Goal: Task Accomplishment & Management: Manage account settings

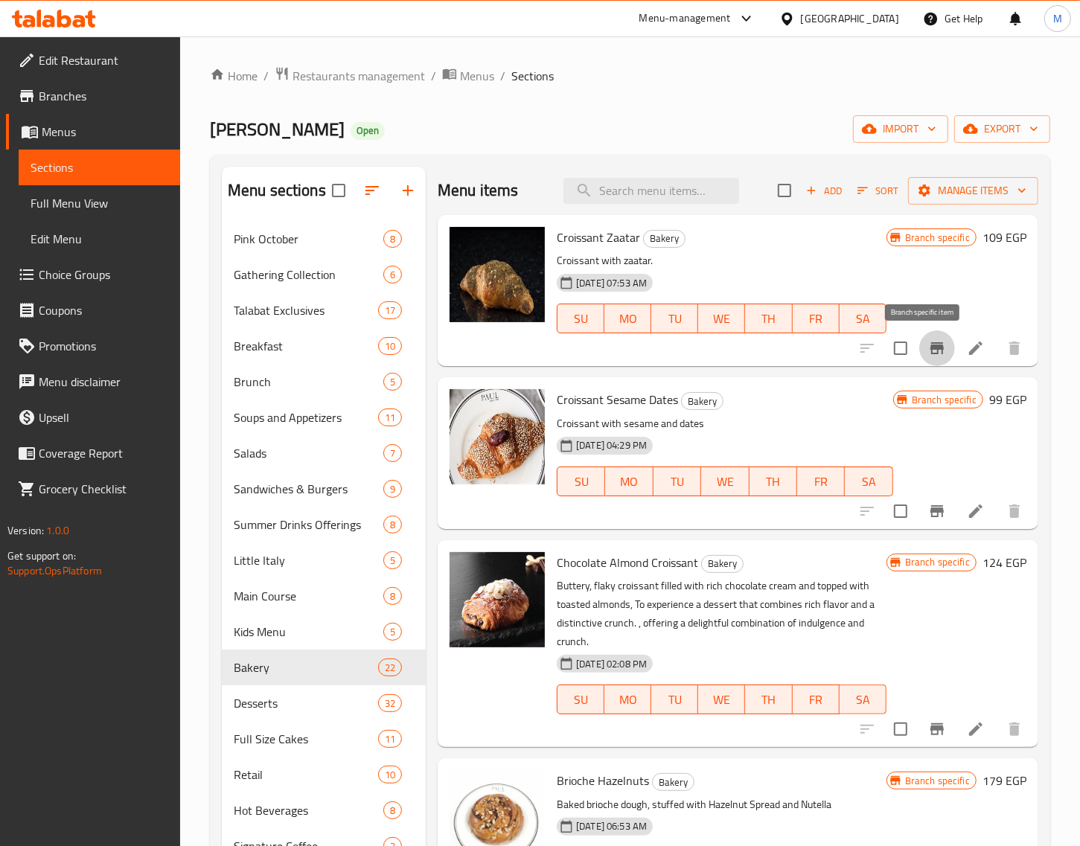
click at [928, 342] on icon "Branch-specific-item" at bounding box center [937, 348] width 18 height 18
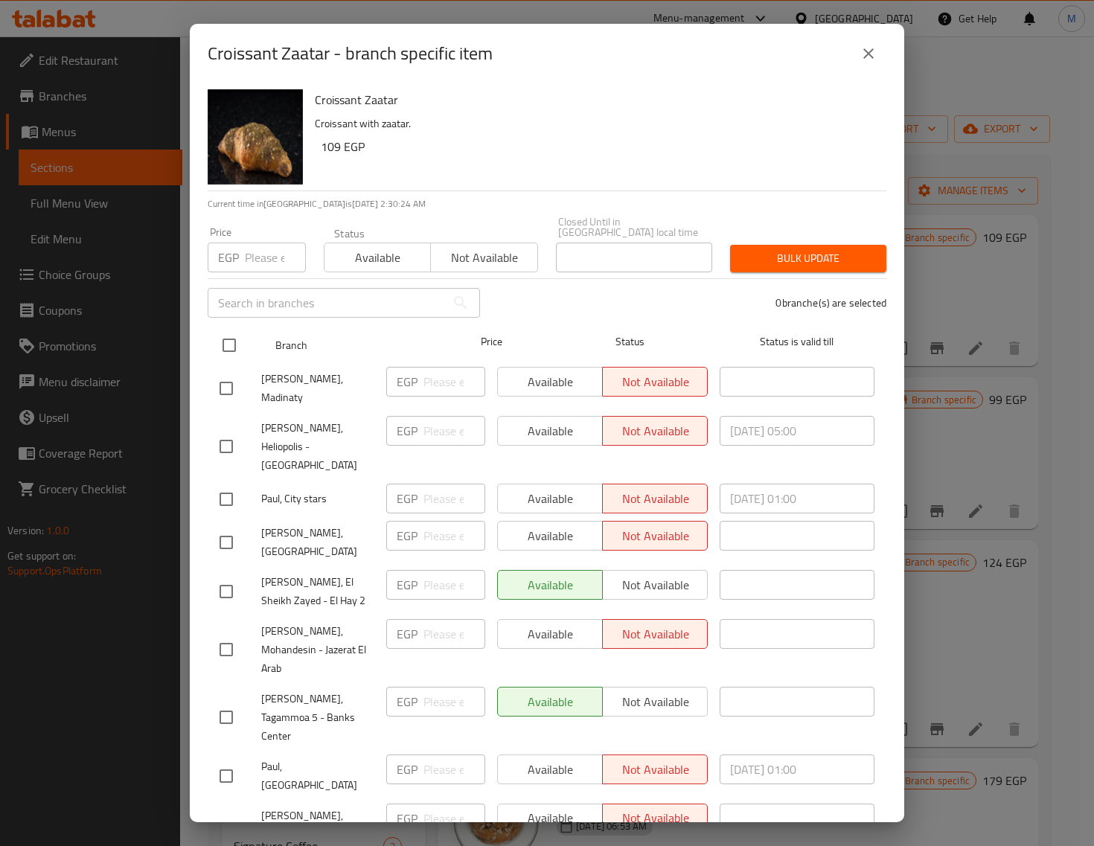
click at [233, 333] on input "checkbox" at bounding box center [229, 345] width 31 height 31
checkbox input "true"
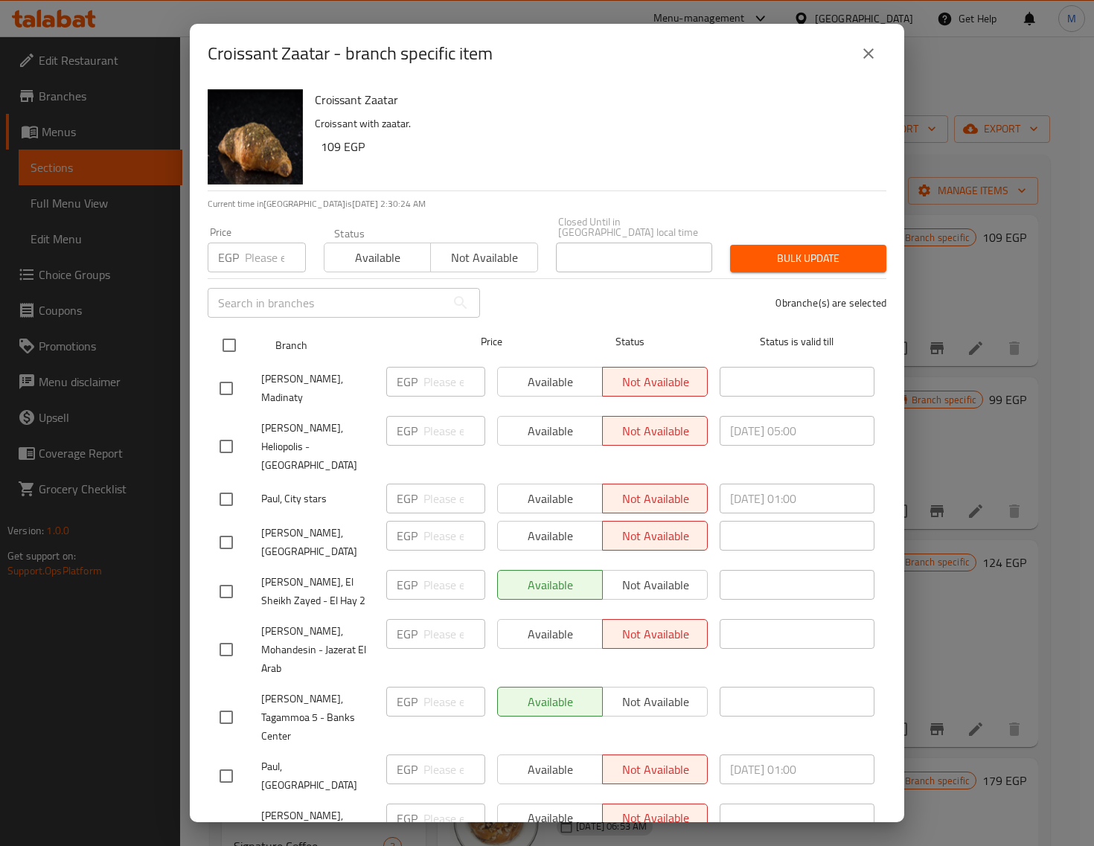
checkbox input "true"
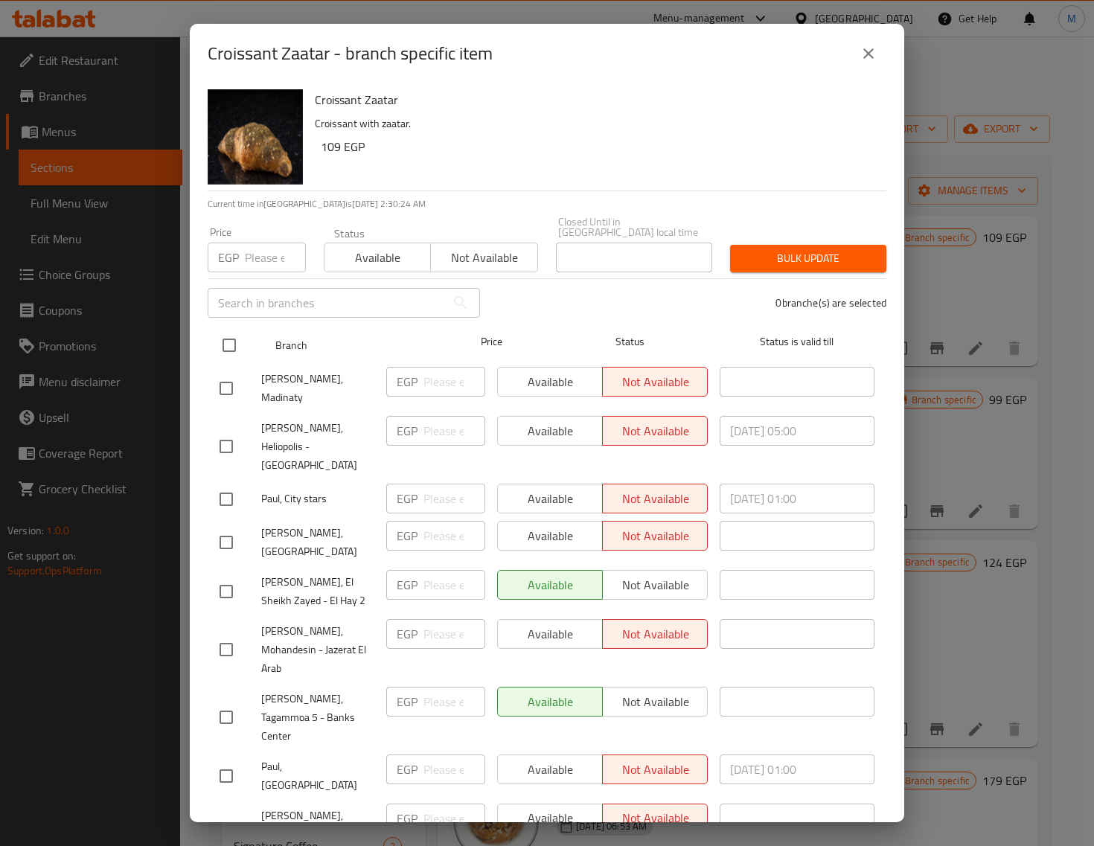
checkbox input "true"
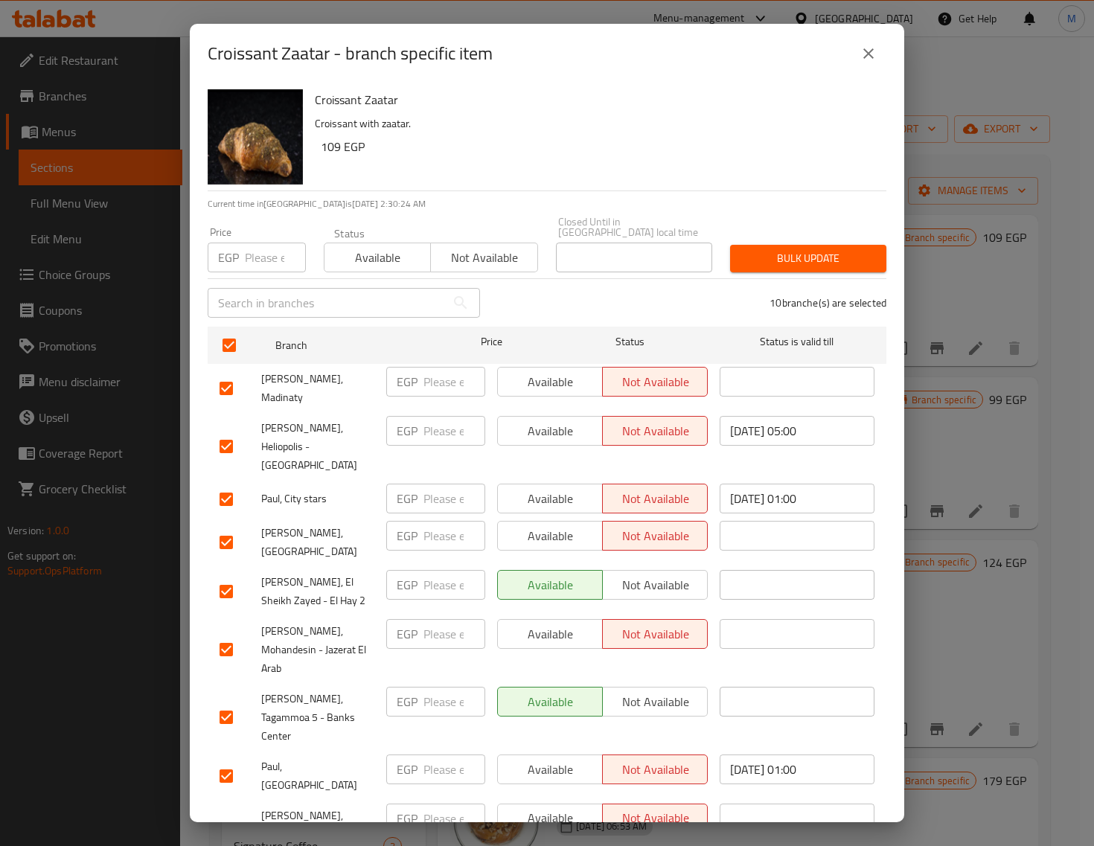
click at [268, 250] on input "number" at bounding box center [275, 258] width 61 height 30
paste input "105.00"
type input "105.00"
click at [776, 249] on span "Bulk update" at bounding box center [808, 258] width 132 height 19
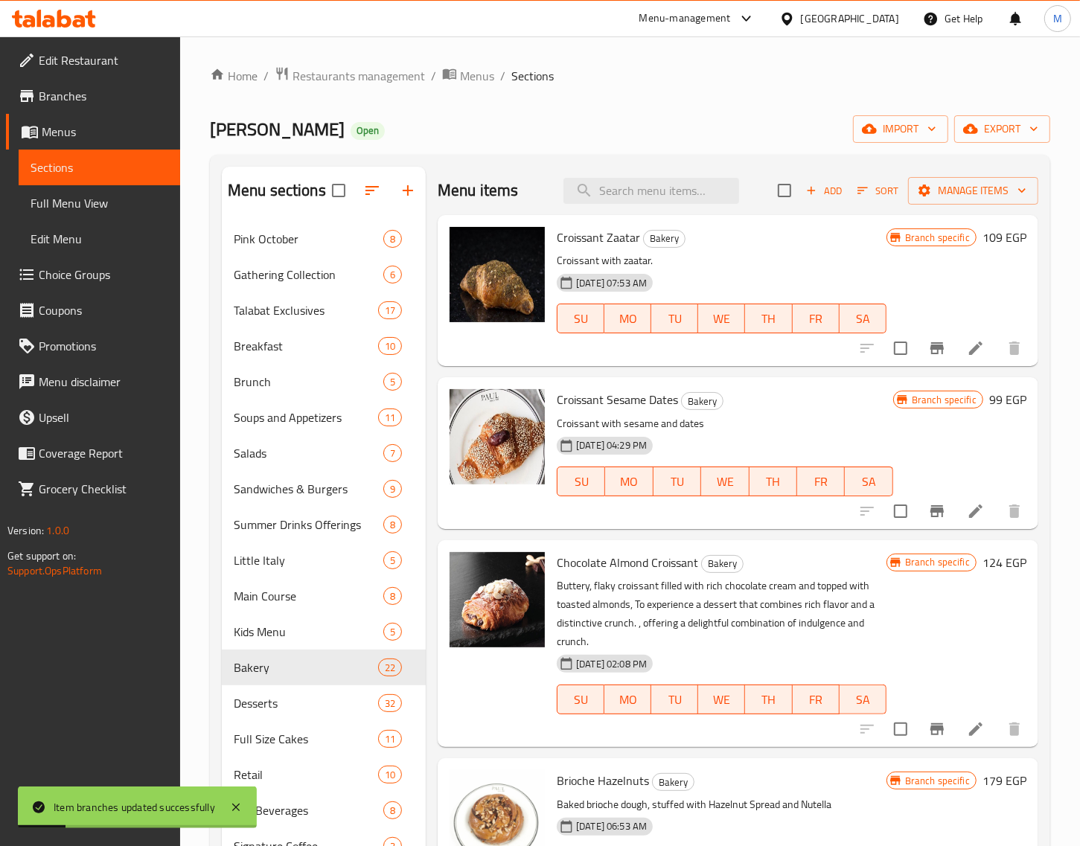
click at [982, 238] on h6 "109 EGP" at bounding box center [1004, 237] width 44 height 21
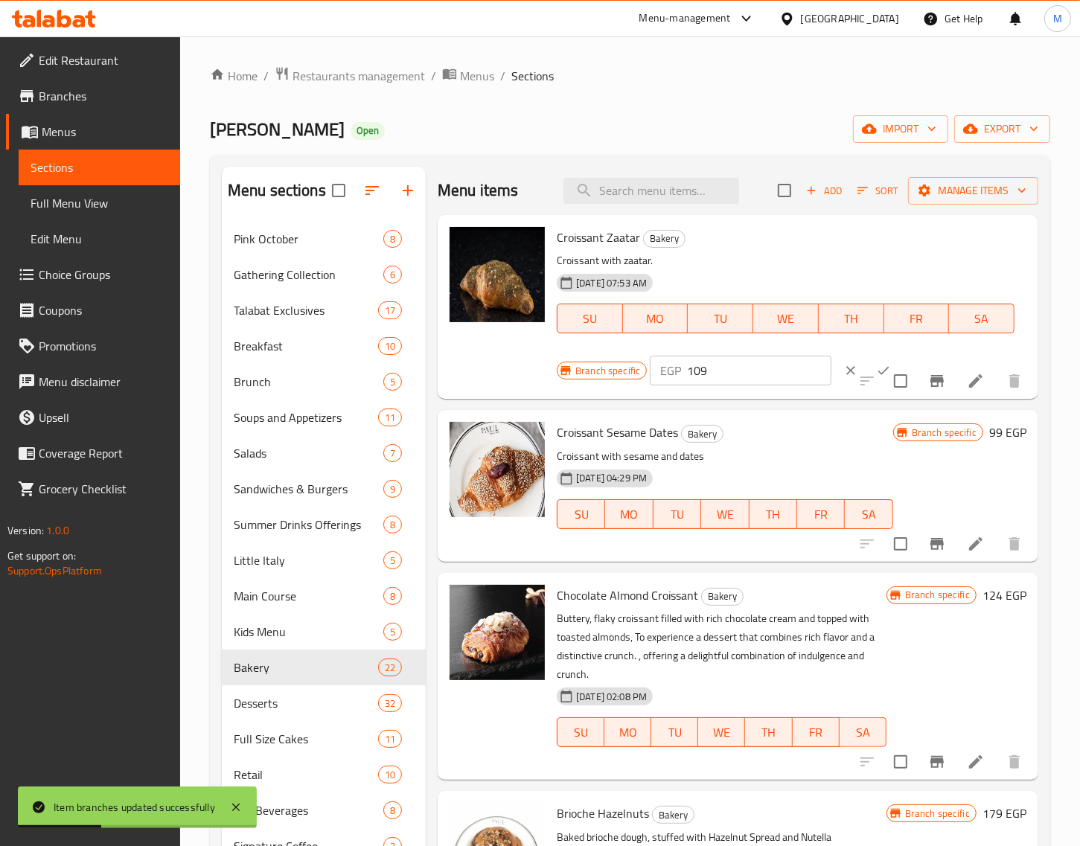
click at [718, 380] on input "109" at bounding box center [759, 371] width 144 height 30
paste input "5.00"
type input "105.00"
click at [876, 363] on icon "ok" at bounding box center [883, 370] width 15 height 15
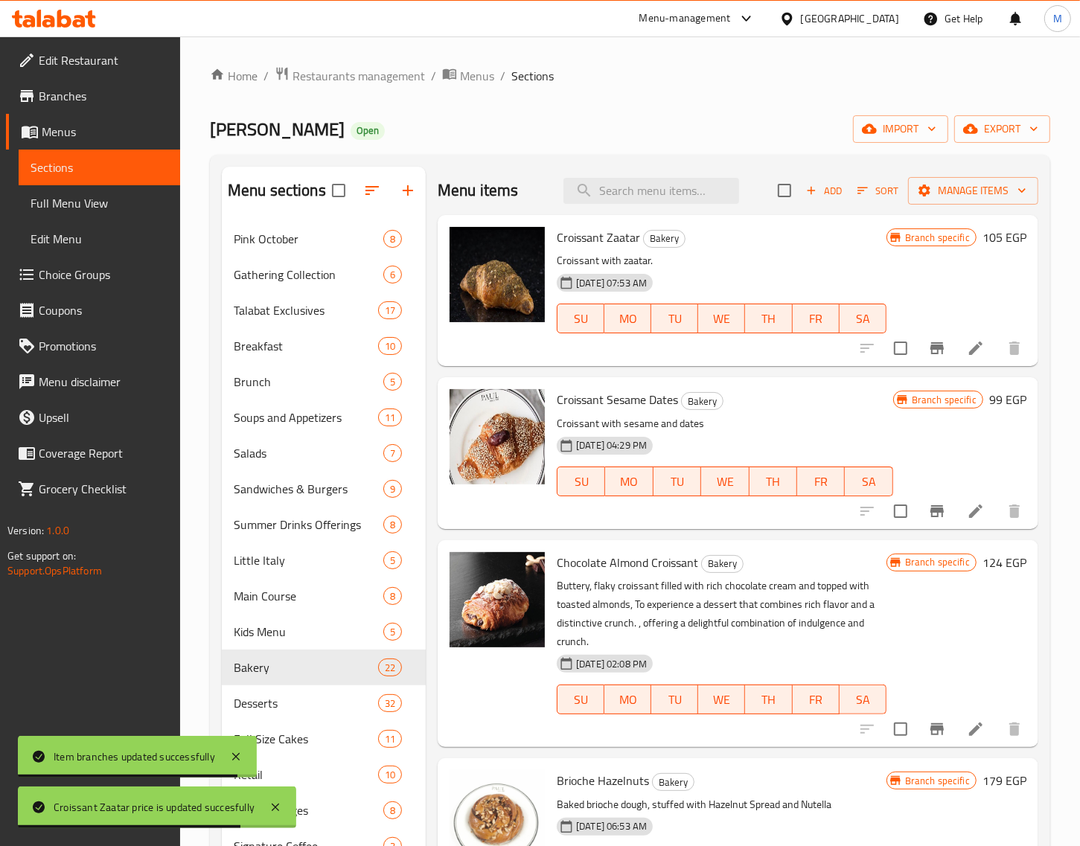
click at [989, 395] on h6 "99 EGP" at bounding box center [1007, 399] width 37 height 21
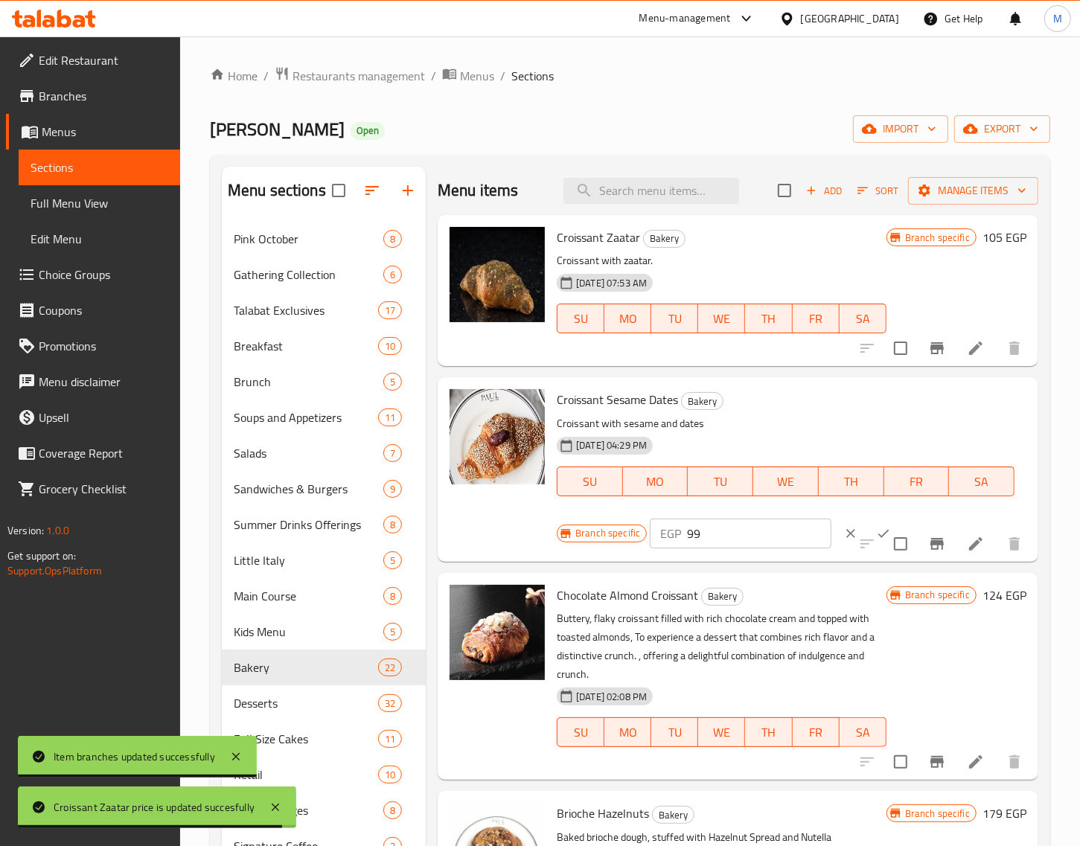
click at [717, 528] on input "99" at bounding box center [759, 534] width 144 height 30
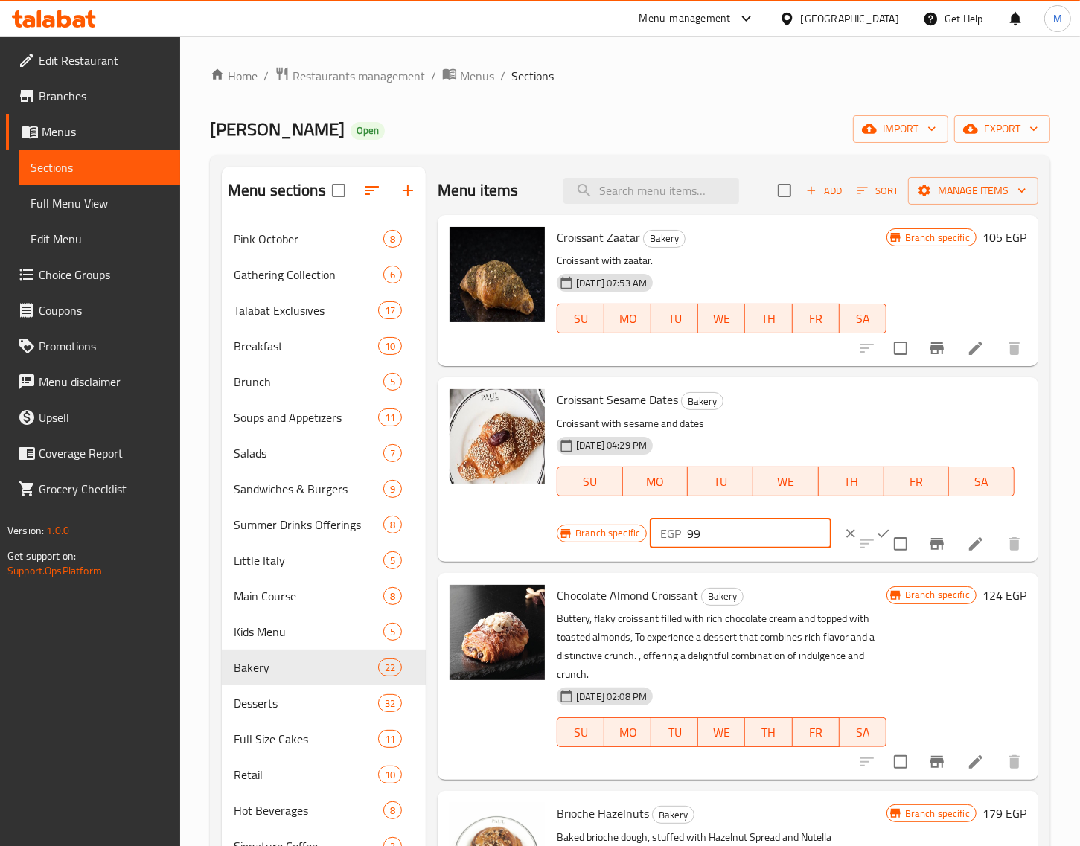
paste input "105.00"
type input "105.00"
click at [858, 516] on div "Croissant Sesame Dates Bakery Croissant with sesame and dates [DATE] 04:29 PM S…" at bounding box center [786, 452] width 470 height 139
click at [876, 527] on icon "ok" at bounding box center [883, 533] width 15 height 15
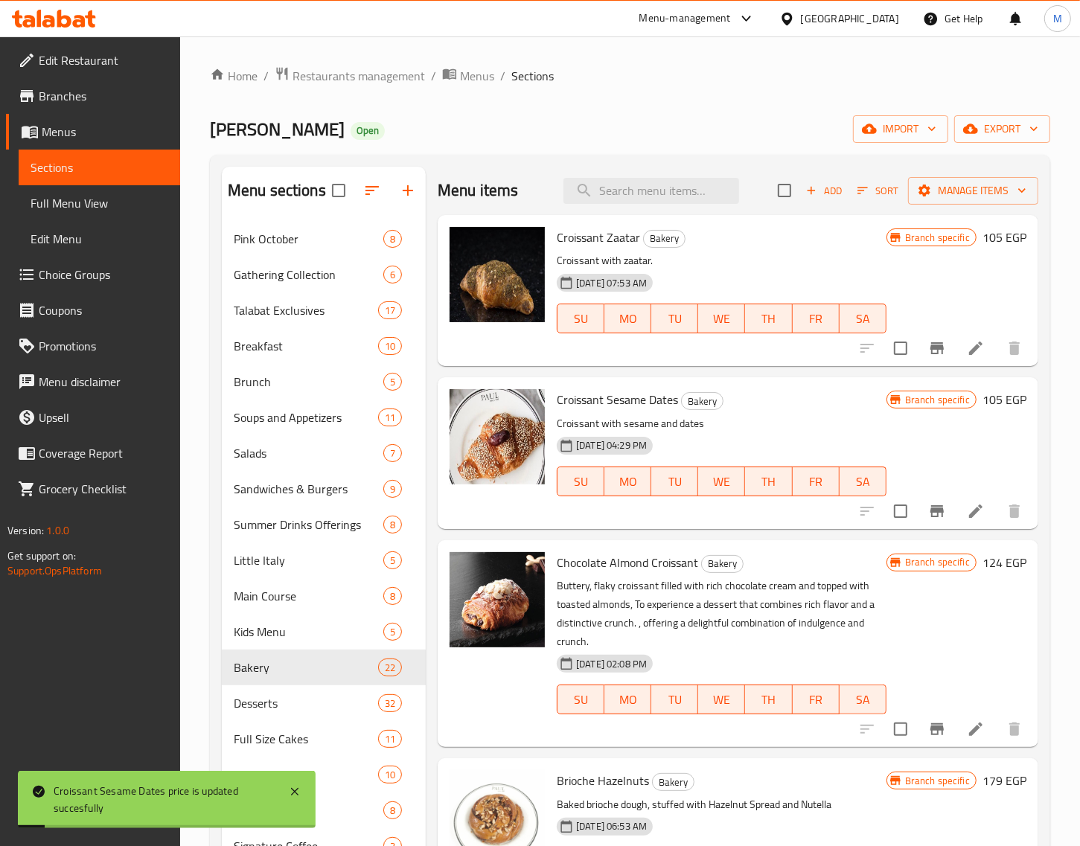
click at [930, 511] on icon "Branch-specific-item" at bounding box center [936, 511] width 13 height 12
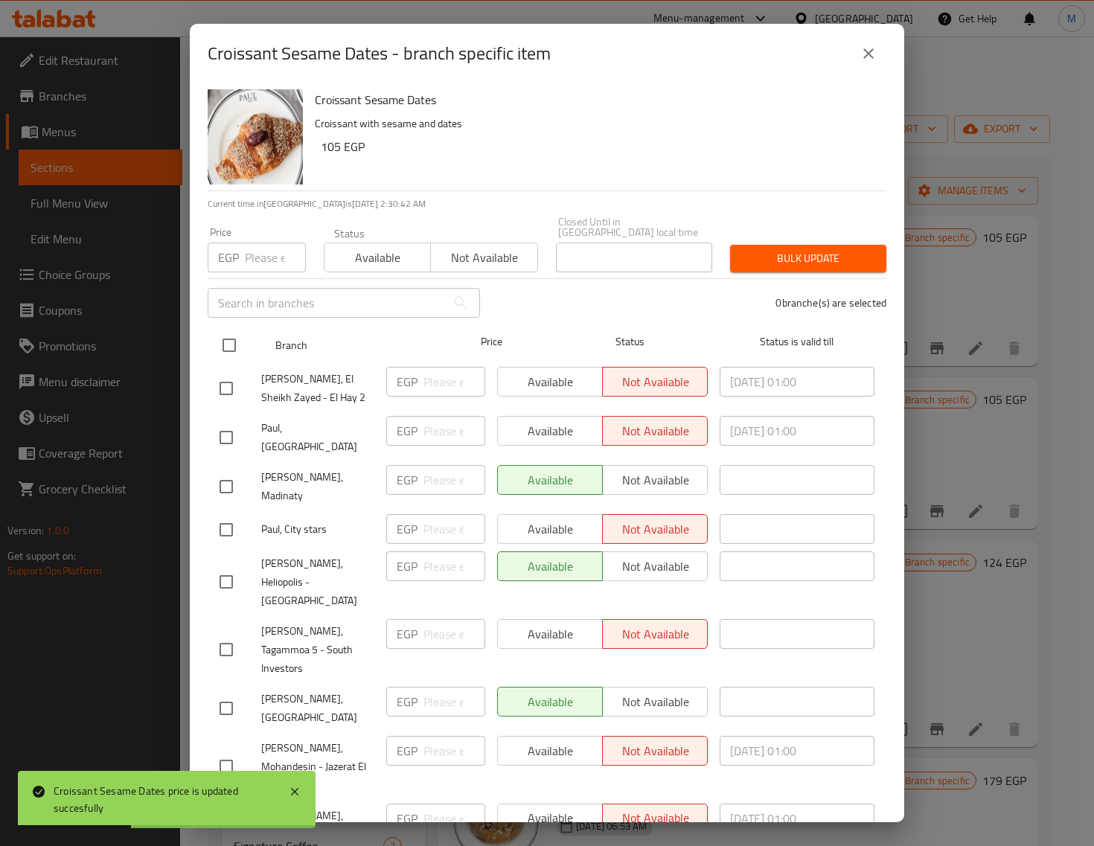
drag, startPoint x: 235, startPoint y: 339, endPoint x: 246, endPoint y: 325, distance: 18.0
click at [234, 339] on input "checkbox" at bounding box center [229, 345] width 31 height 31
checkbox input "true"
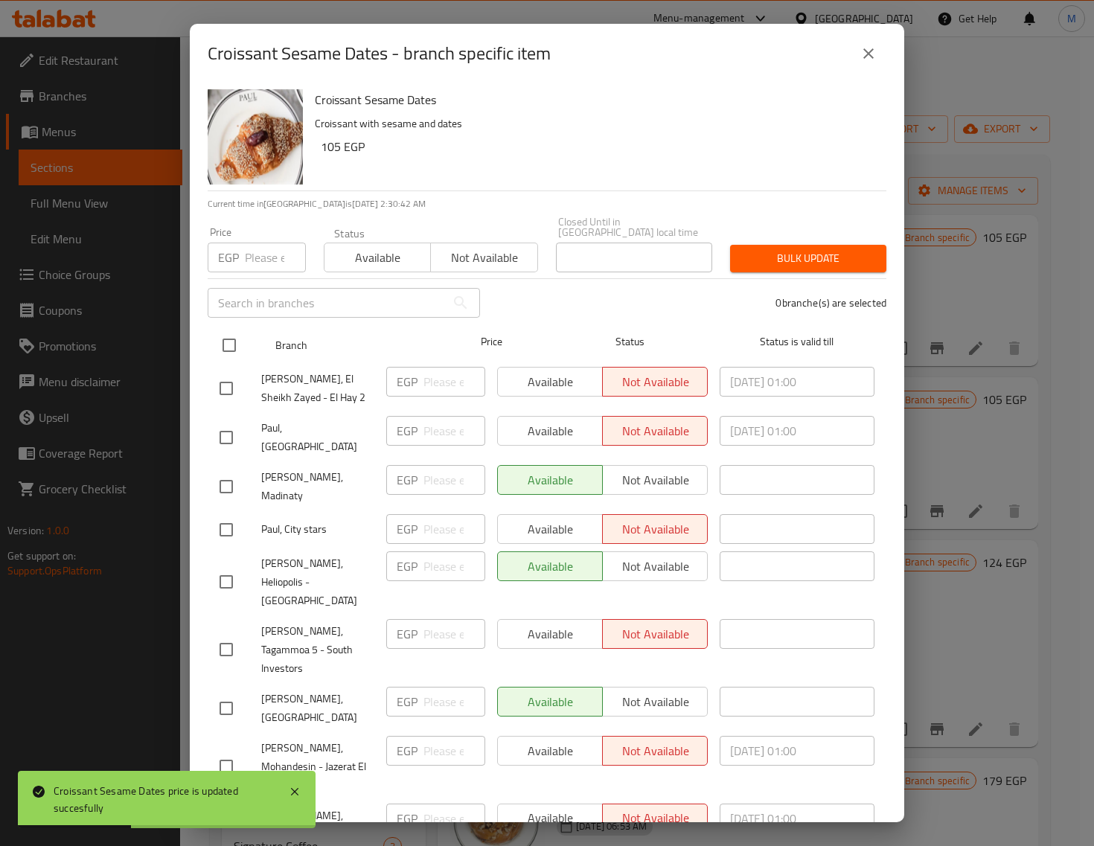
checkbox input "true"
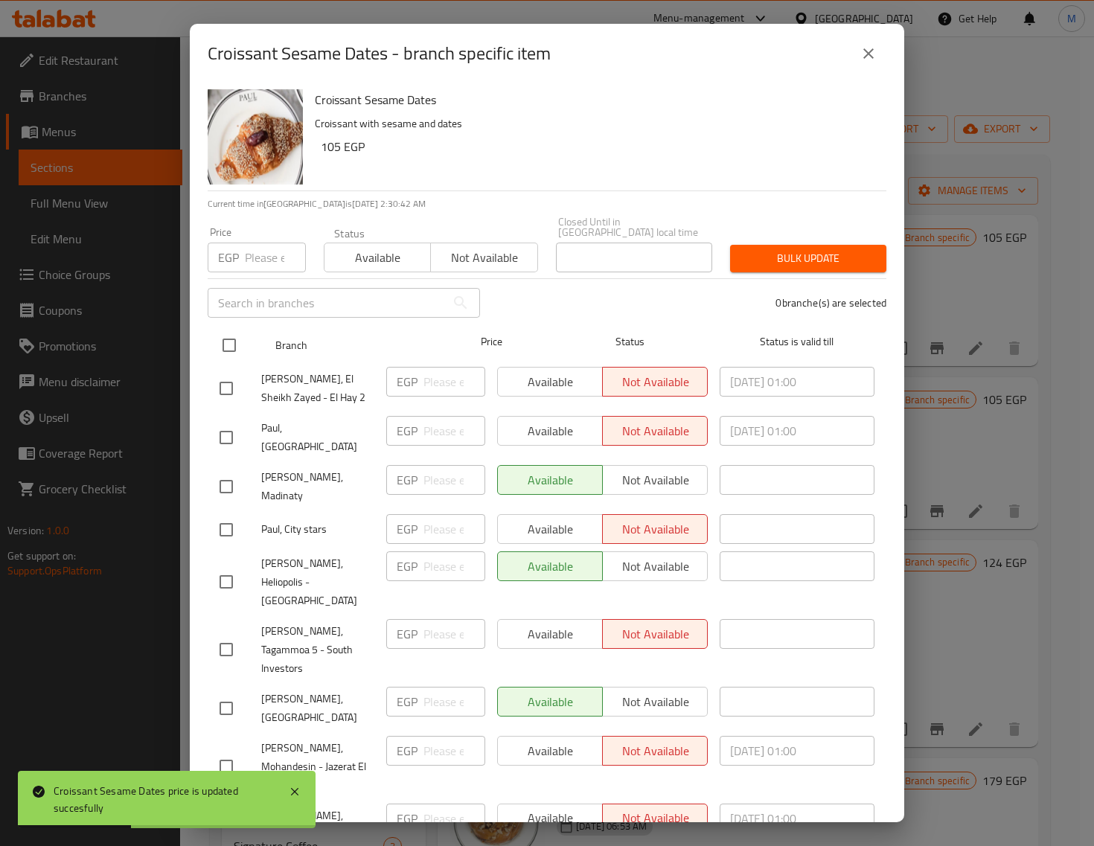
checkbox input "true"
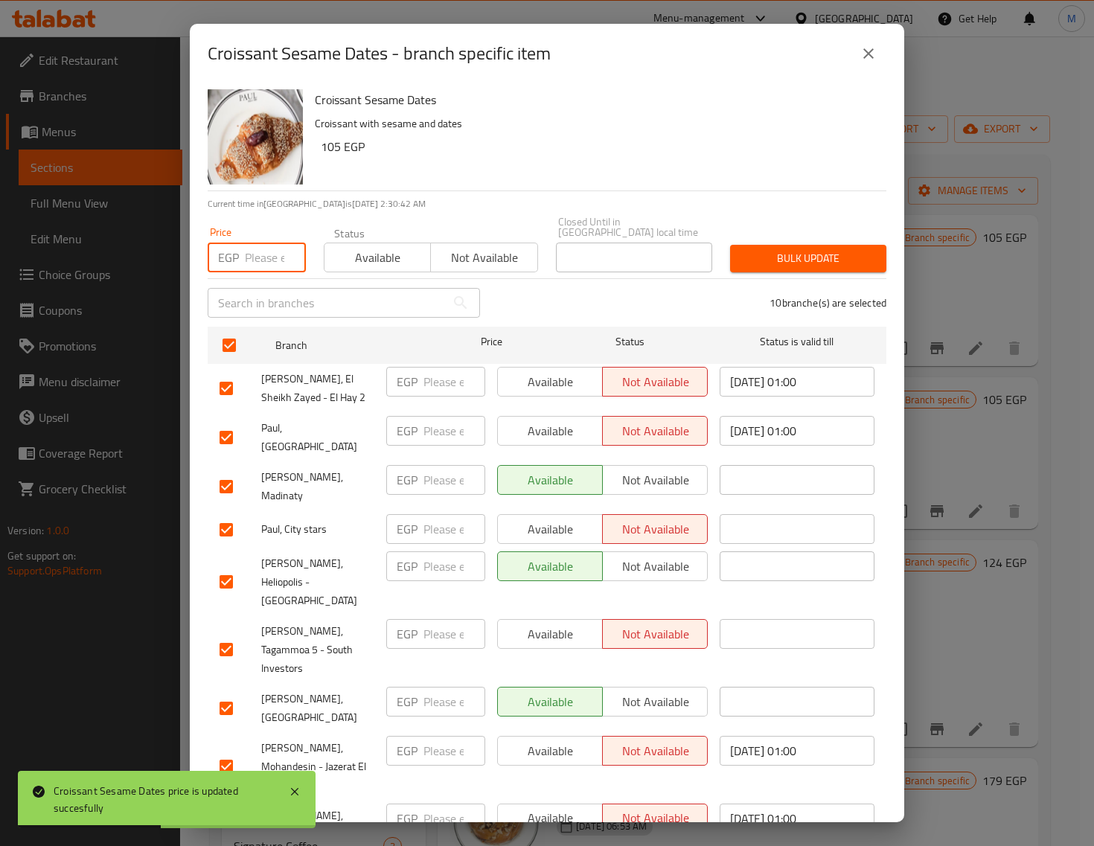
drag, startPoint x: 264, startPoint y: 240, endPoint x: 299, endPoint y: 253, distance: 37.2
click at [263, 243] on input "number" at bounding box center [275, 258] width 61 height 30
paste input "105.00"
type input "105.00"
click at [787, 249] on span "Bulk update" at bounding box center [808, 258] width 132 height 19
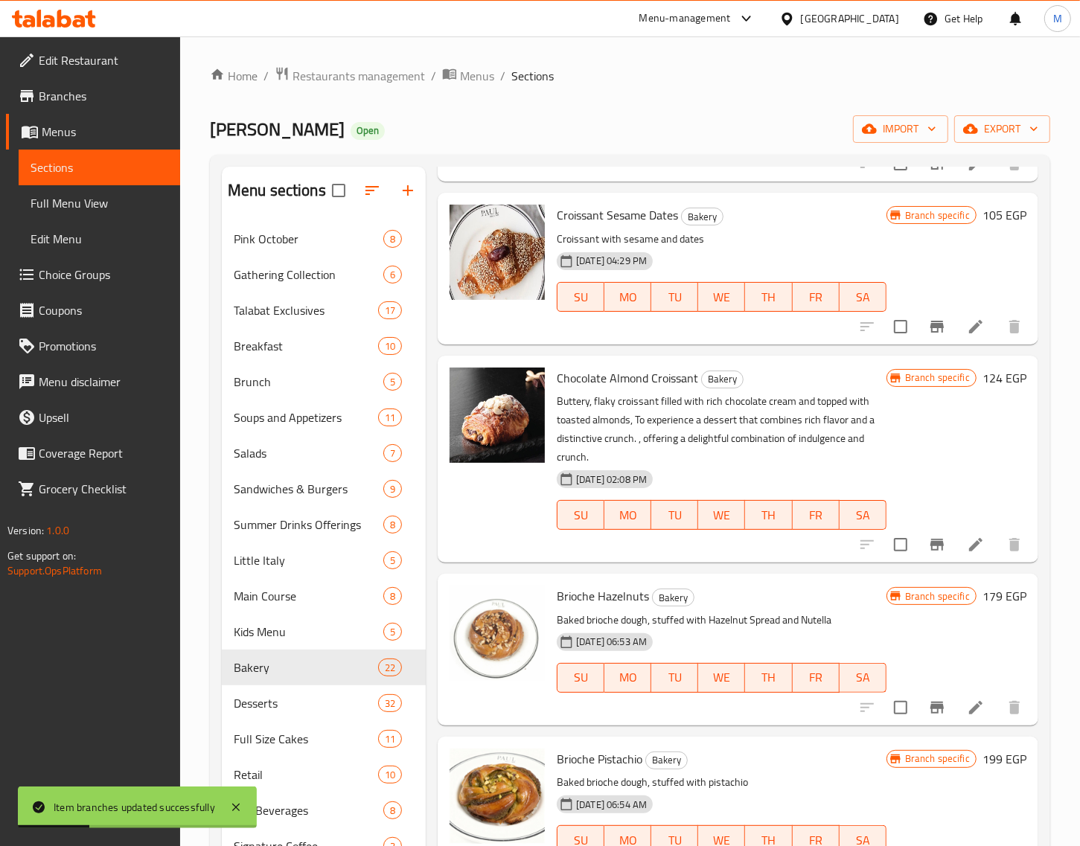
scroll to position [186, 0]
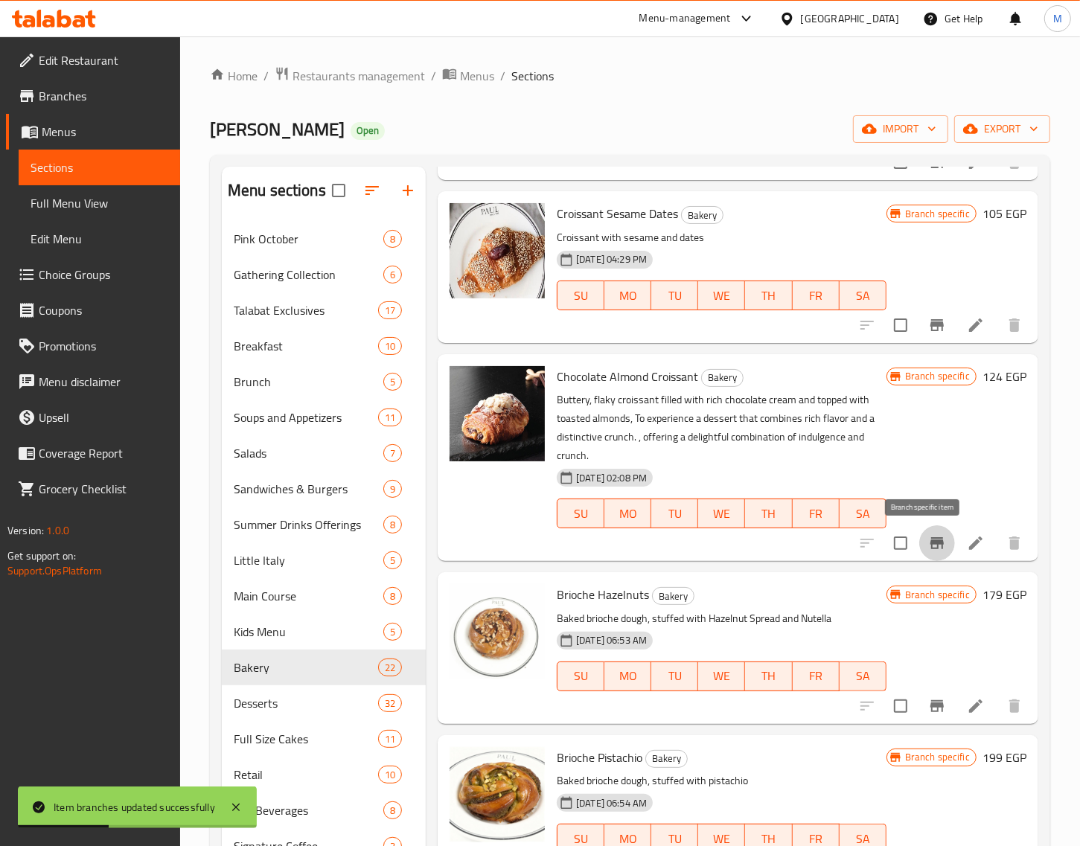
click at [930, 549] on icon "Branch-specific-item" at bounding box center [936, 543] width 13 height 12
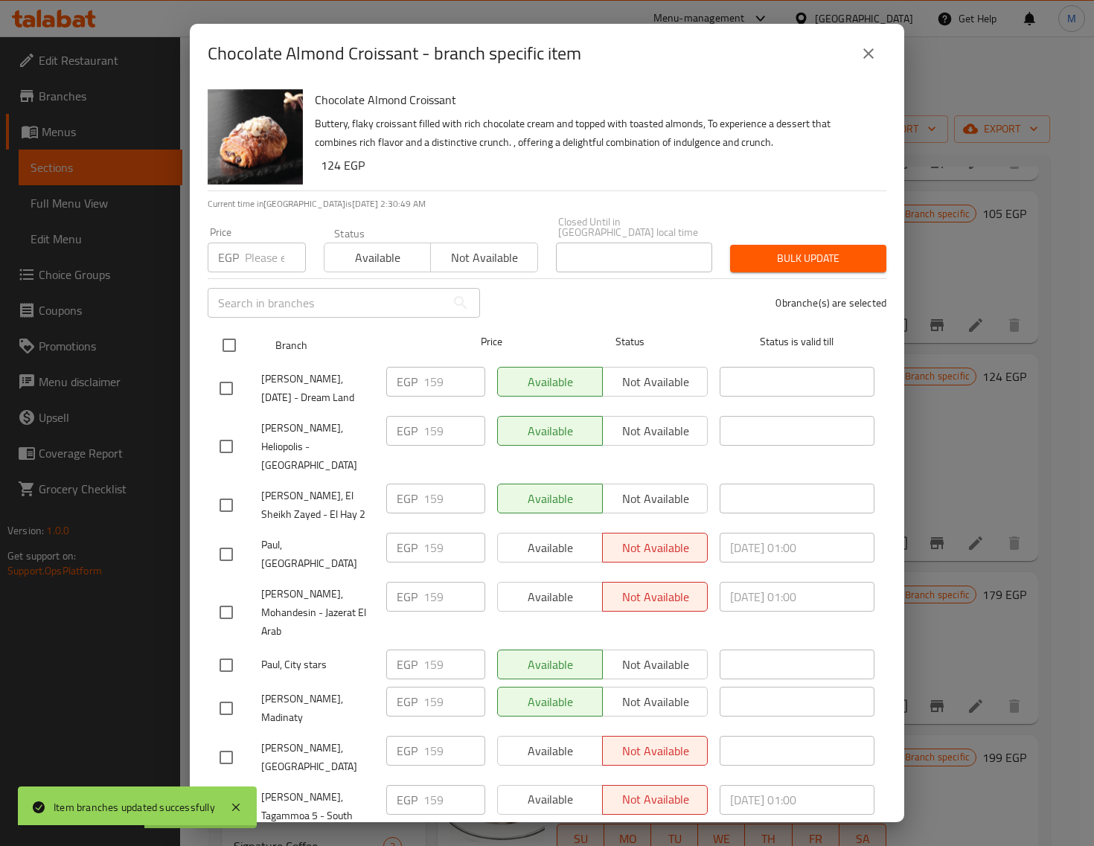
click at [239, 343] on input "checkbox" at bounding box center [229, 345] width 31 height 31
checkbox input "true"
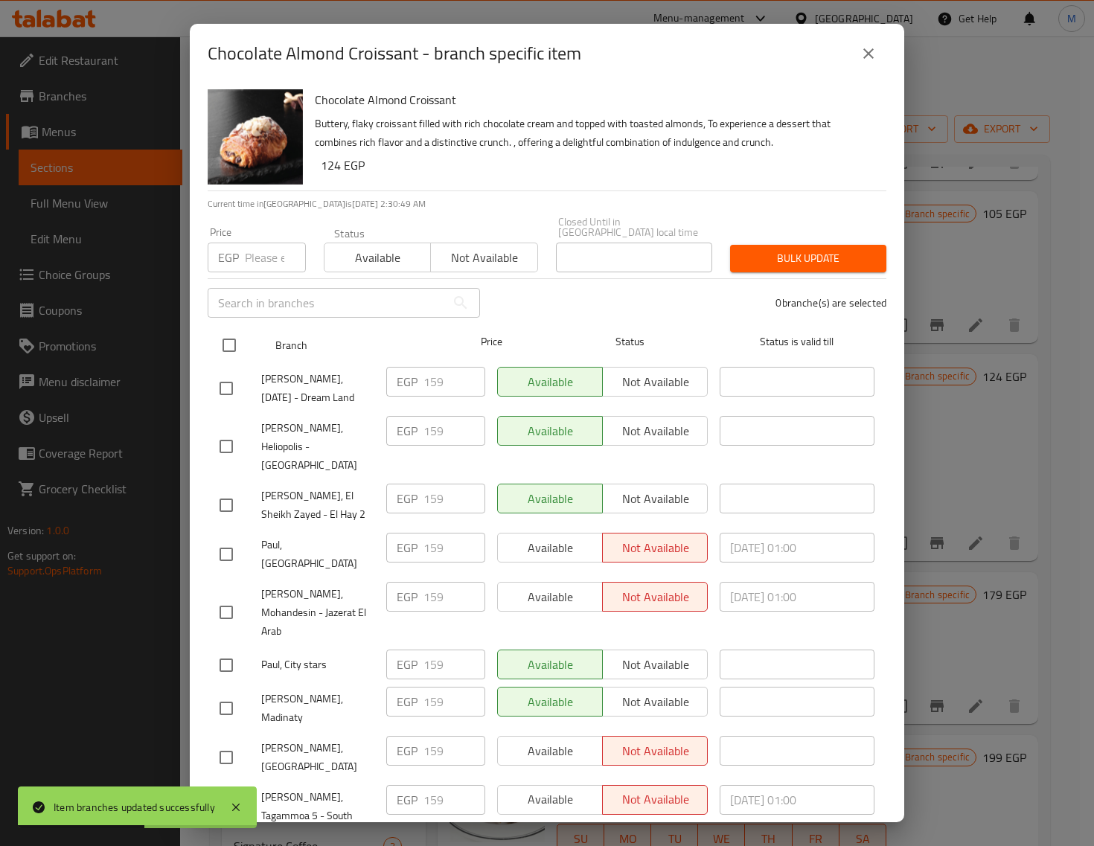
checkbox input "true"
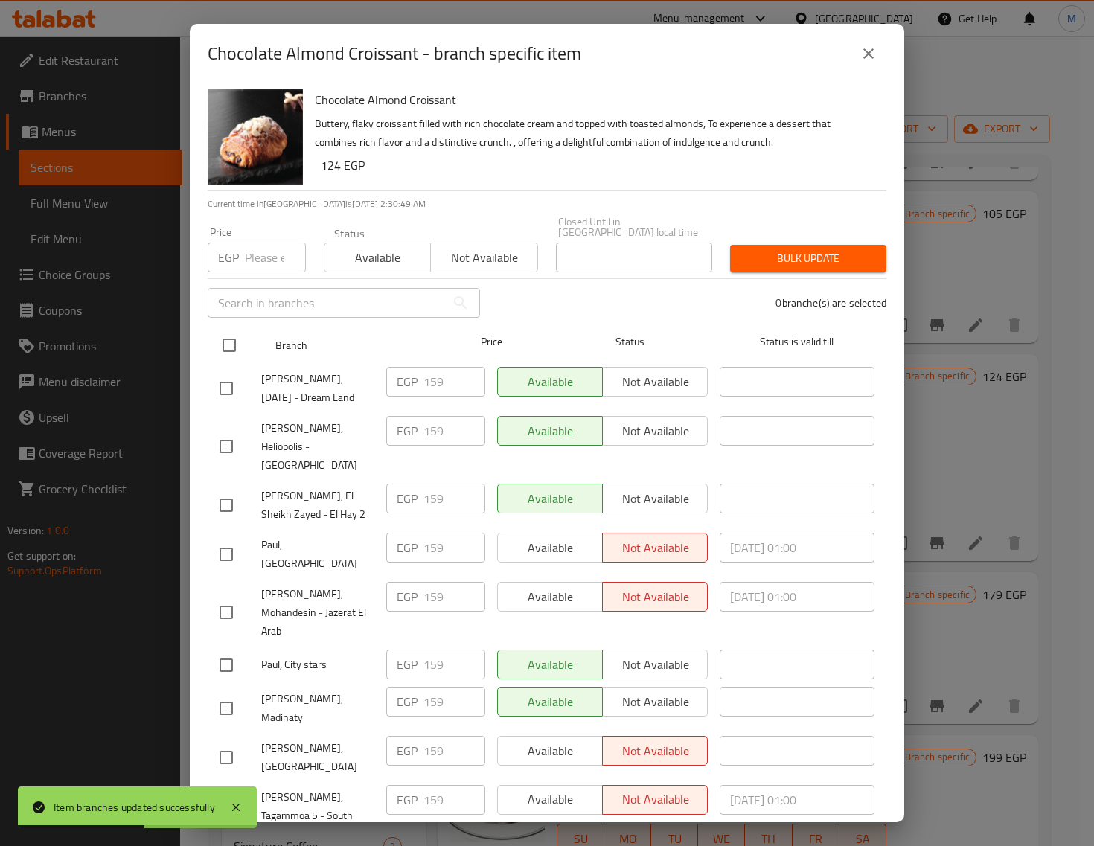
checkbox input "true"
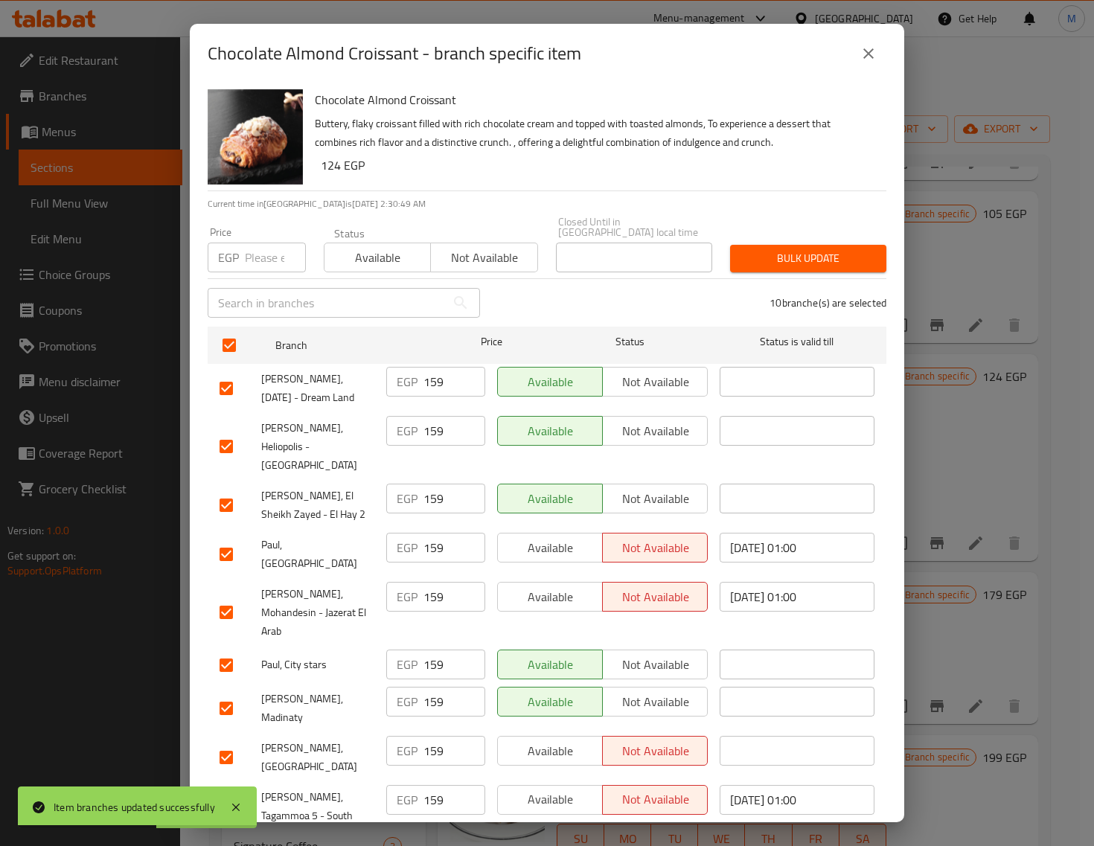
click at [263, 258] on input "number" at bounding box center [275, 258] width 61 height 30
paste input "159.00"
type input "159.00"
click at [776, 249] on span "Bulk update" at bounding box center [808, 258] width 132 height 19
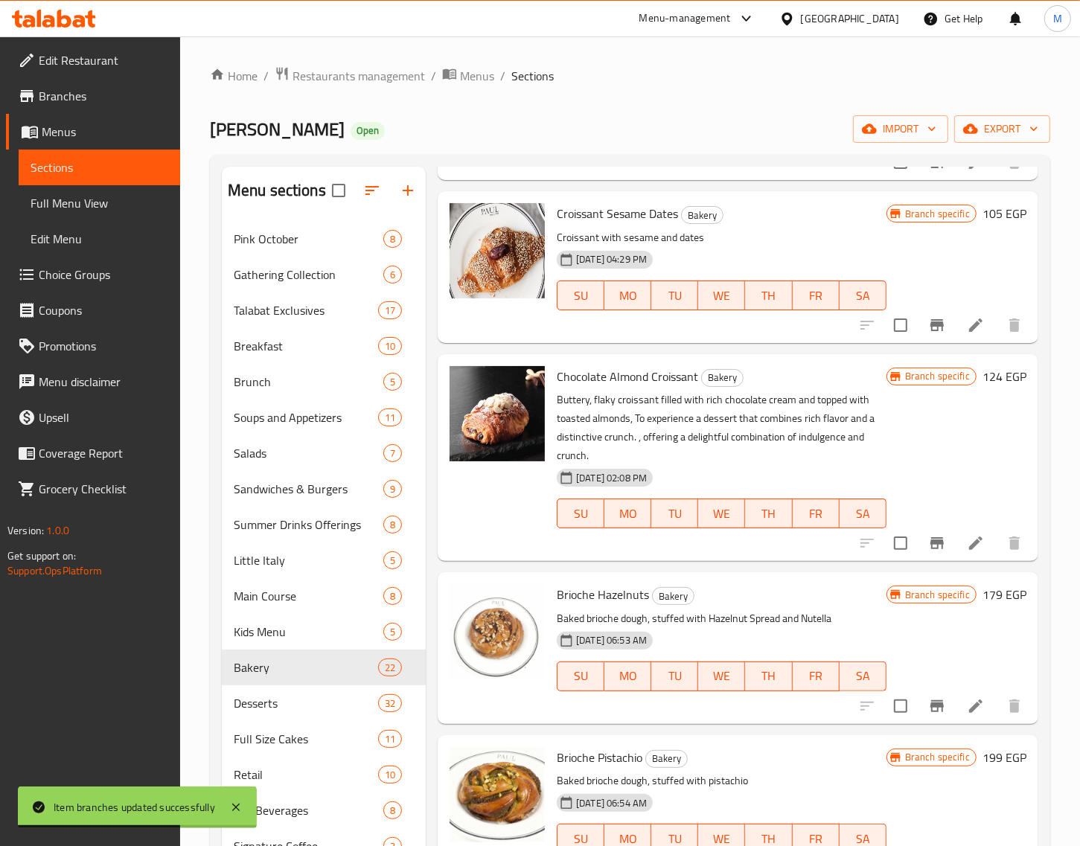
click at [982, 374] on h6 "124 EGP" at bounding box center [1004, 376] width 44 height 21
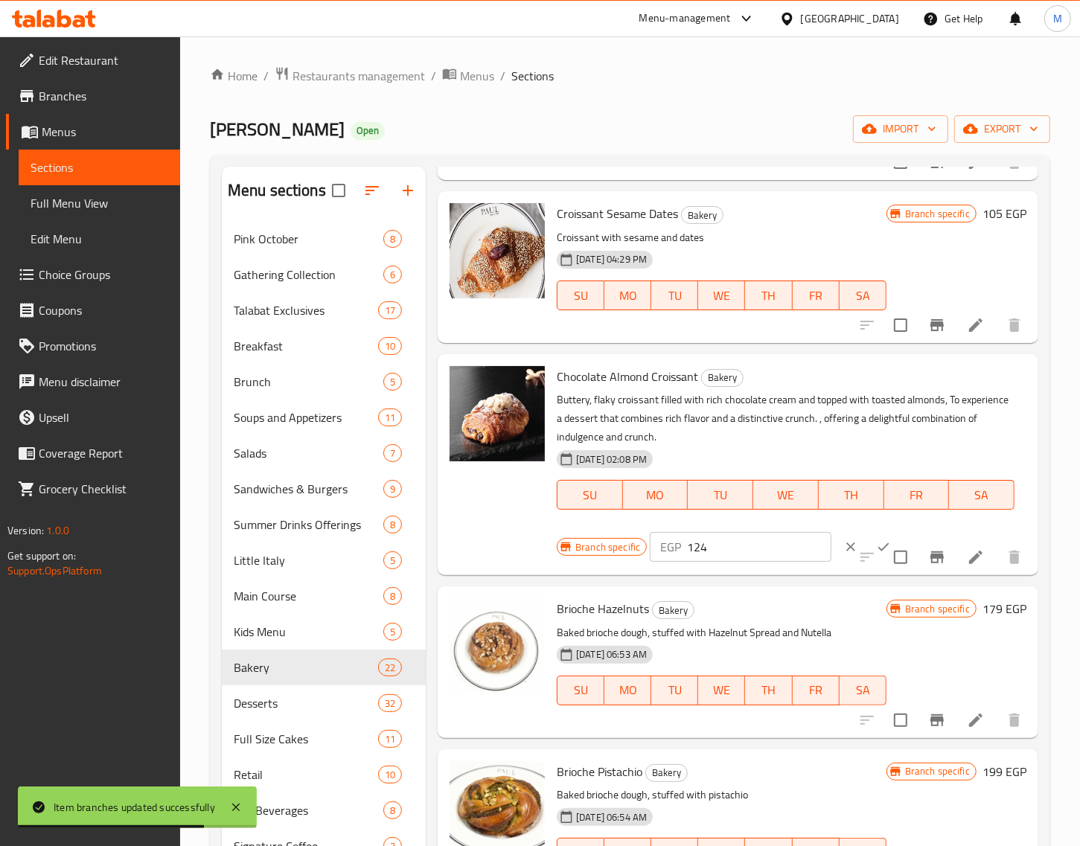
click at [752, 545] on input "124" at bounding box center [759, 547] width 144 height 30
paste input "59.00"
type input "159.00"
click at [867, 537] on button "ok" at bounding box center [883, 547] width 33 height 33
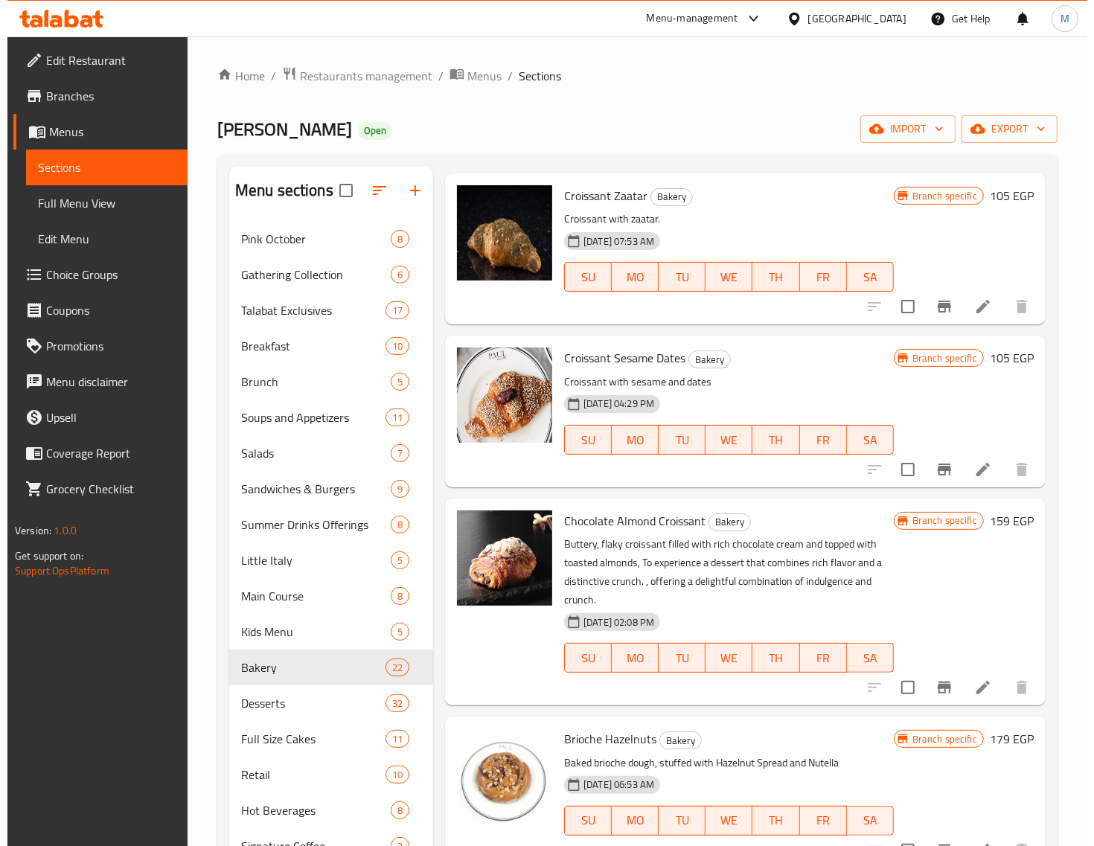
scroll to position [0, 0]
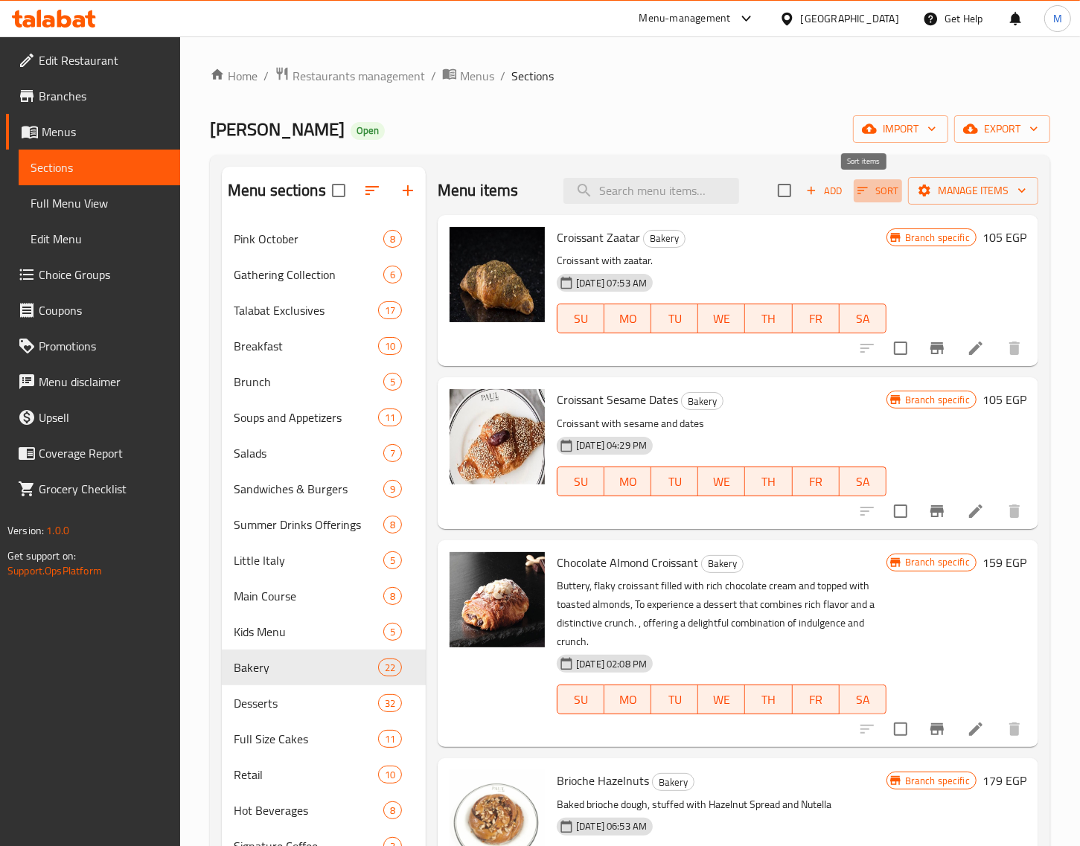
click at [856, 190] on icon "button" at bounding box center [862, 190] width 13 height 13
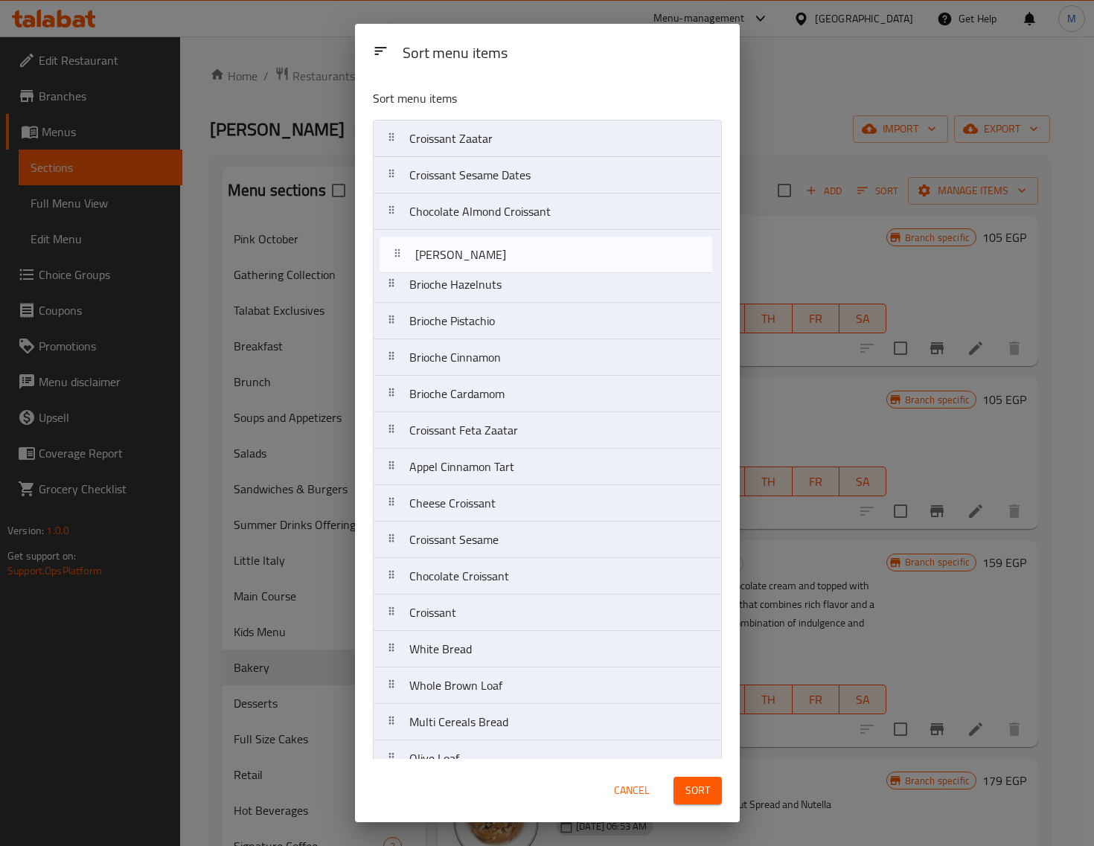
drag, startPoint x: 397, startPoint y: 473, endPoint x: 403, endPoint y: 255, distance: 218.2
click at [403, 255] on nav "Croissant Zaatar Croissant Sesame Dates Chocolate Almond Croissant Brioche Haze…" at bounding box center [547, 522] width 349 height 804
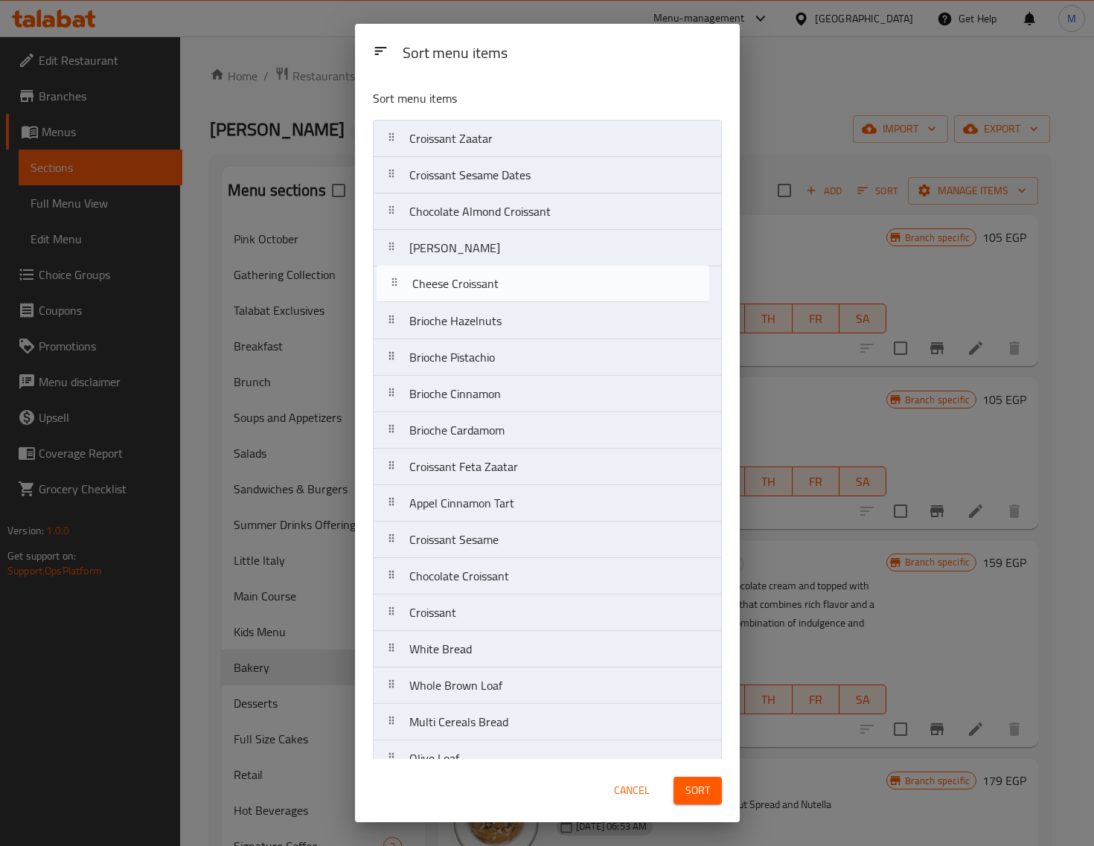
drag, startPoint x: 398, startPoint y: 511, endPoint x: 399, endPoint y: 287, distance: 224.8
click at [399, 287] on nav "Croissant Zaatar Croissant Sesame Dates Chocolate Almond Croissant Almond Crois…" at bounding box center [547, 522] width 349 height 804
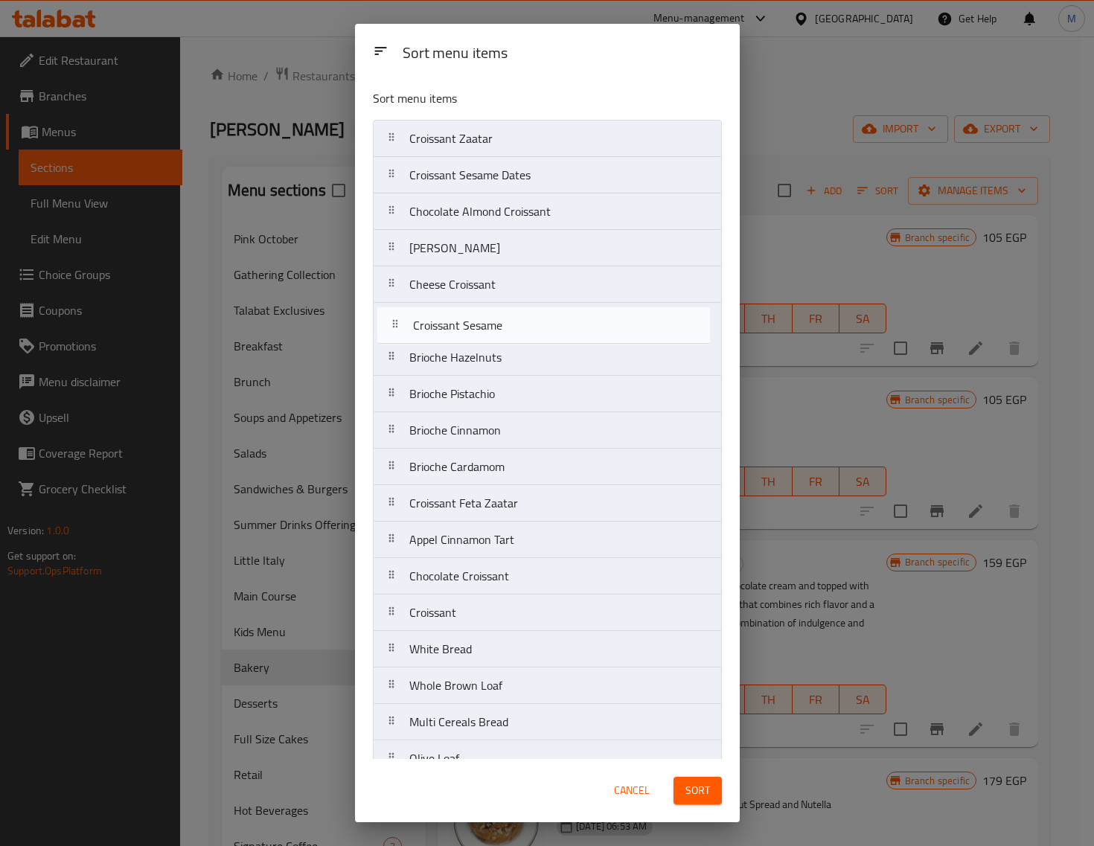
drag, startPoint x: 391, startPoint y: 545, endPoint x: 394, endPoint y: 324, distance: 221.1
click at [394, 324] on nav "Croissant Zaatar Croissant Sesame Dates Chocolate Almond Croissant Almond Crois…" at bounding box center [547, 522] width 349 height 804
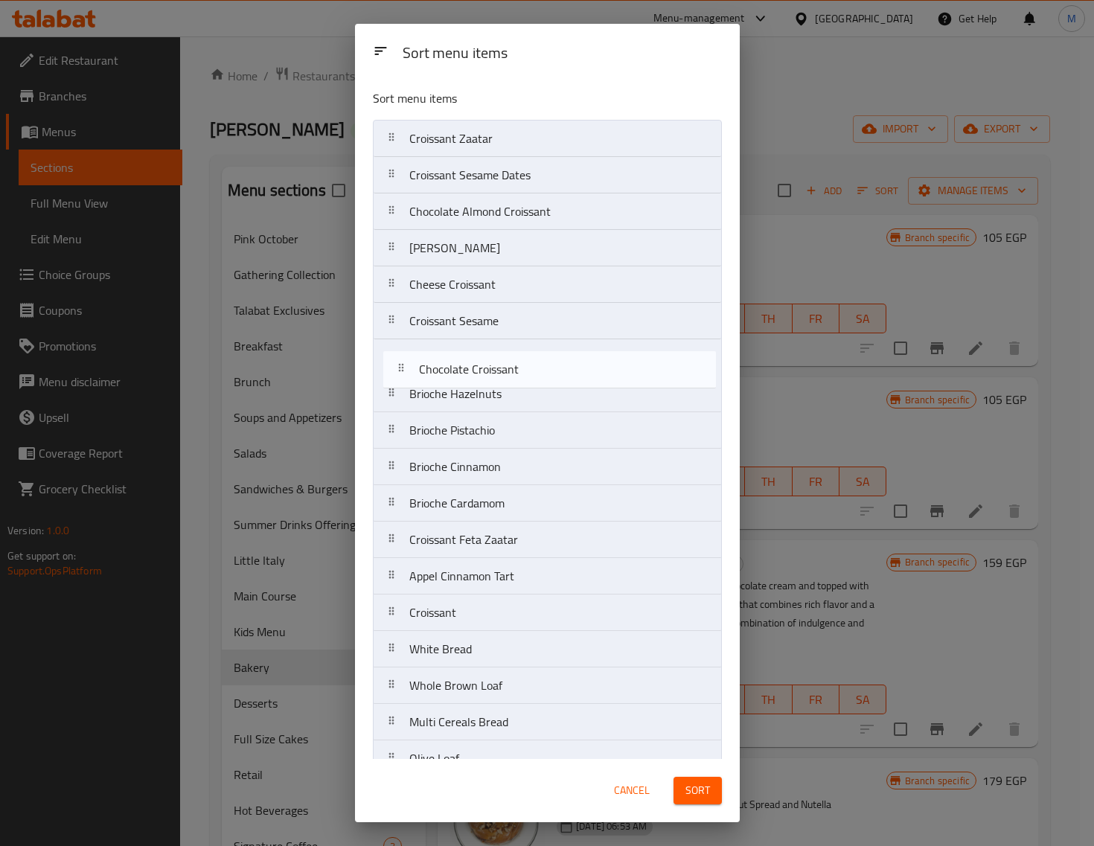
drag, startPoint x: 395, startPoint y: 587, endPoint x: 403, endPoint y: 373, distance: 213.7
click at [403, 373] on nav "Croissant Zaatar Croissant Sesame Dates Chocolate Almond Croissant Almond Crois…" at bounding box center [547, 522] width 349 height 804
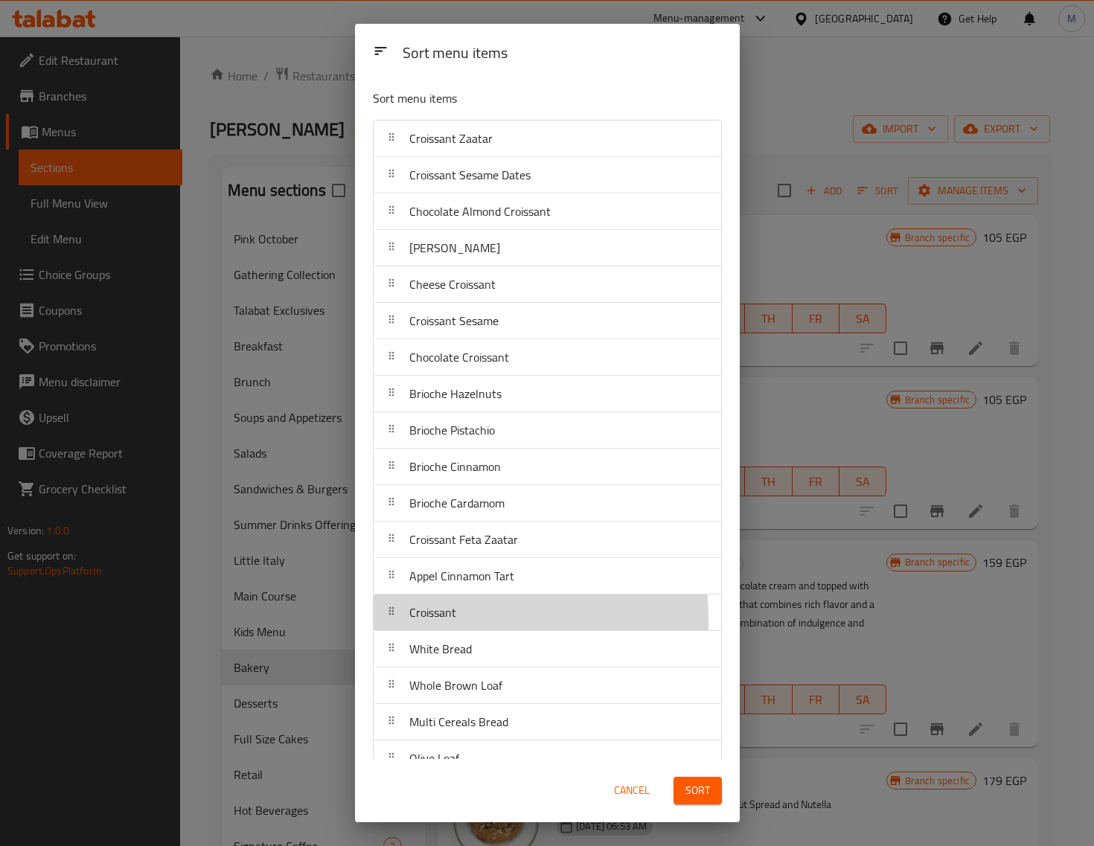
scroll to position [4, 0]
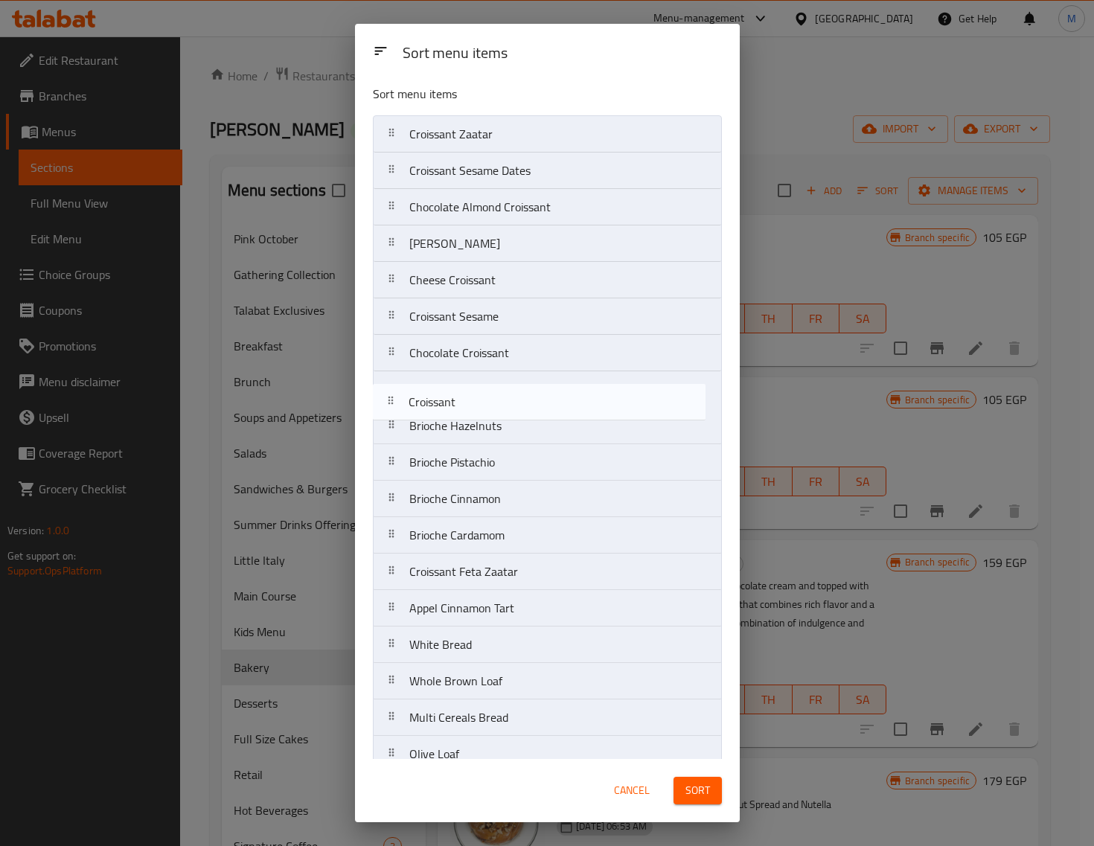
drag, startPoint x: 392, startPoint y: 624, endPoint x: 392, endPoint y: 406, distance: 217.3
click at [392, 406] on nav "Croissant Zaatar Croissant Sesame Dates Chocolate Almond Croissant Almond Crois…" at bounding box center [547, 517] width 349 height 804
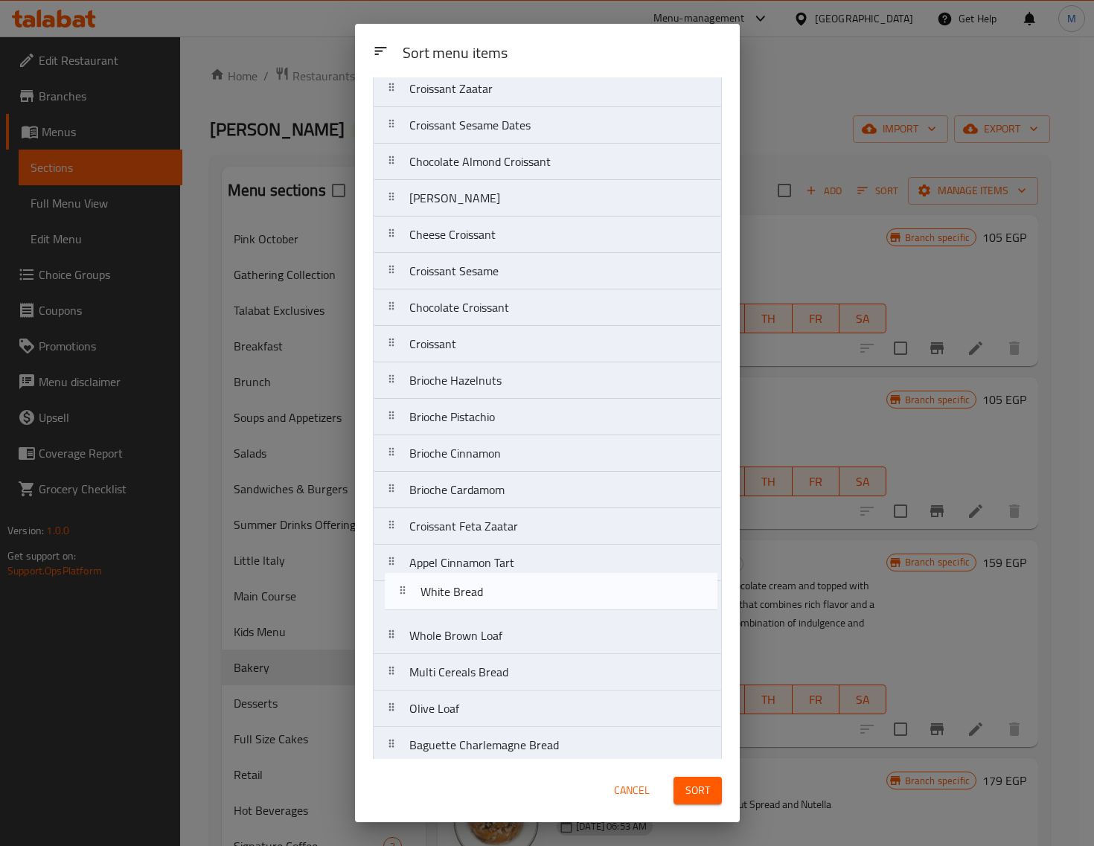
scroll to position [53, 0]
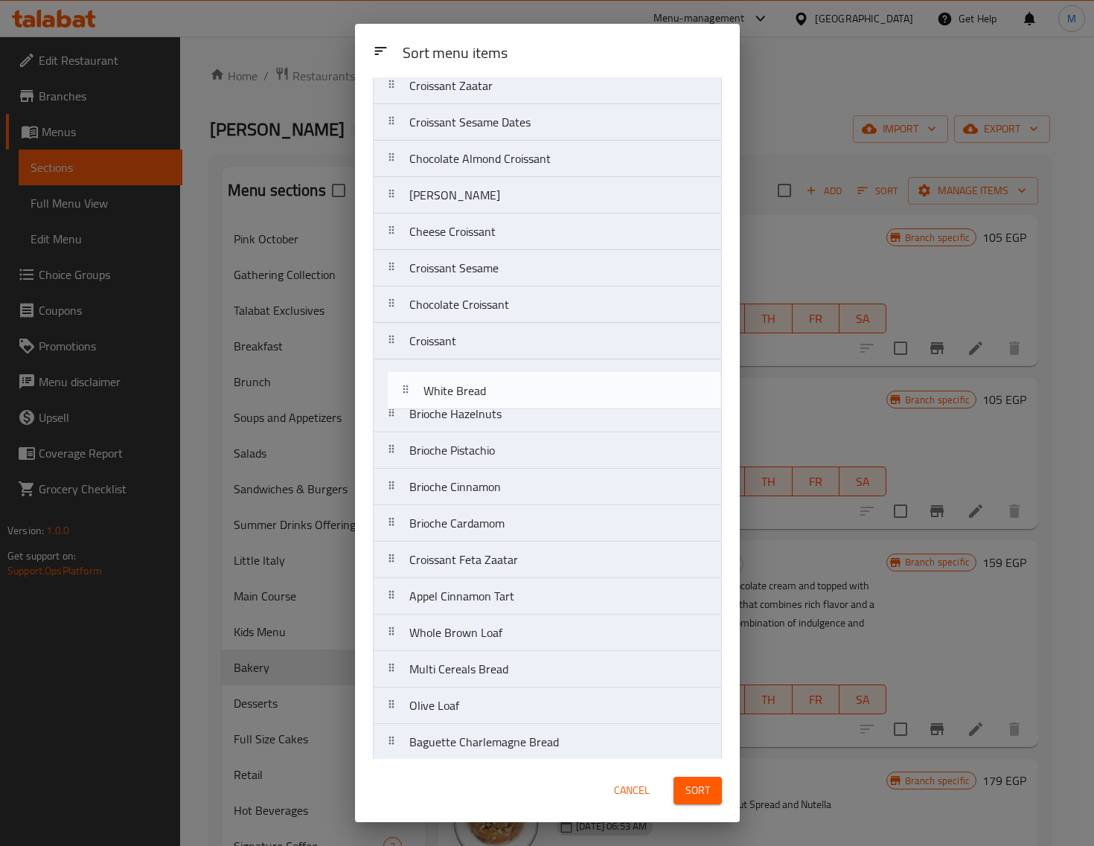
drag, startPoint x: 397, startPoint y: 648, endPoint x: 411, endPoint y: 392, distance: 256.4
click at [411, 392] on nav "Croissant Zaatar Croissant Sesame Dates Chocolate Almond Croissant Almond Crois…" at bounding box center [547, 469] width 349 height 804
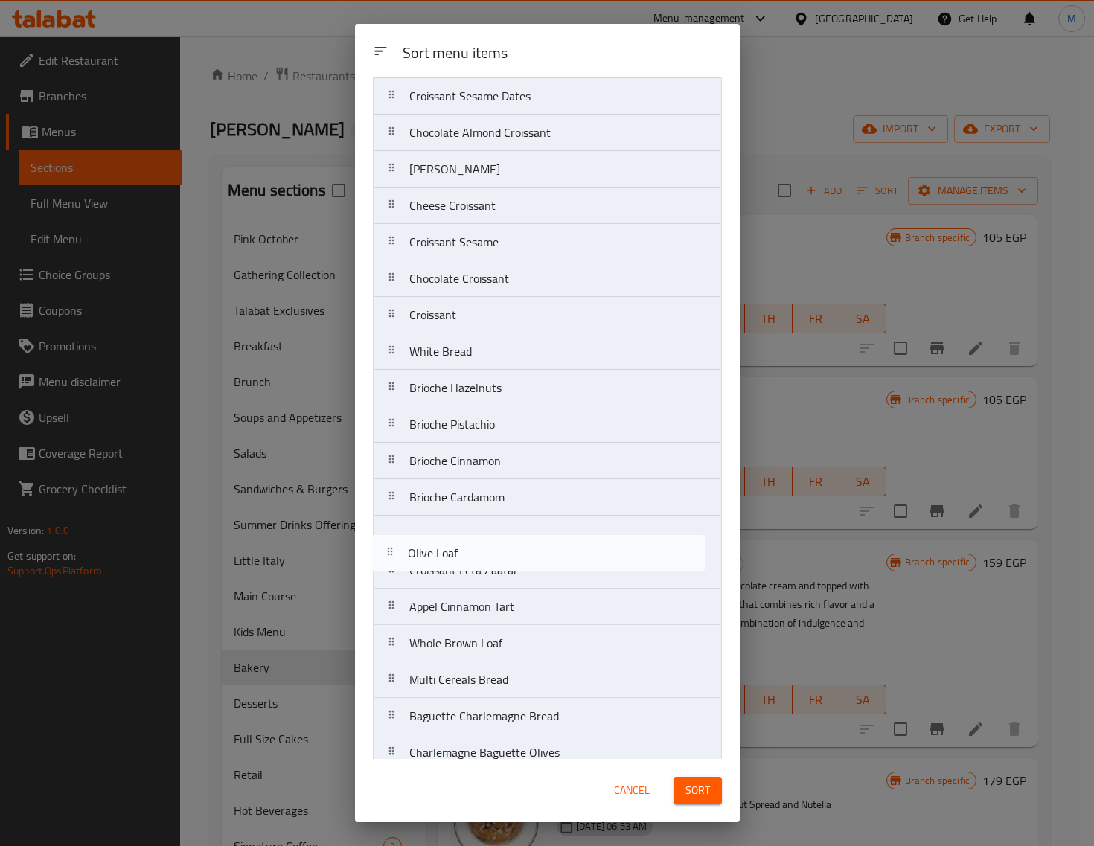
scroll to position [79, 0]
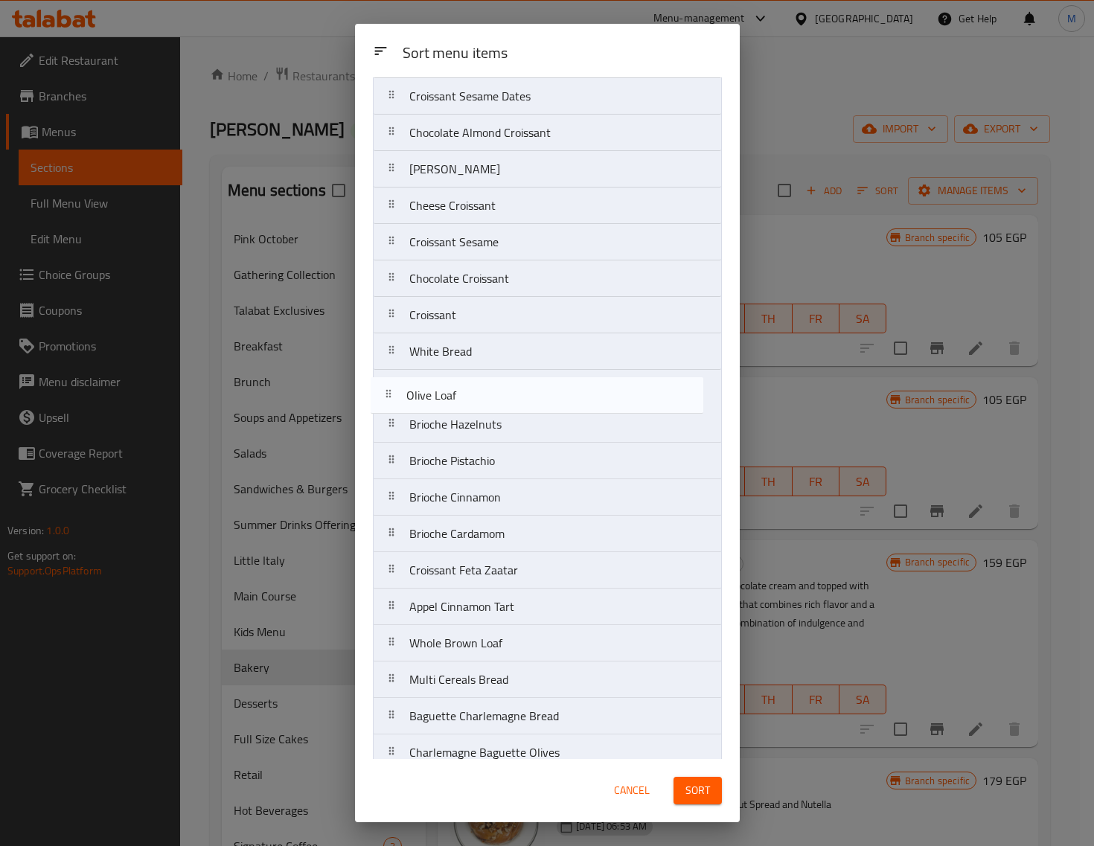
drag, startPoint x: 402, startPoint y: 712, endPoint x: 399, endPoint y: 393, distance: 318.6
click at [399, 393] on nav "Croissant Zaatar Croissant Sesame Dates Chocolate Almond Croissant Almond Crois…" at bounding box center [547, 443] width 349 height 804
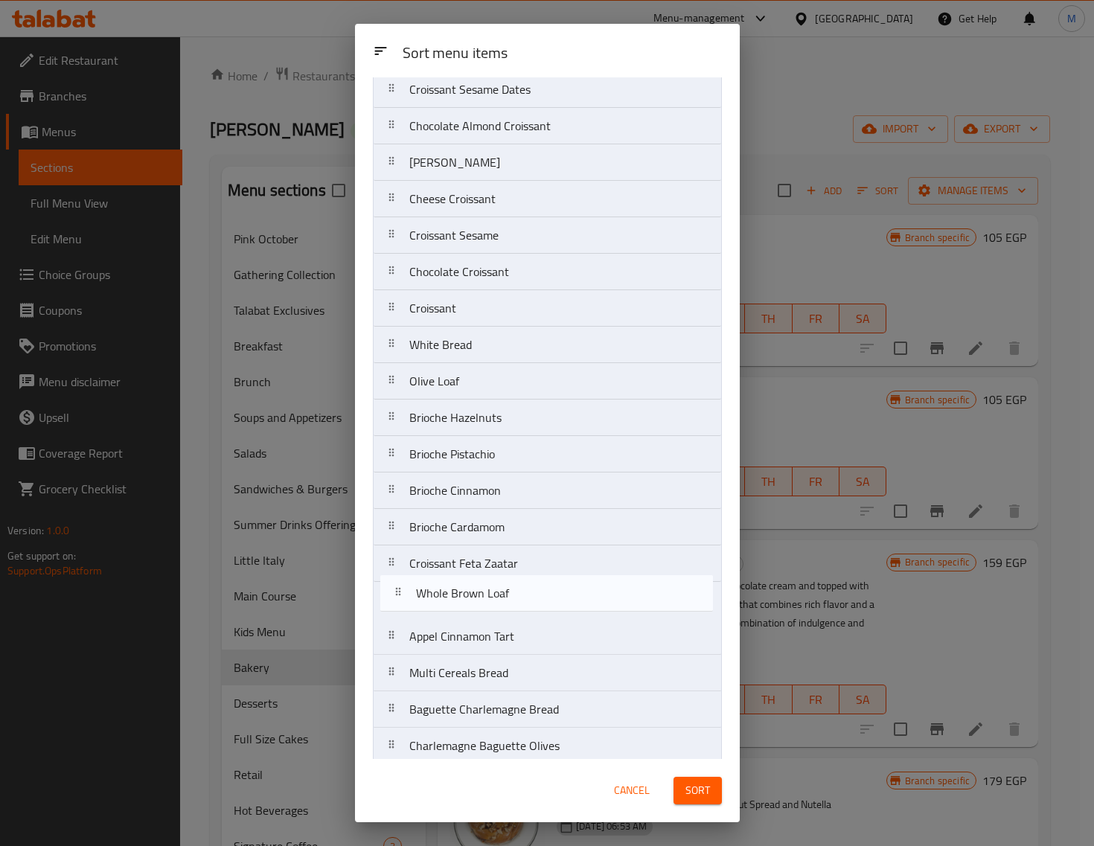
scroll to position [87, 0]
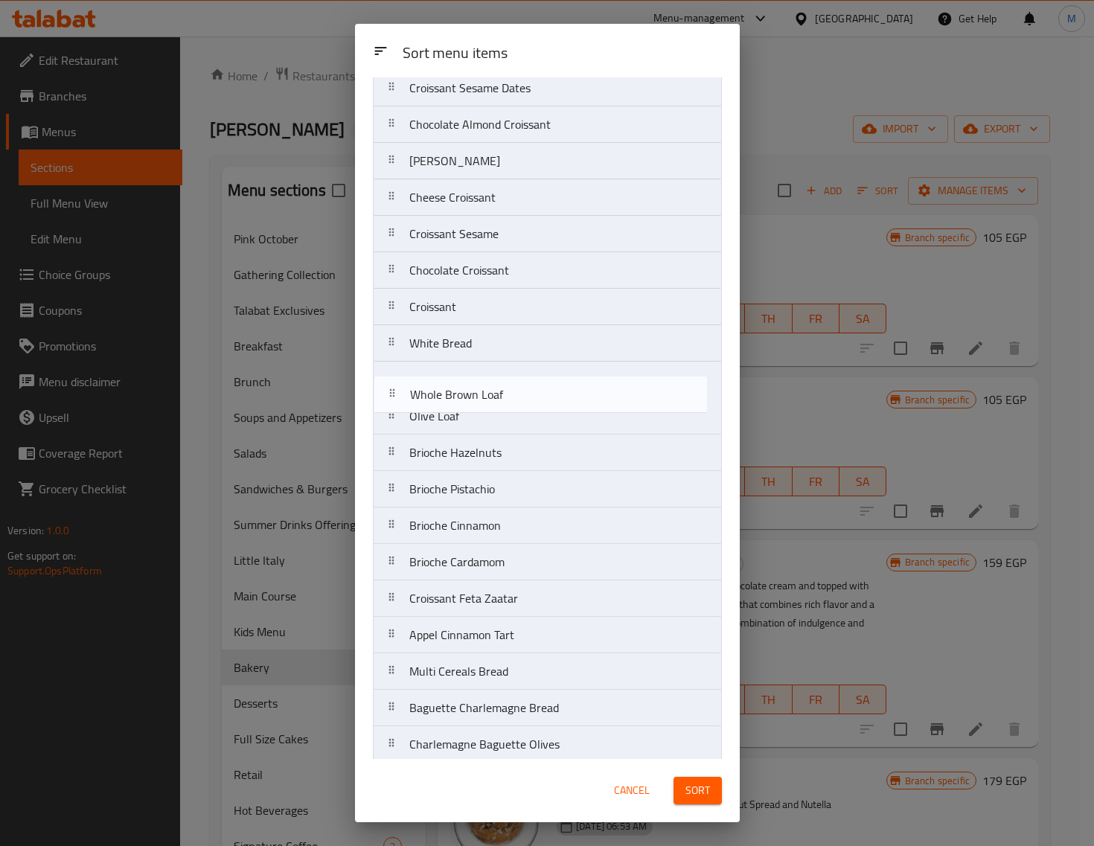
drag, startPoint x: 399, startPoint y: 655, endPoint x: 400, endPoint y: 399, distance: 256.0
click at [400, 399] on nav "Croissant Zaatar Croissant Sesame Dates Chocolate Almond Croissant Almond Crois…" at bounding box center [547, 435] width 349 height 804
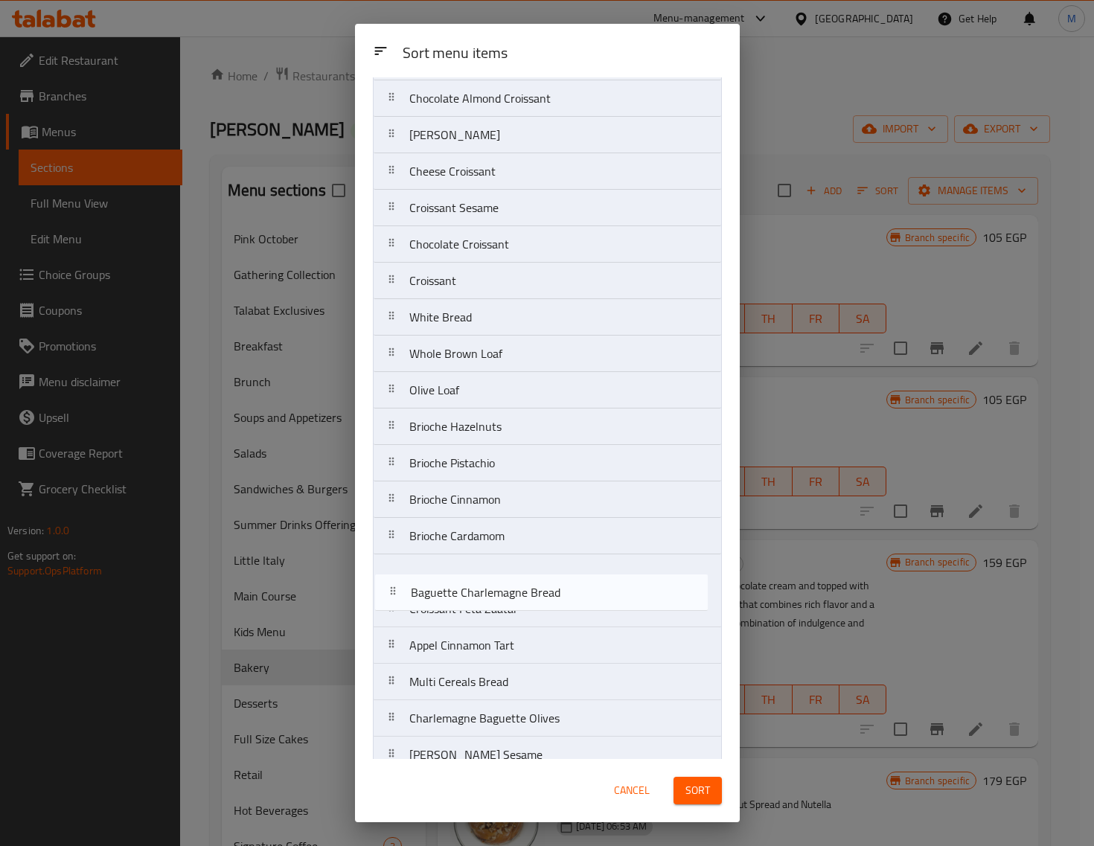
scroll to position [115, 0]
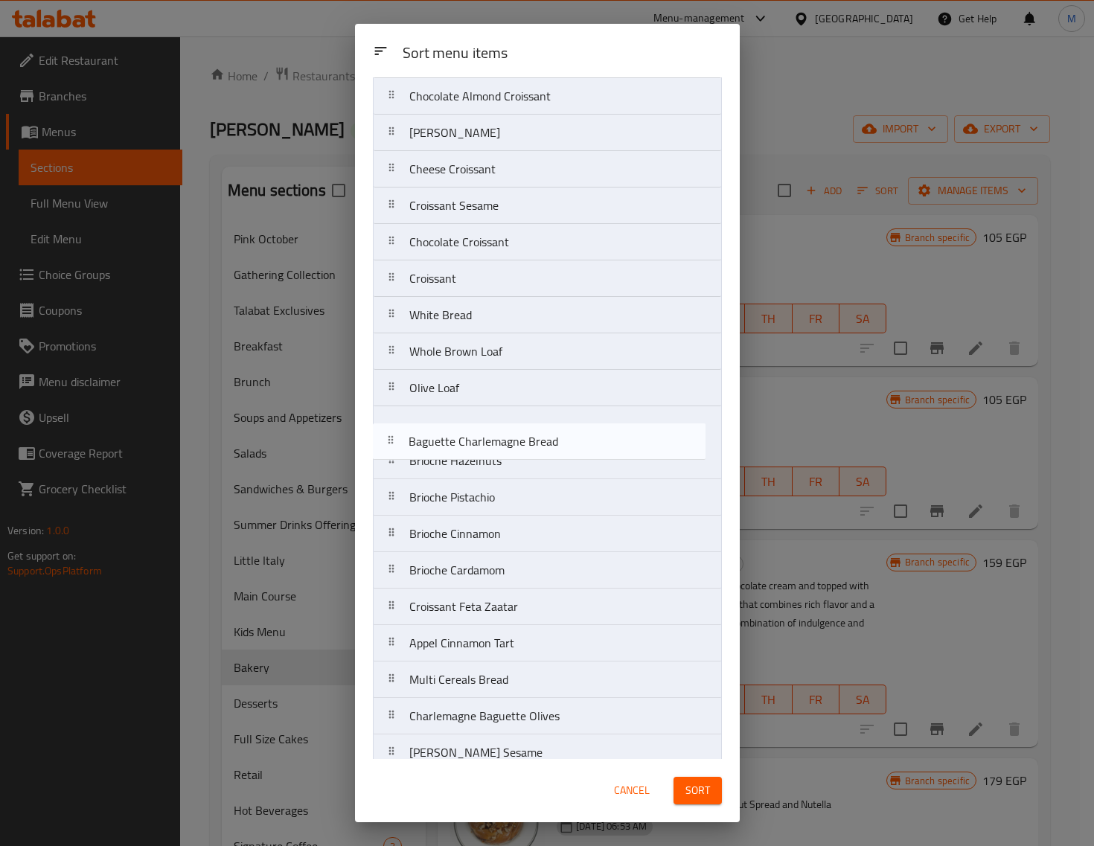
drag, startPoint x: 404, startPoint y: 720, endPoint x: 402, endPoint y: 447, distance: 273.9
click at [402, 447] on nav "Croissant Zaatar Croissant Sesame Dates Chocolate Almond Croissant Almond Crois…" at bounding box center [547, 406] width 349 height 804
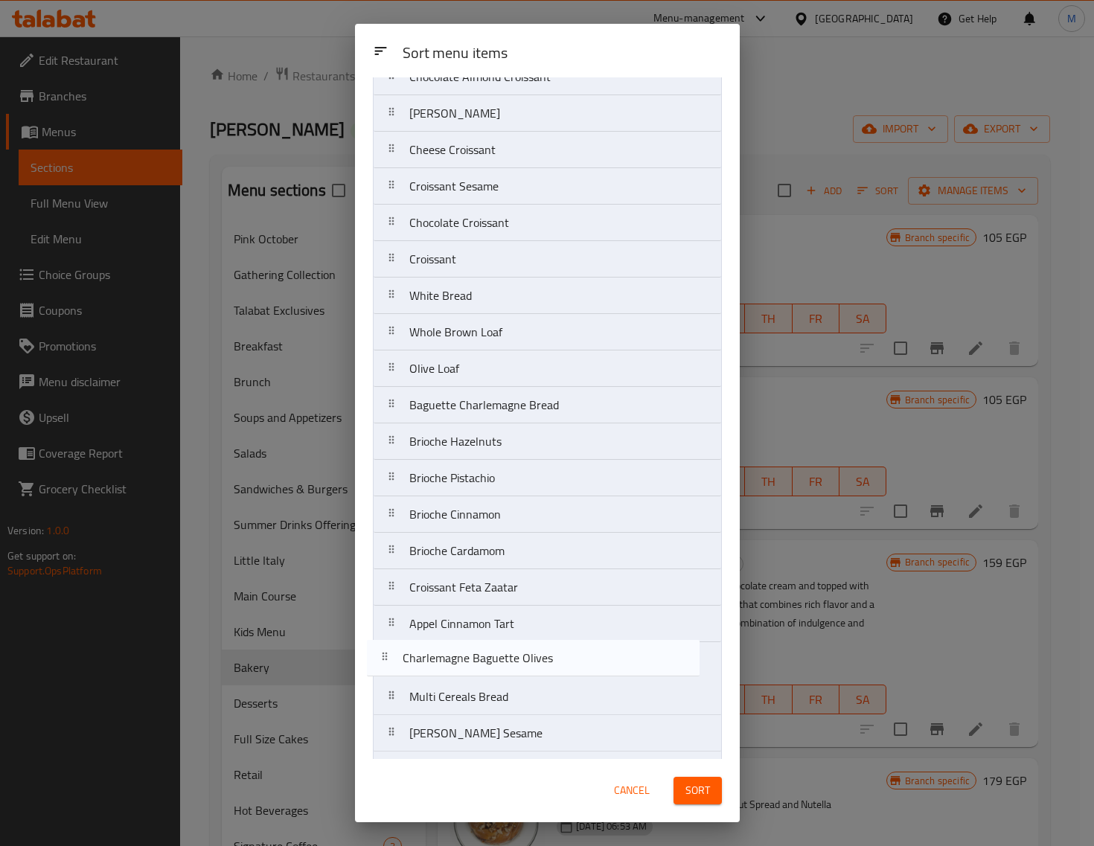
scroll to position [139, 0]
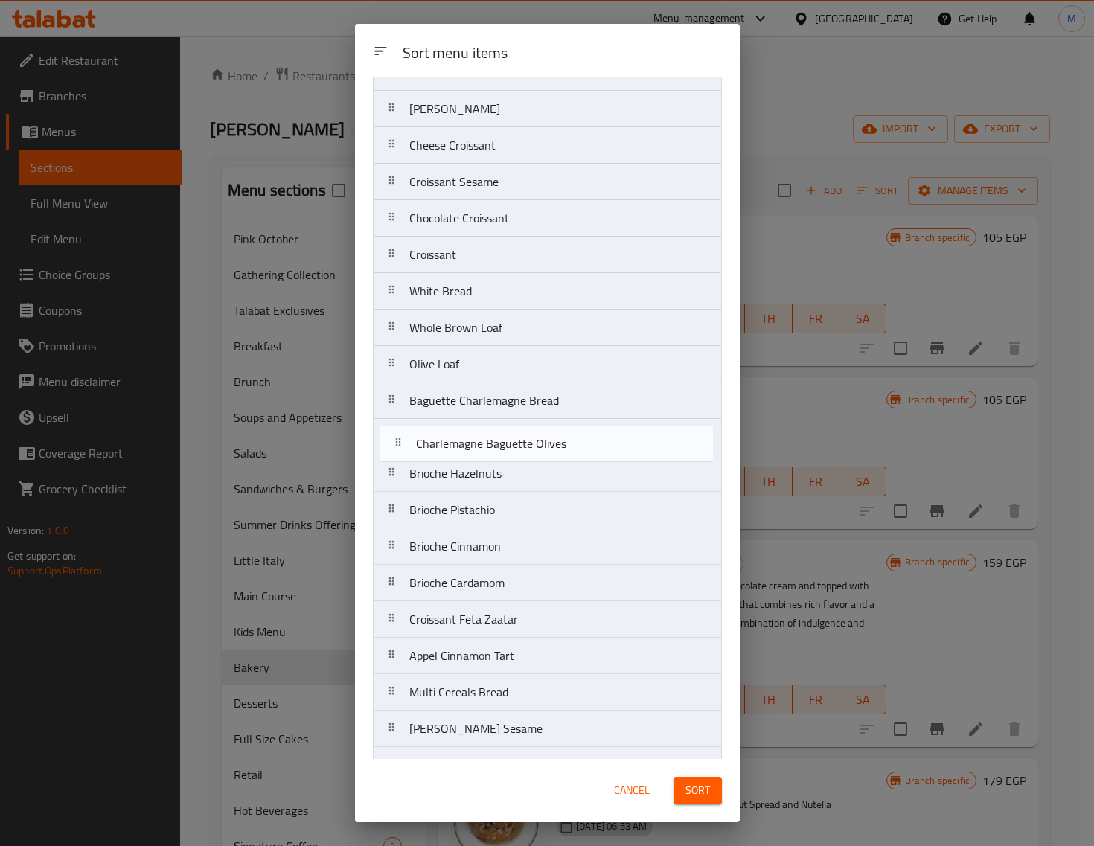
drag, startPoint x: 402, startPoint y: 726, endPoint x: 406, endPoint y: 444, distance: 282.1
click at [406, 444] on nav "Croissant Zaatar Croissant Sesame Dates Chocolate Almond Croissant Almond Crois…" at bounding box center [547, 383] width 349 height 804
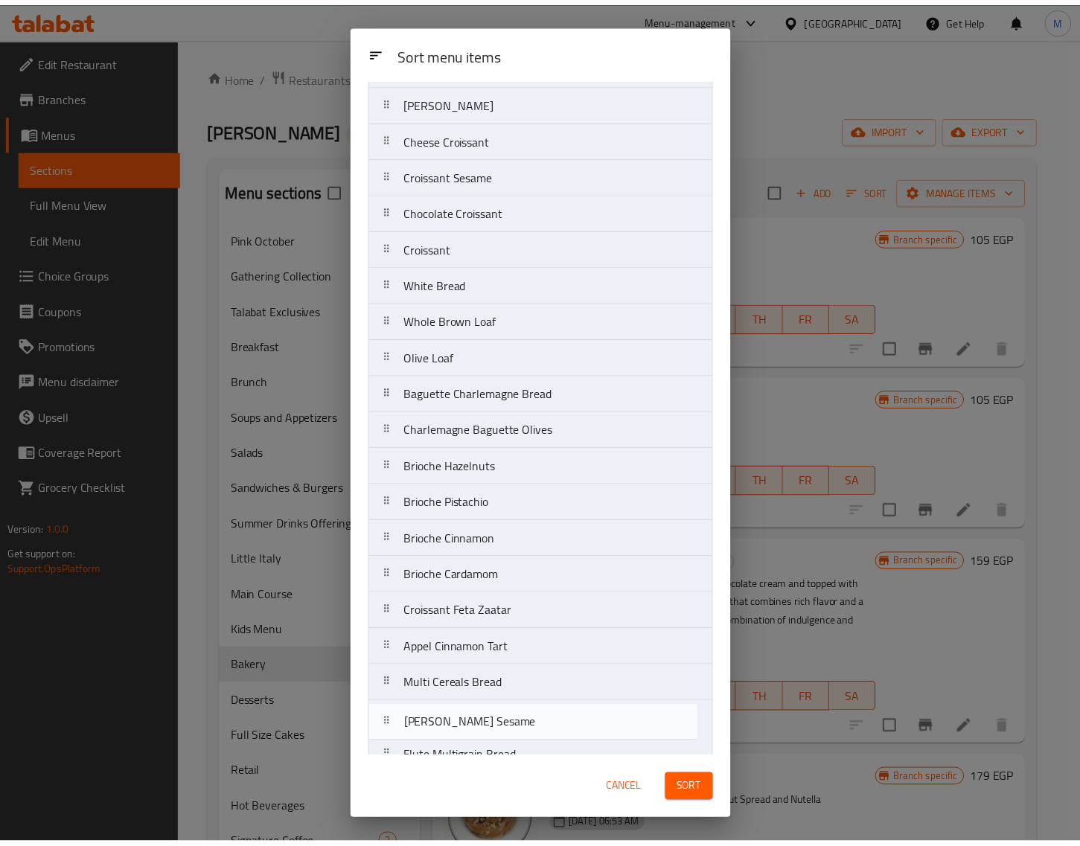
scroll to position [150, 0]
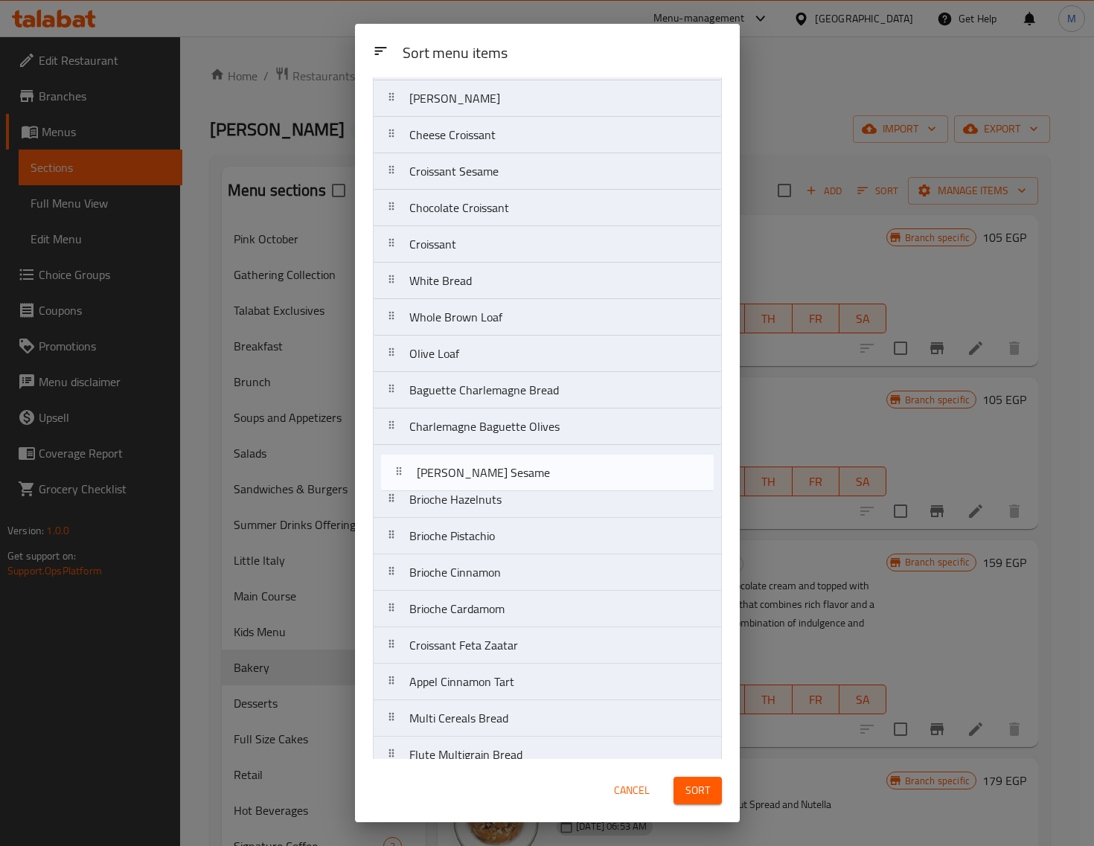
drag, startPoint x: 395, startPoint y: 728, endPoint x: 403, endPoint y: 475, distance: 253.2
click at [403, 475] on nav "Croissant Zaatar Croissant Sesame Dates Chocolate Almond Croissant Almond Crois…" at bounding box center [547, 372] width 349 height 804
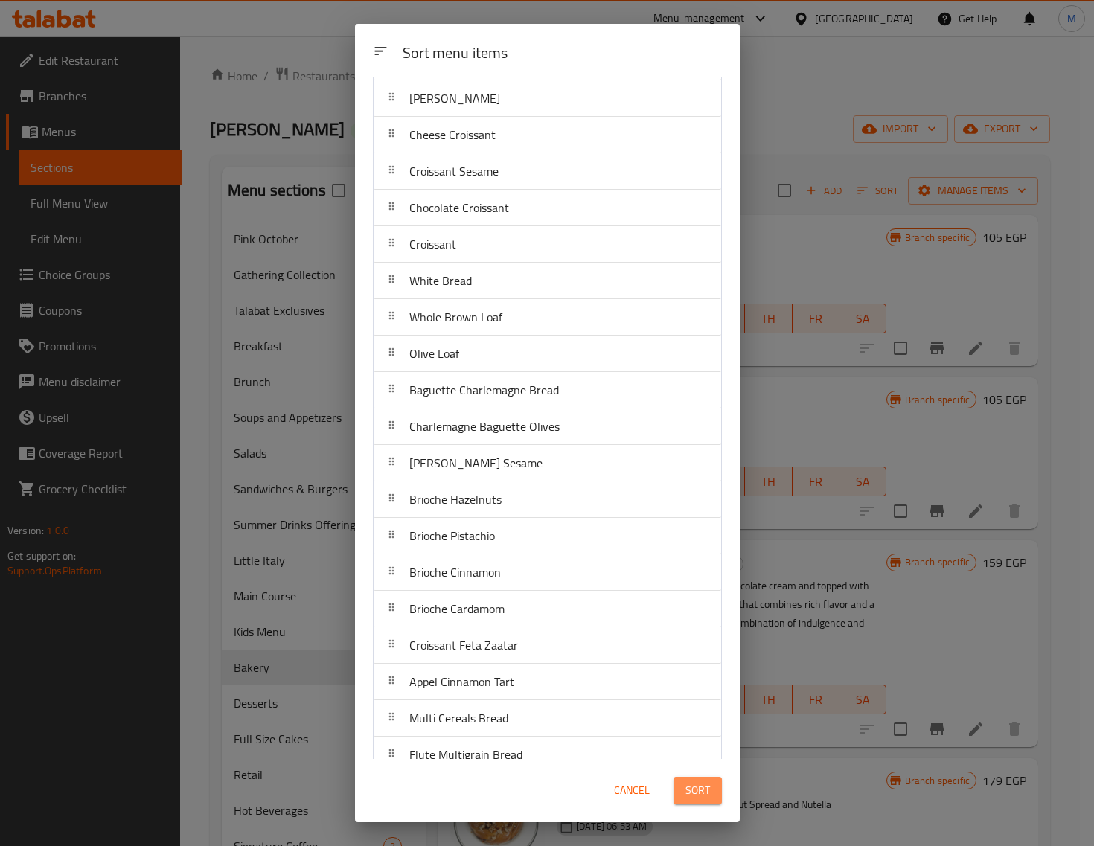
click at [690, 797] on span "Sort" at bounding box center [698, 791] width 25 height 19
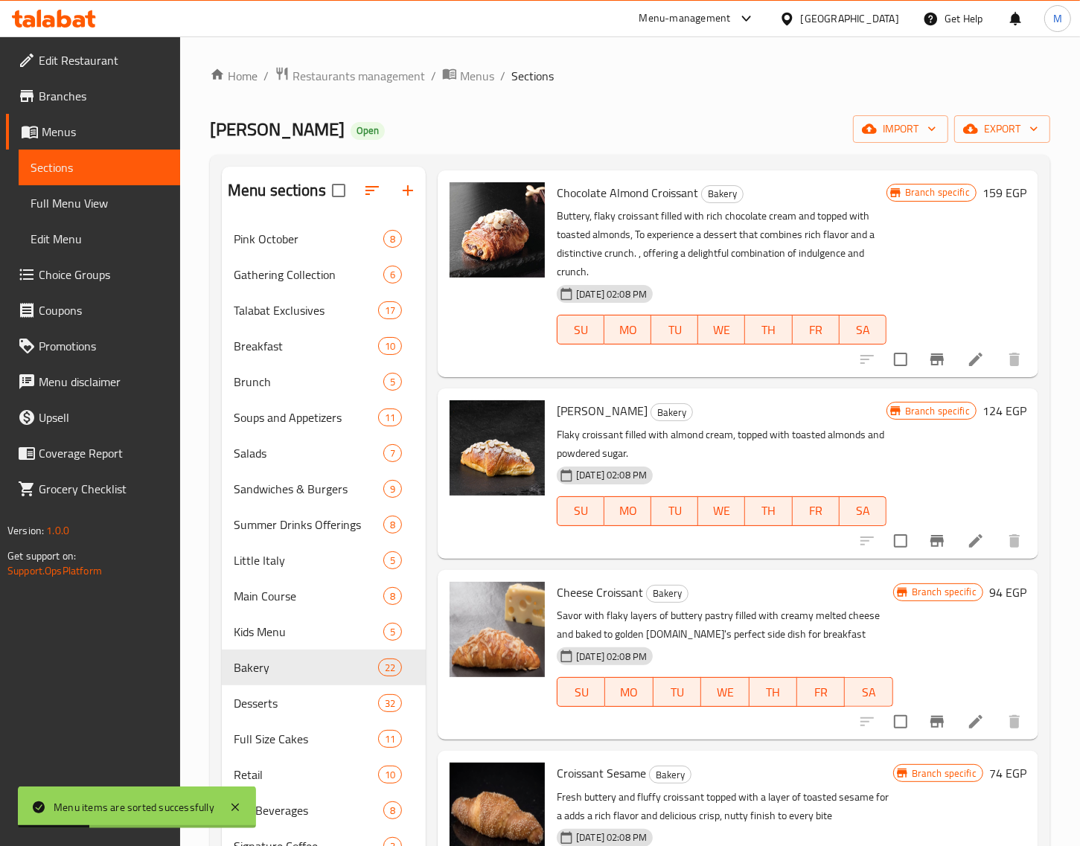
scroll to position [372, 0]
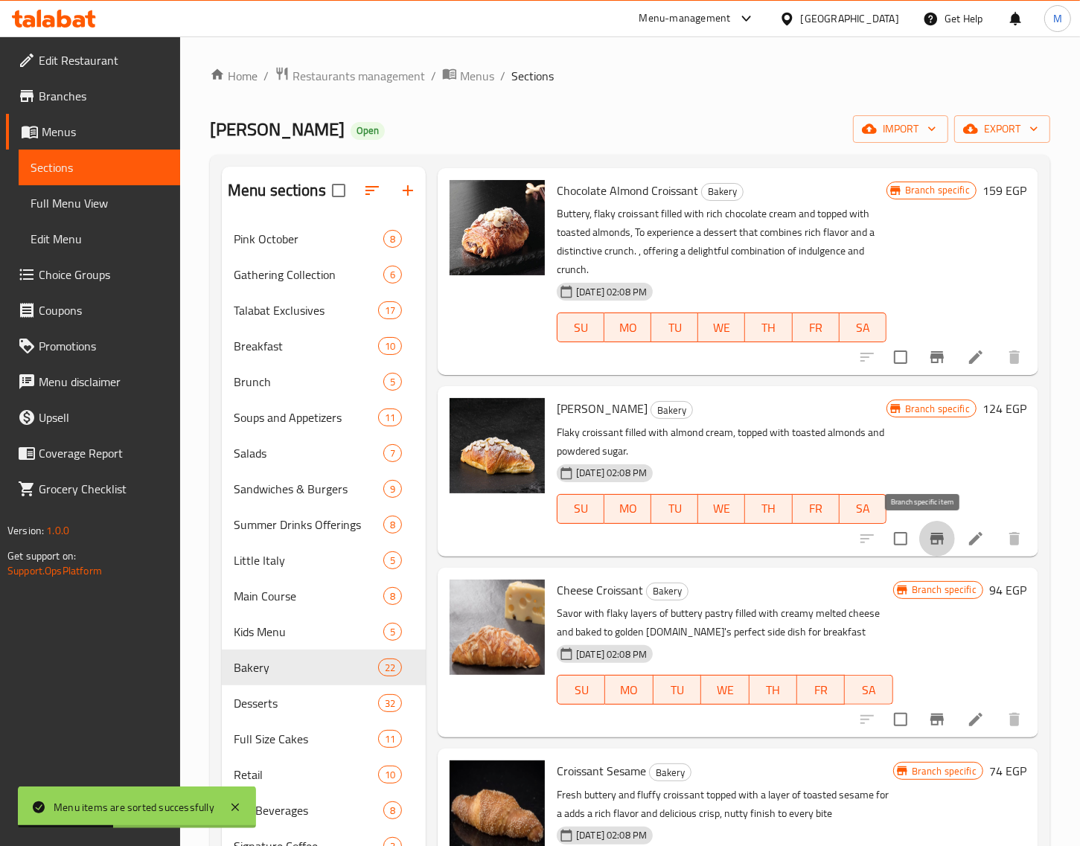
click at [930, 534] on icon "Branch-specific-item" at bounding box center [936, 539] width 13 height 12
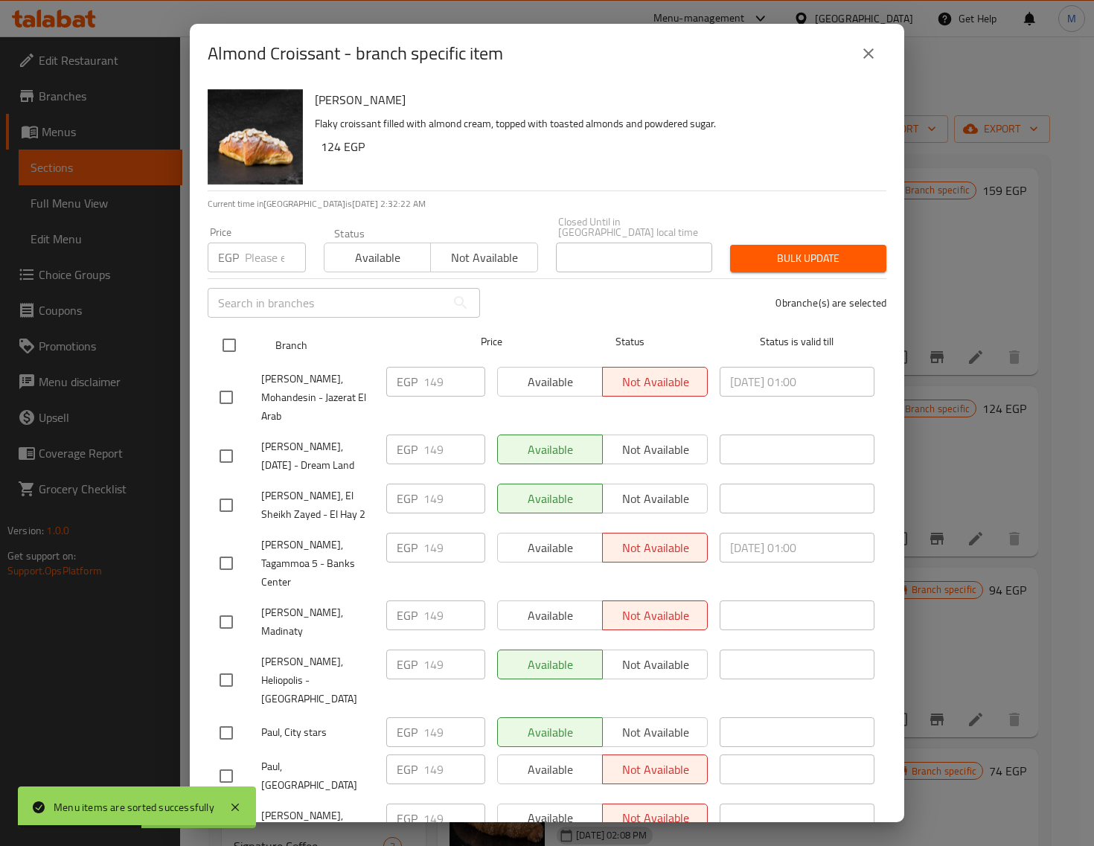
drag, startPoint x: 238, startPoint y: 339, endPoint x: 240, endPoint y: 313, distance: 25.4
click at [237, 337] on input "checkbox" at bounding box center [229, 345] width 31 height 31
checkbox input "true"
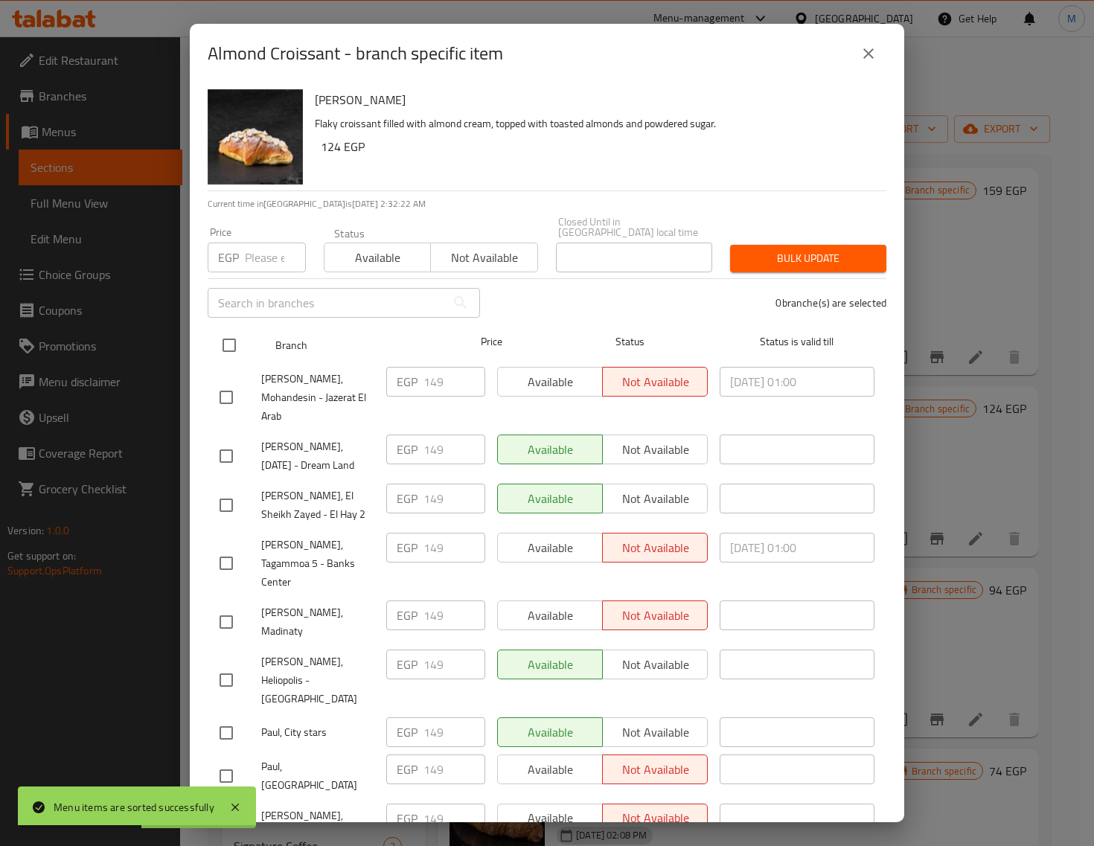
checkbox input "true"
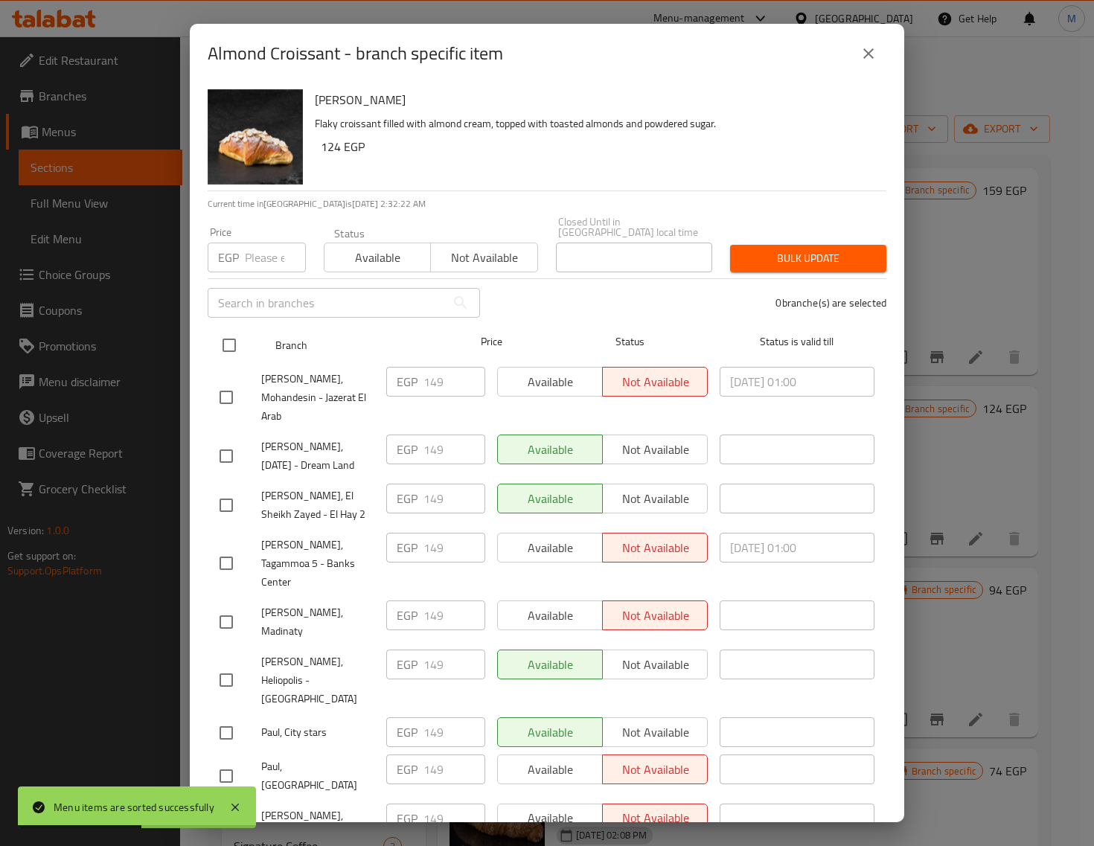
checkbox input "true"
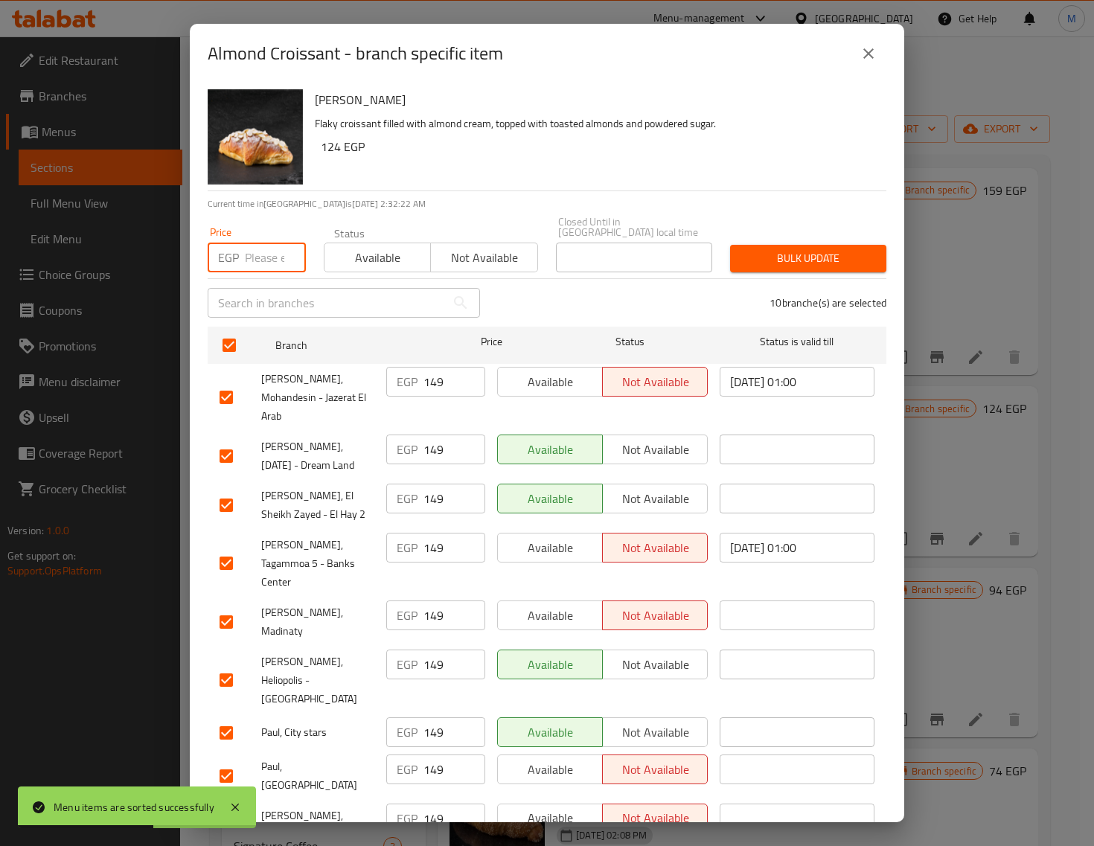
click at [252, 244] on input "number" at bounding box center [275, 258] width 61 height 30
paste input "149.00"
type input "149.00"
click at [780, 249] on span "Bulk update" at bounding box center [808, 258] width 132 height 19
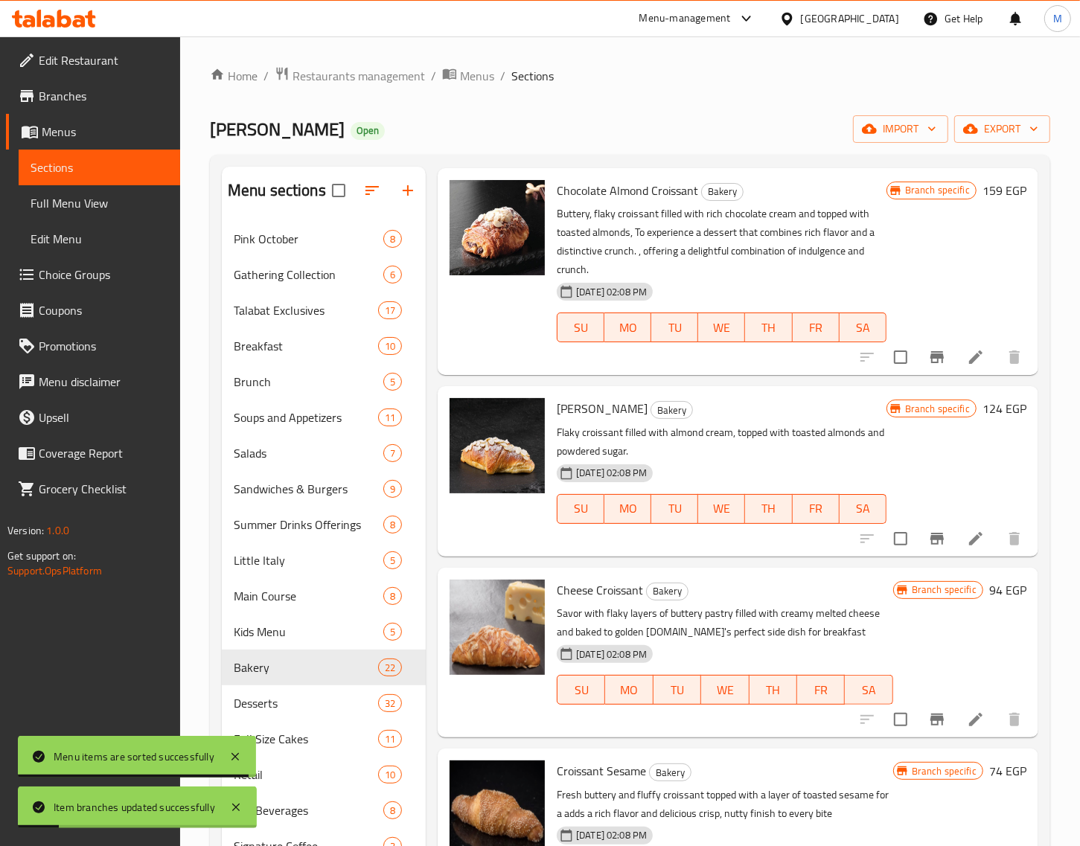
click at [982, 407] on h6 "124 EGP" at bounding box center [1004, 408] width 44 height 21
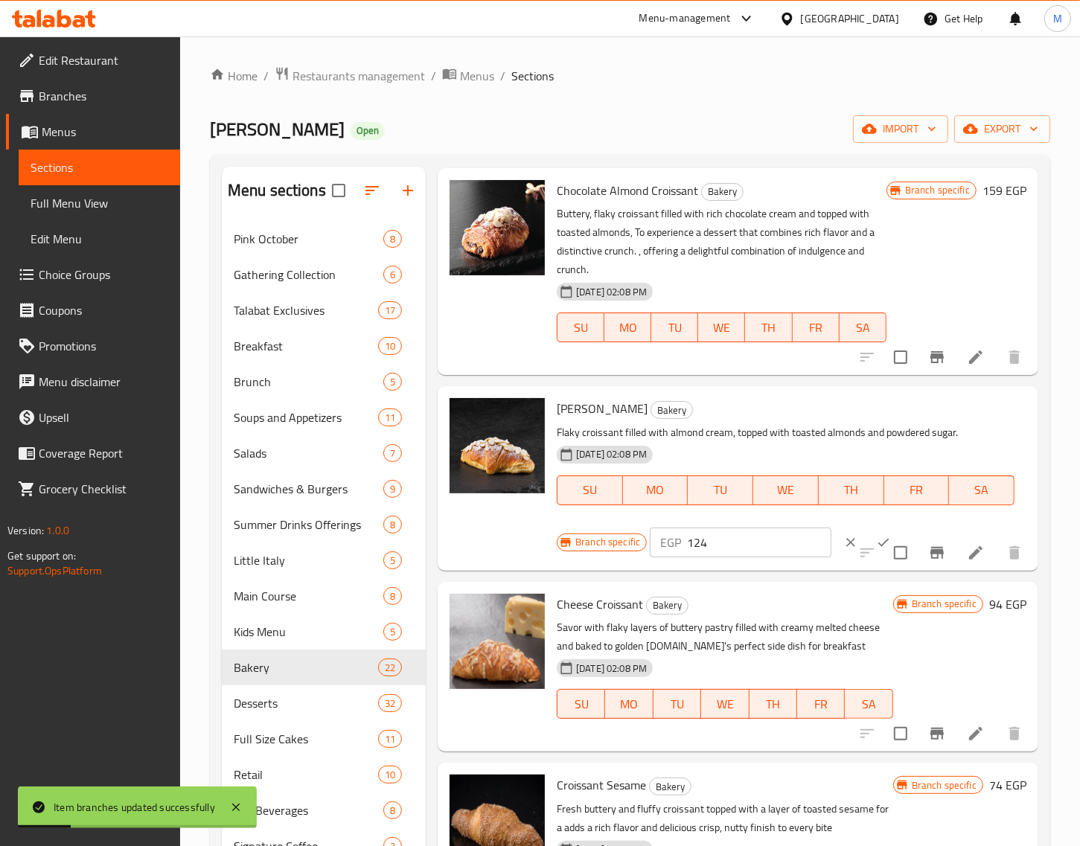
click at [738, 534] on input "124" at bounding box center [759, 543] width 144 height 30
paste input "49.00"
type input "149.00"
click at [867, 534] on button "ok" at bounding box center [883, 542] width 33 height 33
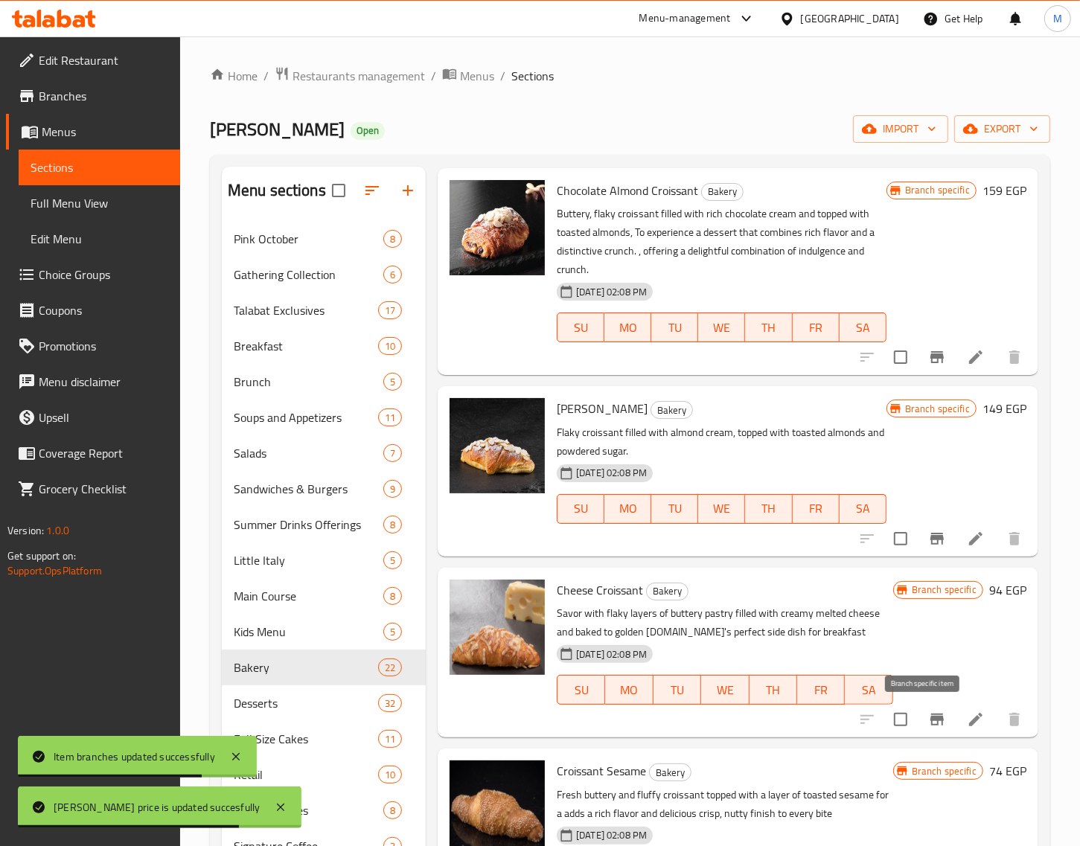
click at [919, 713] on button "Branch-specific-item" at bounding box center [937, 720] width 36 height 36
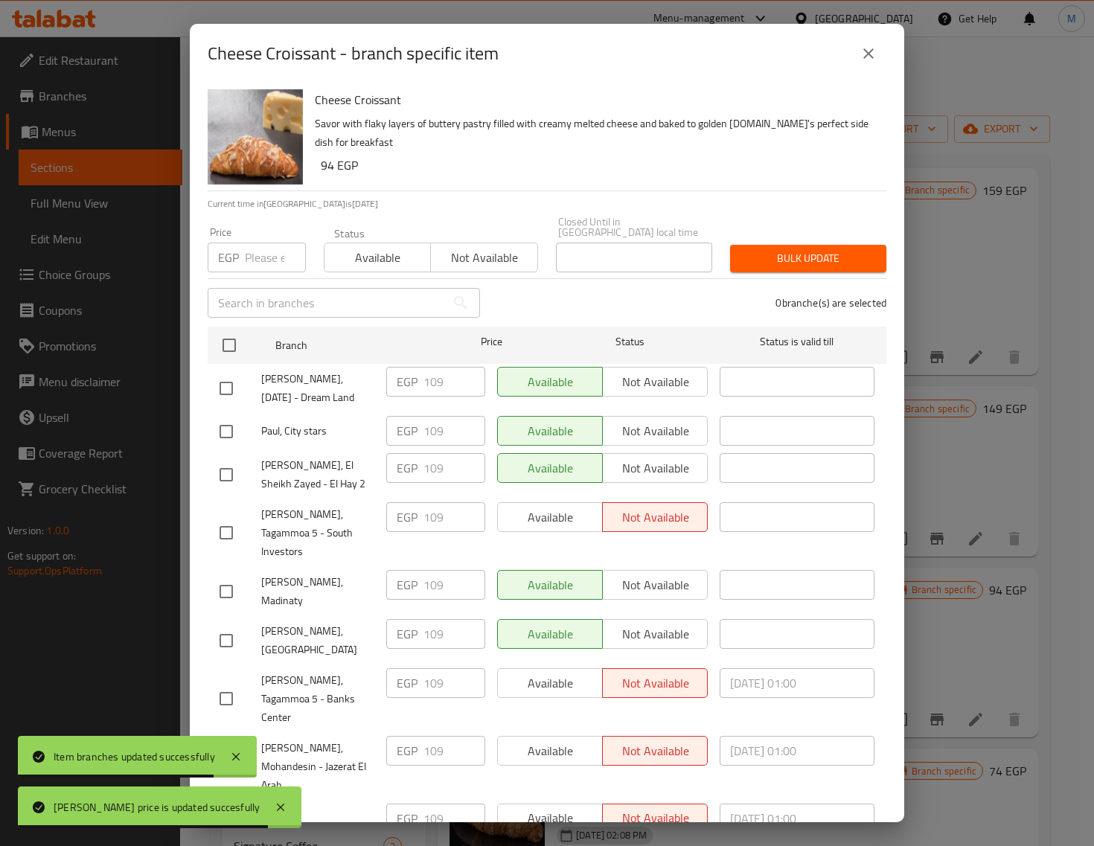
click at [914, 717] on div "Cheese Croissant - branch specific item Cheese Croissant Savor with flaky layer…" at bounding box center [547, 423] width 1094 height 846
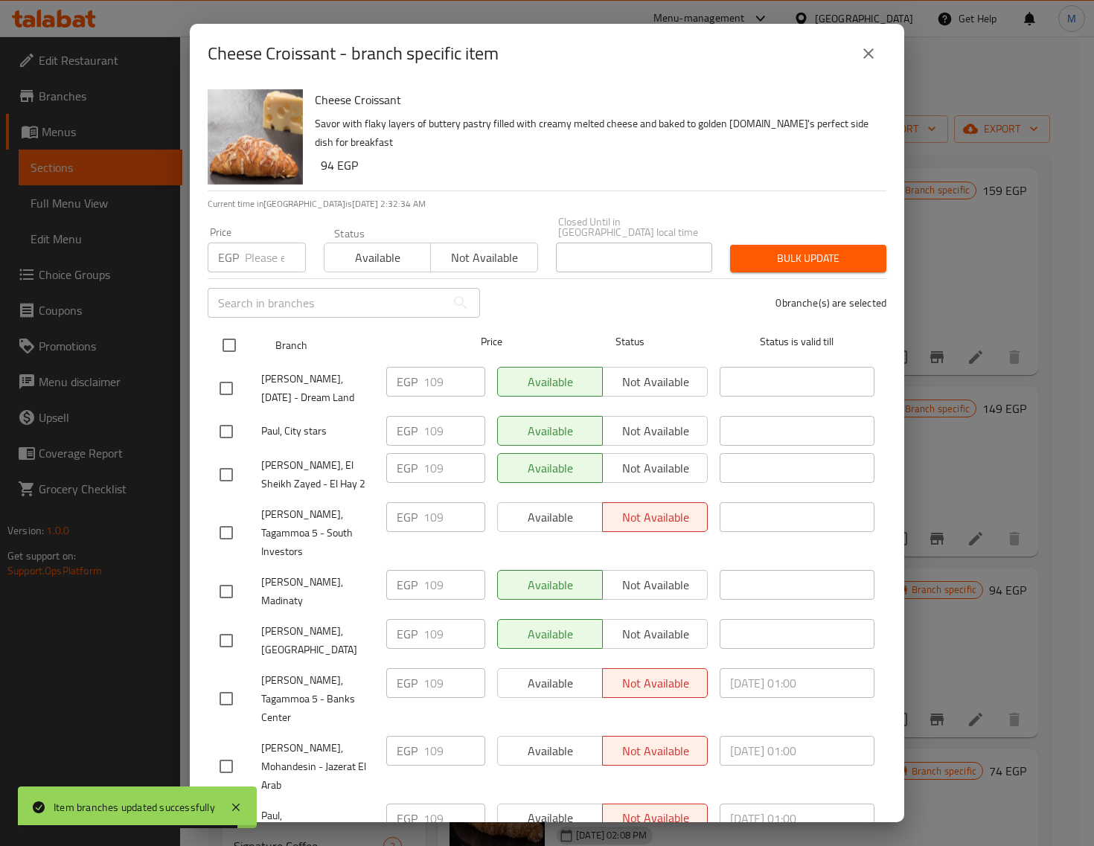
click at [229, 336] on input "checkbox" at bounding box center [229, 345] width 31 height 31
checkbox input "true"
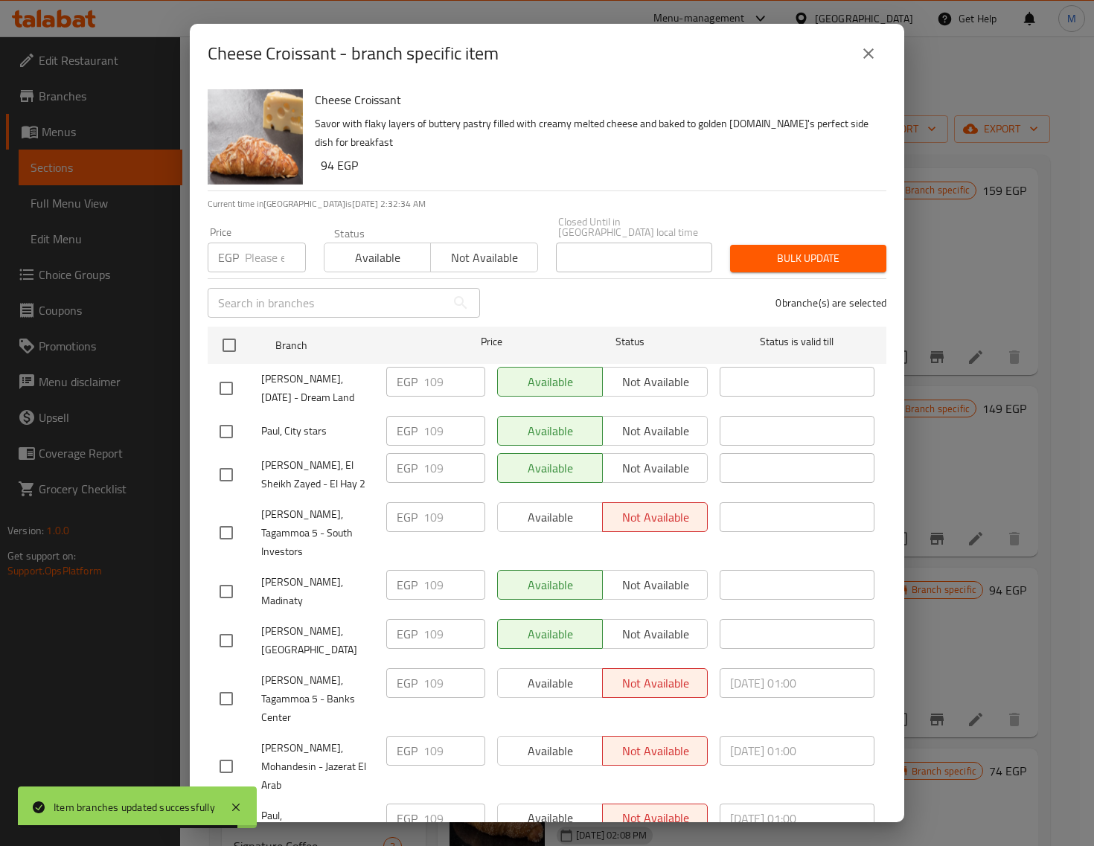
checkbox input "true"
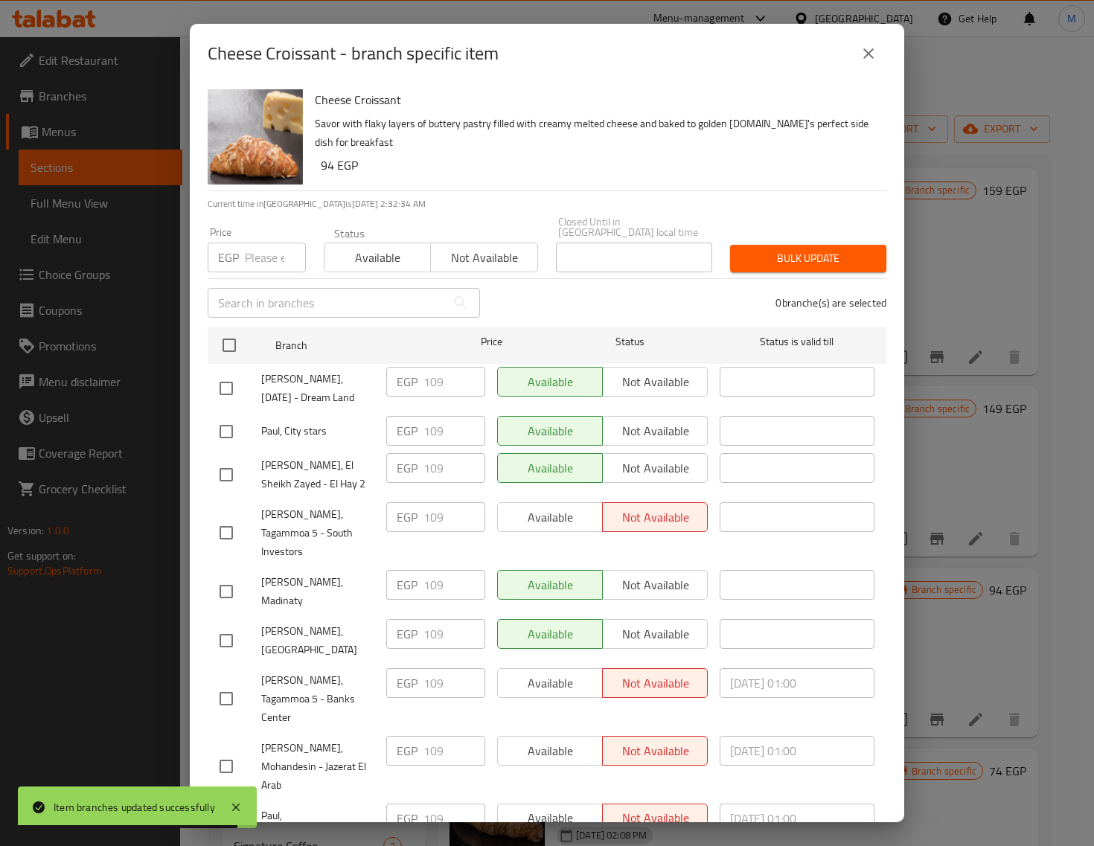
checkbox input "true"
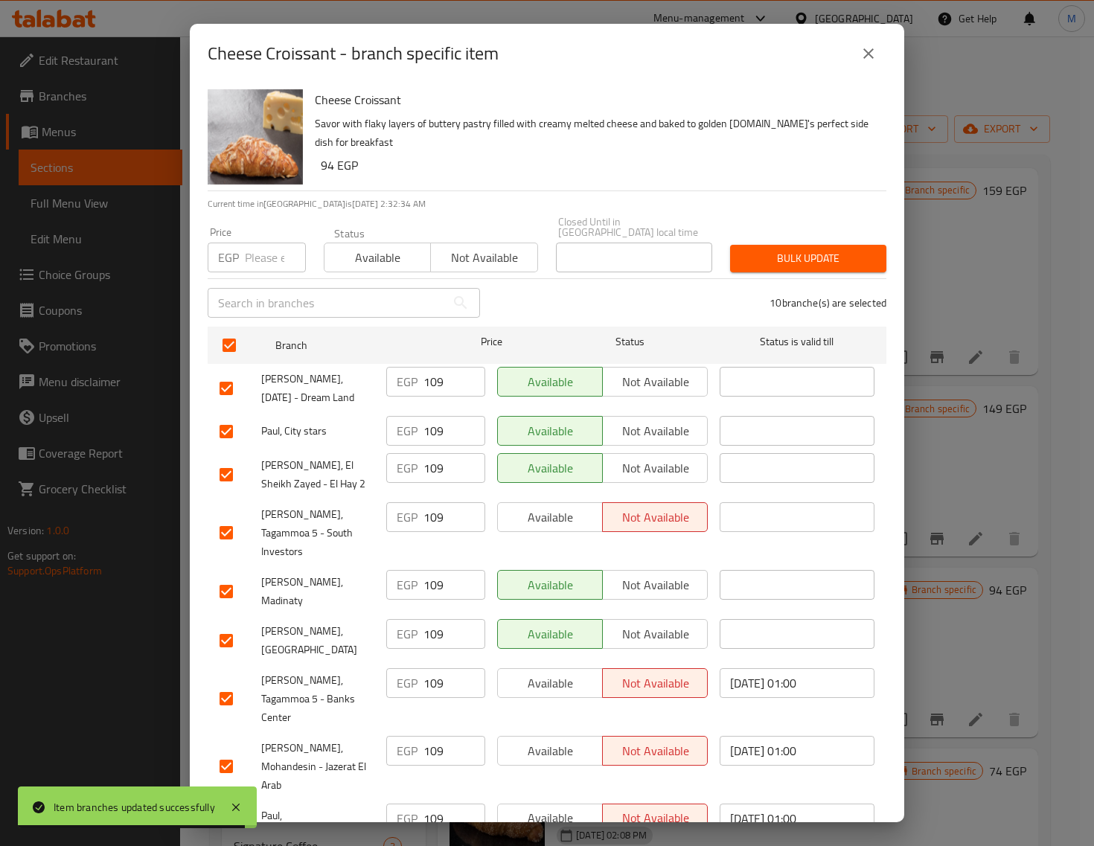
click at [268, 253] on input "number" at bounding box center [275, 258] width 61 height 30
paste input "119.00"
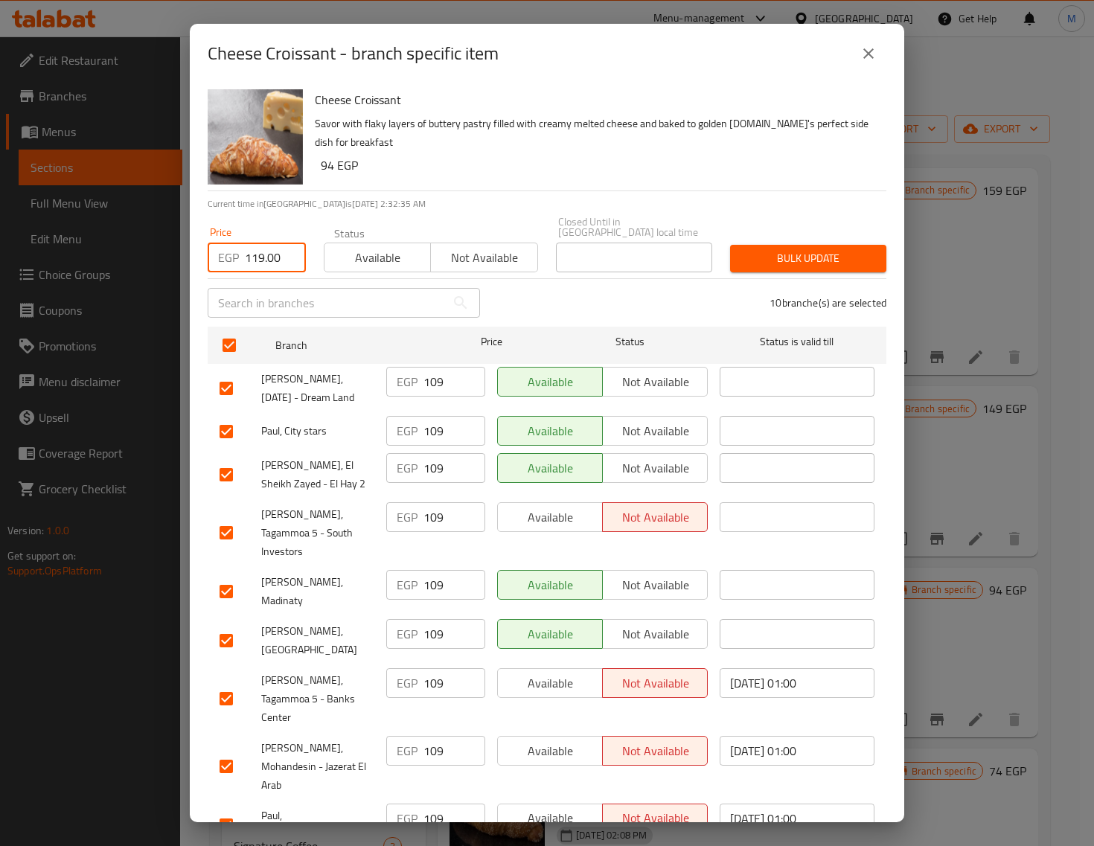
type input "119.00"
click at [748, 257] on span "Bulk update" at bounding box center [808, 258] width 132 height 19
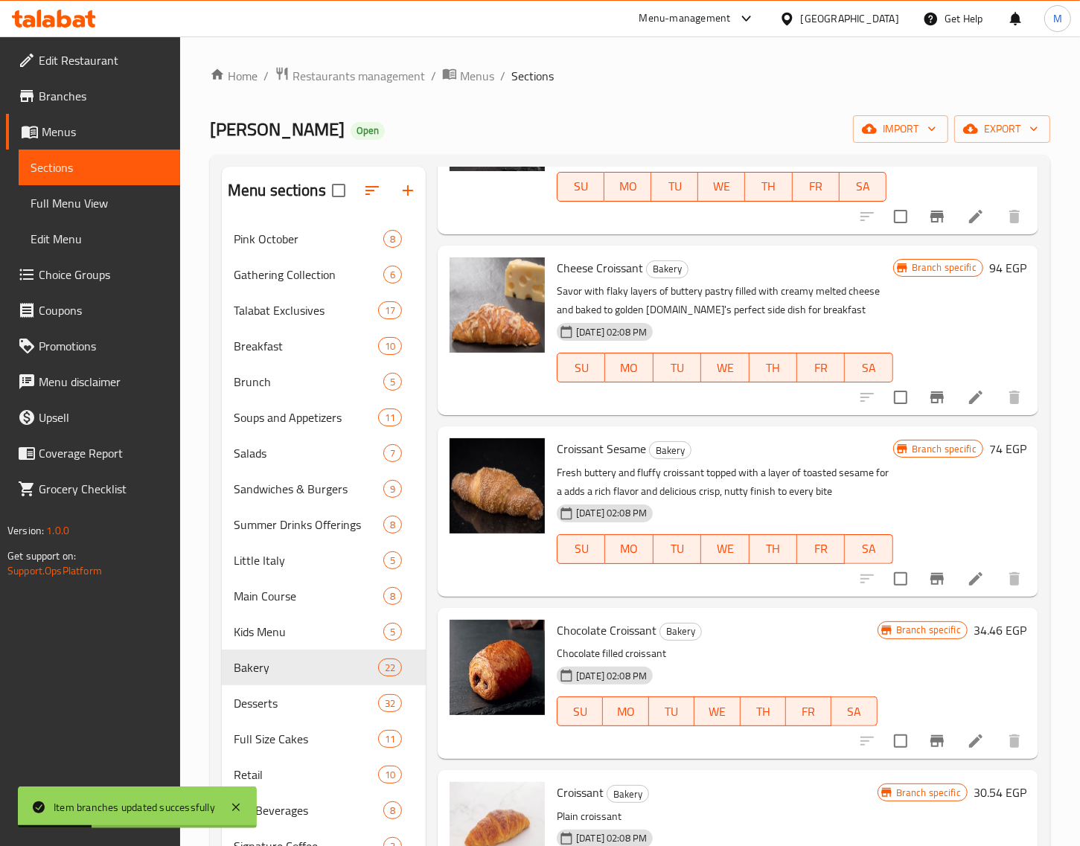
scroll to position [744, 0]
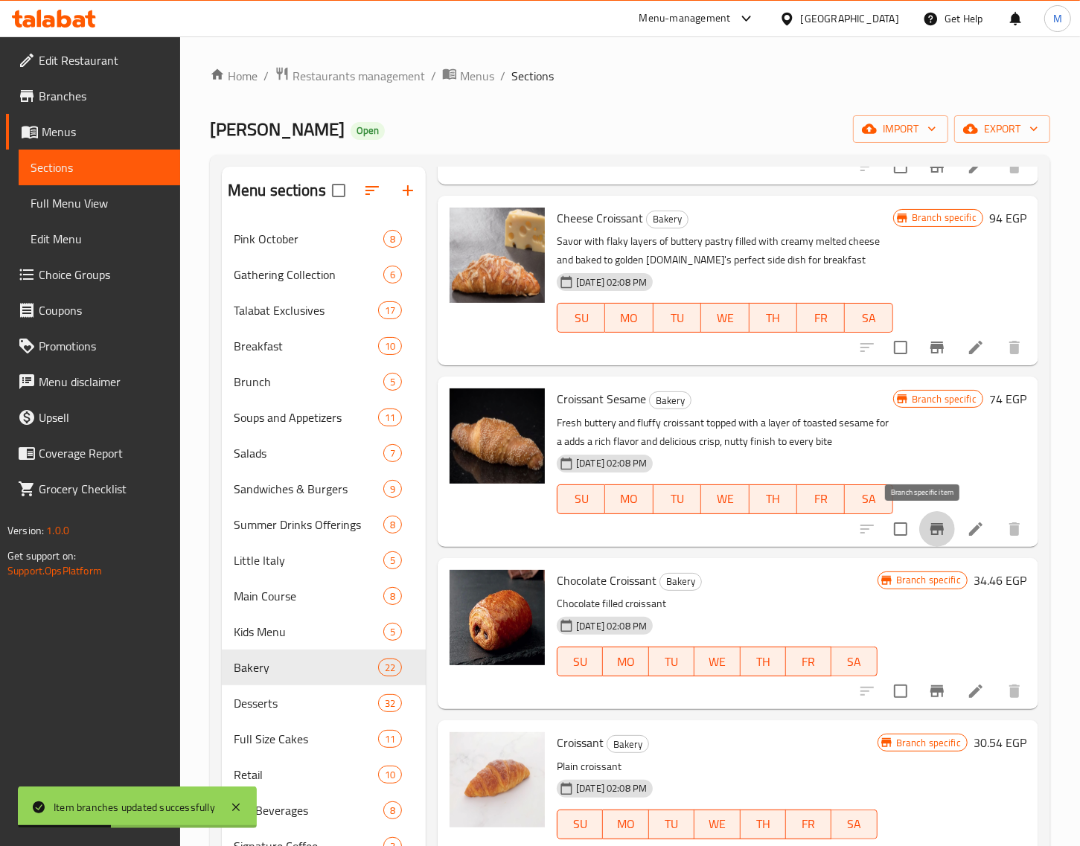
click at [928, 520] on icon "Branch-specific-item" at bounding box center [937, 529] width 18 height 18
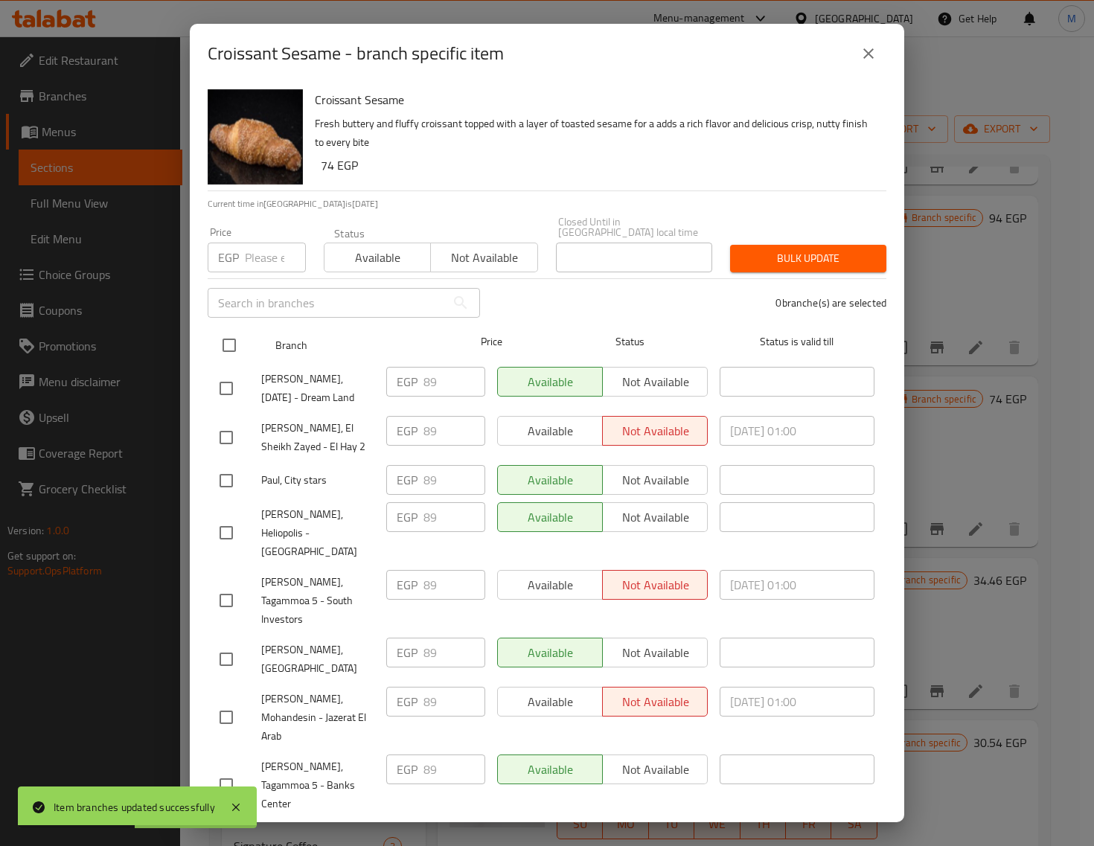
click at [231, 333] on input "checkbox" at bounding box center [229, 345] width 31 height 31
checkbox input "true"
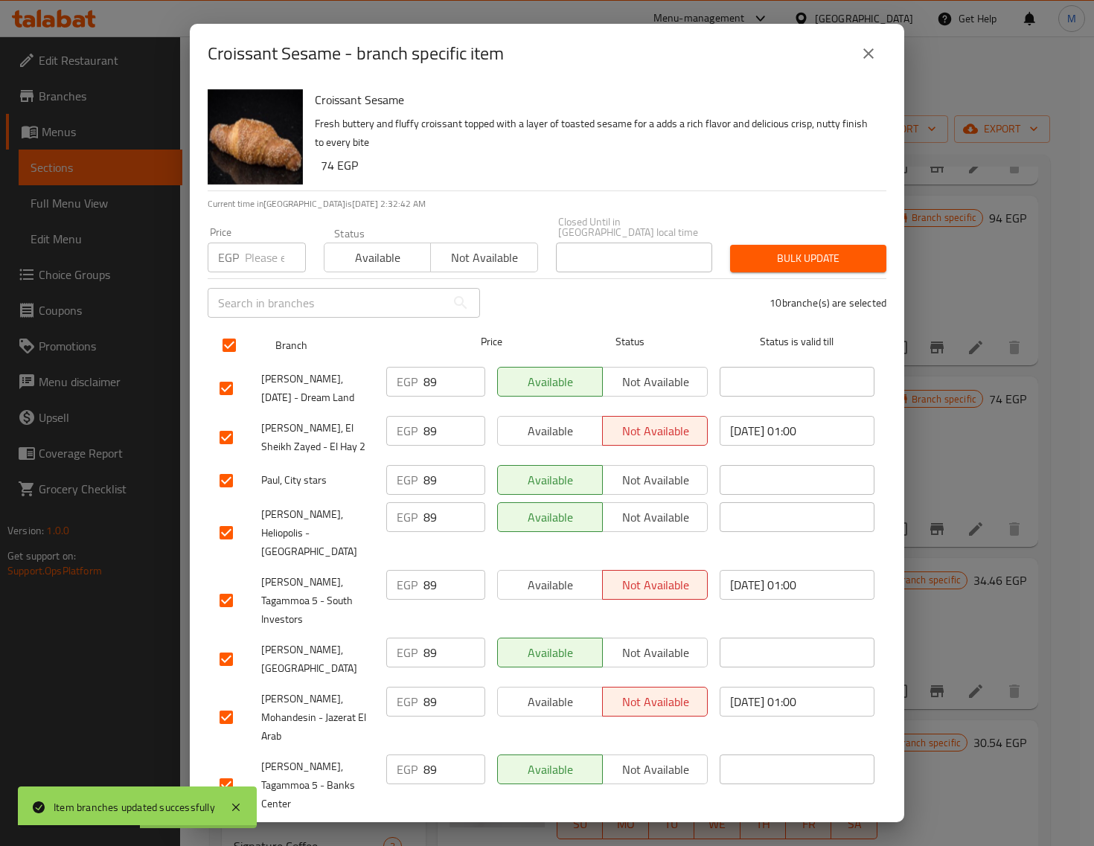
checkbox input "true"
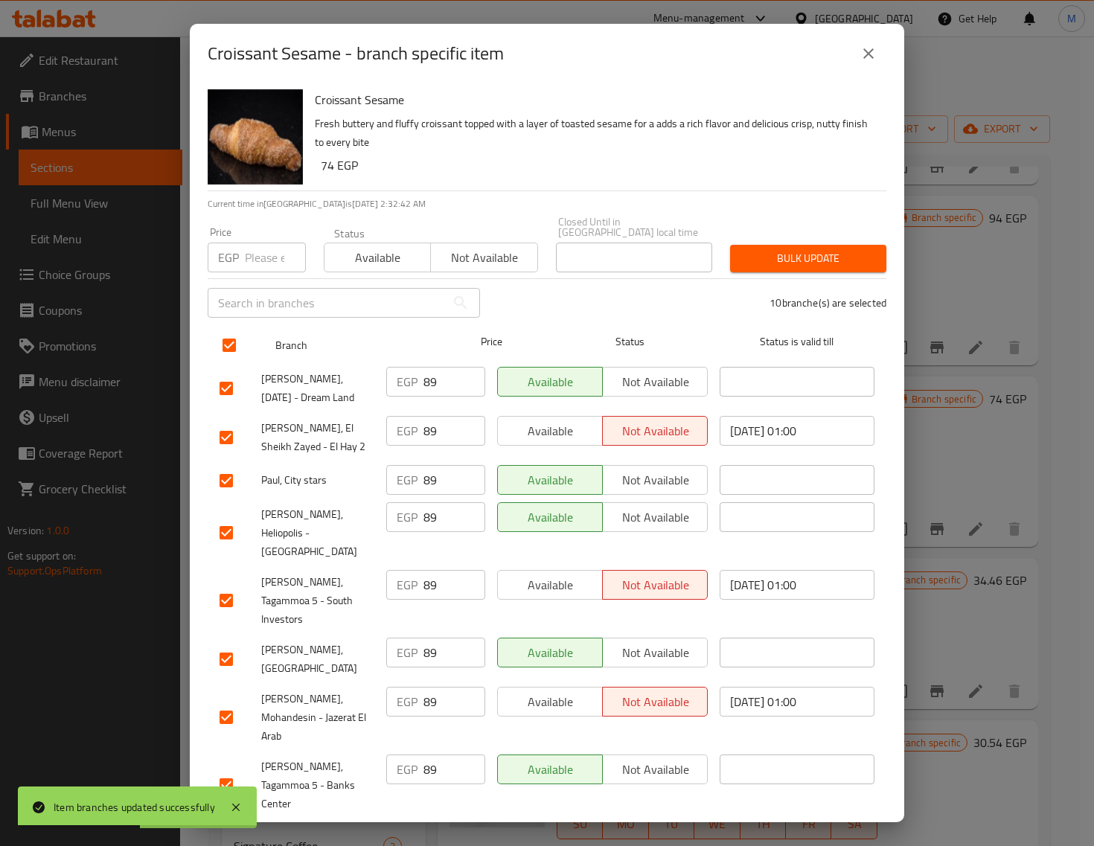
checkbox input "true"
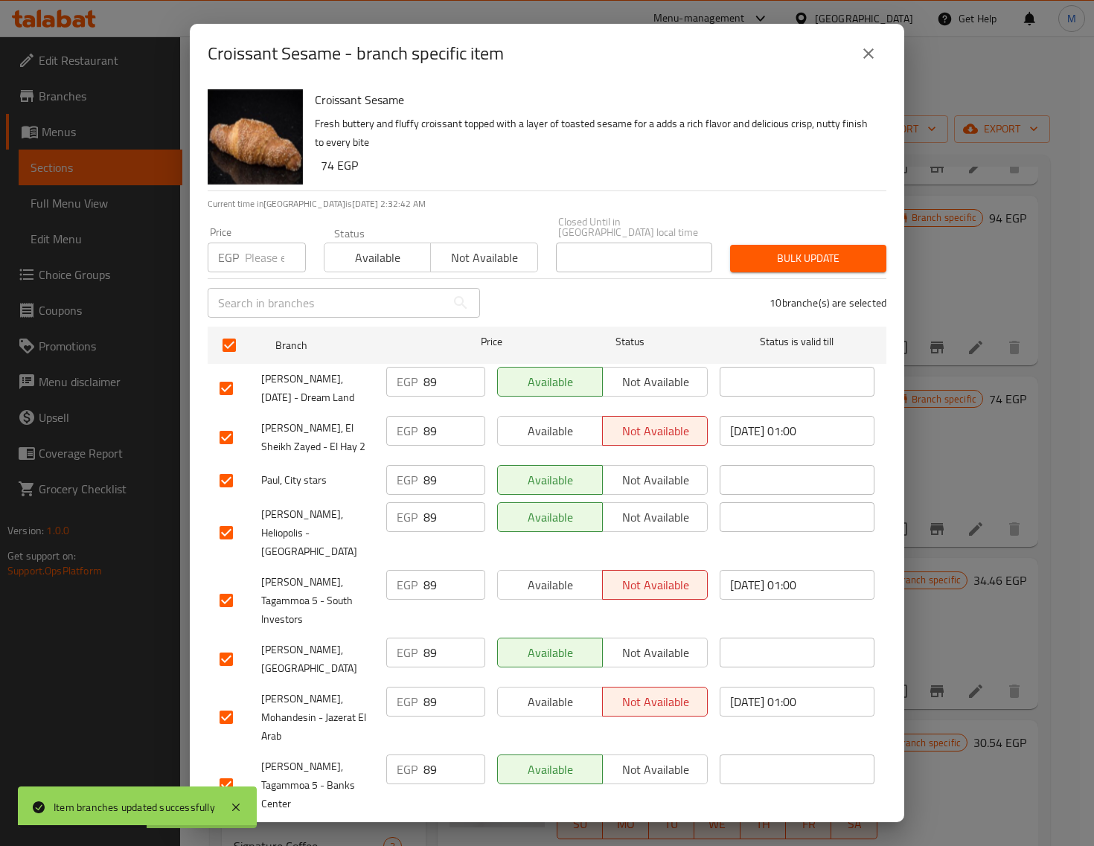
drag, startPoint x: 243, startPoint y: 258, endPoint x: 254, endPoint y: 257, distance: 10.4
click at [243, 257] on div "EGP Price" at bounding box center [257, 258] width 98 height 30
paste input "99.00"
type input "99.00"
click at [793, 249] on span "Bulk update" at bounding box center [808, 258] width 132 height 19
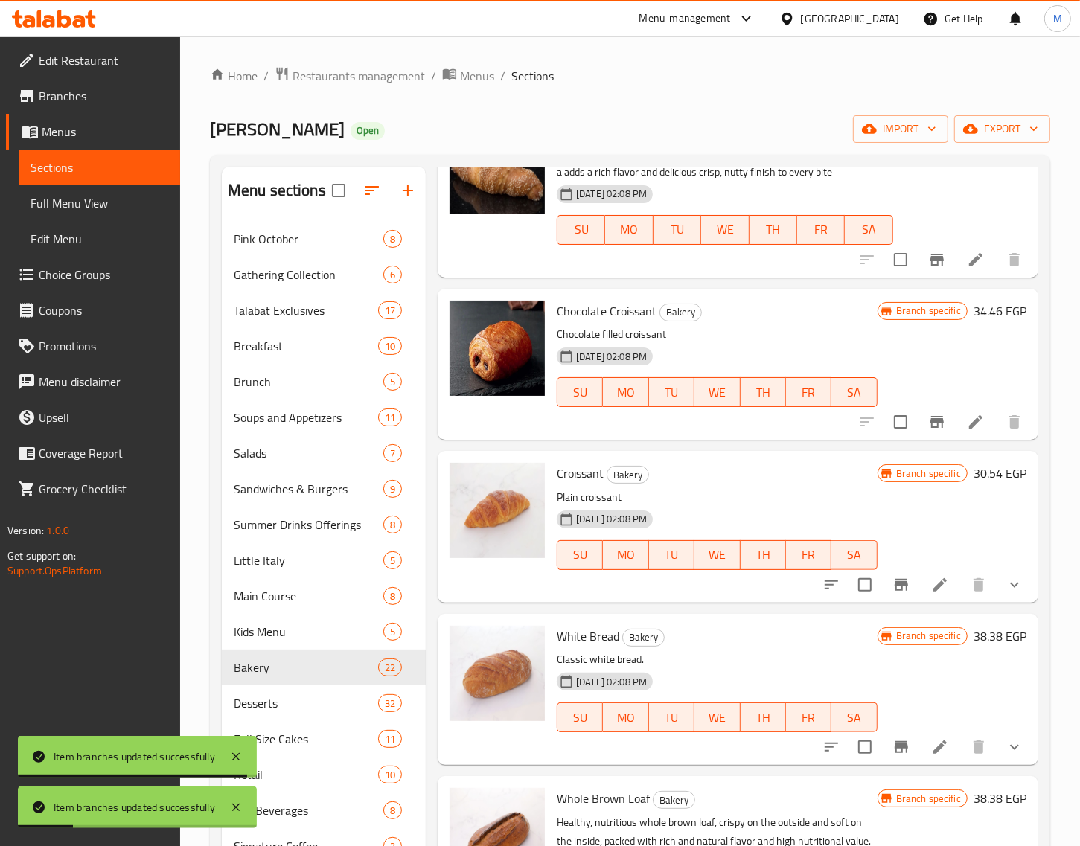
scroll to position [1023, 0]
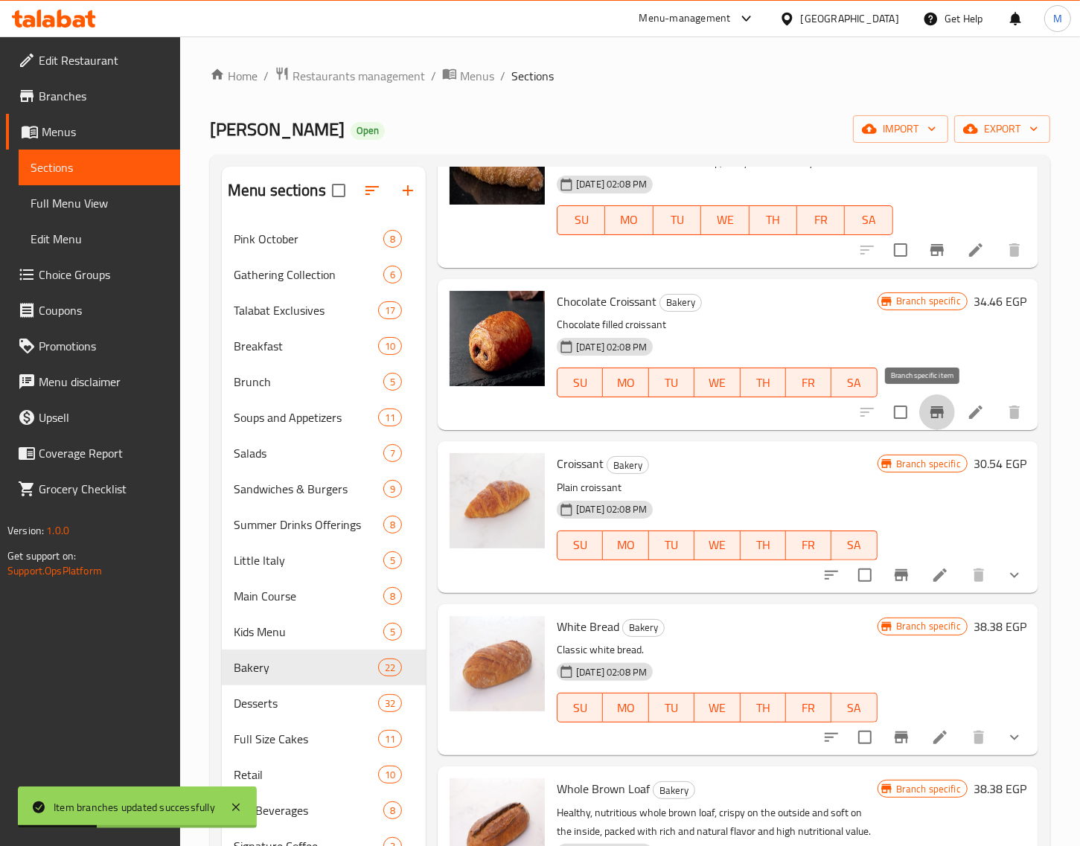
click at [919, 409] on button "Branch-specific-item" at bounding box center [937, 412] width 36 height 36
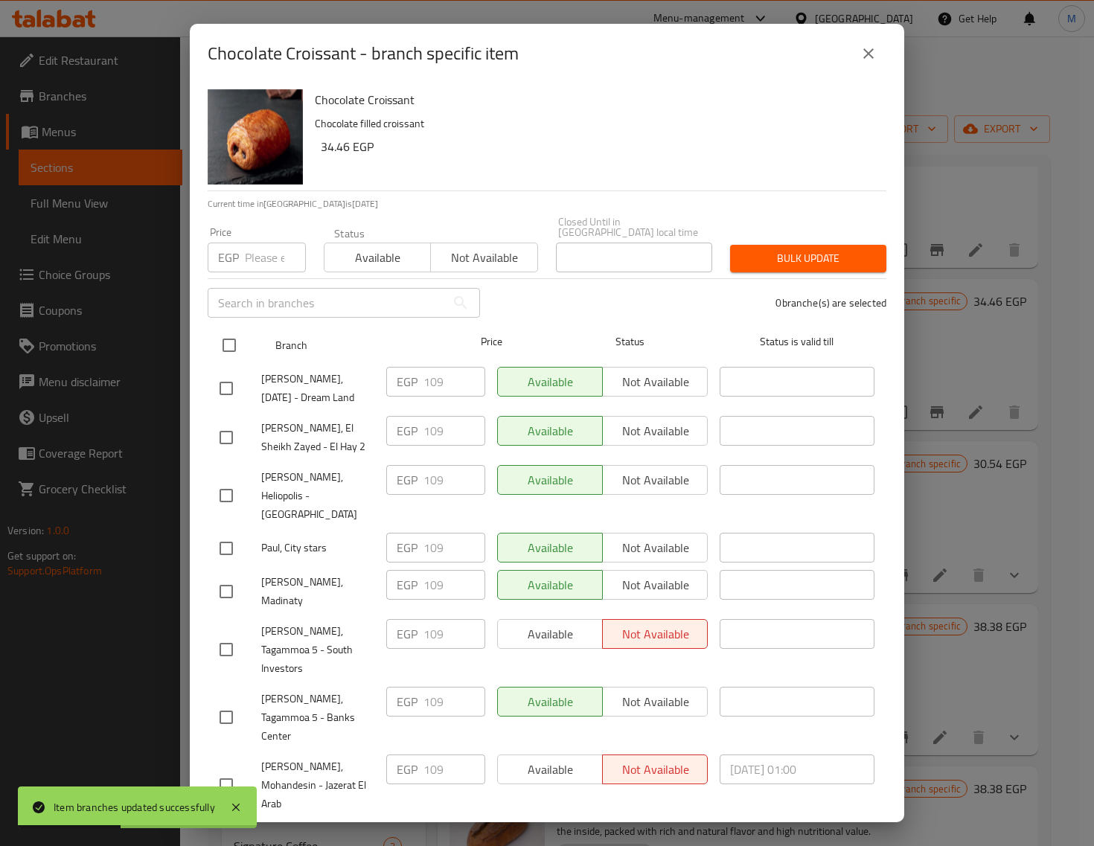
click at [232, 336] on input "checkbox" at bounding box center [229, 345] width 31 height 31
checkbox input "true"
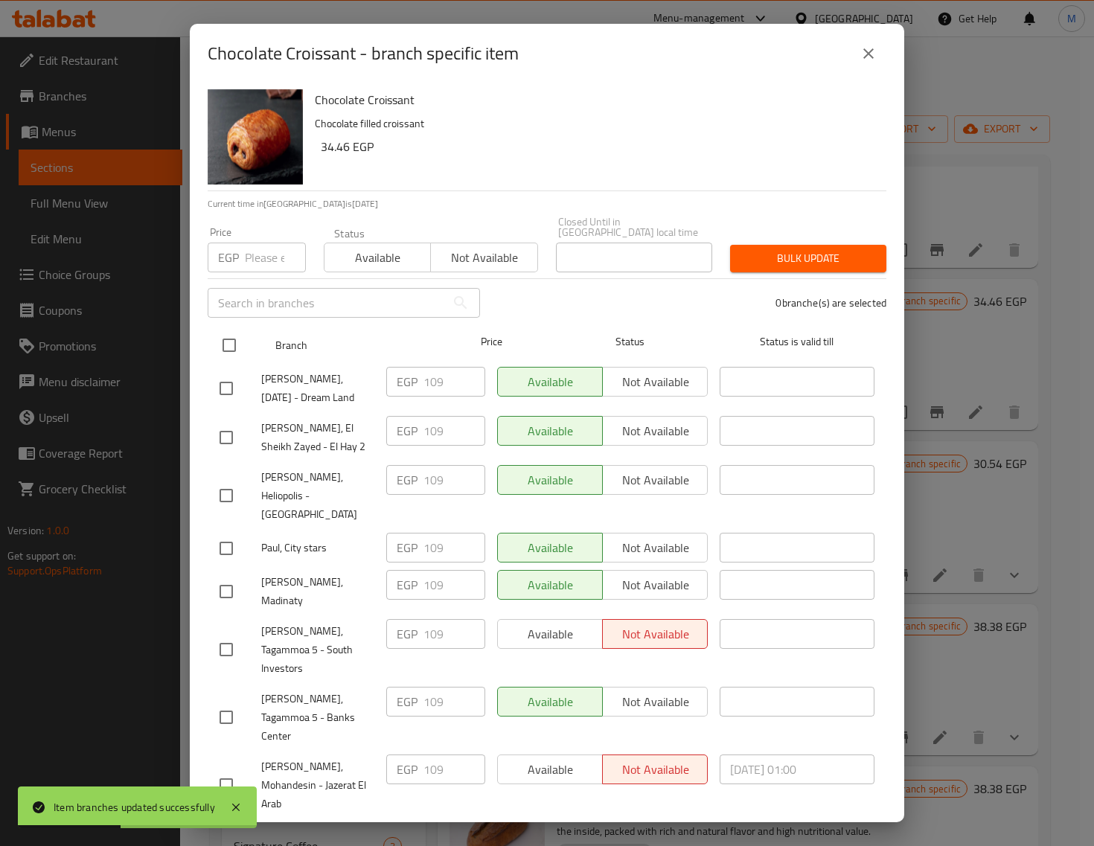
checkbox input "true"
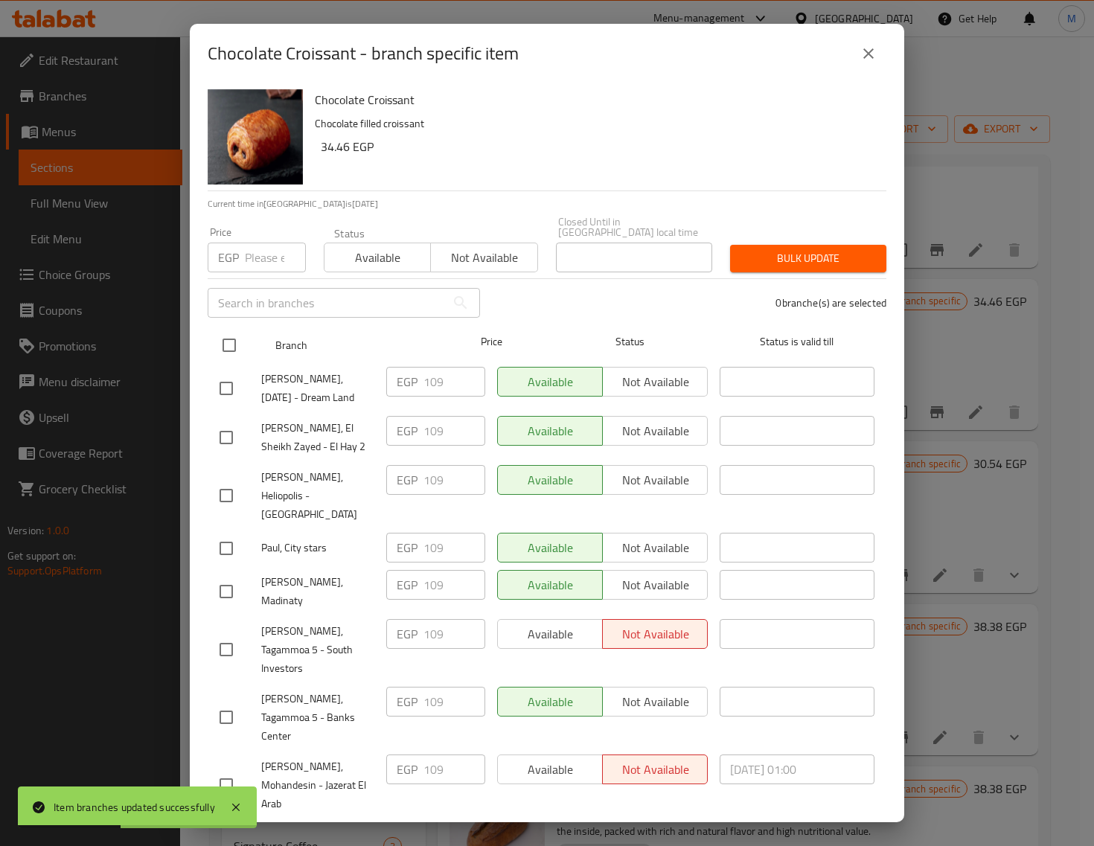
checkbox input "true"
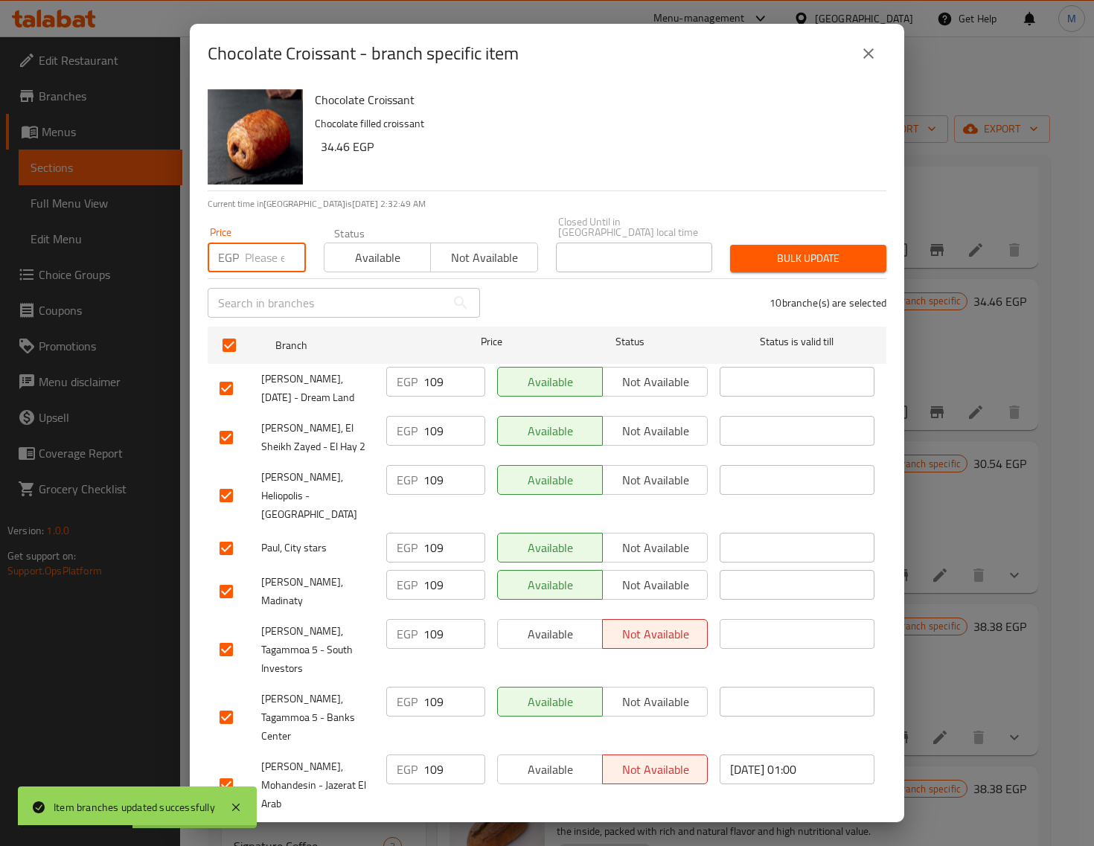
click at [262, 251] on input "number" at bounding box center [275, 258] width 61 height 30
paste input "119.00"
type input "119.00"
click at [802, 249] on span "Bulk update" at bounding box center [808, 258] width 132 height 19
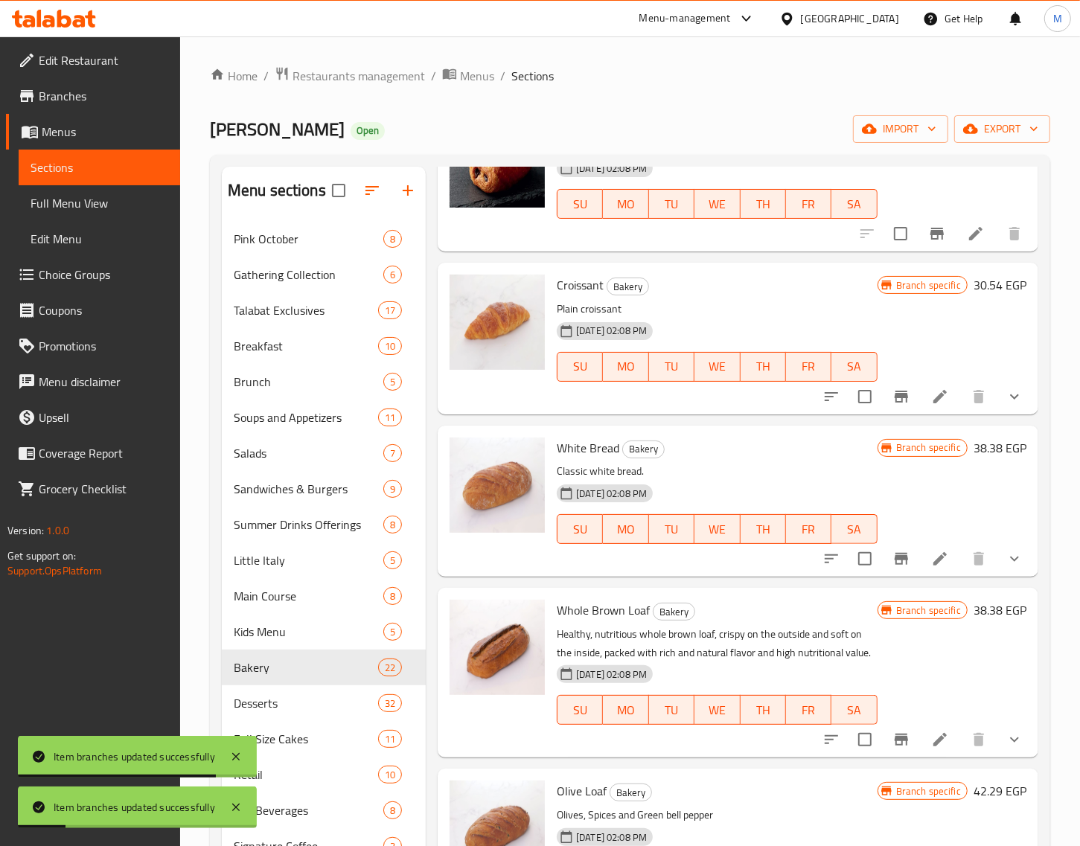
scroll to position [1210, 0]
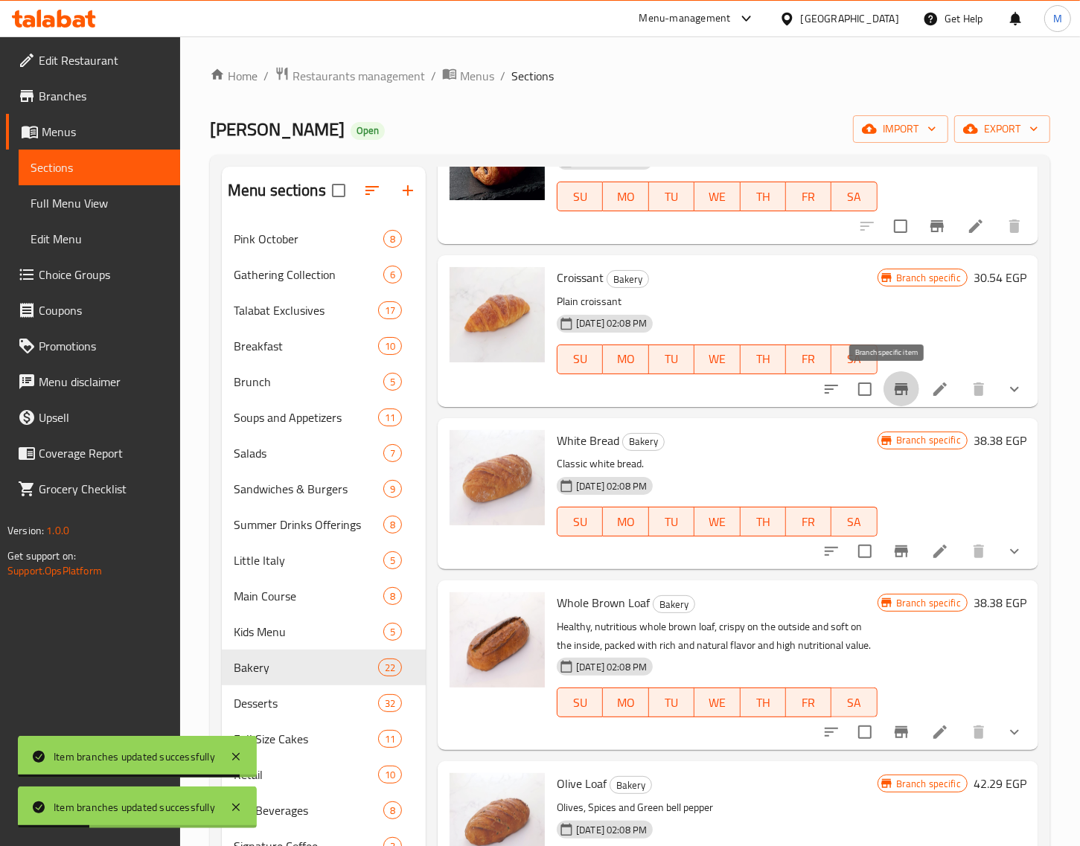
click at [895, 383] on icon "Branch-specific-item" at bounding box center [901, 389] width 13 height 12
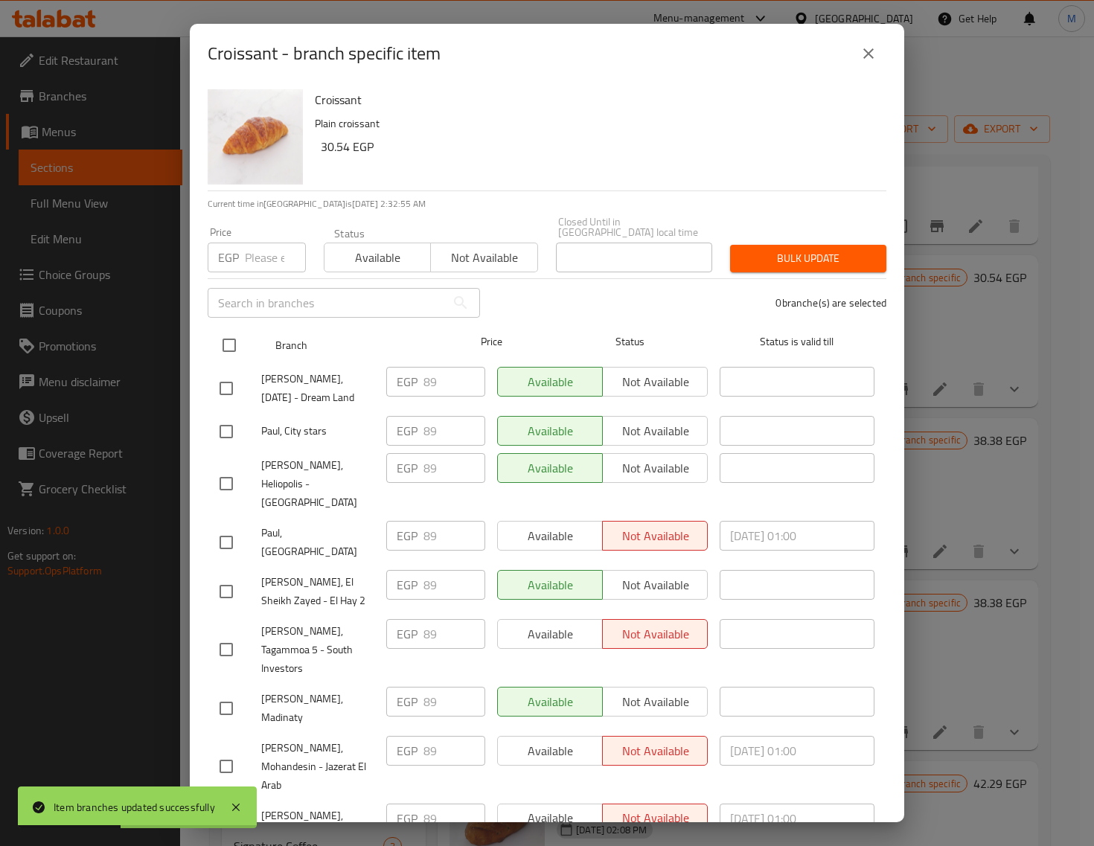
click at [232, 333] on input "checkbox" at bounding box center [229, 345] width 31 height 31
checkbox input "true"
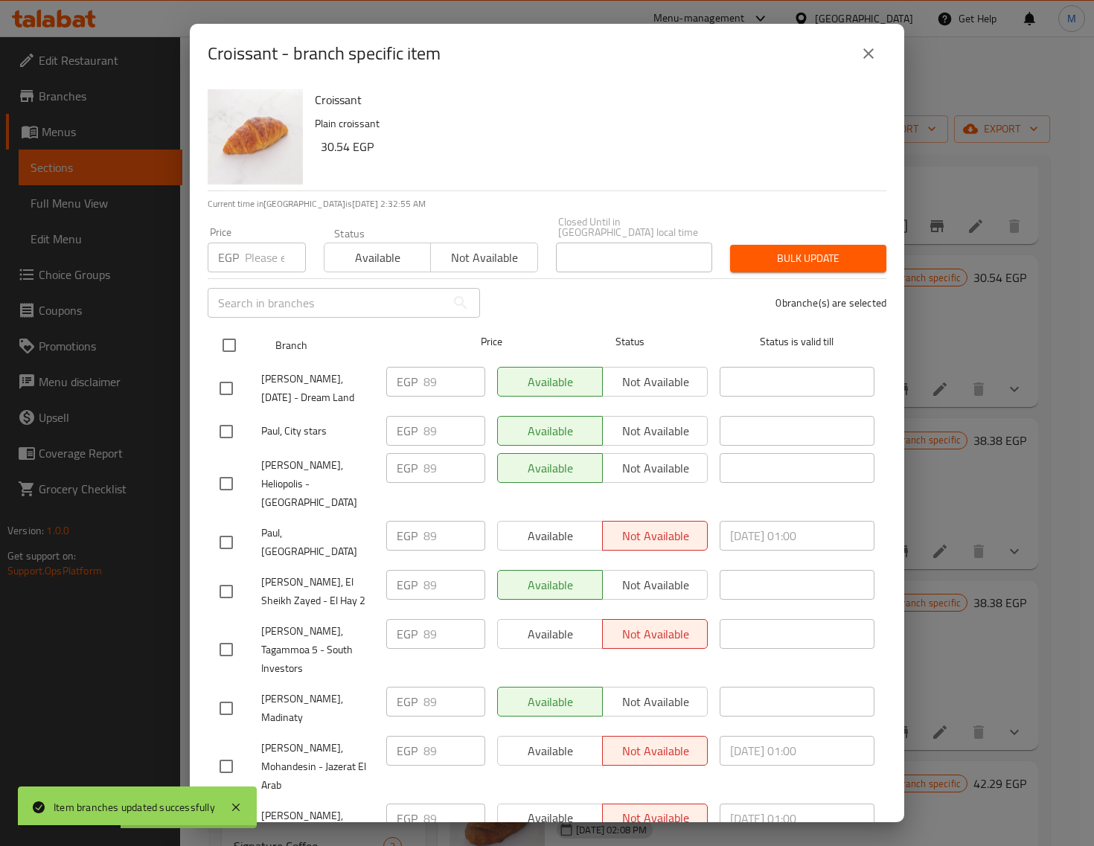
checkbox input "true"
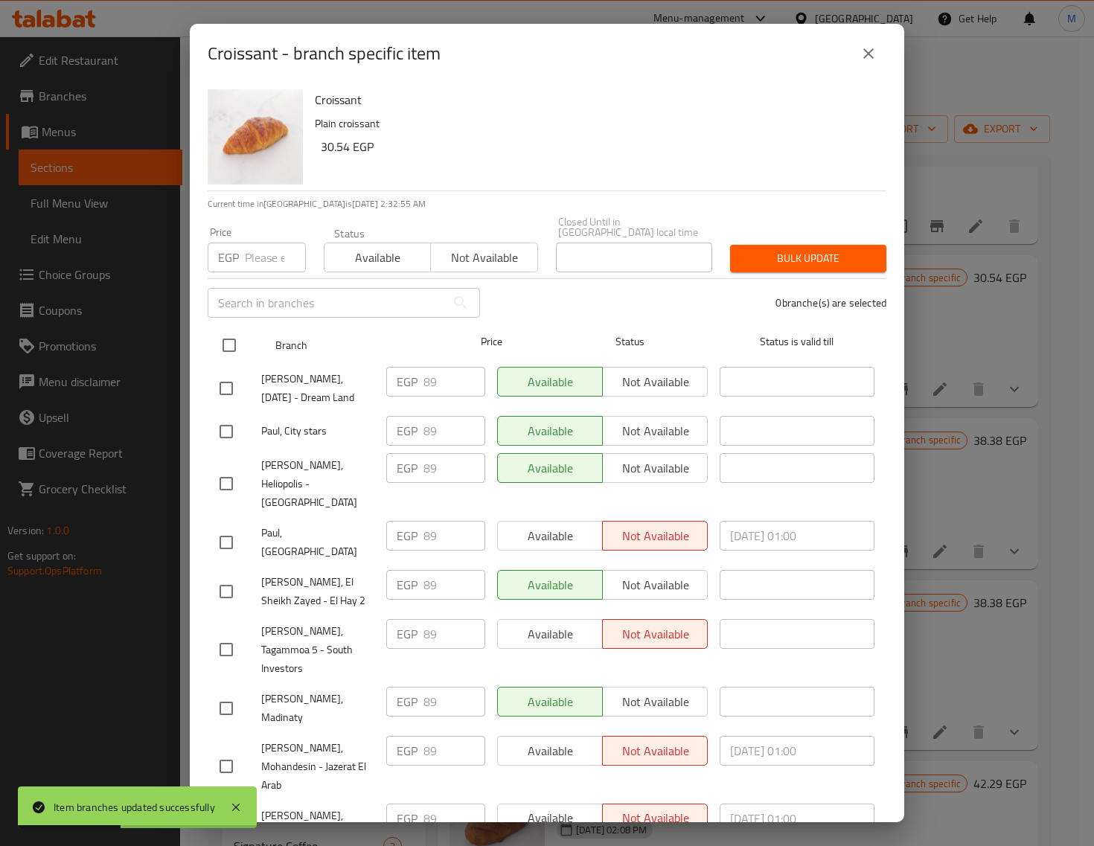
checkbox input "true"
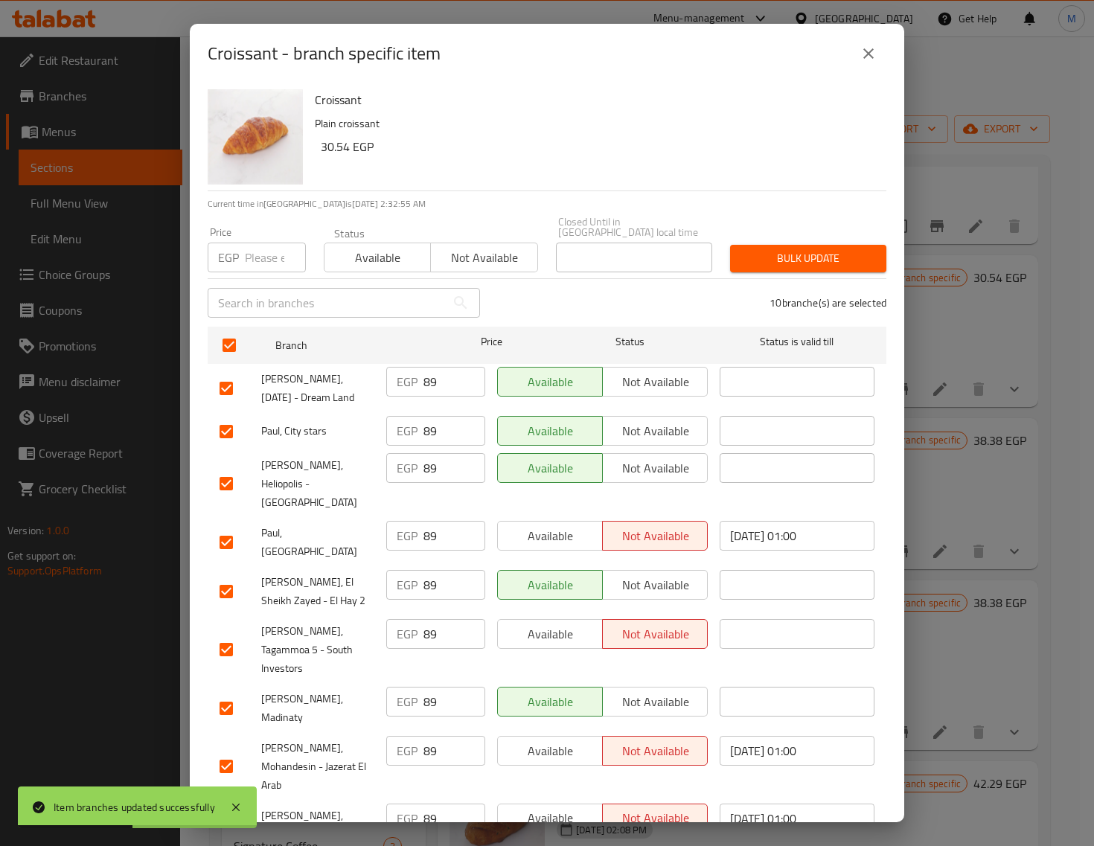
click at [251, 257] on input "number" at bounding box center [275, 258] width 61 height 30
paste input "99.00"
type input "99.00"
click at [786, 249] on span "Bulk update" at bounding box center [808, 258] width 132 height 19
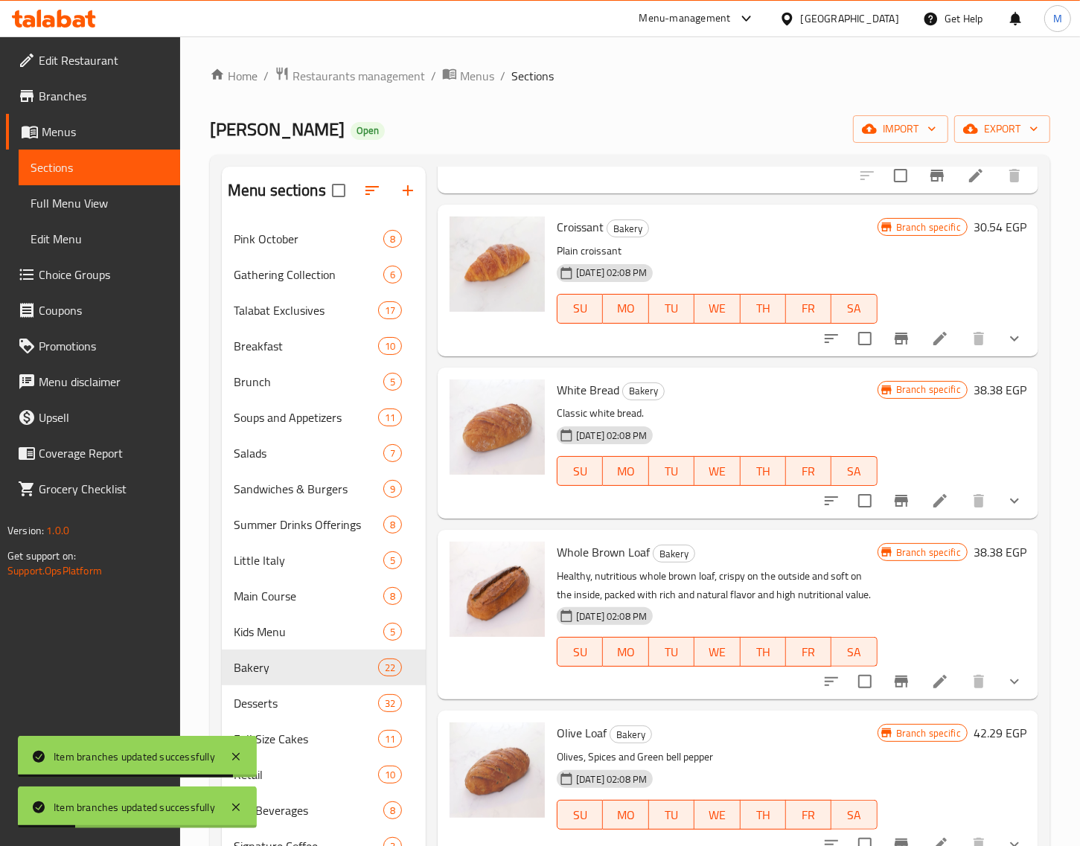
scroll to position [1303, 0]
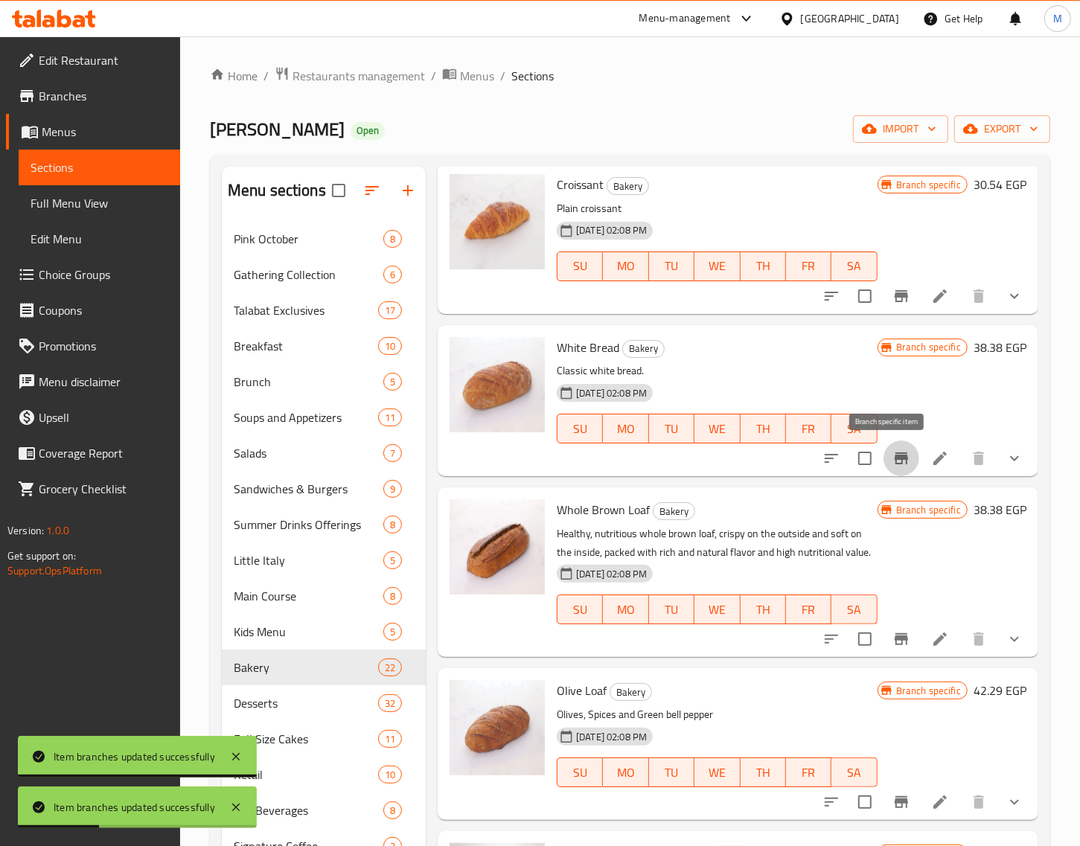
click at [895, 458] on icon "Branch-specific-item" at bounding box center [901, 459] width 13 height 12
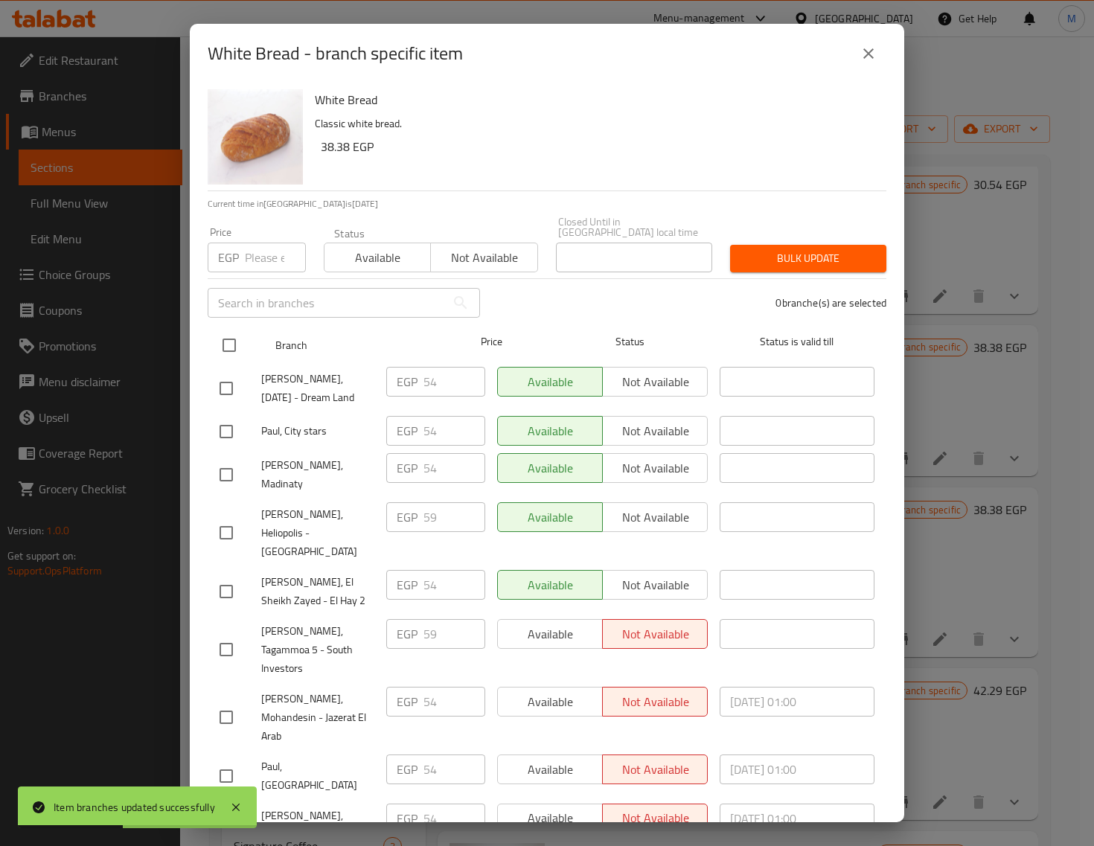
click at [228, 339] on input "checkbox" at bounding box center [229, 345] width 31 height 31
checkbox input "true"
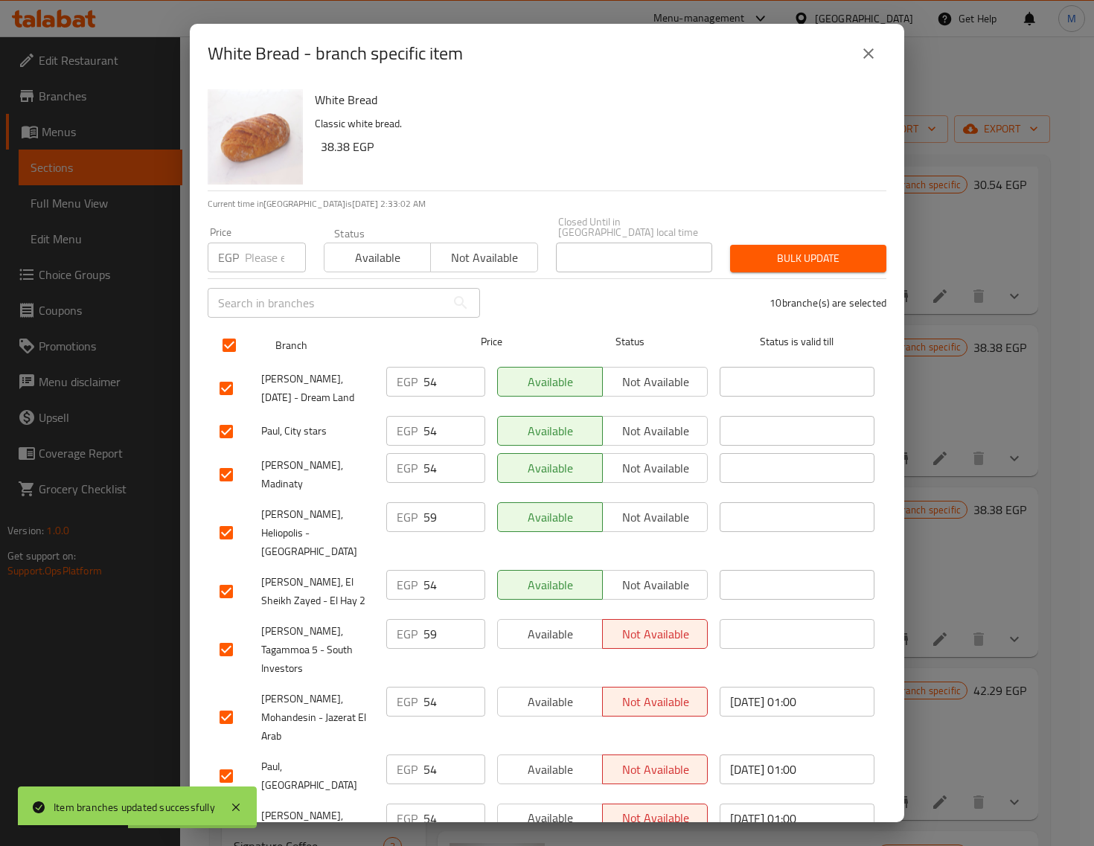
checkbox input "true"
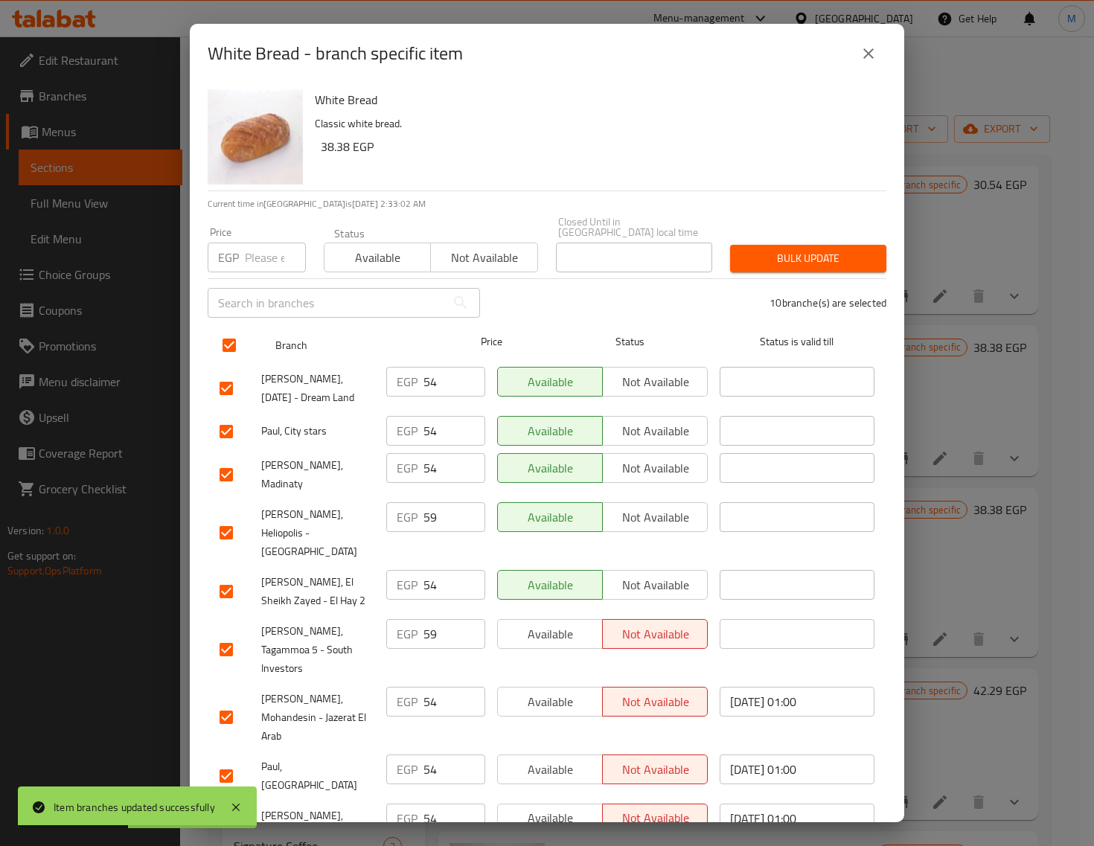
checkbox input "true"
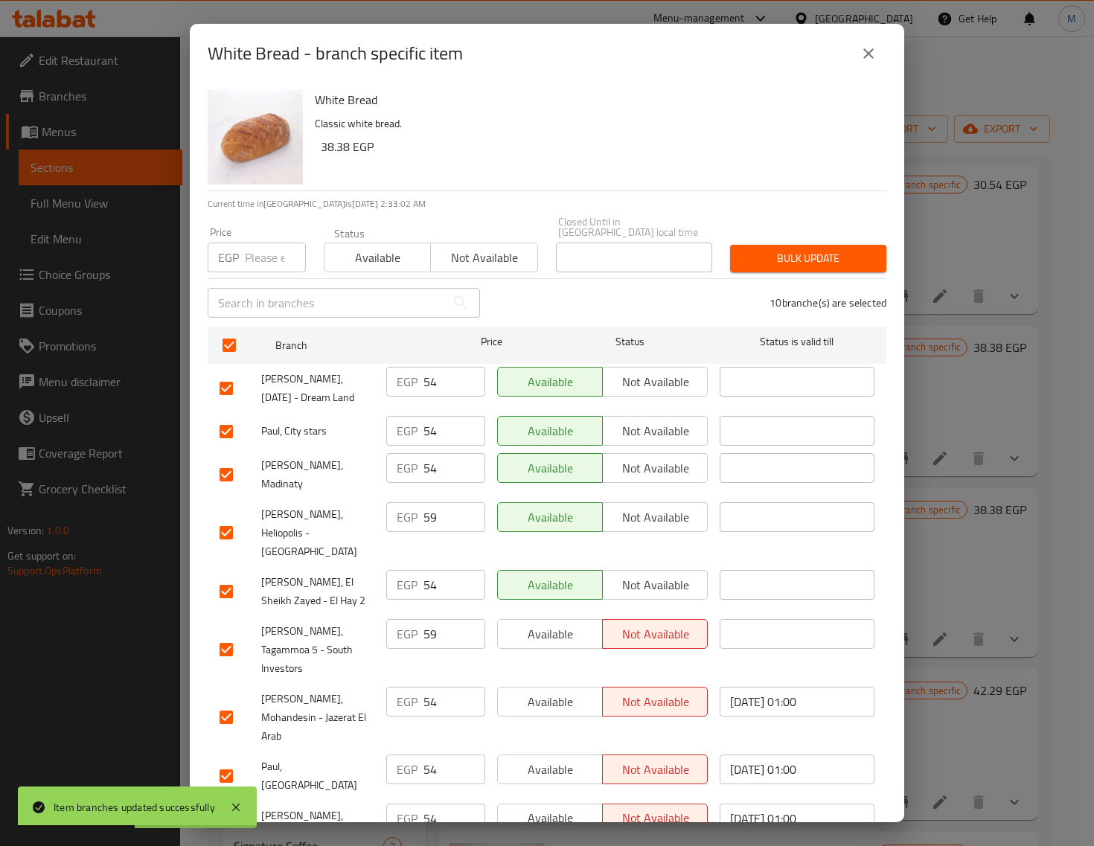
click at [263, 253] on input "number" at bounding box center [275, 258] width 61 height 30
paste input "69.00"
type input "69.00"
click at [768, 253] on span "Bulk update" at bounding box center [808, 258] width 132 height 19
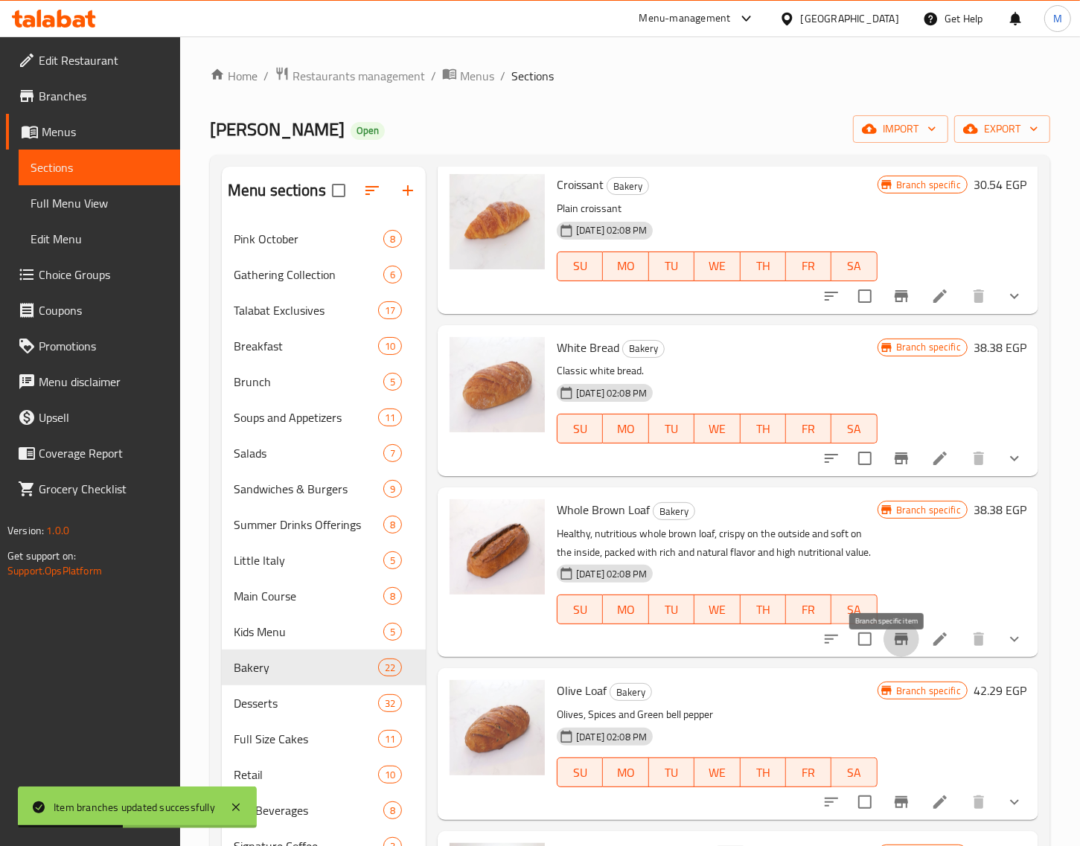
click at [895, 648] on icon "Branch-specific-item" at bounding box center [901, 639] width 18 height 18
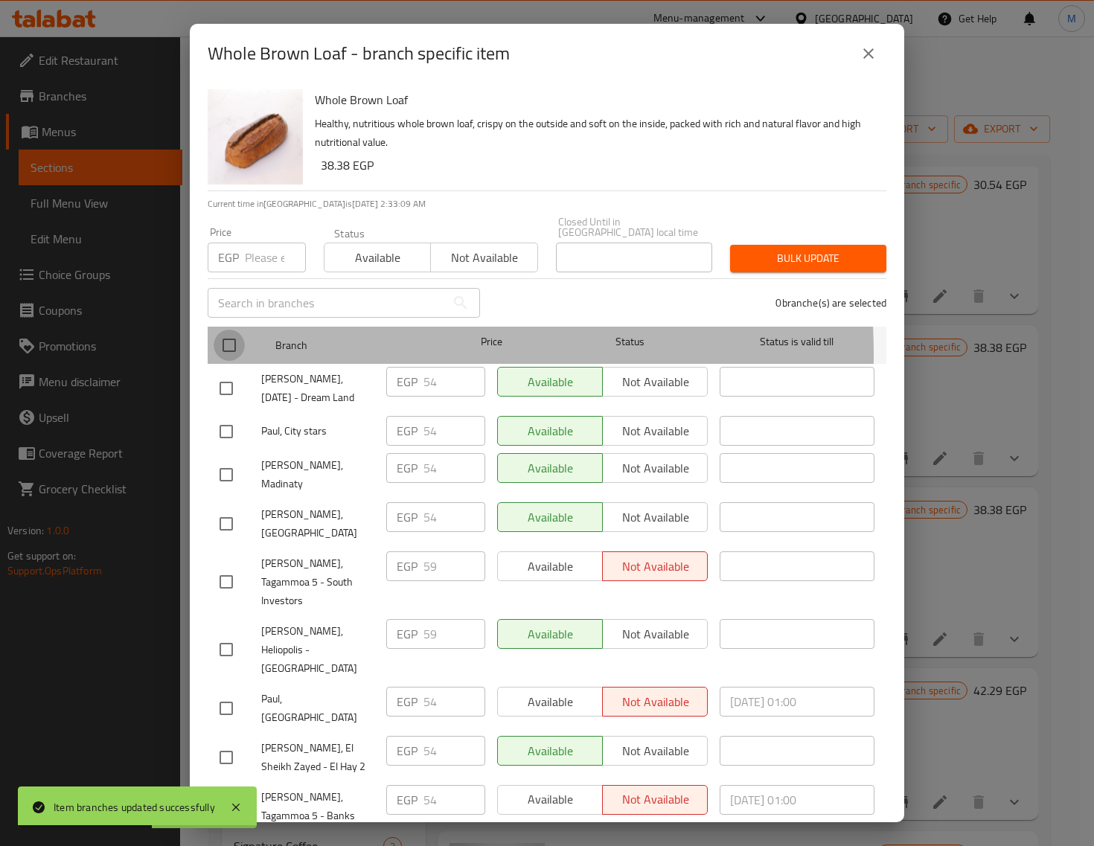
drag, startPoint x: 240, startPoint y: 345, endPoint x: 251, endPoint y: 294, distance: 51.7
click at [239, 344] on input "checkbox" at bounding box center [229, 345] width 31 height 31
checkbox input "true"
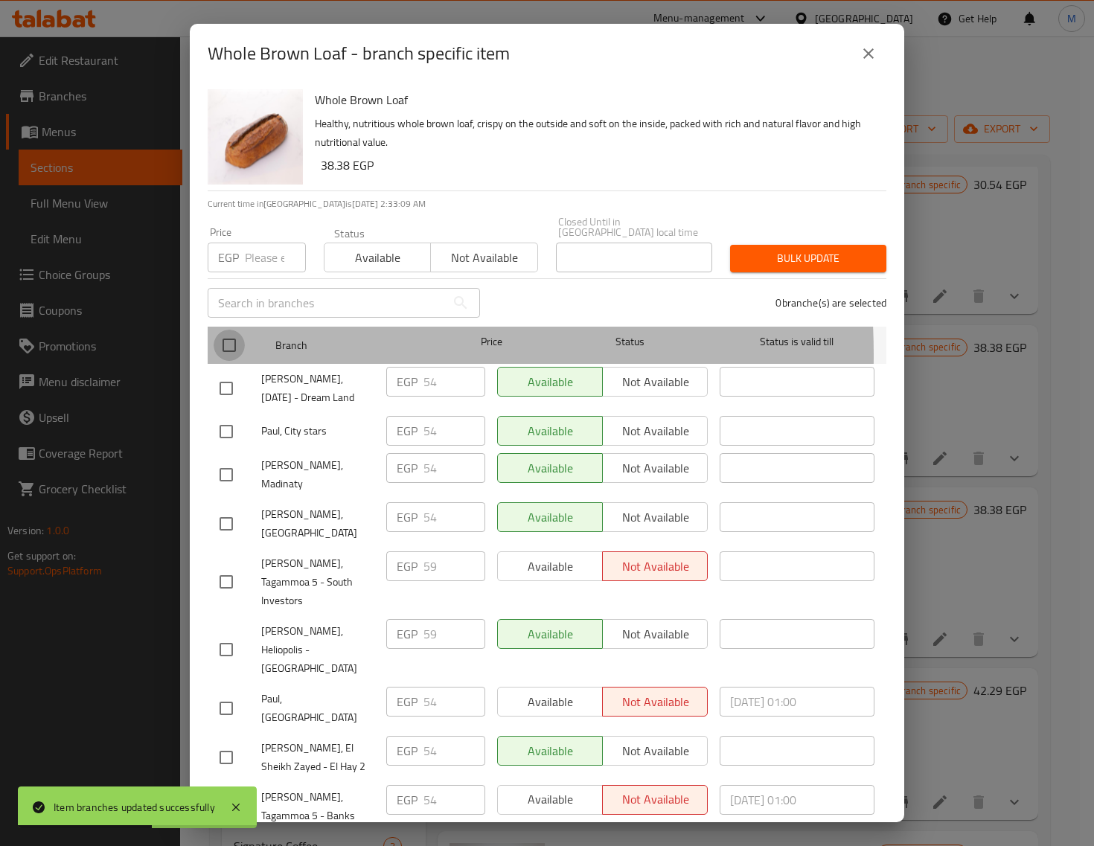
checkbox input "true"
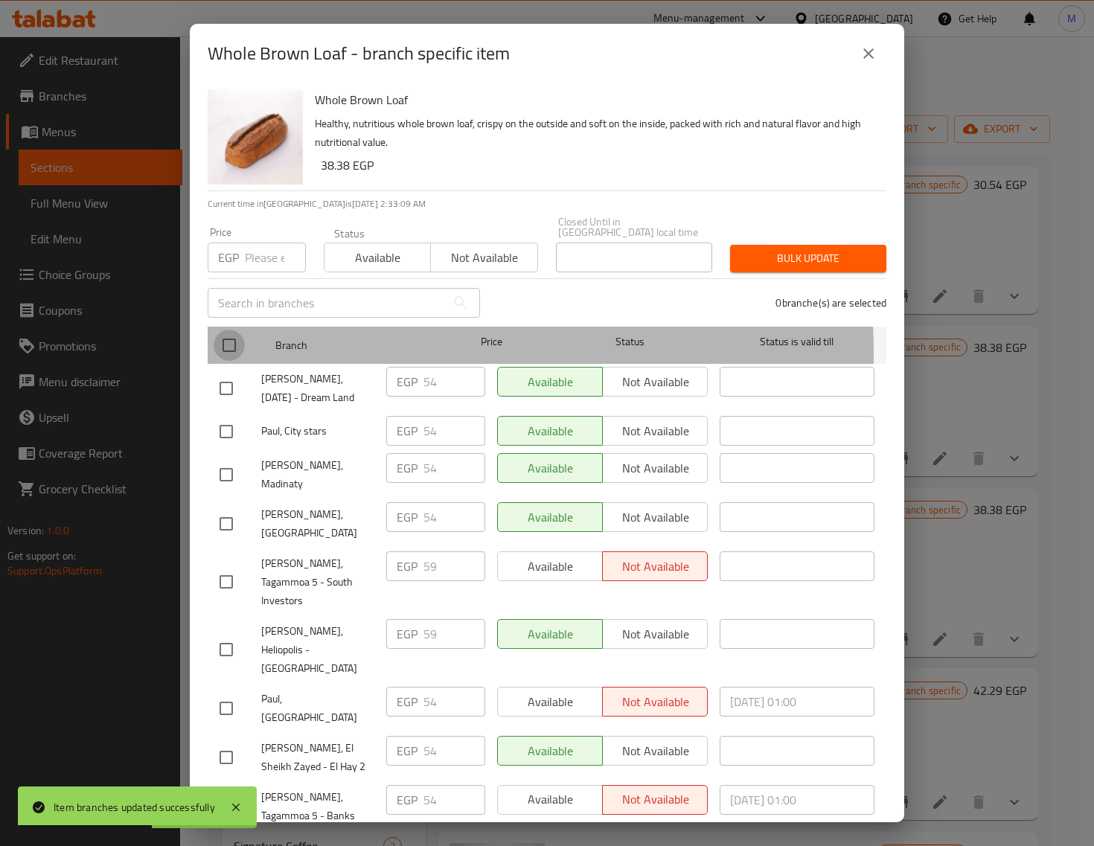
checkbox input "true"
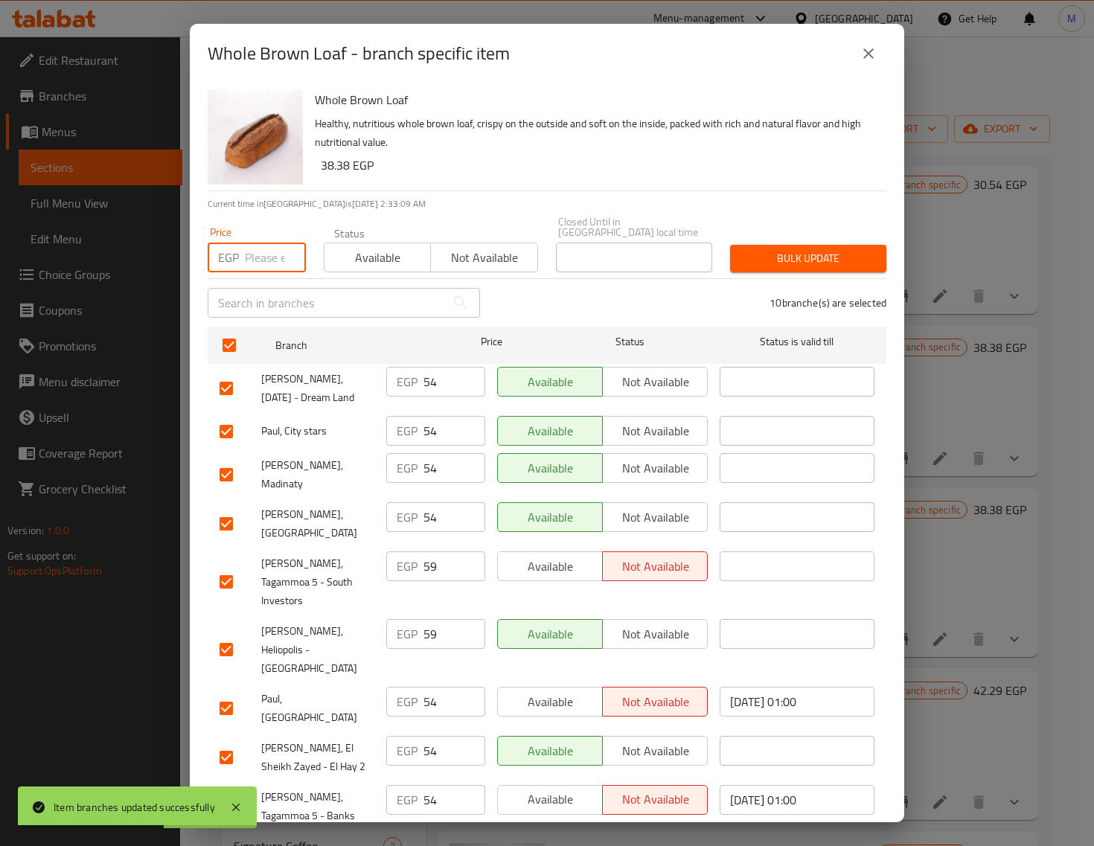
click at [261, 261] on input "number" at bounding box center [275, 258] width 61 height 30
paste input "69.00"
type input "69.00"
click at [771, 249] on span "Bulk update" at bounding box center [808, 258] width 132 height 19
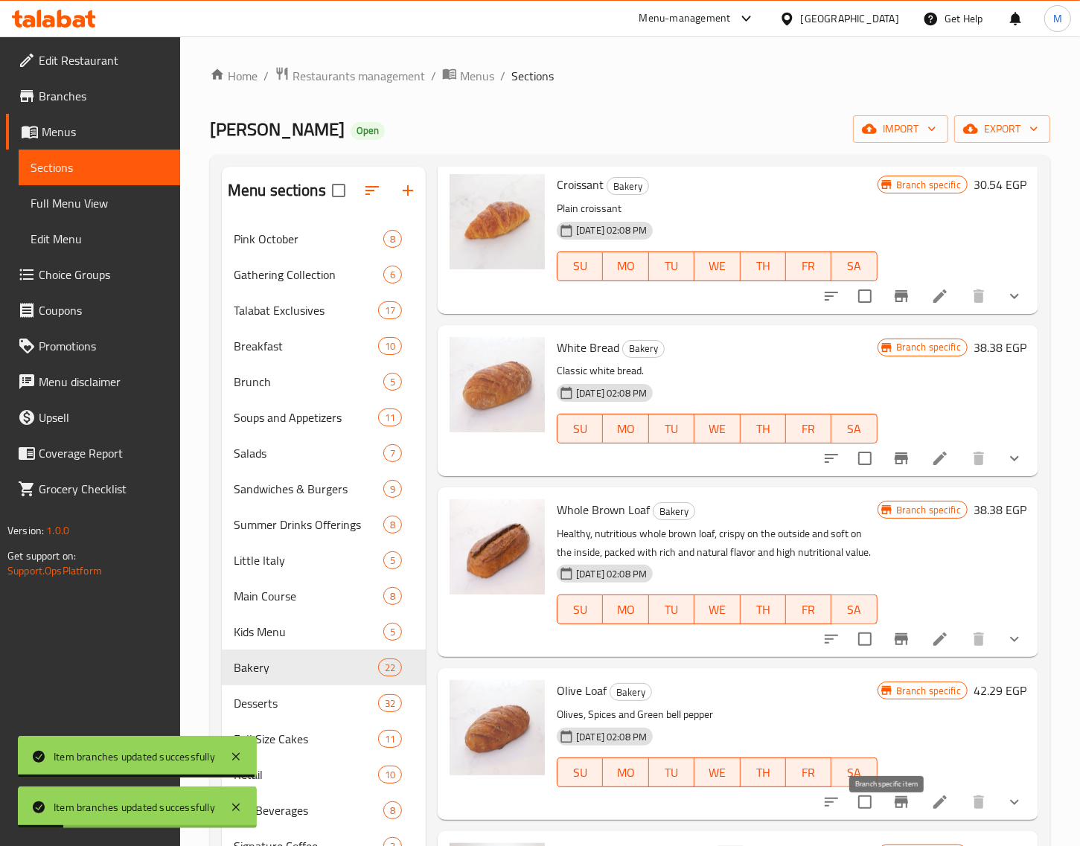
click at [895, 808] on icon "Branch-specific-item" at bounding box center [901, 802] width 13 height 12
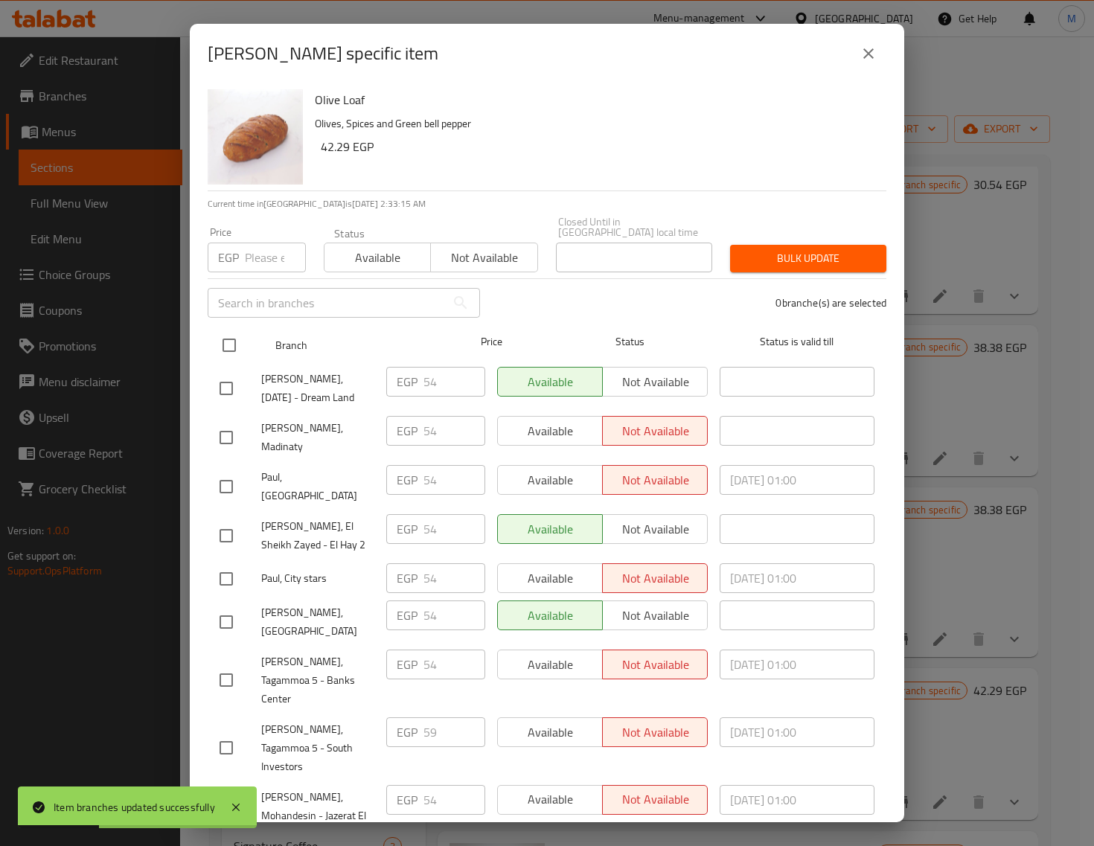
click at [229, 336] on input "checkbox" at bounding box center [229, 345] width 31 height 31
checkbox input "true"
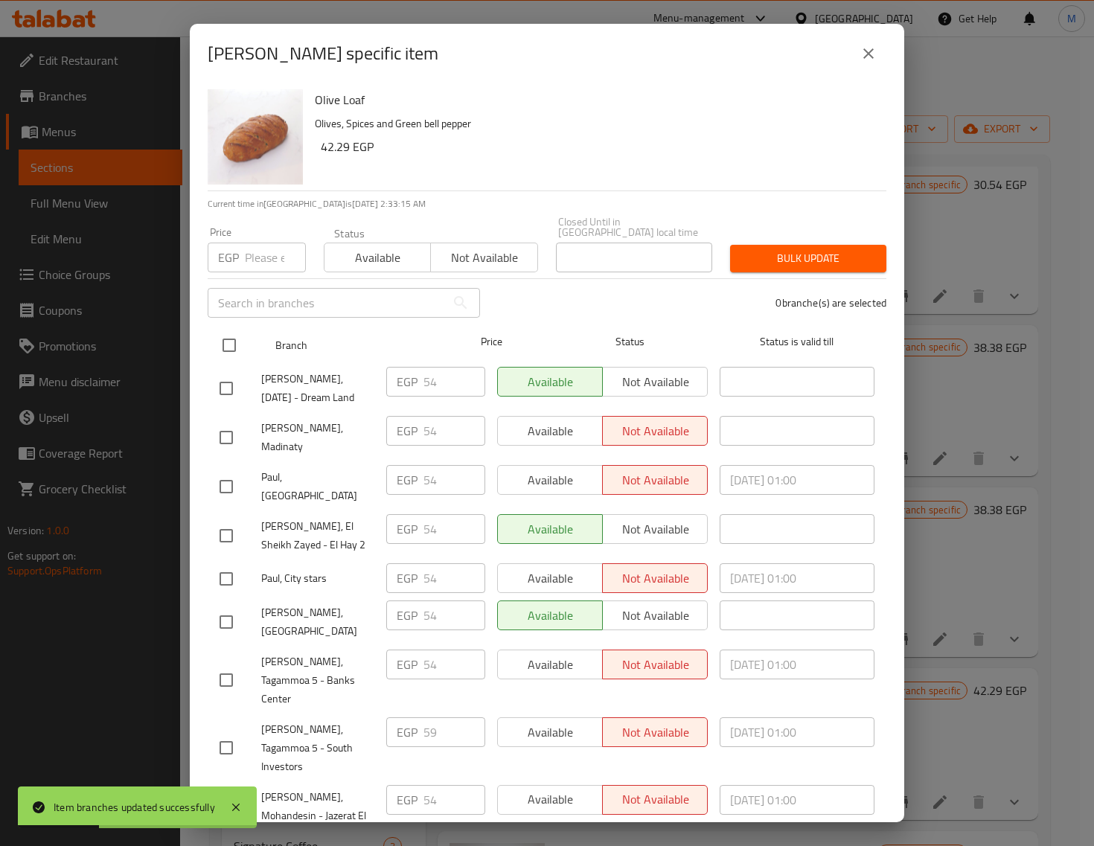
checkbox input "true"
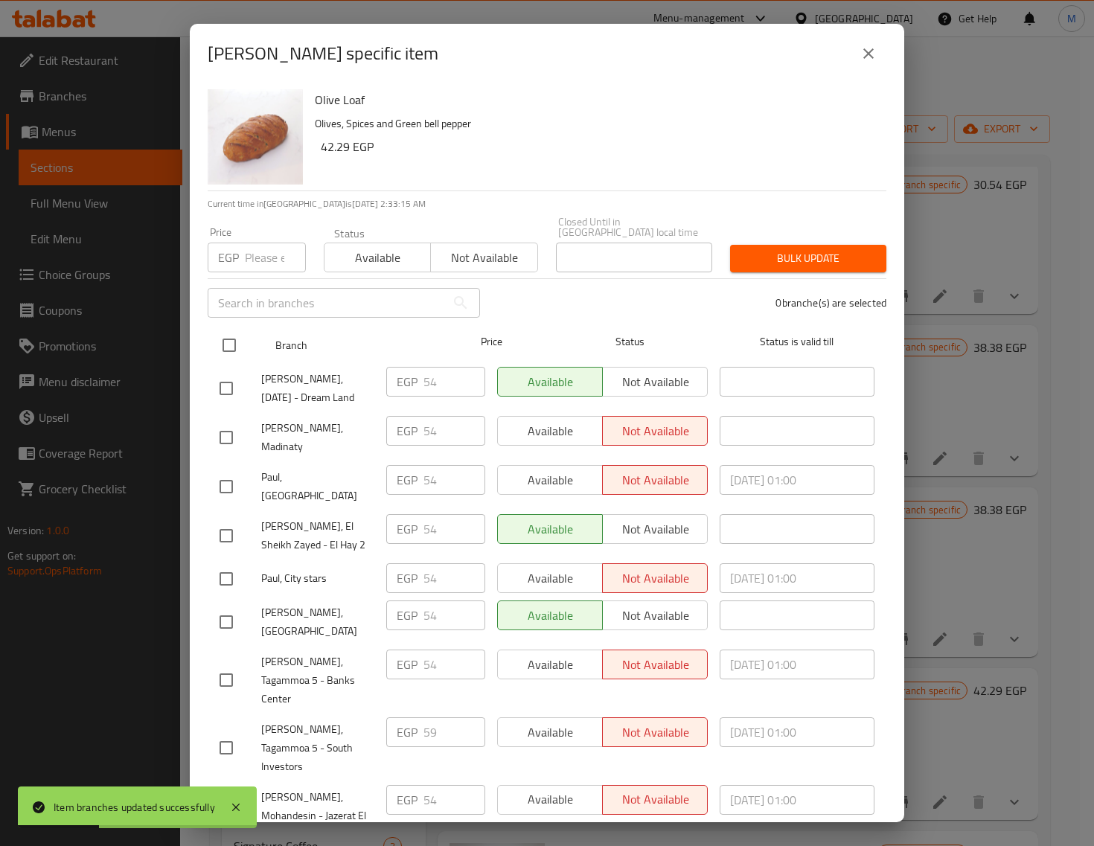
checkbox input "true"
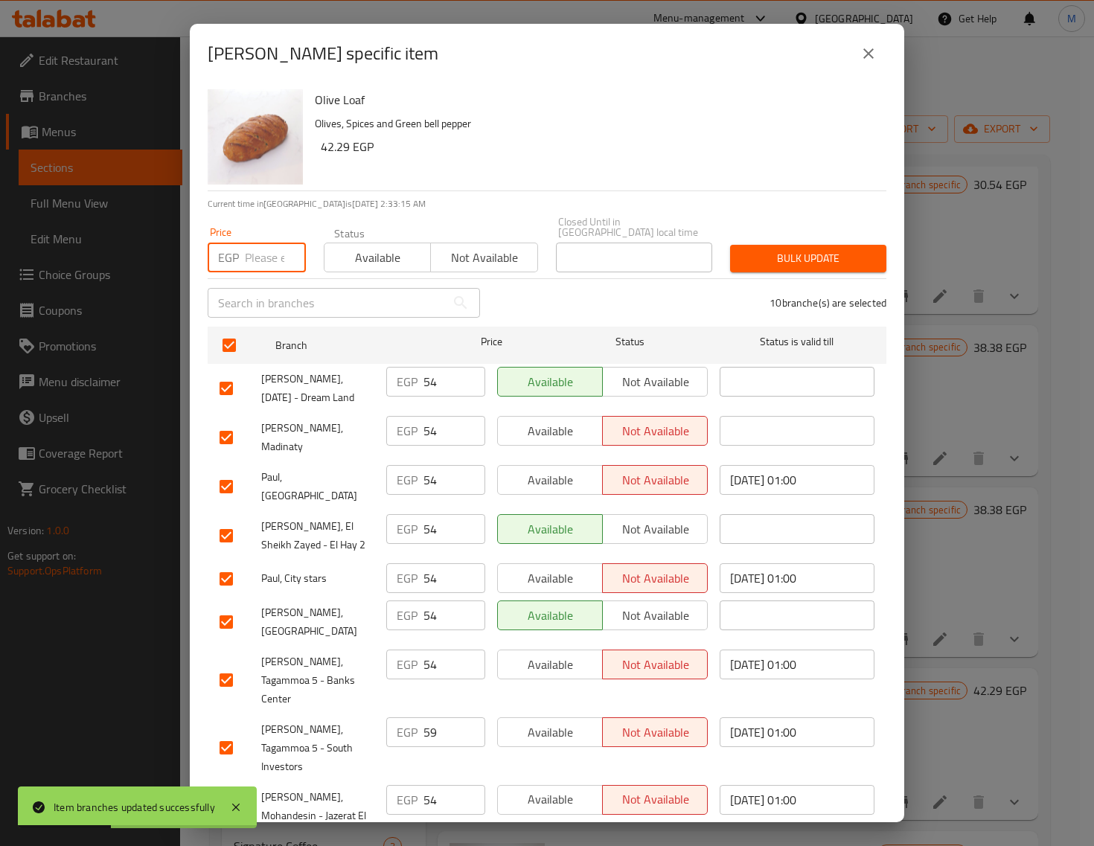
drag, startPoint x: 261, startPoint y: 247, endPoint x: 354, endPoint y: 254, distance: 92.5
click at [261, 248] on input "number" at bounding box center [275, 258] width 61 height 30
paste input "69.00"
type input "69.00"
click at [817, 261] on button "Bulk update" at bounding box center [808, 259] width 156 height 28
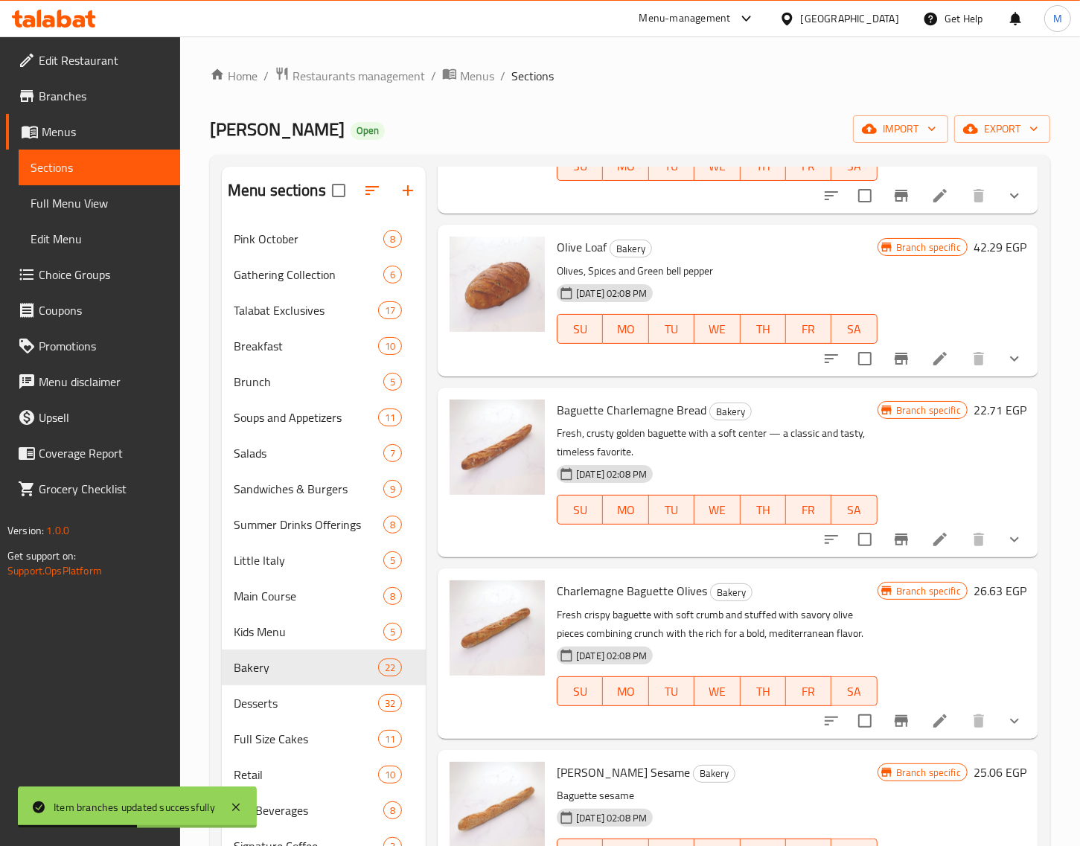
scroll to position [1861, 0]
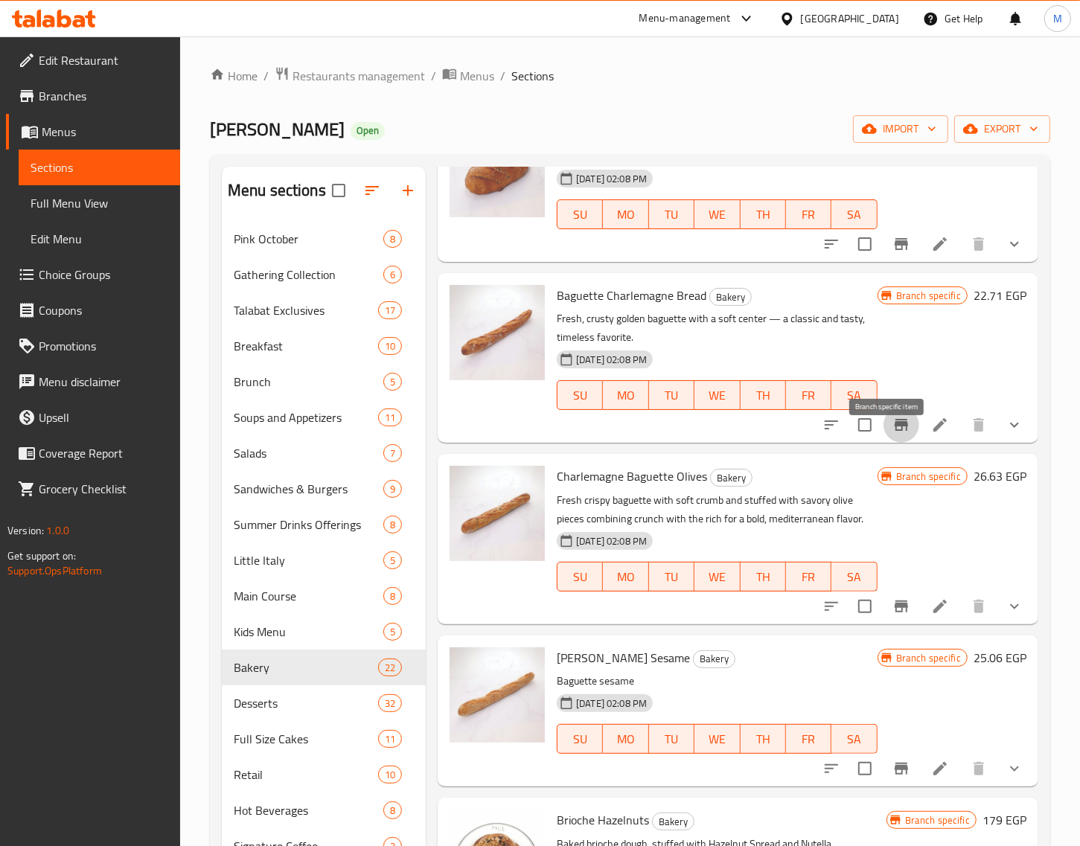
click at [895, 431] on icon "Branch-specific-item" at bounding box center [901, 425] width 13 height 12
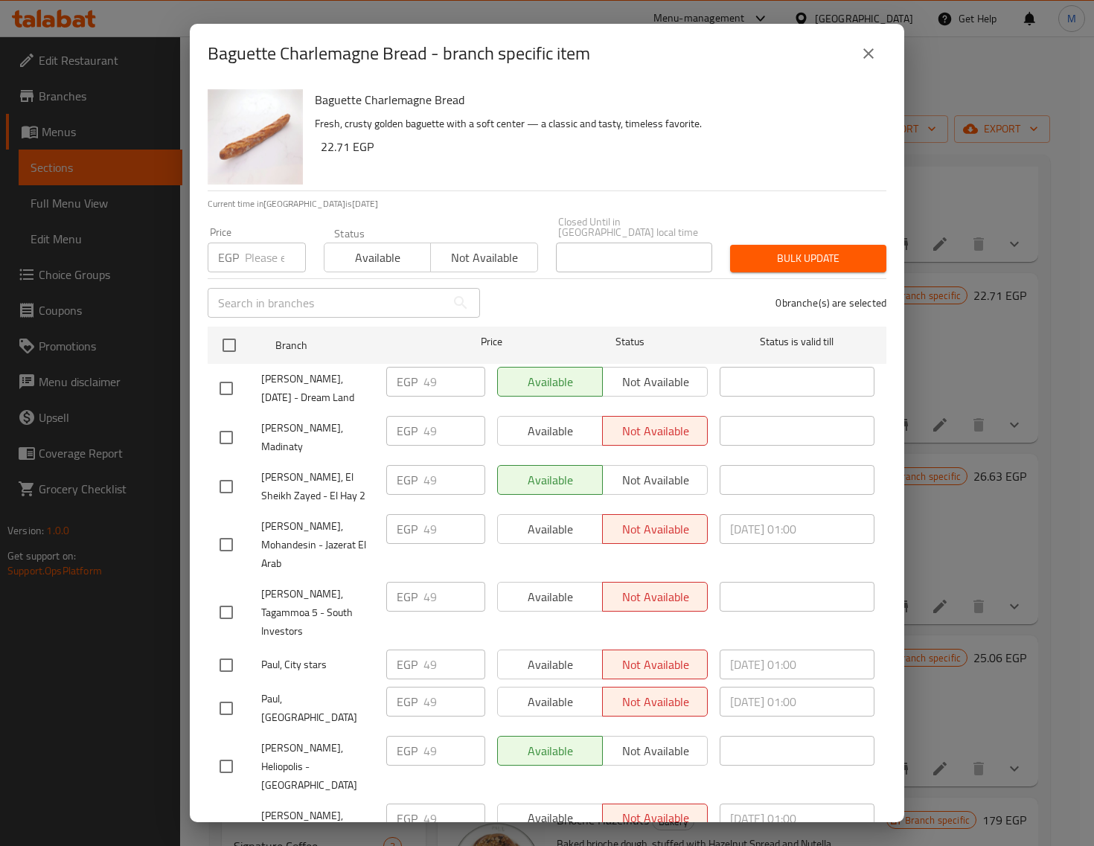
click at [231, 337] on input "checkbox" at bounding box center [229, 345] width 31 height 31
checkbox input "true"
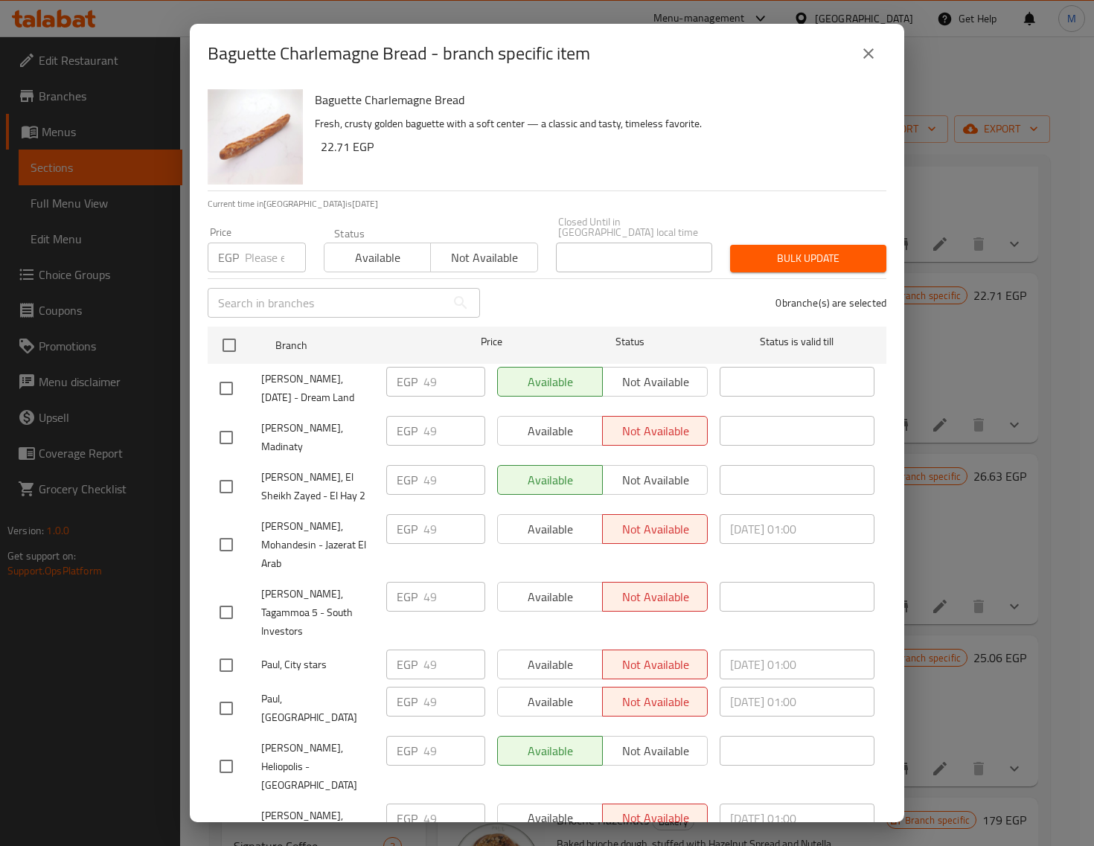
checkbox input "true"
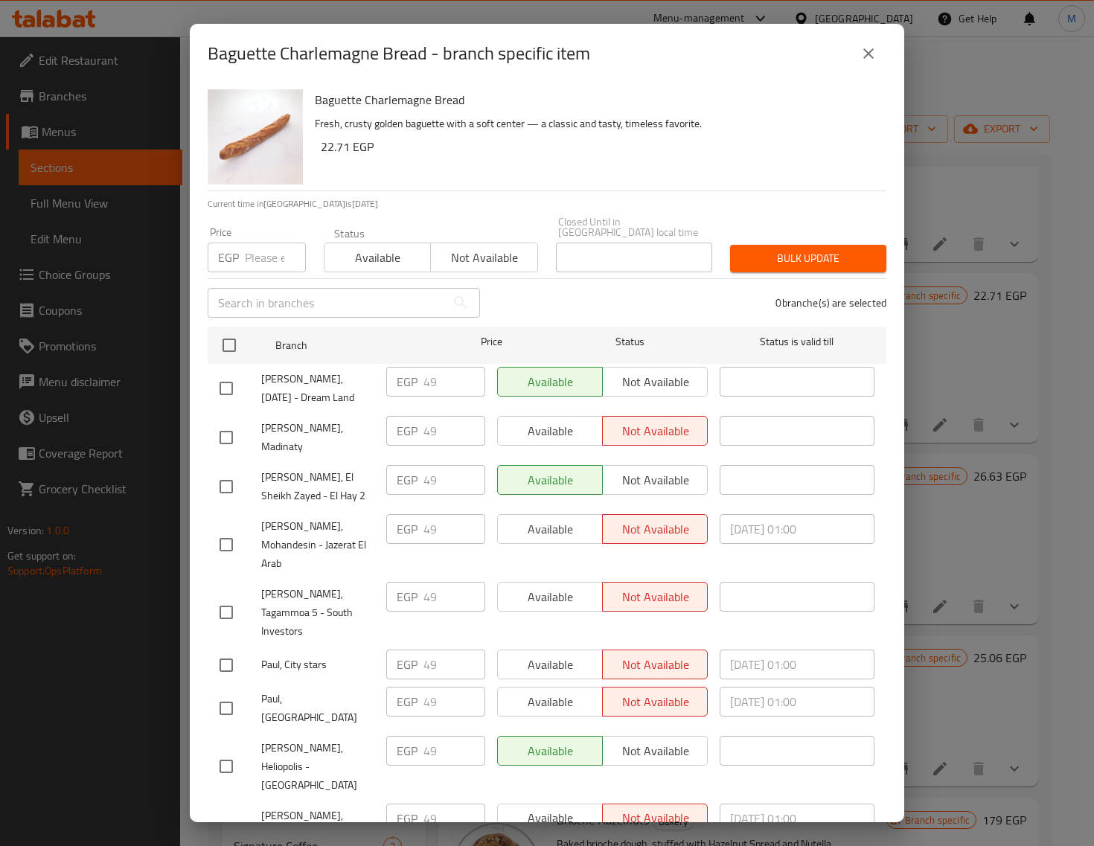
checkbox input "true"
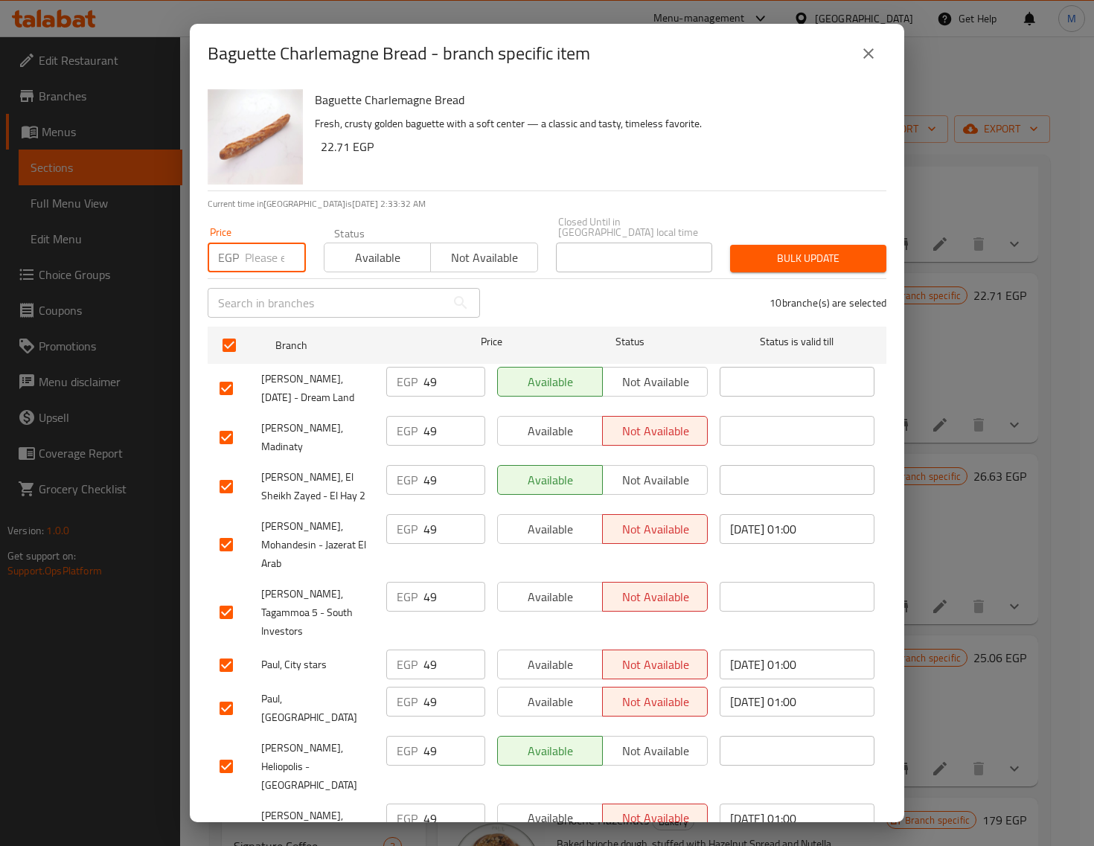
click at [249, 255] on input "number" at bounding box center [275, 258] width 61 height 30
paste input "54.00"
type input "54.00"
click at [849, 249] on span "Bulk update" at bounding box center [808, 258] width 132 height 19
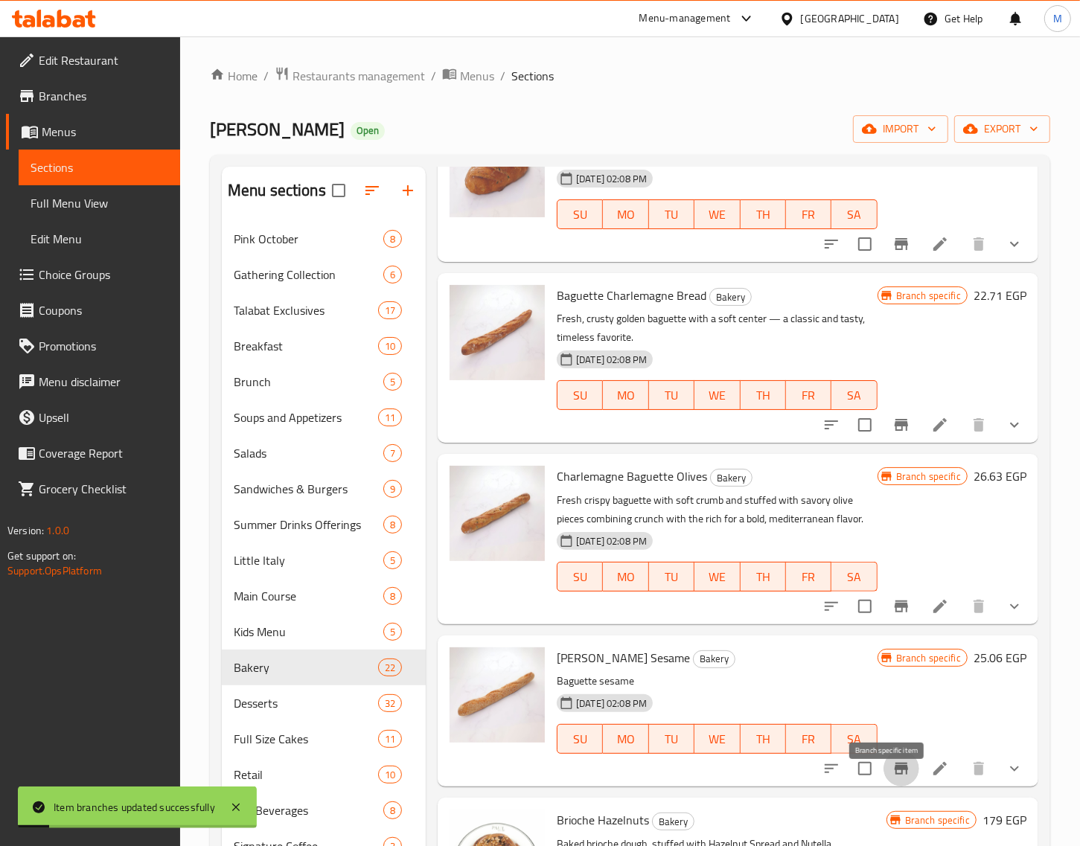
click at [895, 775] on icon "Branch-specific-item" at bounding box center [901, 769] width 13 height 12
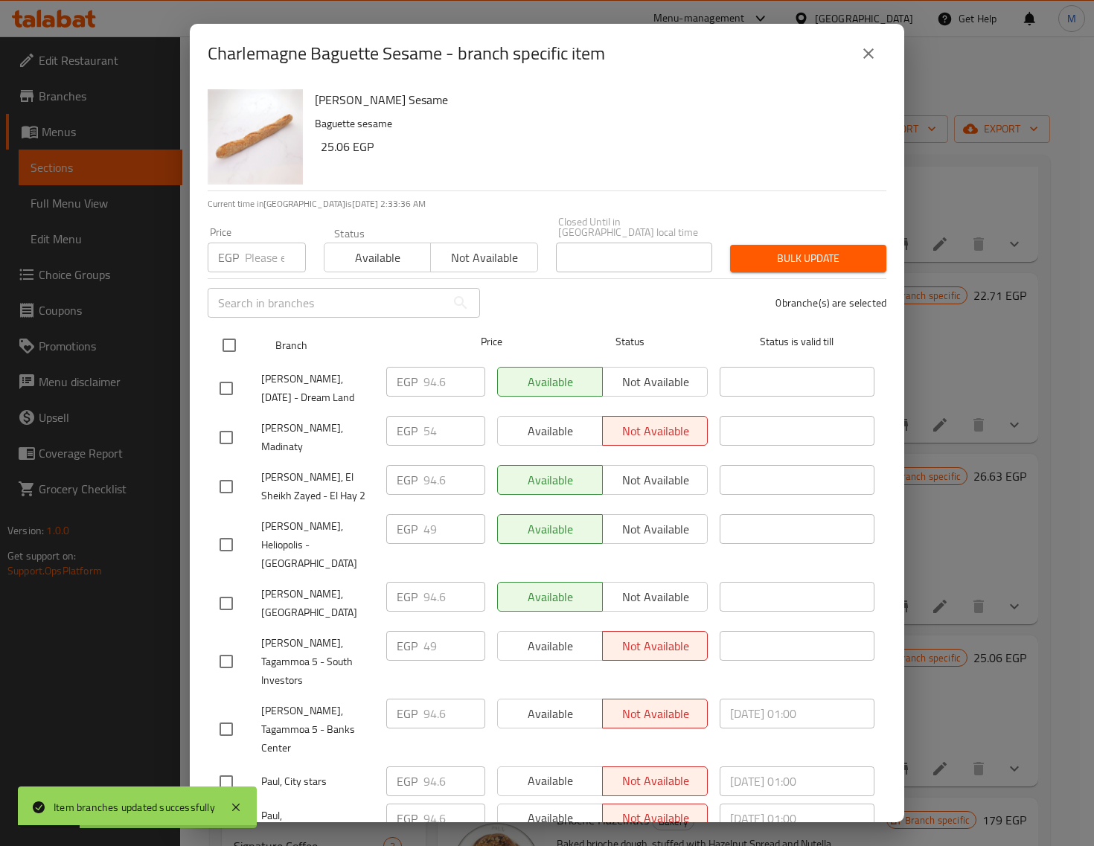
click at [229, 333] on input "checkbox" at bounding box center [229, 345] width 31 height 31
checkbox input "true"
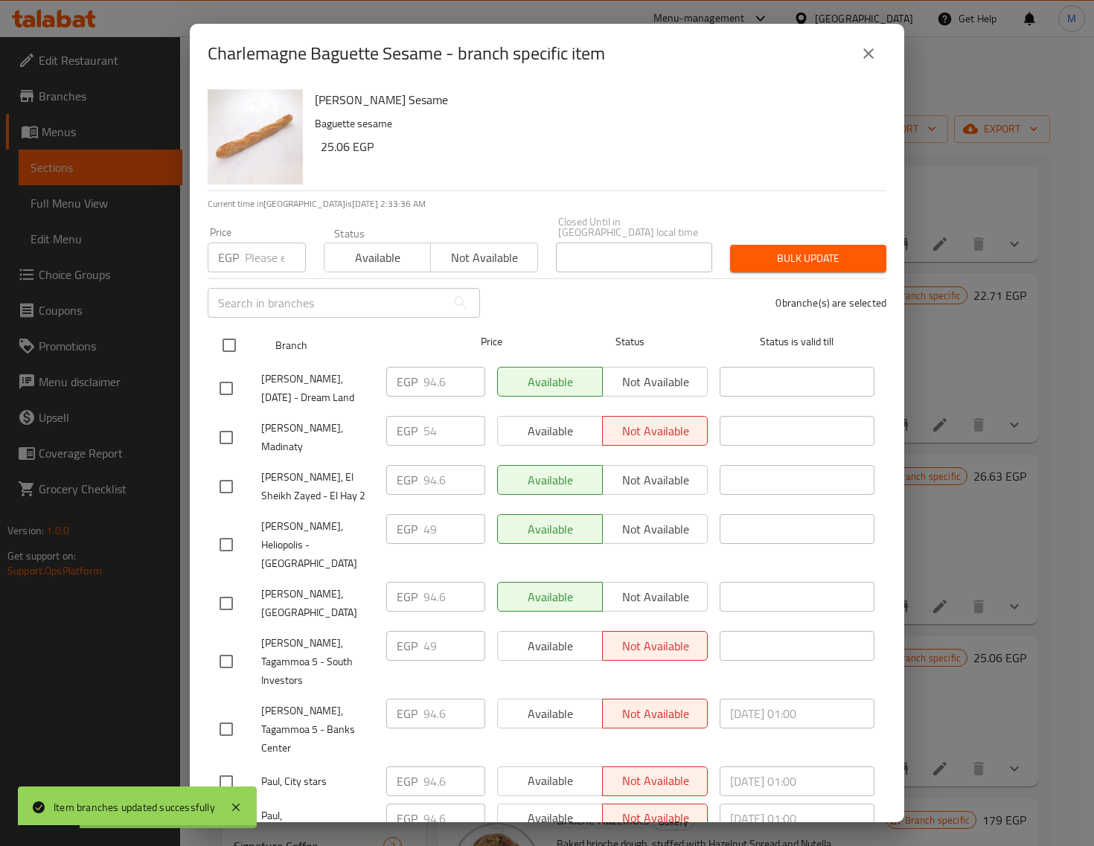
checkbox input "true"
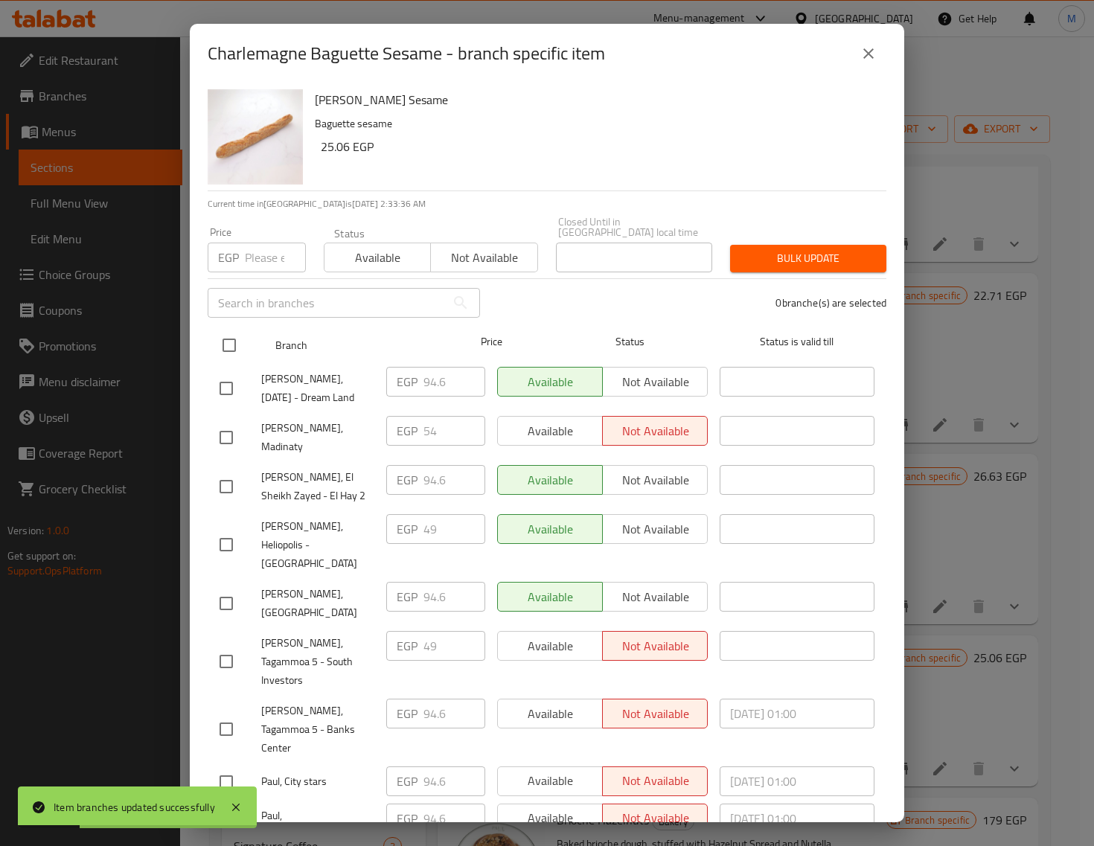
checkbox input "true"
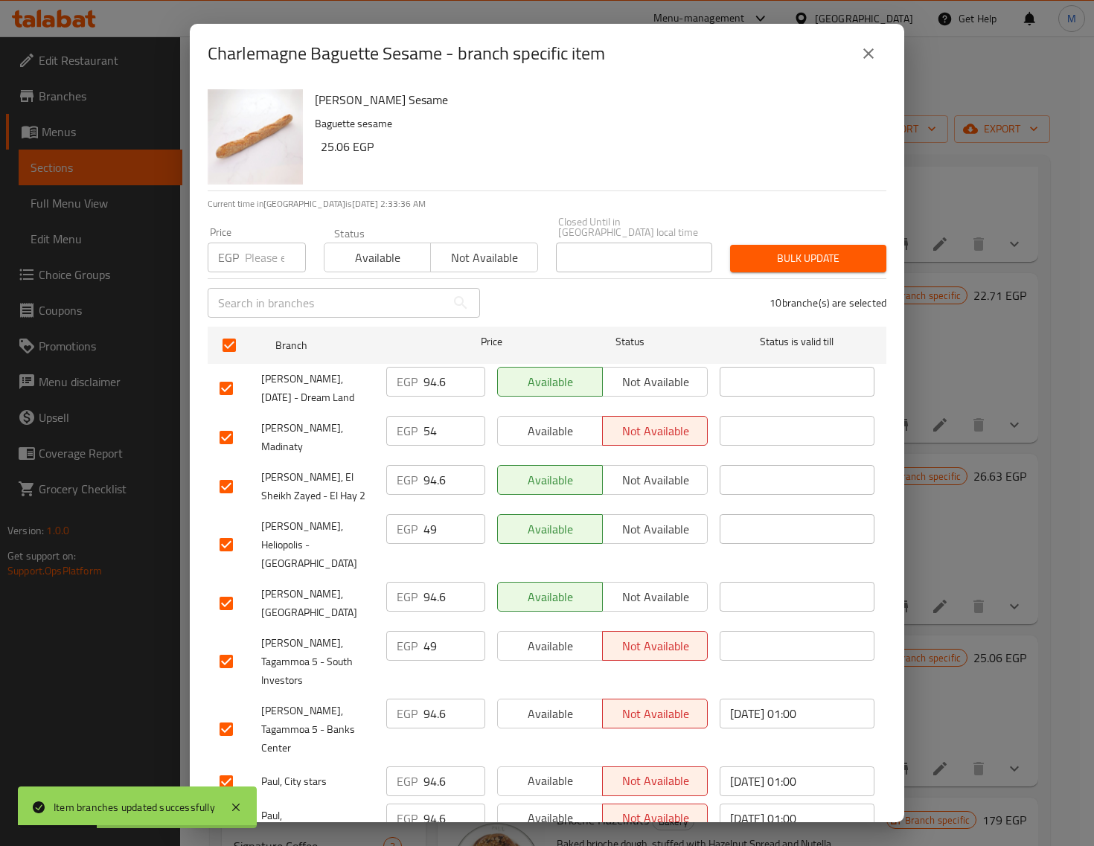
click at [263, 249] on input "number" at bounding box center [275, 258] width 61 height 30
paste input "54.00"
type input "54.00"
click at [804, 249] on span "Bulk update" at bounding box center [808, 258] width 132 height 19
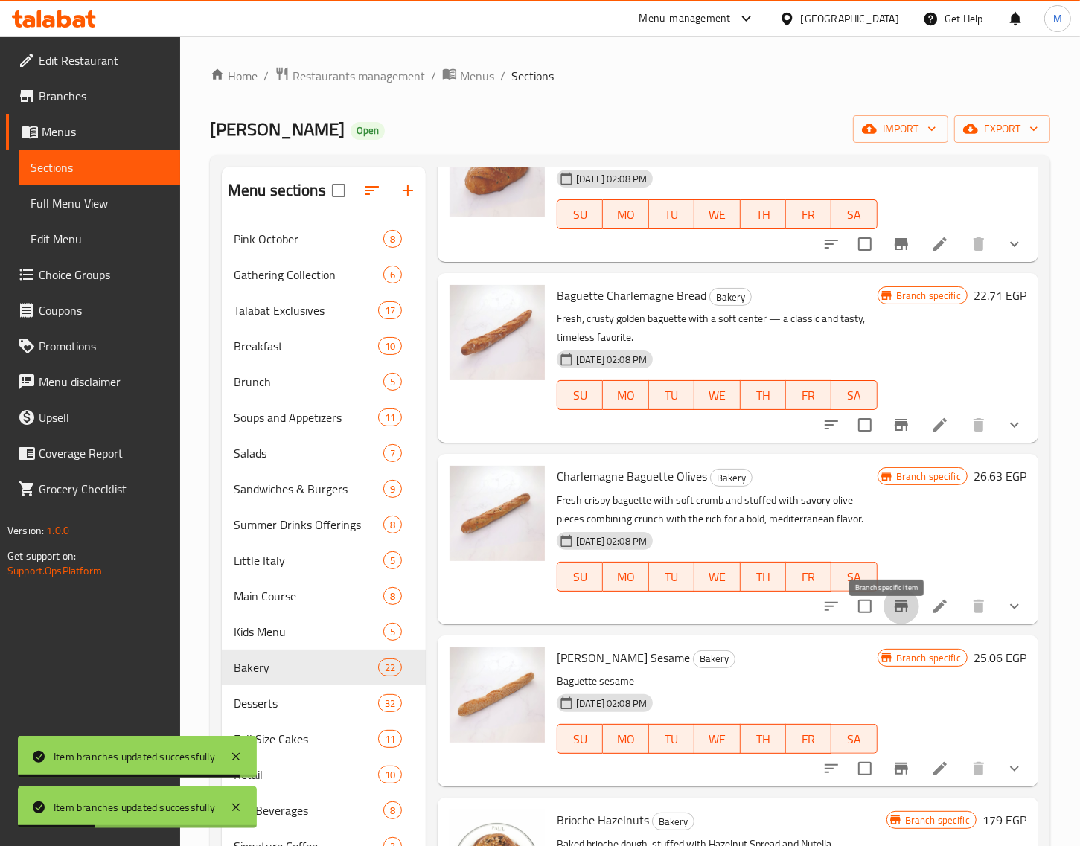
click at [892, 616] on icon "Branch-specific-item" at bounding box center [901, 607] width 18 height 18
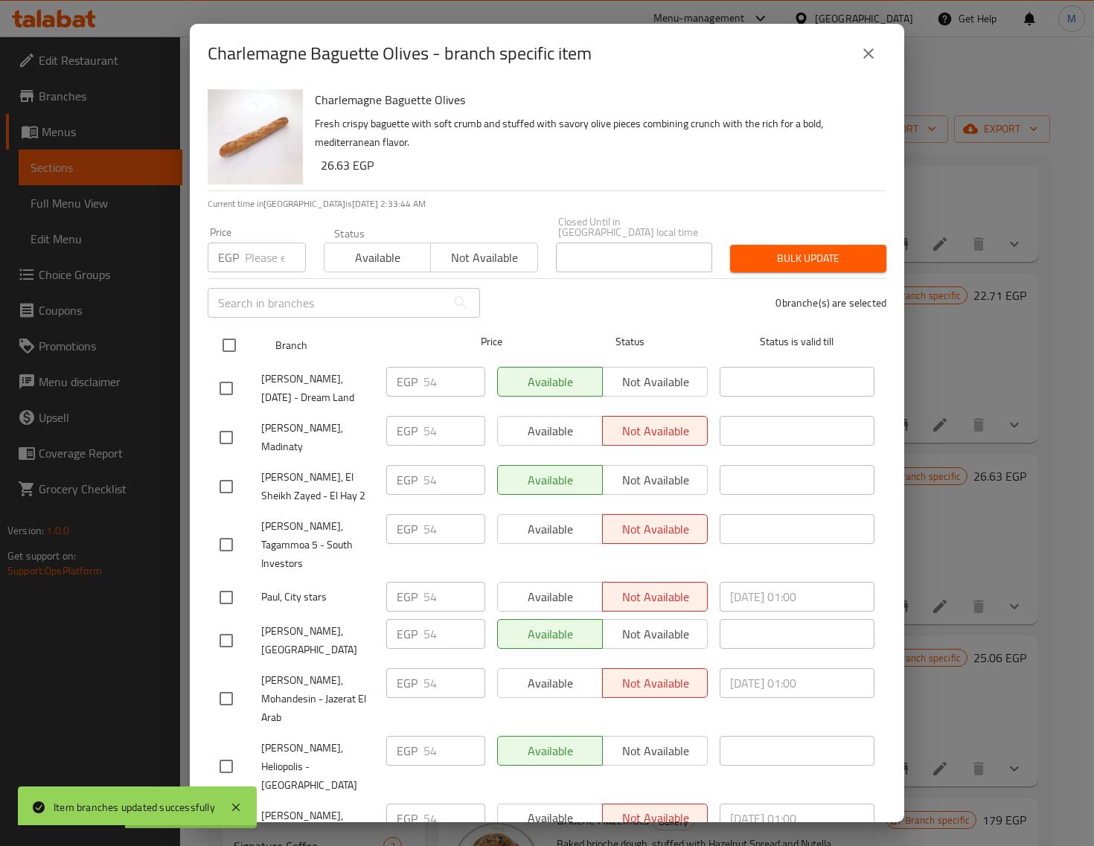
click at [240, 341] on input "checkbox" at bounding box center [229, 345] width 31 height 31
checkbox input "true"
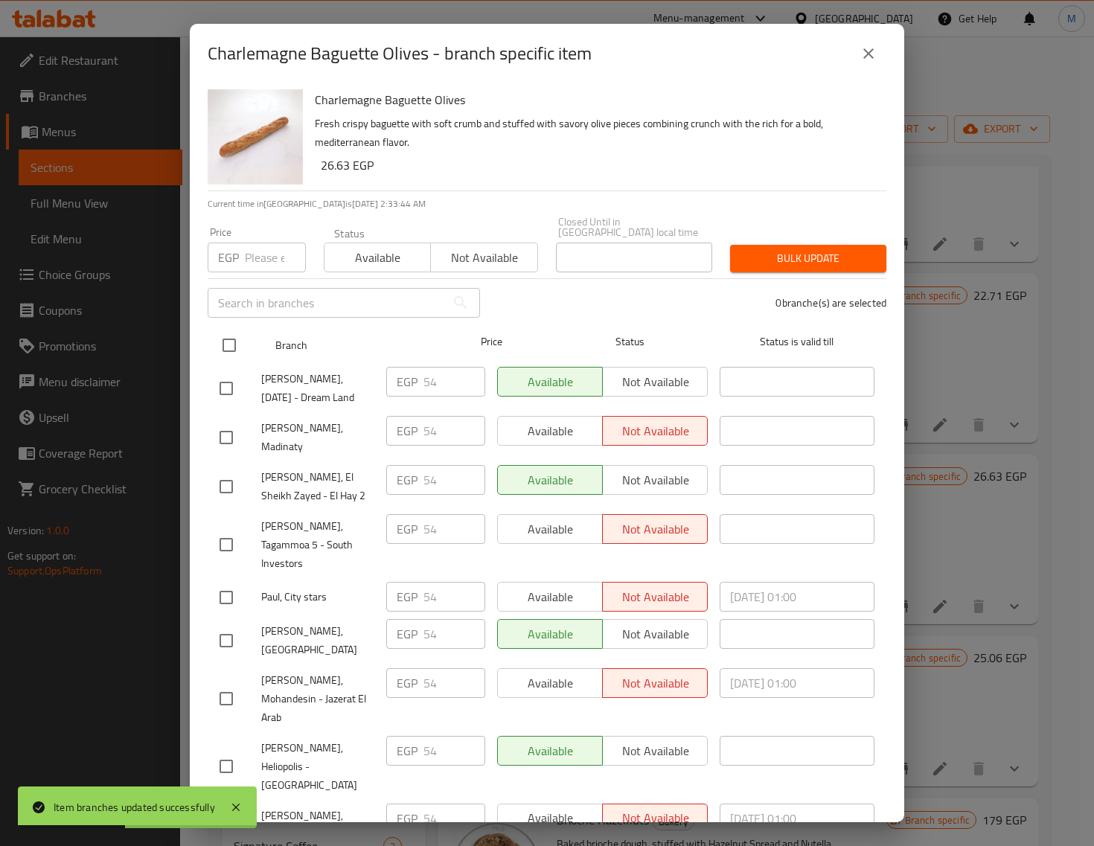
checkbox input "true"
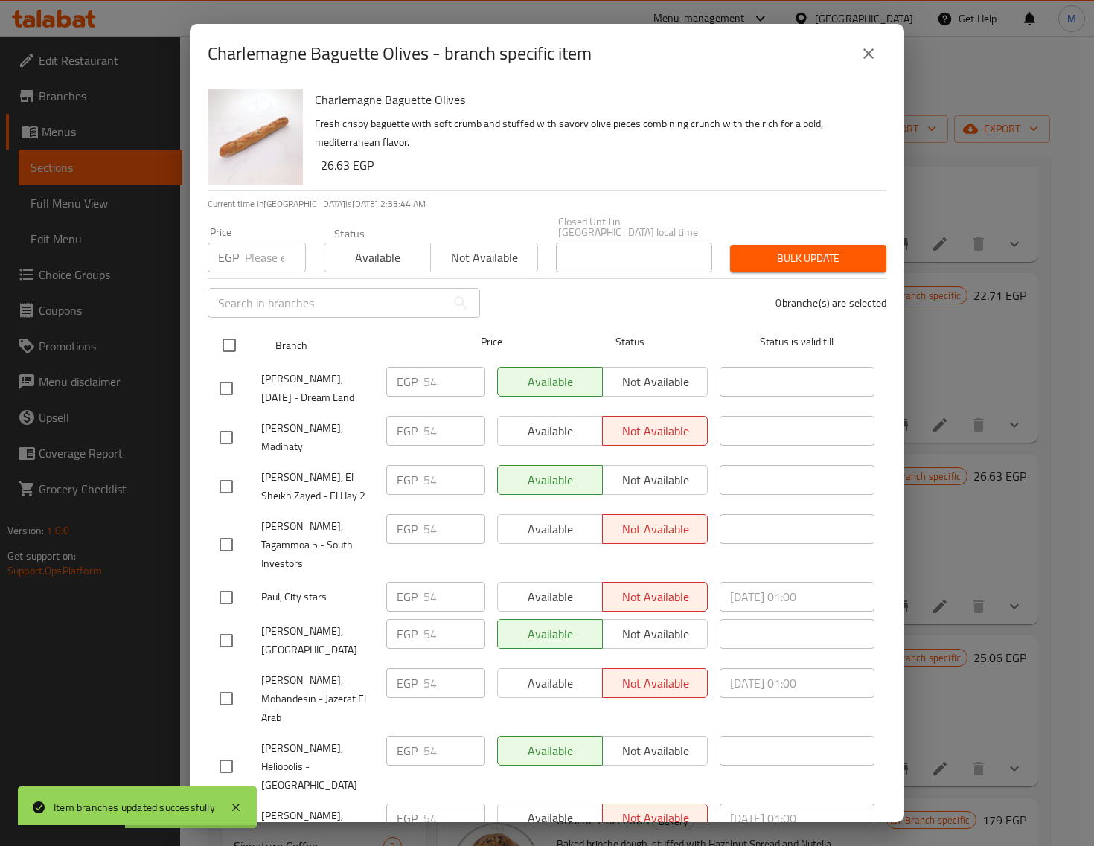
checkbox input "true"
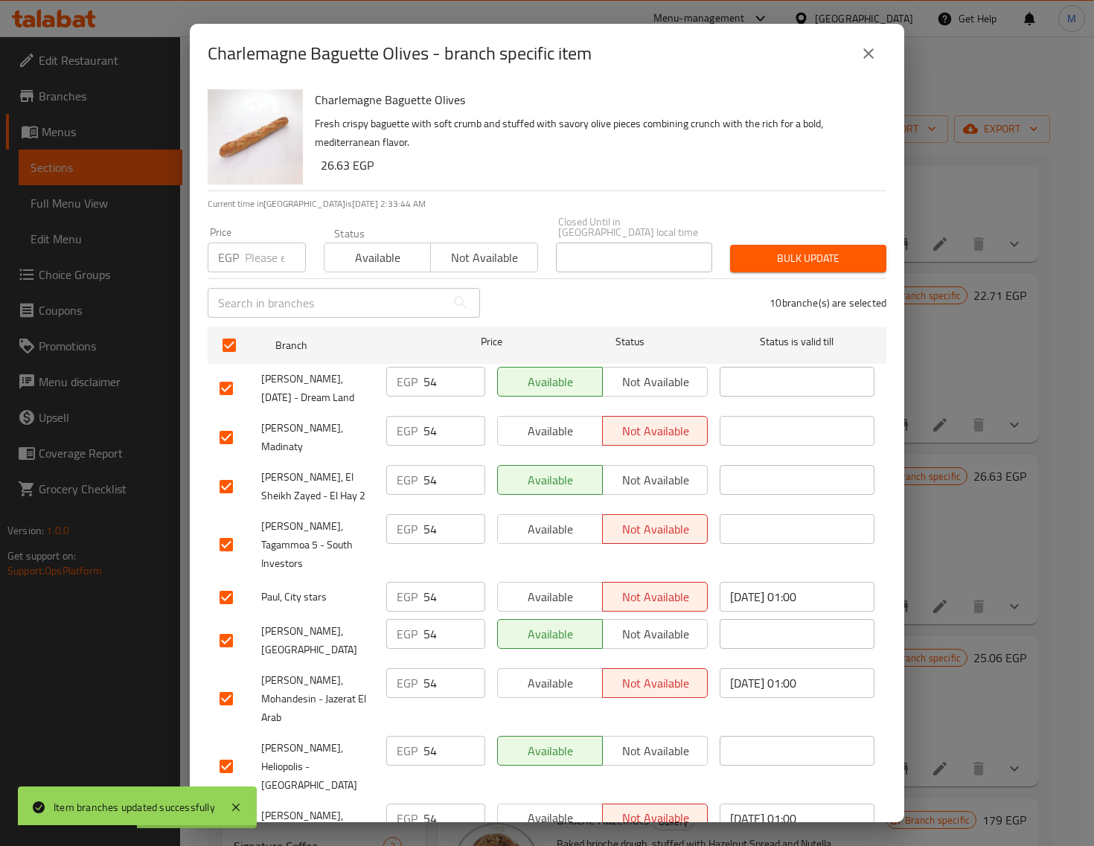
click at [266, 246] on input "number" at bounding box center [275, 258] width 61 height 30
paste input "59.00"
type input "59.00"
click at [805, 249] on span "Bulk update" at bounding box center [808, 258] width 132 height 19
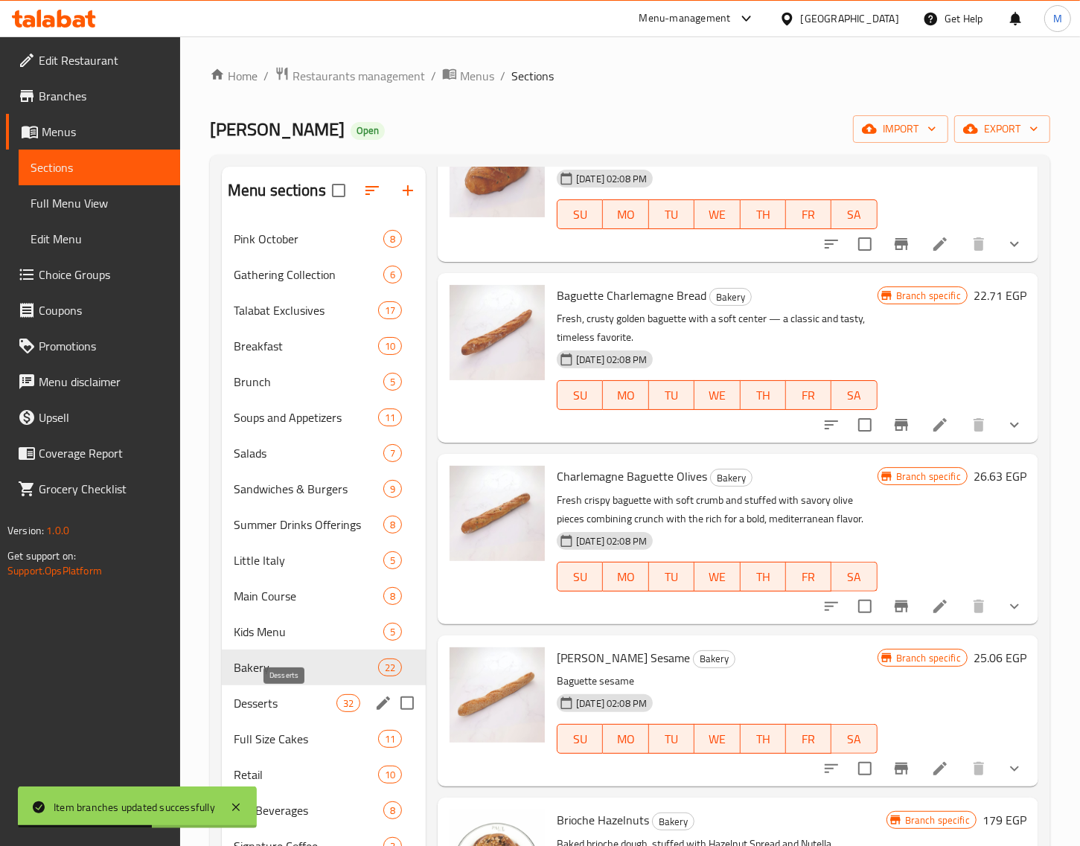
click at [273, 705] on span "Desserts" at bounding box center [285, 703] width 103 height 18
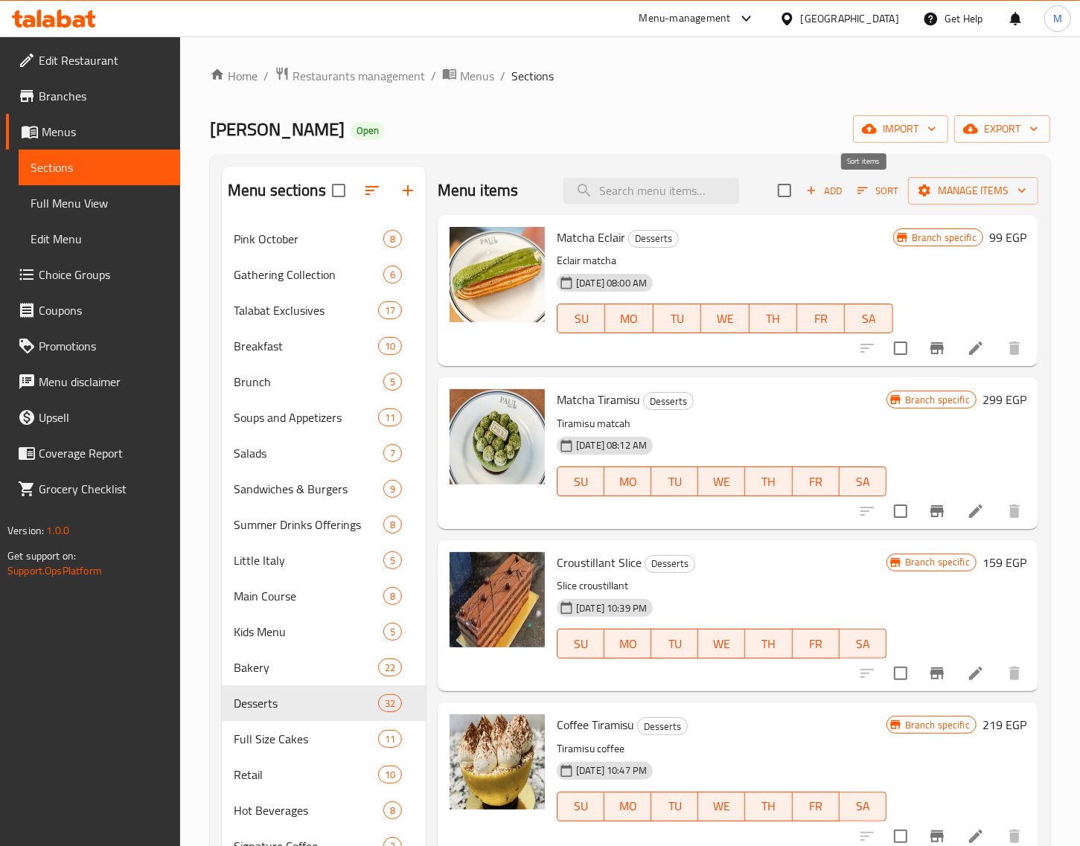
click at [856, 190] on icon "button" at bounding box center [862, 190] width 13 height 13
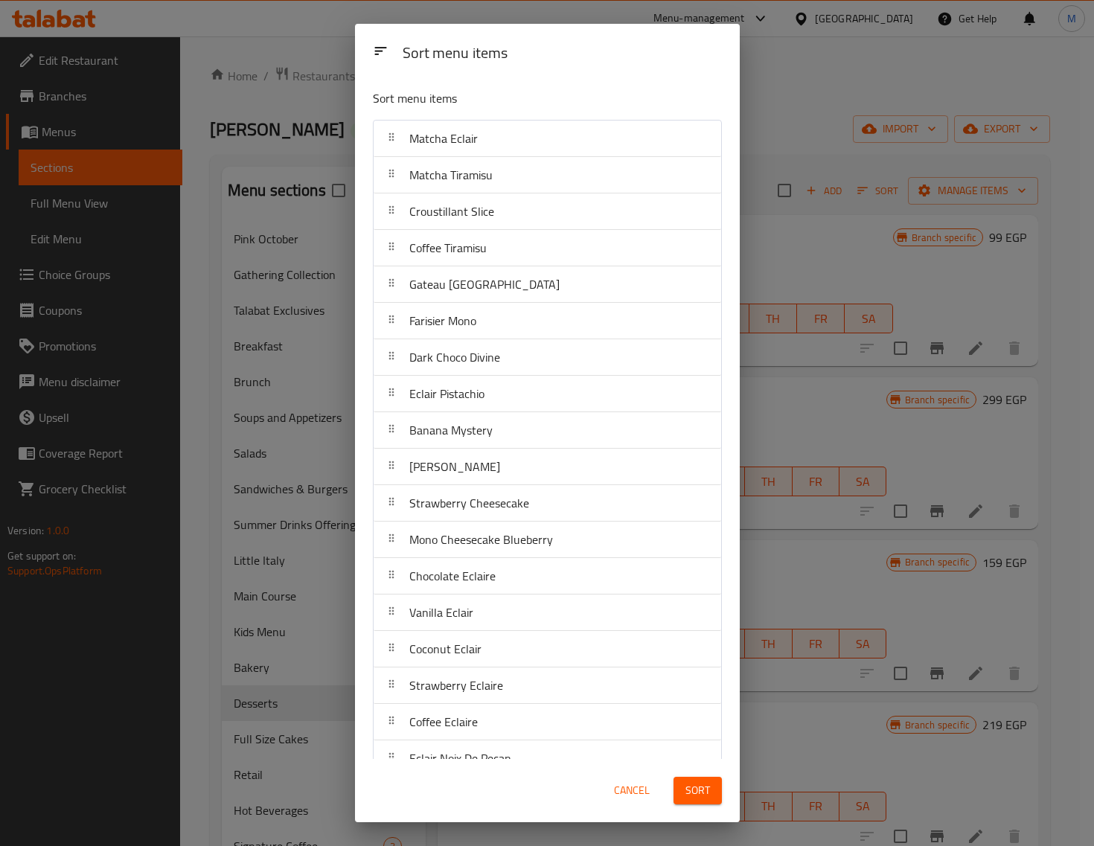
click at [630, 797] on span "Cancel" at bounding box center [632, 791] width 36 height 19
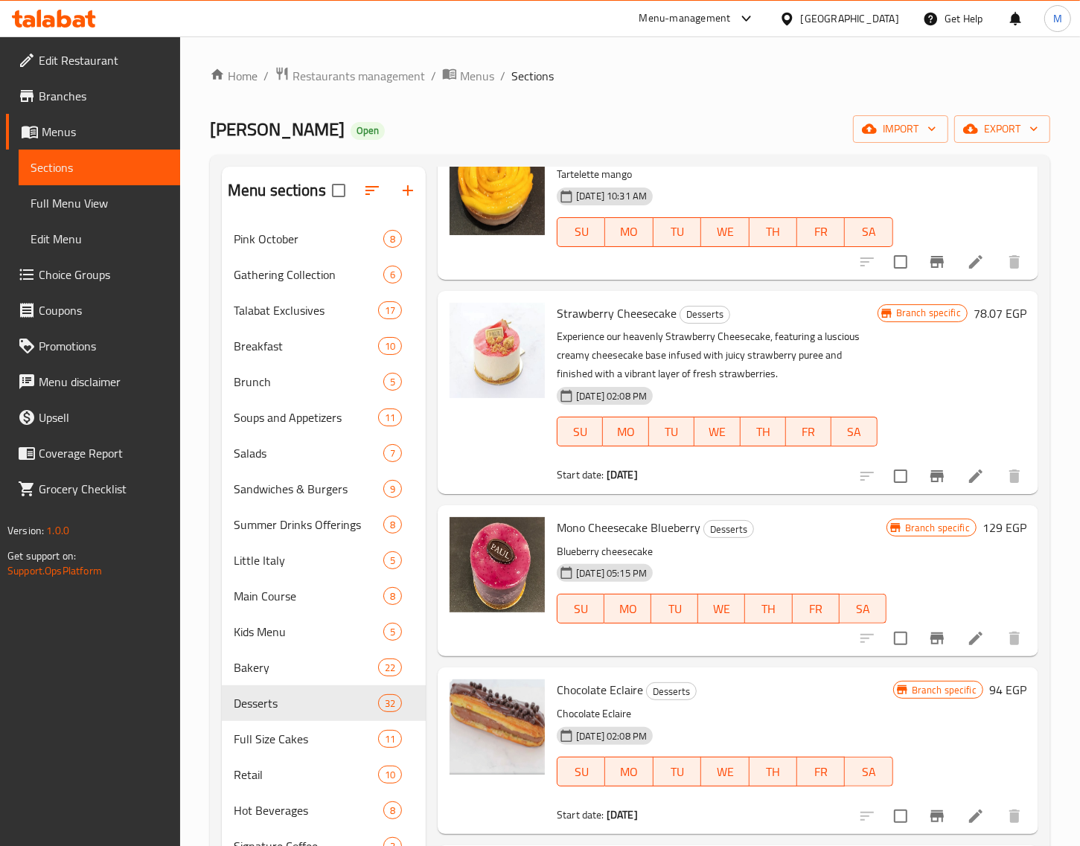
scroll to position [1582, 0]
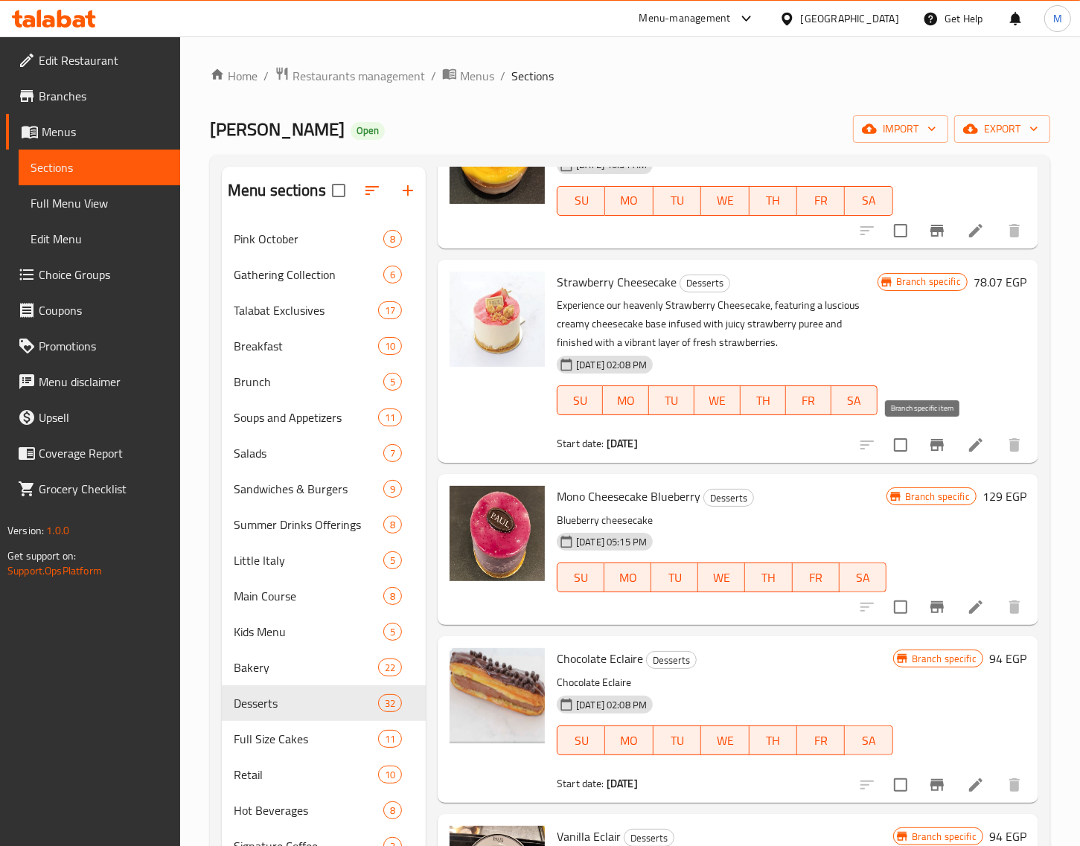
click at [930, 444] on icon "Branch-specific-item" at bounding box center [936, 445] width 13 height 12
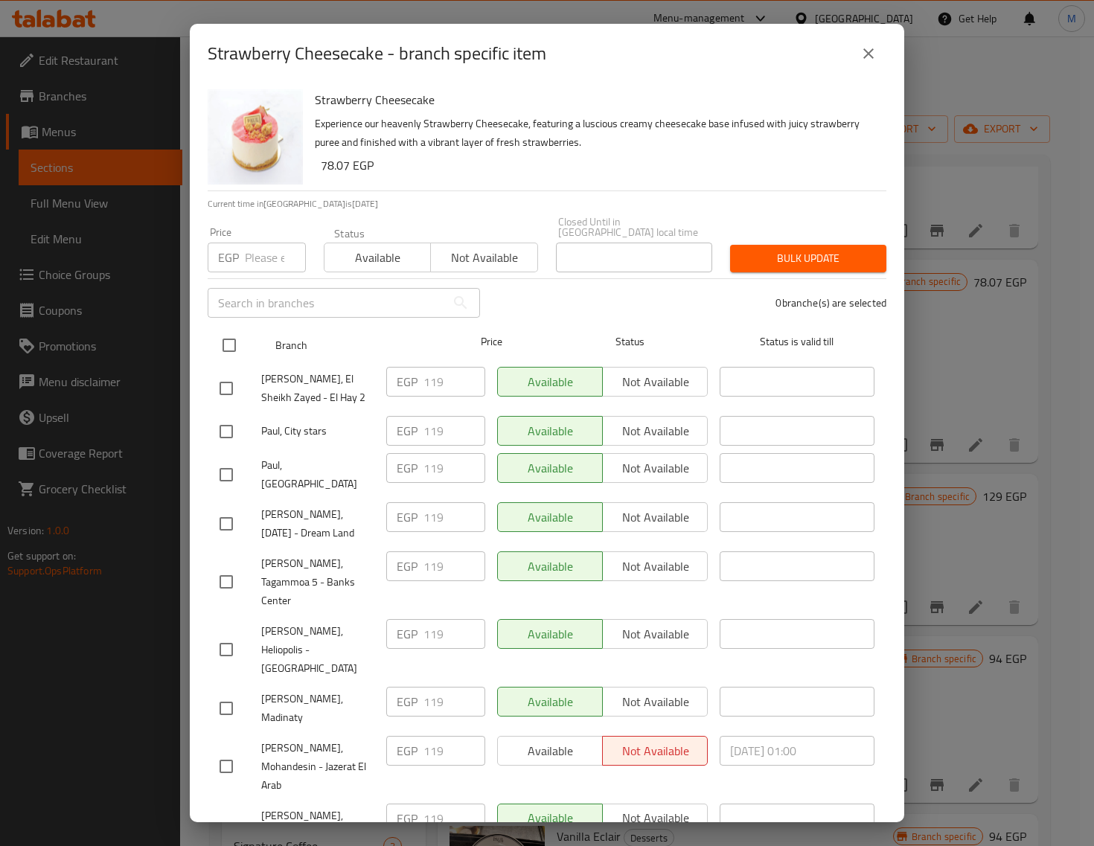
click at [235, 339] on input "checkbox" at bounding box center [229, 345] width 31 height 31
checkbox input "true"
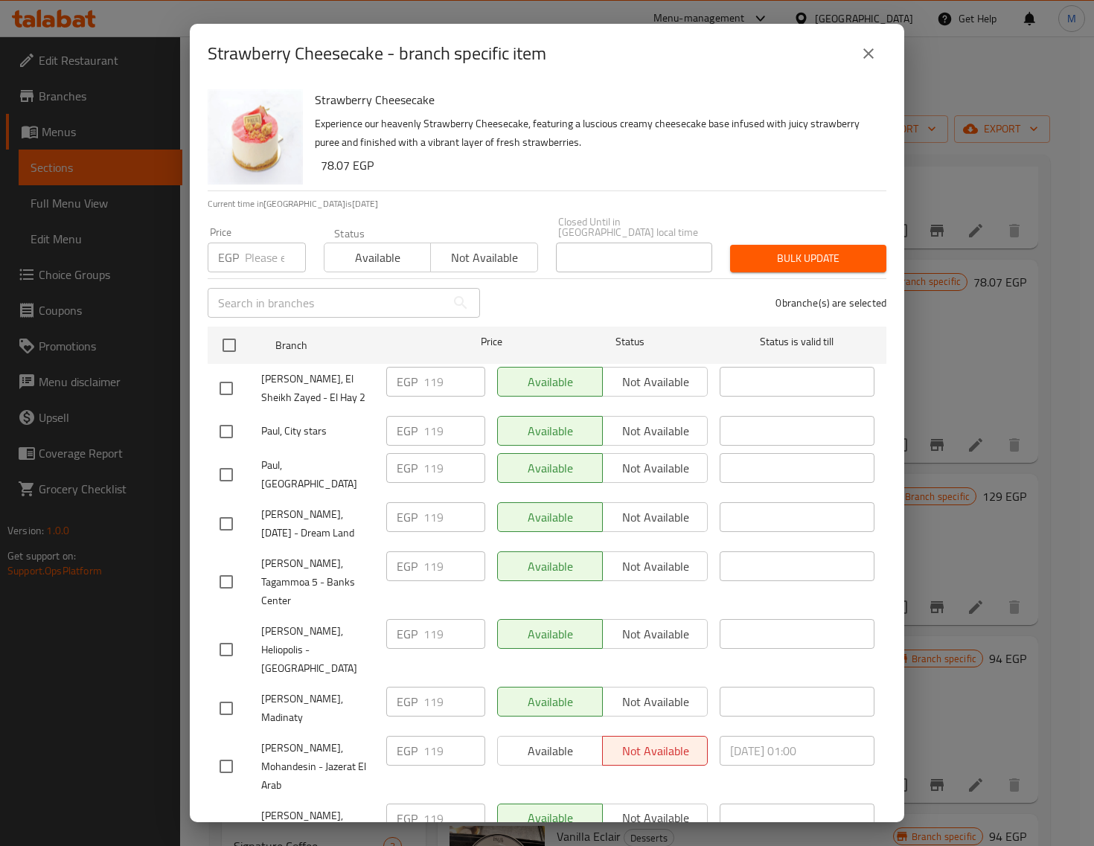
checkbox input "true"
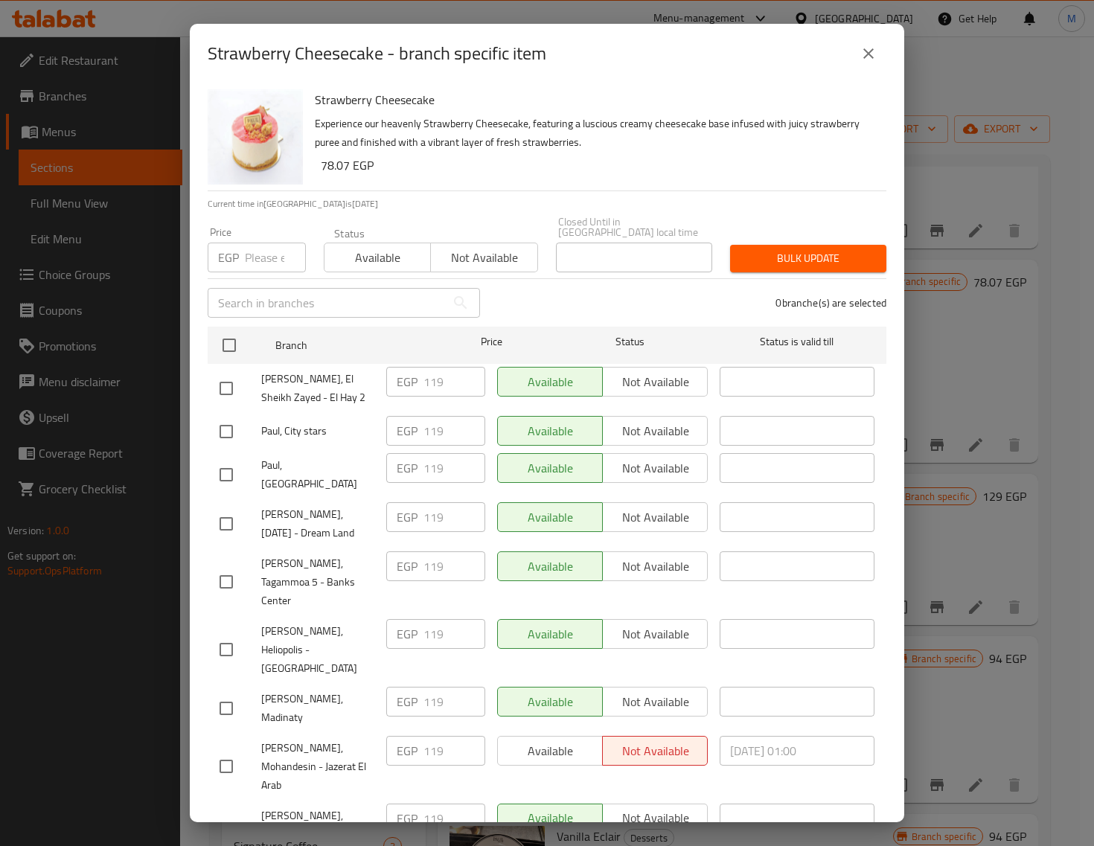
checkbox input "true"
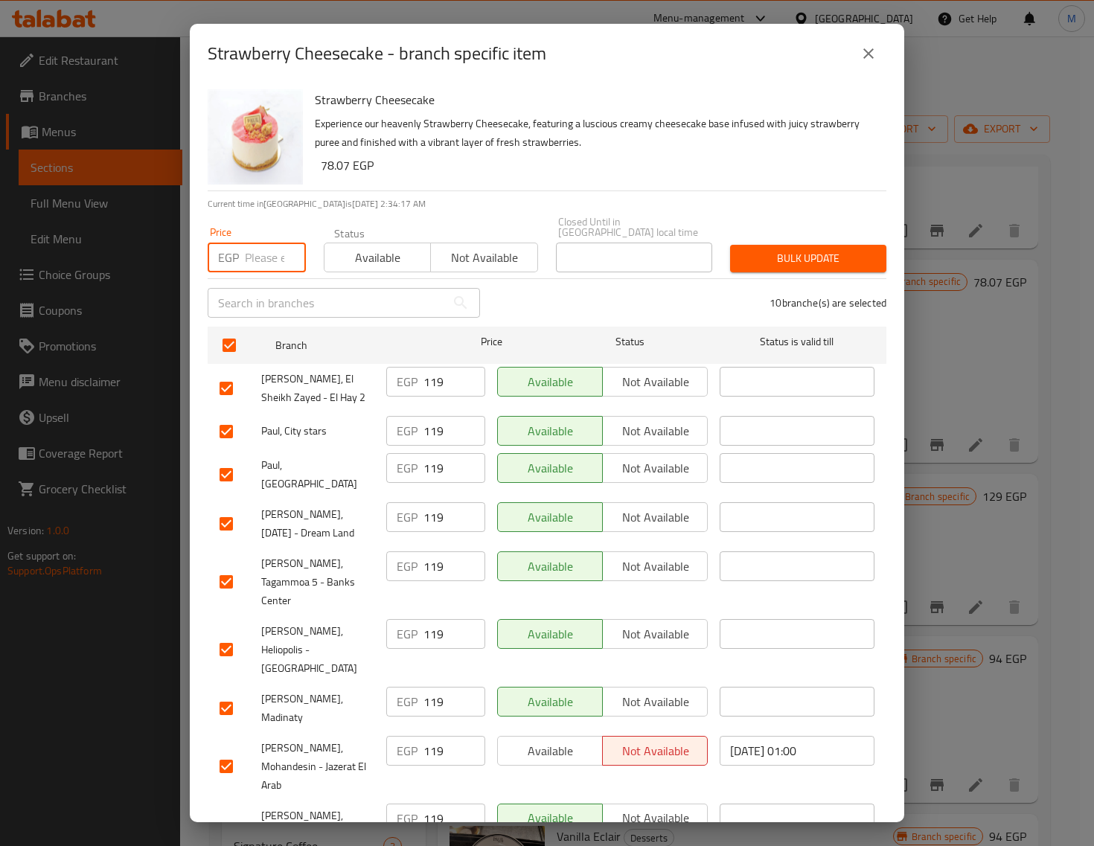
click at [261, 246] on input "number" at bounding box center [275, 258] width 61 height 30
paste input "129.00"
type input "129.00"
click at [802, 249] on span "Bulk update" at bounding box center [808, 258] width 132 height 19
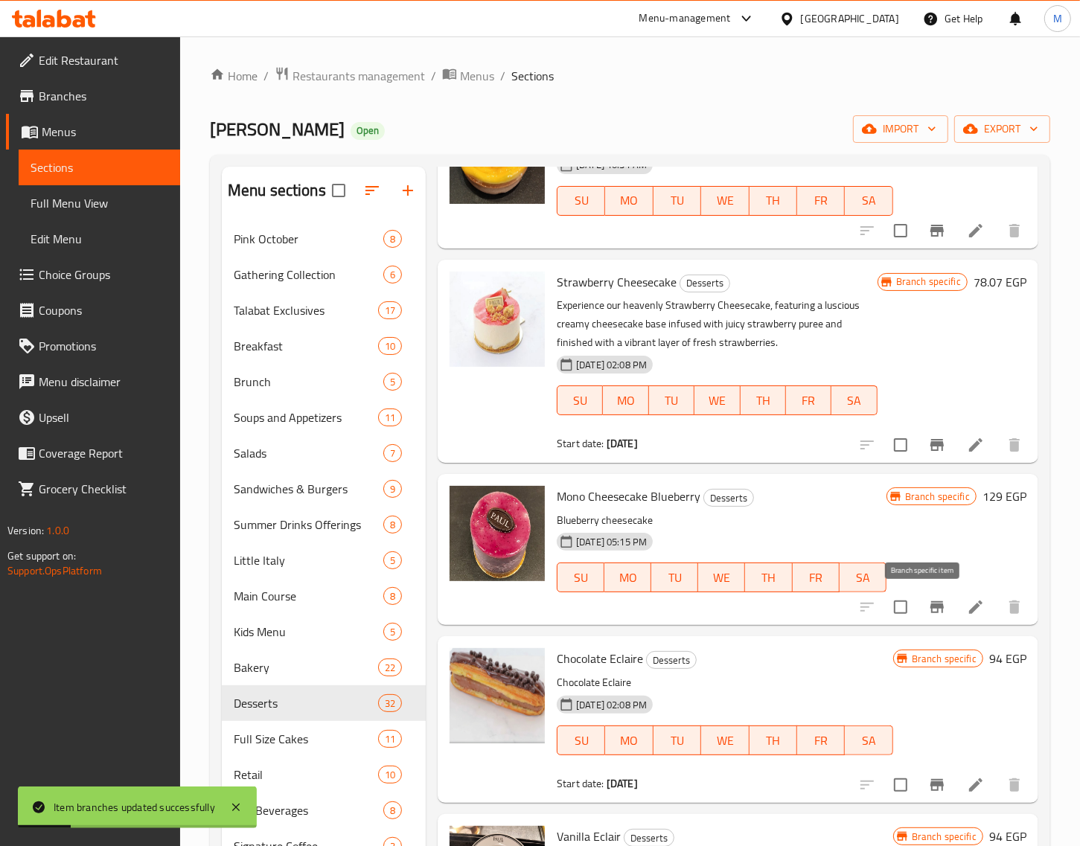
click at [930, 603] on icon "Branch-specific-item" at bounding box center [936, 607] width 13 height 12
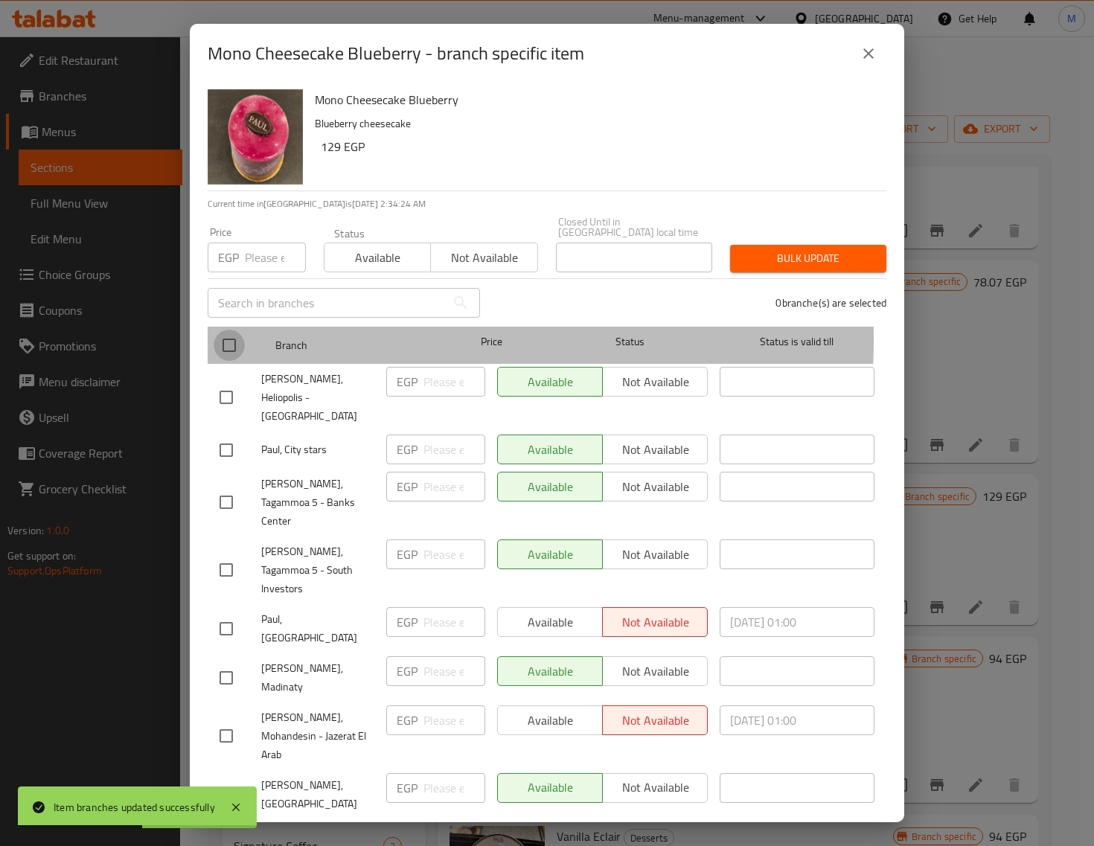
click at [226, 330] on input "checkbox" at bounding box center [229, 345] width 31 height 31
checkbox input "true"
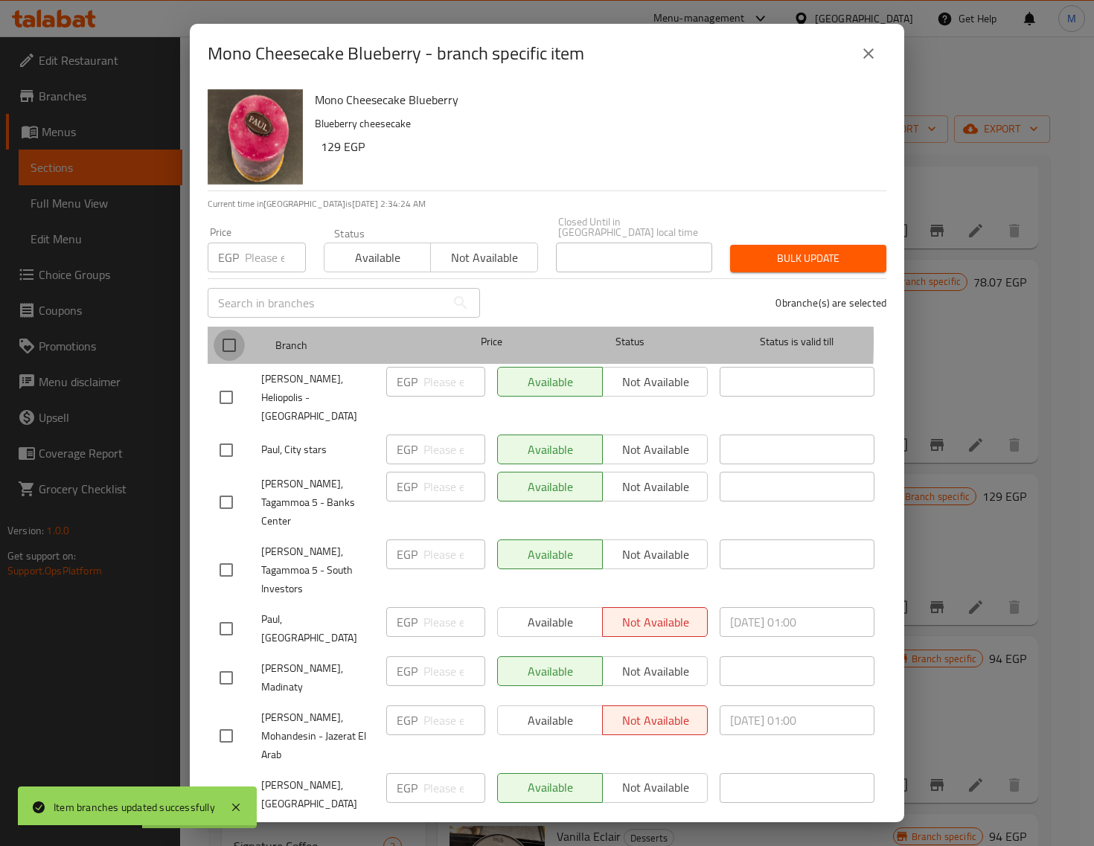
checkbox input "true"
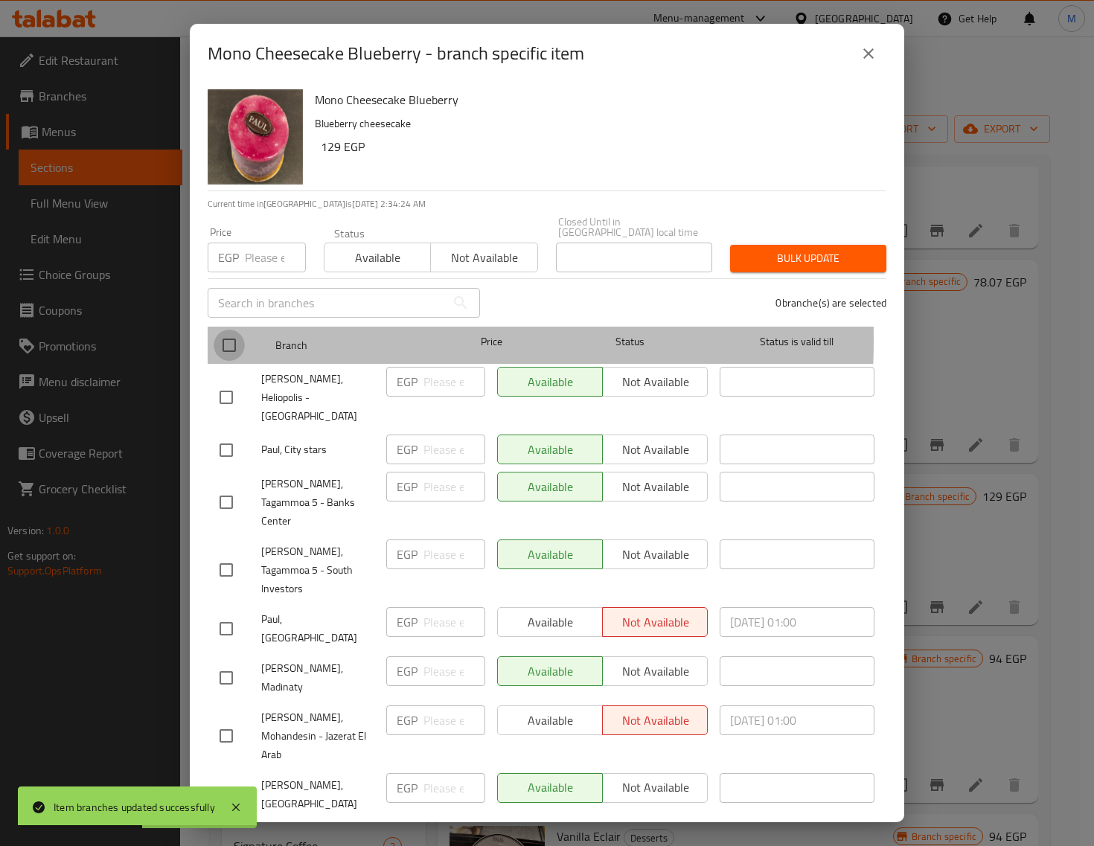
checkbox input "true"
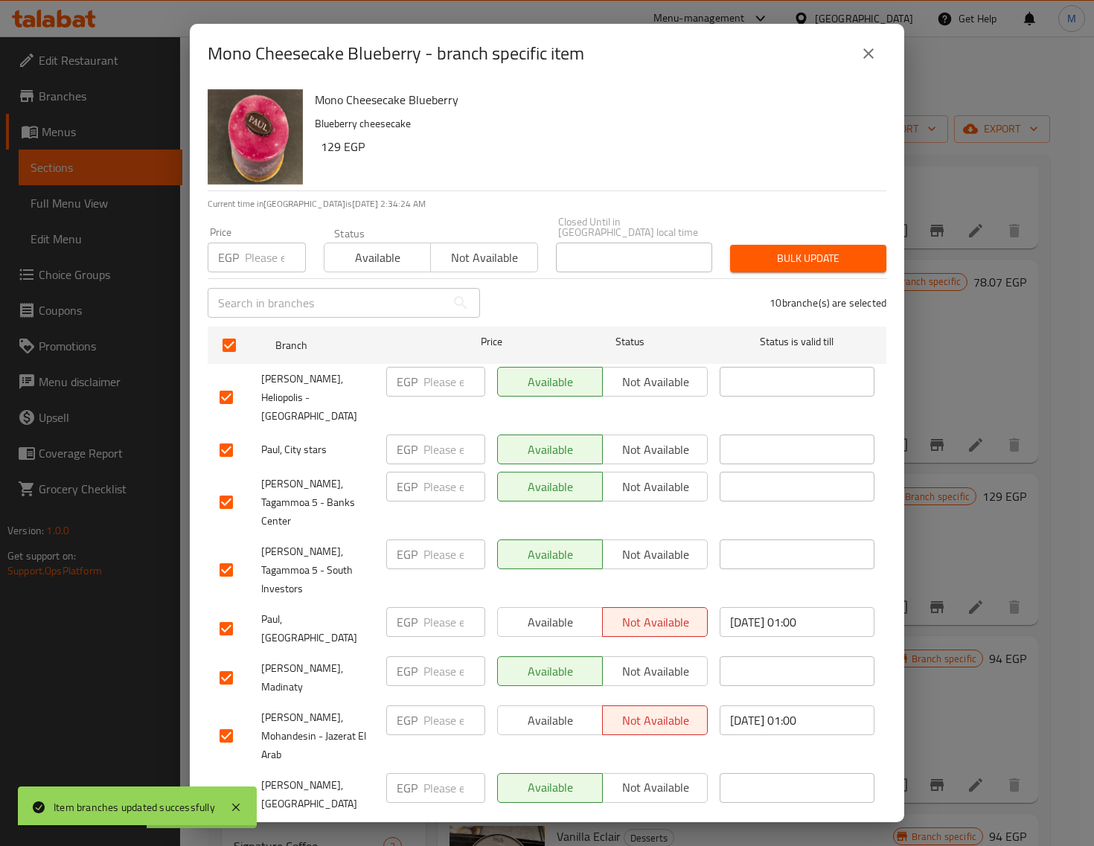
click at [250, 259] on input "number" at bounding box center [275, 258] width 61 height 30
paste input "139.00"
type input "139.00"
click at [752, 249] on span "Bulk update" at bounding box center [808, 258] width 132 height 19
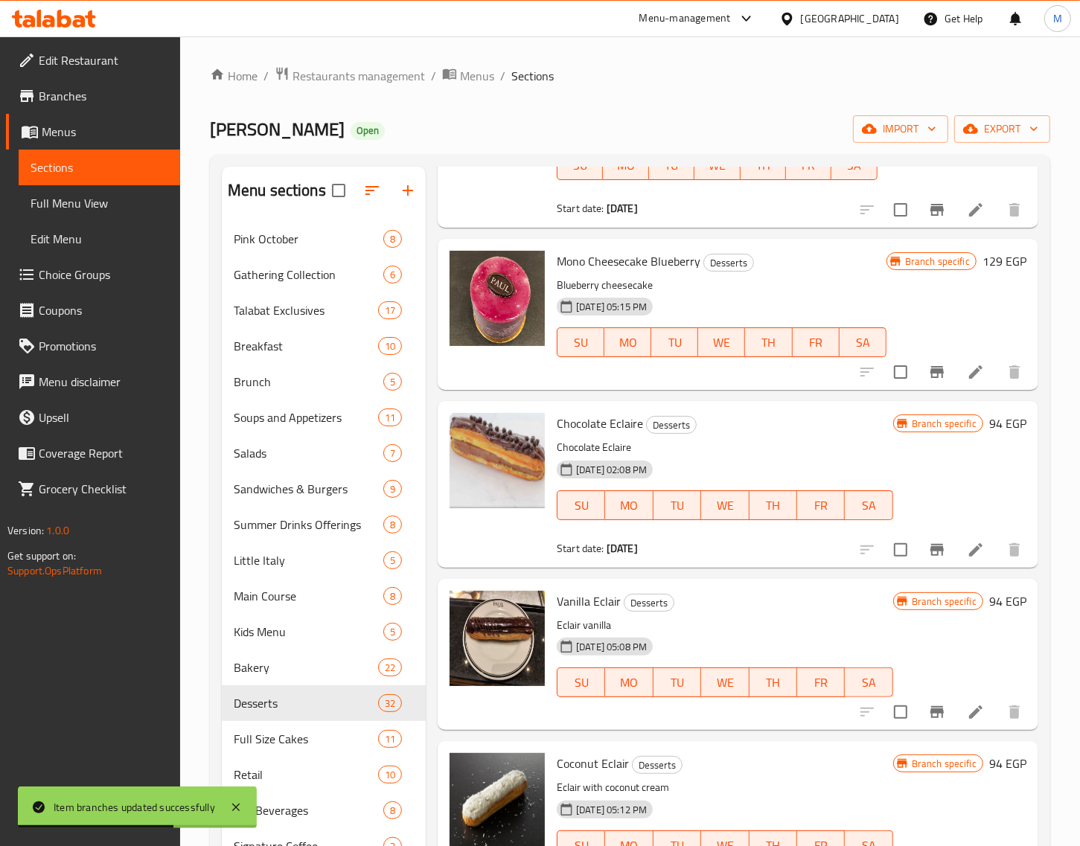
scroll to position [1861, 0]
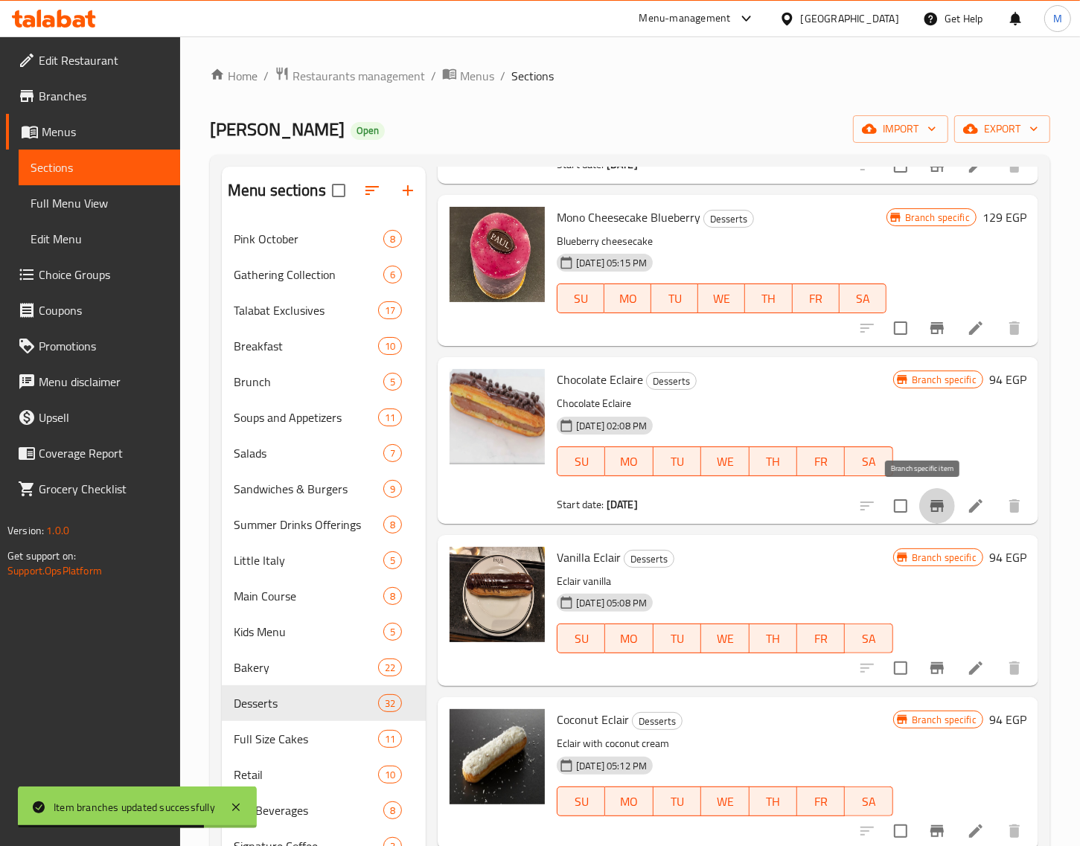
click at [930, 506] on icon "Branch-specific-item" at bounding box center [936, 506] width 13 height 12
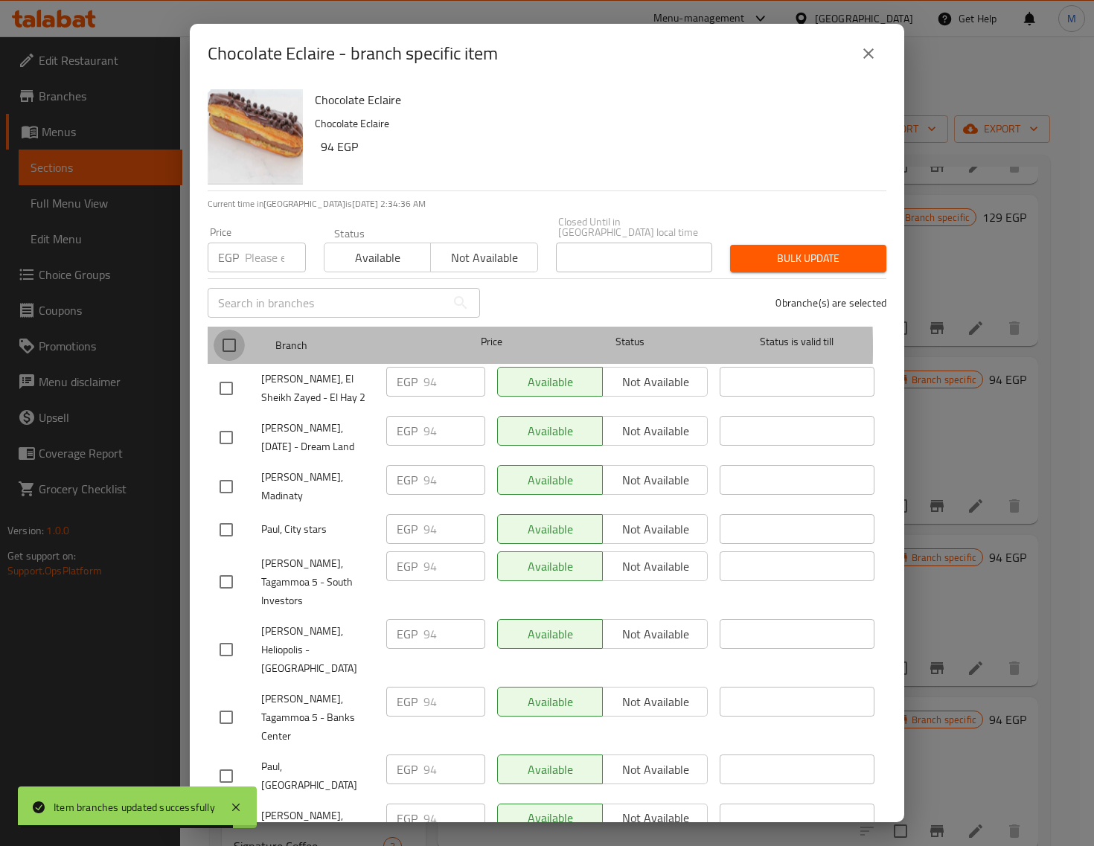
click at [231, 337] on input "checkbox" at bounding box center [229, 345] width 31 height 31
checkbox input "true"
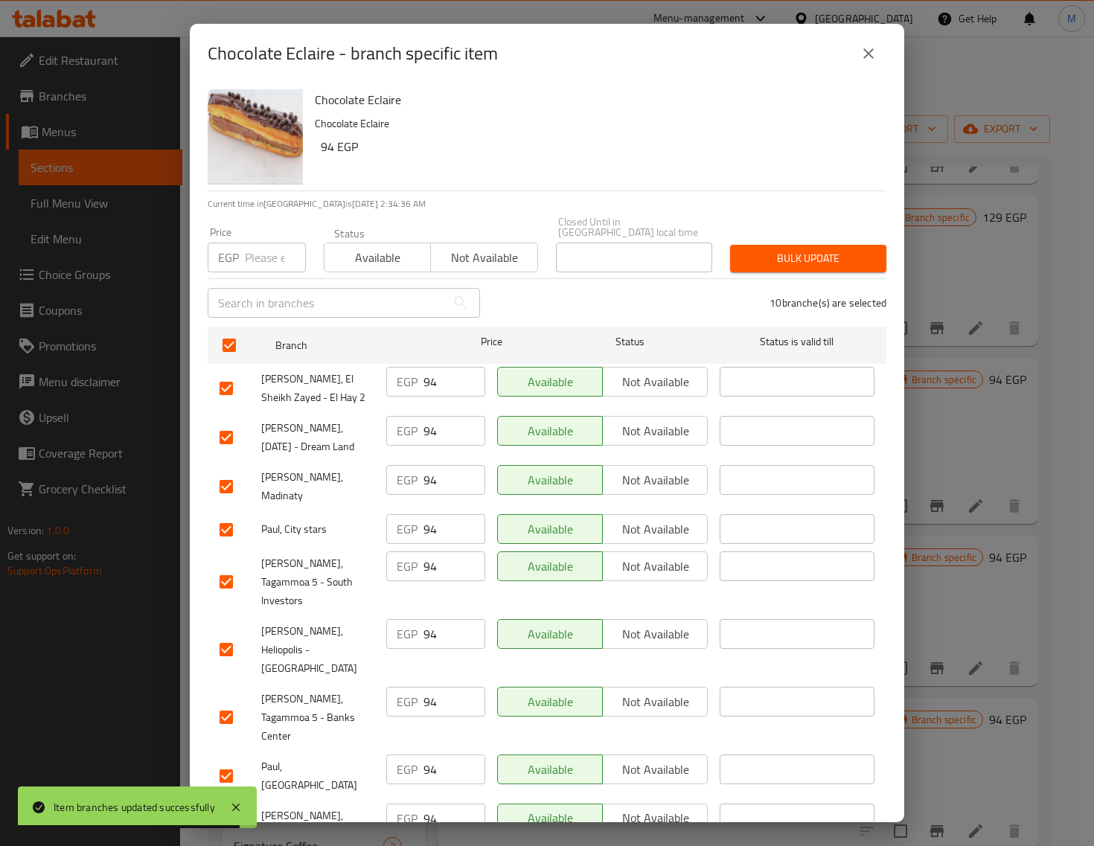
click at [264, 258] on input "number" at bounding box center [275, 258] width 61 height 30
paste input "99.00"
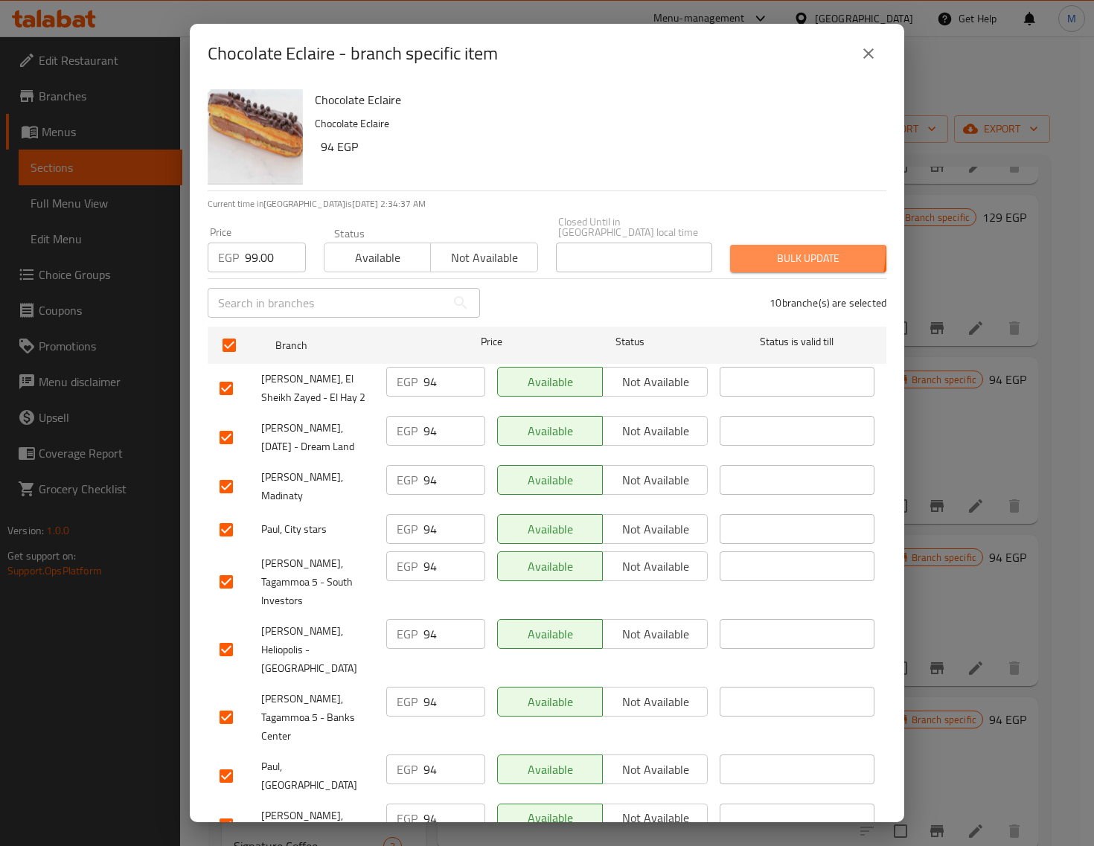
click at [759, 249] on span "Bulk update" at bounding box center [808, 258] width 132 height 19
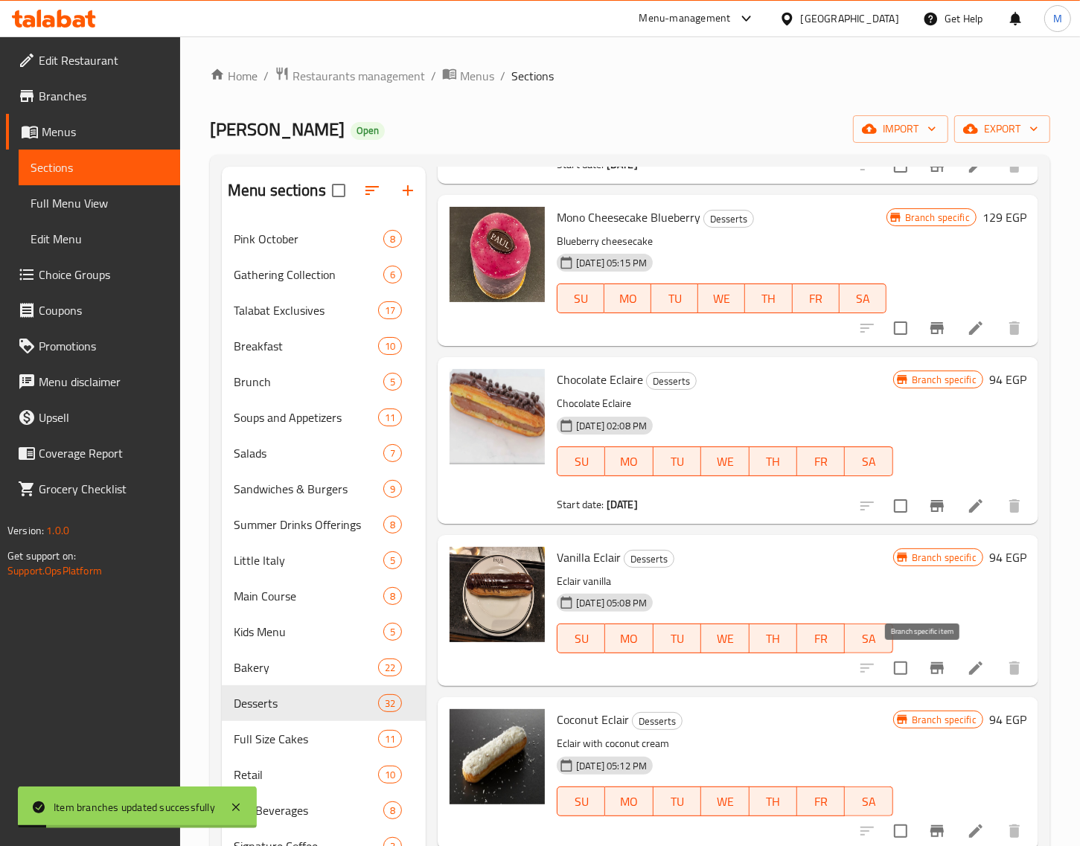
click at [930, 667] on icon "Branch-specific-item" at bounding box center [936, 668] width 13 height 12
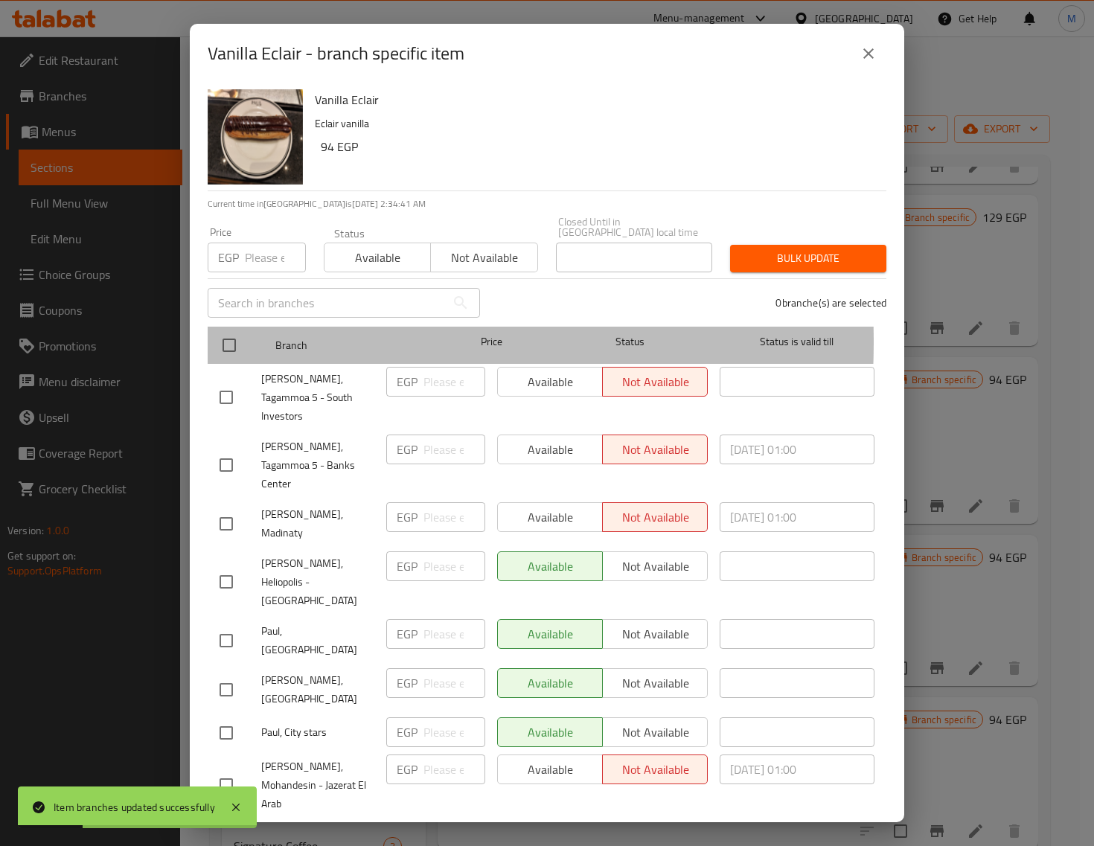
click at [244, 331] on div at bounding box center [242, 345] width 56 height 43
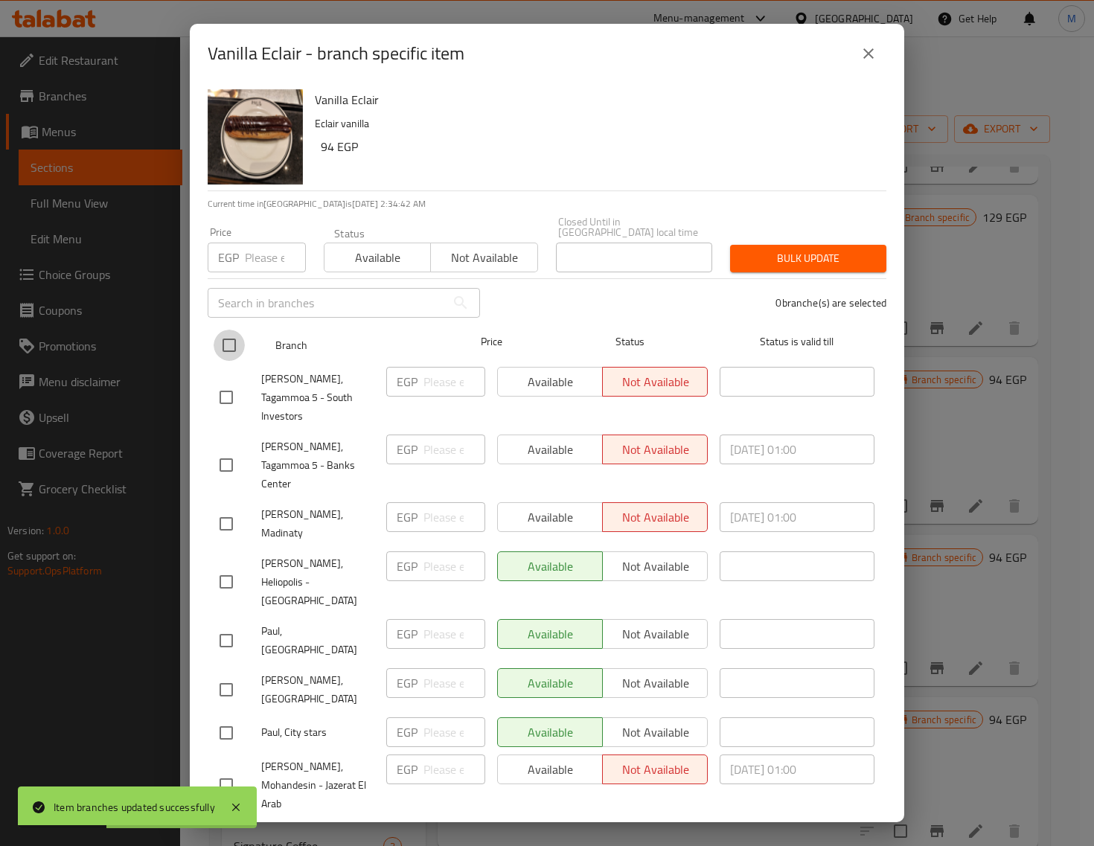
click at [235, 330] on input "checkbox" at bounding box center [229, 345] width 31 height 31
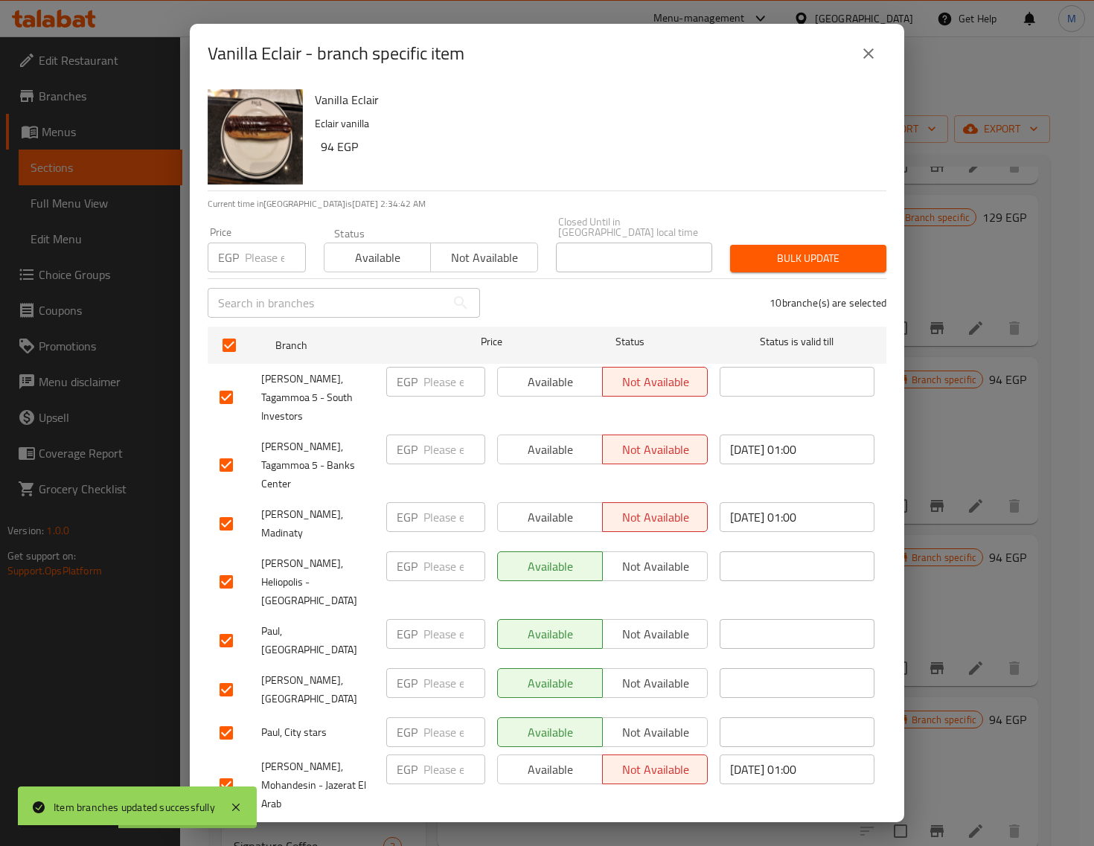
click at [261, 259] on input "number" at bounding box center [275, 258] width 61 height 30
paste input "99.00"
click at [747, 249] on span "Bulk update" at bounding box center [808, 258] width 132 height 19
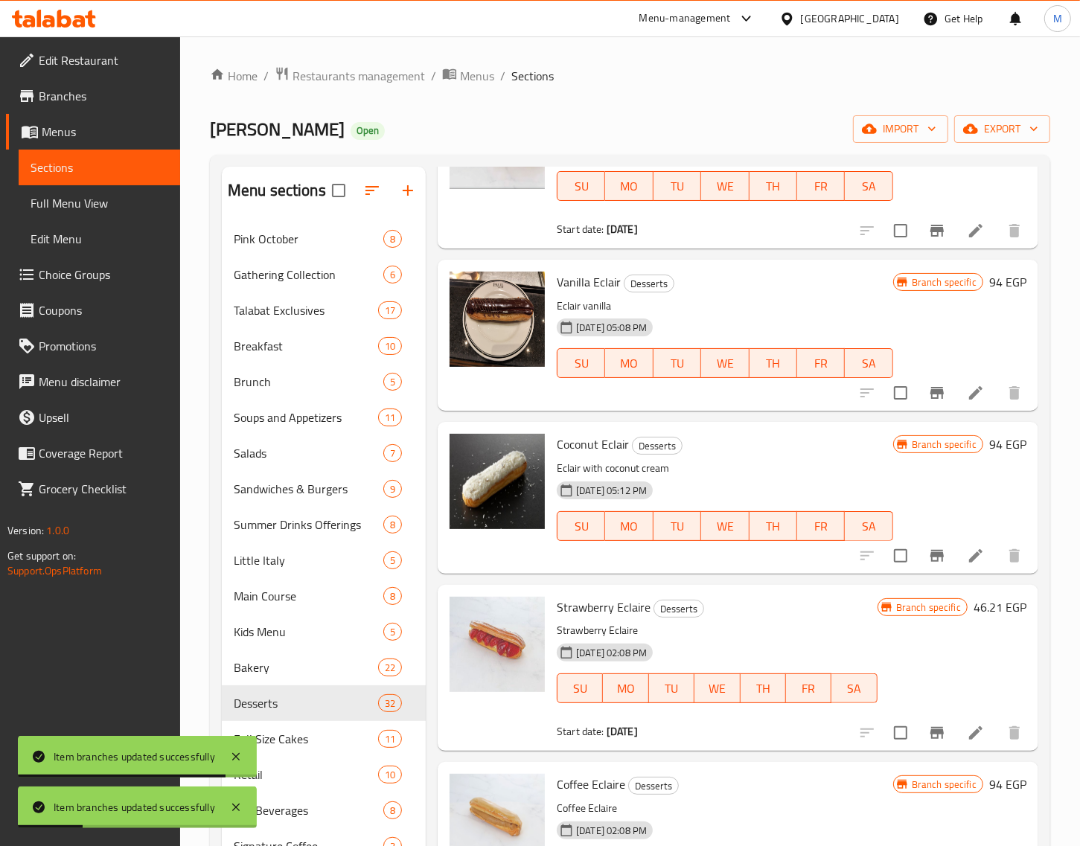
scroll to position [2140, 0]
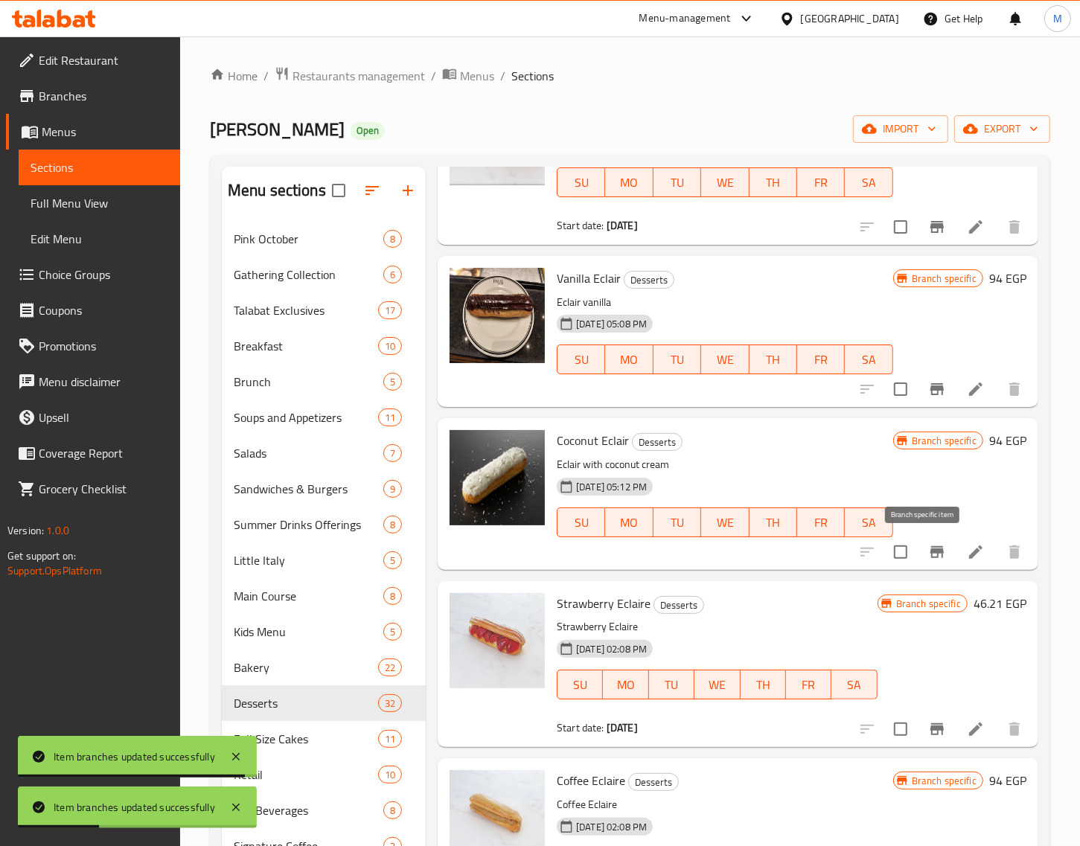
click at [930, 549] on icon "Branch-specific-item" at bounding box center [936, 552] width 13 height 12
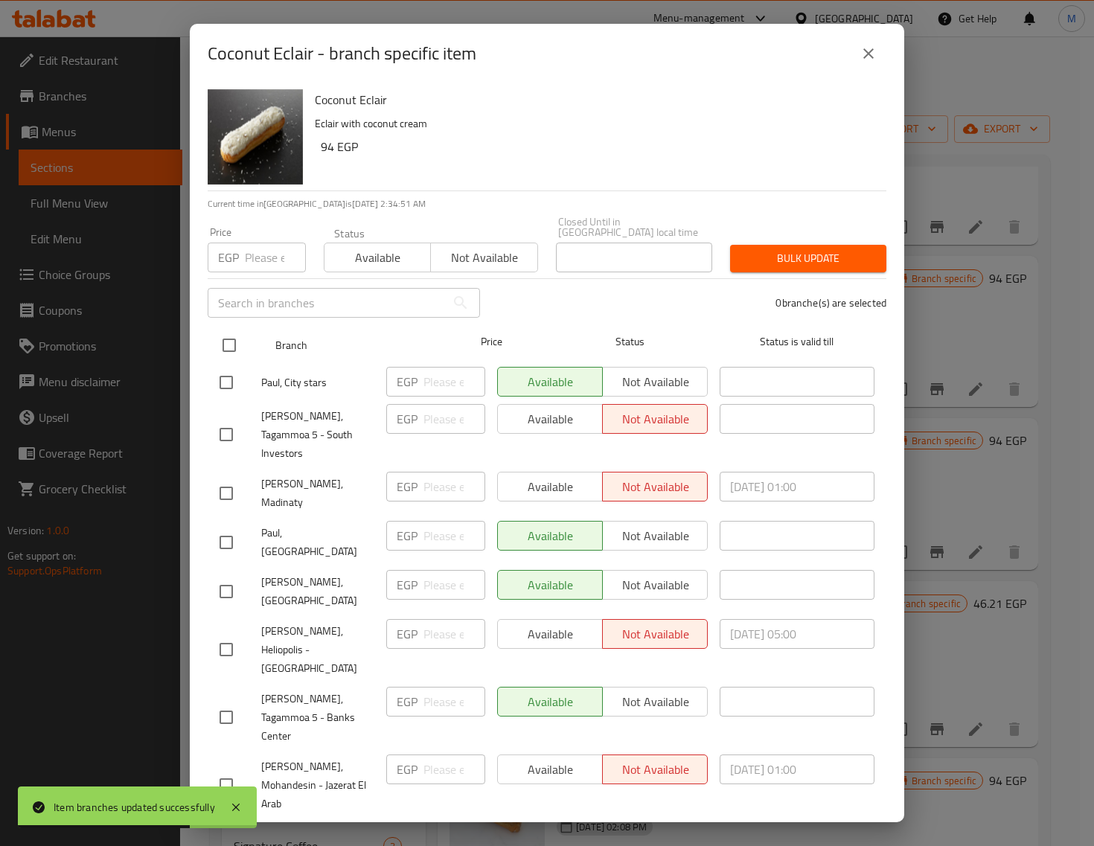
click at [227, 336] on input "checkbox" at bounding box center [229, 345] width 31 height 31
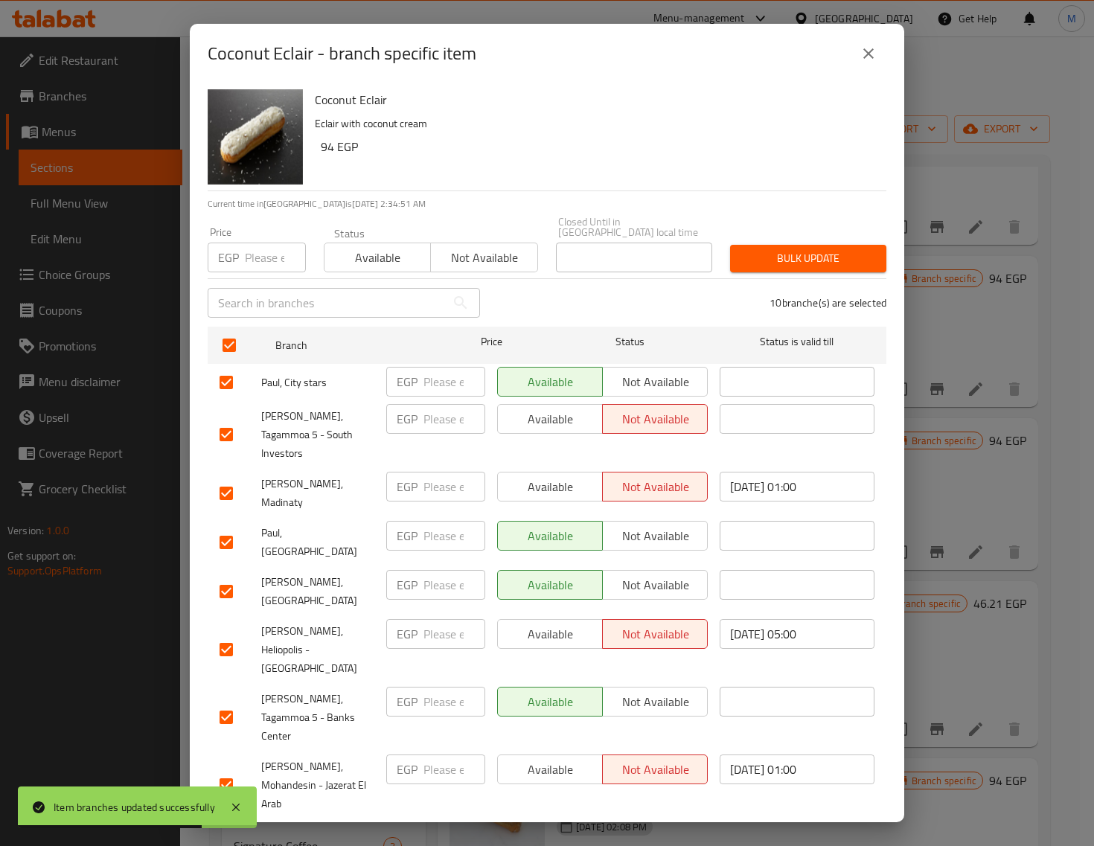
click at [261, 249] on input "number" at bounding box center [275, 258] width 61 height 30
paste input "99.00"
click at [794, 249] on span "Bulk update" at bounding box center [808, 258] width 132 height 19
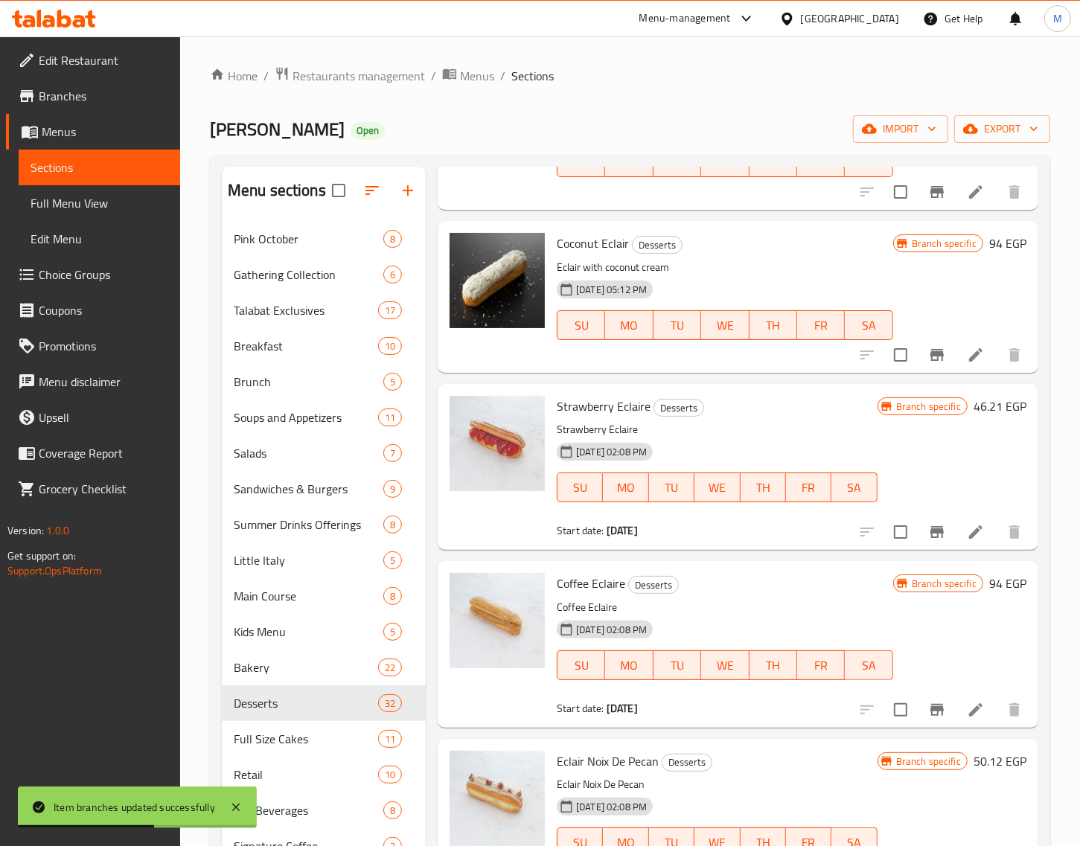
scroll to position [2419, 0]
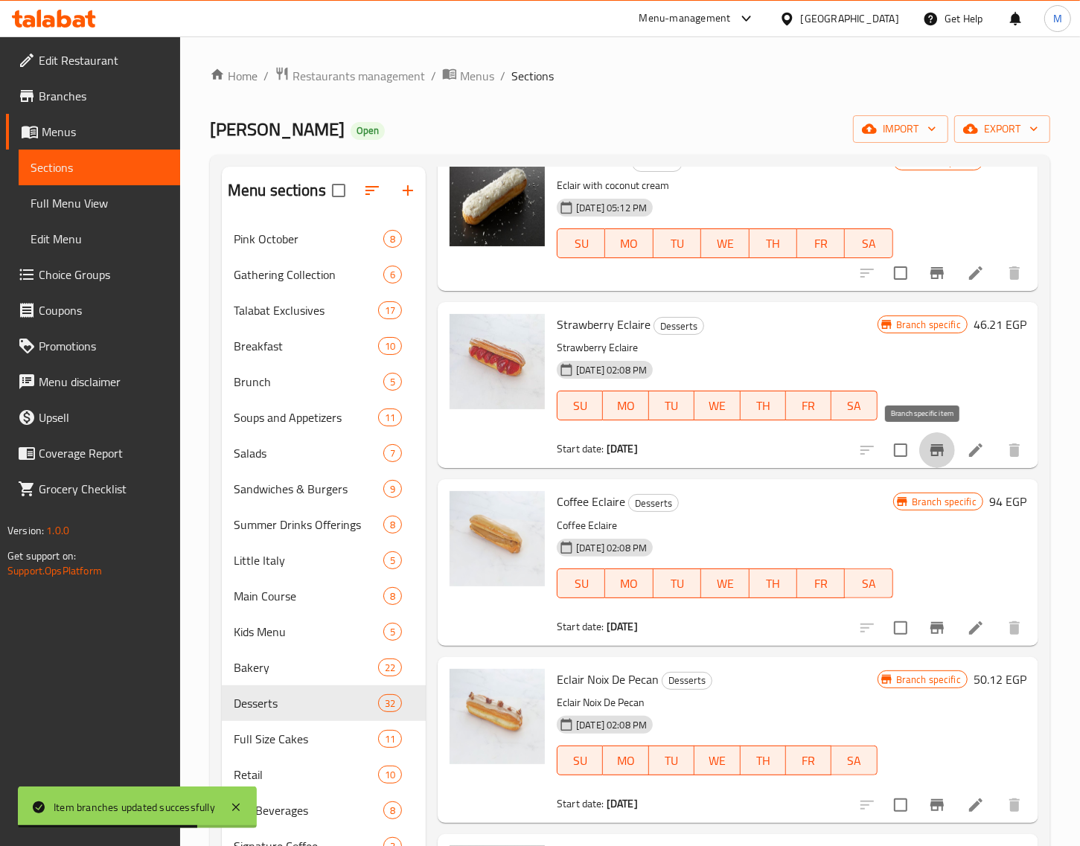
click at [930, 449] on icon "Branch-specific-item" at bounding box center [936, 450] width 13 height 12
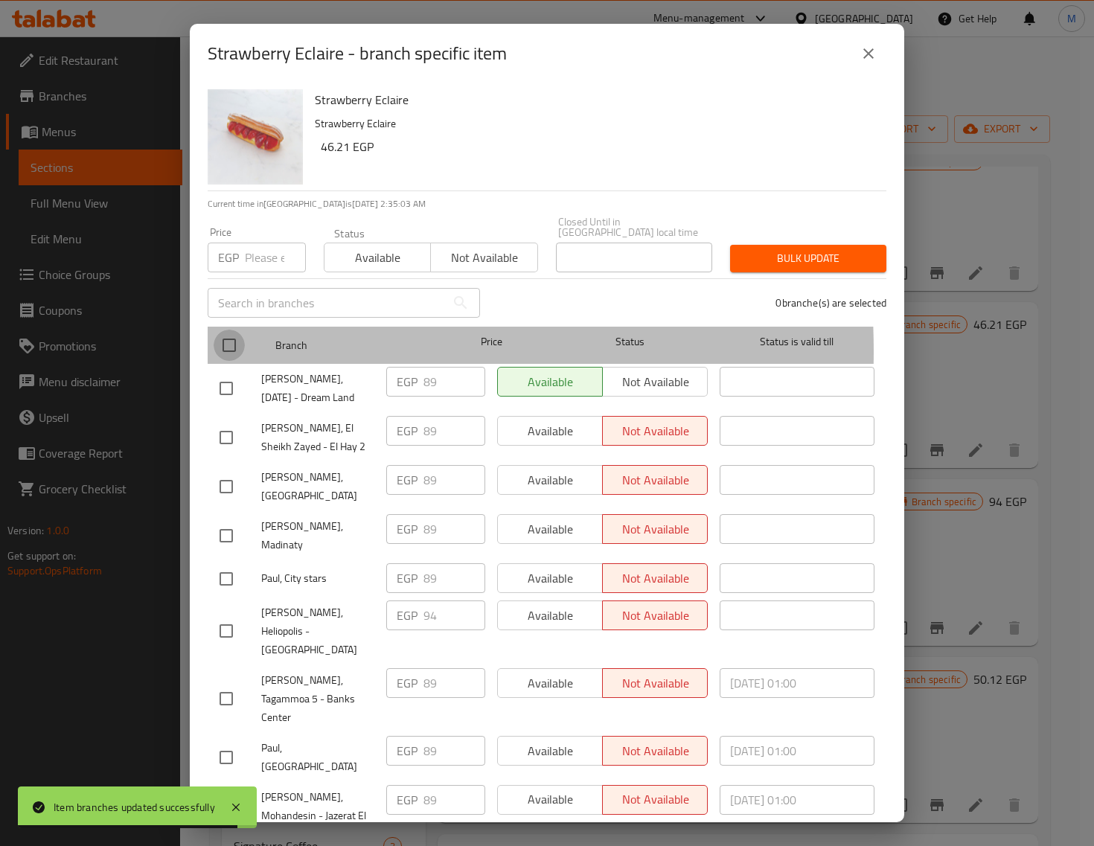
drag, startPoint x: 214, startPoint y: 341, endPoint x: 233, endPoint y: 335, distance: 19.5
click at [214, 341] on input "checkbox" at bounding box center [229, 345] width 31 height 31
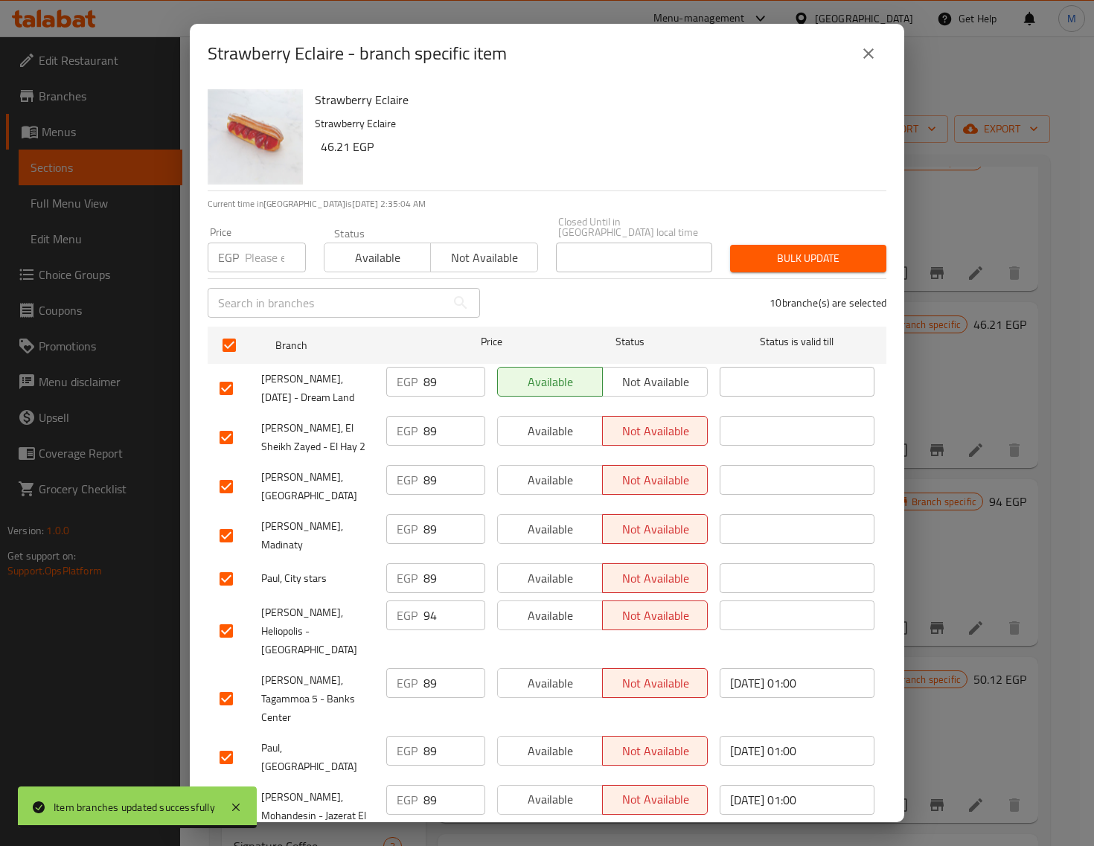
click at [274, 243] on input "number" at bounding box center [275, 258] width 61 height 30
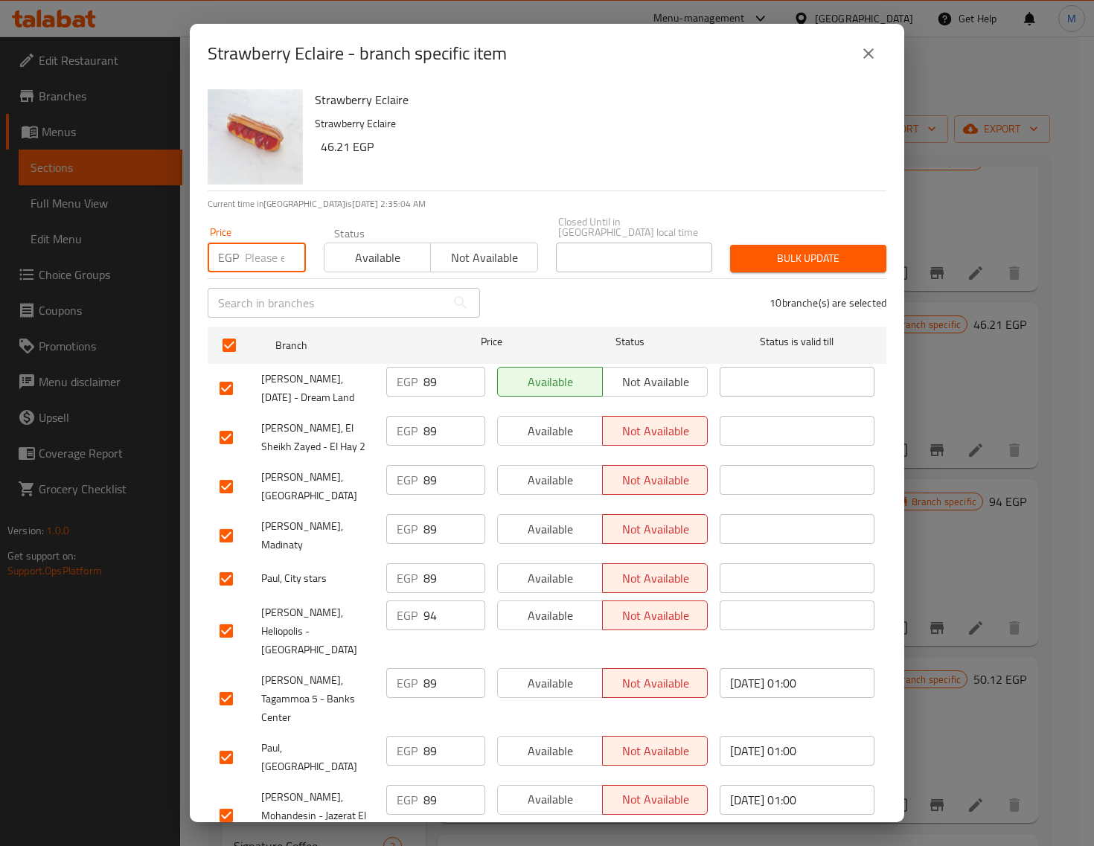
paste input "99.00"
click at [754, 251] on span "Bulk update" at bounding box center [808, 258] width 132 height 19
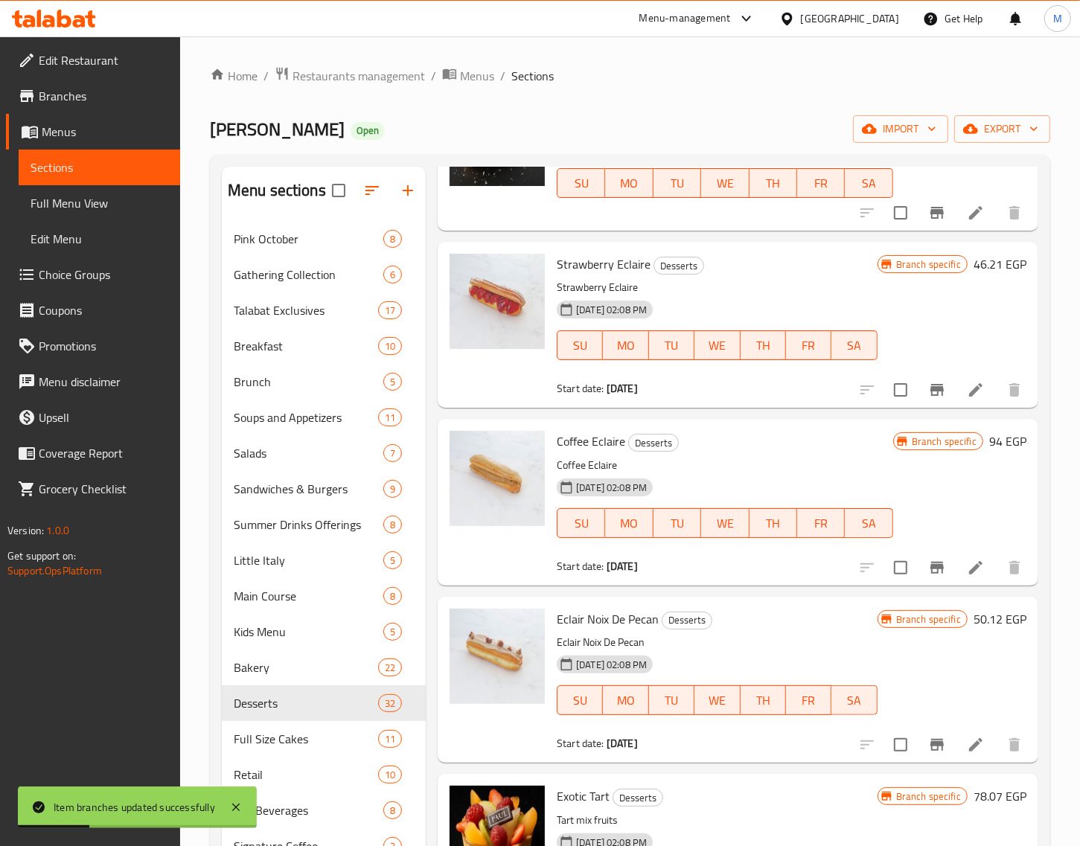
scroll to position [2512, 0]
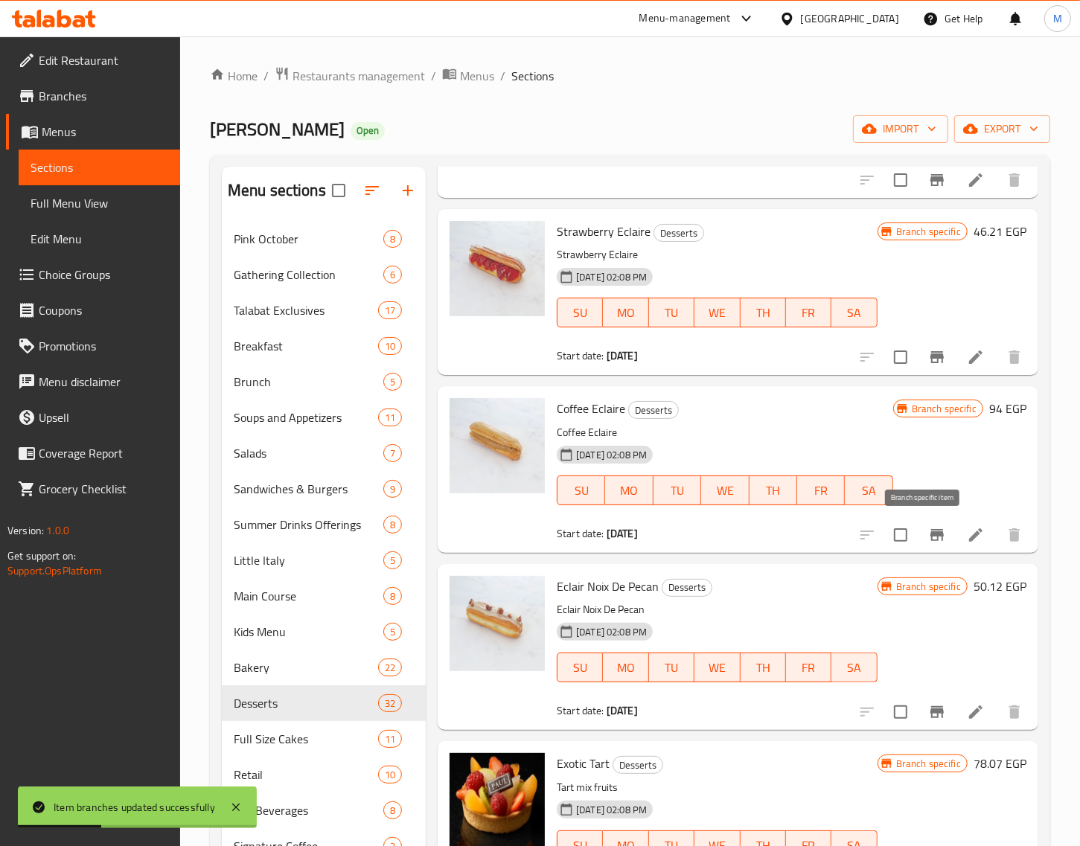
click at [929, 540] on icon "Branch-specific-item" at bounding box center [937, 535] width 18 height 18
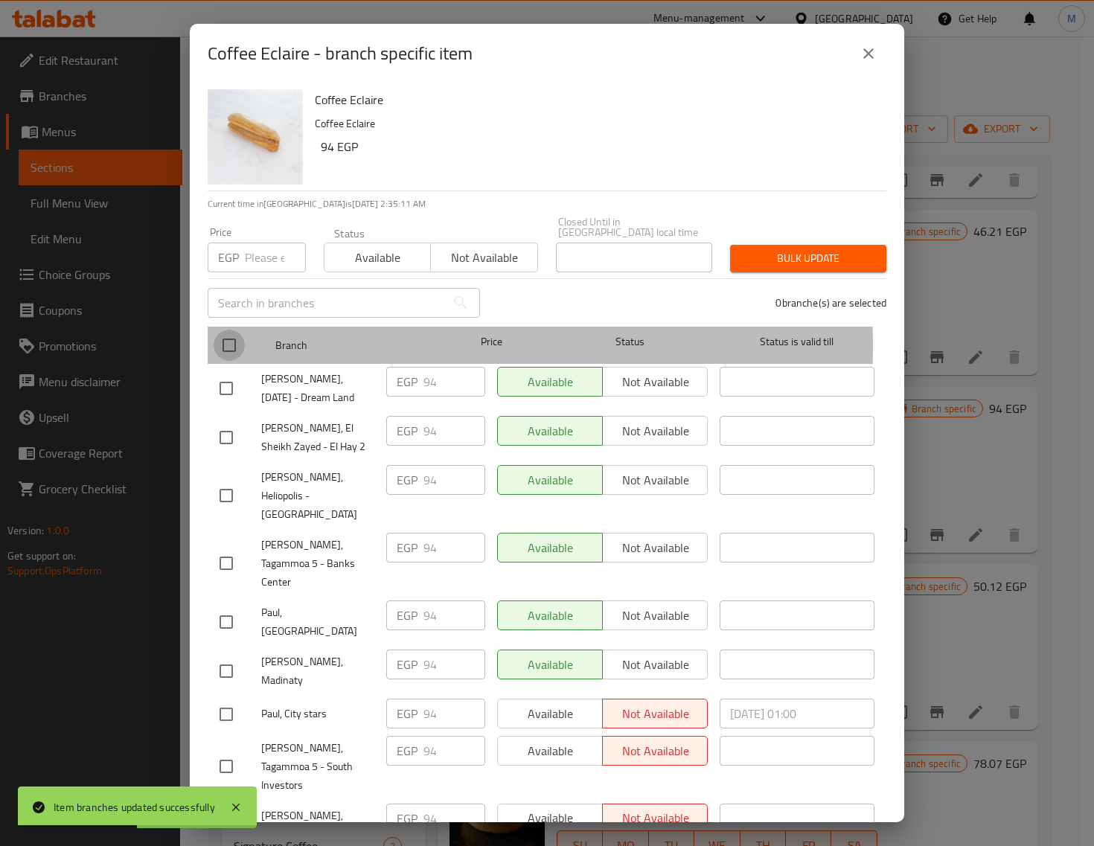
click at [231, 336] on input "checkbox" at bounding box center [229, 345] width 31 height 31
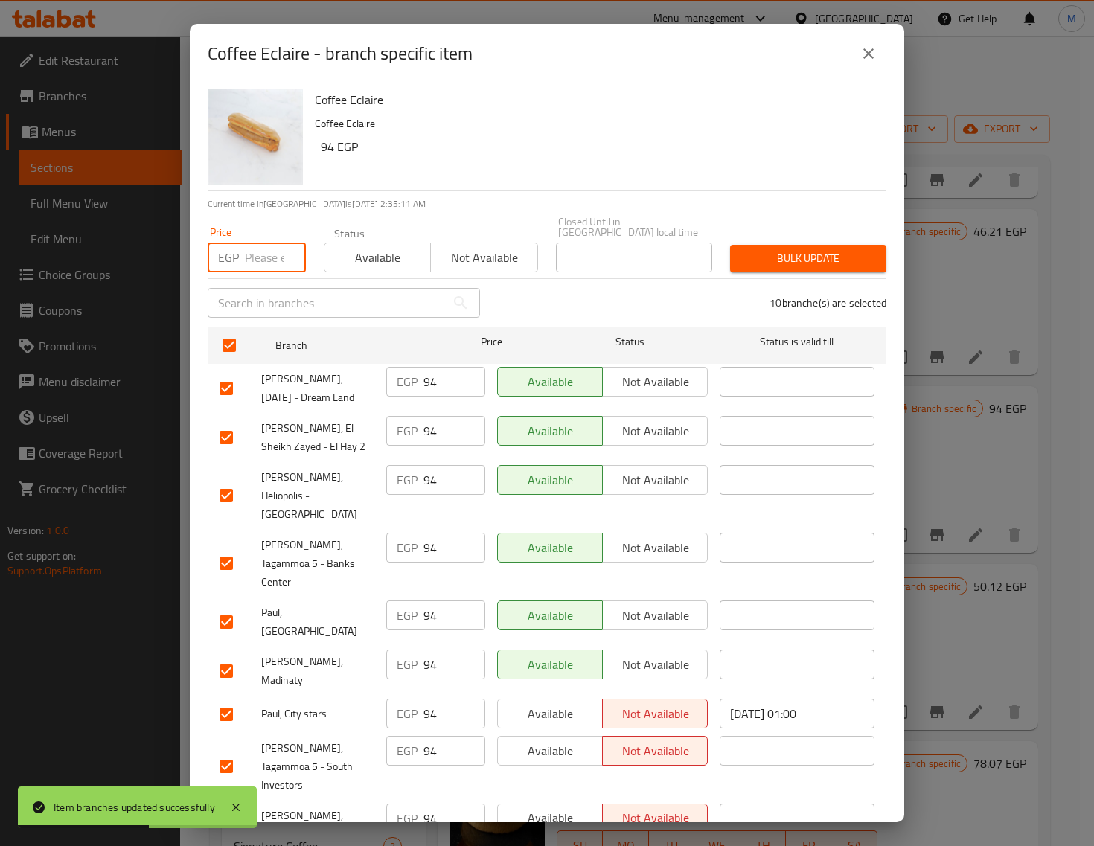
drag, startPoint x: 253, startPoint y: 251, endPoint x: 456, endPoint y: 257, distance: 203.3
click at [253, 252] on input "number" at bounding box center [275, 258] width 61 height 30
paste input "99.00"
click at [774, 249] on span "Bulk update" at bounding box center [808, 258] width 132 height 19
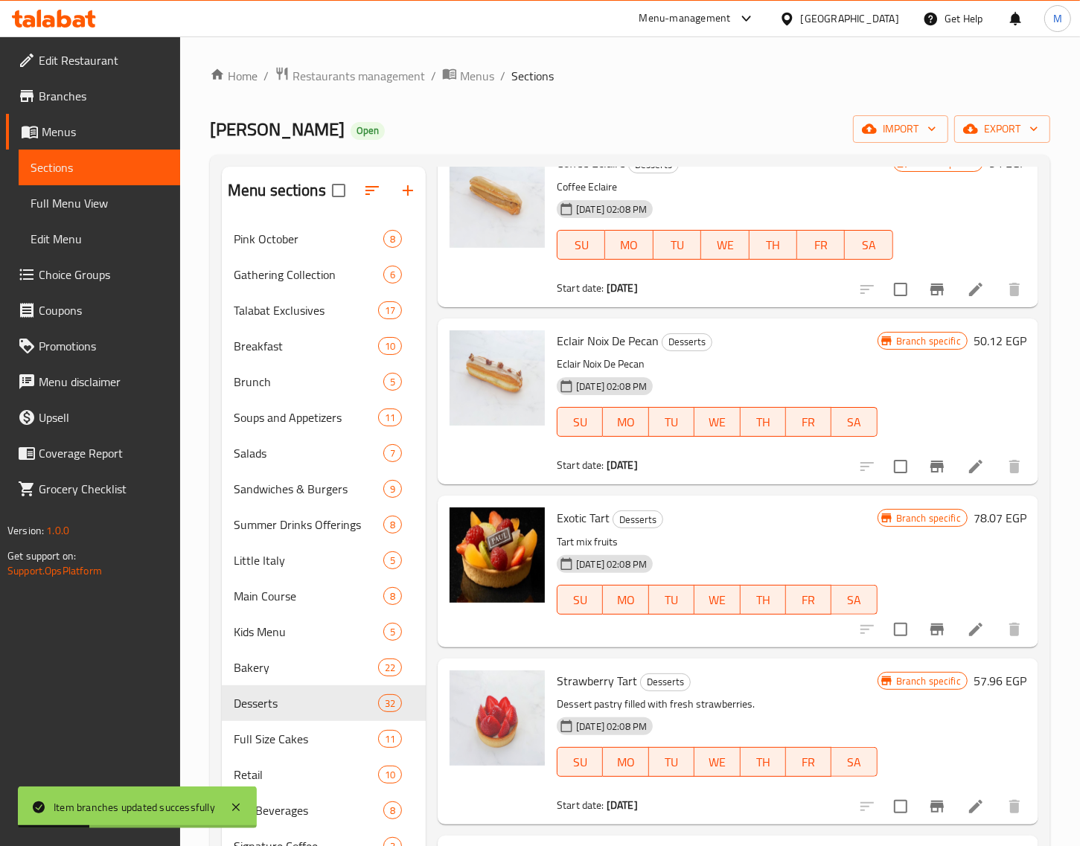
scroll to position [2791, 0]
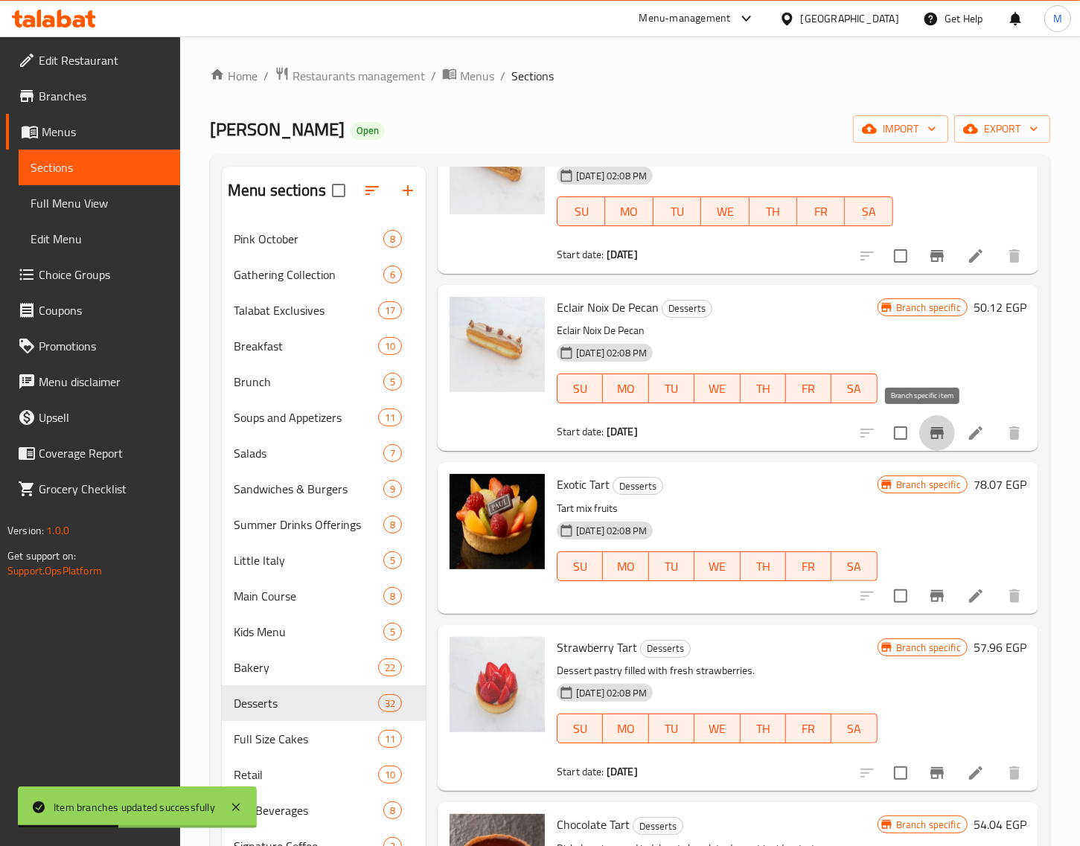
click at [919, 428] on button "Branch-specific-item" at bounding box center [937, 433] width 36 height 36
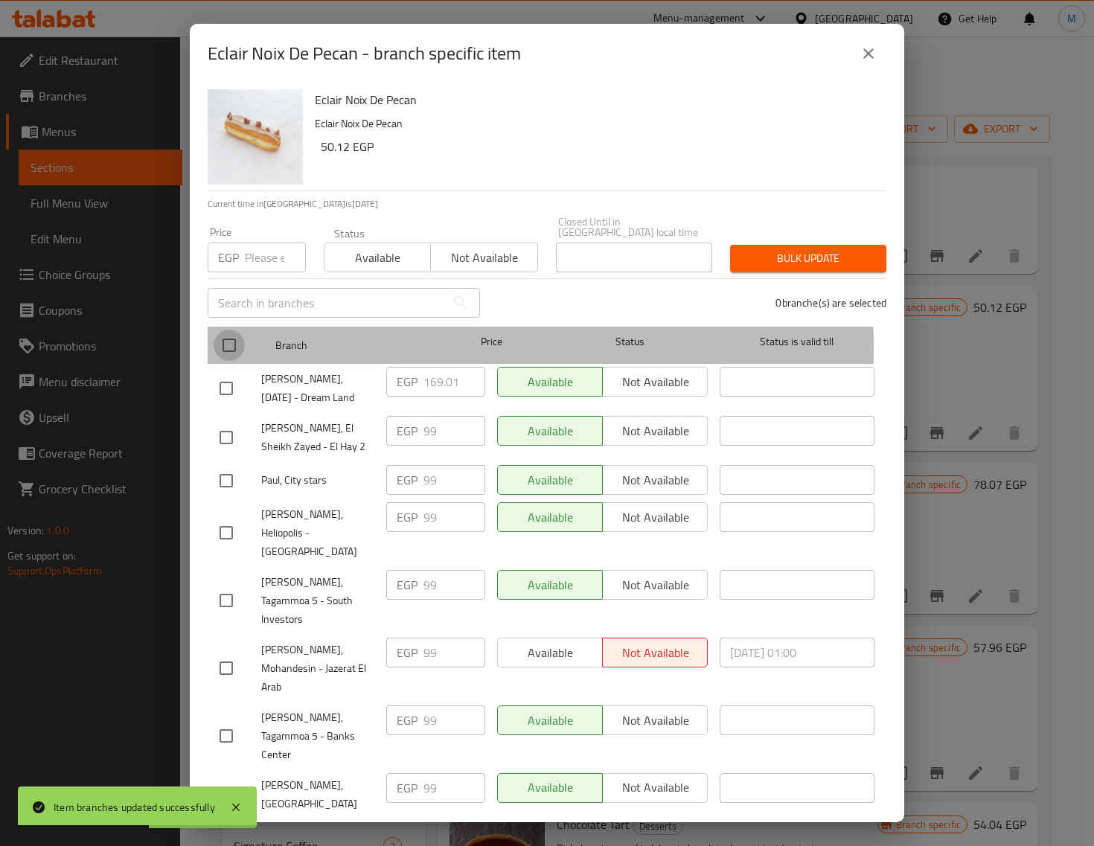
click at [220, 340] on input "checkbox" at bounding box center [229, 345] width 31 height 31
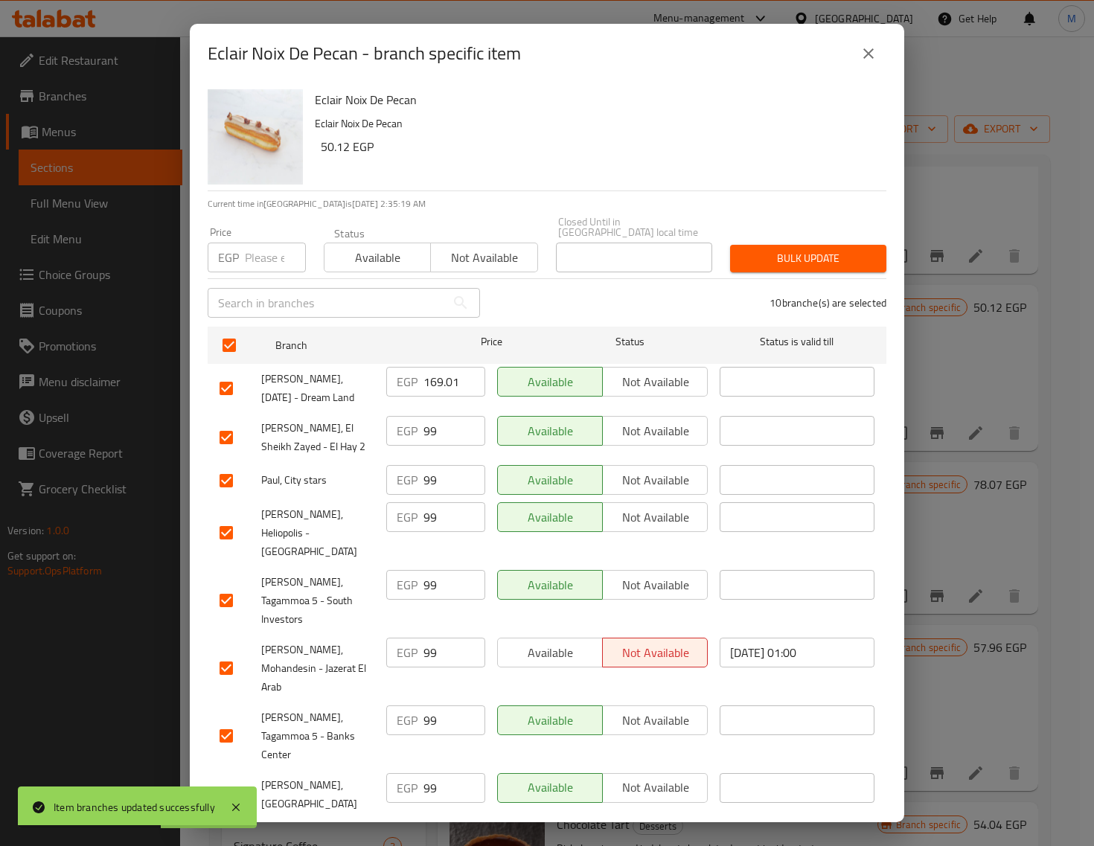
click at [251, 261] on input "number" at bounding box center [275, 258] width 61 height 30
paste input "109.00"
click at [772, 253] on span "Bulk update" at bounding box center [808, 258] width 132 height 19
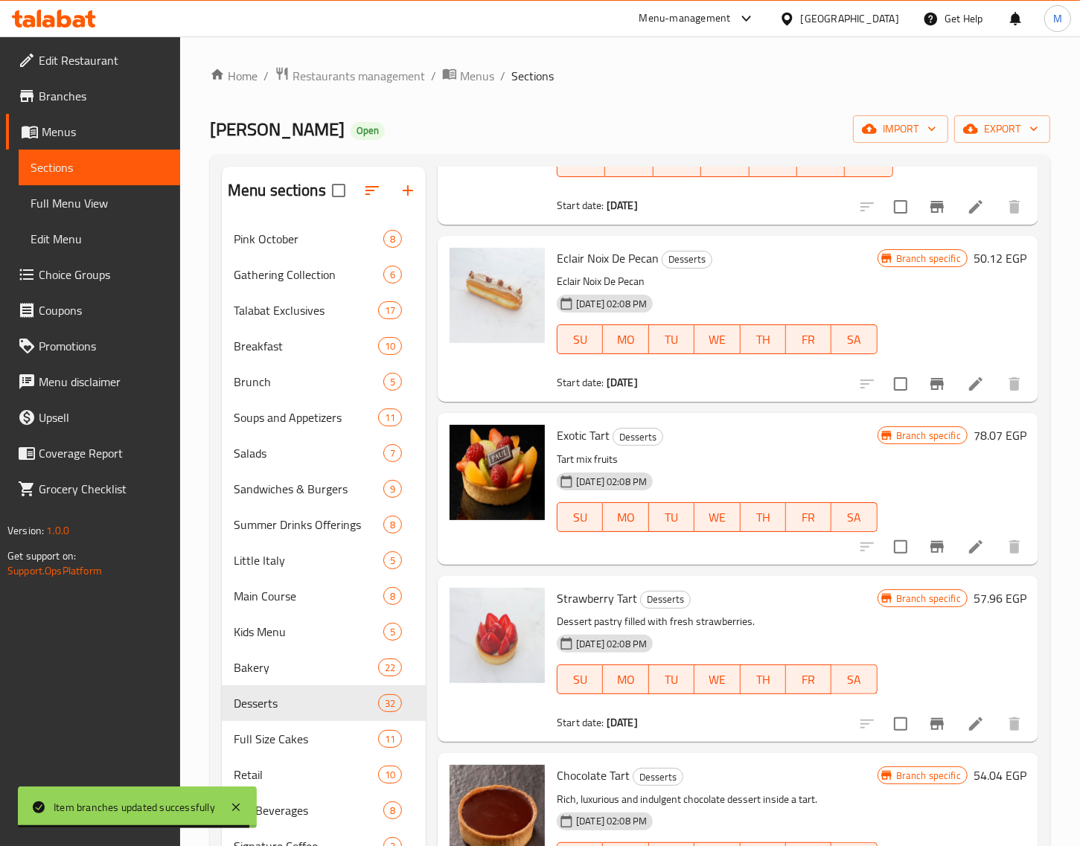
scroll to position [2884, 0]
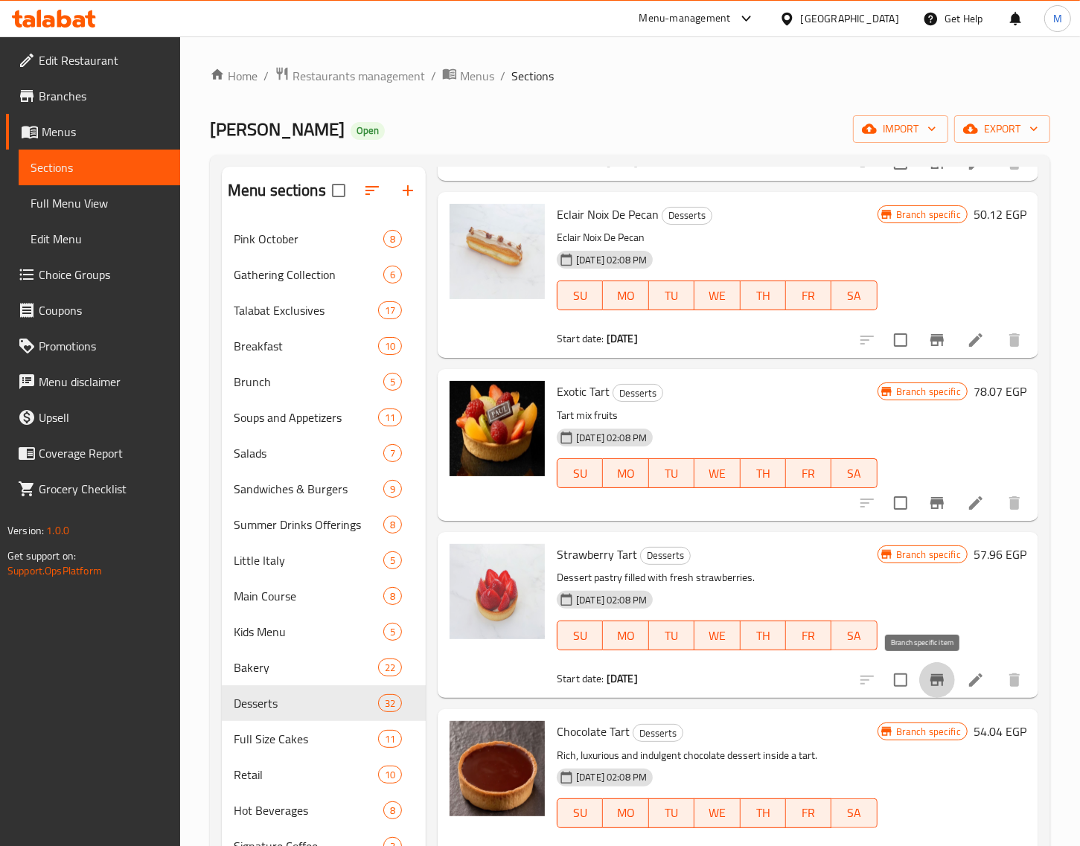
click at [930, 685] on icon "Branch-specific-item" at bounding box center [936, 680] width 13 height 12
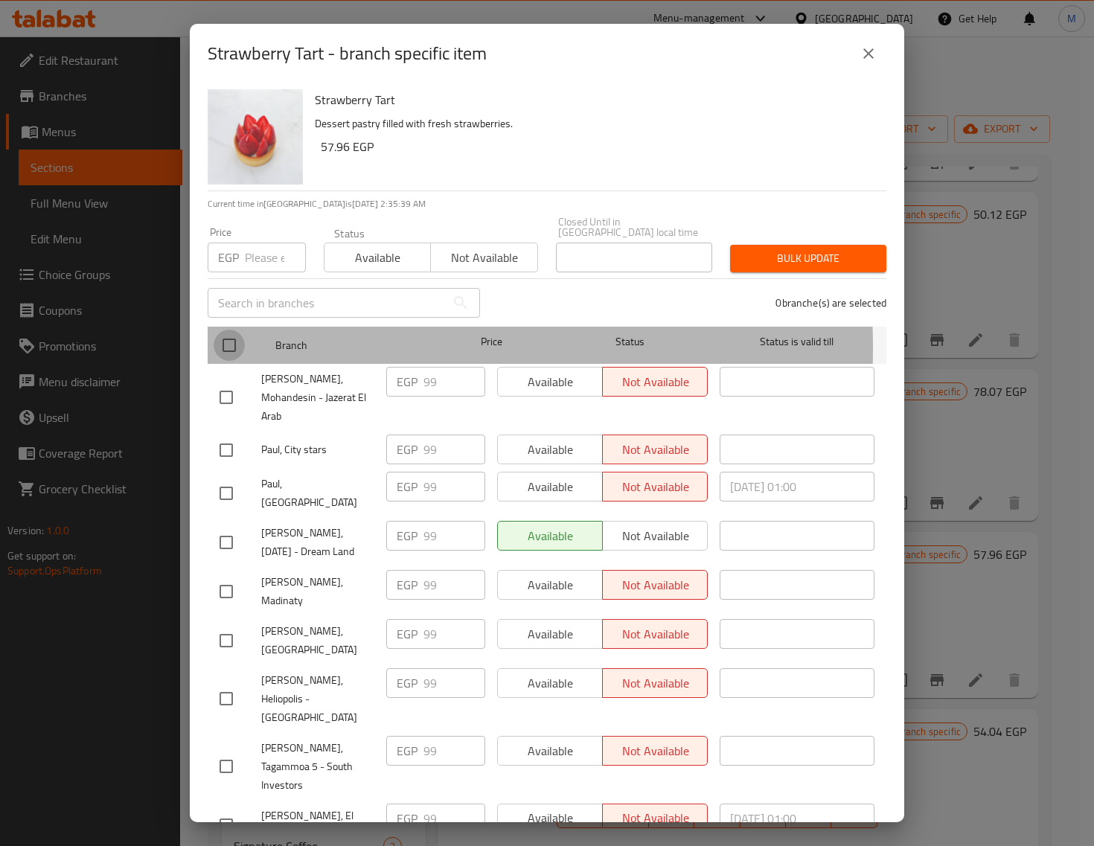
drag, startPoint x: 232, startPoint y: 337, endPoint x: 258, endPoint y: 259, distance: 82.4
click at [234, 333] on input "checkbox" at bounding box center [229, 345] width 31 height 31
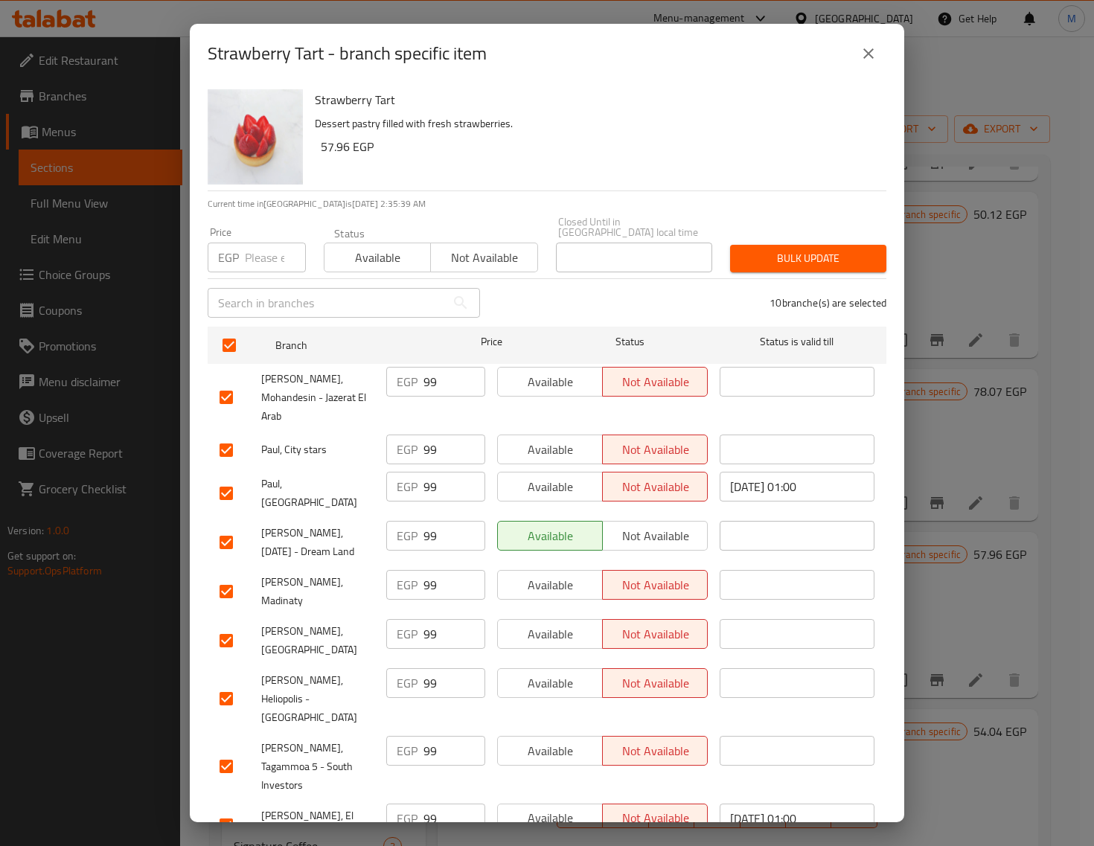
click at [261, 247] on input "number" at bounding box center [275, 258] width 61 height 30
paste input "109.00"
click at [796, 249] on span "Bulk update" at bounding box center [808, 258] width 132 height 19
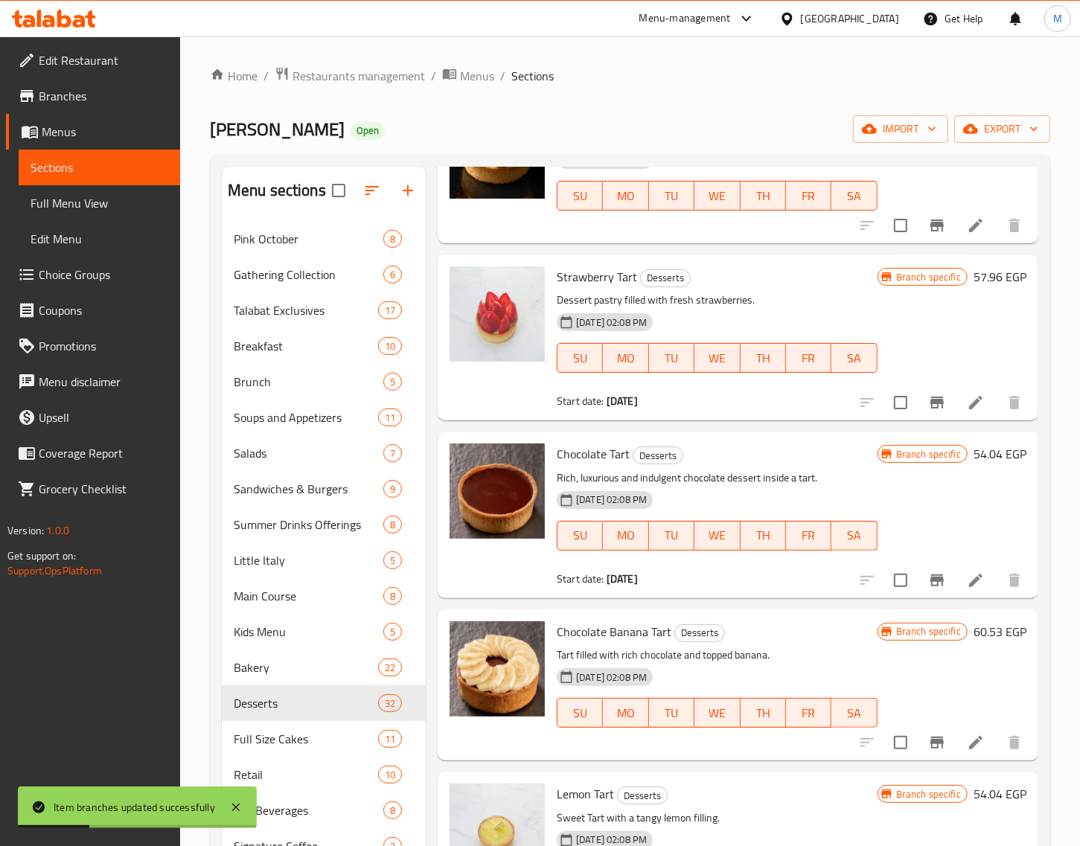
scroll to position [3163, 0]
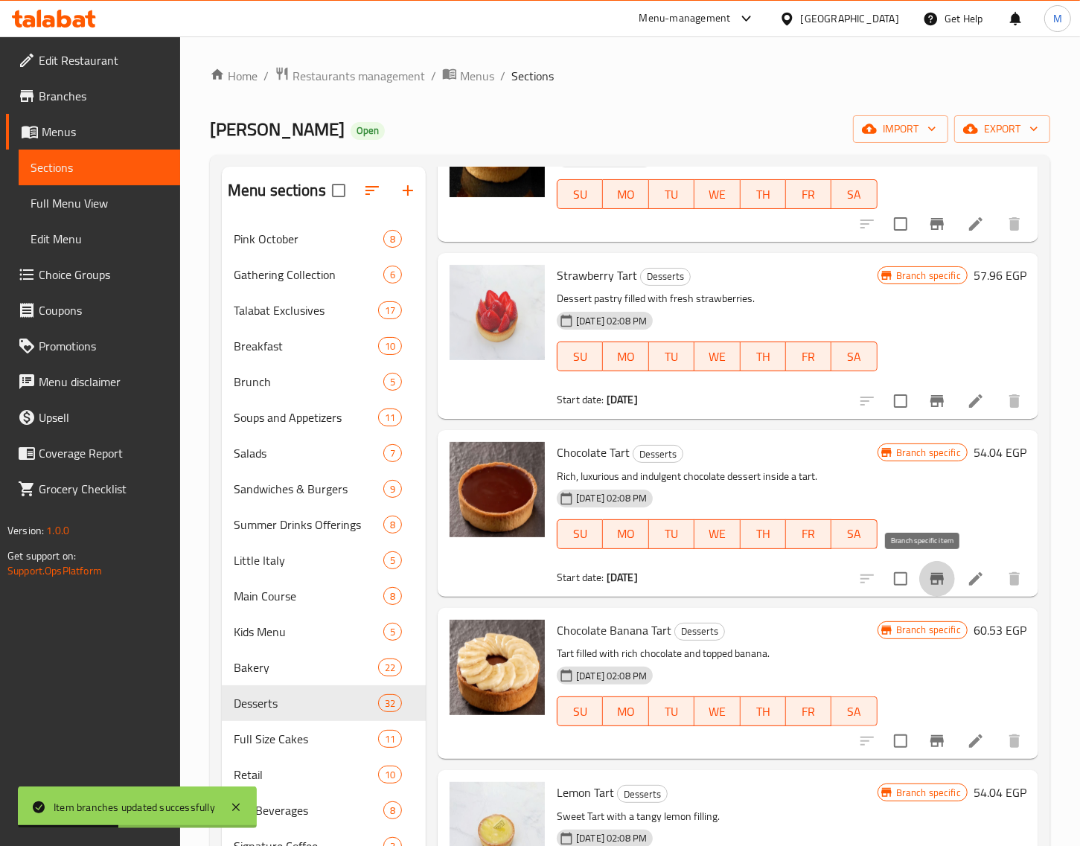
click at [923, 566] on button "Branch-specific-item" at bounding box center [937, 579] width 36 height 36
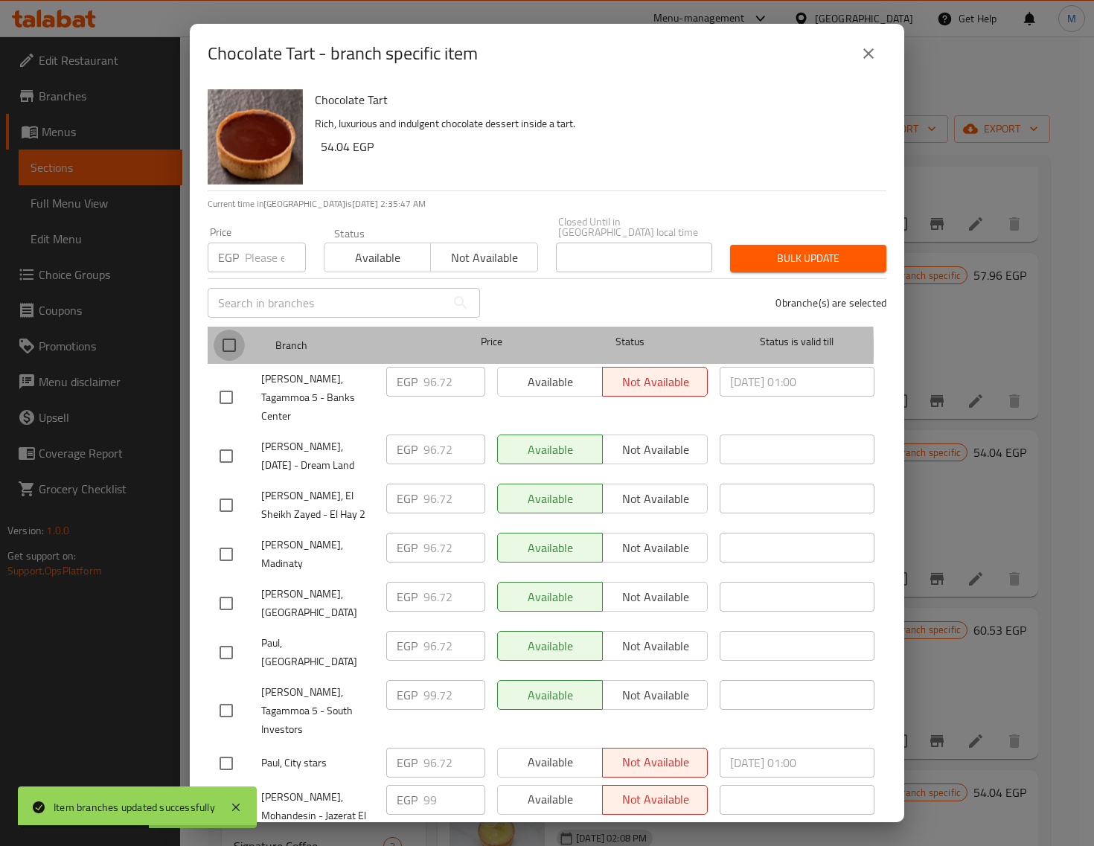
click at [227, 339] on input "checkbox" at bounding box center [229, 345] width 31 height 31
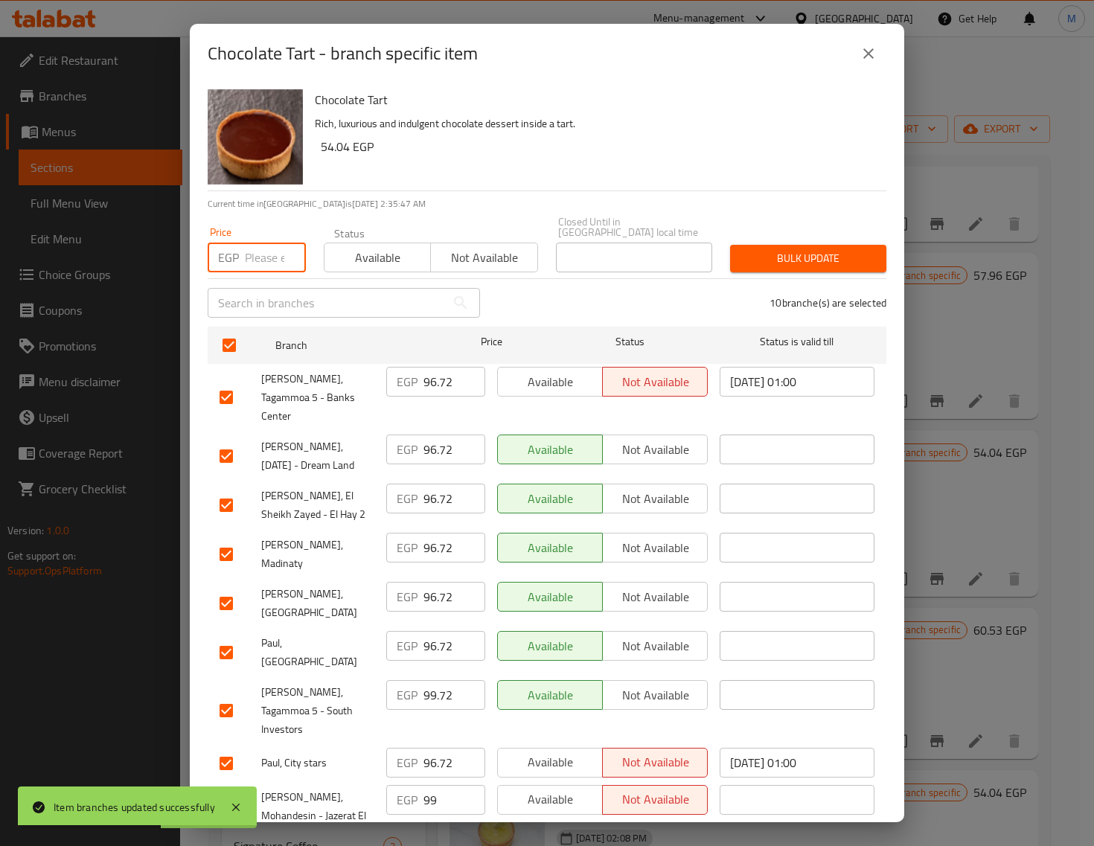
click at [270, 253] on input "number" at bounding box center [275, 258] width 61 height 30
paste input "109.00"
click at [826, 249] on span "Bulk update" at bounding box center [808, 258] width 132 height 19
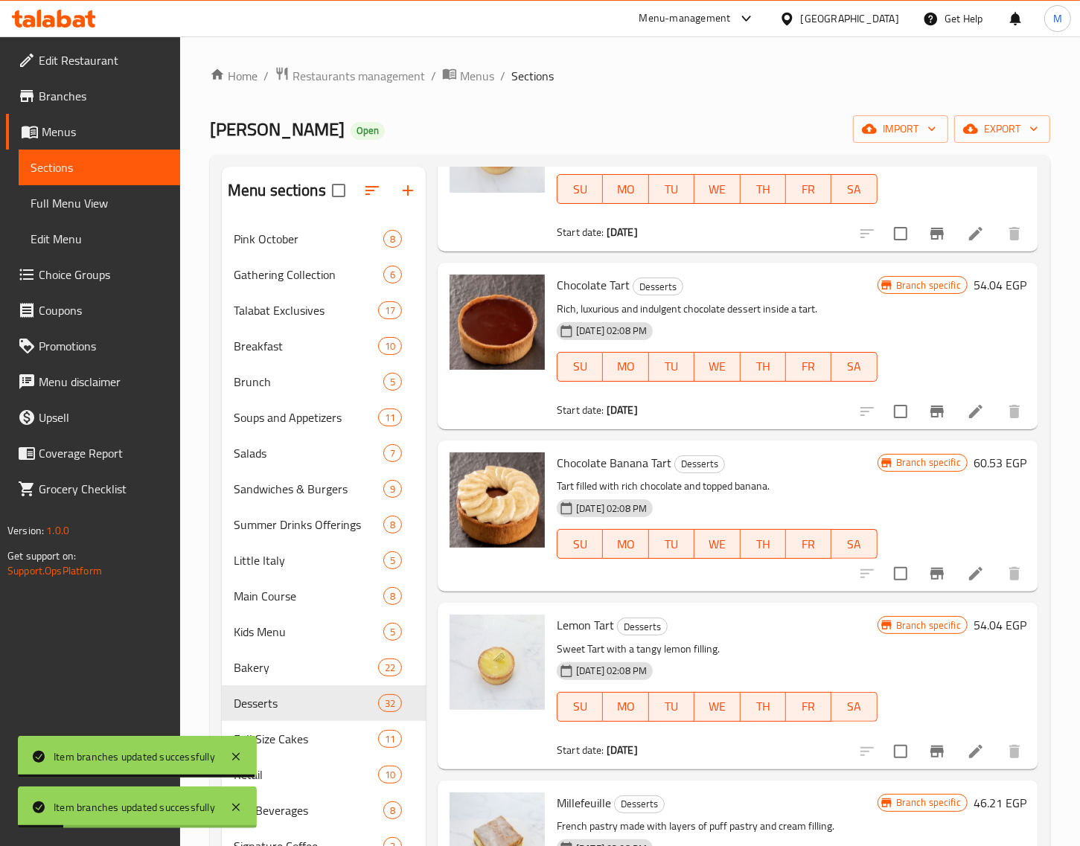
scroll to position [3349, 0]
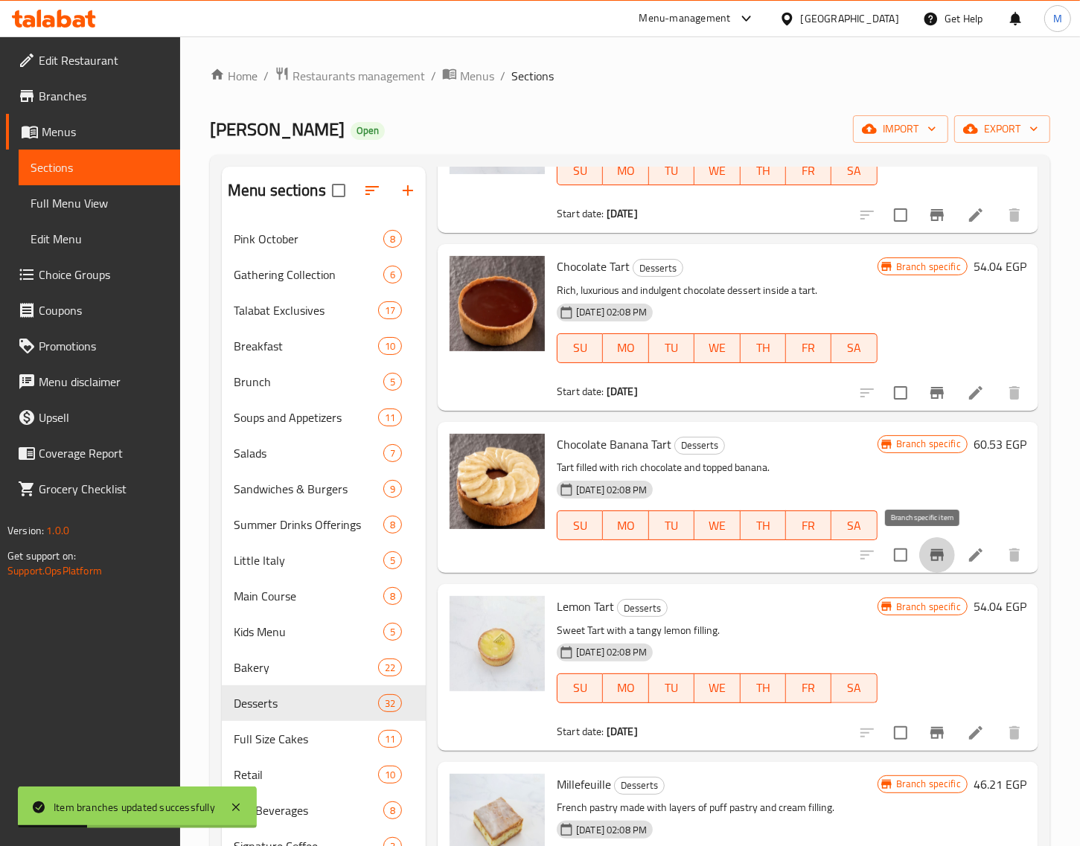
click at [930, 555] on icon "Branch-specific-item" at bounding box center [936, 555] width 13 height 12
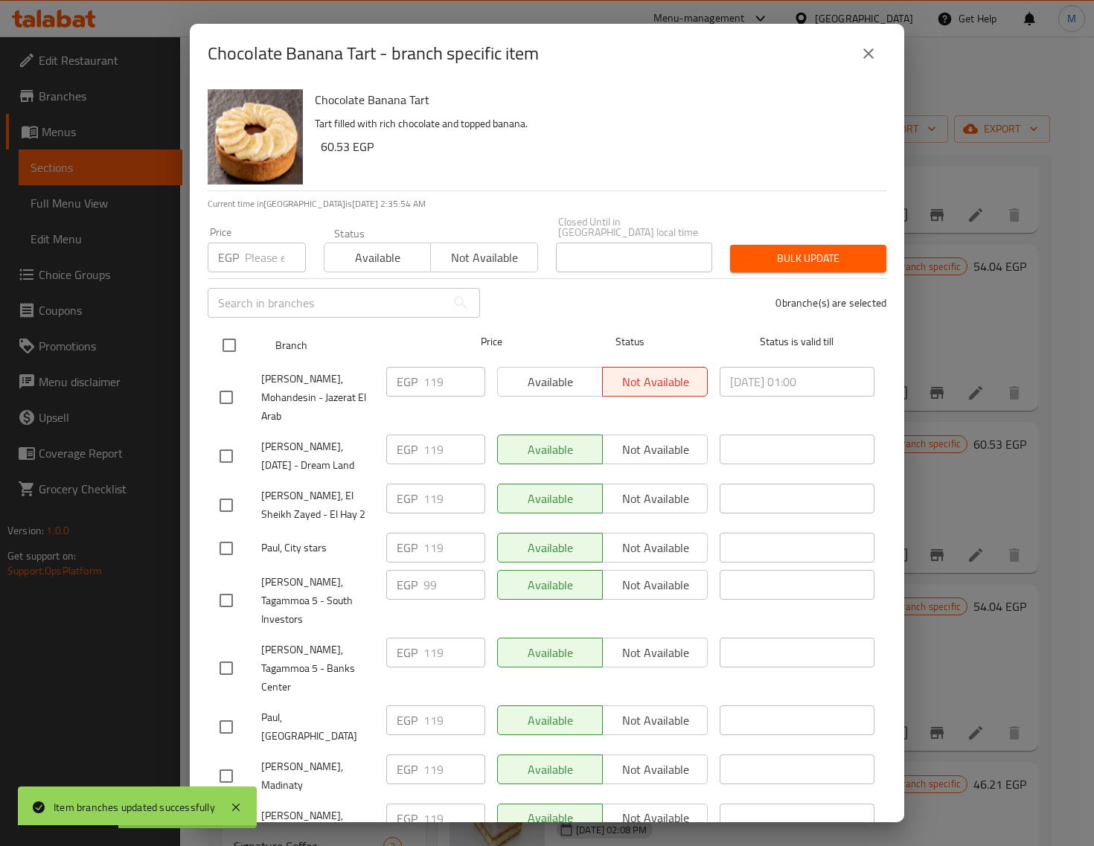
click at [229, 332] on input "checkbox" at bounding box center [229, 345] width 31 height 31
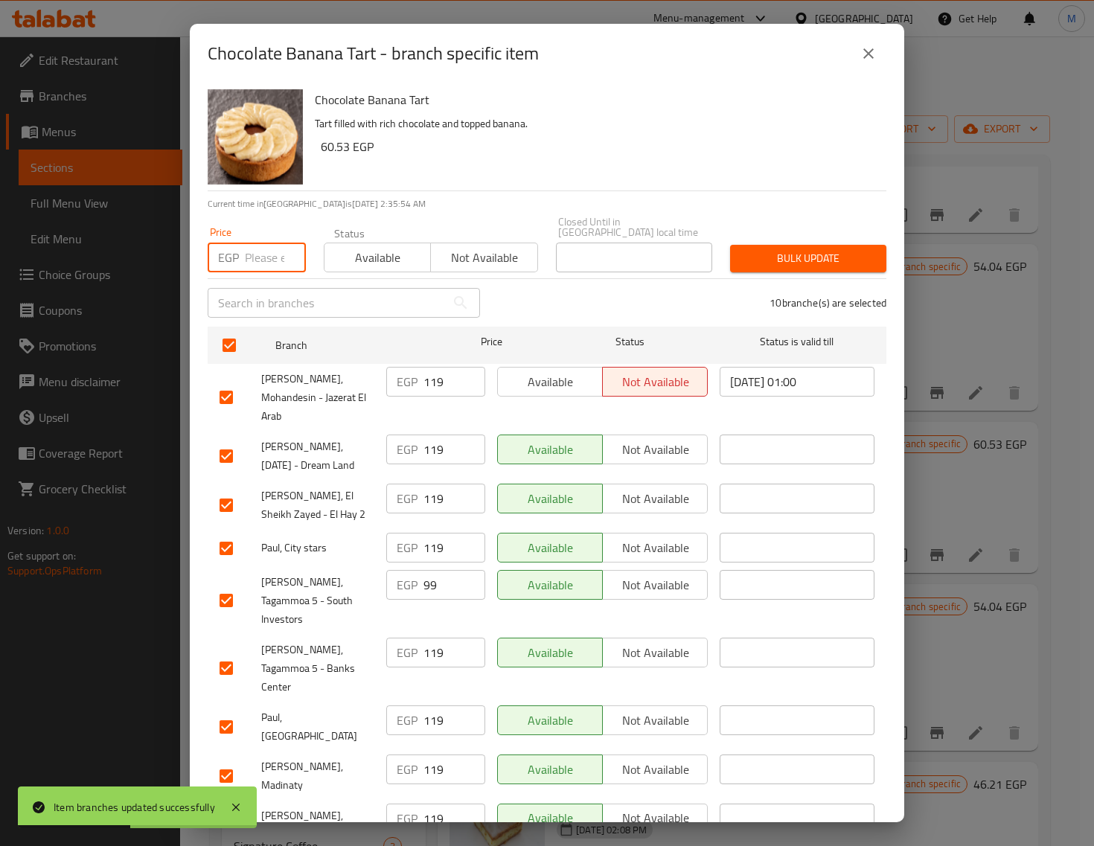
click at [247, 255] on input "number" at bounding box center [275, 258] width 61 height 30
paste input "109.00"
click at [352, 243] on button "Available" at bounding box center [377, 258] width 107 height 30
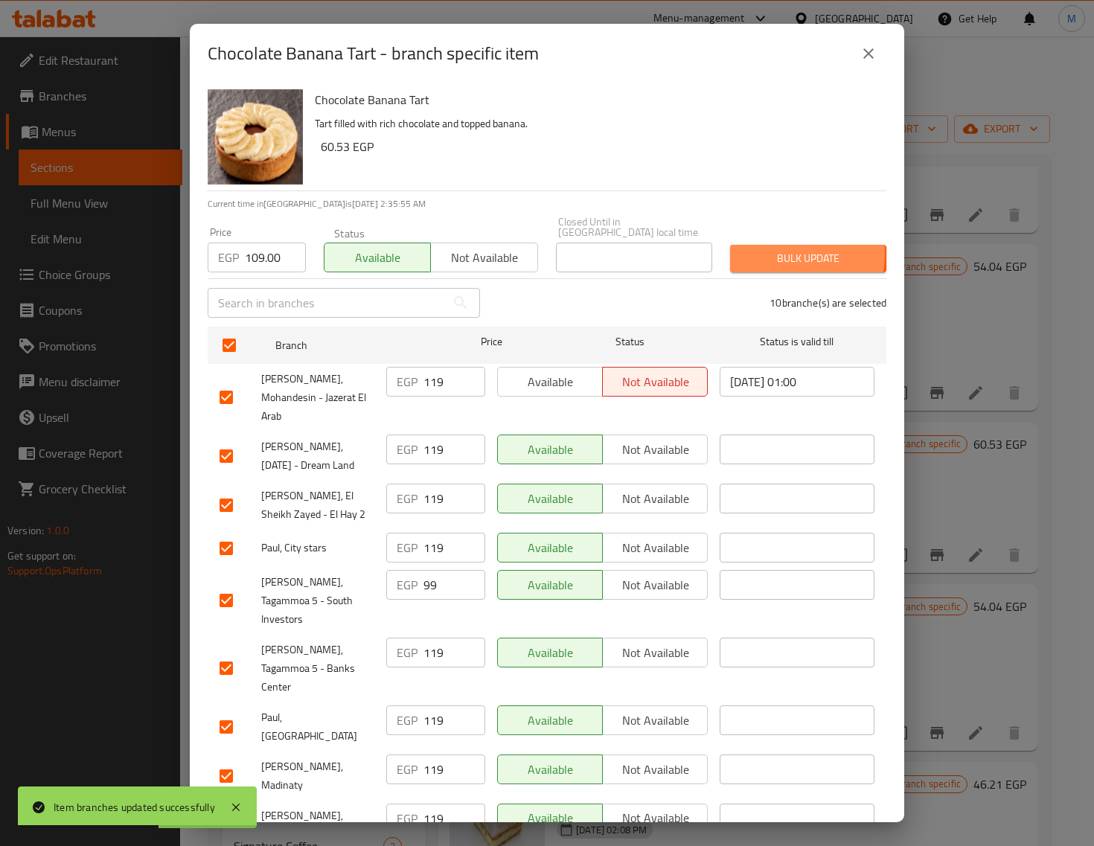
click at [756, 249] on span "Bulk update" at bounding box center [808, 258] width 132 height 19
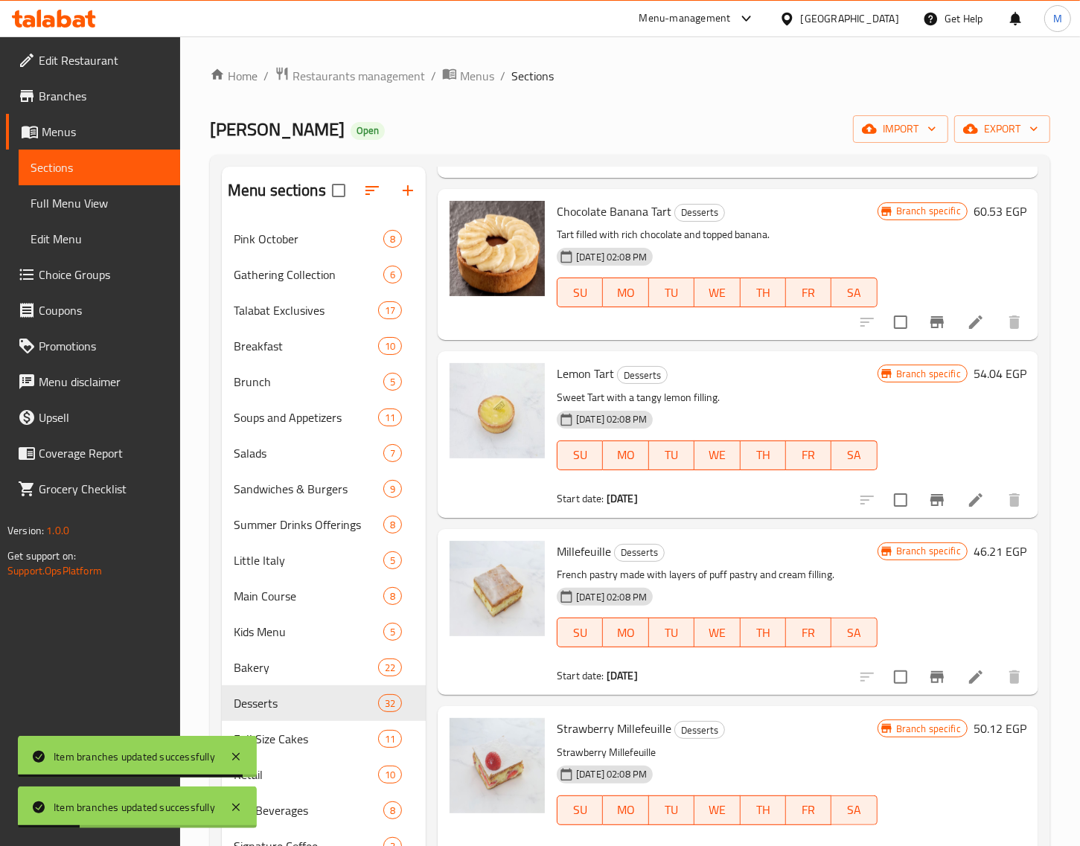
scroll to position [3629, 0]
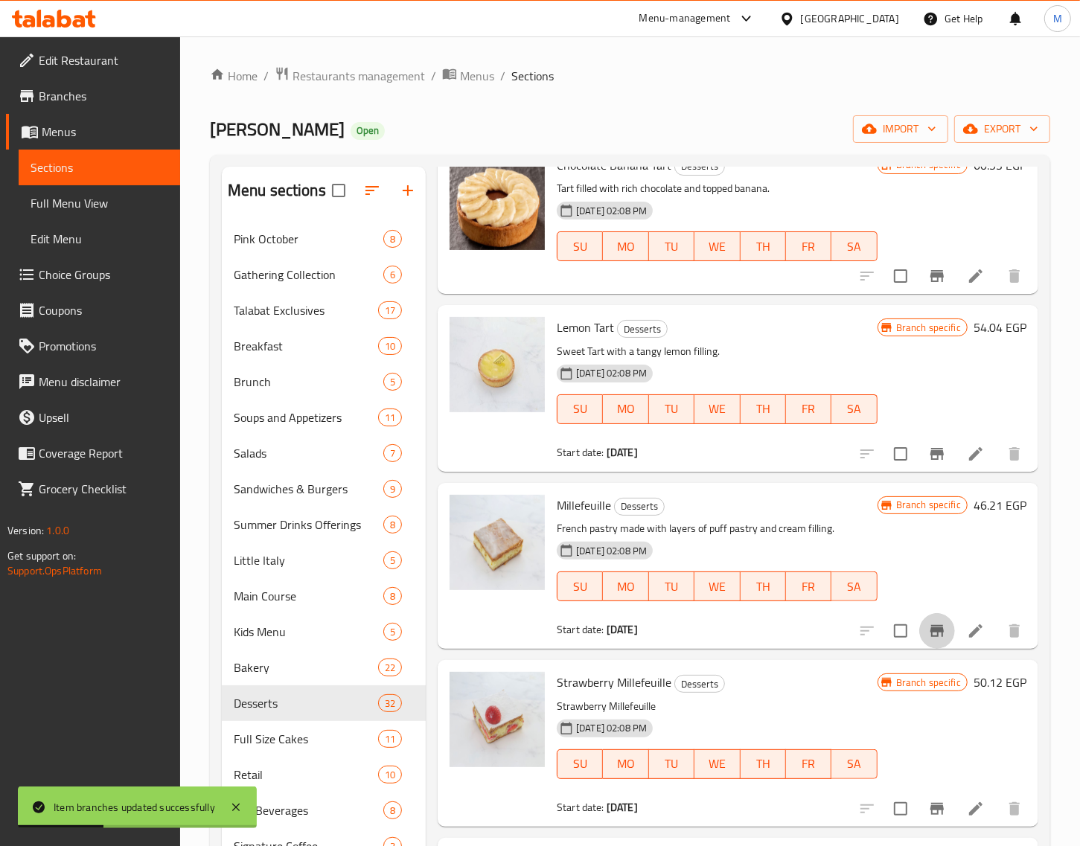
click at [928, 625] on icon "Branch-specific-item" at bounding box center [937, 631] width 18 height 18
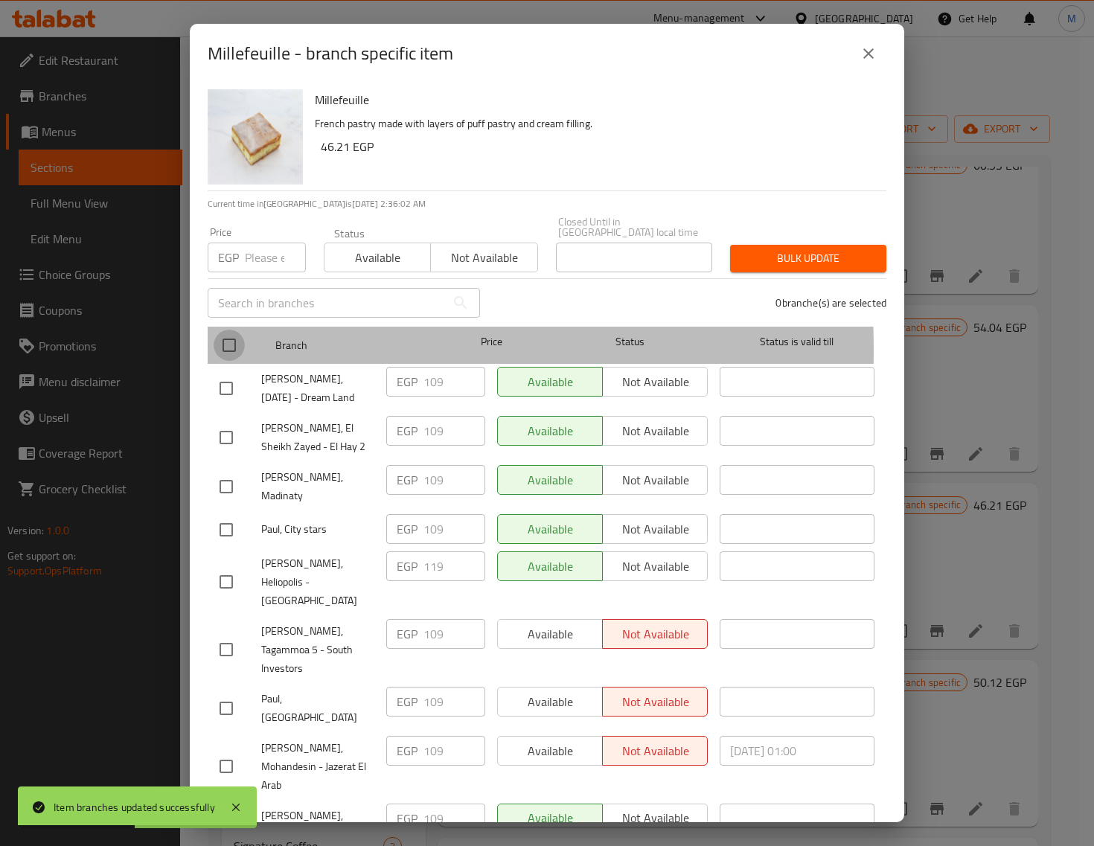
click at [240, 339] on input "checkbox" at bounding box center [229, 345] width 31 height 31
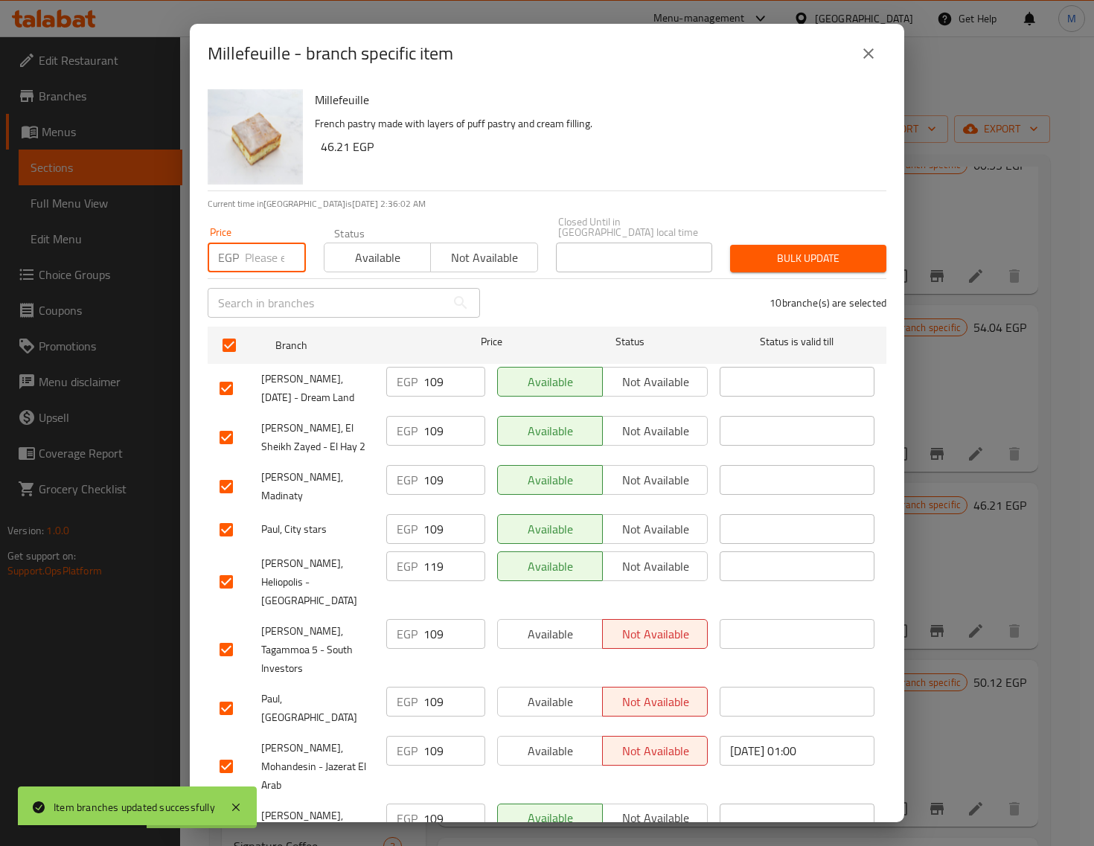
click at [258, 251] on input "number" at bounding box center [275, 258] width 61 height 30
paste input "119.00"
click at [759, 252] on span "Bulk update" at bounding box center [808, 258] width 132 height 19
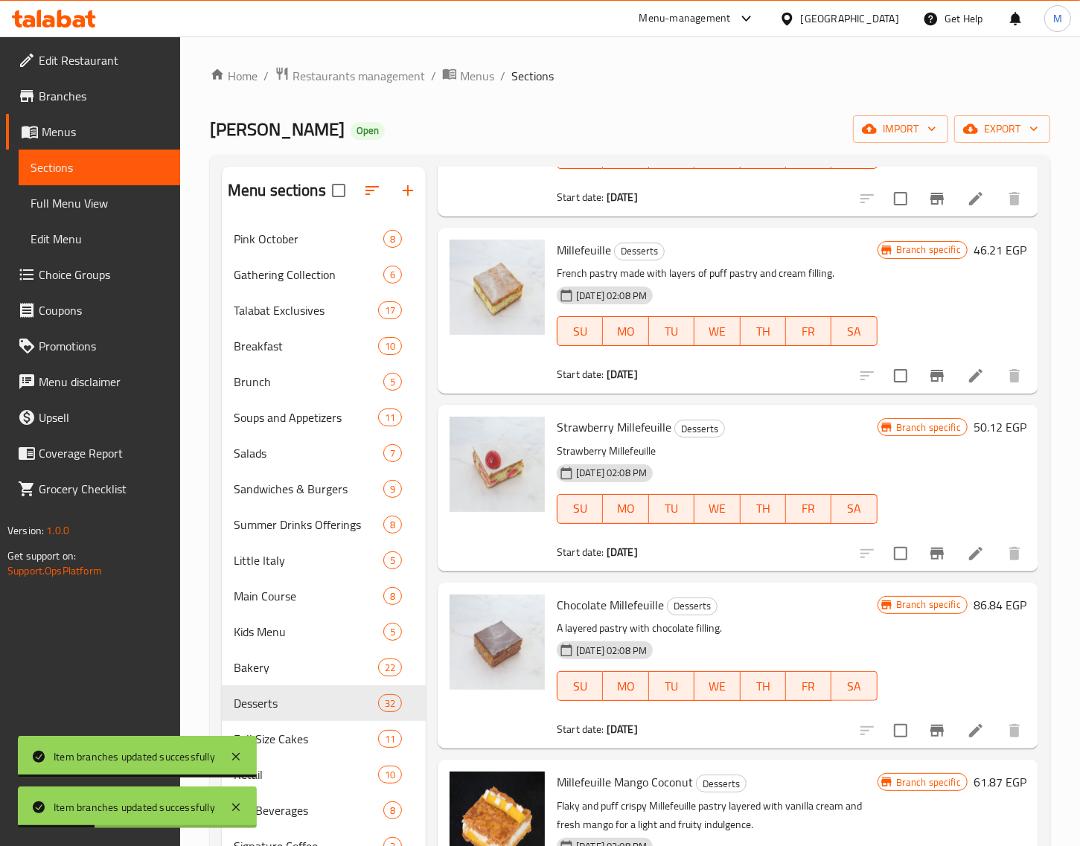
scroll to position [3908, 0]
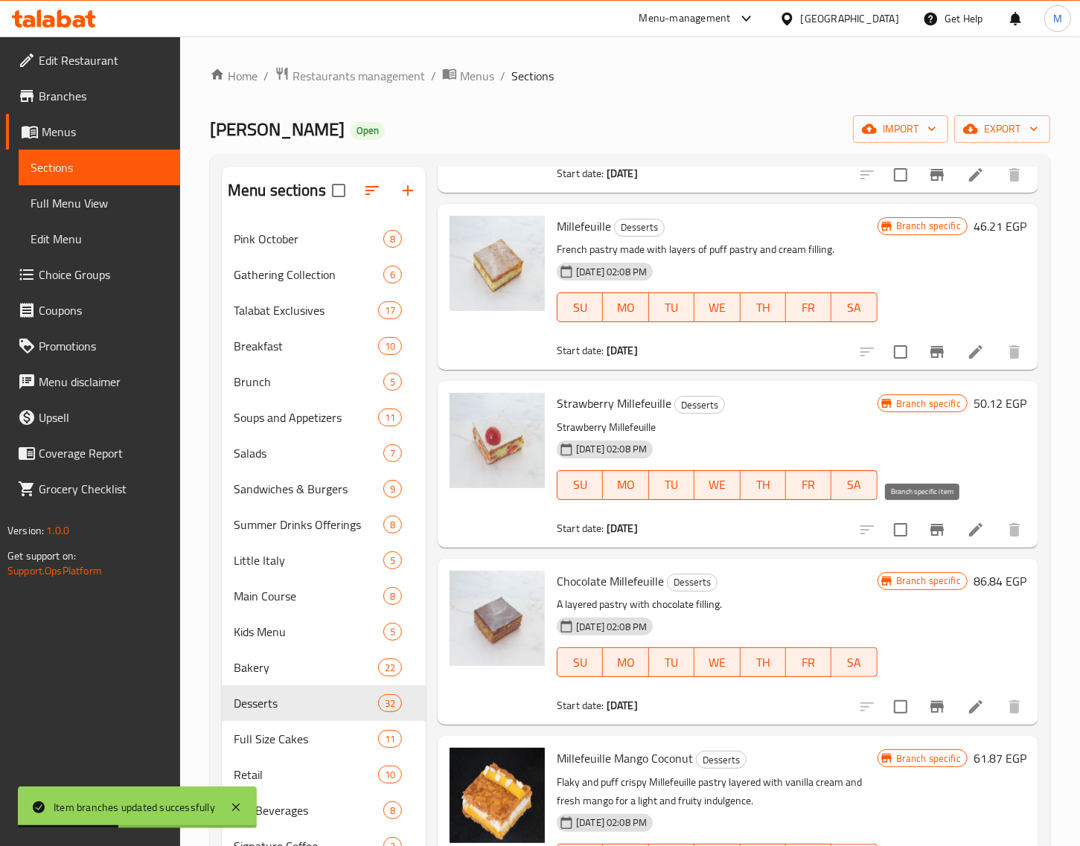
click at [930, 526] on icon "Branch-specific-item" at bounding box center [936, 530] width 13 height 12
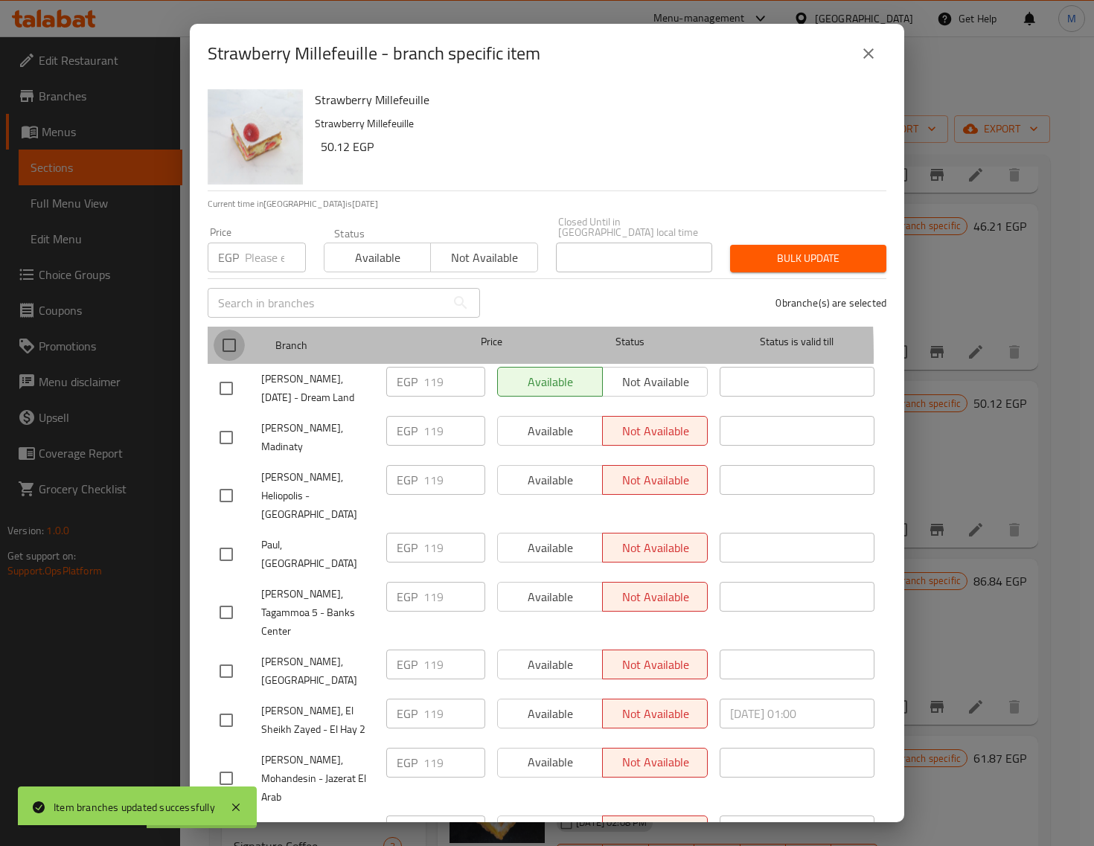
click at [237, 345] on input "checkbox" at bounding box center [229, 345] width 31 height 31
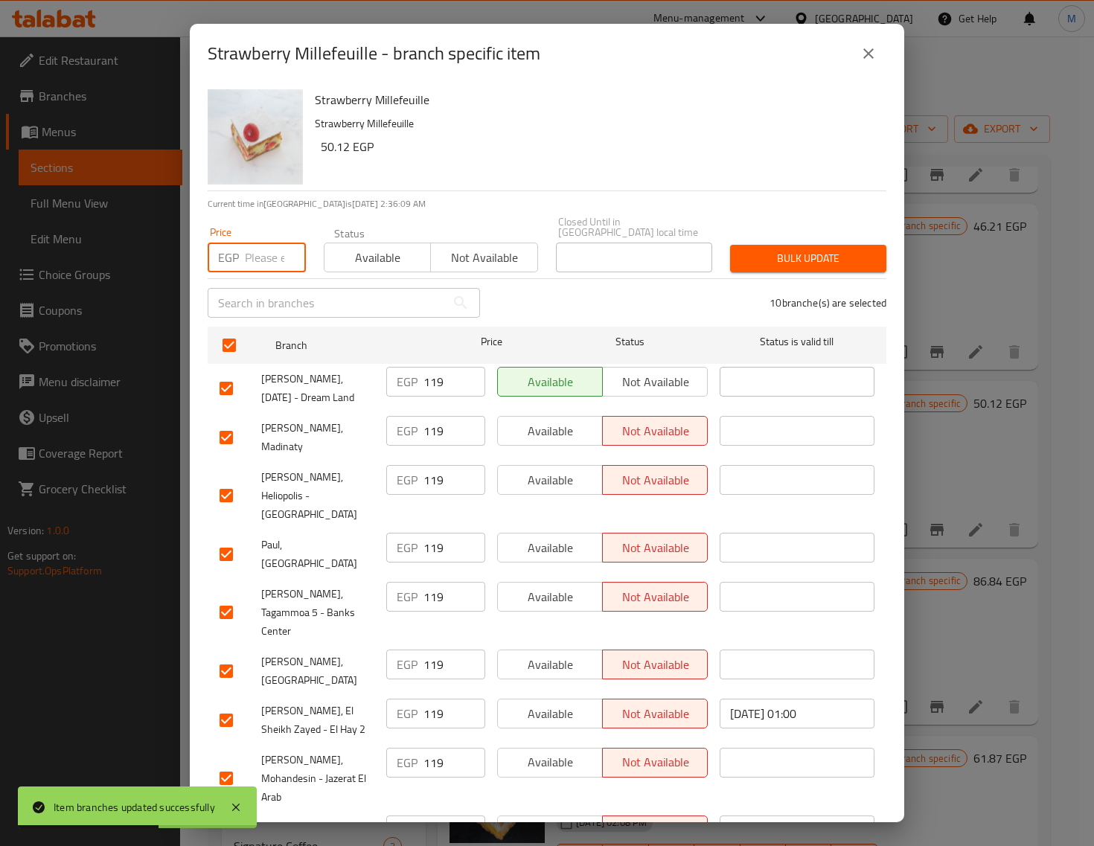
click at [251, 254] on input "number" at bounding box center [275, 258] width 61 height 30
paste input "129.00"
click at [846, 249] on span "Bulk update" at bounding box center [808, 258] width 132 height 19
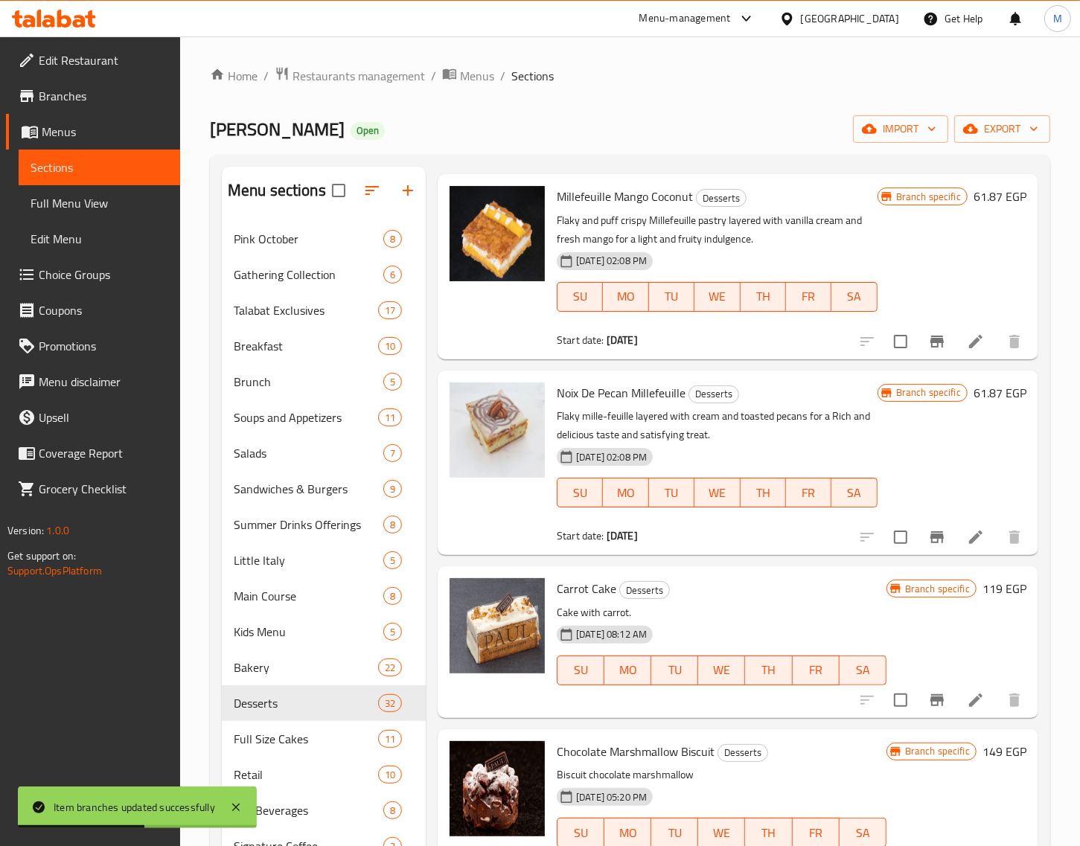
scroll to position [4559, 0]
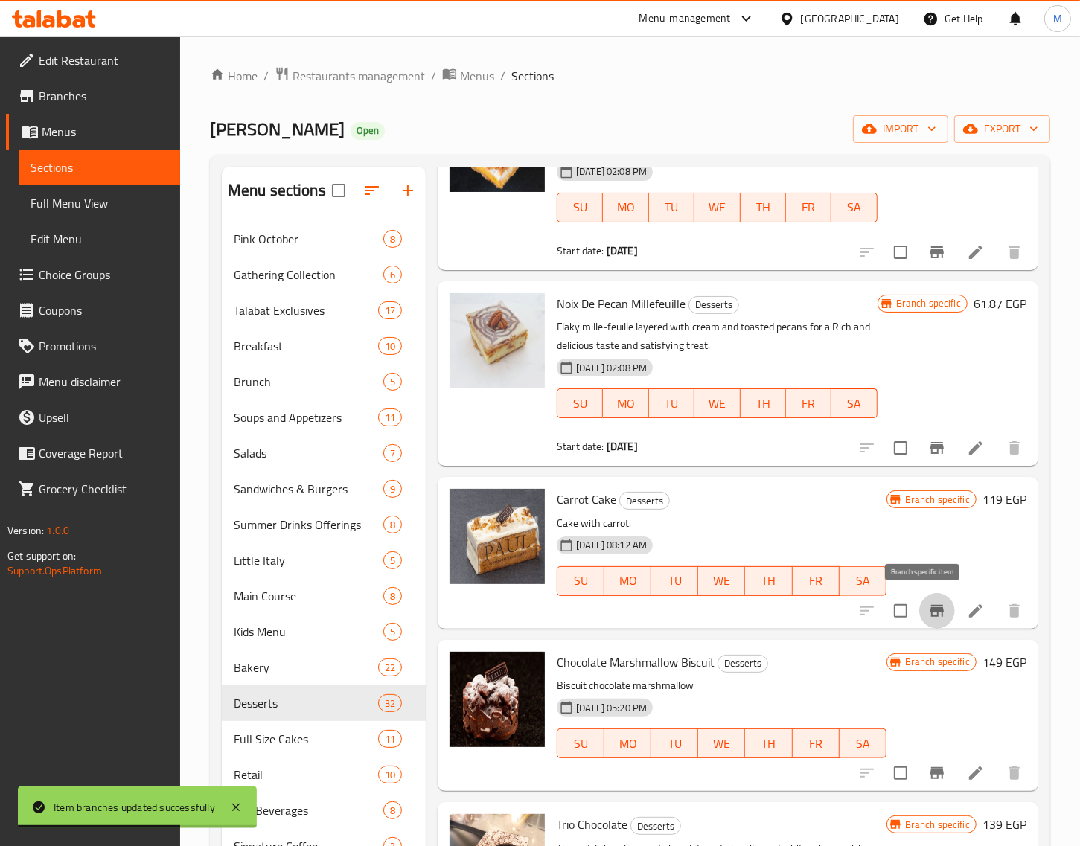
click at [933, 612] on button "Branch-specific-item" at bounding box center [937, 611] width 36 height 36
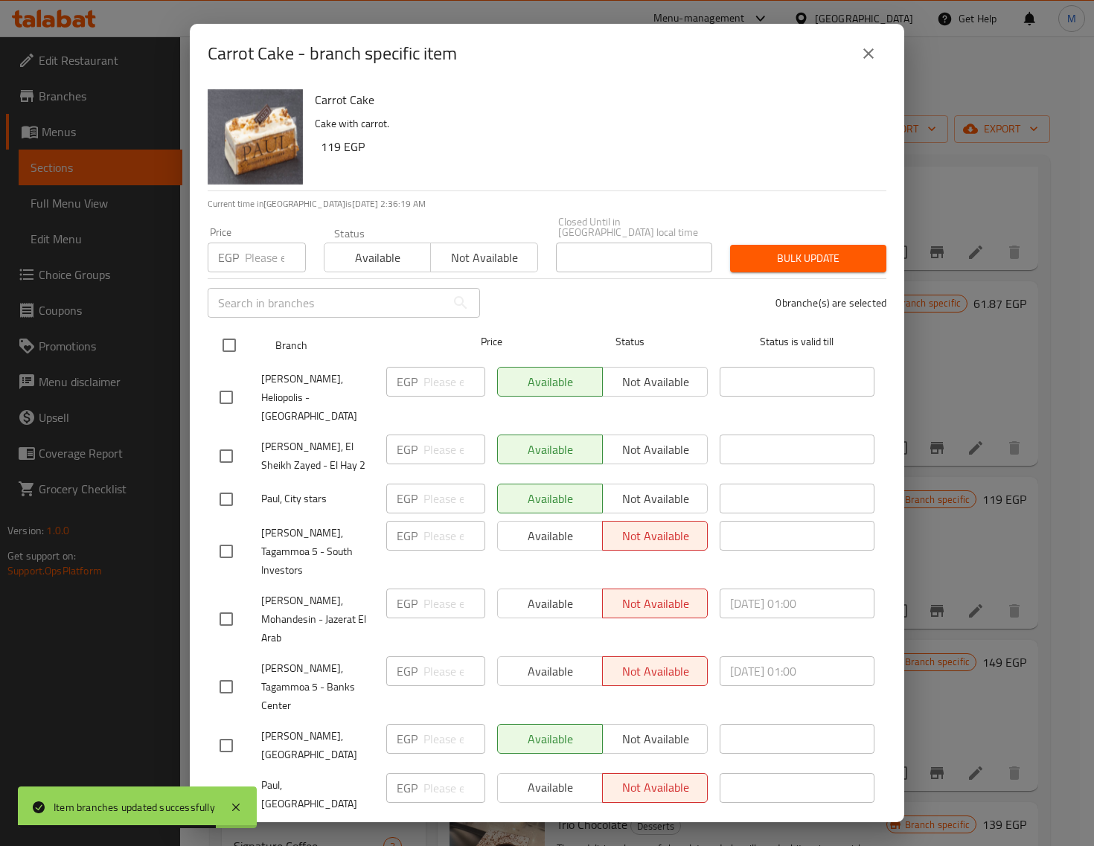
click at [231, 335] on input "checkbox" at bounding box center [229, 345] width 31 height 31
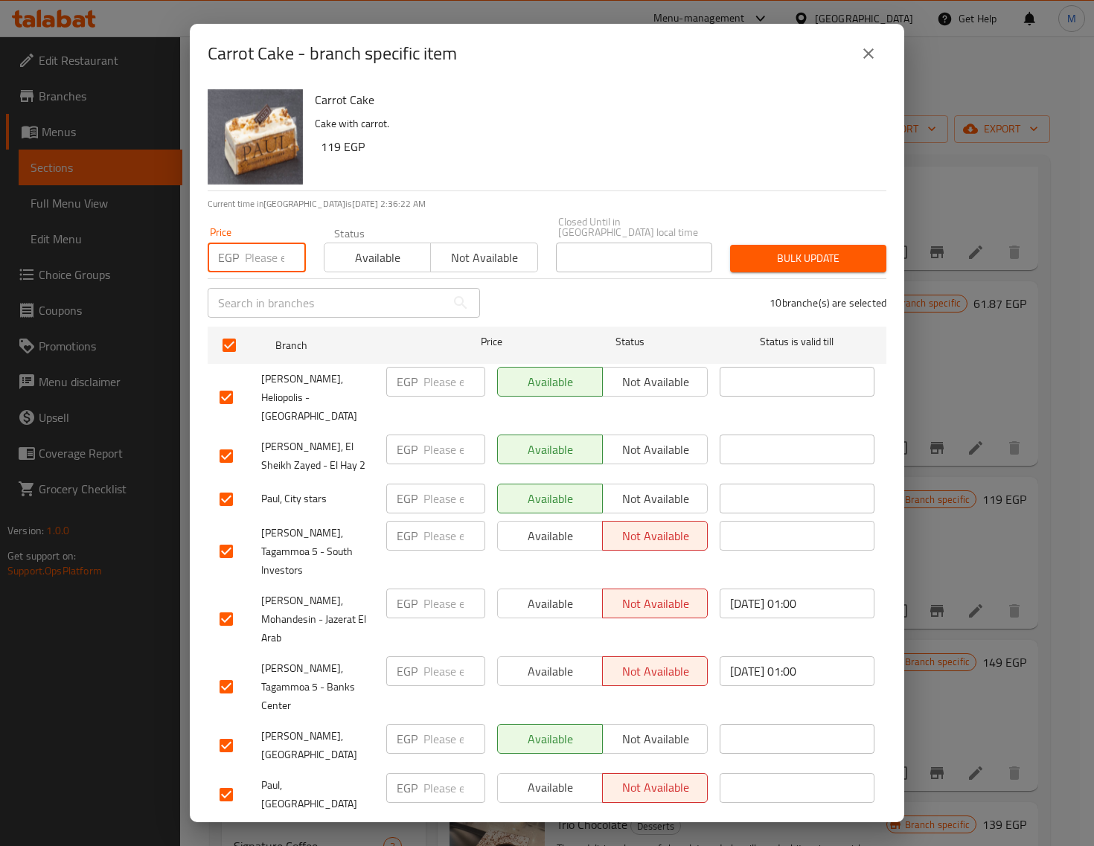
drag, startPoint x: 265, startPoint y: 251, endPoint x: 303, endPoint y: 269, distance: 42.0
click at [265, 254] on input "number" at bounding box center [275, 258] width 61 height 30
paste input "119.00"
click at [767, 249] on span "Bulk update" at bounding box center [808, 258] width 132 height 19
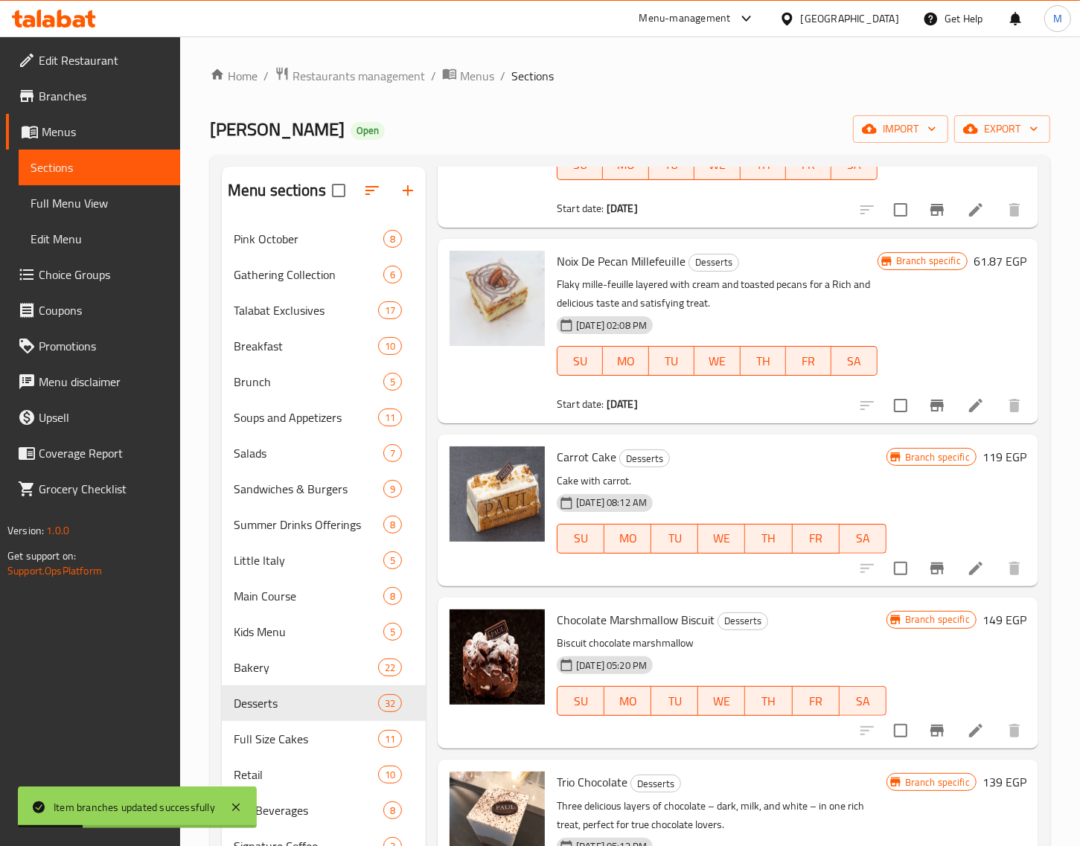
scroll to position [4643, 0]
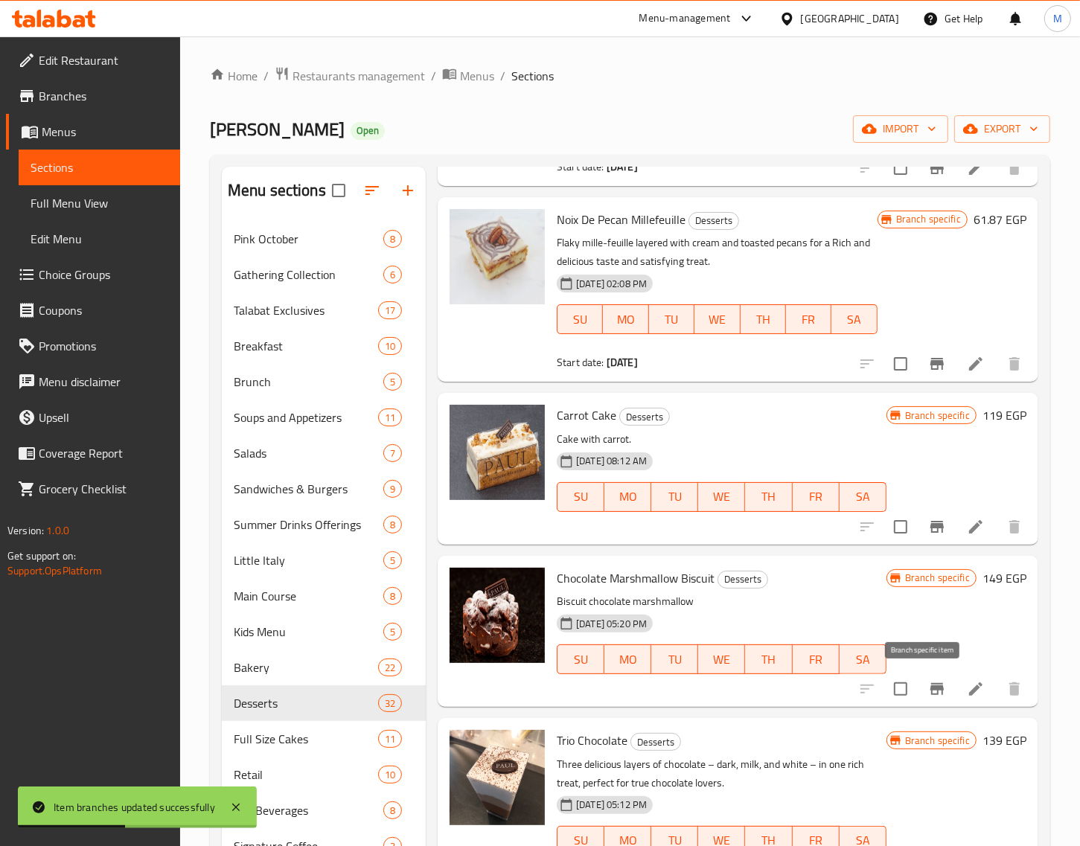
click at [930, 686] on icon "Branch-specific-item" at bounding box center [936, 689] width 13 height 12
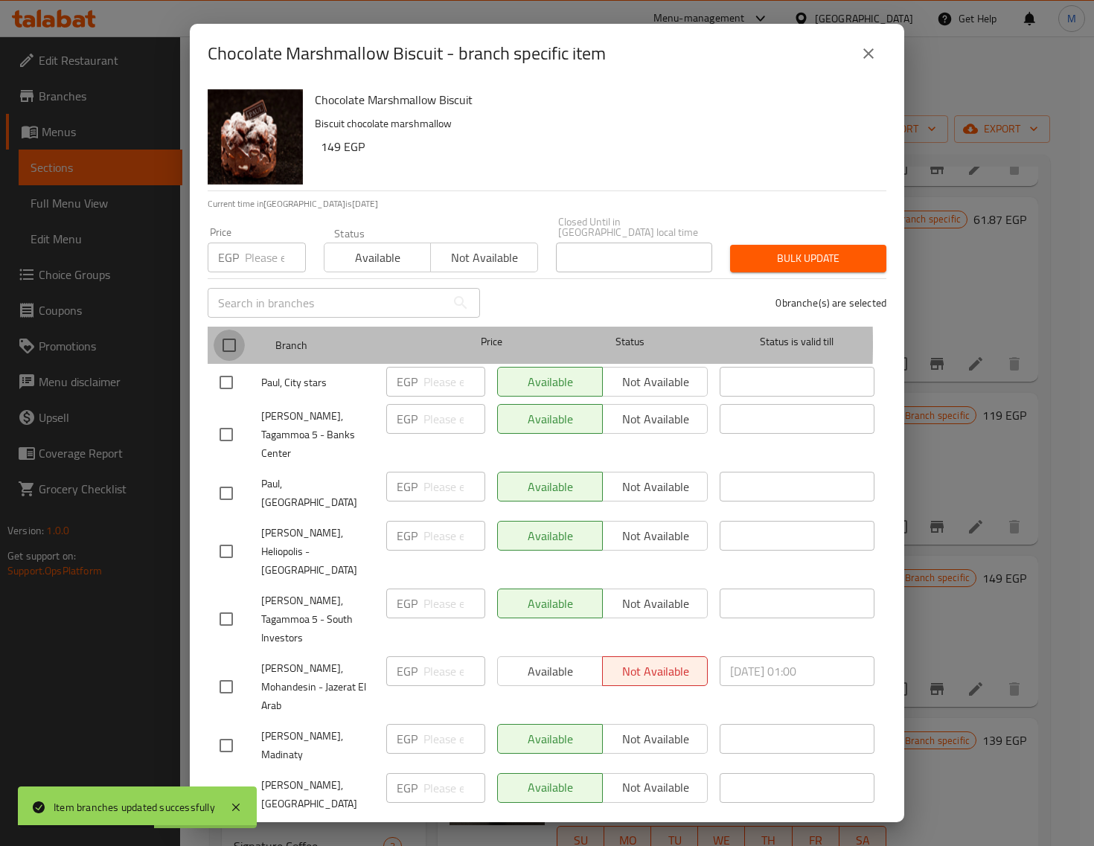
click at [234, 333] on input "checkbox" at bounding box center [229, 345] width 31 height 31
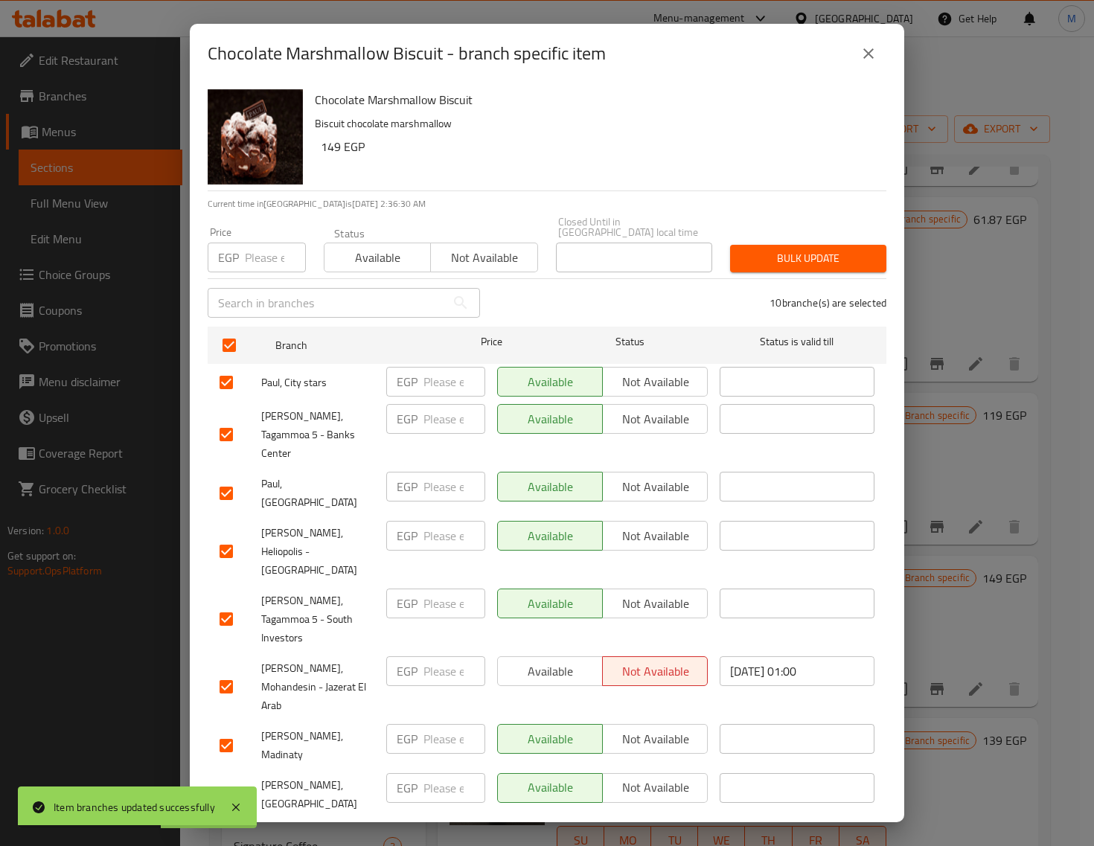
click at [269, 254] on input "number" at bounding box center [275, 258] width 61 height 30
paste input "164.00"
click at [787, 259] on button "Bulk update" at bounding box center [808, 259] width 156 height 28
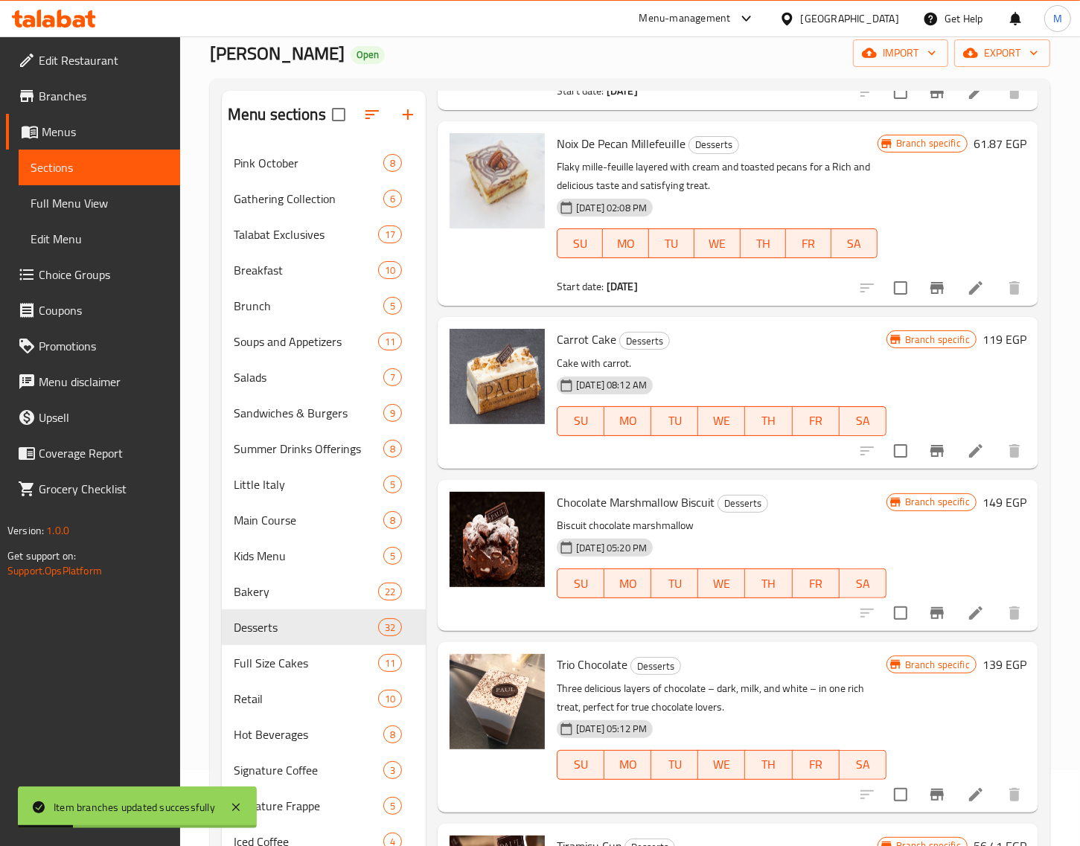
scroll to position [243, 0]
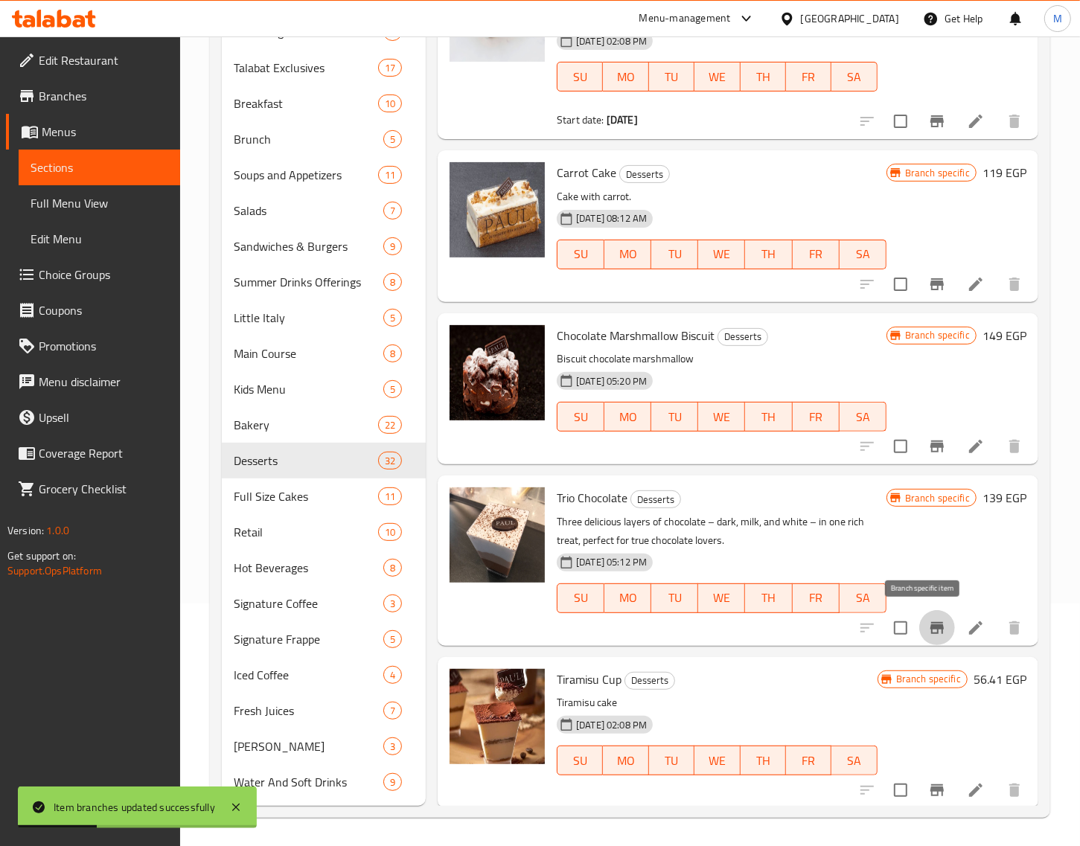
click at [930, 626] on icon "Branch-specific-item" at bounding box center [937, 628] width 18 height 18
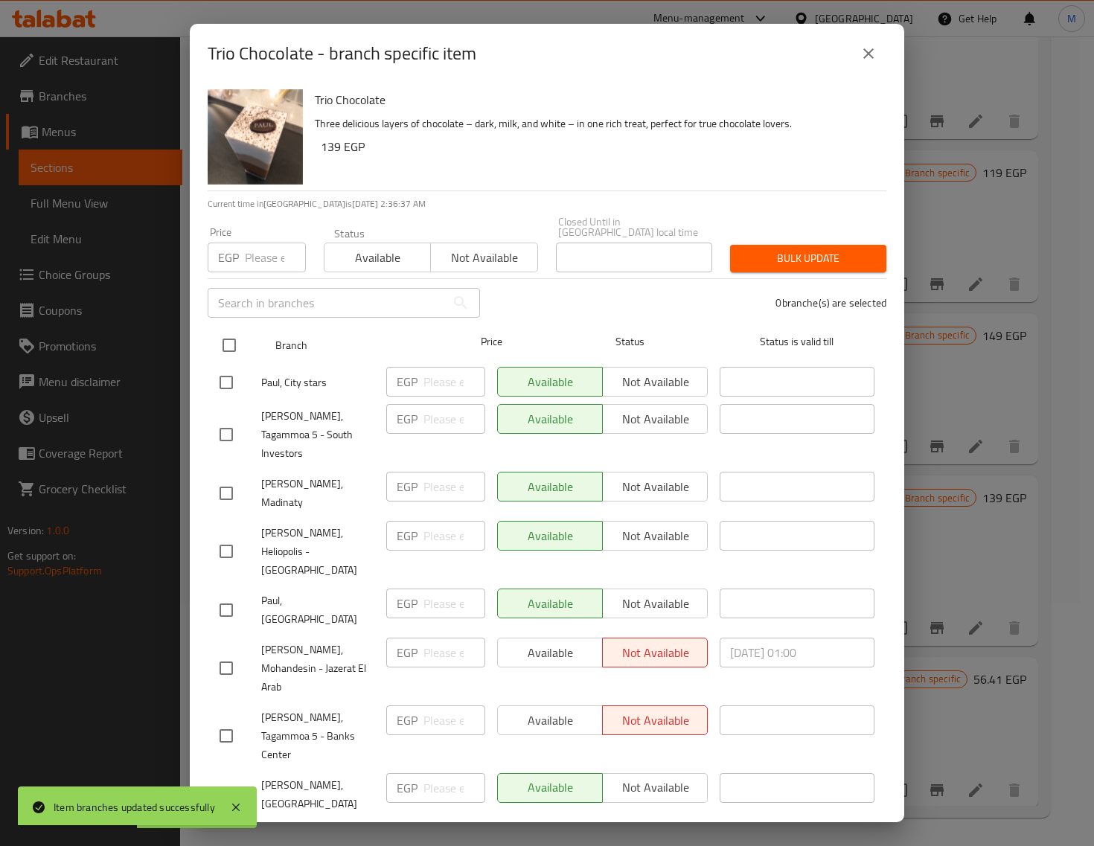
click at [229, 332] on input "checkbox" at bounding box center [229, 345] width 31 height 31
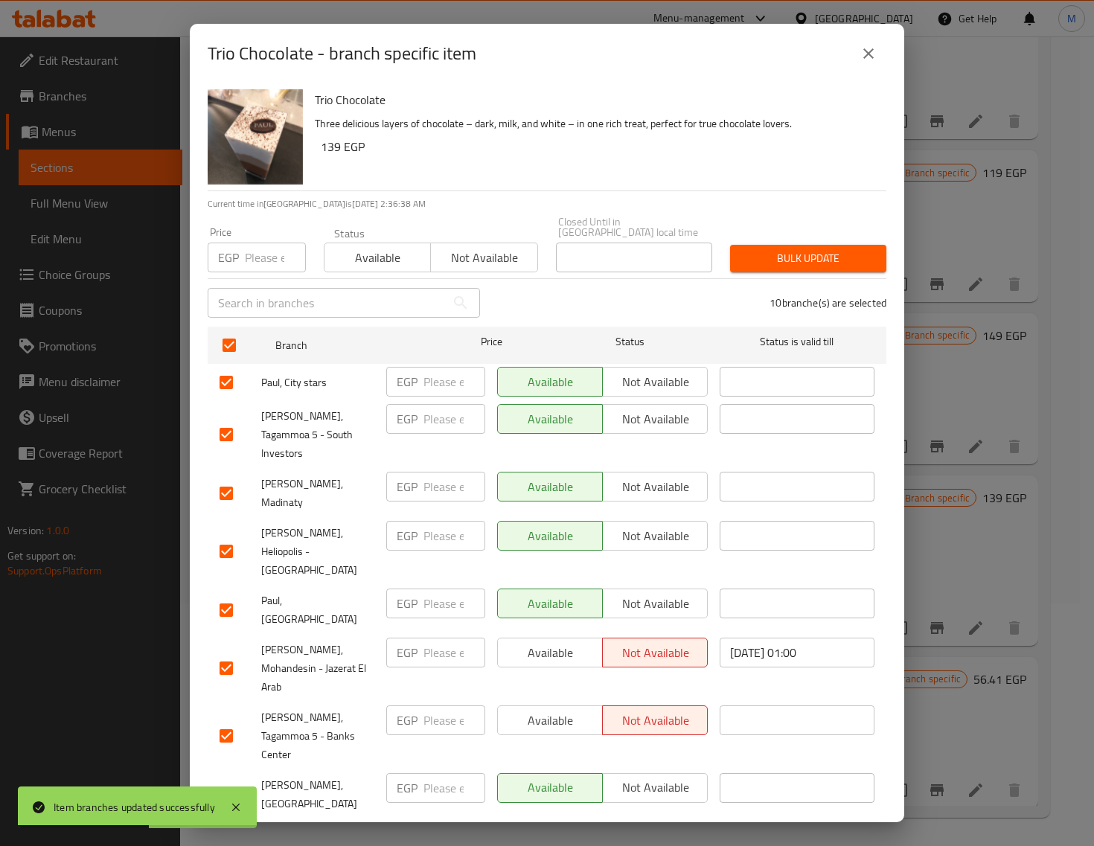
click at [272, 255] on input "number" at bounding box center [275, 258] width 61 height 30
paste input "149.00"
click at [787, 249] on span "Bulk update" at bounding box center [808, 258] width 132 height 19
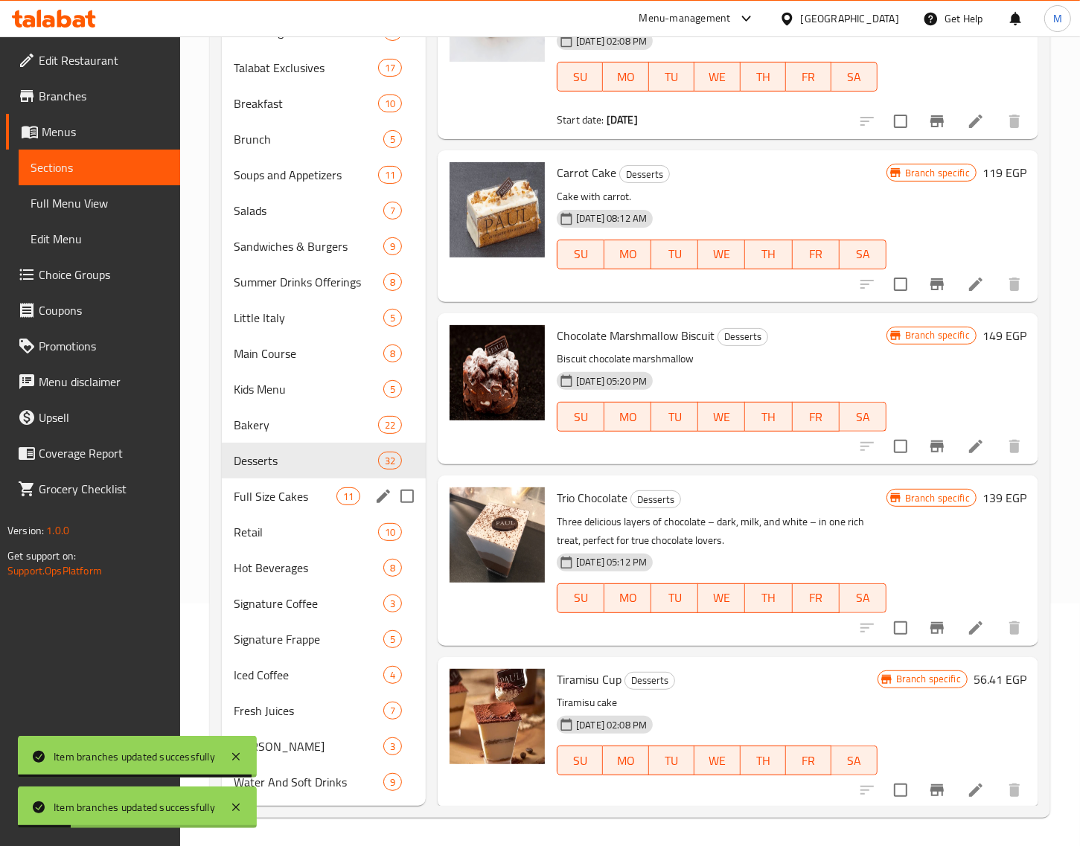
click at [281, 500] on span "Full Size Cakes" at bounding box center [285, 497] width 103 height 18
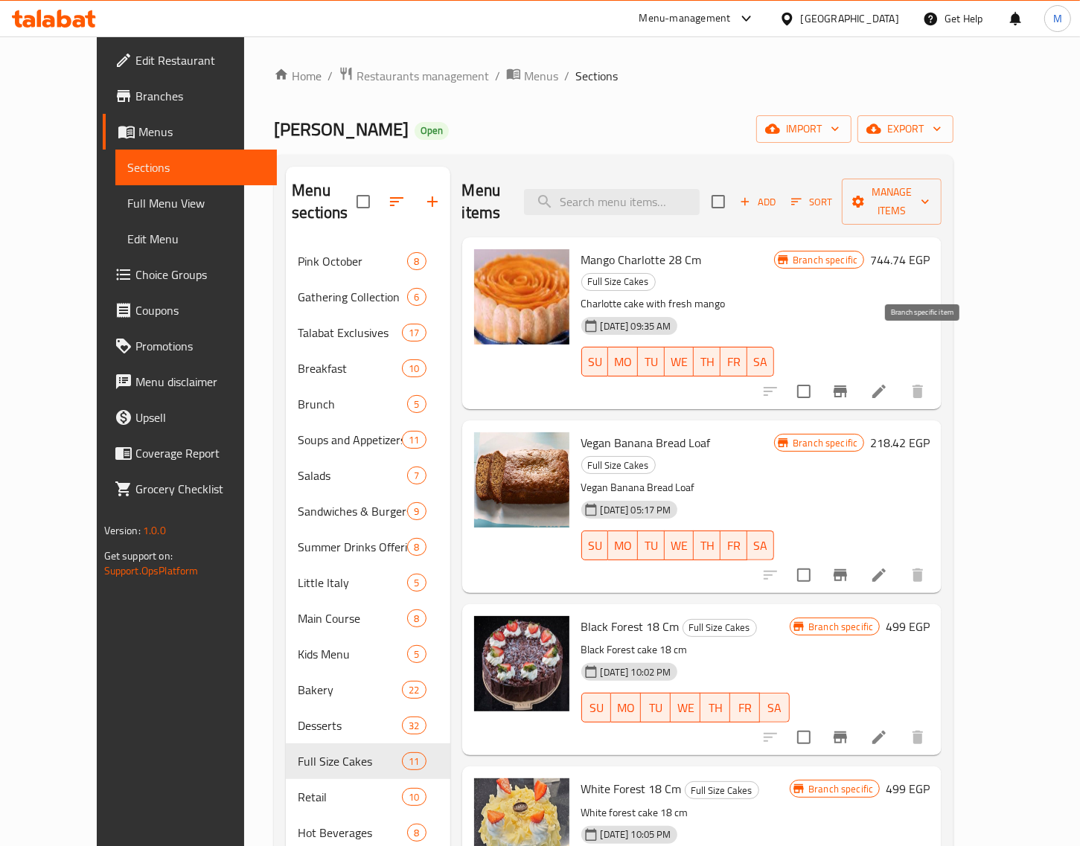
click at [847, 386] on icon "Branch-specific-item" at bounding box center [840, 392] width 13 height 12
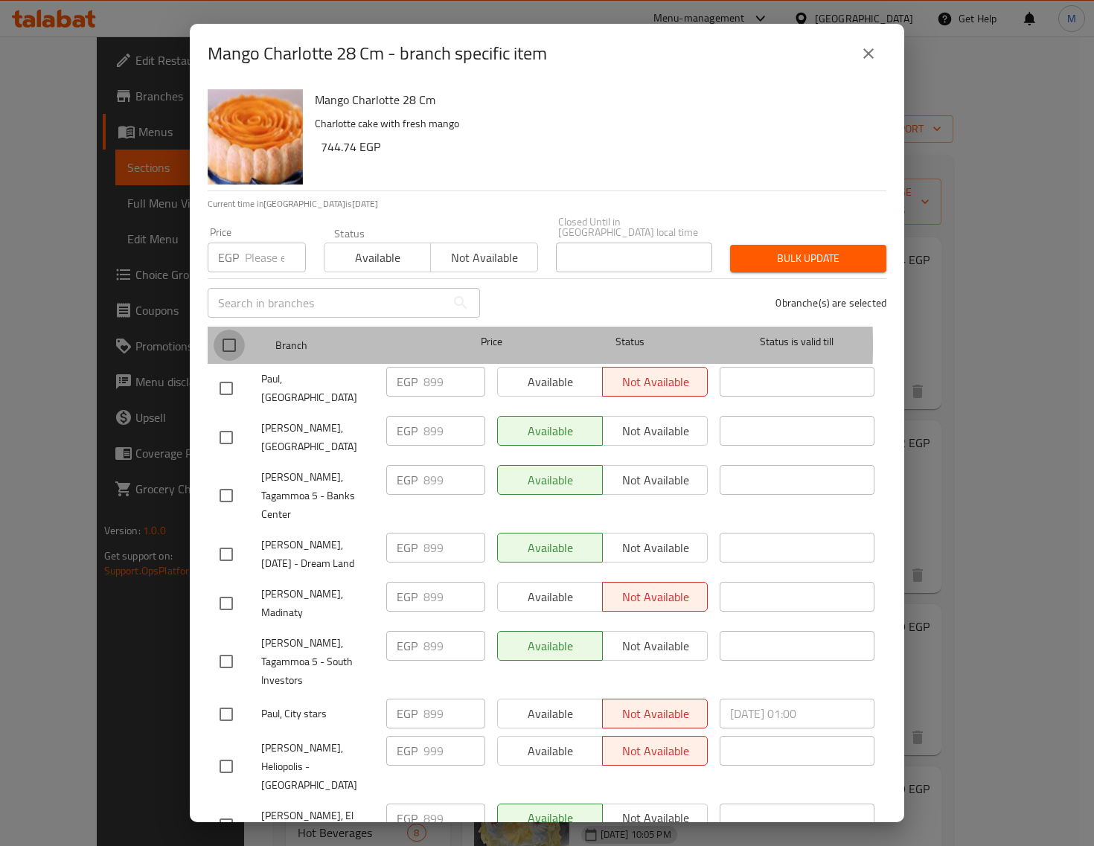
click at [228, 335] on input "checkbox" at bounding box center [229, 345] width 31 height 31
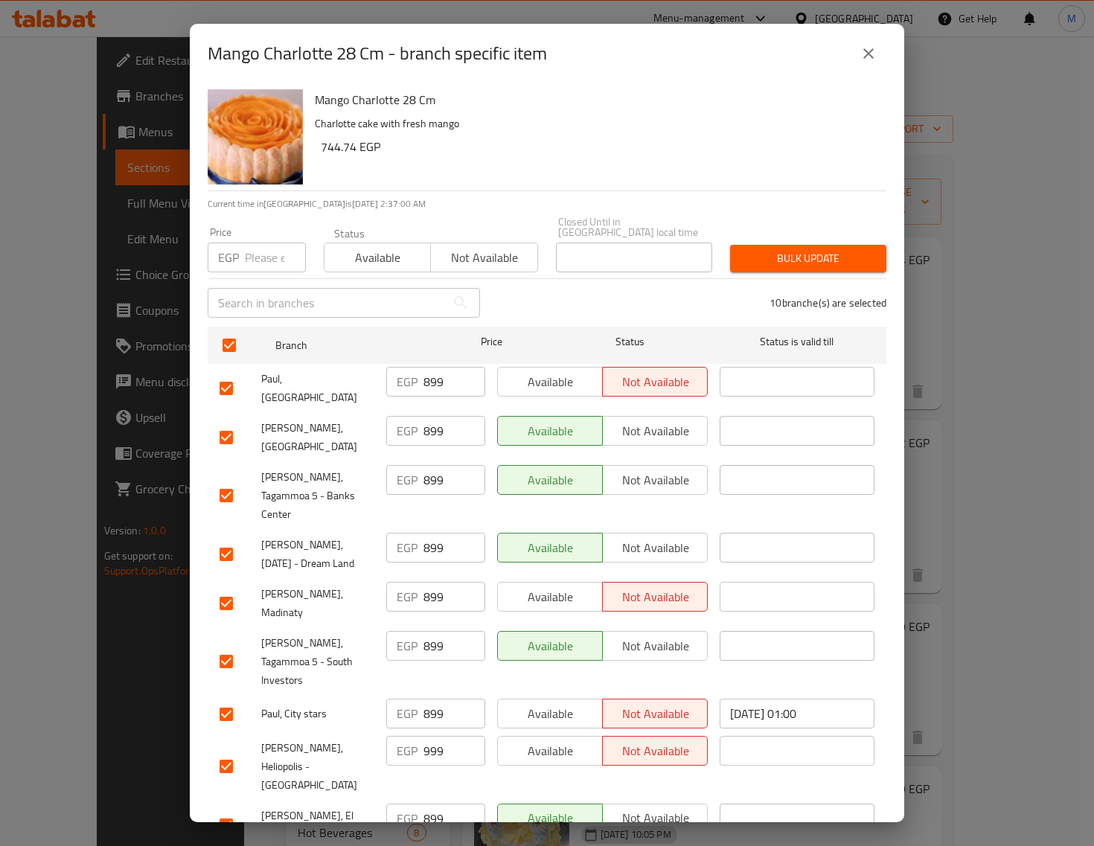
click at [254, 255] on input "number" at bounding box center [275, 258] width 61 height 30
paste input "1199.00"
click at [815, 249] on span "Bulk update" at bounding box center [808, 258] width 132 height 19
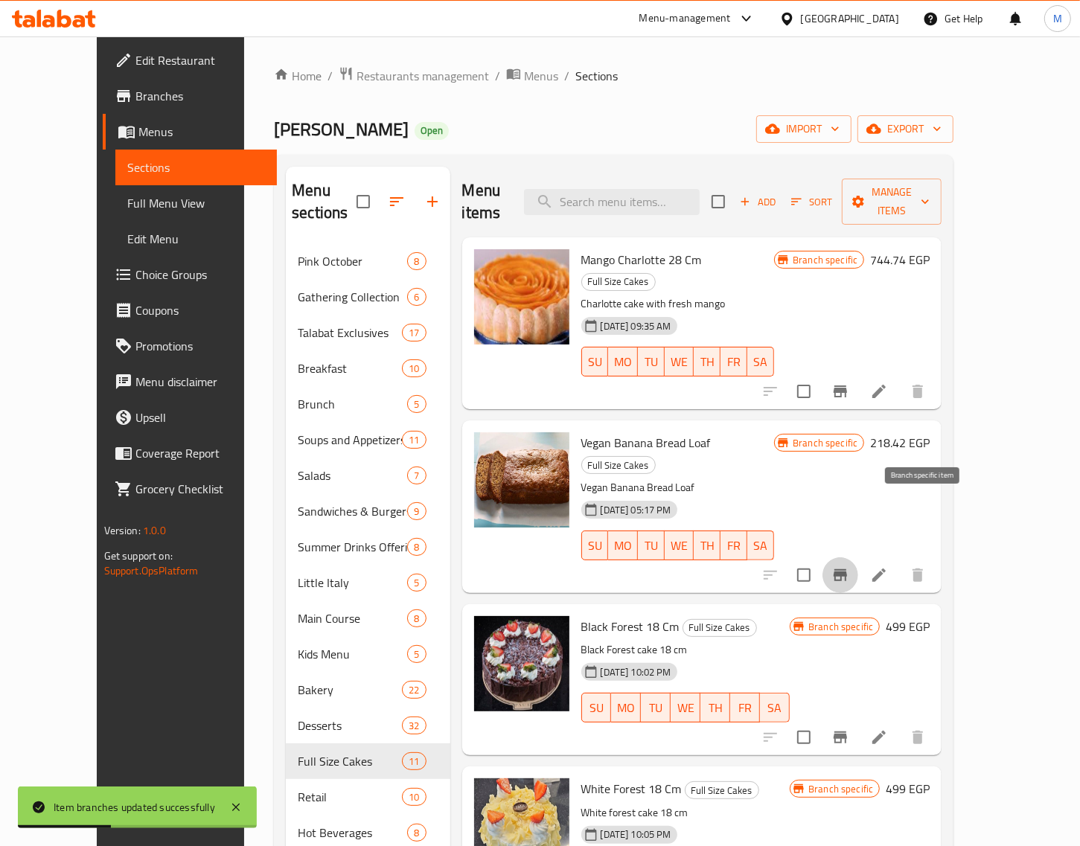
click at [849, 566] on icon "Branch-specific-item" at bounding box center [840, 575] width 18 height 18
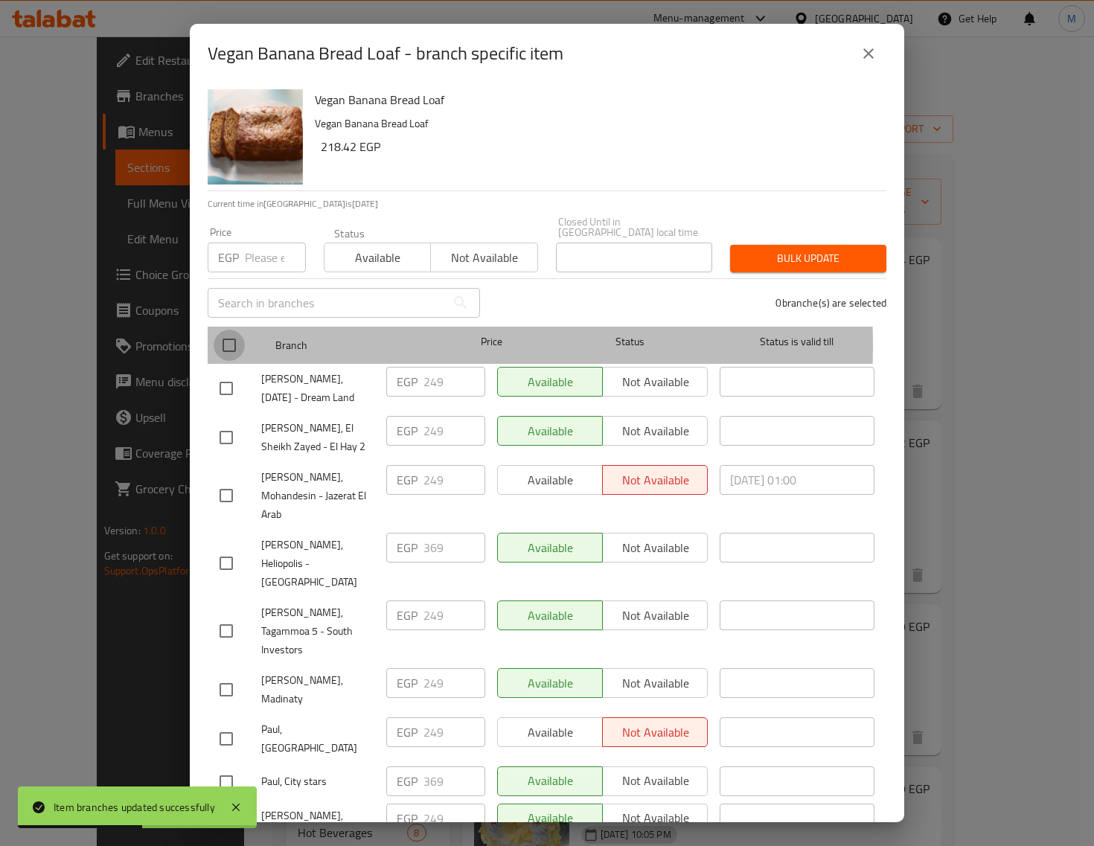
drag, startPoint x: 229, startPoint y: 335, endPoint x: 239, endPoint y: 329, distance: 11.4
click at [231, 333] on input "checkbox" at bounding box center [229, 345] width 31 height 31
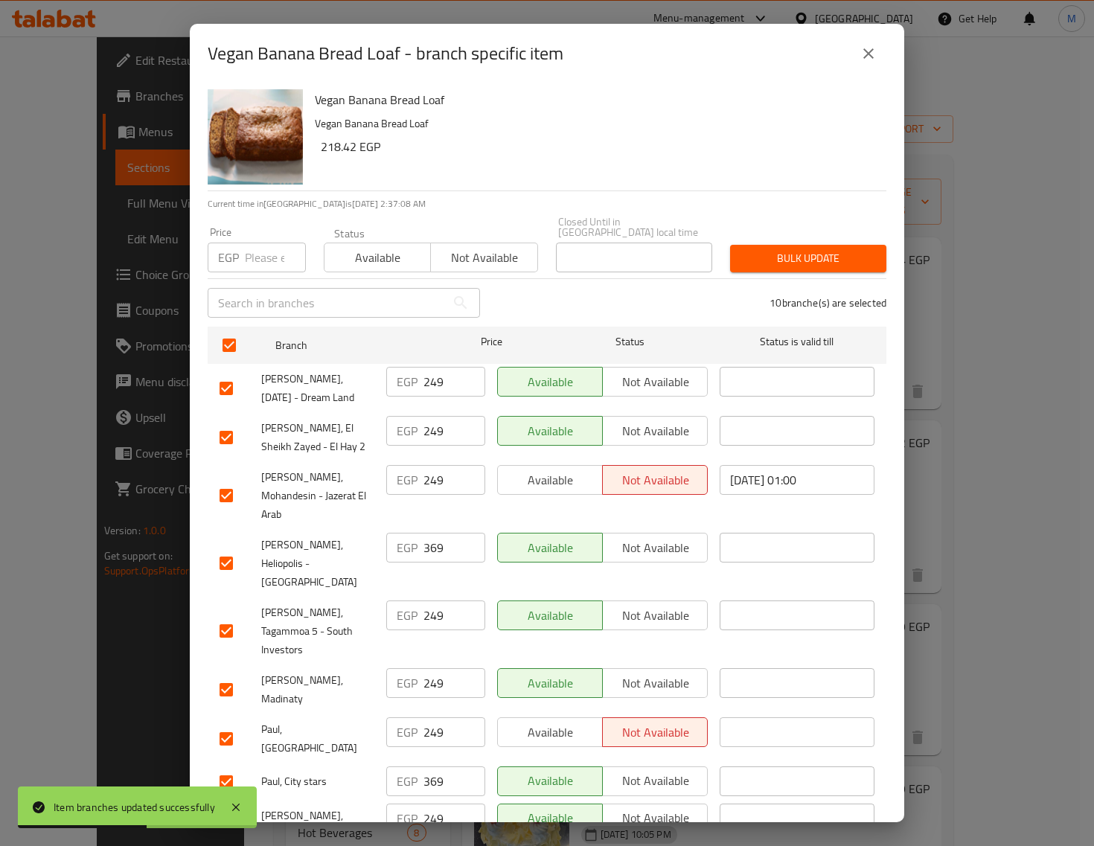
drag, startPoint x: 249, startPoint y: 242, endPoint x: 259, endPoint y: 258, distance: 19.0
click at [249, 243] on input "number" at bounding box center [275, 258] width 61 height 30
paste input "399.00"
click at [799, 249] on span "Bulk update" at bounding box center [808, 258] width 132 height 19
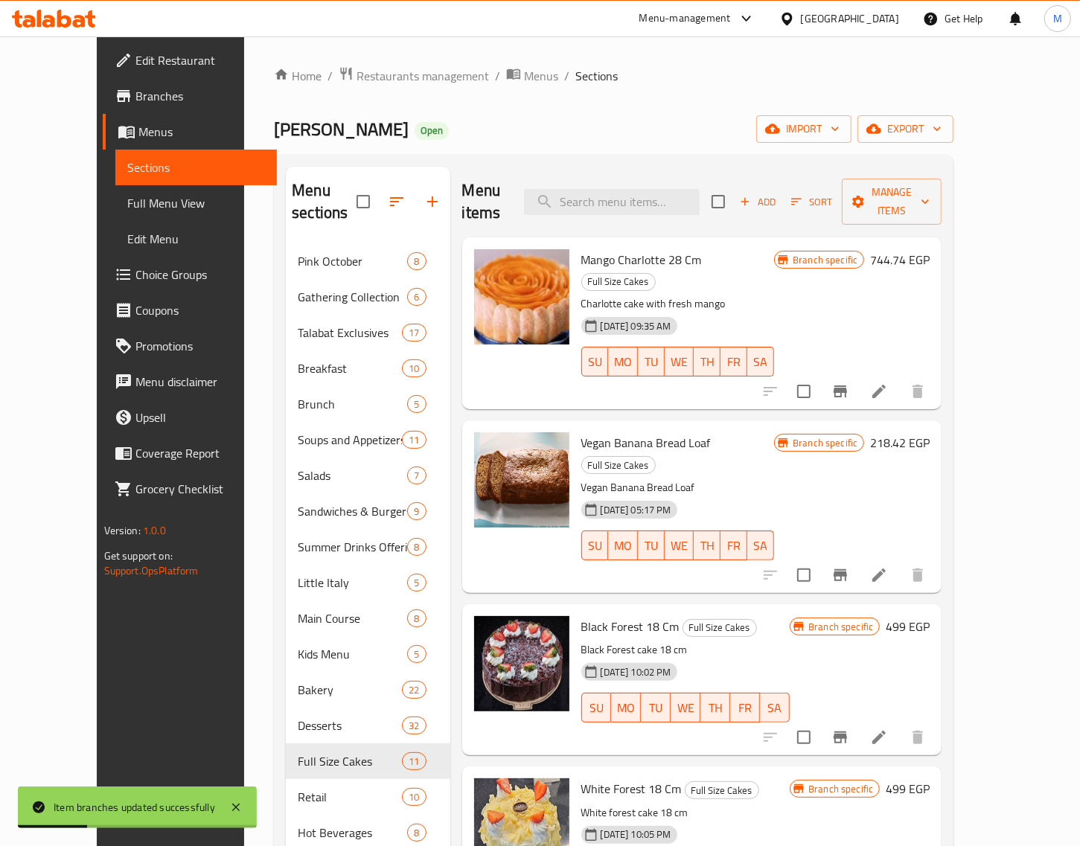
scroll to position [93, 0]
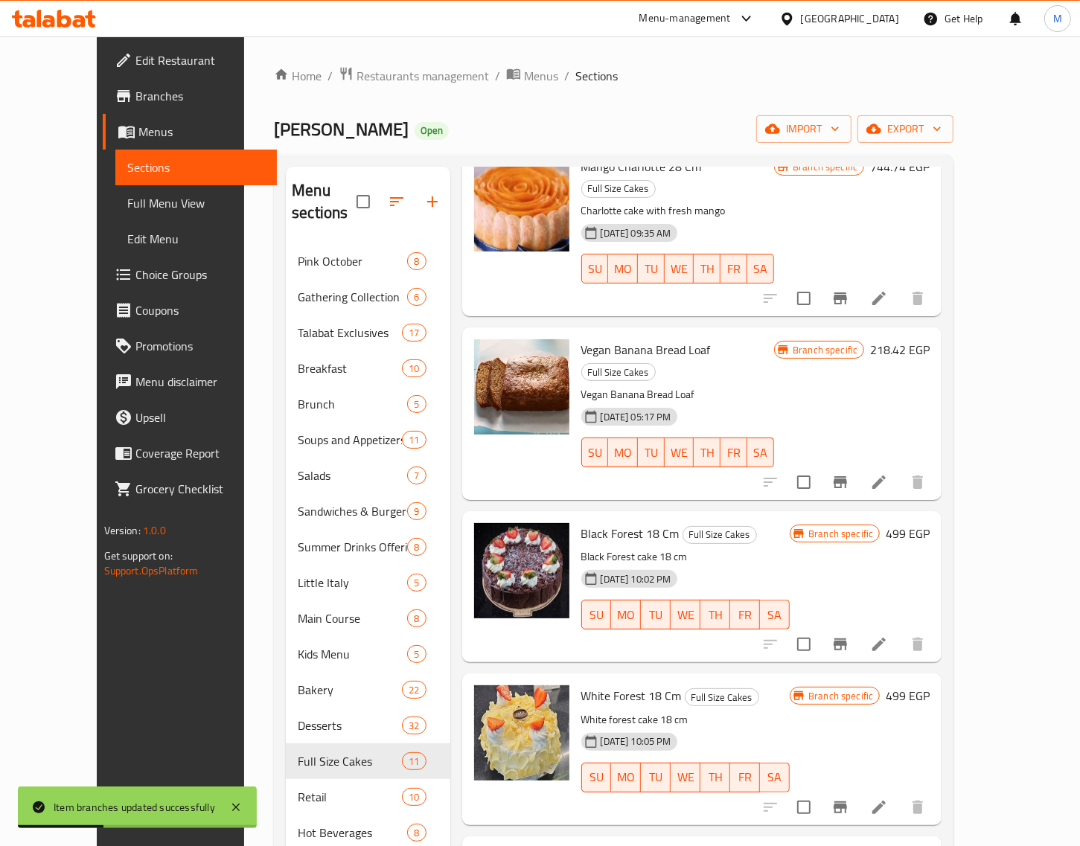
click at [849, 636] on icon "Branch-specific-item" at bounding box center [840, 645] width 18 height 18
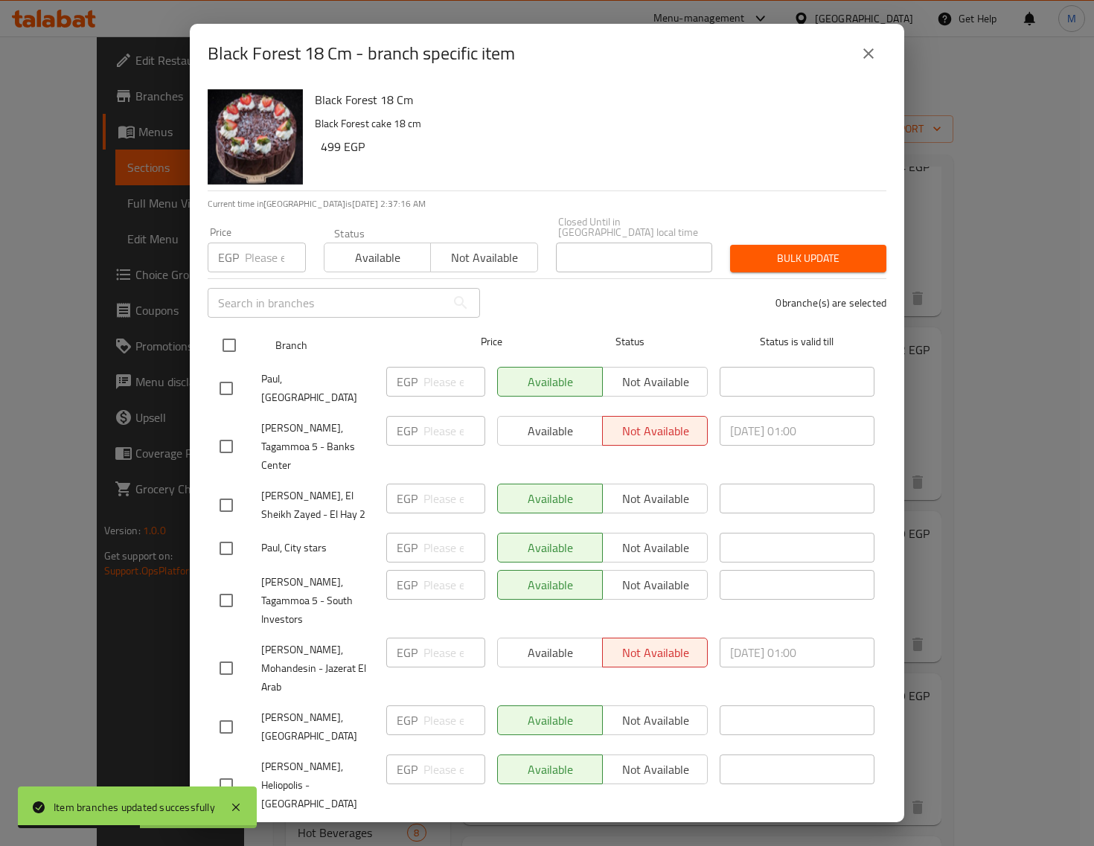
click at [240, 339] on input "checkbox" at bounding box center [229, 345] width 31 height 31
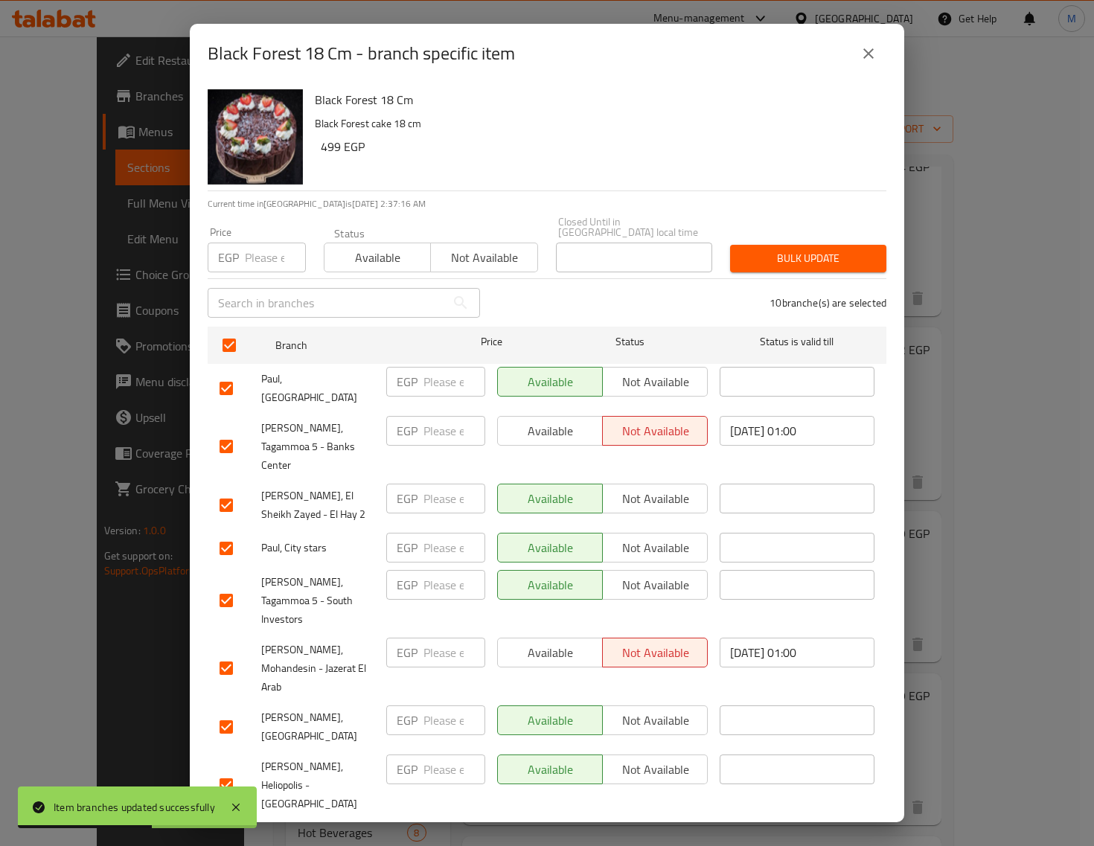
click at [258, 255] on input "number" at bounding box center [275, 258] width 61 height 30
paste input "599.00"
click at [823, 249] on span "Bulk update" at bounding box center [808, 258] width 132 height 19
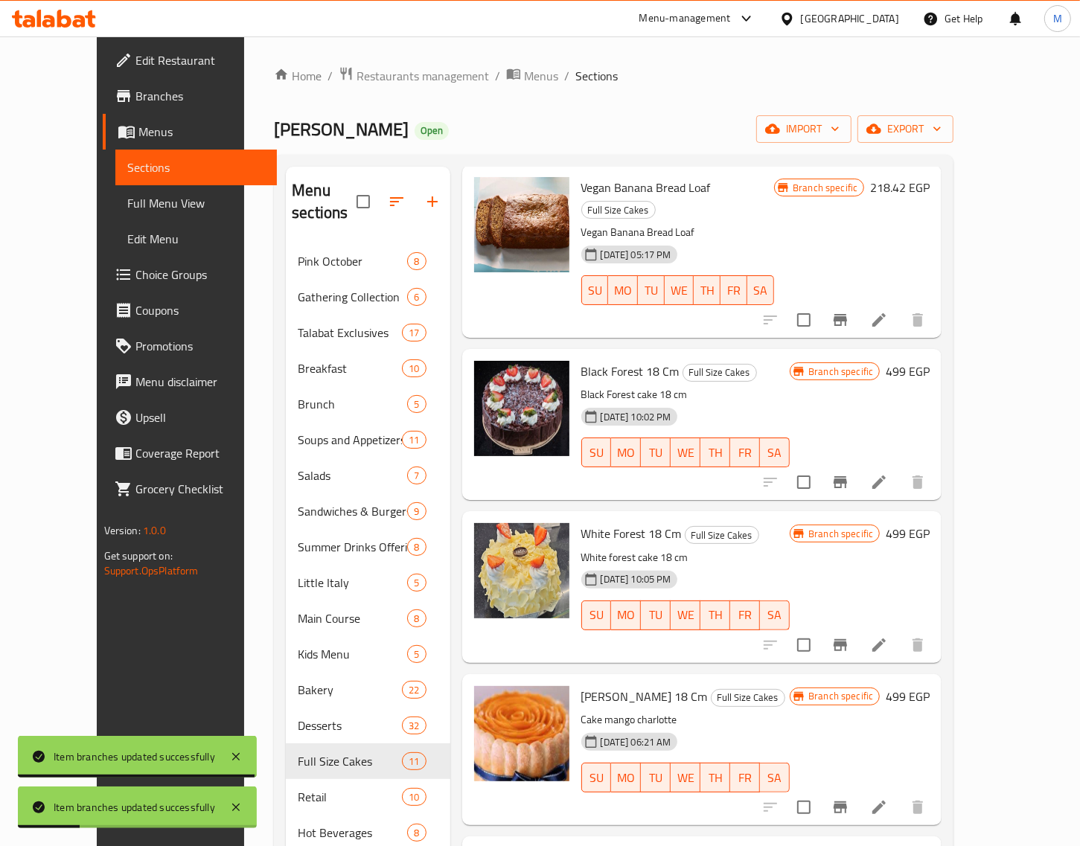
scroll to position [279, 0]
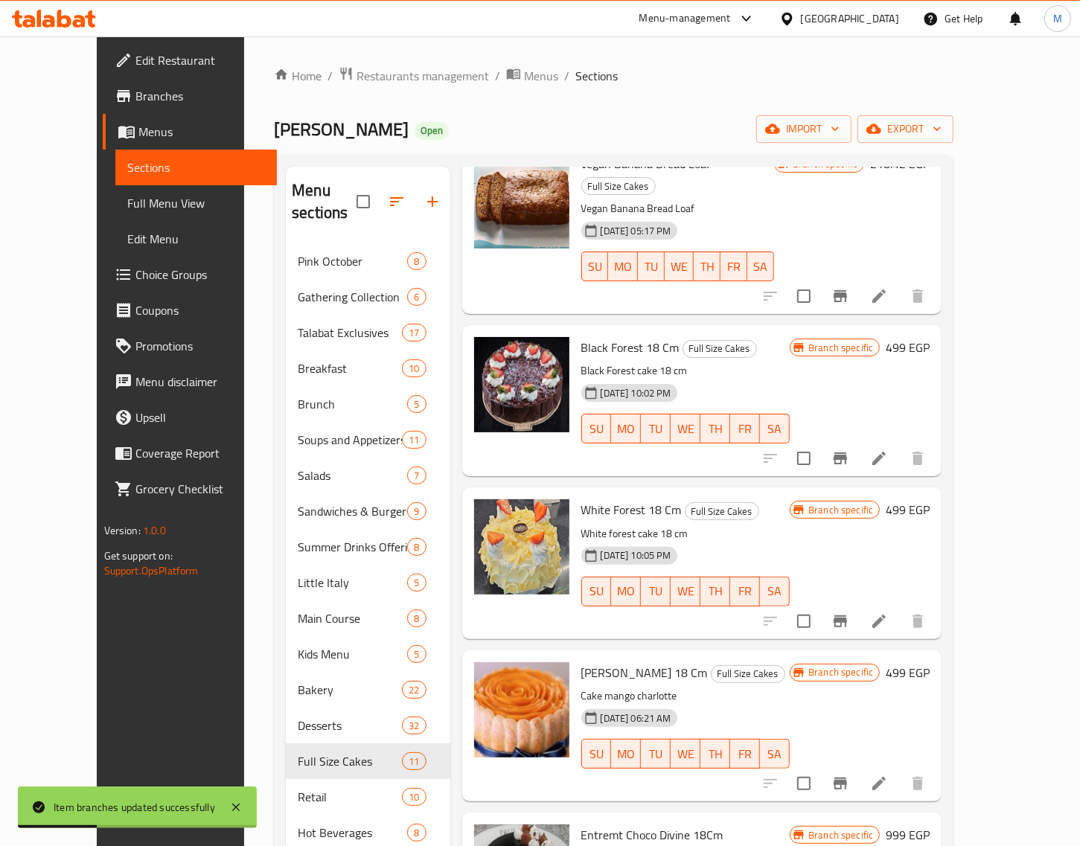
click at [847, 616] on icon "Branch-specific-item" at bounding box center [840, 622] width 13 height 12
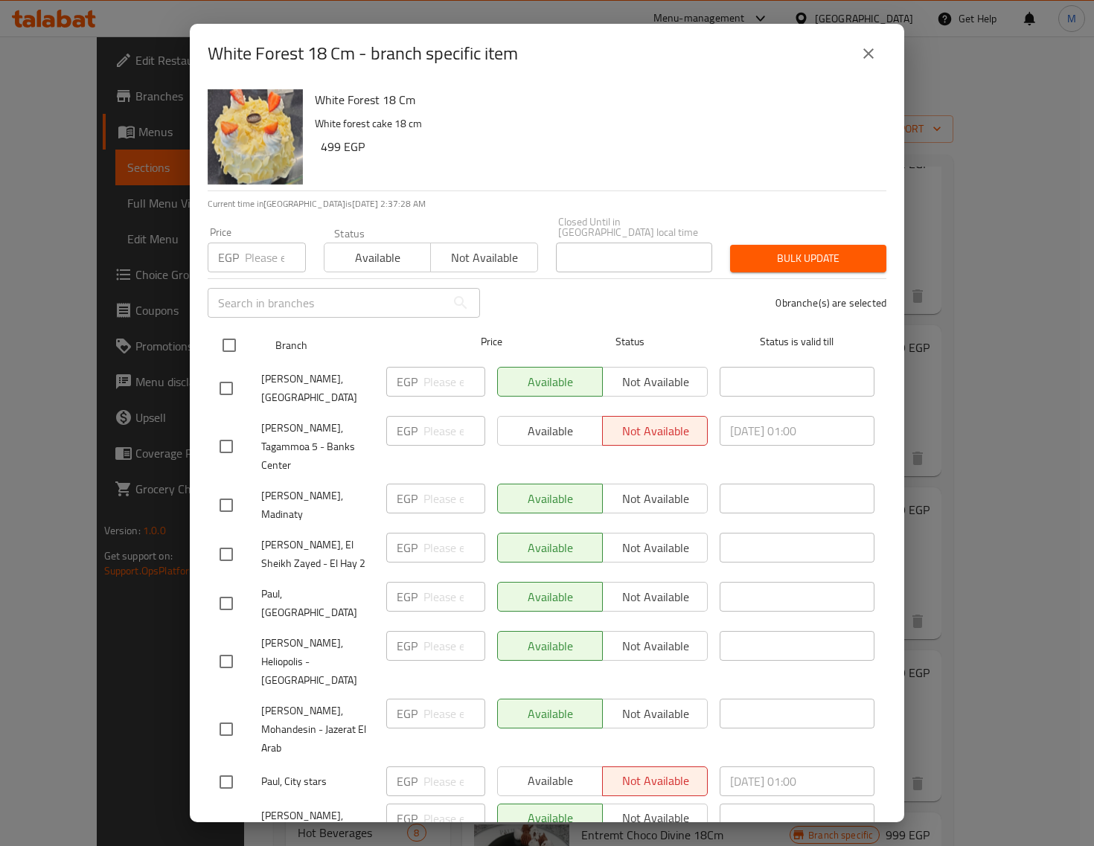
click at [231, 339] on input "checkbox" at bounding box center [229, 345] width 31 height 31
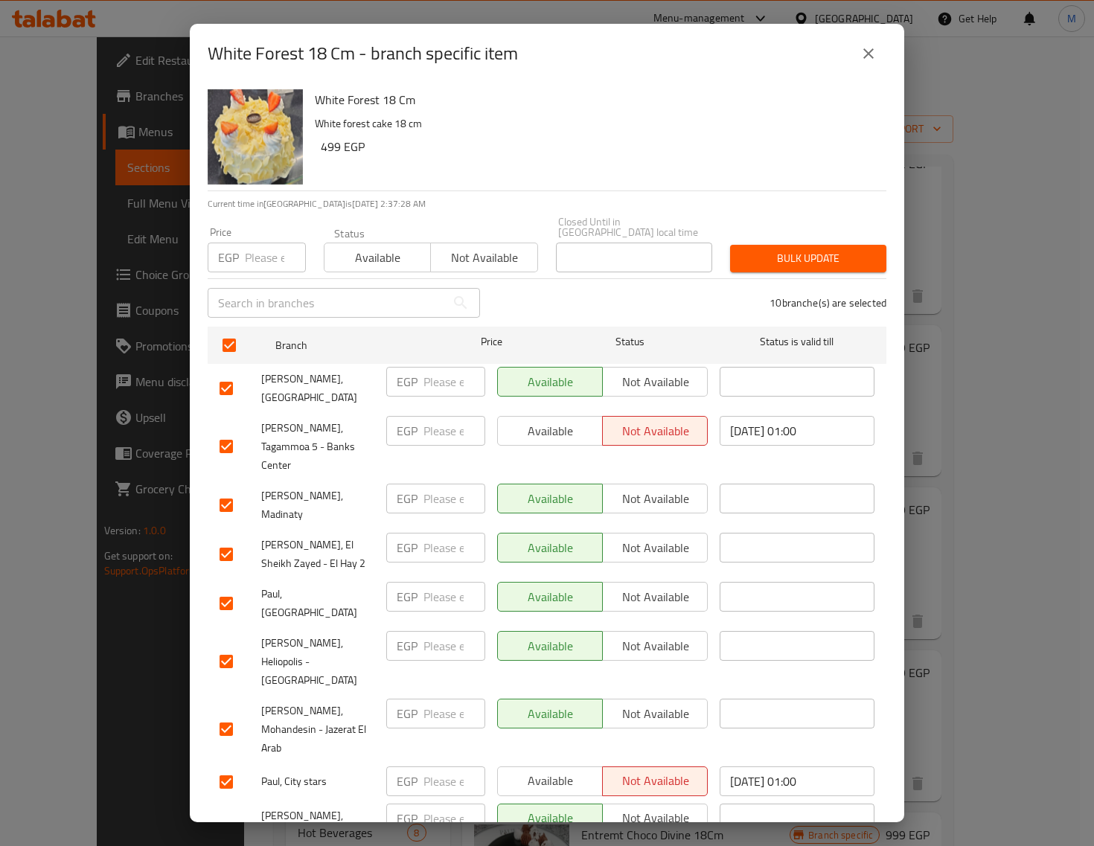
click at [254, 249] on input "number" at bounding box center [275, 258] width 61 height 30
paste input "599.00"
click at [786, 251] on span "Bulk update" at bounding box center [808, 258] width 132 height 19
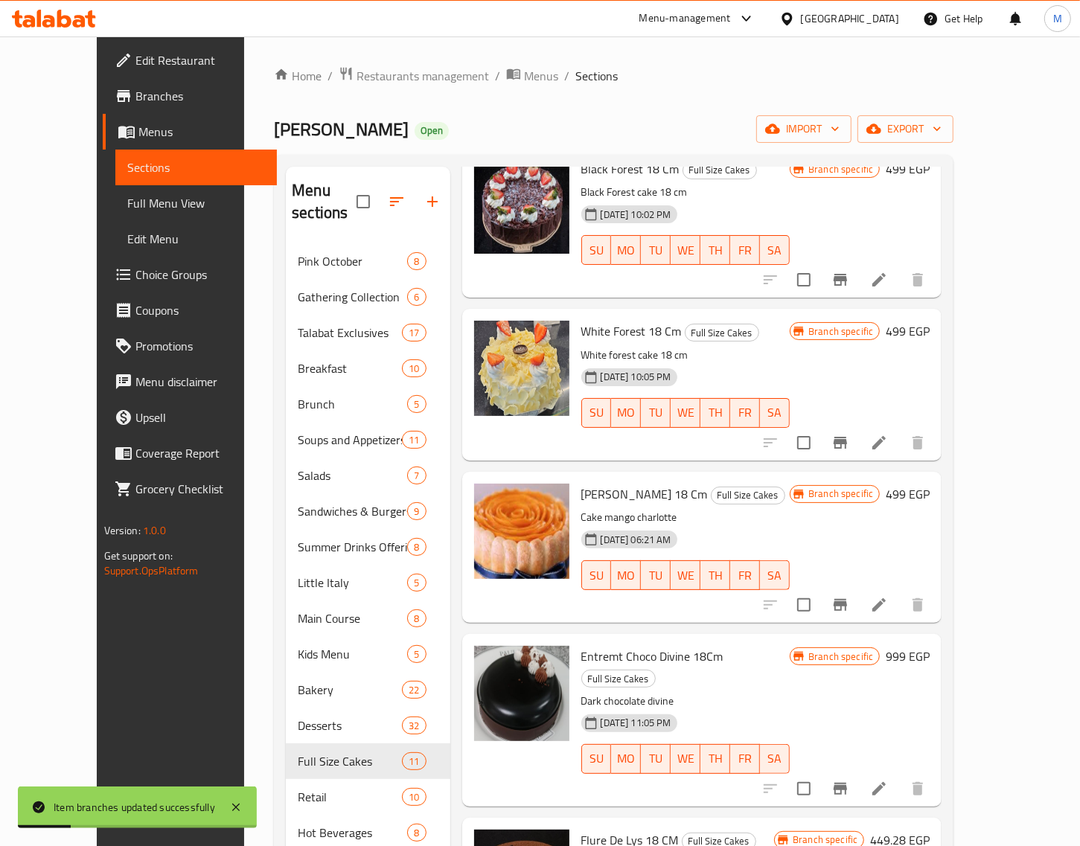
scroll to position [465, 0]
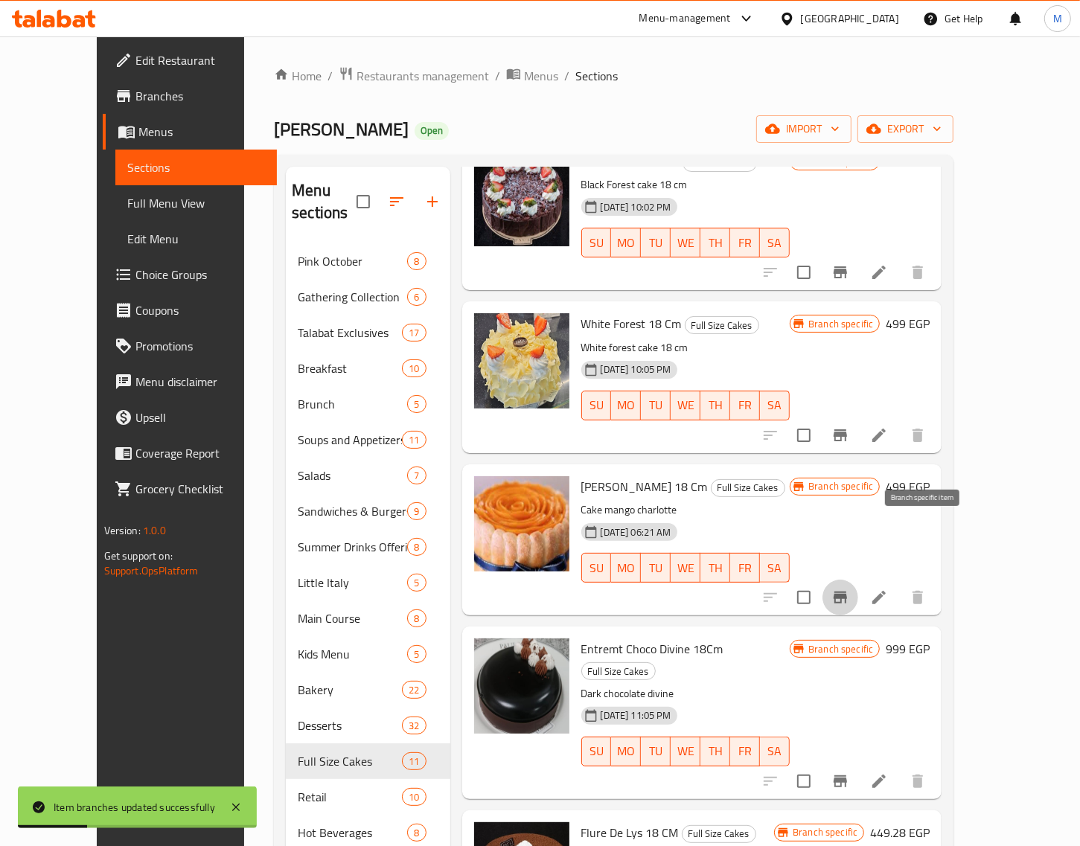
click at [849, 589] on icon "Branch-specific-item" at bounding box center [840, 598] width 18 height 18
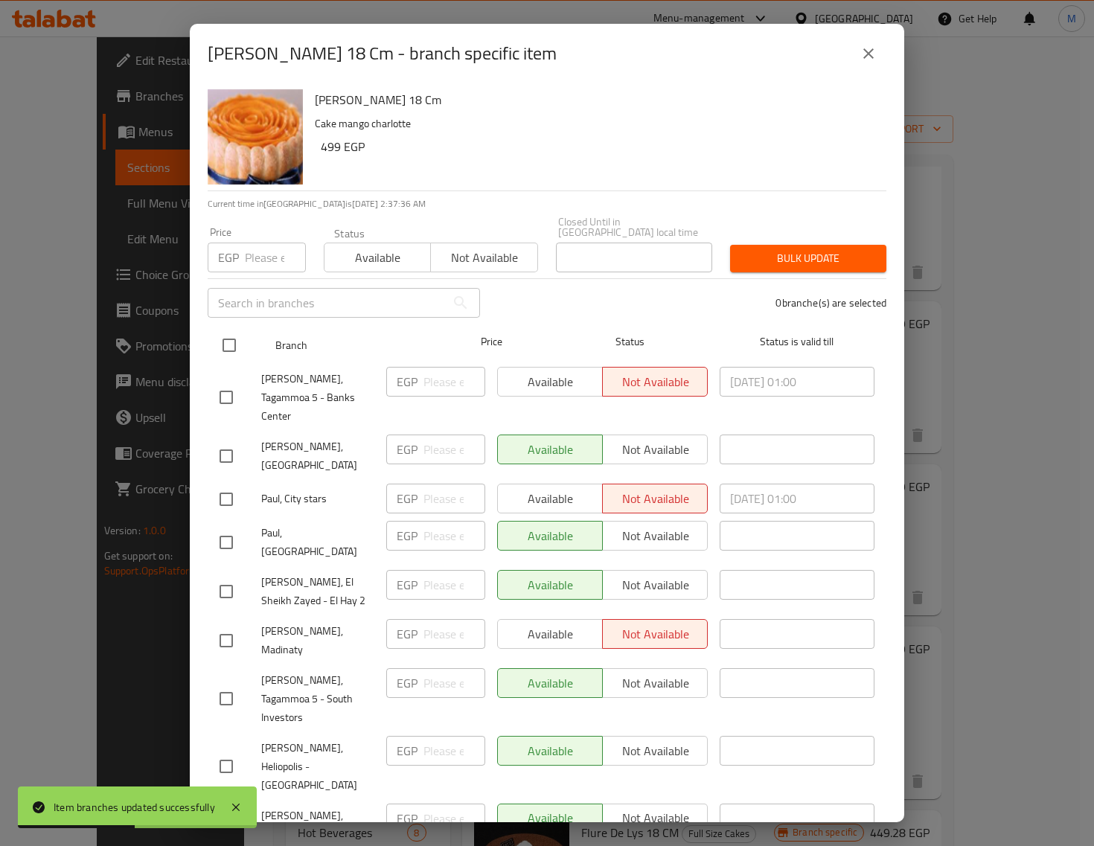
click at [229, 336] on input "checkbox" at bounding box center [229, 345] width 31 height 31
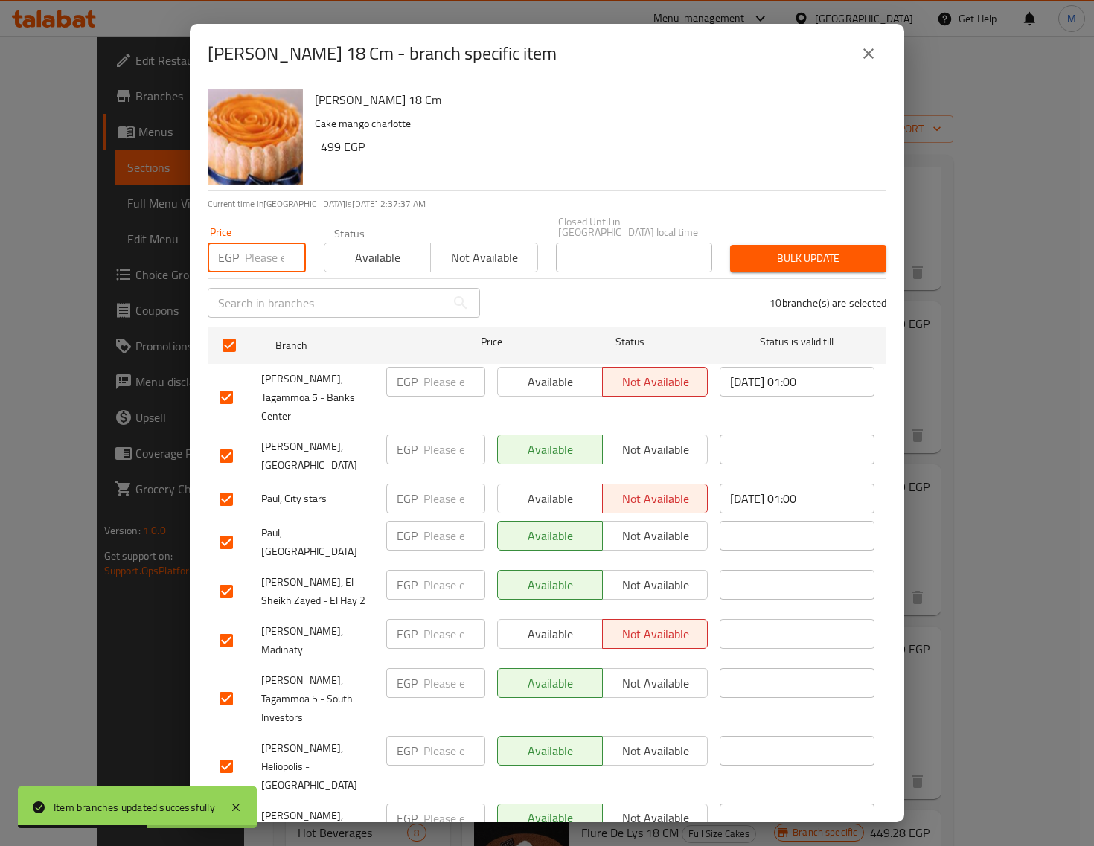
click at [272, 244] on input "number" at bounding box center [275, 258] width 61 height 30
paste input "599.00"
drag, startPoint x: 767, startPoint y: 240, endPoint x: 743, endPoint y: 252, distance: 26.3
click at [765, 249] on span "Bulk update" at bounding box center [808, 258] width 132 height 19
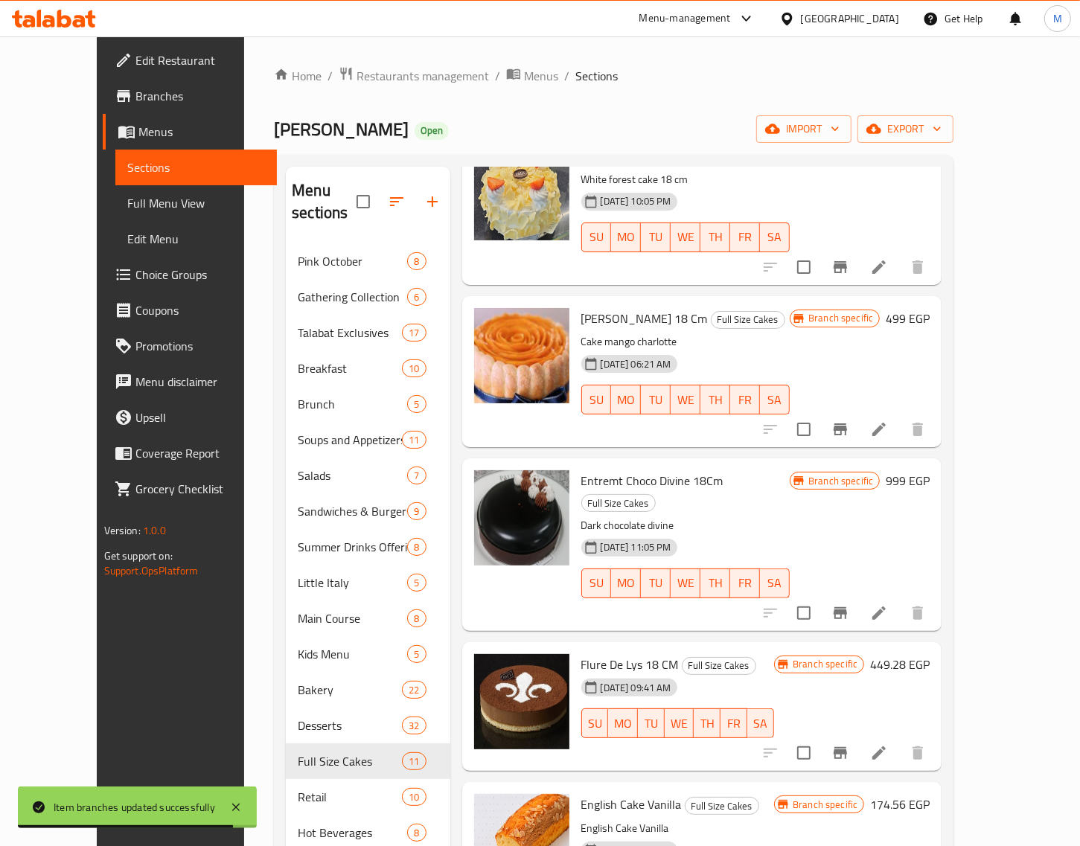
scroll to position [651, 0]
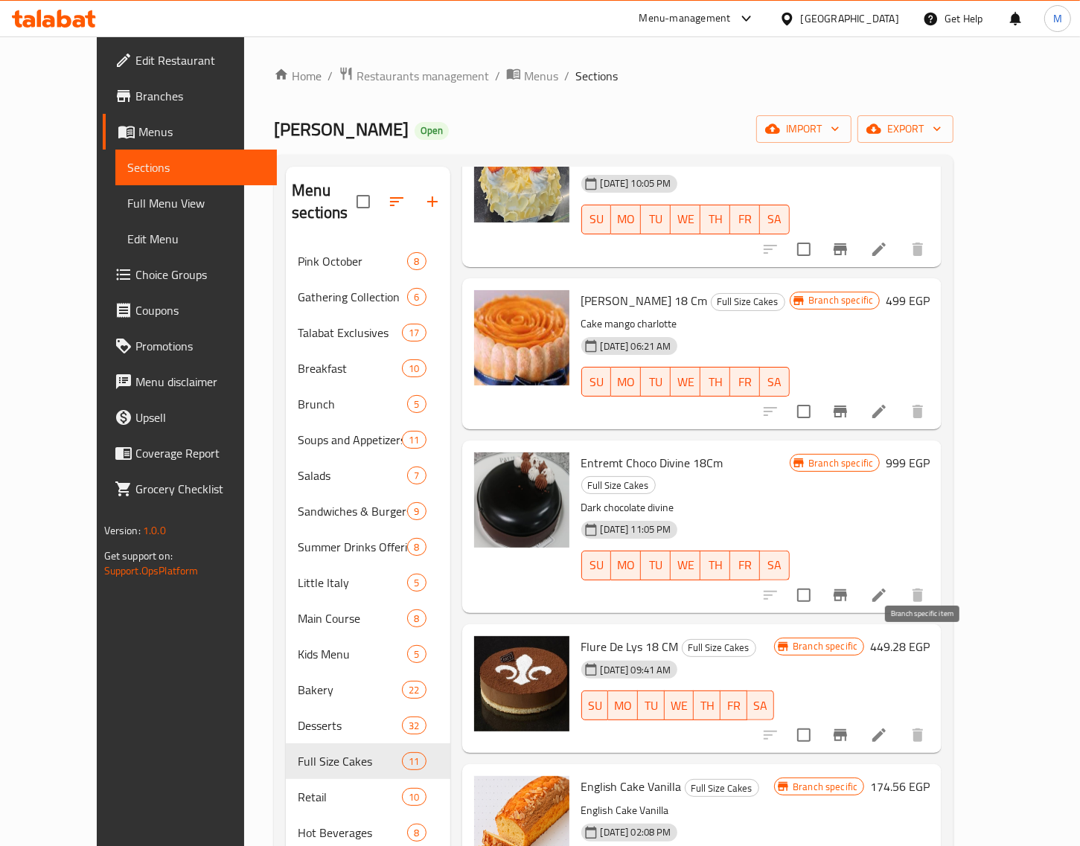
click at [849, 726] on icon "Branch-specific-item" at bounding box center [840, 735] width 18 height 18
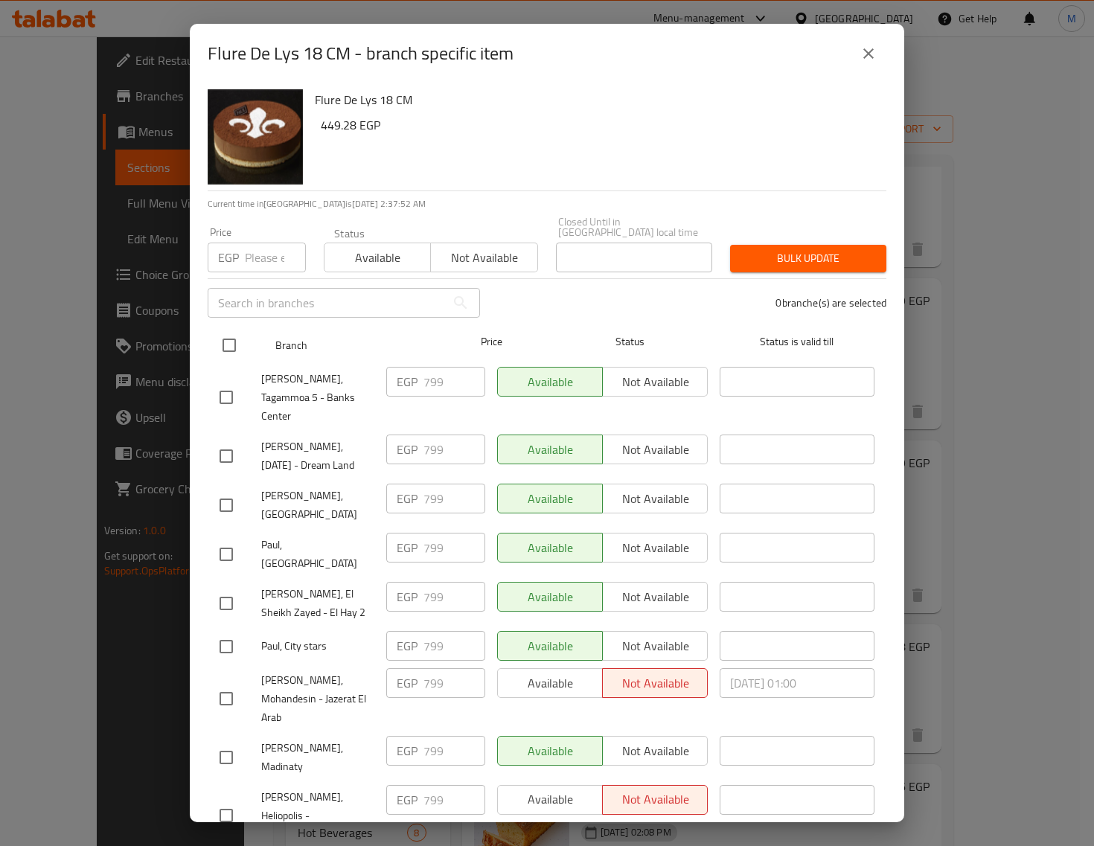
click at [229, 330] on input "checkbox" at bounding box center [229, 345] width 31 height 31
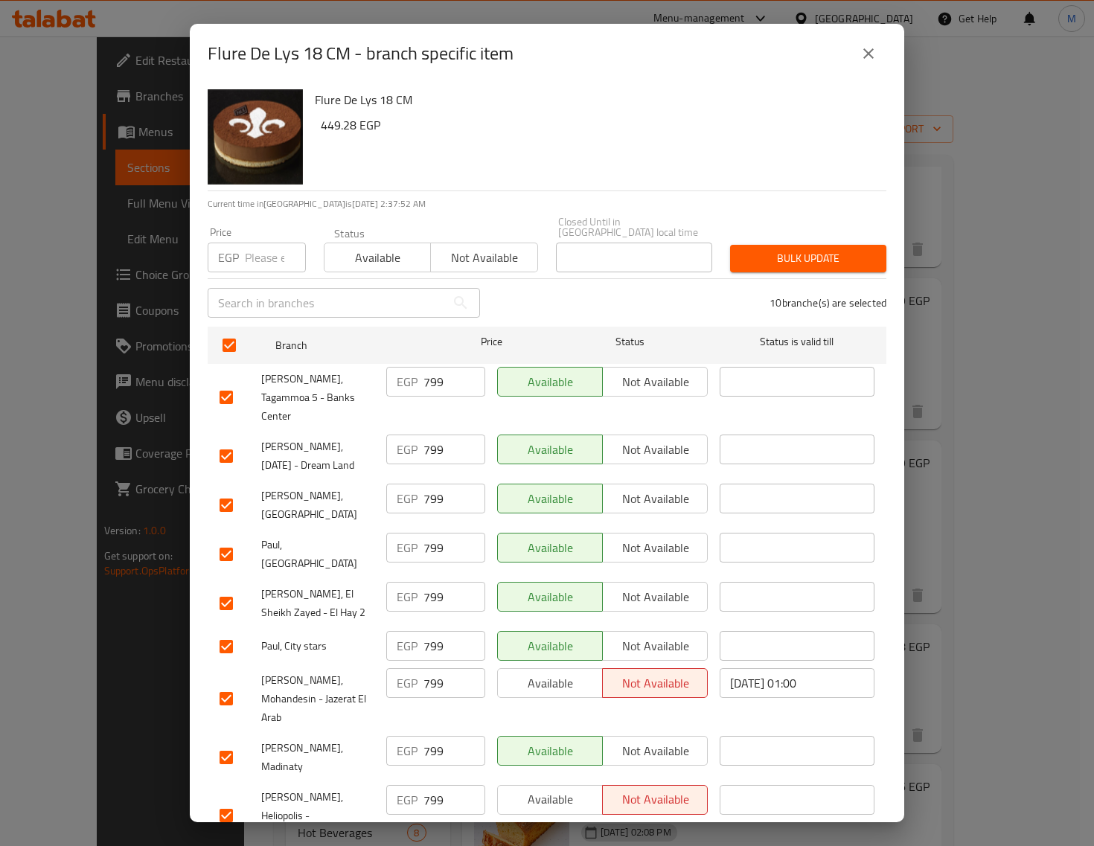
click at [251, 263] on div "Price EGP Price" at bounding box center [257, 249] width 116 height 63
click at [255, 253] on input "number" at bounding box center [275, 258] width 61 height 30
paste input "899.00"
click at [799, 249] on span "Bulk update" at bounding box center [808, 258] width 132 height 19
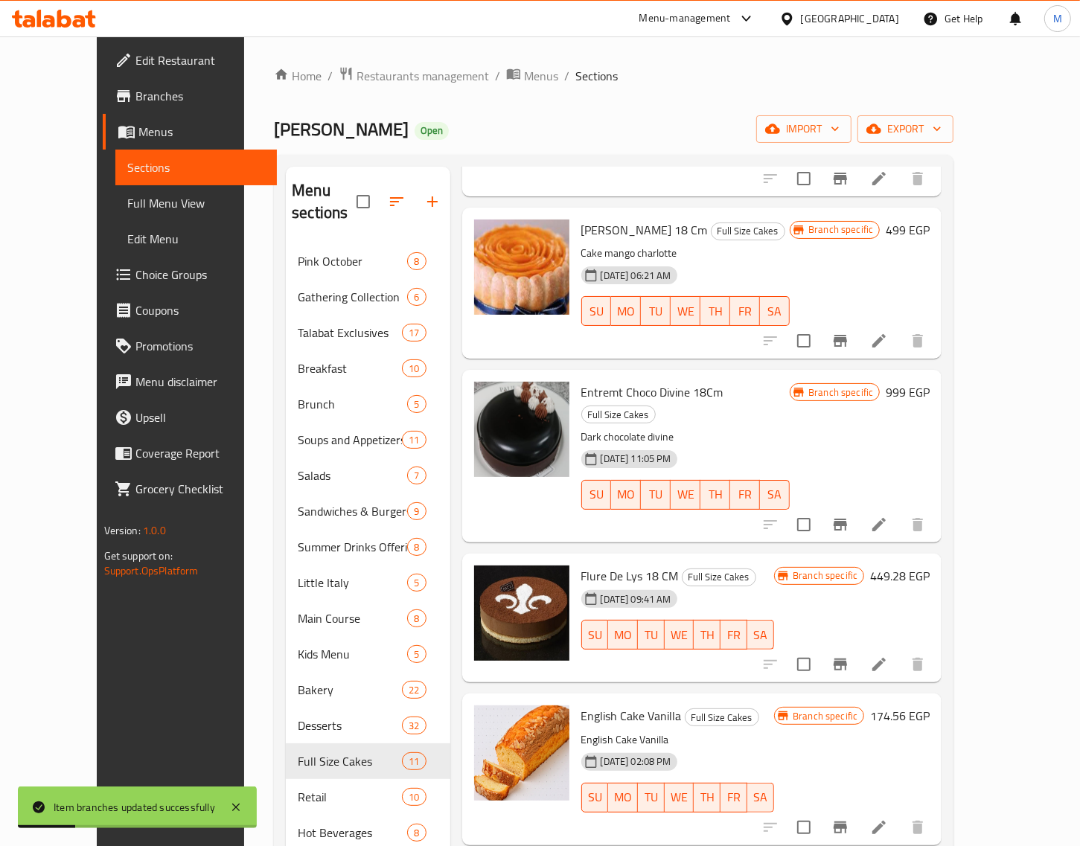
scroll to position [877, 0]
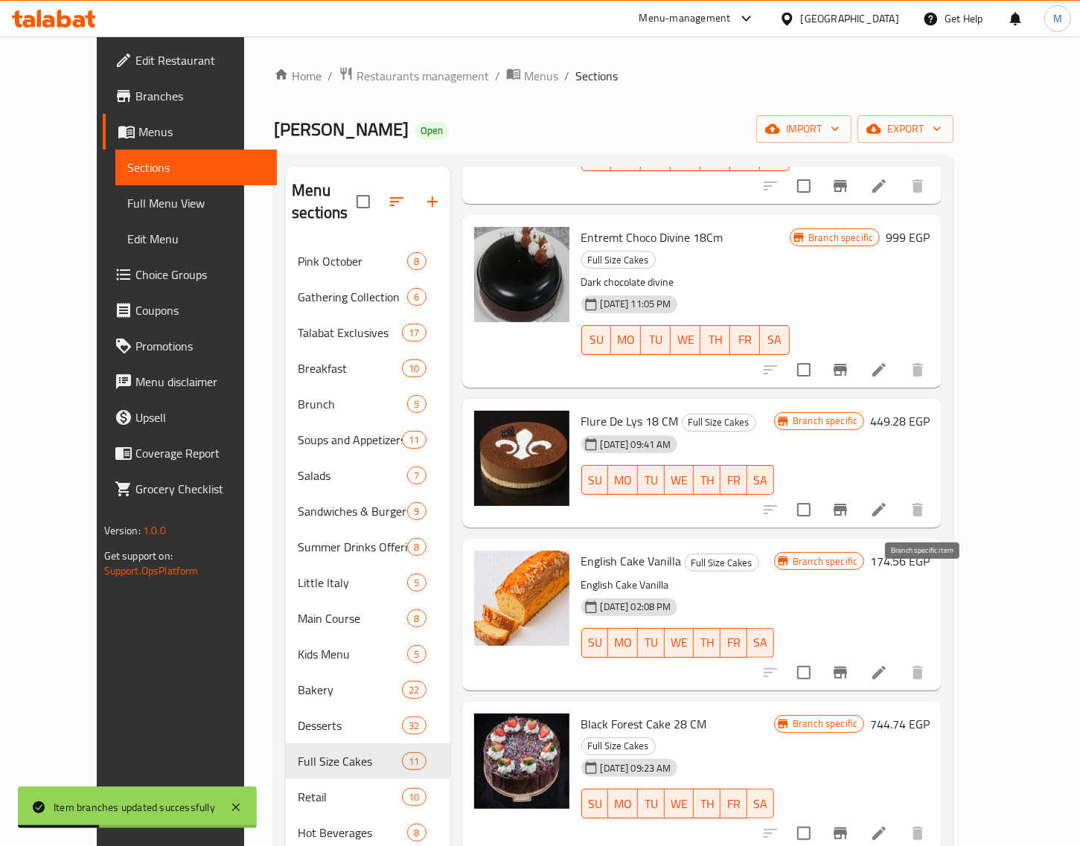
click at [858, 655] on button "Branch-specific-item" at bounding box center [840, 673] width 36 height 36
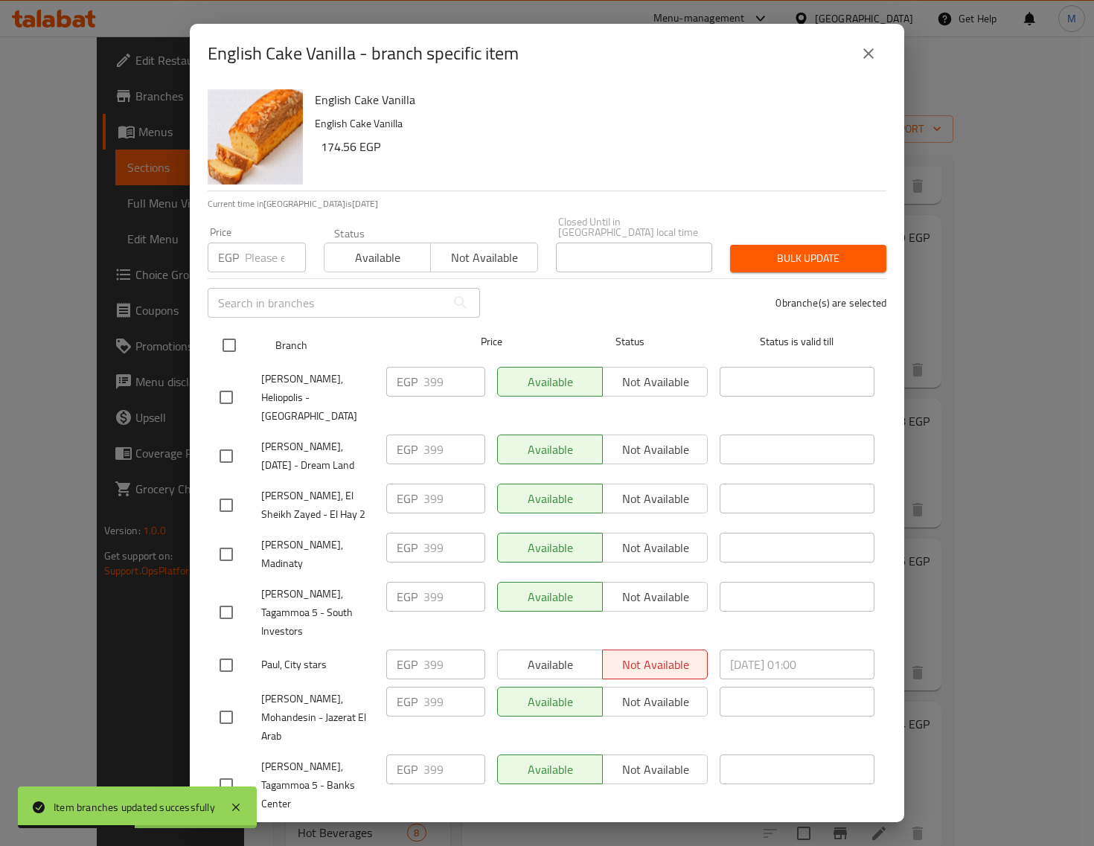
click at [234, 330] on input "checkbox" at bounding box center [229, 345] width 31 height 31
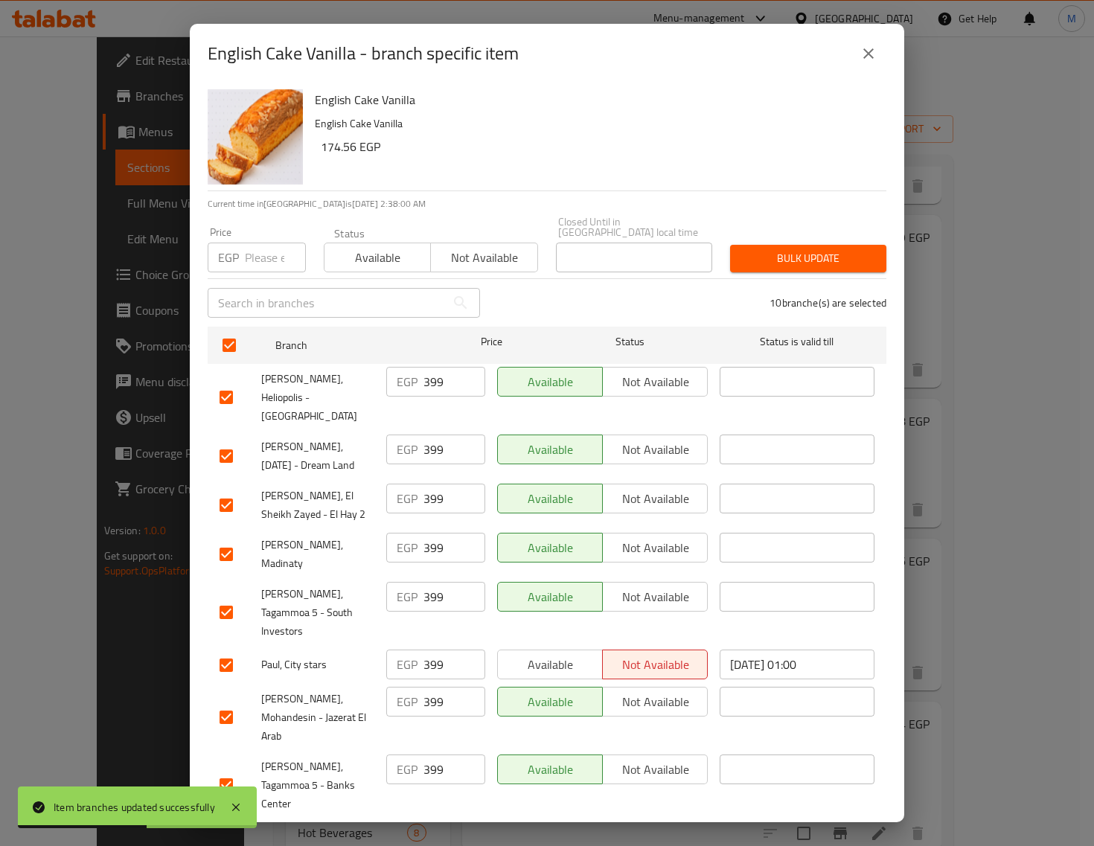
click at [254, 261] on input "number" at bounding box center [275, 258] width 61 height 30
paste input "449.00"
click at [764, 252] on span "Bulk update" at bounding box center [808, 258] width 132 height 19
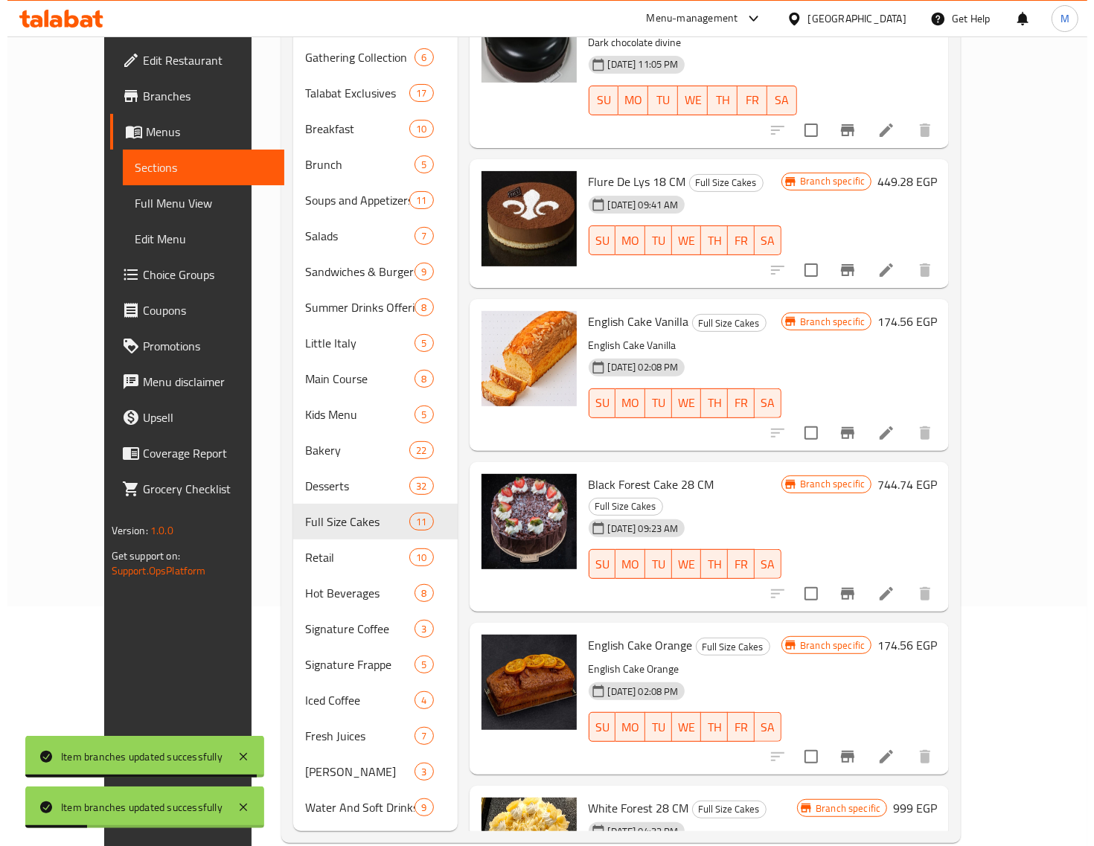
scroll to position [243, 0]
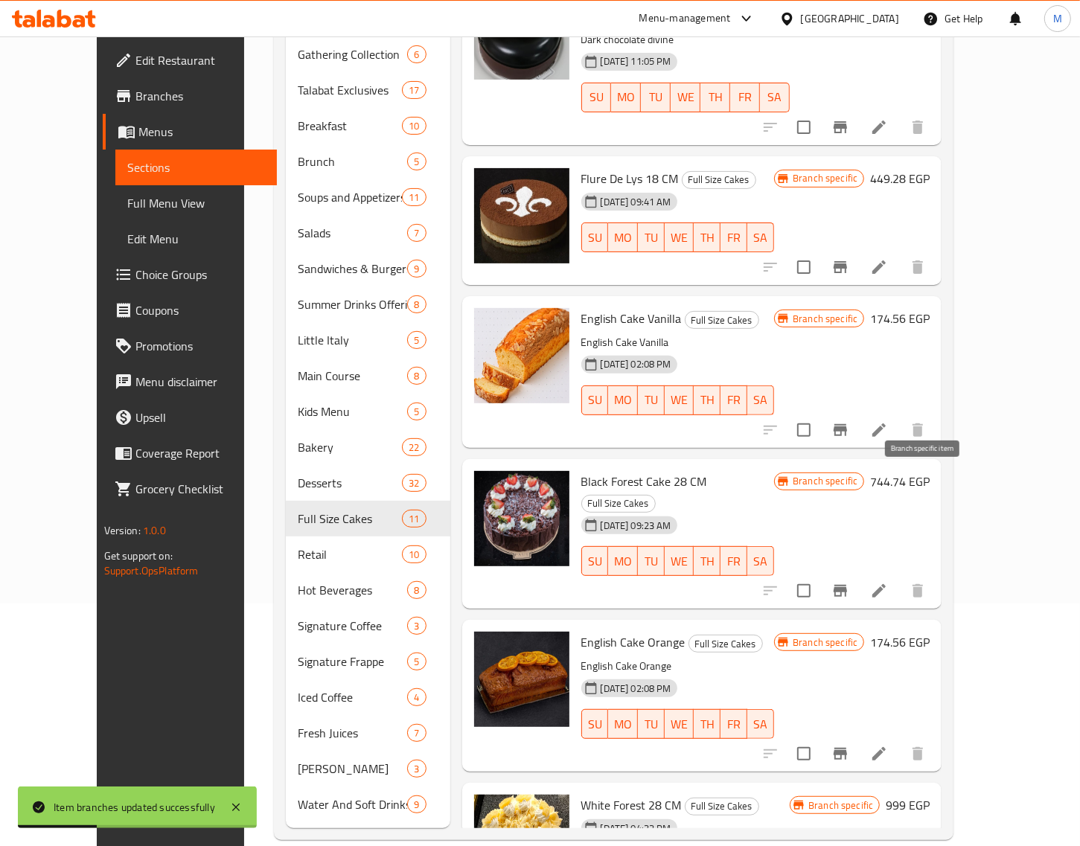
click at [849, 582] on icon "Branch-specific-item" at bounding box center [840, 591] width 18 height 18
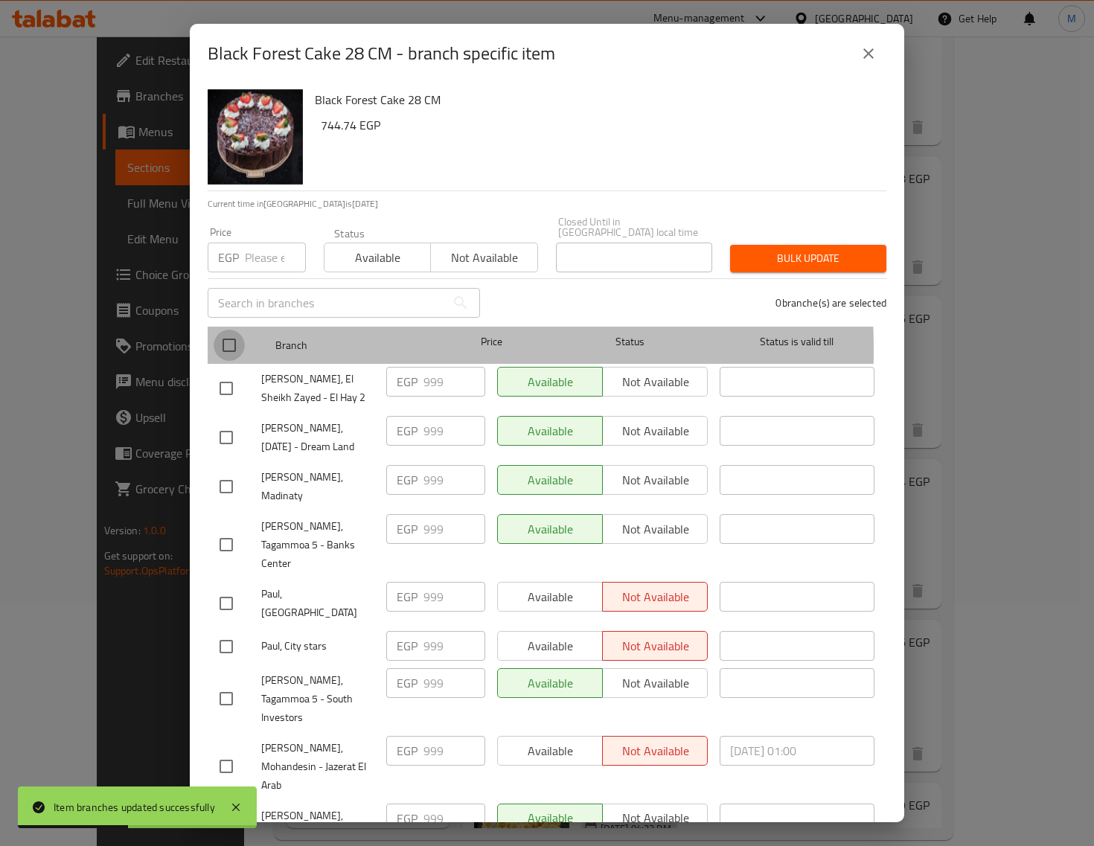
click at [232, 340] on input "checkbox" at bounding box center [229, 345] width 31 height 31
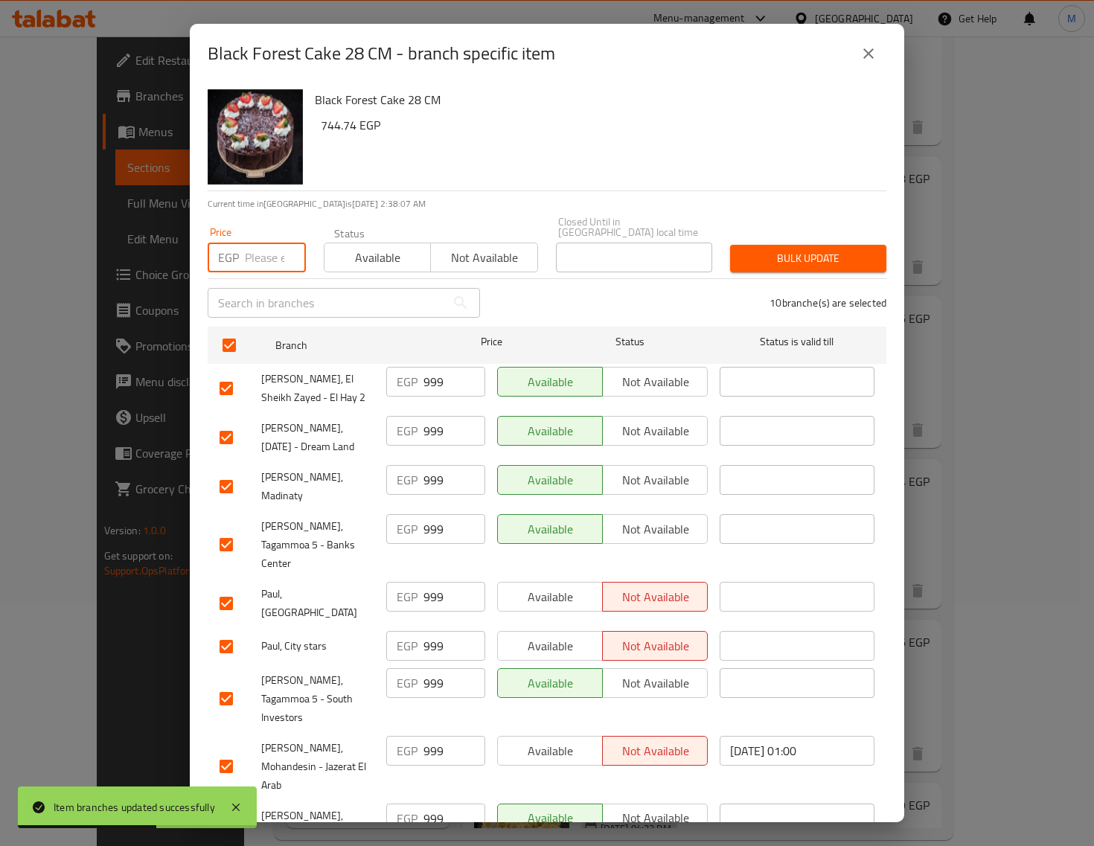
click at [253, 252] on input "number" at bounding box center [275, 258] width 61 height 30
paste input "1199.00"
click at [730, 250] on button "Bulk update" at bounding box center [808, 259] width 156 height 28
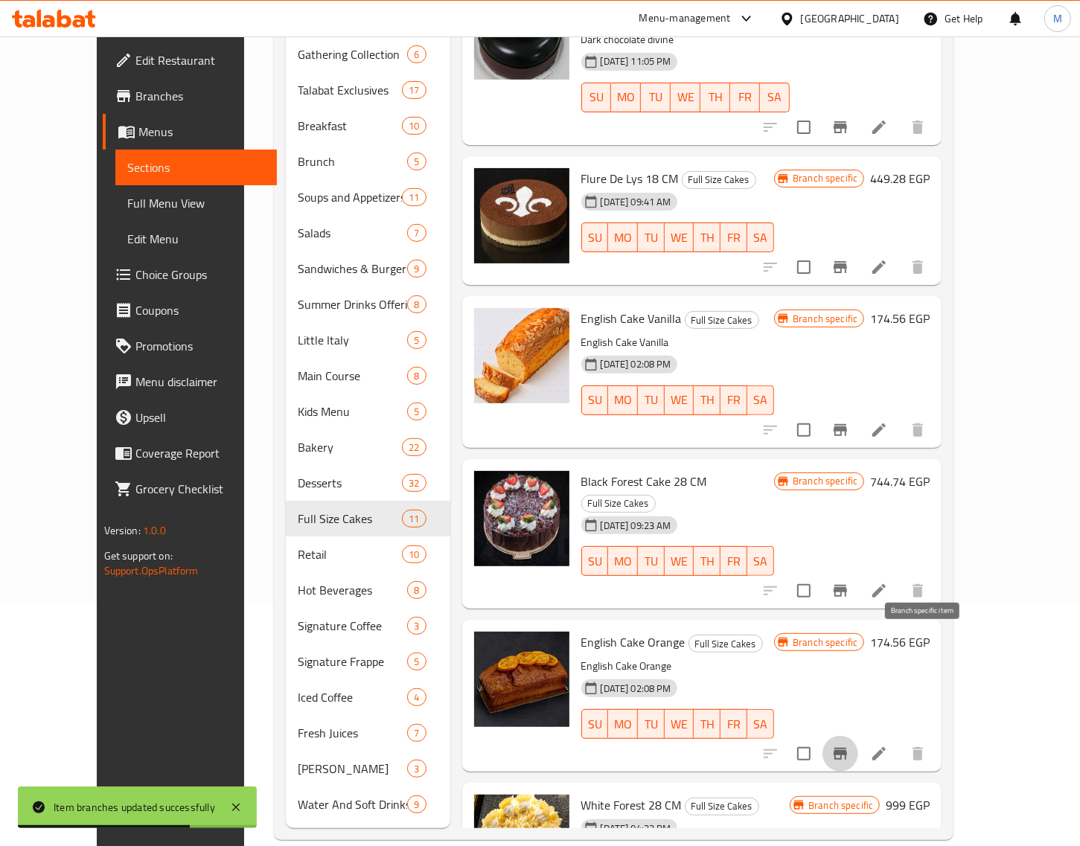
click at [849, 745] on icon "Branch-specific-item" at bounding box center [840, 754] width 18 height 18
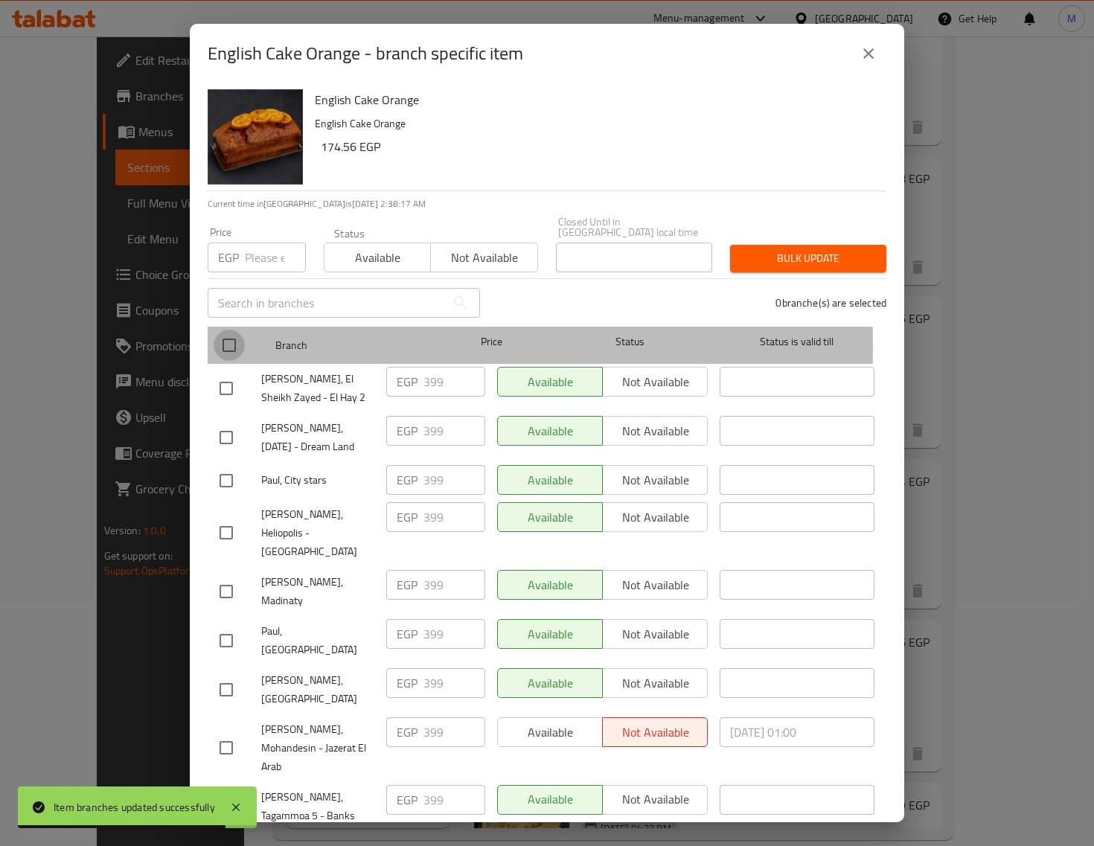
click at [234, 336] on input "checkbox" at bounding box center [229, 345] width 31 height 31
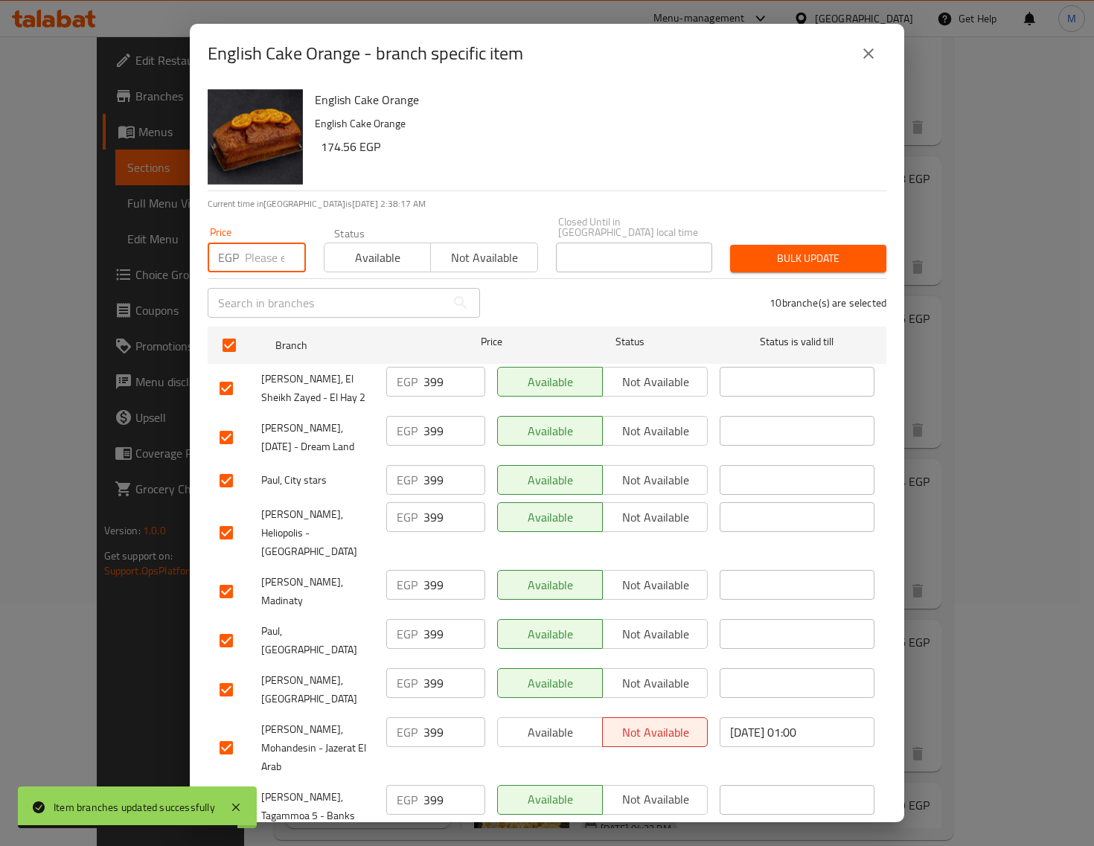
click at [266, 246] on input "number" at bounding box center [275, 258] width 61 height 30
paste input "439.00"
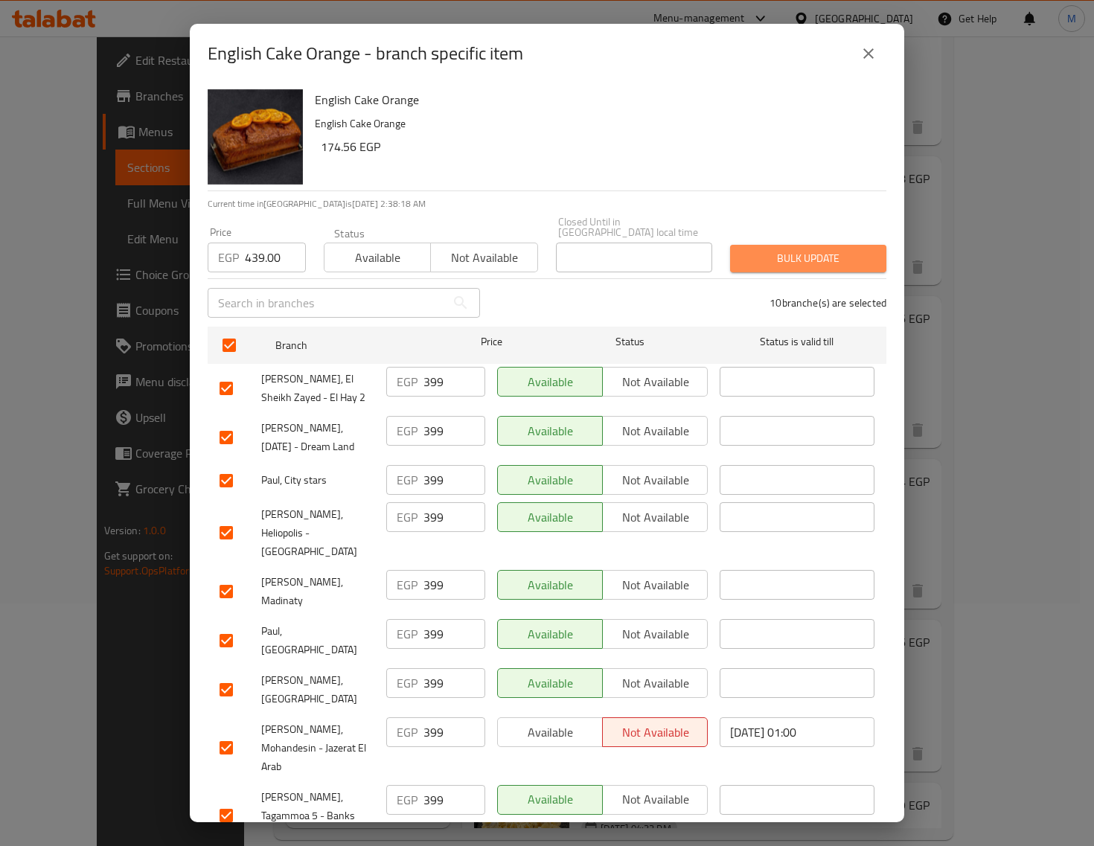
click at [801, 249] on span "Bulk update" at bounding box center [808, 258] width 132 height 19
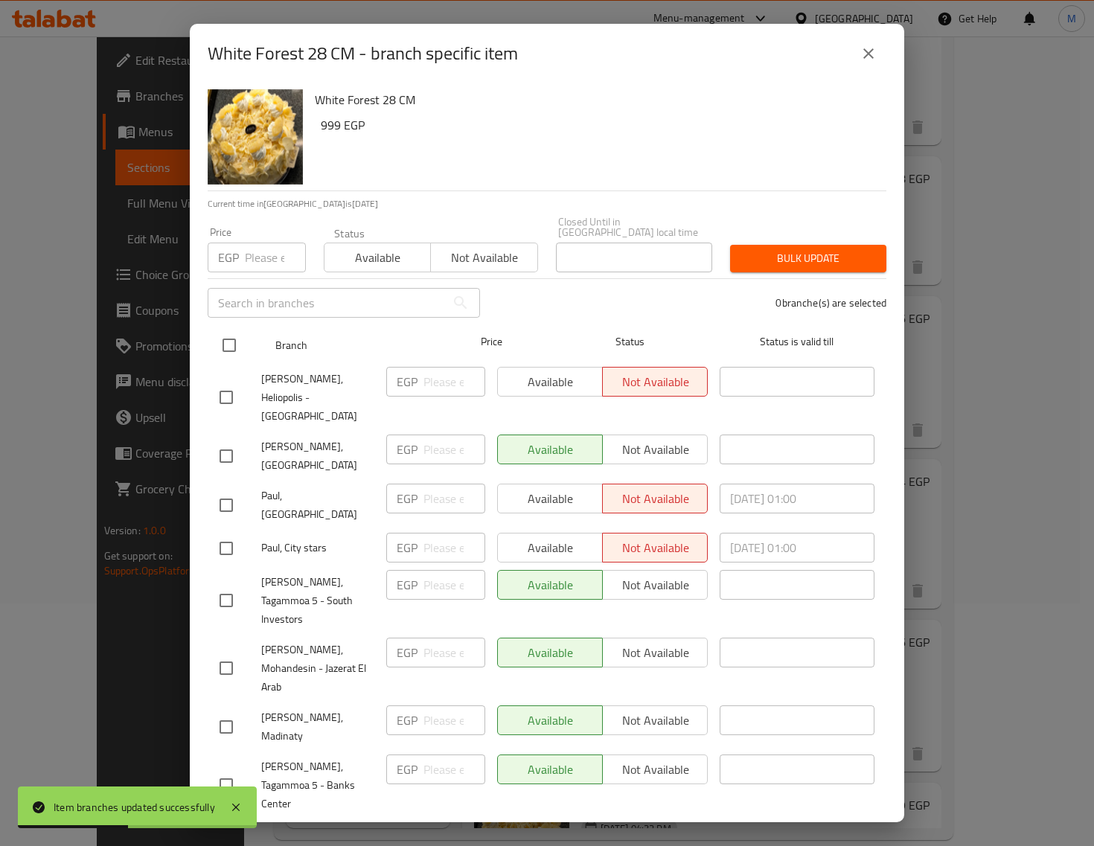
click at [222, 336] on input "checkbox" at bounding box center [229, 345] width 31 height 31
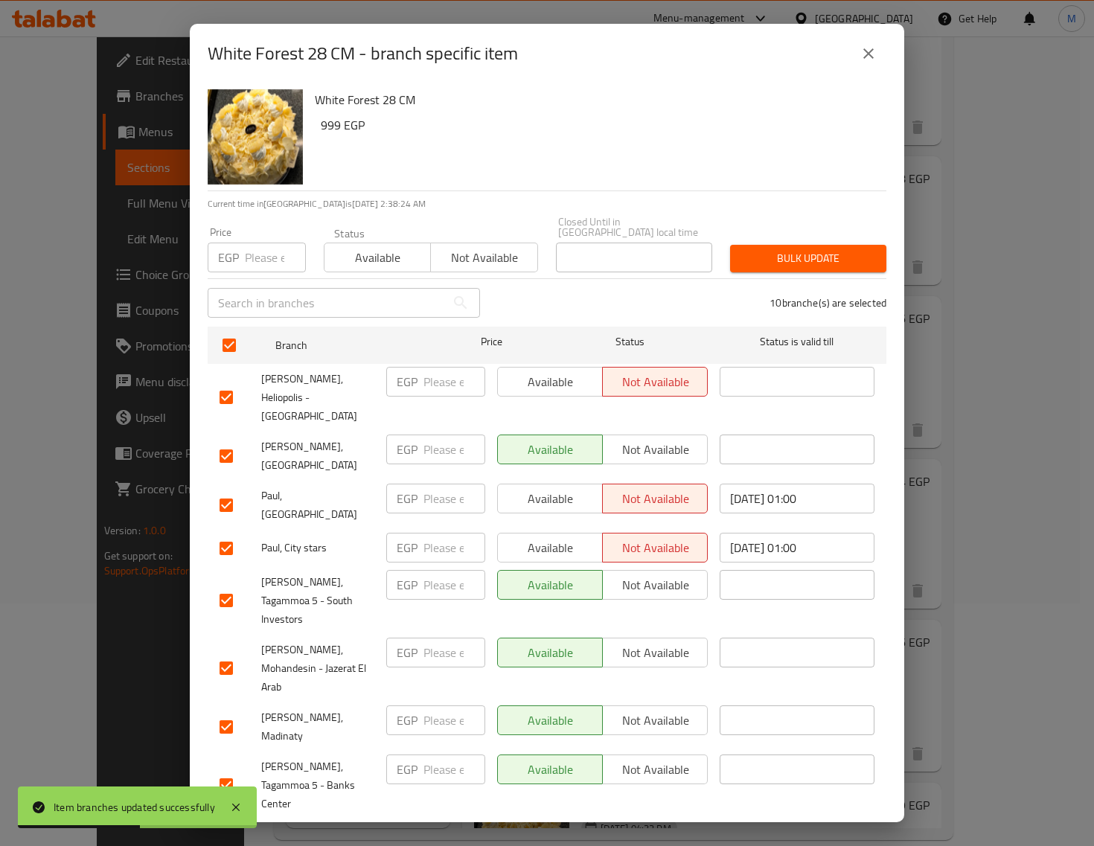
click at [251, 251] on input "number" at bounding box center [275, 258] width 61 height 30
paste input "1199.00"
drag, startPoint x: 745, startPoint y: 243, endPoint x: 732, endPoint y: 253, distance: 16.5
click at [745, 249] on span "Bulk update" at bounding box center [808, 258] width 132 height 19
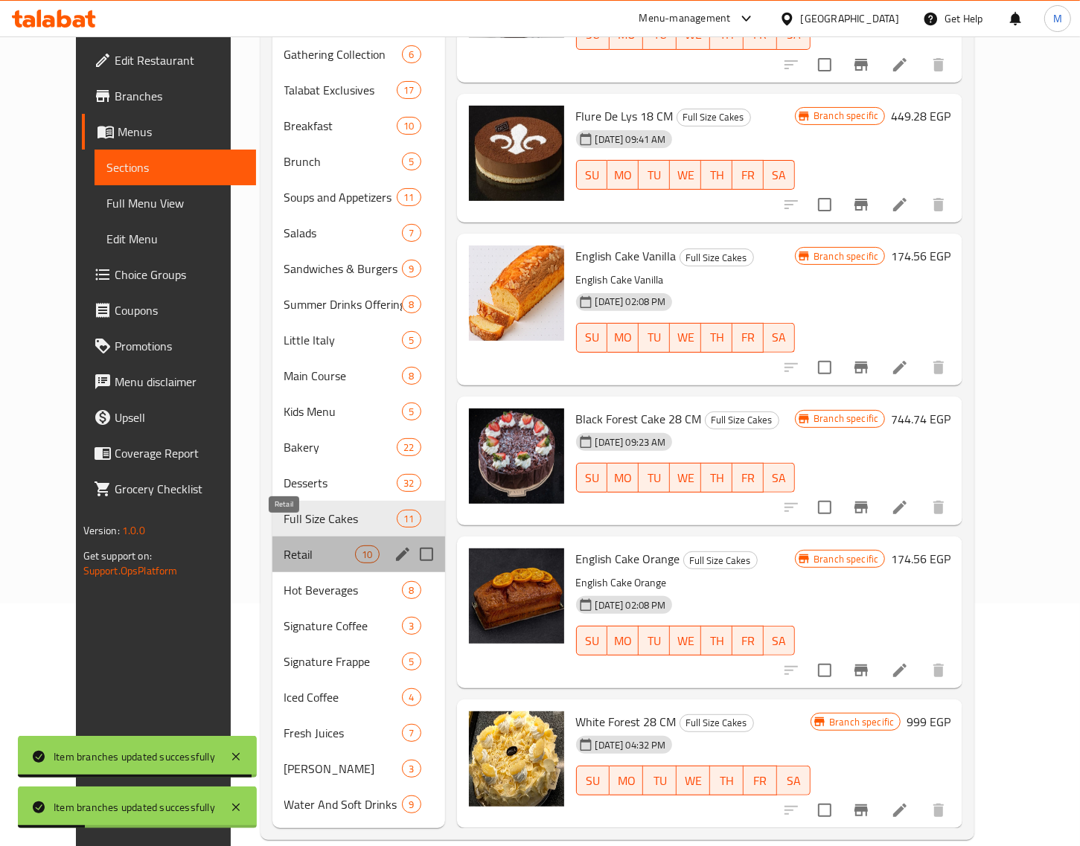
click at [284, 546] on span "Retail" at bounding box center [319, 555] width 71 height 18
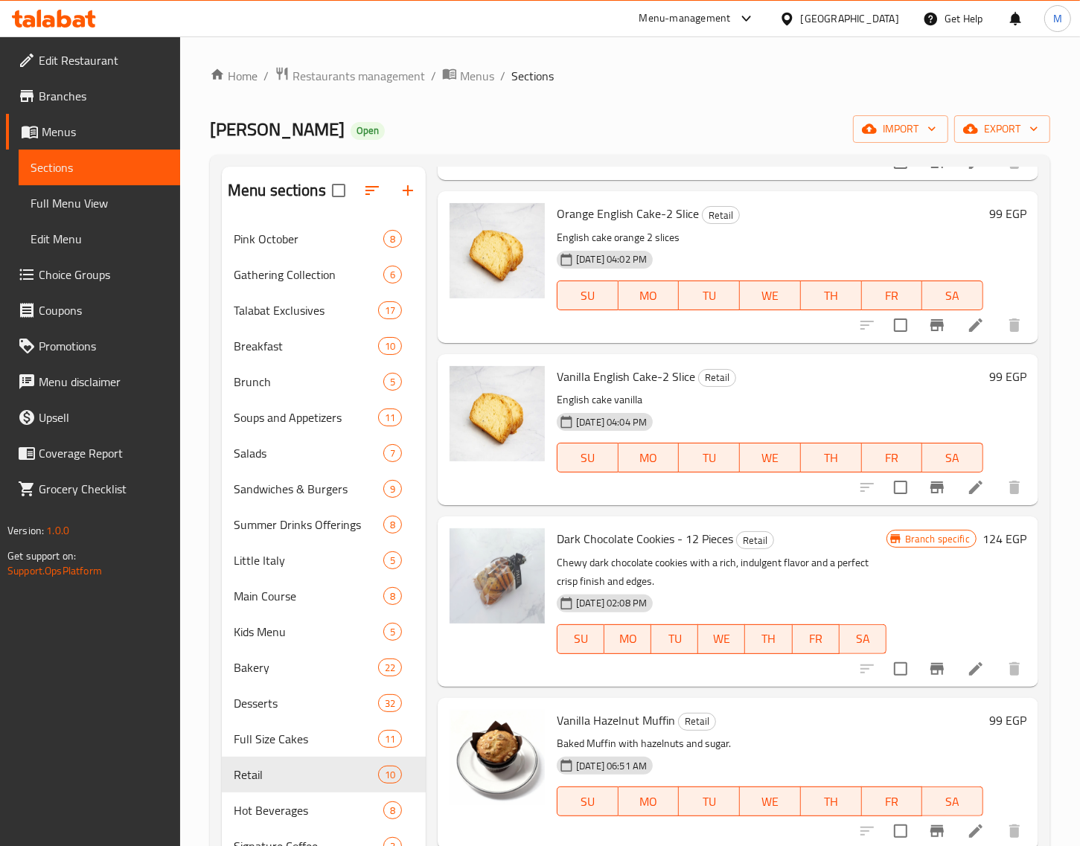
scroll to position [279, 0]
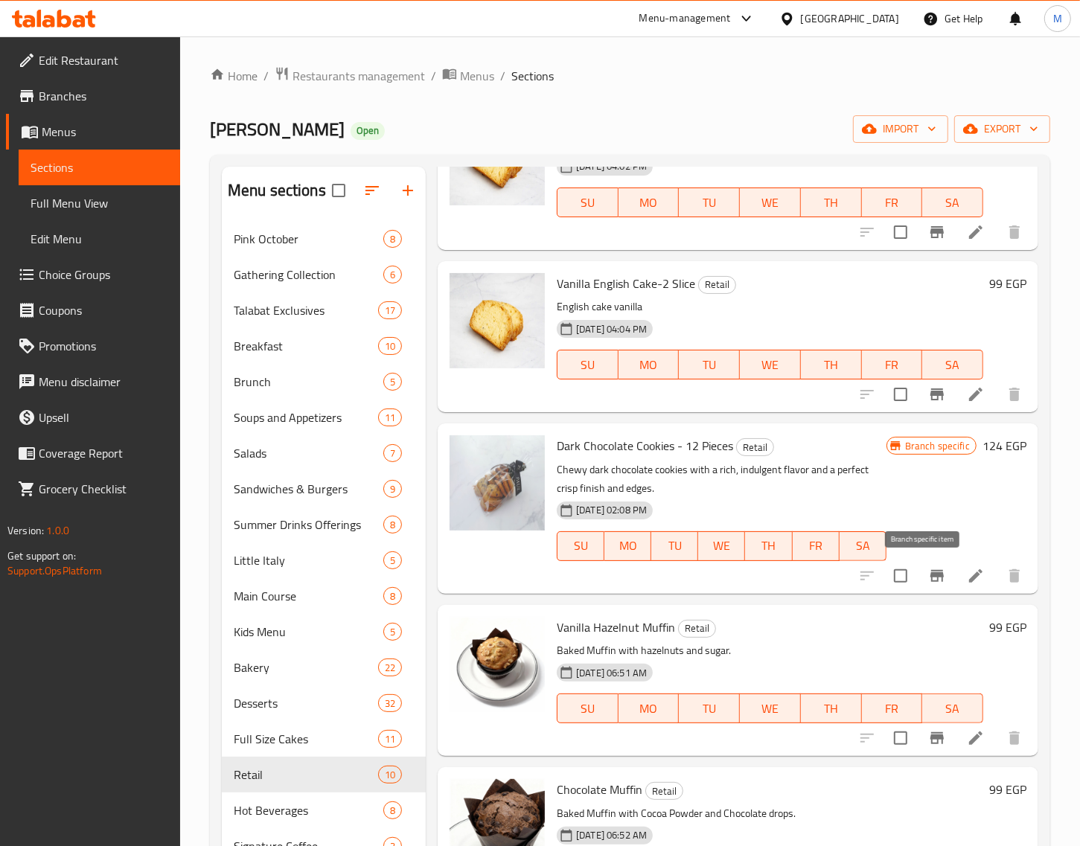
click at [930, 573] on icon "Branch-specific-item" at bounding box center [936, 576] width 13 height 12
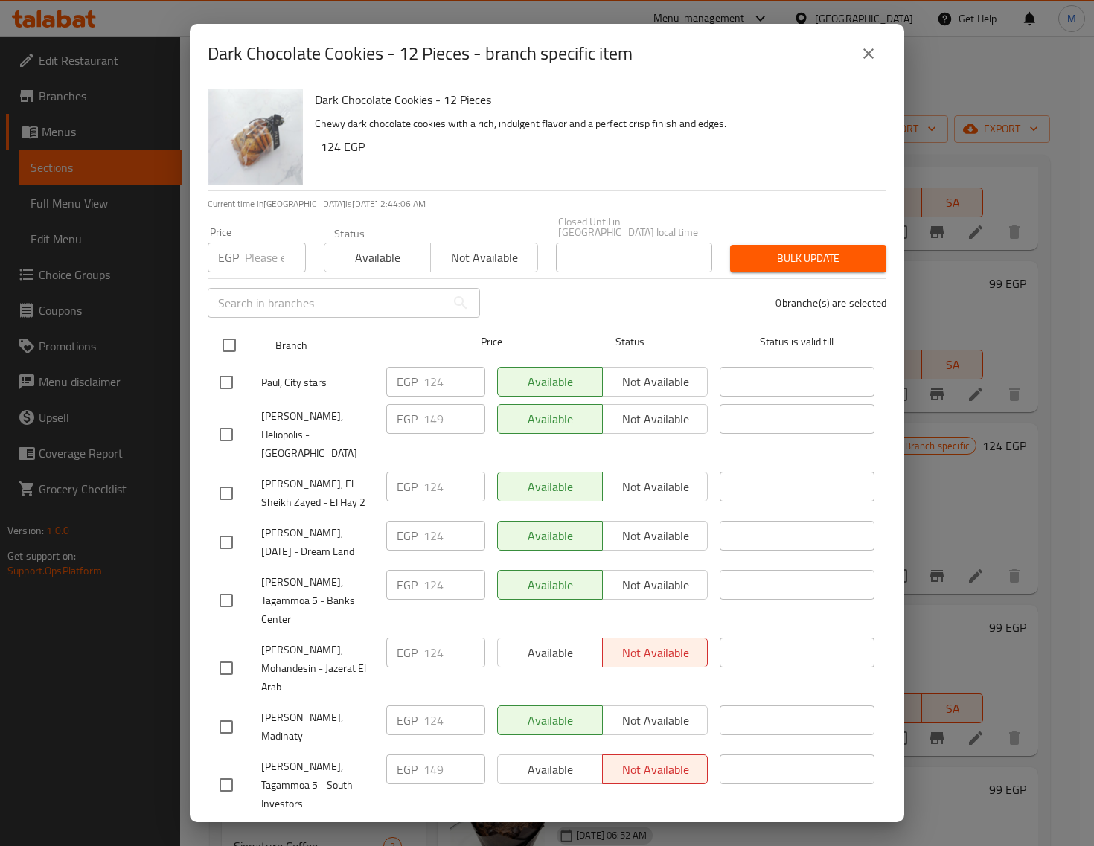
click at [217, 331] on input "checkbox" at bounding box center [229, 345] width 31 height 31
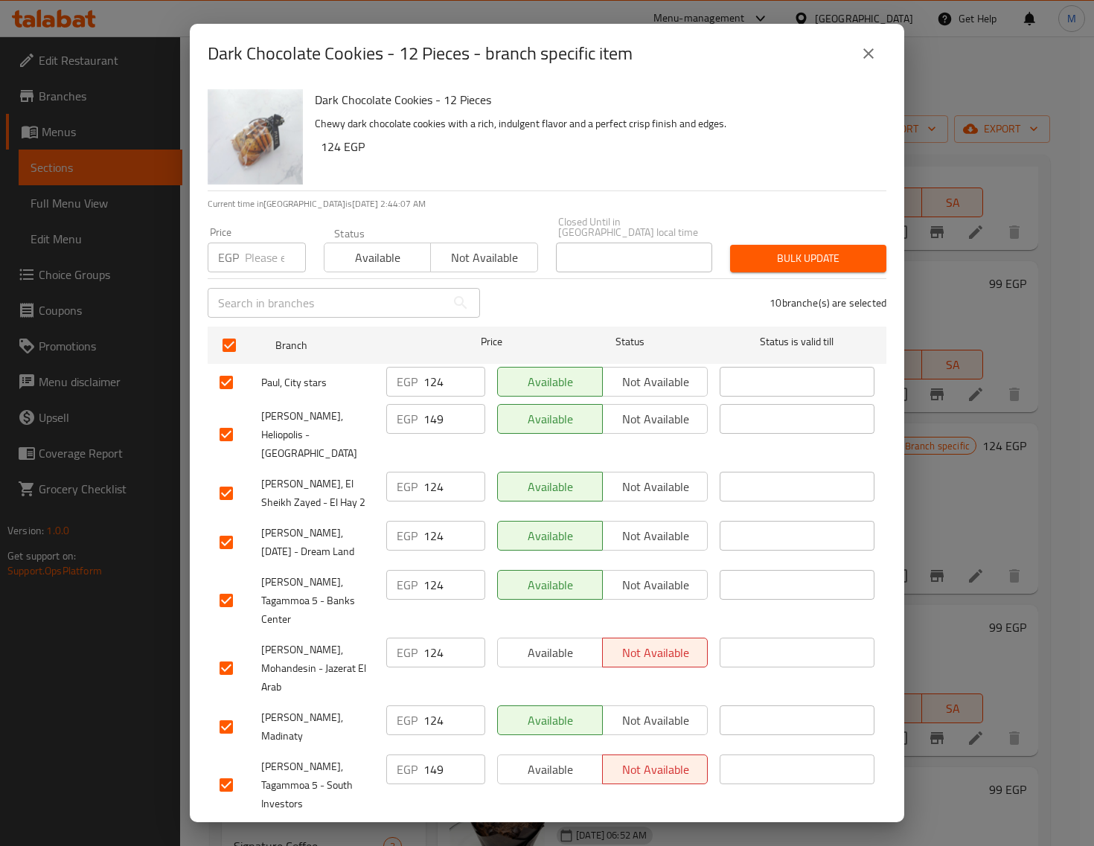
click at [242, 246] on div "EGP Price" at bounding box center [257, 258] width 98 height 30
paste input "159.00"
click at [820, 255] on span "Bulk update" at bounding box center [808, 258] width 132 height 19
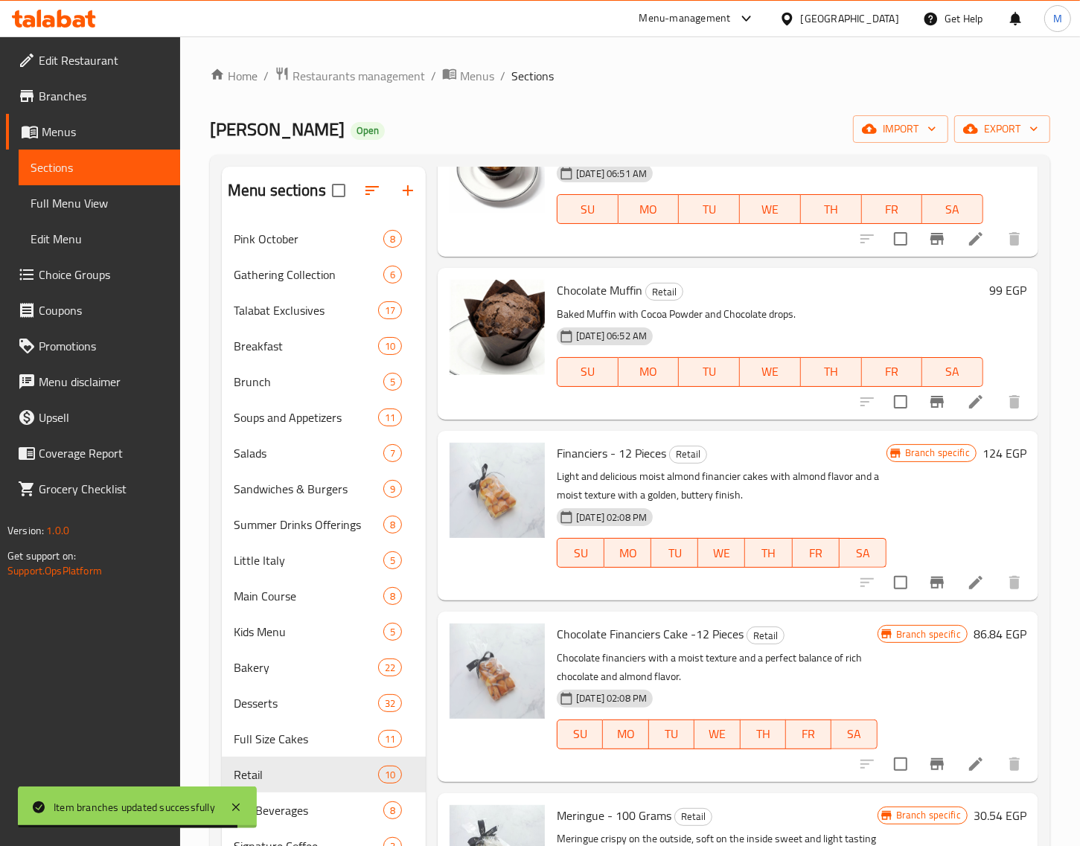
scroll to position [837, 0]
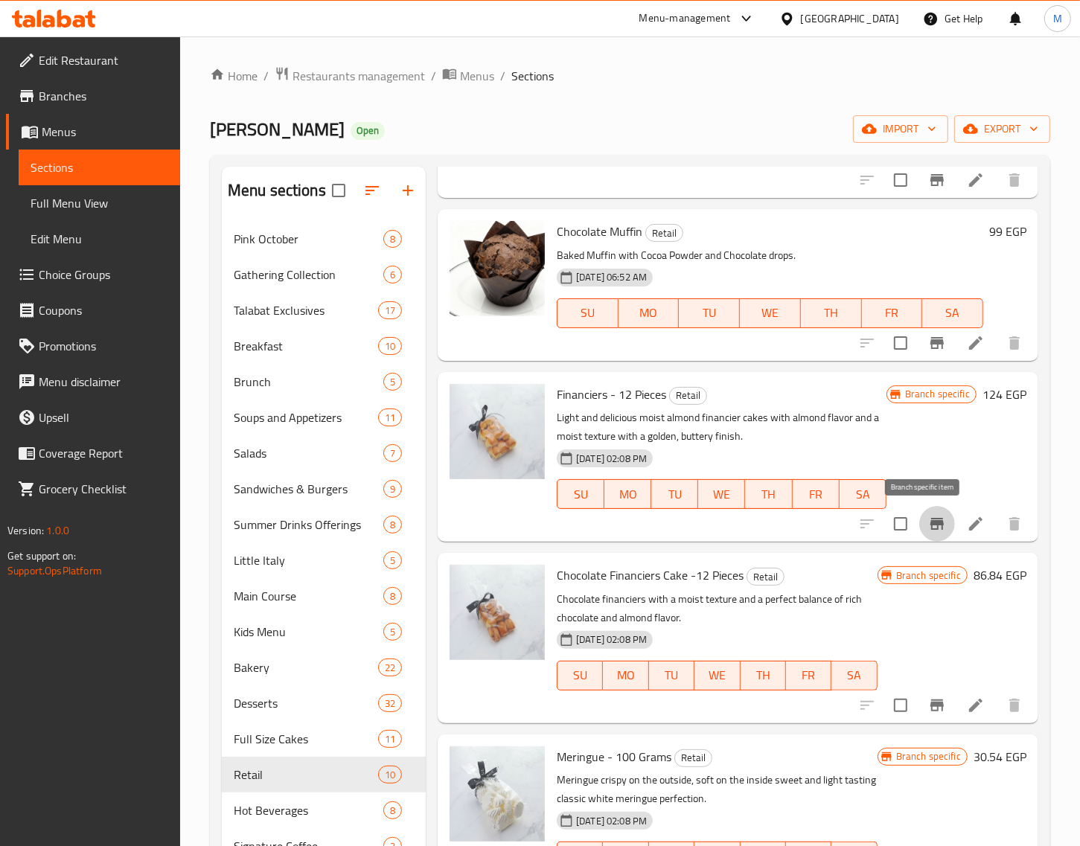
click at [930, 529] on icon "Branch-specific-item" at bounding box center [936, 524] width 13 height 12
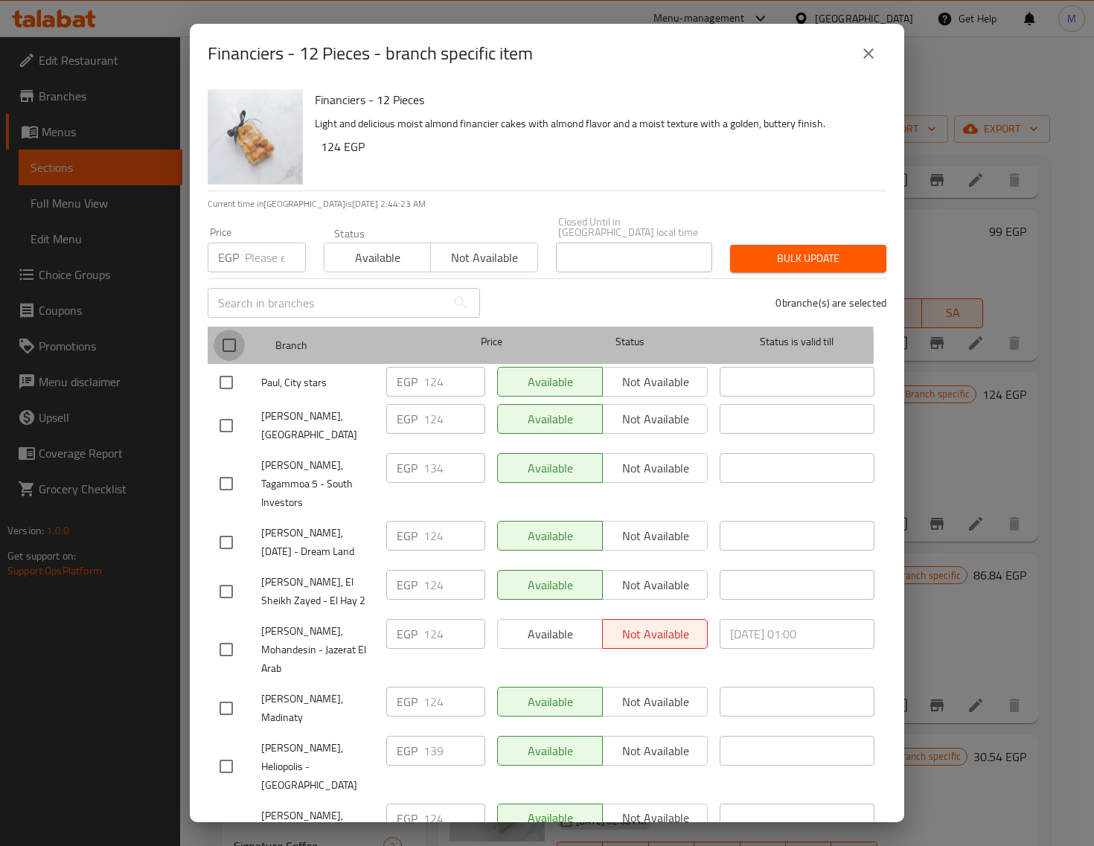
click at [229, 339] on input "checkbox" at bounding box center [229, 345] width 31 height 31
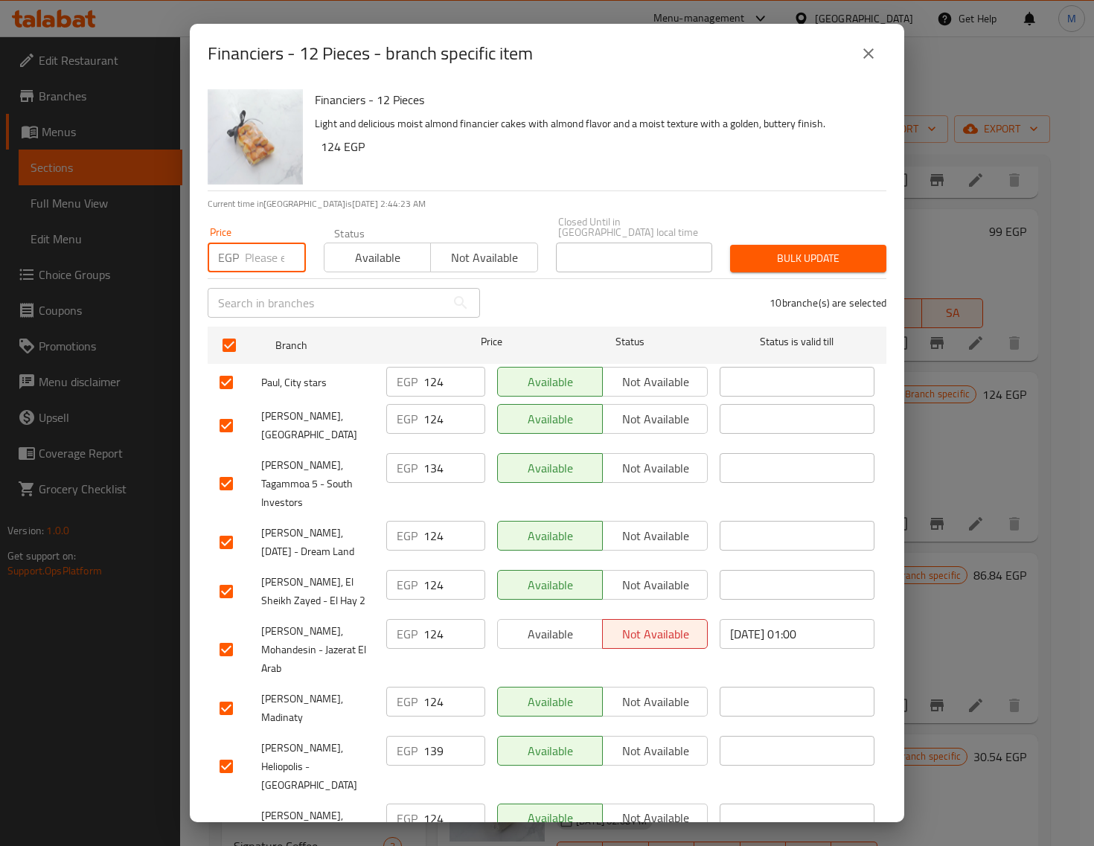
click at [247, 251] on input "number" at bounding box center [275, 258] width 61 height 30
paste input "159.00"
click at [776, 249] on span "Bulk update" at bounding box center [808, 258] width 132 height 19
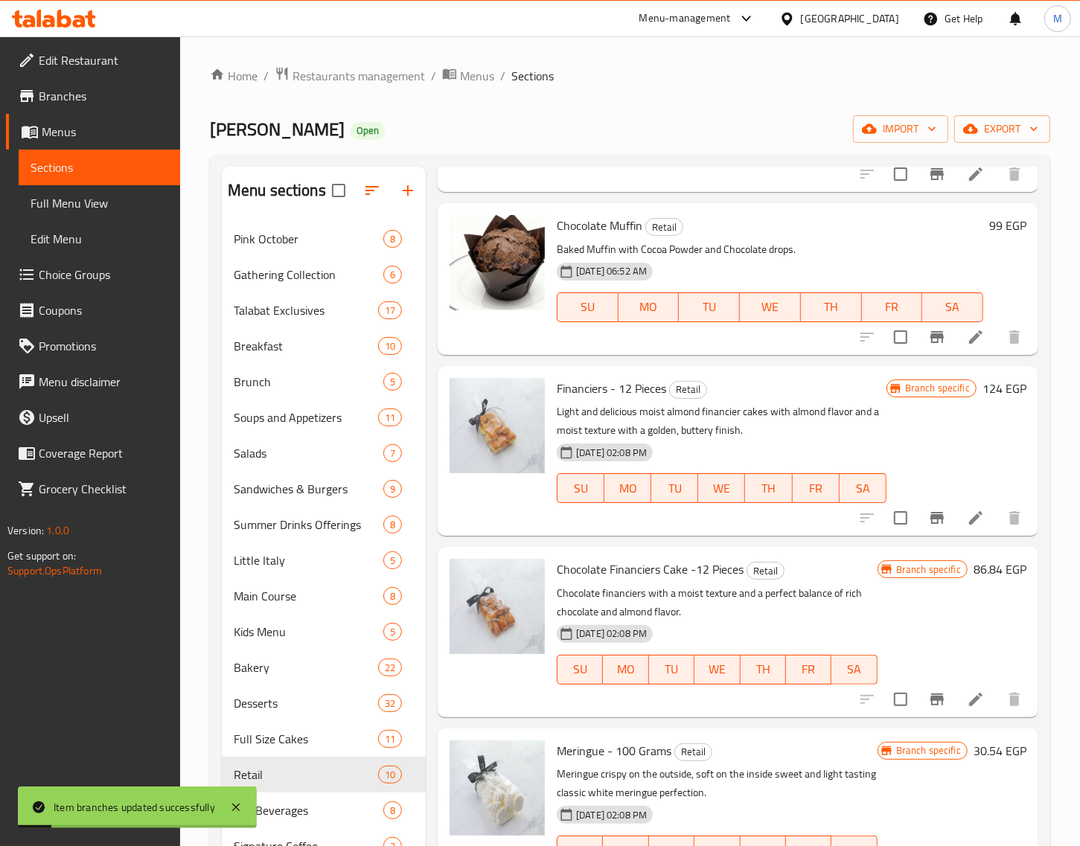
scroll to position [856, 0]
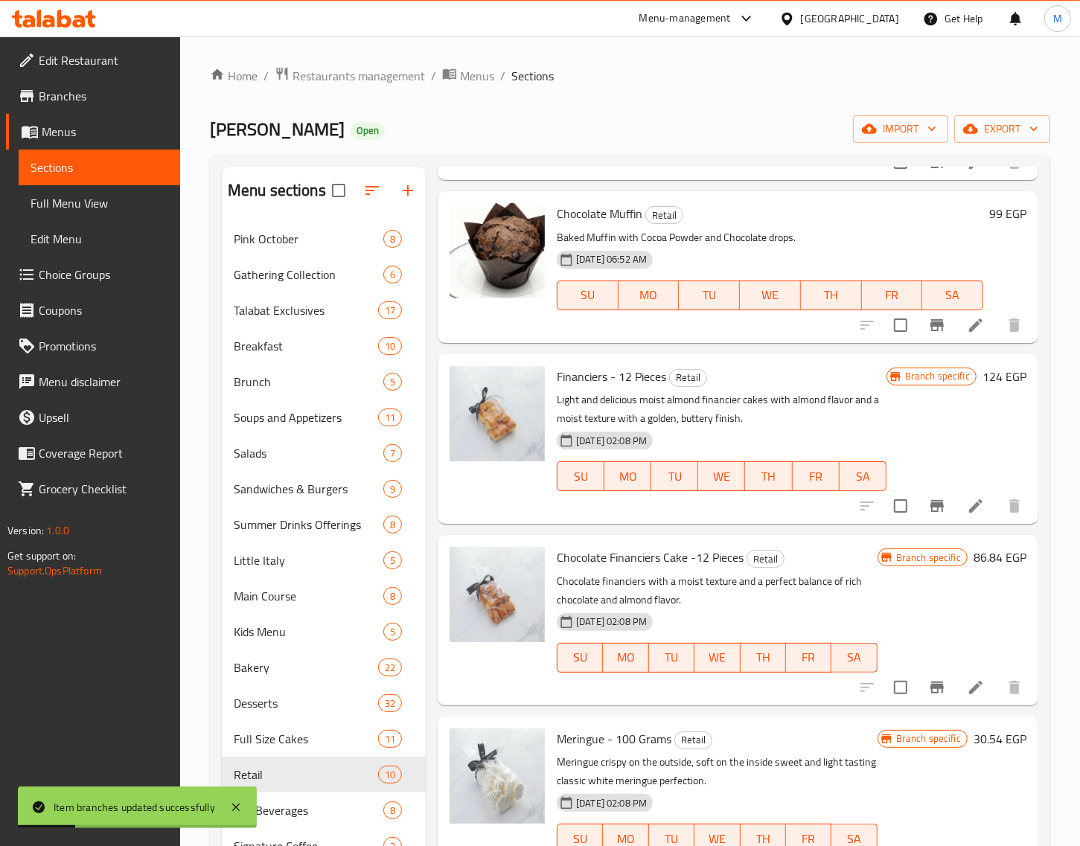
click at [930, 686] on icon "Branch-specific-item" at bounding box center [936, 688] width 13 height 12
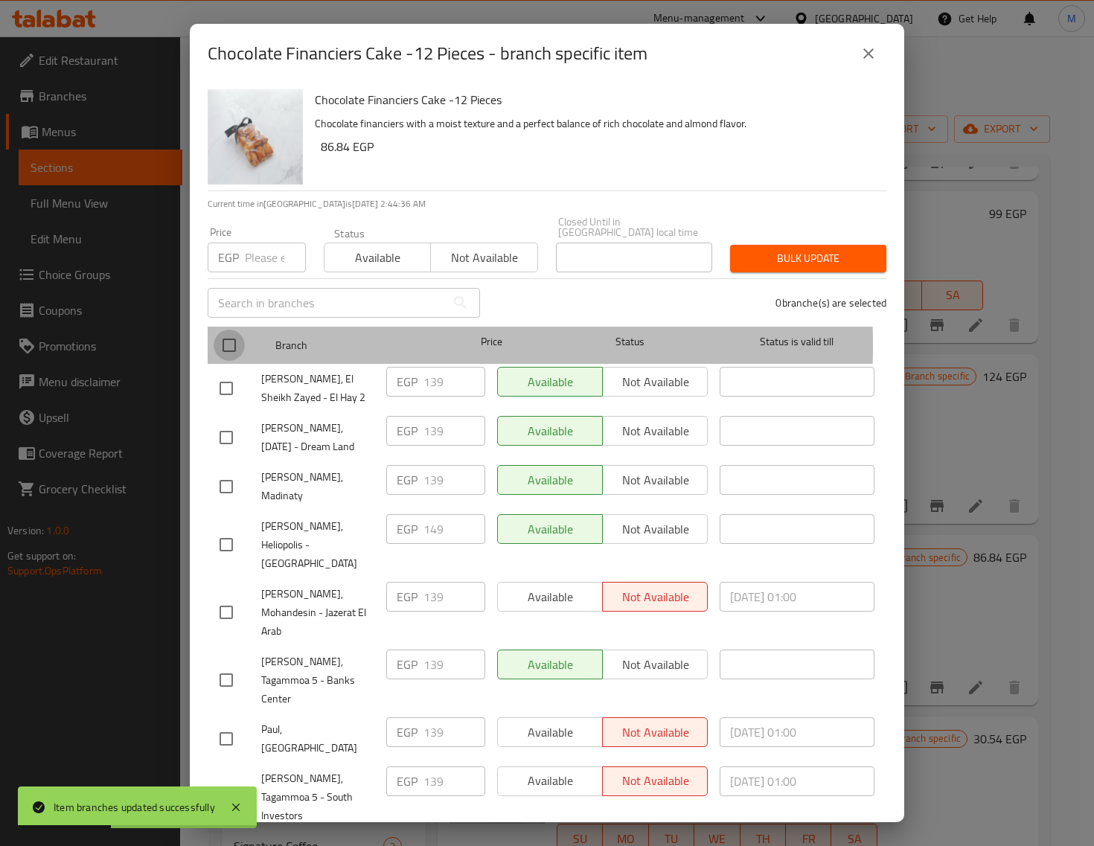
click at [225, 335] on input "checkbox" at bounding box center [229, 345] width 31 height 31
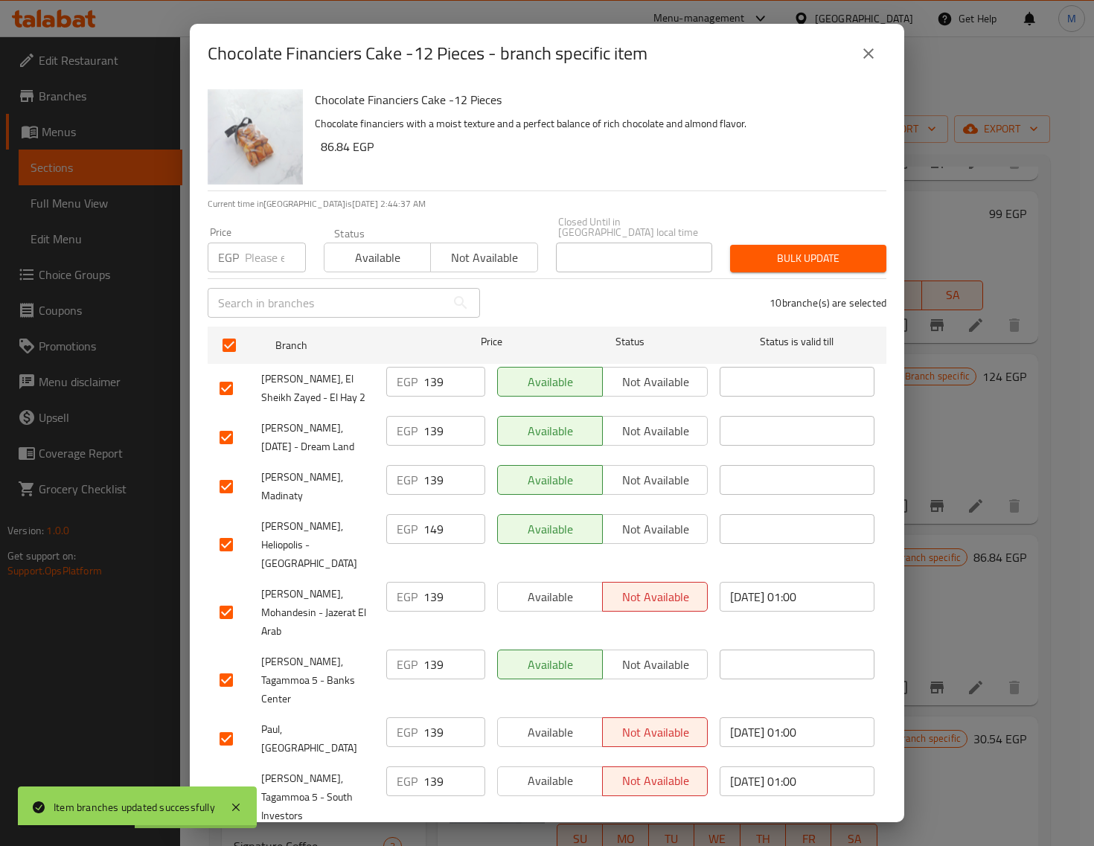
click at [259, 259] on input "number" at bounding box center [275, 258] width 61 height 30
paste input "149.00"
click at [775, 249] on span "Bulk update" at bounding box center [808, 258] width 132 height 19
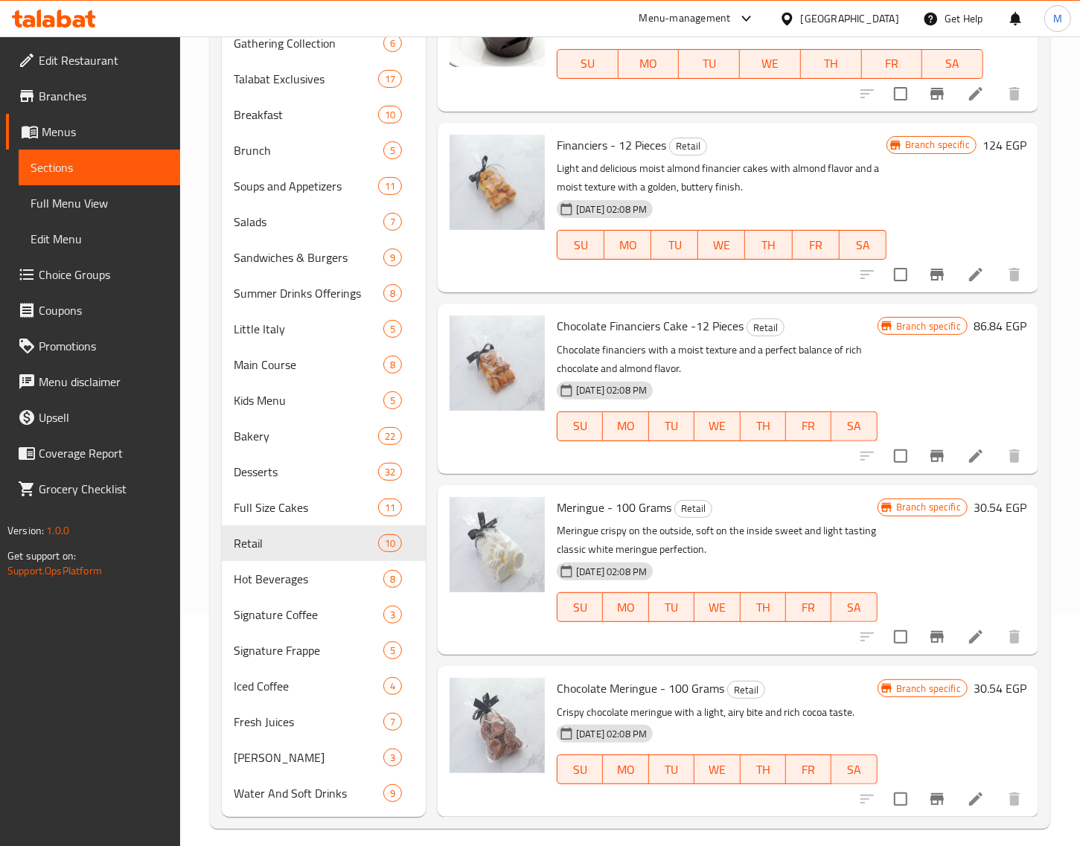
scroll to position [243, 0]
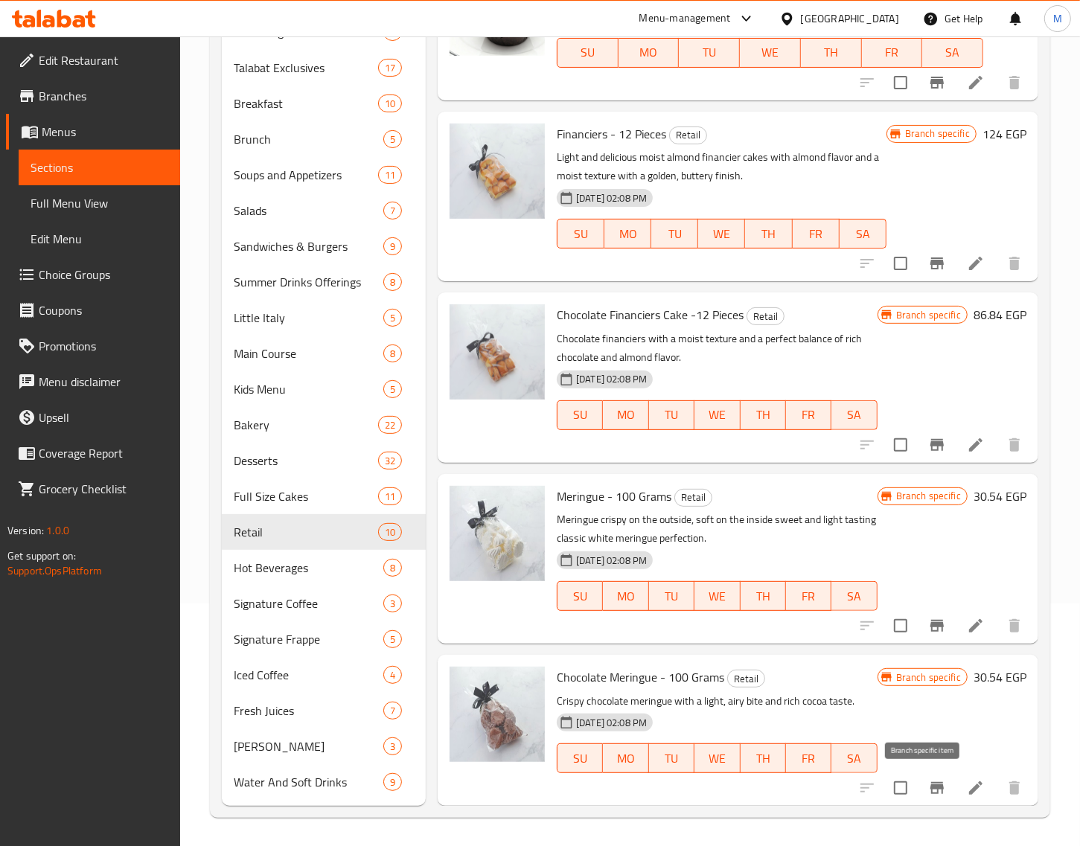
click at [930, 785] on icon "Branch-specific-item" at bounding box center [936, 788] width 13 height 12
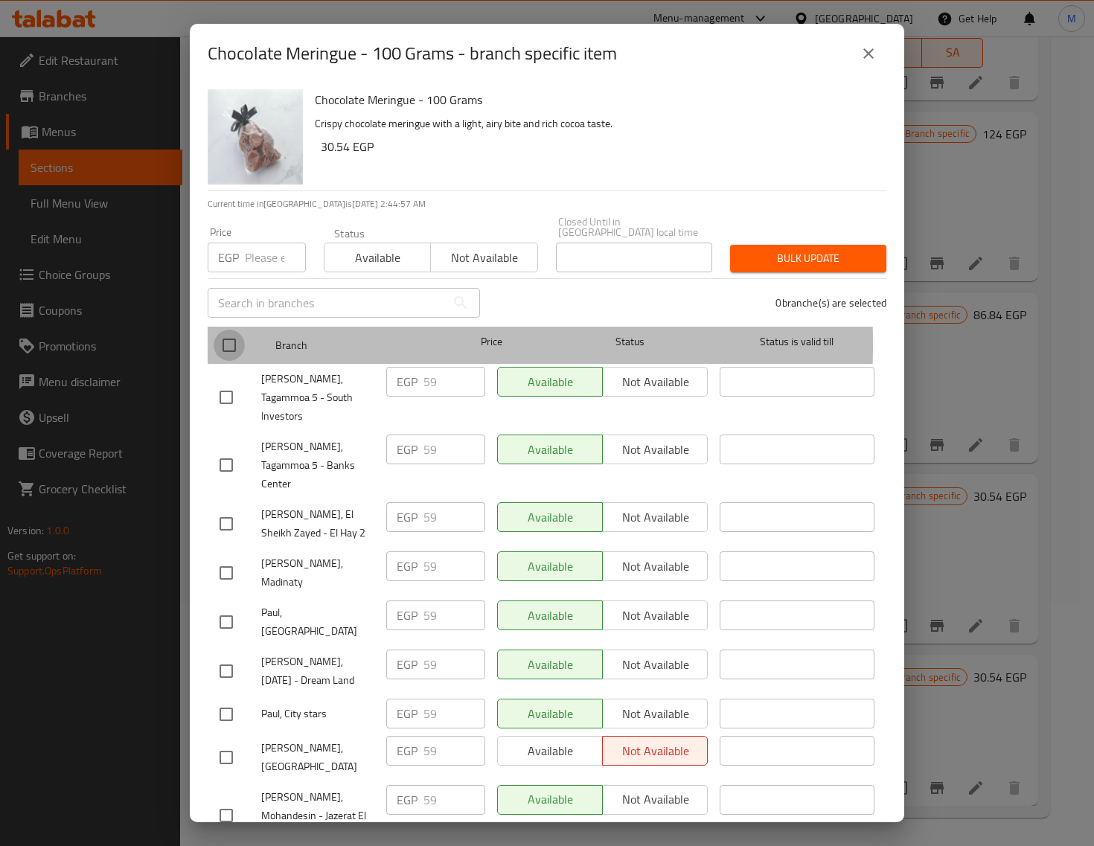
click at [233, 333] on input "checkbox" at bounding box center [229, 345] width 31 height 31
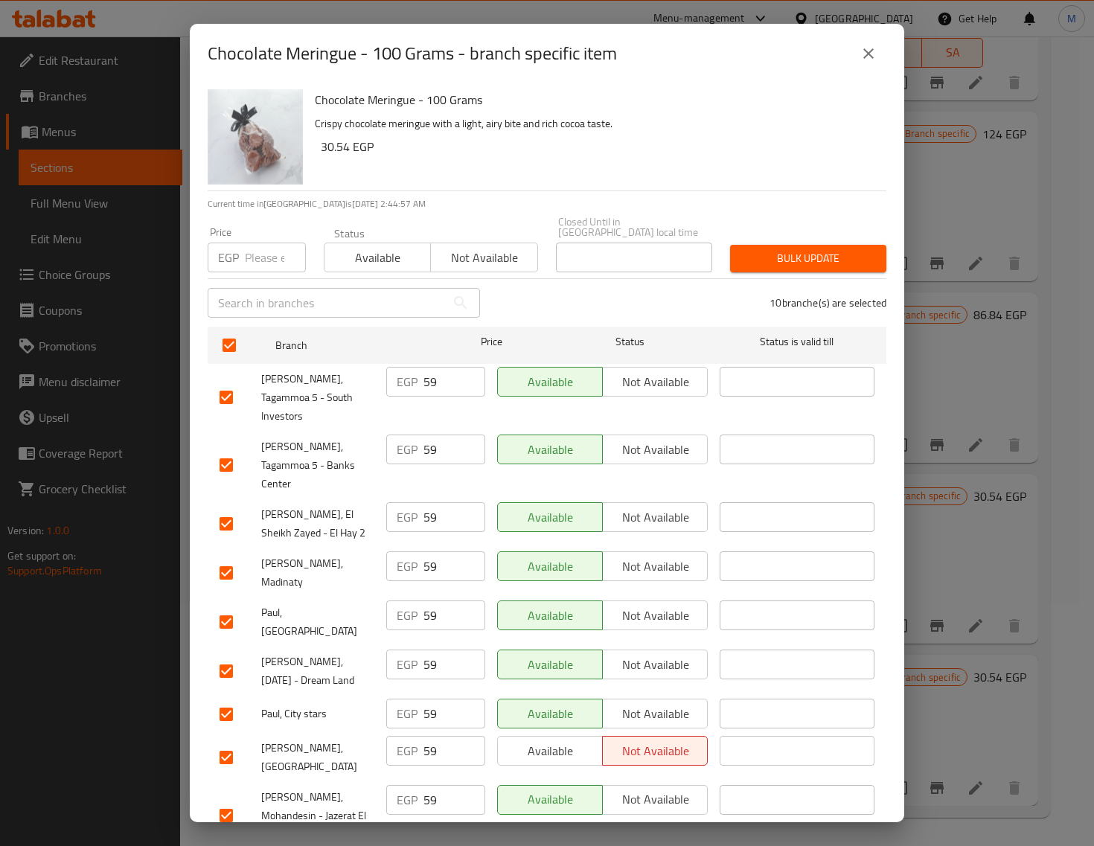
click at [261, 263] on div "Price EGP Price" at bounding box center [257, 249] width 116 height 63
click at [261, 244] on input "number" at bounding box center [275, 258] width 61 height 30
paste input "69.00"
click at [774, 249] on span "Bulk update" at bounding box center [808, 258] width 132 height 19
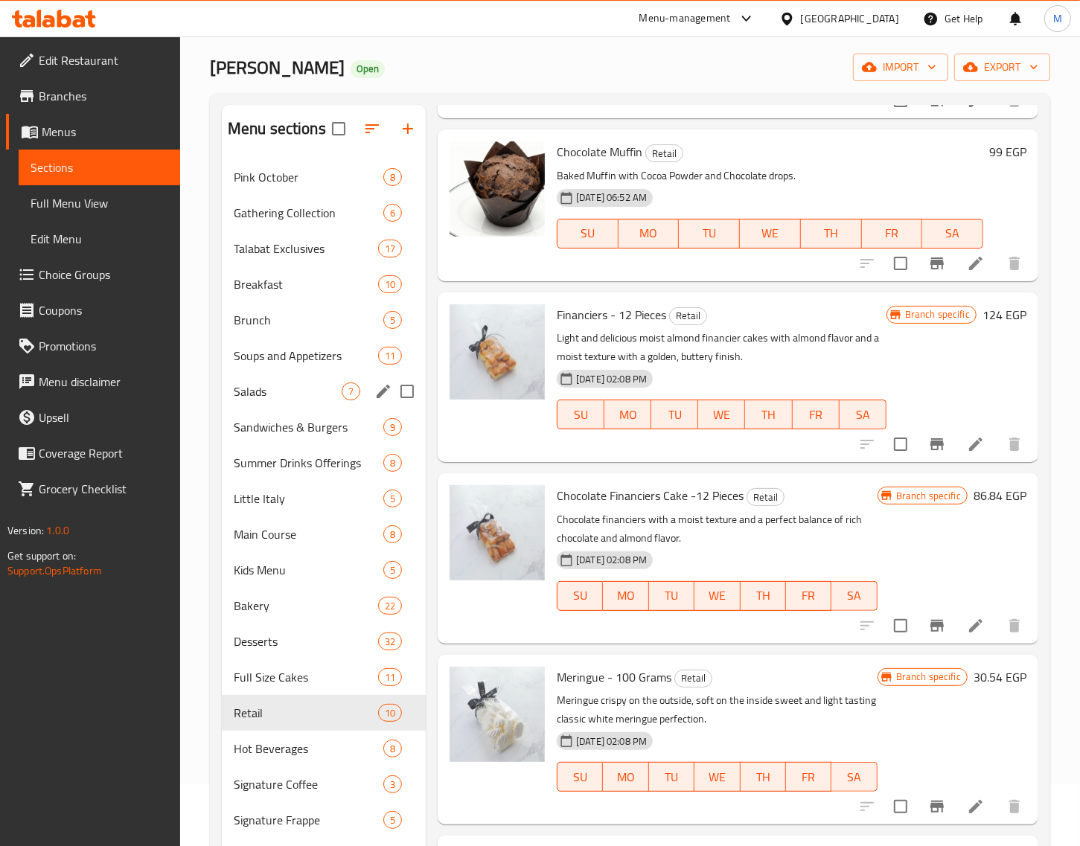
scroll to position [93, 0]
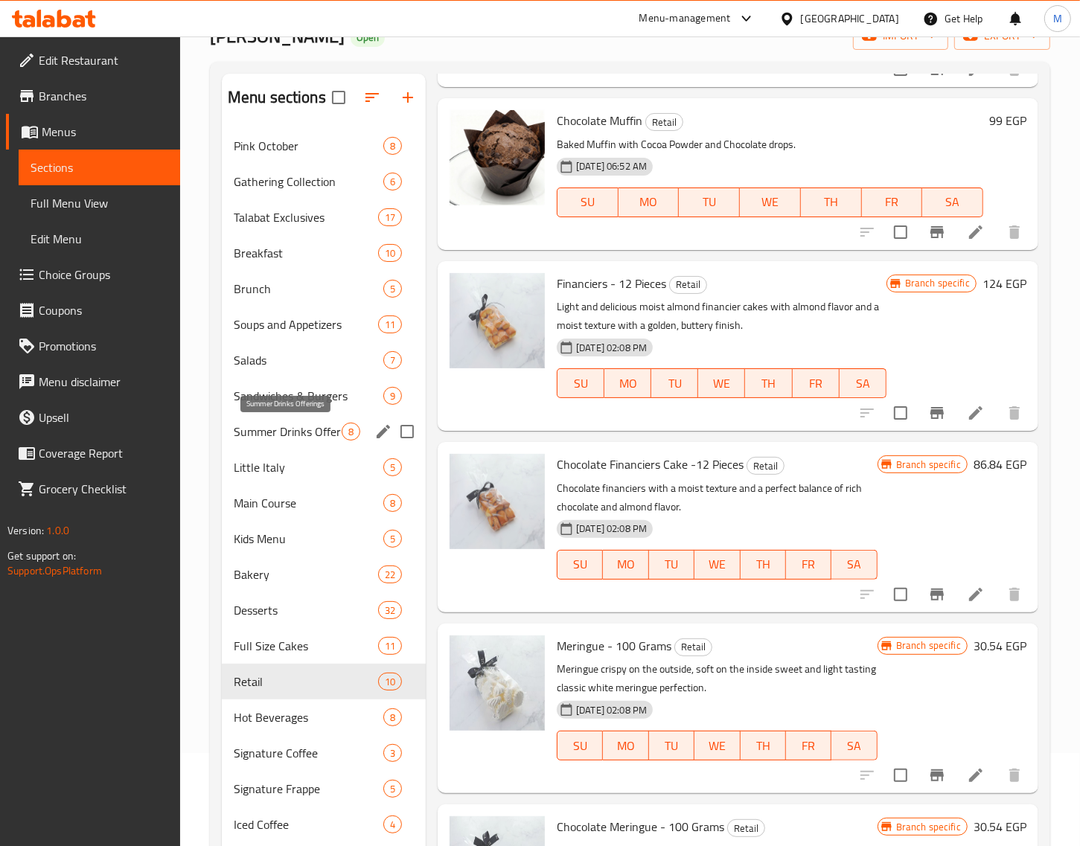
click at [321, 439] on span "Summer Drinks Offerings" at bounding box center [288, 432] width 108 height 18
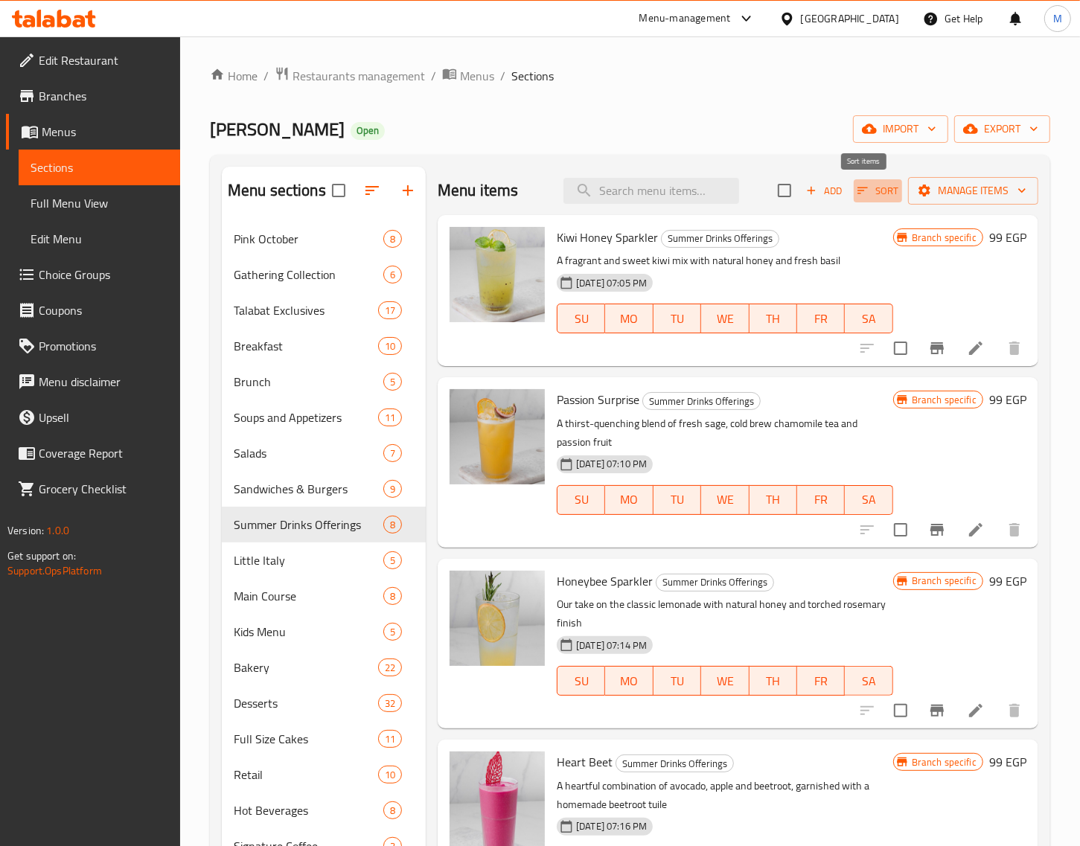
click at [856, 191] on icon "button" at bounding box center [862, 190] width 13 height 13
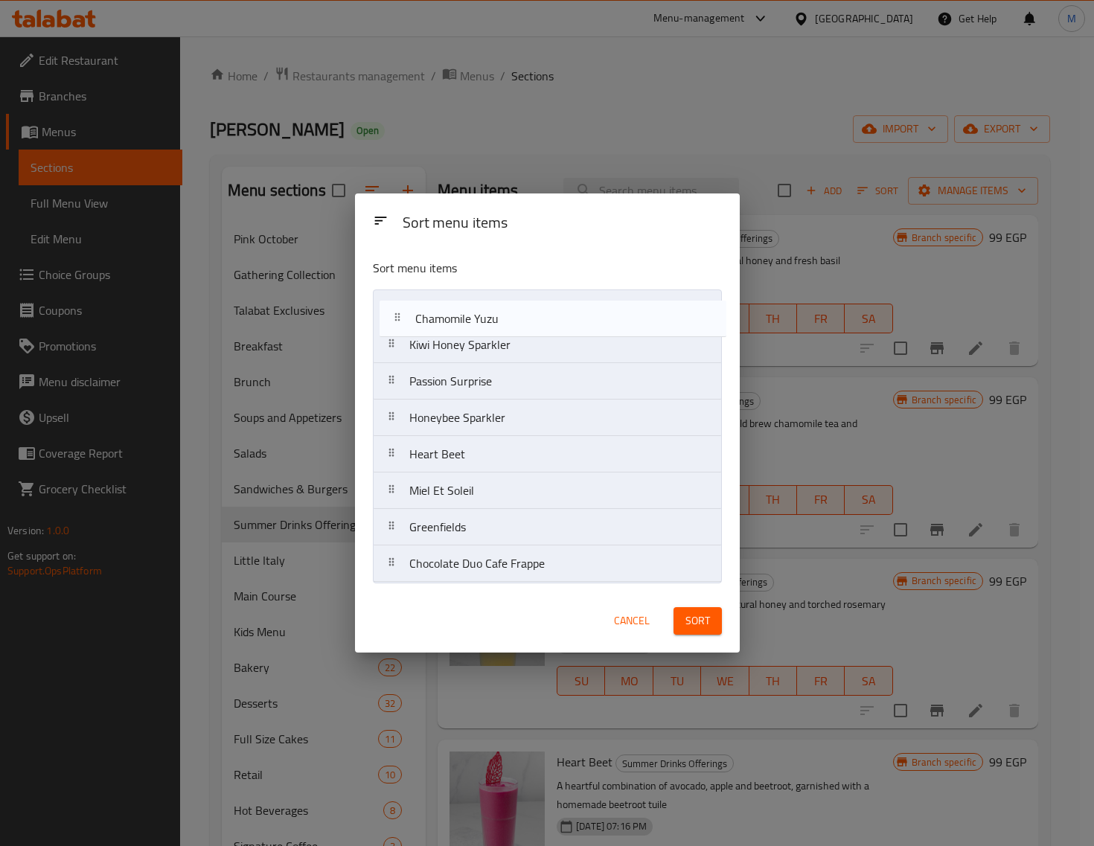
drag, startPoint x: 393, startPoint y: 571, endPoint x: 397, endPoint y: 320, distance: 250.9
click at [397, 320] on nav "Kiwi Honey Sparkler Passion Surprise Honeybee Sparkler Heart Beet Miel Et Solei…" at bounding box center [547, 436] width 349 height 293
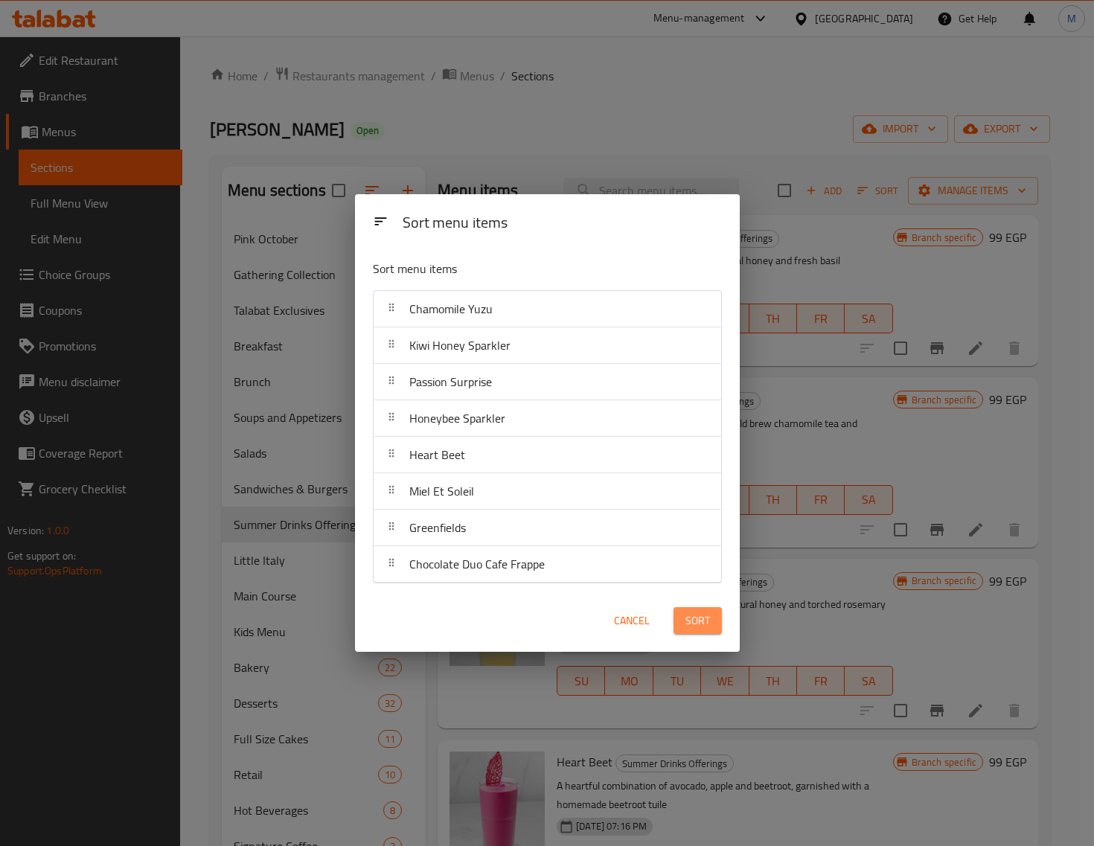
click at [709, 624] on button "Sort" at bounding box center [698, 621] width 48 height 28
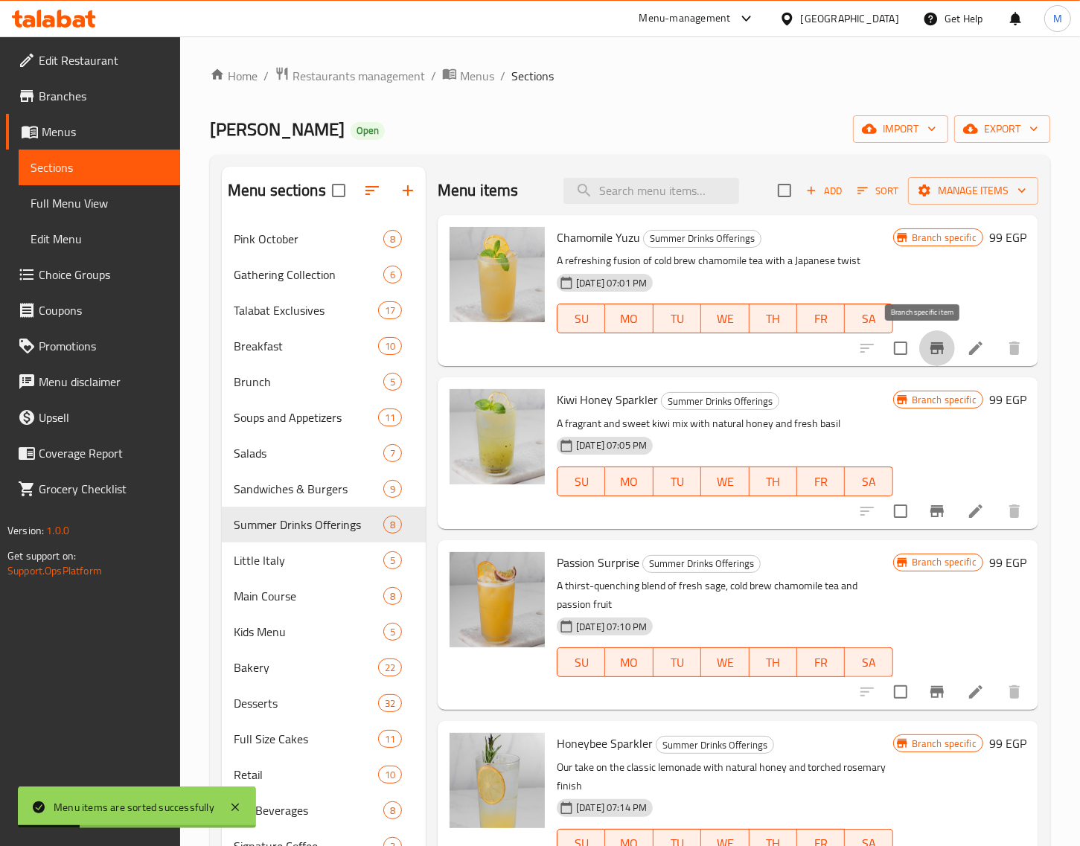
click at [928, 348] on icon "Branch-specific-item" at bounding box center [937, 348] width 18 height 18
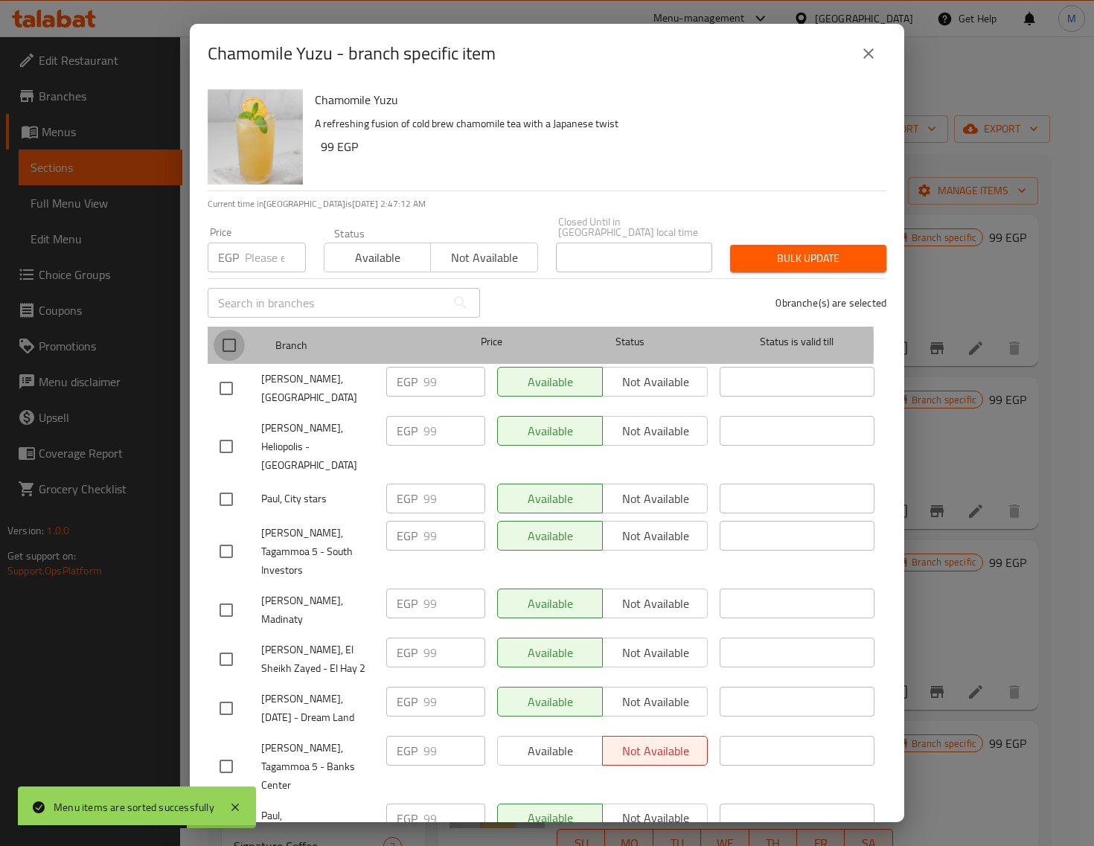
click at [238, 333] on input "checkbox" at bounding box center [229, 345] width 31 height 31
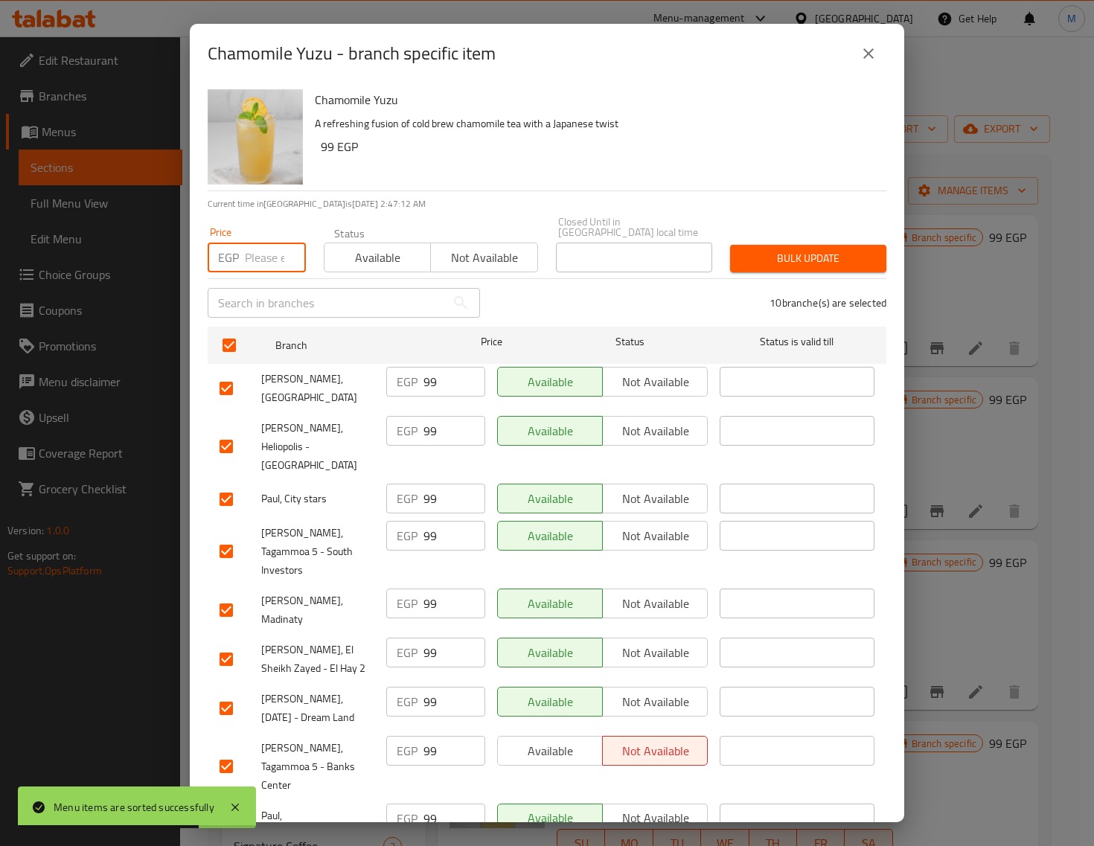
click at [272, 248] on input "number" at bounding box center [275, 258] width 61 height 30
paste input "103.00"
click at [765, 249] on span "Bulk update" at bounding box center [808, 258] width 132 height 19
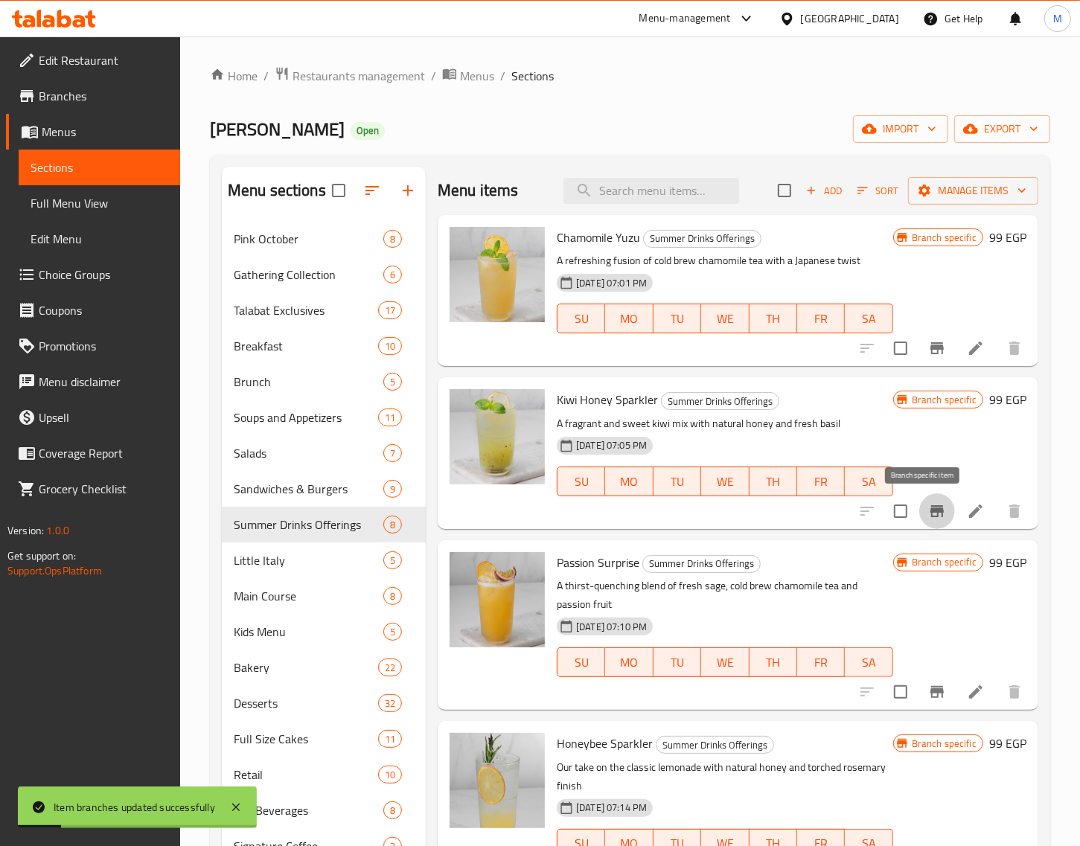
click at [928, 508] on icon "Branch-specific-item" at bounding box center [937, 511] width 18 height 18
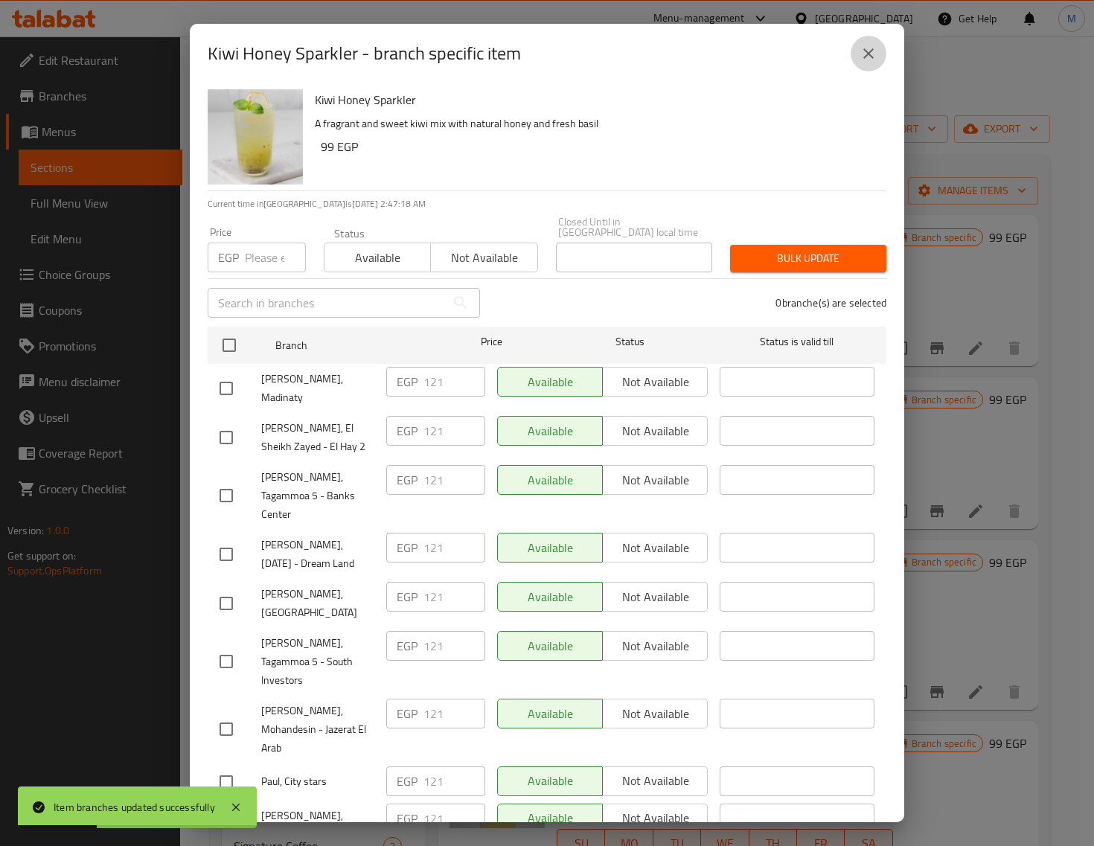
click at [866, 58] on icon "close" at bounding box center [869, 54] width 18 height 18
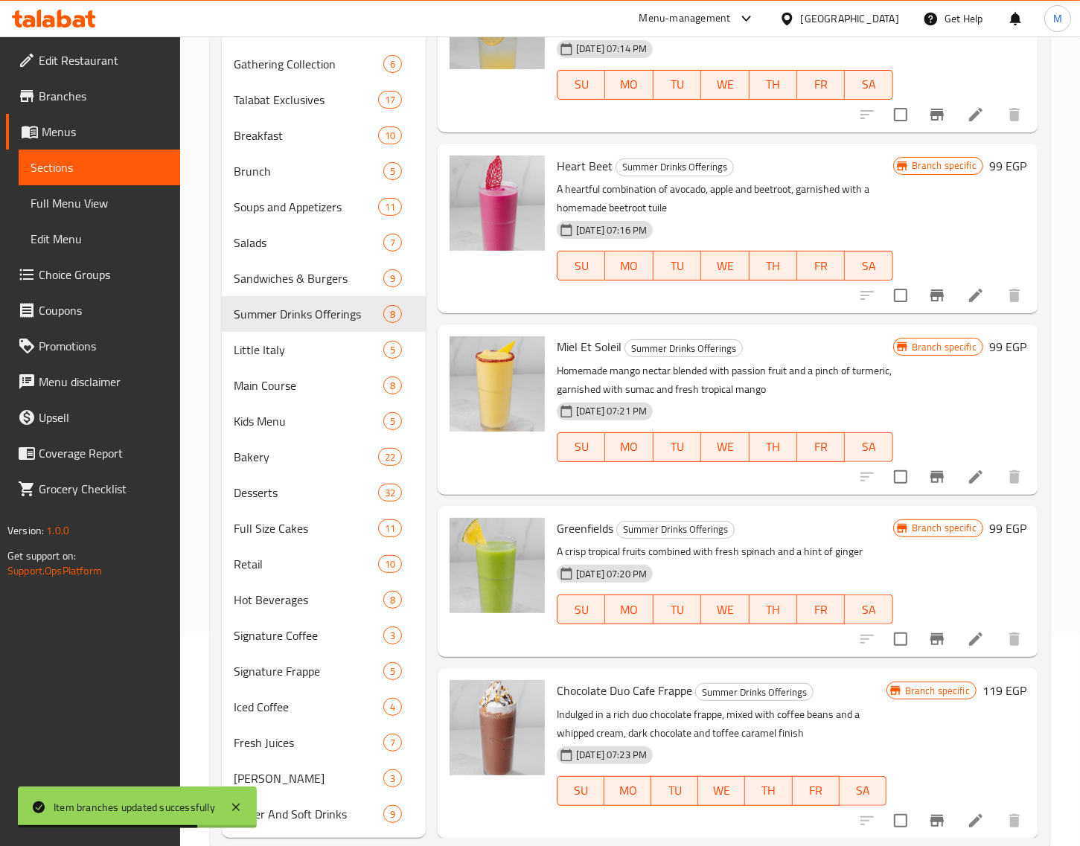
scroll to position [243, 0]
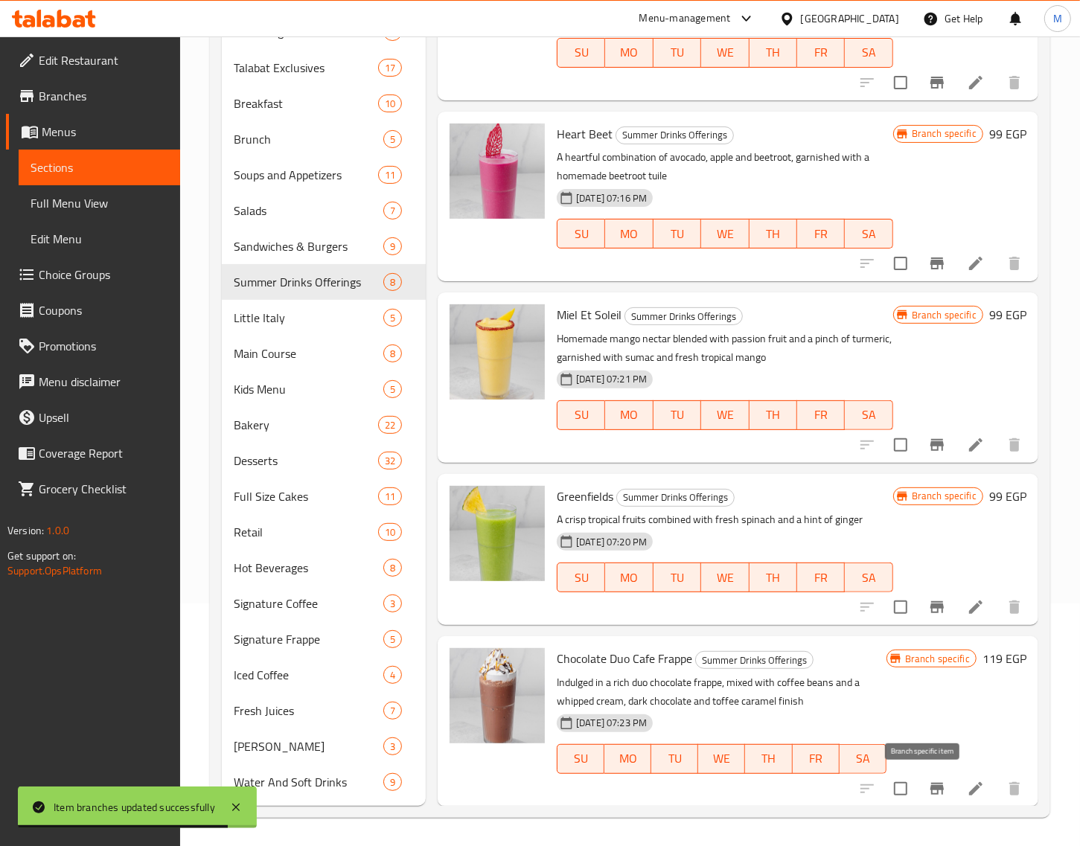
click at [928, 794] on icon "Branch-specific-item" at bounding box center [937, 789] width 18 height 18
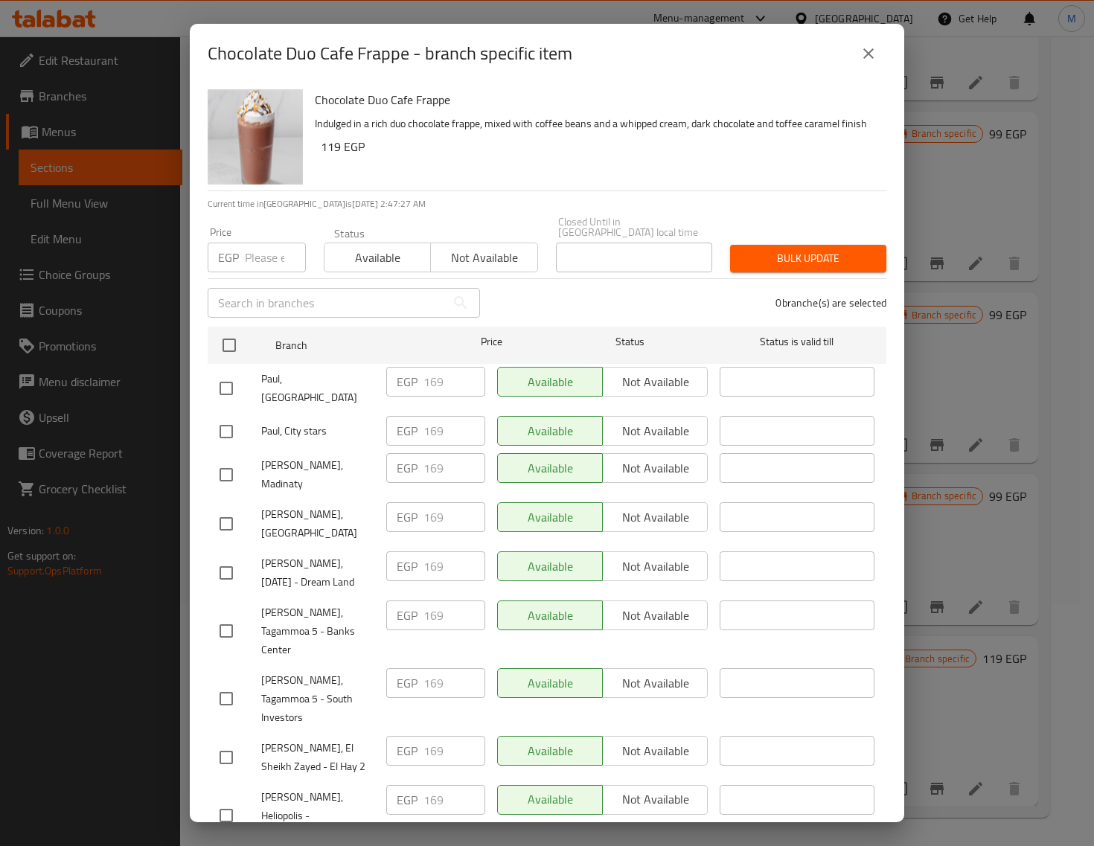
click at [864, 54] on icon "close" at bounding box center [869, 54] width 18 height 18
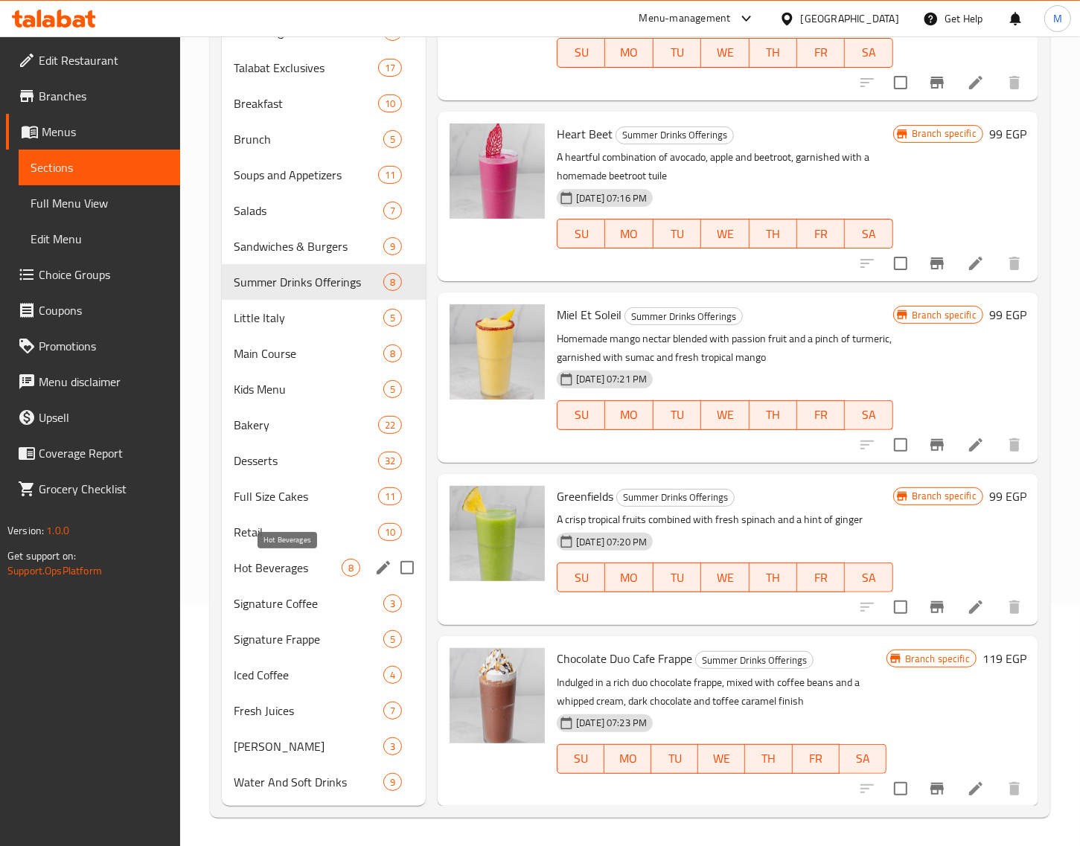
click at [304, 575] on span "Hot Beverages" at bounding box center [288, 568] width 108 height 18
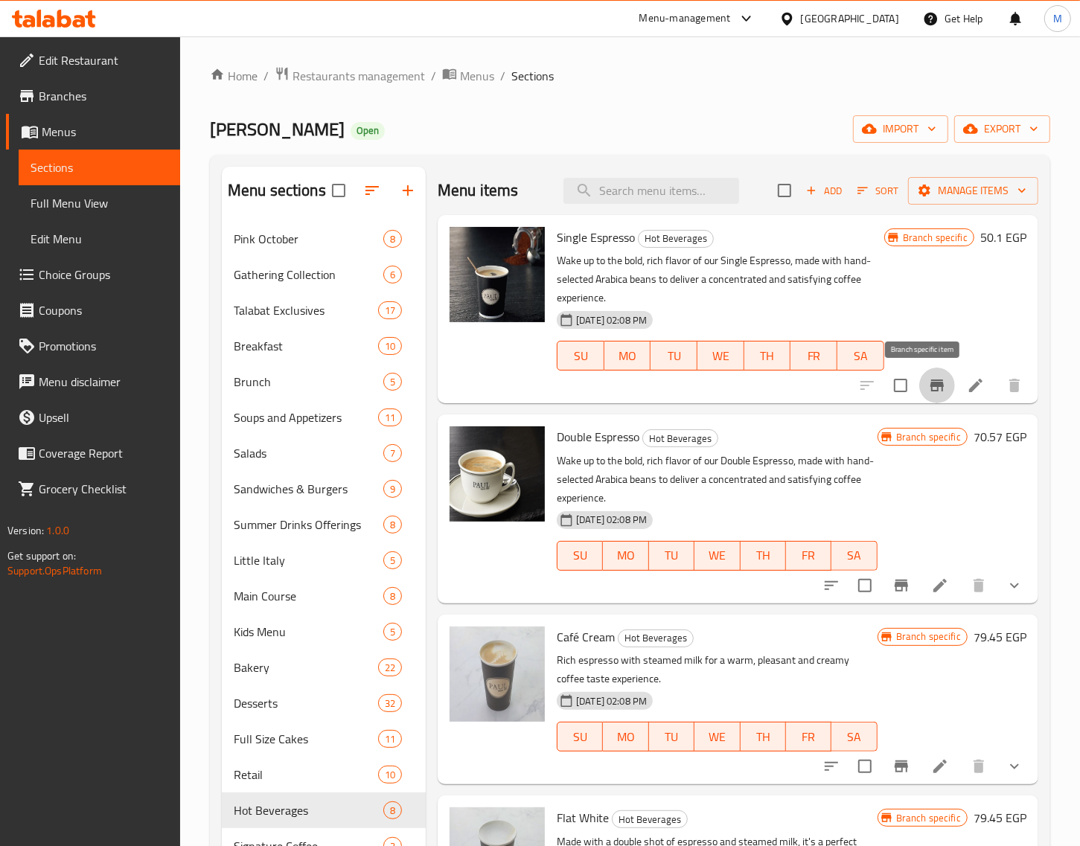
click at [928, 387] on icon "Branch-specific-item" at bounding box center [937, 386] width 18 height 18
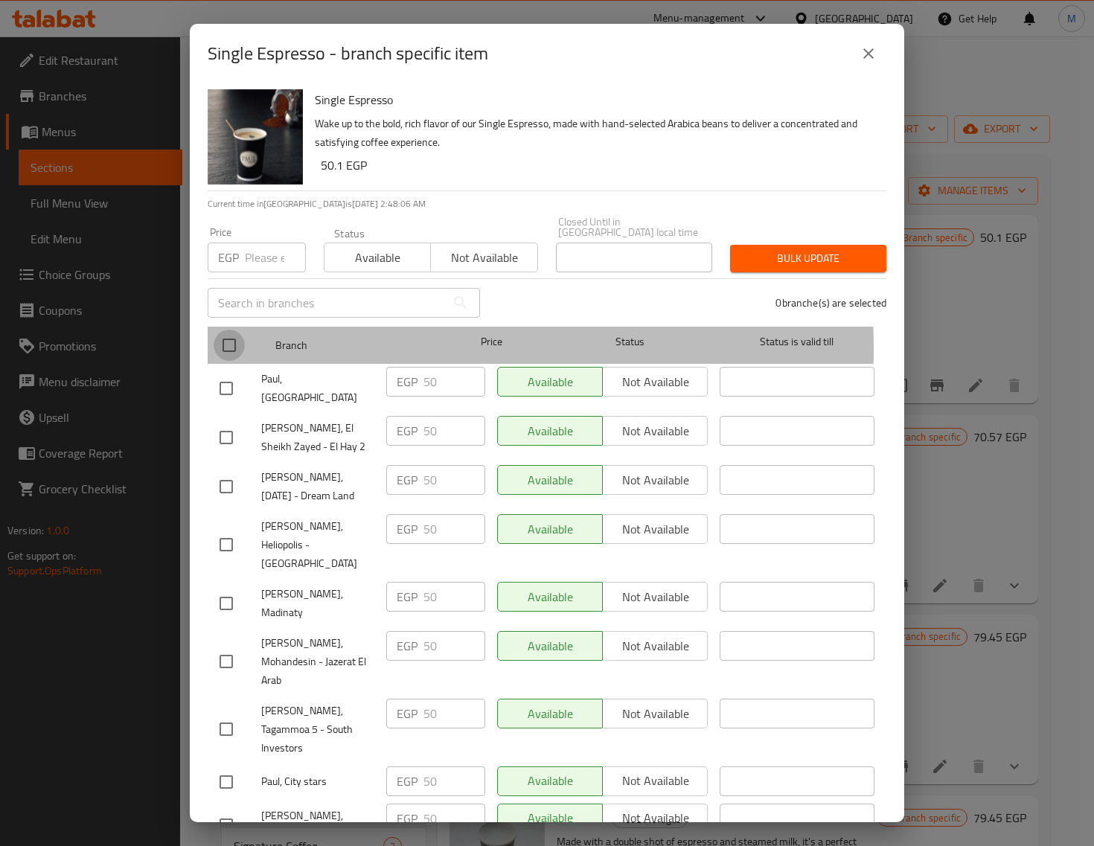
click at [227, 339] on input "checkbox" at bounding box center [229, 345] width 31 height 31
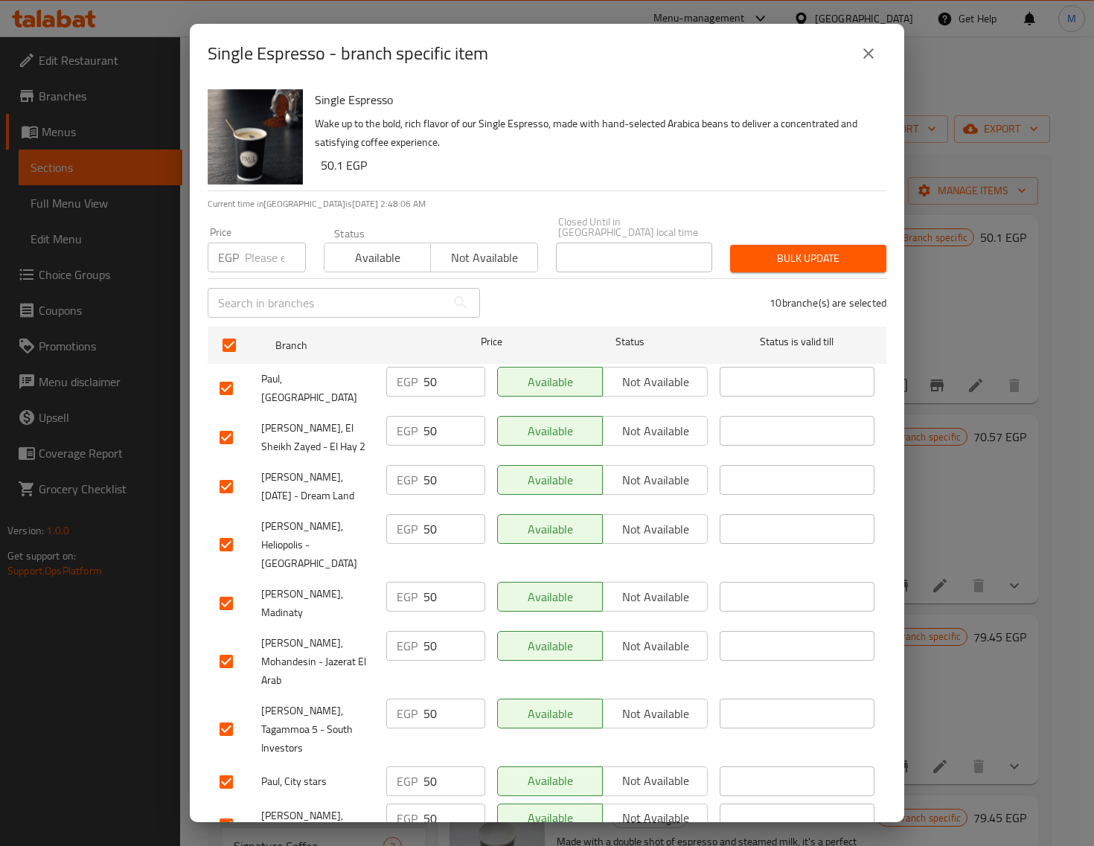
click at [247, 243] on input "number" at bounding box center [275, 258] width 61 height 30
paste input "53.00"
click at [791, 255] on span "Bulk update" at bounding box center [808, 258] width 132 height 19
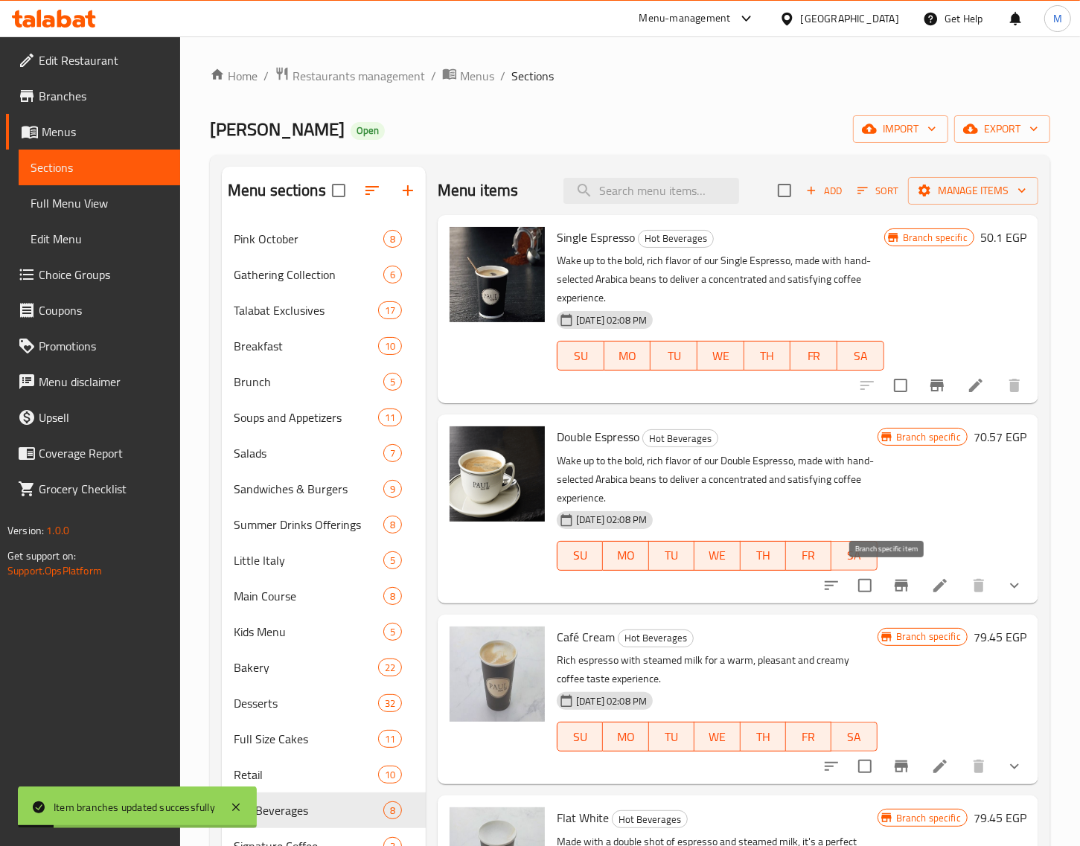
click at [892, 579] on icon "Branch-specific-item" at bounding box center [901, 586] width 18 height 18
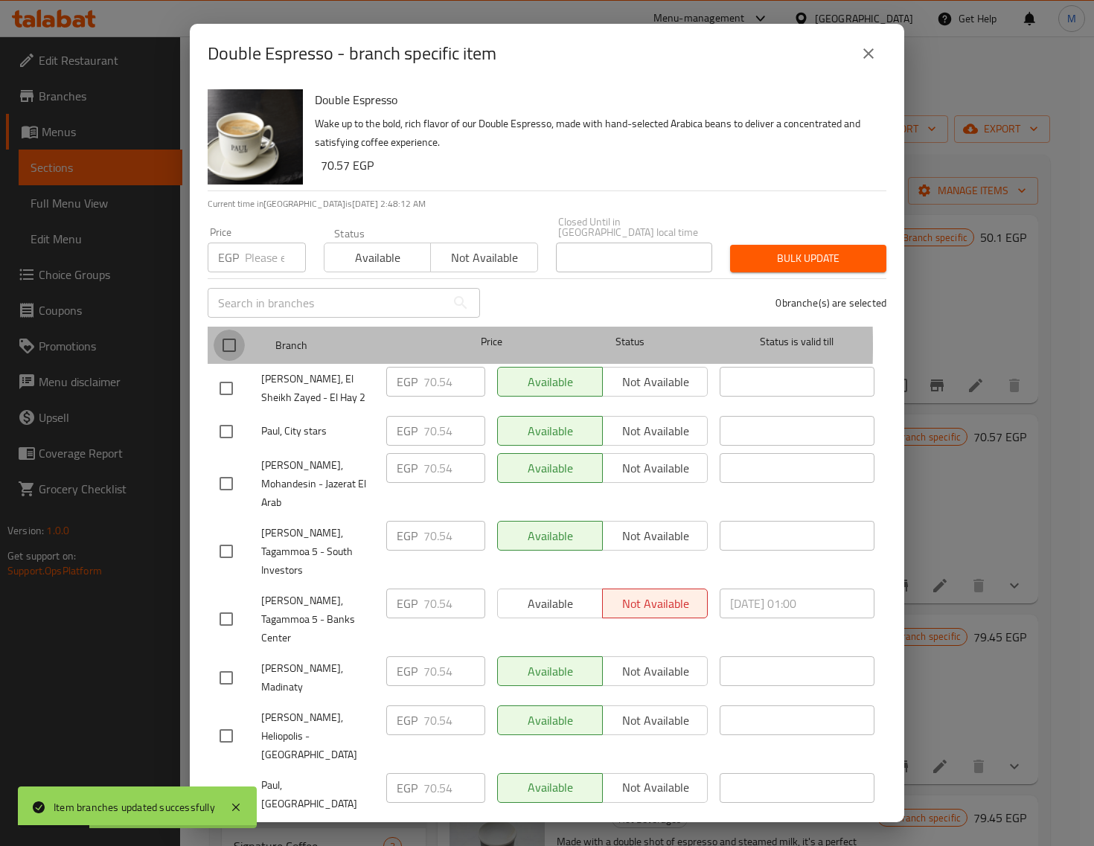
click at [223, 335] on input "checkbox" at bounding box center [229, 345] width 31 height 31
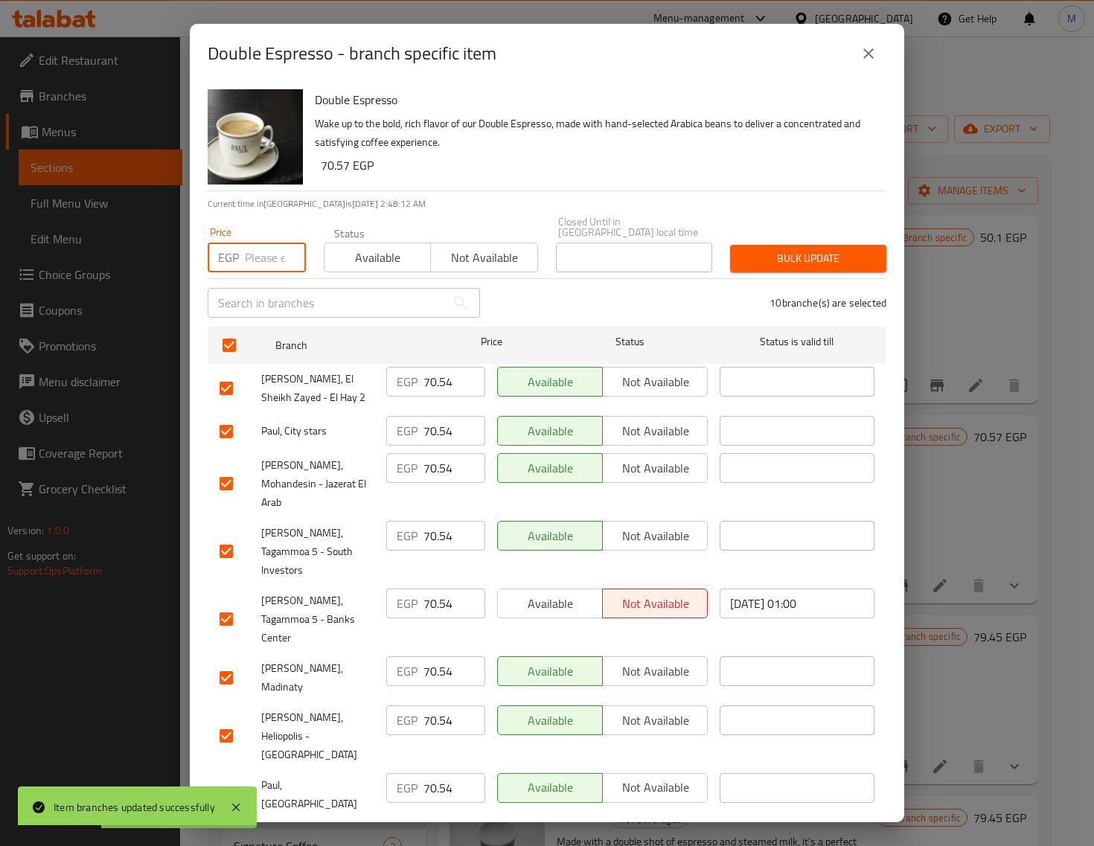
click at [255, 248] on input "number" at bounding box center [275, 258] width 61 height 30
paste input "75.00"
click at [768, 250] on span "Bulk update" at bounding box center [808, 258] width 132 height 19
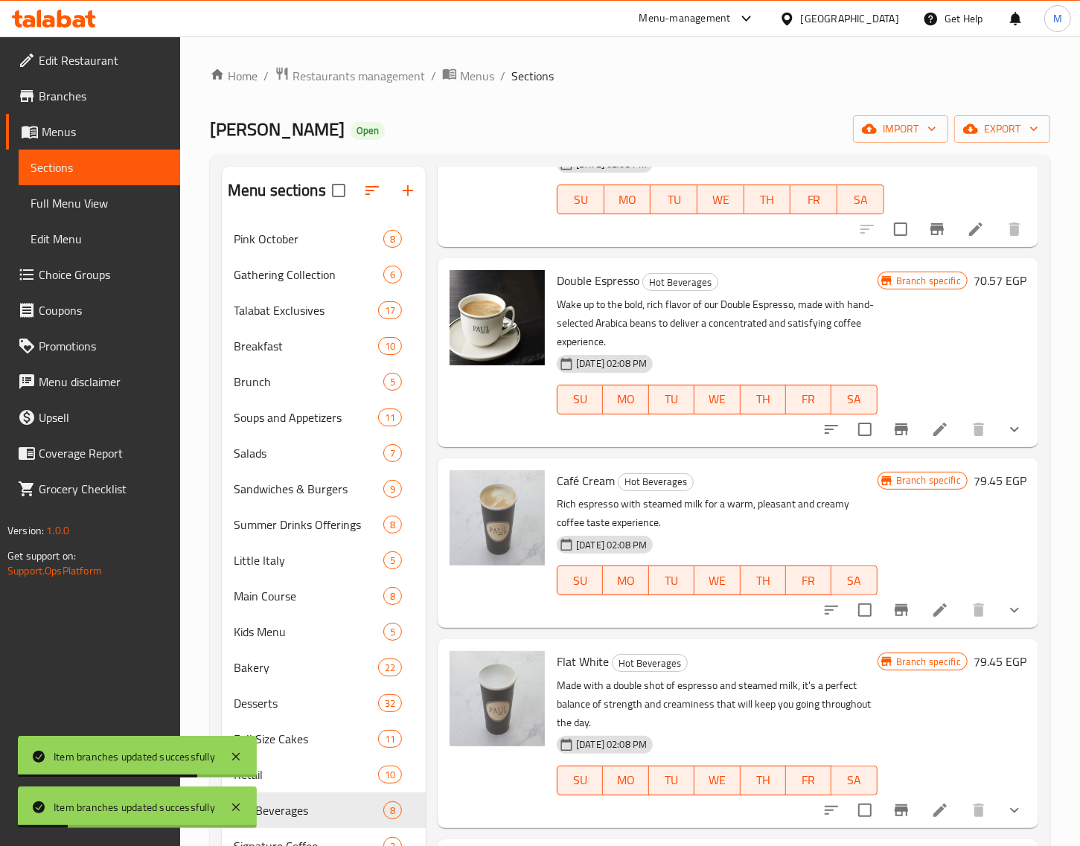
scroll to position [186, 0]
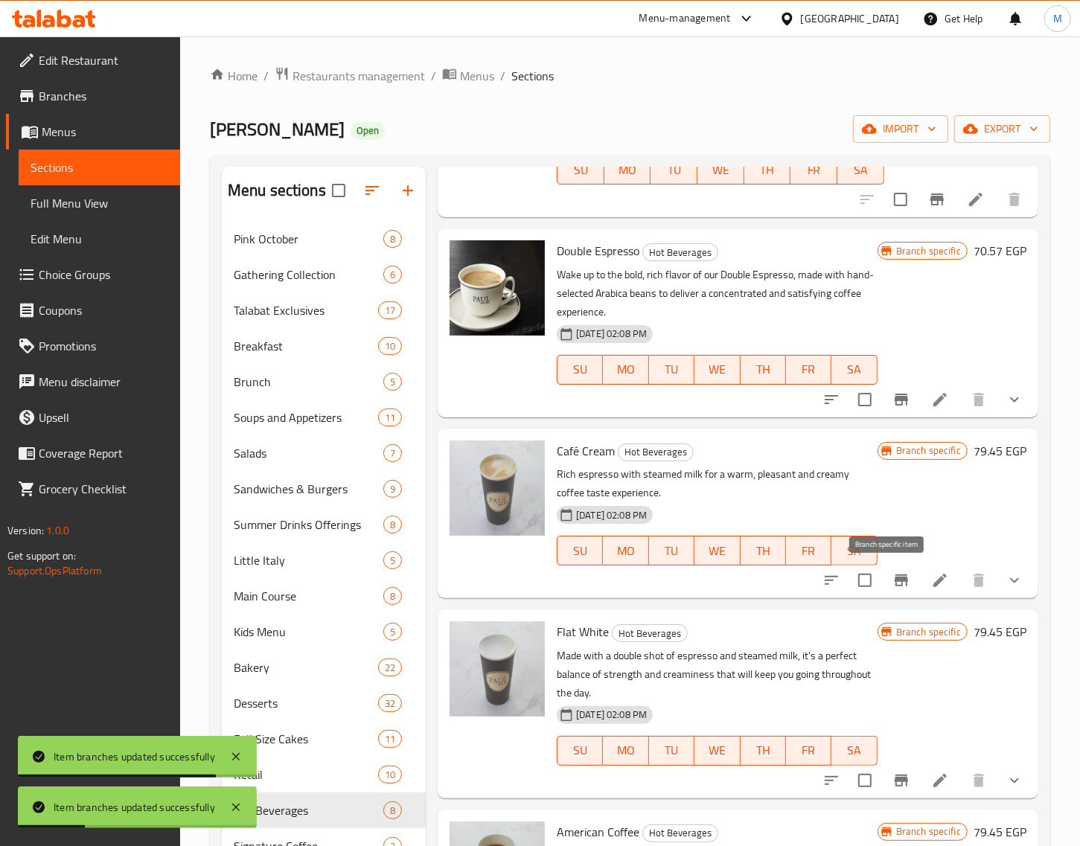
click at [895, 575] on icon "Branch-specific-item" at bounding box center [901, 581] width 18 height 18
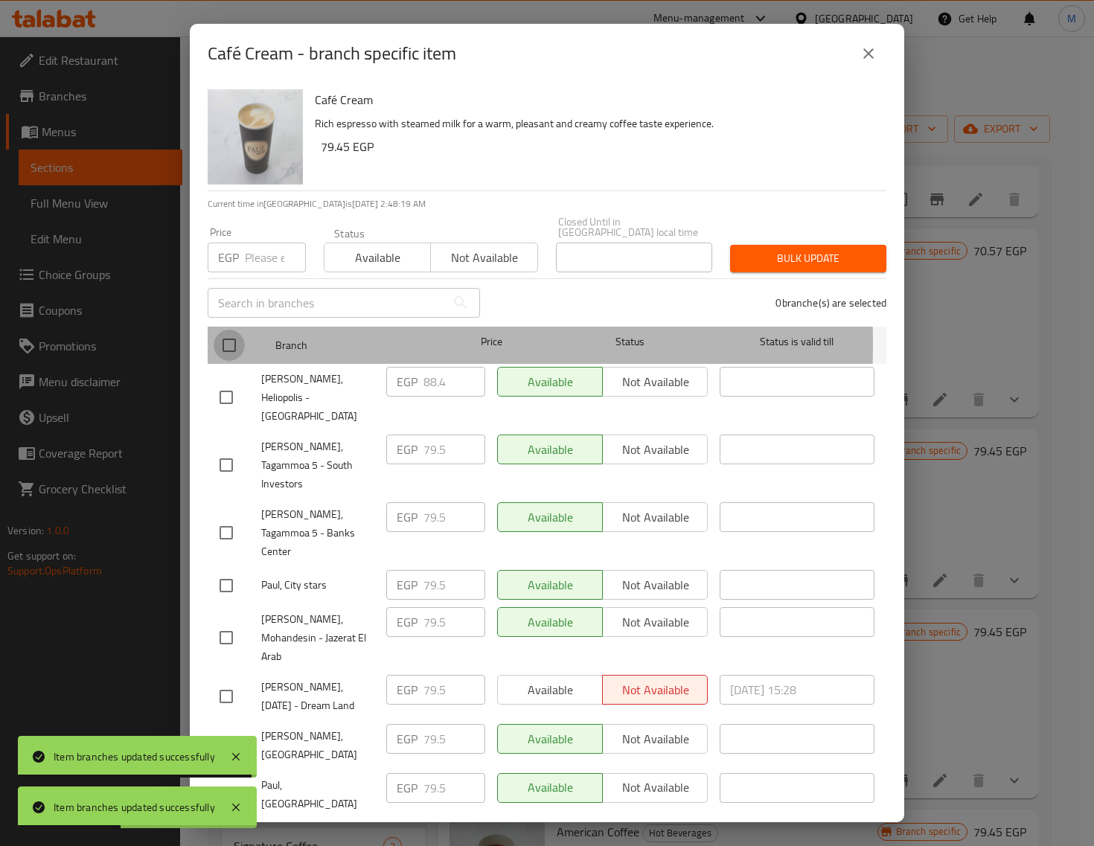
drag, startPoint x: 225, startPoint y: 333, endPoint x: 262, endPoint y: 248, distance: 93.3
click at [225, 333] on input "checkbox" at bounding box center [229, 345] width 31 height 31
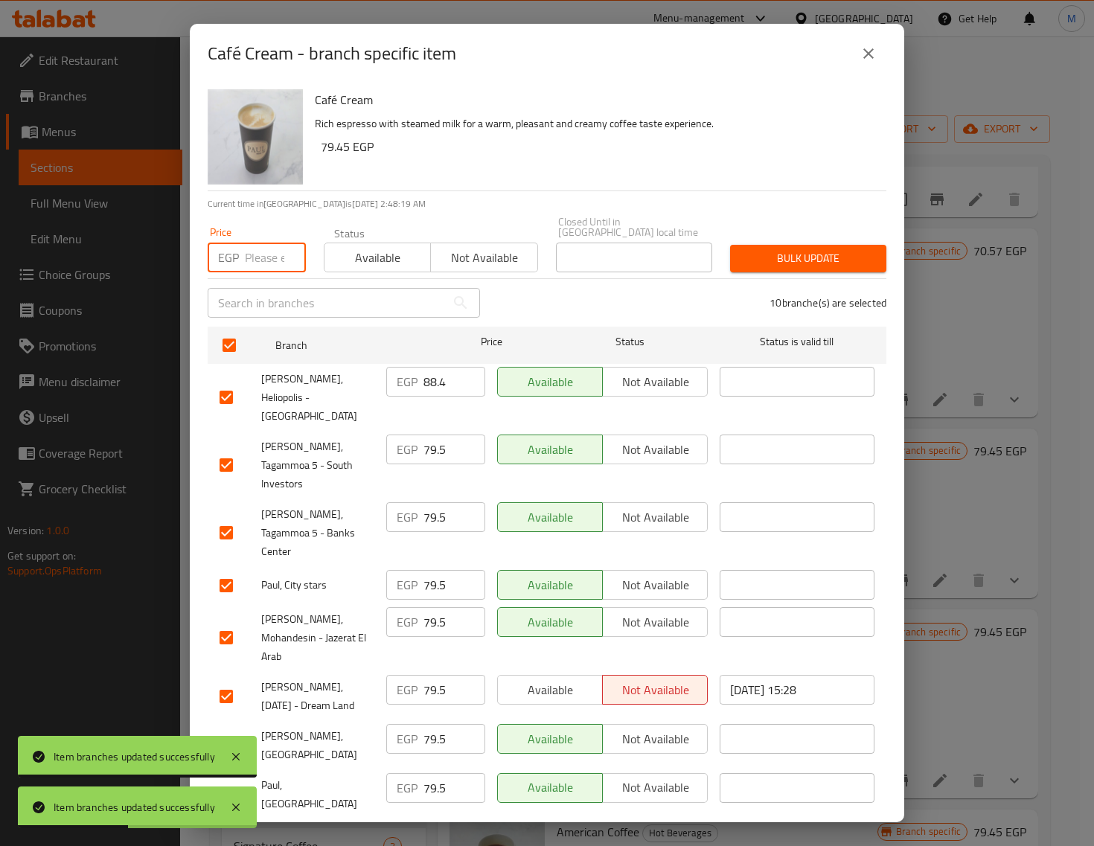
click at [262, 248] on input "number" at bounding box center [275, 258] width 61 height 30
paste input "84.00"
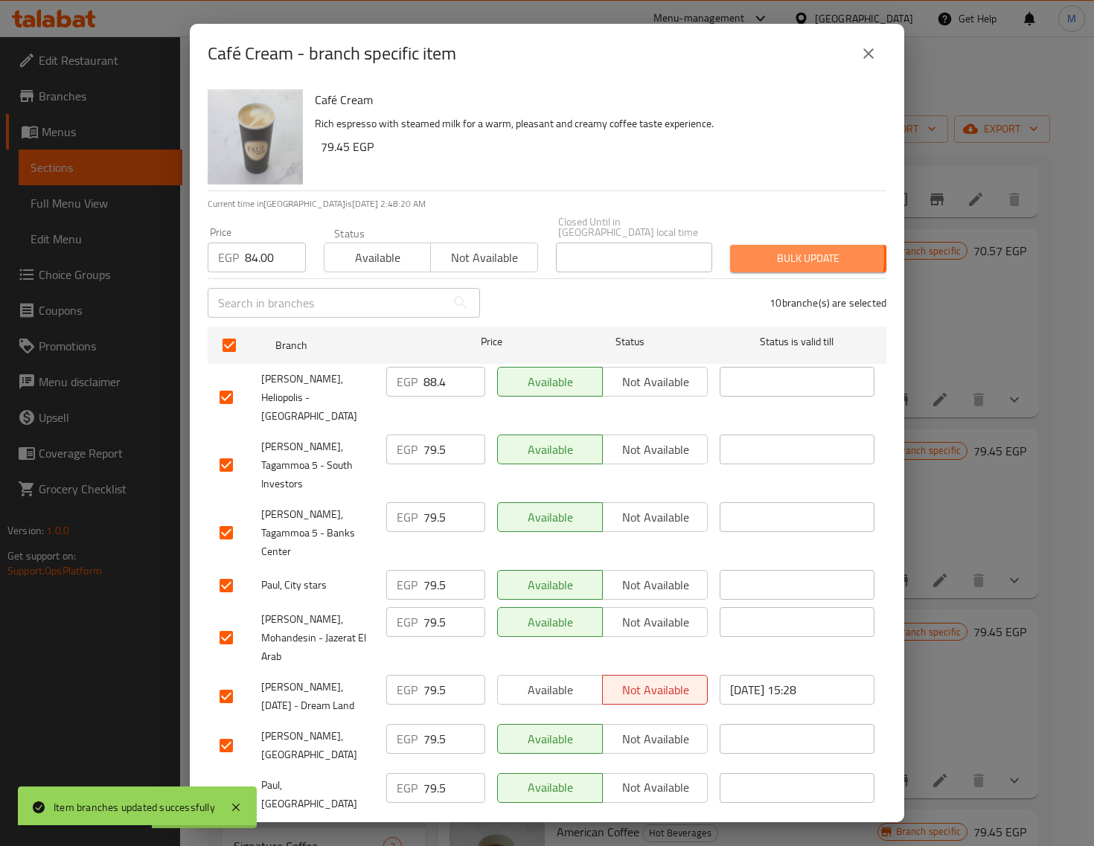
click at [748, 249] on span "Bulk update" at bounding box center [808, 258] width 132 height 19
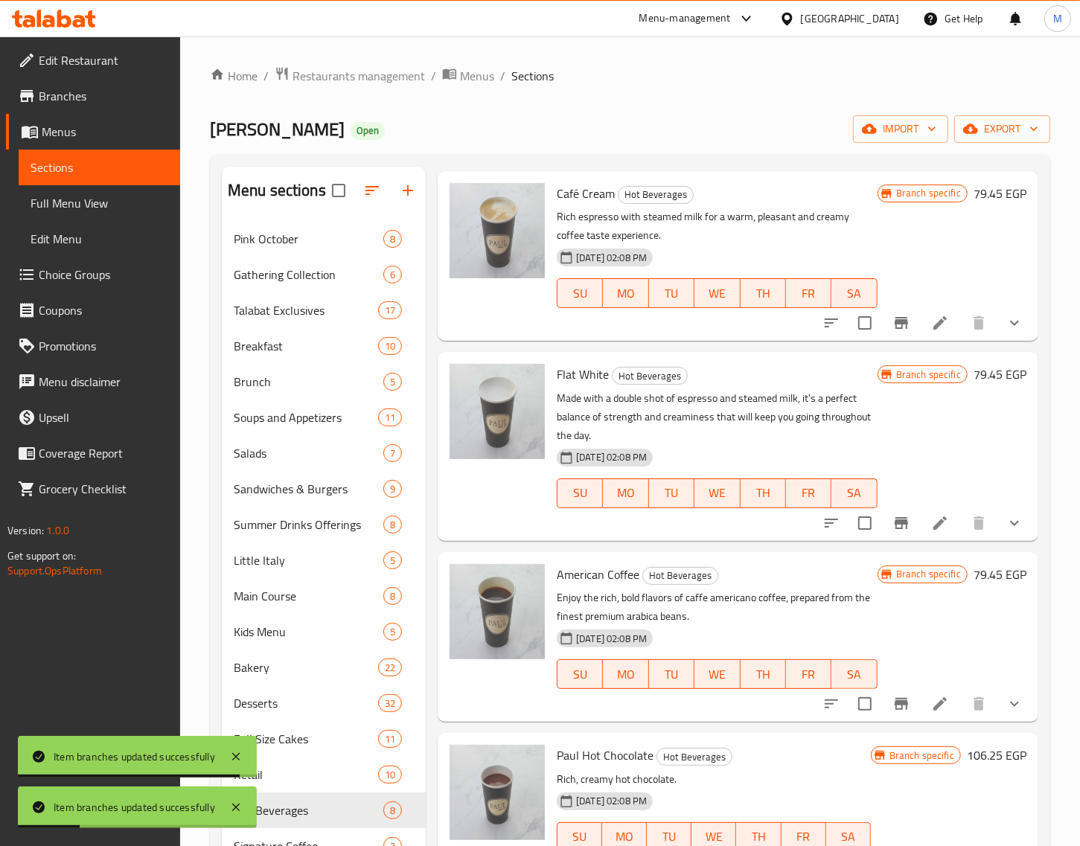
scroll to position [465, 0]
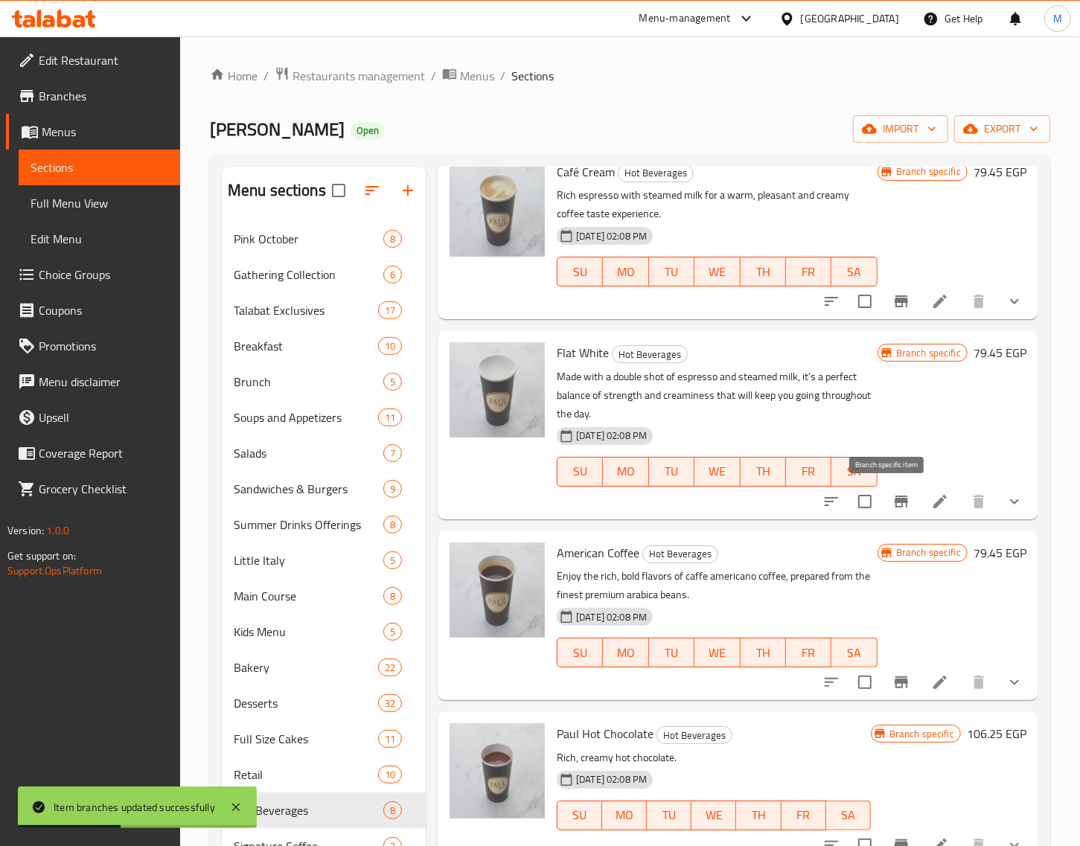
click at [892, 504] on icon "Branch-specific-item" at bounding box center [901, 502] width 18 height 18
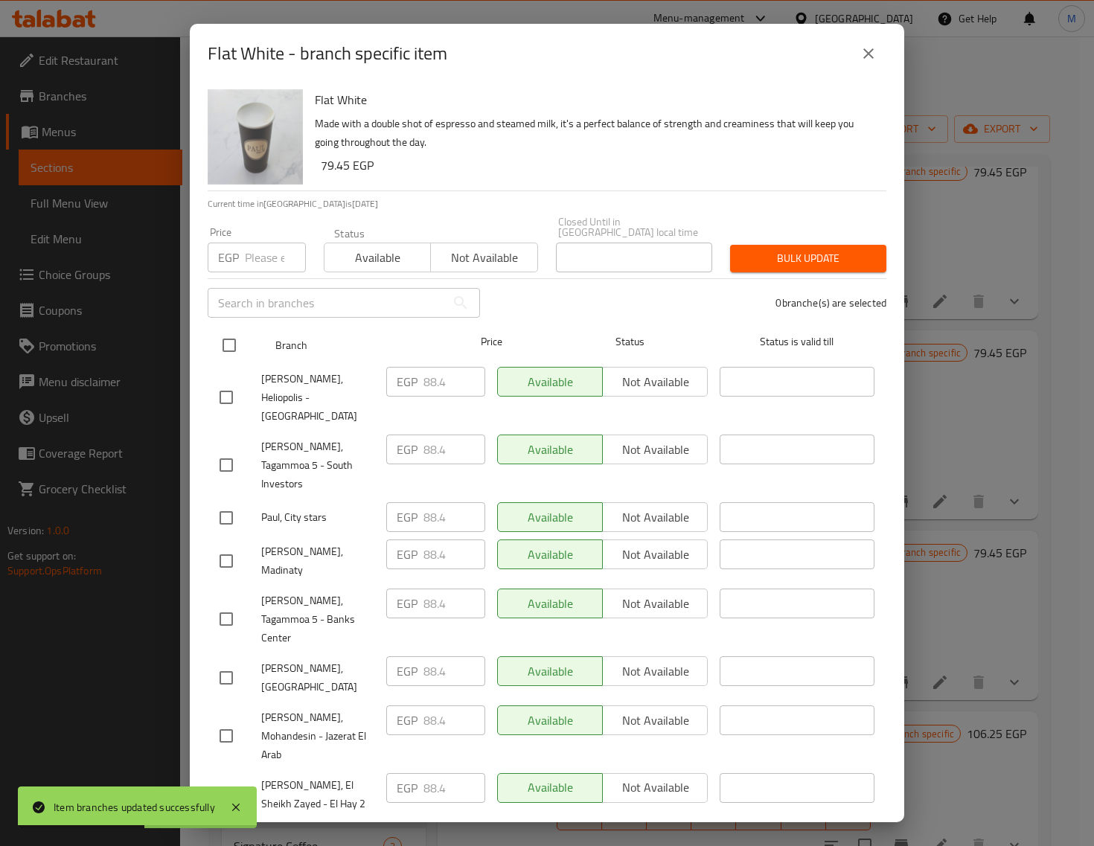
click at [220, 332] on input "checkbox" at bounding box center [229, 345] width 31 height 31
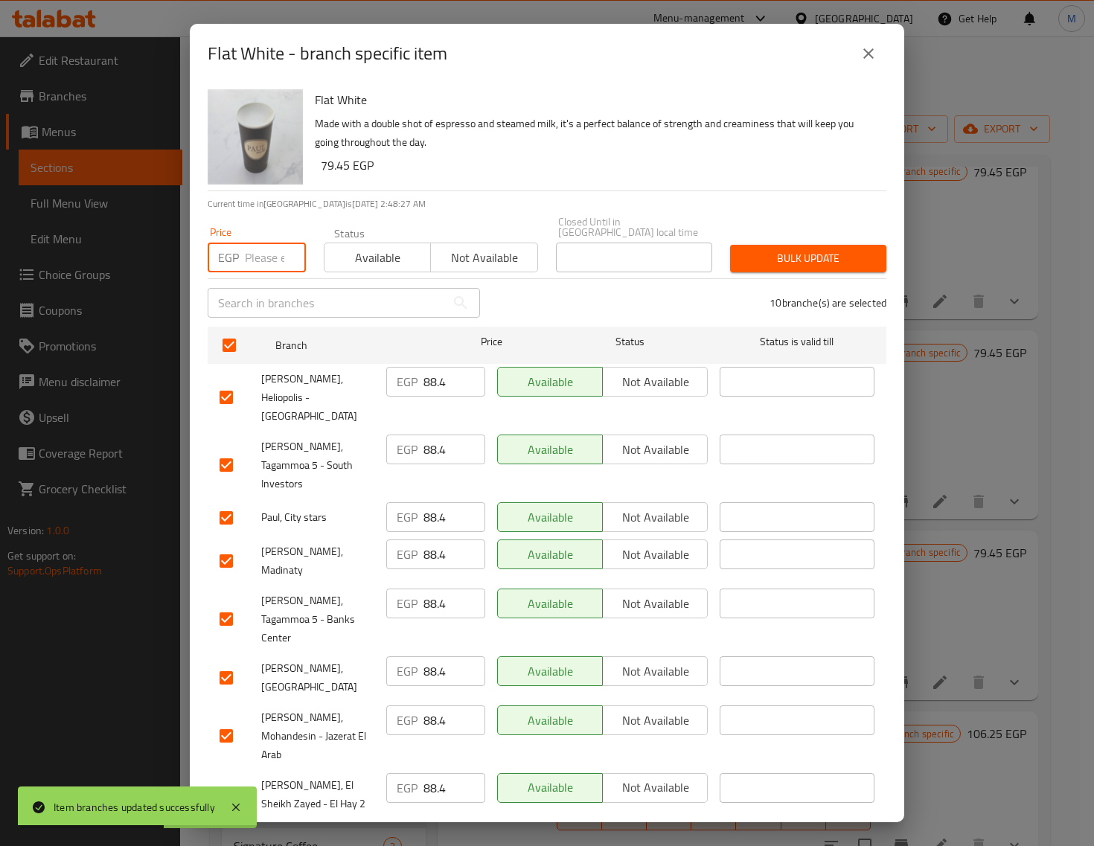
click at [269, 243] on input "number" at bounding box center [275, 258] width 61 height 30
paste input "97.00"
click at [763, 259] on button "Bulk update" at bounding box center [808, 259] width 156 height 28
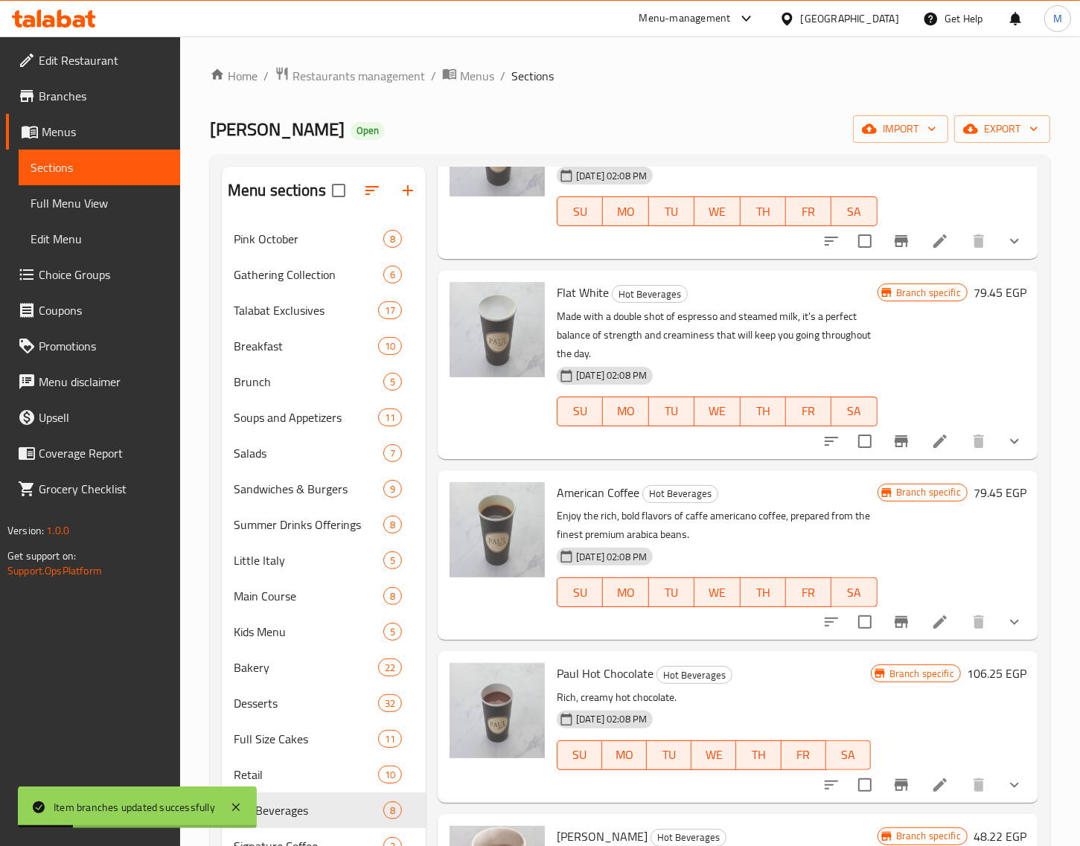
scroll to position [558, 0]
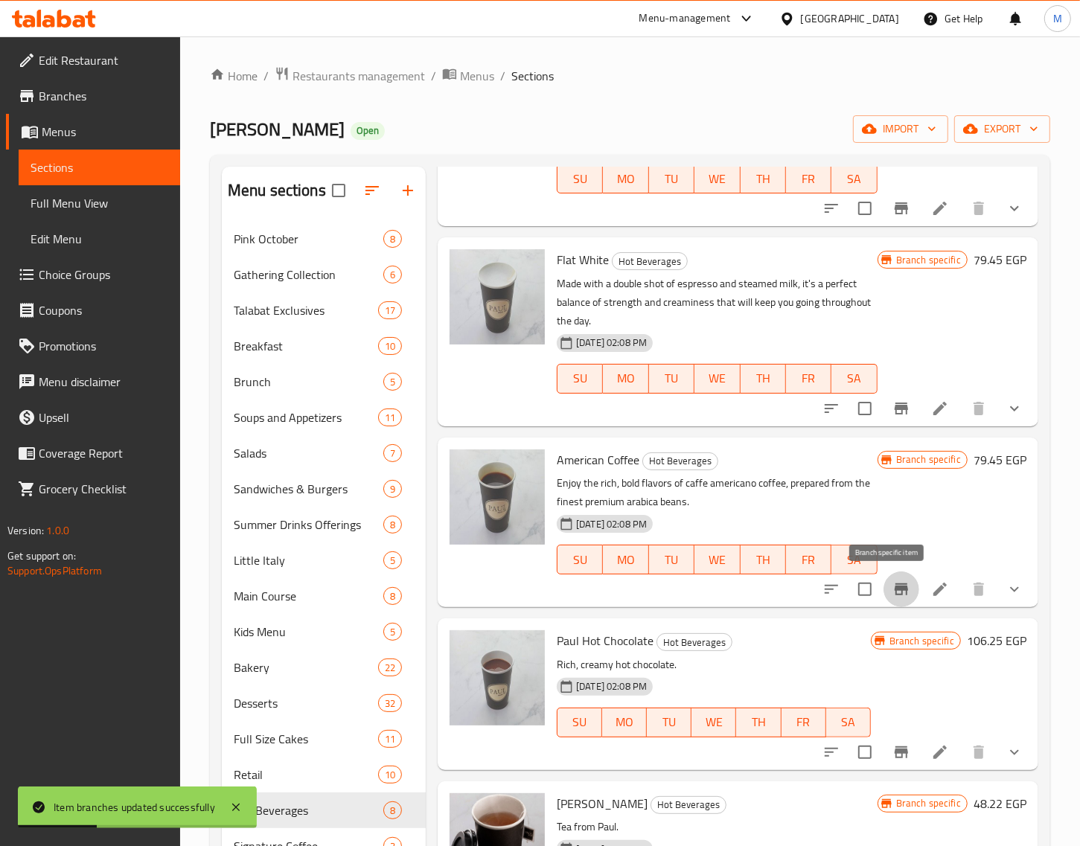
click at [893, 588] on icon "Branch-specific-item" at bounding box center [901, 590] width 18 height 18
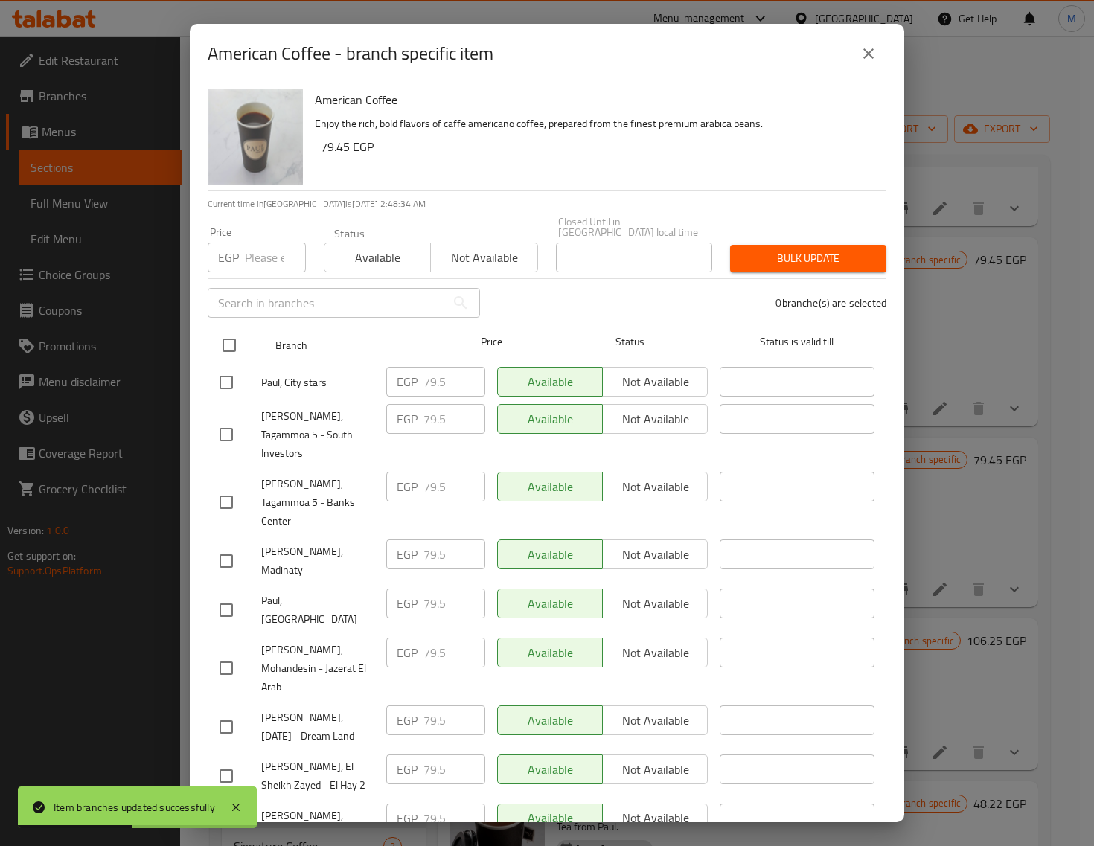
click at [229, 333] on input "checkbox" at bounding box center [229, 345] width 31 height 31
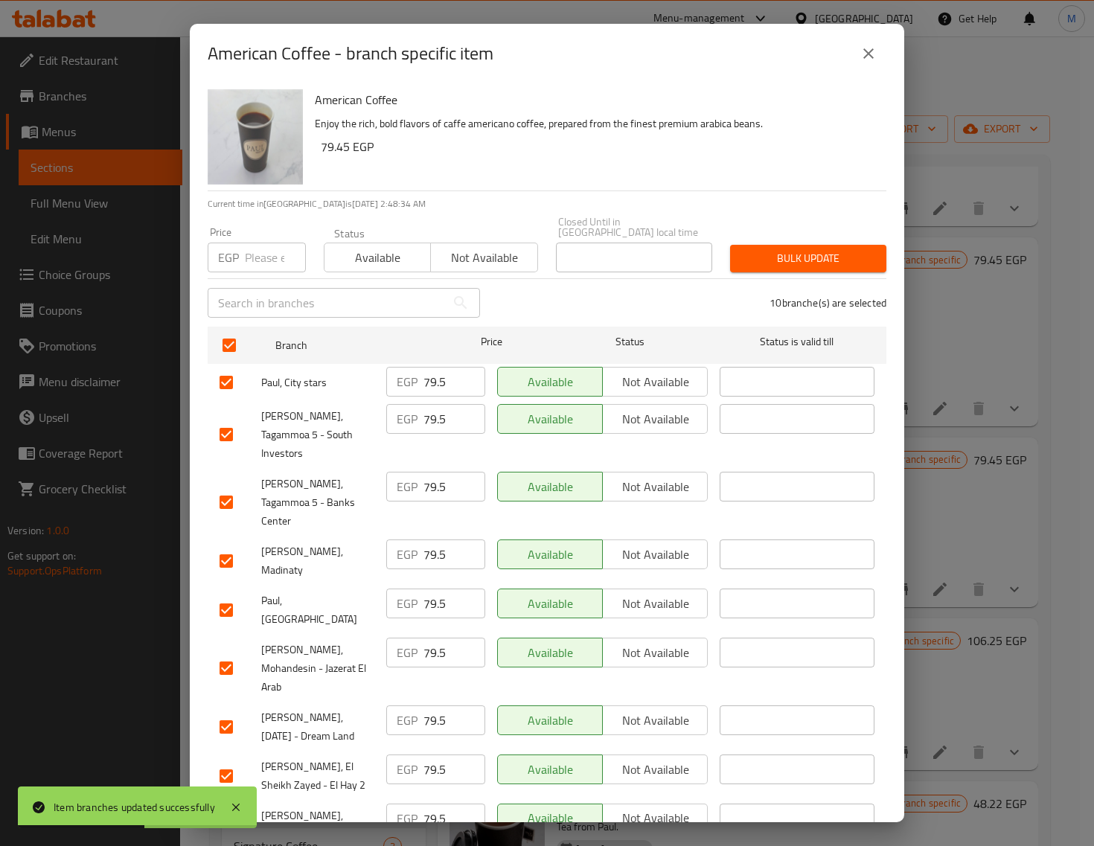
click at [269, 244] on input "number" at bounding box center [275, 258] width 61 height 30
paste input "84.00"
click at [770, 257] on span "Bulk update" at bounding box center [808, 258] width 132 height 19
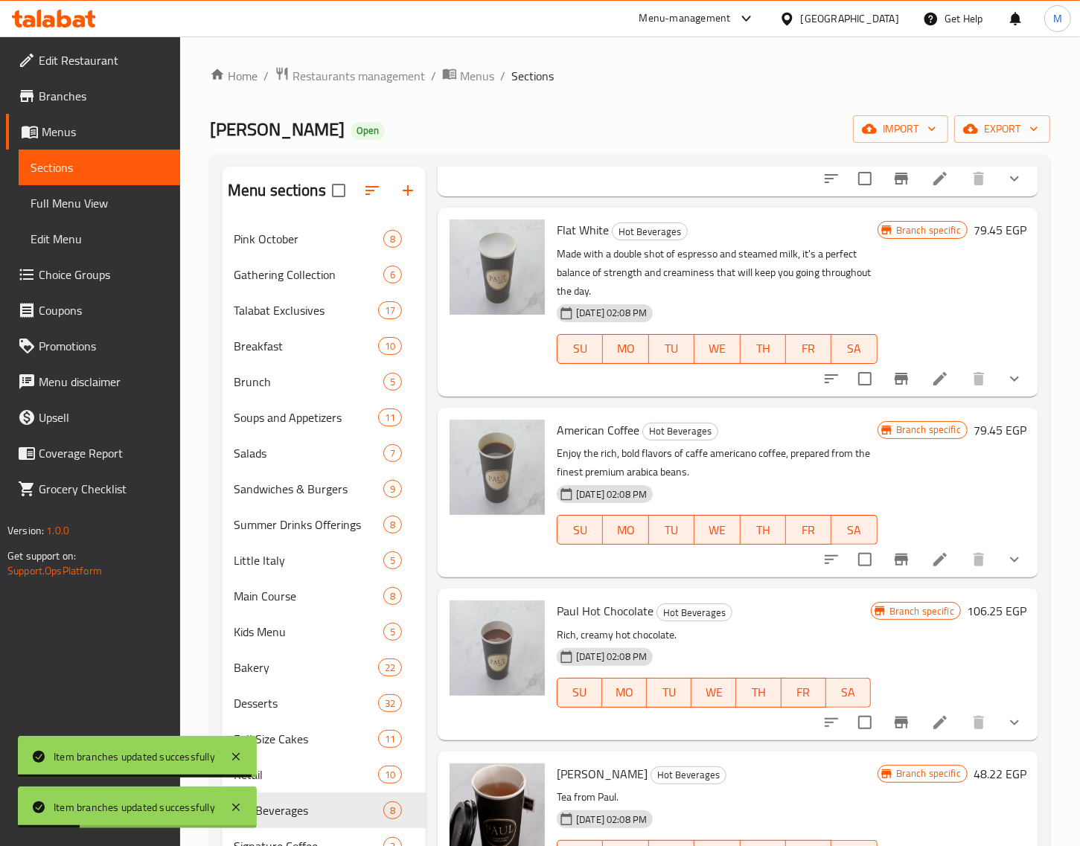
scroll to position [604, 0]
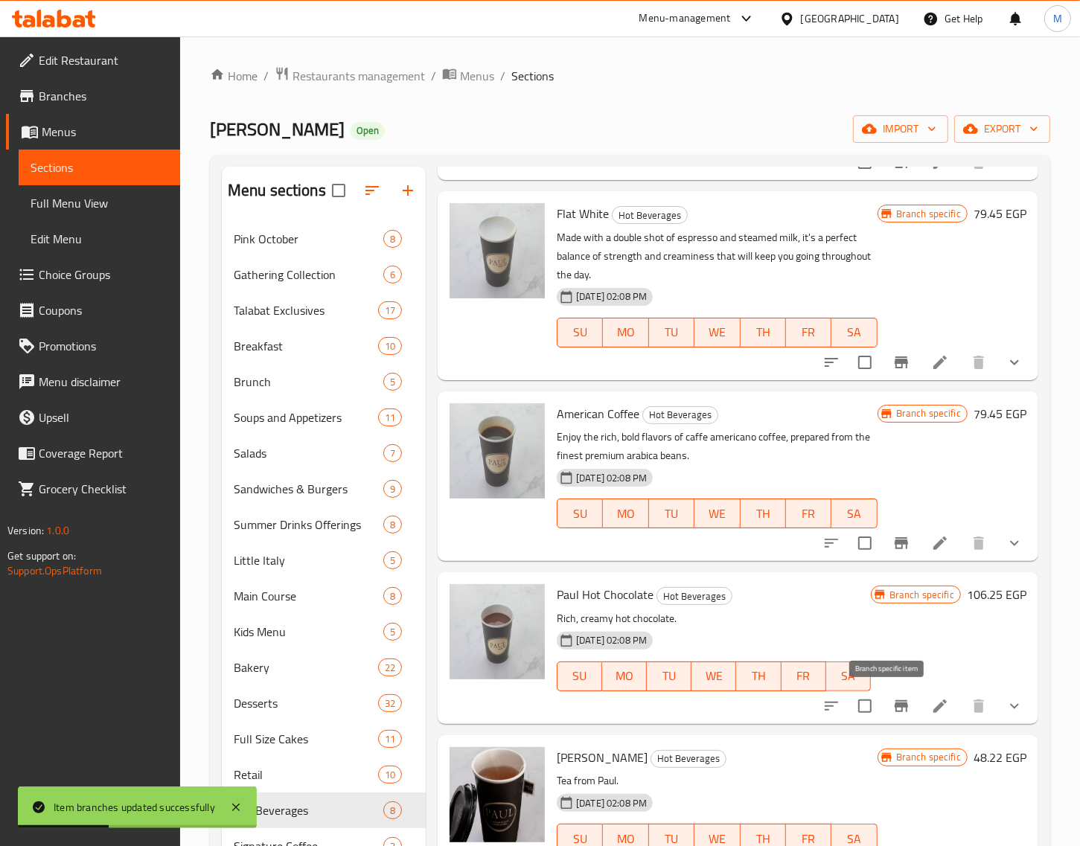
click at [895, 705] on icon "Branch-specific-item" at bounding box center [901, 706] width 13 height 12
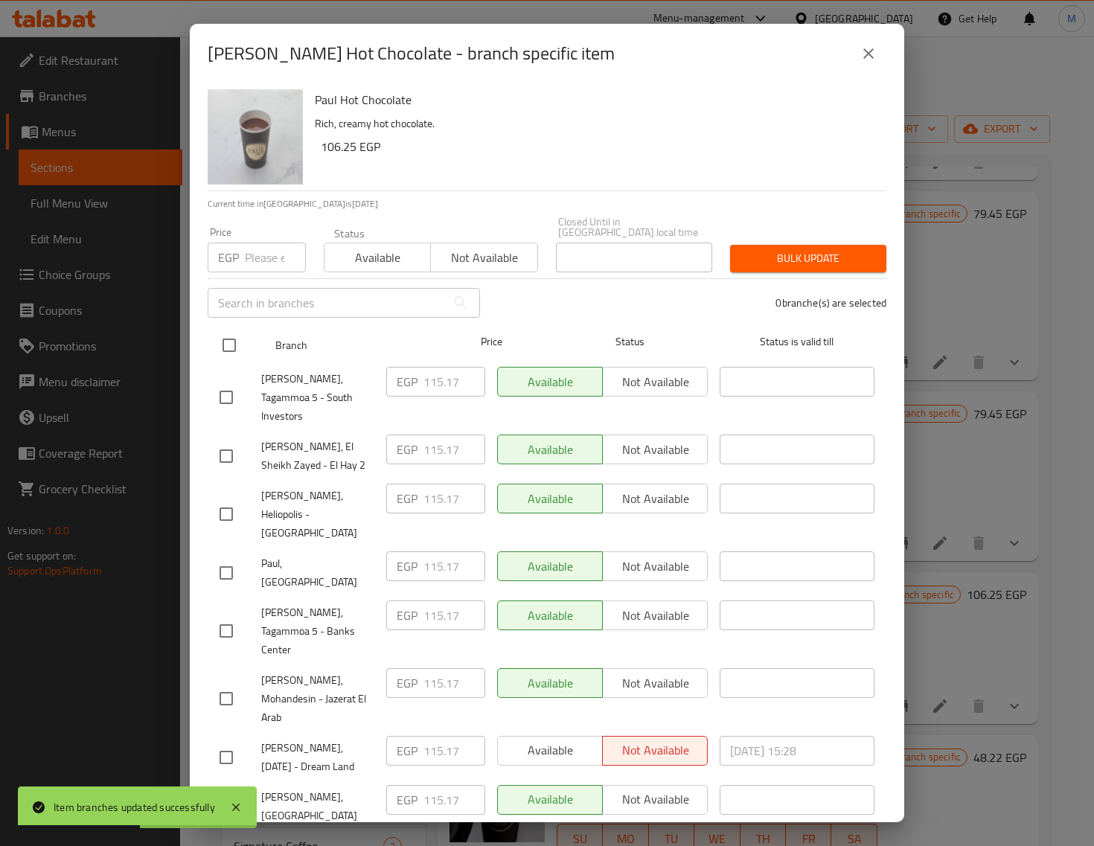
click at [229, 339] on input "checkbox" at bounding box center [229, 345] width 31 height 31
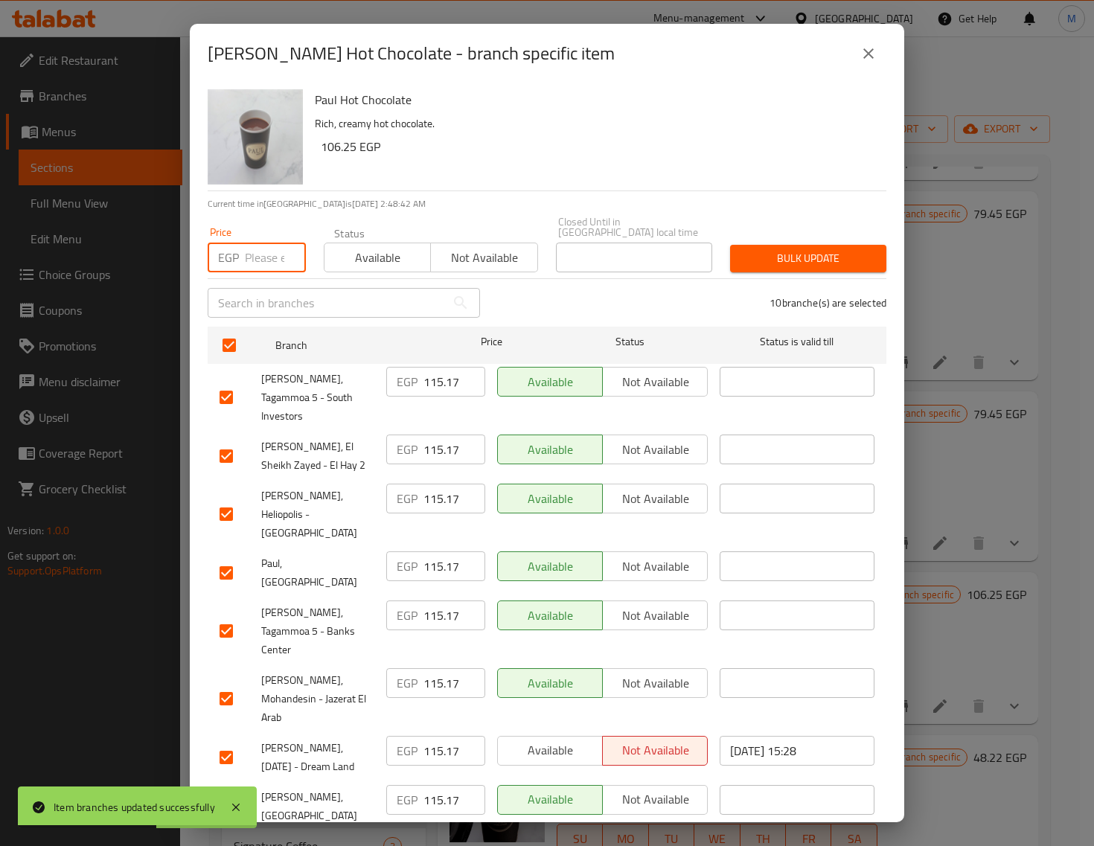
click at [262, 248] on input "number" at bounding box center [275, 258] width 61 height 30
paste input "124.00"
click at [828, 261] on button "Bulk update" at bounding box center [808, 259] width 156 height 28
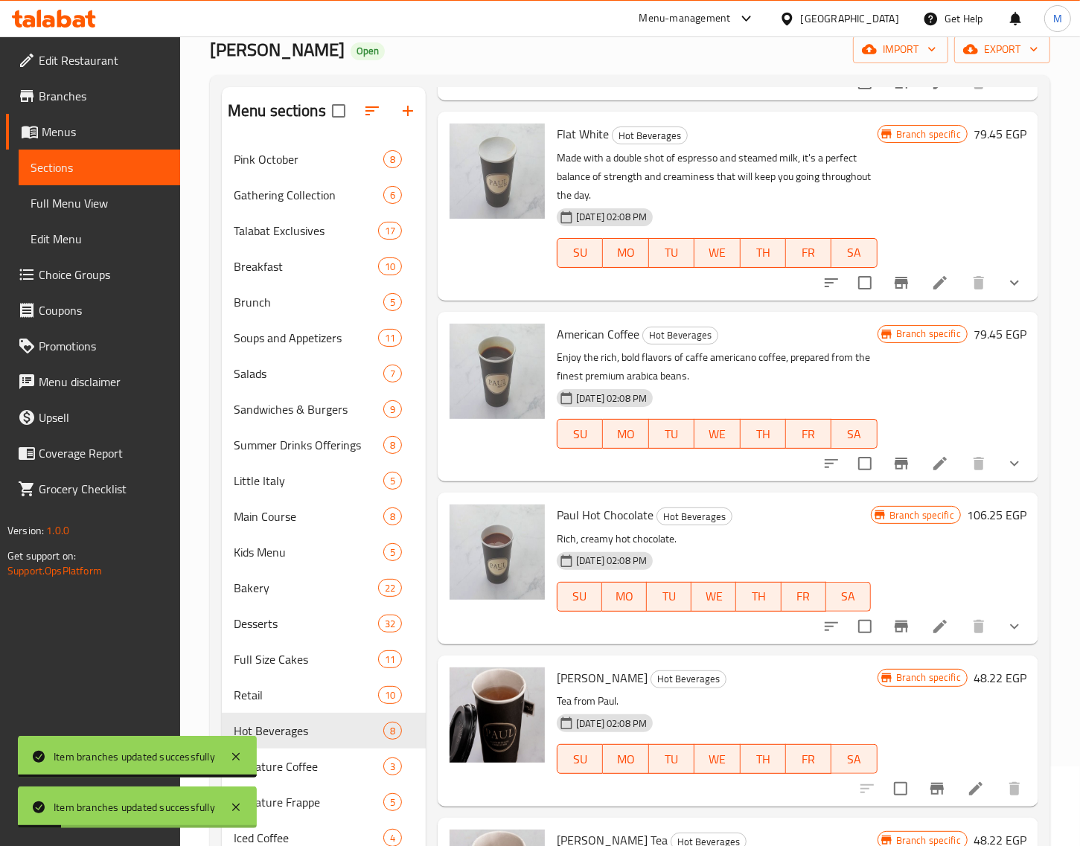
scroll to position [243, 0]
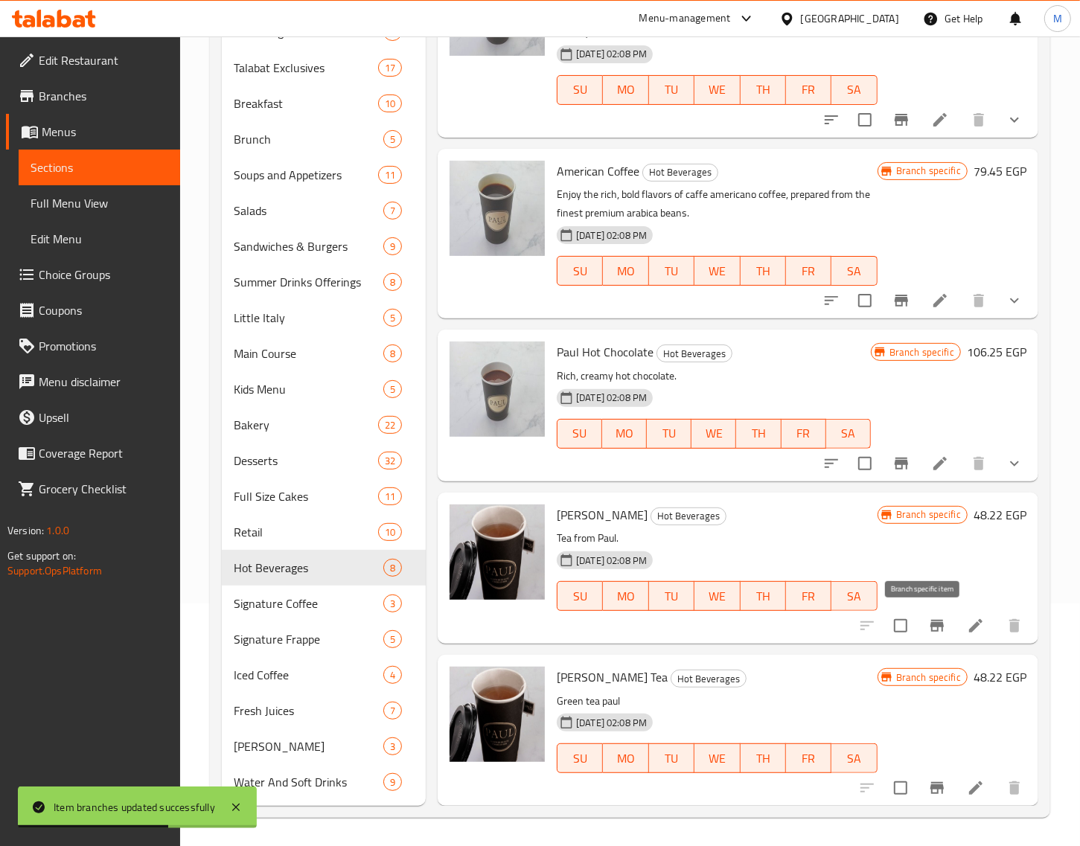
click at [928, 618] on icon "Branch-specific-item" at bounding box center [937, 626] width 18 height 18
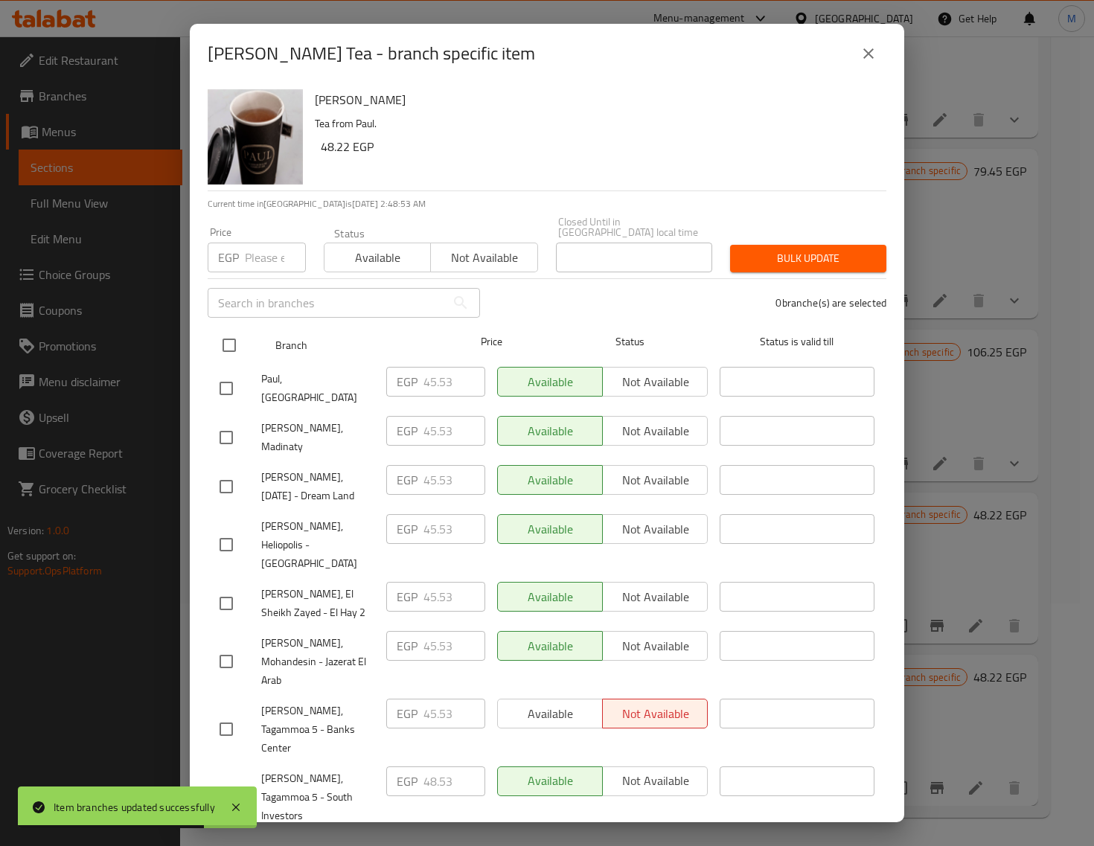
click at [223, 339] on input "checkbox" at bounding box center [229, 345] width 31 height 31
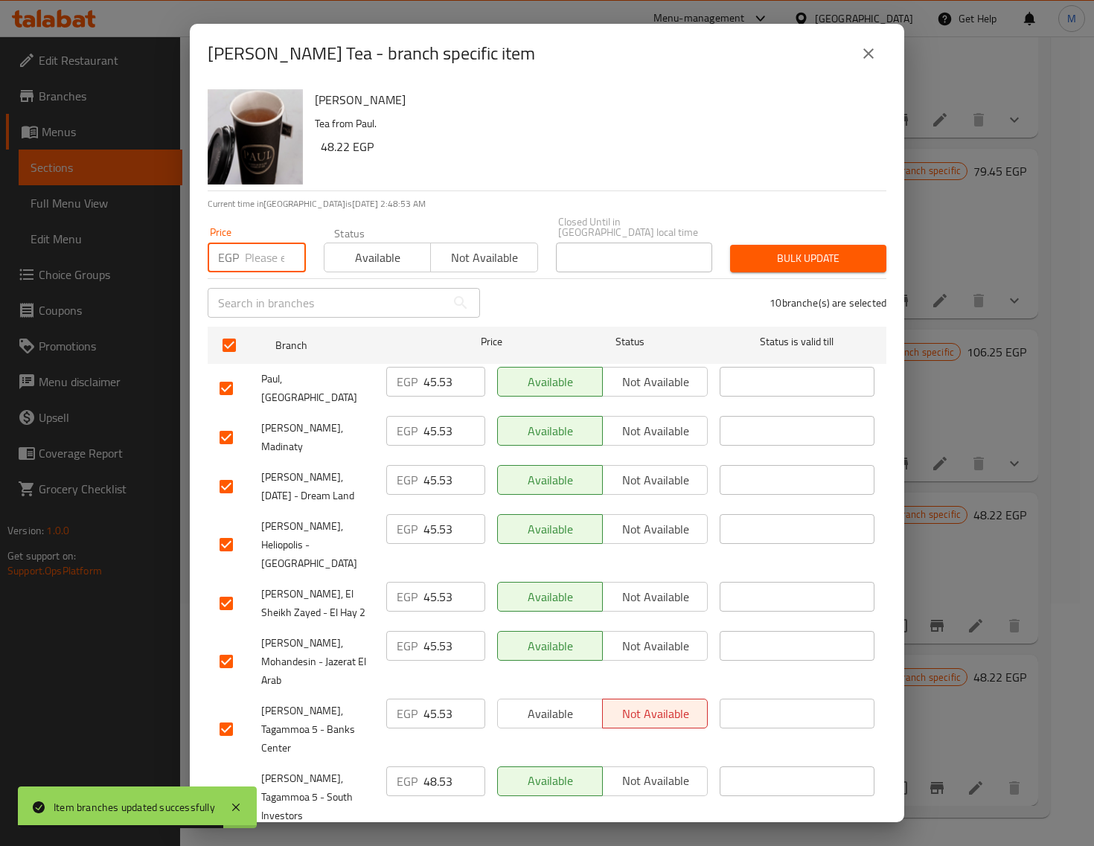
drag, startPoint x: 266, startPoint y: 244, endPoint x: 265, endPoint y: 253, distance: 9.1
click at [265, 246] on input "number" at bounding box center [275, 258] width 61 height 30
paste input "53.00"
click at [759, 249] on span "Bulk update" at bounding box center [808, 258] width 132 height 19
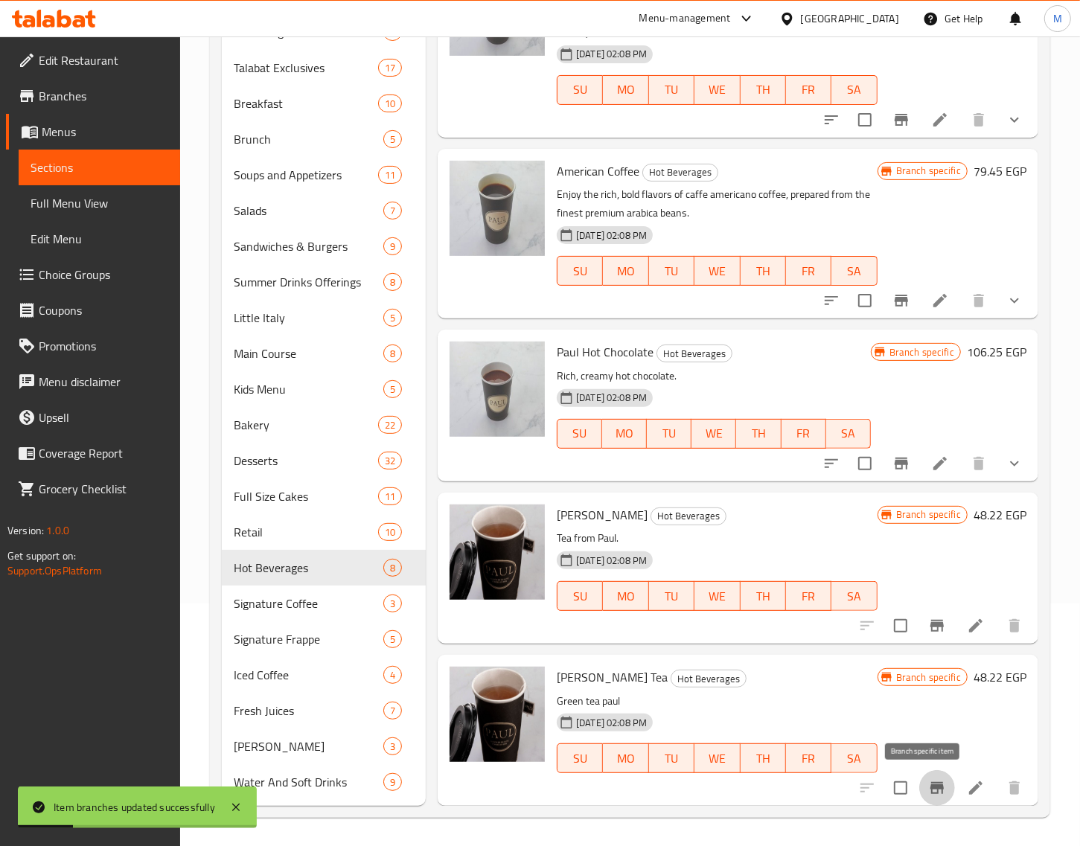
click at [930, 785] on icon "Branch-specific-item" at bounding box center [936, 788] width 13 height 12
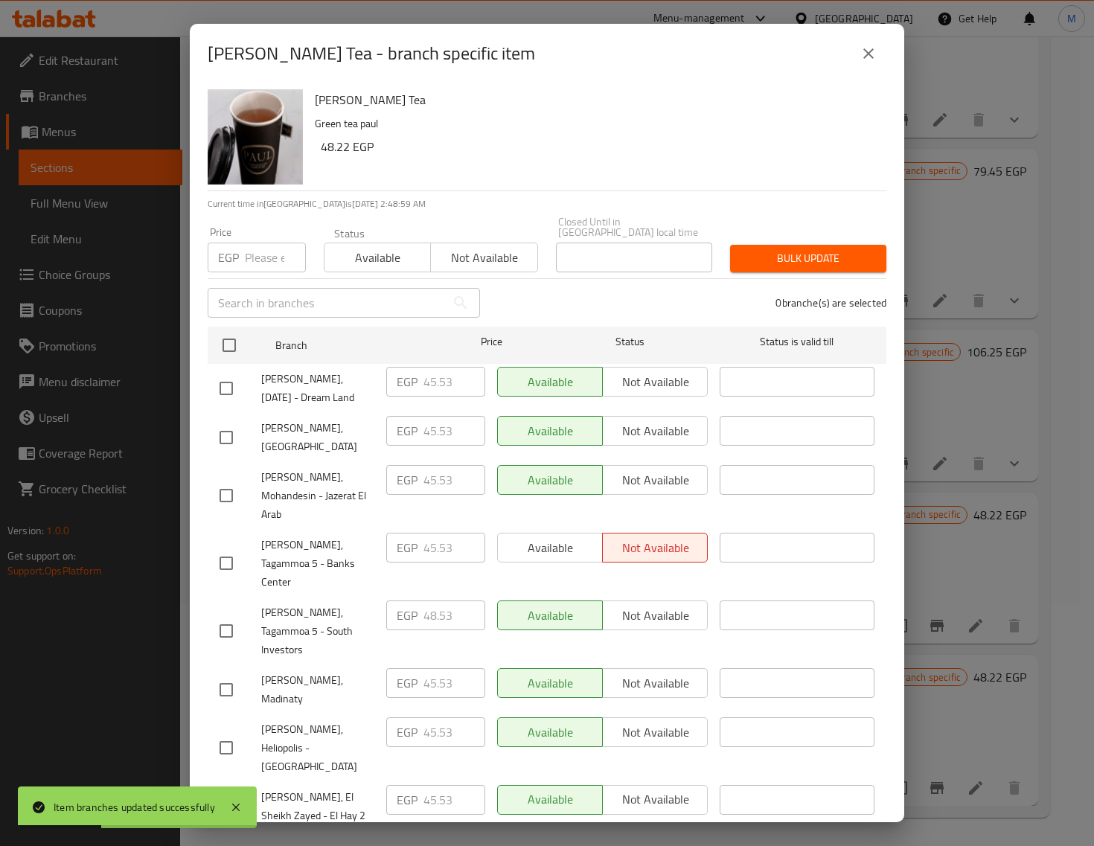
drag, startPoint x: 235, startPoint y: 336, endPoint x: 261, endPoint y: 290, distance: 52.0
click at [234, 336] on input "checkbox" at bounding box center [229, 345] width 31 height 31
click at [269, 249] on input "number" at bounding box center [275, 258] width 61 height 30
paste input "53.00"
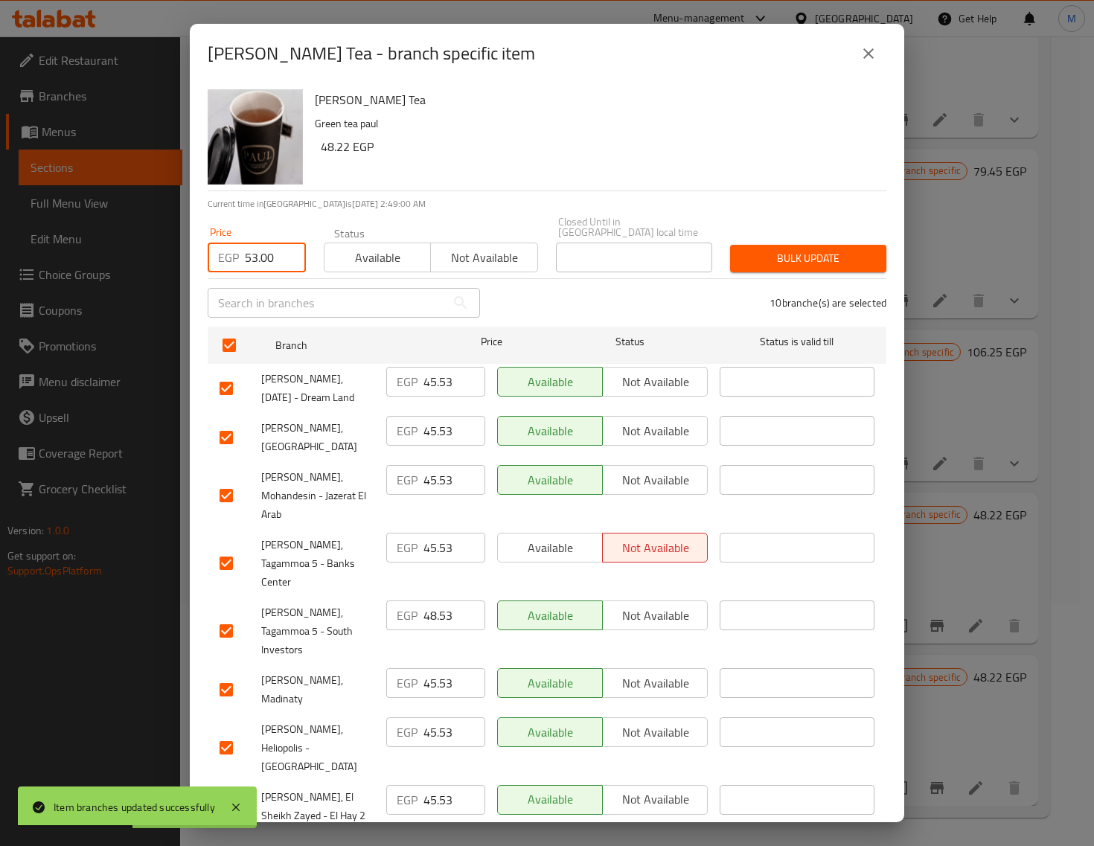
click at [745, 245] on button "Bulk update" at bounding box center [808, 259] width 156 height 28
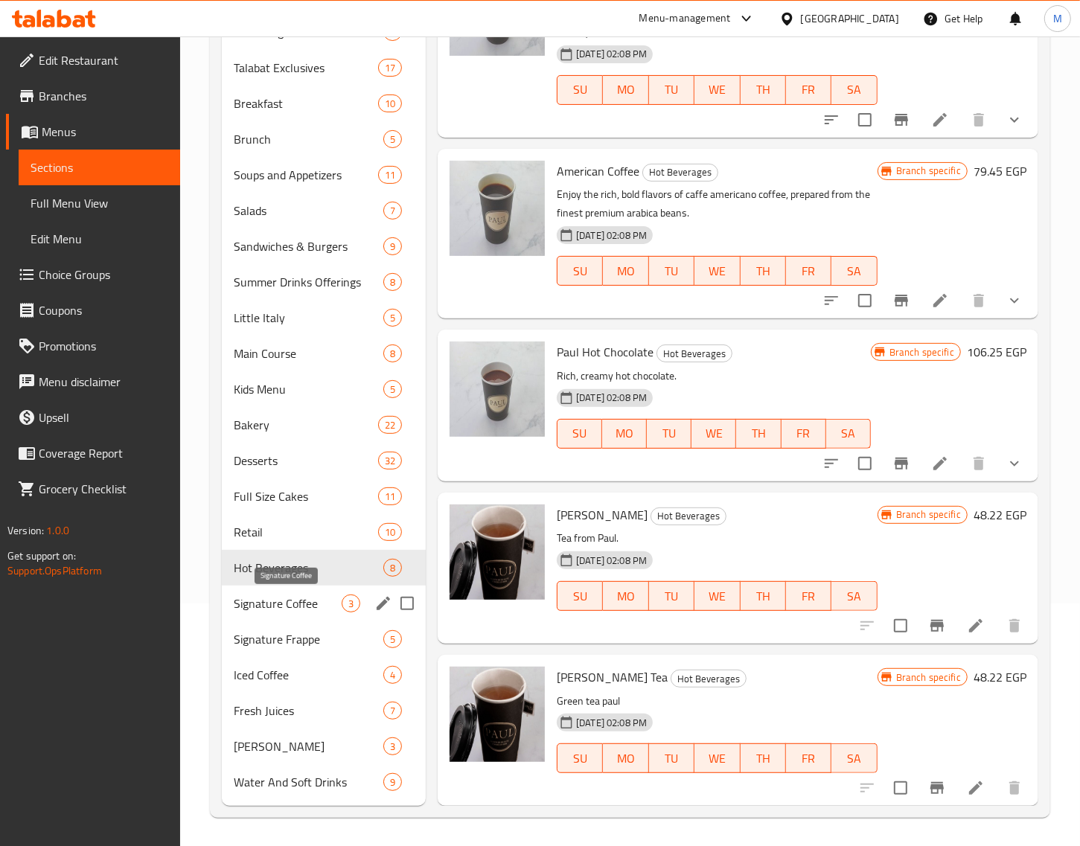
click at [295, 607] on span "Signature Coffee" at bounding box center [288, 604] width 108 height 18
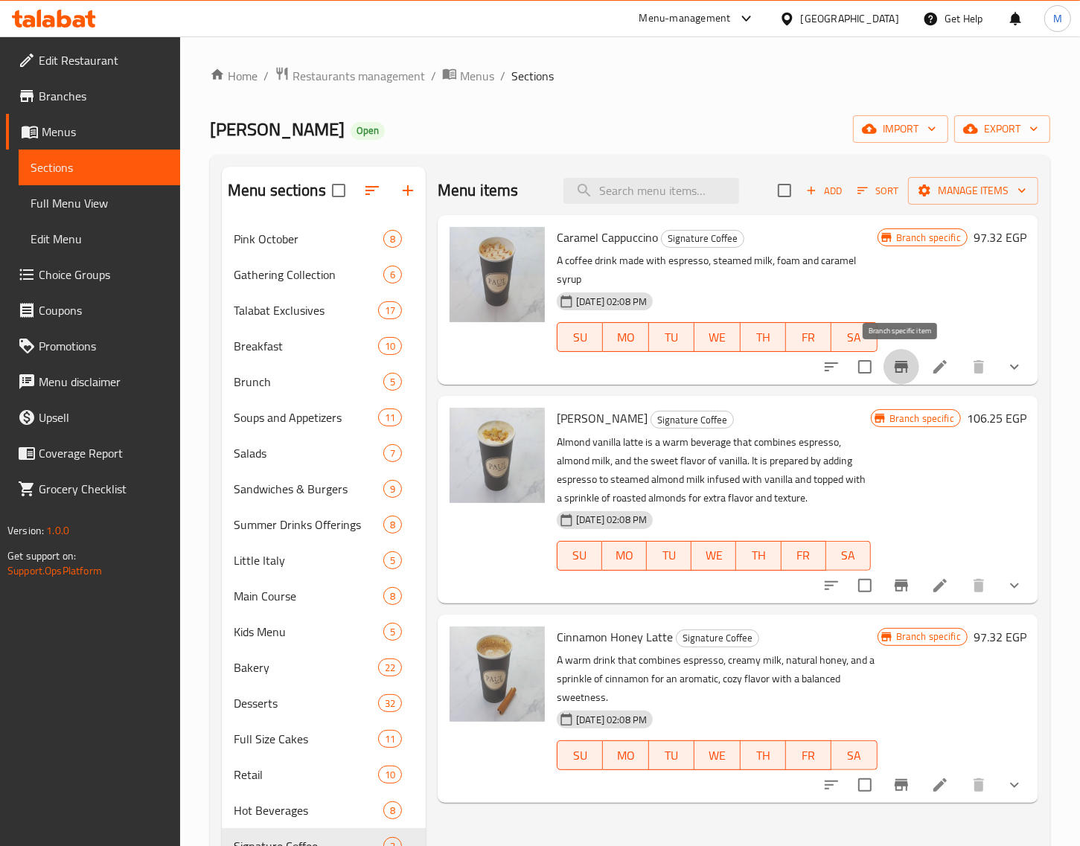
click at [903, 374] on icon "Branch-specific-item" at bounding box center [901, 367] width 18 height 18
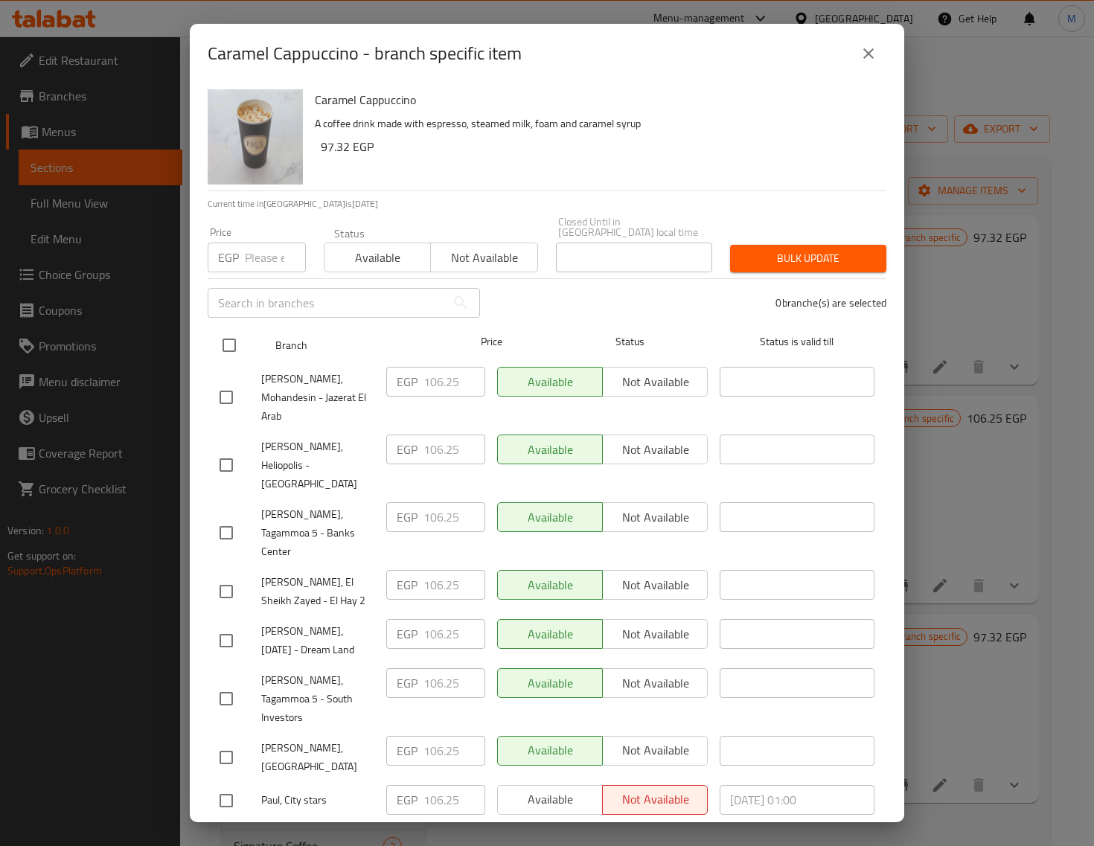
click at [236, 336] on input "checkbox" at bounding box center [229, 345] width 31 height 31
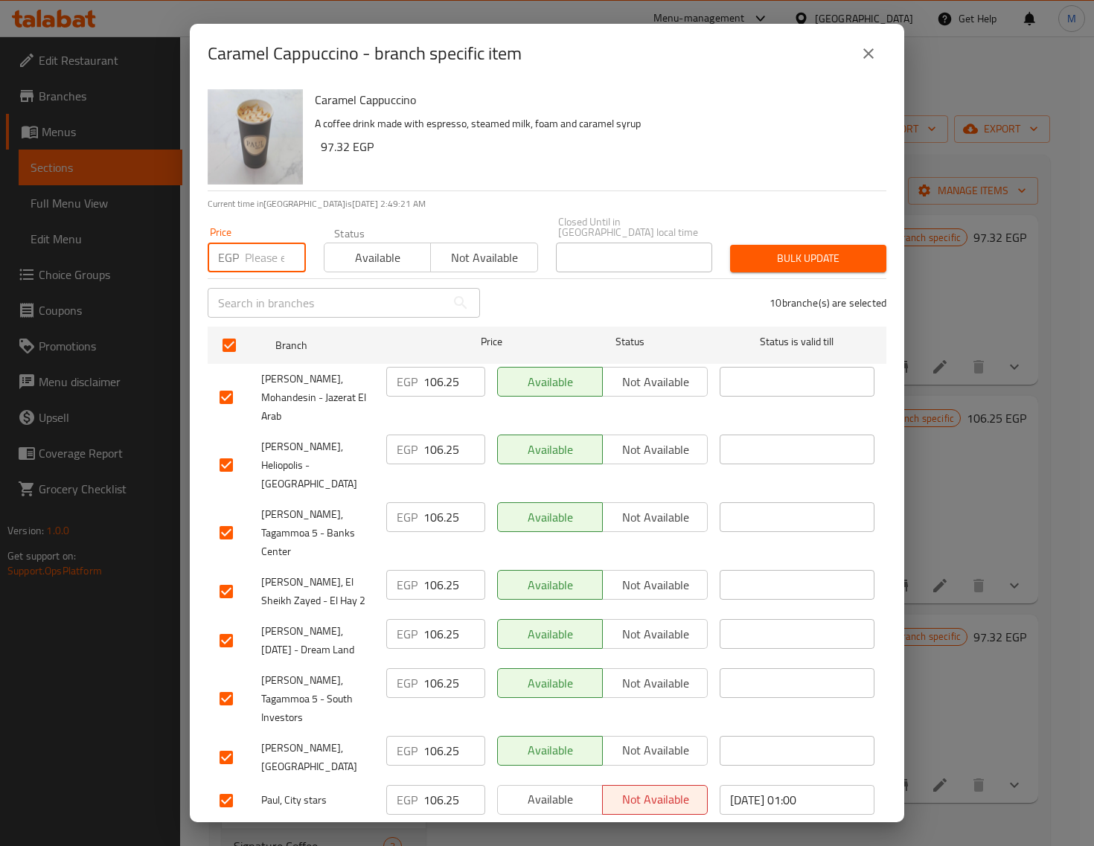
click at [251, 253] on input "number" at bounding box center [275, 258] width 61 height 30
paste input "112.00"
click at [752, 249] on span "Bulk update" at bounding box center [808, 258] width 132 height 19
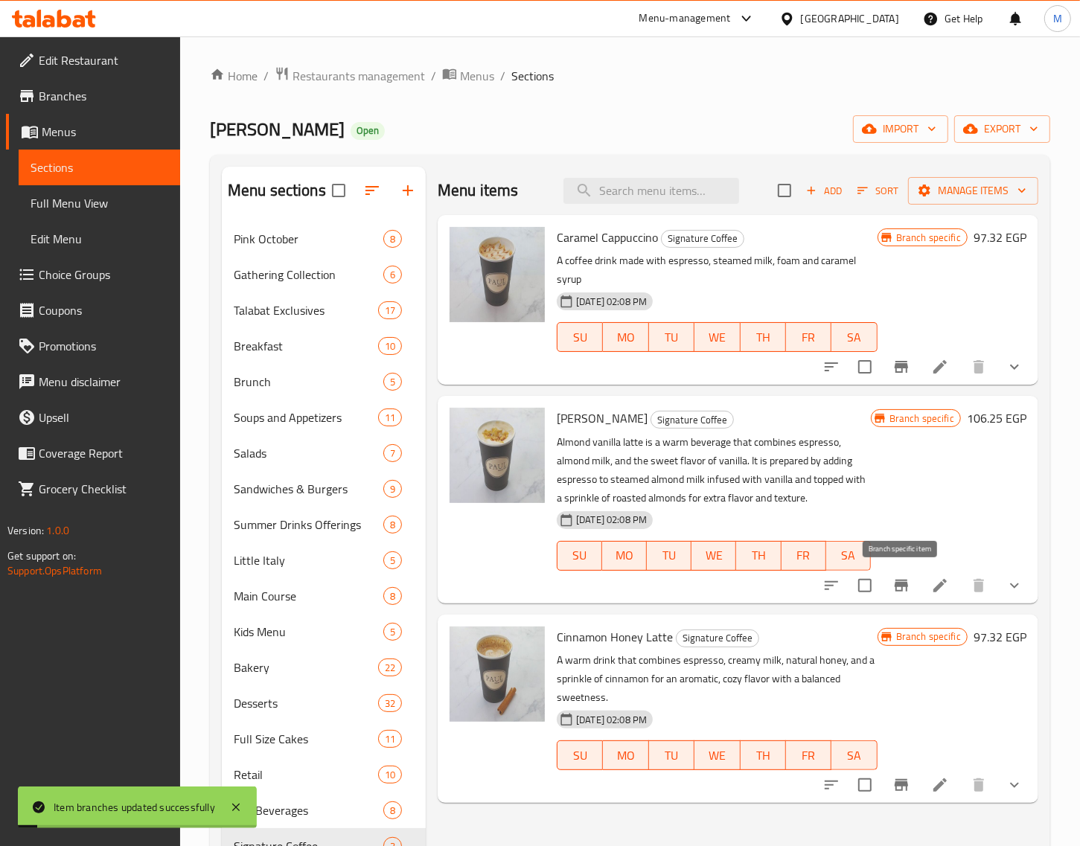
click at [903, 588] on icon "Branch-specific-item" at bounding box center [901, 586] width 18 height 18
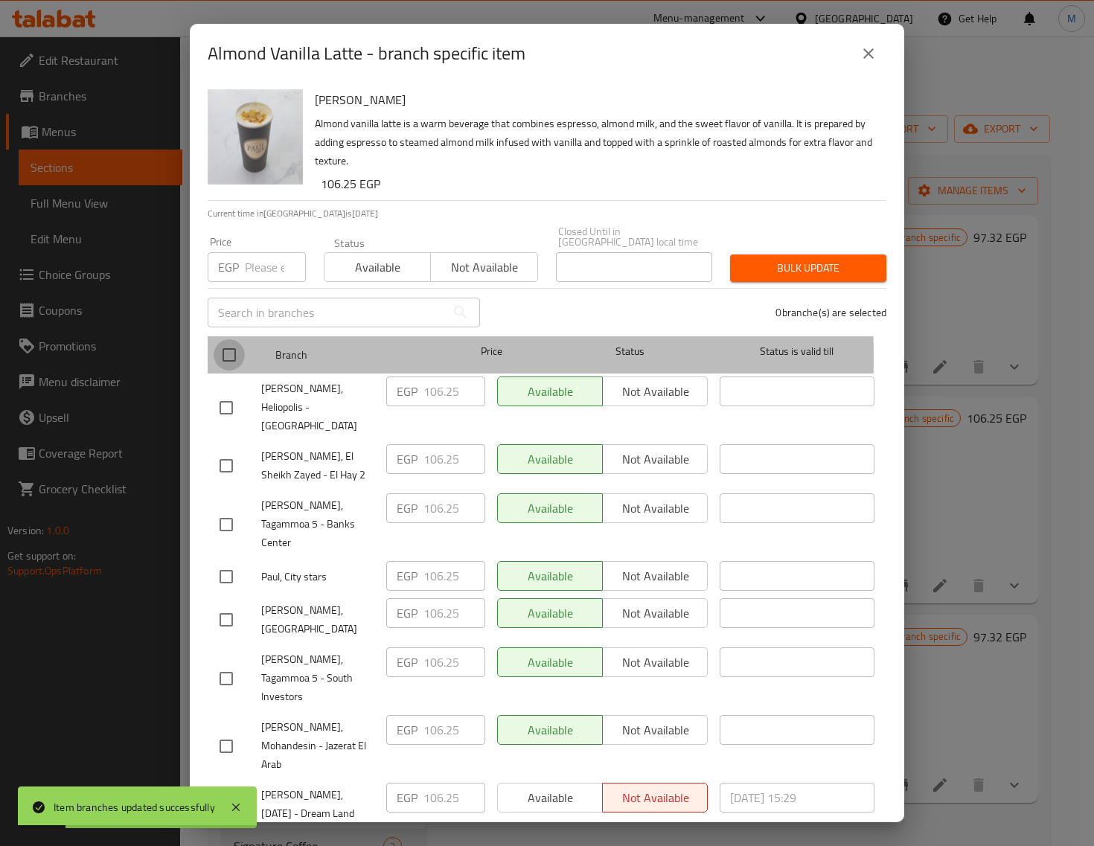
click at [233, 348] on input "checkbox" at bounding box center [229, 354] width 31 height 31
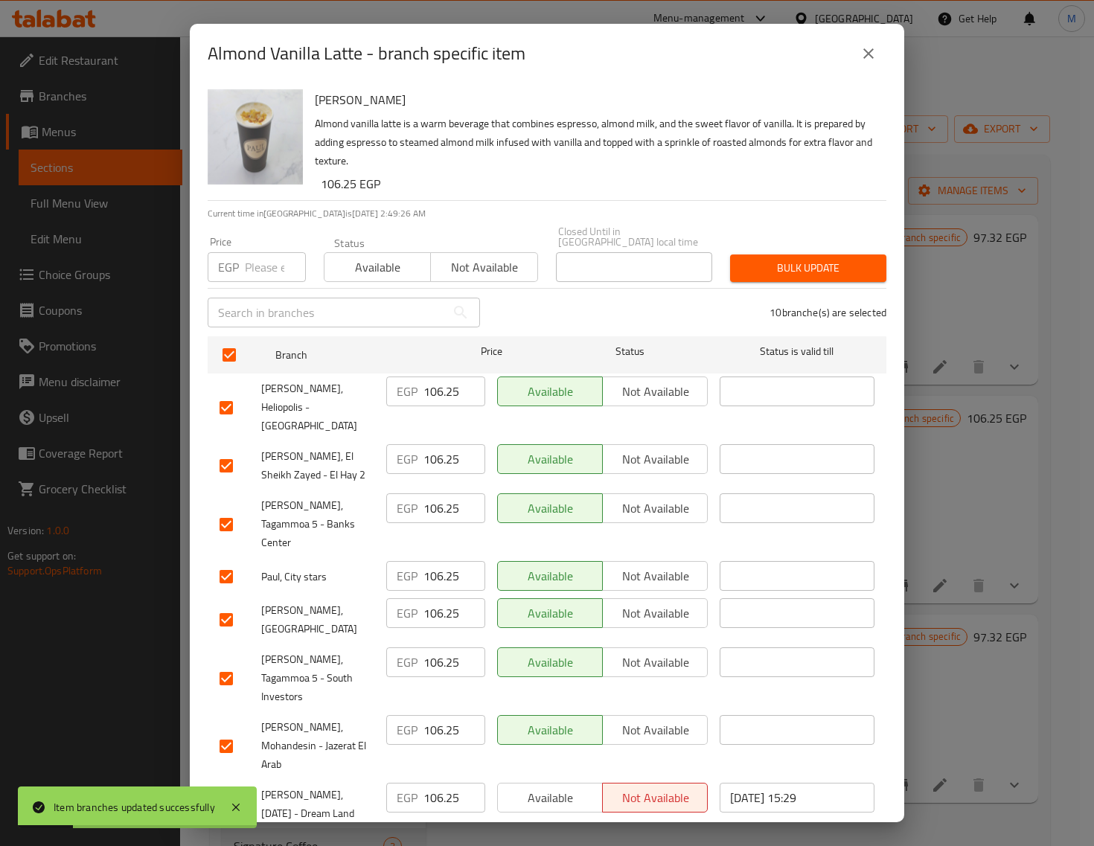
click at [259, 240] on div "Price EGP Price" at bounding box center [257, 259] width 98 height 45
click at [258, 255] on input "number" at bounding box center [275, 267] width 61 height 30
paste input "112.00"
click at [790, 262] on span "Bulk update" at bounding box center [808, 268] width 132 height 19
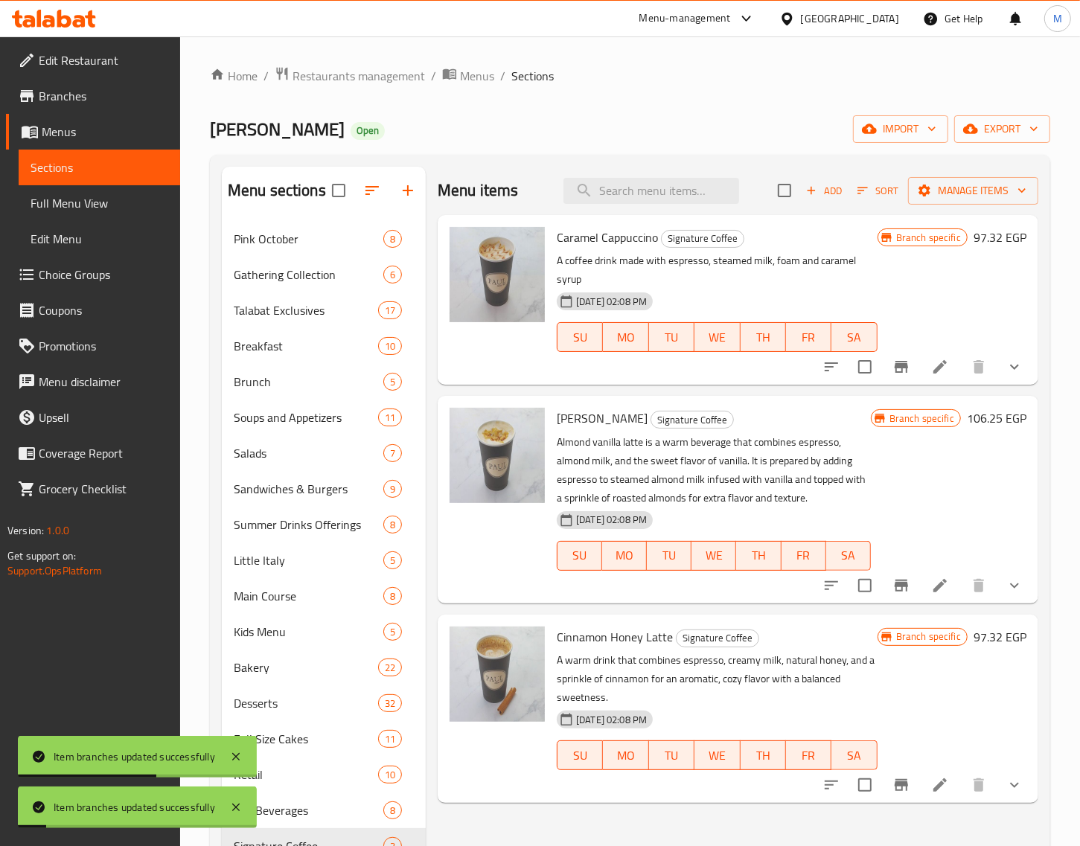
scroll to position [93, 0]
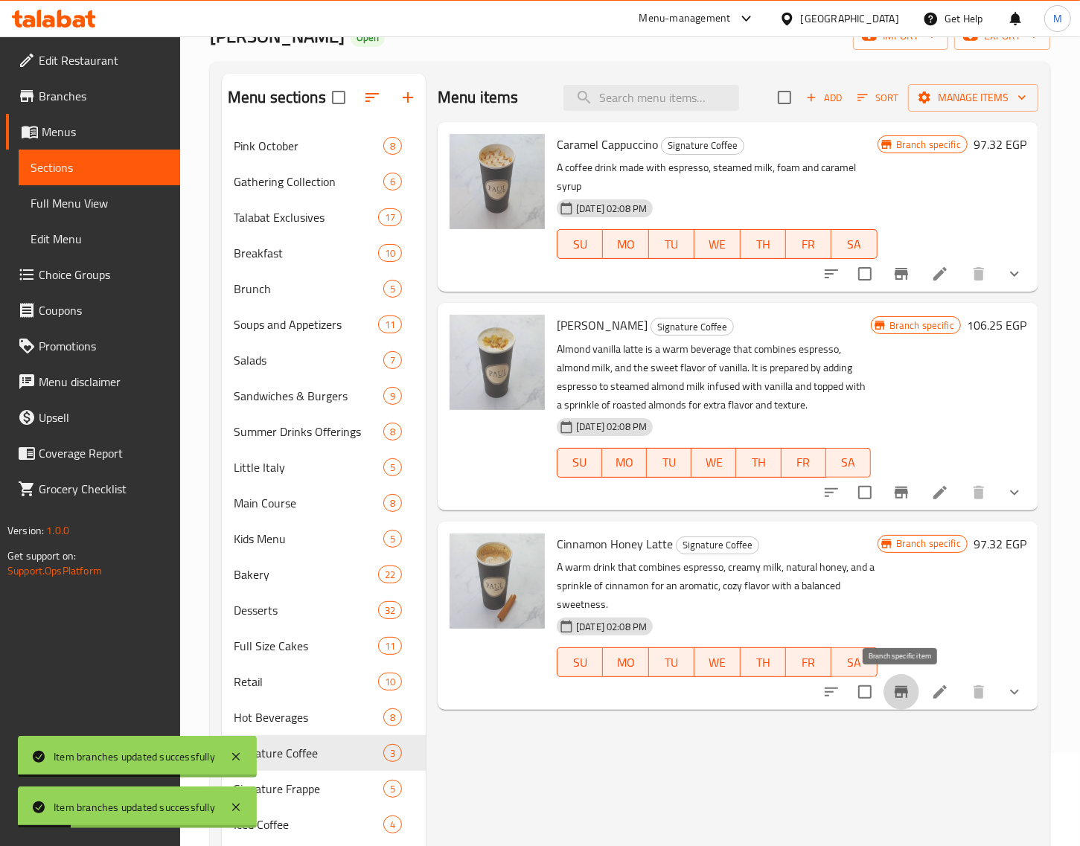
click at [903, 697] on icon "Branch-specific-item" at bounding box center [901, 692] width 18 height 18
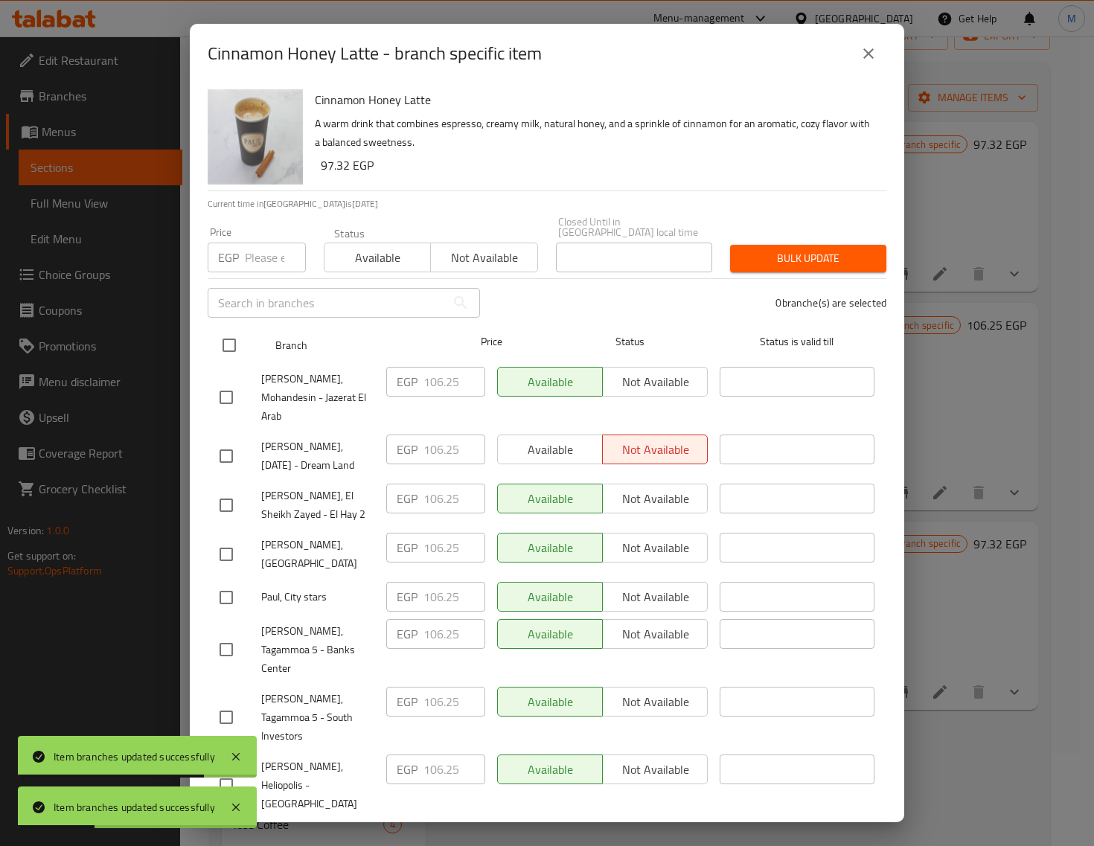
click at [229, 342] on input "checkbox" at bounding box center [229, 345] width 31 height 31
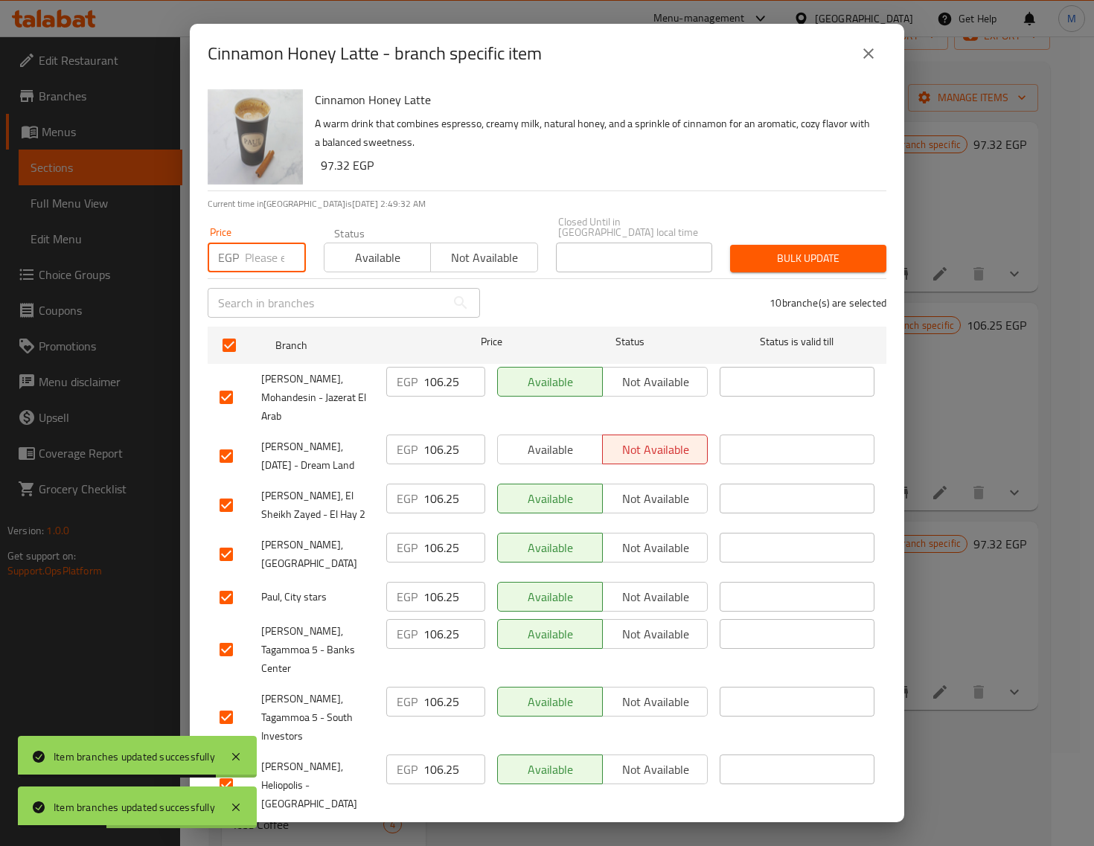
click at [245, 249] on input "number" at bounding box center [275, 258] width 61 height 30
paste input "112.00"
click at [757, 249] on span "Bulk update" at bounding box center [808, 258] width 132 height 19
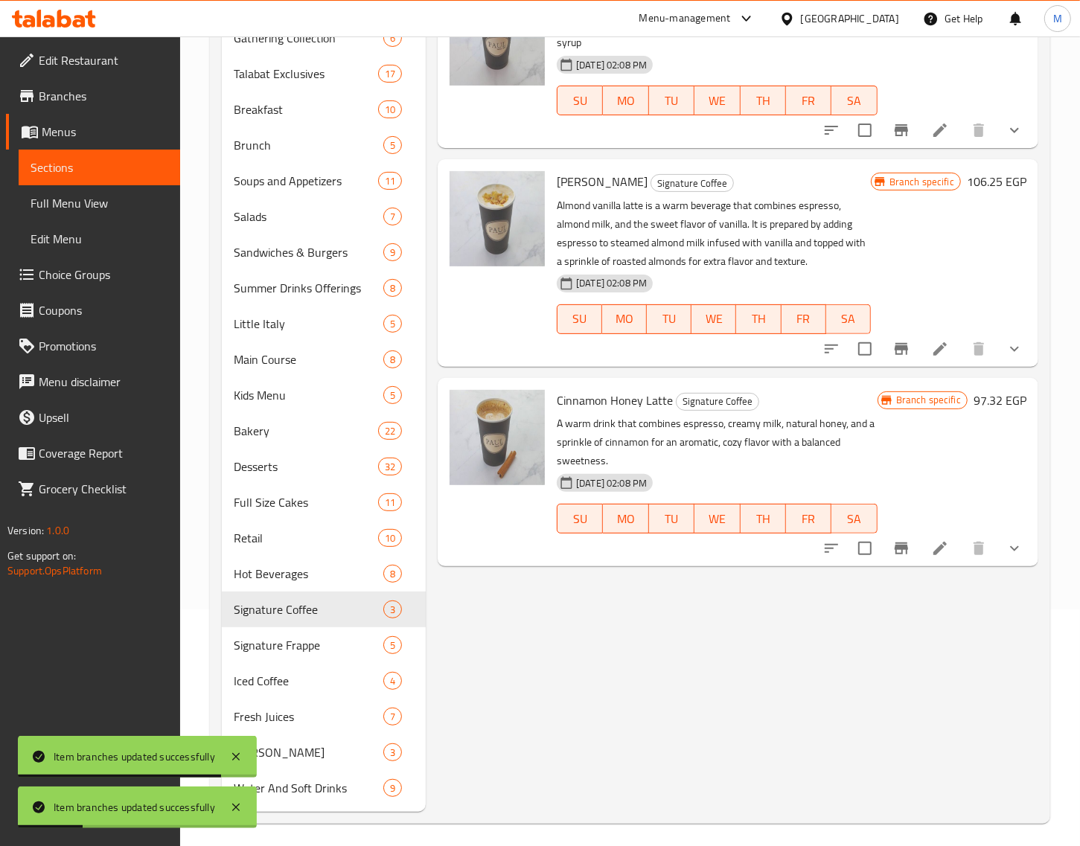
scroll to position [243, 0]
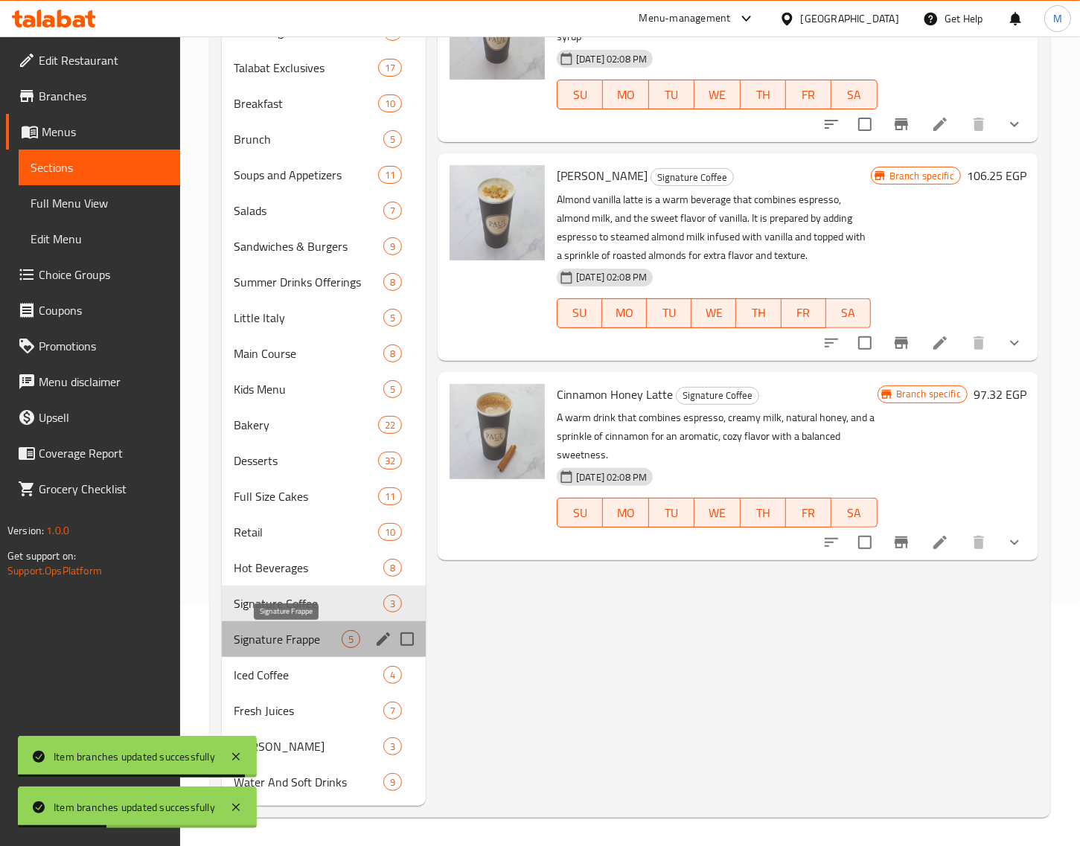
click at [290, 634] on span "Signature Frappe" at bounding box center [288, 639] width 108 height 18
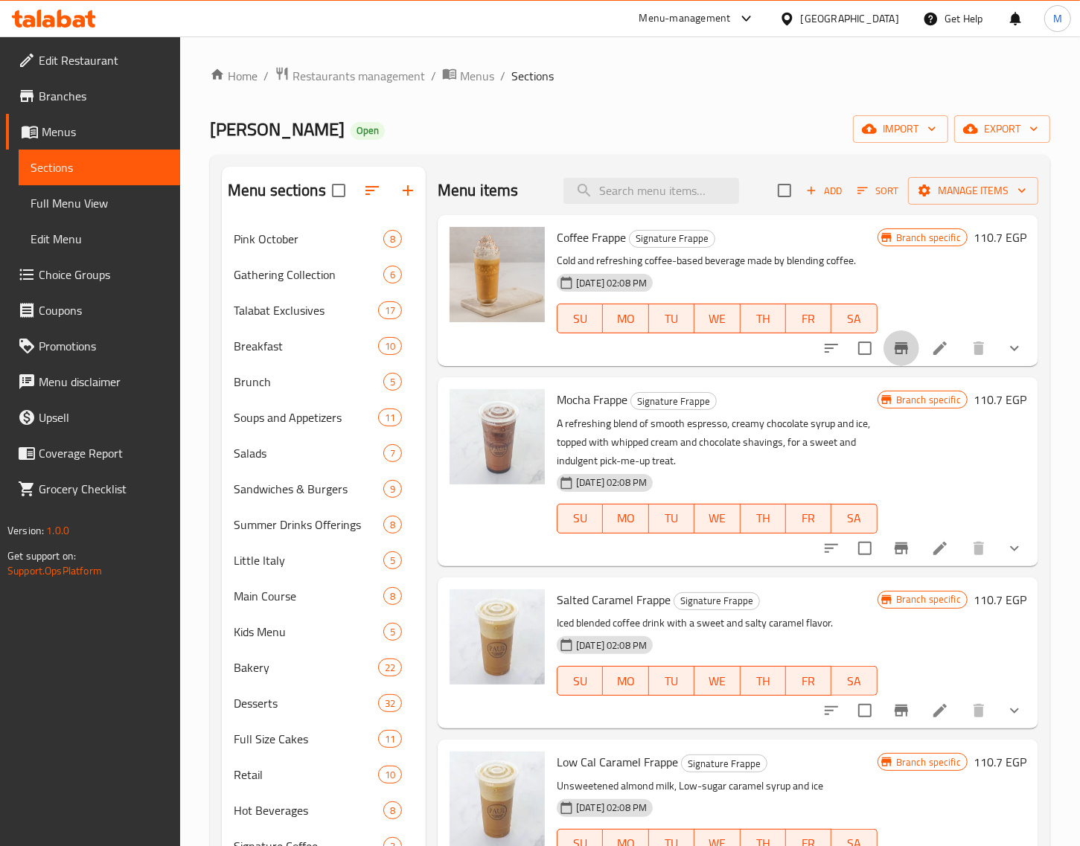
click at [892, 348] on icon "Branch-specific-item" at bounding box center [901, 348] width 18 height 18
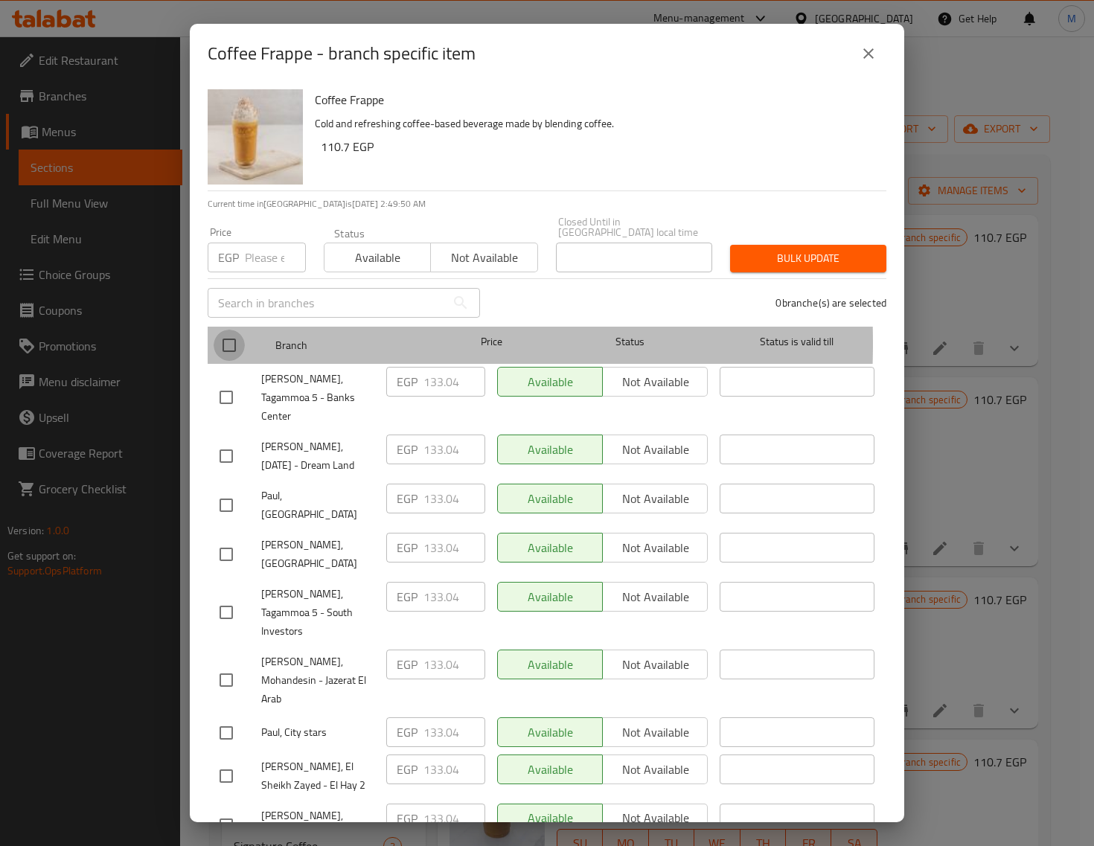
click at [231, 333] on input "checkbox" at bounding box center [229, 345] width 31 height 31
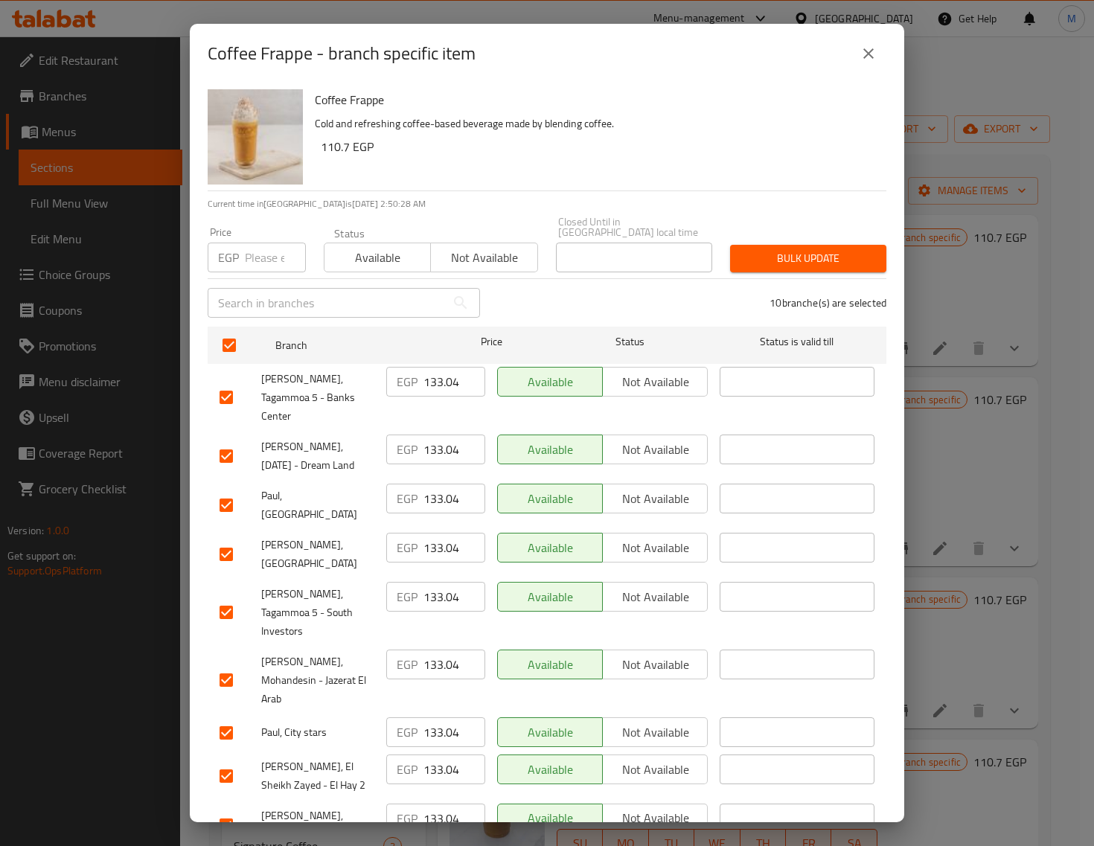
click at [254, 248] on input "number" at bounding box center [275, 258] width 61 height 30
paste input "142.00"
click at [794, 254] on span "Bulk update" at bounding box center [808, 258] width 132 height 19
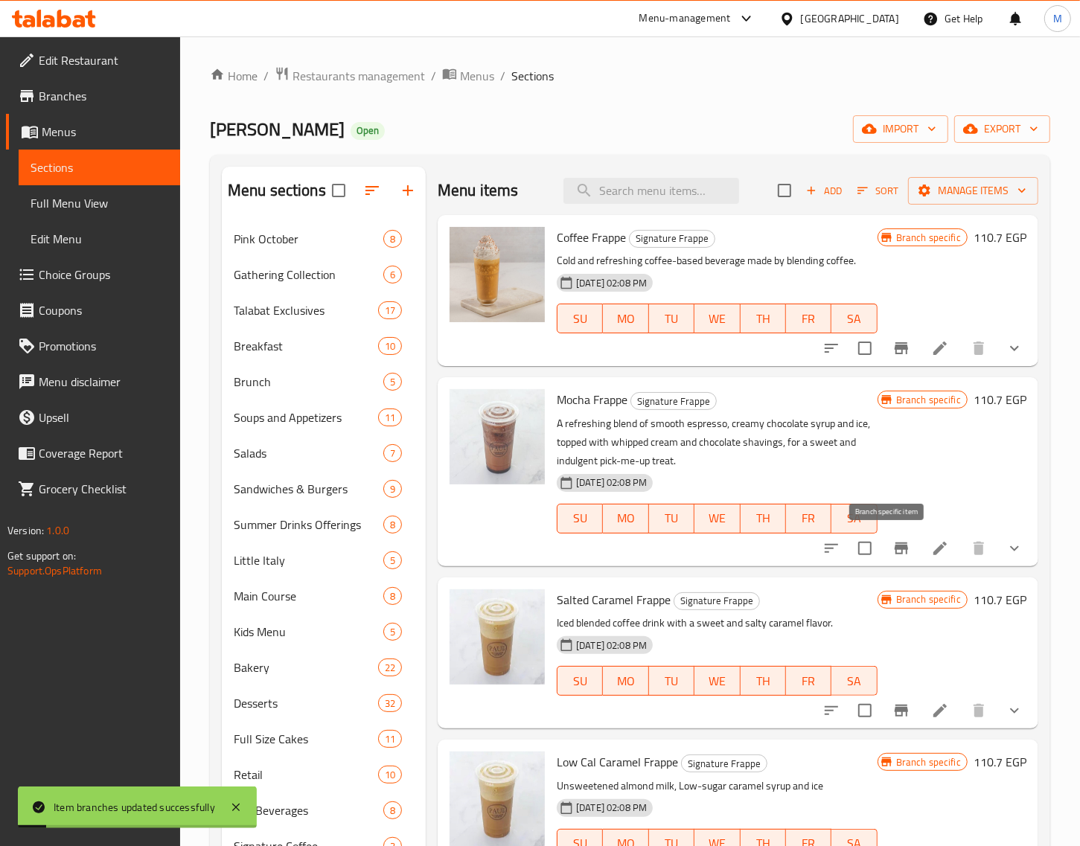
click at [895, 549] on icon "Branch-specific-item" at bounding box center [901, 549] width 13 height 12
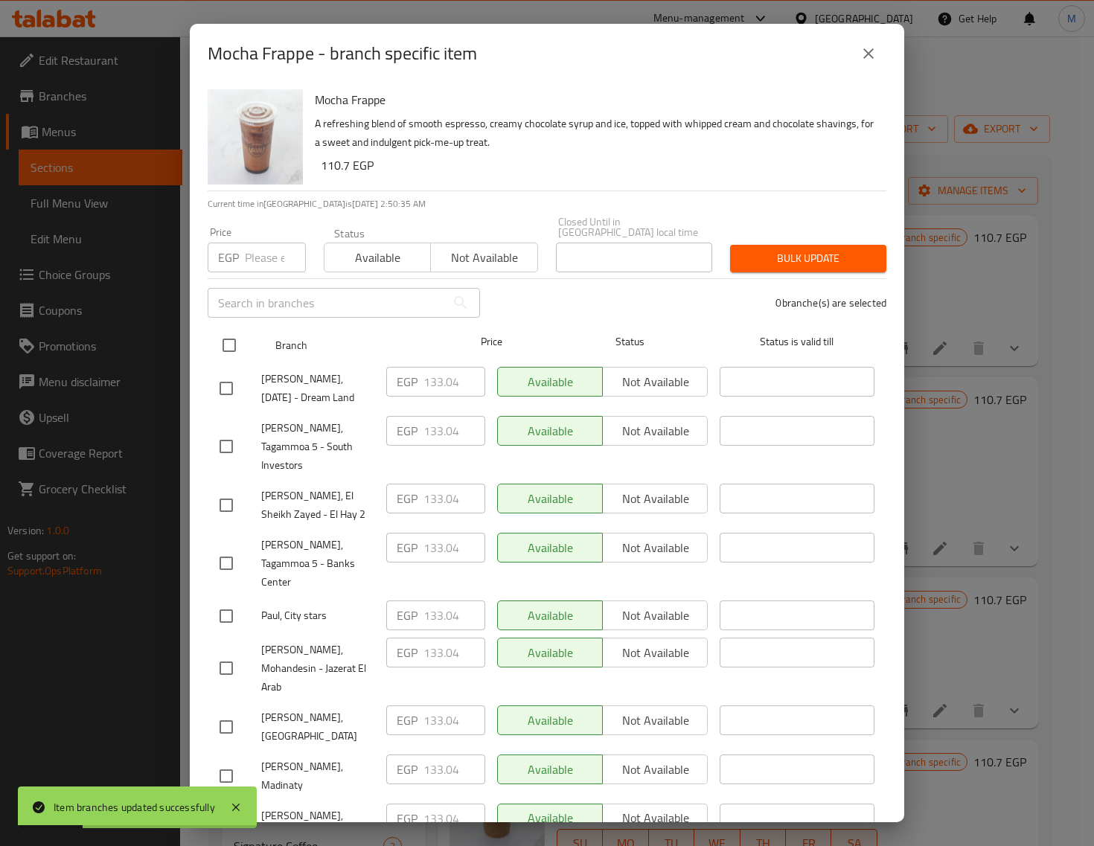
click at [221, 330] on input "checkbox" at bounding box center [229, 345] width 31 height 31
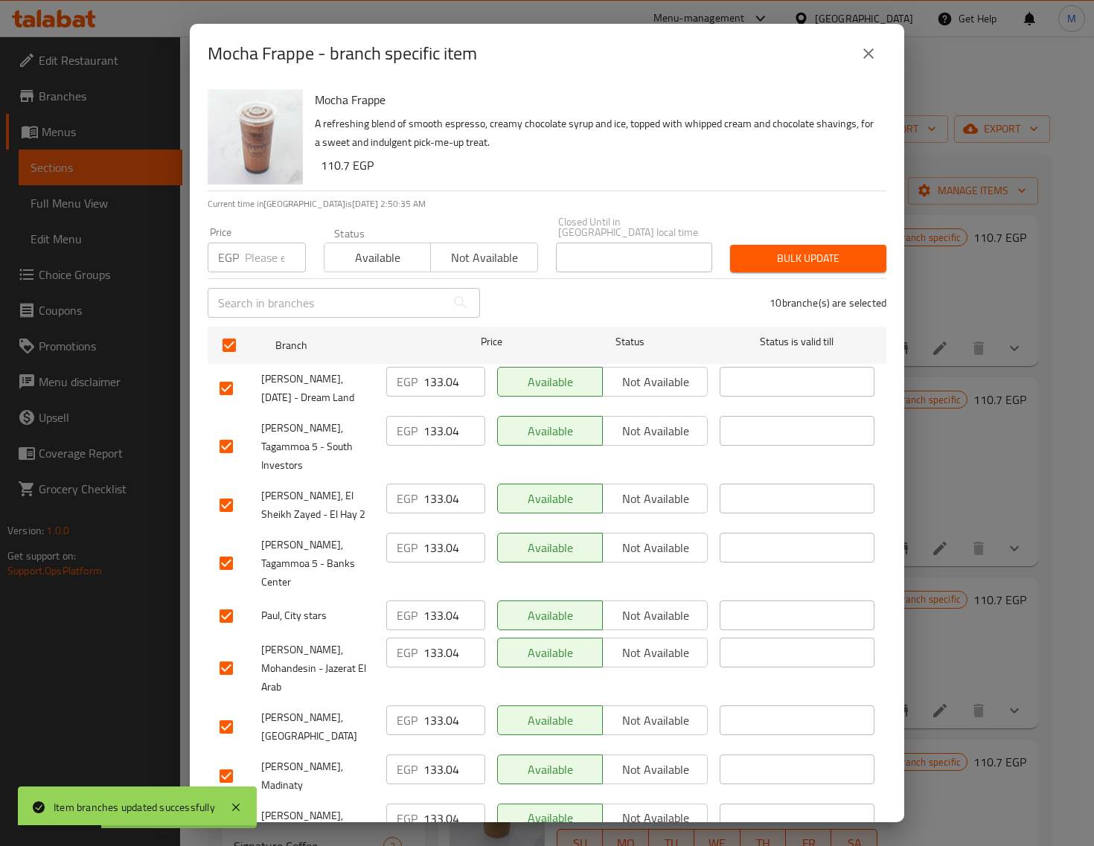
click at [255, 243] on input "number" at bounding box center [275, 258] width 61 height 30
paste input "142.00"
click at [800, 276] on div "10 branche(s) are selected" at bounding box center [692, 303] width 406 height 54
click at [801, 249] on span "Bulk update" at bounding box center [808, 258] width 132 height 19
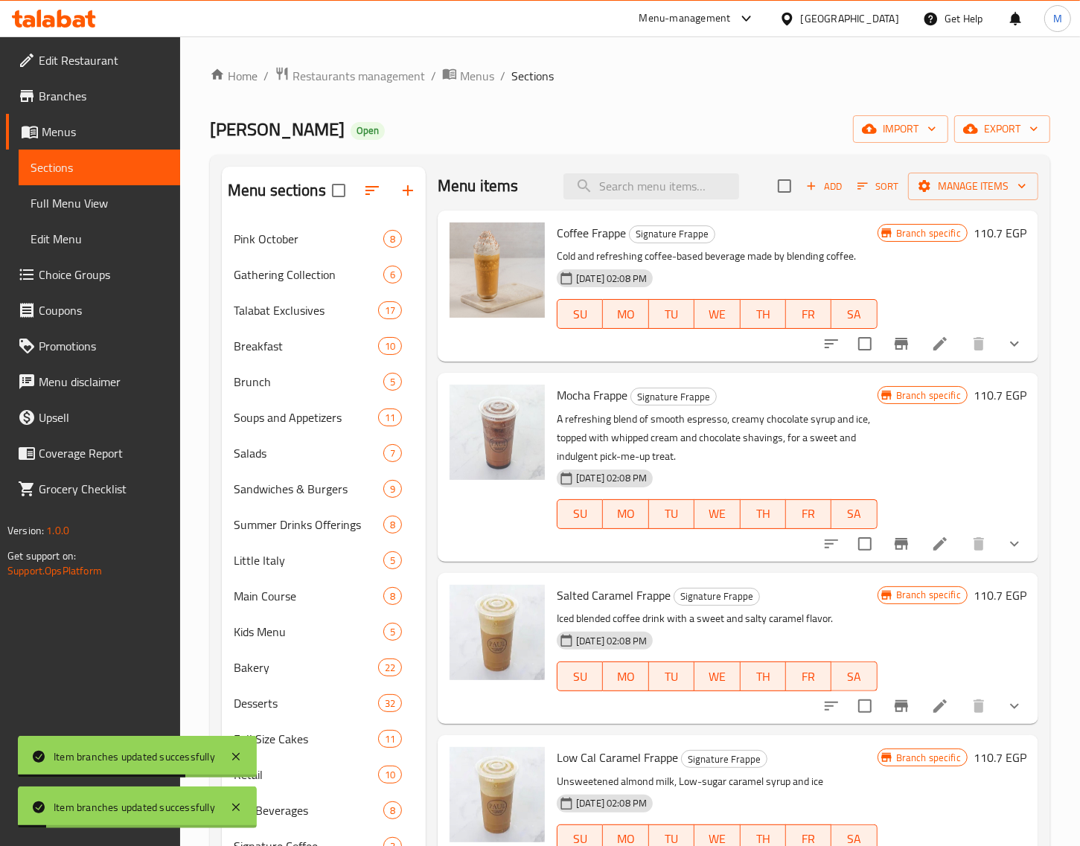
scroll to position [5, 0]
click at [895, 706] on icon "Branch-specific-item" at bounding box center [901, 706] width 13 height 12
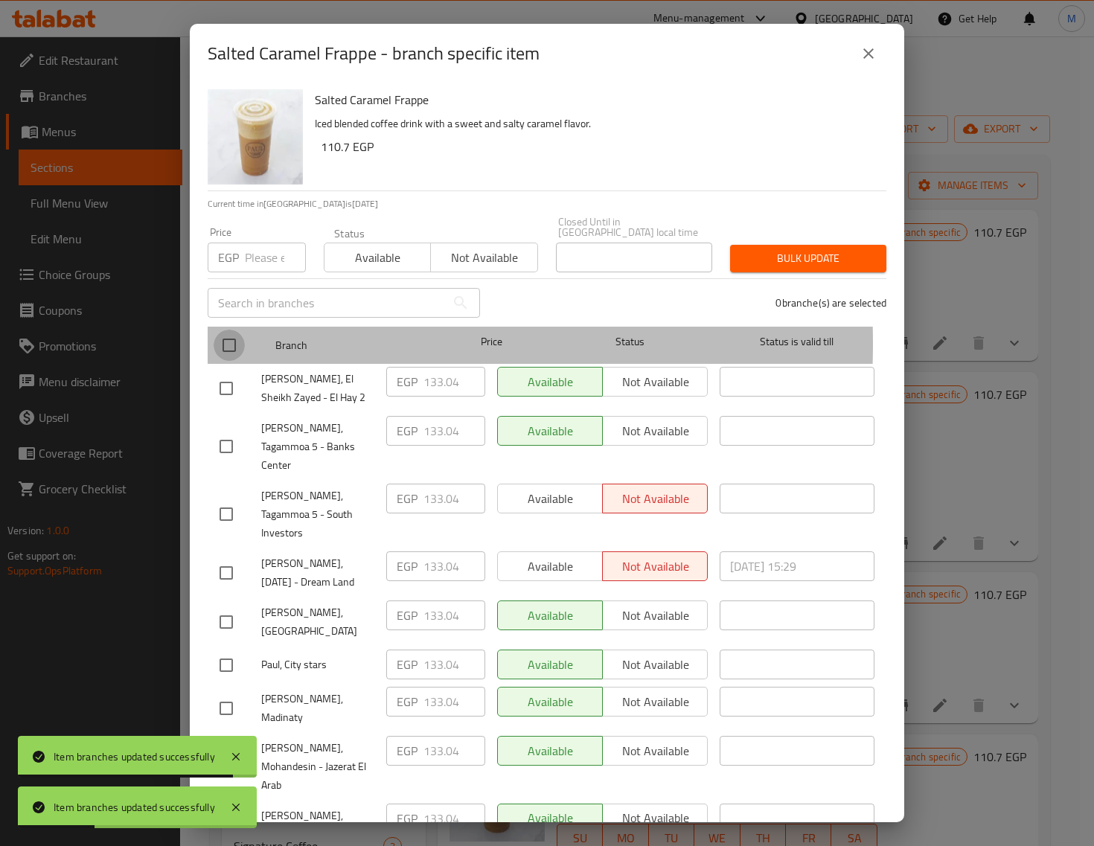
click at [236, 333] on input "checkbox" at bounding box center [229, 345] width 31 height 31
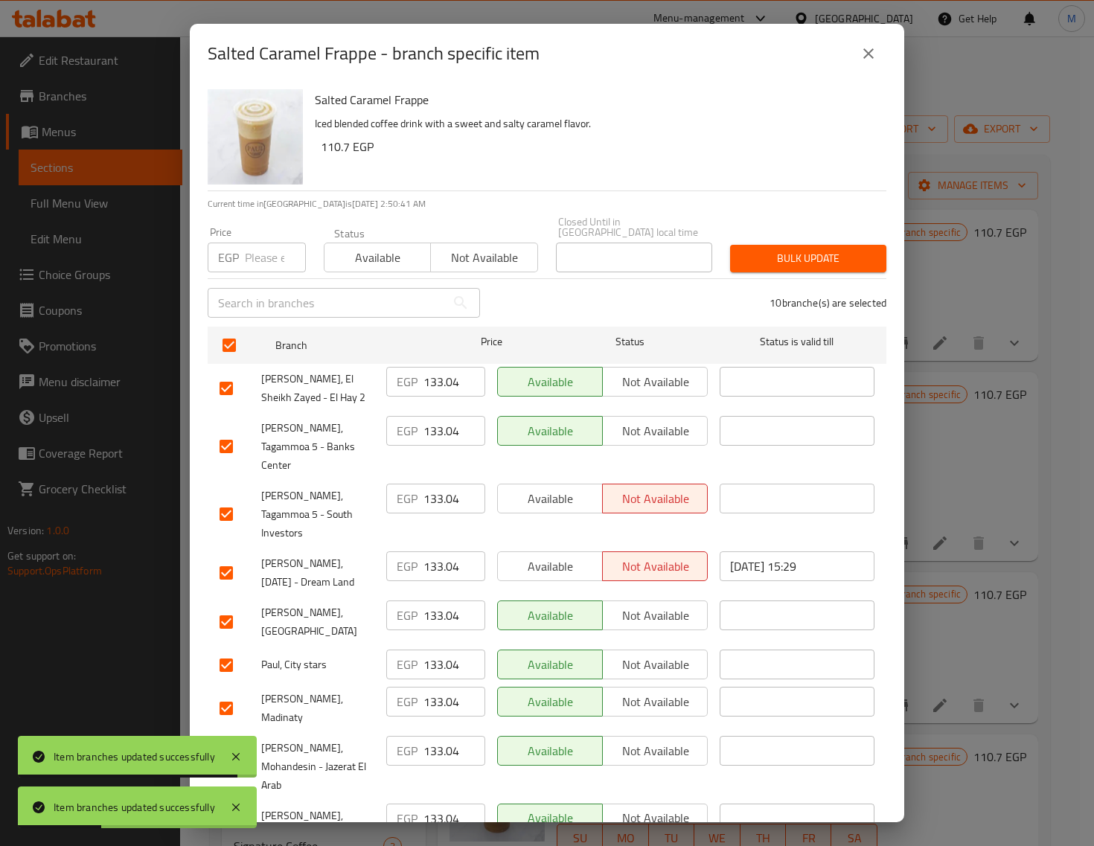
click at [240, 244] on div "EGP Price" at bounding box center [257, 258] width 98 height 30
paste input "142.00"
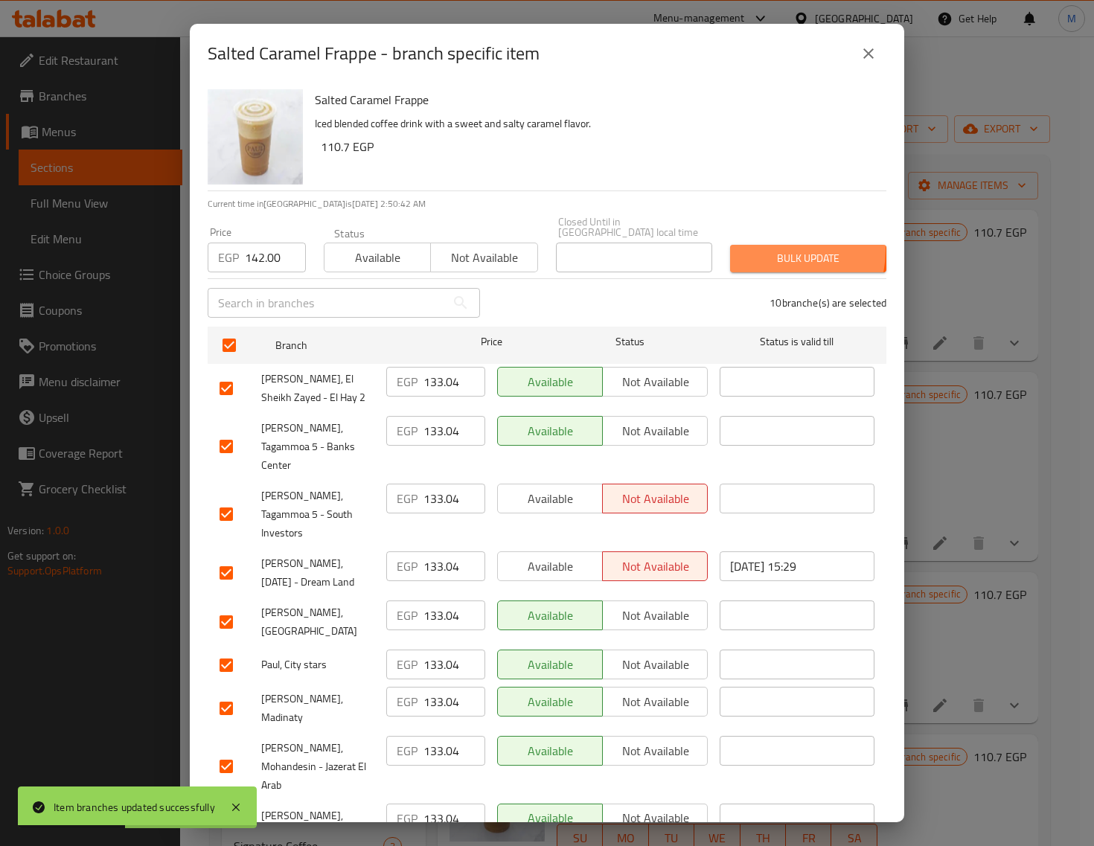
click at [749, 249] on span "Bulk update" at bounding box center [808, 258] width 132 height 19
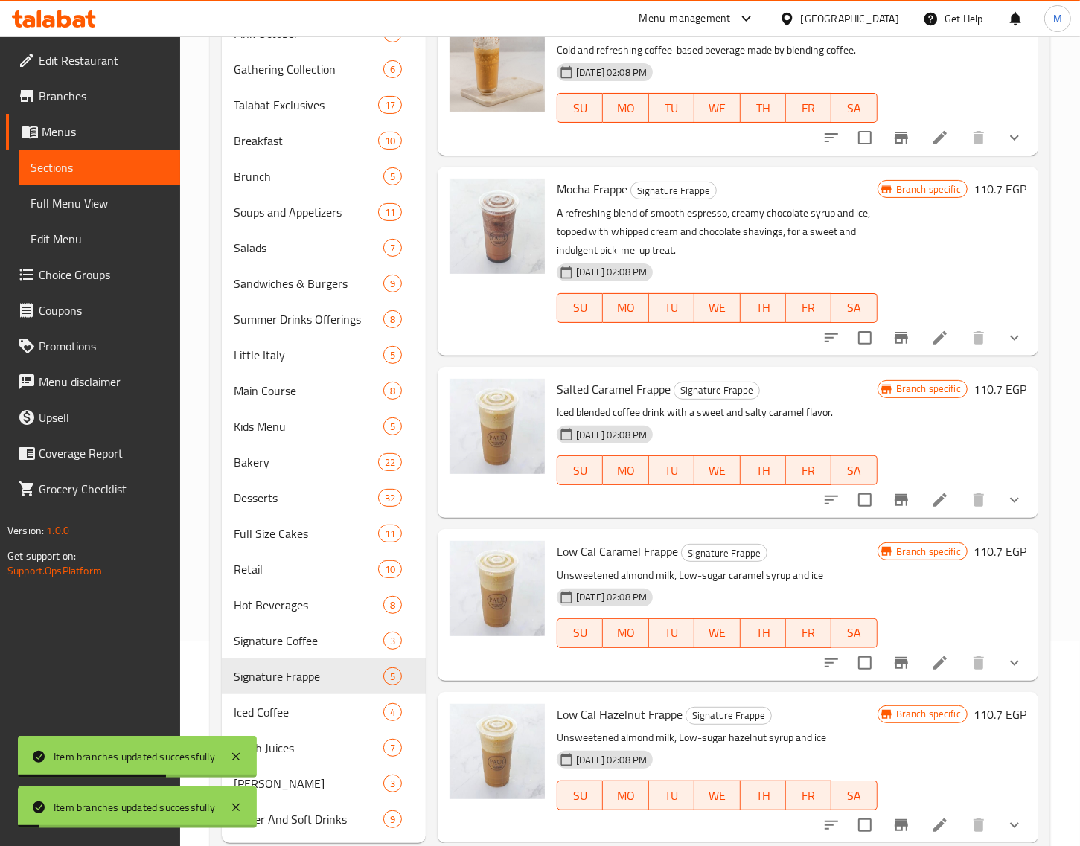
scroll to position [243, 0]
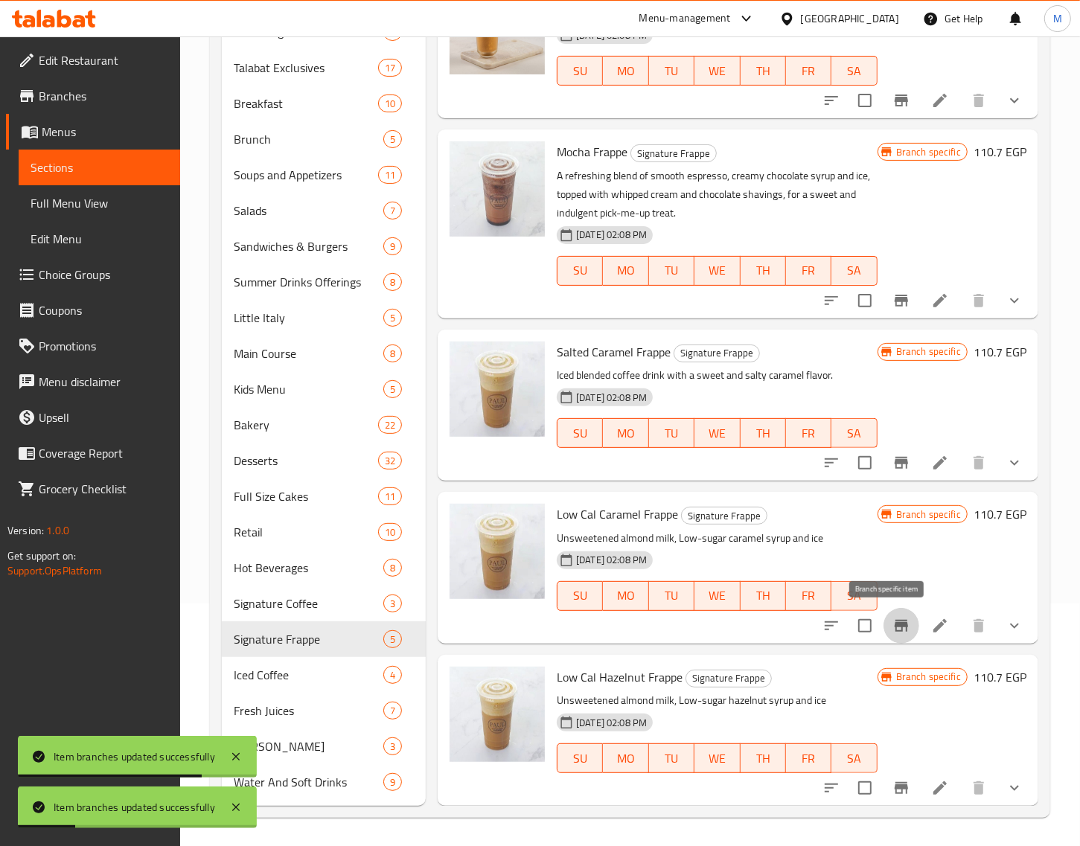
click at [892, 627] on icon "Branch-specific-item" at bounding box center [901, 626] width 18 height 18
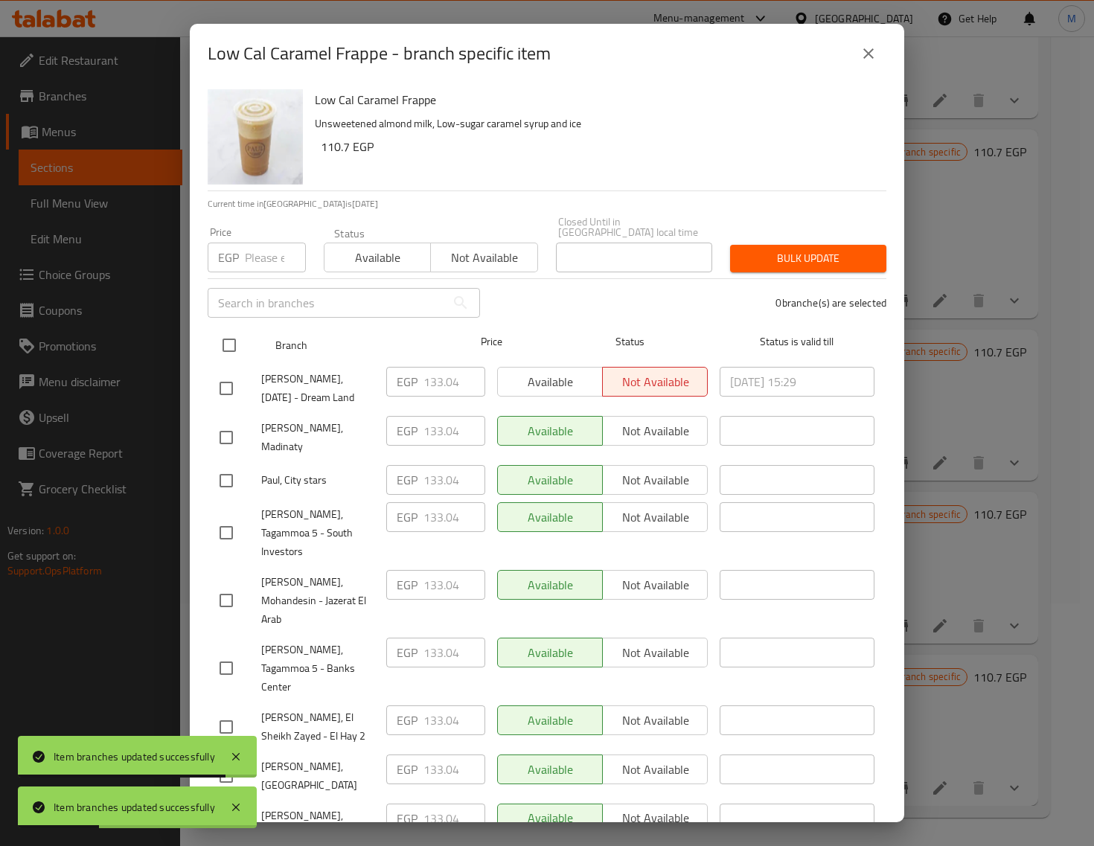
click at [239, 339] on input "checkbox" at bounding box center [229, 345] width 31 height 31
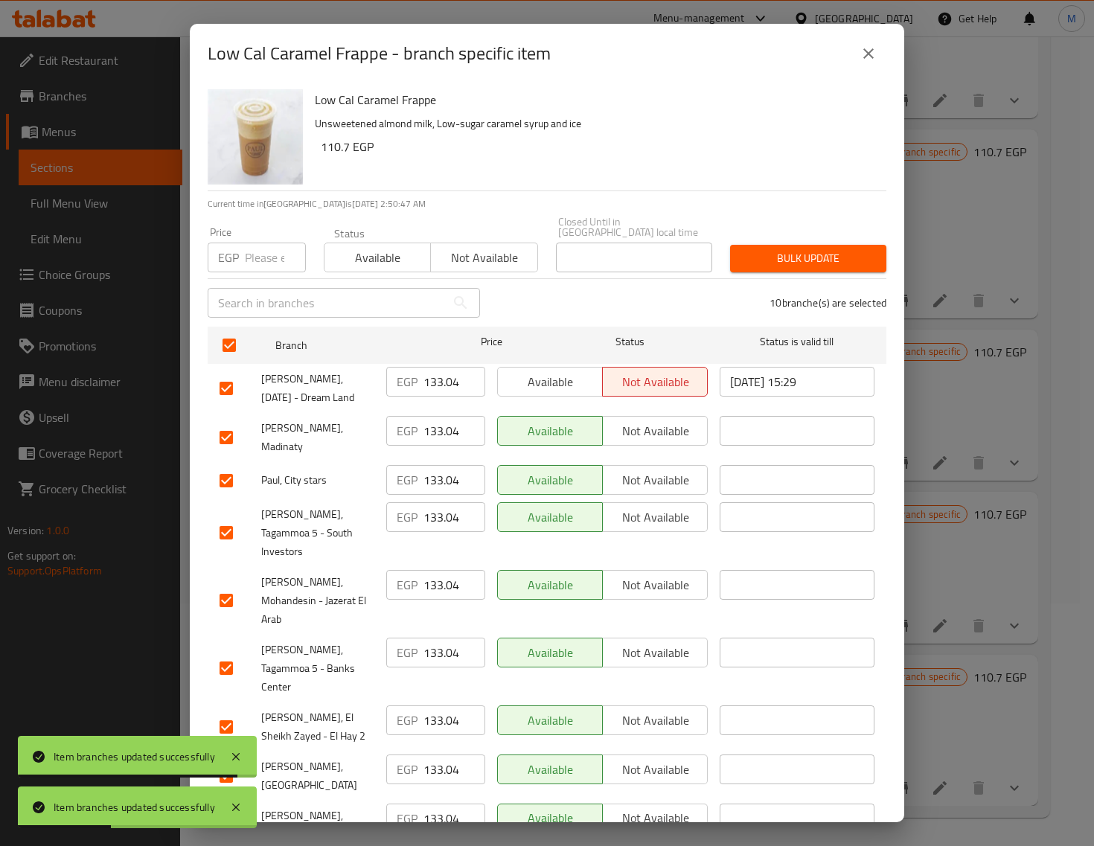
click at [251, 243] on input "number" at bounding box center [275, 258] width 61 height 30
paste input "142.00"
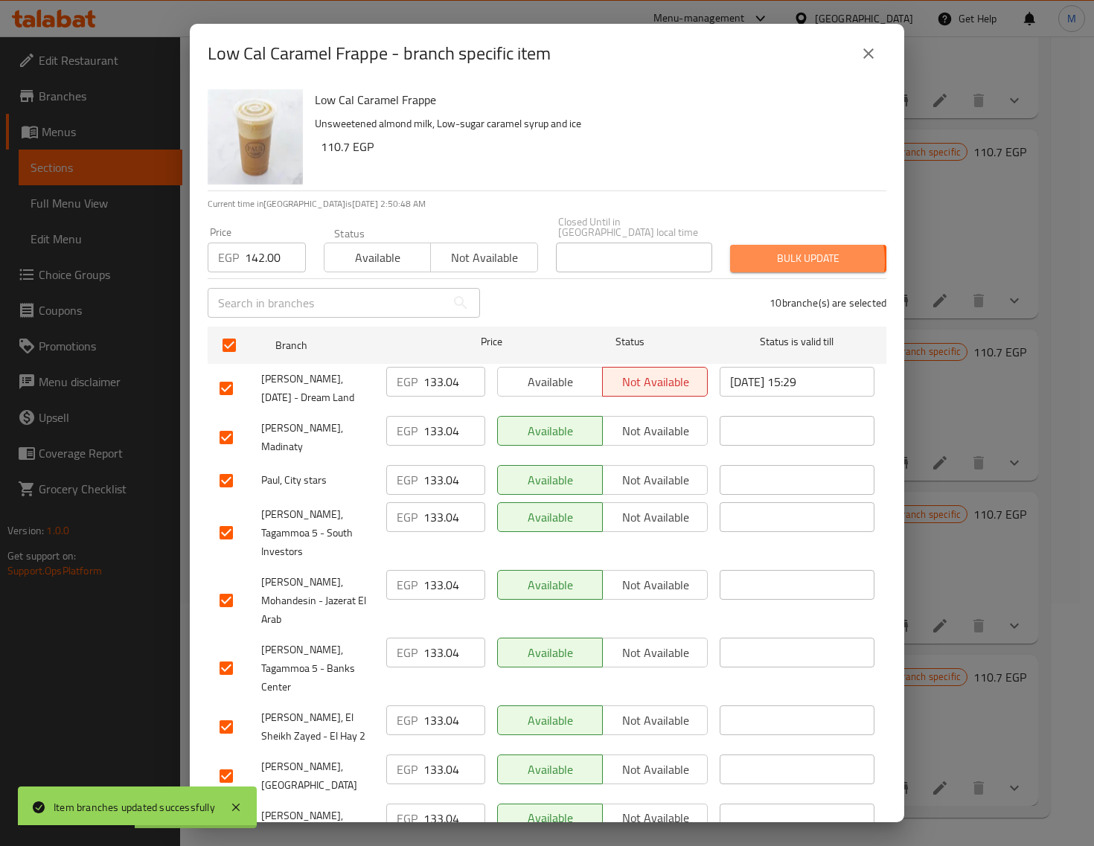
click at [776, 254] on span "Bulk update" at bounding box center [808, 258] width 132 height 19
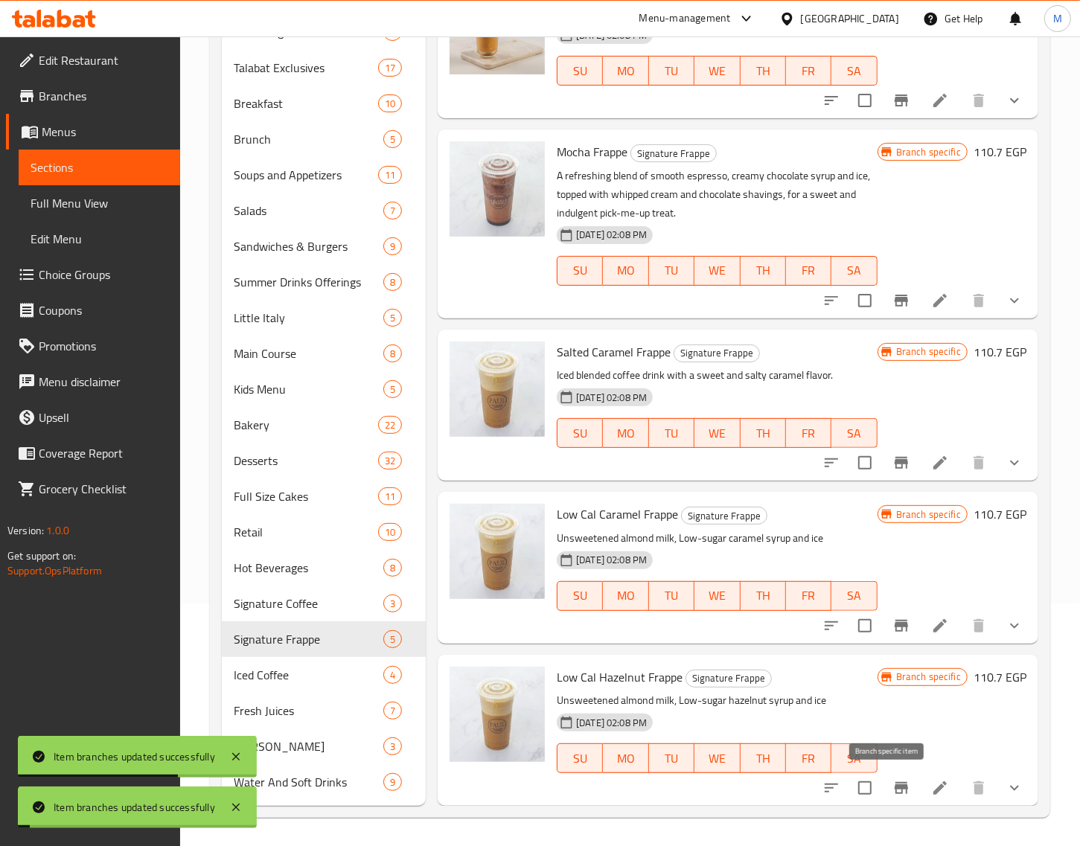
click at [895, 793] on icon "Branch-specific-item" at bounding box center [901, 788] width 13 height 12
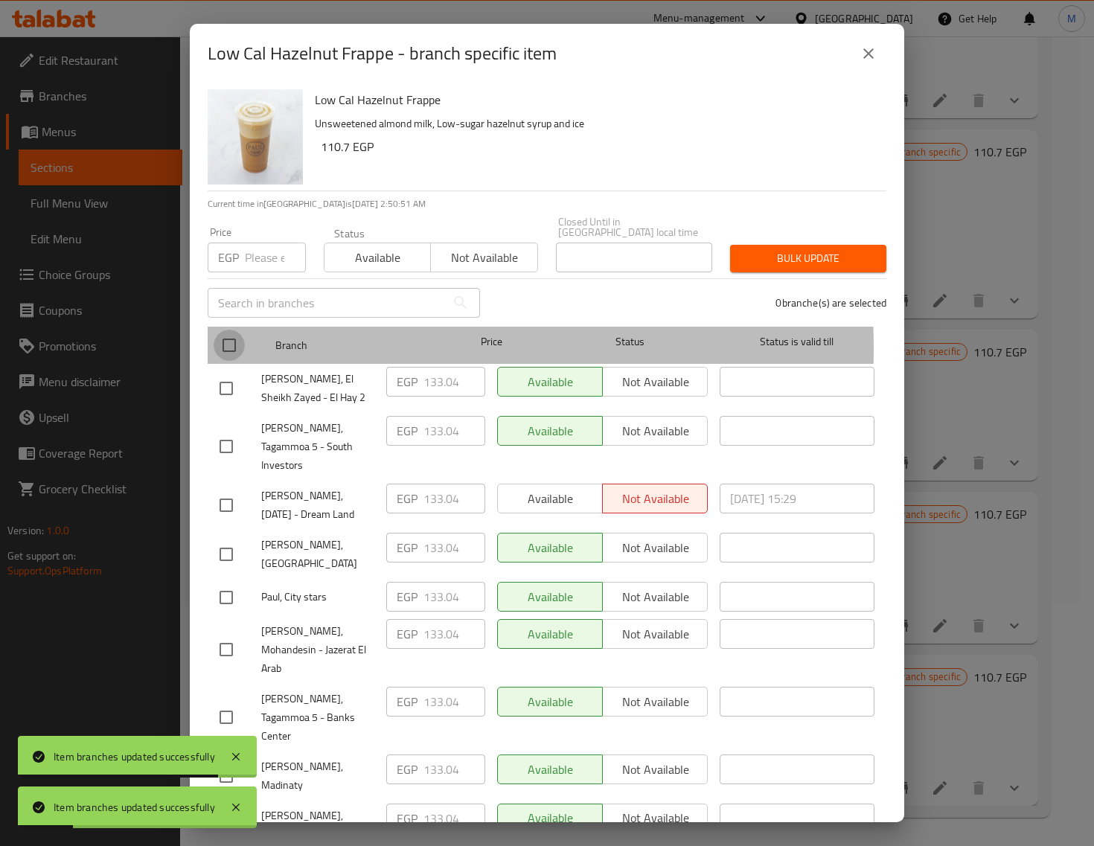
click at [239, 337] on input "checkbox" at bounding box center [229, 345] width 31 height 31
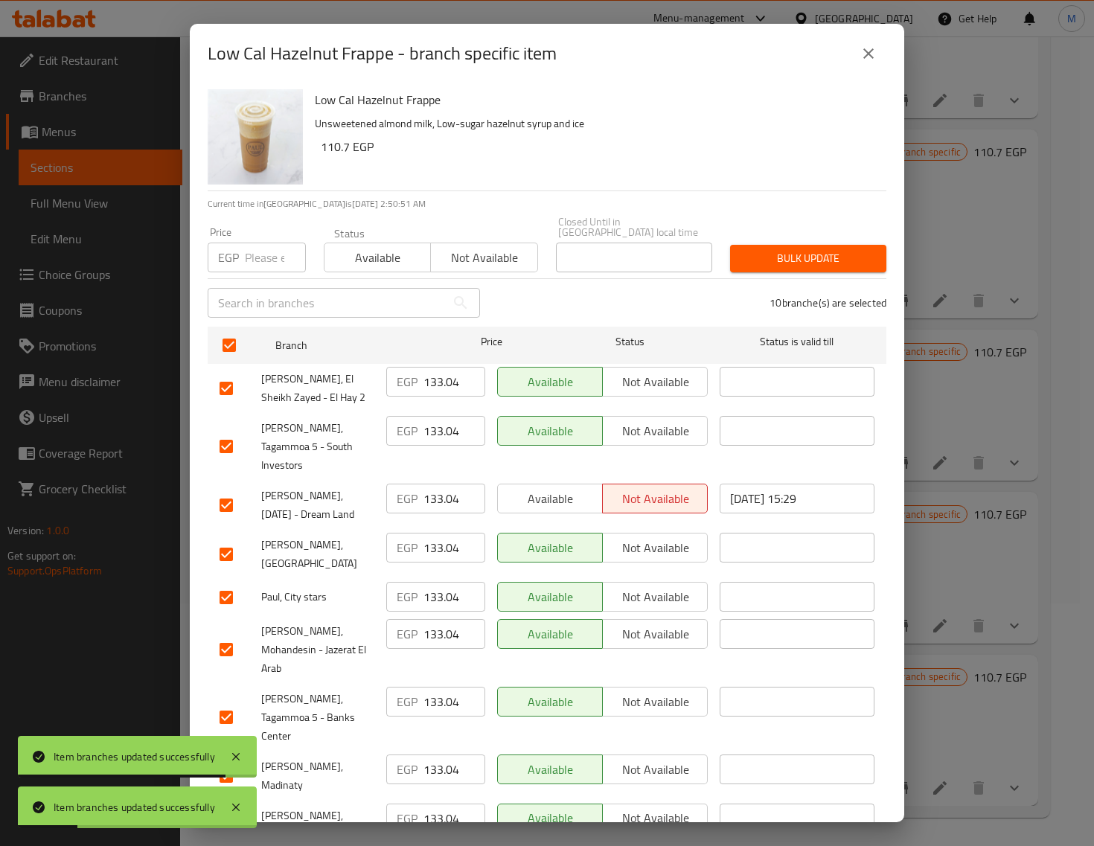
click at [255, 243] on input "number" at bounding box center [275, 258] width 61 height 30
paste input "142.00"
click at [801, 276] on div "10 branche(s) are selected" at bounding box center [692, 303] width 406 height 54
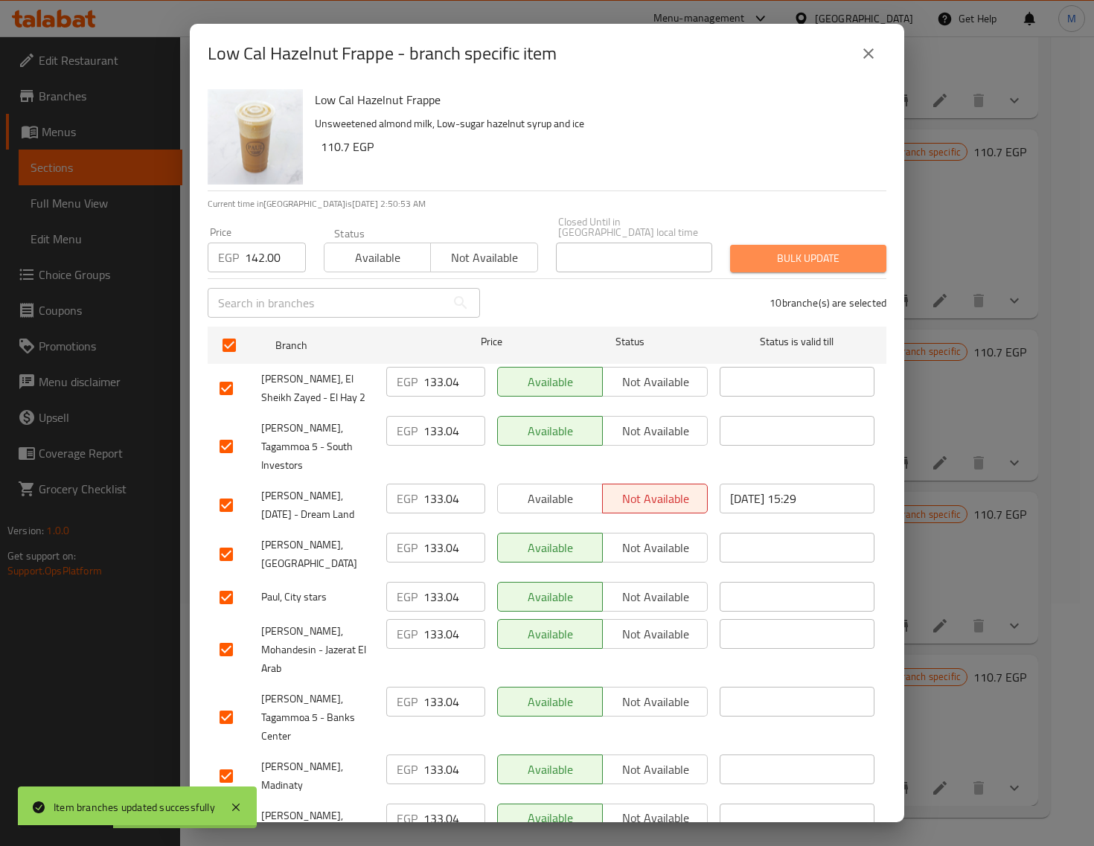
click at [799, 253] on span "Bulk update" at bounding box center [808, 258] width 132 height 19
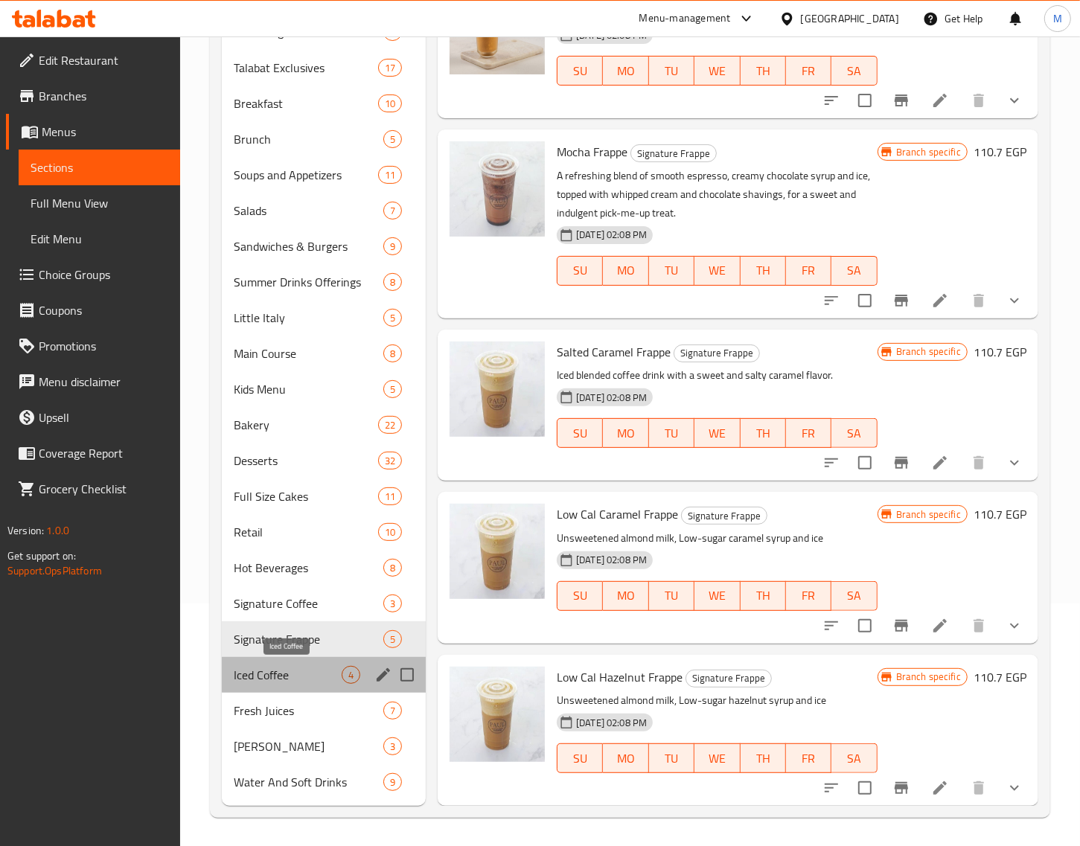
click at [270, 674] on span "Iced Coffee" at bounding box center [288, 675] width 108 height 18
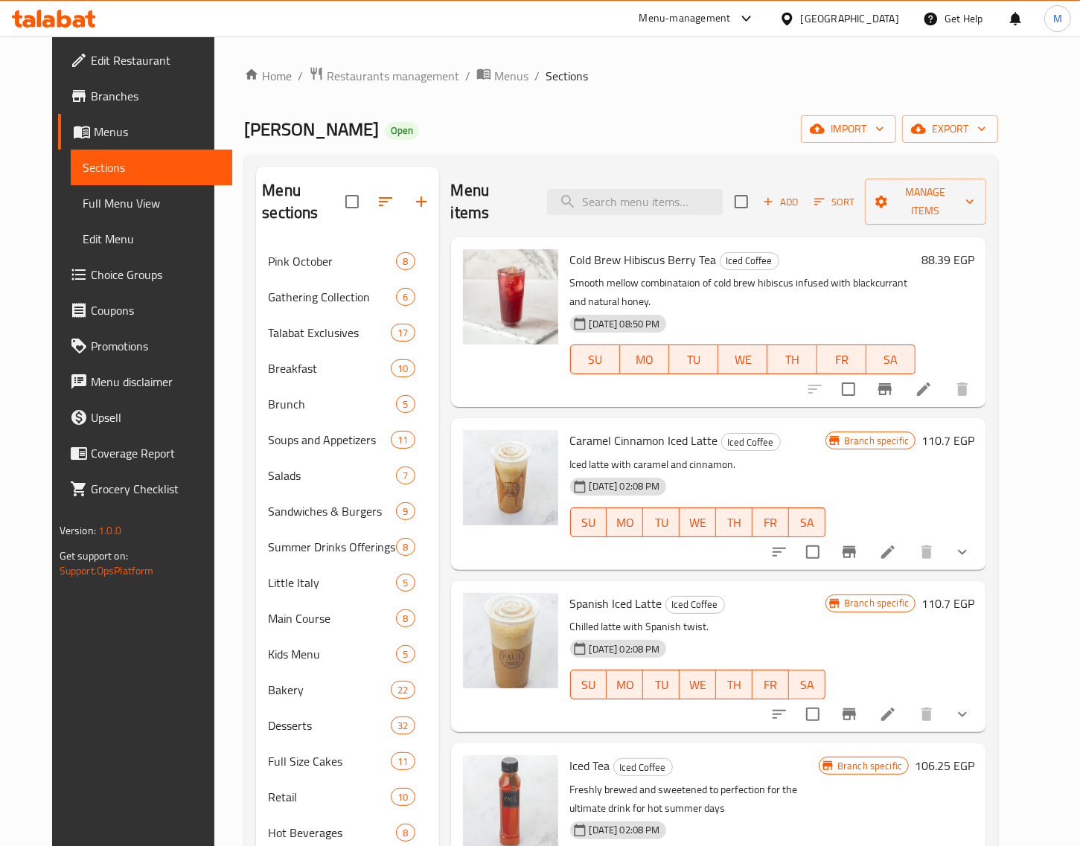
click at [903, 377] on button "Branch-specific-item" at bounding box center [885, 389] width 36 height 36
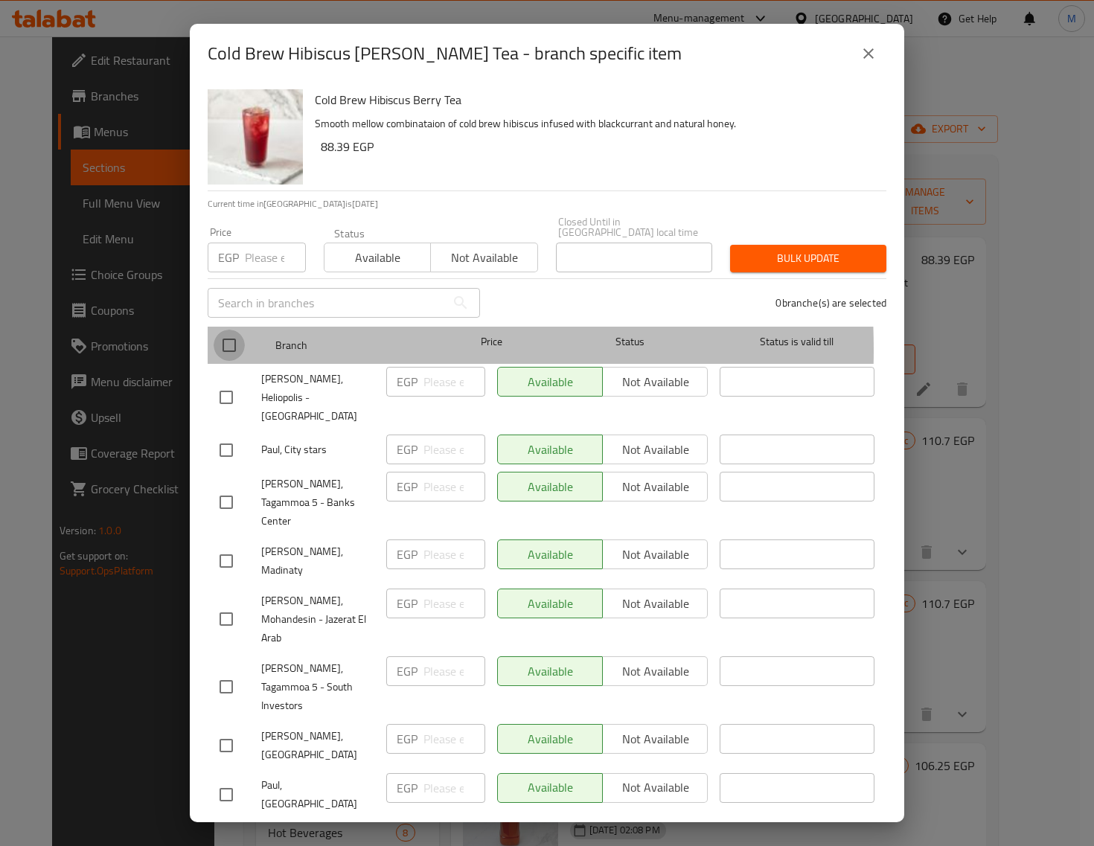
click at [228, 339] on input "checkbox" at bounding box center [229, 345] width 31 height 31
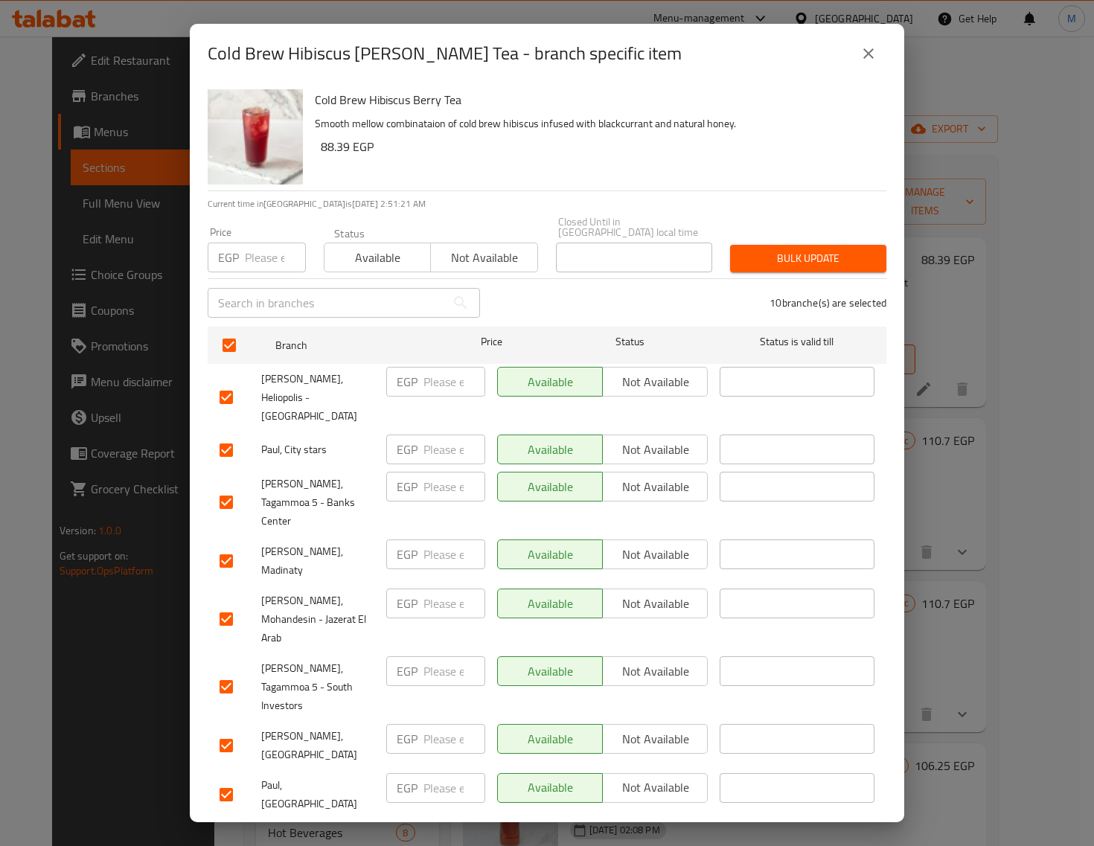
click at [250, 246] on input "number" at bounding box center [275, 258] width 61 height 30
paste input "88.00"
click at [787, 245] on button "Bulk update" at bounding box center [808, 259] width 156 height 28
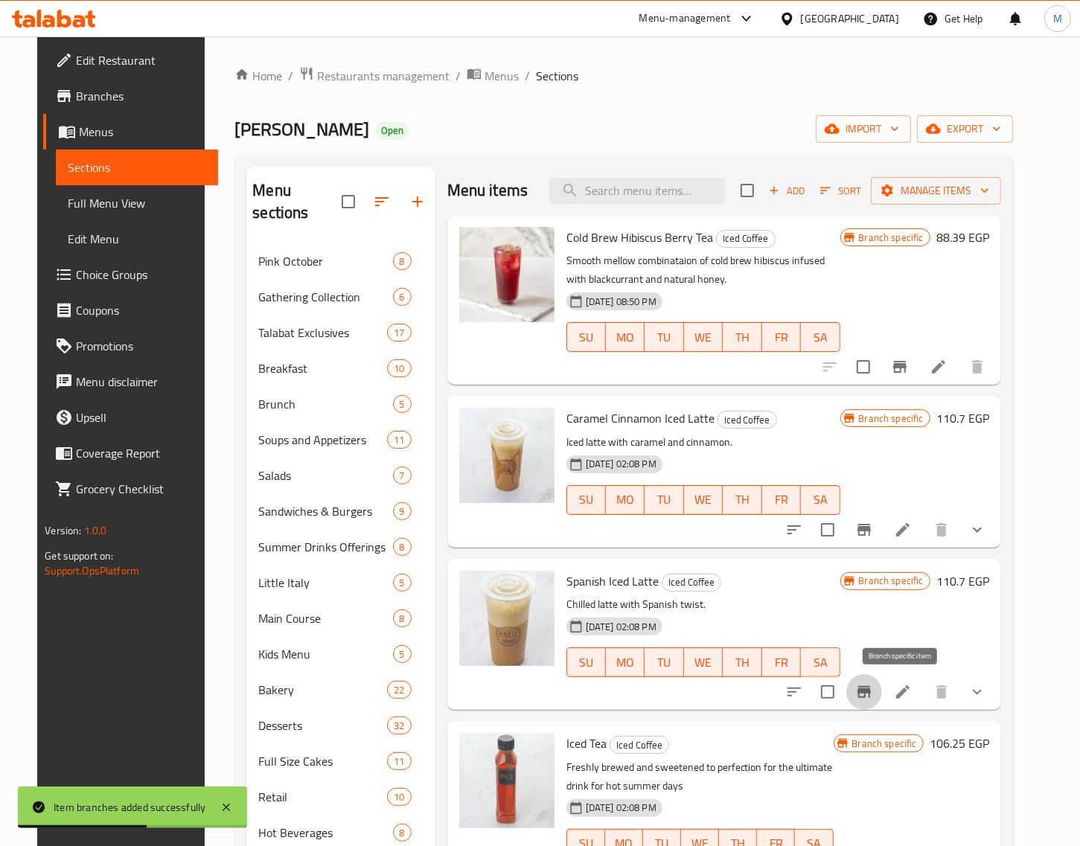
click at [871, 694] on icon "Branch-specific-item" at bounding box center [863, 692] width 13 height 12
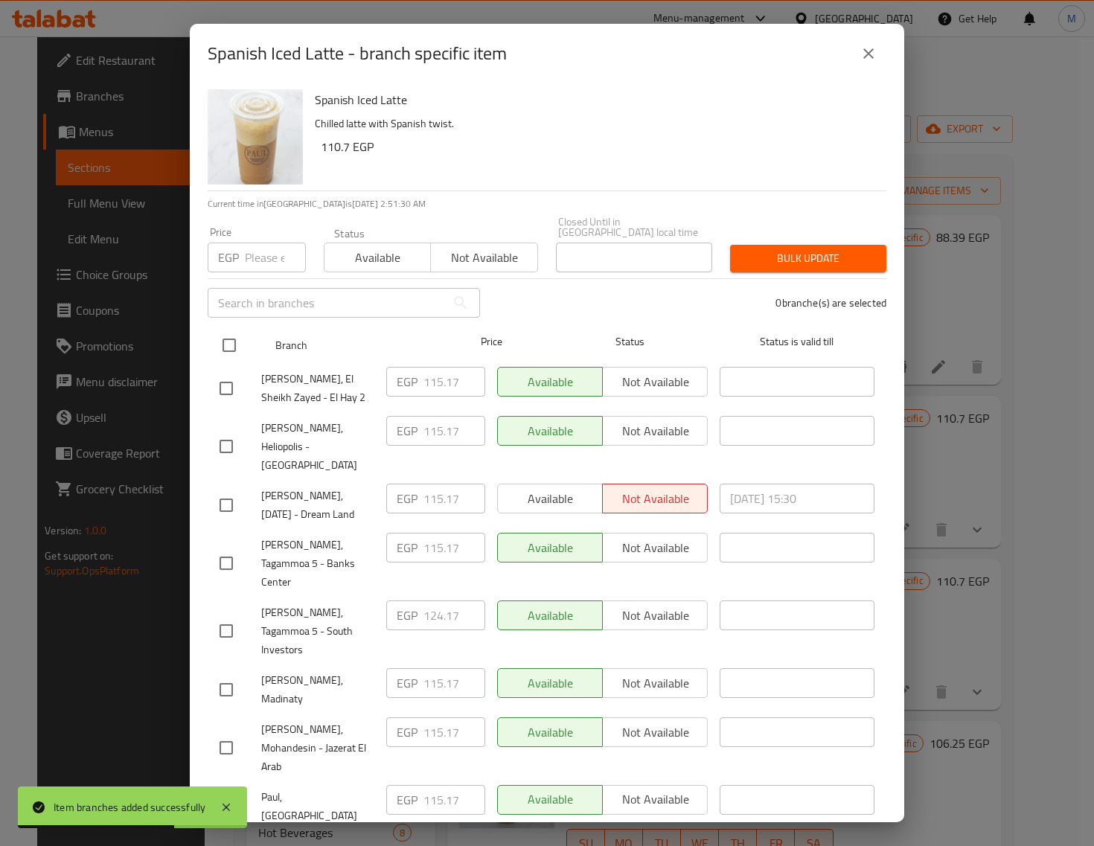
click at [231, 340] on input "checkbox" at bounding box center [229, 345] width 31 height 31
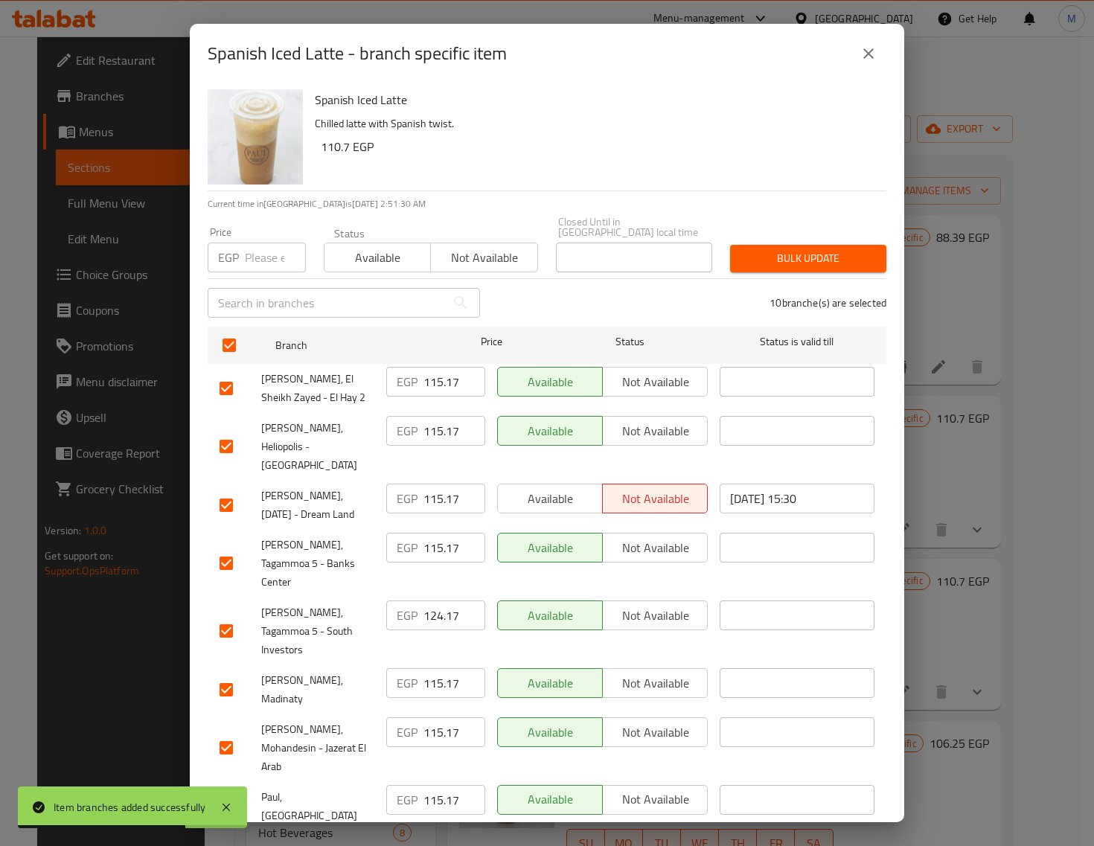
click at [269, 258] on input "number" at bounding box center [275, 258] width 61 height 30
paste input "124.00"
click at [794, 249] on span "Bulk update" at bounding box center [808, 258] width 132 height 19
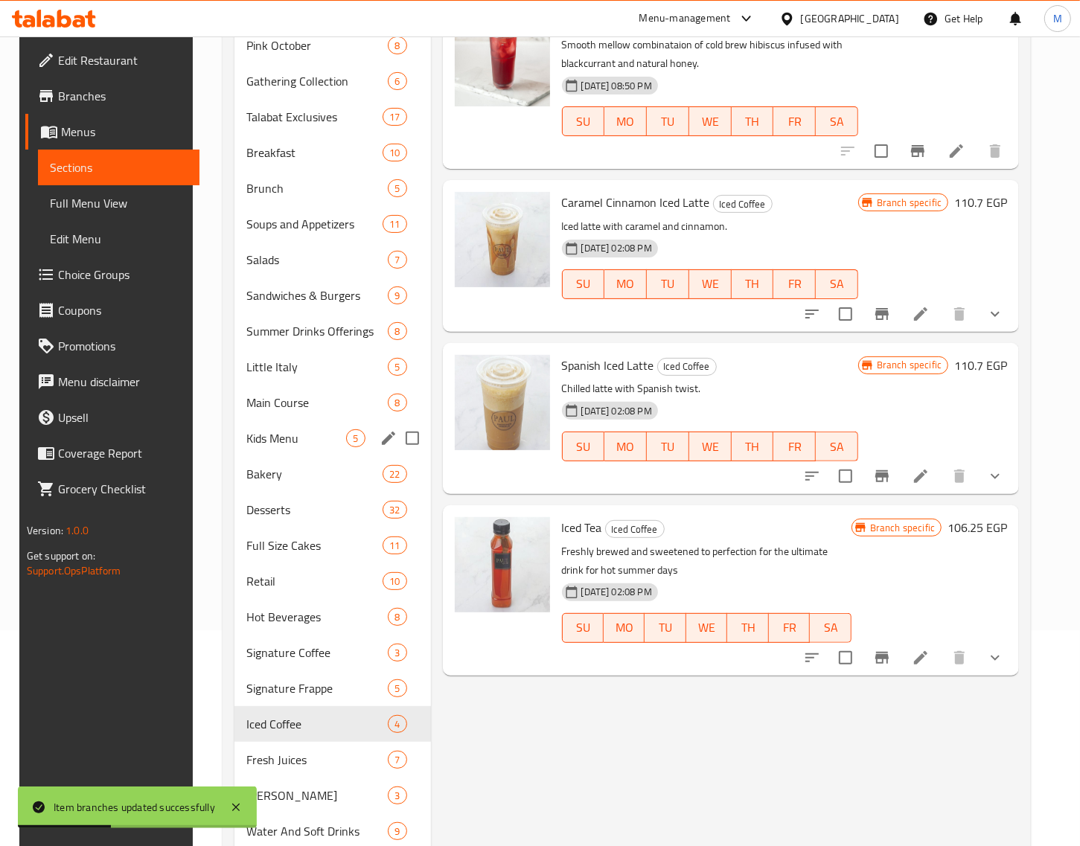
scroll to position [243, 0]
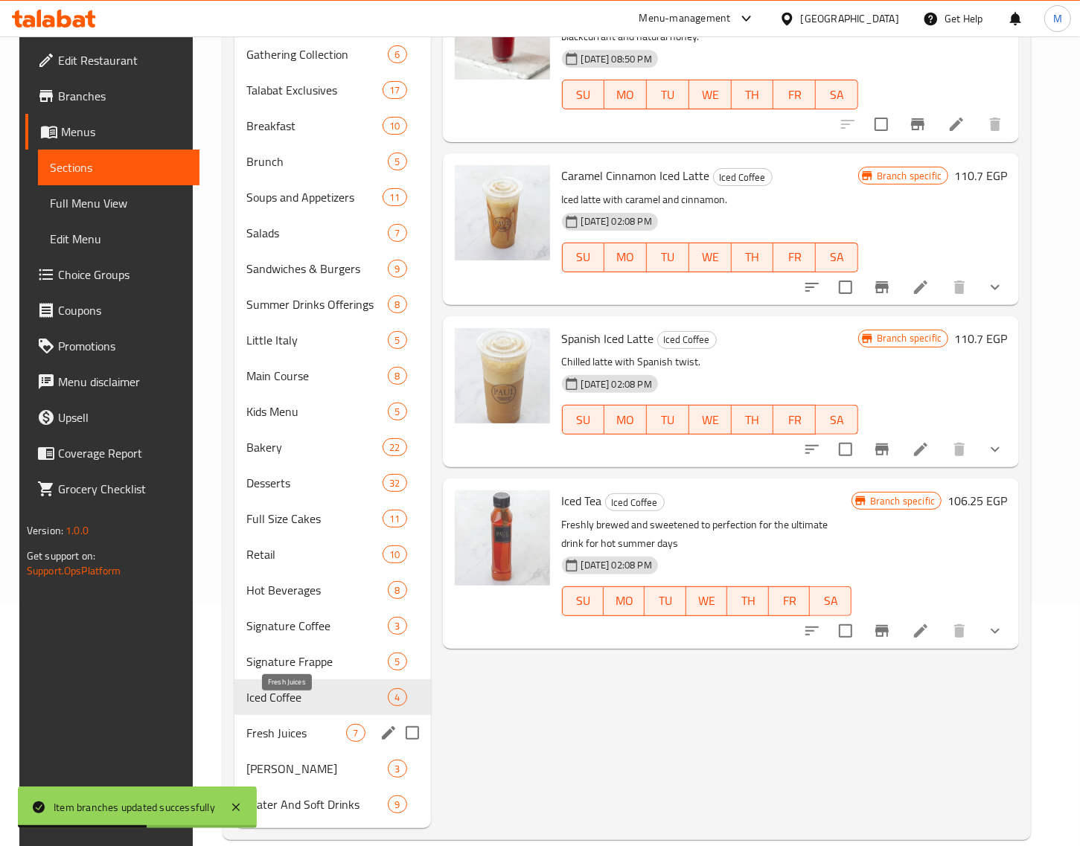
click at [285, 724] on span "Fresh Juices" at bounding box center [296, 733] width 100 height 18
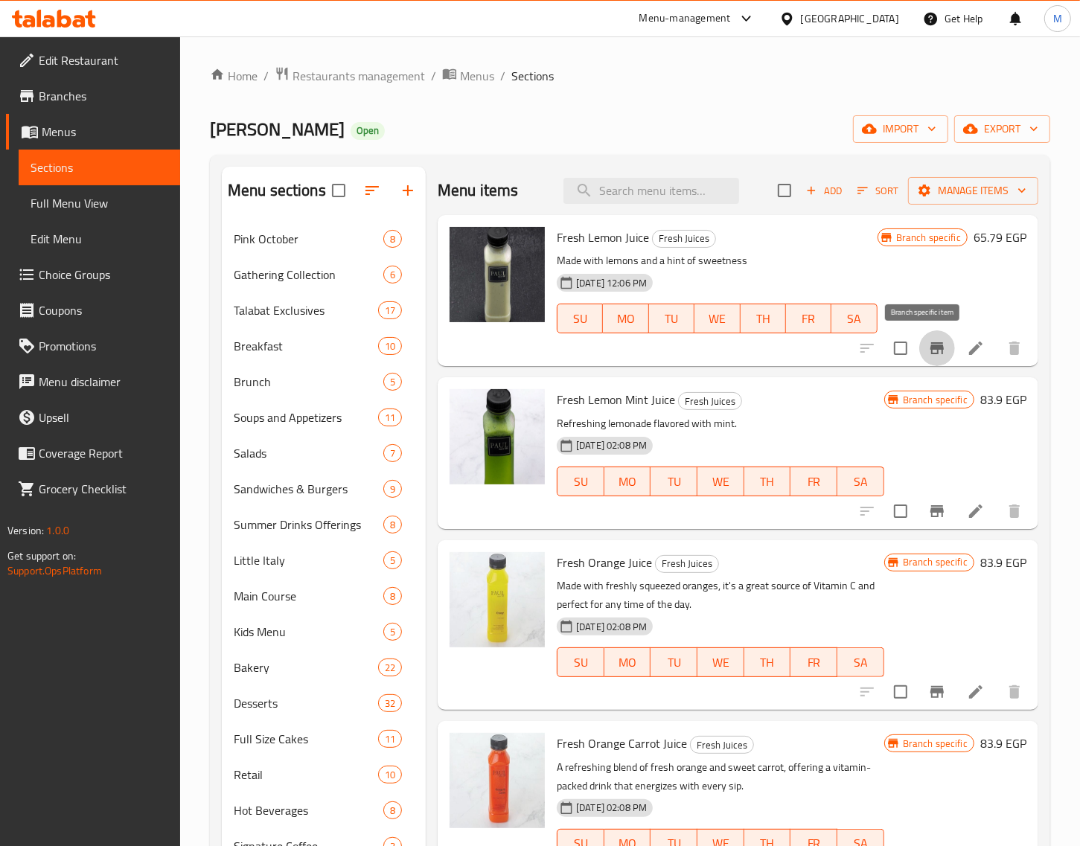
click at [930, 350] on icon "Branch-specific-item" at bounding box center [936, 348] width 13 height 12
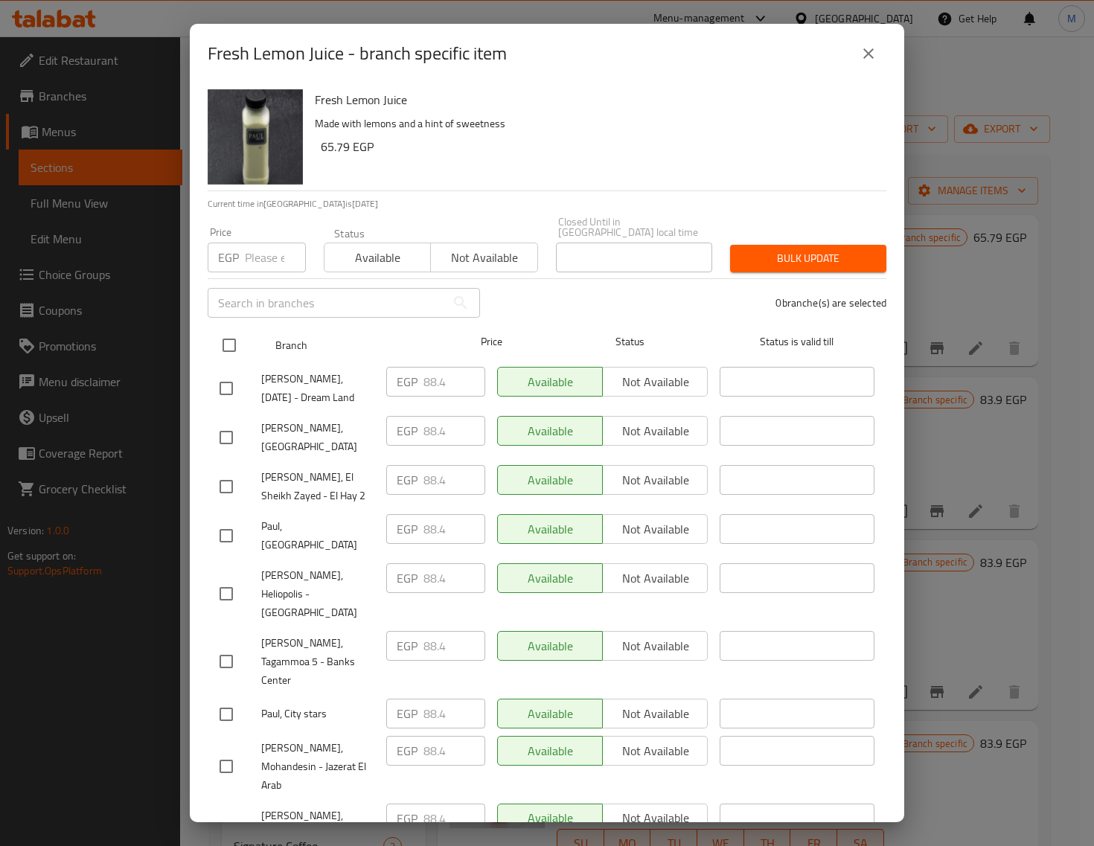
click at [234, 335] on input "checkbox" at bounding box center [229, 345] width 31 height 31
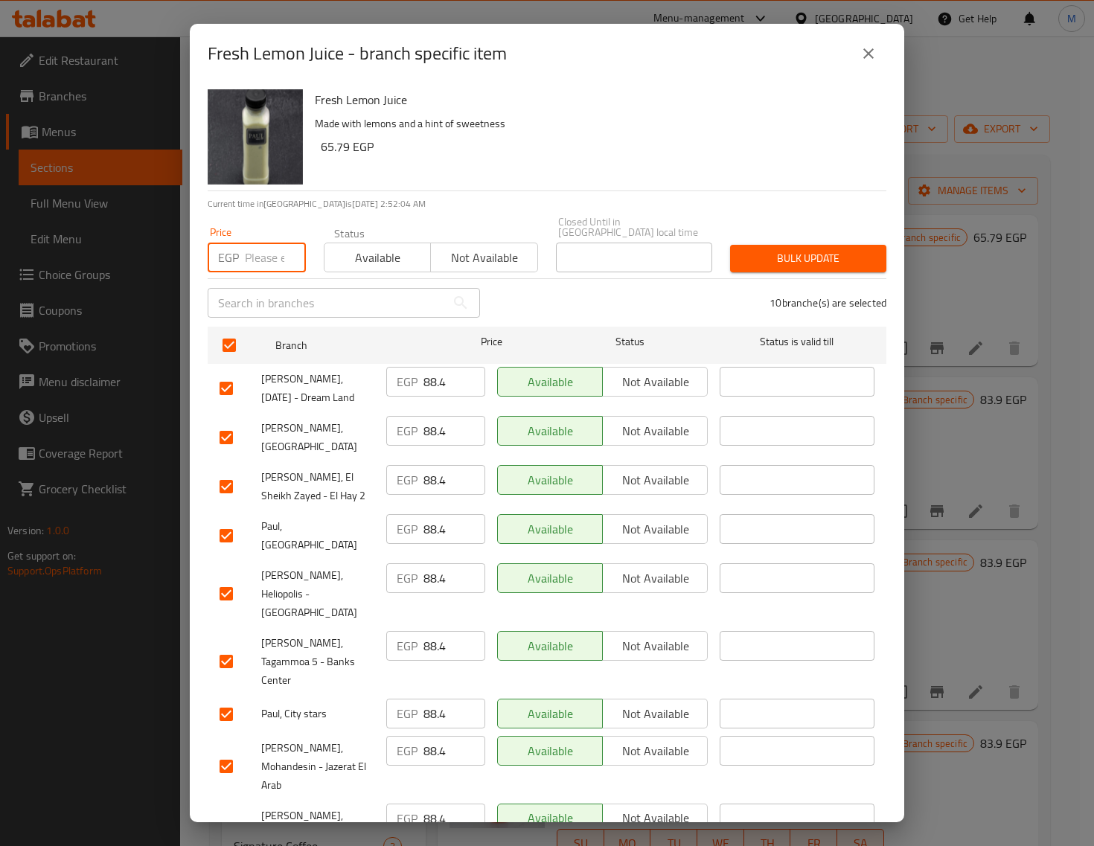
click at [265, 243] on input "number" at bounding box center [275, 258] width 61 height 30
paste input "93.00"
click at [806, 262] on div "Bulk update" at bounding box center [808, 258] width 174 height 45
click at [802, 249] on span "Bulk update" at bounding box center [808, 258] width 132 height 19
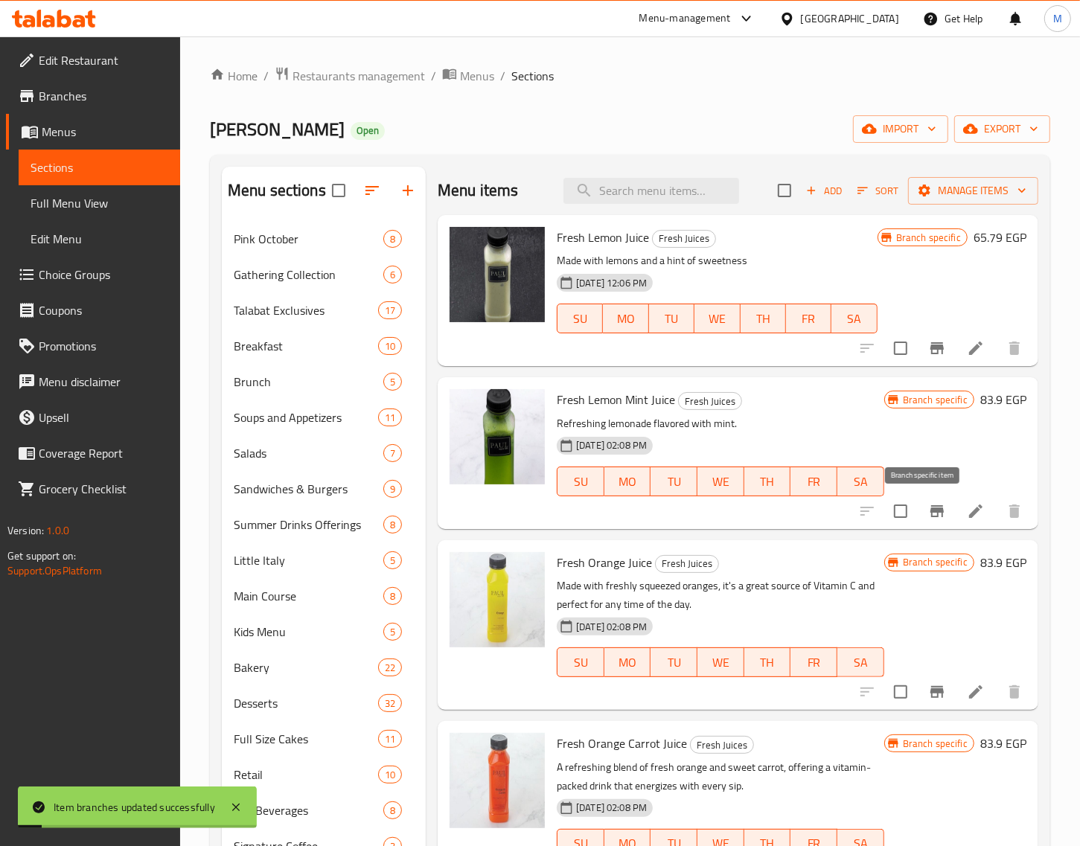
click at [928, 505] on icon "Branch-specific-item" at bounding box center [937, 511] width 18 height 18
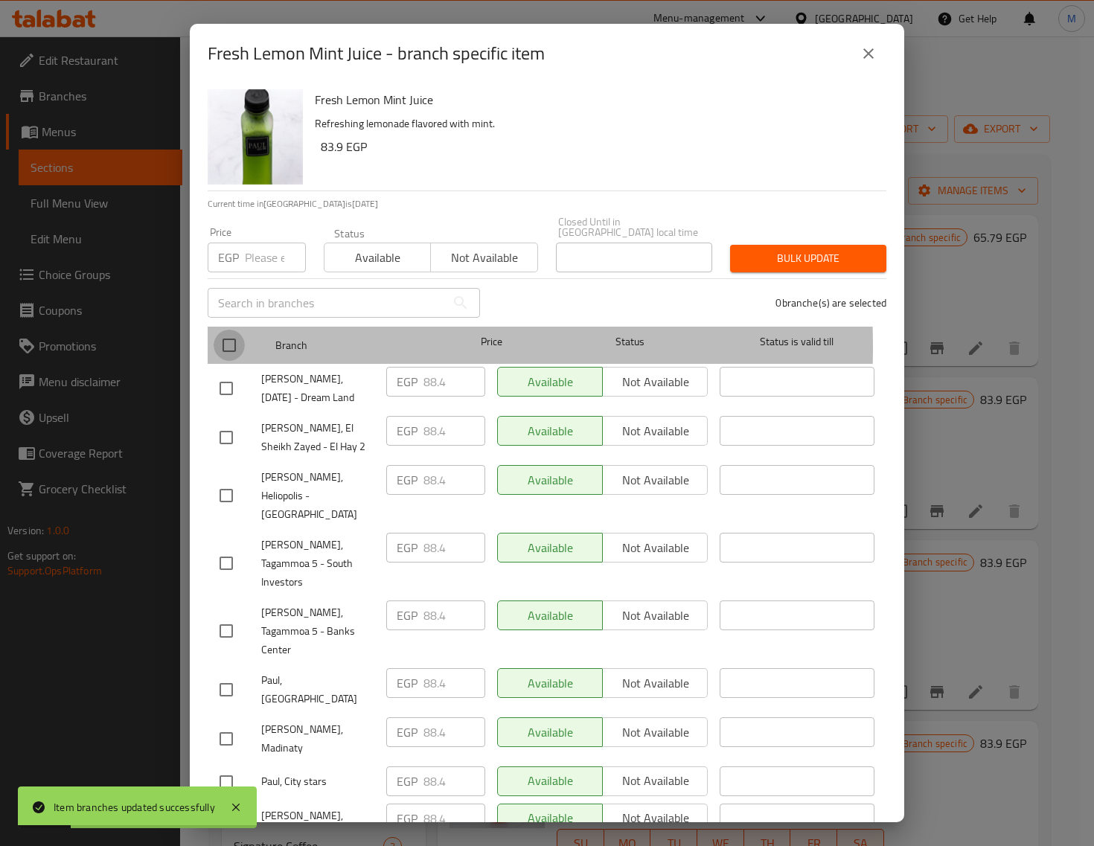
drag, startPoint x: 234, startPoint y: 336, endPoint x: 250, endPoint y: 316, distance: 25.5
click at [233, 336] on input "checkbox" at bounding box center [229, 345] width 31 height 31
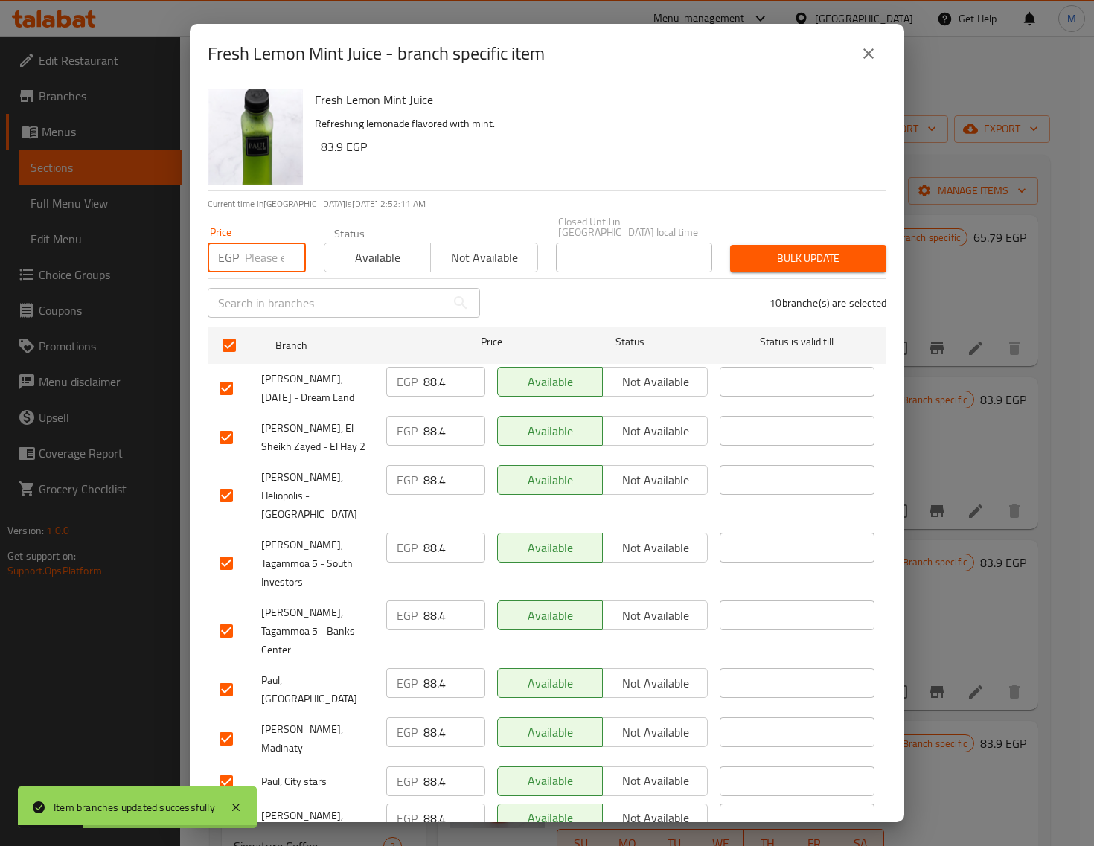
drag, startPoint x: 272, startPoint y: 248, endPoint x: 288, endPoint y: 257, distance: 18.7
click at [272, 249] on input "number" at bounding box center [275, 258] width 61 height 30
paste input "93.00"
click at [779, 249] on span "Bulk update" at bounding box center [808, 258] width 132 height 19
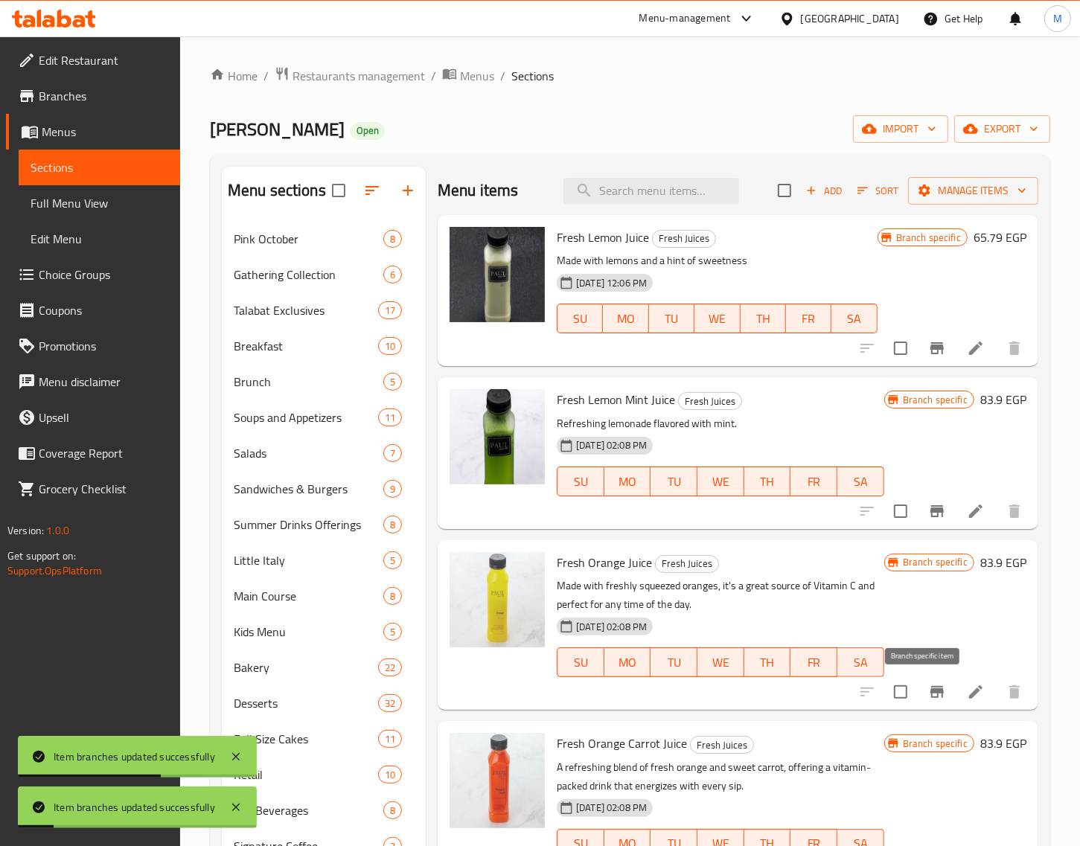
click at [923, 682] on button "Branch-specific-item" at bounding box center [937, 692] width 36 height 36
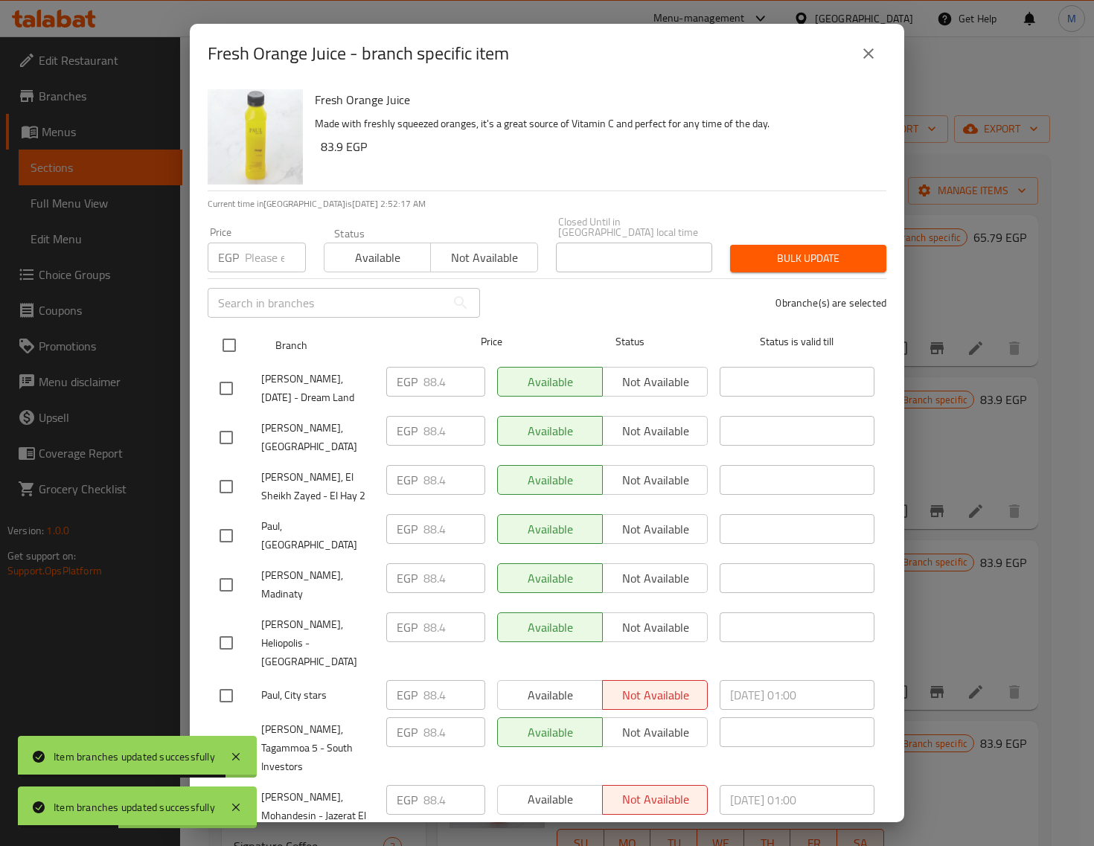
click at [238, 330] on input "checkbox" at bounding box center [229, 345] width 31 height 31
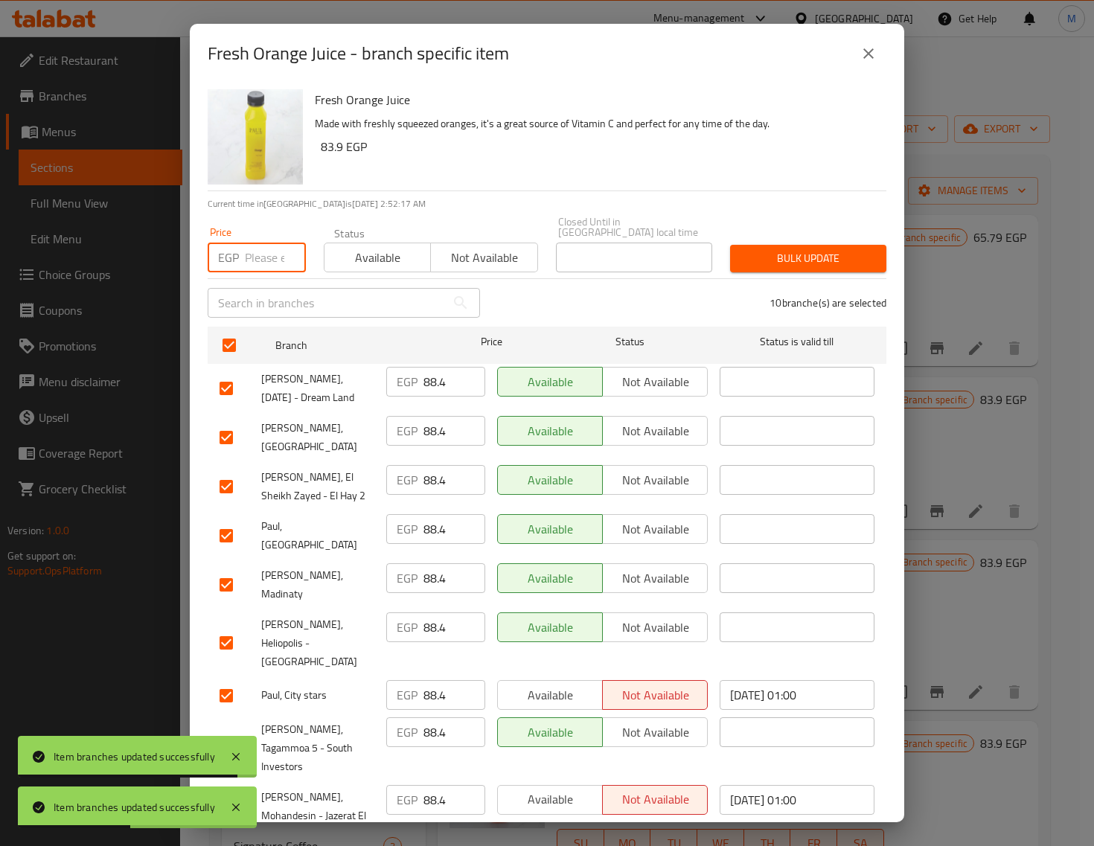
click at [253, 252] on input "number" at bounding box center [275, 258] width 61 height 30
paste input "93.00"
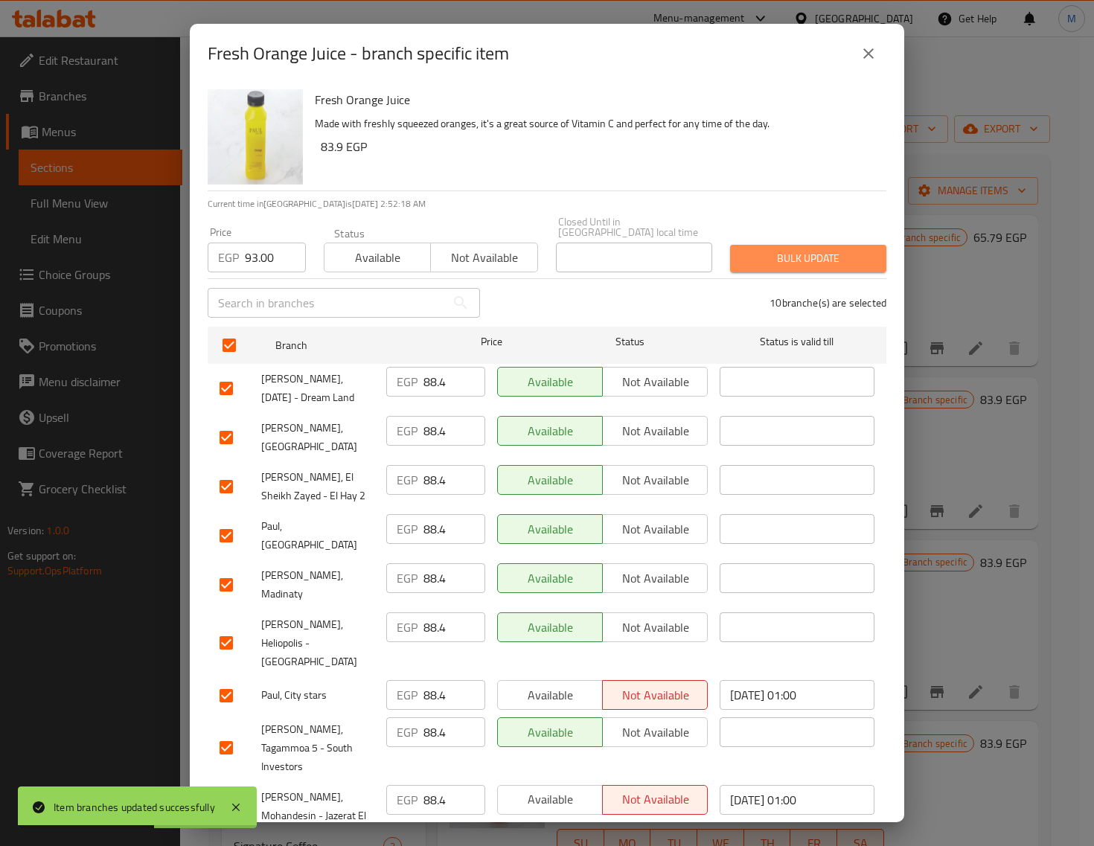
click at [800, 258] on button "Bulk update" at bounding box center [808, 259] width 156 height 28
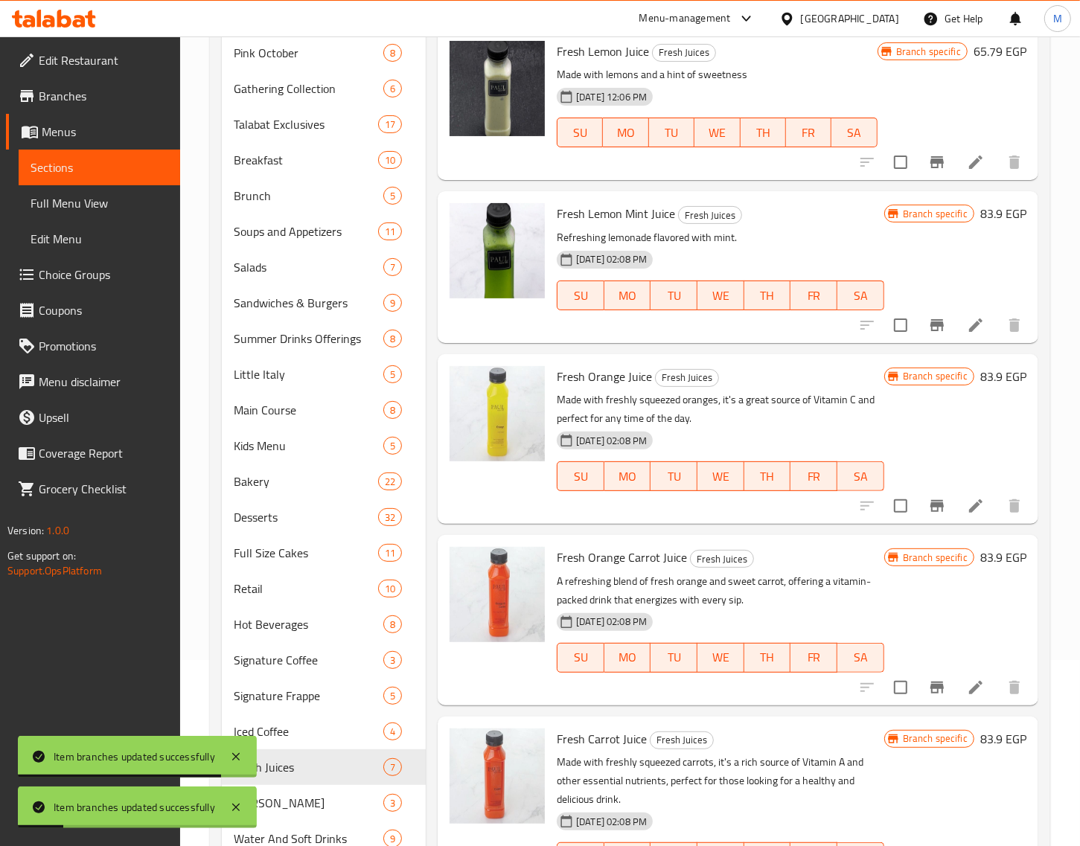
scroll to position [243, 0]
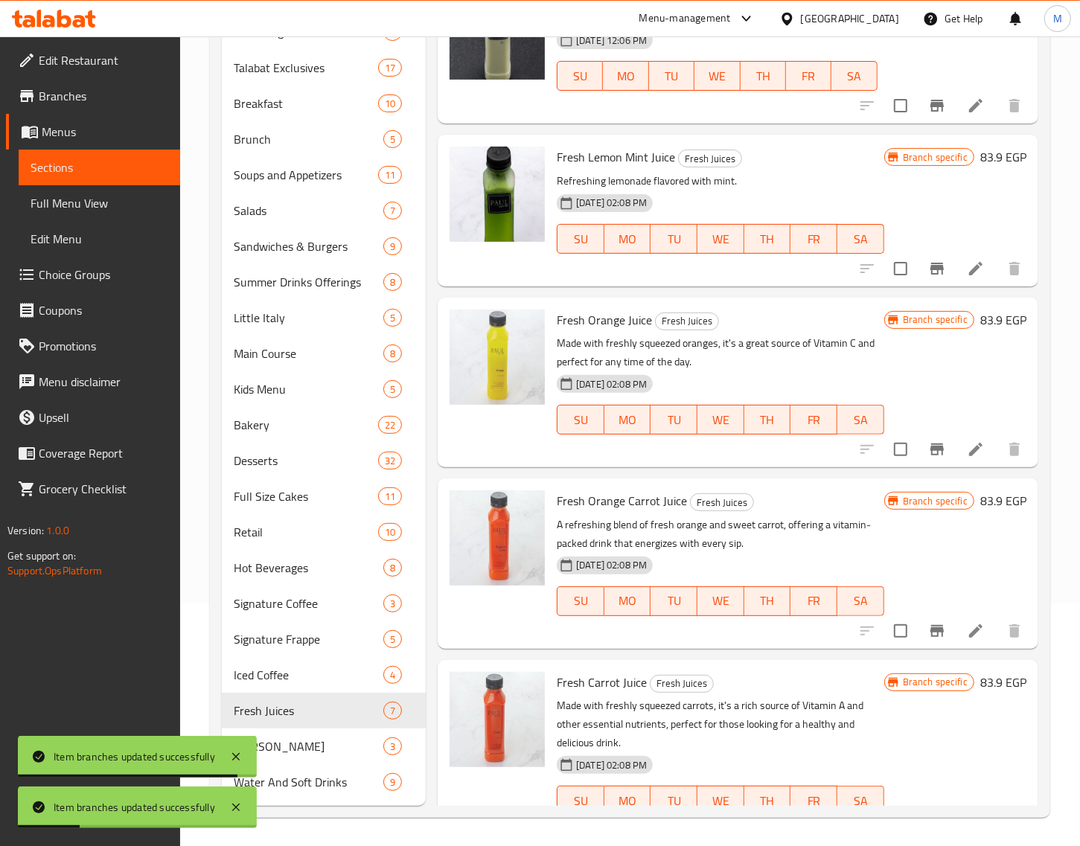
click at [933, 624] on button "Branch-specific-item" at bounding box center [937, 631] width 36 height 36
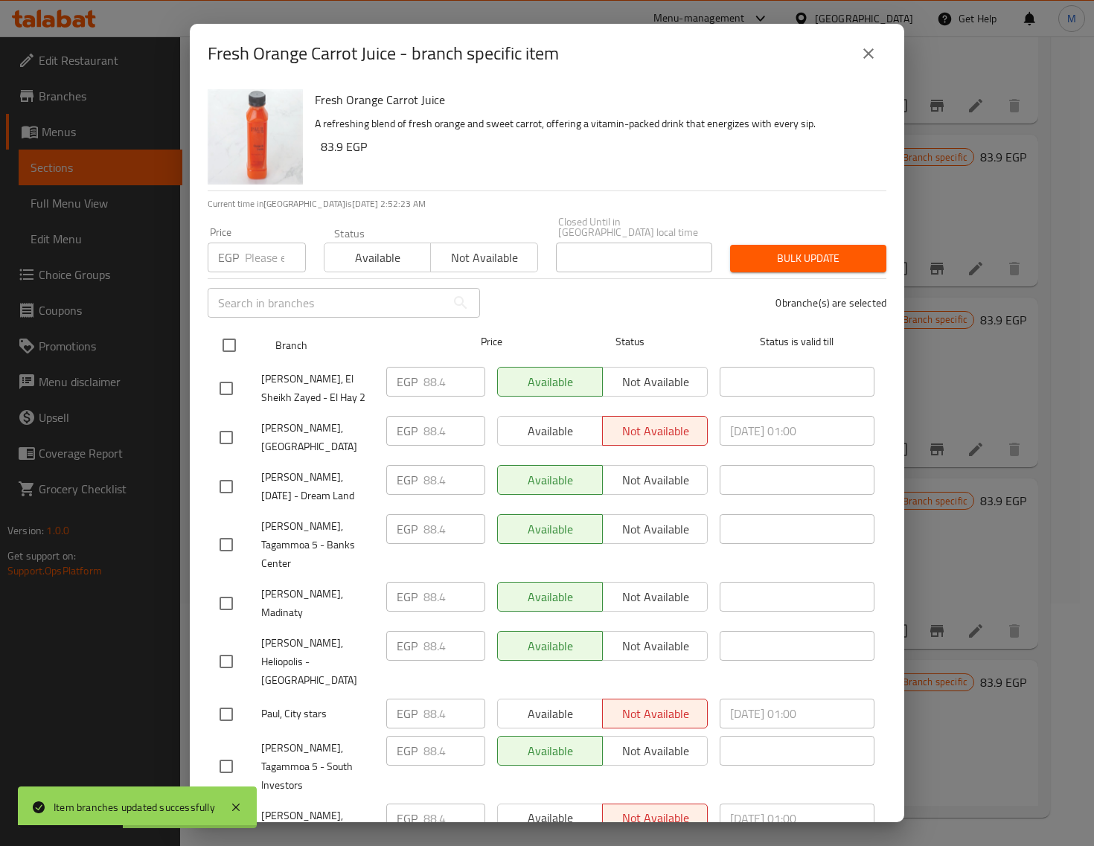
click at [224, 339] on input "checkbox" at bounding box center [229, 345] width 31 height 31
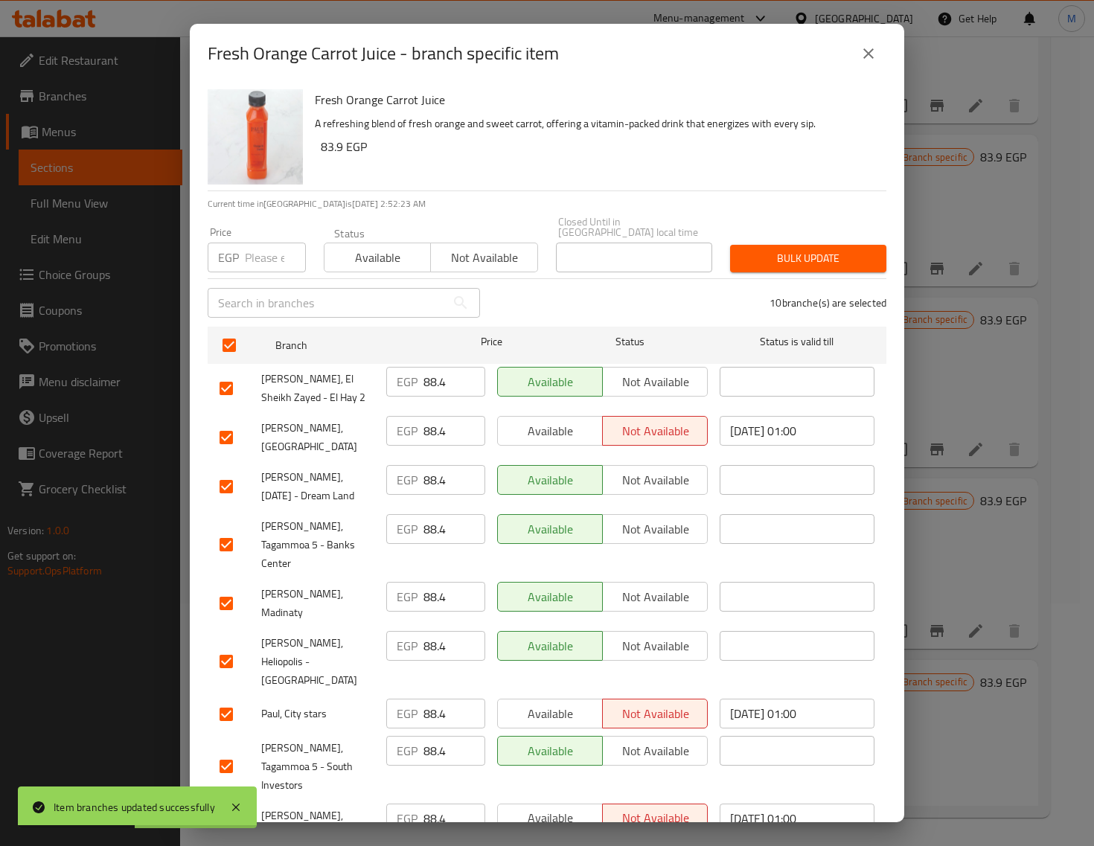
click at [249, 261] on input "number" at bounding box center [275, 258] width 61 height 30
paste input "93.00"
click at [815, 249] on span "Bulk update" at bounding box center [808, 258] width 132 height 19
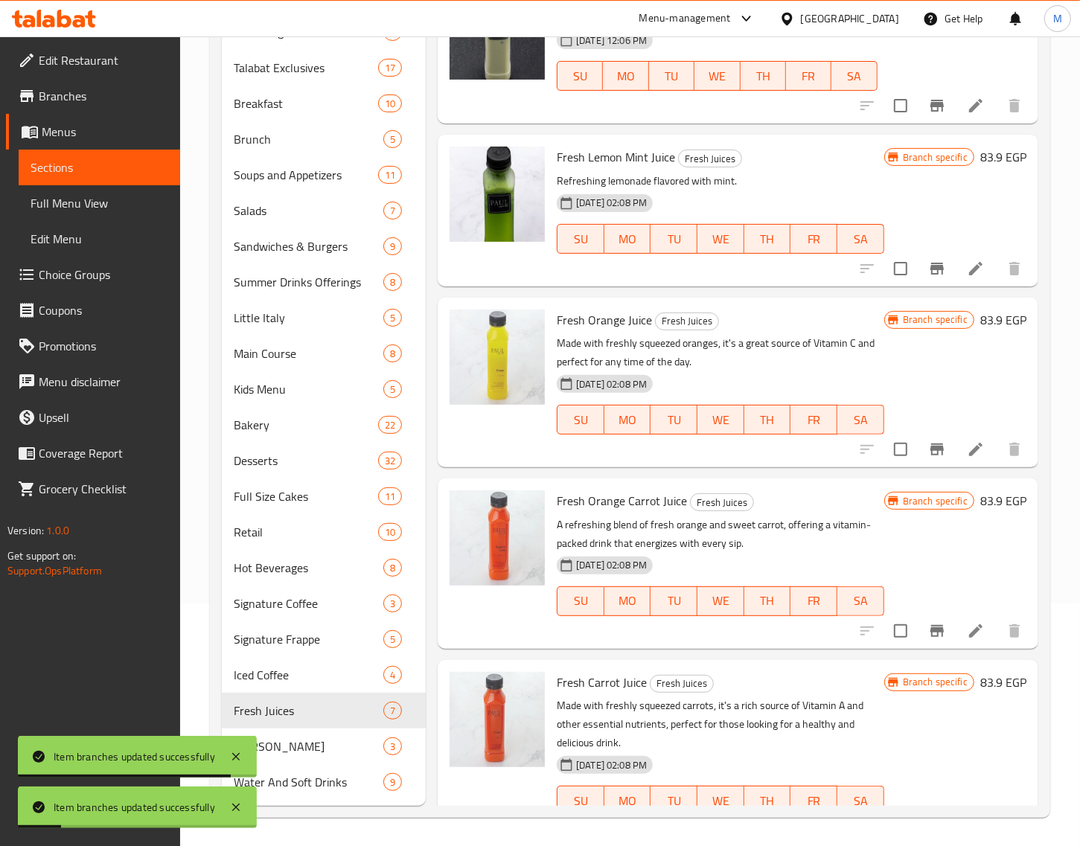
click at [928, 447] on icon "Branch-specific-item" at bounding box center [937, 450] width 18 height 18
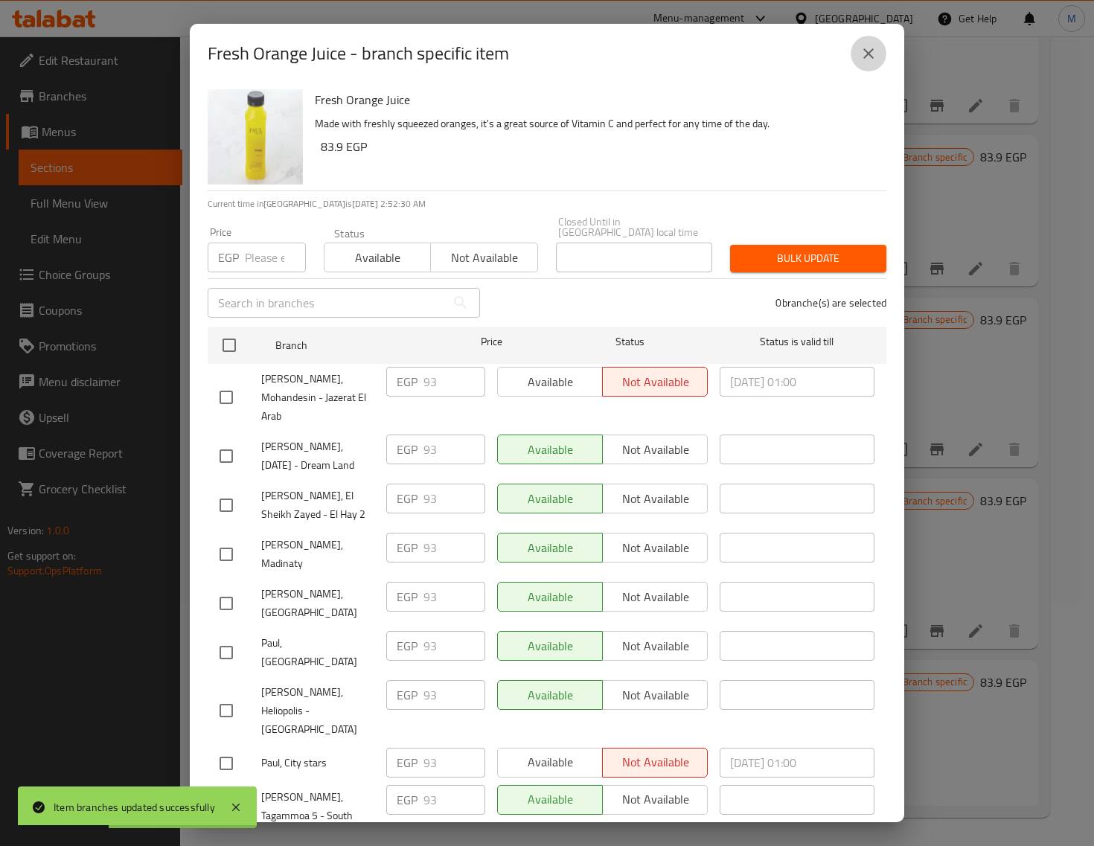
drag, startPoint x: 872, startPoint y: 60, endPoint x: 863, endPoint y: 78, distance: 20.0
click at [872, 61] on icon "close" at bounding box center [869, 54] width 18 height 18
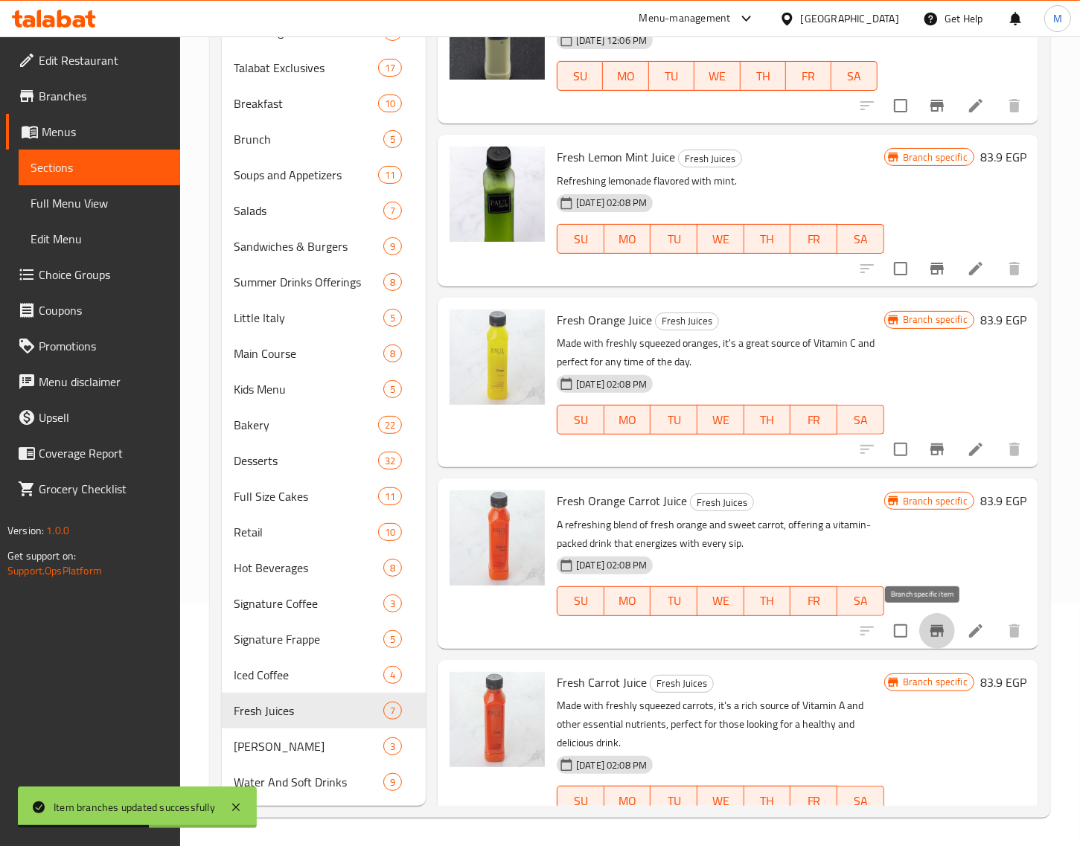
click at [928, 627] on icon "Branch-specific-item" at bounding box center [937, 631] width 18 height 18
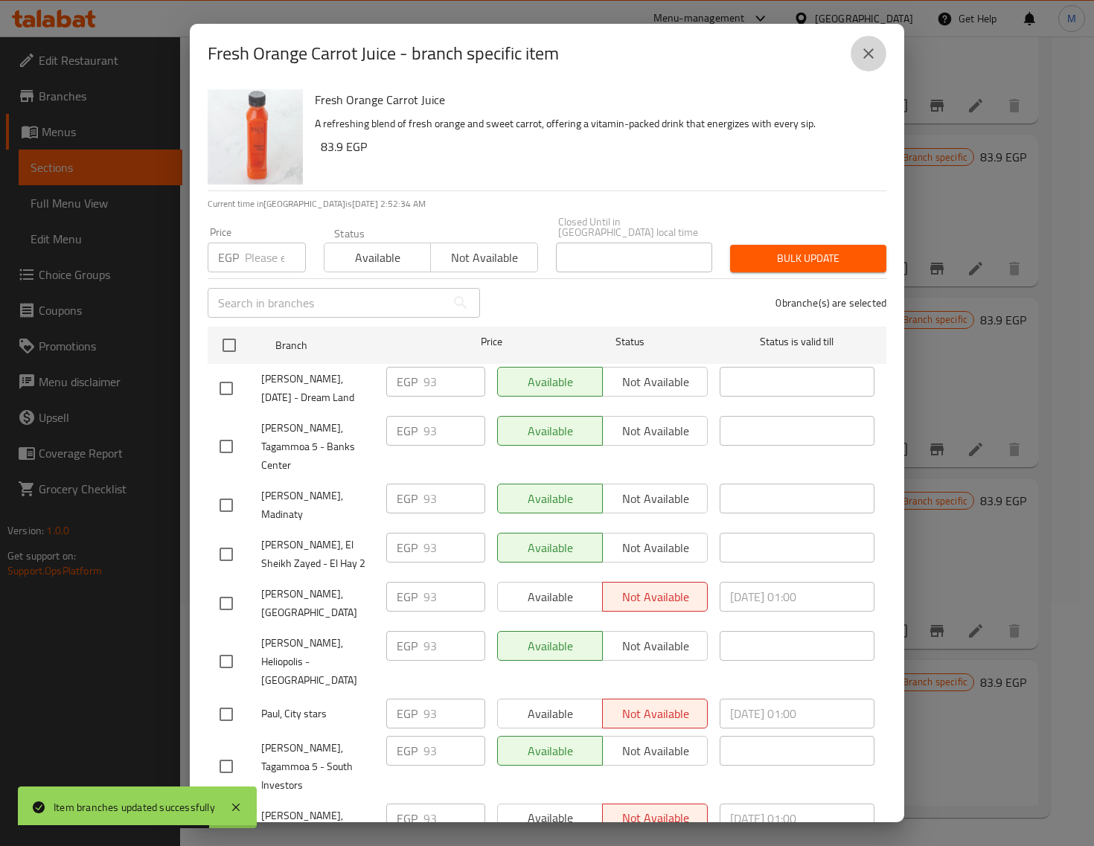
click at [867, 61] on icon "close" at bounding box center [869, 54] width 18 height 18
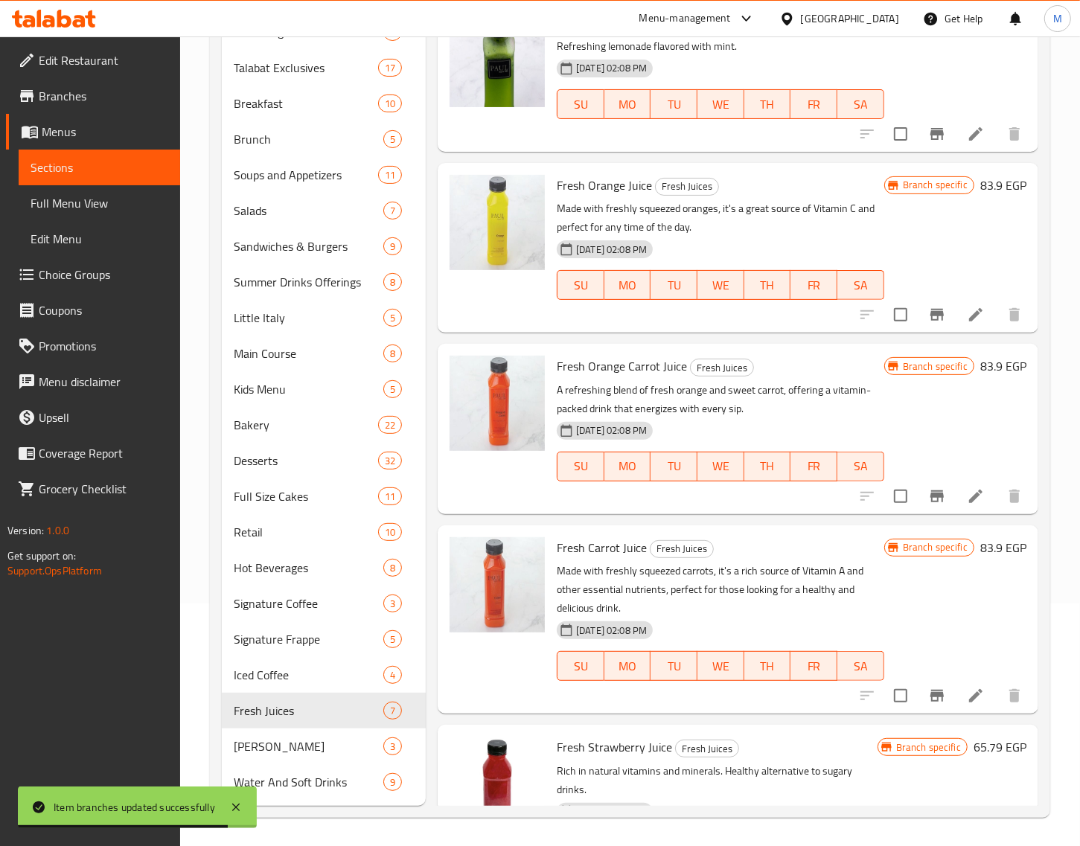
scroll to position [186, 0]
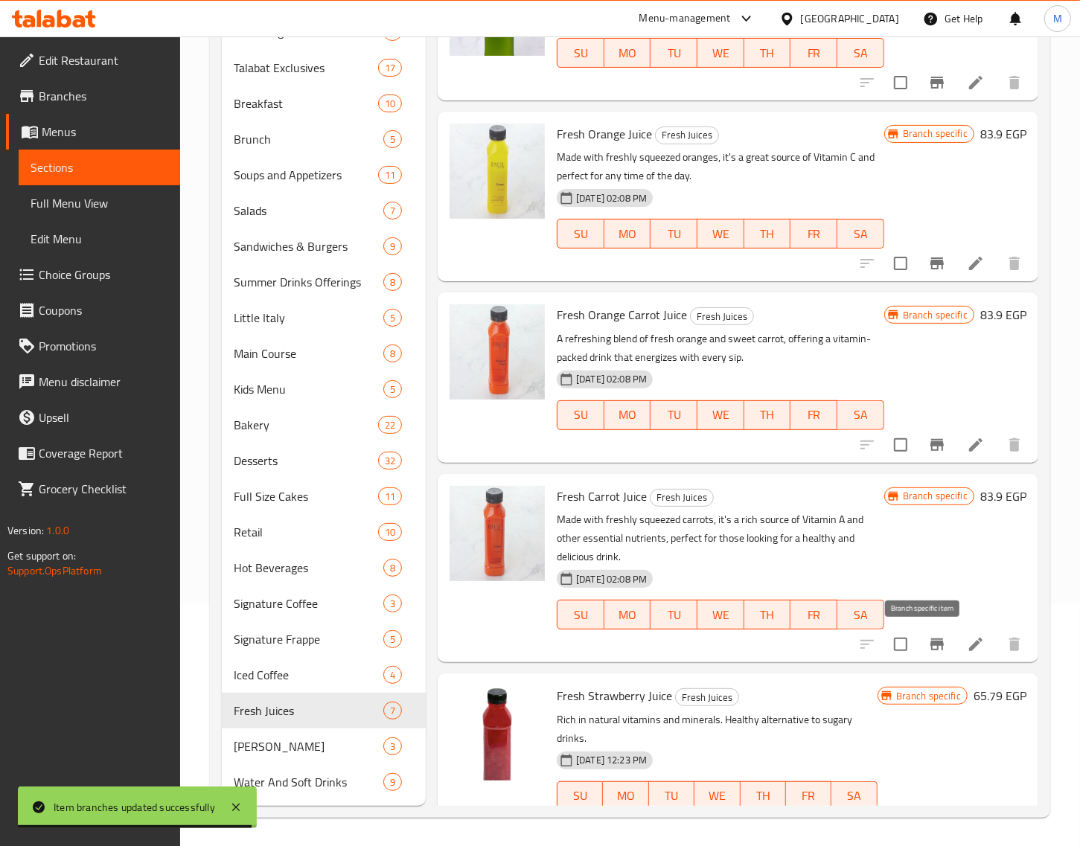
click at [930, 639] on icon "Branch-specific-item" at bounding box center [936, 645] width 13 height 12
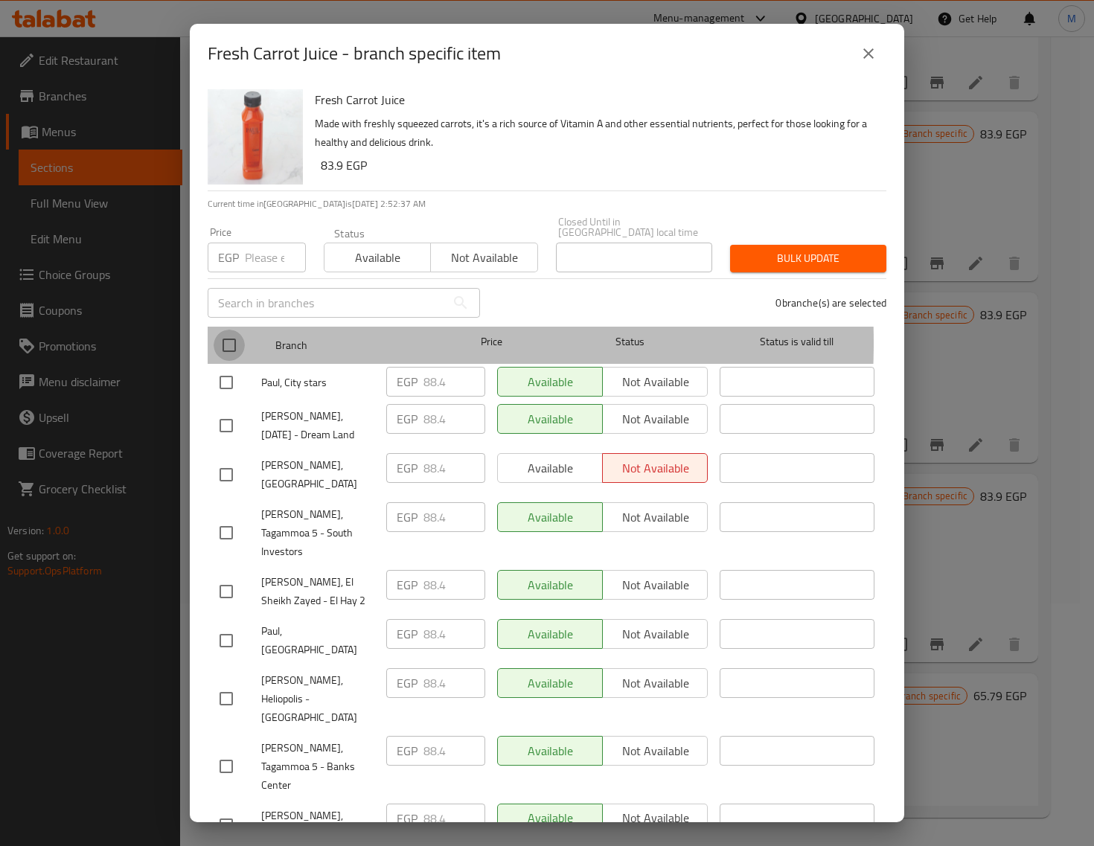
click at [240, 332] on input "checkbox" at bounding box center [229, 345] width 31 height 31
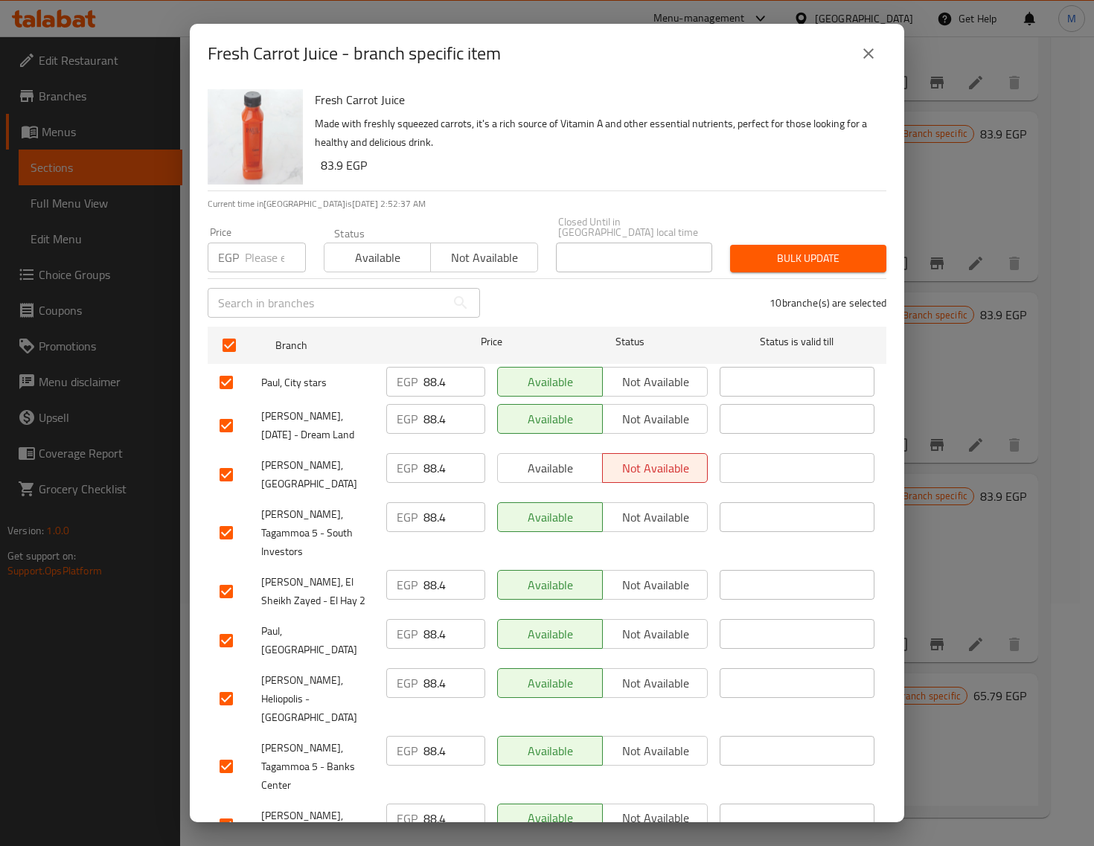
click at [252, 254] on input "number" at bounding box center [275, 258] width 61 height 30
paste input "93.00"
click at [812, 249] on span "Bulk update" at bounding box center [808, 258] width 132 height 19
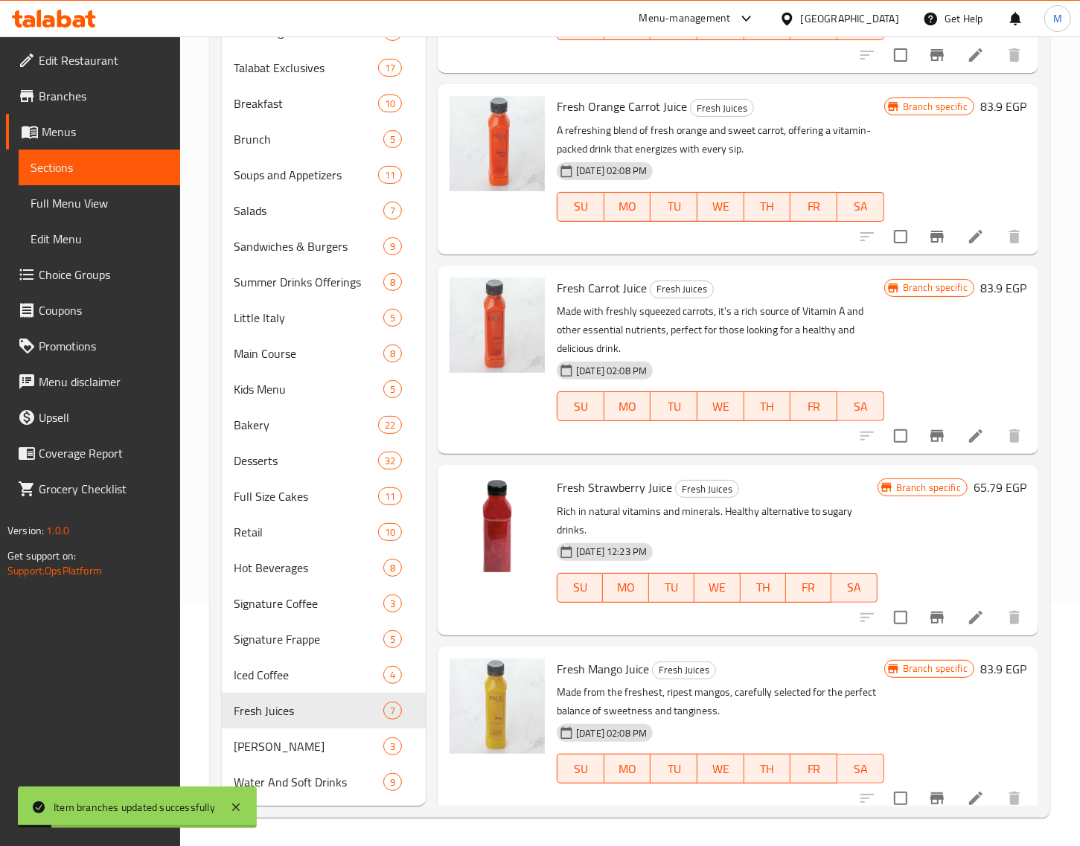
scroll to position [406, 0]
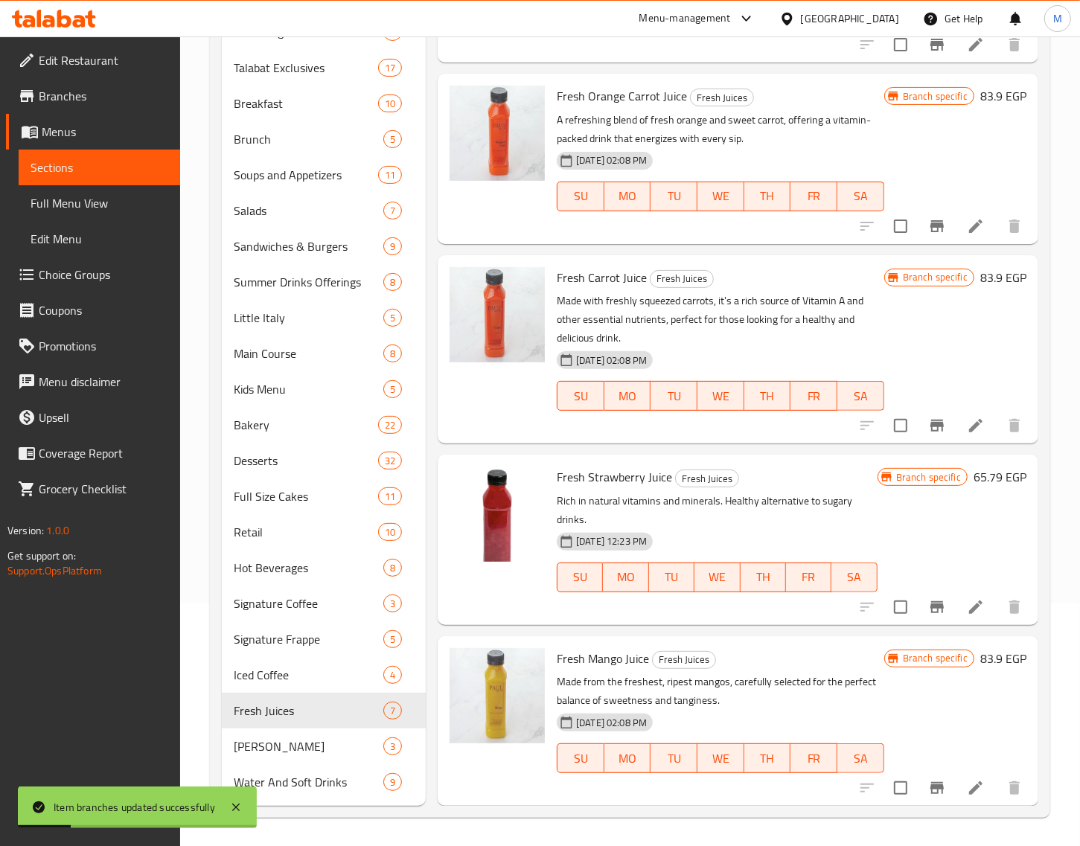
click at [930, 605] on icon "Branch-specific-item" at bounding box center [936, 607] width 13 height 12
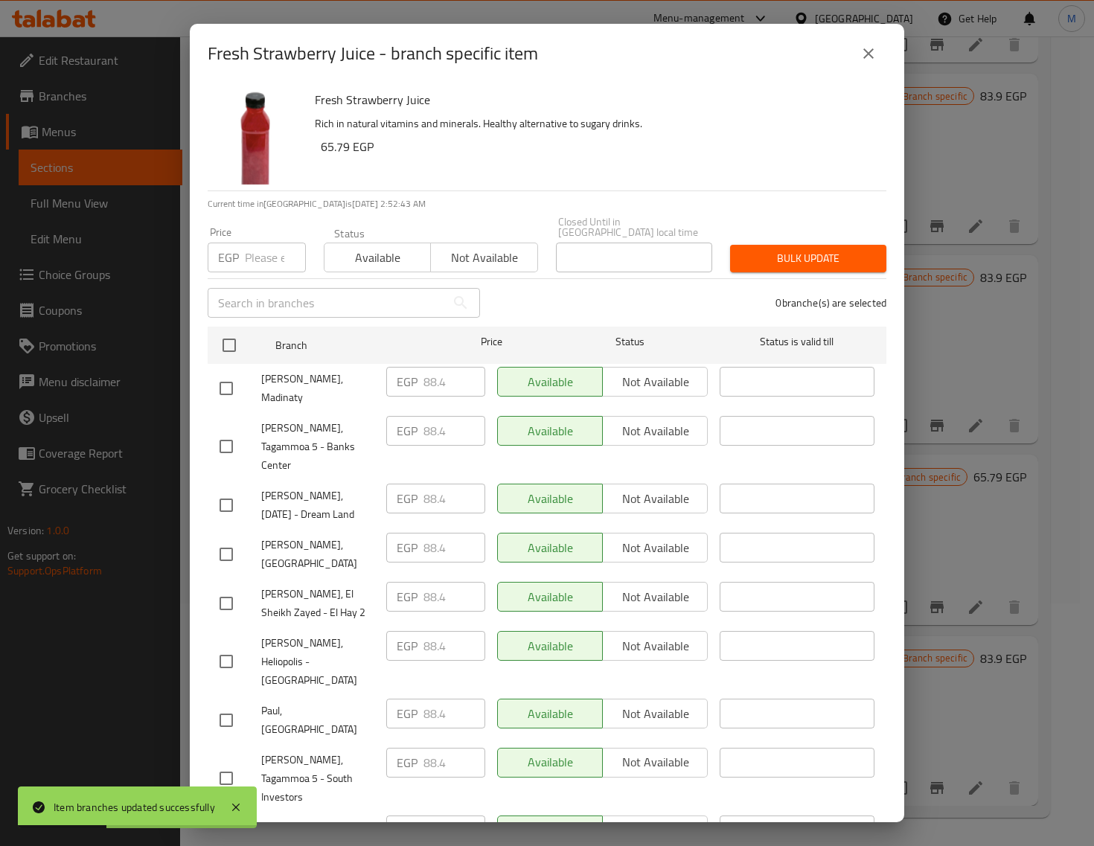
drag, startPoint x: 222, startPoint y: 340, endPoint x: 244, endPoint y: 307, distance: 40.3
click at [223, 340] on input "checkbox" at bounding box center [229, 345] width 31 height 31
click at [251, 255] on input "number" at bounding box center [275, 258] width 61 height 30
paste input "93.00"
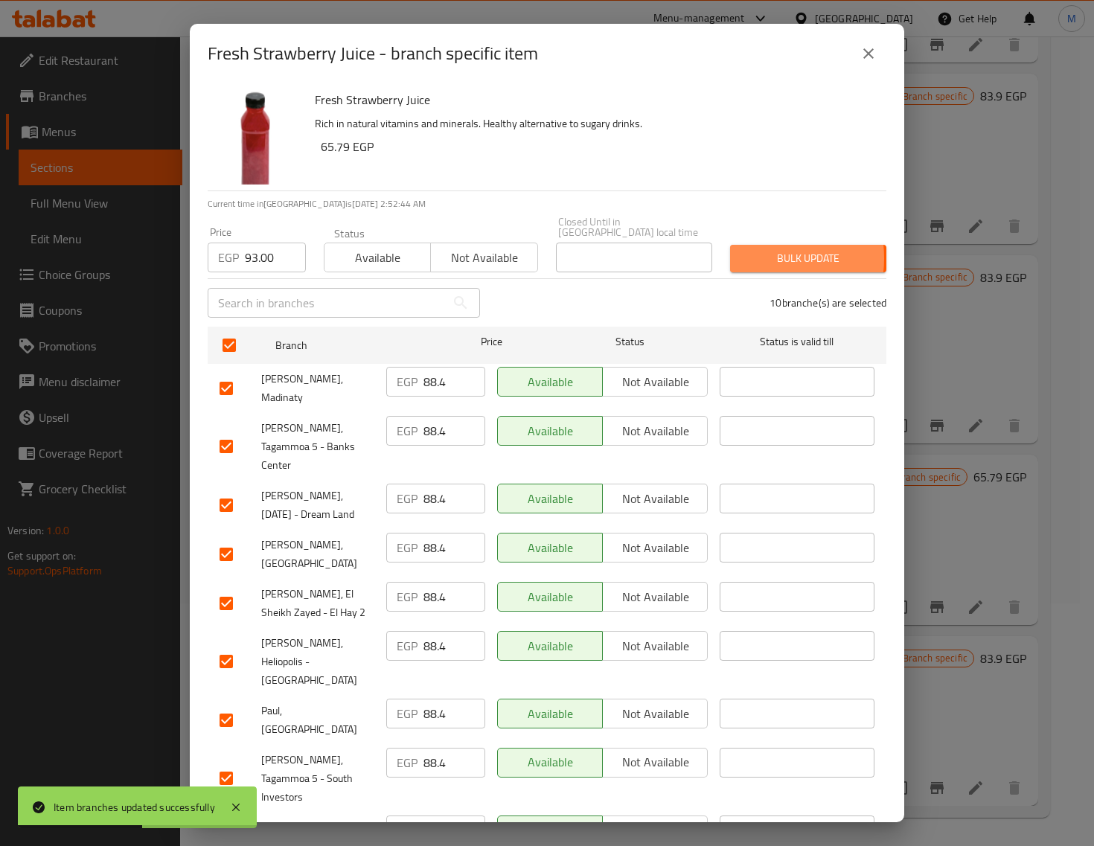
click at [742, 249] on span "Bulk update" at bounding box center [808, 258] width 132 height 19
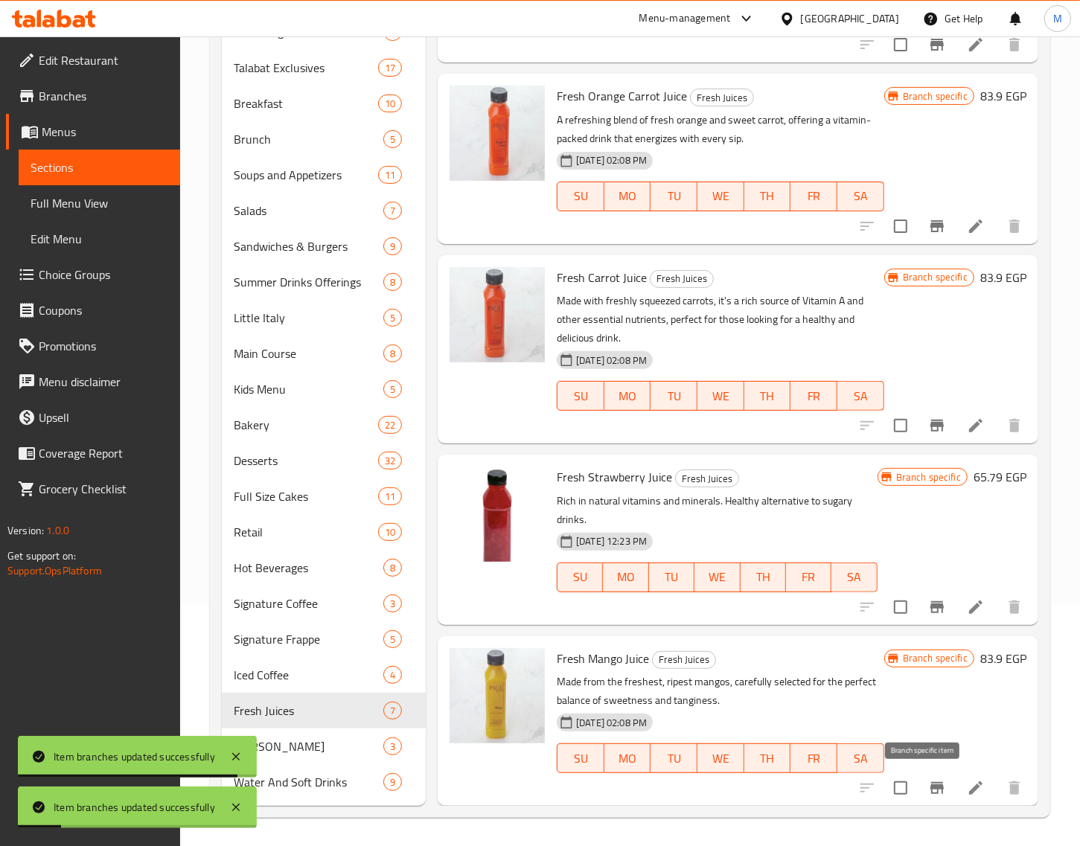
click at [930, 786] on icon "Branch-specific-item" at bounding box center [936, 788] width 13 height 12
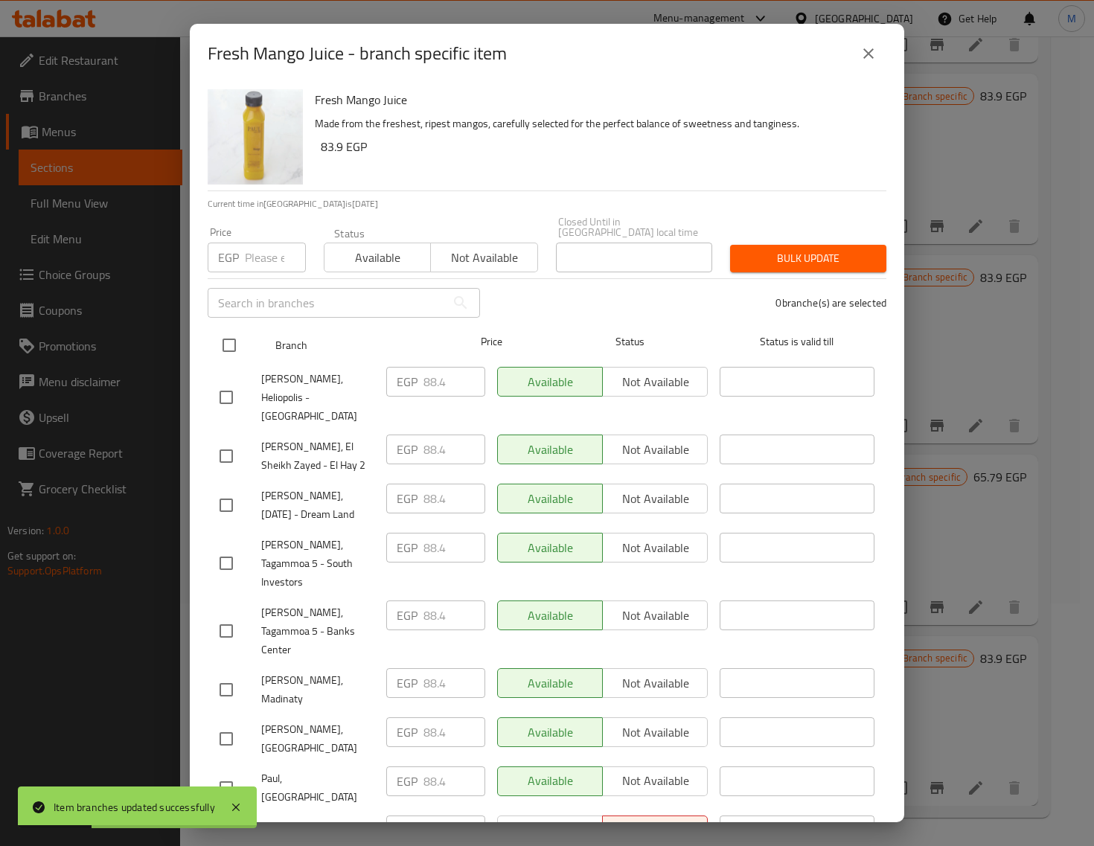
click at [235, 332] on input "checkbox" at bounding box center [229, 345] width 31 height 31
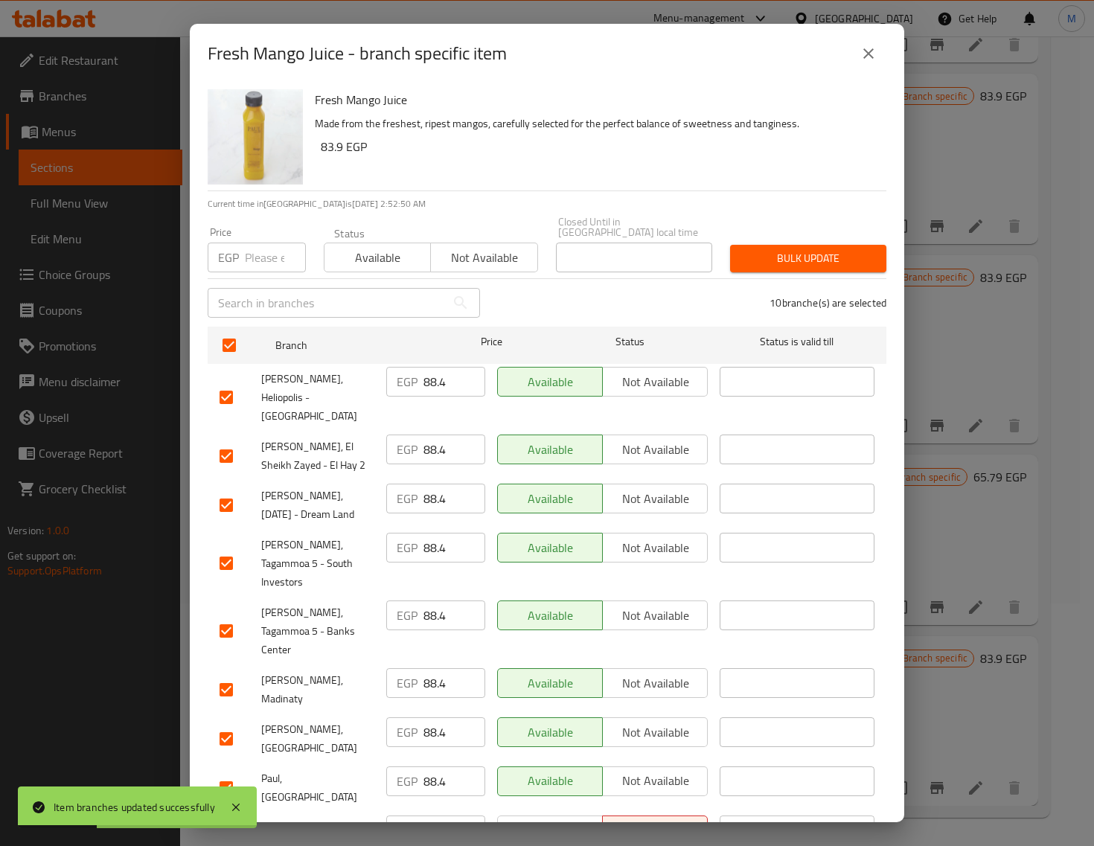
click at [245, 258] on input "number" at bounding box center [275, 258] width 61 height 30
paste input "93.00"
click at [769, 255] on span "Bulk update" at bounding box center [808, 258] width 132 height 19
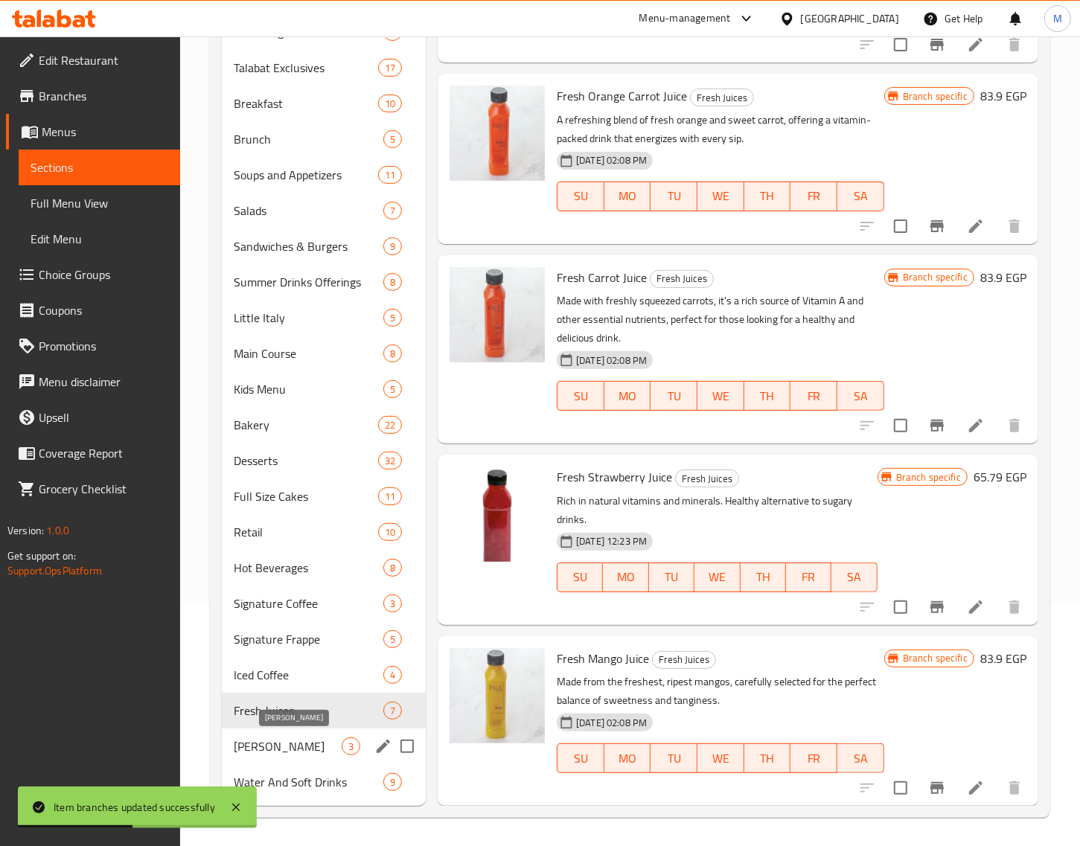
click at [325, 744] on span "[PERSON_NAME]" at bounding box center [288, 747] width 108 height 18
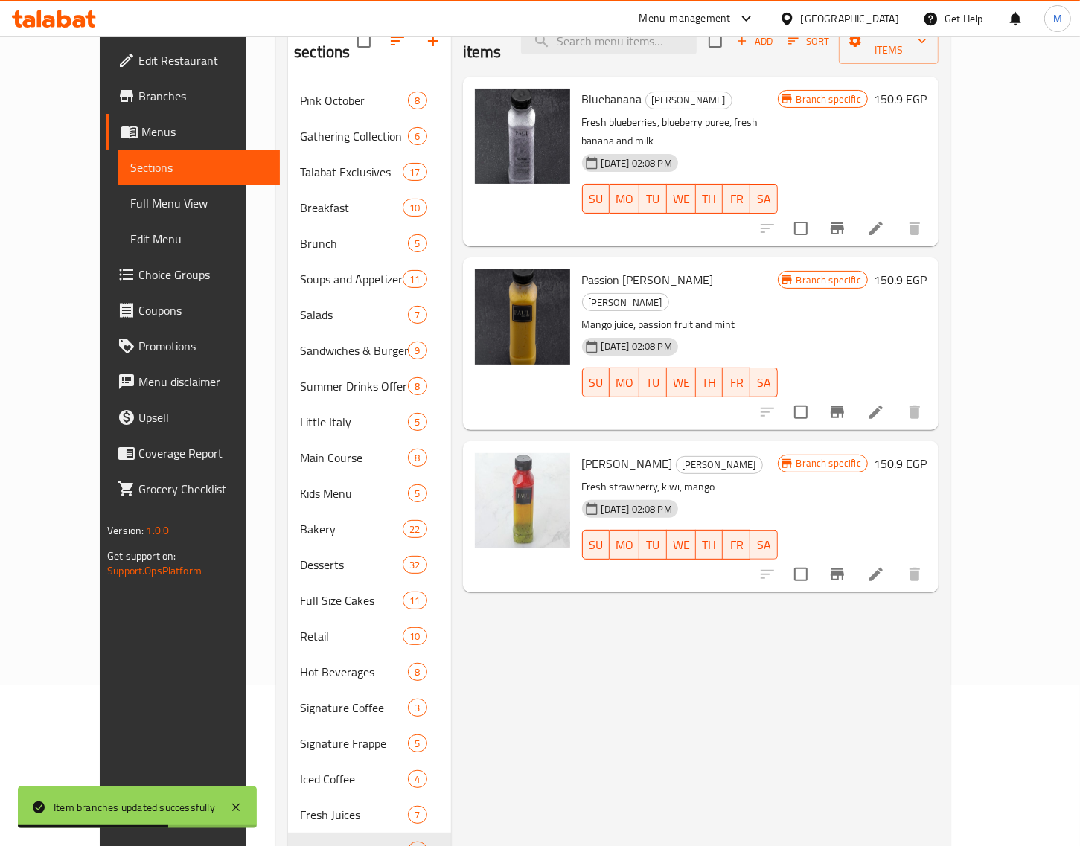
scroll to position [57, 0]
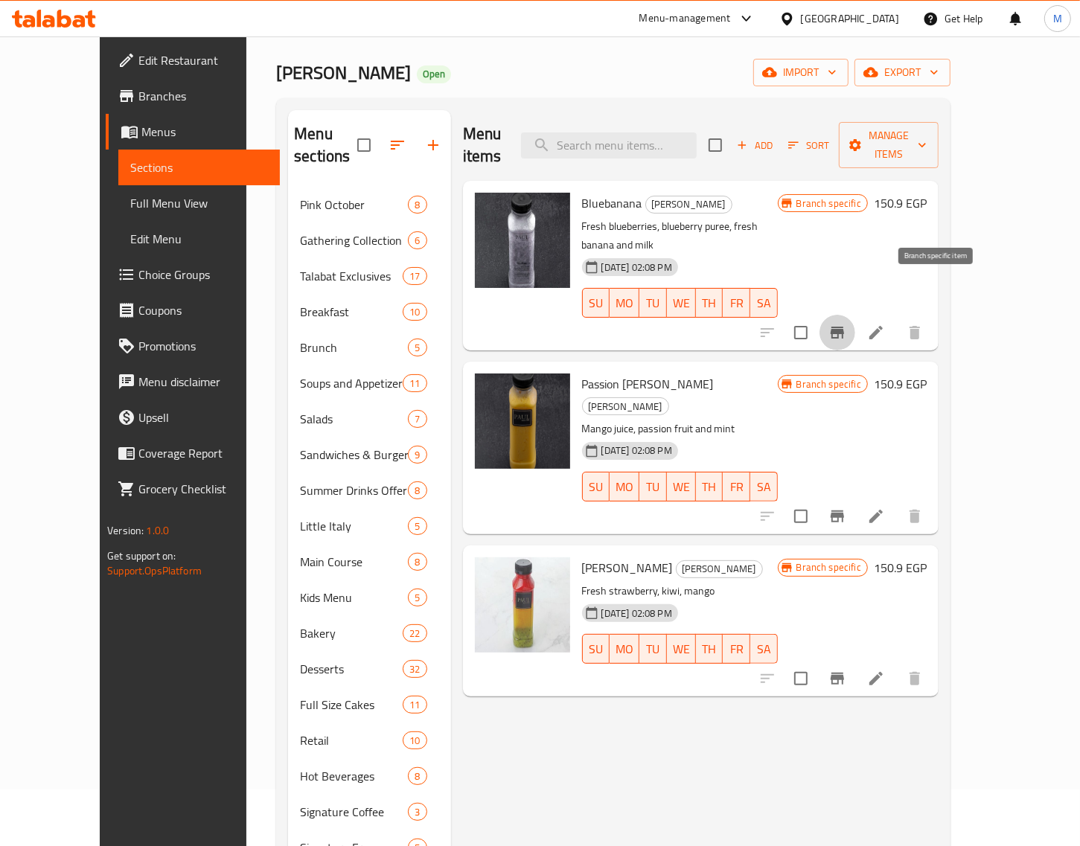
click at [846, 324] on icon "Branch-specific-item" at bounding box center [837, 333] width 18 height 18
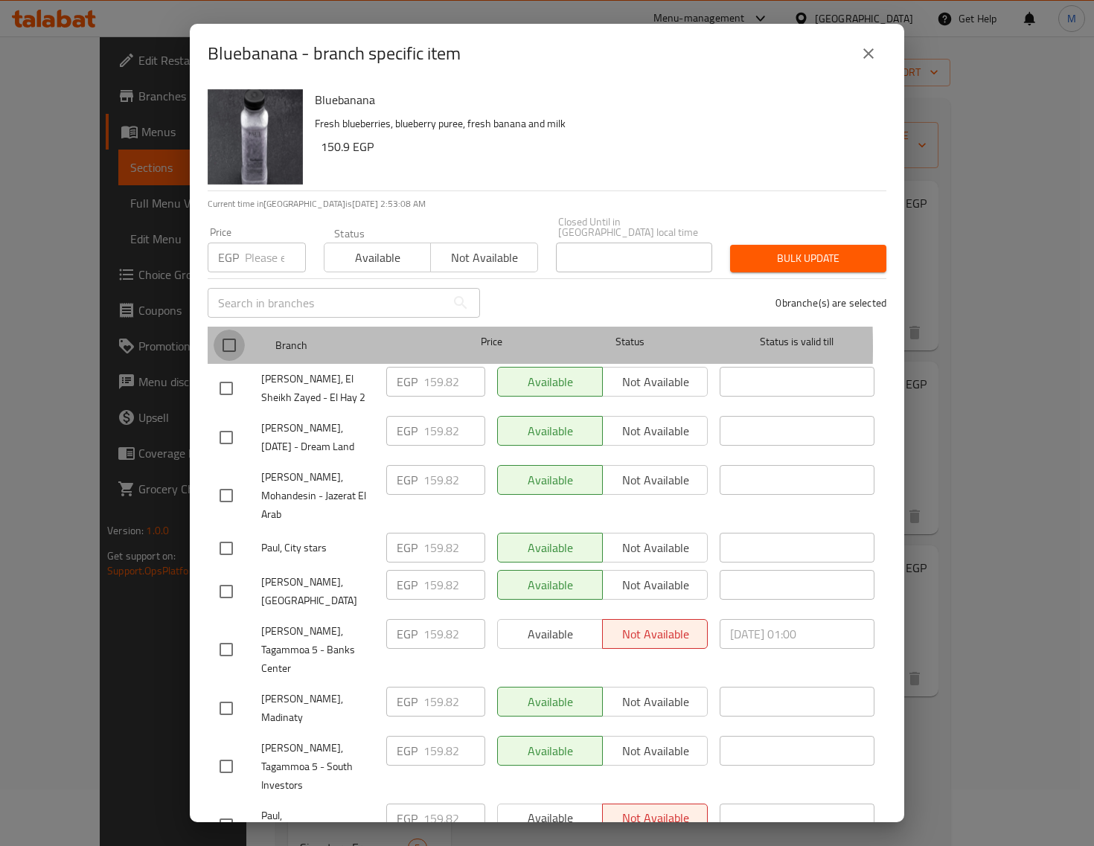
click at [222, 337] on input "checkbox" at bounding box center [229, 345] width 31 height 31
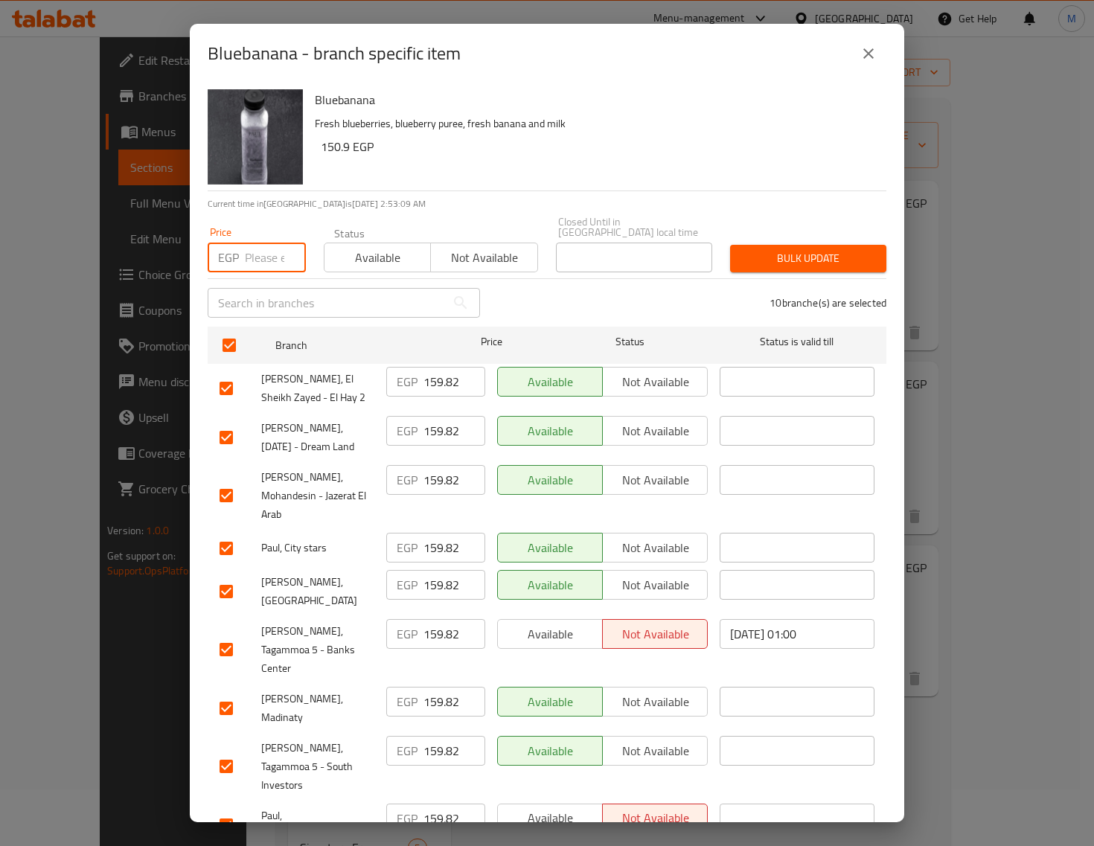
click at [254, 246] on input "number" at bounding box center [275, 258] width 61 height 30
paste input "178.00"
drag, startPoint x: 752, startPoint y: 240, endPoint x: 744, endPoint y: 246, distance: 9.7
click at [745, 249] on span "Bulk update" at bounding box center [808, 258] width 132 height 19
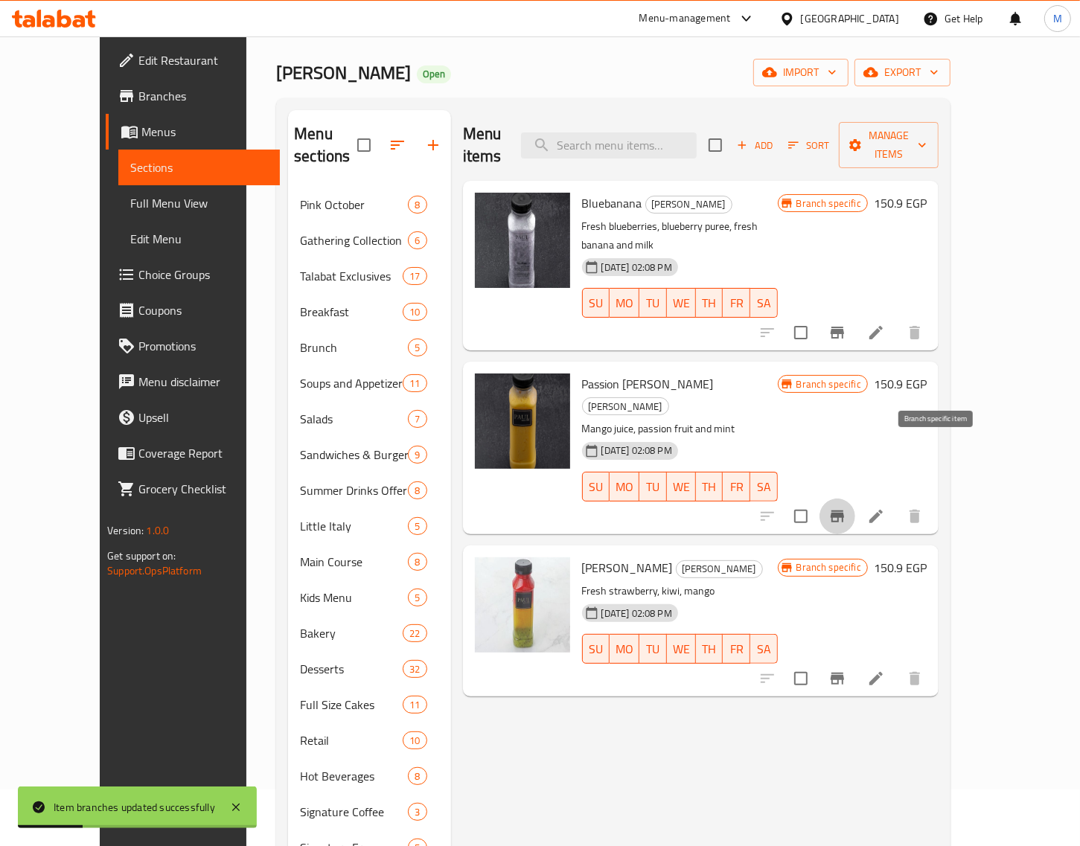
click at [844, 511] on icon "Branch-specific-item" at bounding box center [837, 517] width 13 height 12
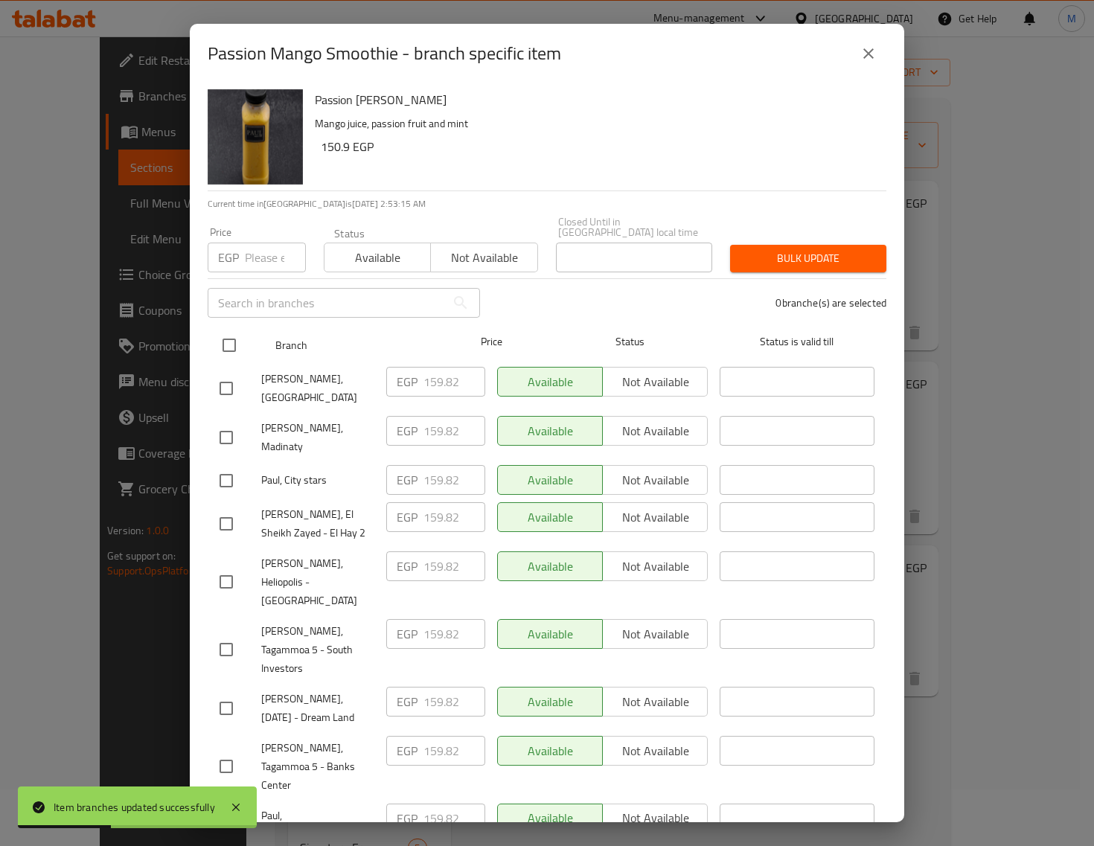
click at [233, 336] on input "checkbox" at bounding box center [229, 345] width 31 height 31
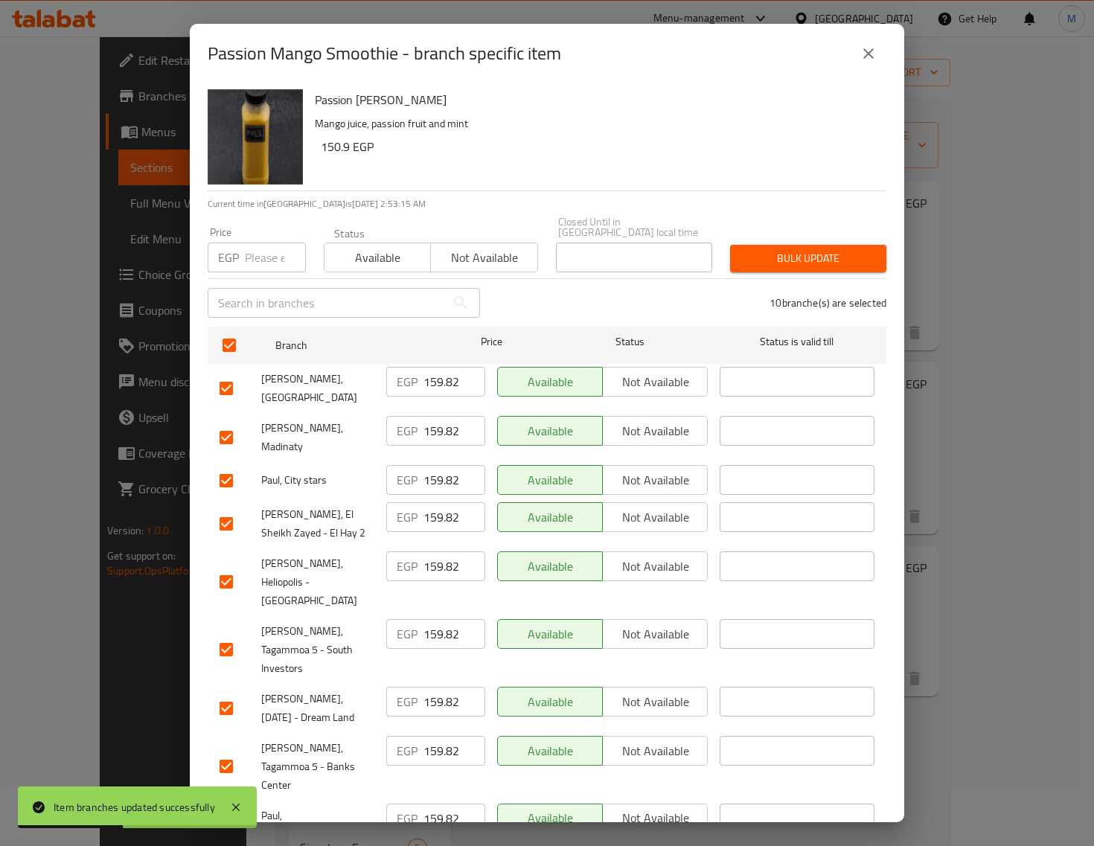
drag, startPoint x: 257, startPoint y: 262, endPoint x: 261, endPoint y: 254, distance: 9.0
click at [255, 262] on div "Price EGP Price" at bounding box center [257, 249] width 116 height 63
click at [261, 250] on input "number" at bounding box center [275, 258] width 61 height 30
paste input "169.00"
click at [819, 254] on span "Bulk update" at bounding box center [808, 258] width 132 height 19
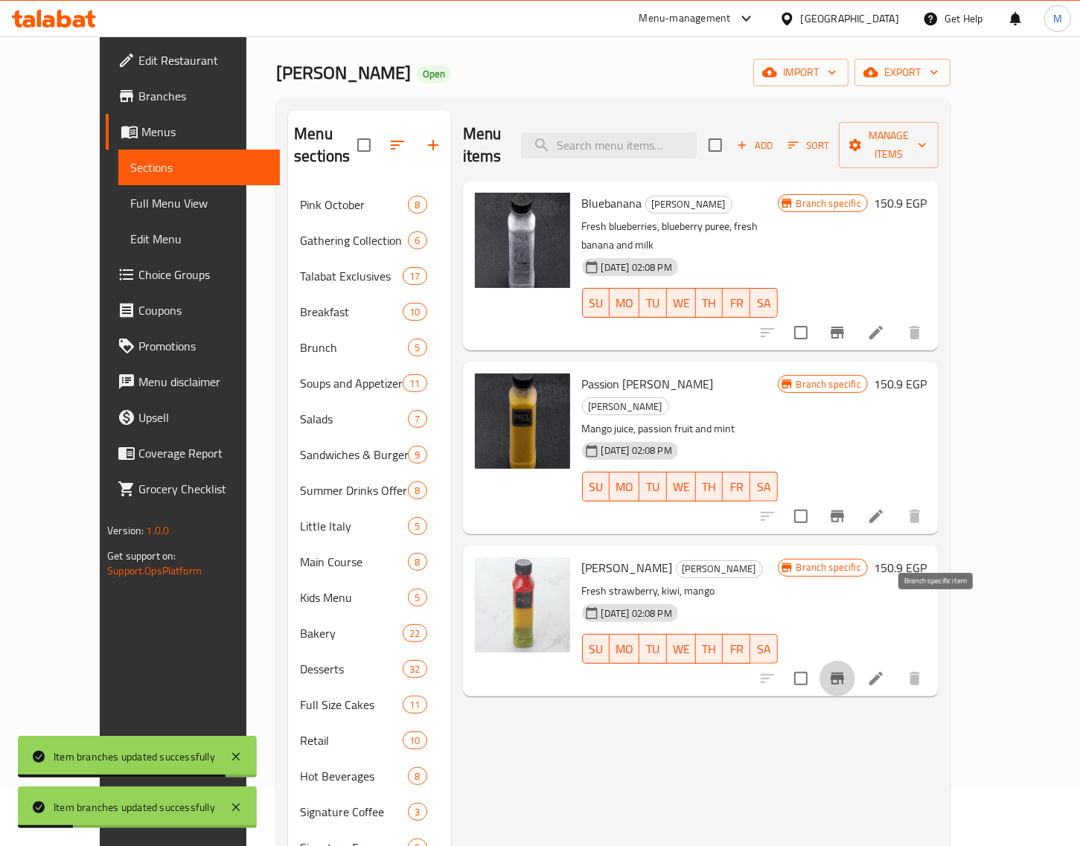
click at [846, 670] on icon "Branch-specific-item" at bounding box center [837, 679] width 18 height 18
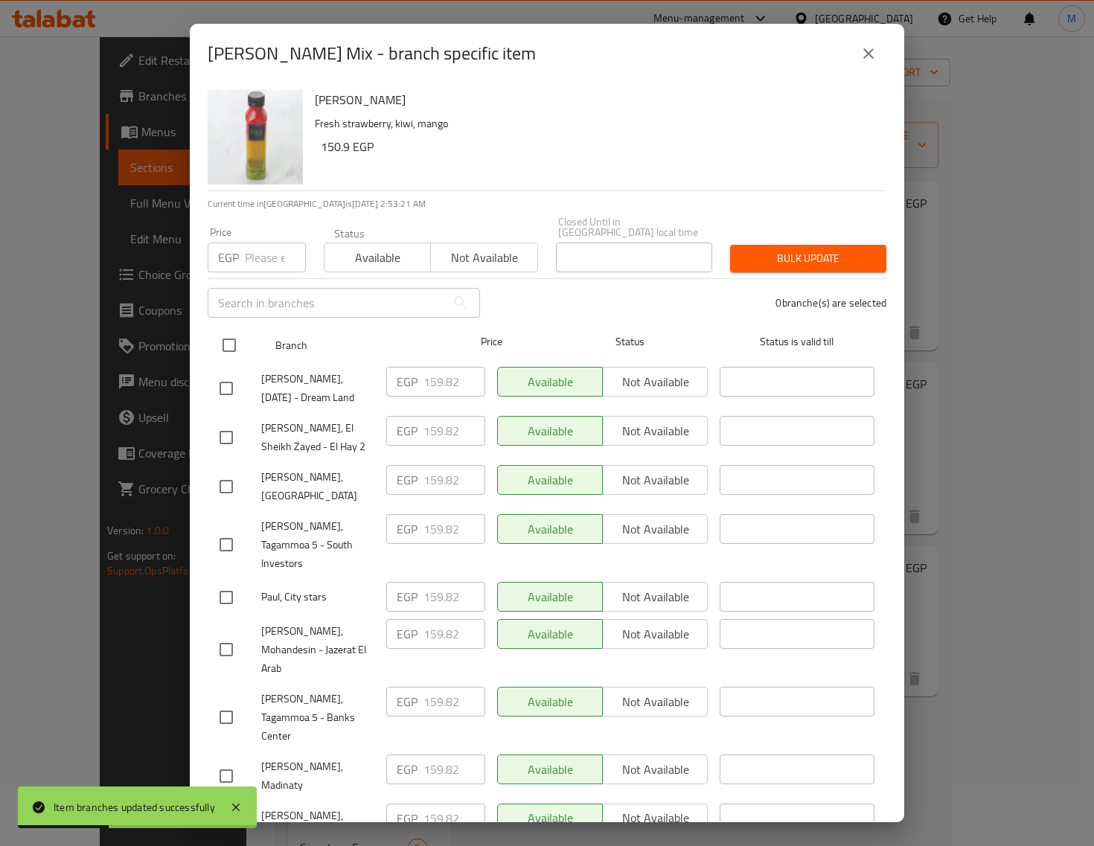
click at [225, 339] on input "checkbox" at bounding box center [229, 345] width 31 height 31
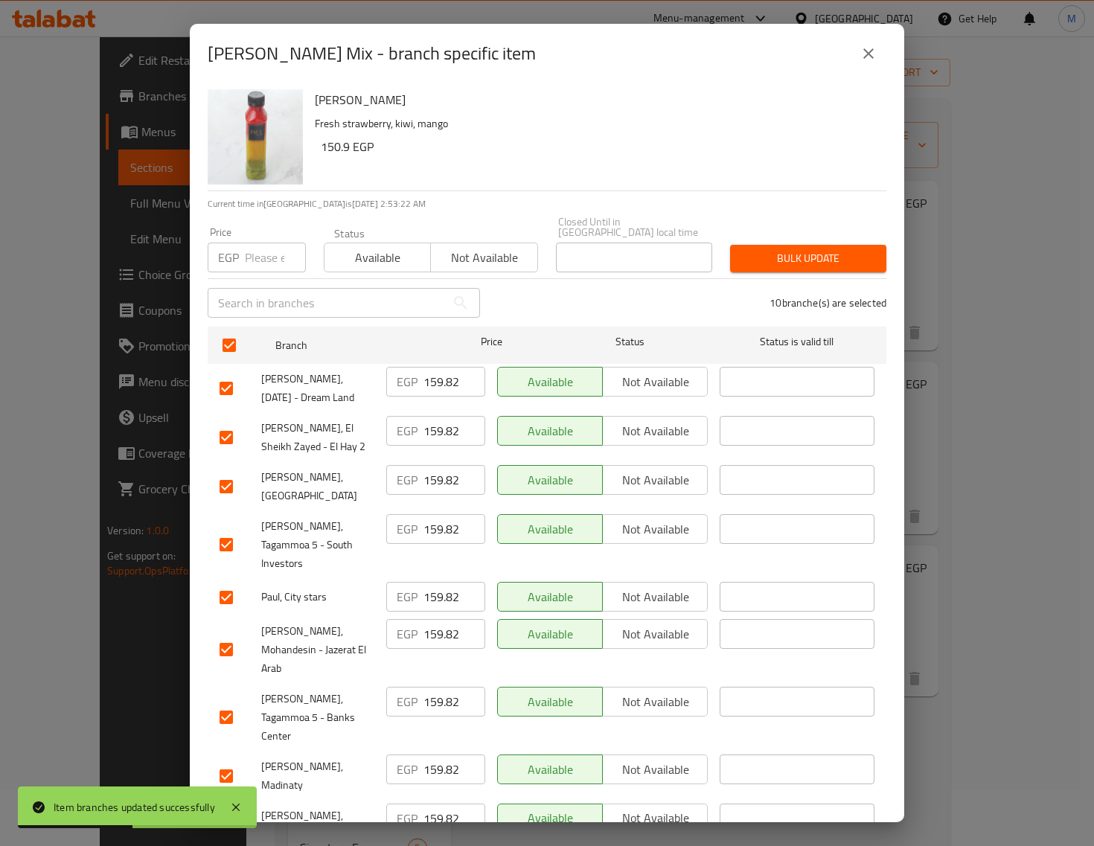
click at [272, 259] on input "number" at bounding box center [275, 258] width 61 height 30
paste input "169.00"
click at [742, 255] on span "Bulk update" at bounding box center [808, 258] width 132 height 19
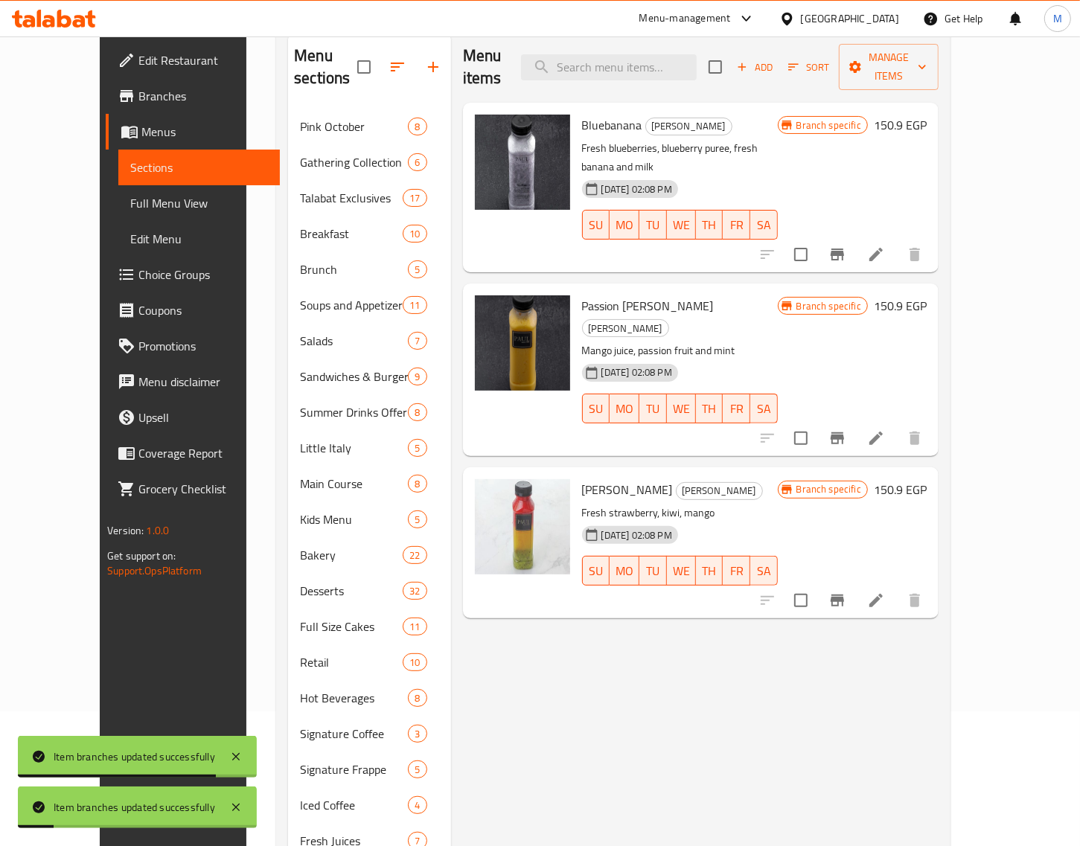
scroll to position [243, 0]
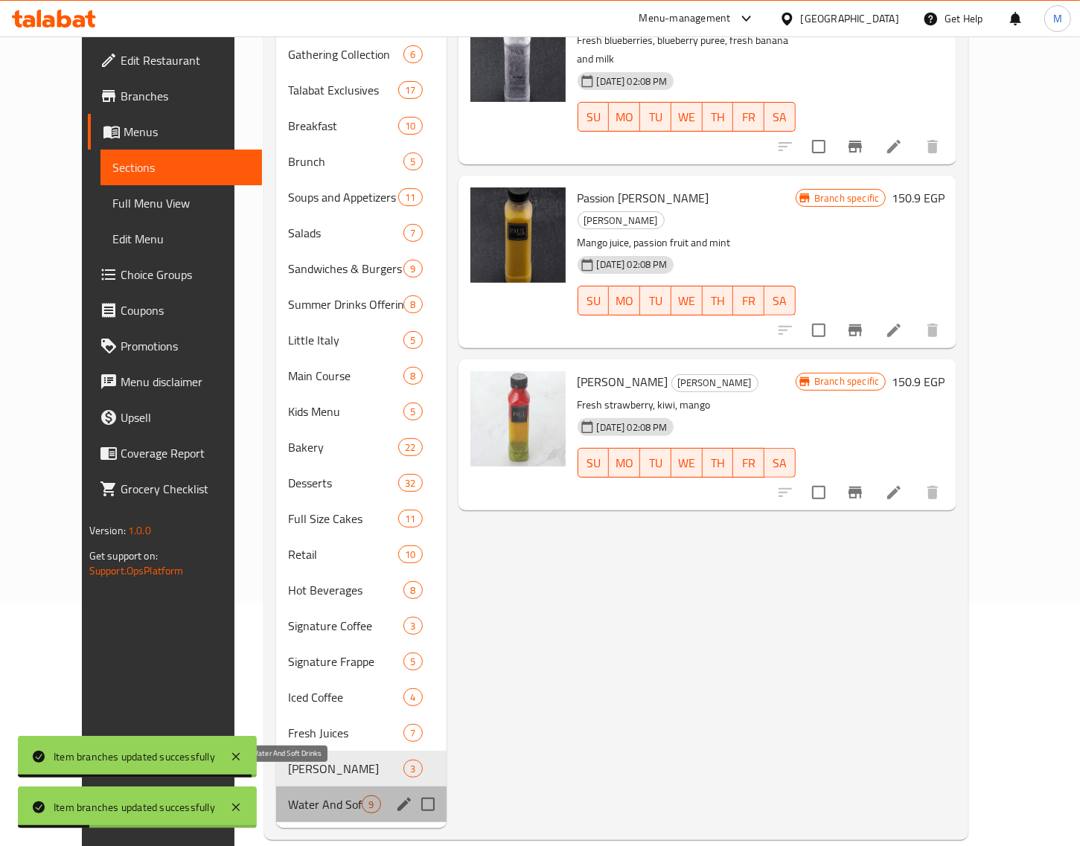
click at [296, 796] on span "Water And Soft Drinks" at bounding box center [325, 805] width 74 height 18
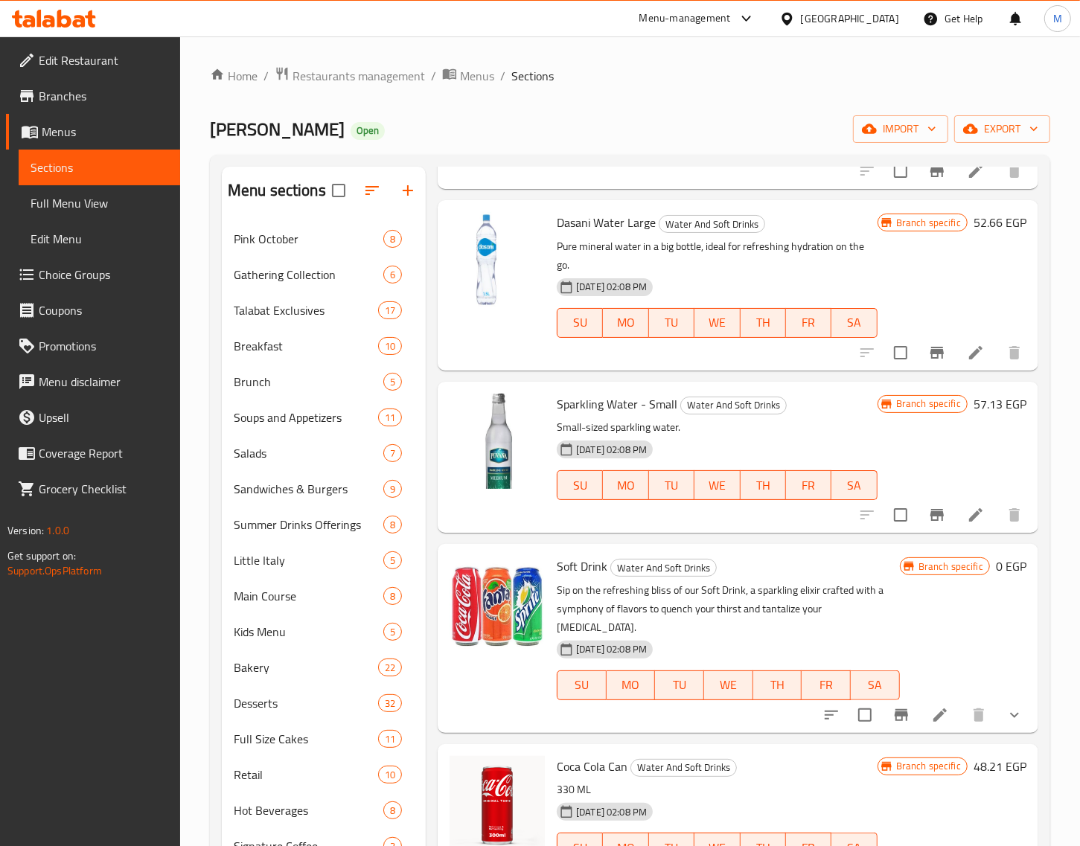
scroll to position [186, 0]
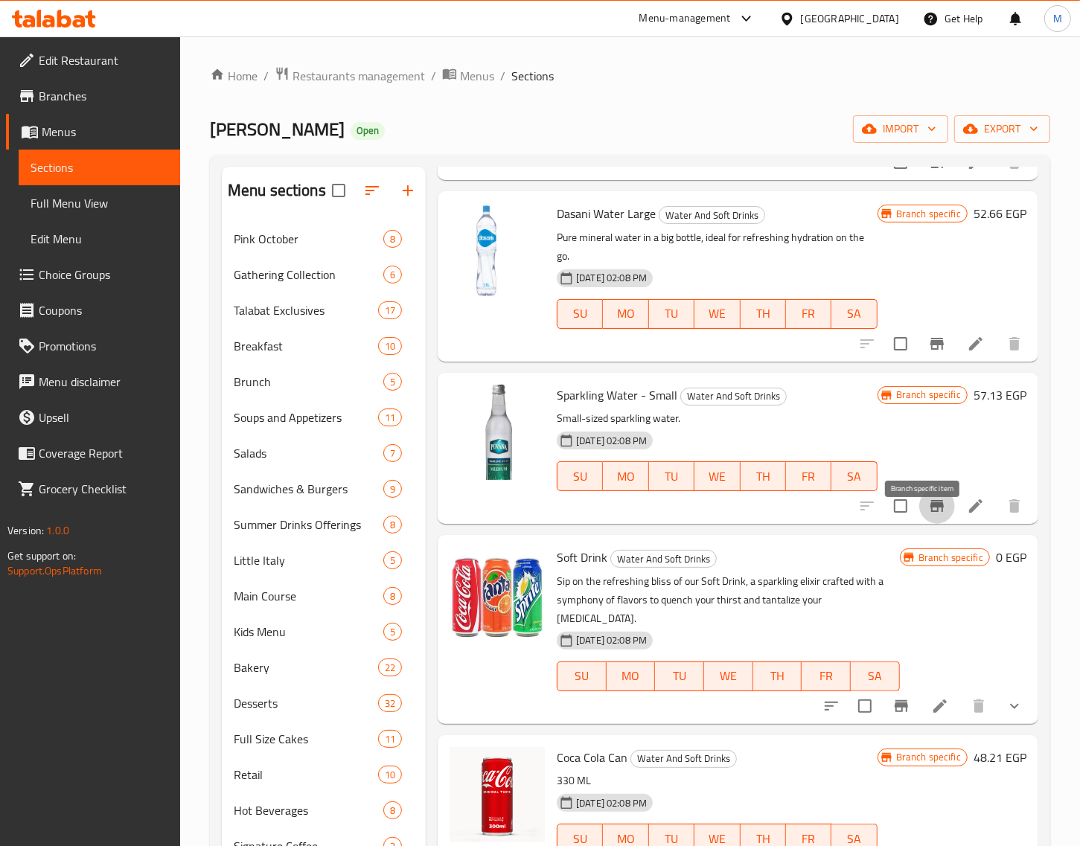
click at [928, 515] on icon "Branch-specific-item" at bounding box center [937, 506] width 18 height 18
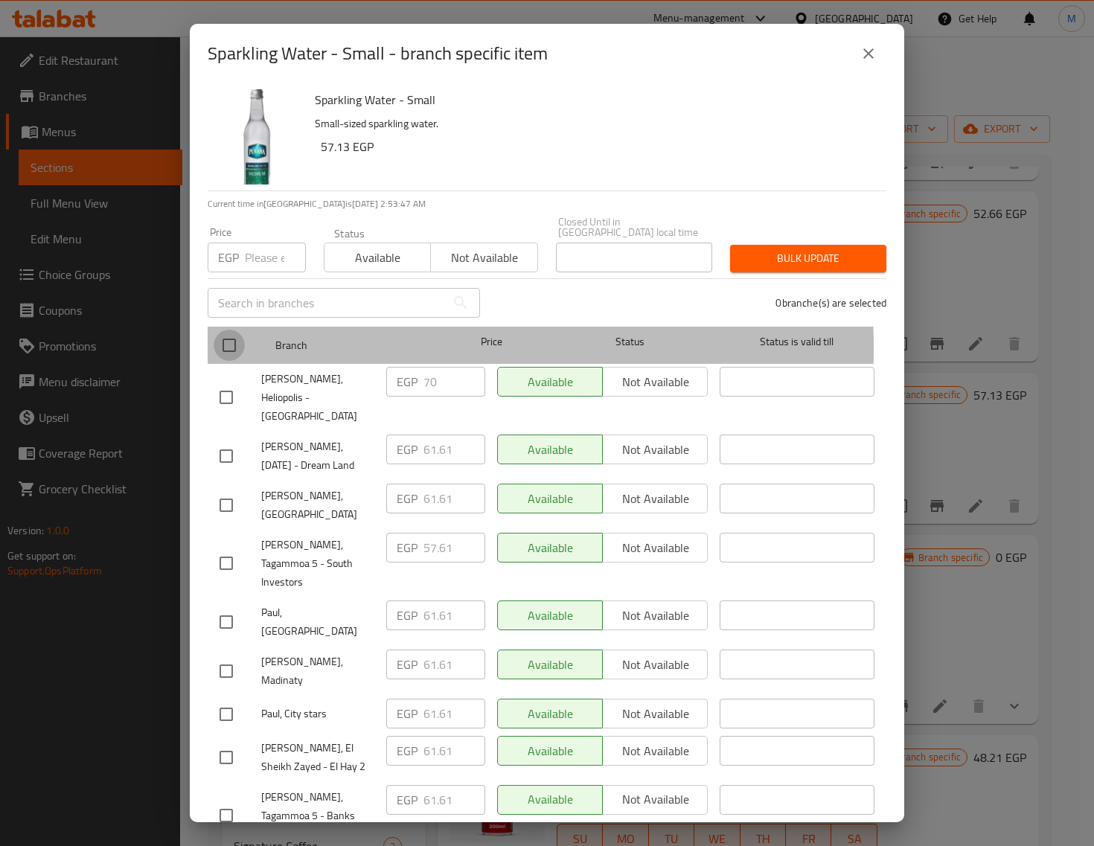
click at [225, 337] on input "checkbox" at bounding box center [229, 345] width 31 height 31
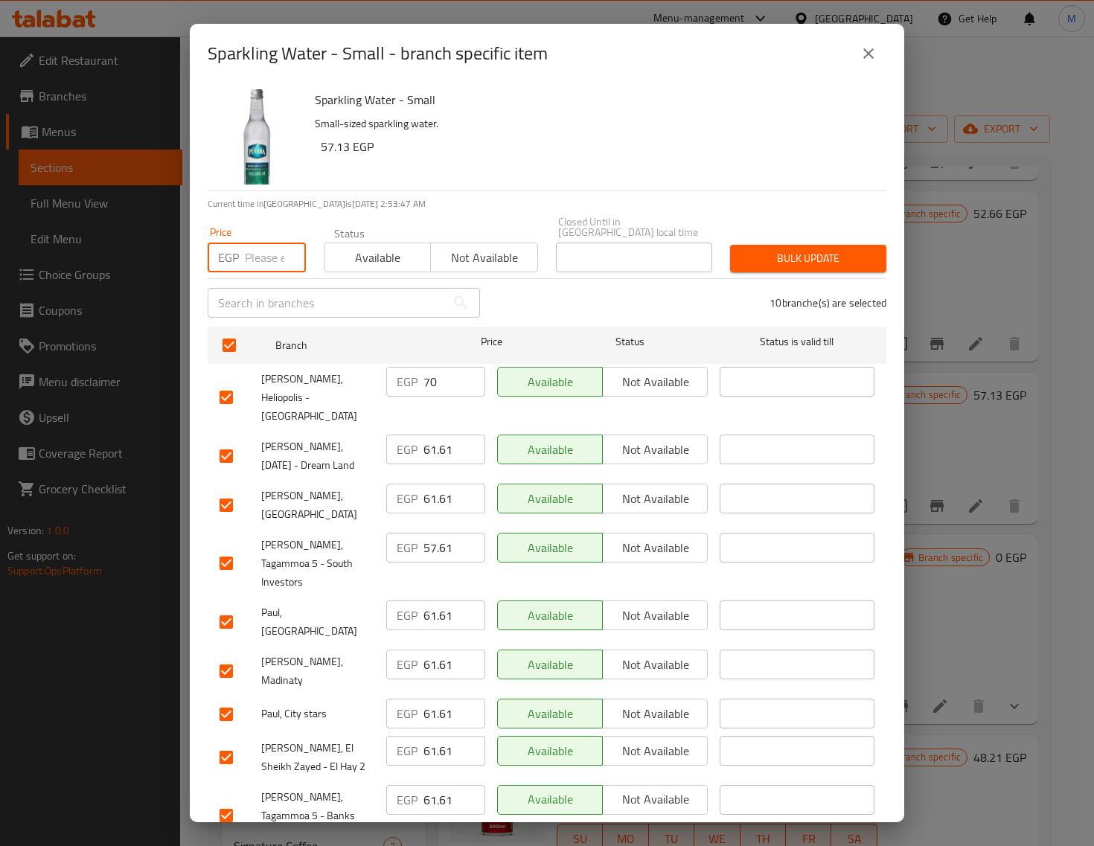
click at [257, 246] on input "number" at bounding box center [275, 258] width 61 height 30
paste input "76.00"
click at [787, 249] on span "Bulk update" at bounding box center [808, 258] width 132 height 19
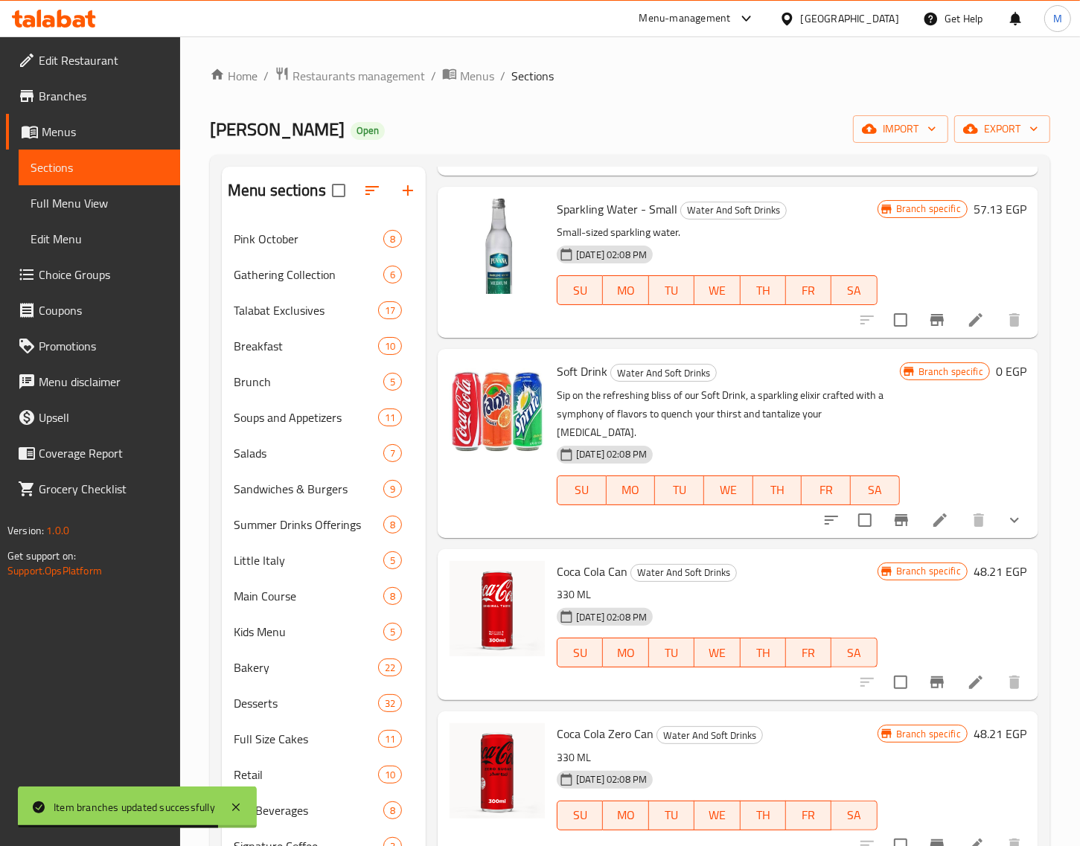
scroll to position [465, 0]
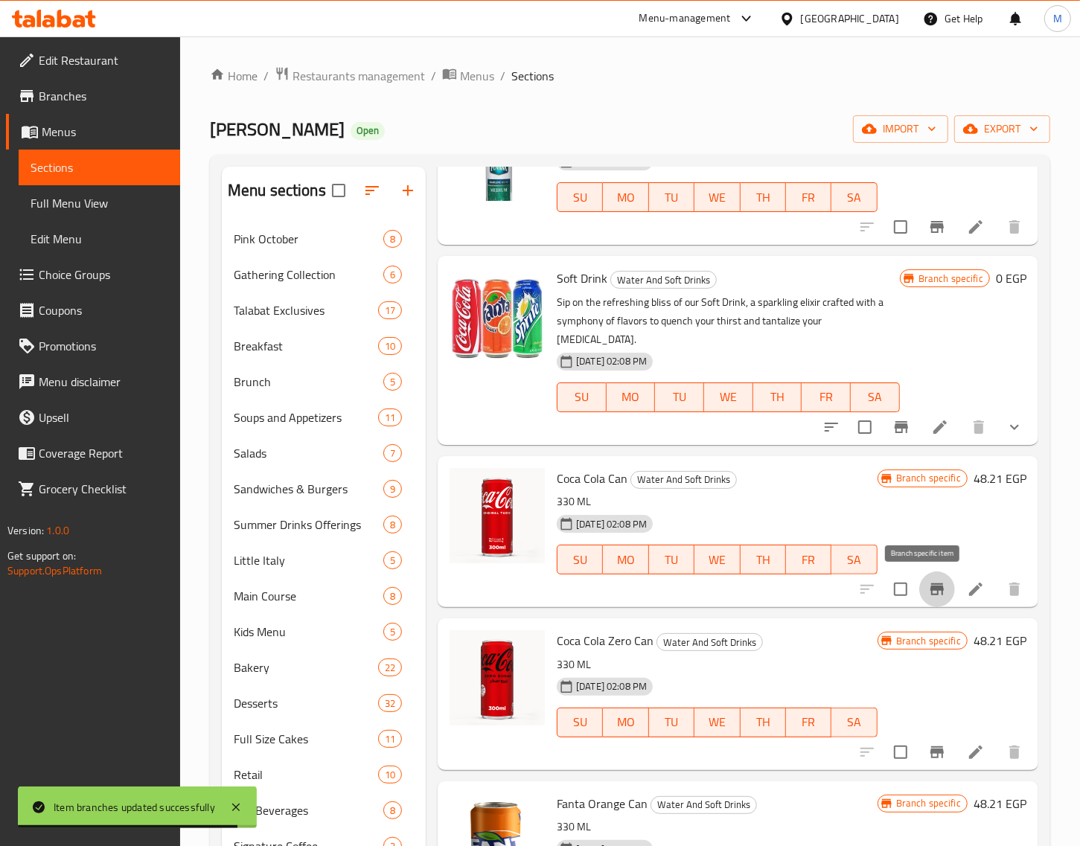
click at [930, 587] on icon "Branch-specific-item" at bounding box center [936, 590] width 13 height 12
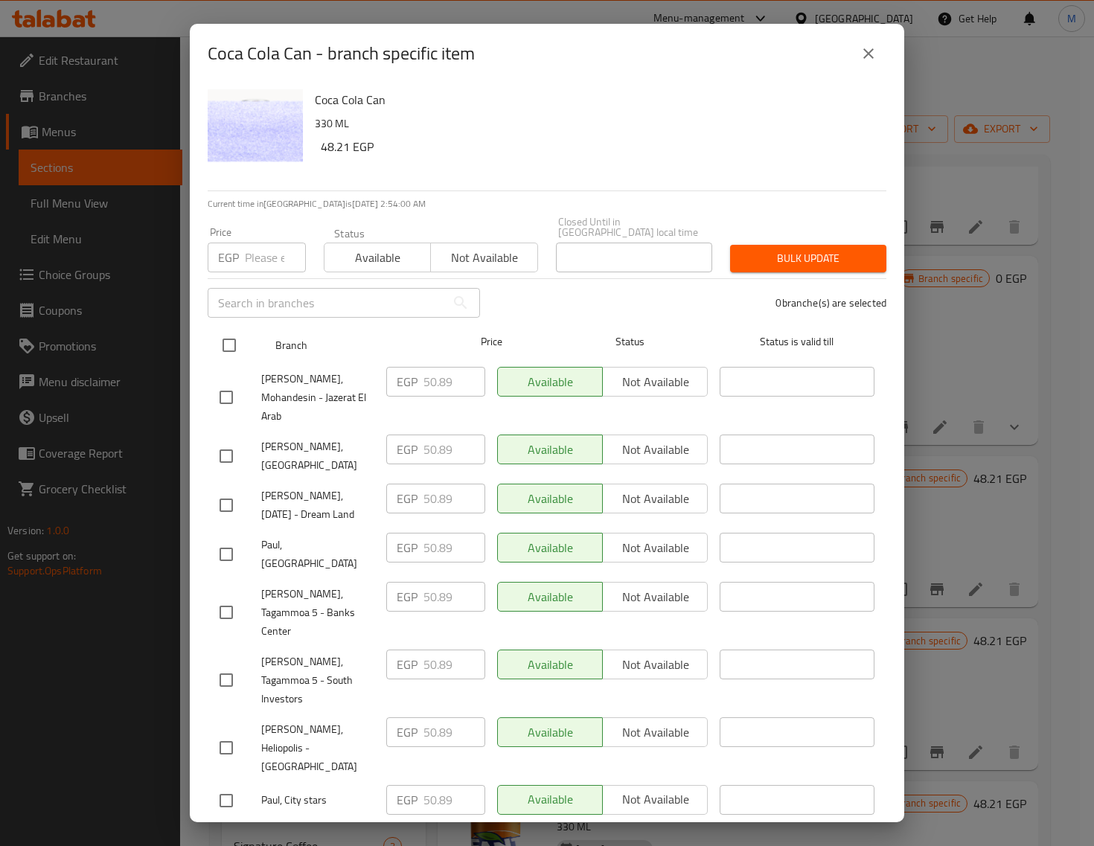
click at [229, 336] on input "checkbox" at bounding box center [229, 345] width 31 height 31
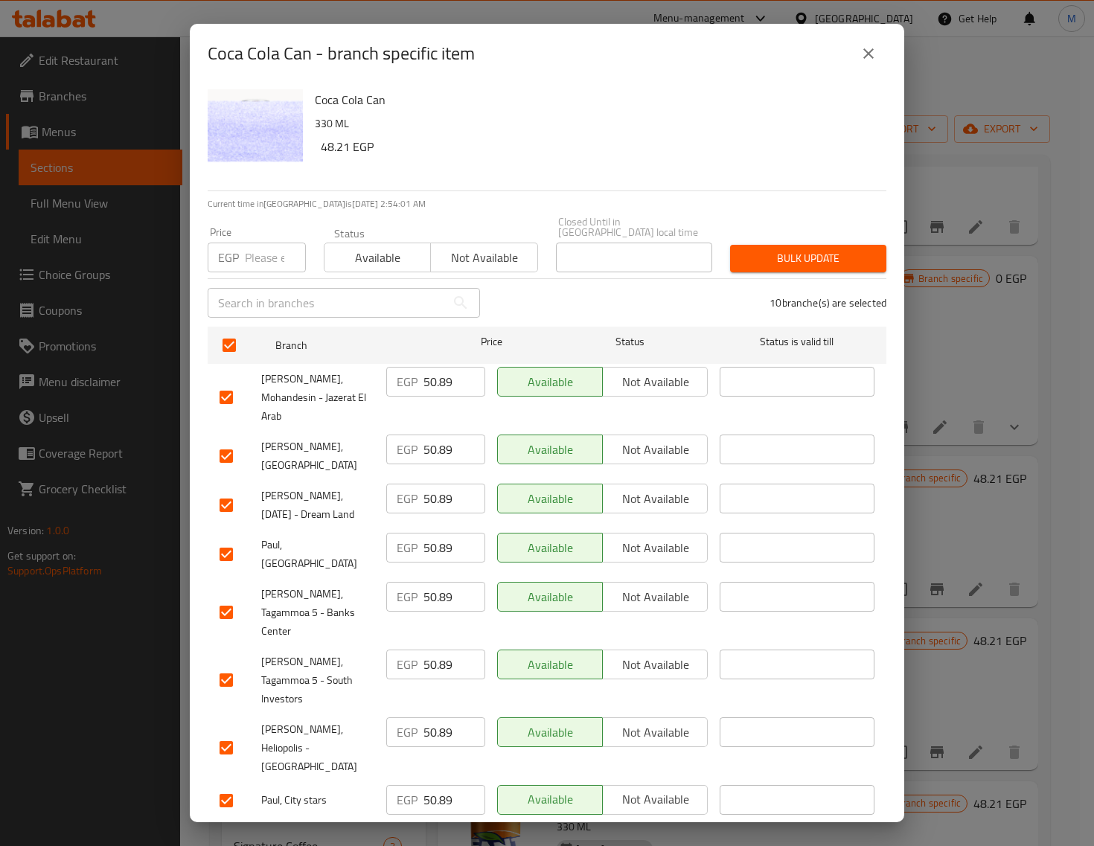
click at [259, 246] on input "number" at bounding box center [275, 258] width 61 height 30
paste input "52.00"
click at [770, 249] on span "Bulk update" at bounding box center [808, 258] width 132 height 19
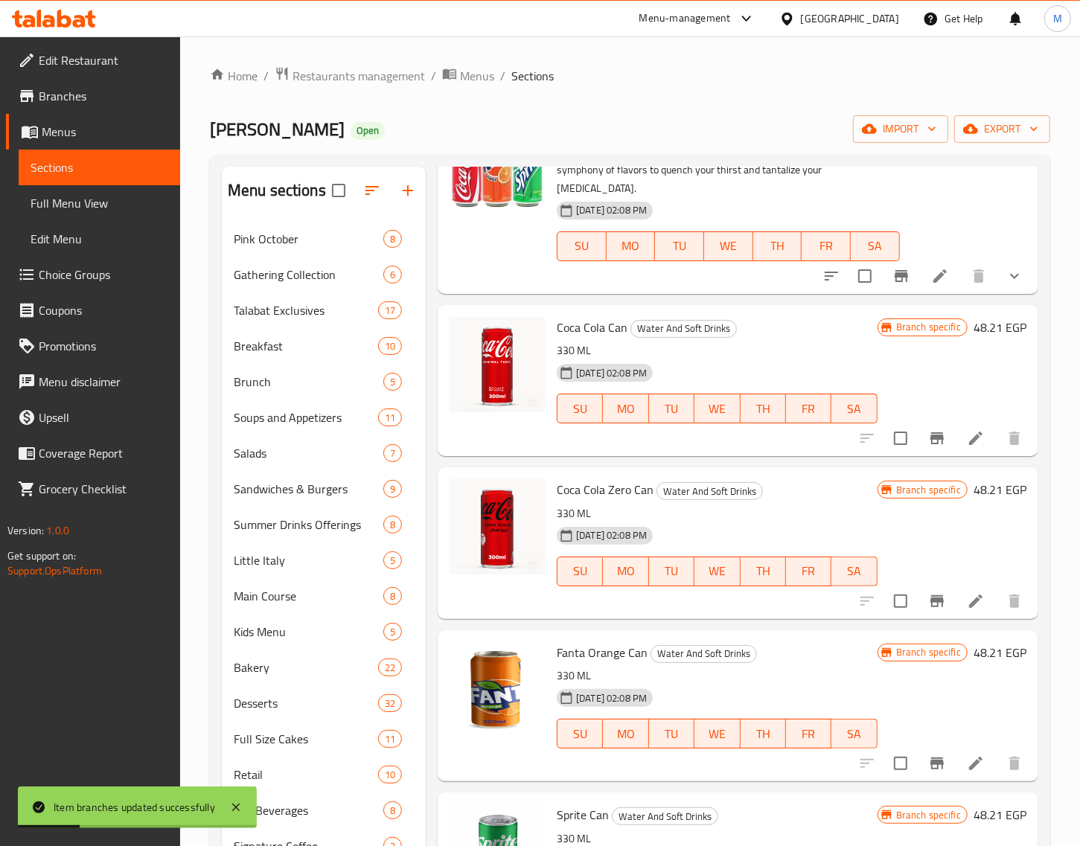
scroll to position [674, 0]
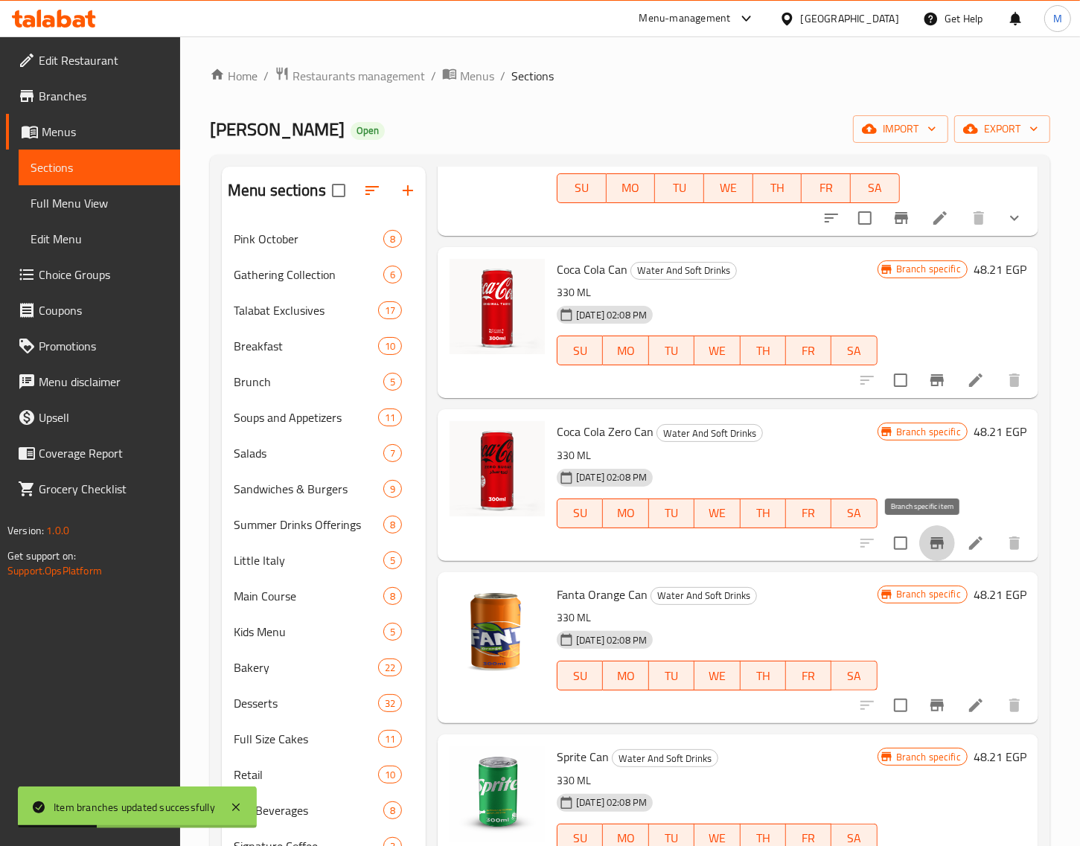
click at [928, 540] on icon "Branch-specific-item" at bounding box center [937, 543] width 18 height 18
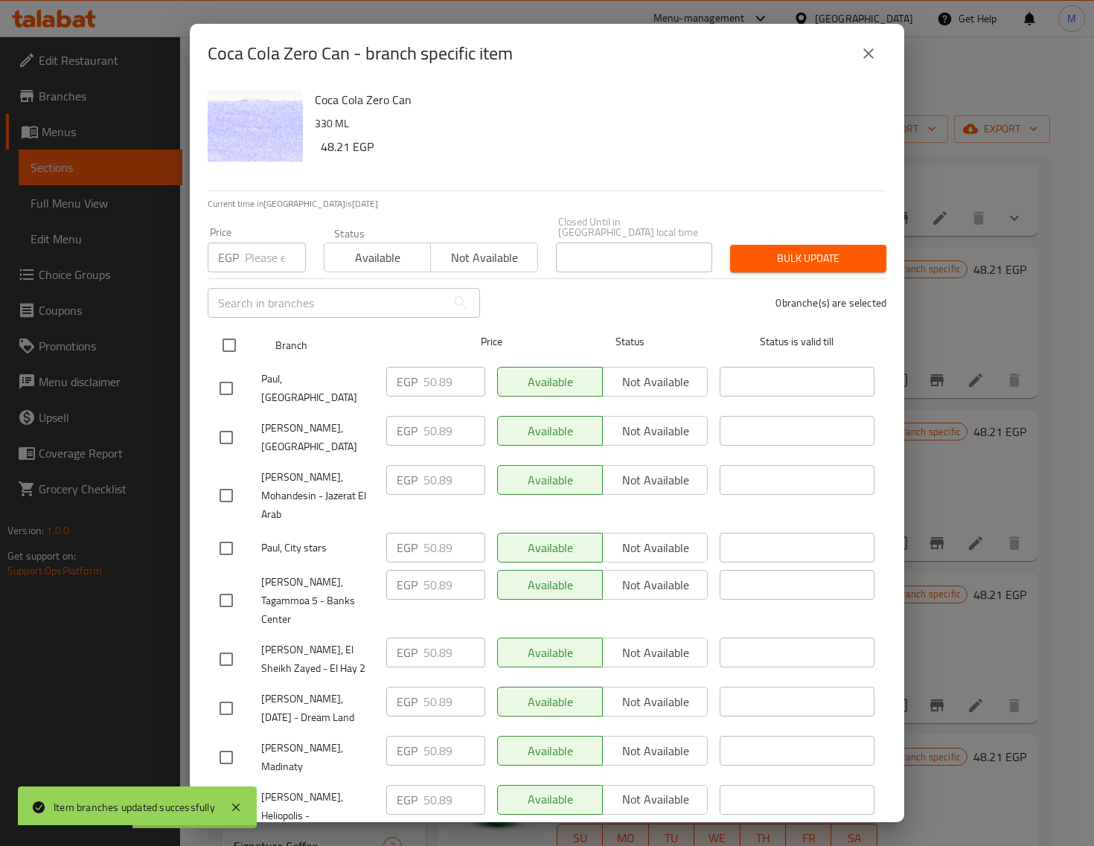
click at [231, 348] on input "checkbox" at bounding box center [229, 345] width 31 height 31
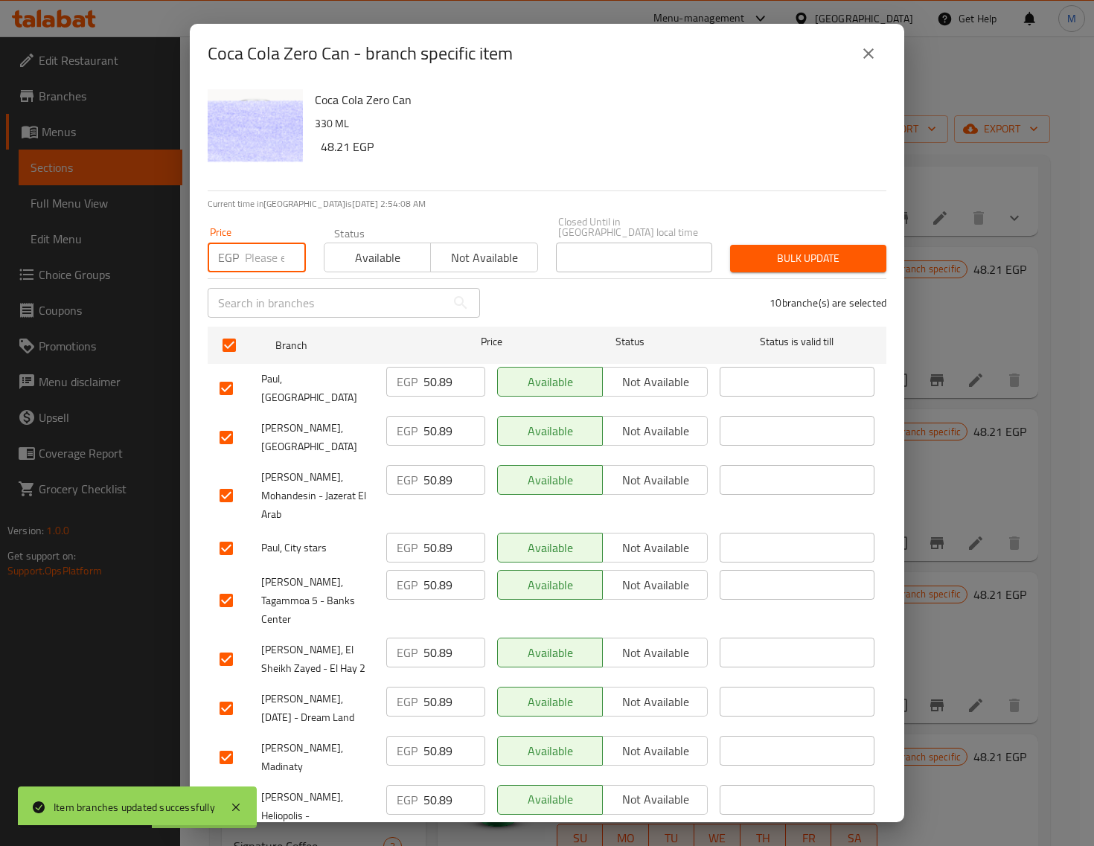
click at [247, 261] on input "number" at bounding box center [275, 258] width 61 height 30
drag, startPoint x: 252, startPoint y: 249, endPoint x: 270, endPoint y: 272, distance: 29.1
click at [252, 250] on input "number" at bounding box center [275, 258] width 61 height 30
paste input "52.00"
click at [866, 236] on div "Bulk update" at bounding box center [808, 258] width 174 height 45
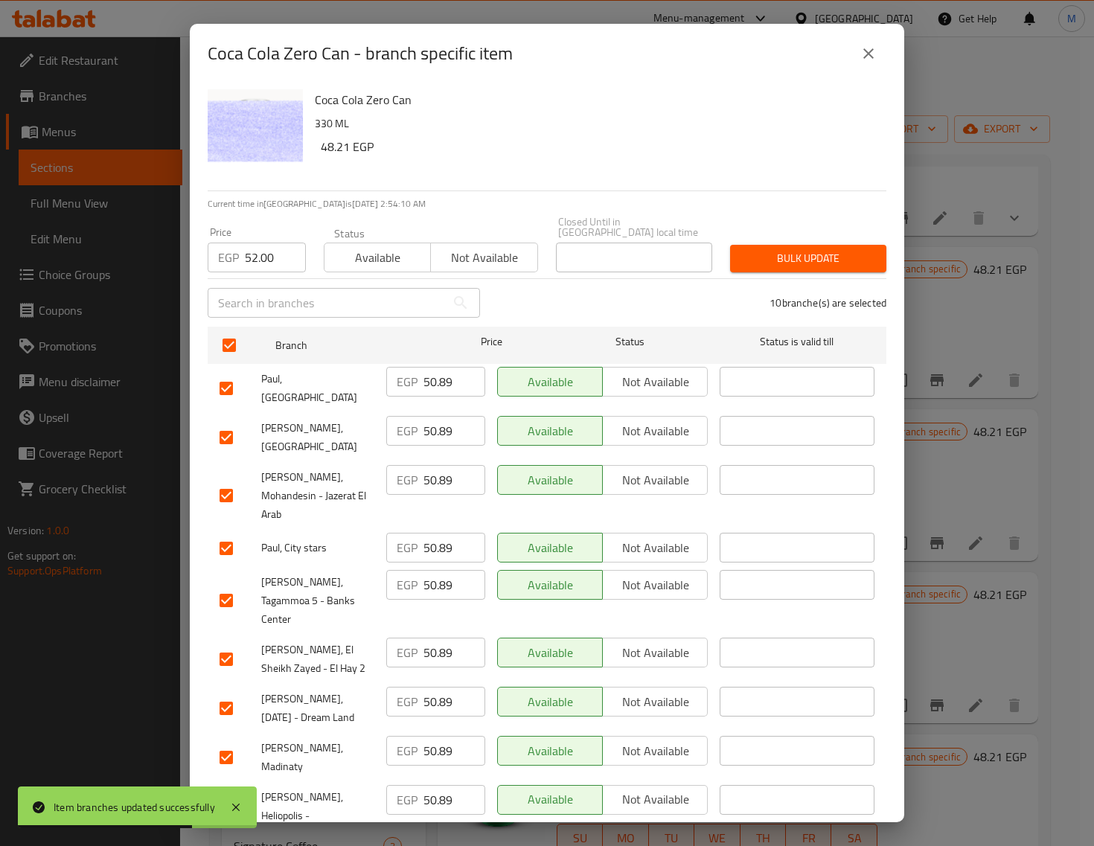
click at [857, 249] on span "Bulk update" at bounding box center [808, 258] width 132 height 19
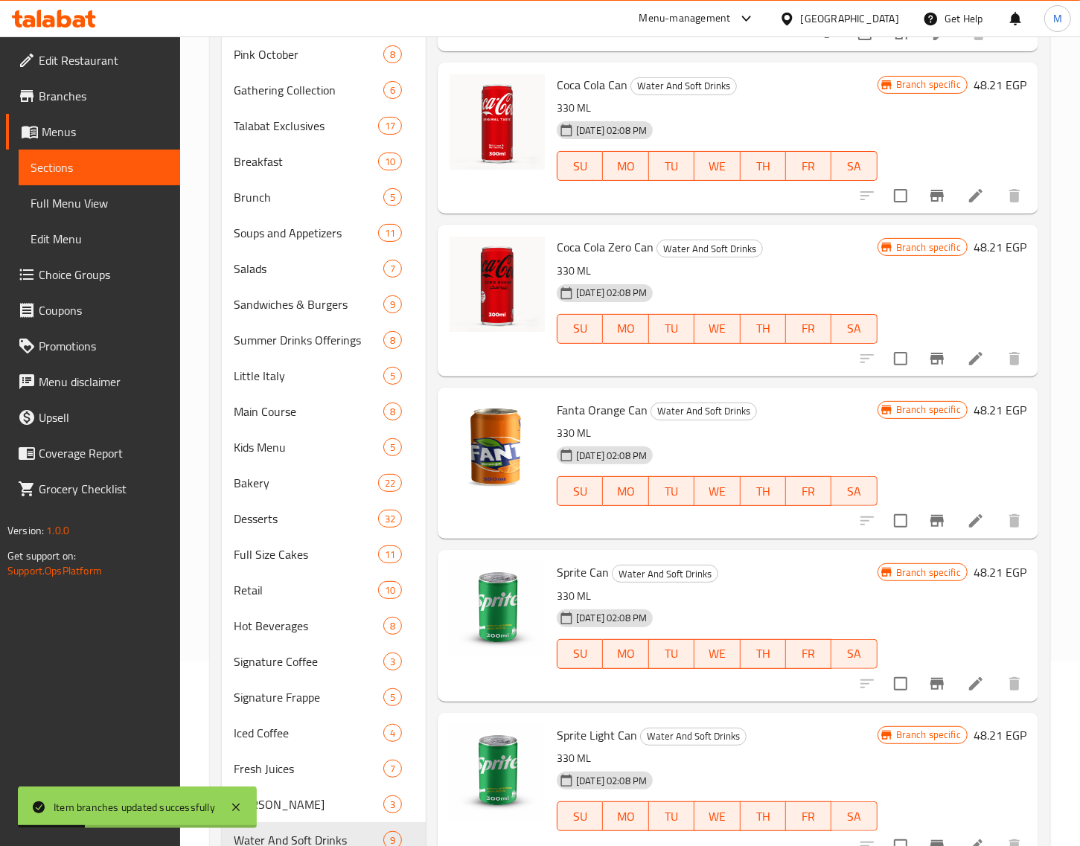
scroll to position [186, 0]
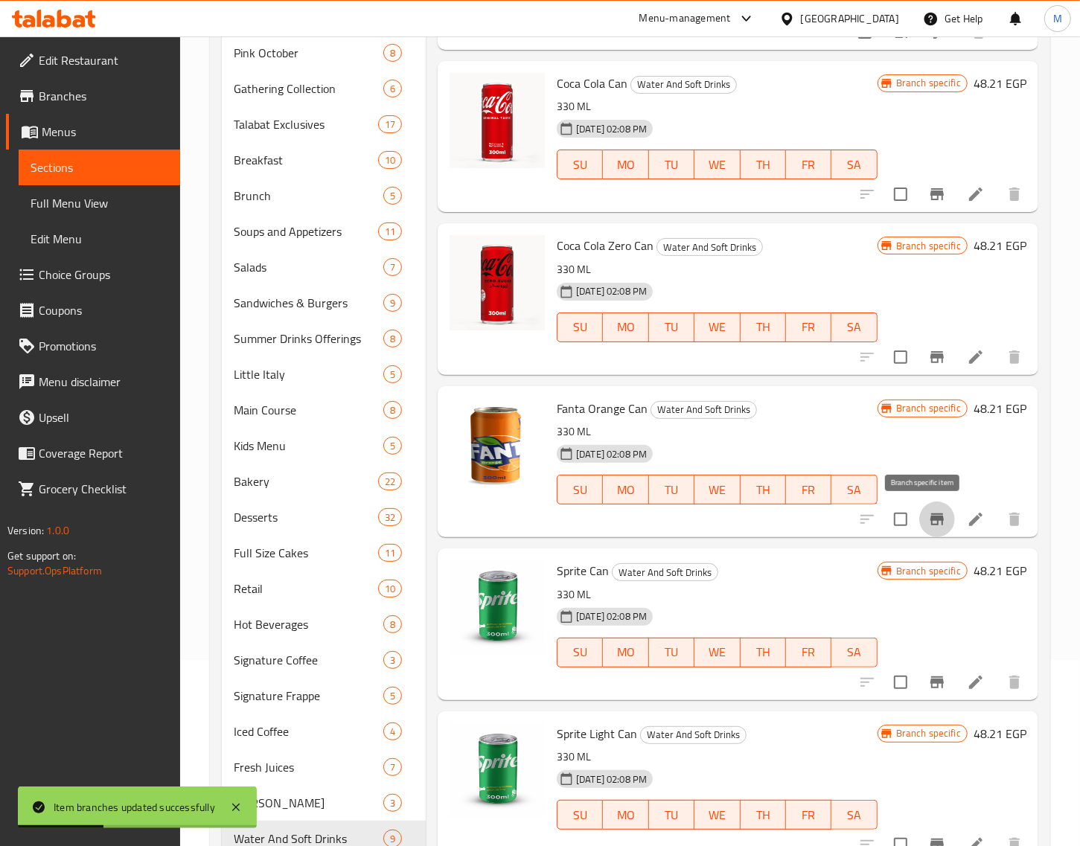
click at [930, 519] on icon "Branch-specific-item" at bounding box center [936, 520] width 13 height 12
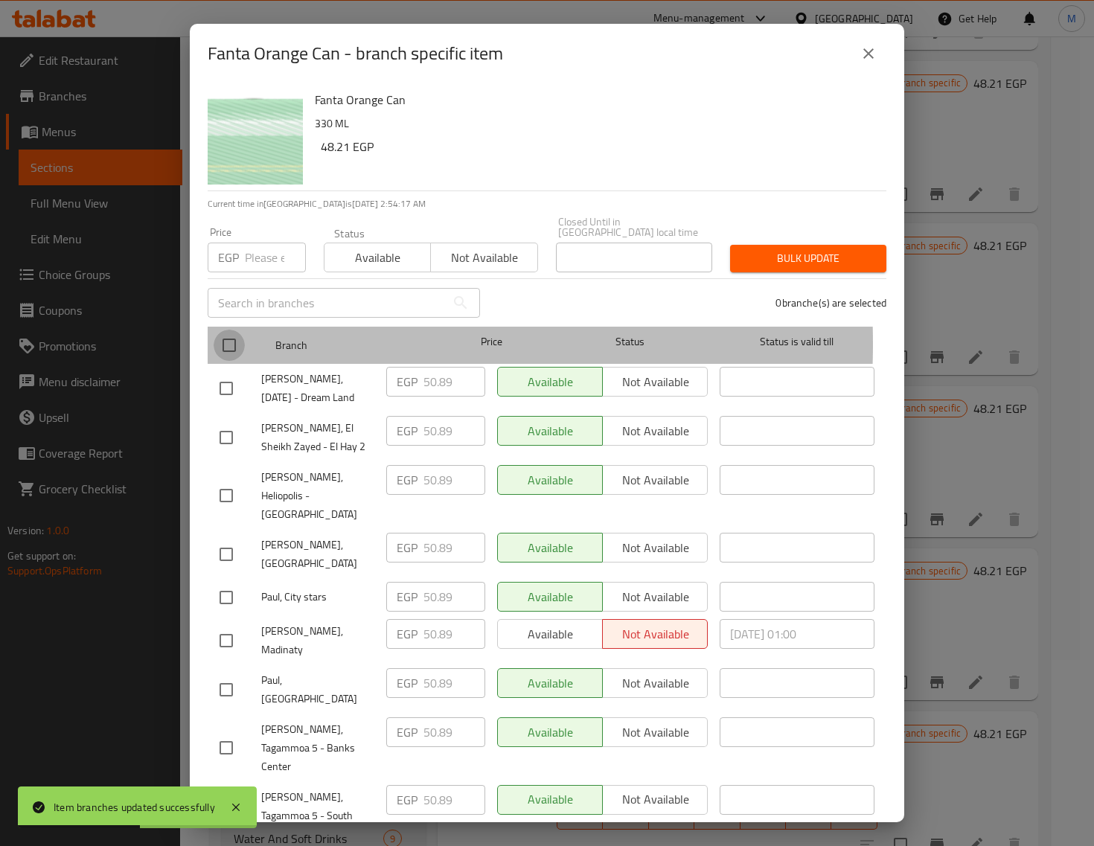
click at [231, 333] on input "checkbox" at bounding box center [229, 345] width 31 height 31
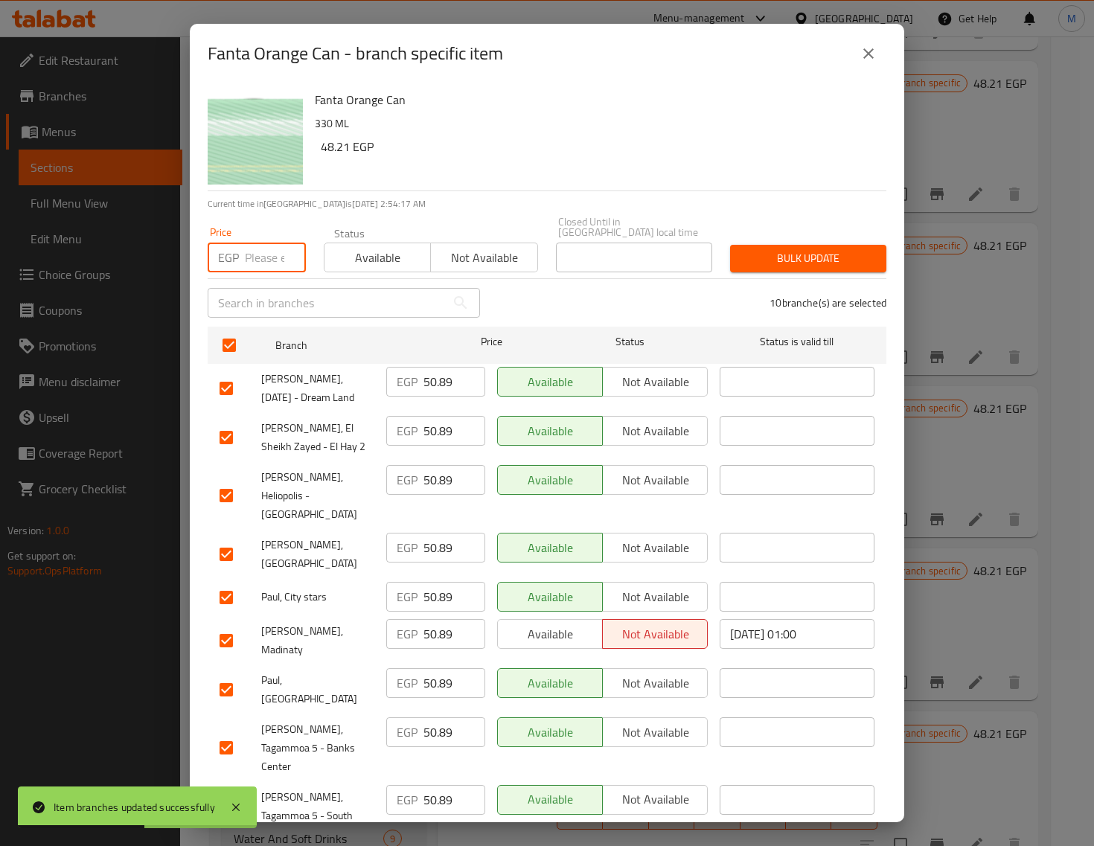
click at [245, 250] on input "number" at bounding box center [275, 258] width 61 height 30
paste input "52.00"
click at [835, 245] on button "Bulk update" at bounding box center [808, 259] width 156 height 28
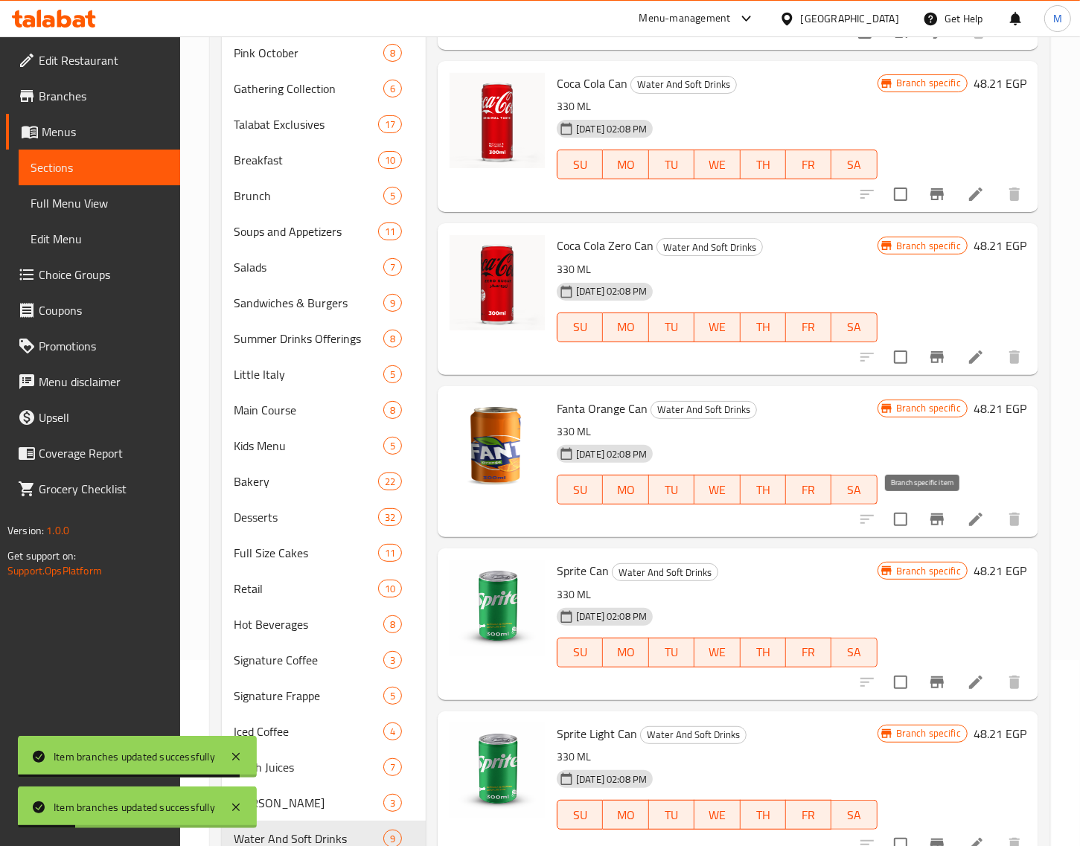
click at [930, 522] on icon "Branch-specific-item" at bounding box center [936, 520] width 13 height 12
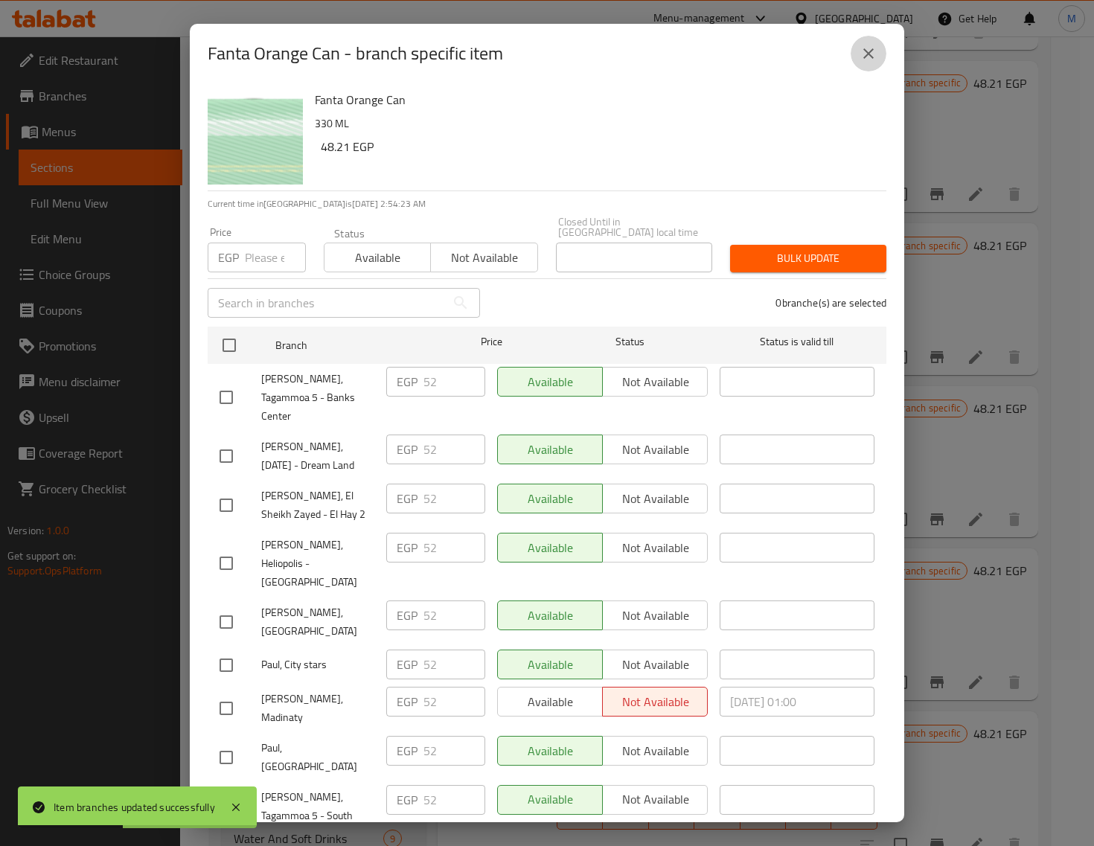
click at [861, 65] on button "close" at bounding box center [869, 54] width 36 height 36
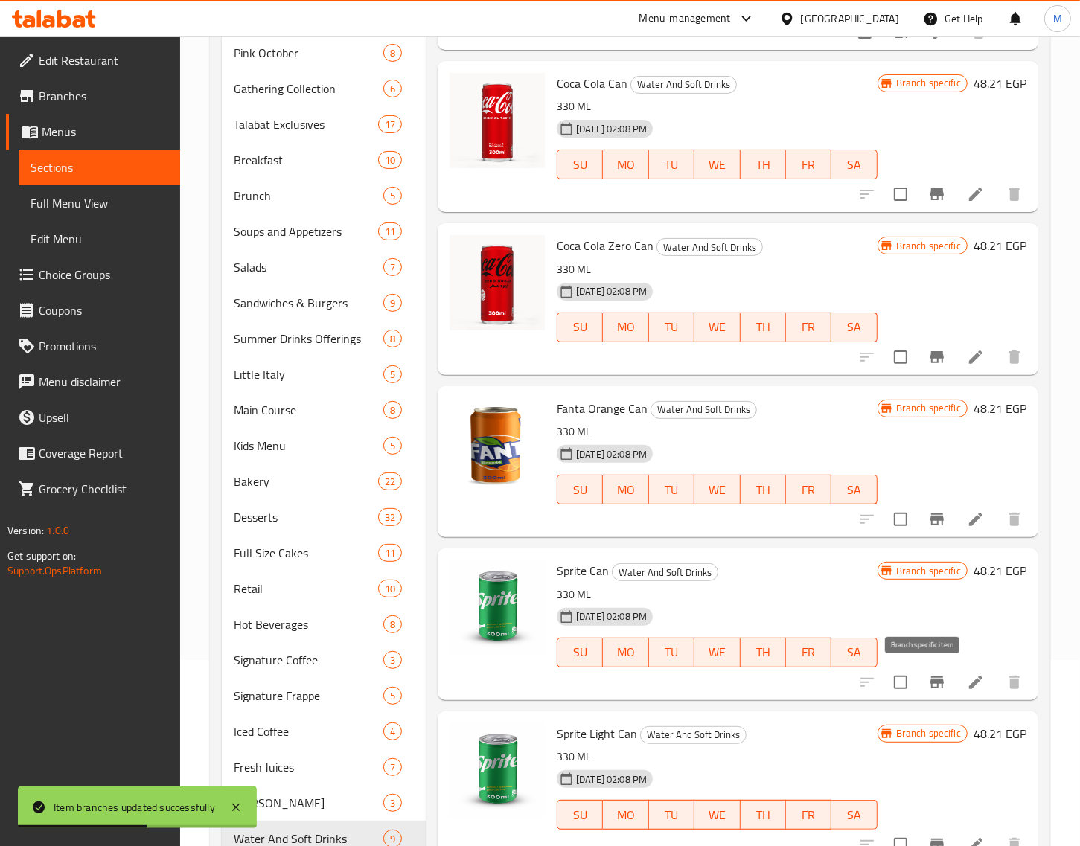
click at [930, 685] on icon "Branch-specific-item" at bounding box center [936, 683] width 13 height 12
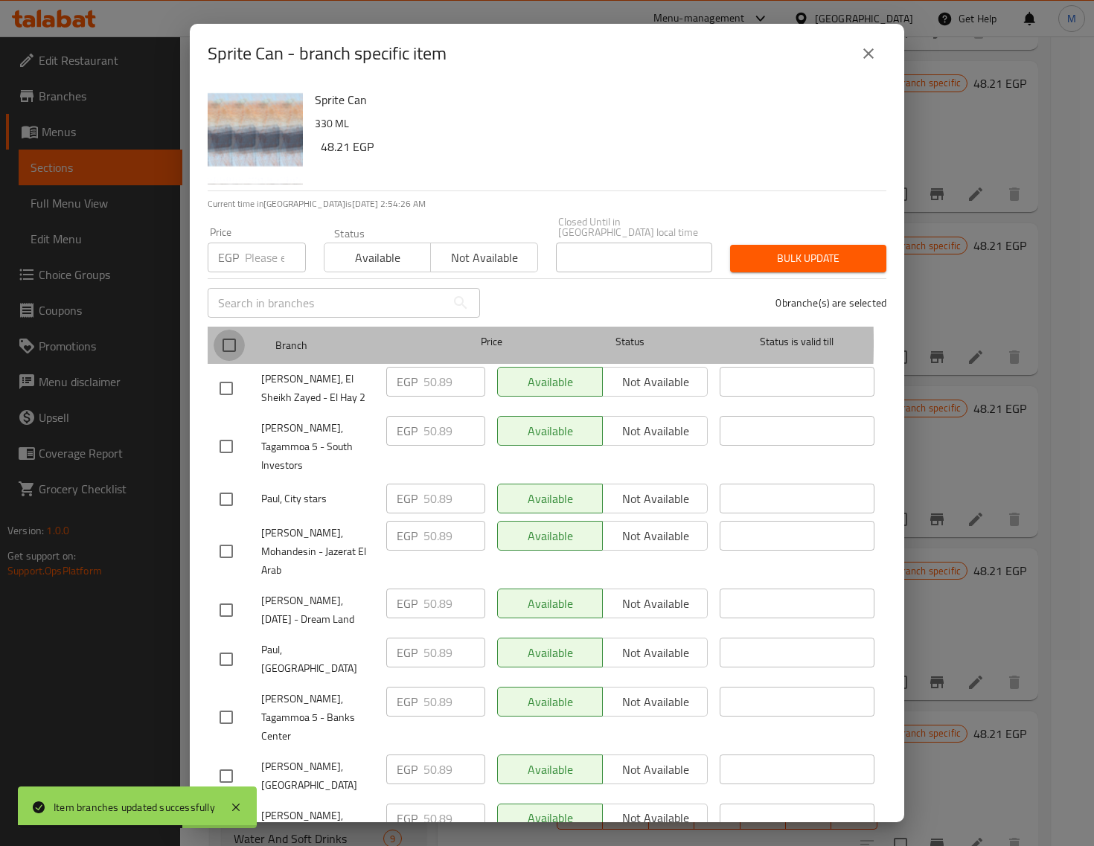
click at [220, 332] on input "checkbox" at bounding box center [229, 345] width 31 height 31
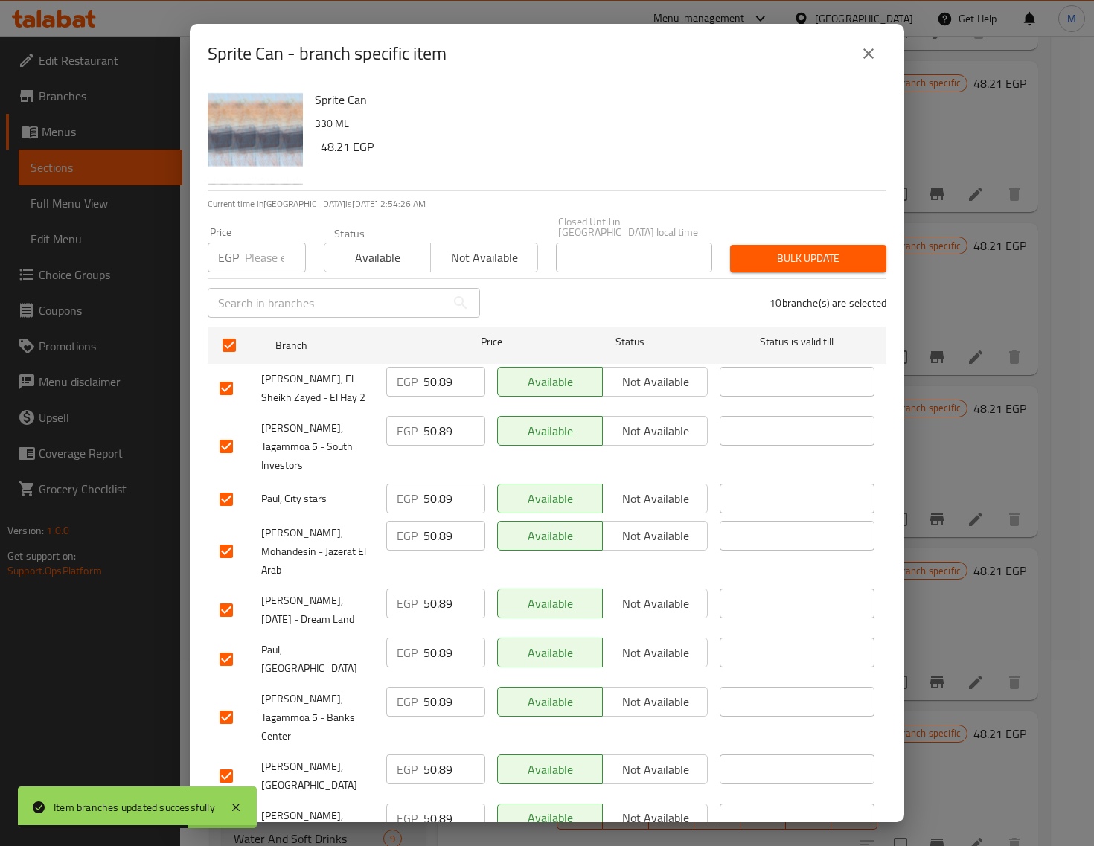
click at [239, 243] on div "EGP Price" at bounding box center [257, 258] width 98 height 30
paste input "52.00"
click at [776, 252] on span "Bulk update" at bounding box center [808, 258] width 132 height 19
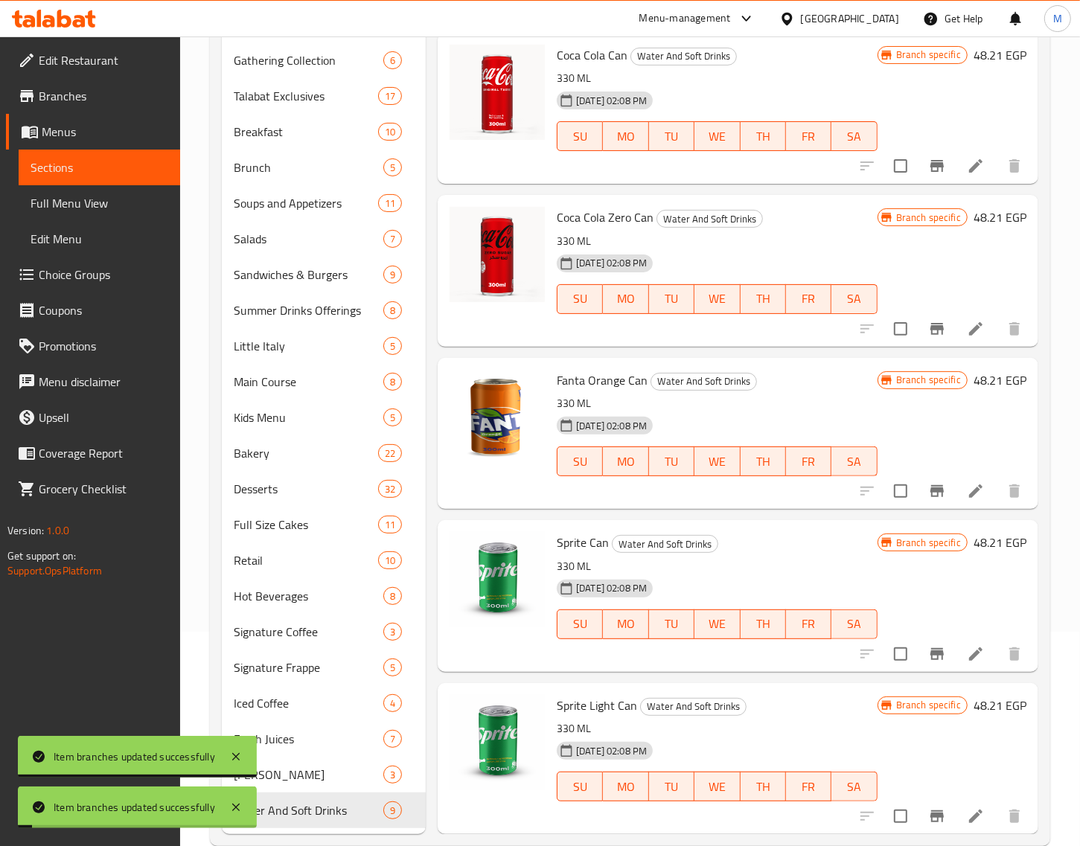
scroll to position [243, 0]
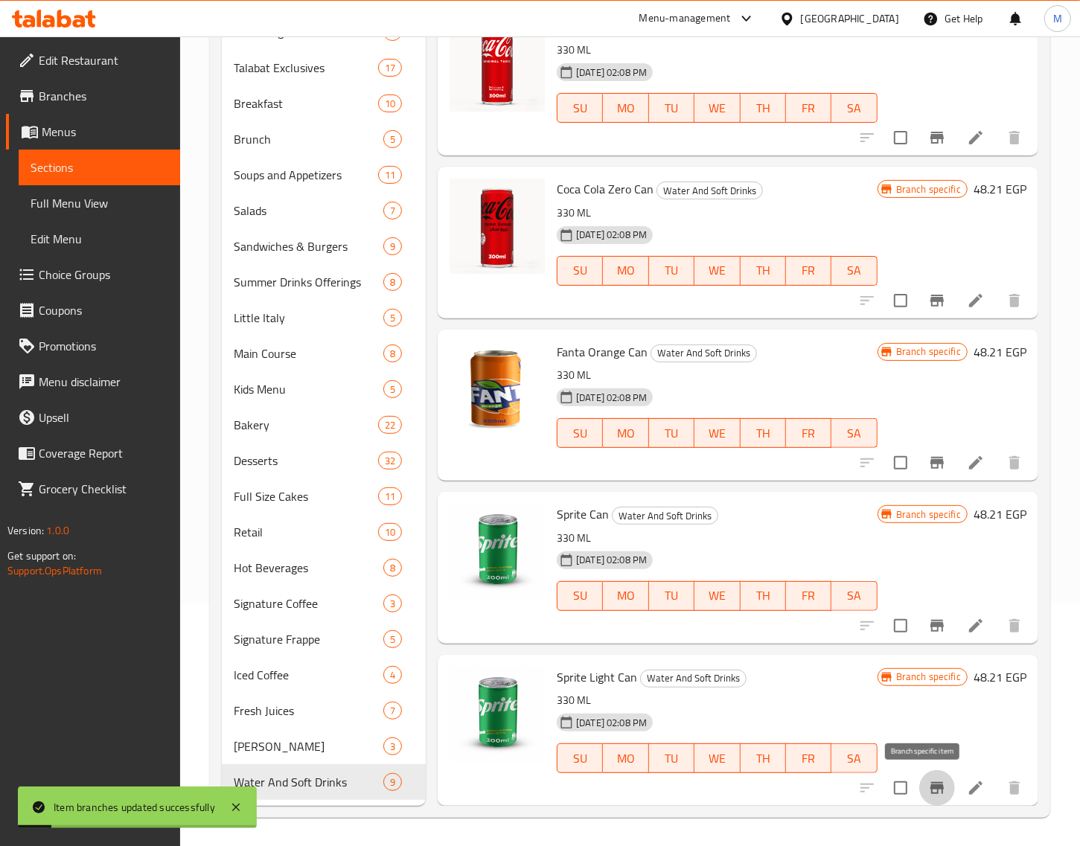
click at [930, 789] on icon "Branch-specific-item" at bounding box center [936, 788] width 13 height 12
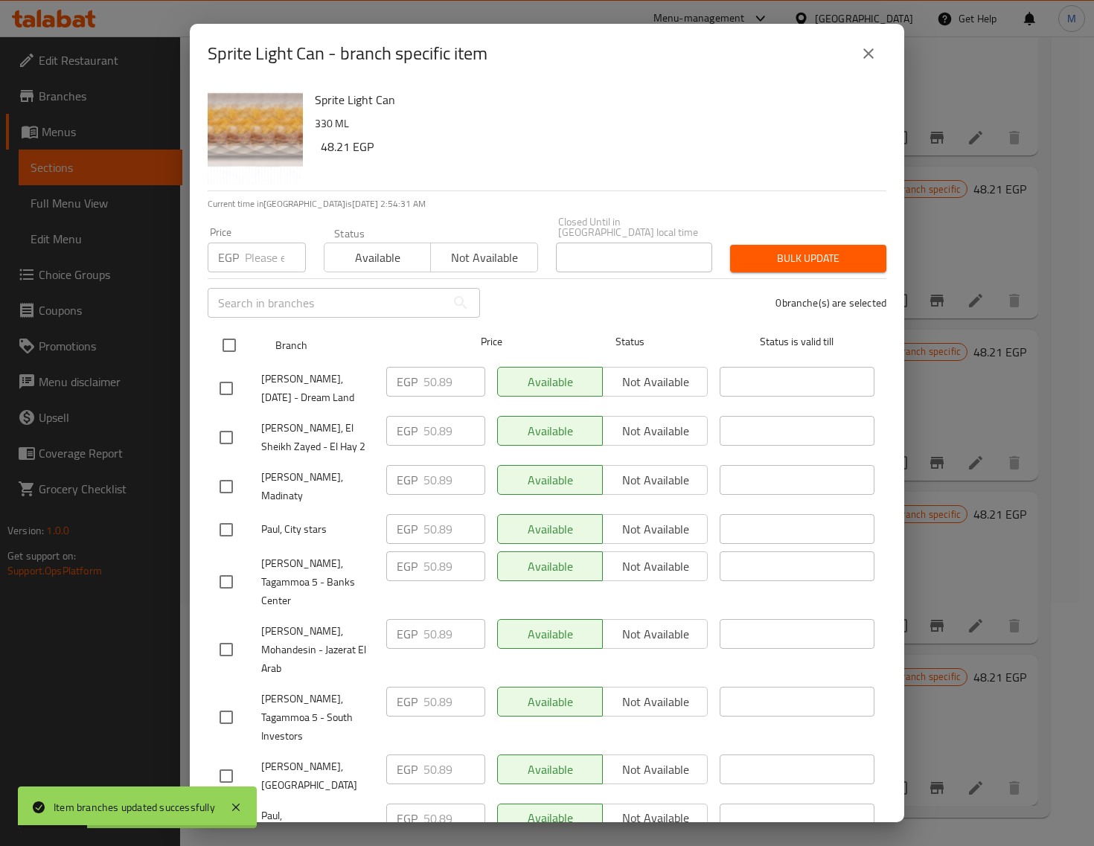
click at [232, 333] on input "checkbox" at bounding box center [229, 345] width 31 height 31
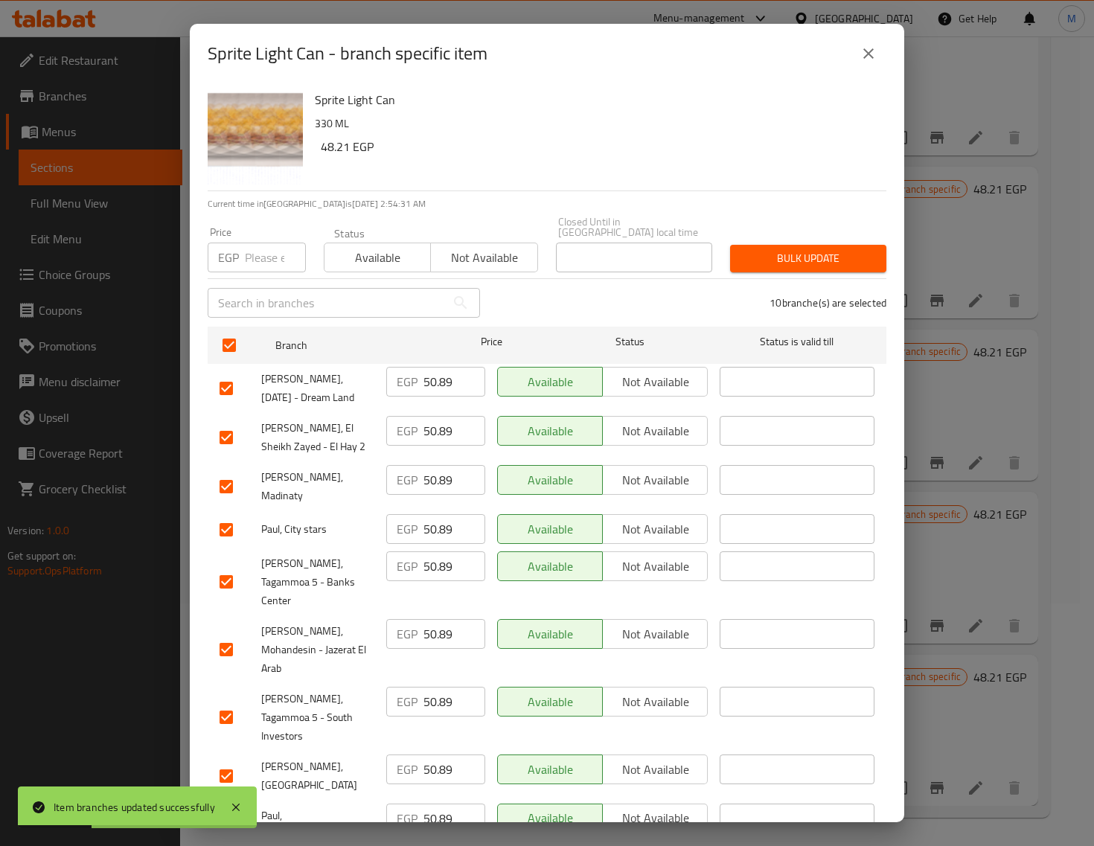
click at [234, 228] on div "Price EGP Price" at bounding box center [257, 249] width 98 height 45
click at [266, 243] on input "number" at bounding box center [275, 258] width 61 height 30
paste input "52.00"
click at [841, 249] on span "Bulk update" at bounding box center [808, 258] width 132 height 19
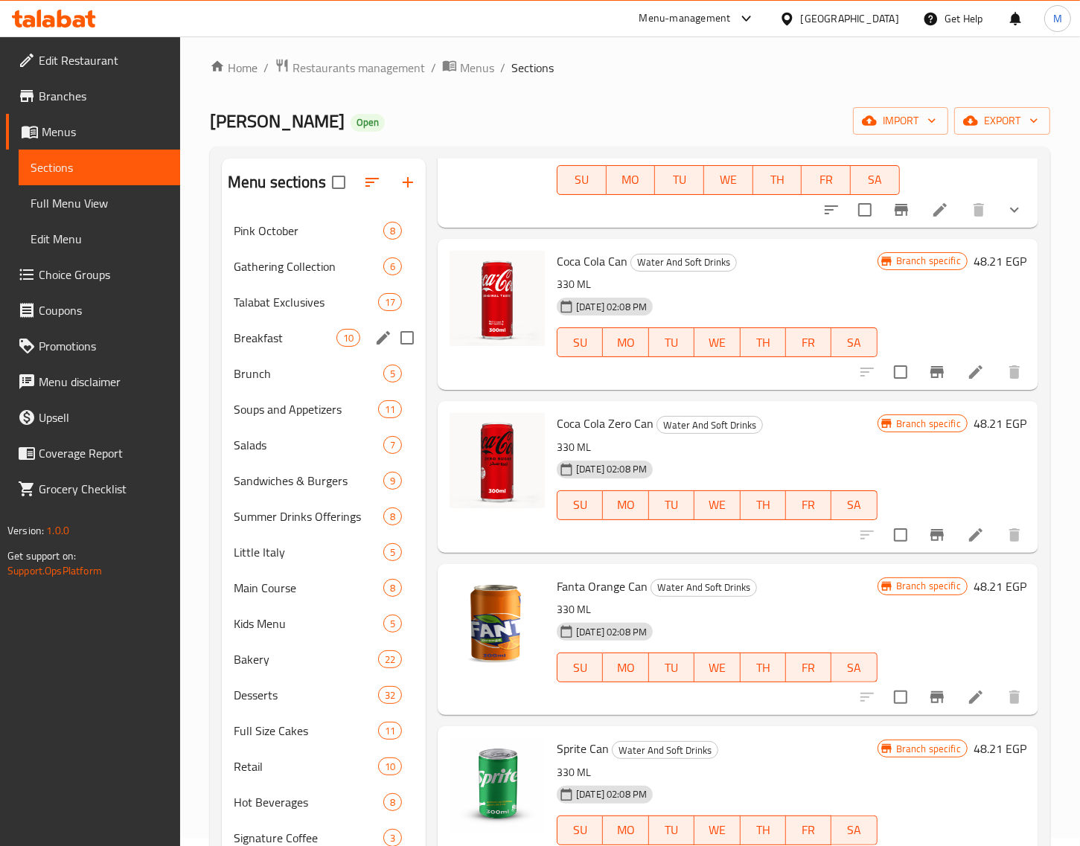
scroll to position [0, 0]
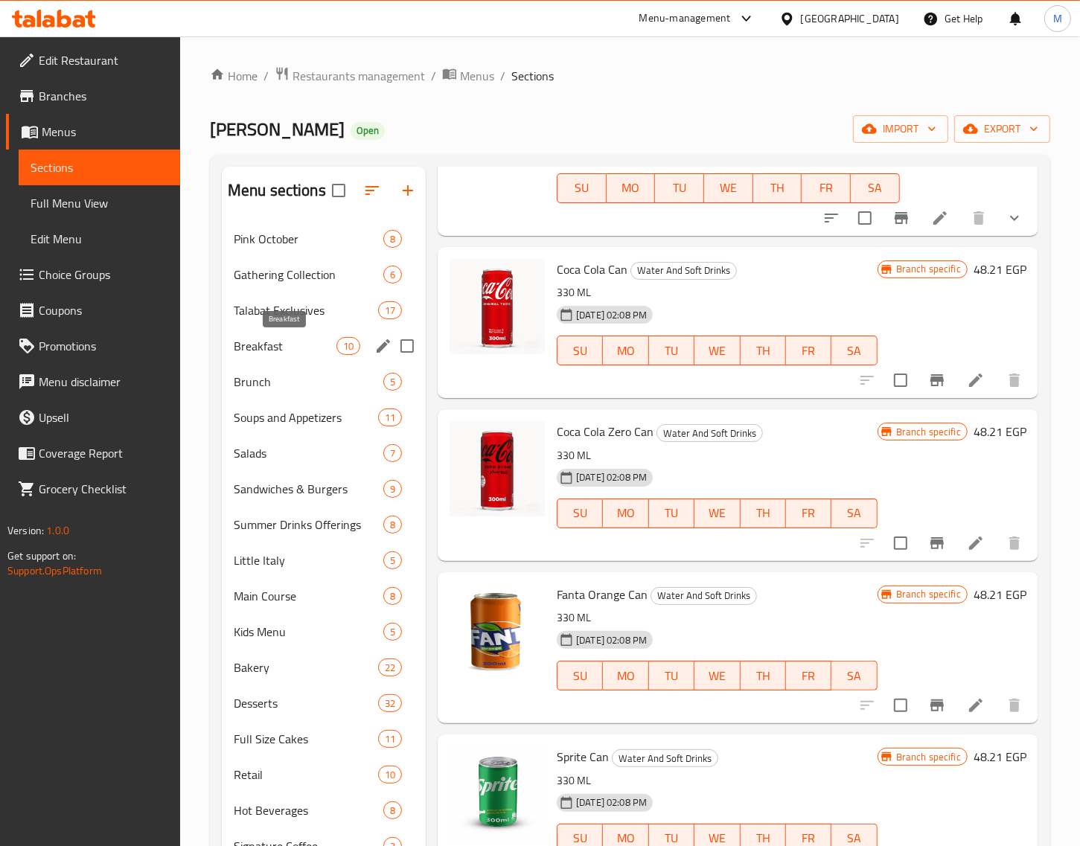
click at [319, 341] on span "Breakfast" at bounding box center [285, 346] width 103 height 18
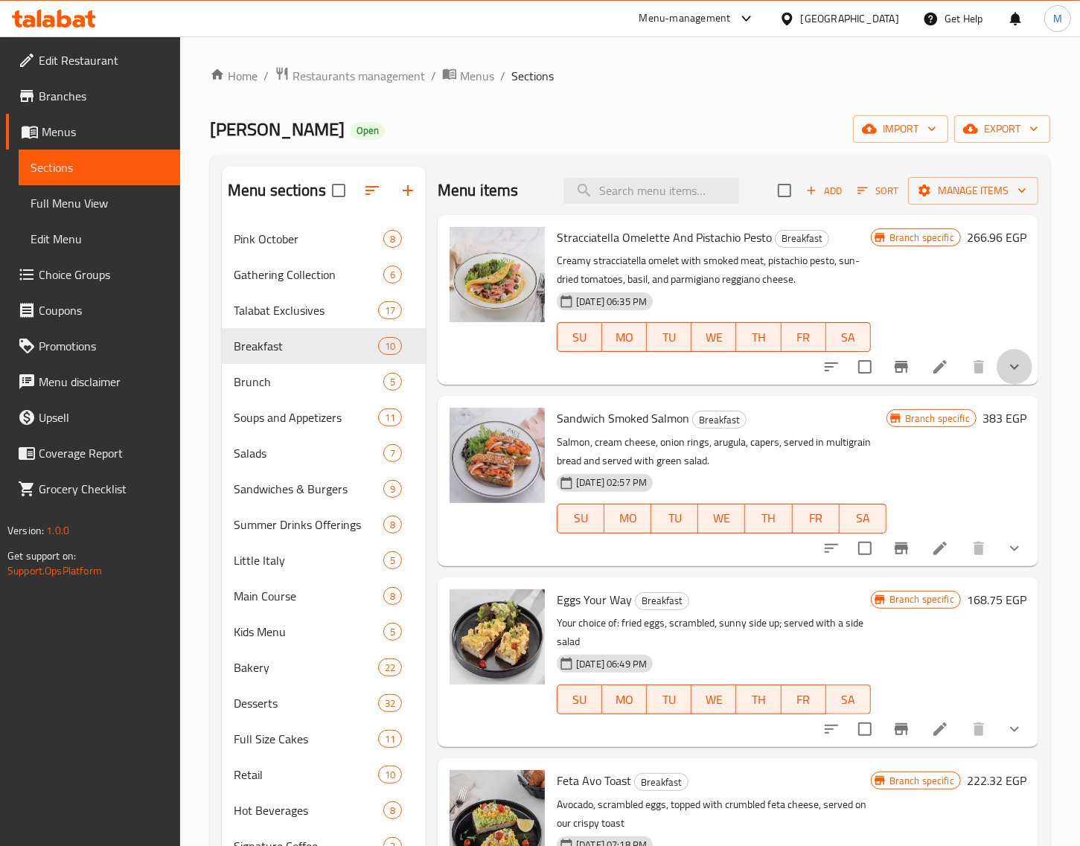
click at [1006, 371] on icon "show more" at bounding box center [1015, 367] width 18 height 18
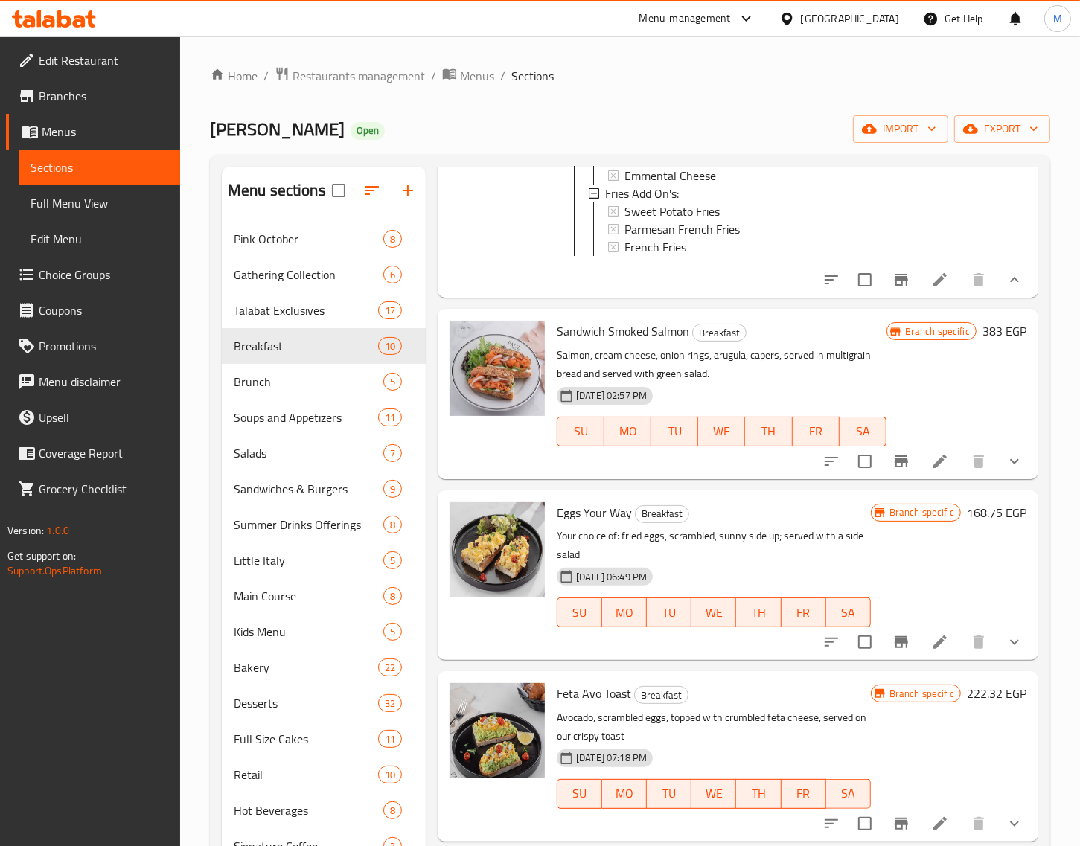
scroll to position [372, 0]
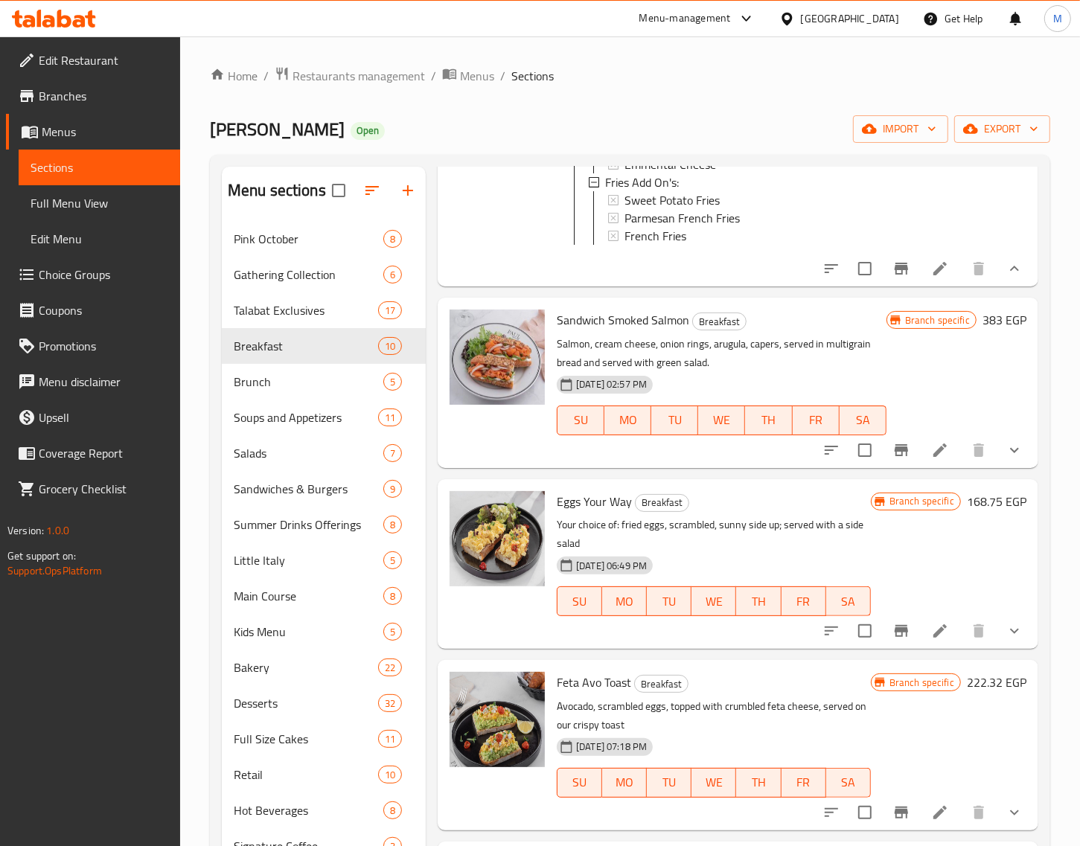
click at [1006, 459] on icon "show more" at bounding box center [1015, 450] width 18 height 18
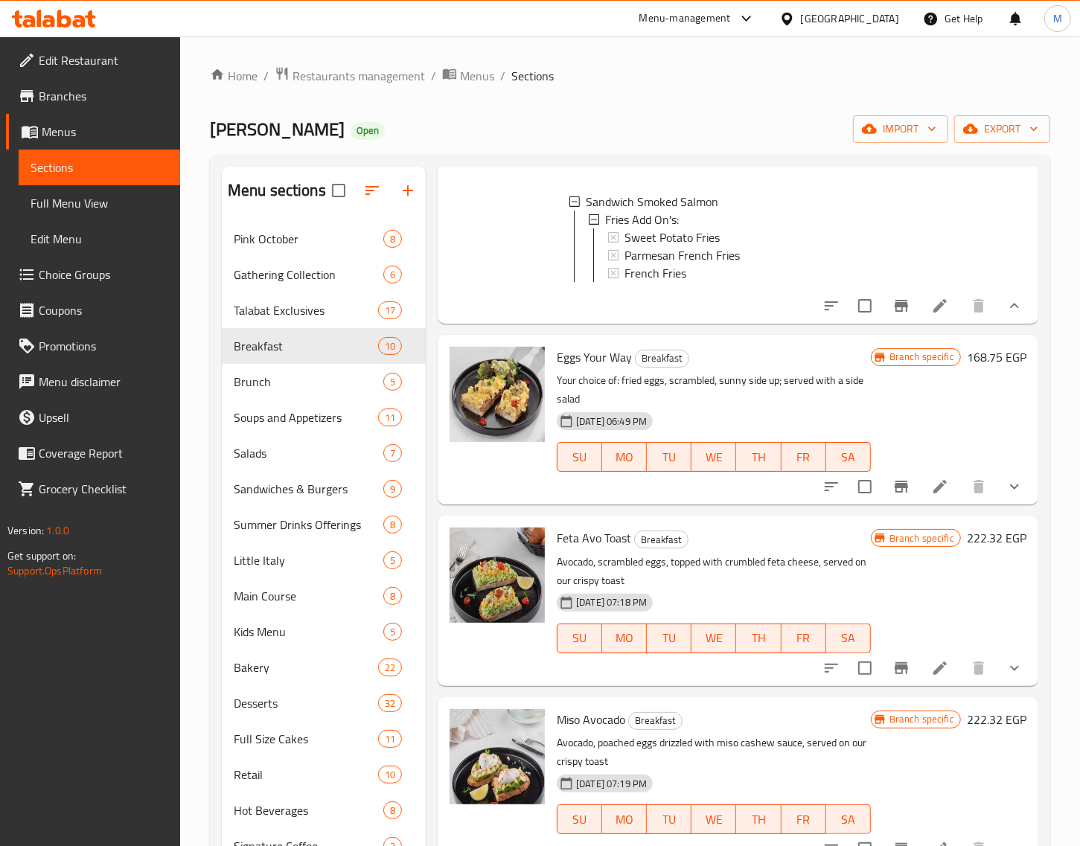
scroll to position [651, 0]
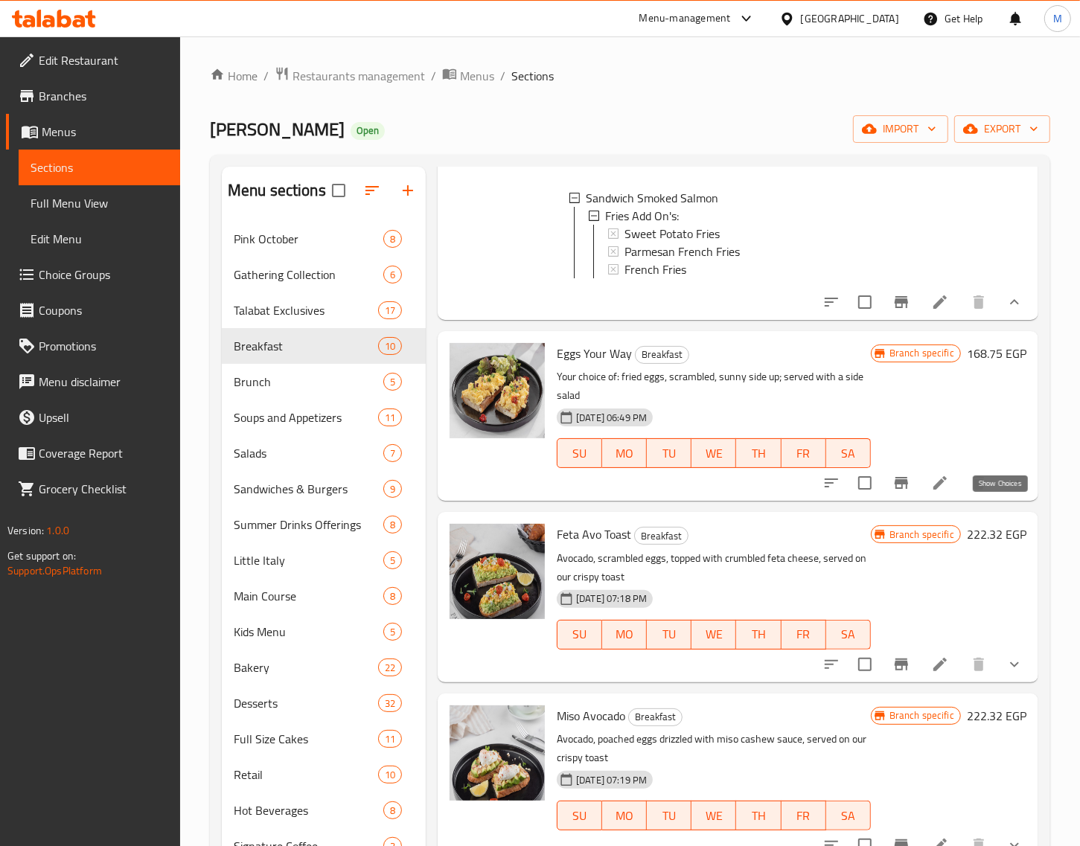
click at [1006, 492] on icon "show more" at bounding box center [1015, 483] width 18 height 18
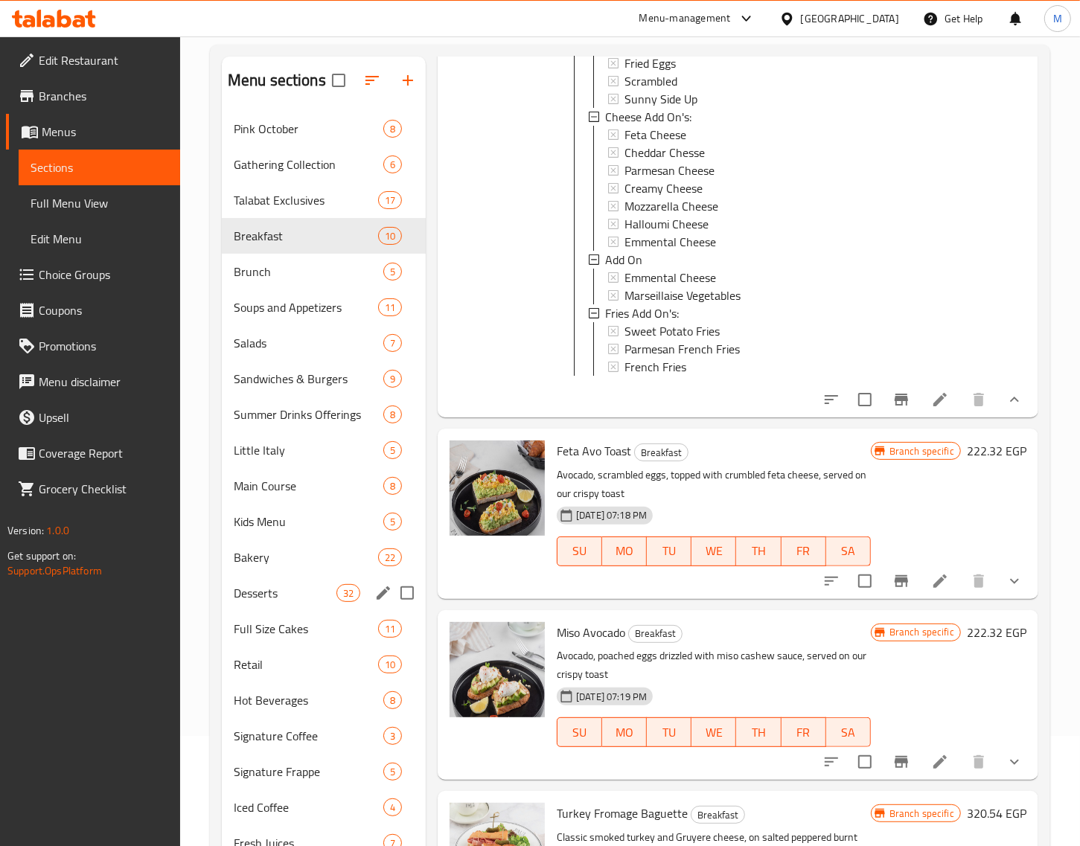
scroll to position [243, 0]
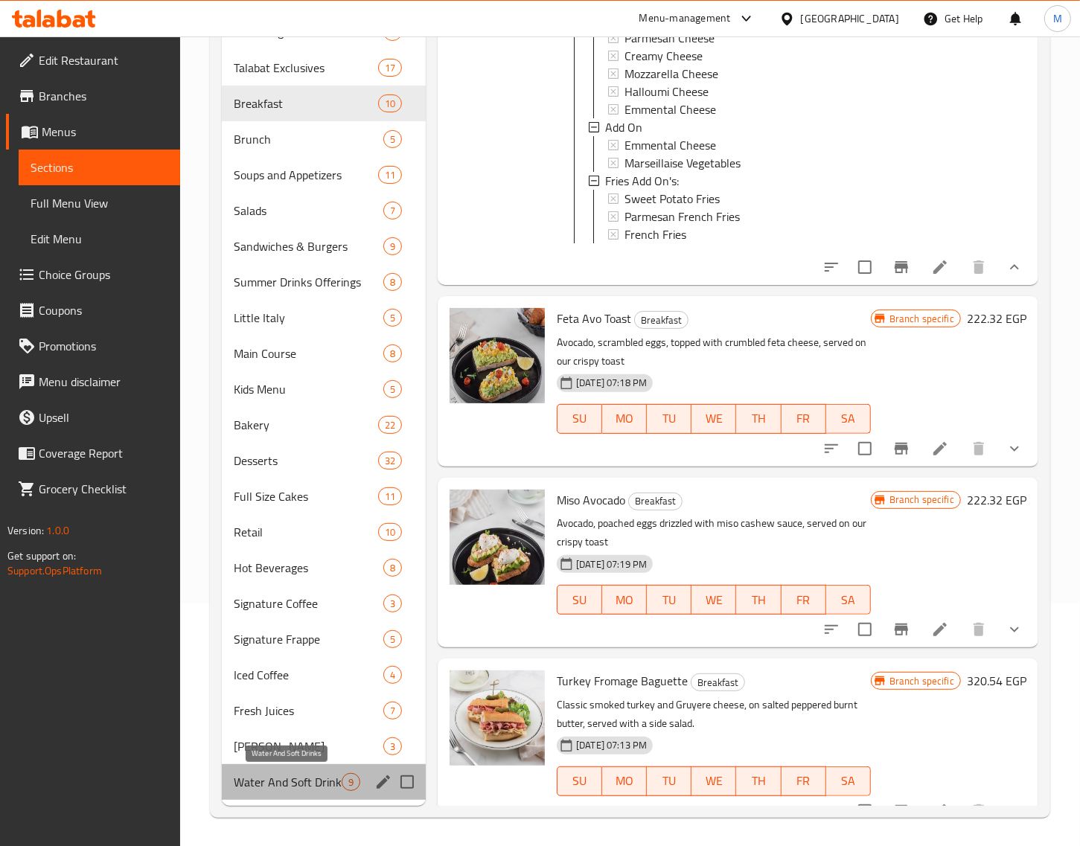
click at [316, 782] on span "Water And Soft Drinks" at bounding box center [288, 782] width 108 height 18
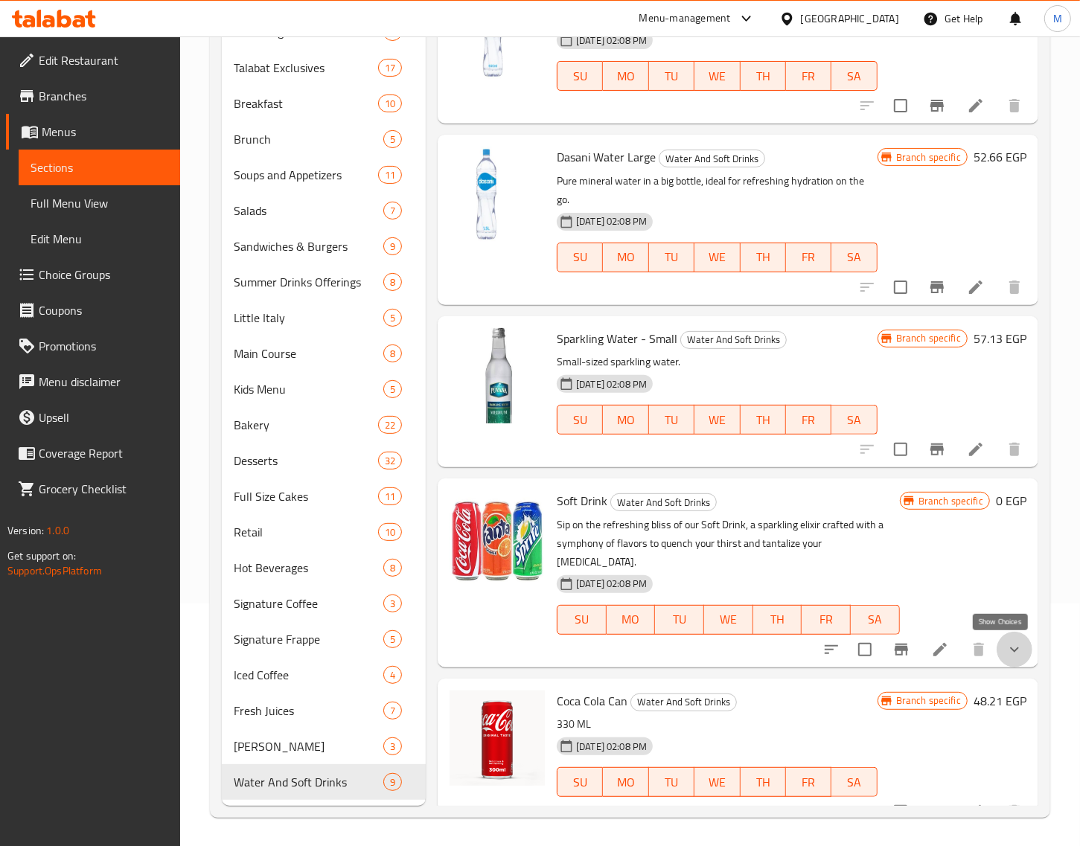
click at [1006, 649] on icon "show more" at bounding box center [1015, 650] width 18 height 18
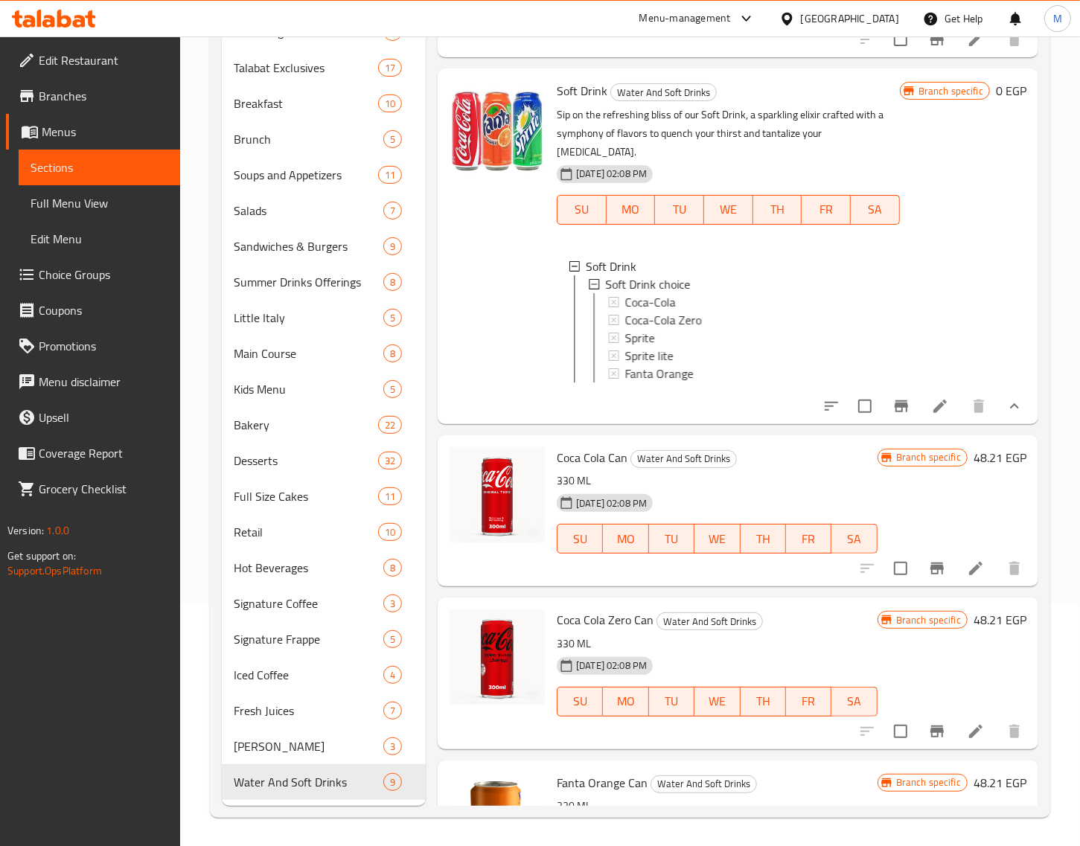
scroll to position [465, 0]
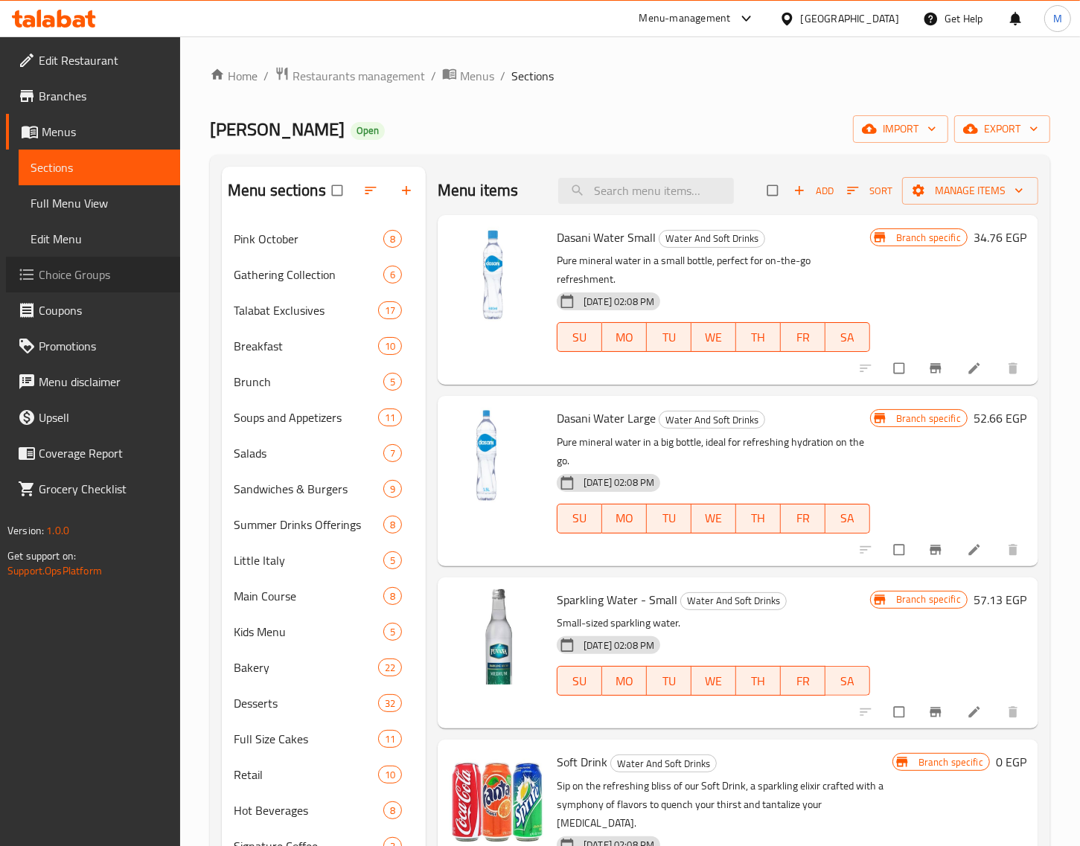
click at [108, 272] on span "Choice Groups" at bounding box center [104, 275] width 130 height 18
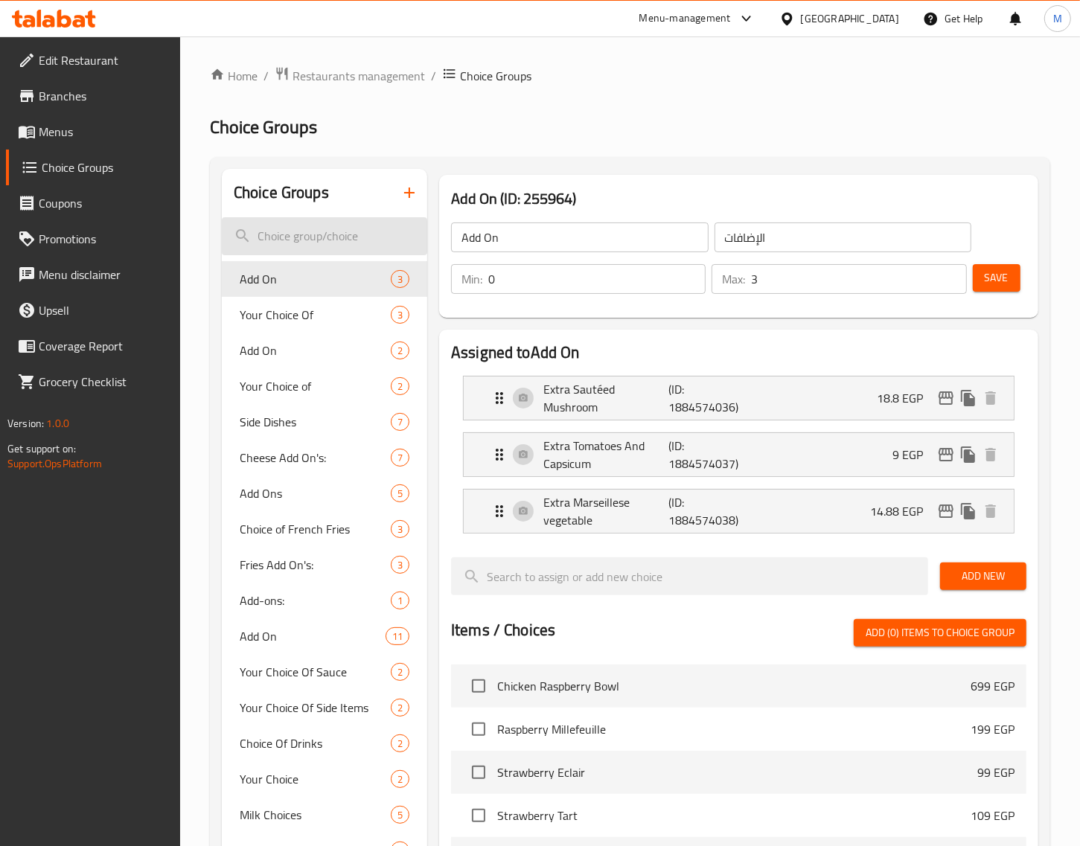
click at [295, 242] on input "search" at bounding box center [324, 236] width 205 height 38
click at [291, 240] on input "search" at bounding box center [324, 236] width 205 height 38
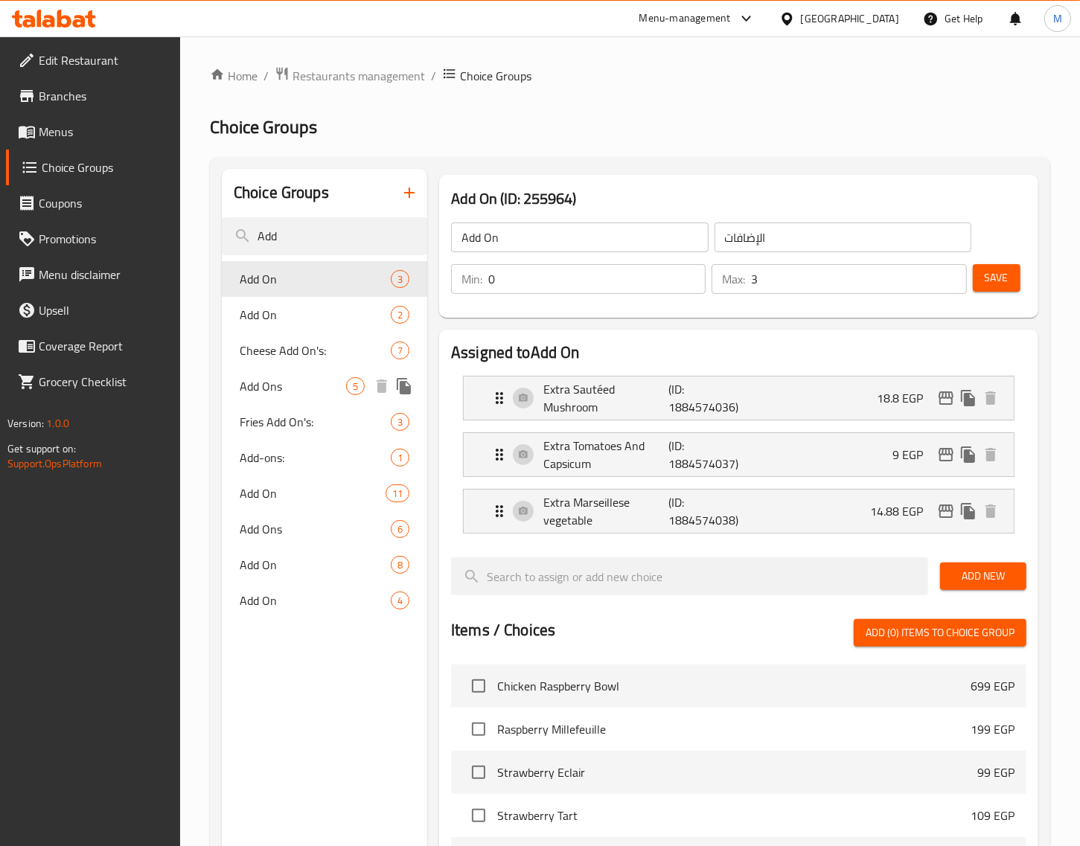
type input "Add"
click at [268, 380] on span "Add Ons" at bounding box center [293, 386] width 106 height 18
type input "Add Ons"
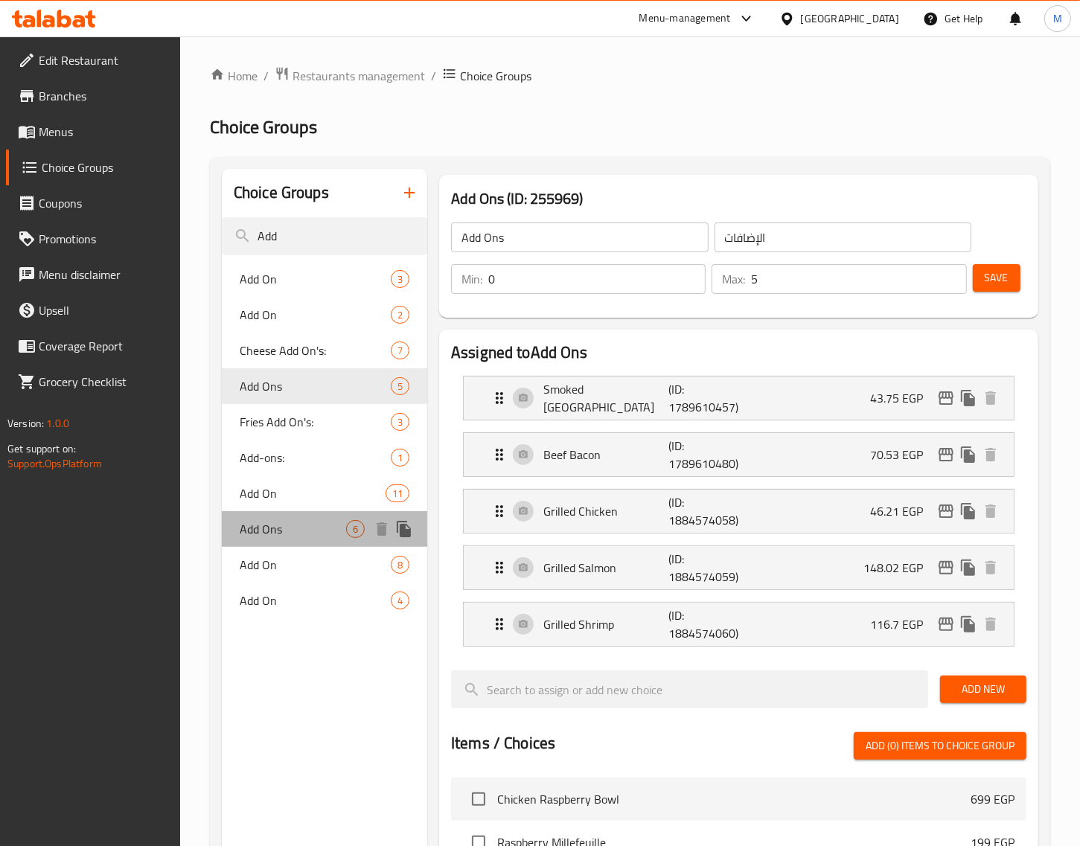
click at [288, 523] on span "Add Ons" at bounding box center [293, 529] width 106 height 18
type input "6"
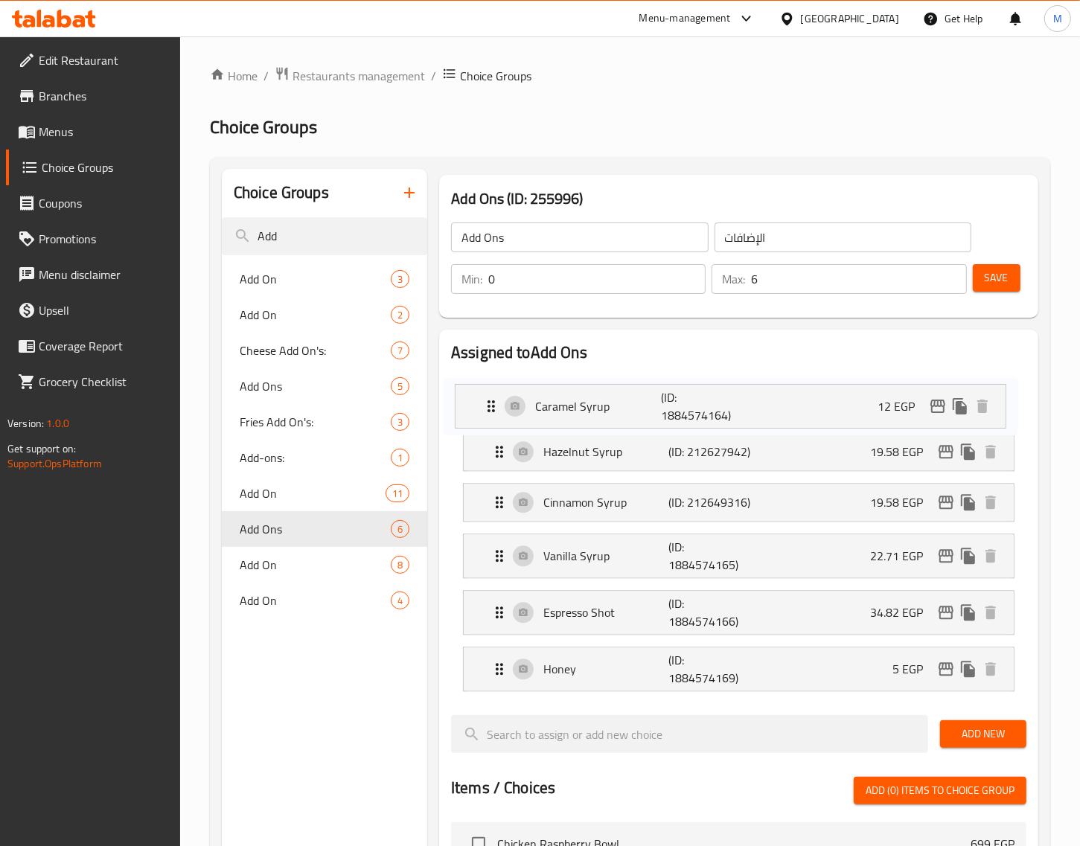
drag, startPoint x: 506, startPoint y: 504, endPoint x: 496, endPoint y: 406, distance: 98.0
click at [496, 406] on nav "Hazelnut Syrup (ID: 212627942) 19.58 EGP Name (En) Hazelnut Syrup Name (En) Nam…" at bounding box center [738, 533] width 575 height 339
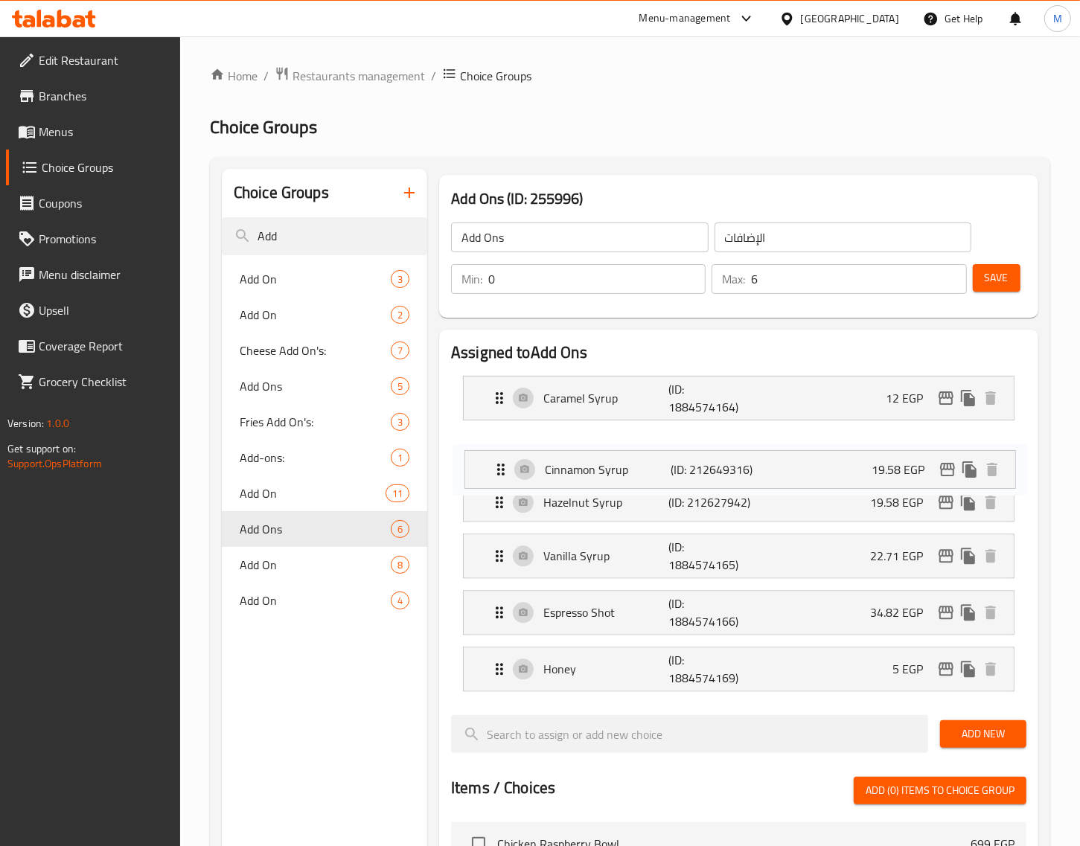
drag, startPoint x: 506, startPoint y: 499, endPoint x: 508, endPoint y: 460, distance: 39.5
click at [508, 460] on nav "Caramel Syrup (ID: 1884574164) 12 EGP Name (En) Caramel Syrup Name (En) Name (A…" at bounding box center [738, 533] width 575 height 339
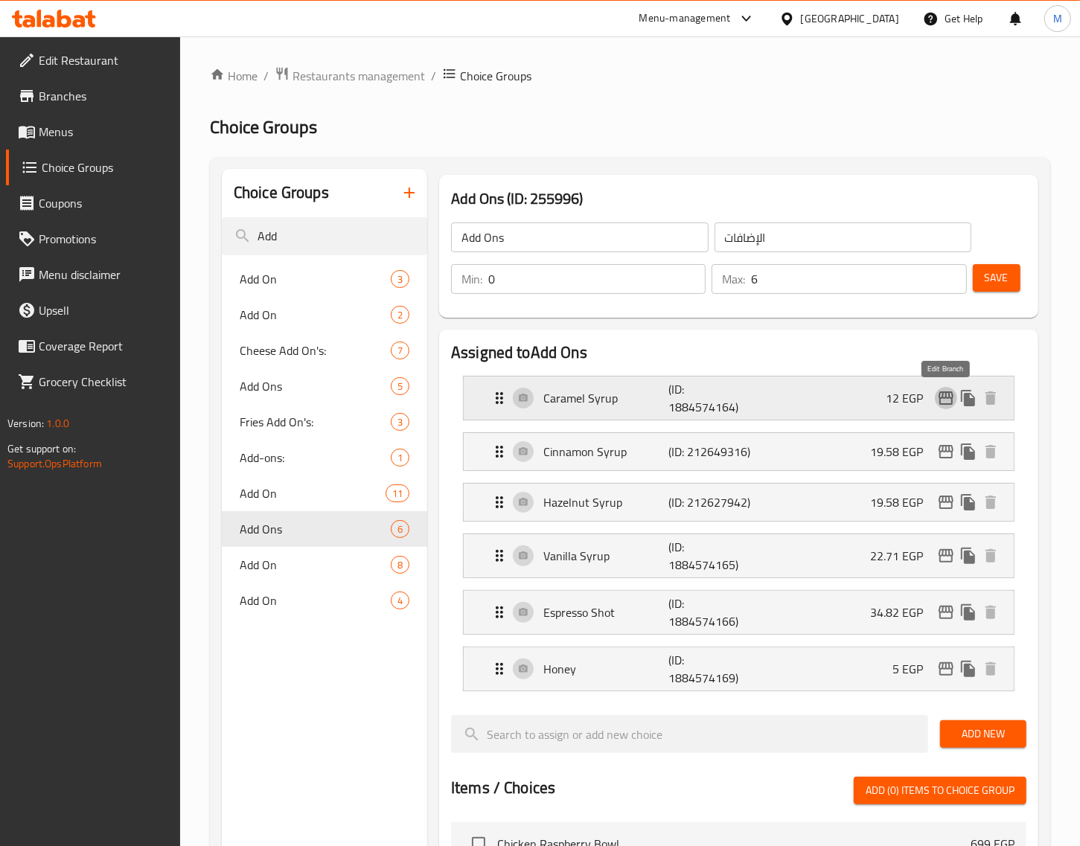
click at [946, 399] on icon "edit" at bounding box center [946, 398] width 18 height 18
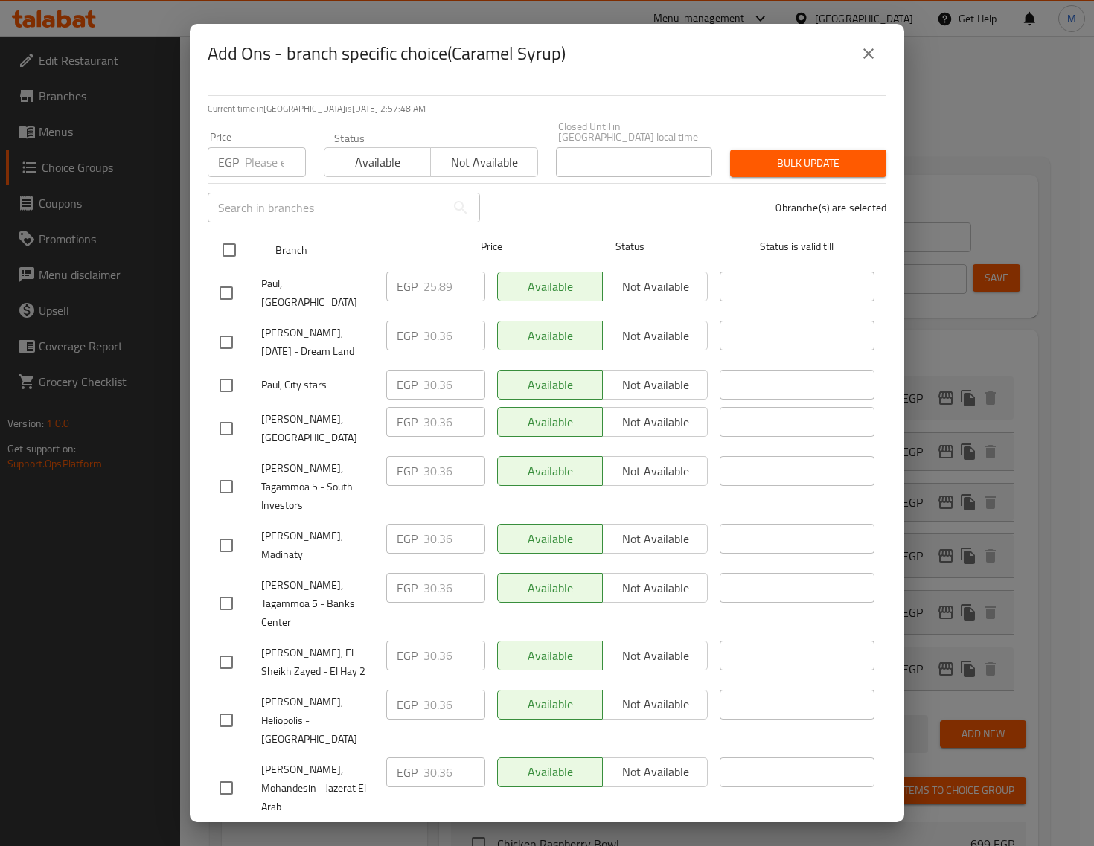
click at [236, 266] on input "checkbox" at bounding box center [229, 249] width 31 height 31
checkbox input "true"
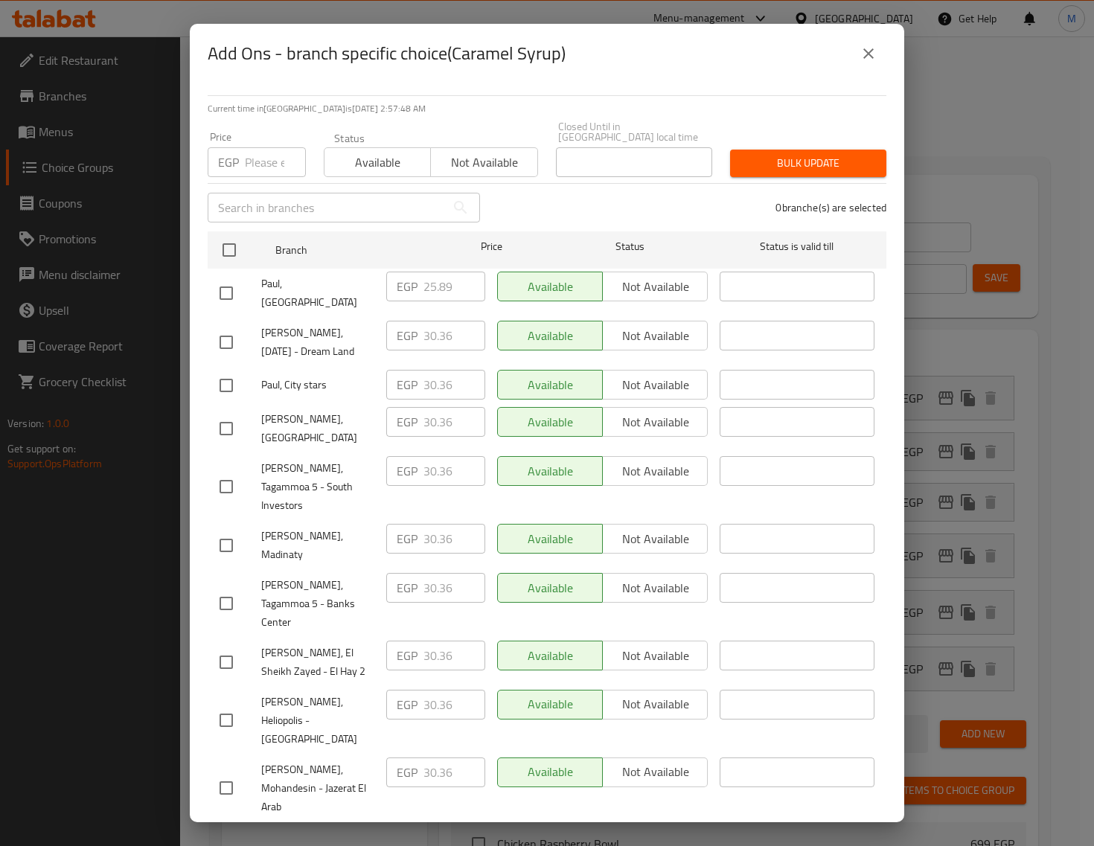
checkbox input "true"
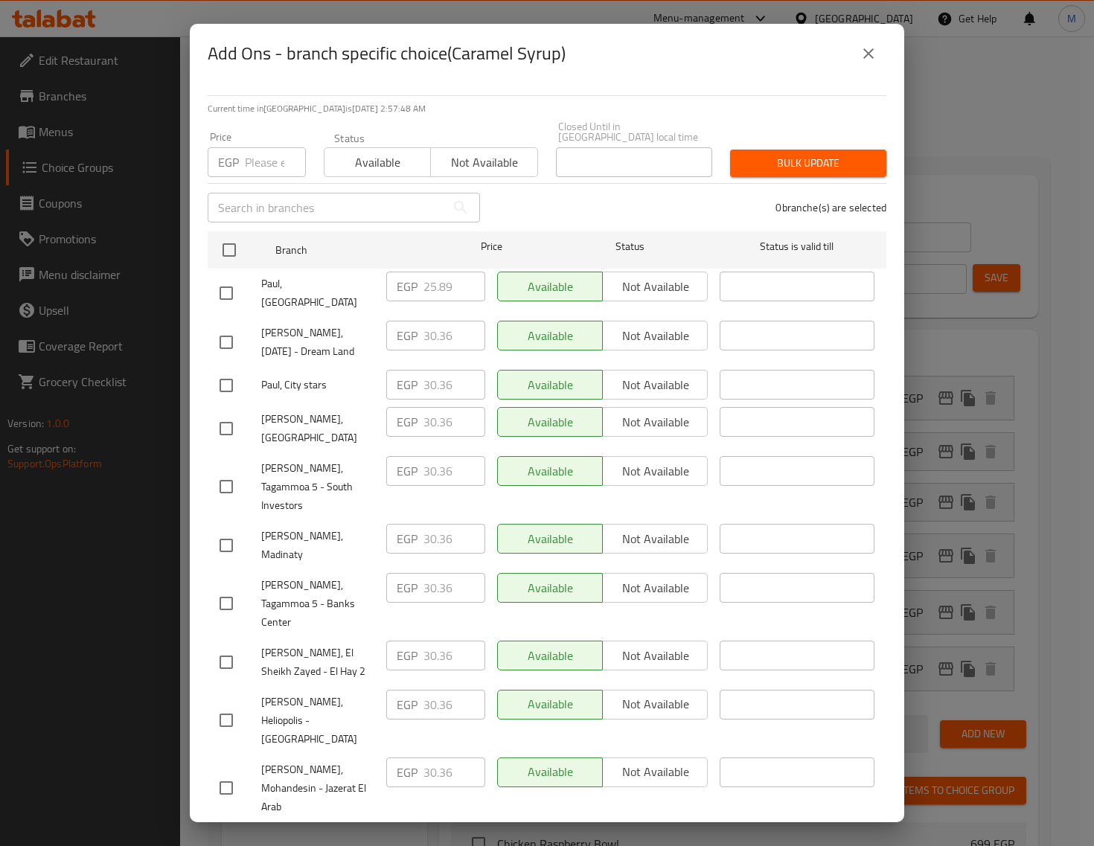
checkbox input "true"
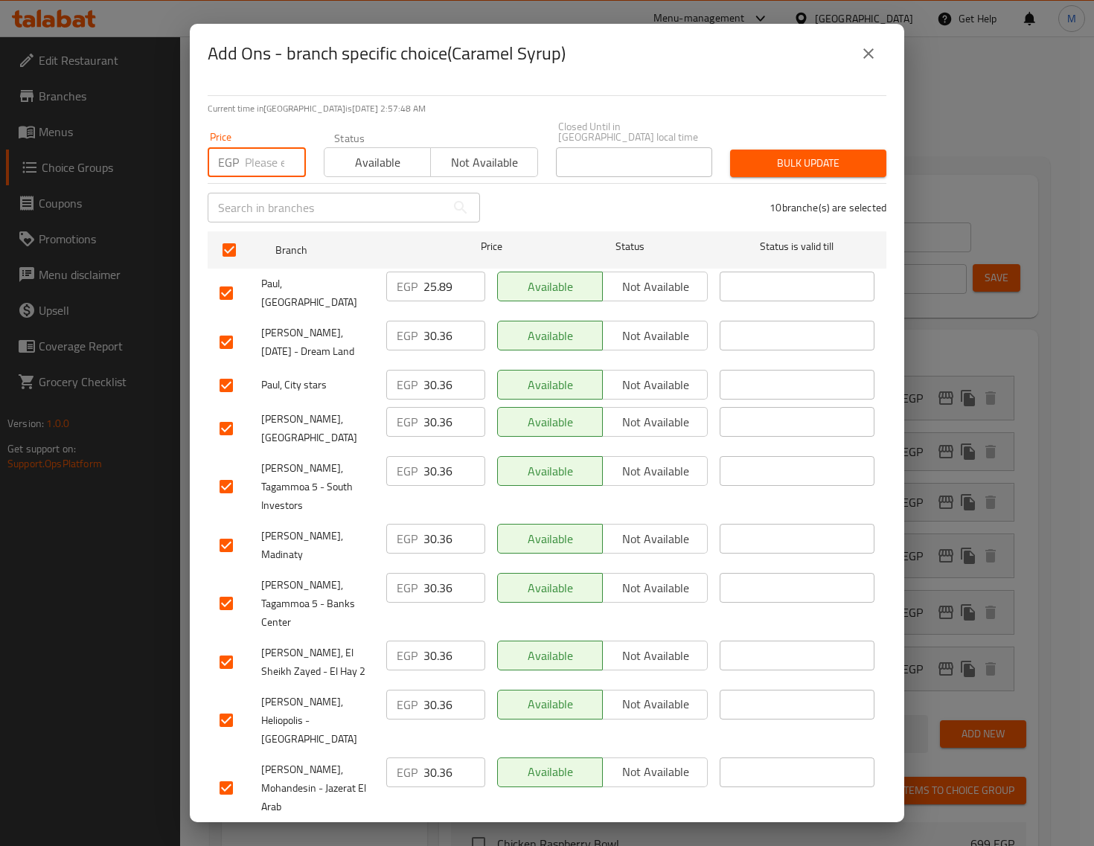
drag, startPoint x: 265, startPoint y: 192, endPoint x: 318, endPoint y: 233, distance: 66.8
click at [265, 177] on input "number" at bounding box center [275, 162] width 61 height 30
paste input "35"
type input "35"
click at [782, 173] on span "Bulk update" at bounding box center [808, 163] width 132 height 19
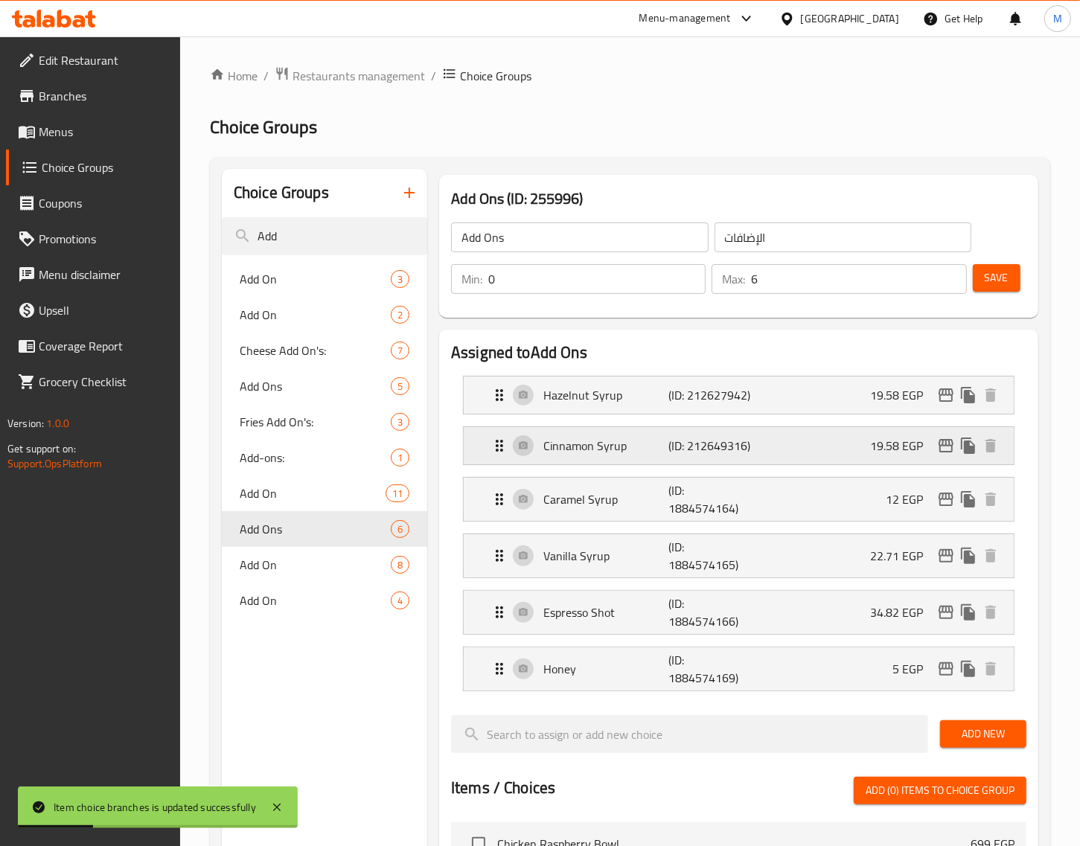
click at [947, 443] on icon "edit" at bounding box center [946, 446] width 18 height 18
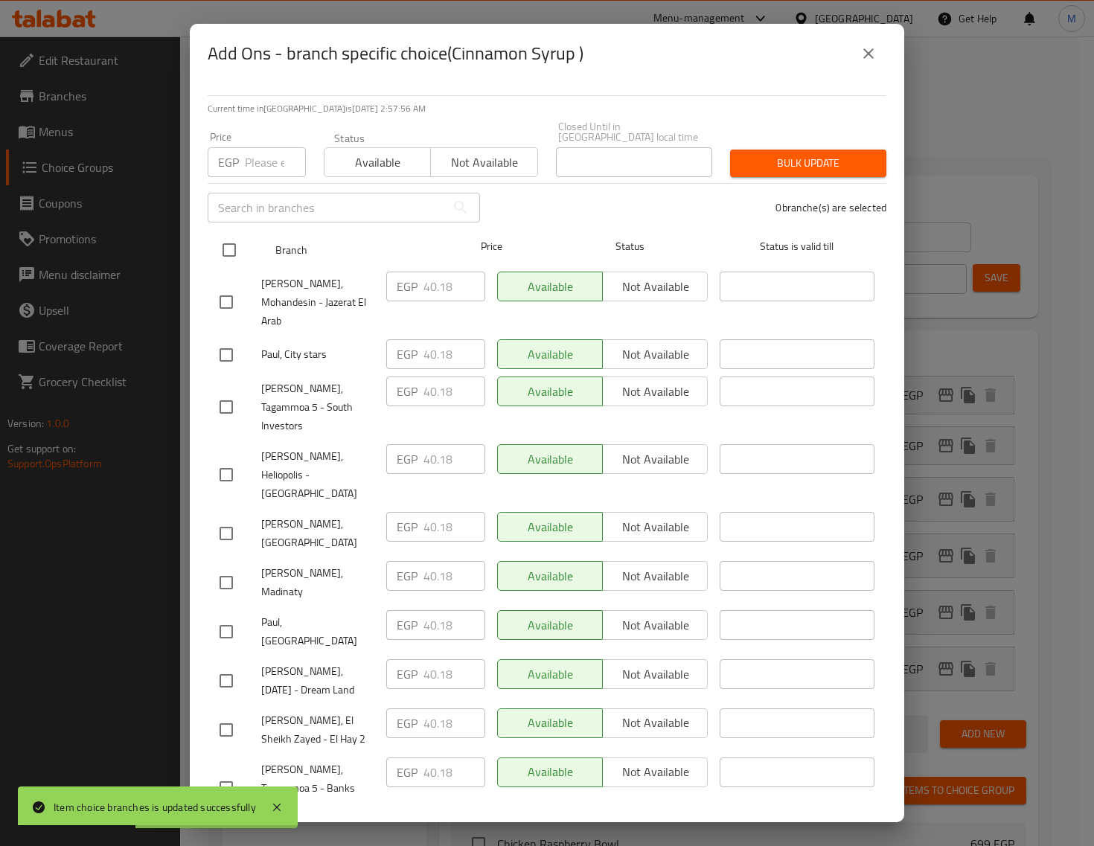
click at [232, 266] on input "checkbox" at bounding box center [229, 249] width 31 height 31
checkbox input "true"
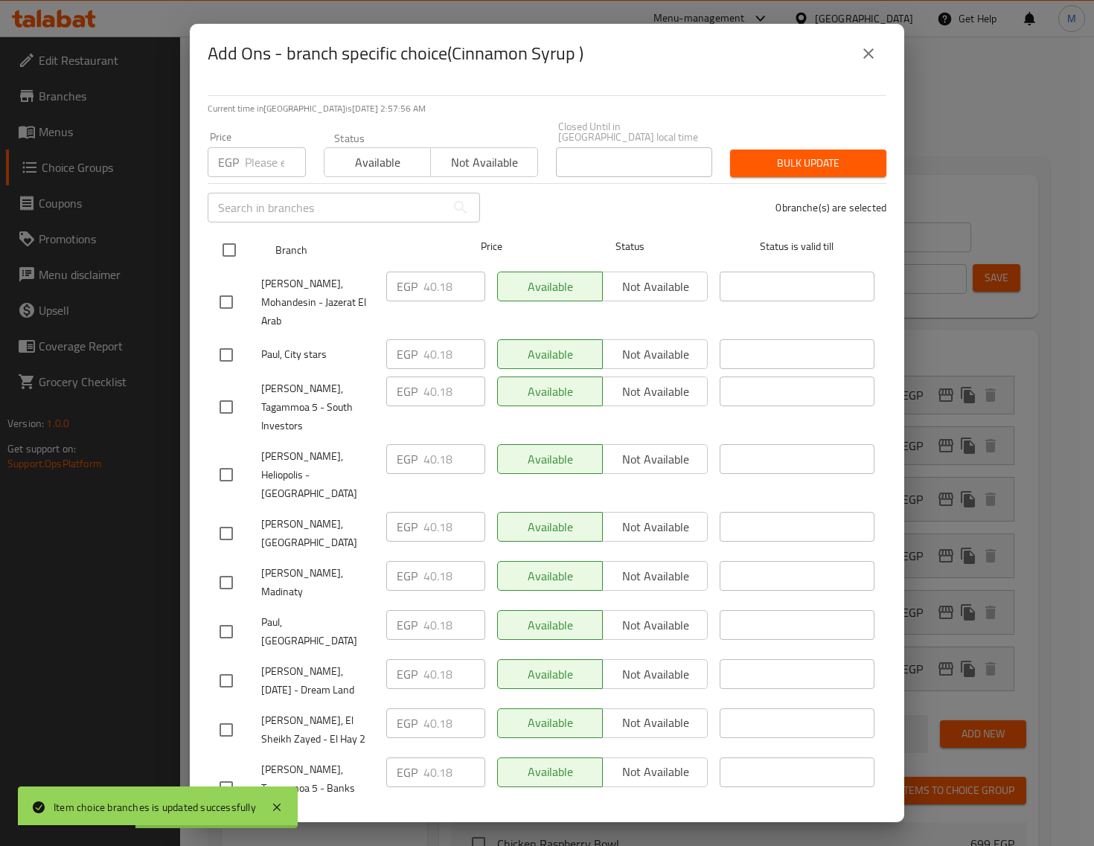
checkbox input "true"
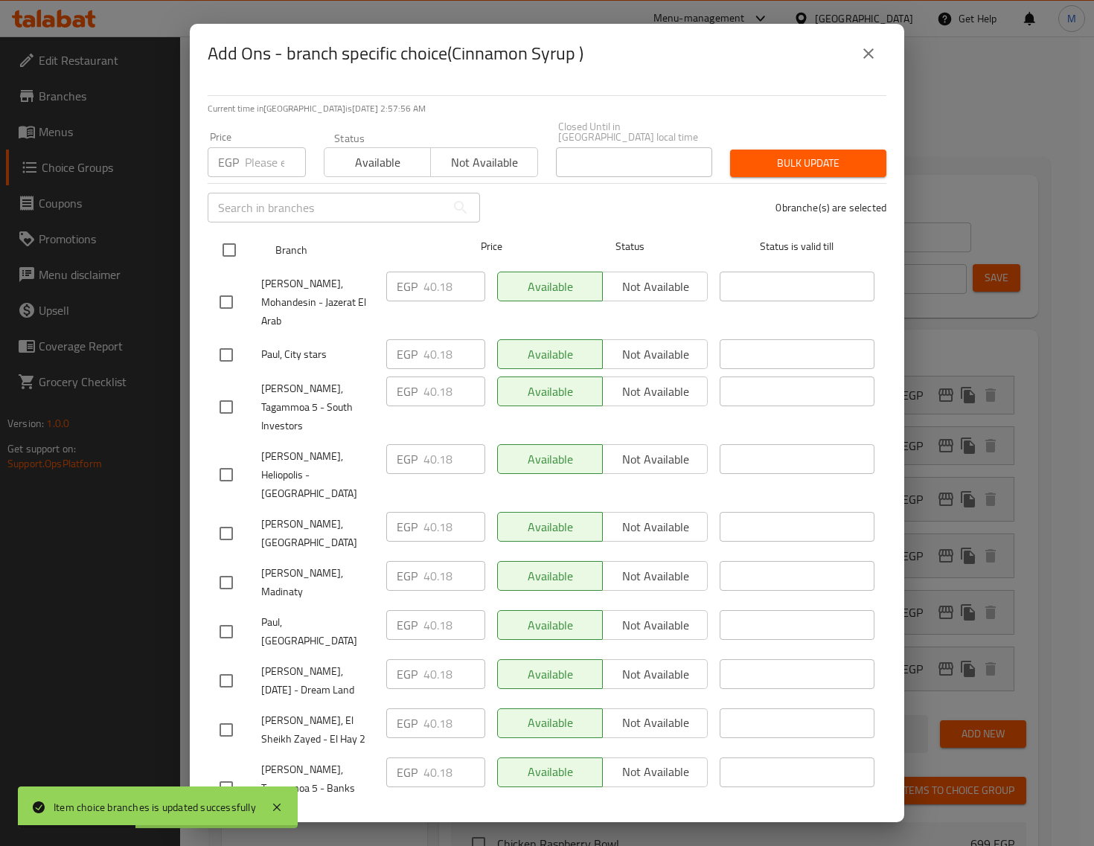
checkbox input "true"
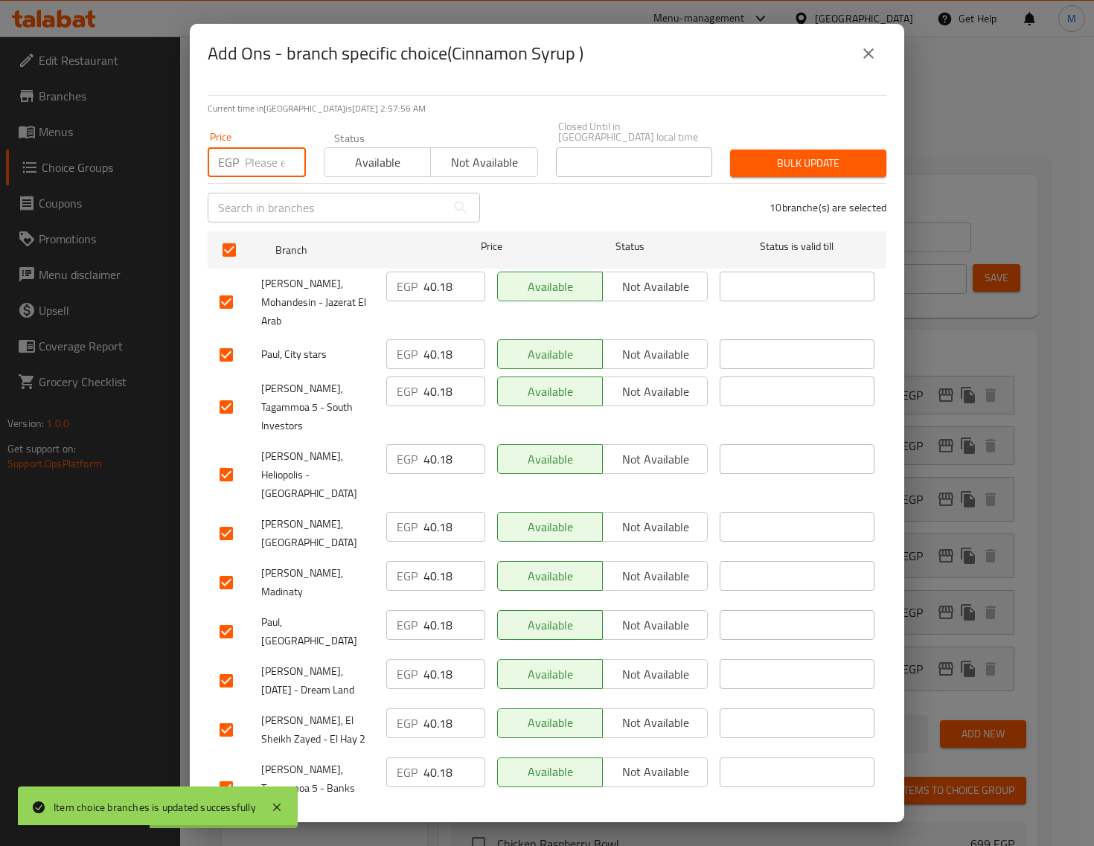
drag, startPoint x: 264, startPoint y: 209, endPoint x: 310, endPoint y: 237, distance: 53.7
click at [263, 177] on input "number" at bounding box center [275, 162] width 61 height 30
paste input "44"
type input "44"
click at [773, 173] on span "Bulk update" at bounding box center [808, 163] width 132 height 19
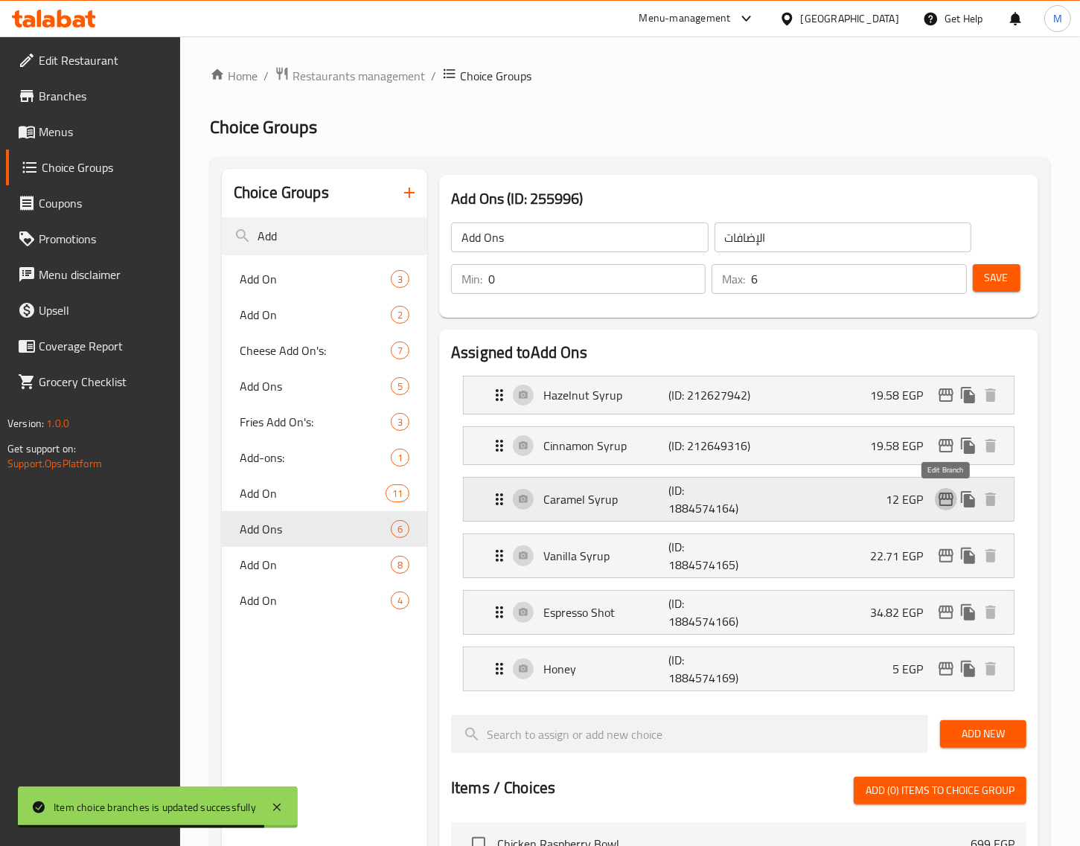
click at [936, 500] on button "edit" at bounding box center [946, 499] width 22 height 22
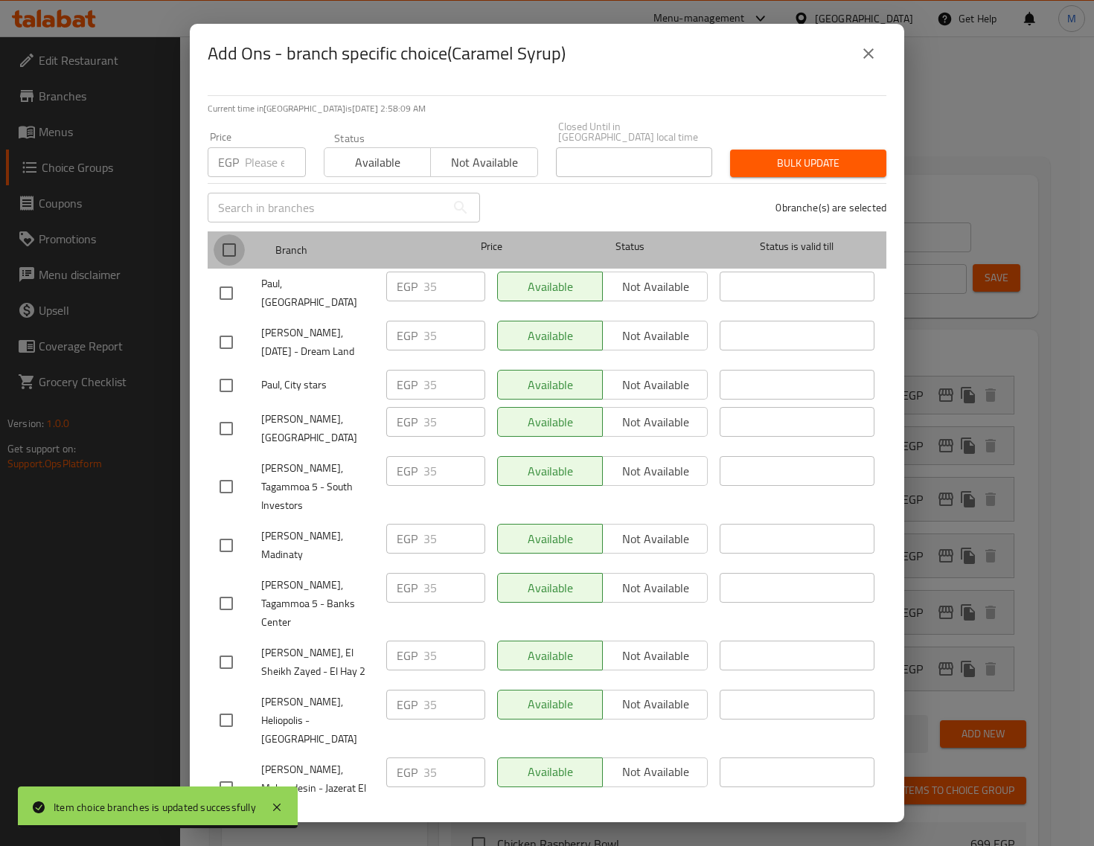
click at [235, 266] on input "checkbox" at bounding box center [229, 249] width 31 height 31
checkbox input "true"
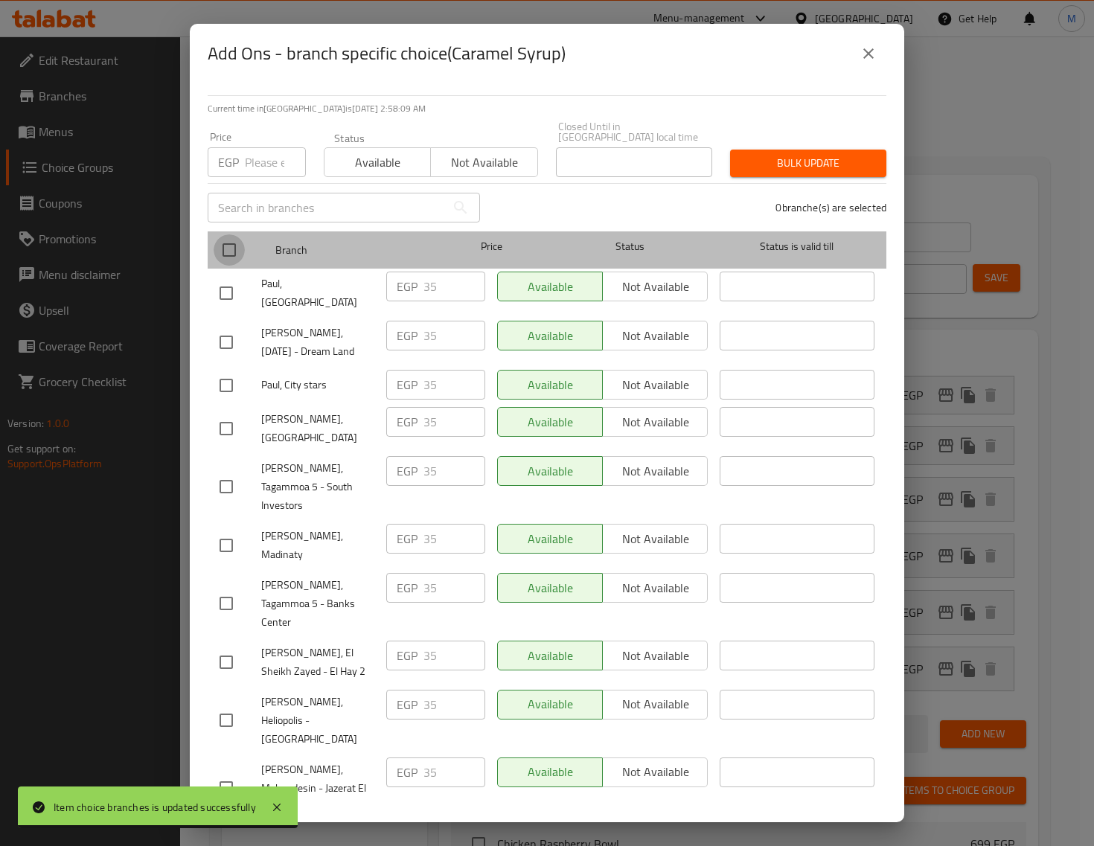
checkbox input "true"
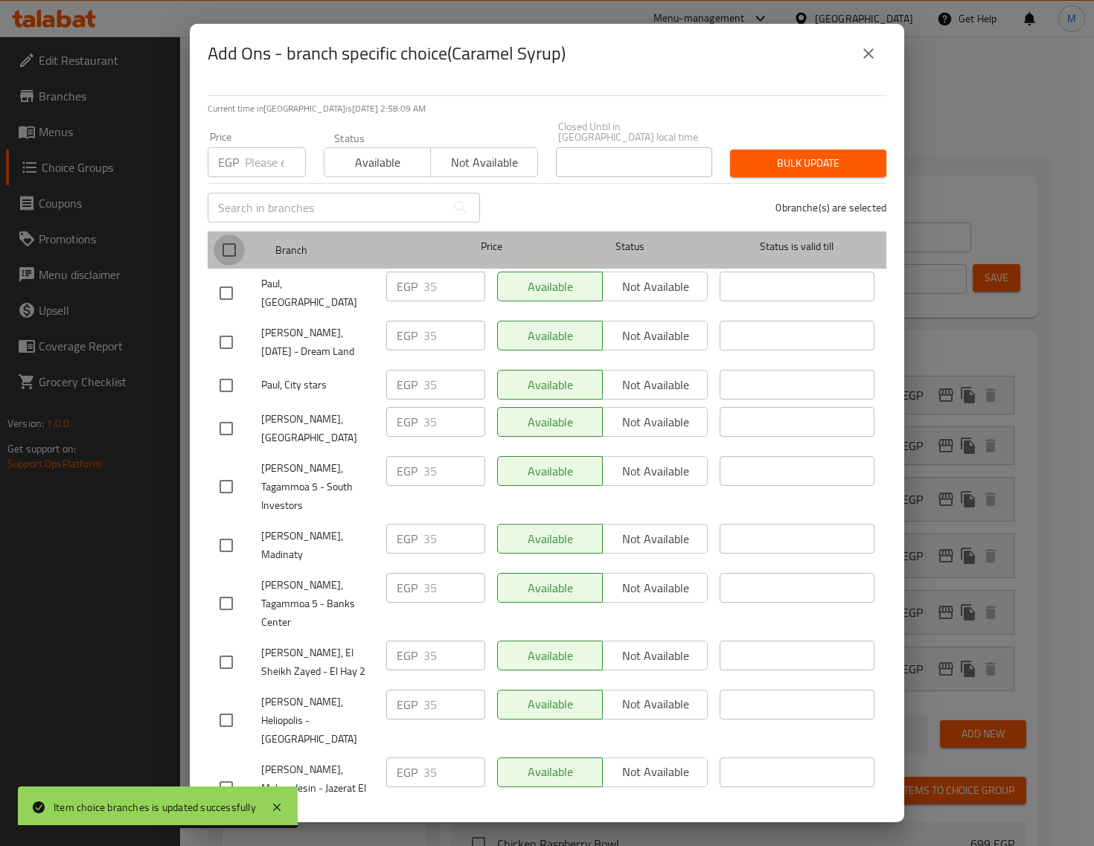
checkbox input "true"
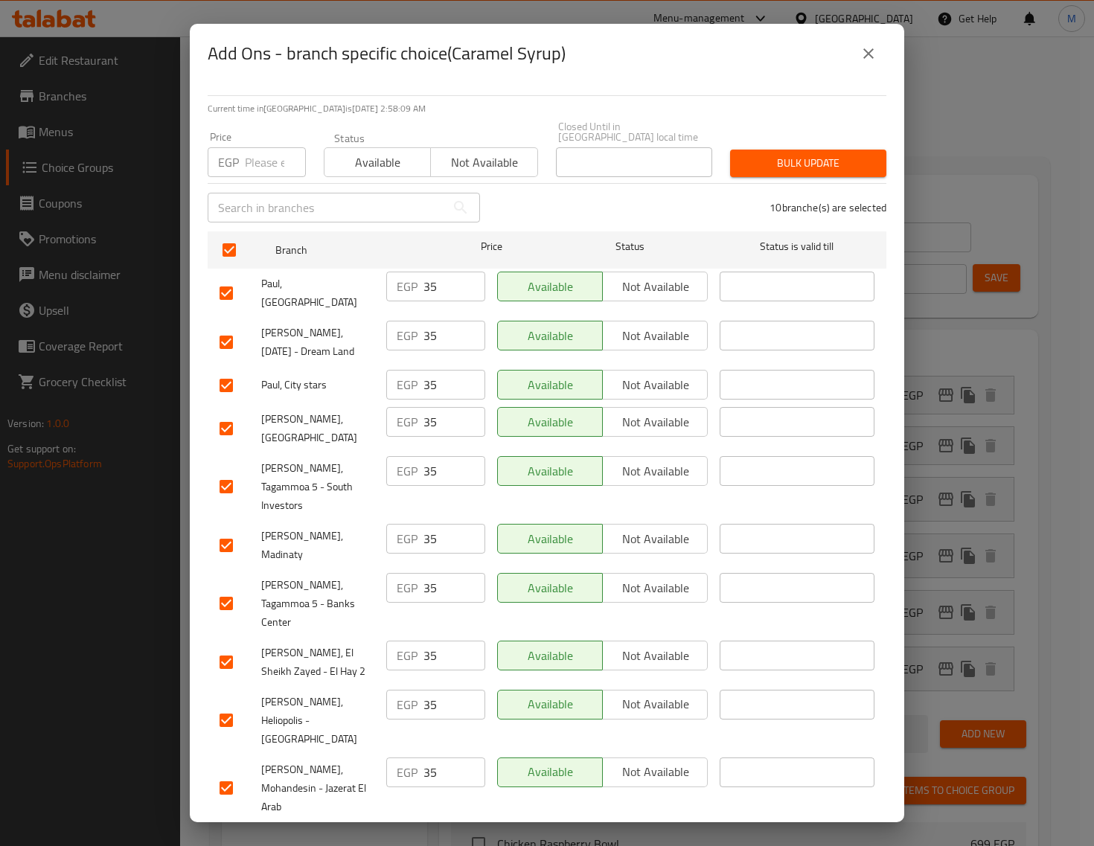
click at [269, 177] on input "number" at bounding box center [275, 162] width 61 height 30
paste input "44"
type input "44"
click at [831, 173] on span "Bulk update" at bounding box center [808, 163] width 132 height 19
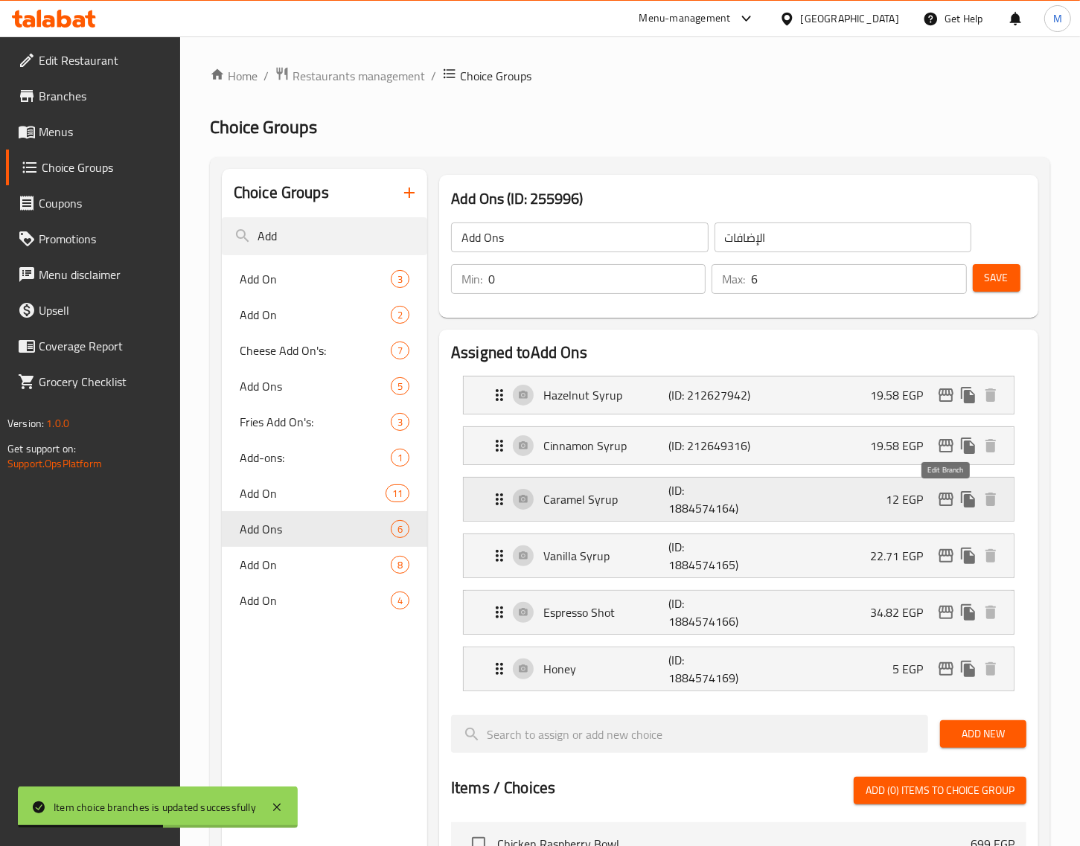
drag, startPoint x: 942, startPoint y: 496, endPoint x: 839, endPoint y: 514, distance: 104.3
click at [938, 496] on nav "Hazelnut Syrup (ID: 212627942) 19.58 EGP Name (En) Hazelnut Syrup Name (En) Nam…" at bounding box center [738, 533] width 575 height 339
click at [948, 499] on icon "edit" at bounding box center [946, 499] width 18 height 18
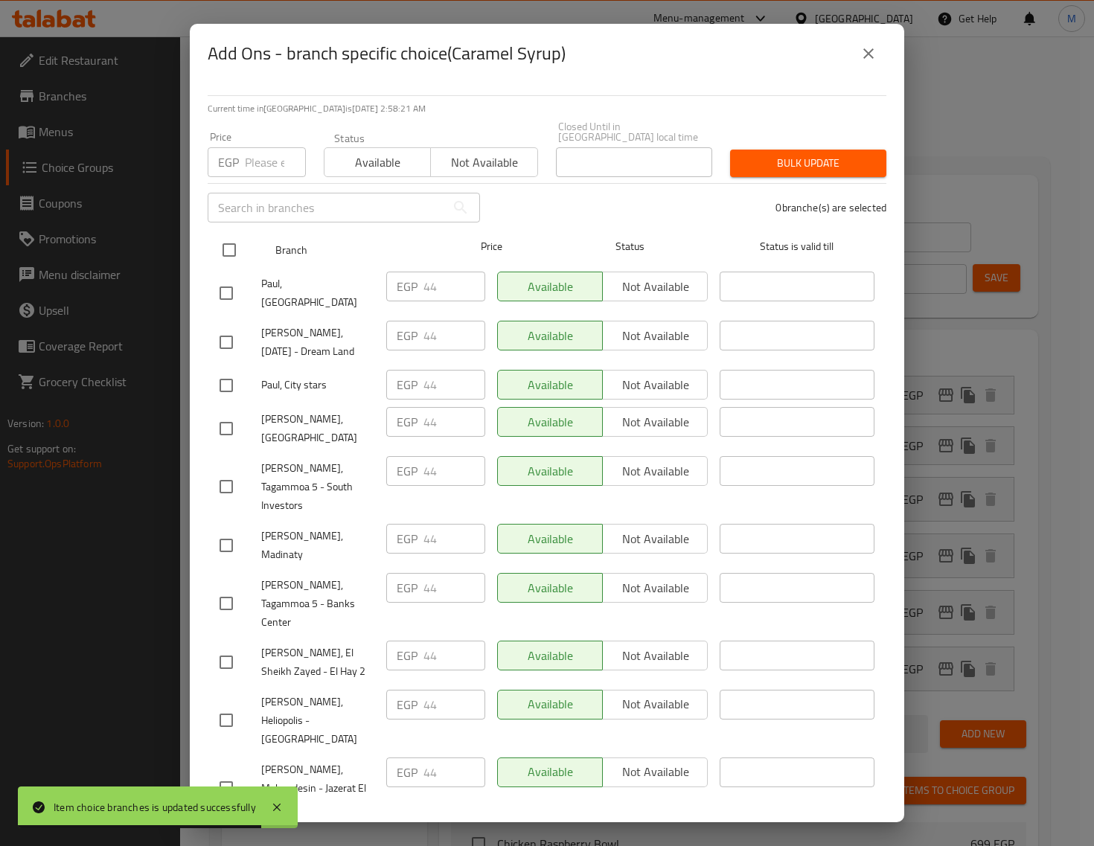
click at [239, 266] on input "checkbox" at bounding box center [229, 249] width 31 height 31
checkbox input "true"
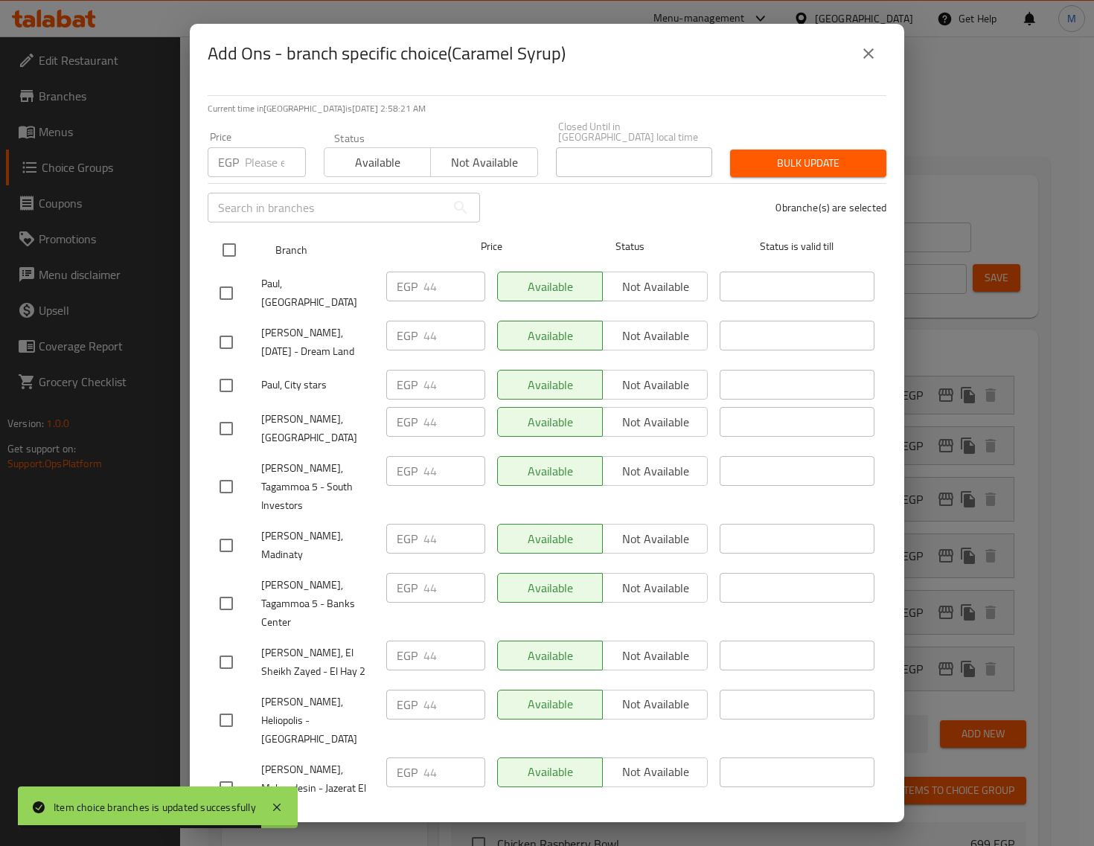
checkbox input "true"
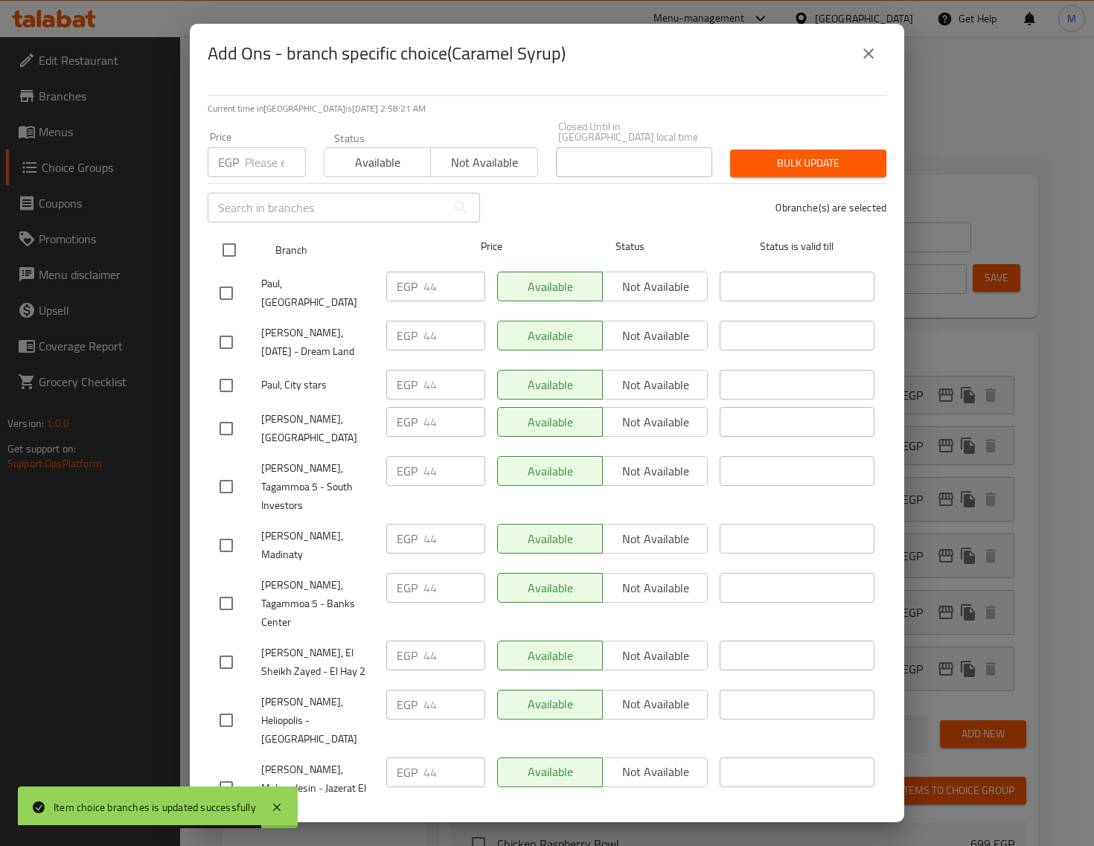
checkbox input "true"
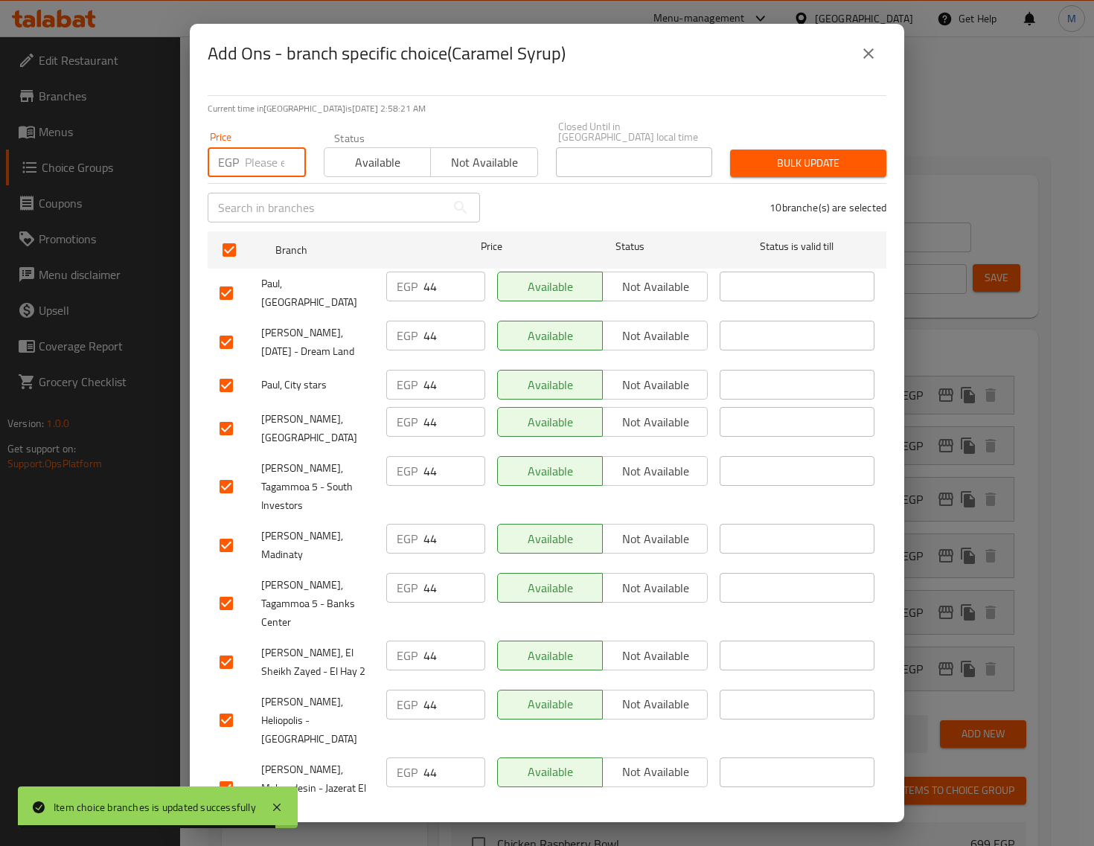
click at [257, 177] on input "number" at bounding box center [275, 162] width 61 height 30
paste input "35"
type input "35"
click at [797, 173] on span "Bulk update" at bounding box center [808, 163] width 132 height 19
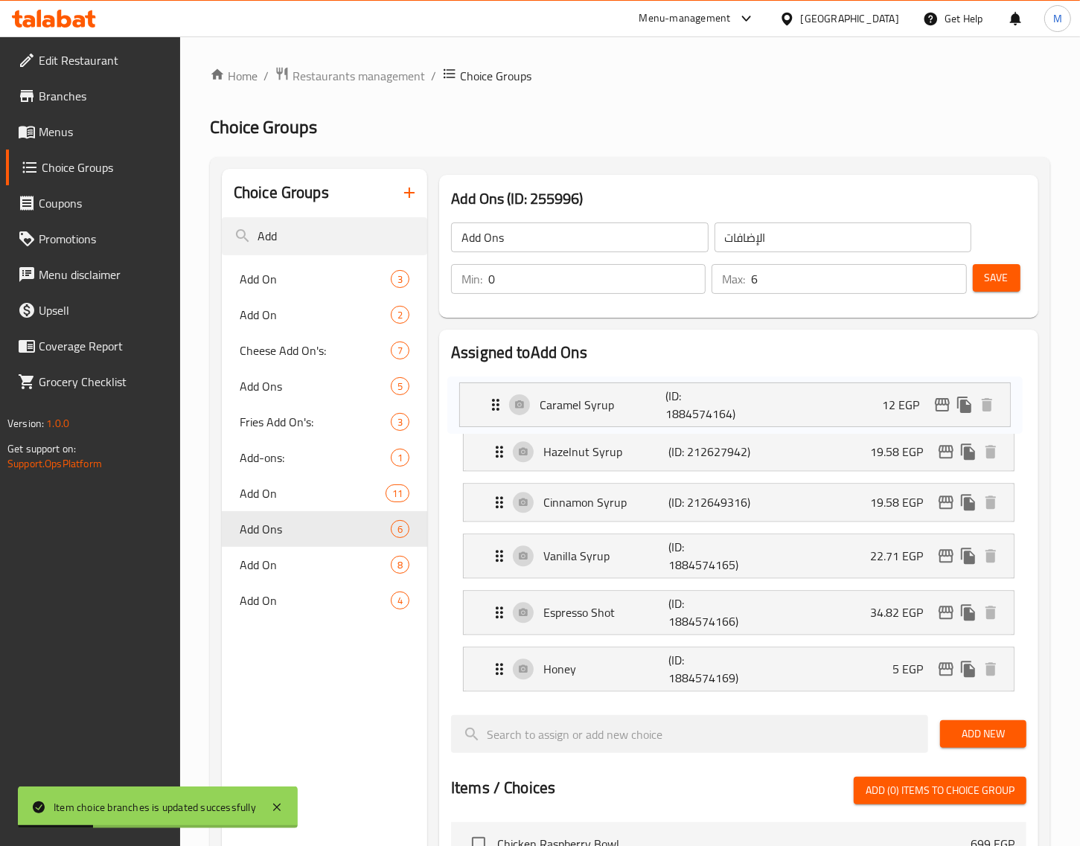
drag, startPoint x: 504, startPoint y: 493, endPoint x: 499, endPoint y: 393, distance: 100.6
click at [499, 393] on nav "Hazelnut Syrup (ID: 212627942) 19.58 EGP Name (En) Hazelnut Syrup Name (En) Nam…" at bounding box center [738, 533] width 575 height 339
drag, startPoint x: 501, startPoint y: 460, endPoint x: 496, endPoint y: 512, distance: 52.4
click at [496, 512] on nav "Caramel Syrup (ID: 1884574164) 12 EGP Name (En) Caramel Syrup Name (En) Name (A…" at bounding box center [738, 533] width 575 height 339
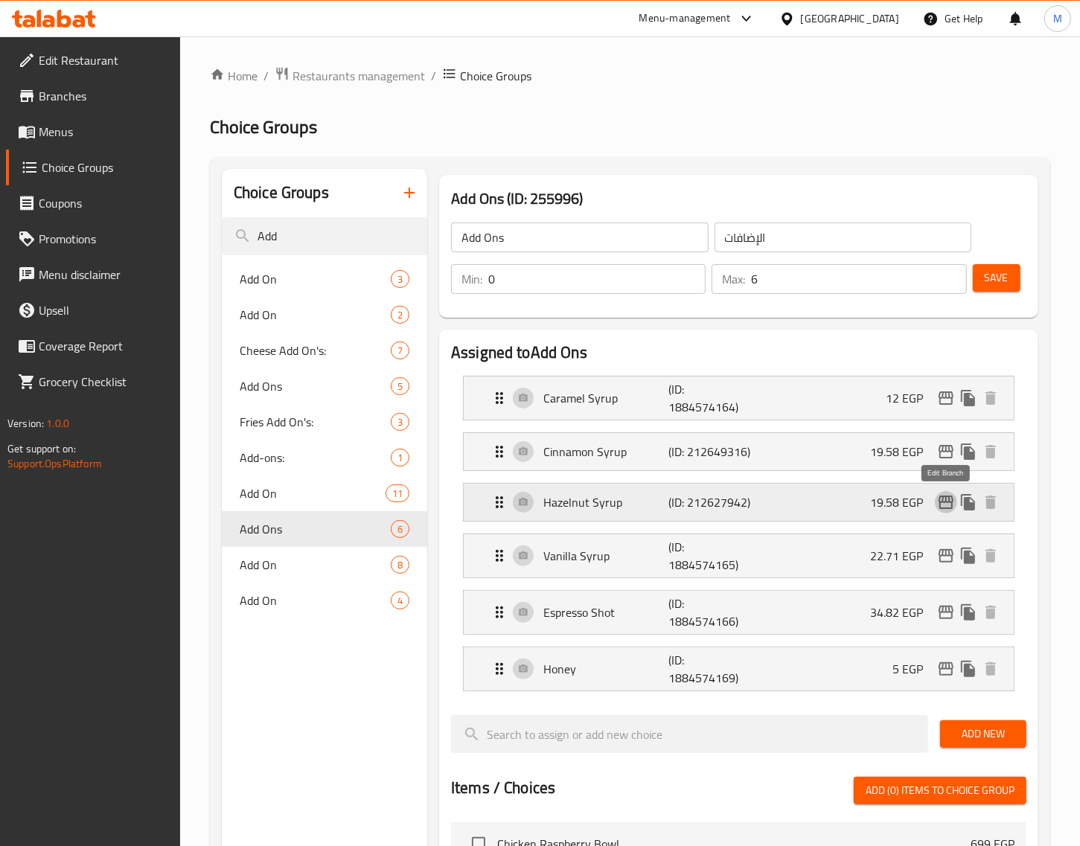
click at [944, 501] on icon "edit" at bounding box center [946, 502] width 18 height 18
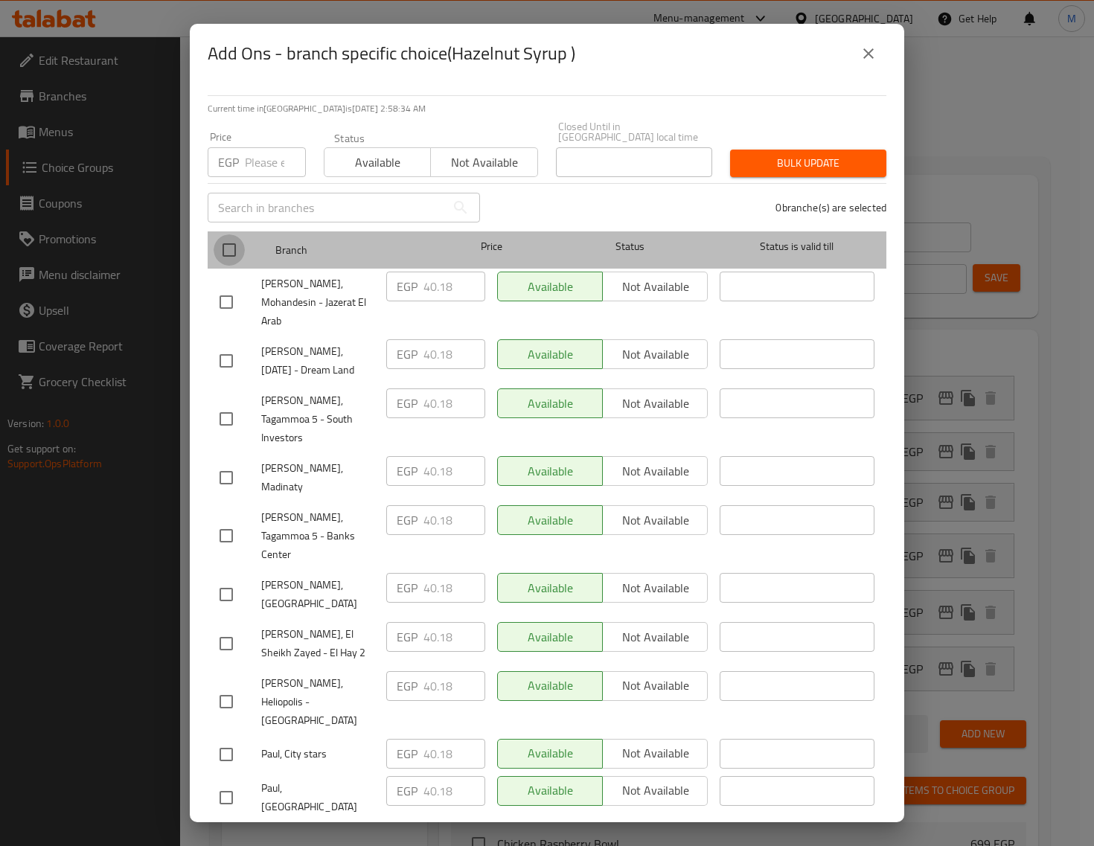
click at [222, 266] on input "checkbox" at bounding box center [229, 249] width 31 height 31
checkbox input "true"
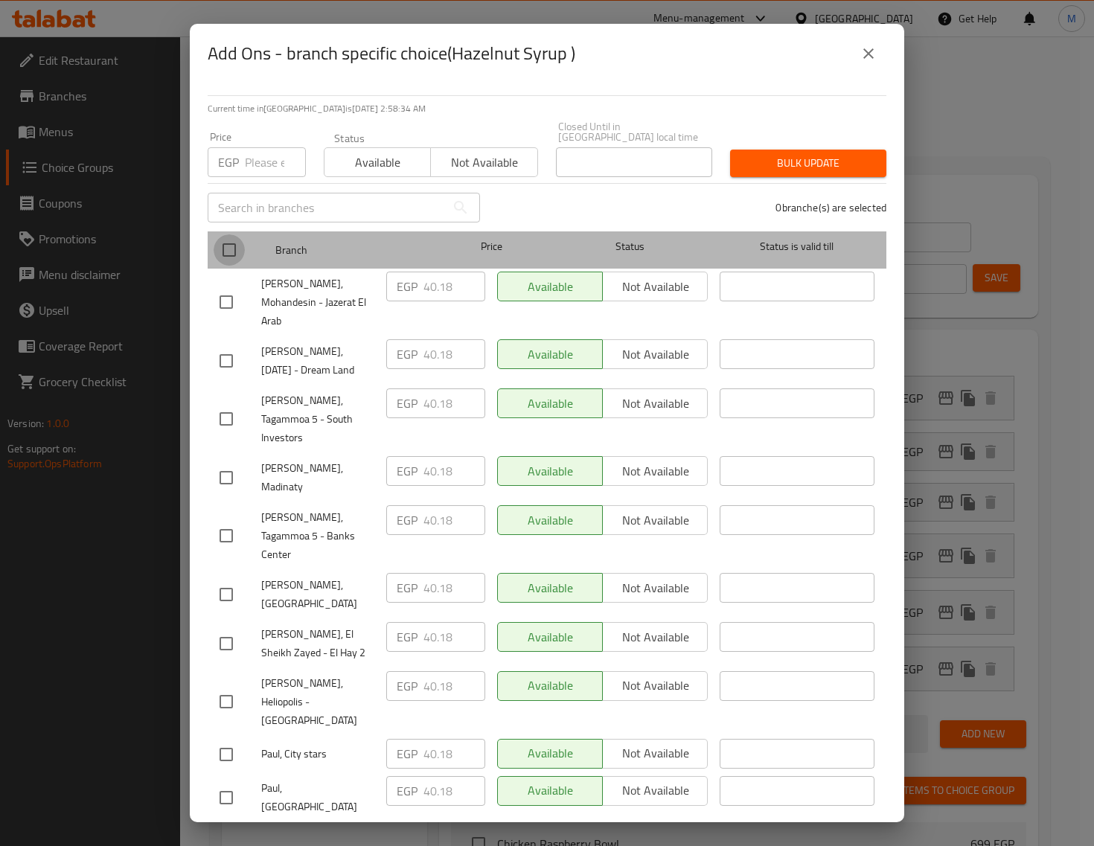
checkbox input "true"
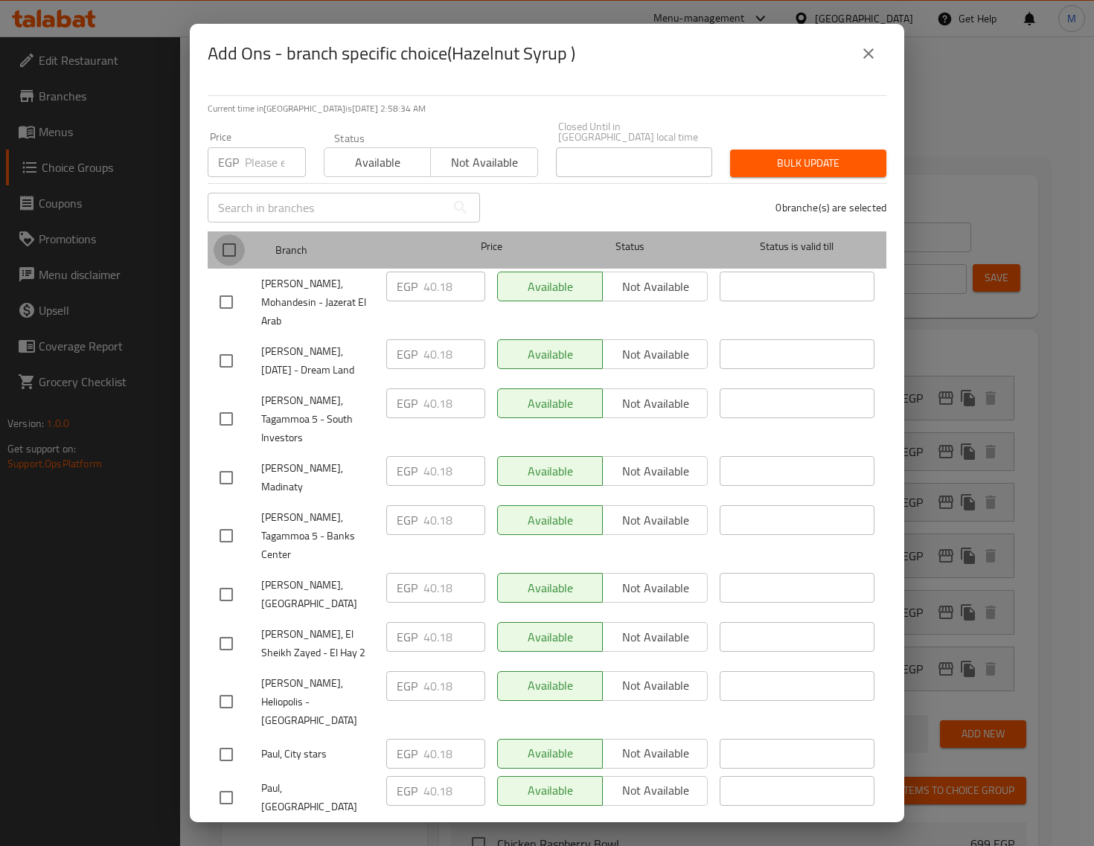
checkbox input "true"
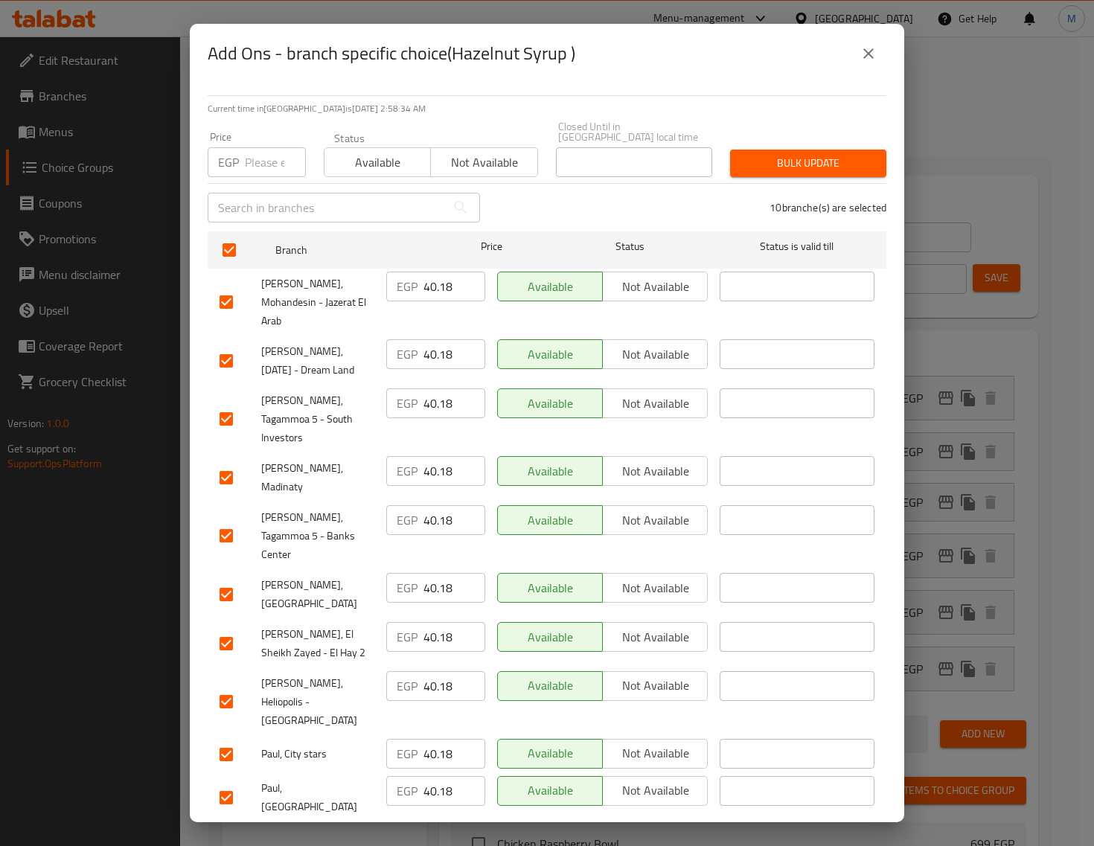
drag, startPoint x: 257, startPoint y: 195, endPoint x: 261, endPoint y: 205, distance: 10.4
click at [257, 177] on input "number" at bounding box center [275, 162] width 61 height 30
paste input "44"
type input "44"
click at [834, 173] on span "Bulk update" at bounding box center [808, 163] width 132 height 19
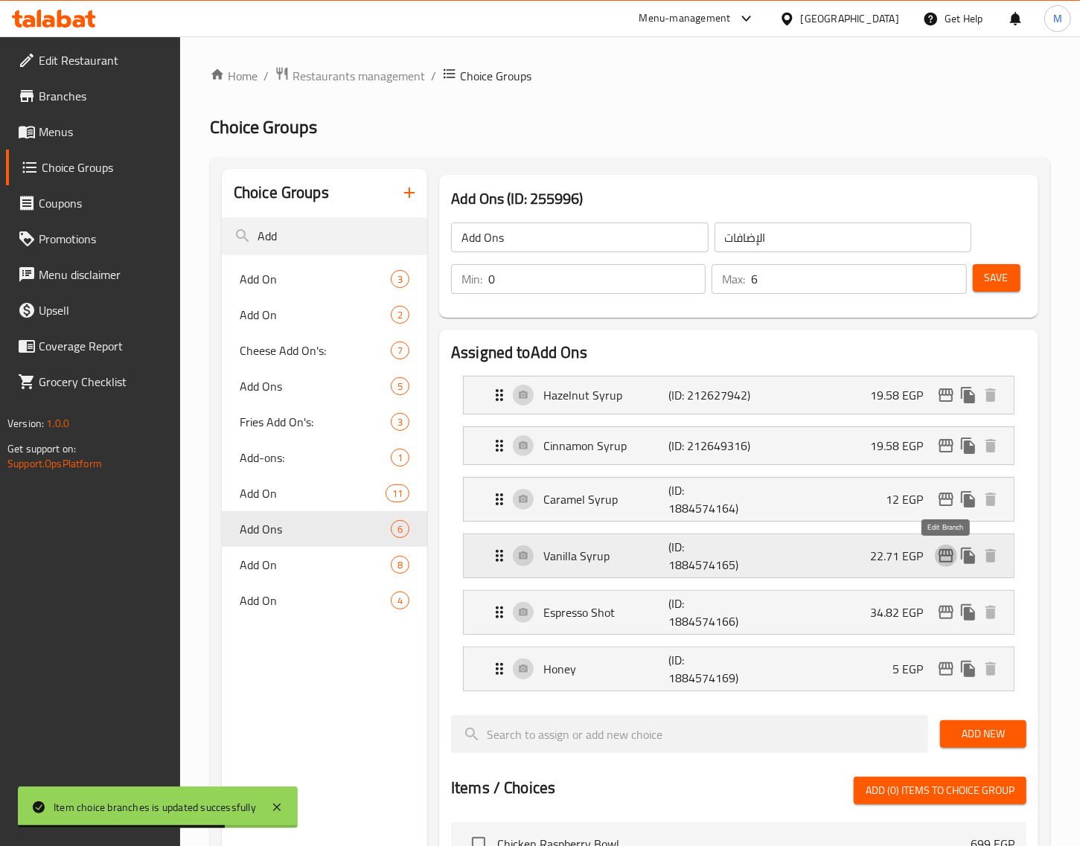
click at [953, 556] on icon "edit" at bounding box center [946, 555] width 15 height 13
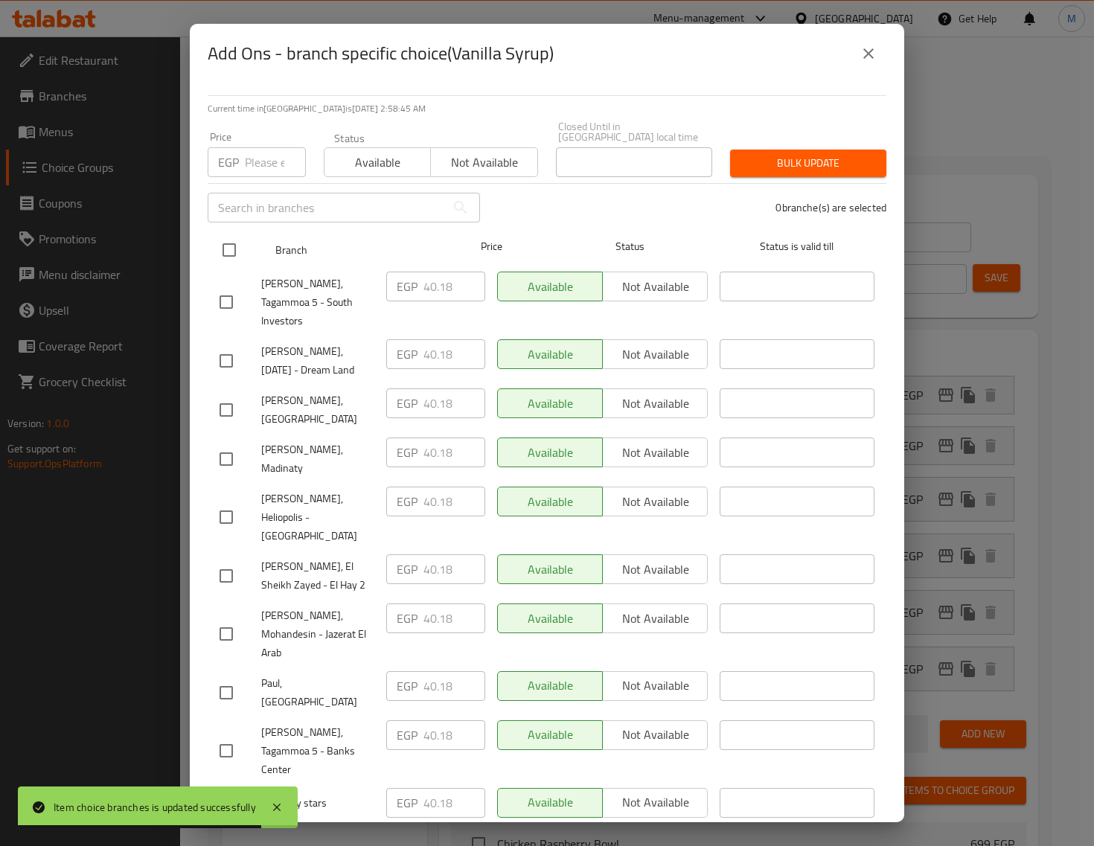
click at [228, 266] on input "checkbox" at bounding box center [229, 249] width 31 height 31
checkbox input "true"
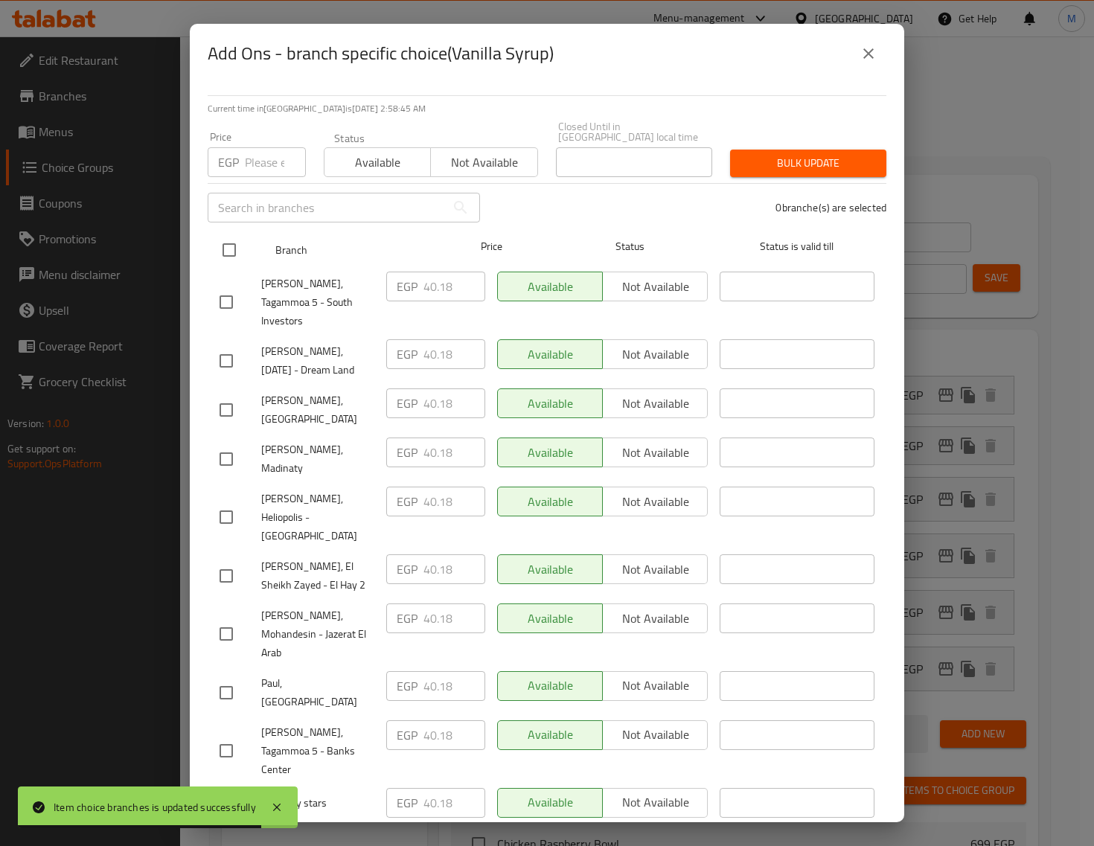
checkbox input "true"
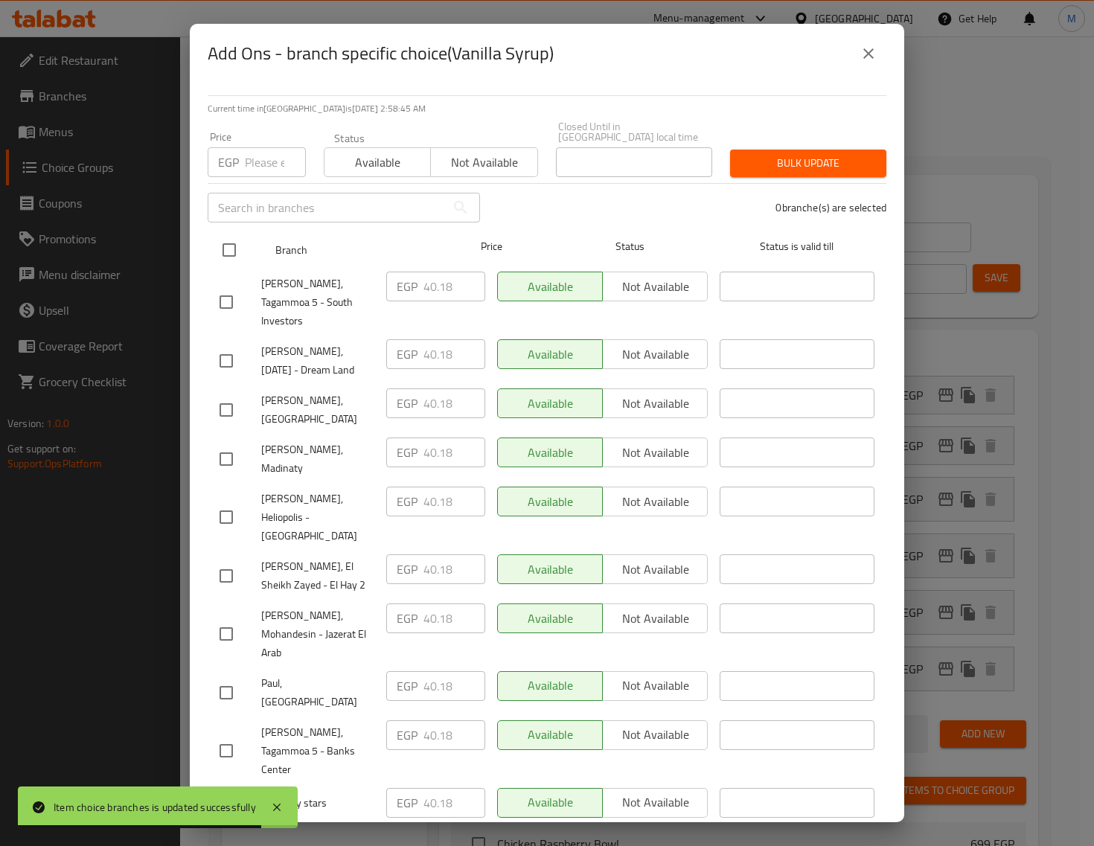
checkbox input "true"
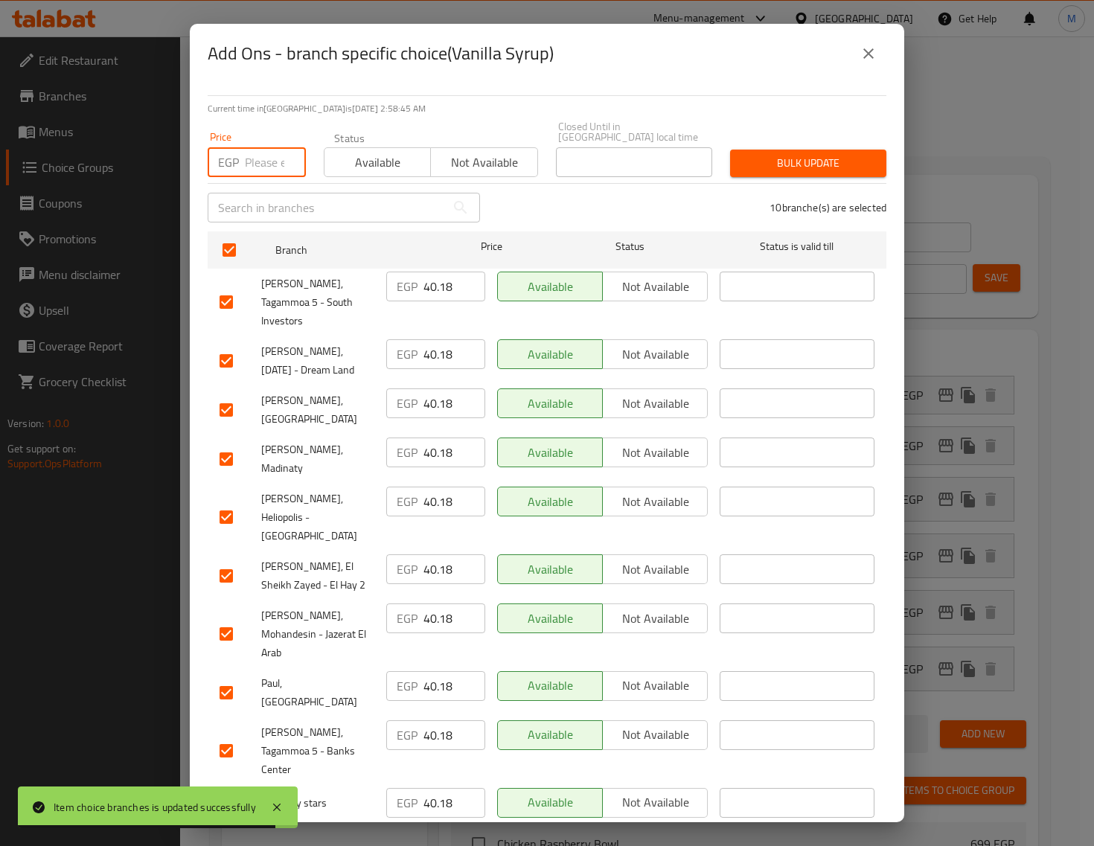
drag, startPoint x: 258, startPoint y: 205, endPoint x: 307, endPoint y: 239, distance: 60.1
click at [258, 177] on input "number" at bounding box center [275, 162] width 61 height 30
paste input "44"
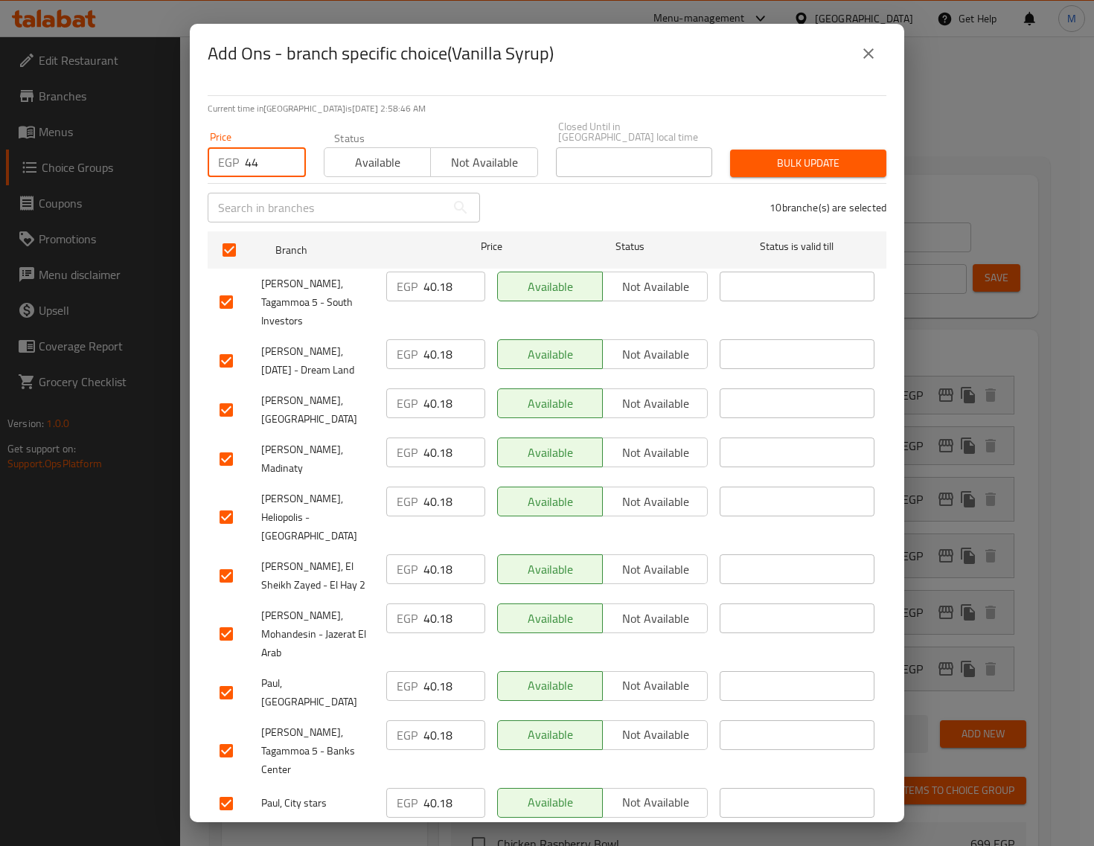
type input "44"
click at [790, 173] on span "Bulk update" at bounding box center [808, 163] width 132 height 19
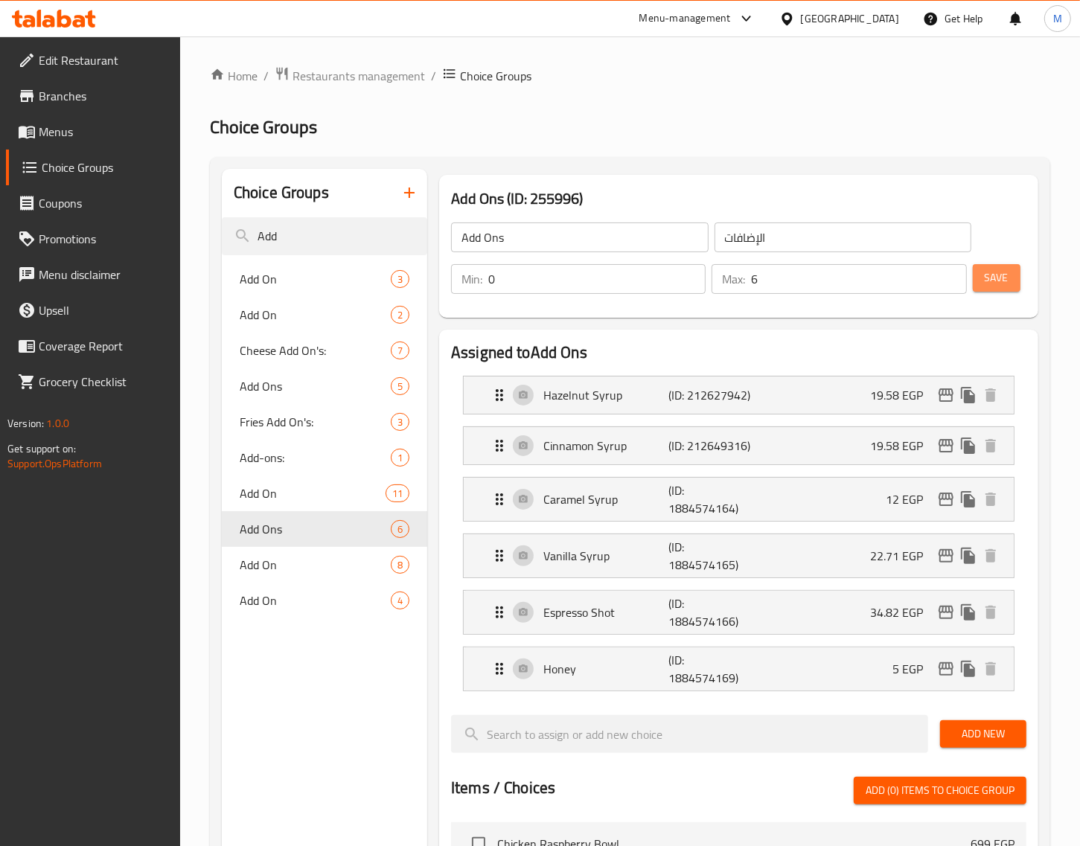
click at [1017, 281] on button "Save" at bounding box center [997, 278] width 48 height 28
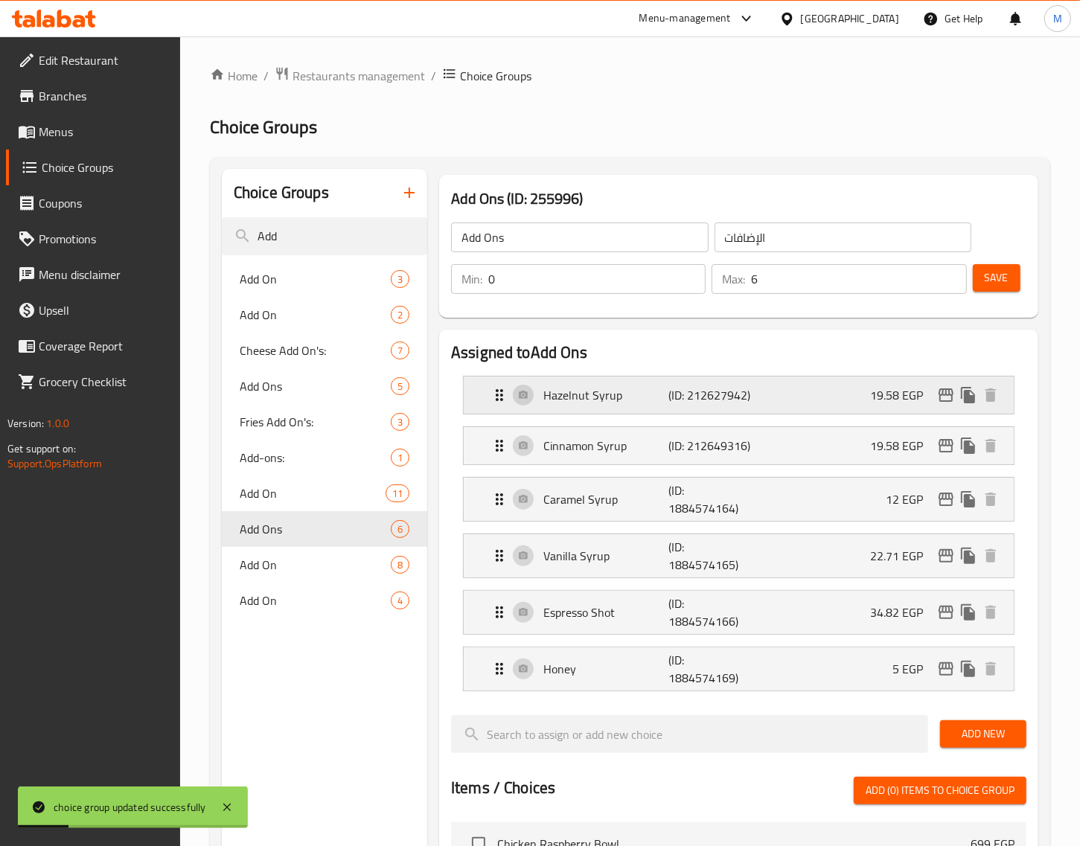
click at [953, 398] on icon "edit" at bounding box center [946, 395] width 18 height 18
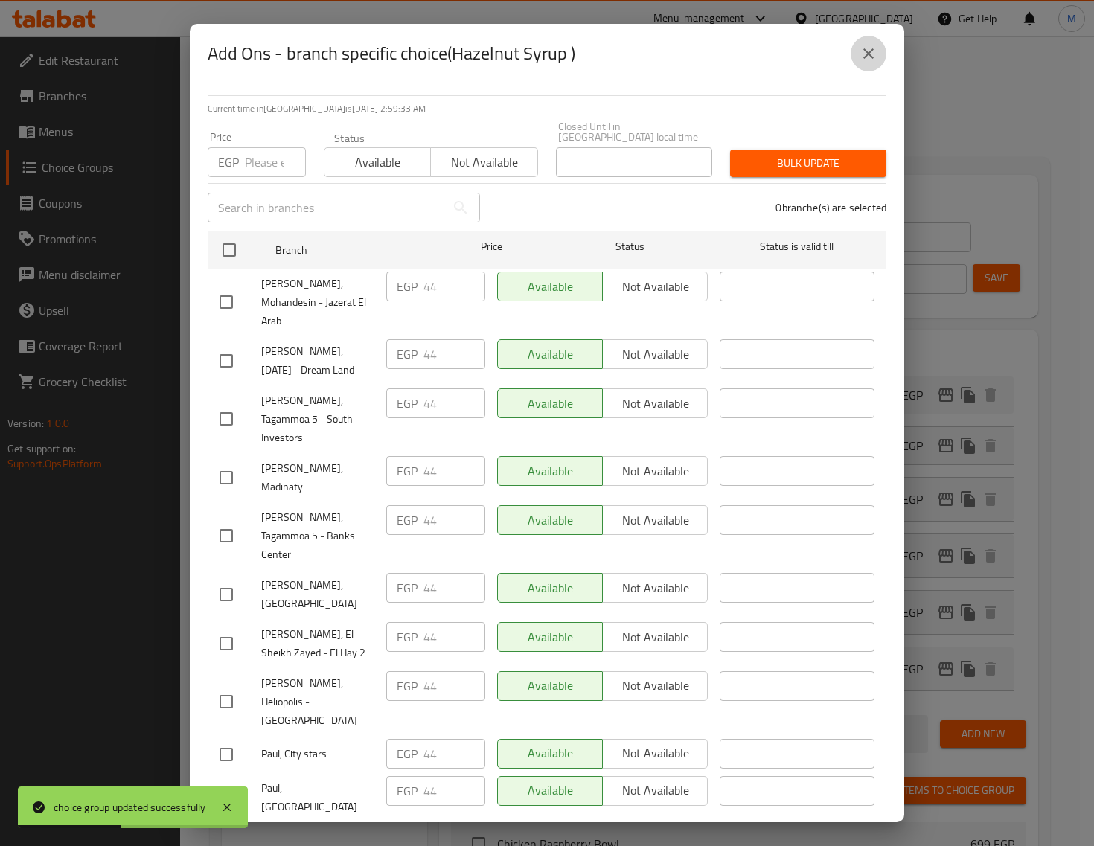
click at [872, 63] on icon "close" at bounding box center [869, 54] width 18 height 18
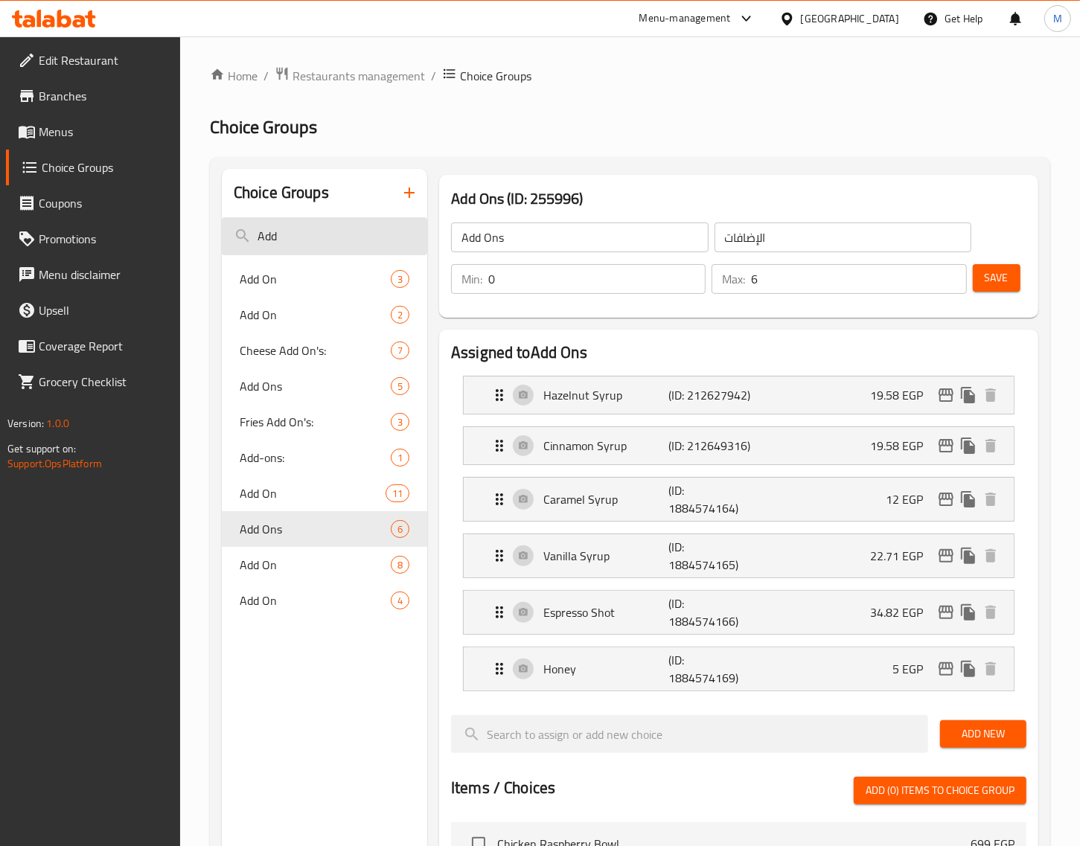
click at [295, 227] on input "Add" at bounding box center [324, 236] width 205 height 38
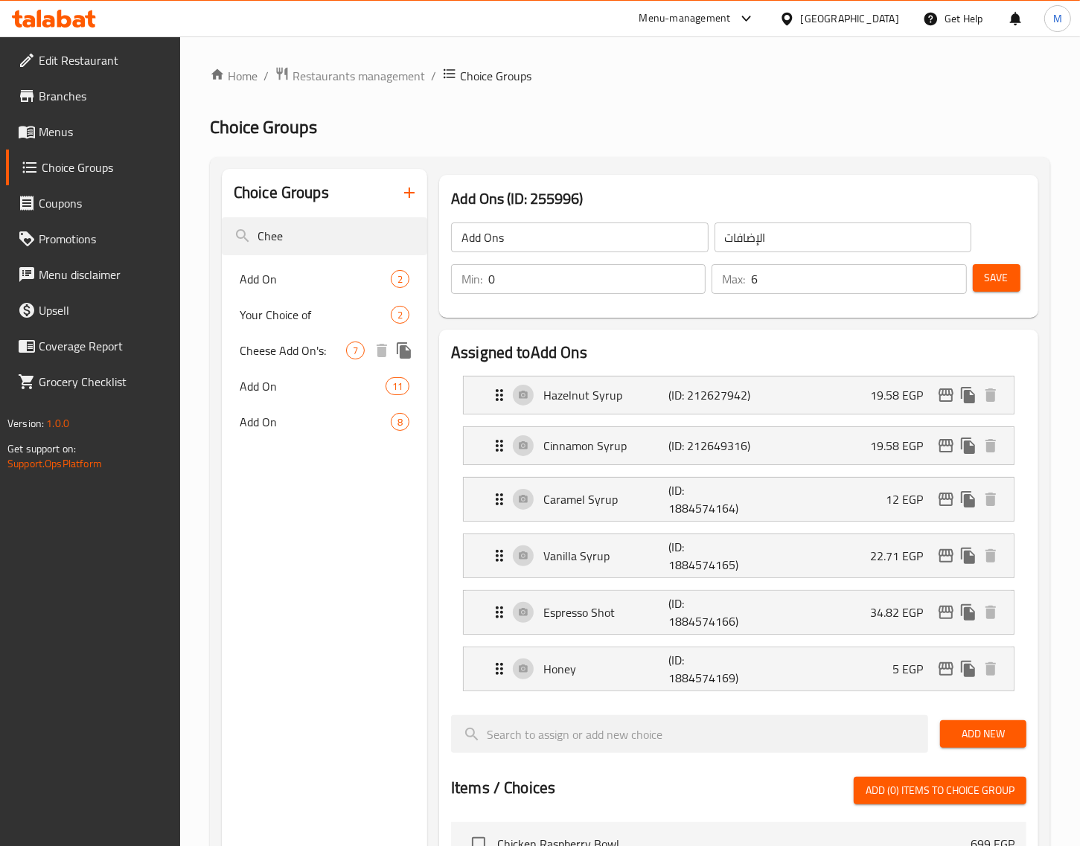
type input "Chee"
click at [301, 348] on span "Cheese Add On's:" at bounding box center [293, 351] width 106 height 18
type input "Cheese Add On's:"
type input "إضافات الجبن:"
type input "7"
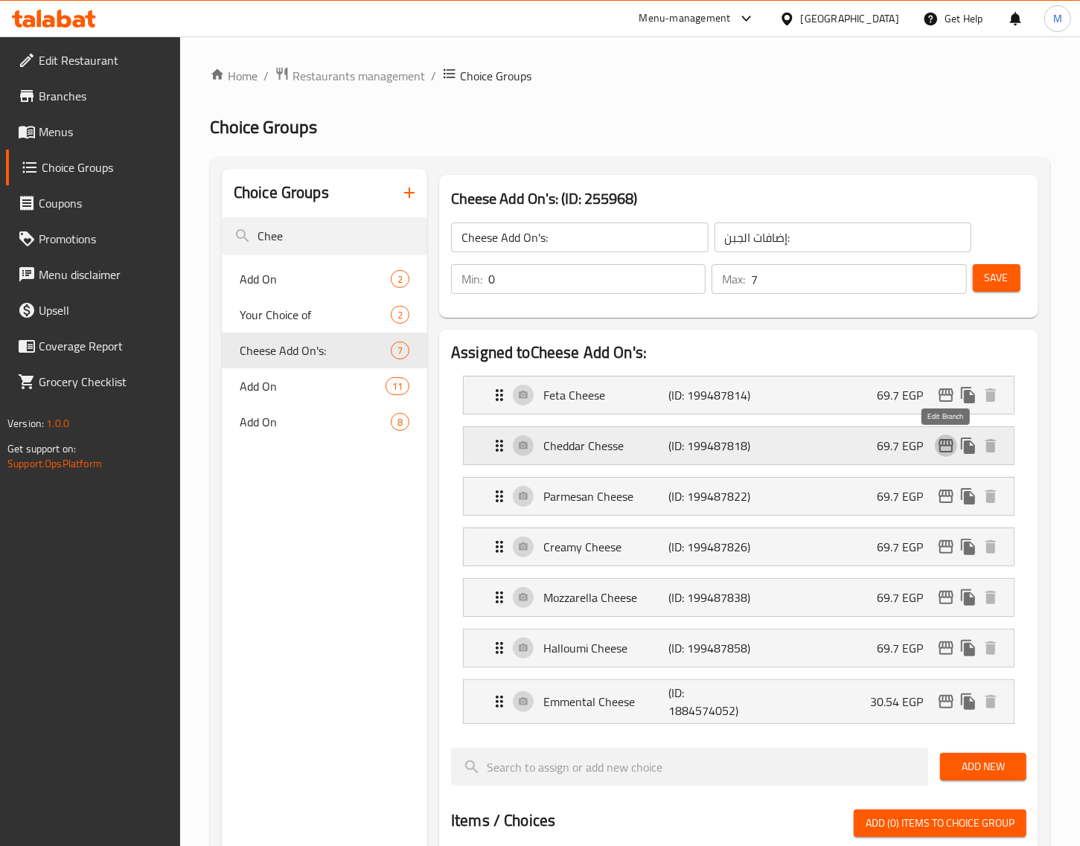
click at [943, 448] on icon "edit" at bounding box center [946, 446] width 18 height 18
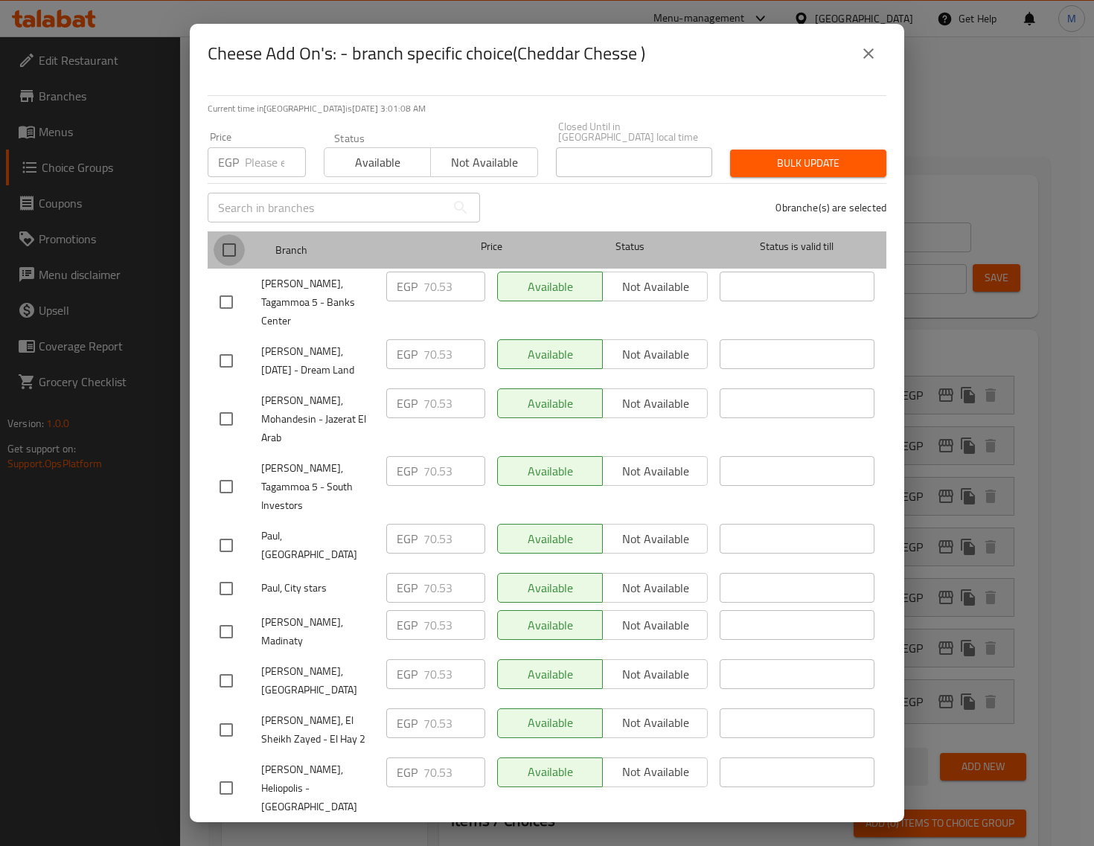
click at [229, 266] on input "checkbox" at bounding box center [229, 249] width 31 height 31
checkbox input "true"
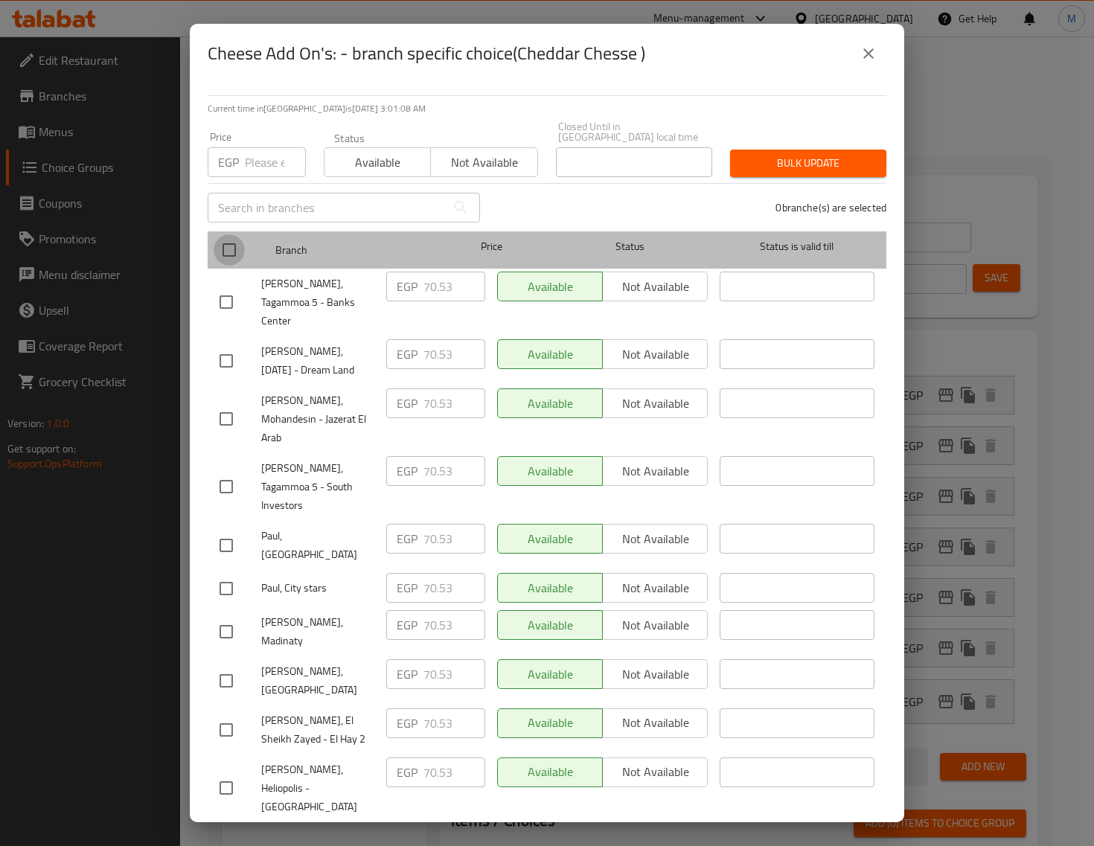
checkbox input "true"
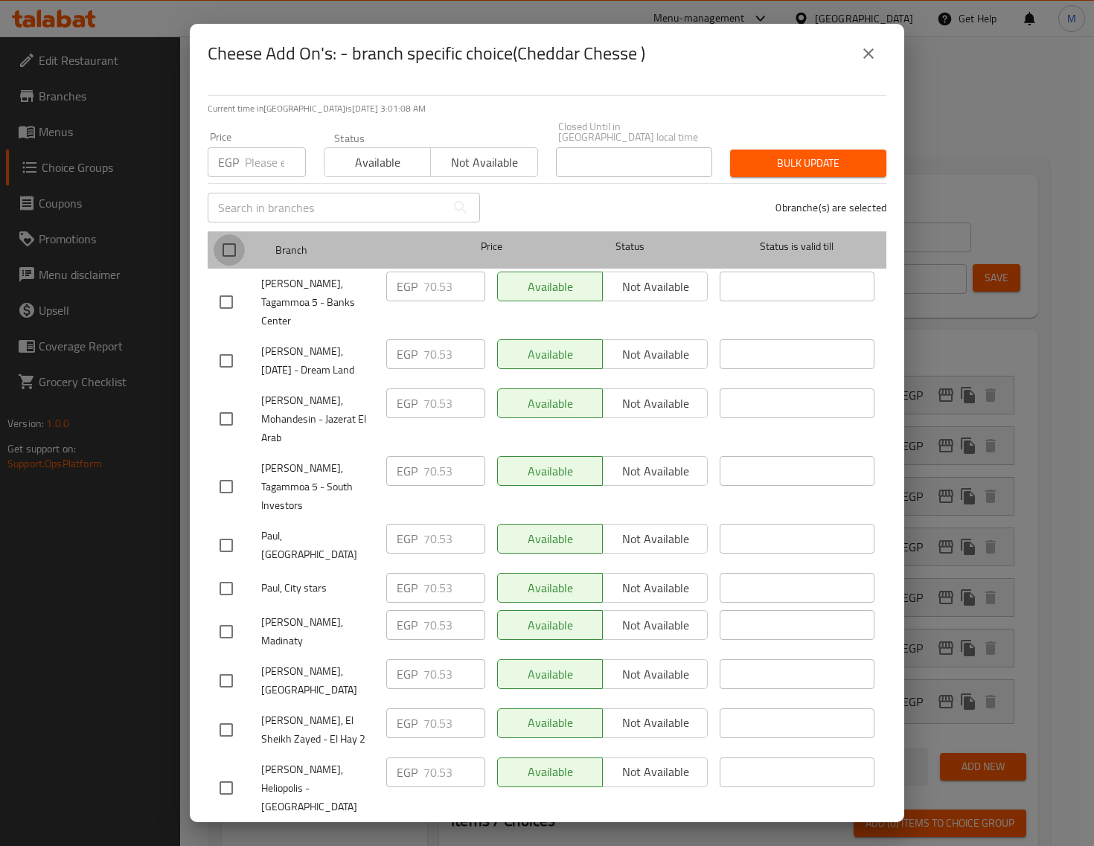
checkbox input "true"
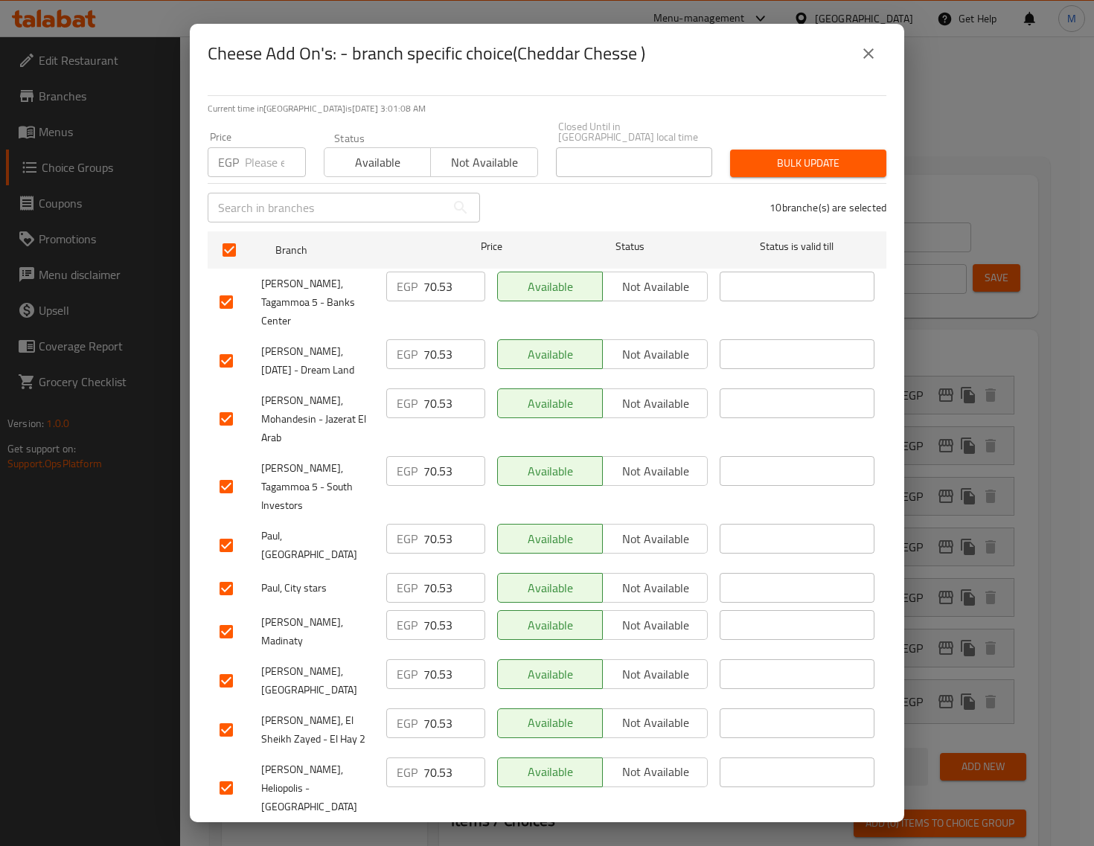
click at [250, 177] on input "number" at bounding box center [275, 162] width 61 height 30
paste input "75"
type input "75"
click at [822, 177] on button "Bulk update" at bounding box center [808, 164] width 156 height 28
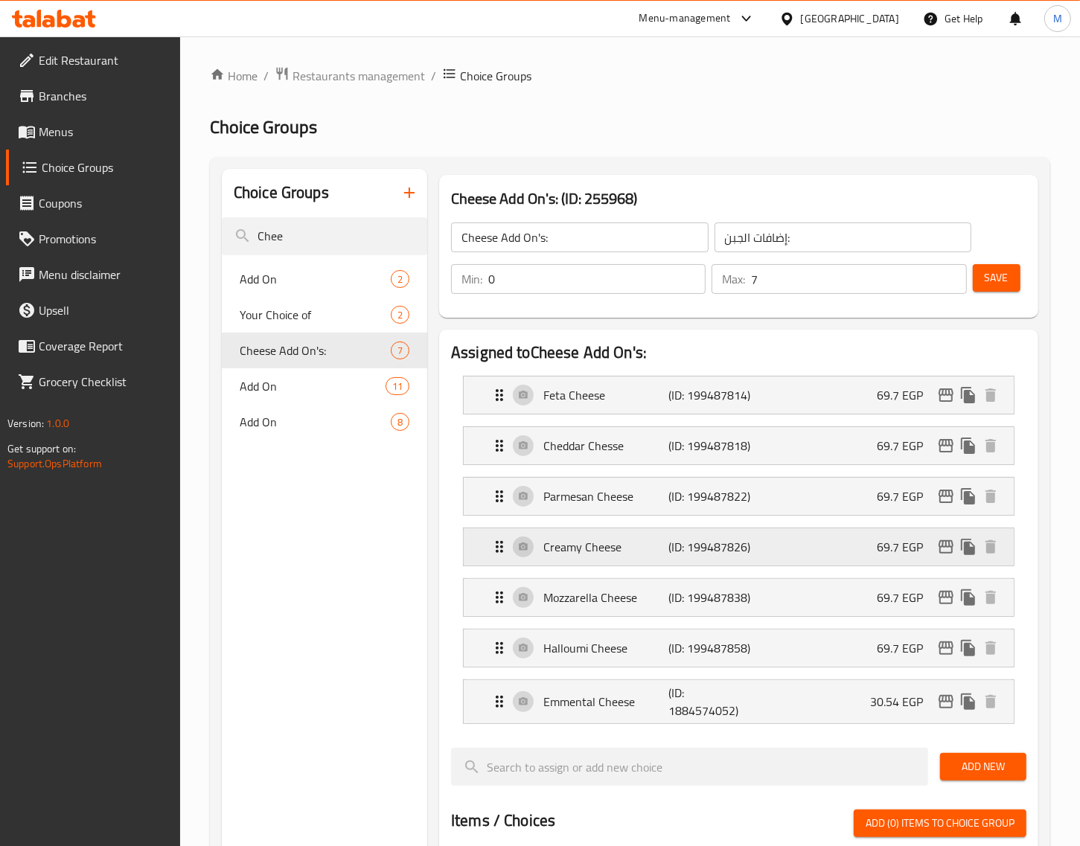
click at [945, 543] on icon "edit" at bounding box center [946, 547] width 18 height 18
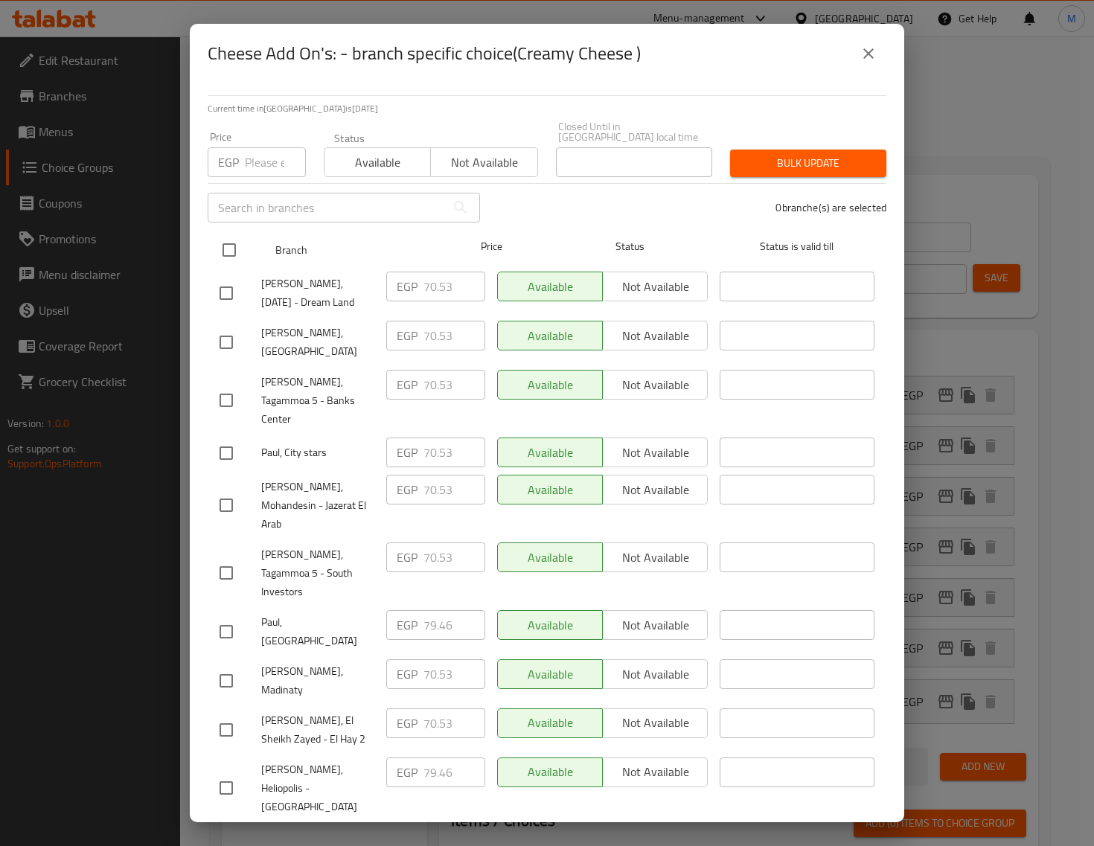
click at [231, 266] on input "checkbox" at bounding box center [229, 249] width 31 height 31
checkbox input "true"
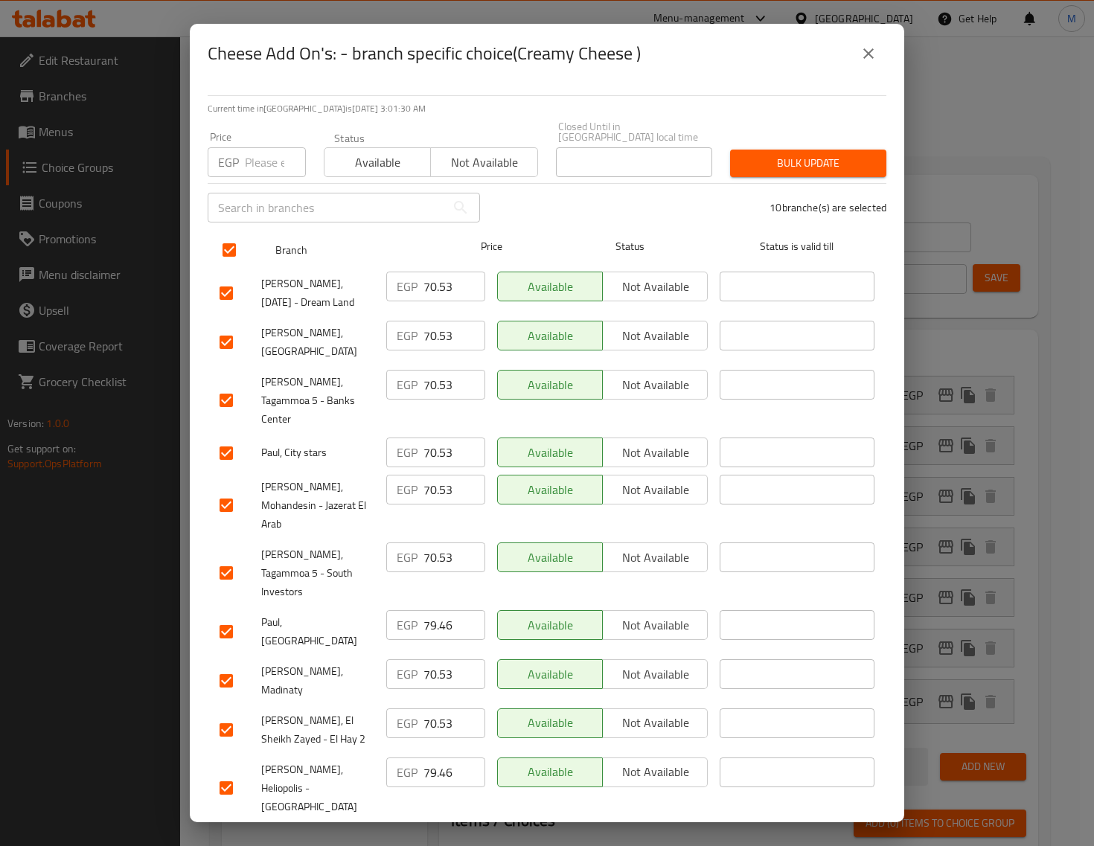
checkbox input "true"
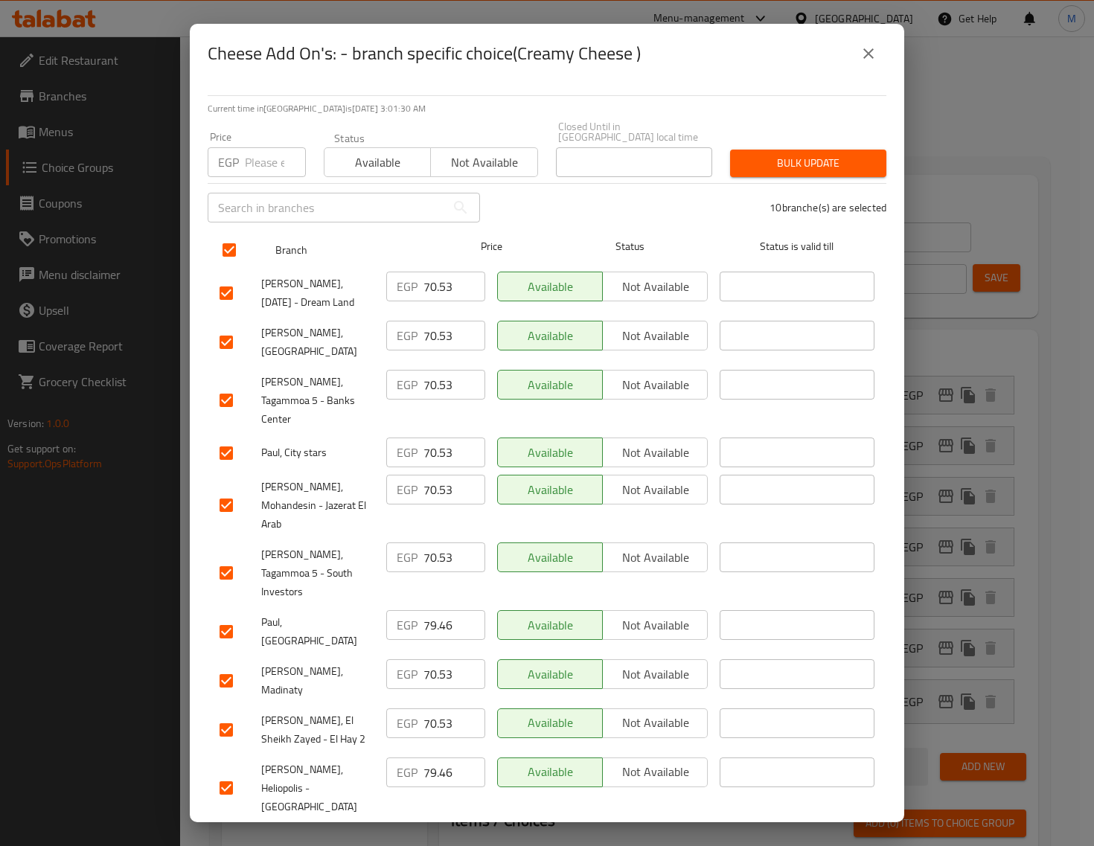
checkbox input "true"
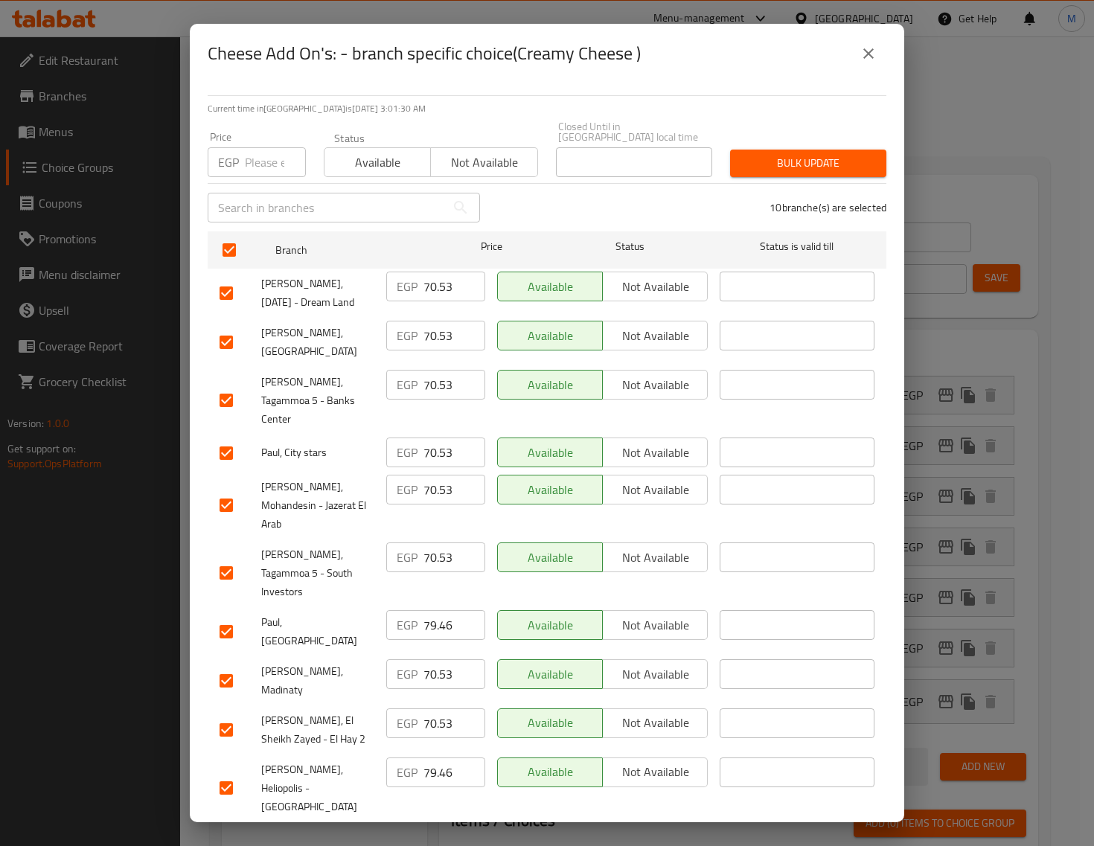
click at [254, 177] on input "number" at bounding box center [275, 162] width 61 height 30
paste input "84"
type input "84"
click at [793, 173] on span "Bulk update" at bounding box center [808, 163] width 132 height 19
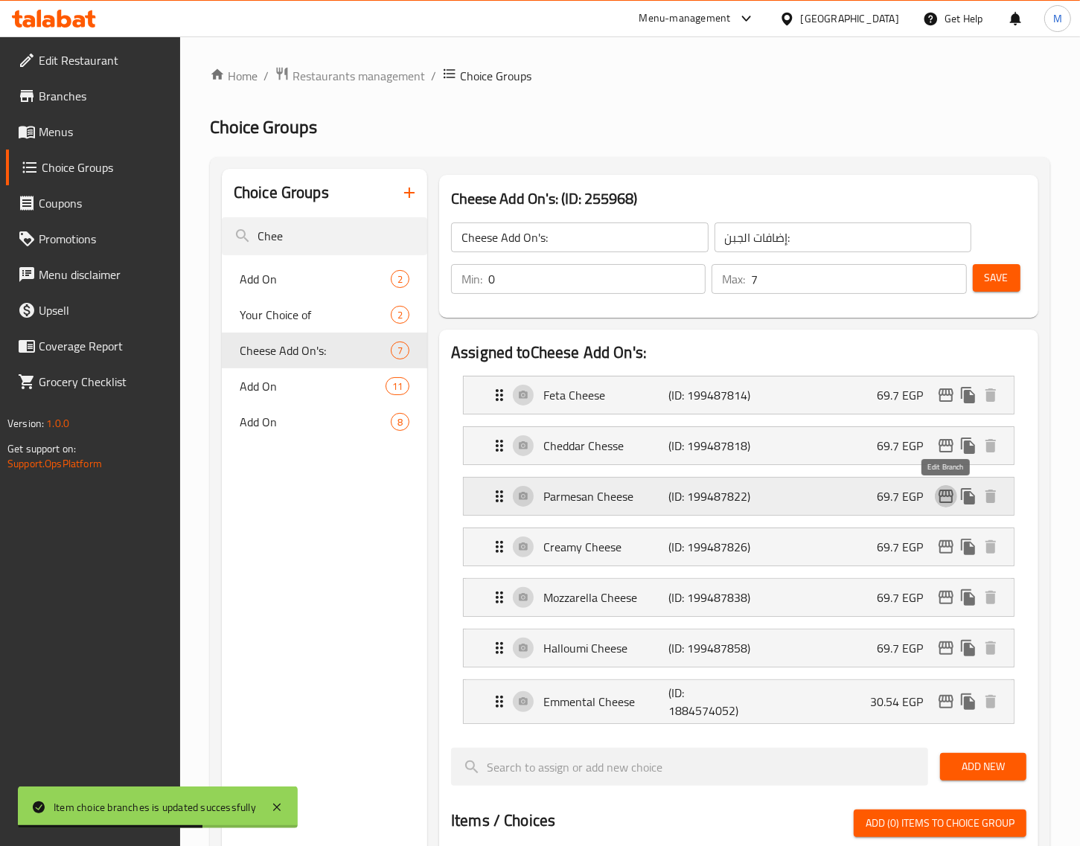
click at [942, 492] on icon "edit" at bounding box center [946, 496] width 15 height 13
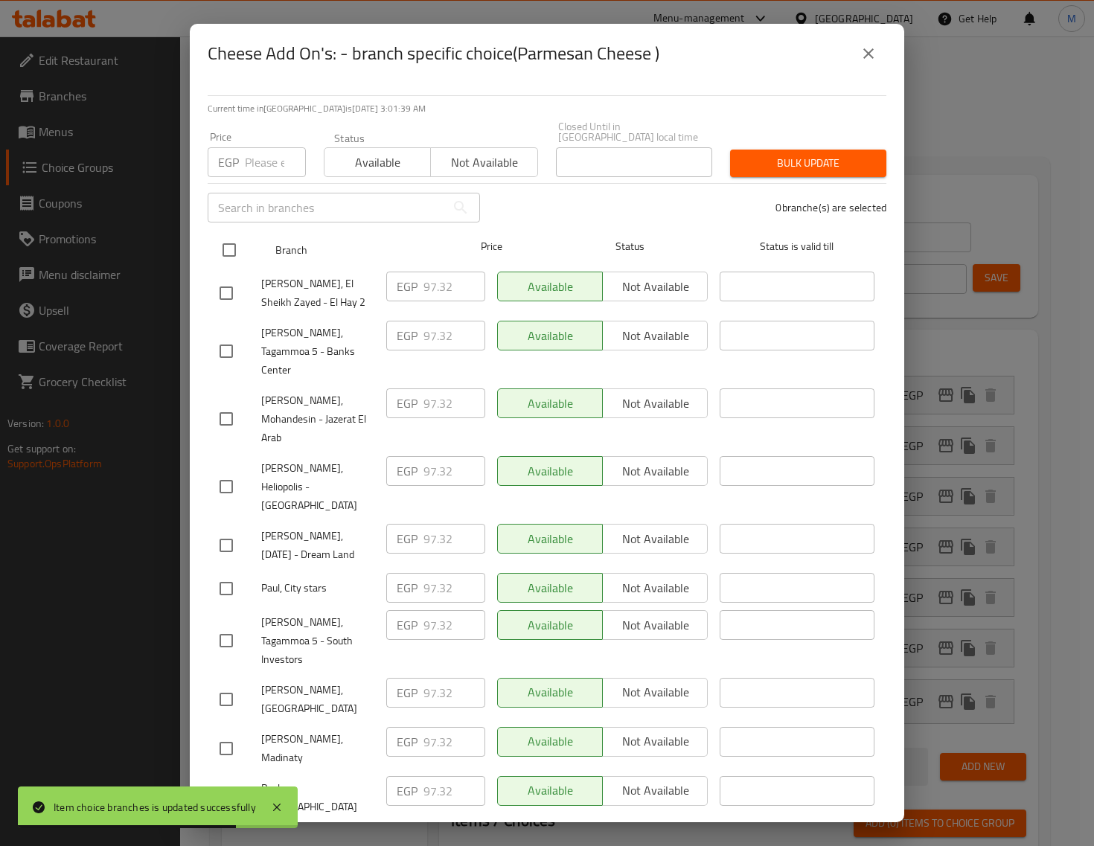
click at [235, 266] on input "checkbox" at bounding box center [229, 249] width 31 height 31
checkbox input "true"
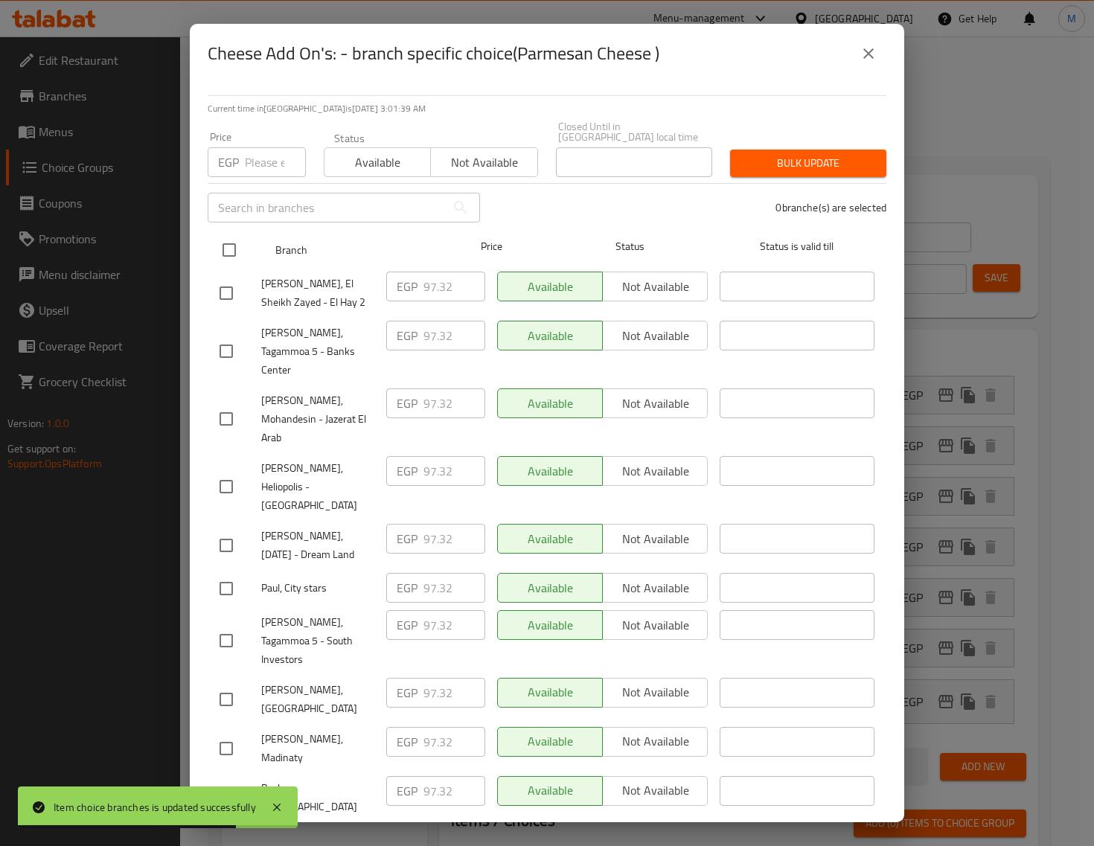
checkbox input "true"
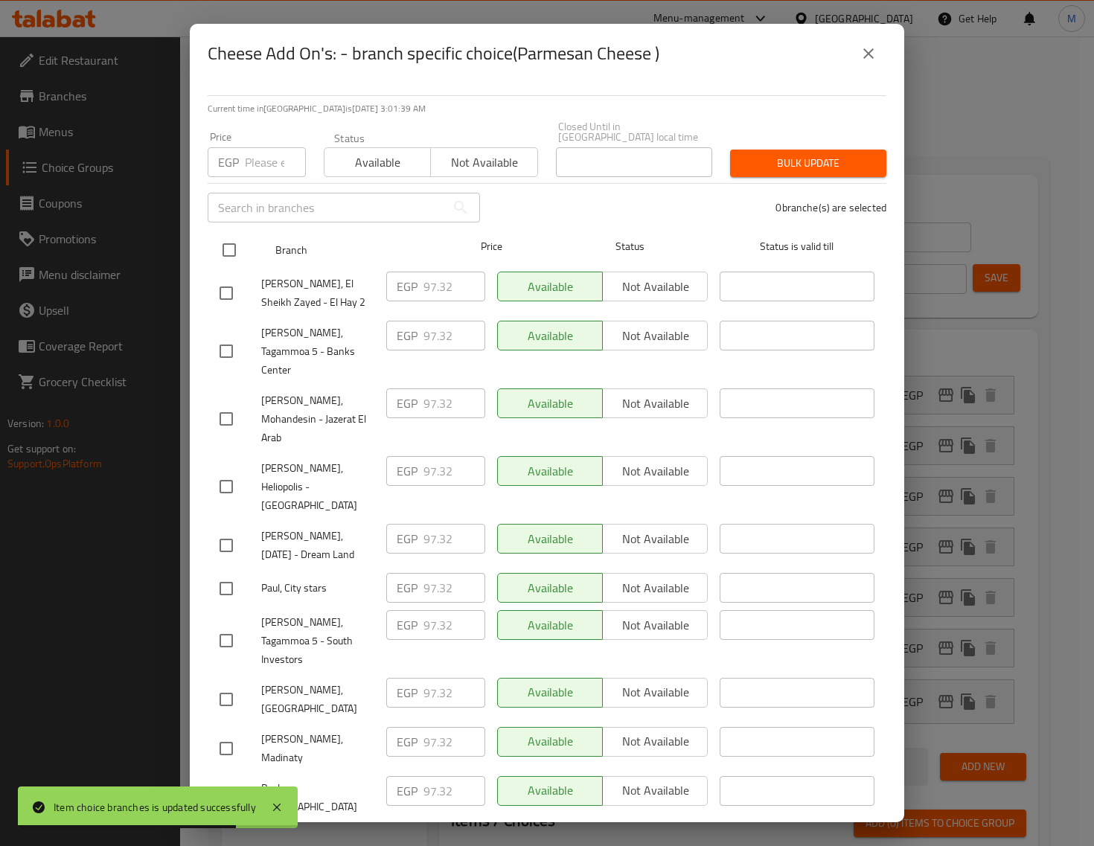
checkbox input "true"
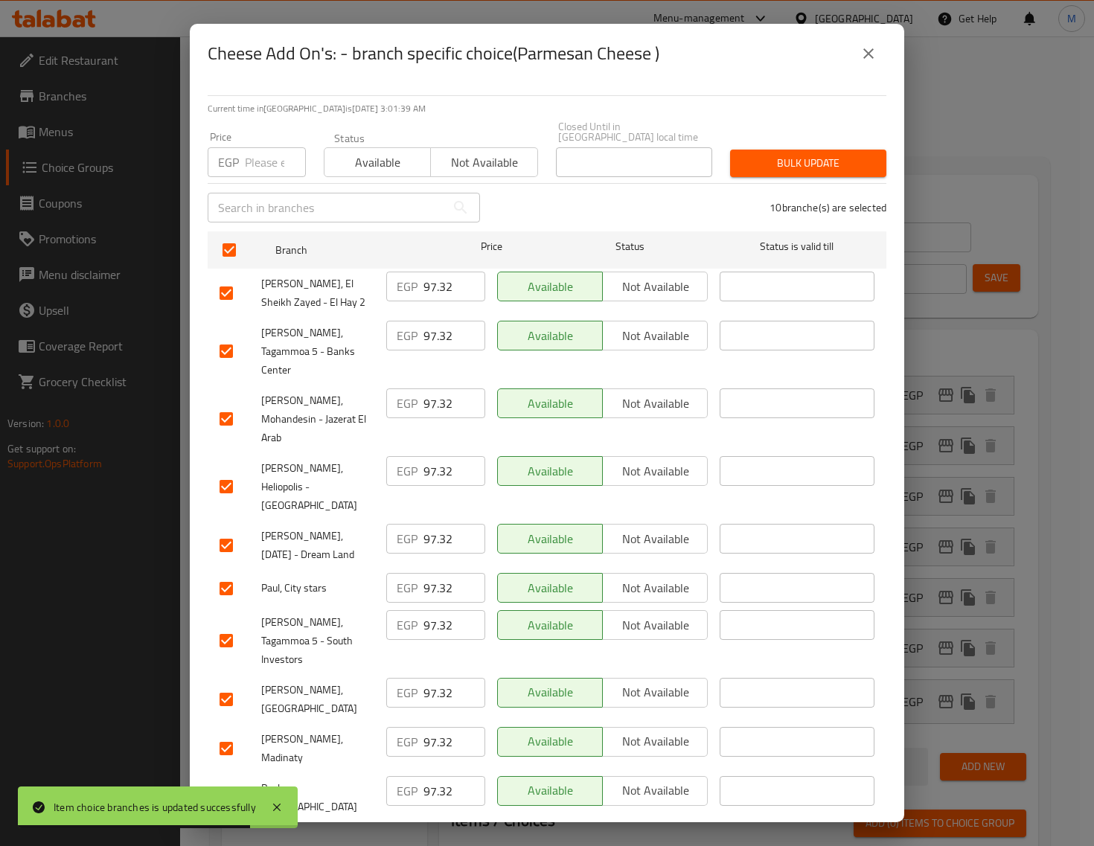
click at [261, 177] on input "number" at bounding box center [275, 162] width 61 height 30
paste input "88"
type input "88"
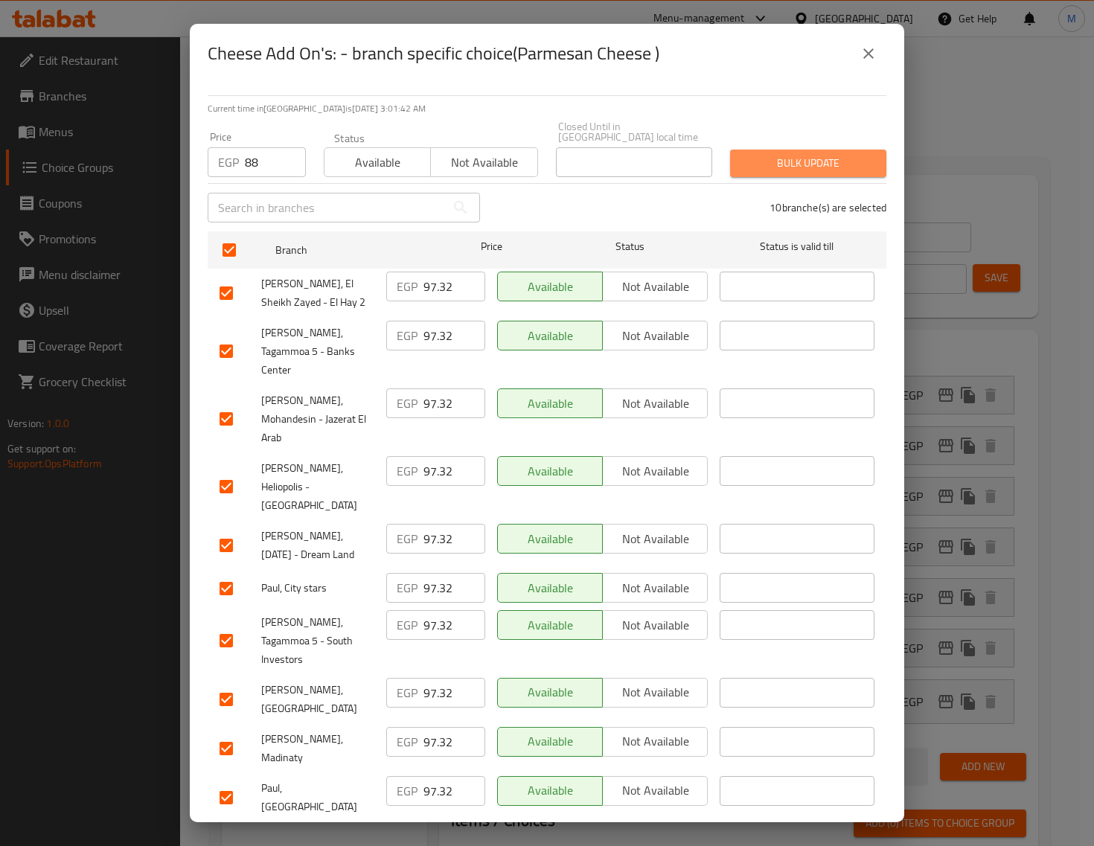
click at [748, 177] on button "Bulk update" at bounding box center [808, 164] width 156 height 28
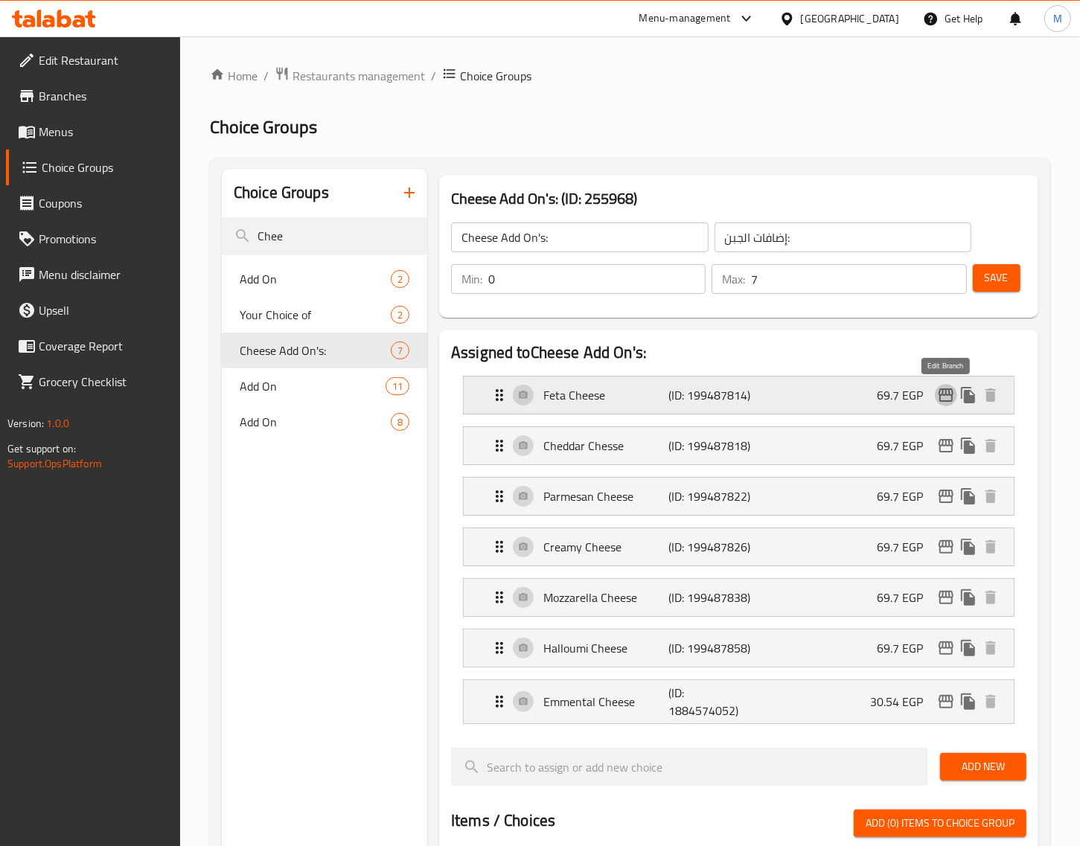
click at [942, 392] on icon "edit" at bounding box center [946, 395] width 15 height 13
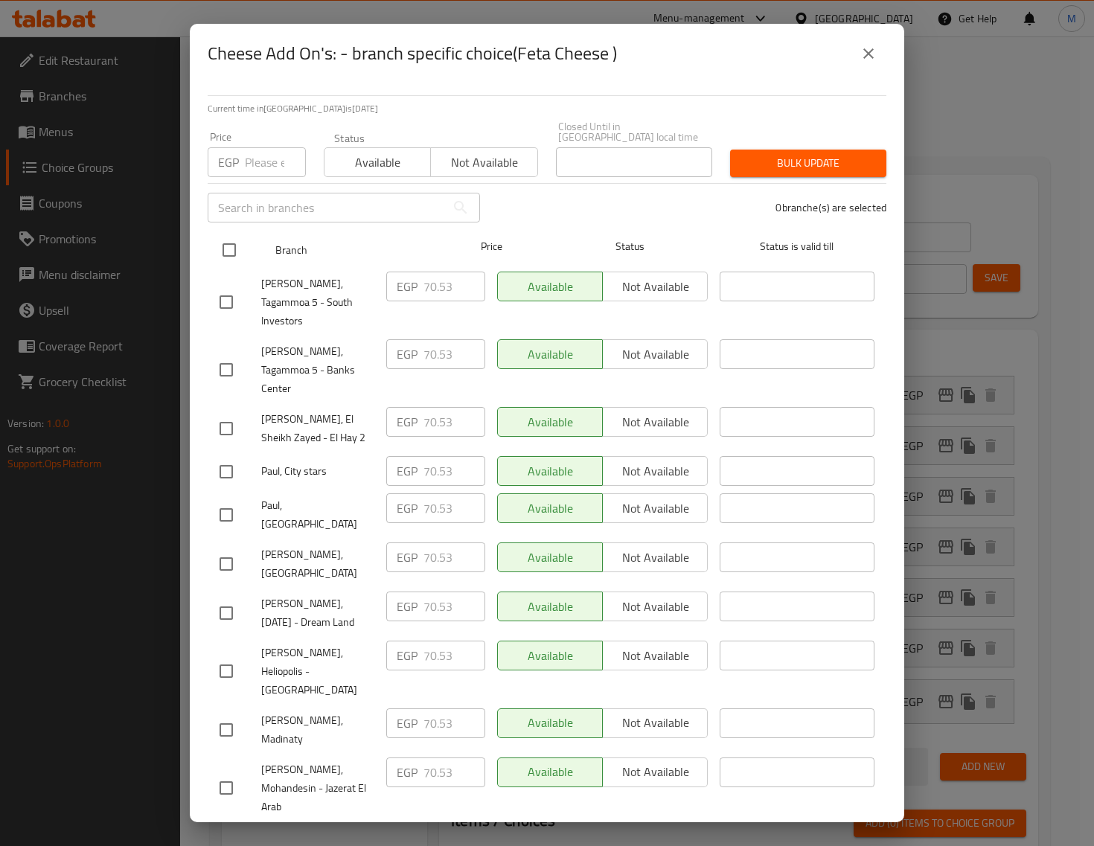
drag, startPoint x: 232, startPoint y: 288, endPoint x: 258, endPoint y: 211, distance: 81.4
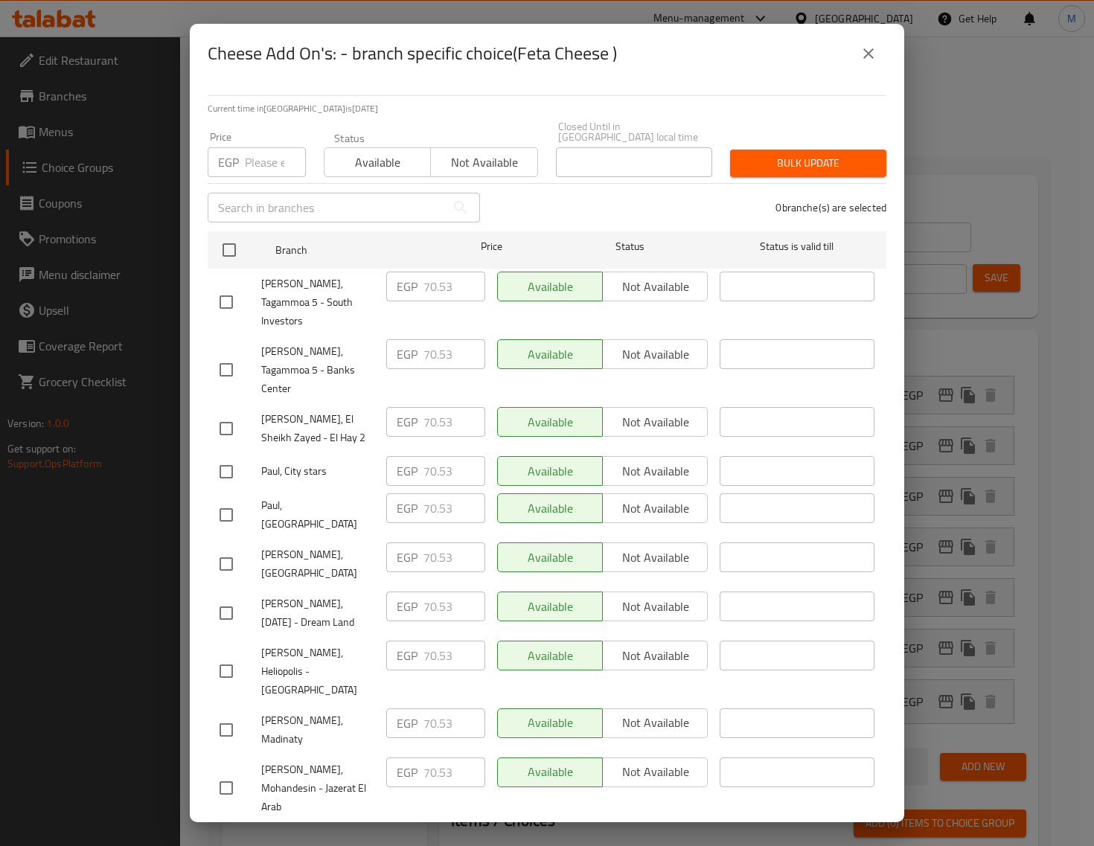
click at [232, 266] on input "checkbox" at bounding box center [229, 249] width 31 height 31
checkbox input "true"
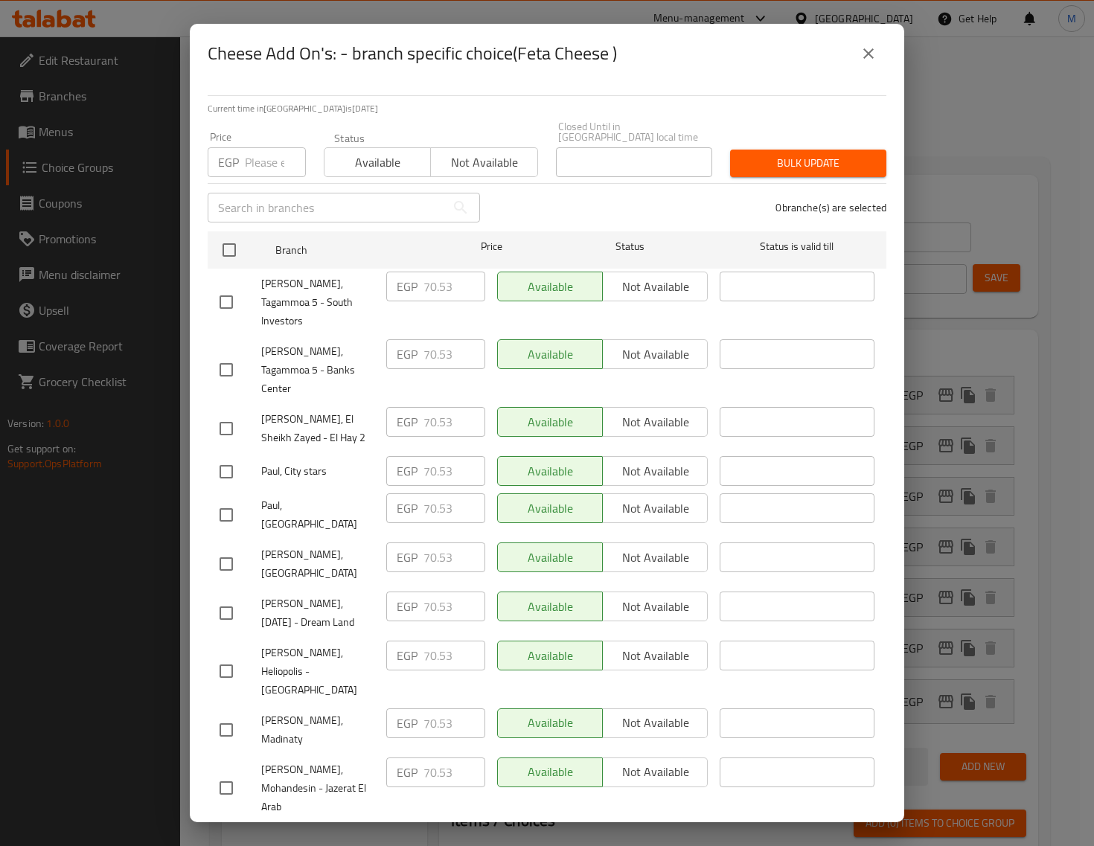
checkbox input "true"
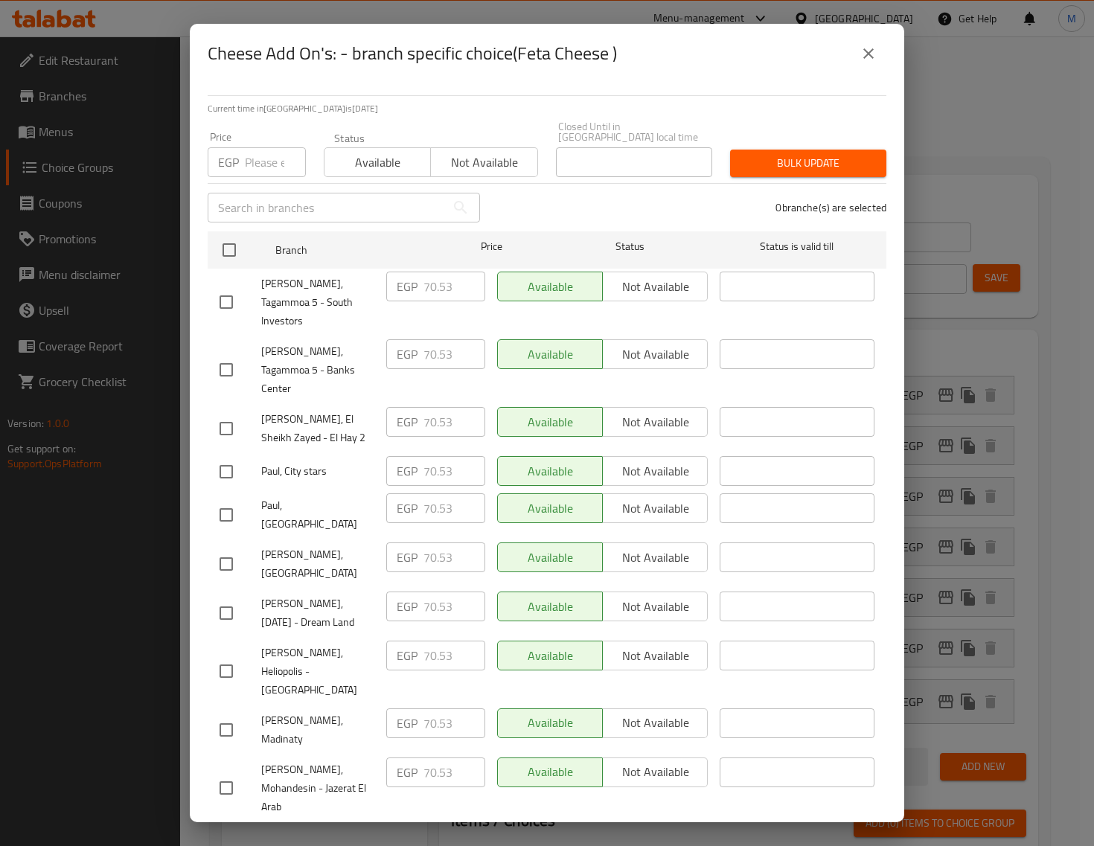
checkbox input "true"
click at [259, 177] on input "number" at bounding box center [275, 162] width 61 height 30
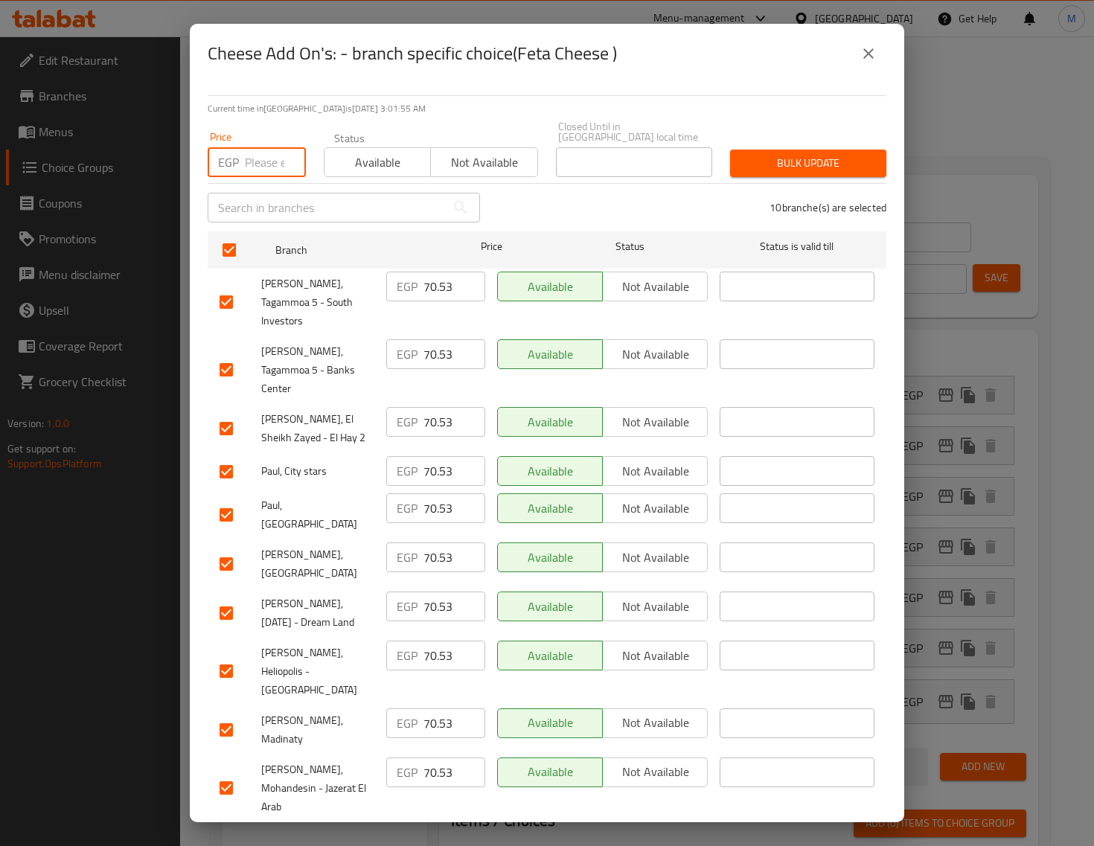
paste input "88"
type input "88"
click at [745, 177] on button "Bulk update" at bounding box center [808, 164] width 156 height 28
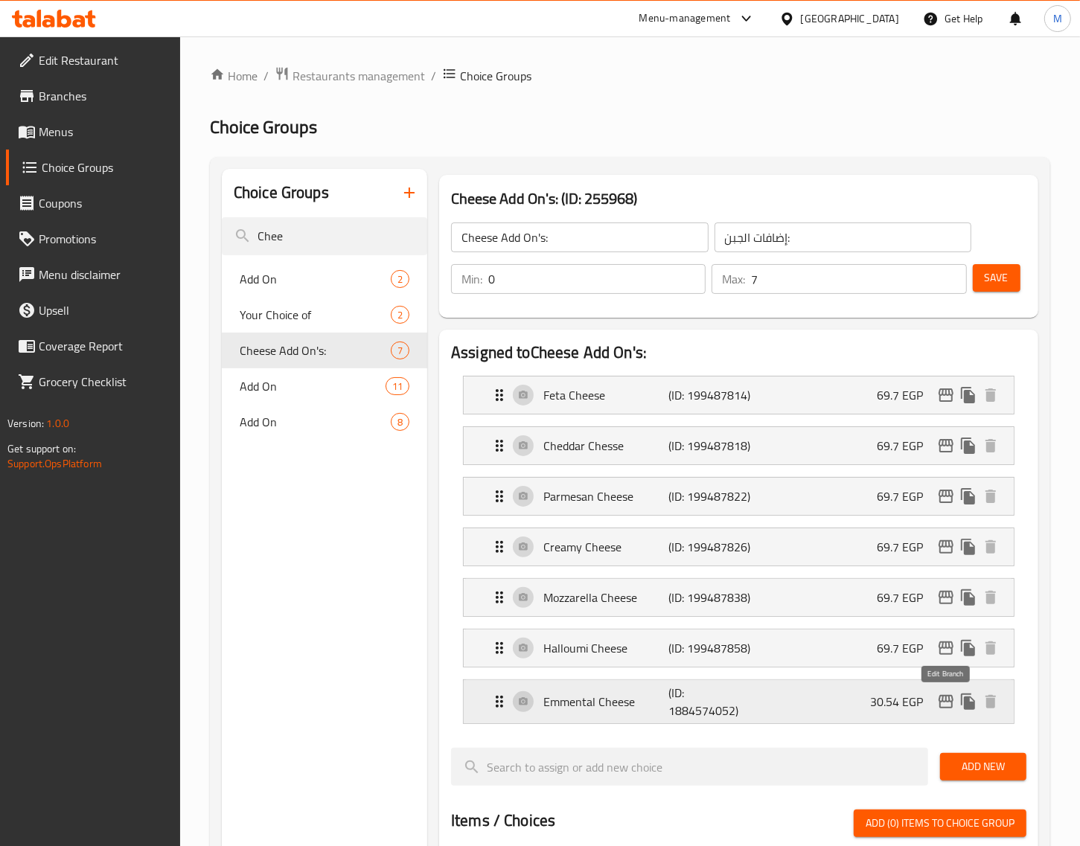
click at [945, 705] on icon "edit" at bounding box center [946, 702] width 18 height 18
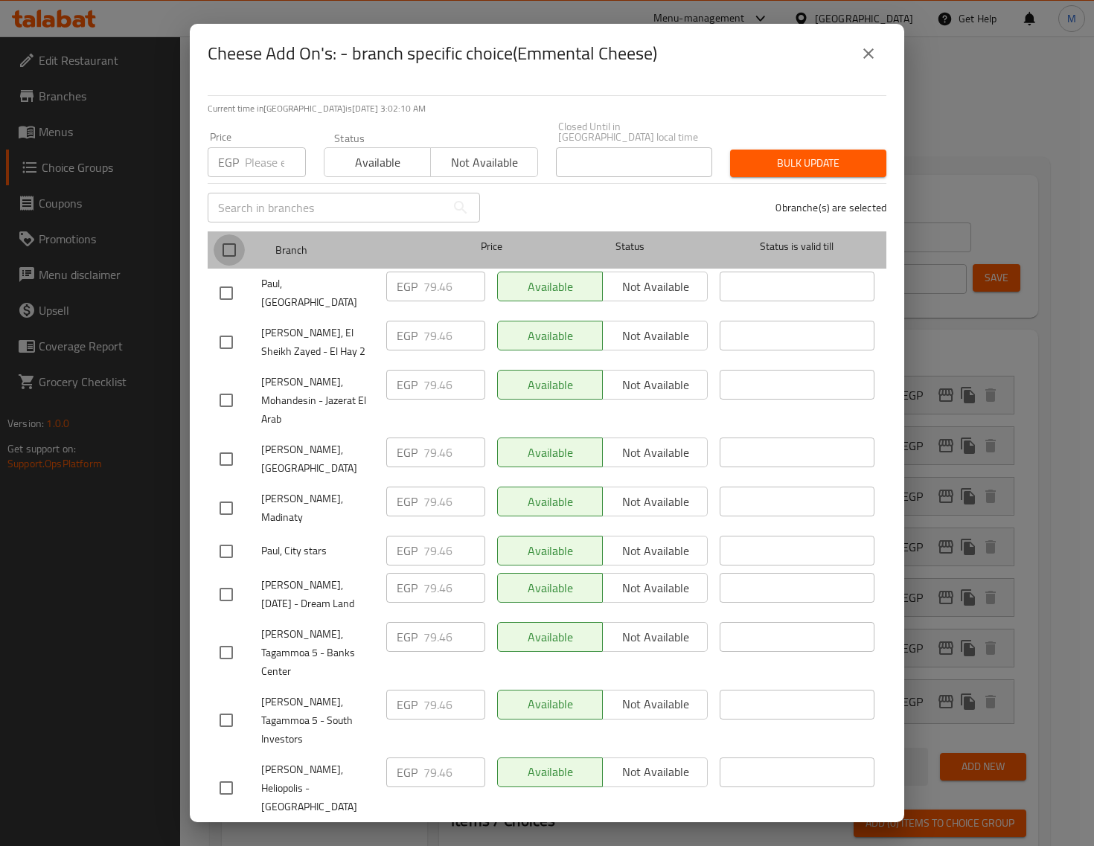
click at [237, 266] on input "checkbox" at bounding box center [229, 249] width 31 height 31
checkbox input "true"
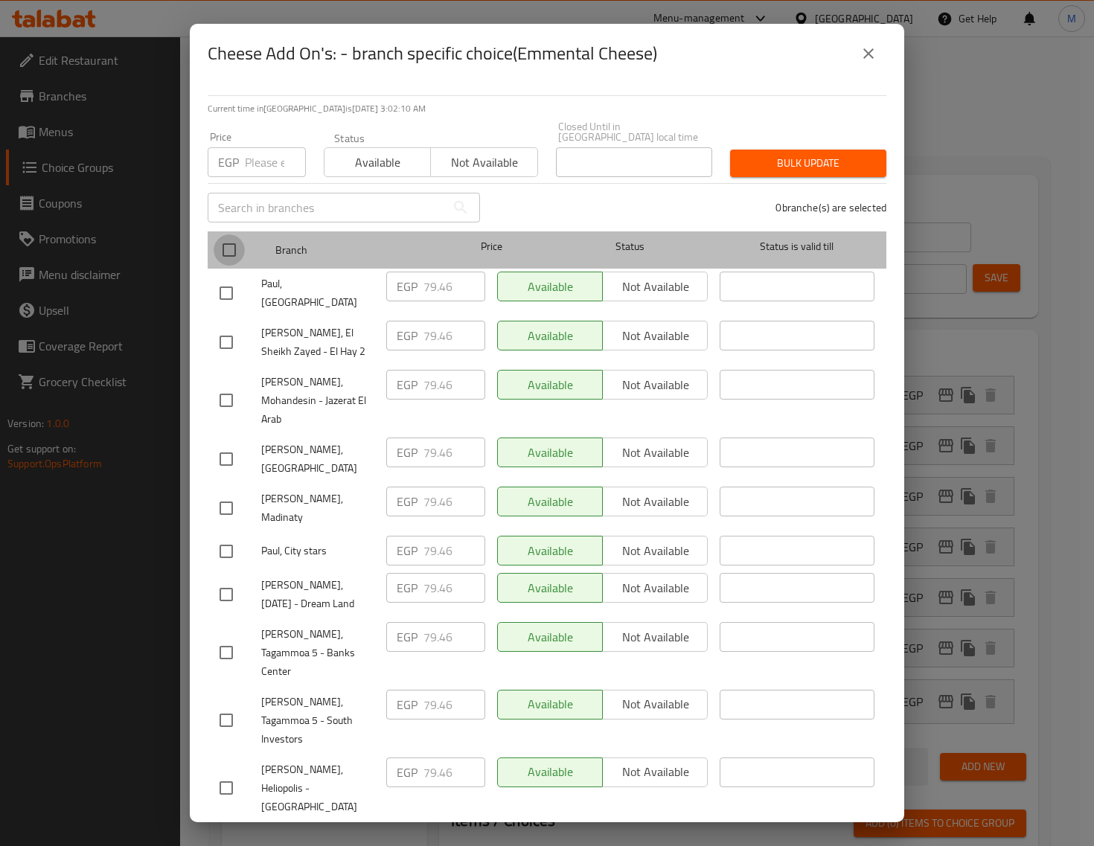
checkbox input "true"
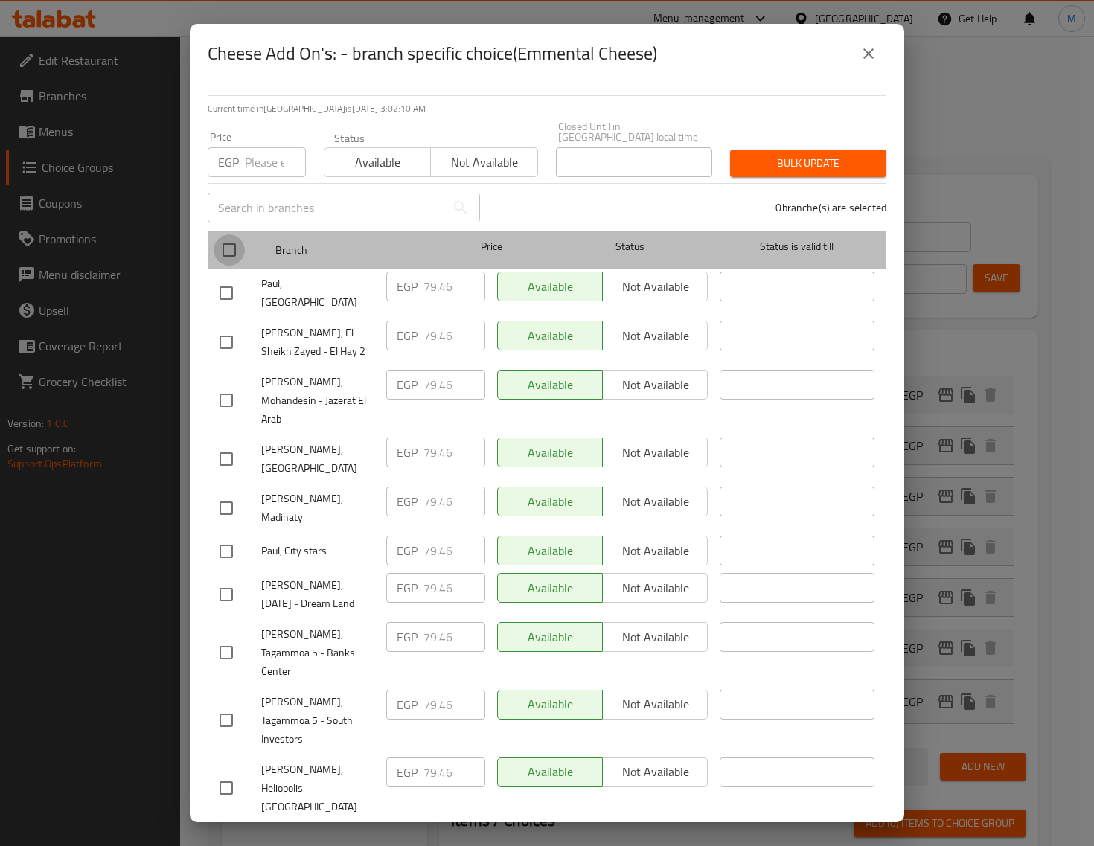
checkbox input "true"
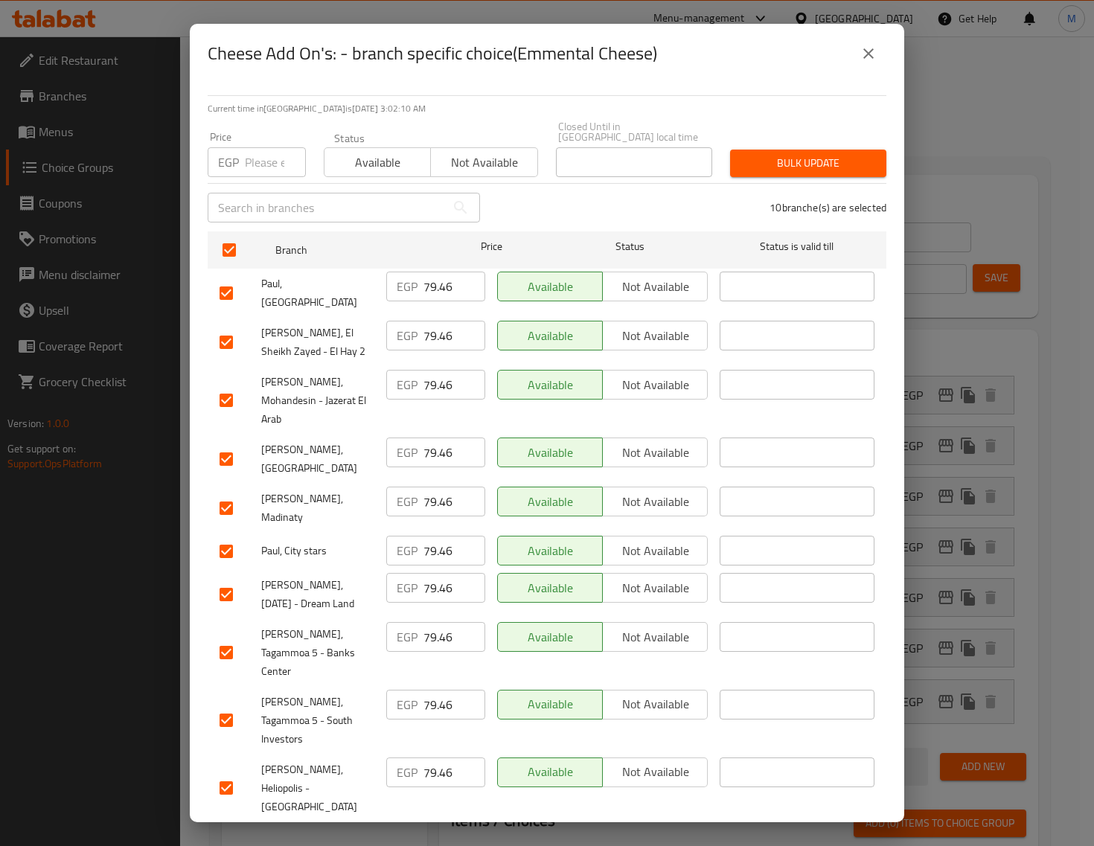
click at [268, 177] on input "number" at bounding box center [275, 162] width 61 height 30
paste input "88"
type input "88"
click at [794, 173] on span "Bulk update" at bounding box center [808, 163] width 132 height 19
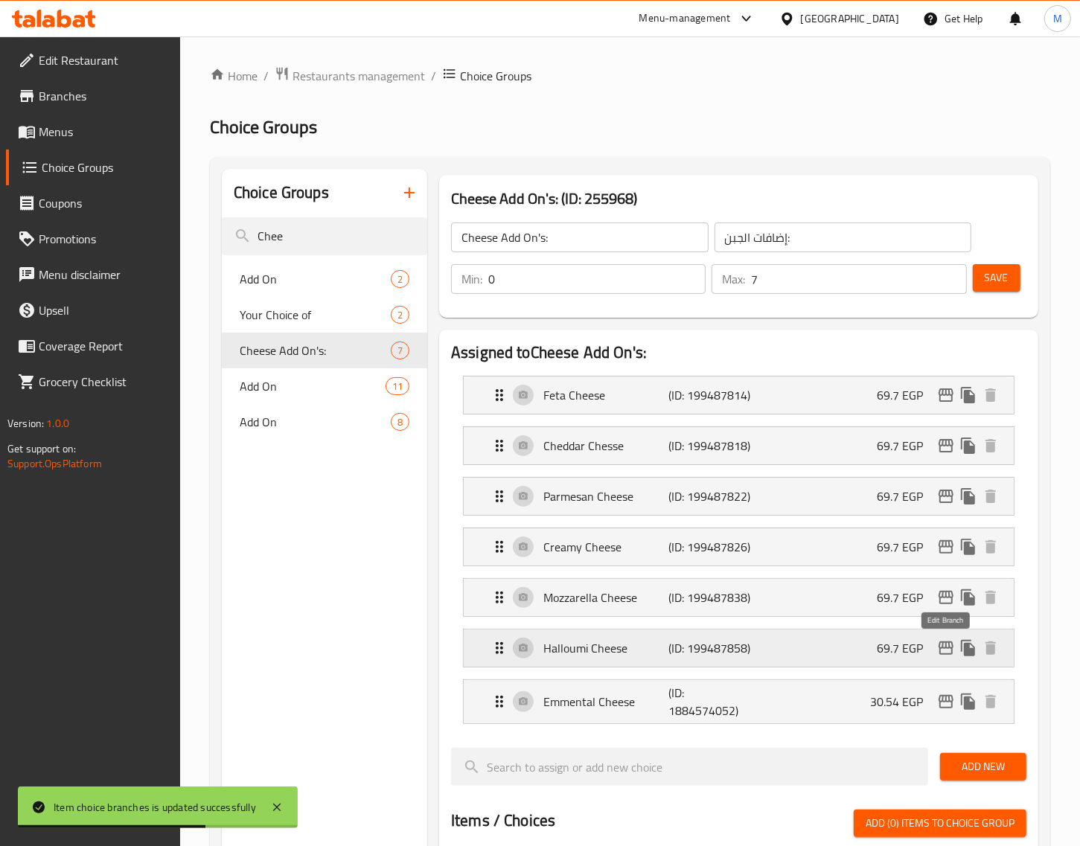
click at [944, 649] on icon "edit" at bounding box center [946, 648] width 18 height 18
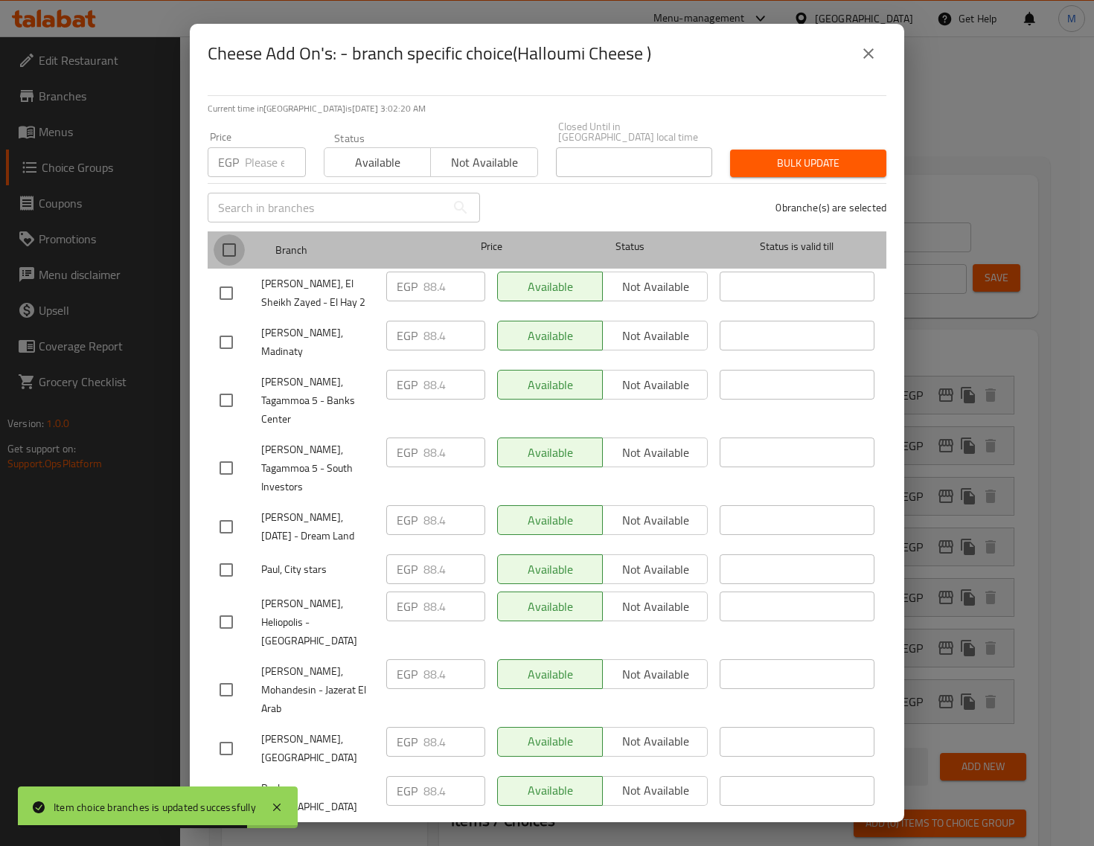
click at [231, 266] on input "checkbox" at bounding box center [229, 249] width 31 height 31
checkbox input "true"
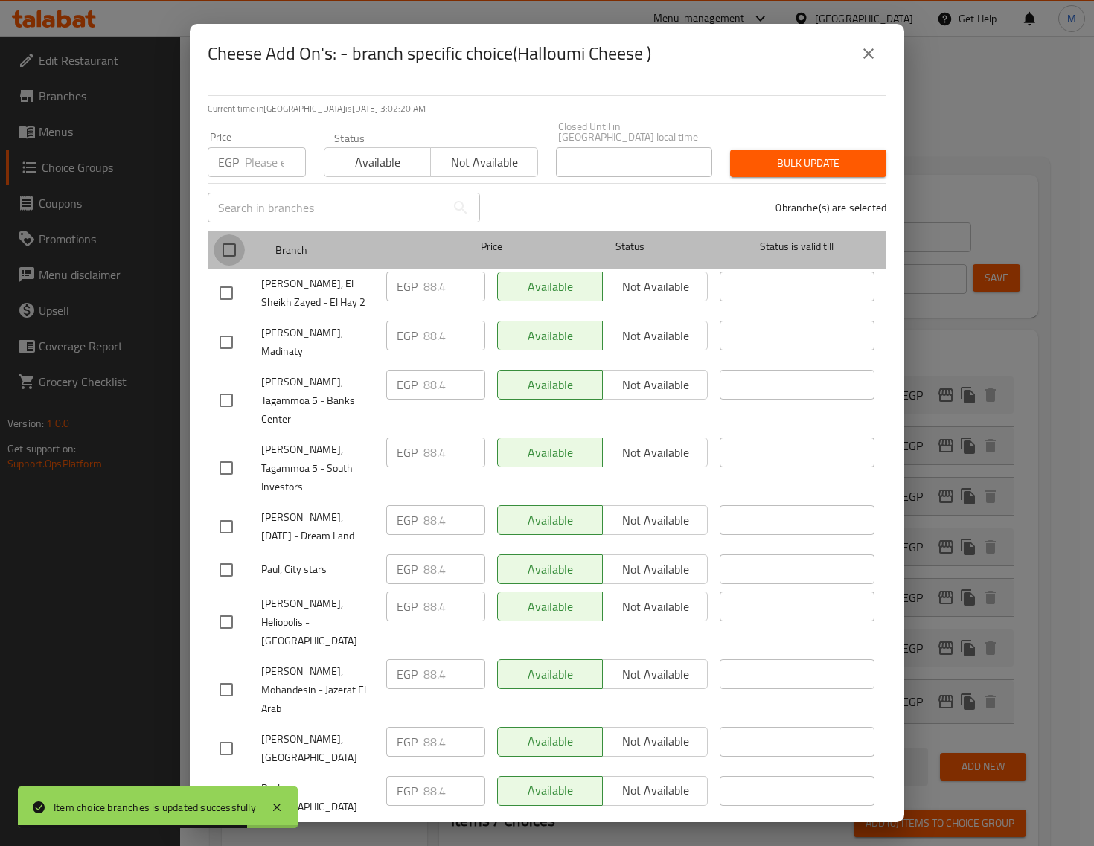
checkbox input "true"
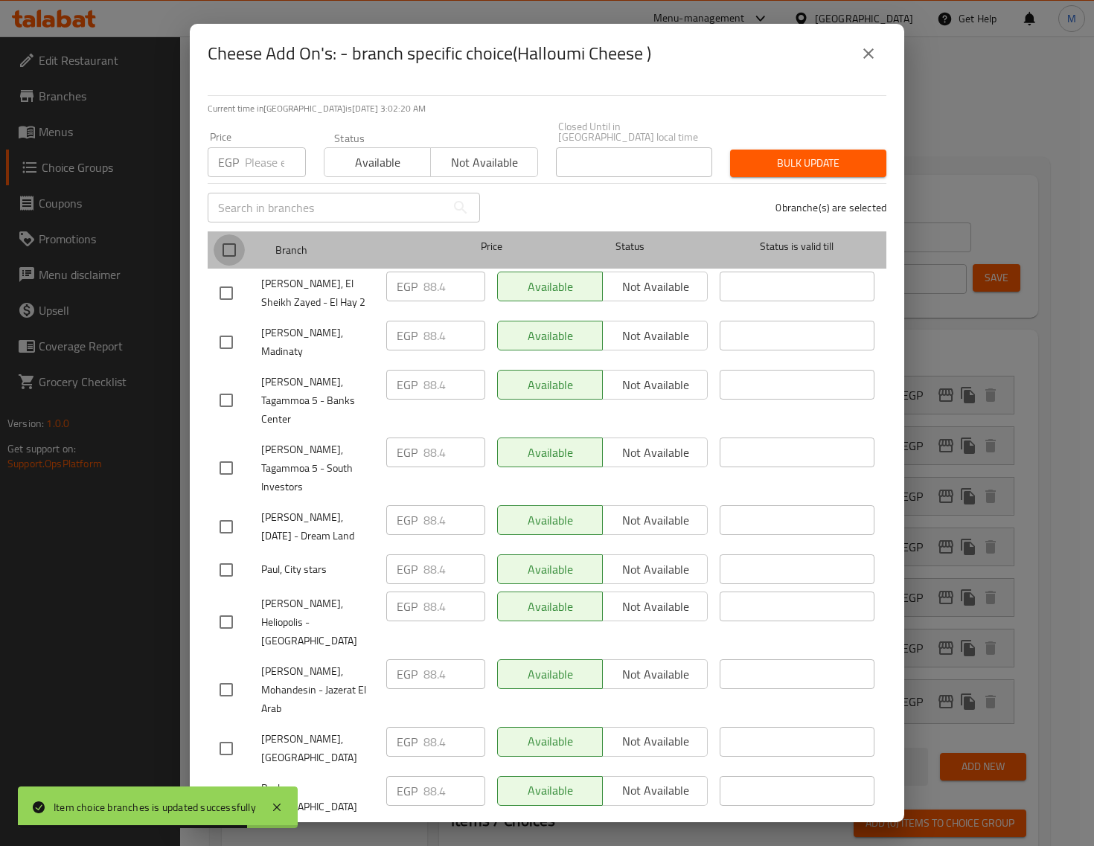
checkbox input "true"
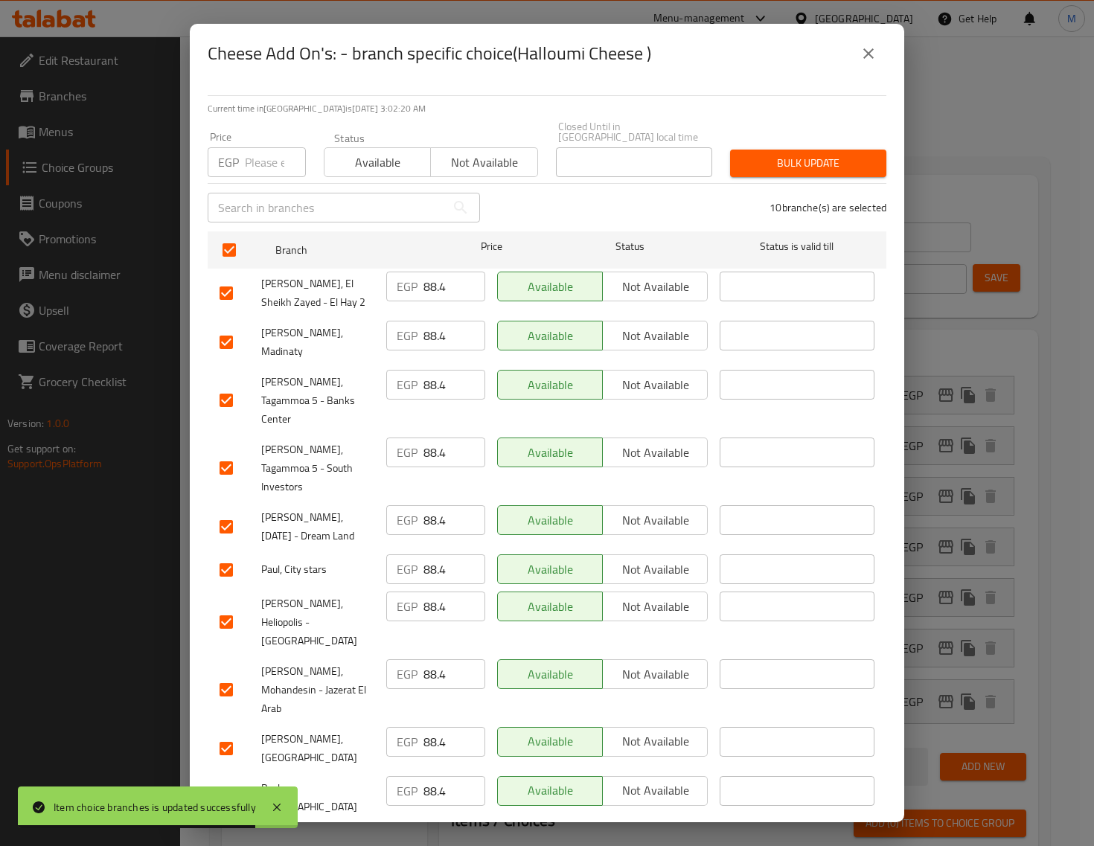
click at [265, 186] on div "Price EGP Price" at bounding box center [257, 154] width 116 height 63
click at [268, 177] on input "number" at bounding box center [275, 162] width 61 height 30
paste input "93"
type input "93"
click at [808, 173] on span "Bulk update" at bounding box center [808, 163] width 132 height 19
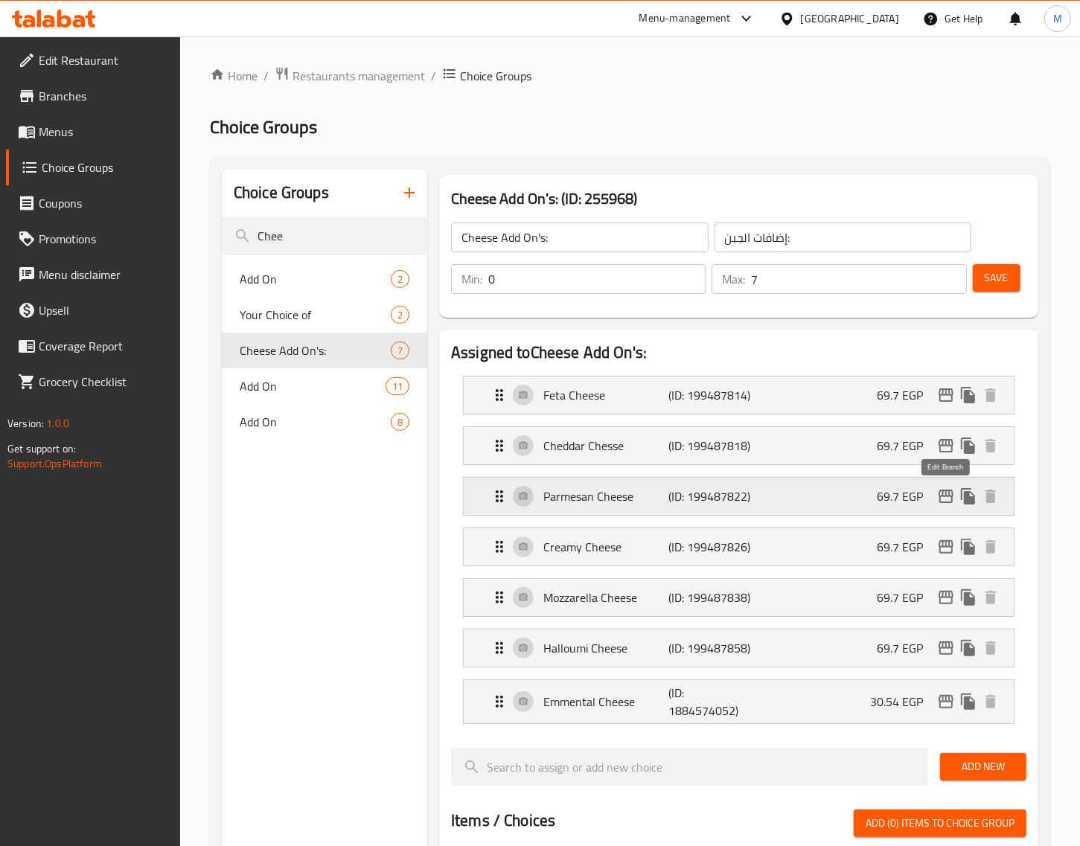
click at [940, 493] on icon "edit" at bounding box center [946, 497] width 18 height 18
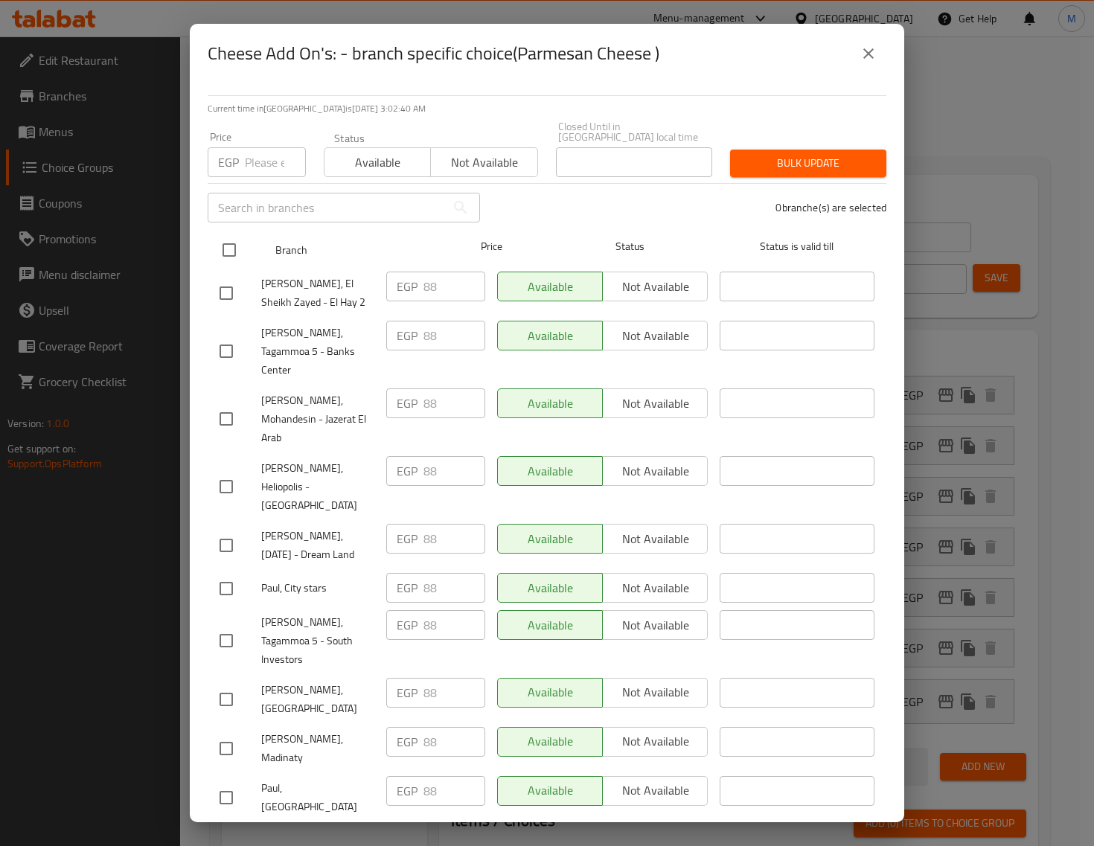
click at [231, 266] on input "checkbox" at bounding box center [229, 249] width 31 height 31
checkbox input "true"
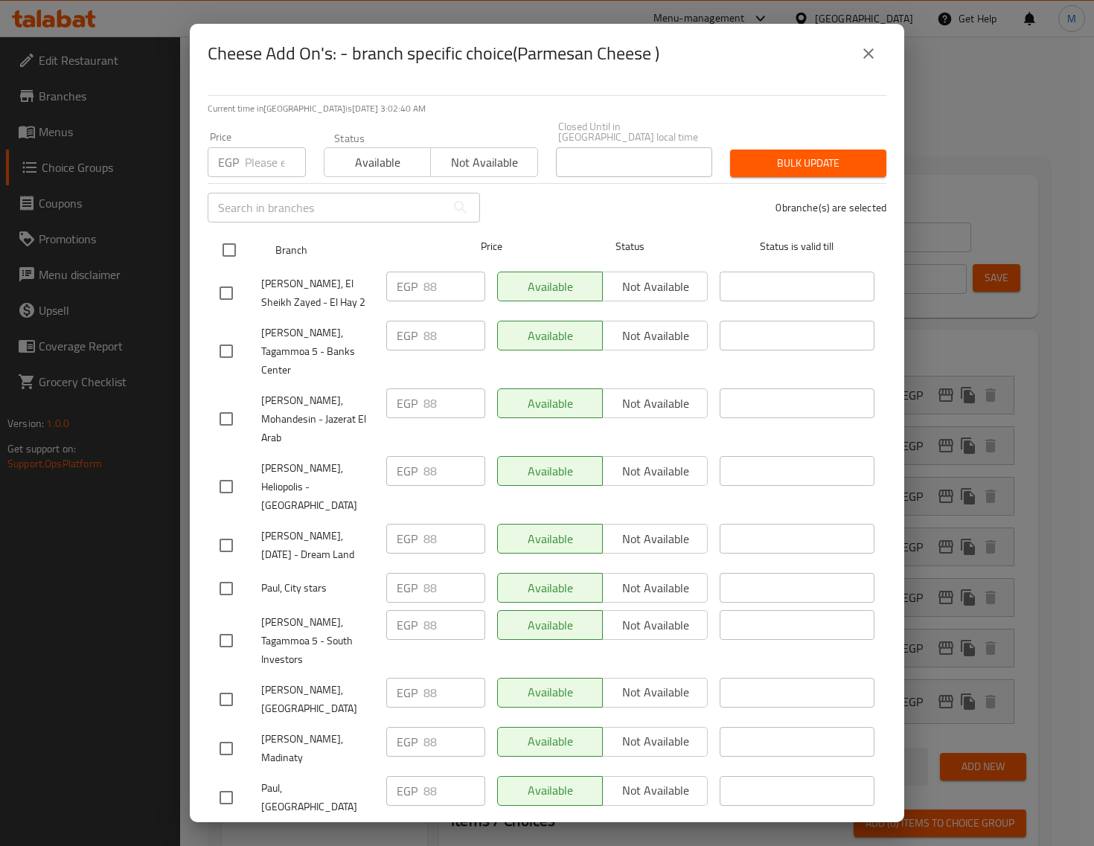
checkbox input "true"
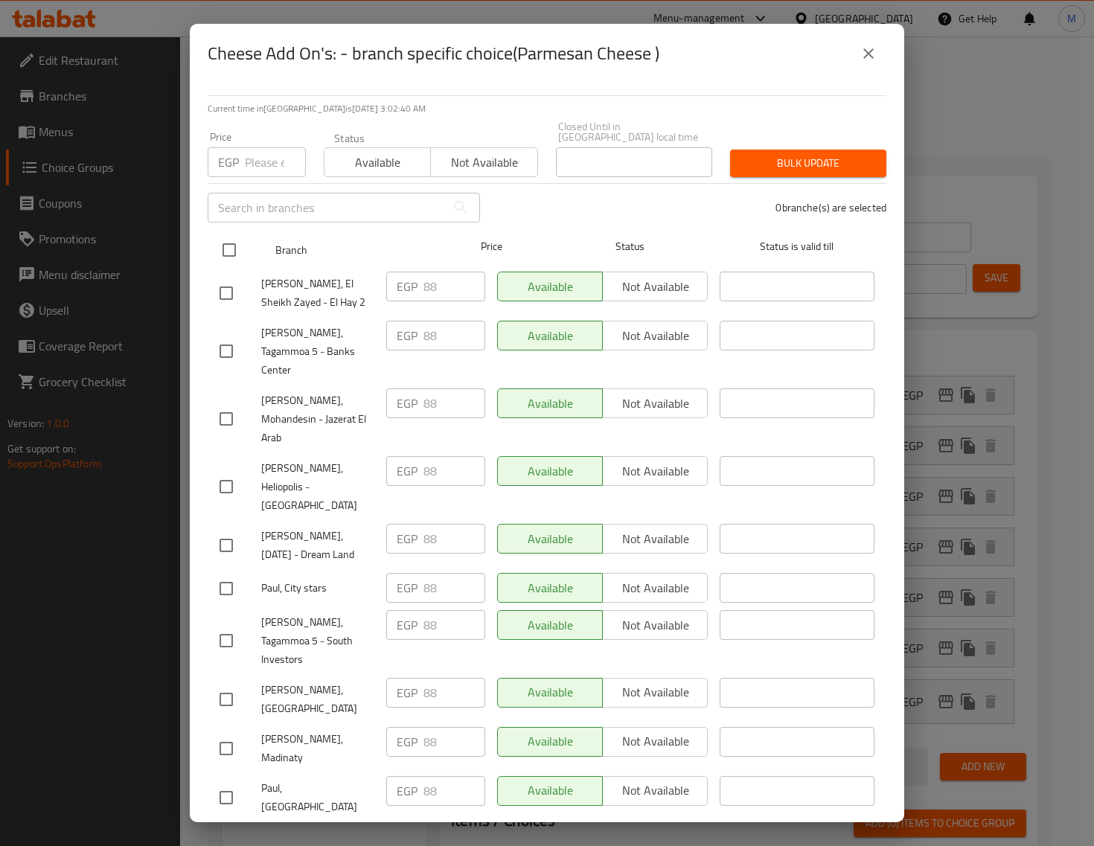
checkbox input "true"
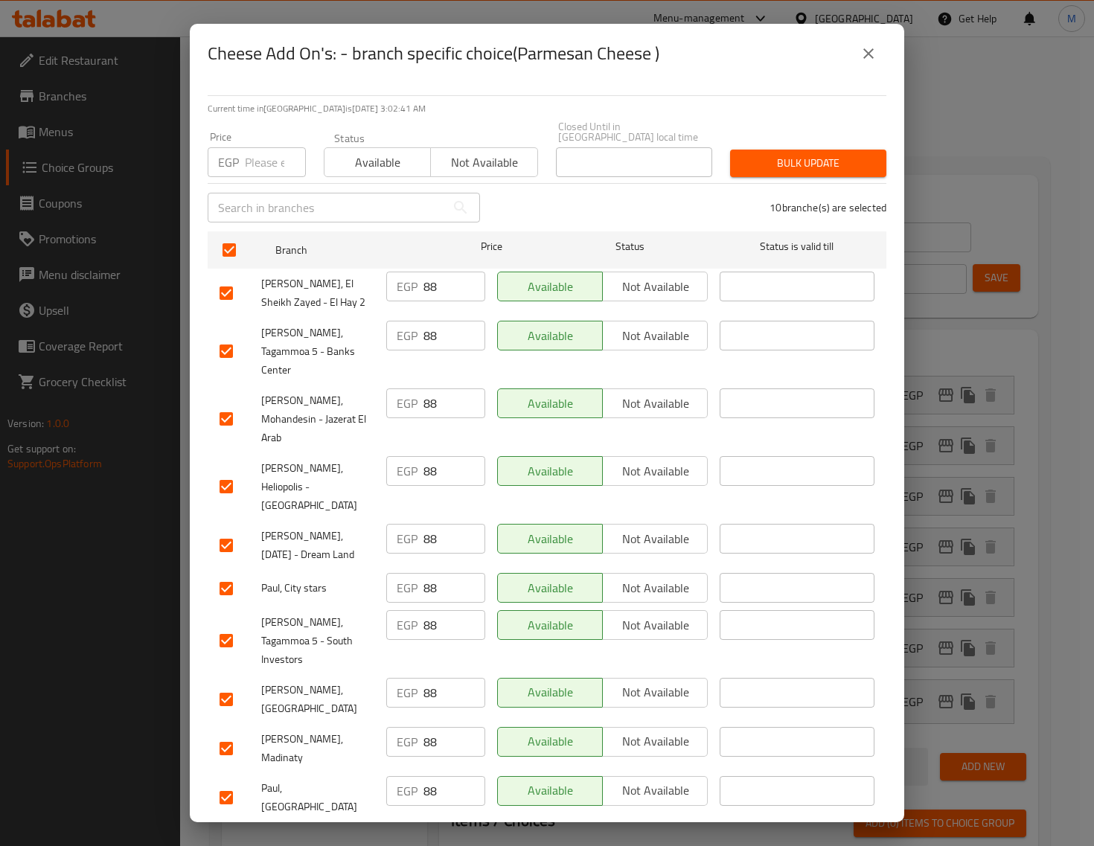
click at [258, 186] on div "Price EGP Price" at bounding box center [257, 154] width 116 height 63
drag, startPoint x: 264, startPoint y: 199, endPoint x: 336, endPoint y: 206, distance: 72.5
click at [264, 177] on input "number" at bounding box center [275, 162] width 61 height 30
paste input "106"
type input "106"
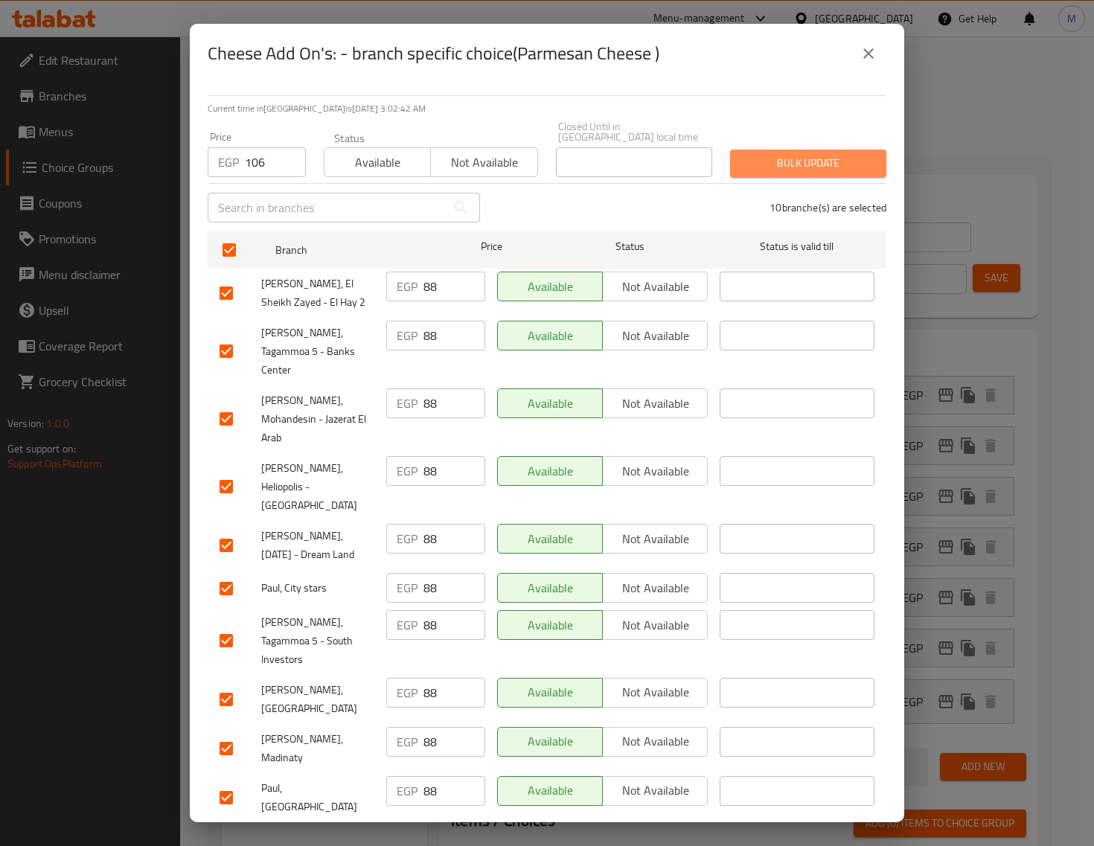
click at [811, 173] on span "Bulk update" at bounding box center [808, 163] width 132 height 19
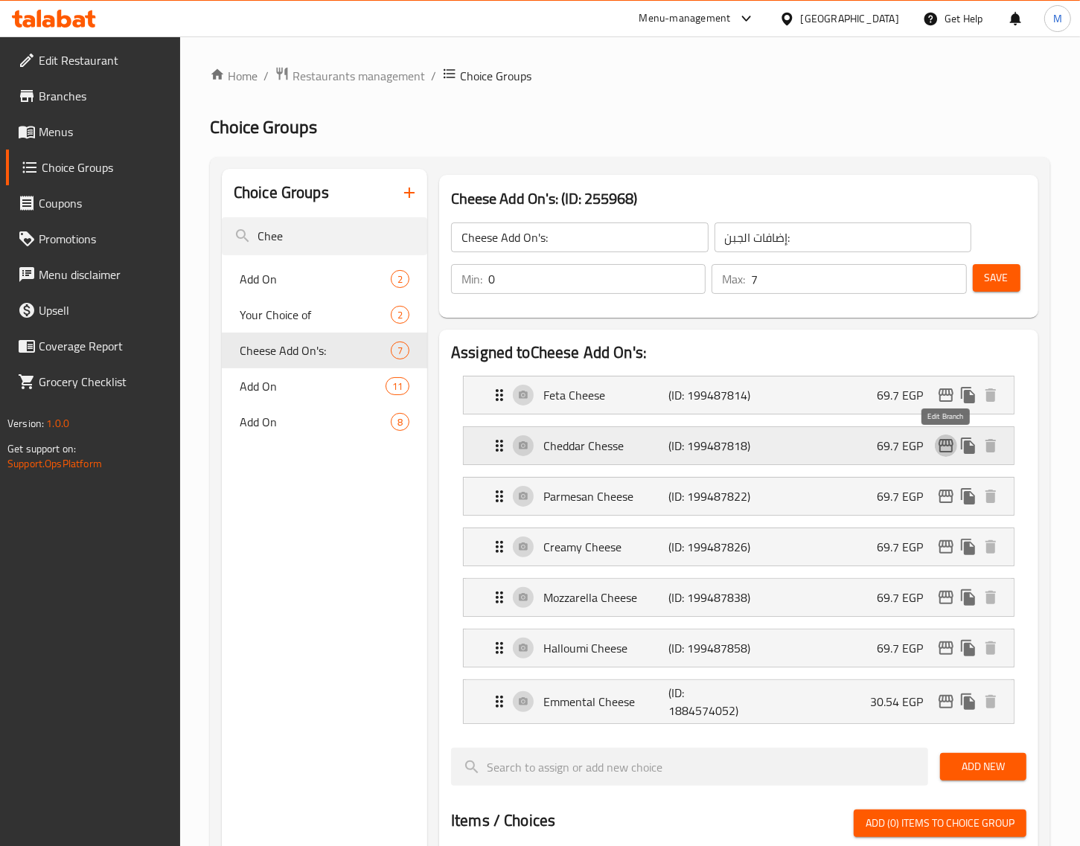
click at [949, 448] on icon "edit" at bounding box center [946, 446] width 18 height 18
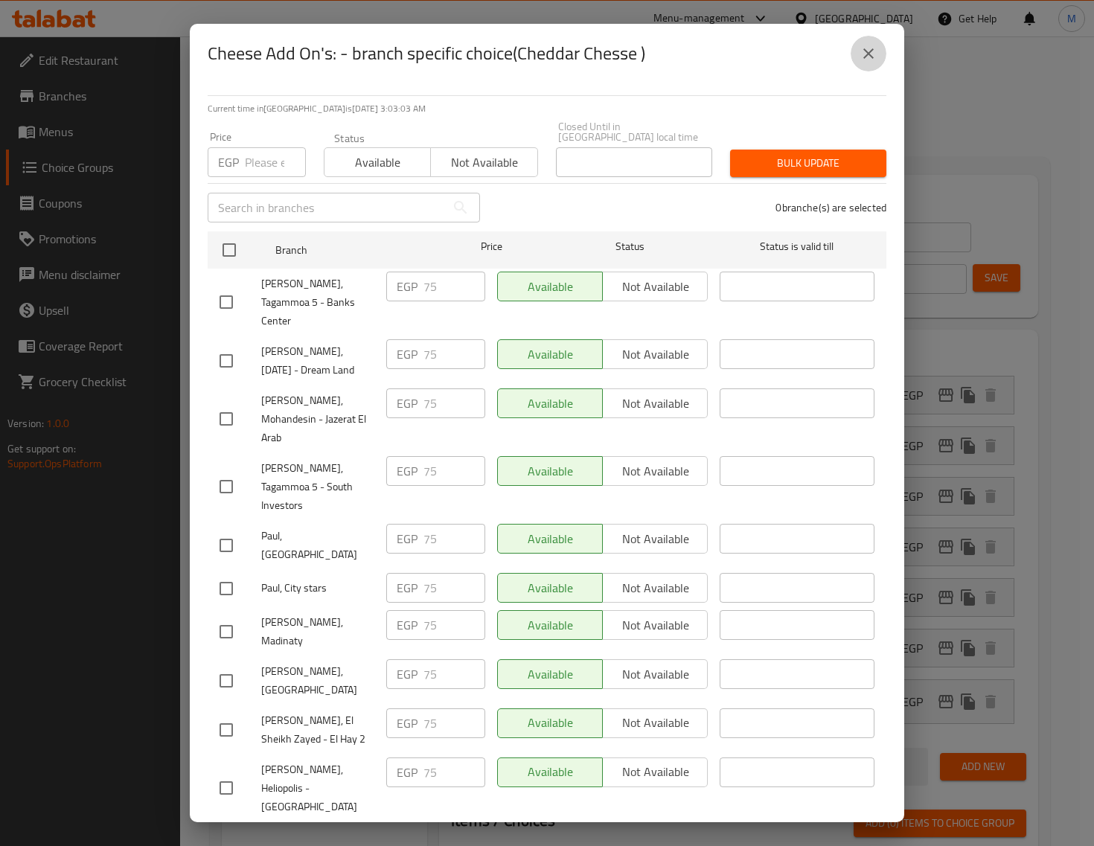
click at [861, 63] on icon "close" at bounding box center [869, 54] width 18 height 18
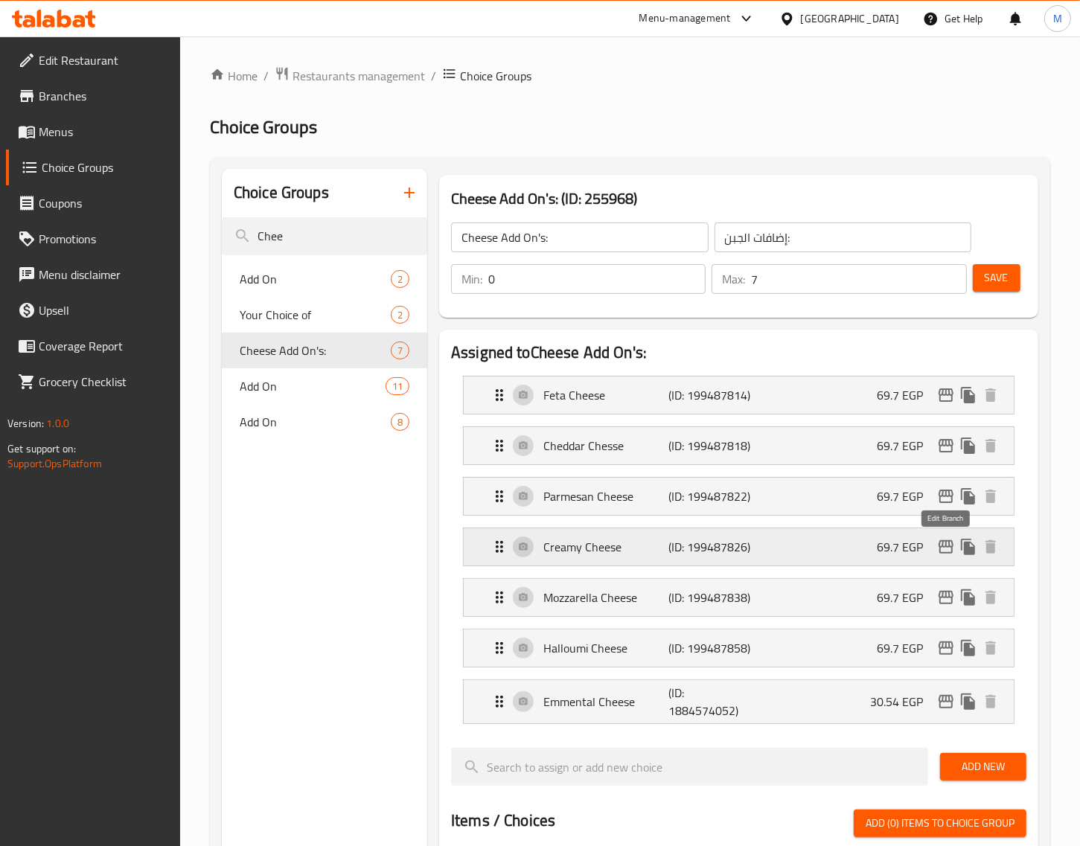
click at [955, 549] on button "edit" at bounding box center [946, 547] width 22 height 22
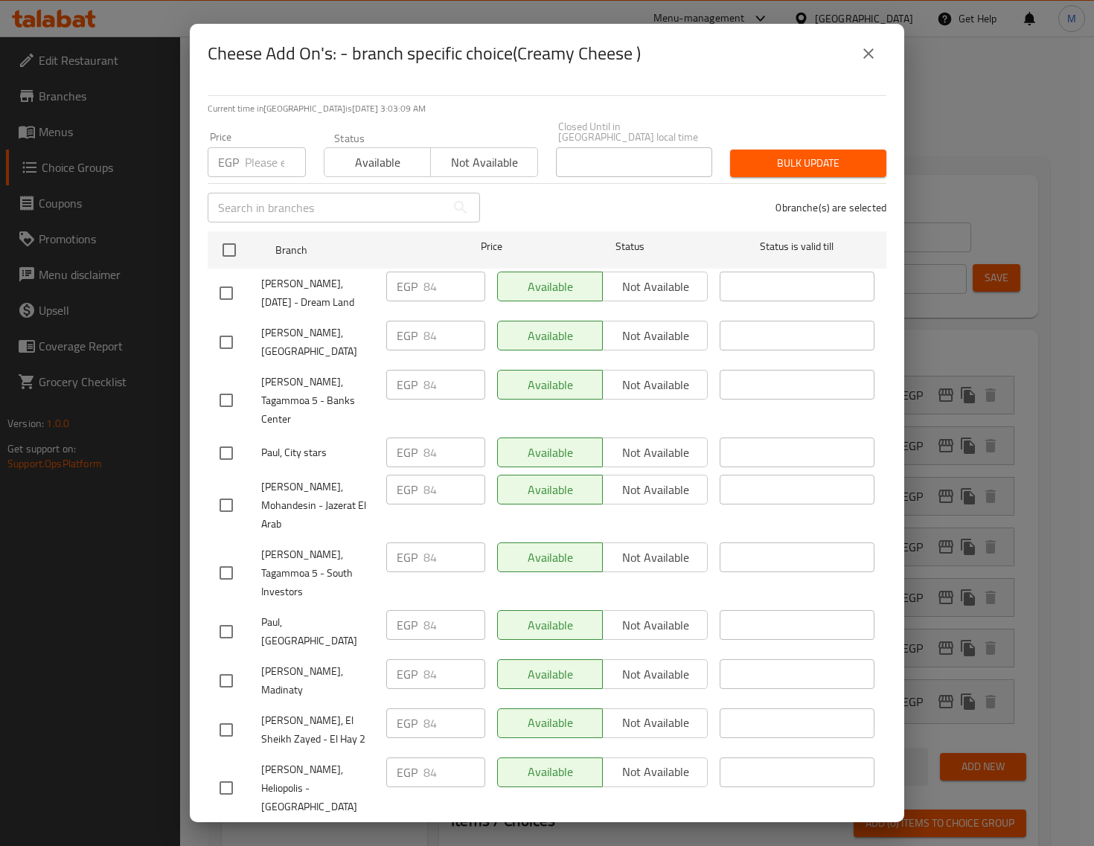
click at [865, 59] on icon "close" at bounding box center [868, 53] width 10 height 10
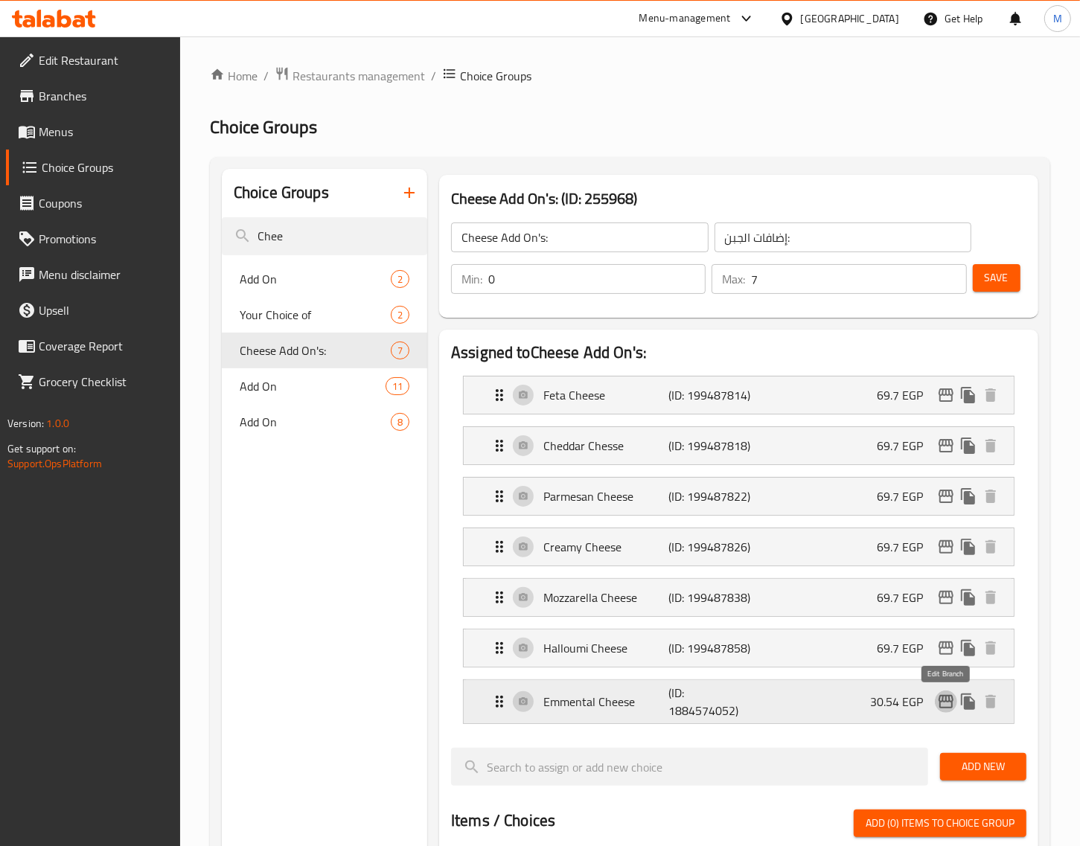
click at [940, 701] on icon "edit" at bounding box center [946, 702] width 18 height 18
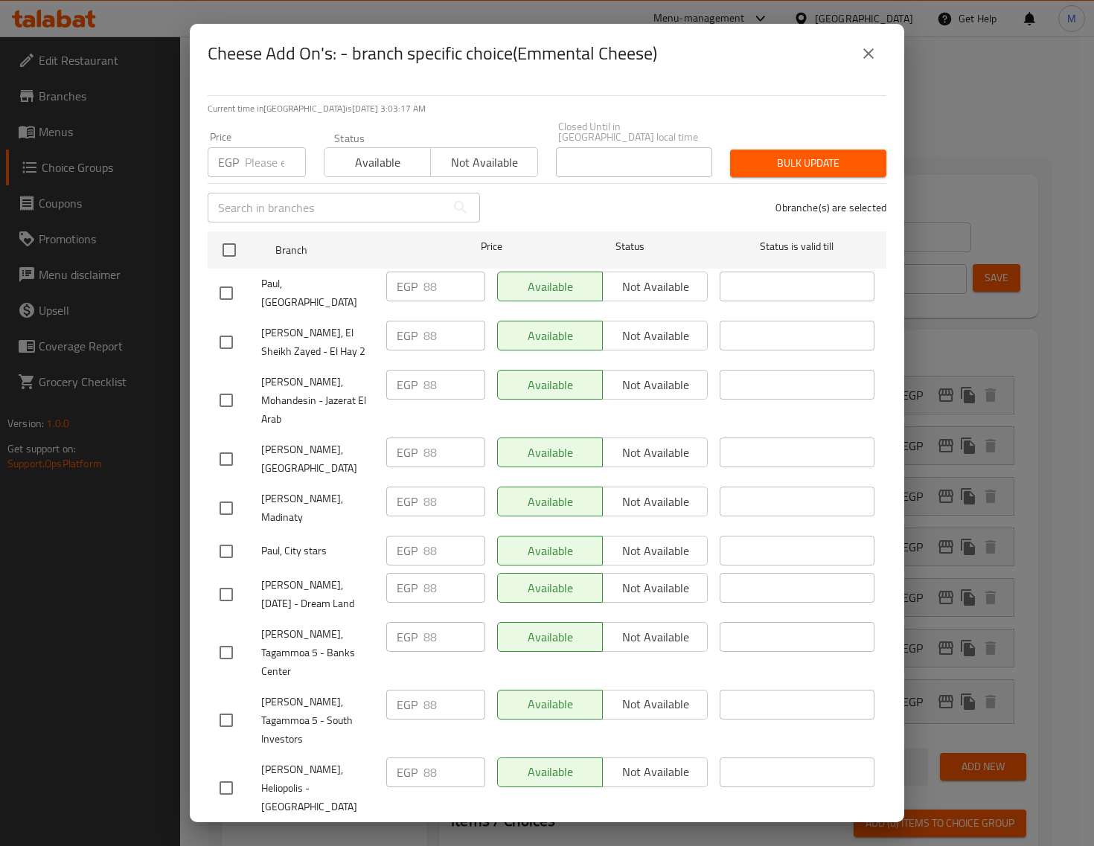
click at [867, 71] on button "close" at bounding box center [869, 54] width 36 height 36
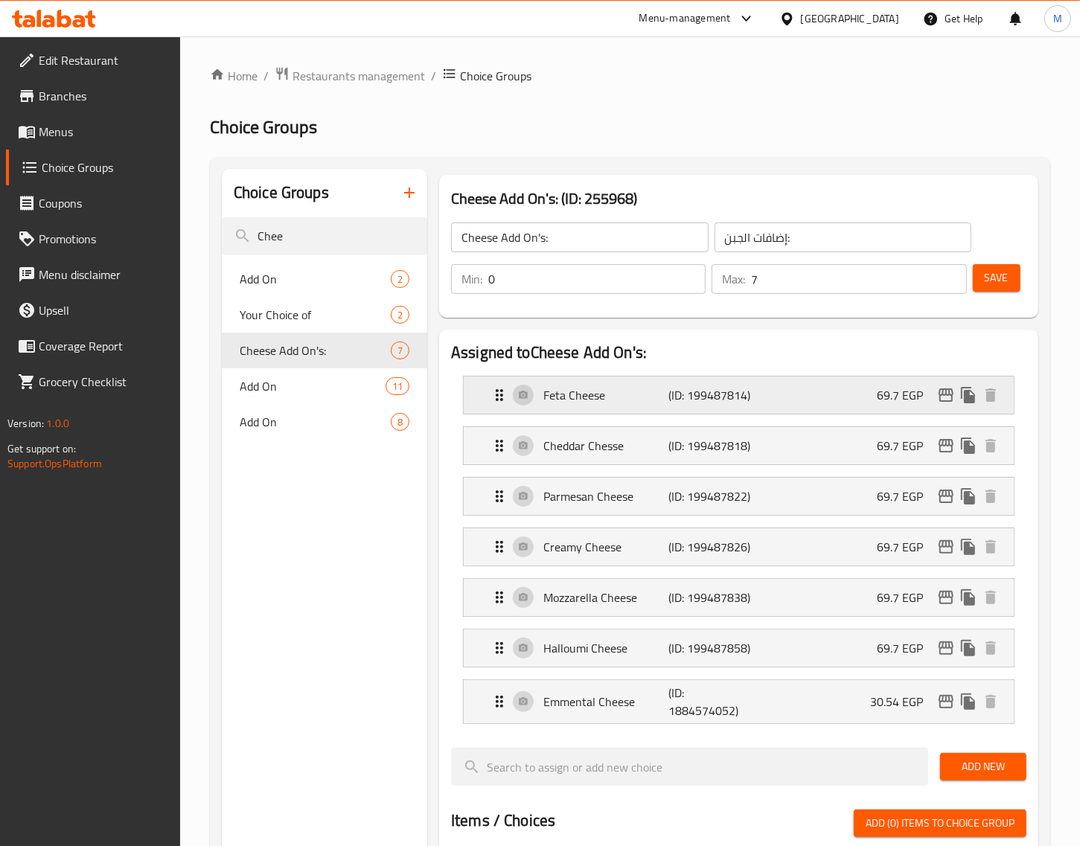
click at [946, 392] on icon "edit" at bounding box center [946, 395] width 15 height 13
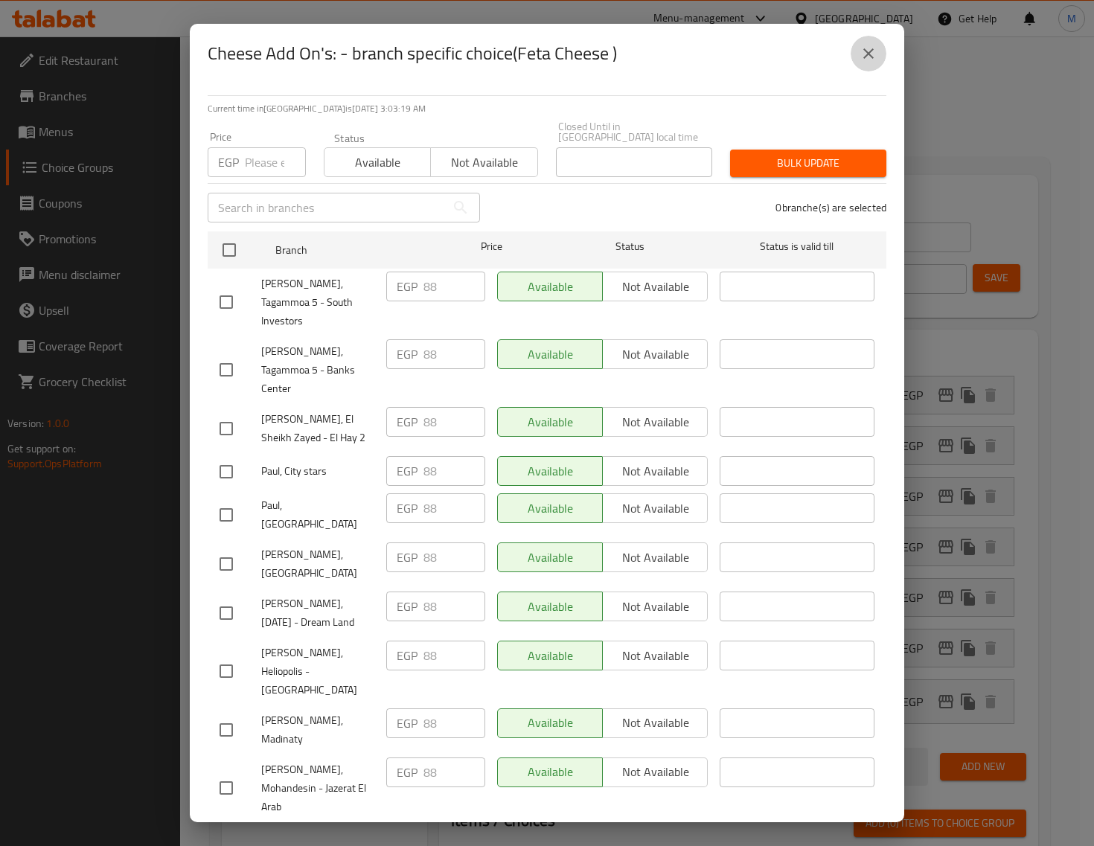
click at [867, 59] on icon "close" at bounding box center [868, 53] width 10 height 10
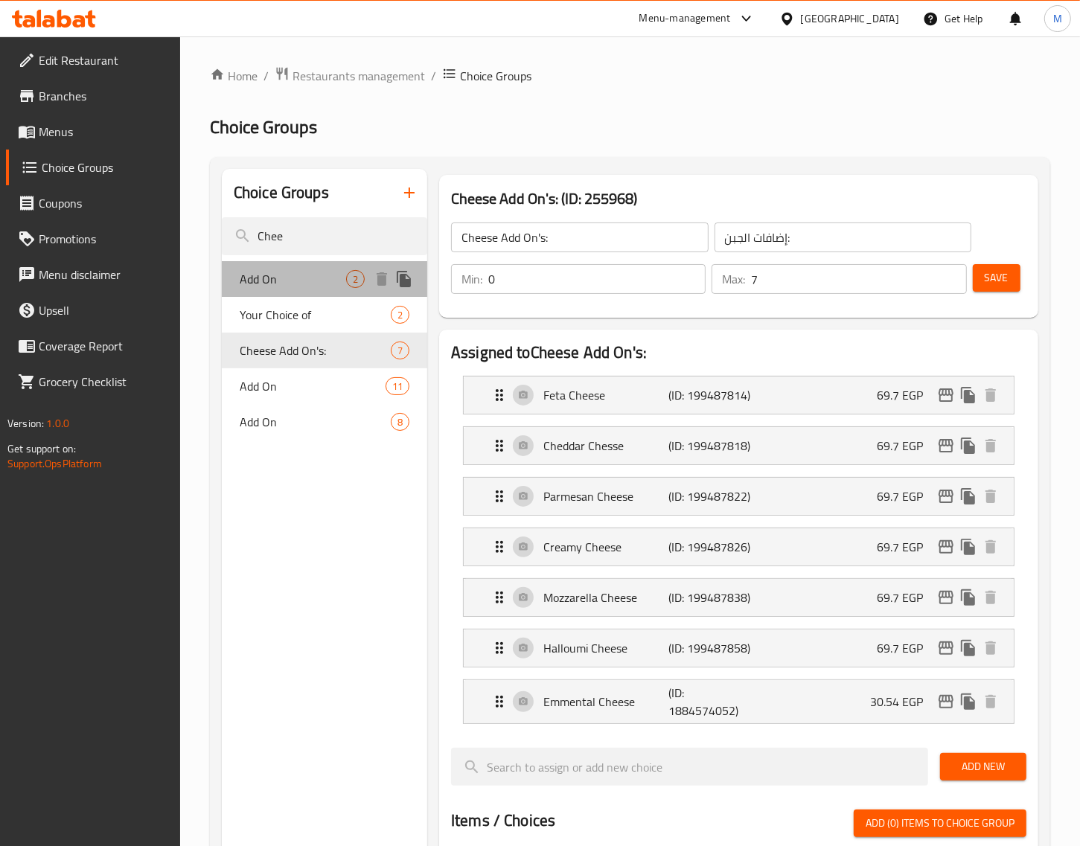
click at [291, 281] on span "Add On" at bounding box center [293, 279] width 106 height 18
type input "Add On"
type input "اضافات"
type input "2"
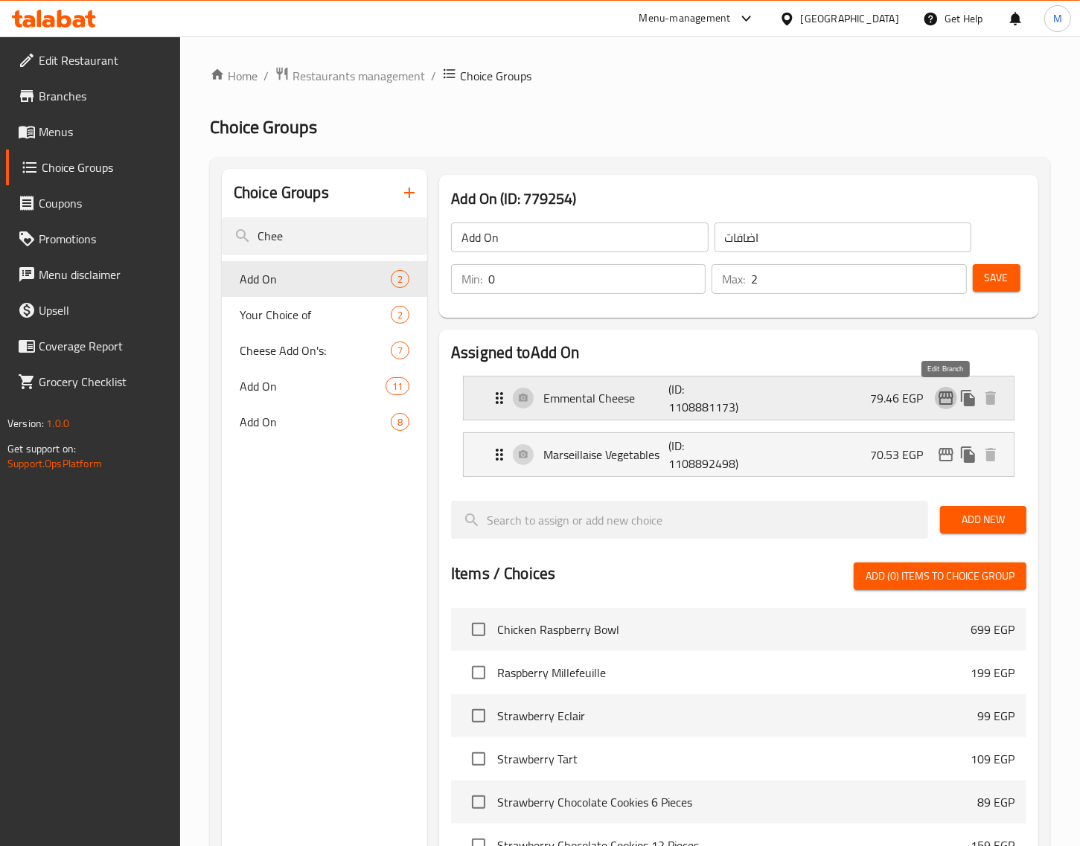
click at [950, 395] on icon "edit" at bounding box center [946, 398] width 15 height 13
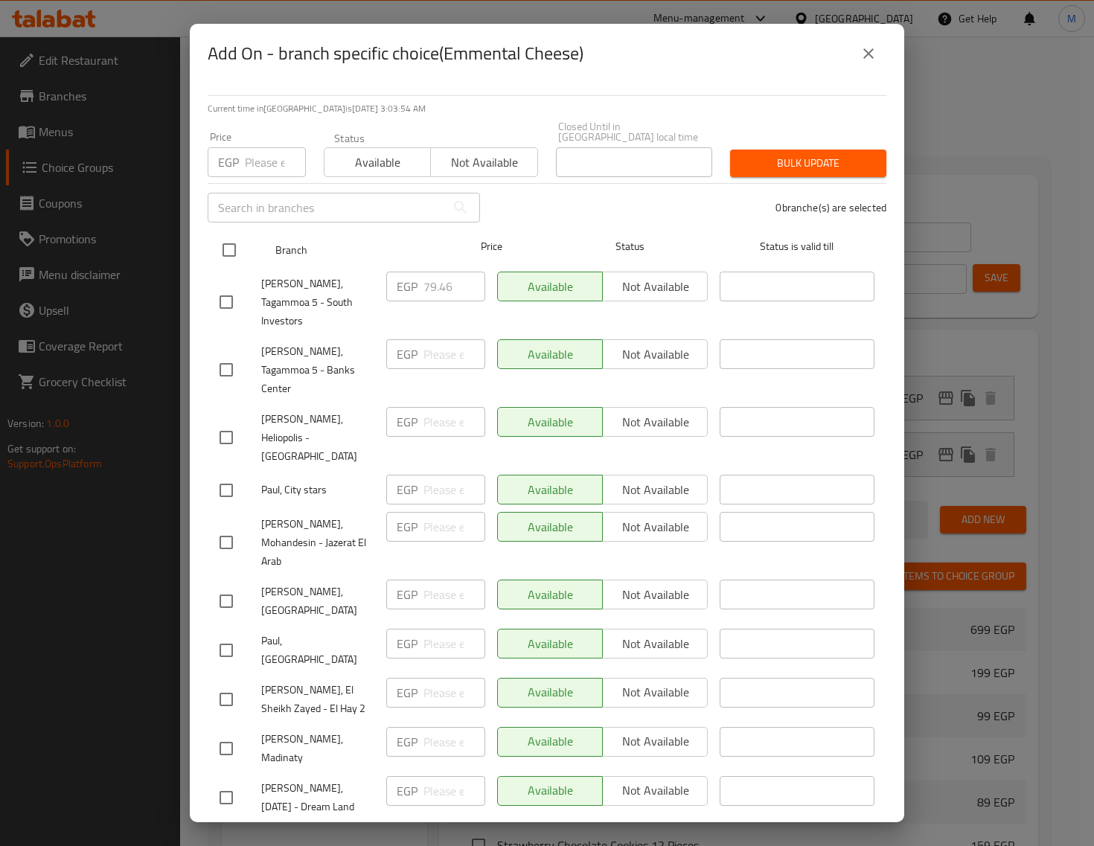
click at [234, 266] on input "checkbox" at bounding box center [229, 249] width 31 height 31
checkbox input "true"
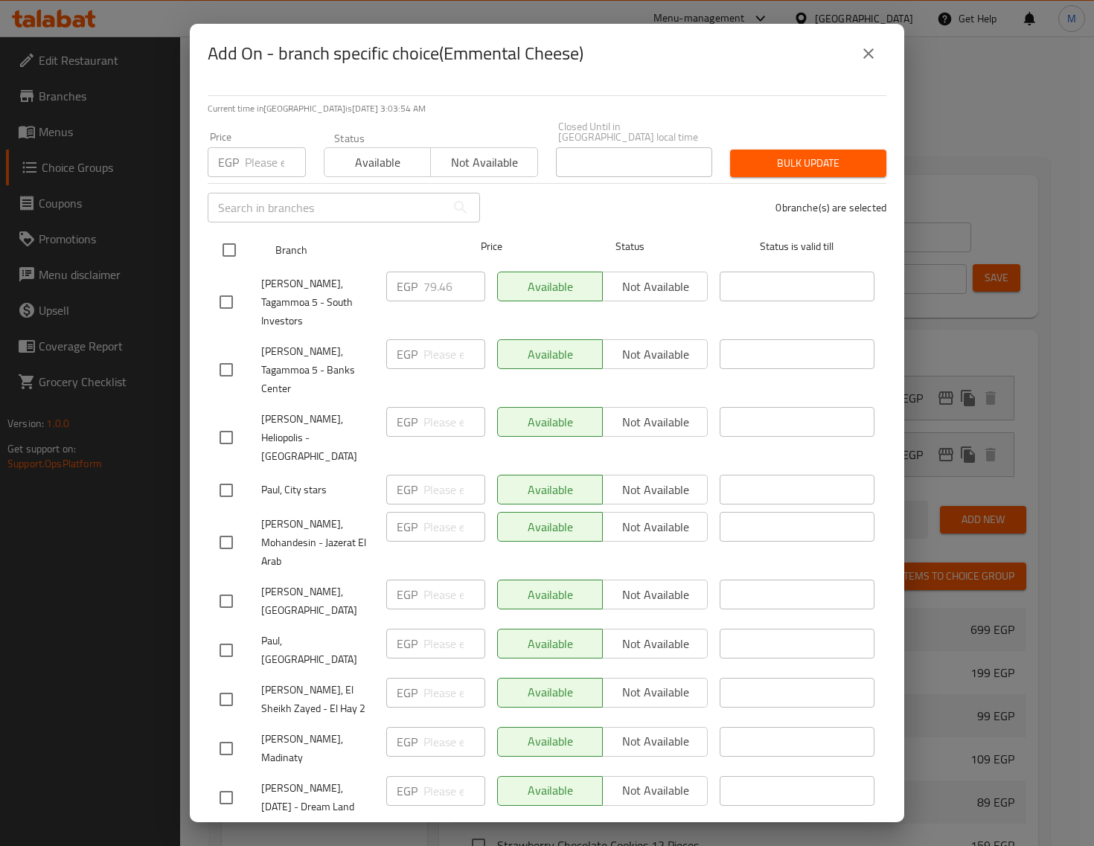
checkbox input "true"
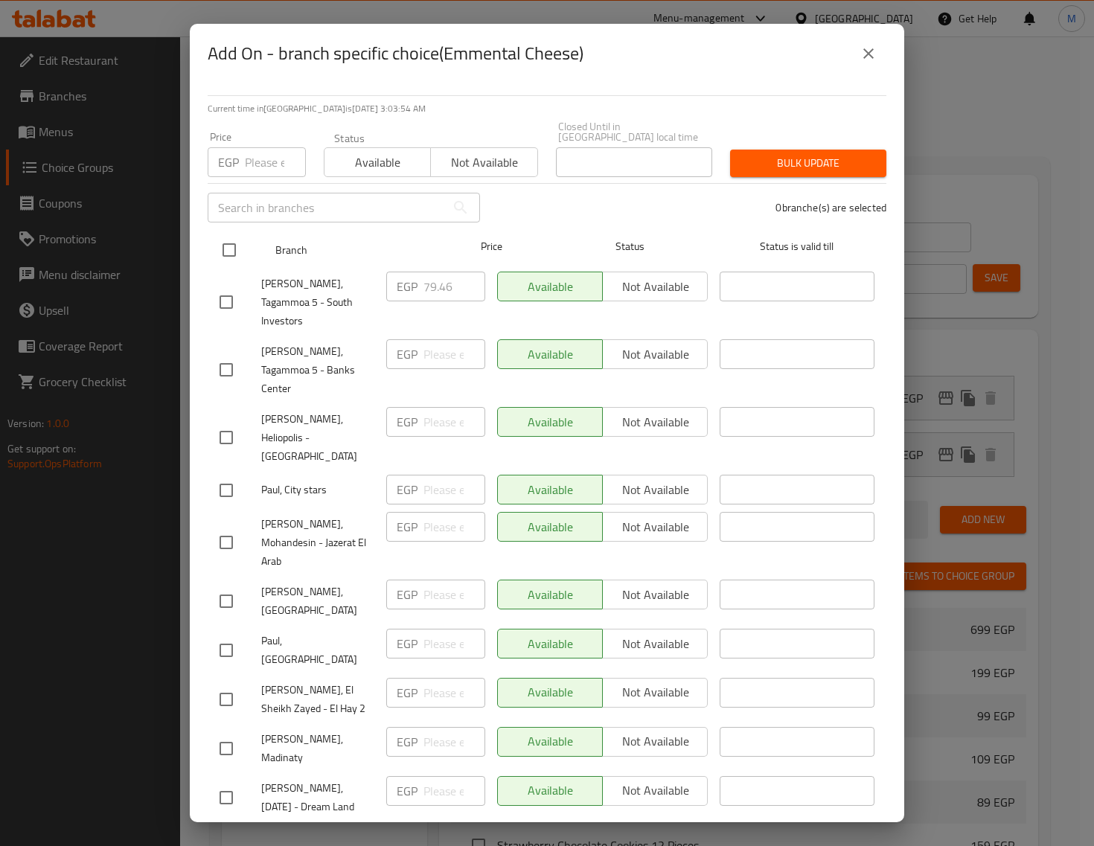
checkbox input "true"
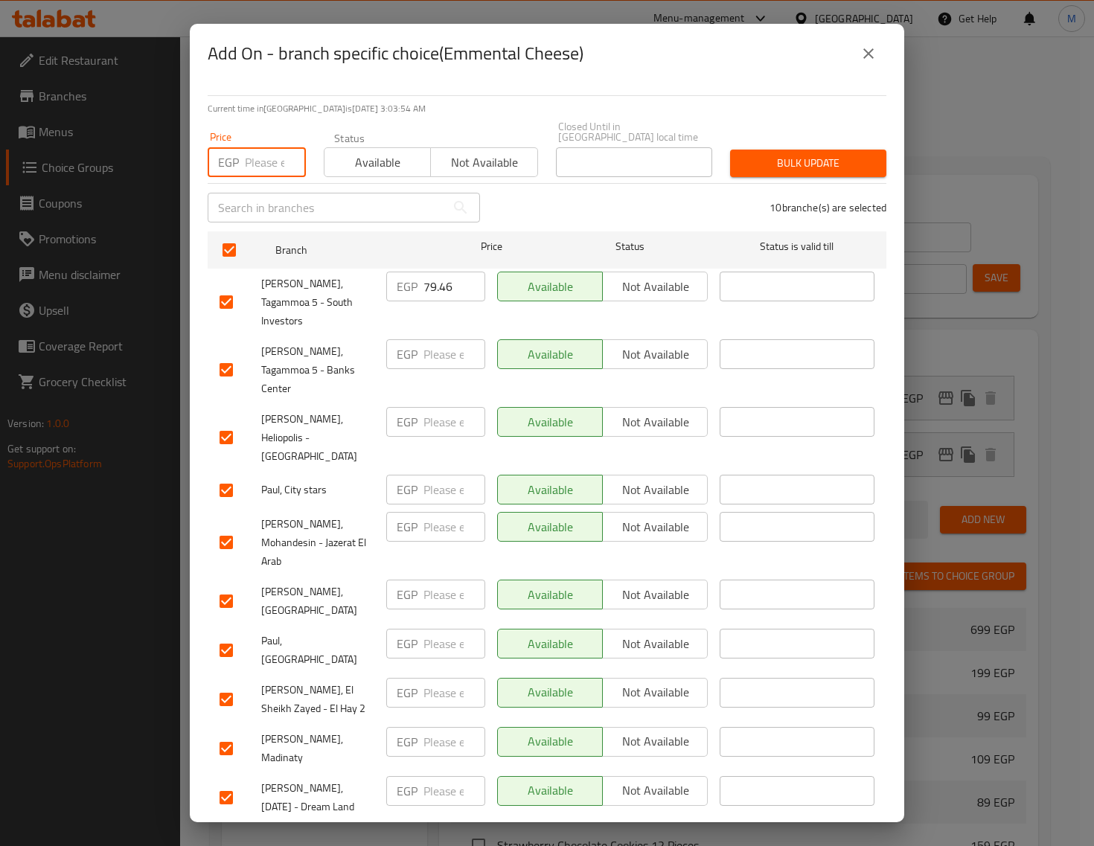
click at [266, 177] on input "number" at bounding box center [275, 162] width 61 height 30
paste input "88"
type input "88"
click at [761, 173] on span "Bulk update" at bounding box center [808, 163] width 132 height 19
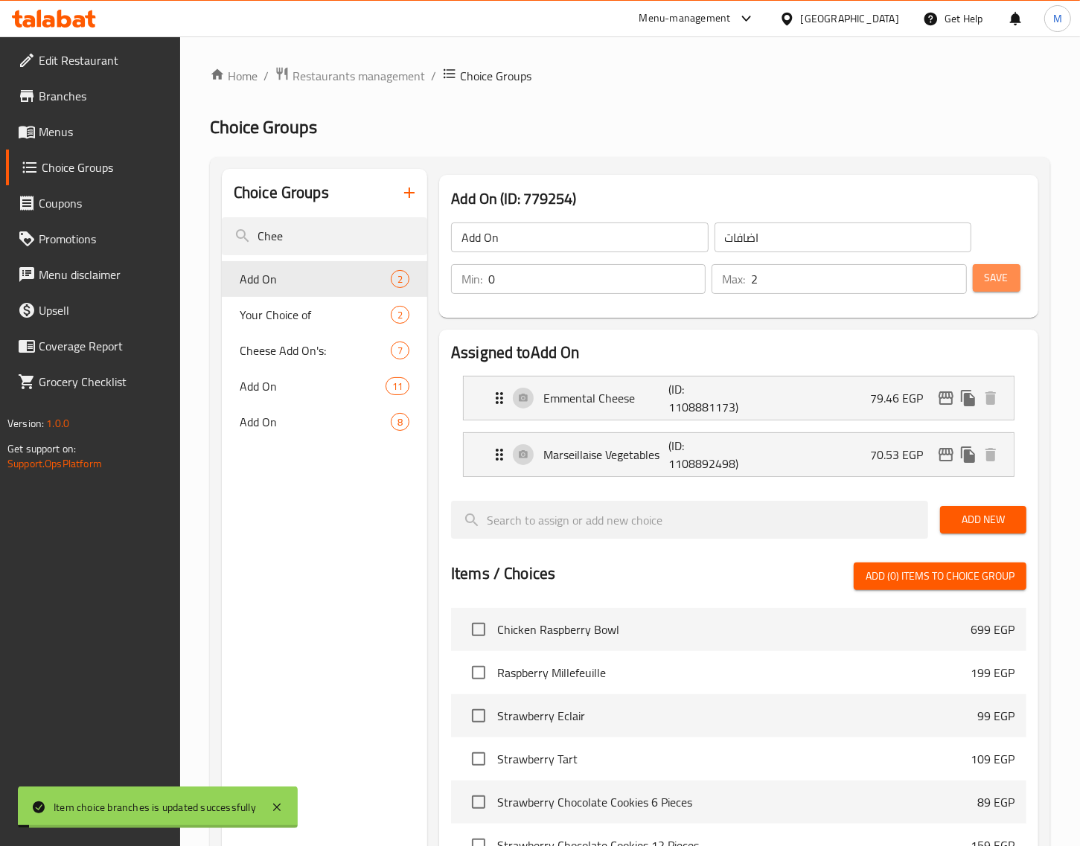
click at [1003, 277] on span "Save" at bounding box center [997, 278] width 24 height 19
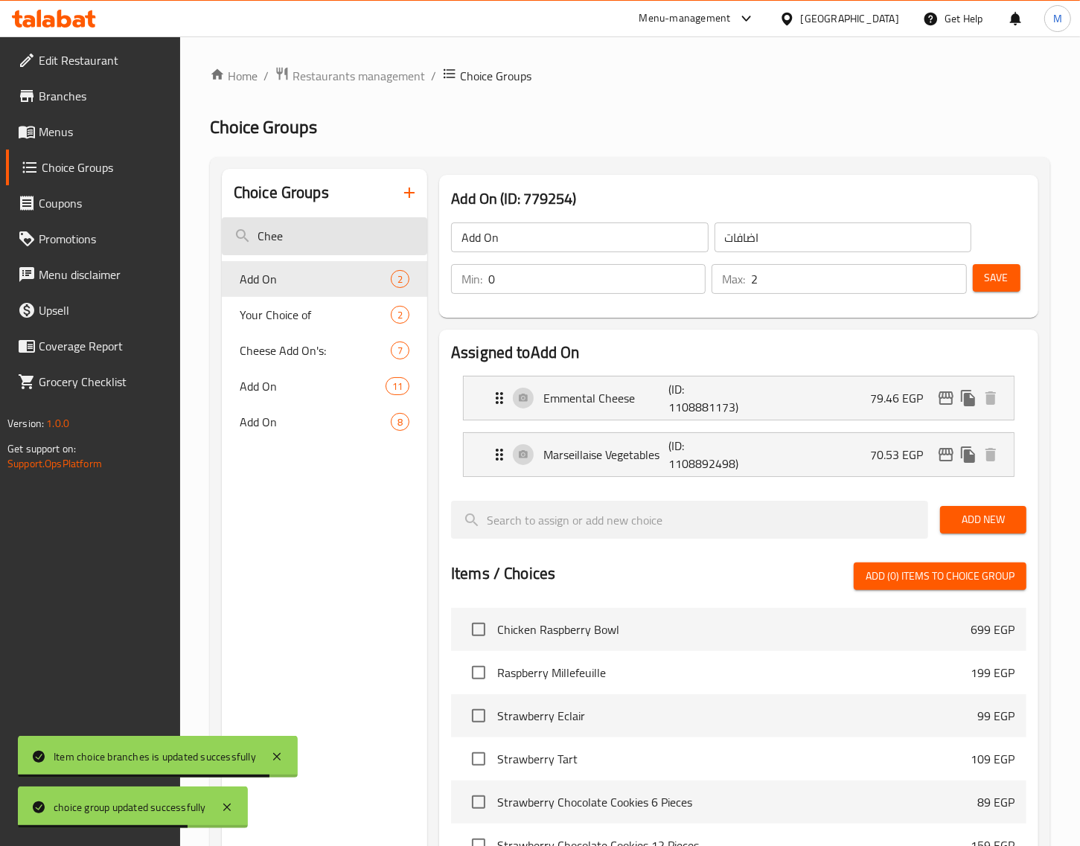
click at [306, 229] on input "Chee" at bounding box center [324, 236] width 205 height 38
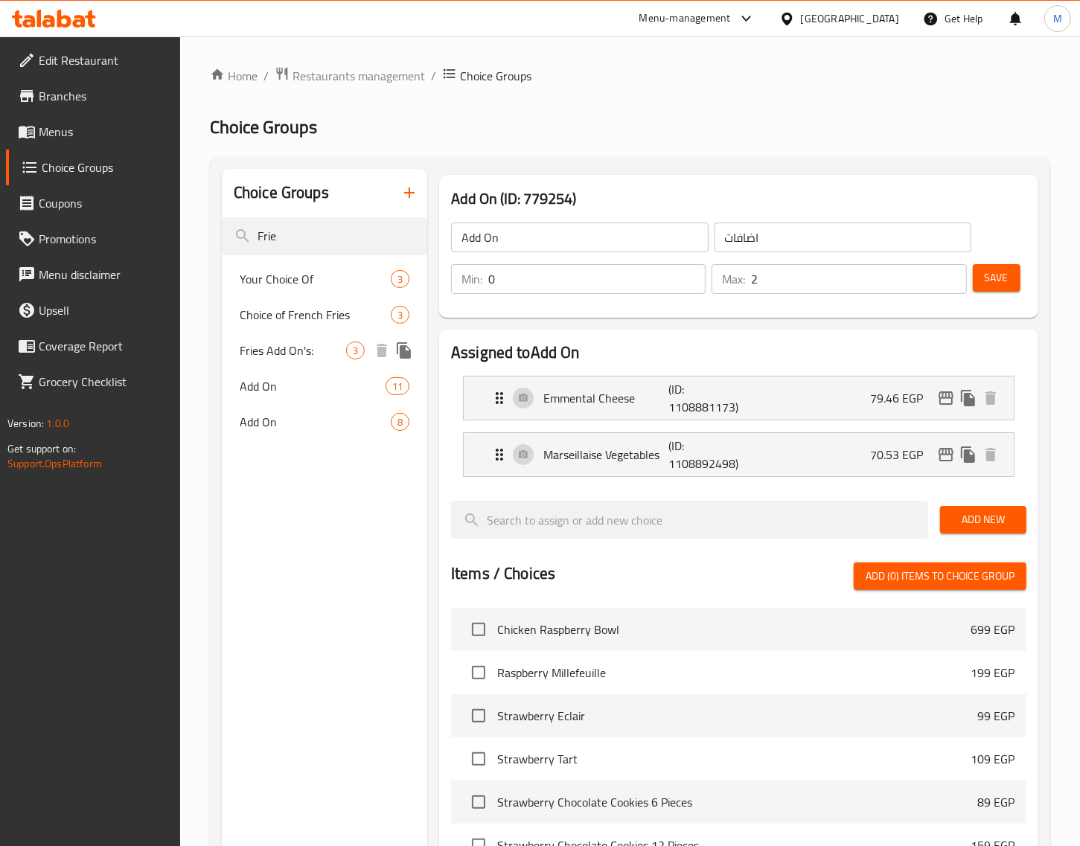
type input "Frie"
click at [300, 357] on span "Fries Add On's:" at bounding box center [293, 351] width 106 height 18
type input "Fries Add On's:"
type input "إضافات البطاطس:"
type input "3"
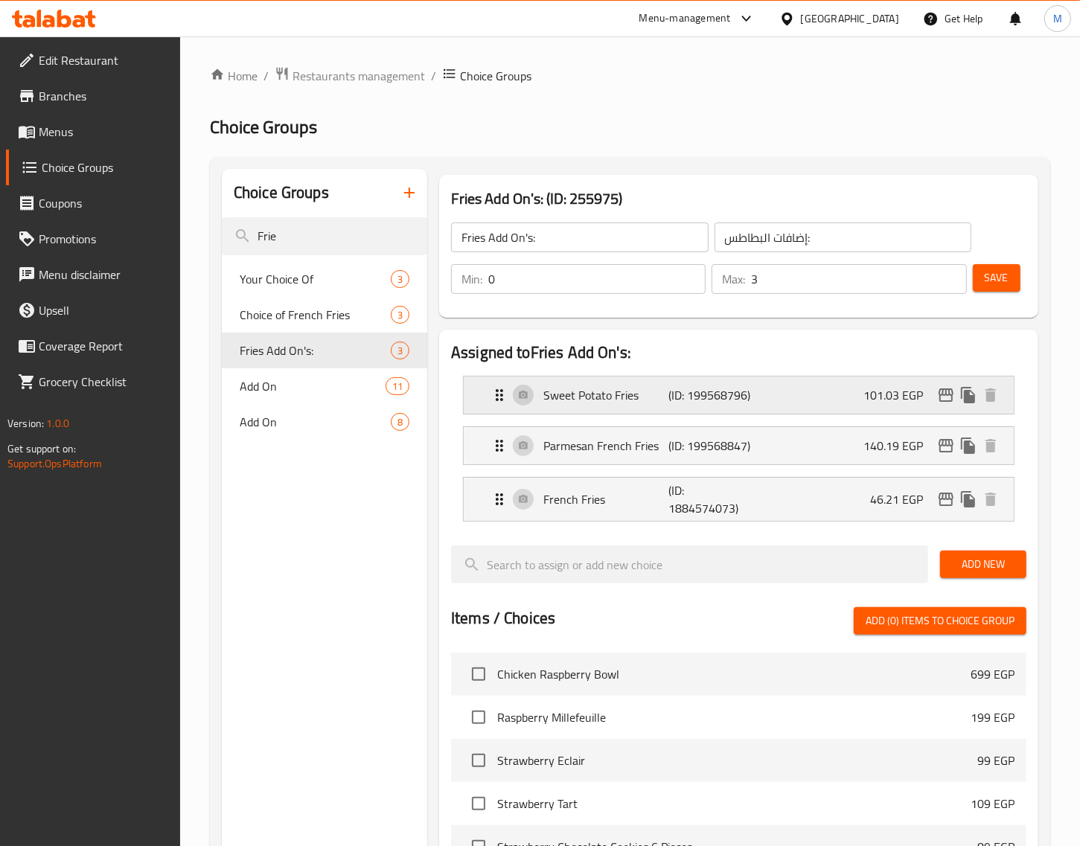
click at [596, 402] on p "Sweet Potato Fries" at bounding box center [605, 395] width 125 height 18
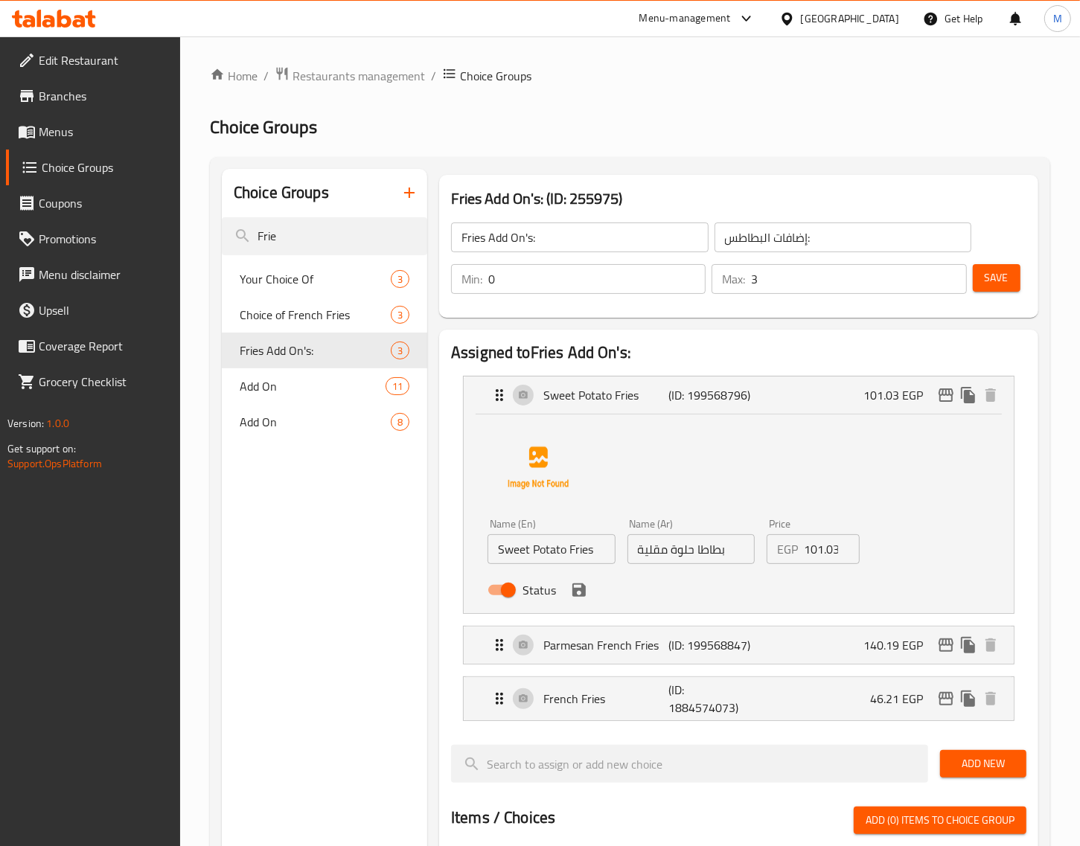
click at [584, 551] on input "Sweet Potato Fries" at bounding box center [551, 549] width 127 height 30
click at [584, 593] on icon "save" at bounding box center [578, 590] width 13 height 13
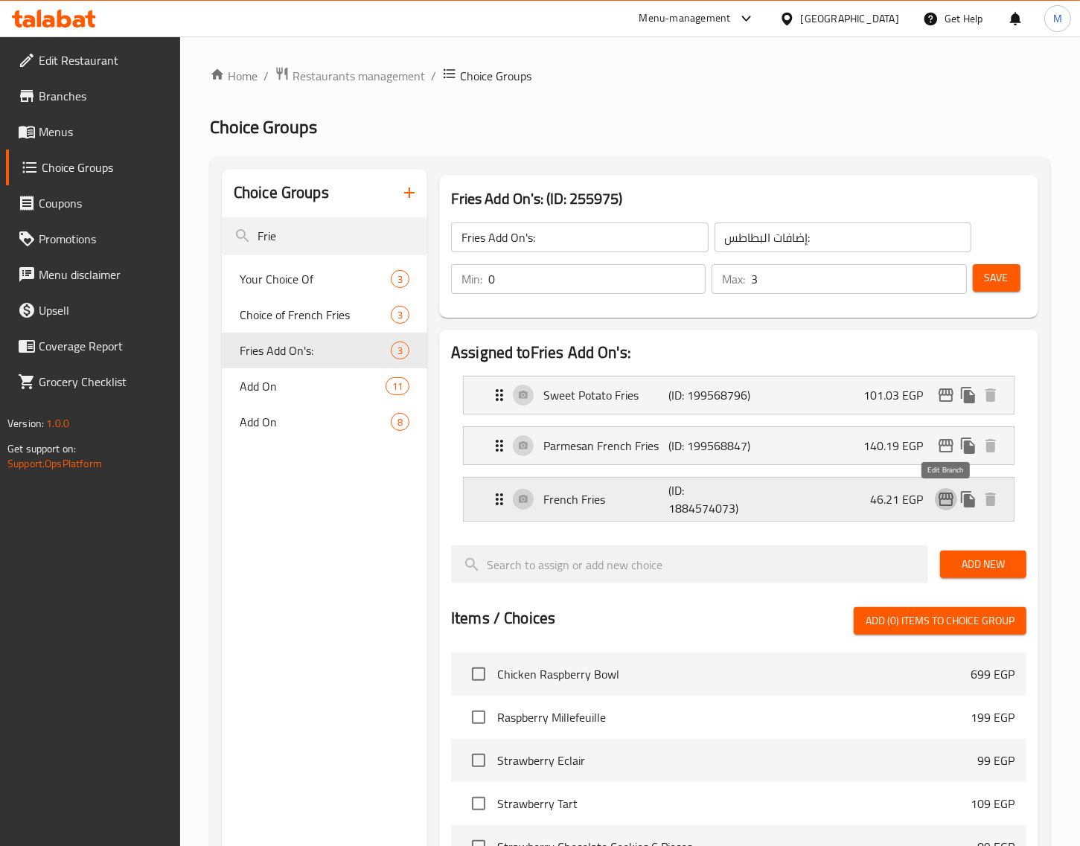
click at [947, 499] on icon "edit" at bounding box center [946, 499] width 18 height 18
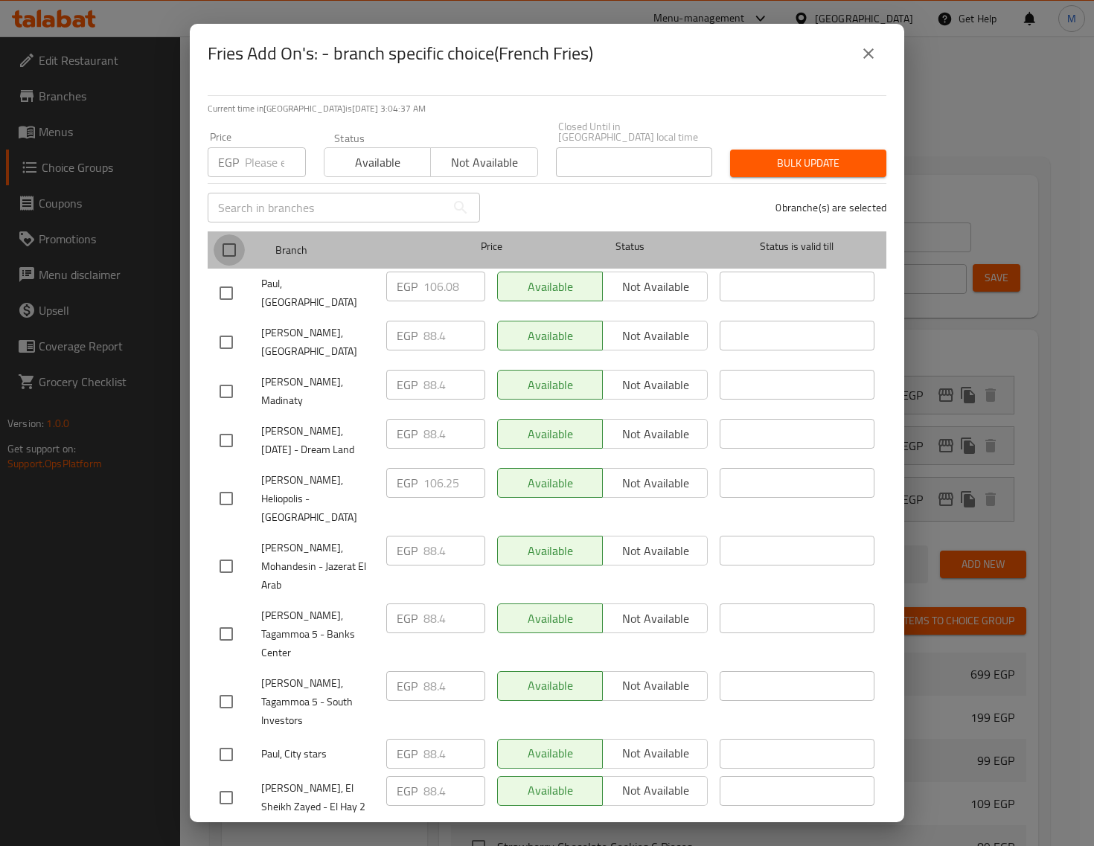
click at [235, 266] on input "checkbox" at bounding box center [229, 249] width 31 height 31
checkbox input "true"
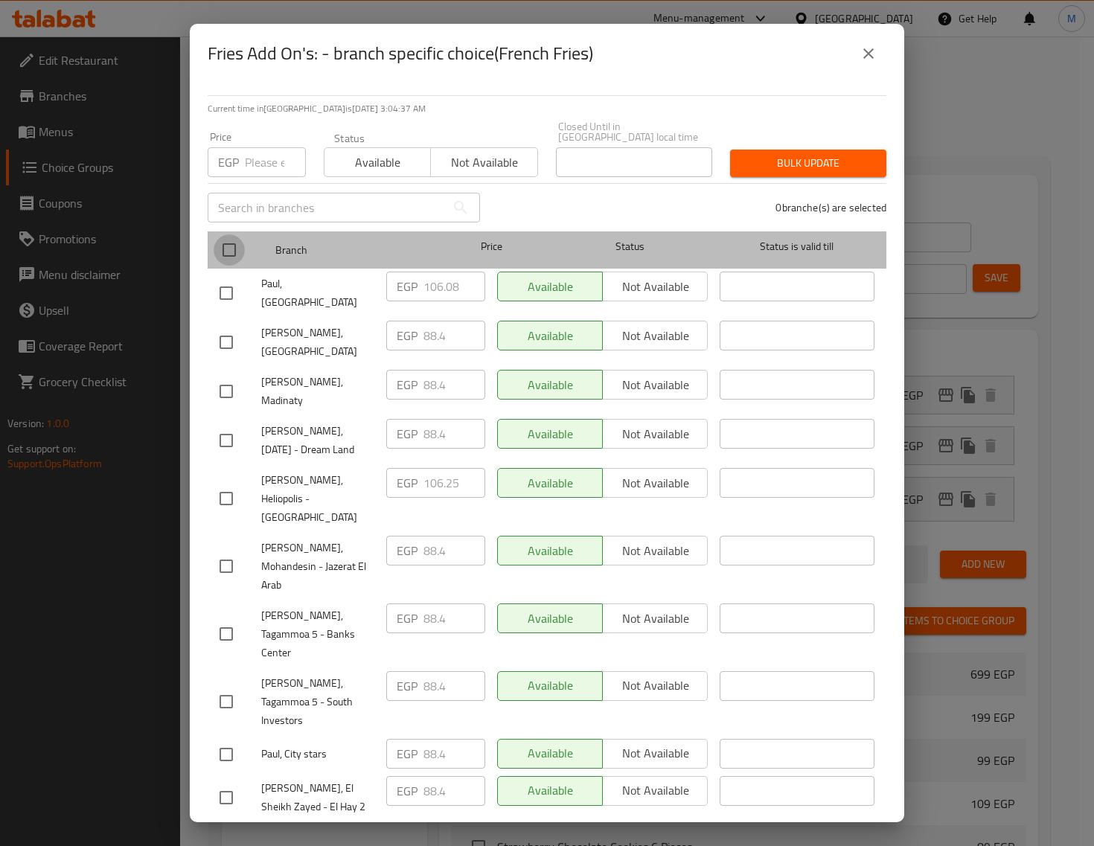
checkbox input "true"
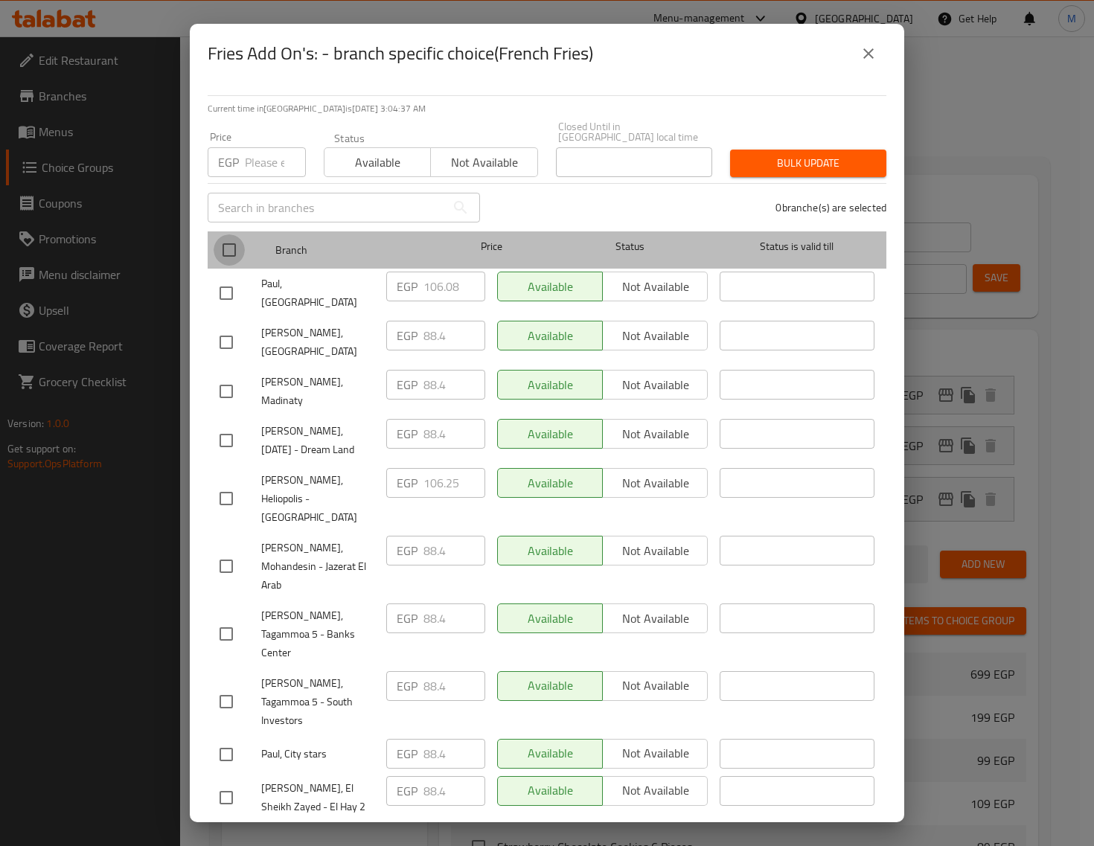
checkbox input "true"
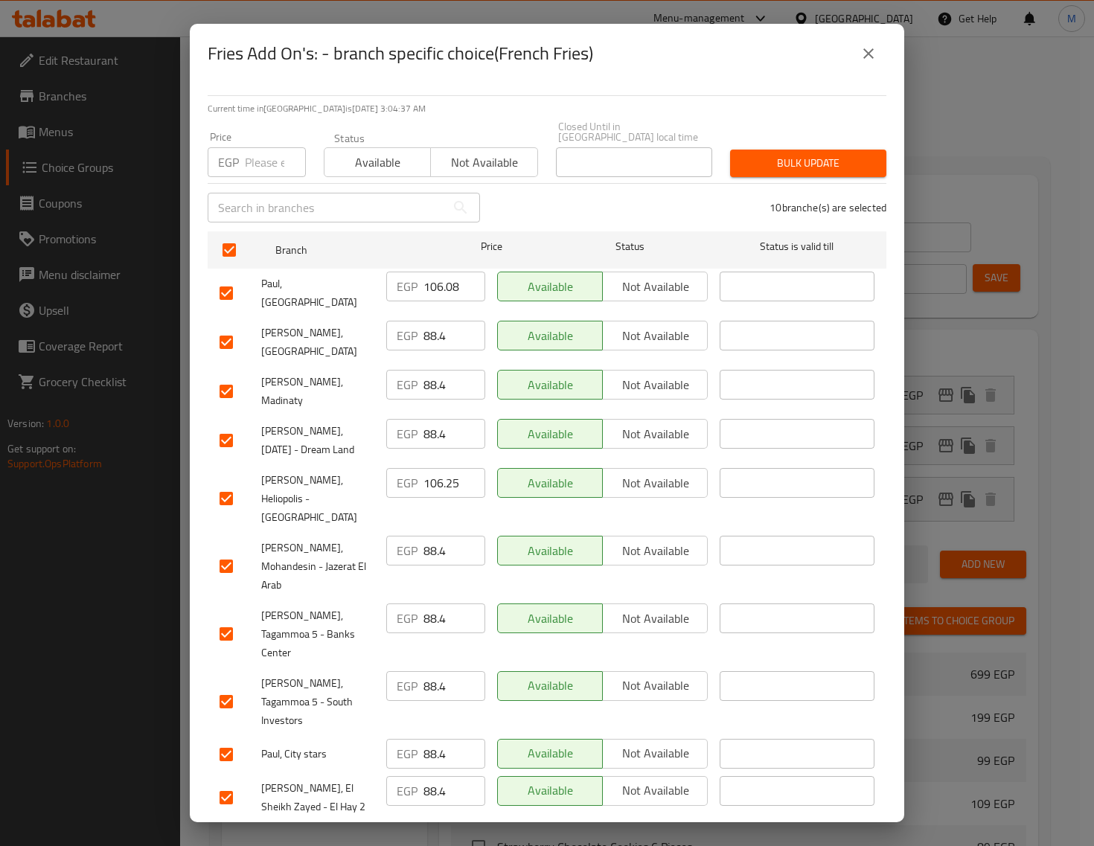
click at [266, 177] on input "number" at bounding box center [275, 162] width 61 height 30
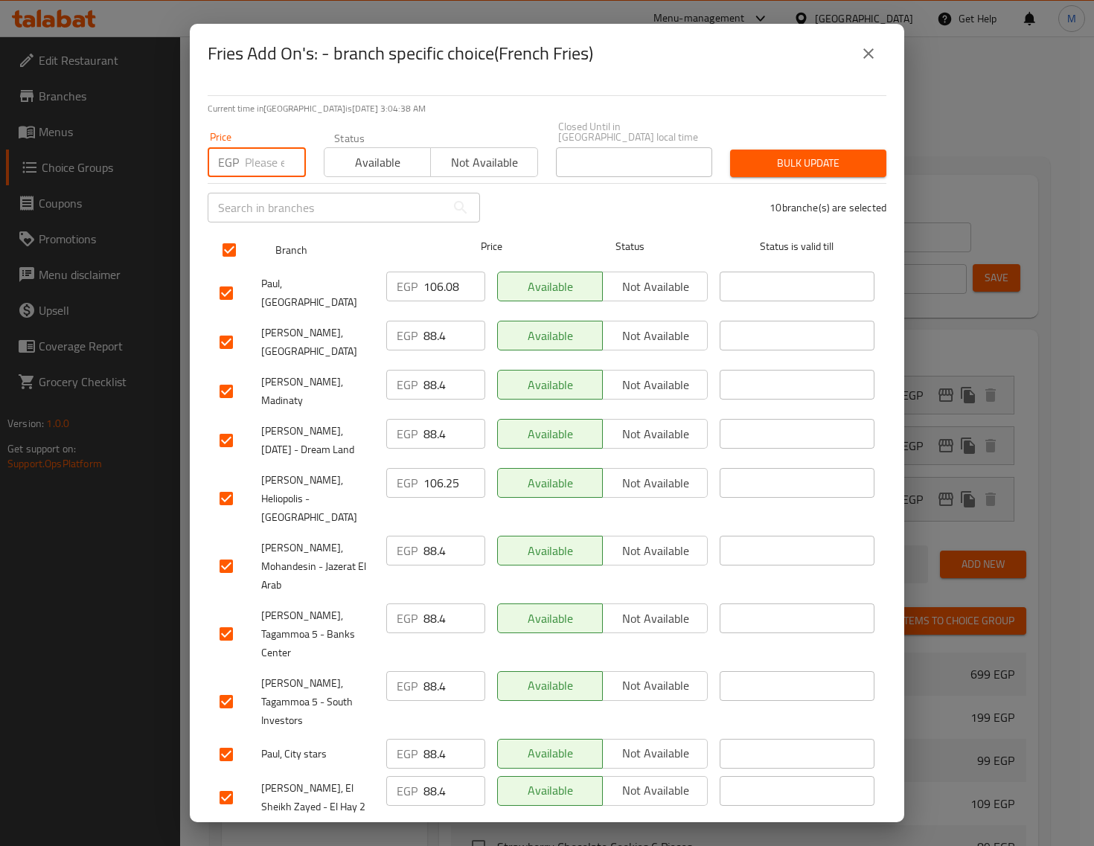
paste input "71"
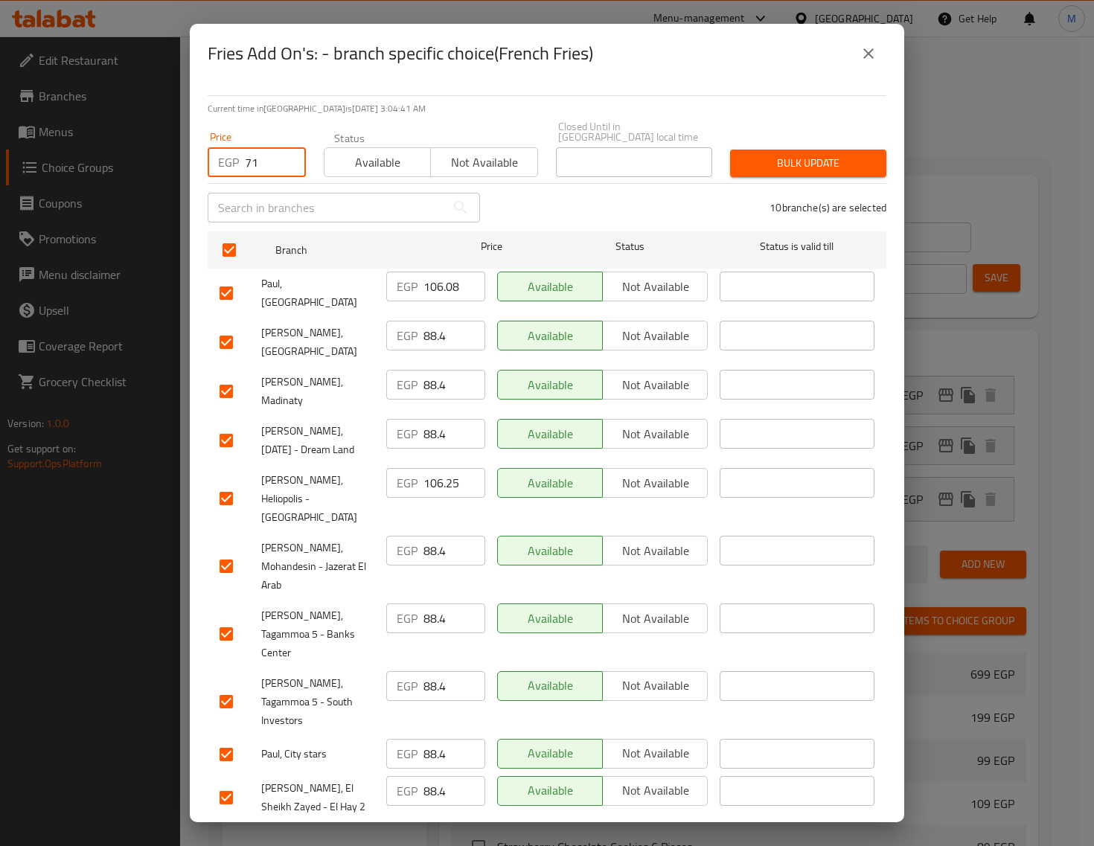
type input "71"
click at [800, 173] on span "Bulk update" at bounding box center [808, 163] width 132 height 19
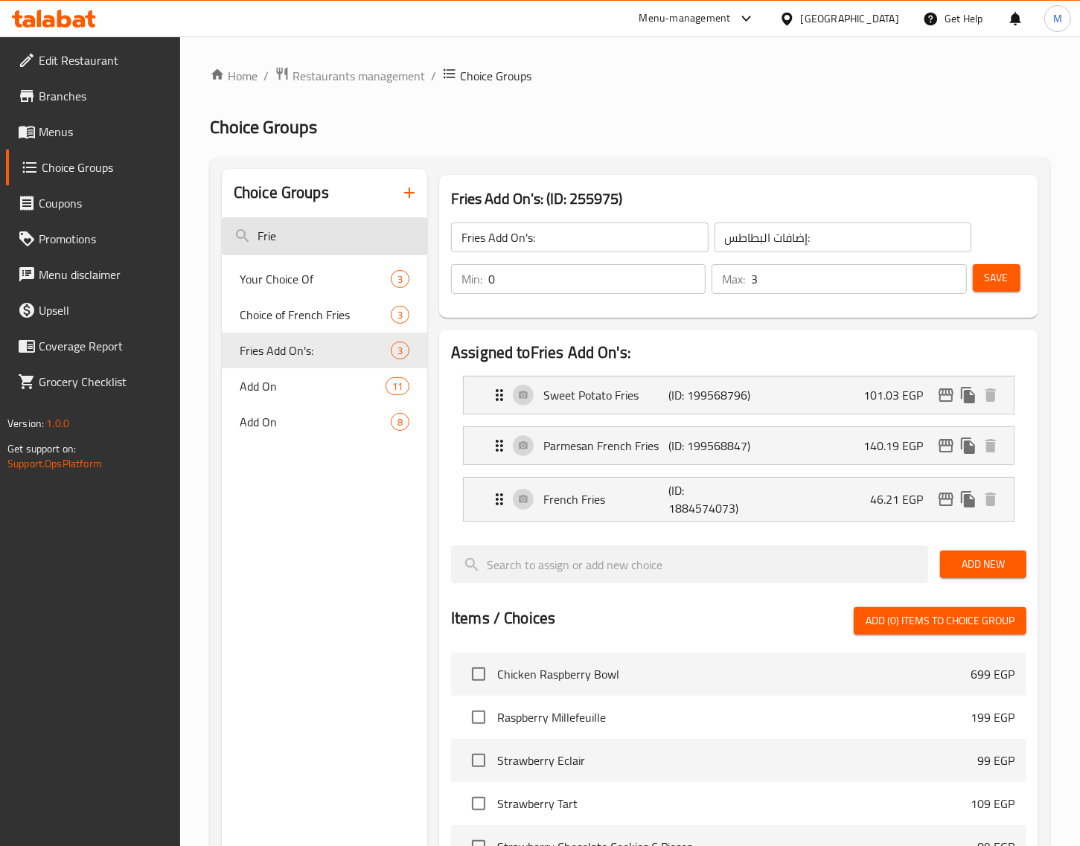
click at [304, 237] on input "Frie" at bounding box center [324, 236] width 205 height 38
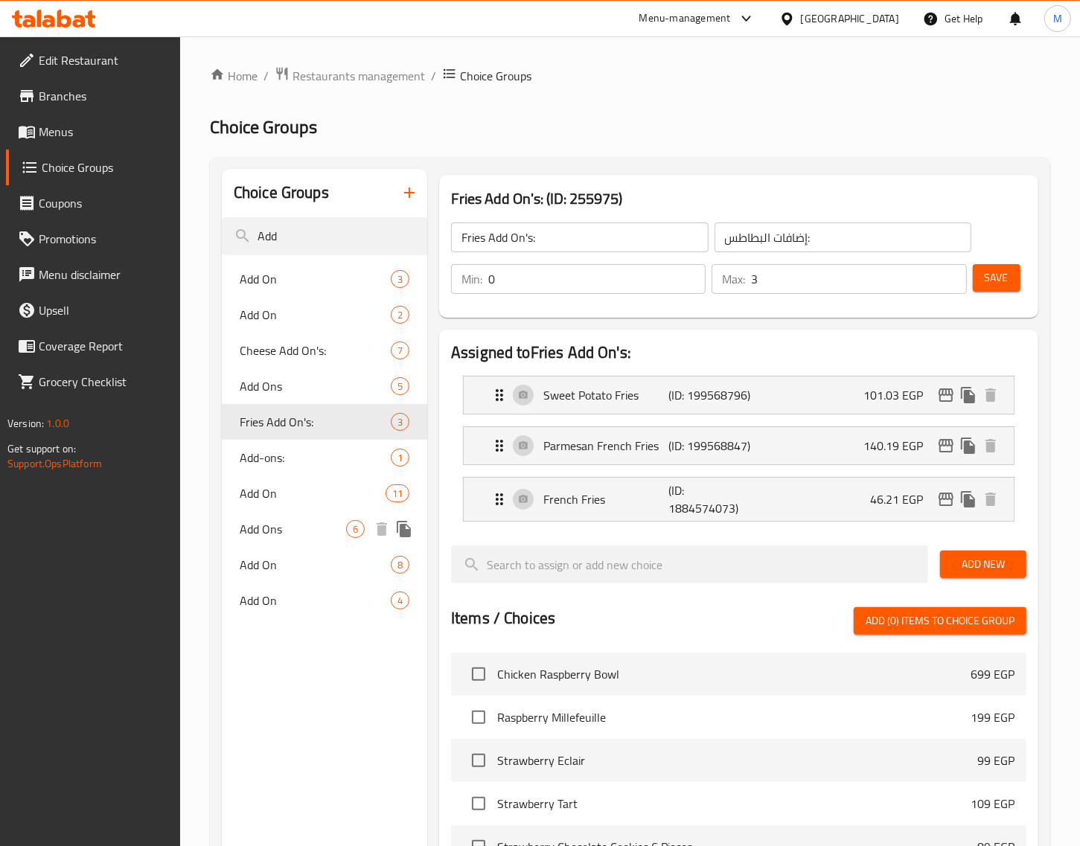
type input "Add"
click at [294, 525] on span "Add Ons" at bounding box center [293, 529] width 106 height 18
type input "Add Ons"
type input "الإضافات"
type input "6"
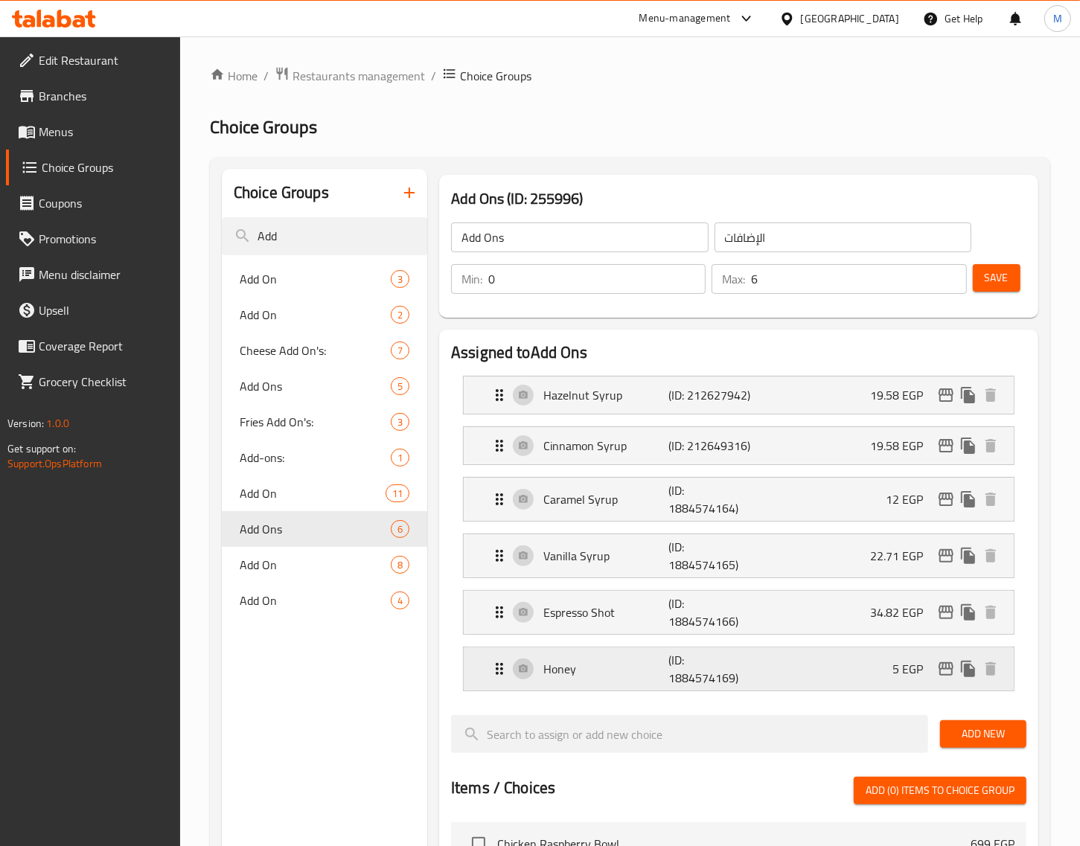
click at [842, 674] on div "Honey (ID: 1884574169) 5 EGP" at bounding box center [742, 669] width 505 height 43
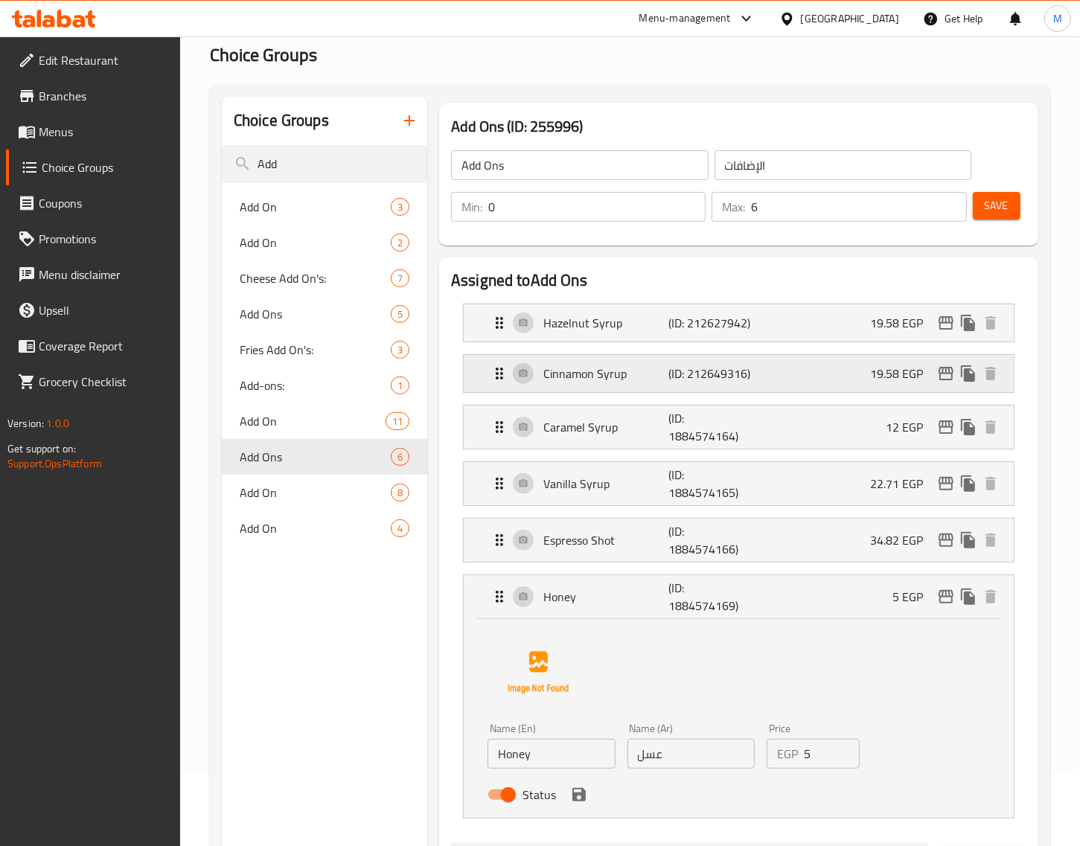
scroll to position [186, 0]
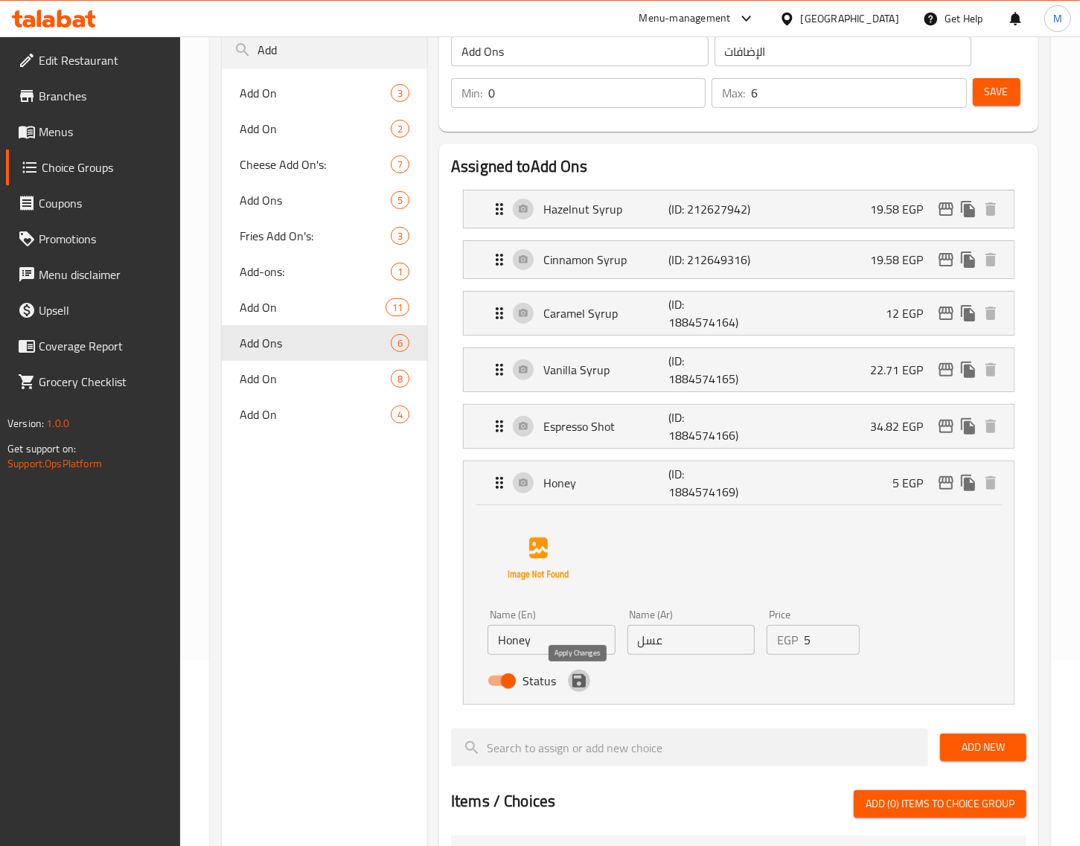
click at [581, 690] on icon "save" at bounding box center [579, 681] width 18 height 18
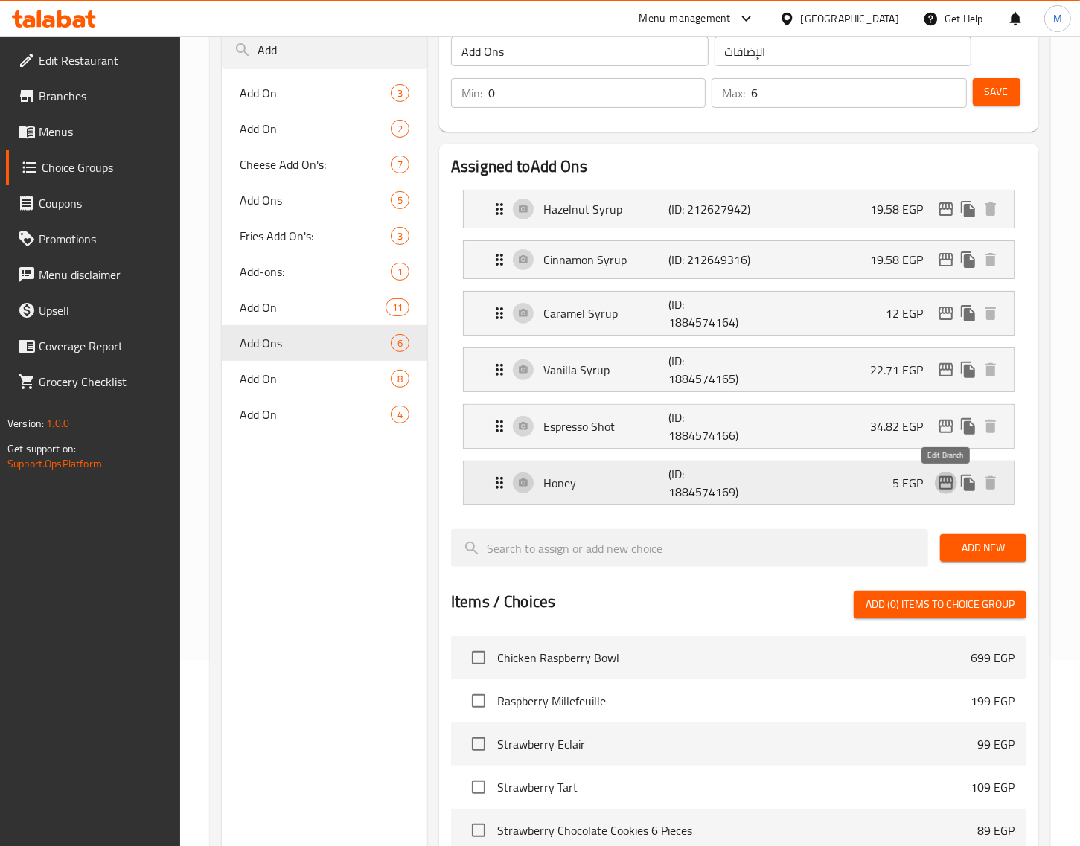
click at [949, 489] on icon "edit" at bounding box center [946, 483] width 18 height 18
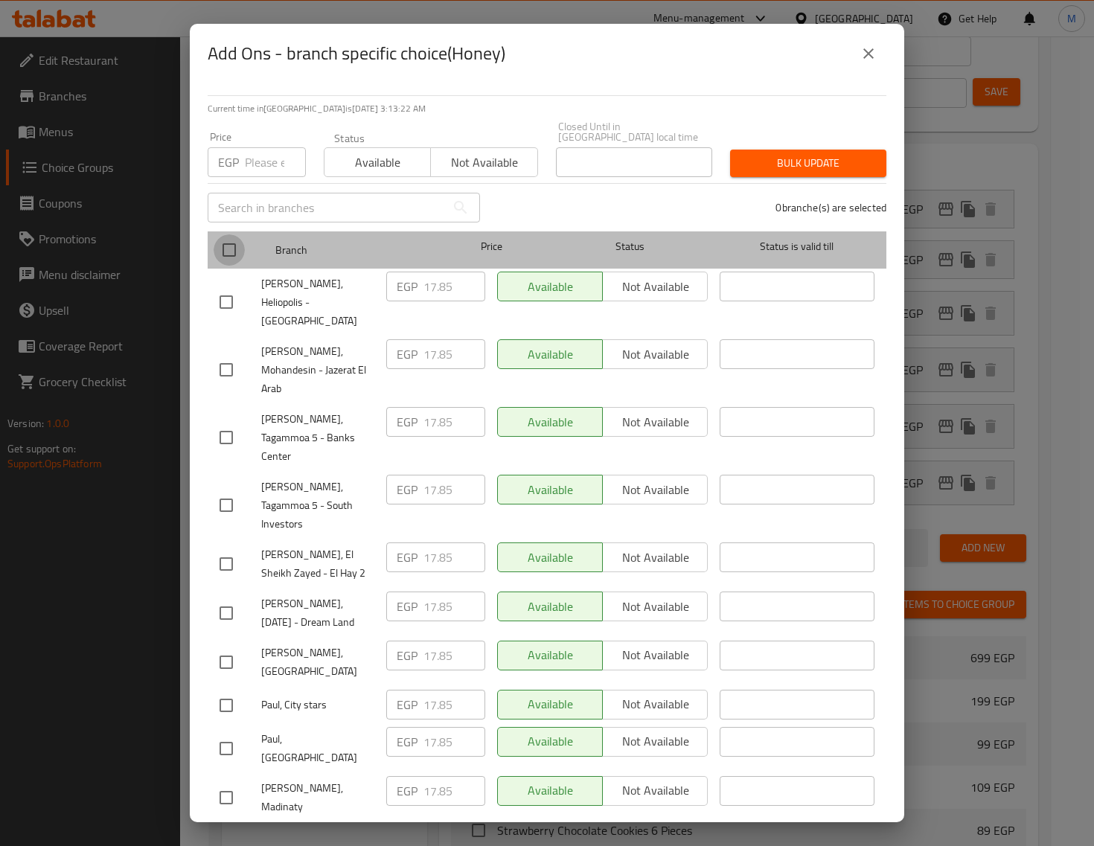
click at [229, 266] on input "checkbox" at bounding box center [229, 249] width 31 height 31
checkbox input "true"
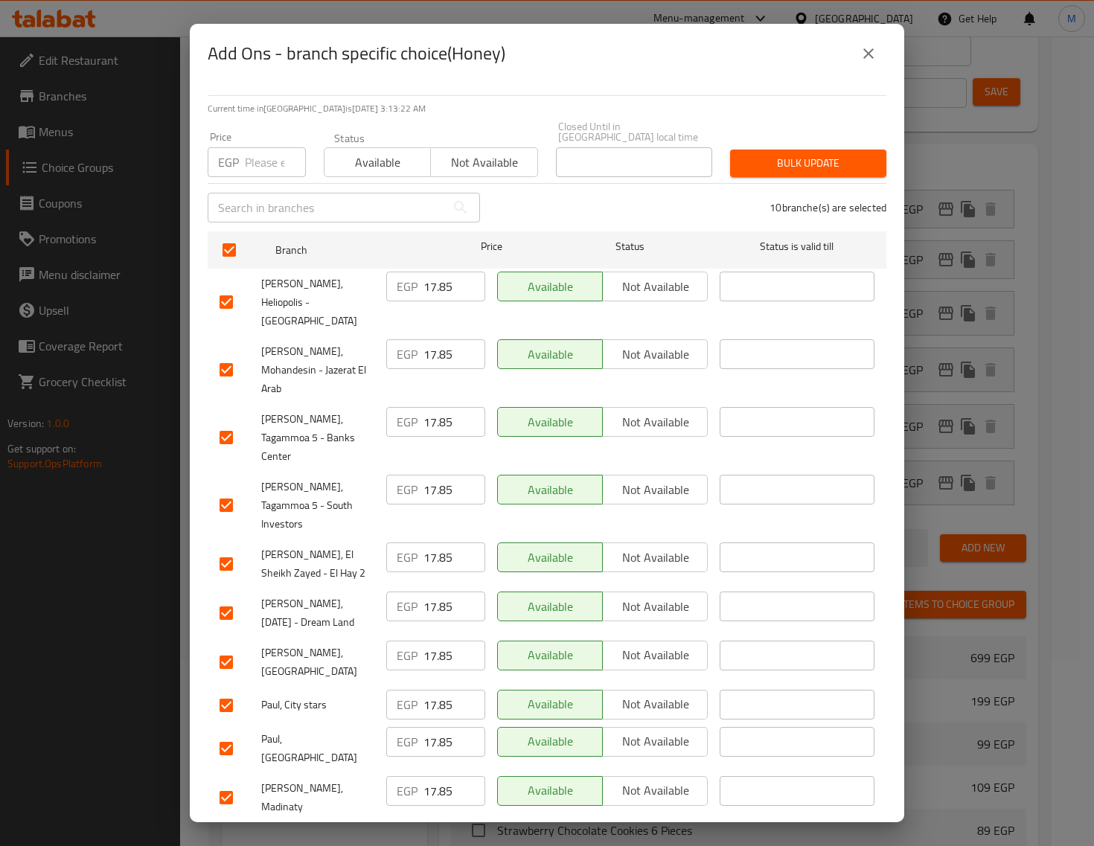
click at [266, 177] on input "number" at bounding box center [275, 162] width 61 height 30
paste input "21"
click at [826, 173] on span "Bulk update" at bounding box center [808, 163] width 132 height 19
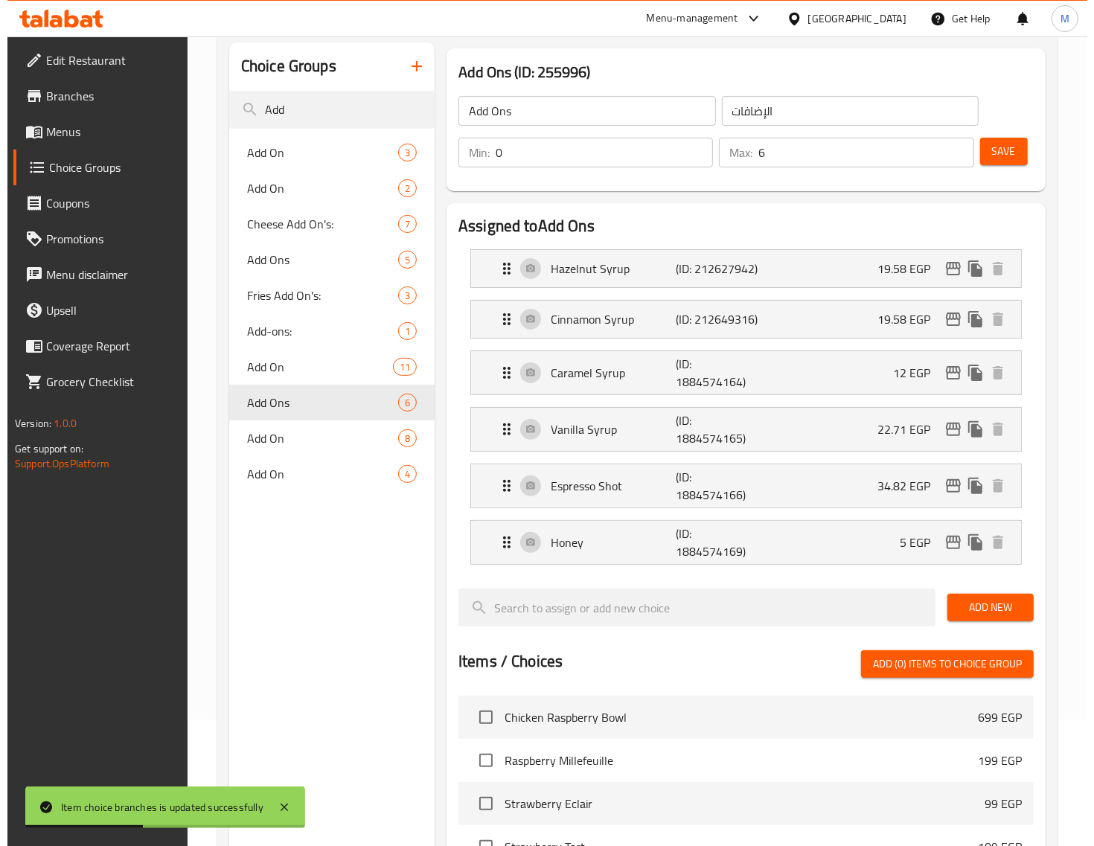
scroll to position [93, 0]
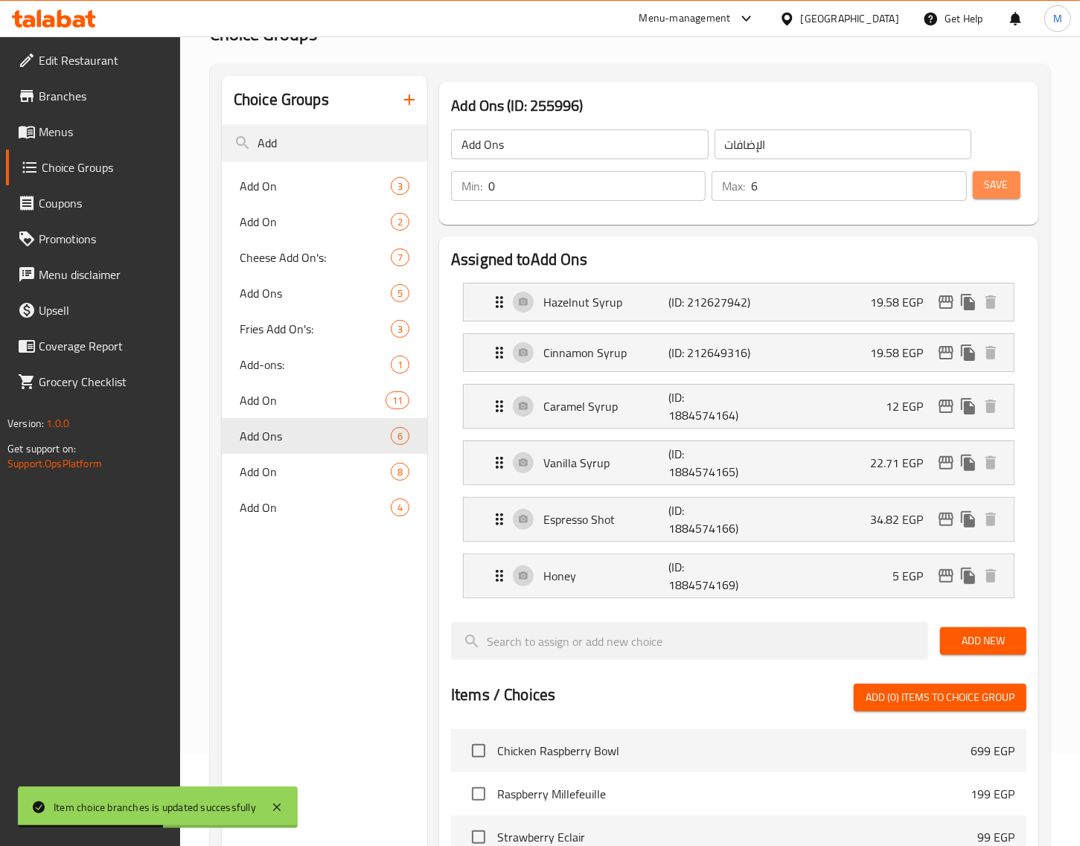
click at [999, 187] on span "Save" at bounding box center [997, 185] width 24 height 19
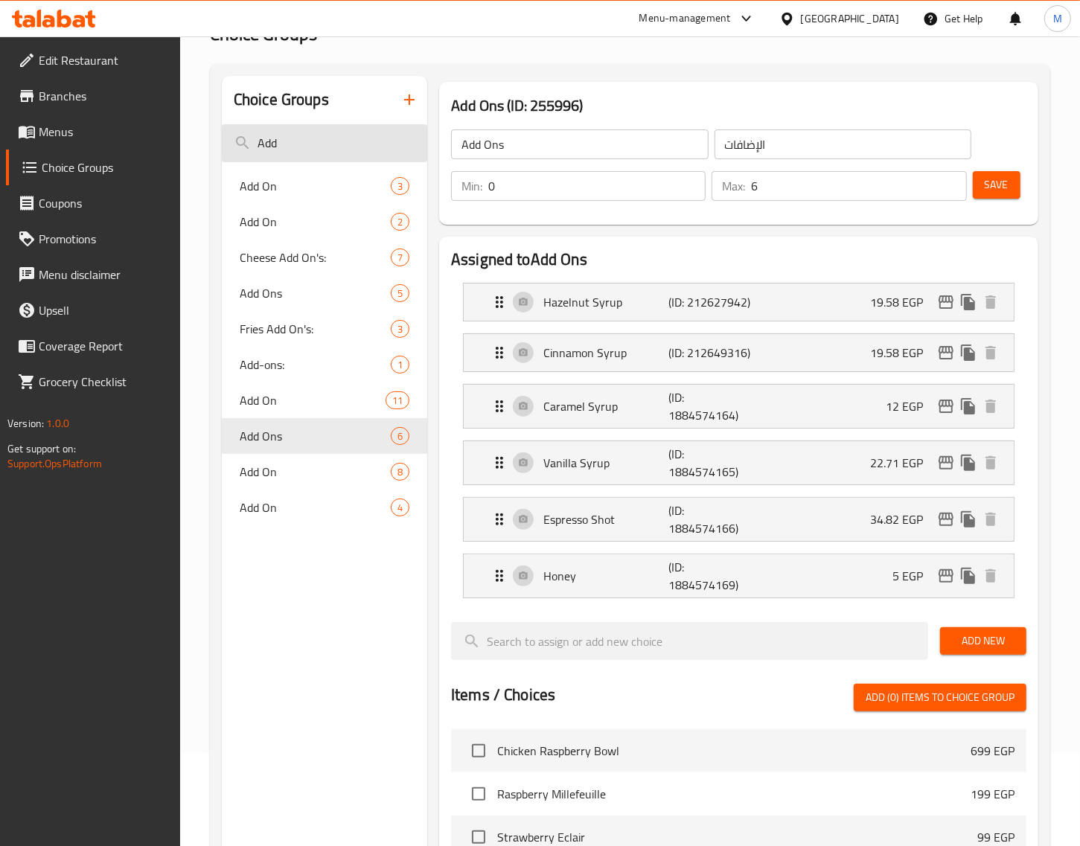
click at [298, 132] on input "Add" at bounding box center [324, 143] width 205 height 38
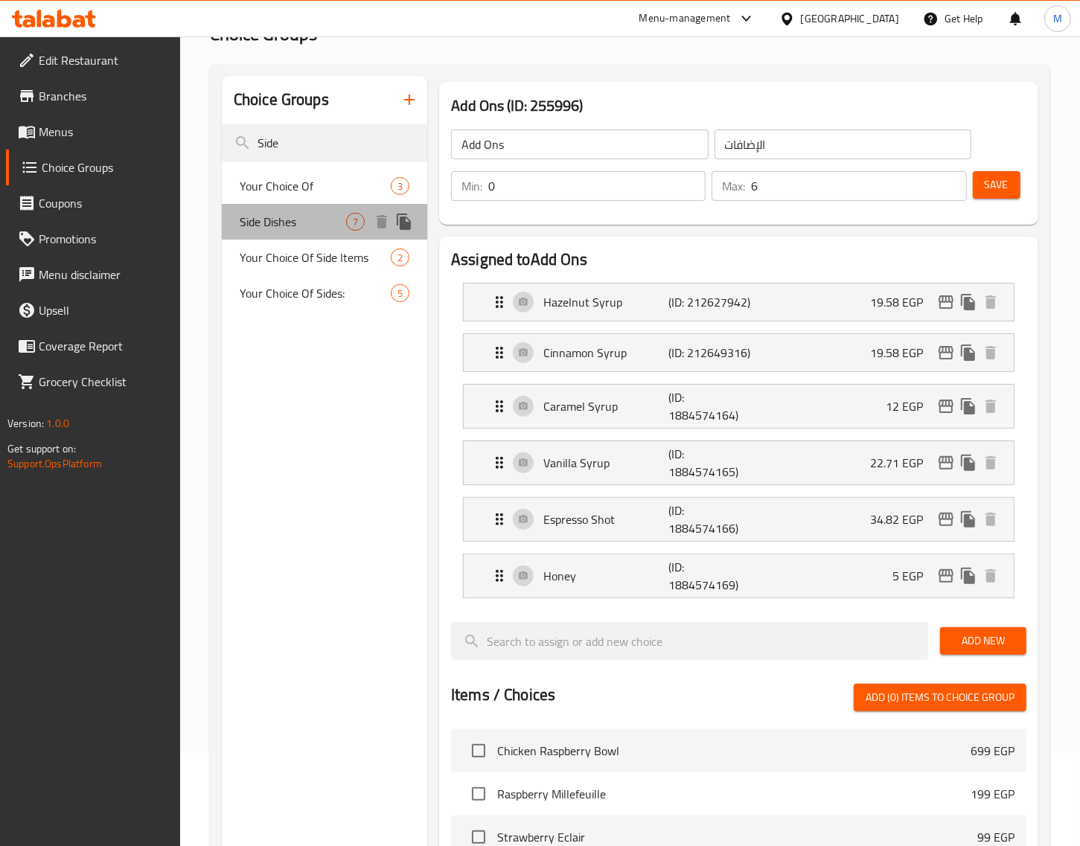
click at [310, 210] on div "Side Dishes 7" at bounding box center [324, 222] width 205 height 36
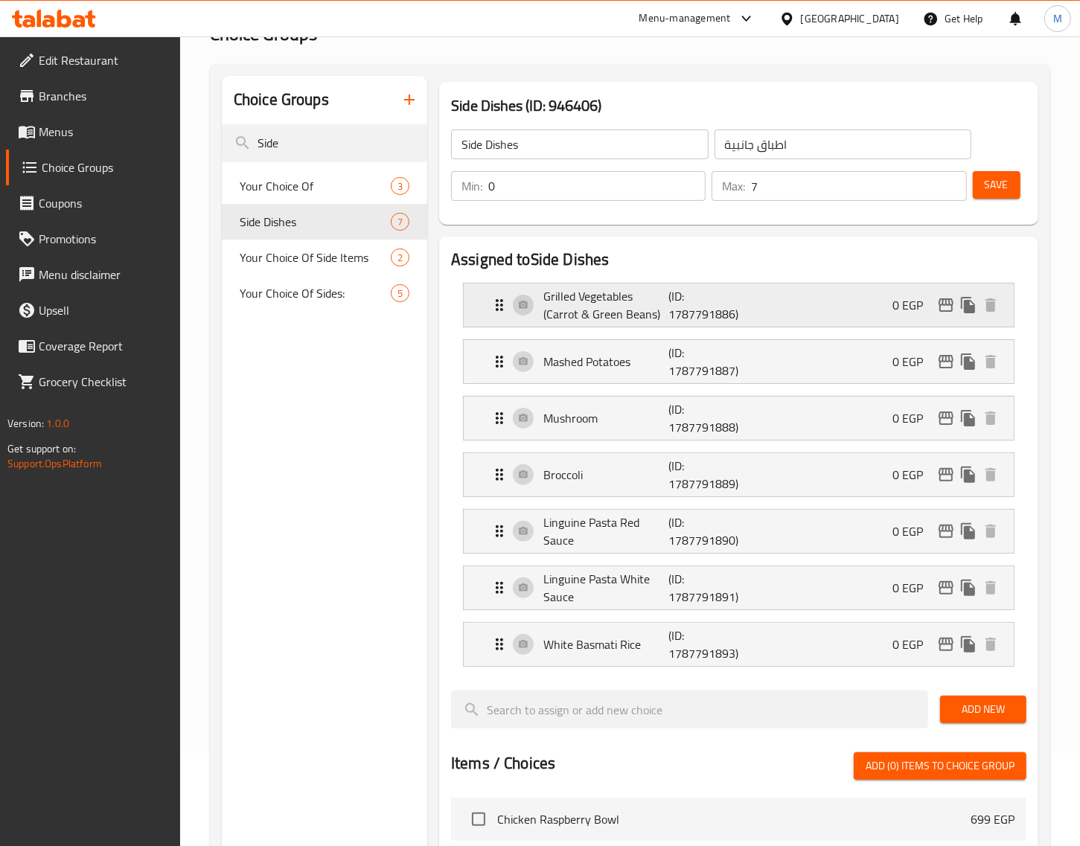
click at [938, 307] on icon "edit" at bounding box center [946, 305] width 18 height 18
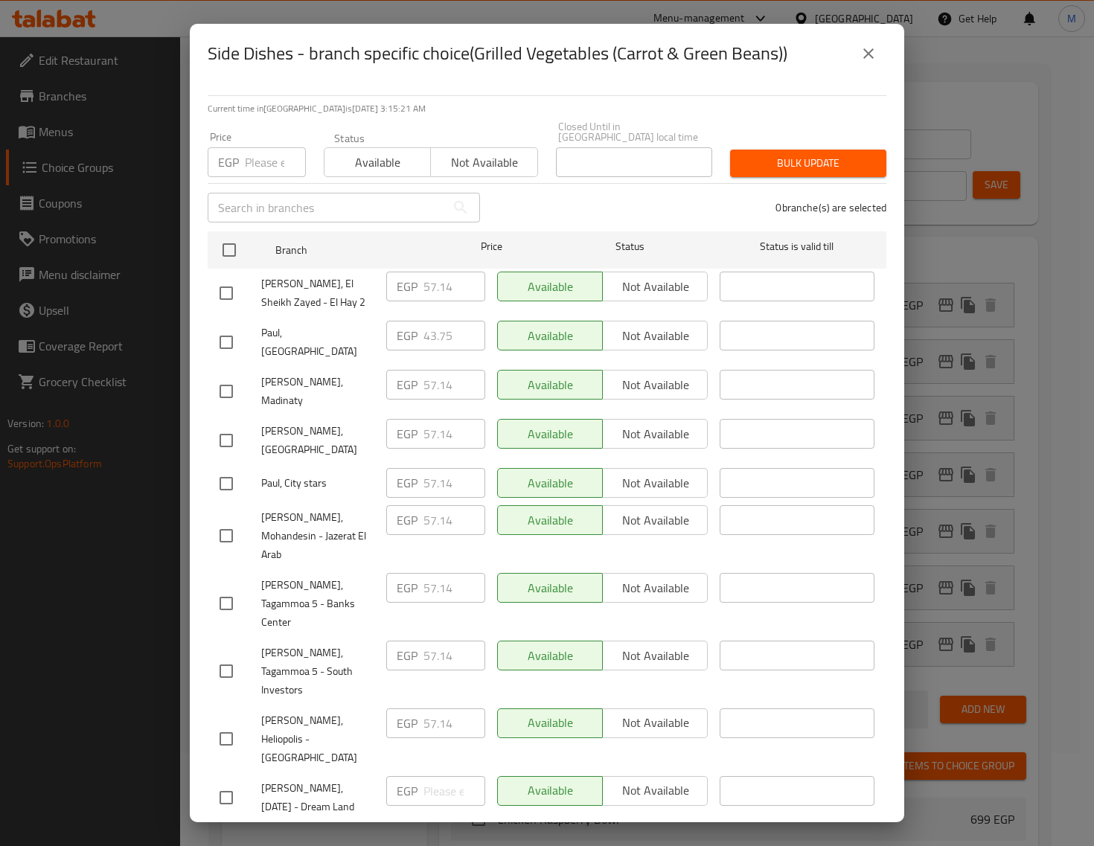
click at [854, 71] on button "close" at bounding box center [869, 54] width 36 height 36
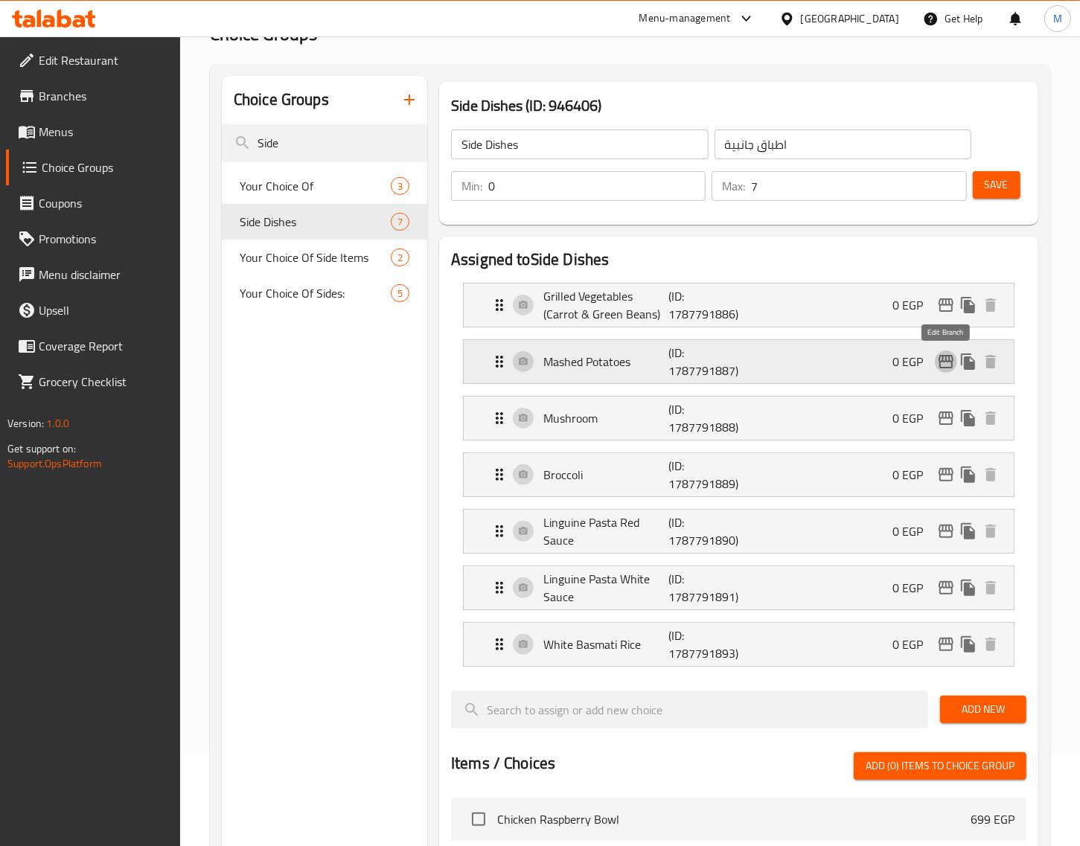
click at [947, 362] on icon "edit" at bounding box center [946, 361] width 15 height 13
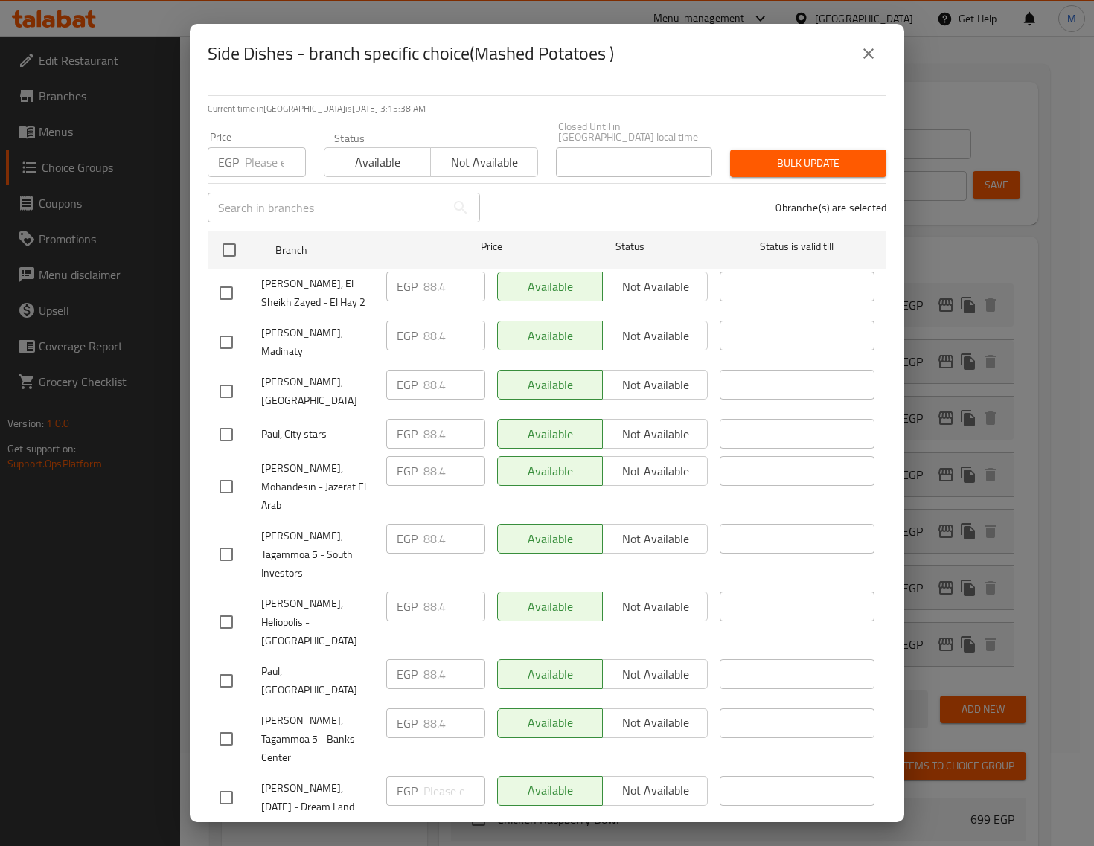
click at [869, 63] on icon "close" at bounding box center [869, 54] width 18 height 18
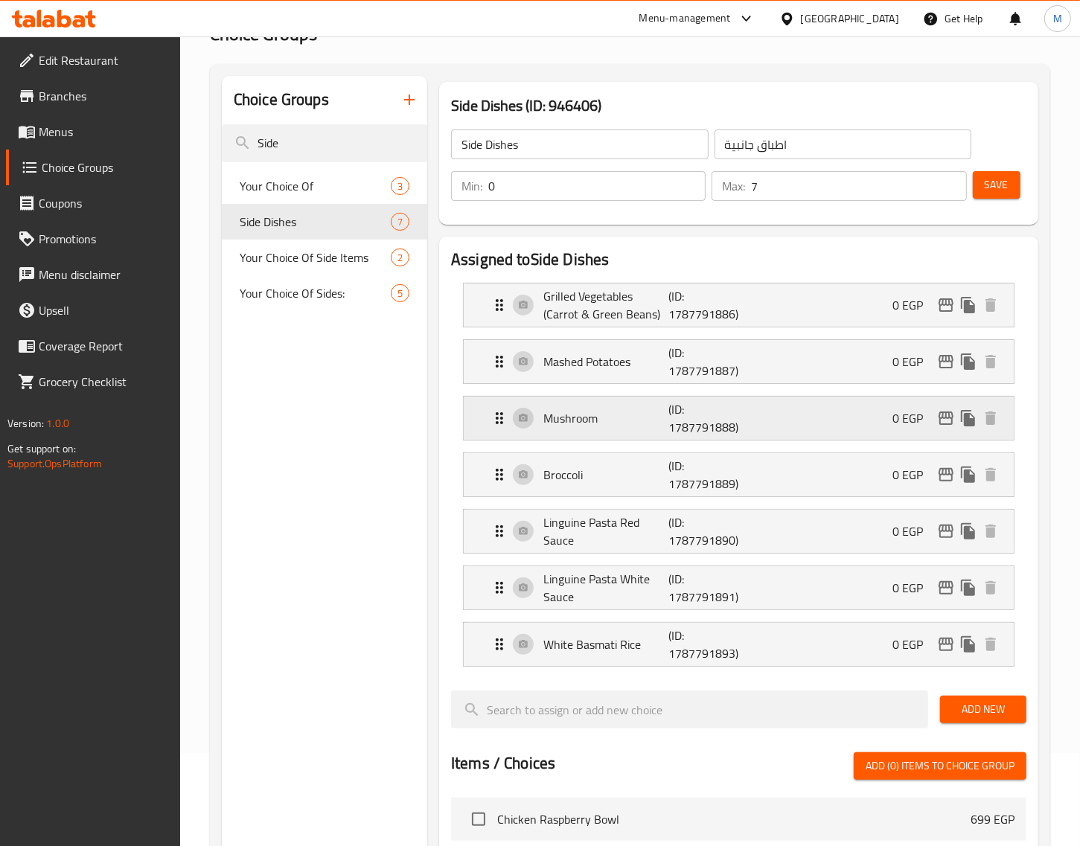
click at [605, 421] on p "Mushroom" at bounding box center [605, 418] width 125 height 18
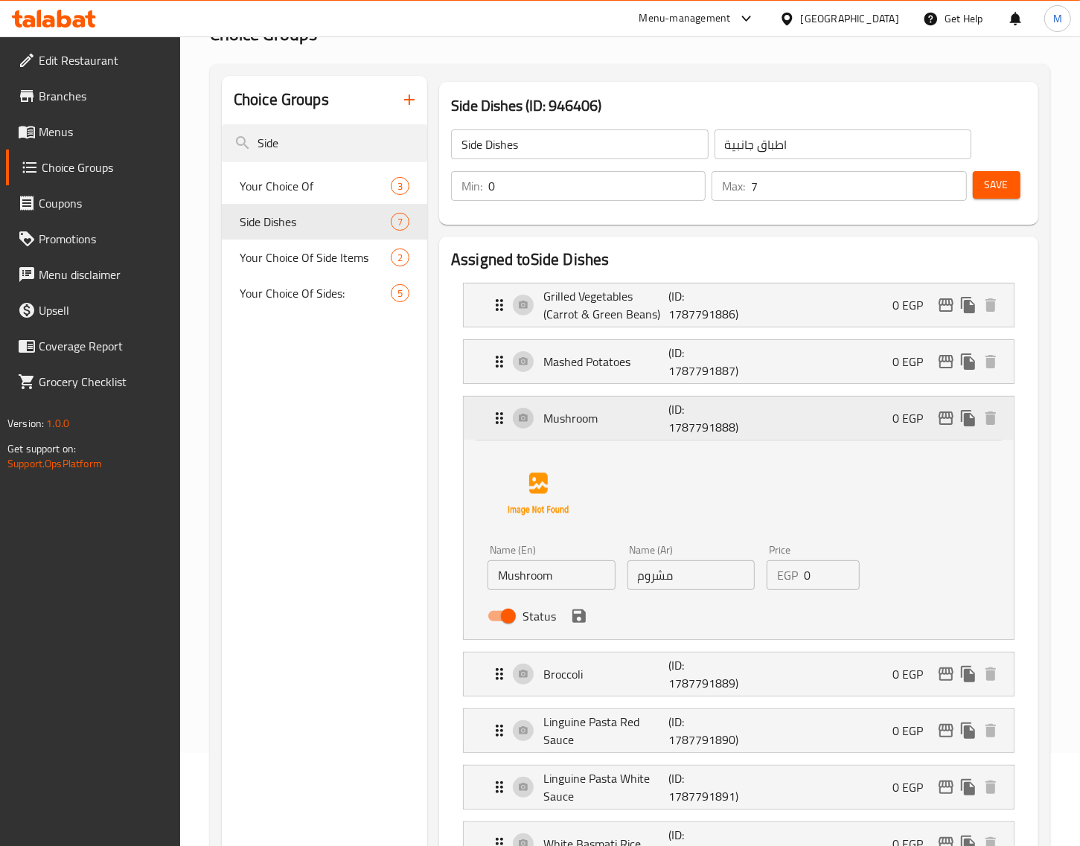
click at [822, 419] on div "Mushroom (ID: 1787791888) 0 EGP" at bounding box center [742, 418] width 505 height 43
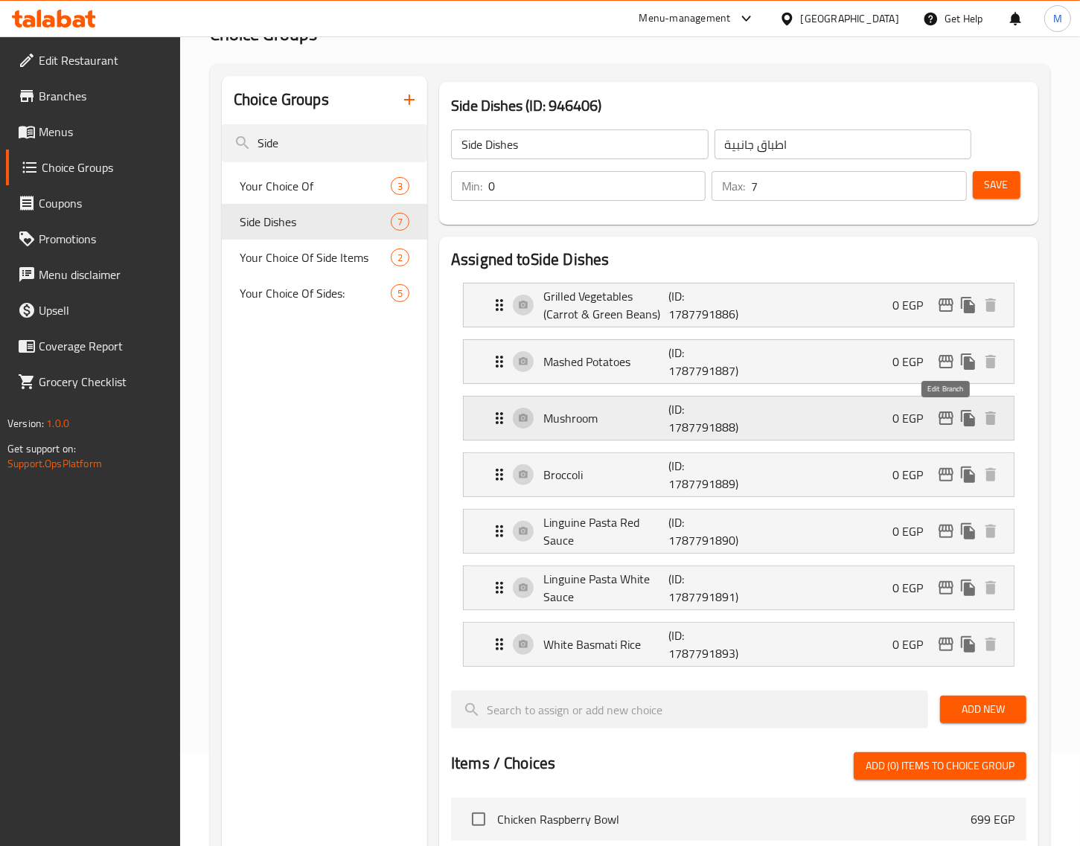
click at [939, 414] on icon "edit" at bounding box center [946, 418] width 18 height 18
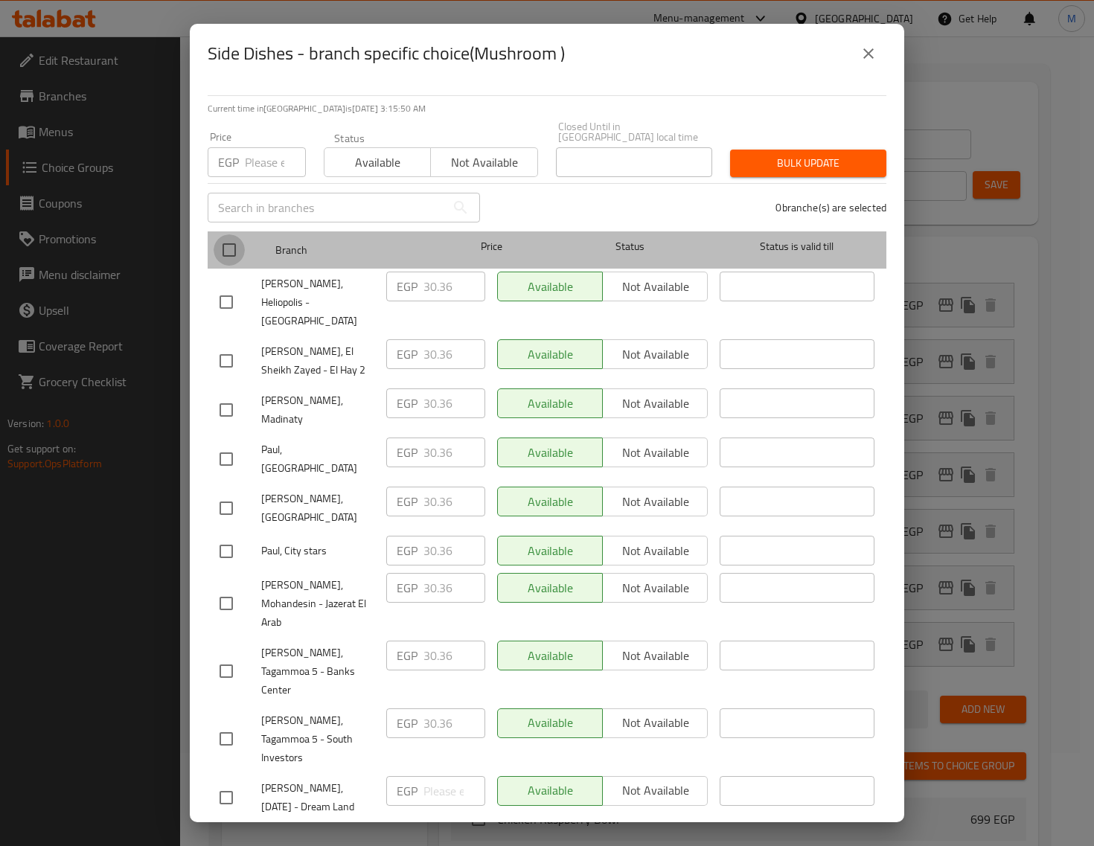
drag, startPoint x: 226, startPoint y: 287, endPoint x: 235, endPoint y: 266, distance: 22.3
click at [225, 266] on input "checkbox" at bounding box center [229, 249] width 31 height 31
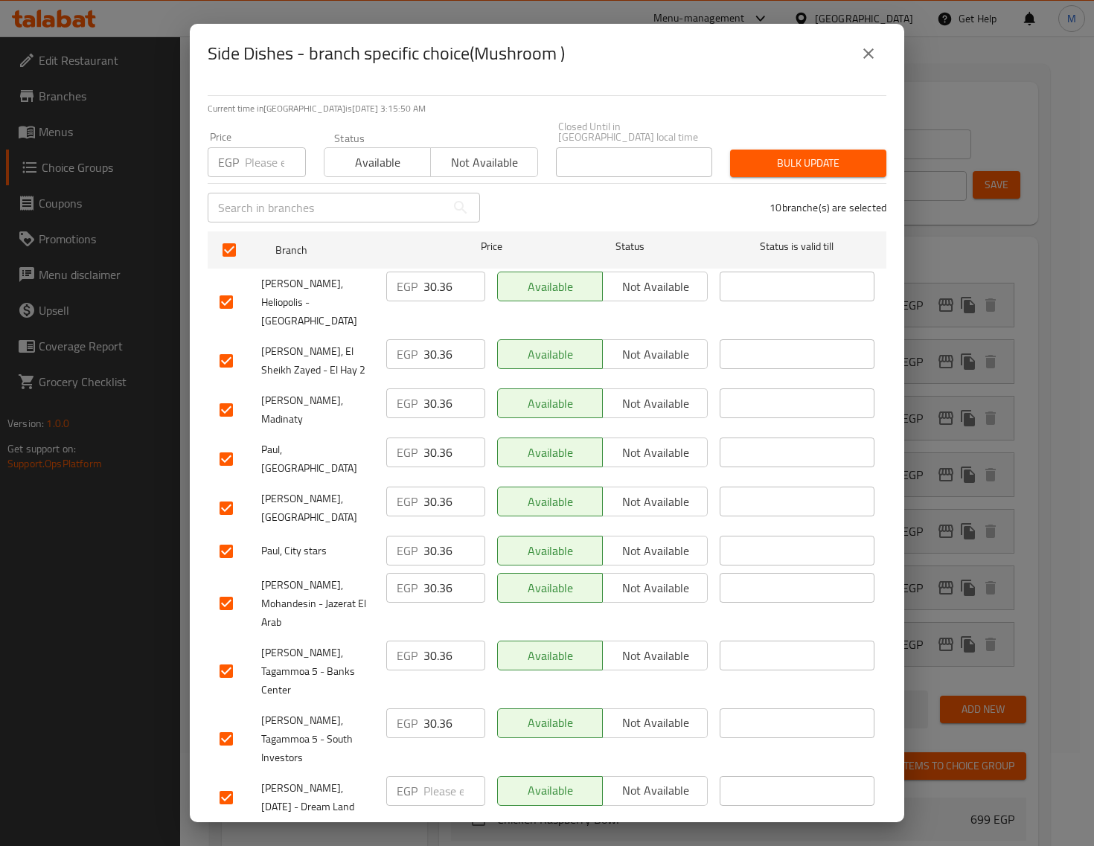
click at [261, 177] on input "number" at bounding box center [275, 162] width 61 height 30
paste input "35"
click at [780, 173] on span "Bulk update" at bounding box center [808, 163] width 132 height 19
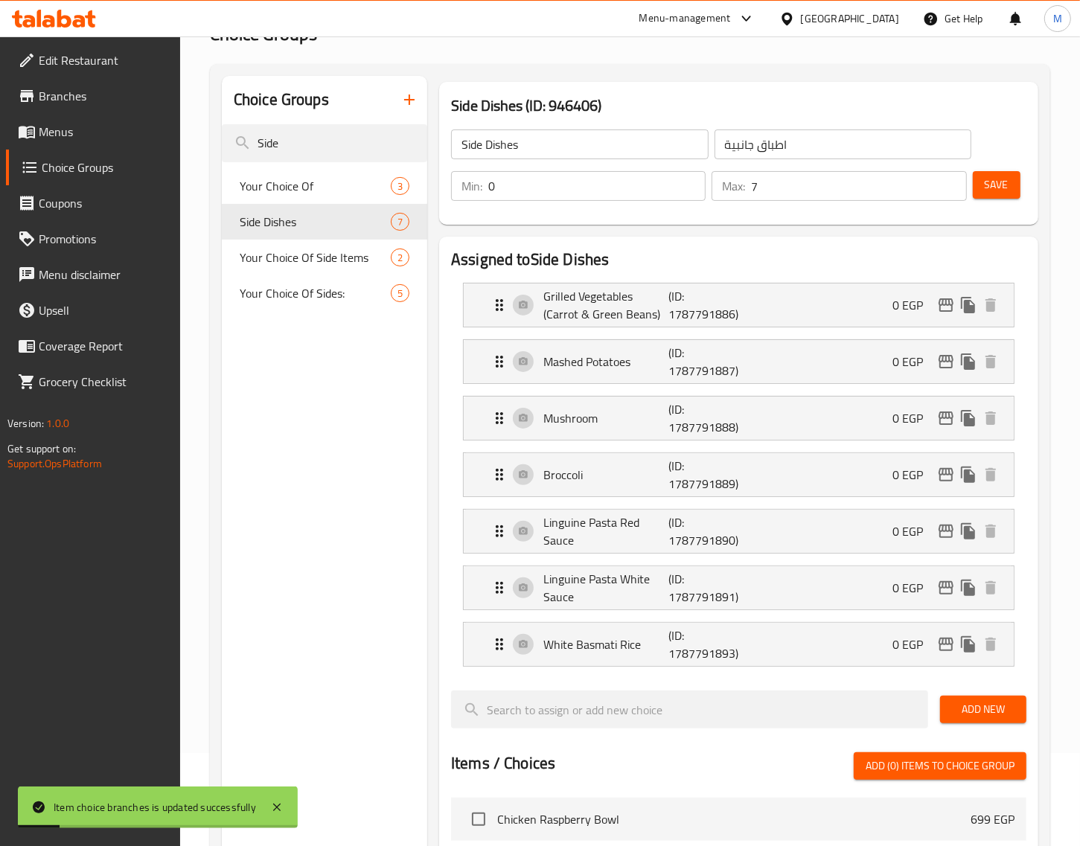
drag, startPoint x: 839, startPoint y: 425, endPoint x: 802, endPoint y: 418, distance: 37.1
click at [819, 423] on nav "Grilled Vegetables (Carrot & Green Beans) (ID: 1787791886) 0 EGP Name (En) Gril…" at bounding box center [738, 475] width 575 height 408
click at [794, 415] on div "Mushroom (ID: 1787791888) 0 EGP" at bounding box center [742, 418] width 505 height 43
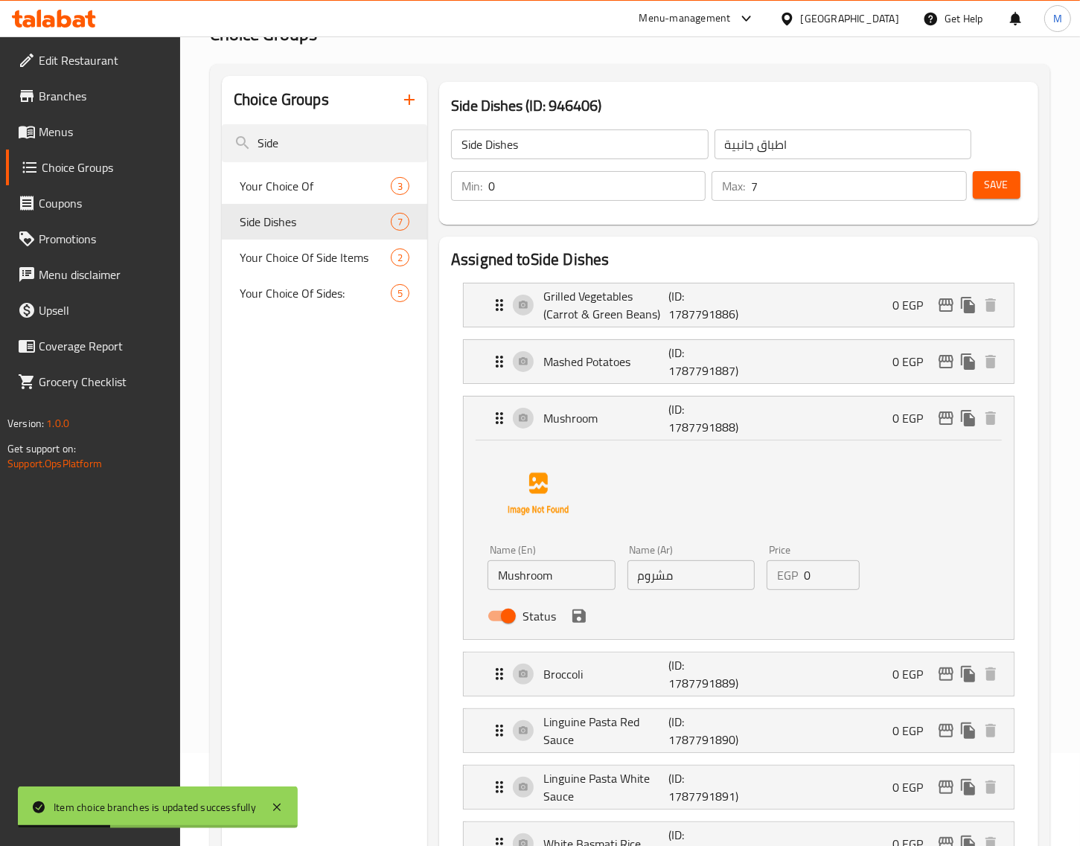
click at [825, 582] on input "0" at bounding box center [832, 575] width 56 height 30
paste input "35"
click at [581, 618] on icon "save" at bounding box center [578, 616] width 13 height 13
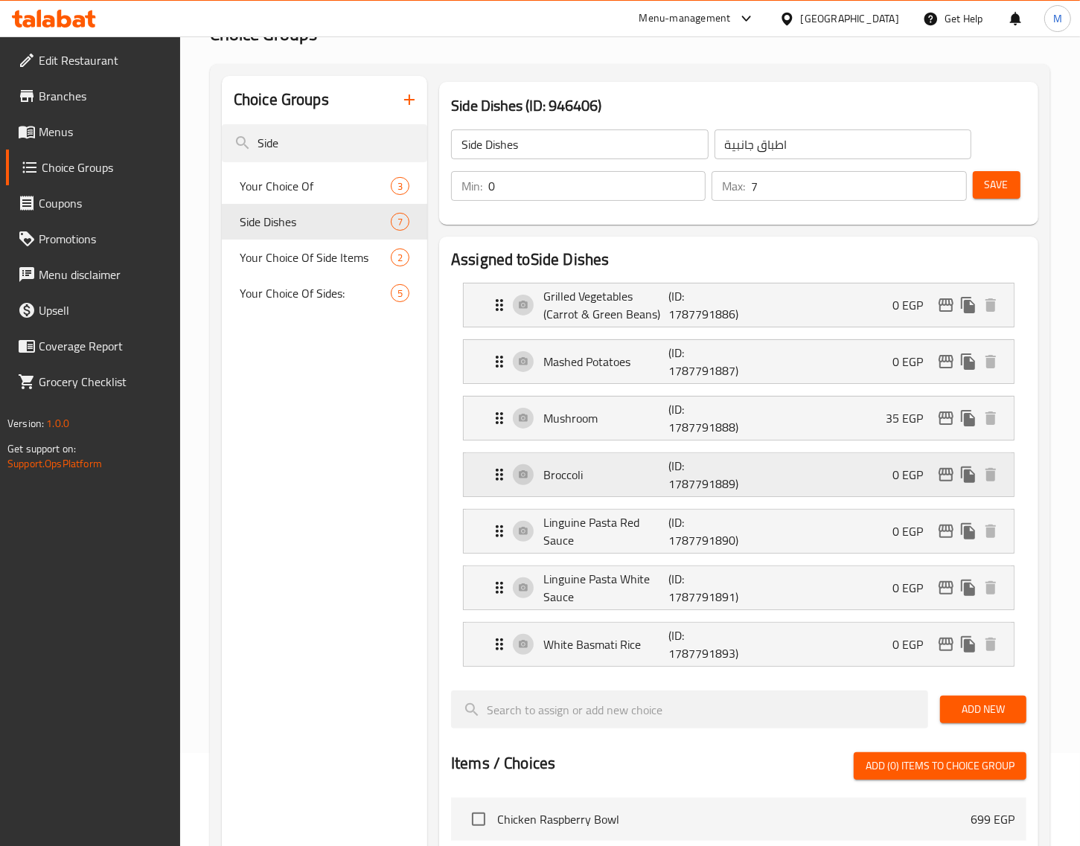
click at [849, 477] on div "Broccoli (ID: 1787791889) 0 EGP" at bounding box center [742, 474] width 505 height 43
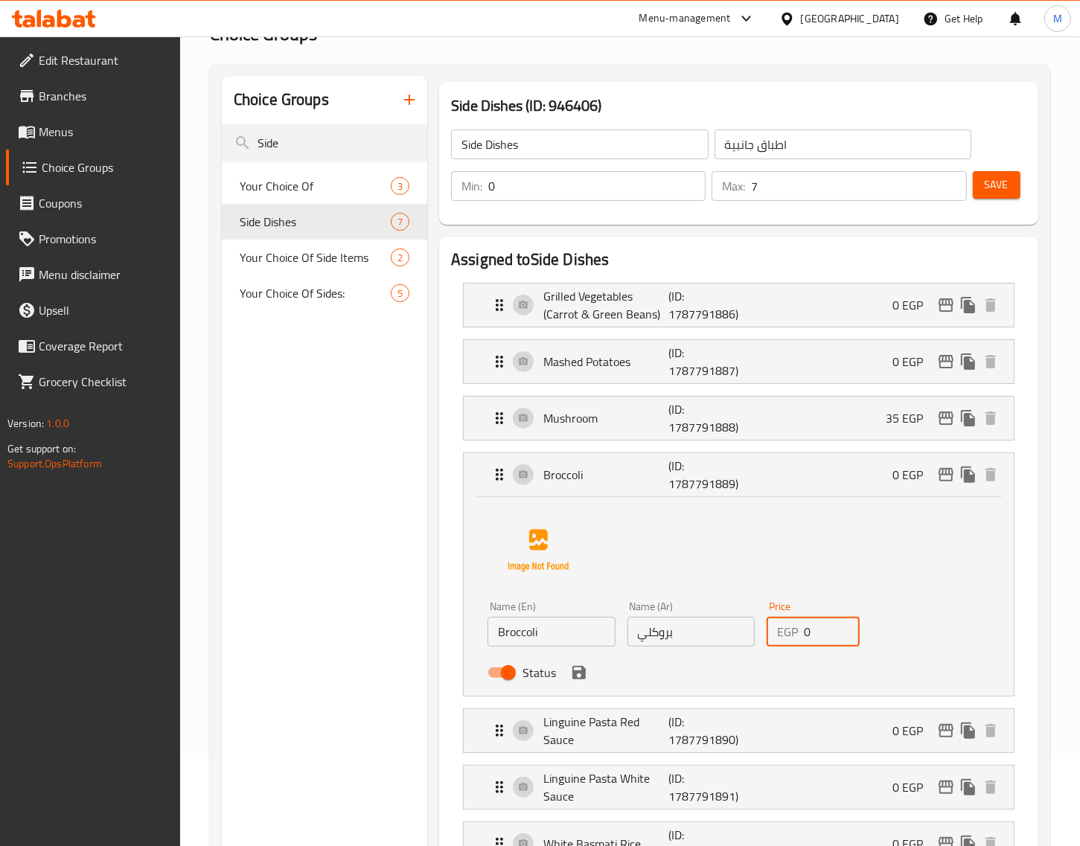
click at [832, 630] on input "0" at bounding box center [832, 632] width 56 height 30
paste input "44"
click at [581, 675] on icon "save" at bounding box center [578, 672] width 13 height 13
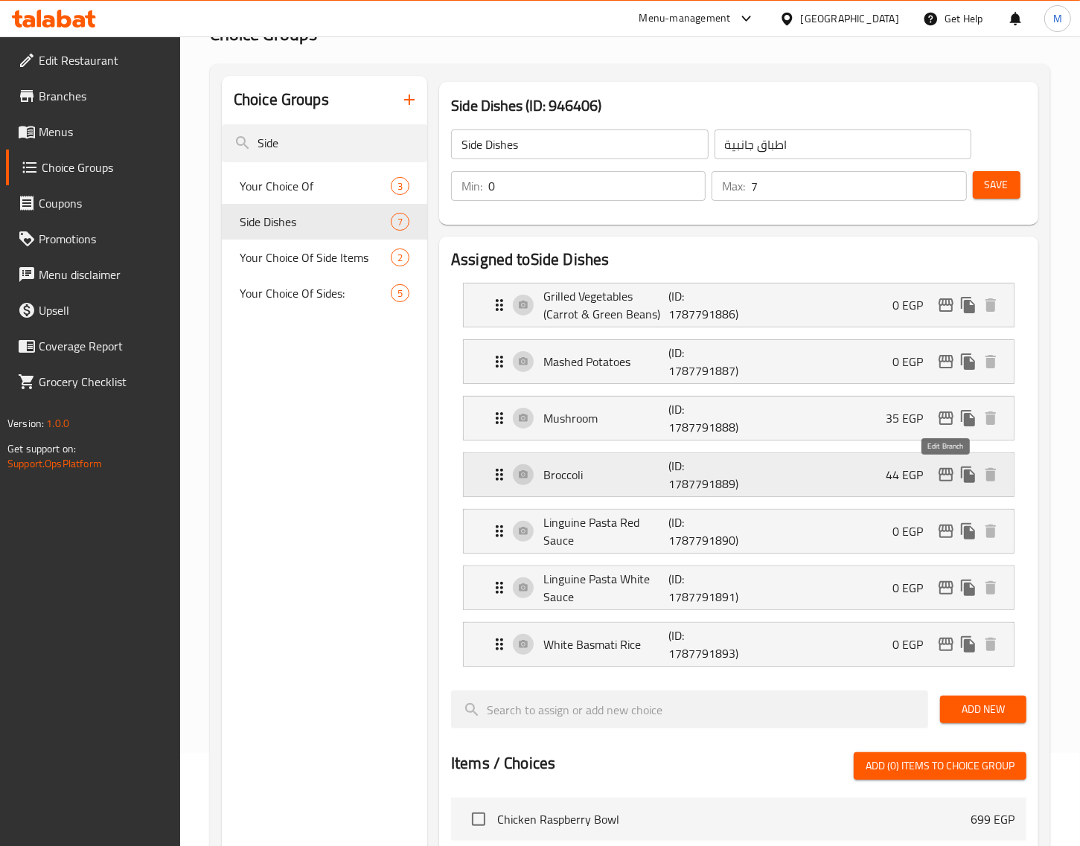
click at [946, 473] on icon "edit" at bounding box center [946, 474] width 15 height 13
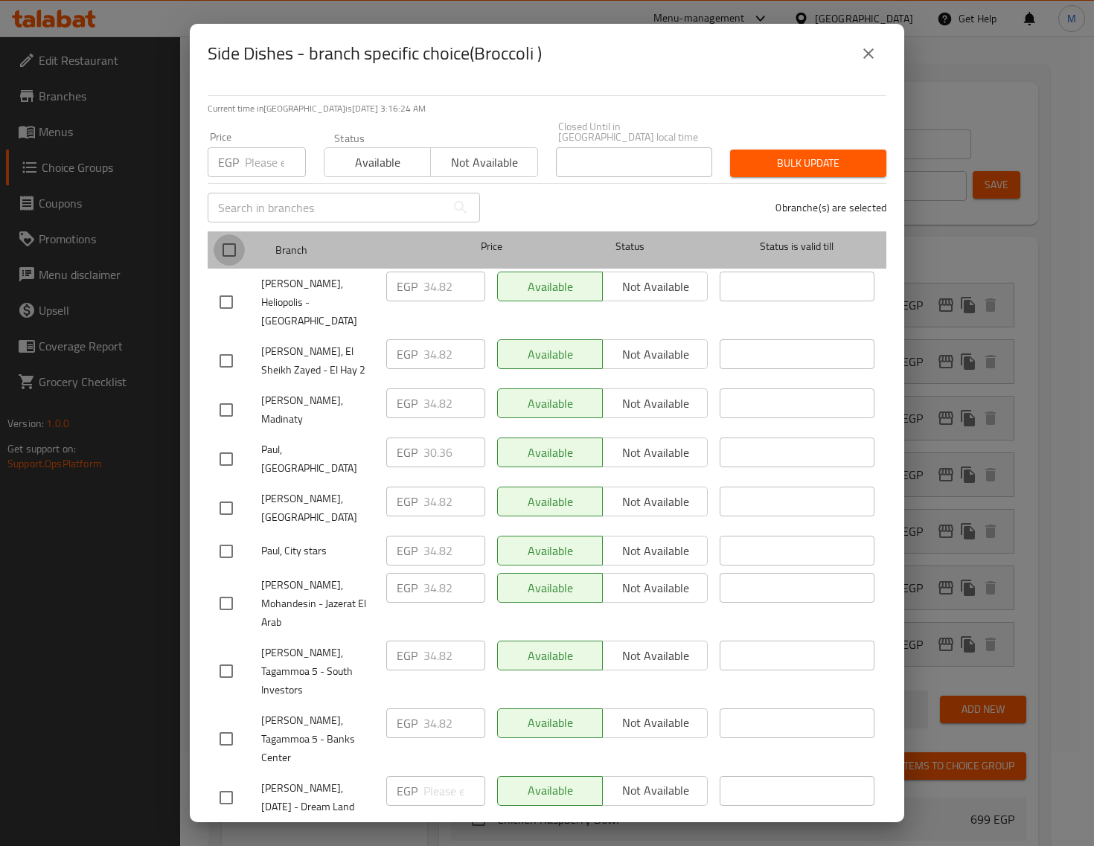
click at [234, 266] on input "checkbox" at bounding box center [229, 249] width 31 height 31
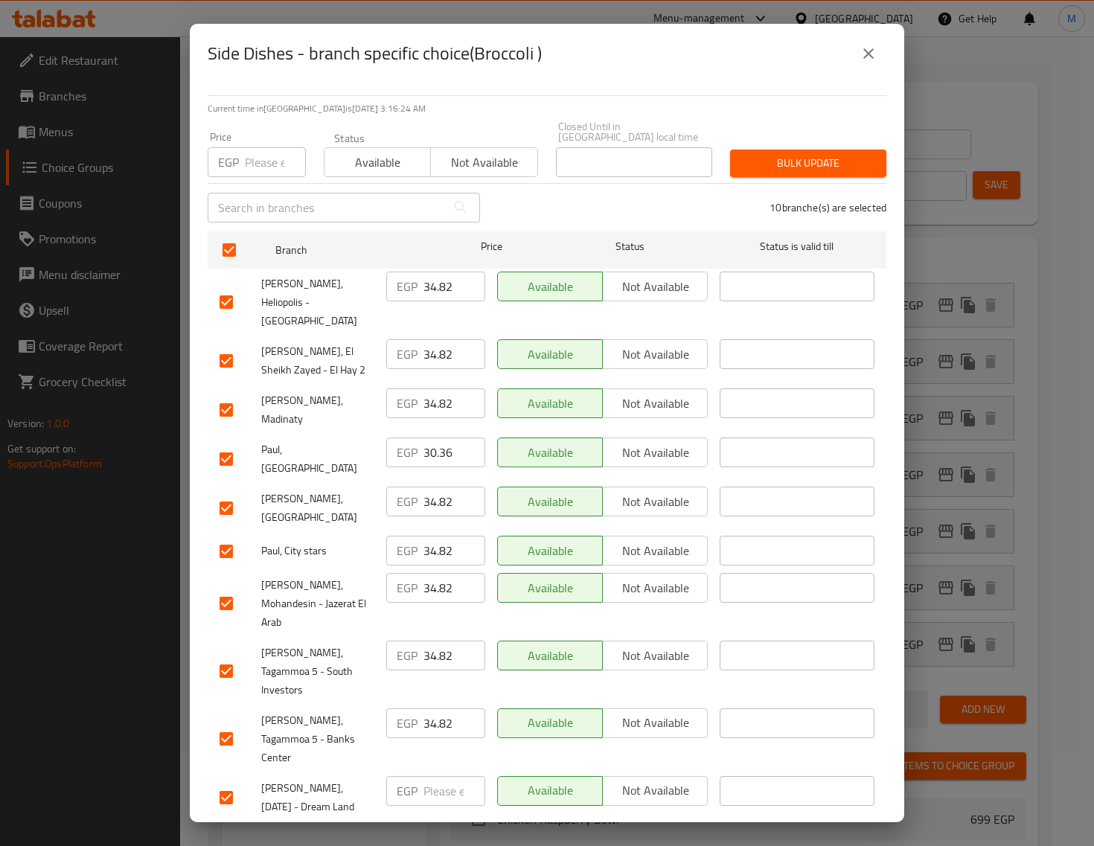
click at [264, 177] on input "number" at bounding box center [275, 162] width 61 height 30
paste input "44"
click at [775, 173] on span "Bulk update" at bounding box center [808, 163] width 132 height 19
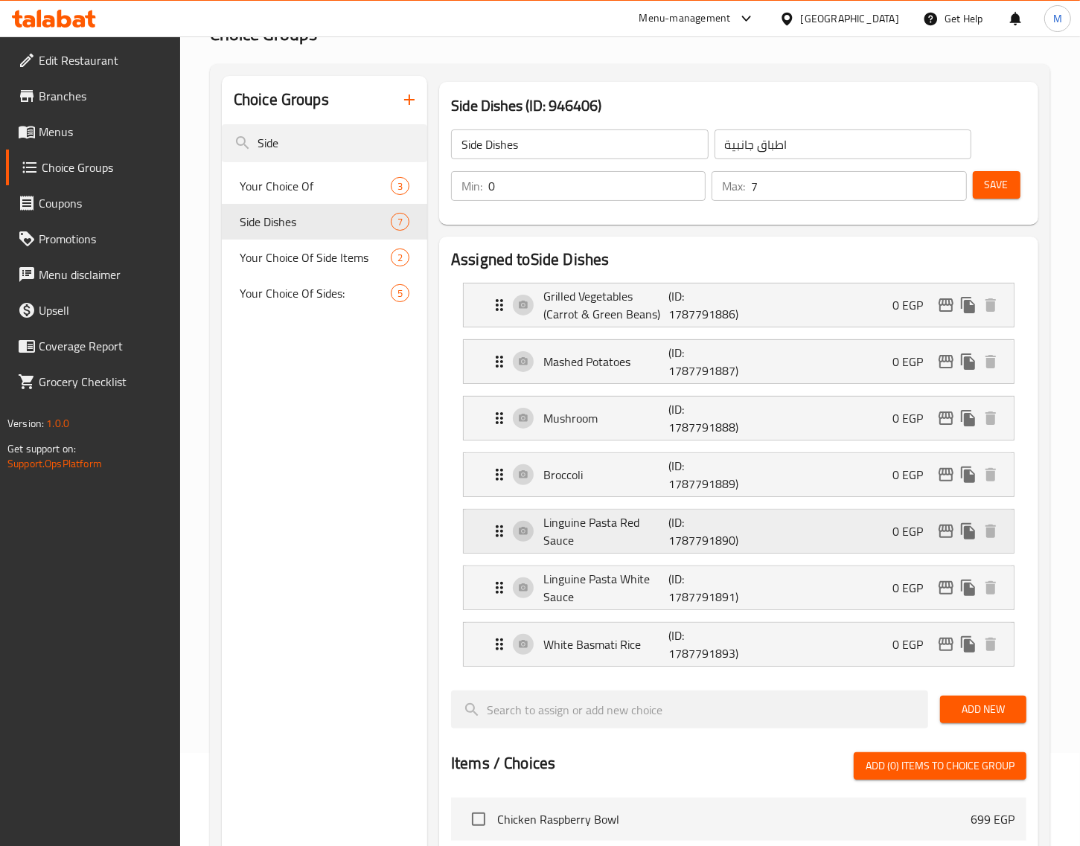
click at [942, 532] on icon "edit" at bounding box center [946, 531] width 15 height 13
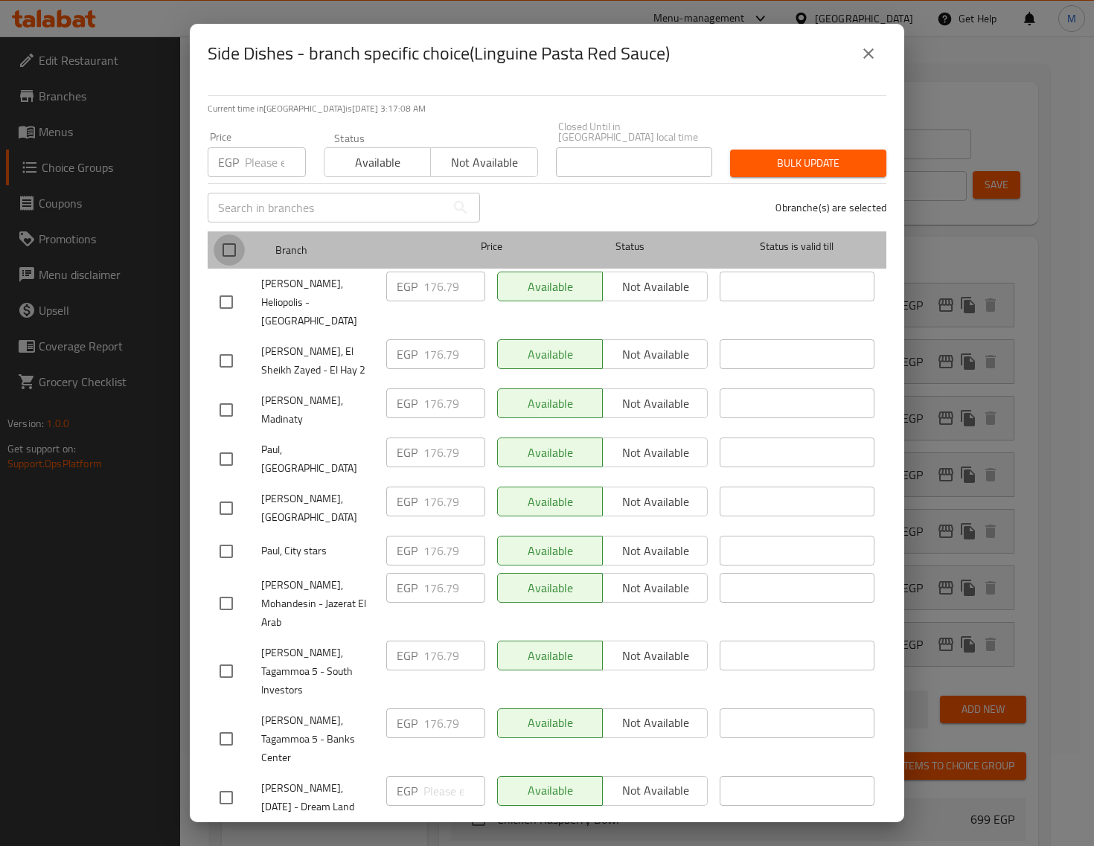
click at [226, 266] on input "checkbox" at bounding box center [229, 249] width 31 height 31
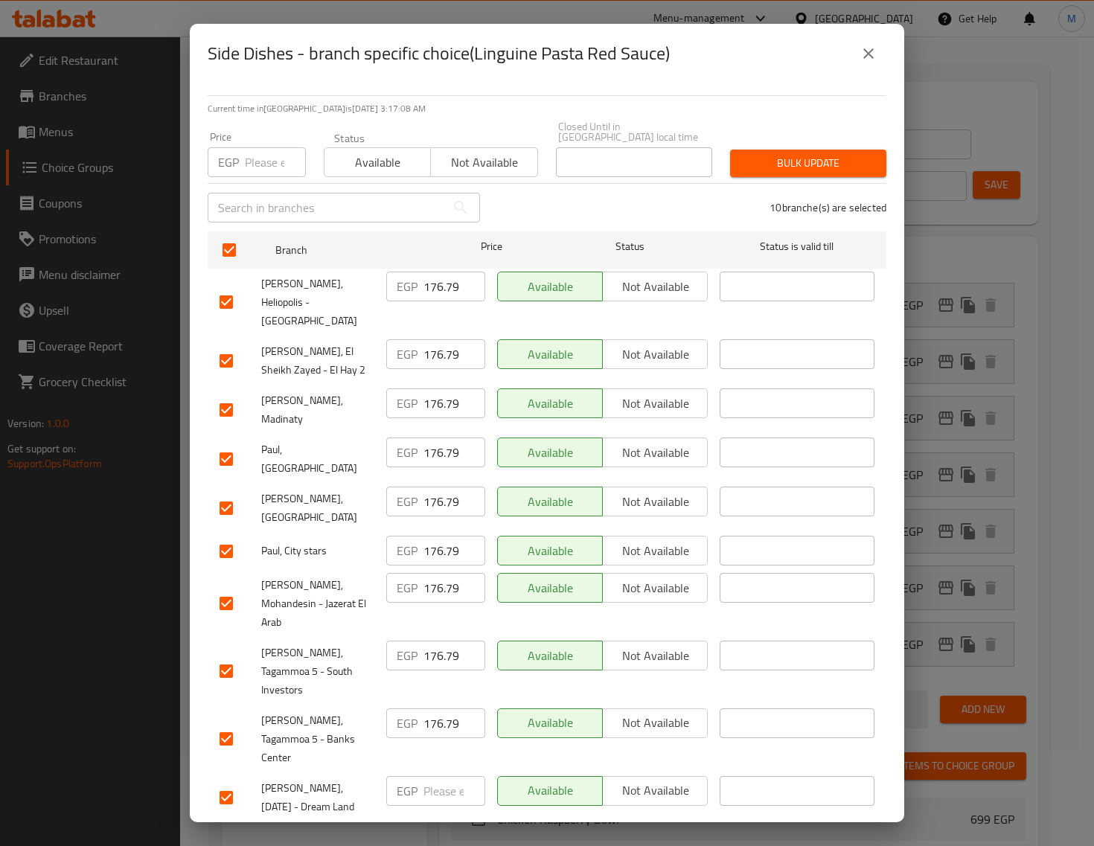
click at [257, 177] on input "number" at bounding box center [275, 162] width 61 height 30
paste input "106"
click at [828, 173] on span "Bulk update" at bounding box center [808, 163] width 132 height 19
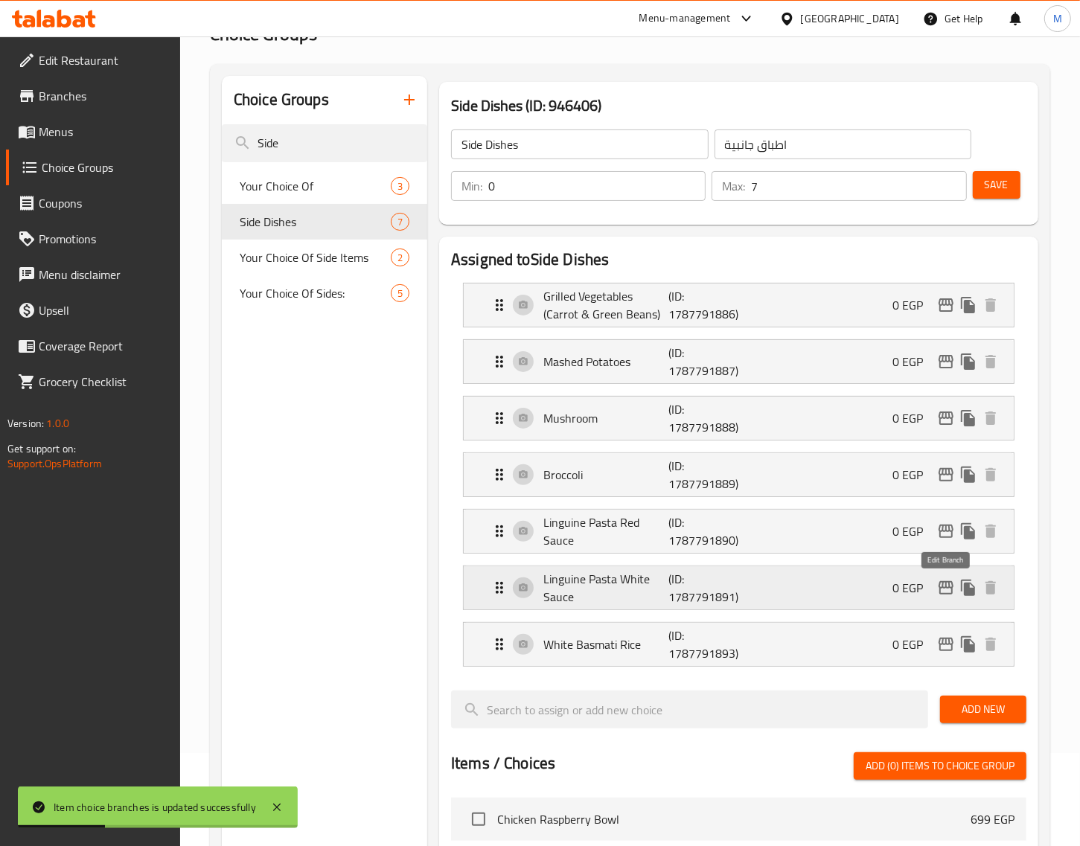
click at [950, 590] on icon "edit" at bounding box center [946, 588] width 18 height 18
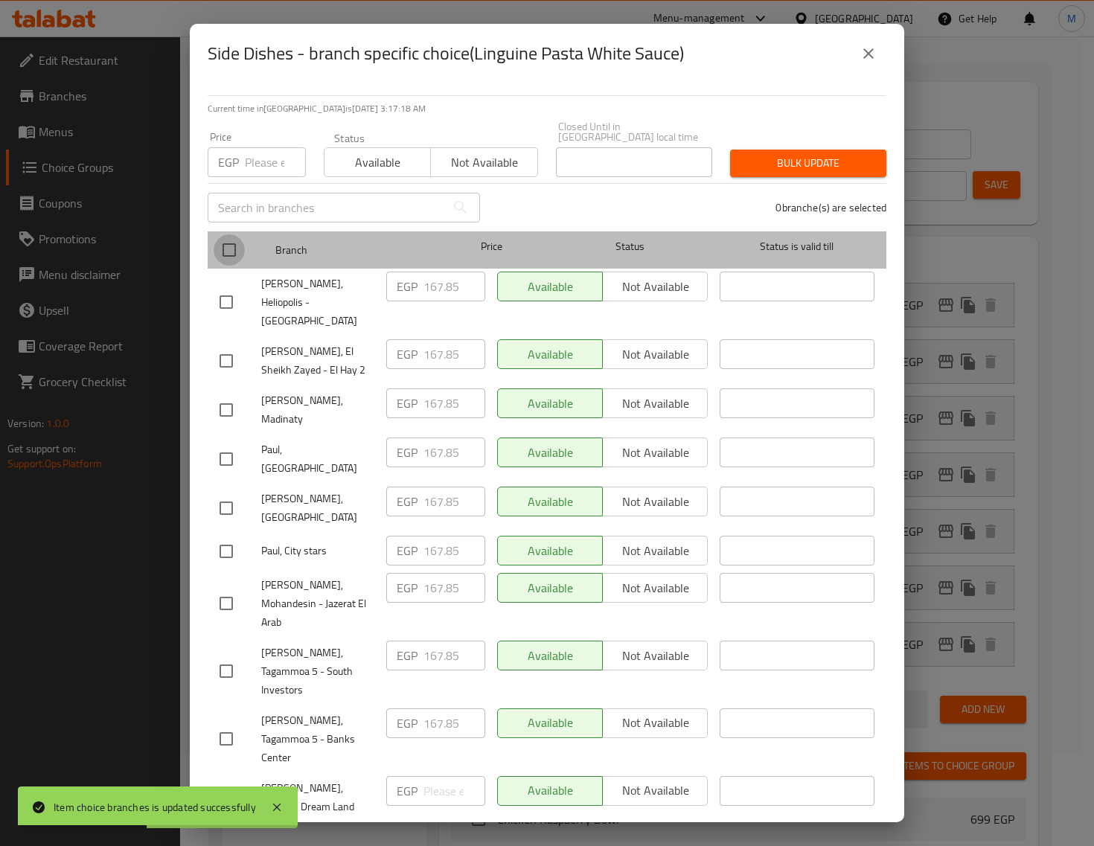
click at [223, 266] on input "checkbox" at bounding box center [229, 249] width 31 height 31
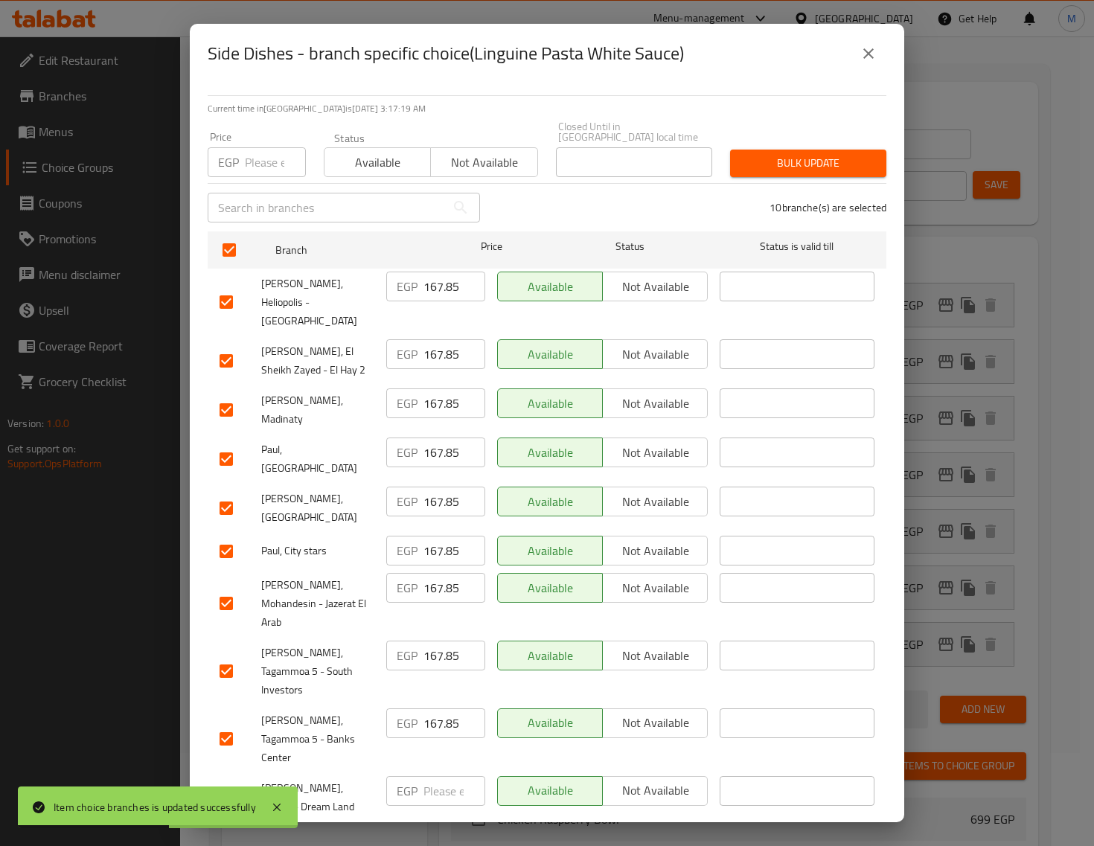
click at [269, 177] on input "number" at bounding box center [275, 162] width 61 height 30
paste input "106"
click at [813, 173] on span "Bulk update" at bounding box center [808, 163] width 132 height 19
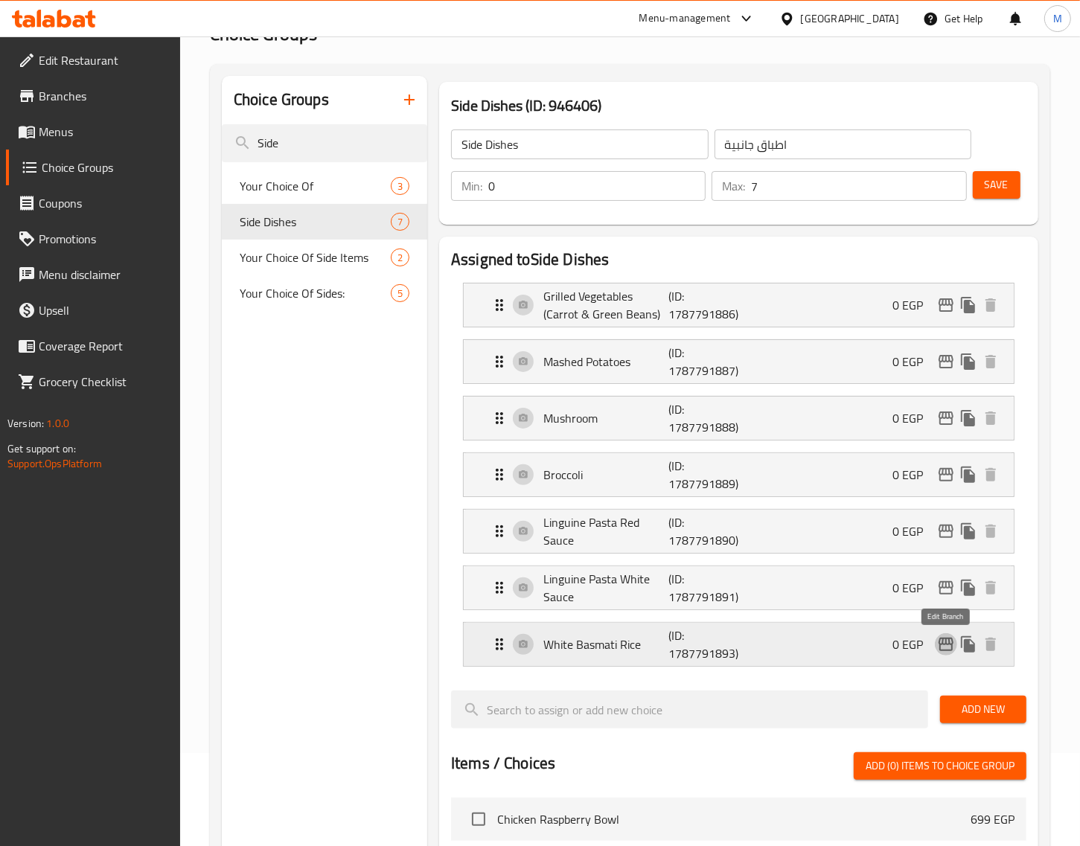
click at [951, 651] on icon "edit" at bounding box center [946, 644] width 15 height 13
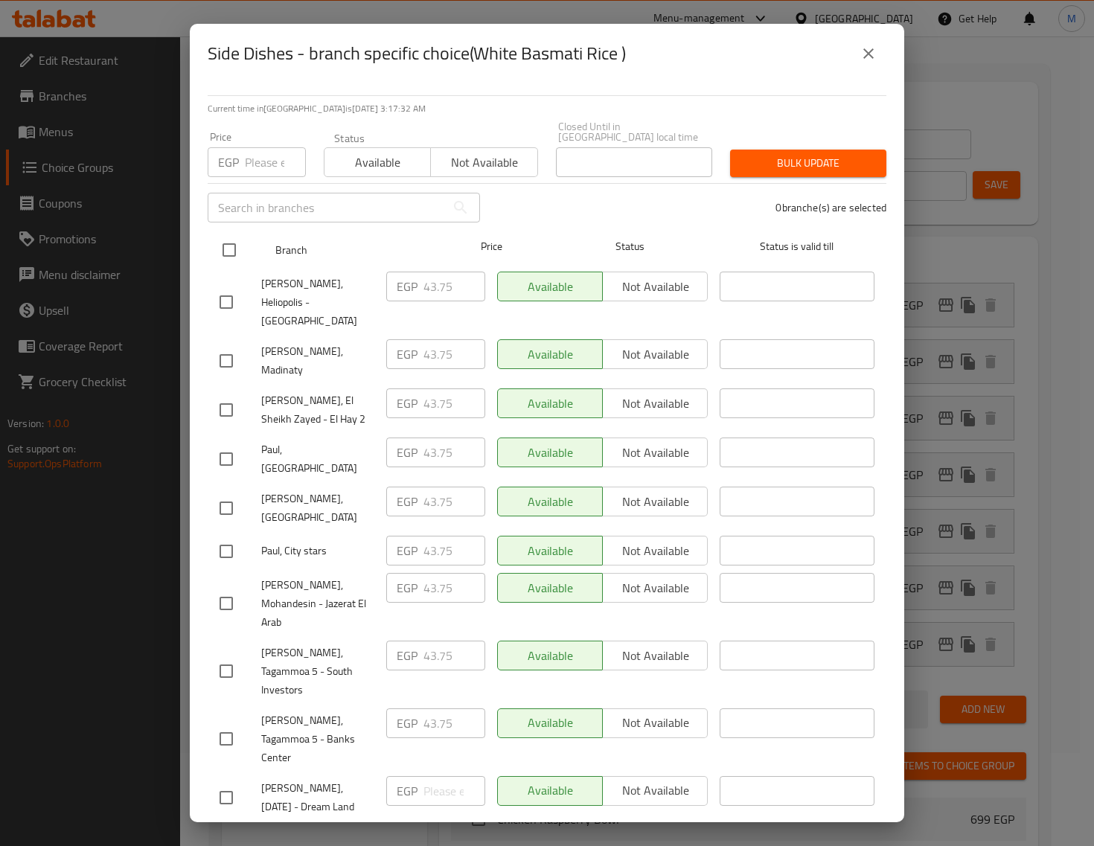
click at [235, 266] on input "checkbox" at bounding box center [229, 249] width 31 height 31
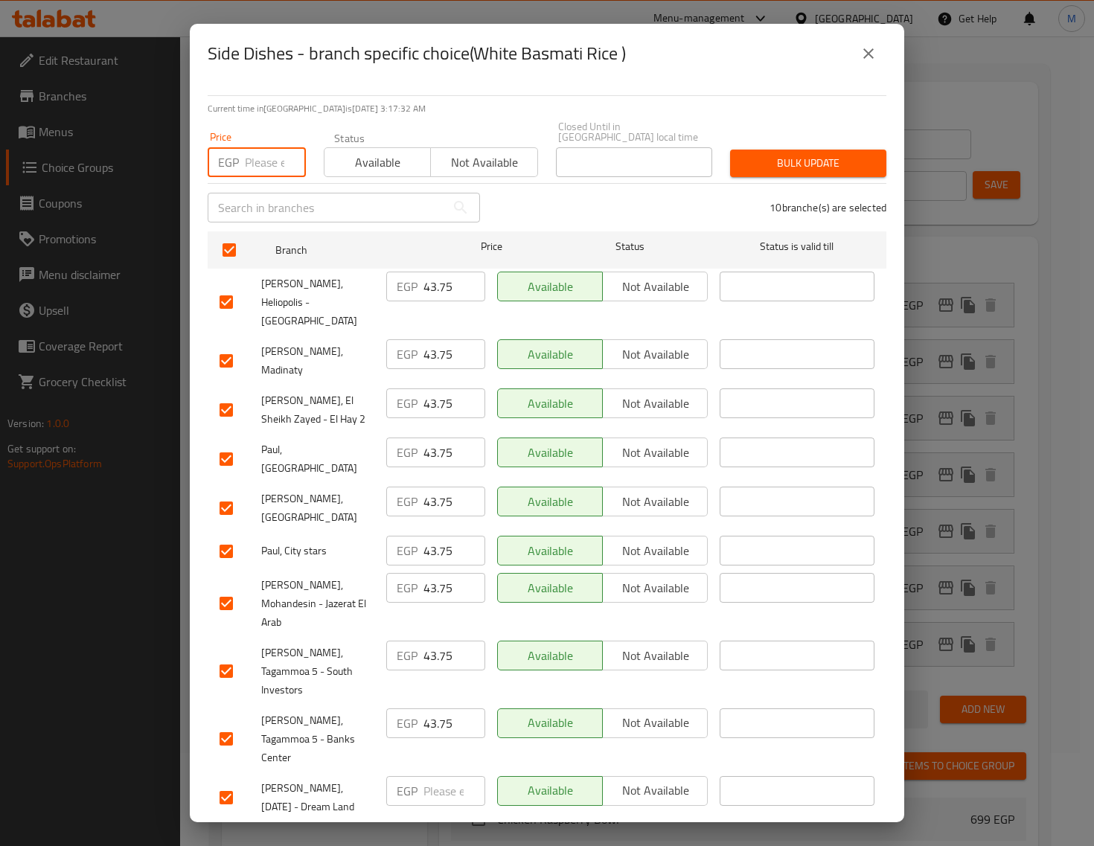
click at [261, 177] on input "number" at bounding box center [275, 162] width 61 height 30
paste input "88"
click at [771, 177] on button "Bulk update" at bounding box center [808, 164] width 156 height 28
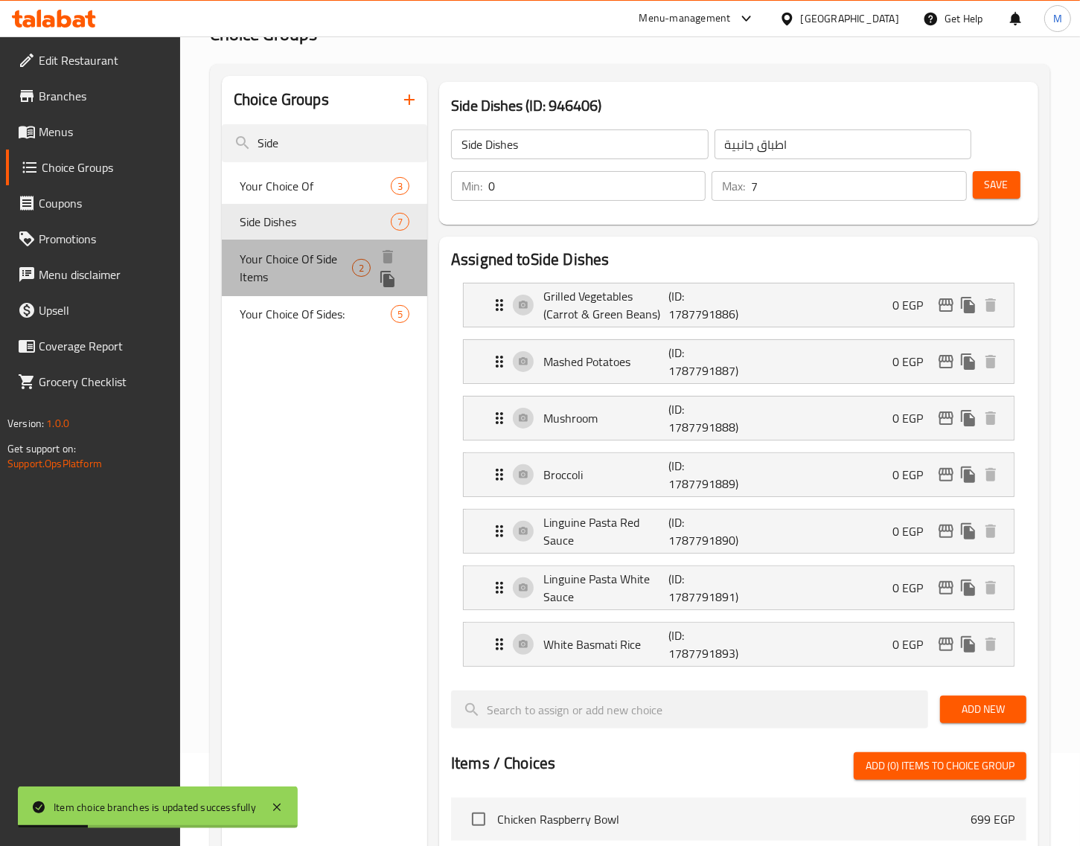
click at [290, 263] on span "Your Choice Of Side Items" at bounding box center [296, 268] width 112 height 36
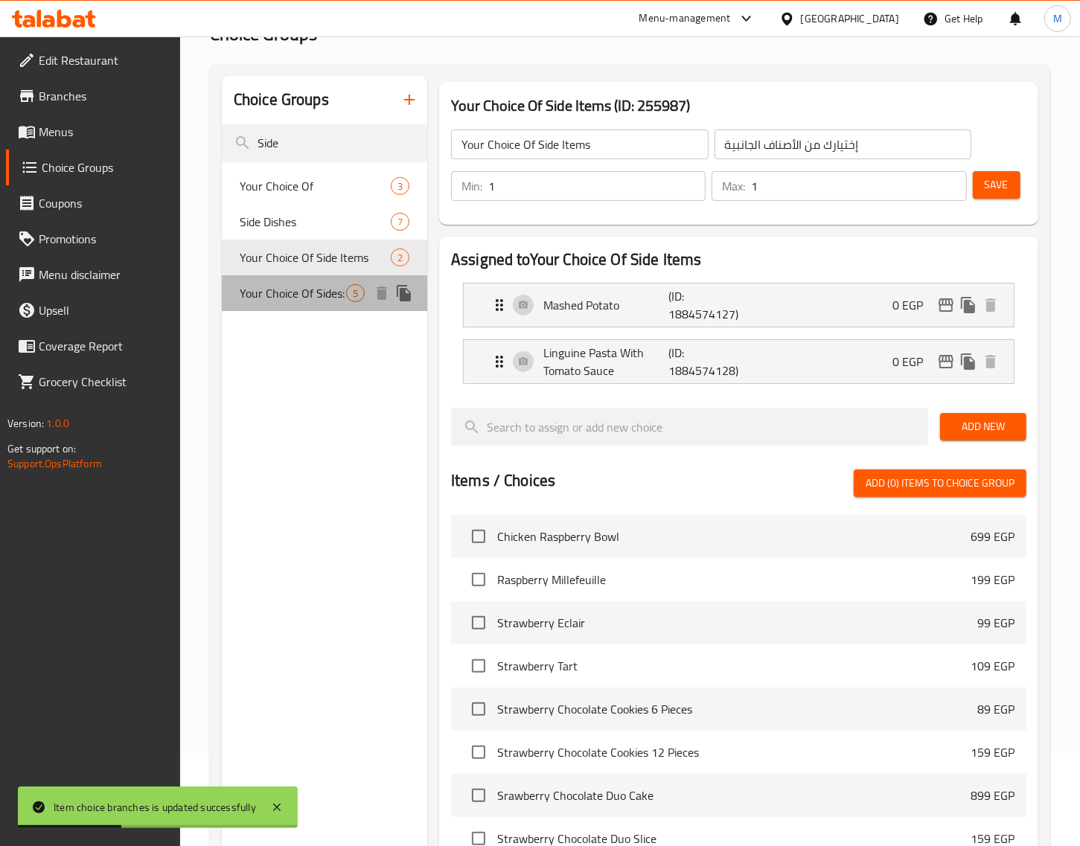
click at [288, 295] on span "Your Choice Of Sides:" at bounding box center [293, 293] width 106 height 18
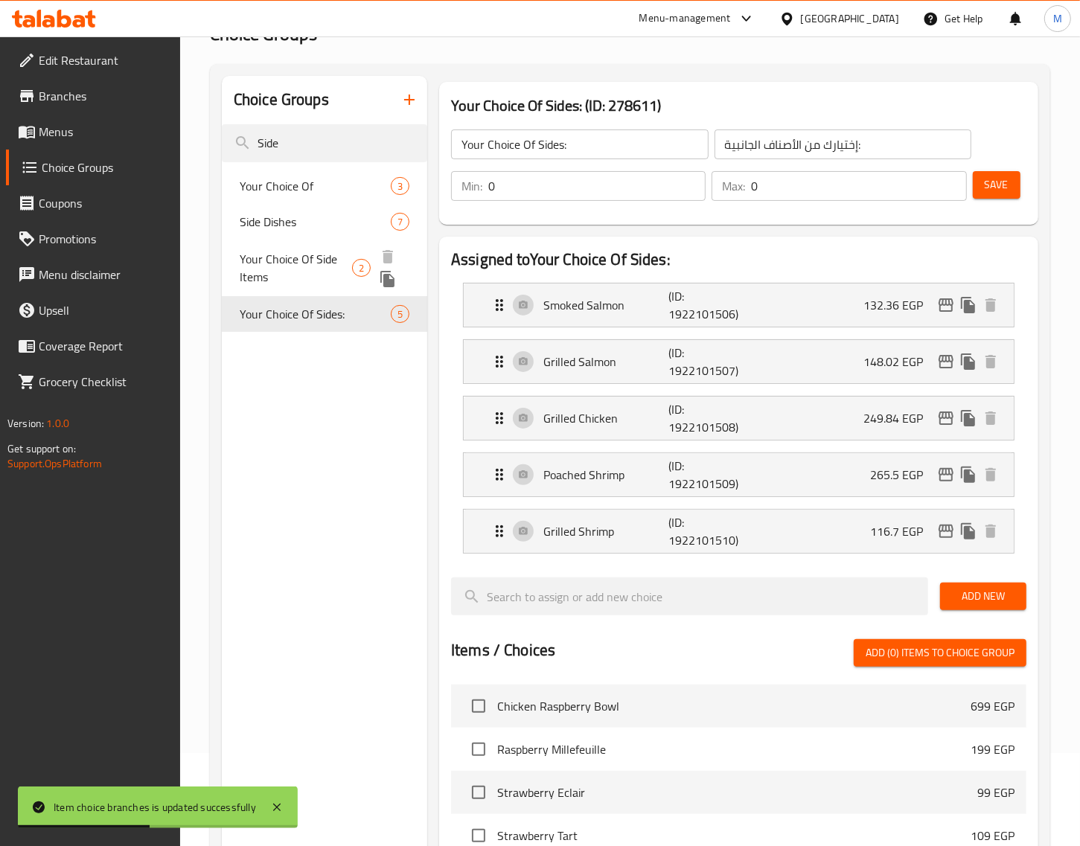
click at [298, 266] on span "Your Choice Of Side Items" at bounding box center [296, 268] width 112 height 36
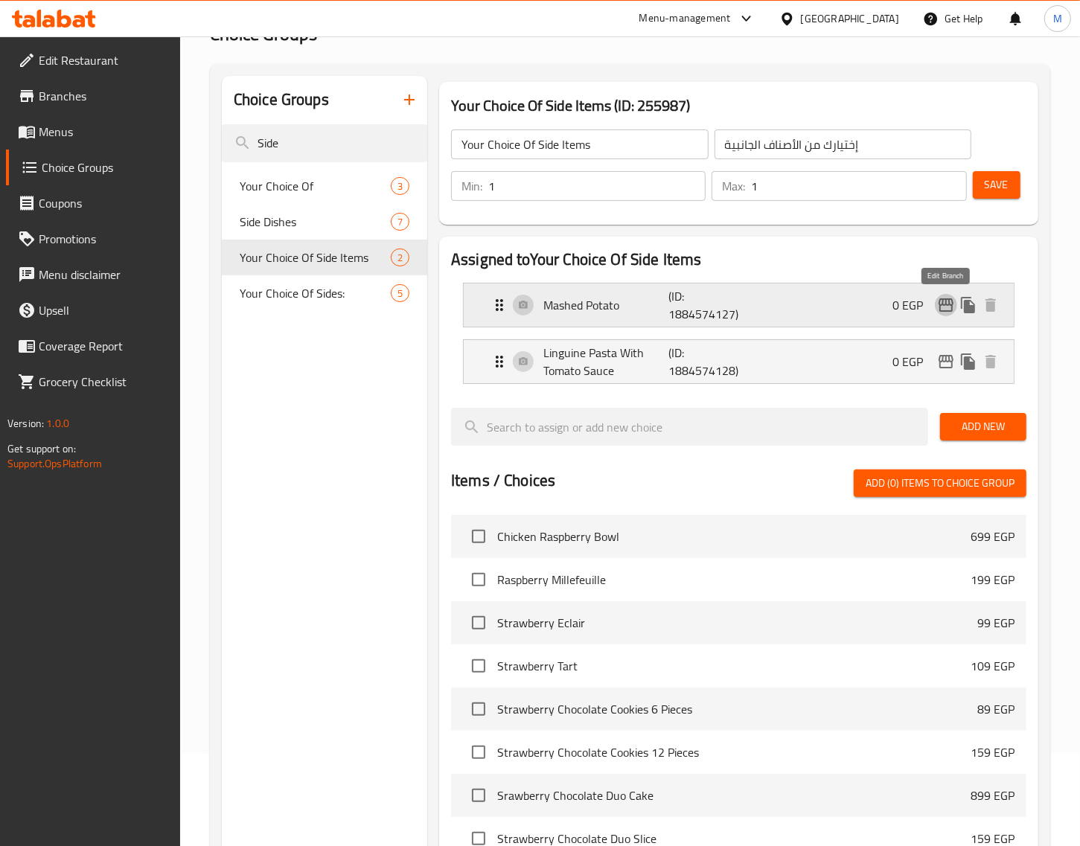
click at [947, 307] on icon "edit" at bounding box center [946, 305] width 18 height 18
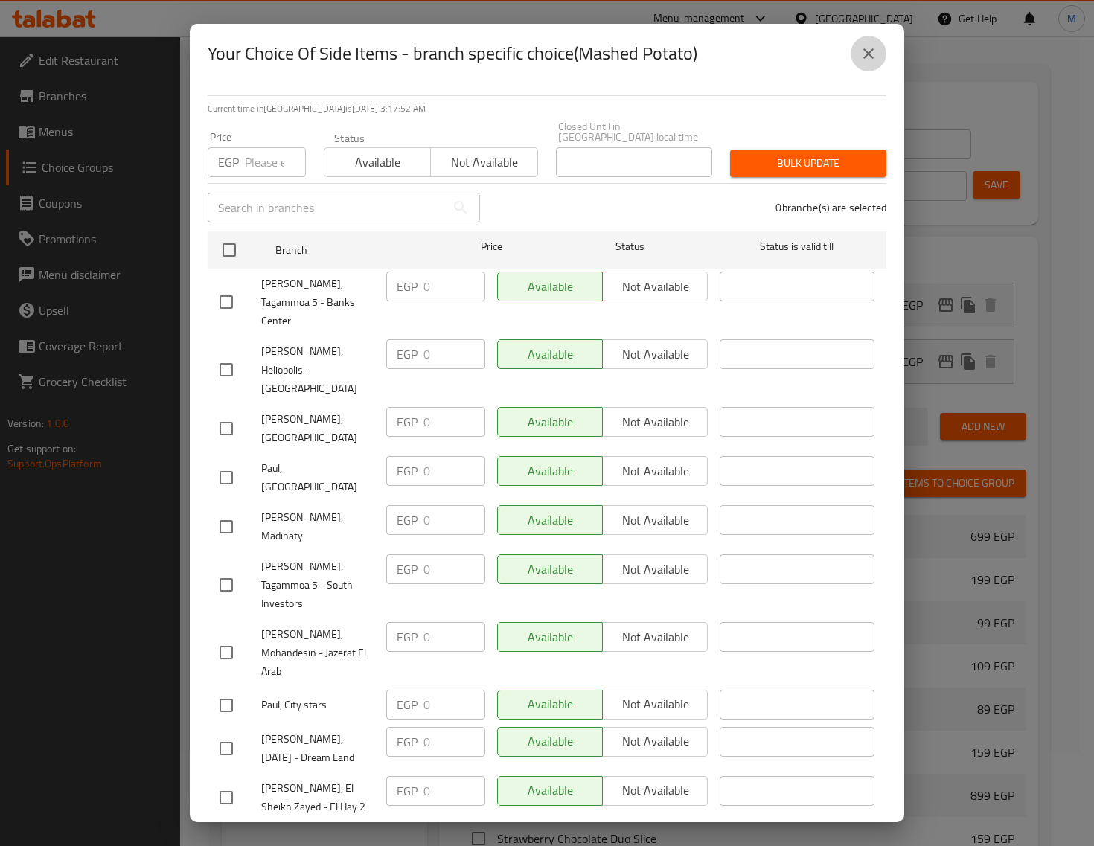
click at [868, 71] on button "close" at bounding box center [869, 54] width 36 height 36
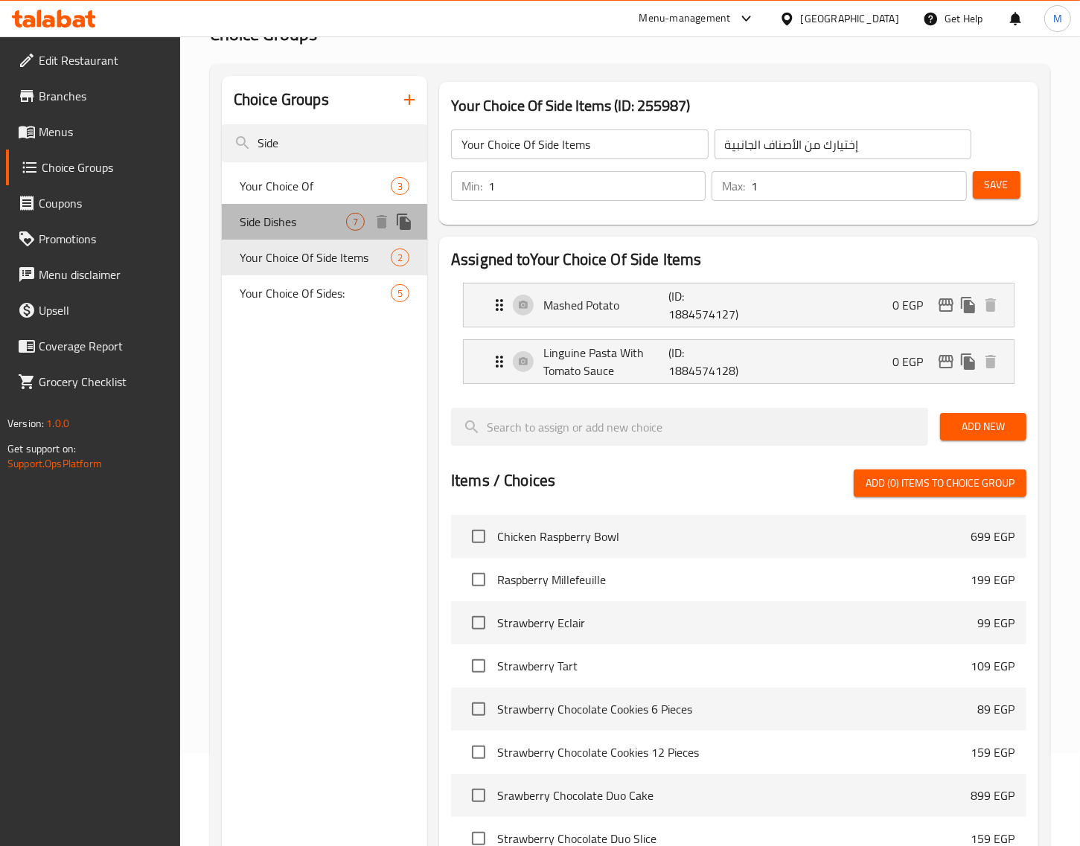
click at [268, 228] on span "Side Dishes" at bounding box center [293, 222] width 106 height 18
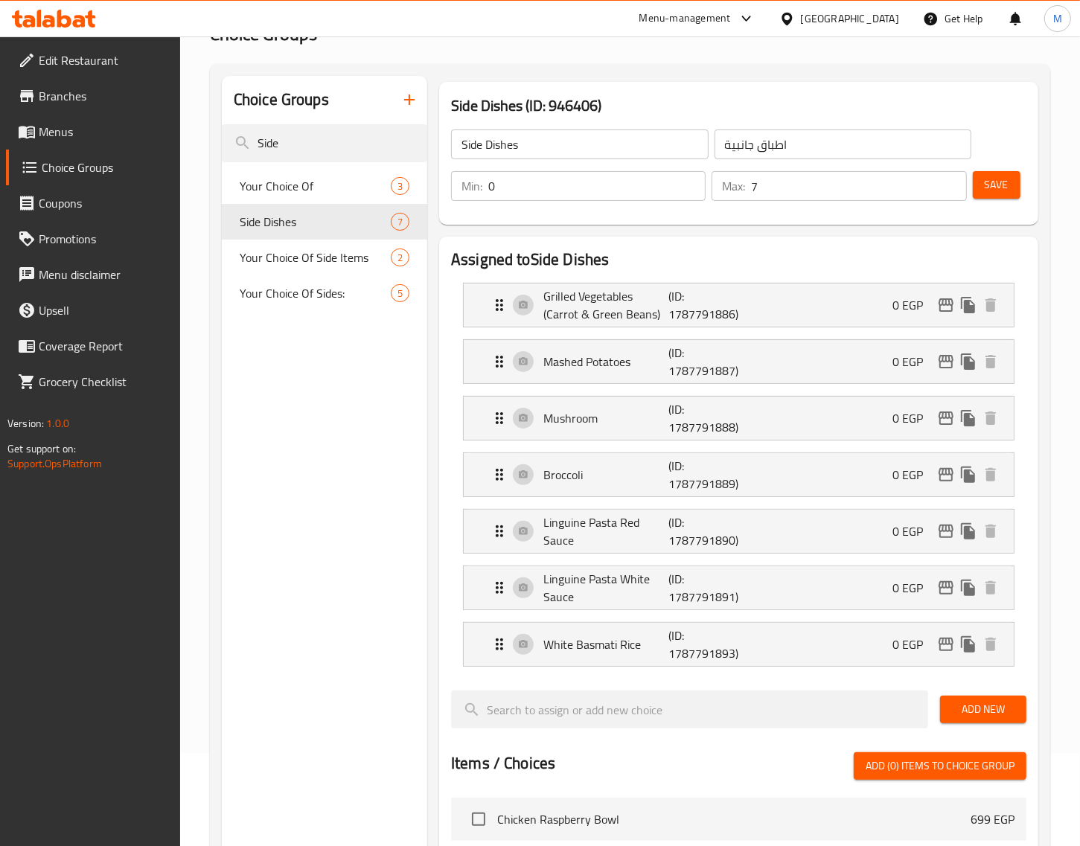
drag, startPoint x: 313, startPoint y: 144, endPoint x: 220, endPoint y: 143, distance: 93.0
click at [220, 143] on div "Choice Groups Side Your Choice Of 3 Side Dishes 7 Your Choice Of Side Items 2 Y…" at bounding box center [630, 749] width 840 height 1370
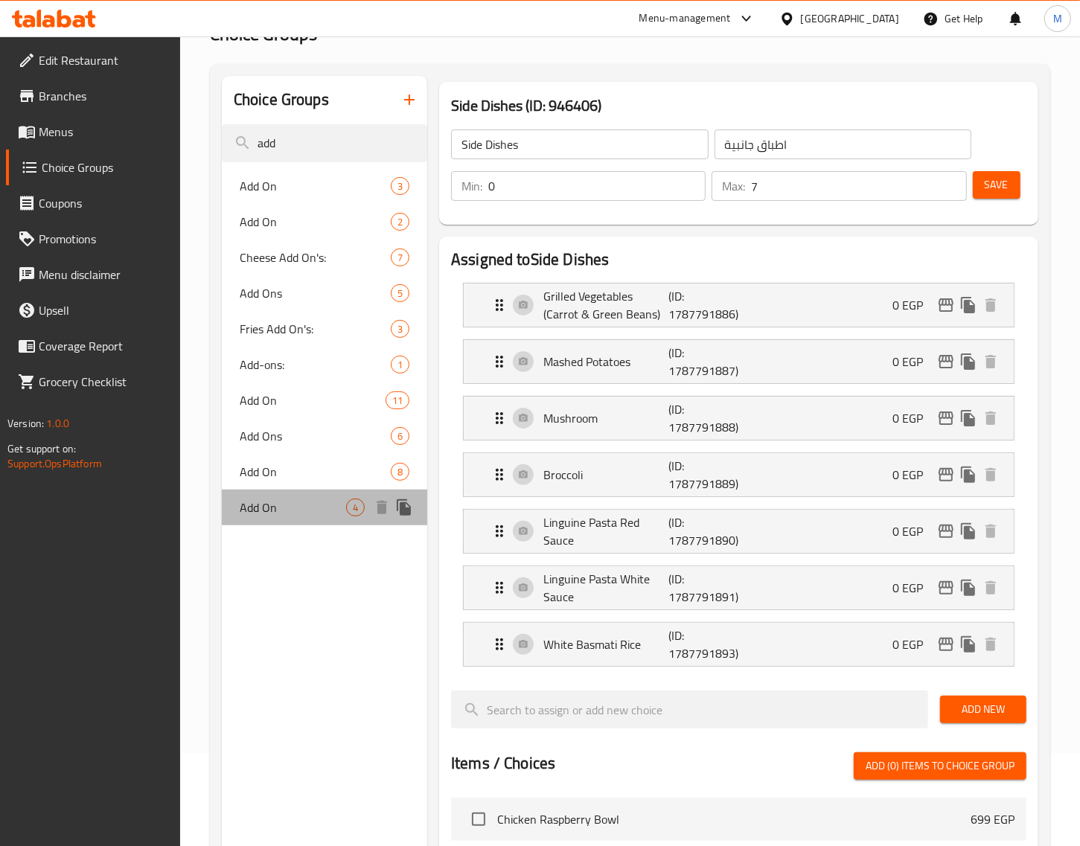
click at [281, 503] on span "Add On" at bounding box center [293, 508] width 106 height 18
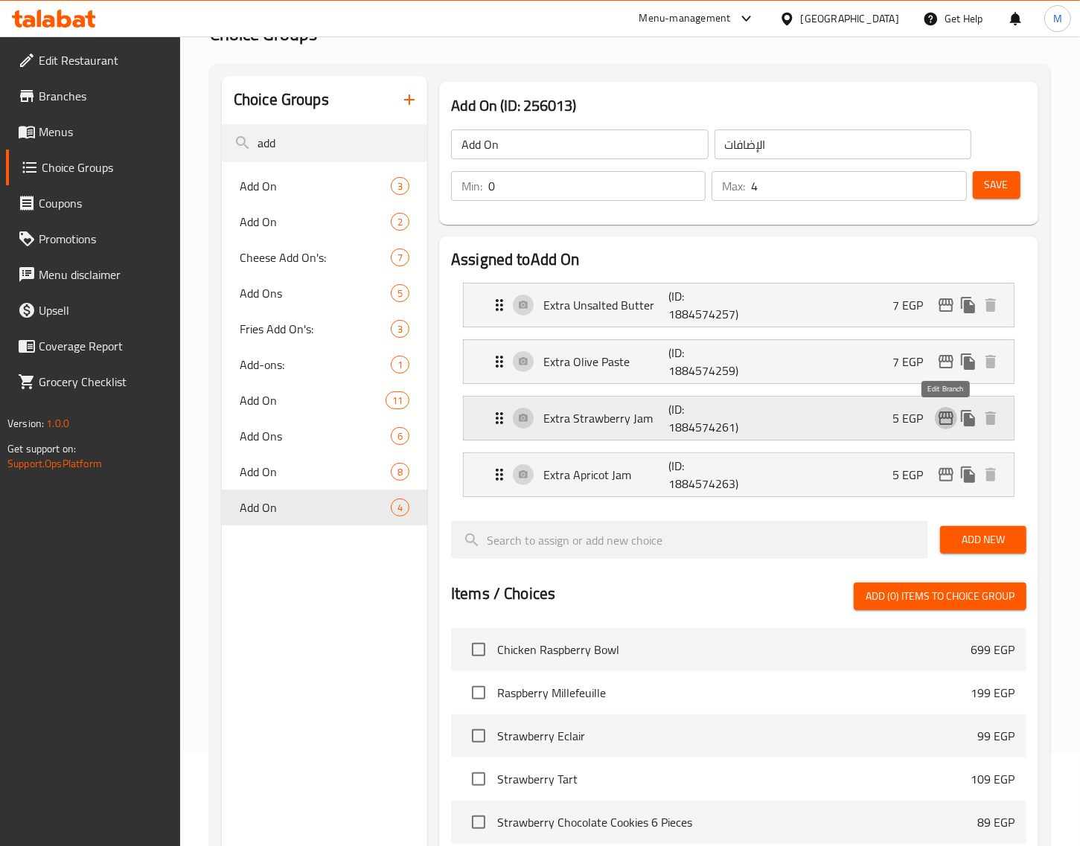
click at [949, 415] on icon "edit" at bounding box center [946, 418] width 18 height 18
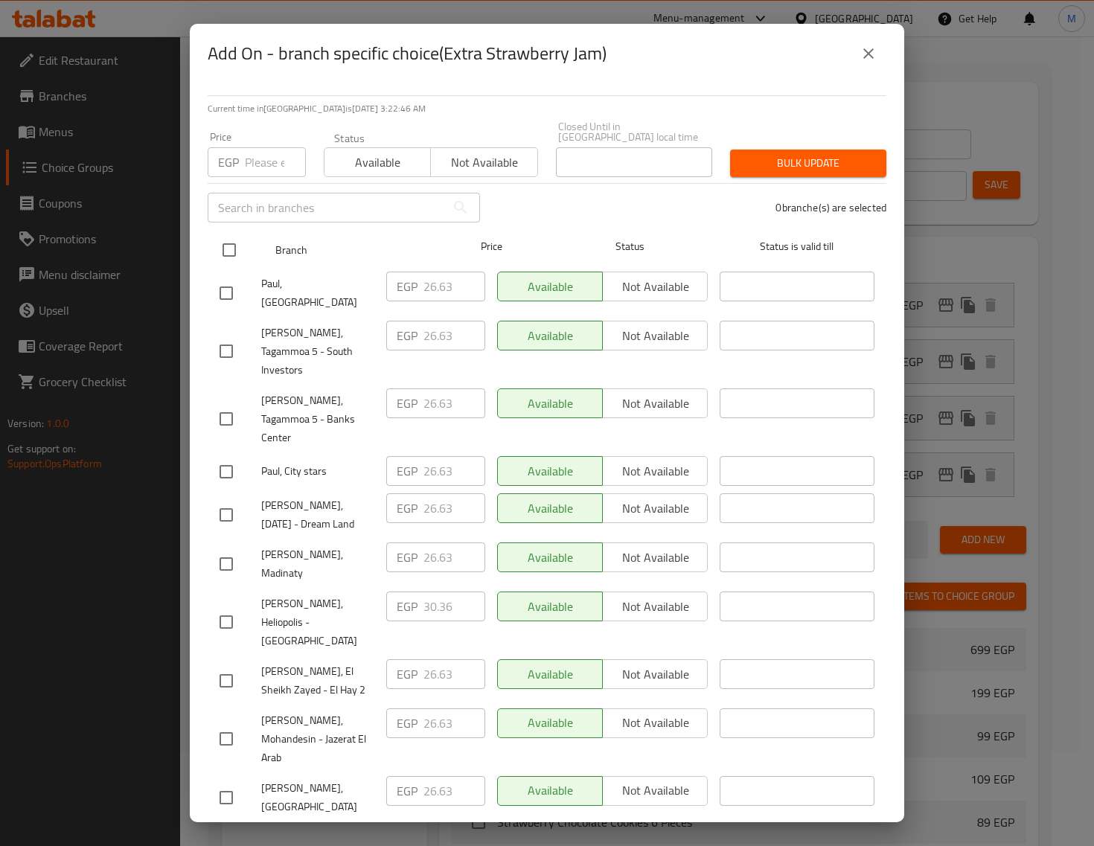
click at [229, 266] on input "checkbox" at bounding box center [229, 249] width 31 height 31
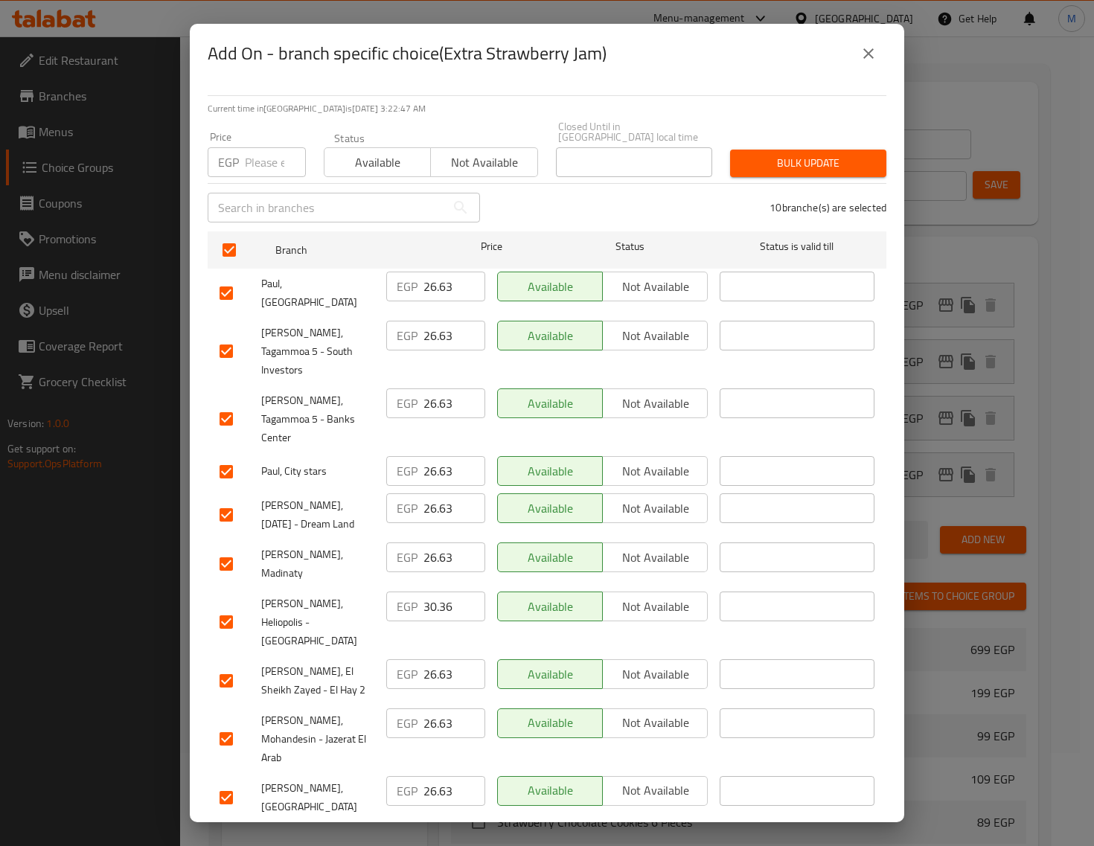
click at [258, 220] on div "​" at bounding box center [344, 208] width 290 height 48
click at [264, 177] on input "number" at bounding box center [275, 162] width 61 height 30
paste input "35"
drag, startPoint x: 758, startPoint y: 188, endPoint x: 784, endPoint y: 236, distance: 54.3
click at [758, 177] on button "Bulk update" at bounding box center [808, 164] width 156 height 28
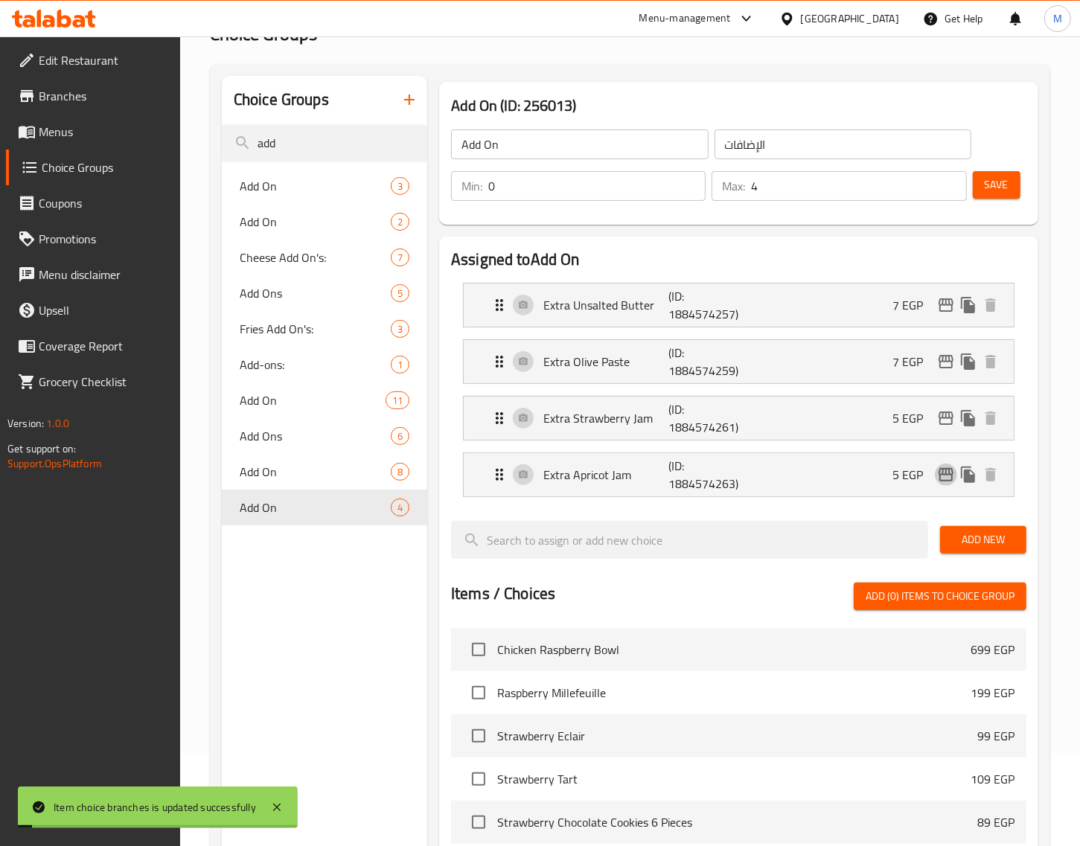
click at [942, 473] on icon "edit" at bounding box center [946, 474] width 15 height 13
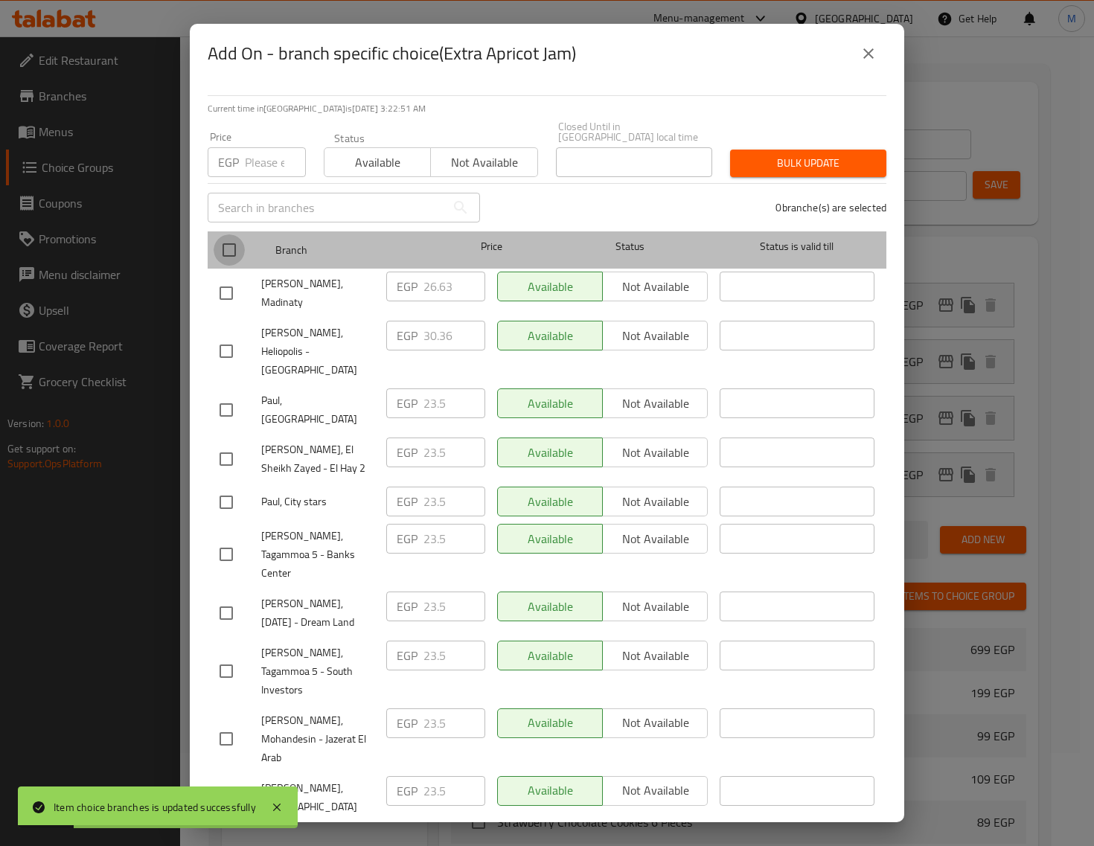
drag, startPoint x: 229, startPoint y: 281, endPoint x: 268, endPoint y: 254, distance: 47.1
click at [229, 266] on input "checkbox" at bounding box center [229, 249] width 31 height 31
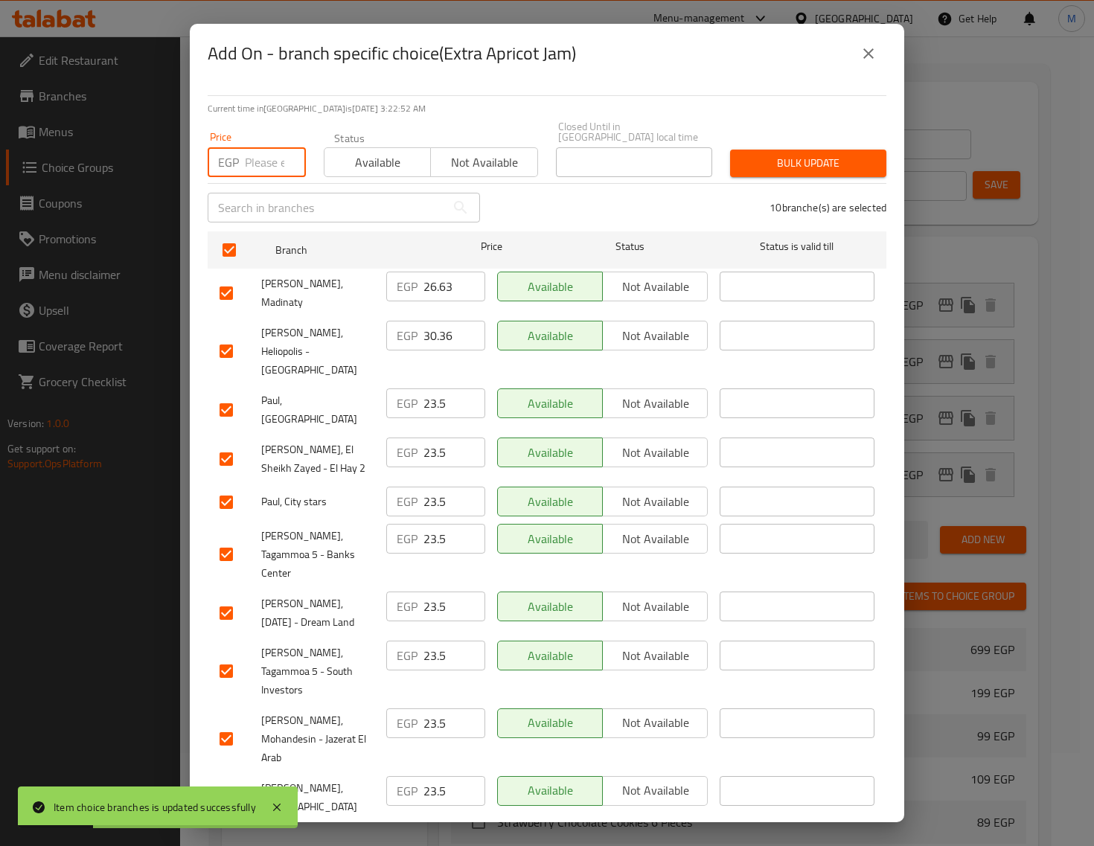
click at [272, 177] on input "number" at bounding box center [275, 162] width 61 height 30
paste input "35"
click at [768, 217] on div "10 branche(s) are selected" at bounding box center [692, 208] width 406 height 54
drag, startPoint x: 770, startPoint y: 205, endPoint x: 761, endPoint y: 231, distance: 27.8
click at [769, 173] on span "Bulk update" at bounding box center [808, 163] width 132 height 19
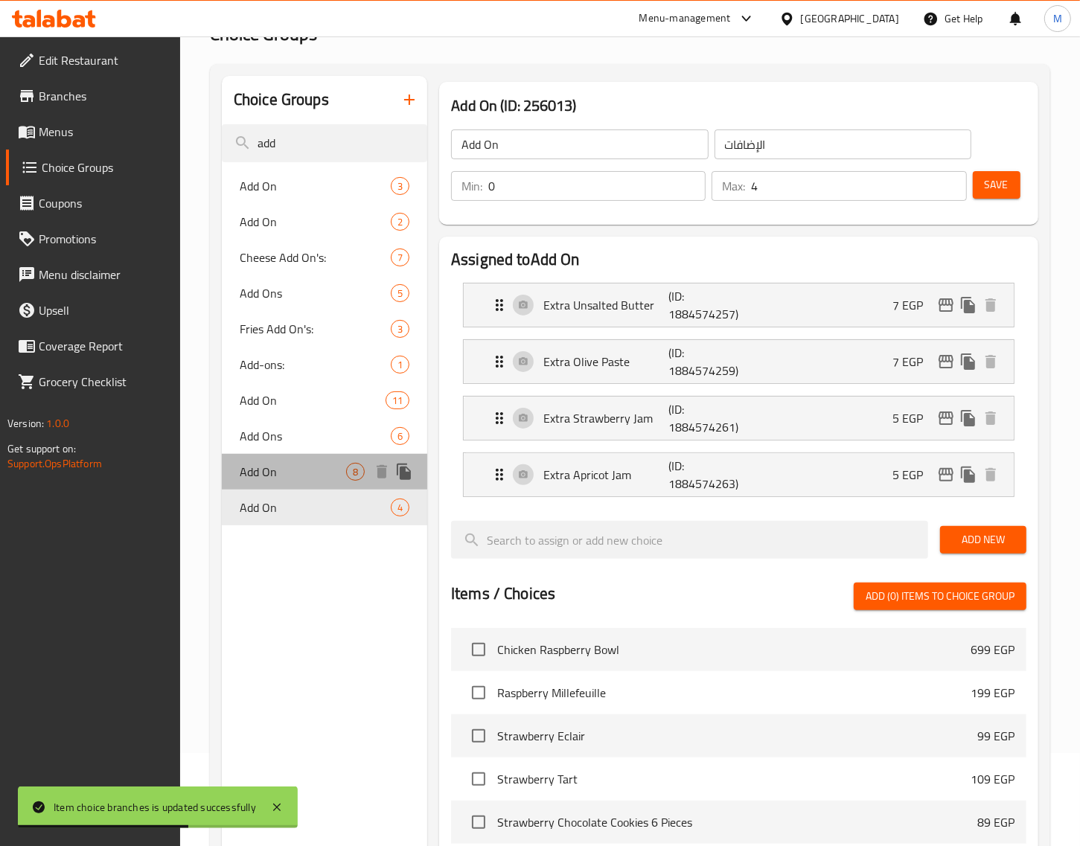
click at [284, 474] on span "Add On" at bounding box center [293, 472] width 106 height 18
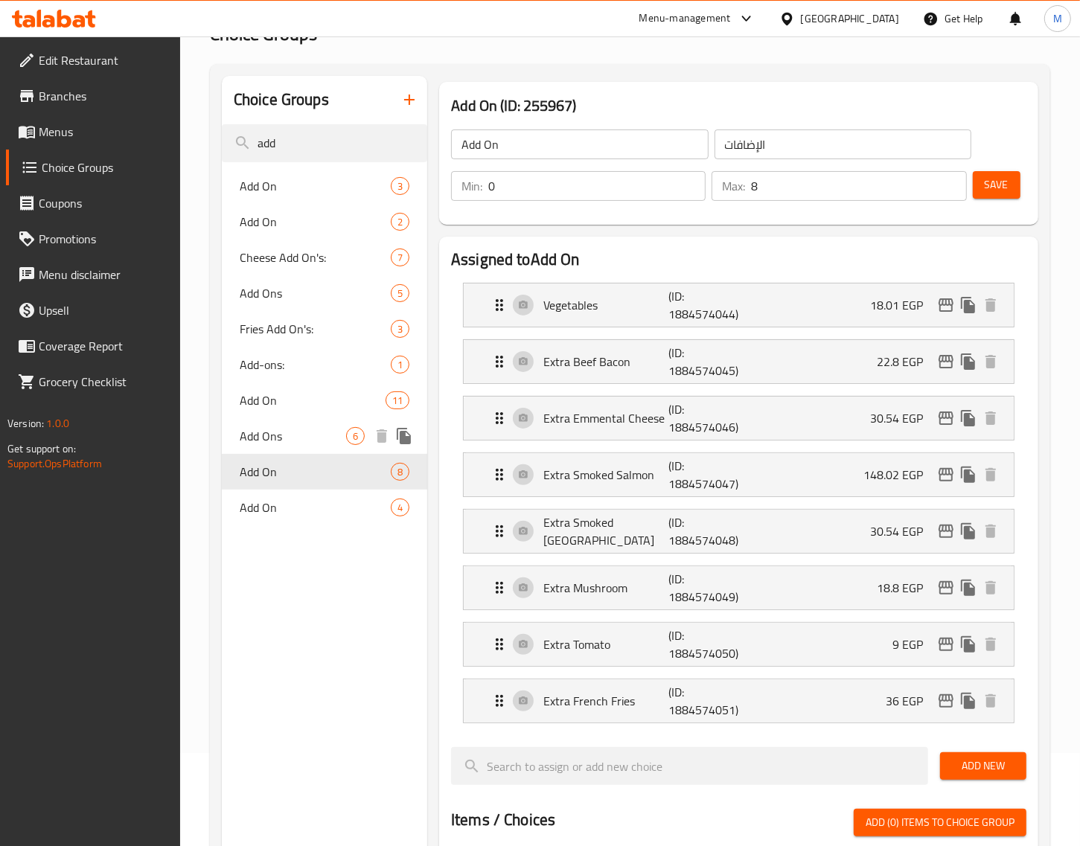
click at [281, 443] on span "Add Ons" at bounding box center [293, 436] width 106 height 18
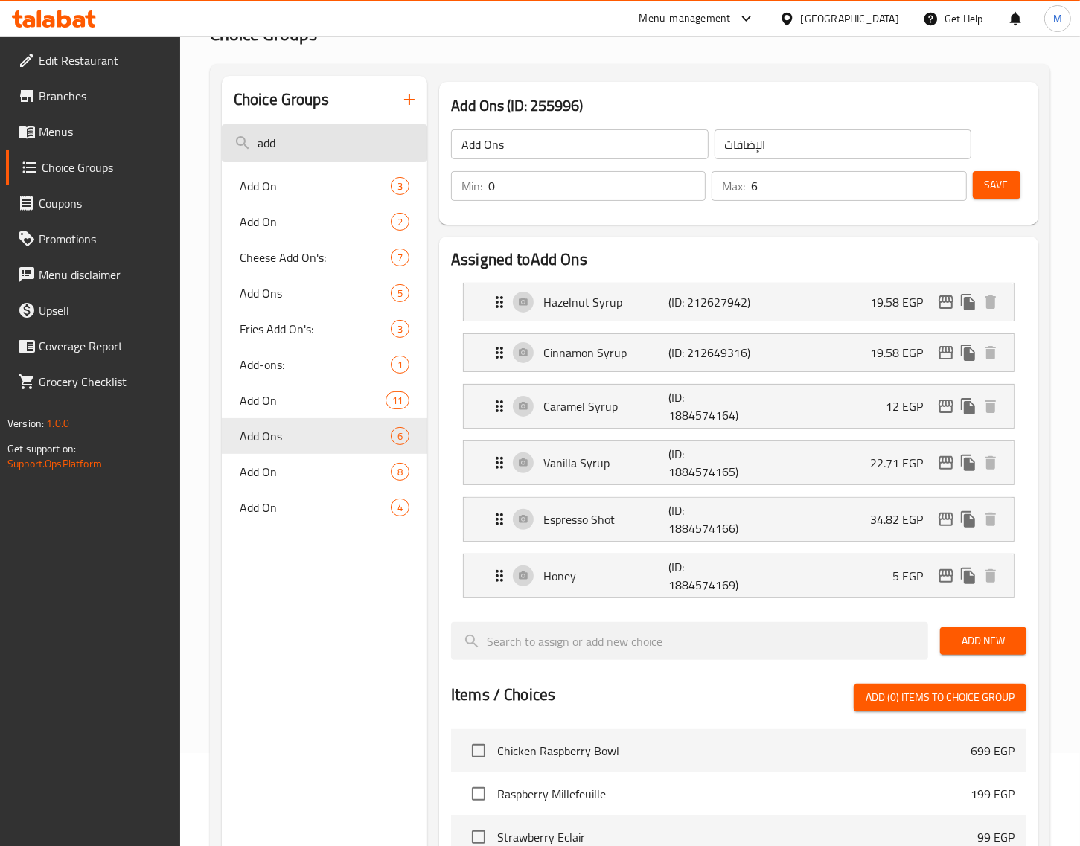
click at [317, 147] on input "add" at bounding box center [324, 143] width 205 height 38
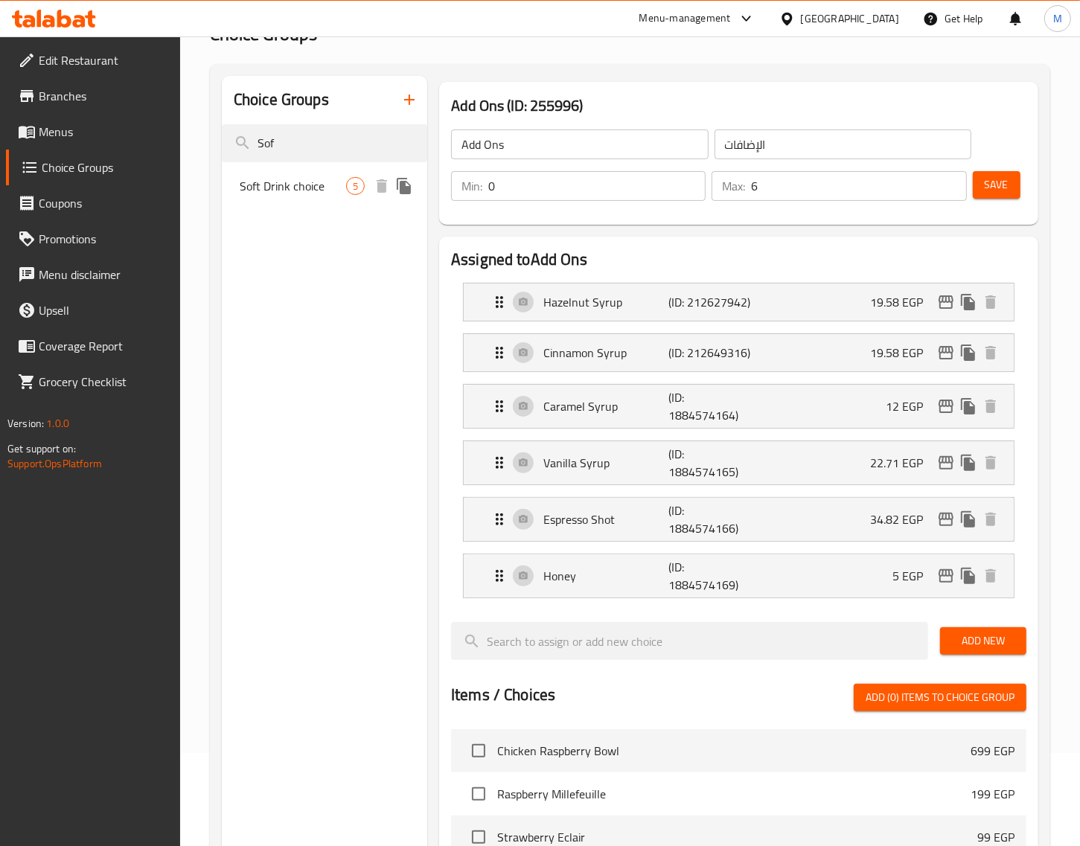
click at [289, 186] on span "Soft Drink choice" at bounding box center [293, 186] width 106 height 18
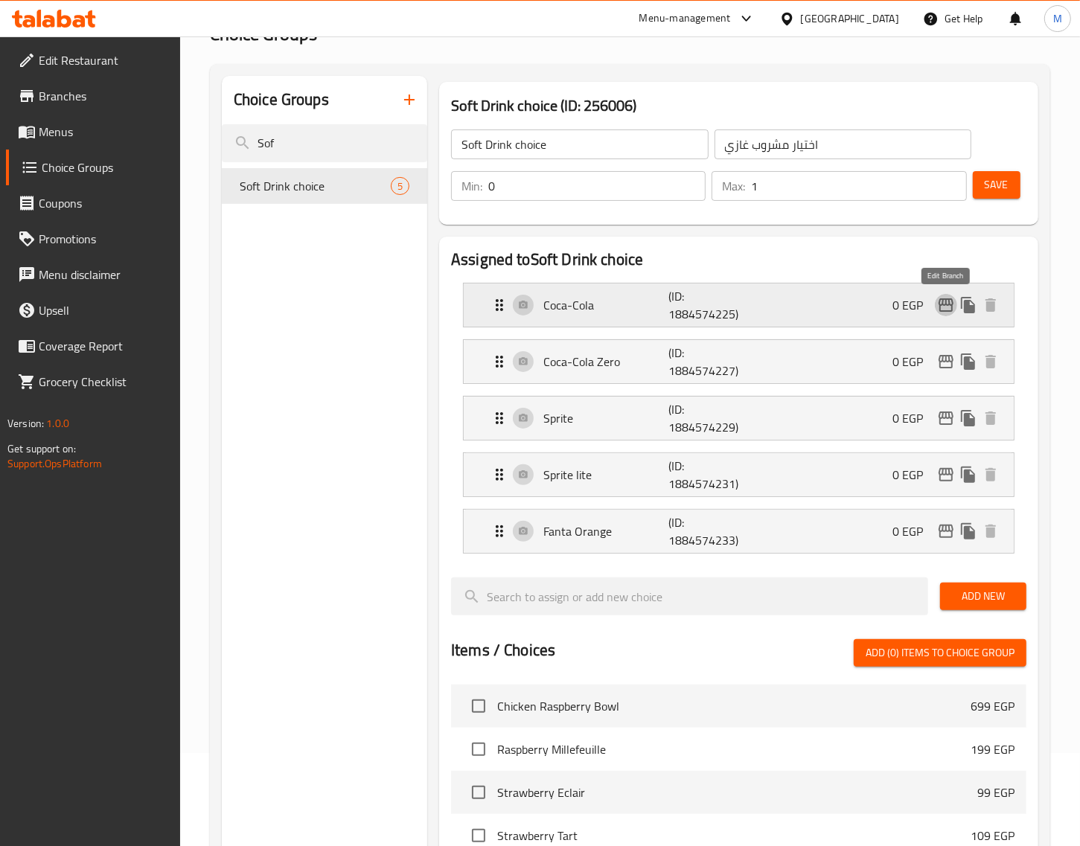
click at [949, 311] on icon "edit" at bounding box center [946, 304] width 15 height 13
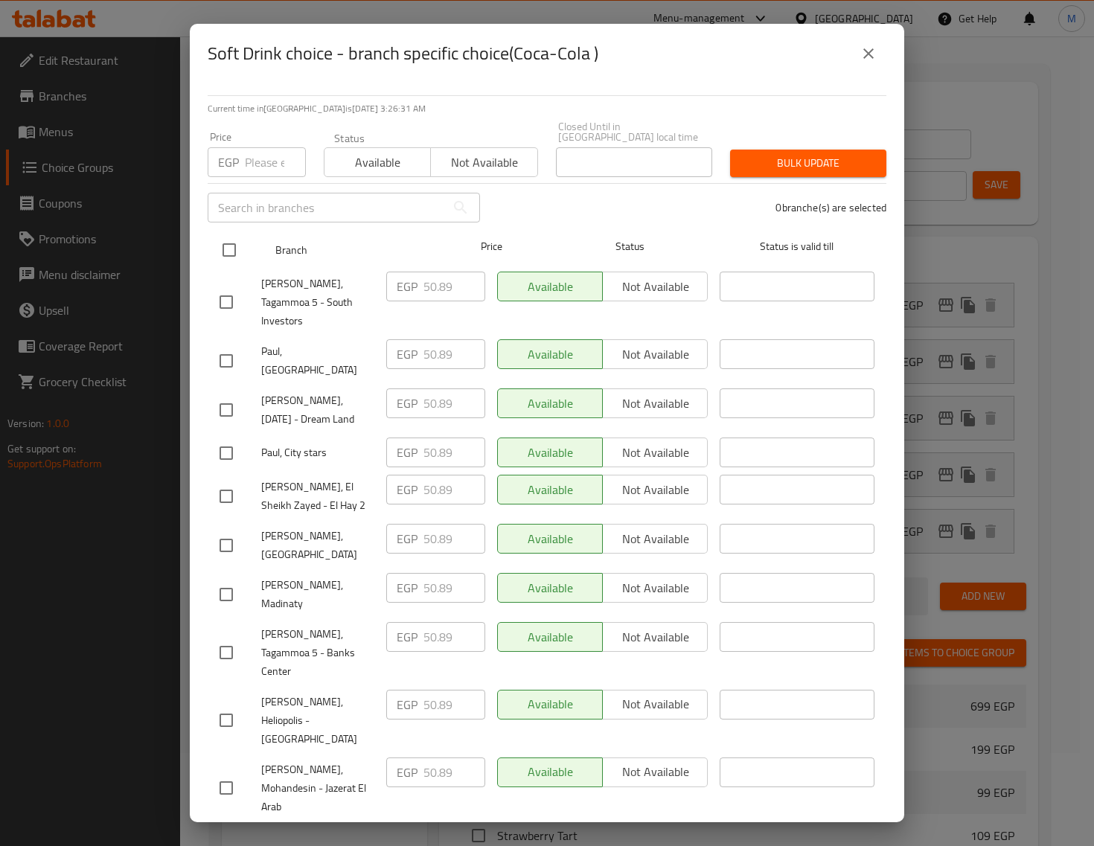
click at [227, 266] on input "checkbox" at bounding box center [229, 249] width 31 height 31
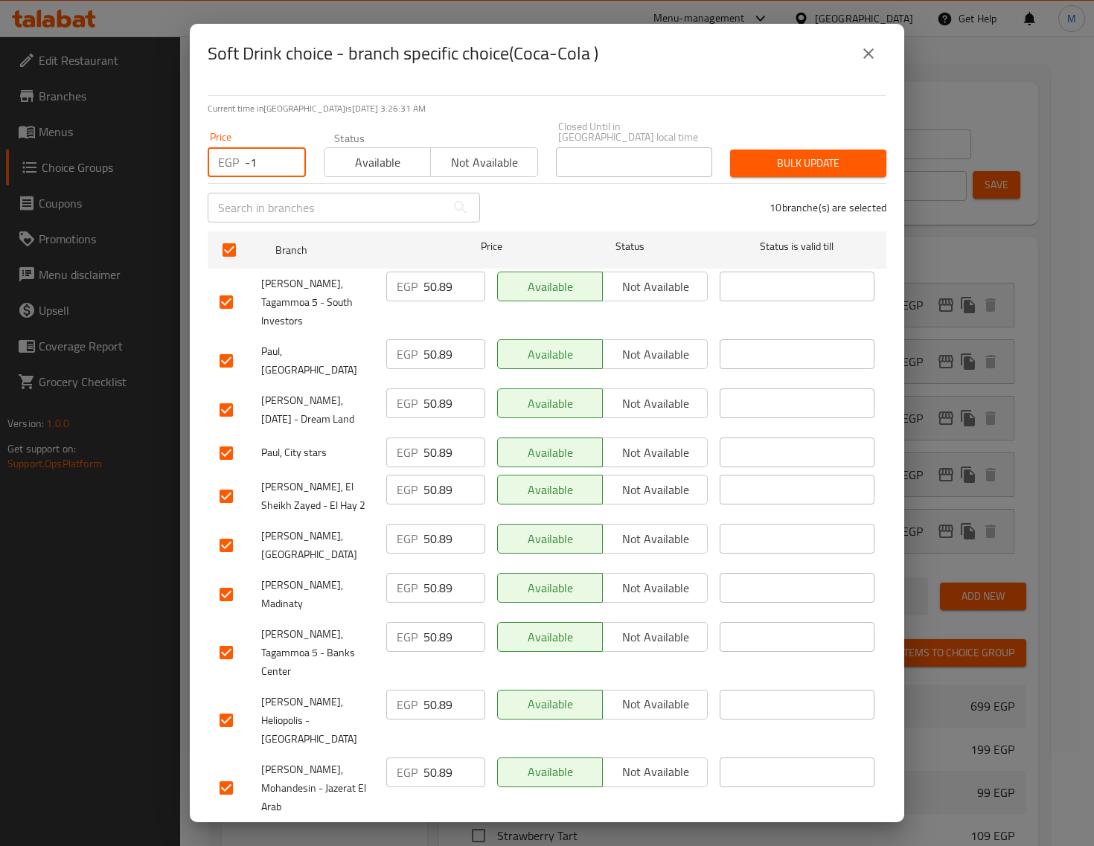
click at [287, 177] on input "-1" at bounding box center [275, 162] width 61 height 30
paste input "52.00"
paste input "number"
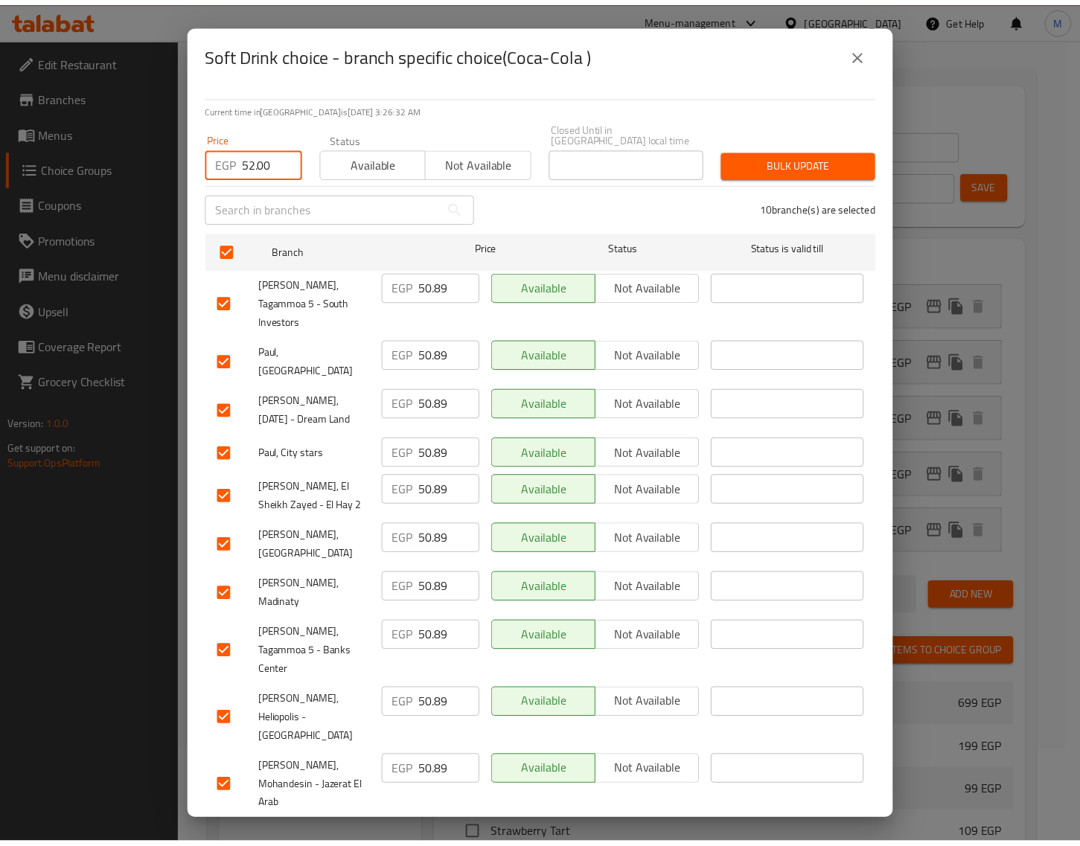
scroll to position [0, 0]
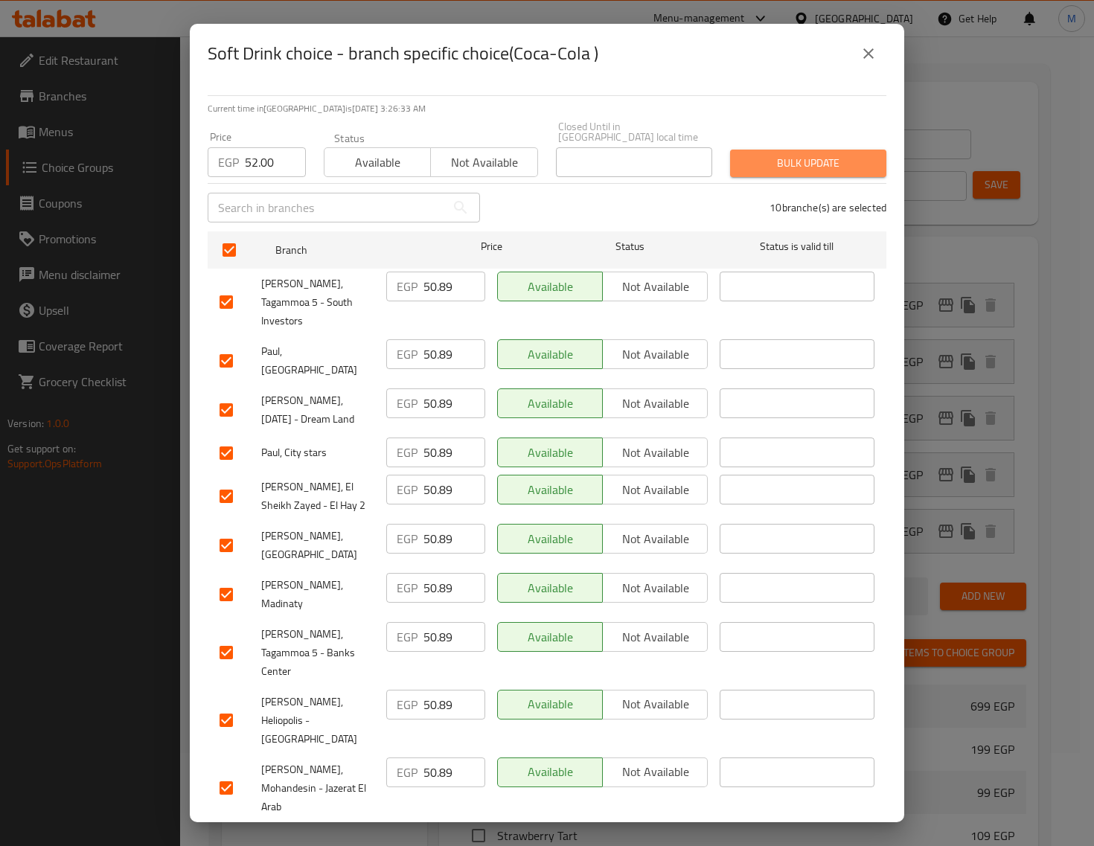
click at [828, 173] on span "Bulk update" at bounding box center [808, 163] width 132 height 19
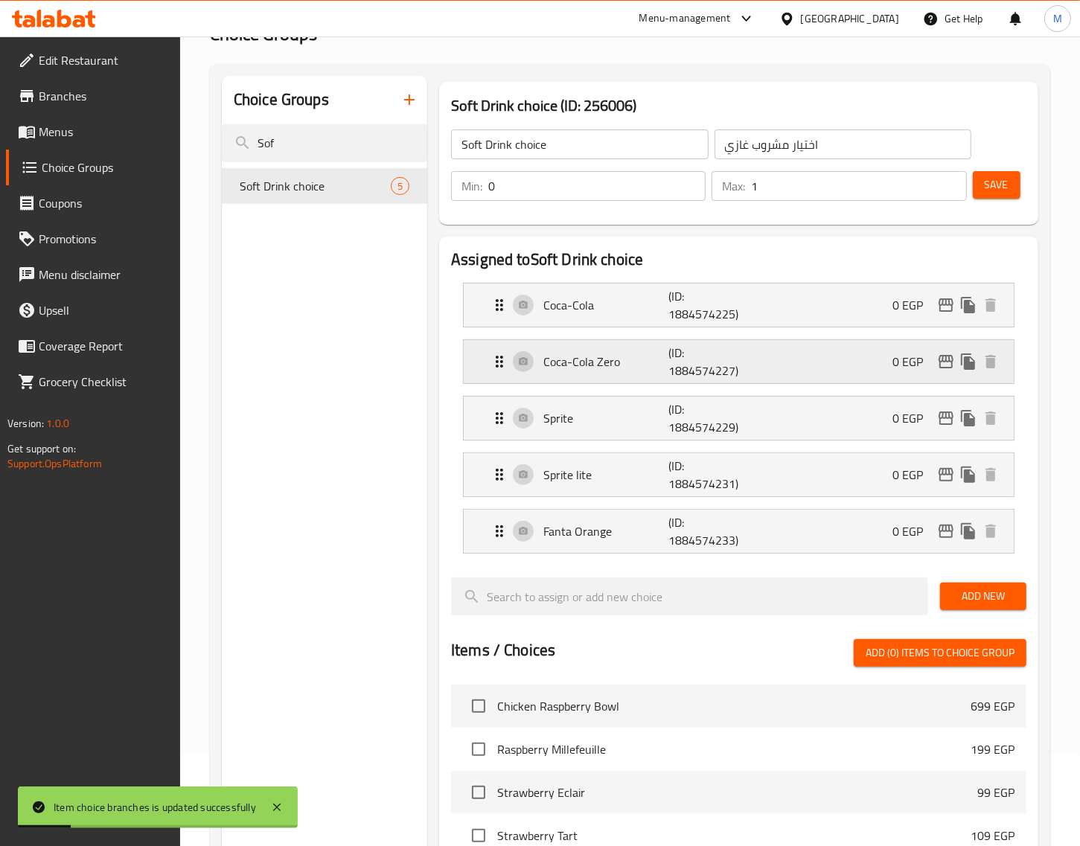
click at [947, 365] on icon "edit" at bounding box center [946, 362] width 18 height 18
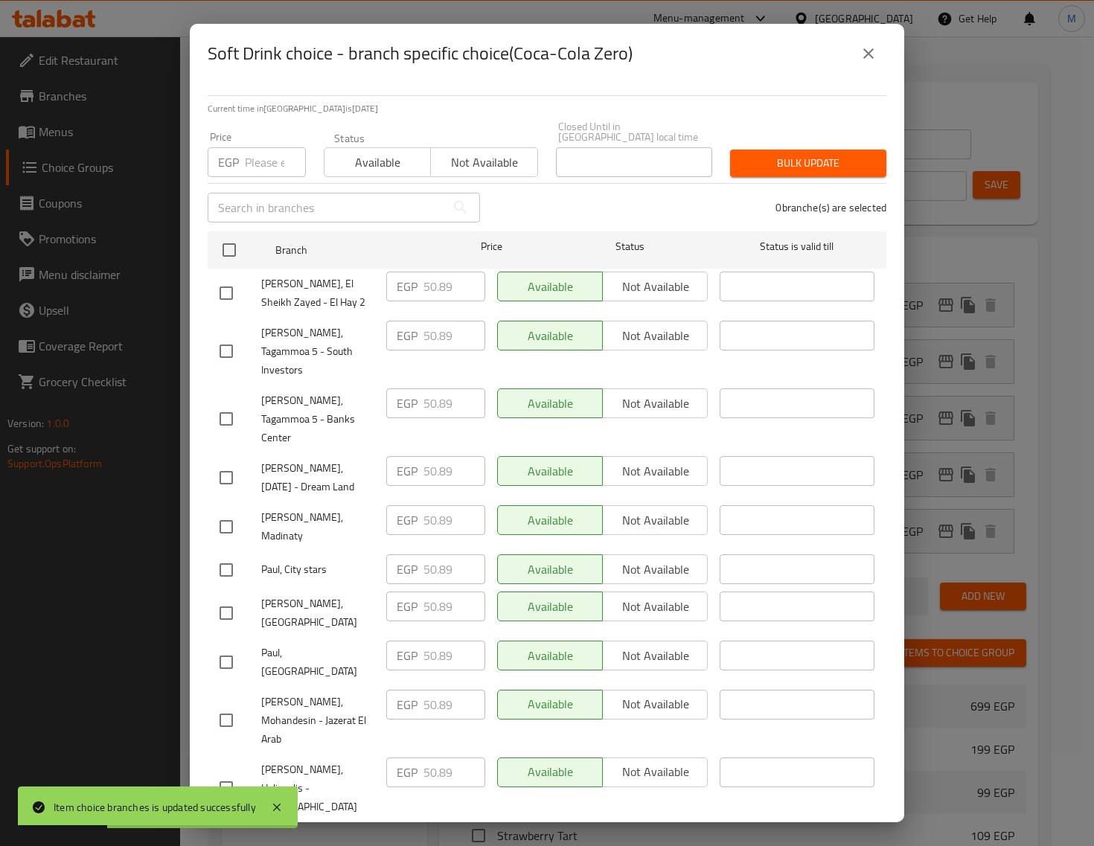
drag, startPoint x: 232, startPoint y: 288, endPoint x: 275, endPoint y: 242, distance: 63.2
click at [234, 266] on input "checkbox" at bounding box center [229, 249] width 31 height 31
click at [279, 186] on div "Price EGP Price" at bounding box center [257, 154] width 116 height 63
click at [273, 177] on input "number" at bounding box center [275, 162] width 61 height 30
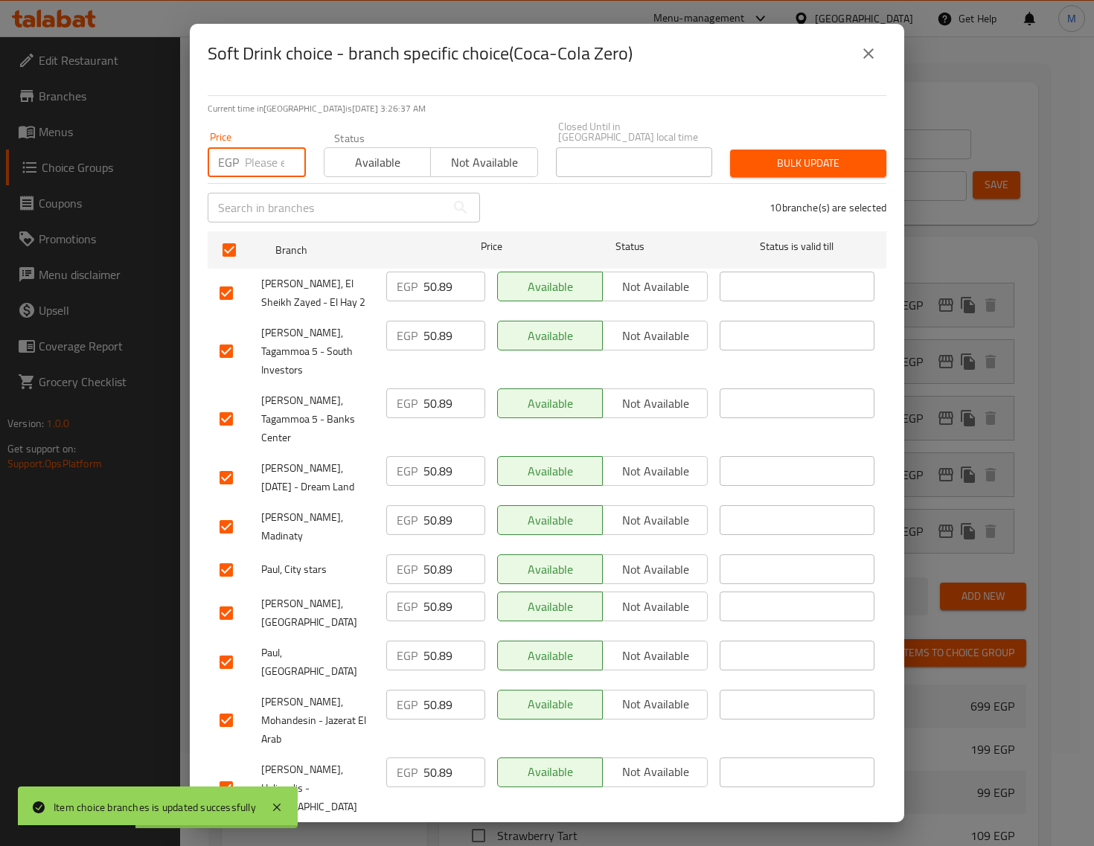
paste input "52.00"
click at [842, 173] on span "Bulk update" at bounding box center [808, 163] width 132 height 19
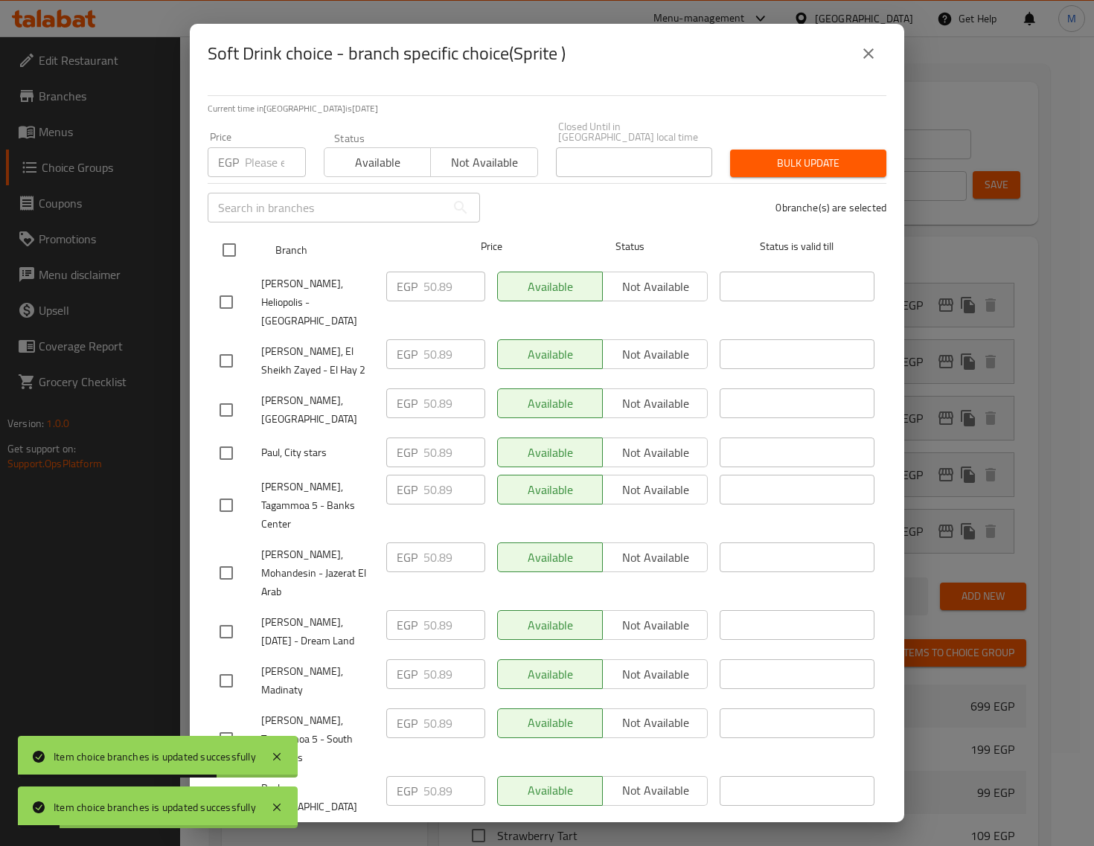
drag, startPoint x: 220, startPoint y: 288, endPoint x: 228, endPoint y: 287, distance: 8.3
click at [220, 266] on input "checkbox" at bounding box center [229, 249] width 31 height 31
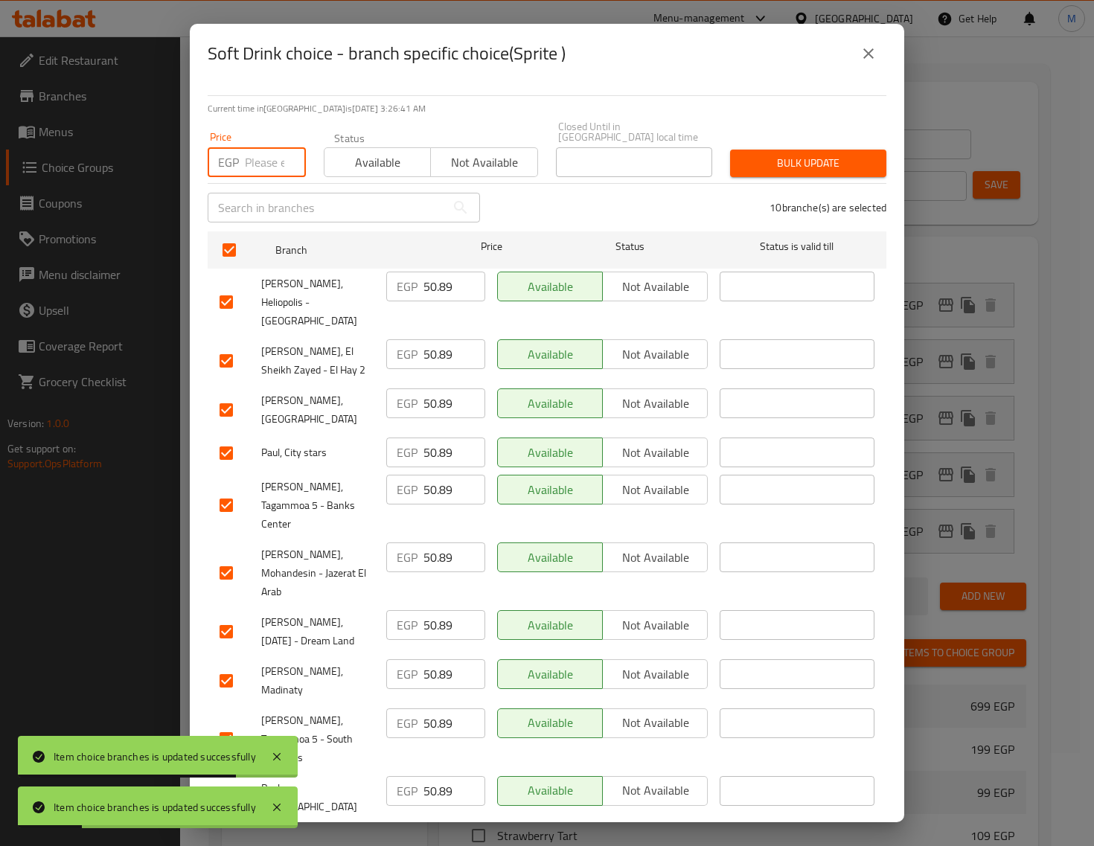
click at [258, 177] on input "number" at bounding box center [275, 162] width 61 height 30
paste input "52.00"
click at [819, 173] on span "Bulk update" at bounding box center [808, 163] width 132 height 19
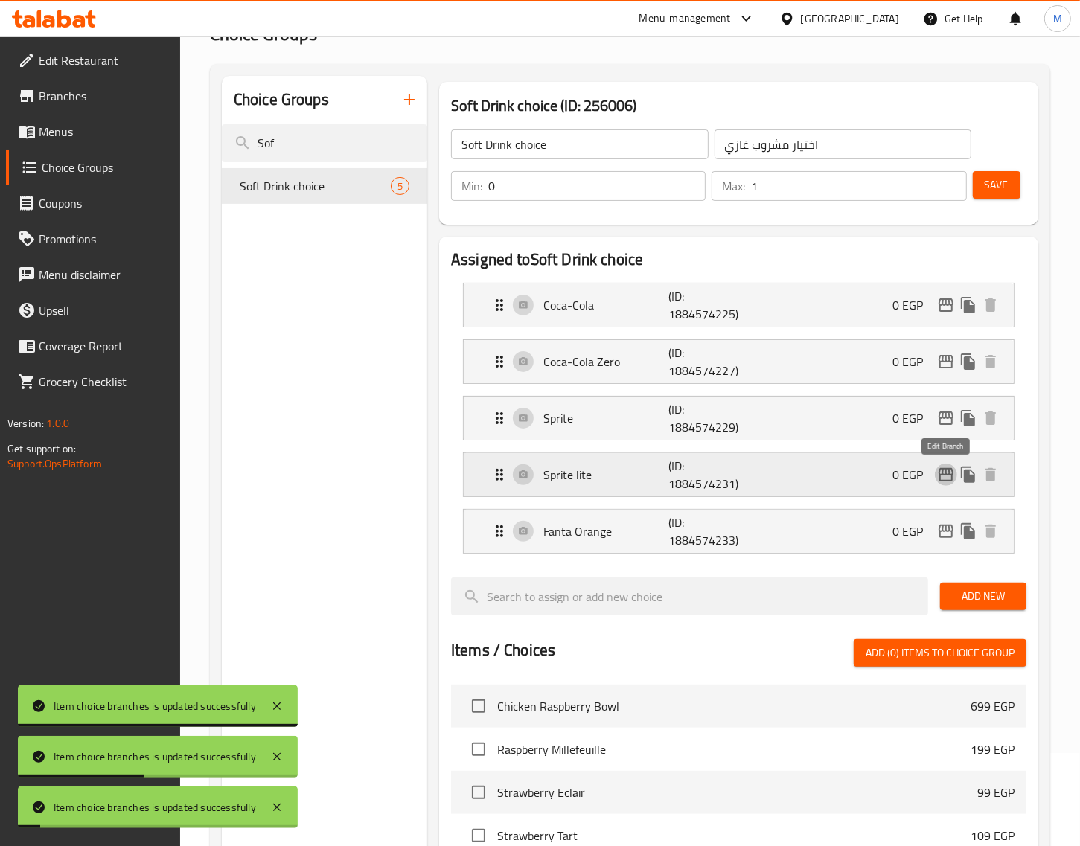
click at [945, 478] on icon "edit" at bounding box center [946, 475] width 18 height 18
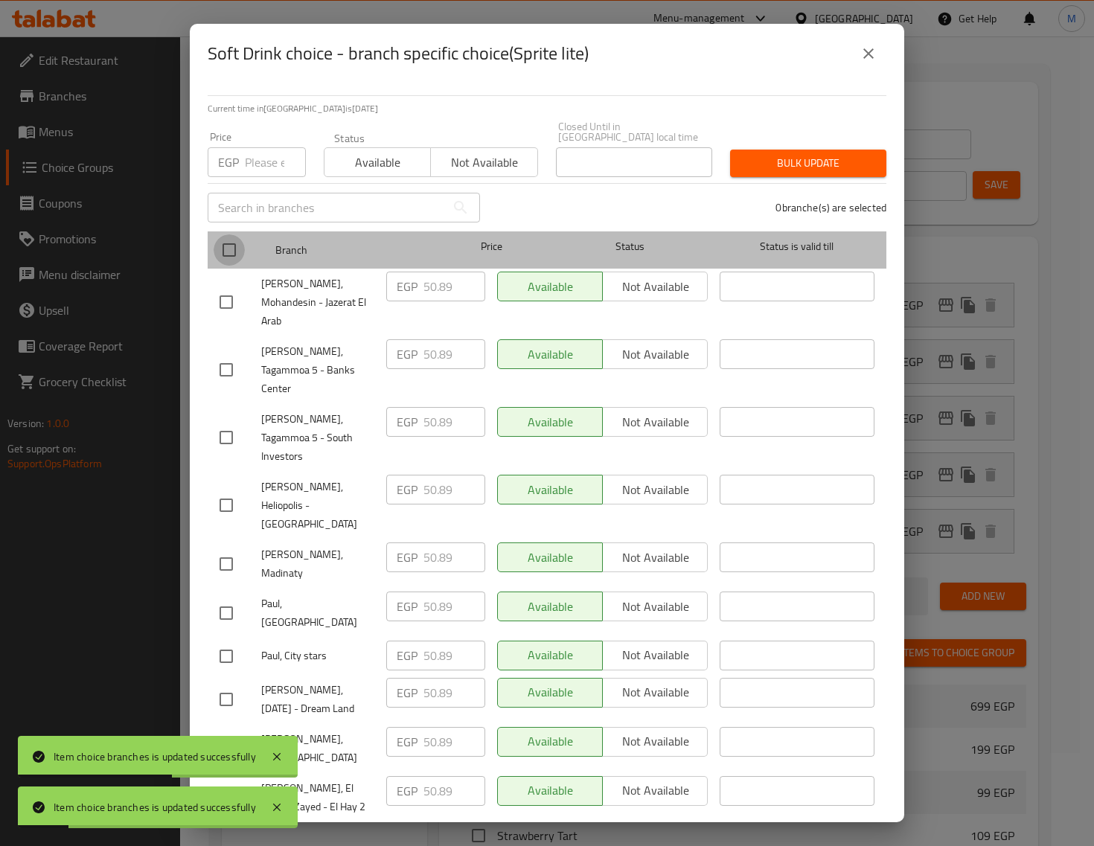
click at [233, 266] on input "checkbox" at bounding box center [229, 249] width 31 height 31
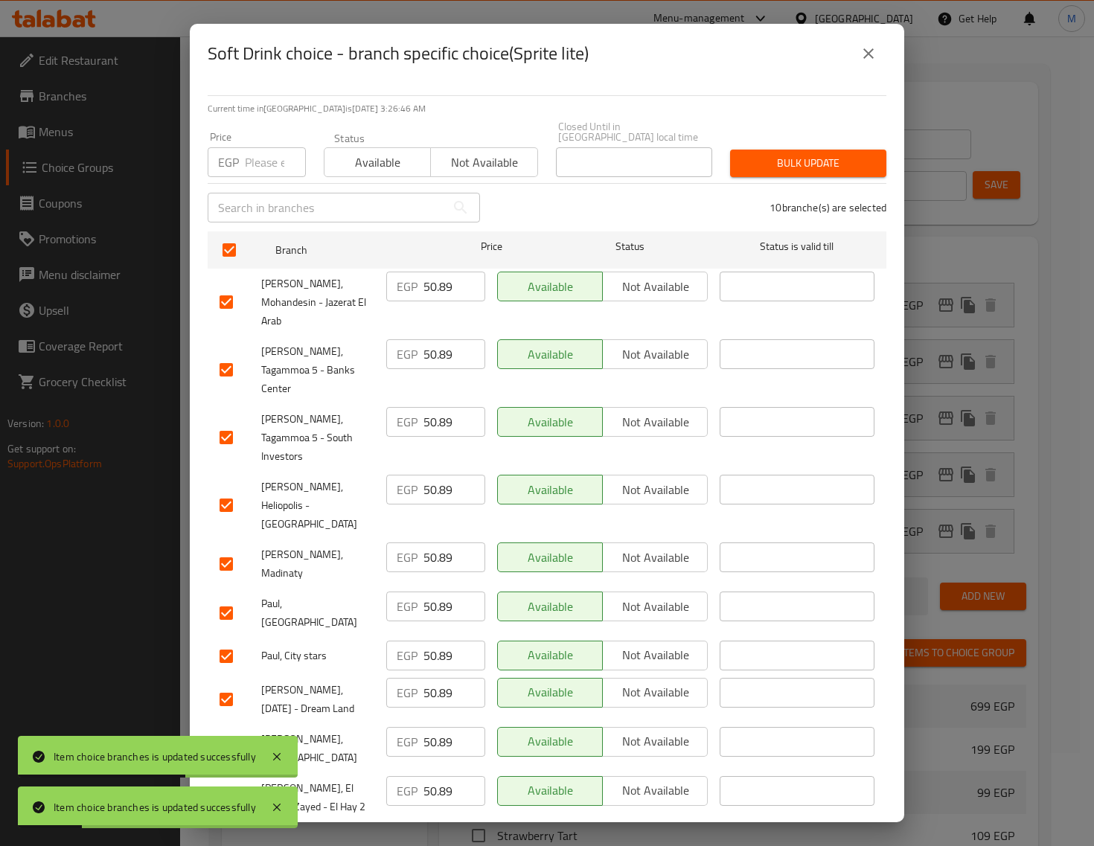
click at [258, 177] on input "number" at bounding box center [275, 162] width 61 height 30
paste input "52.00"
click at [872, 177] on button "Bulk update" at bounding box center [808, 164] width 156 height 28
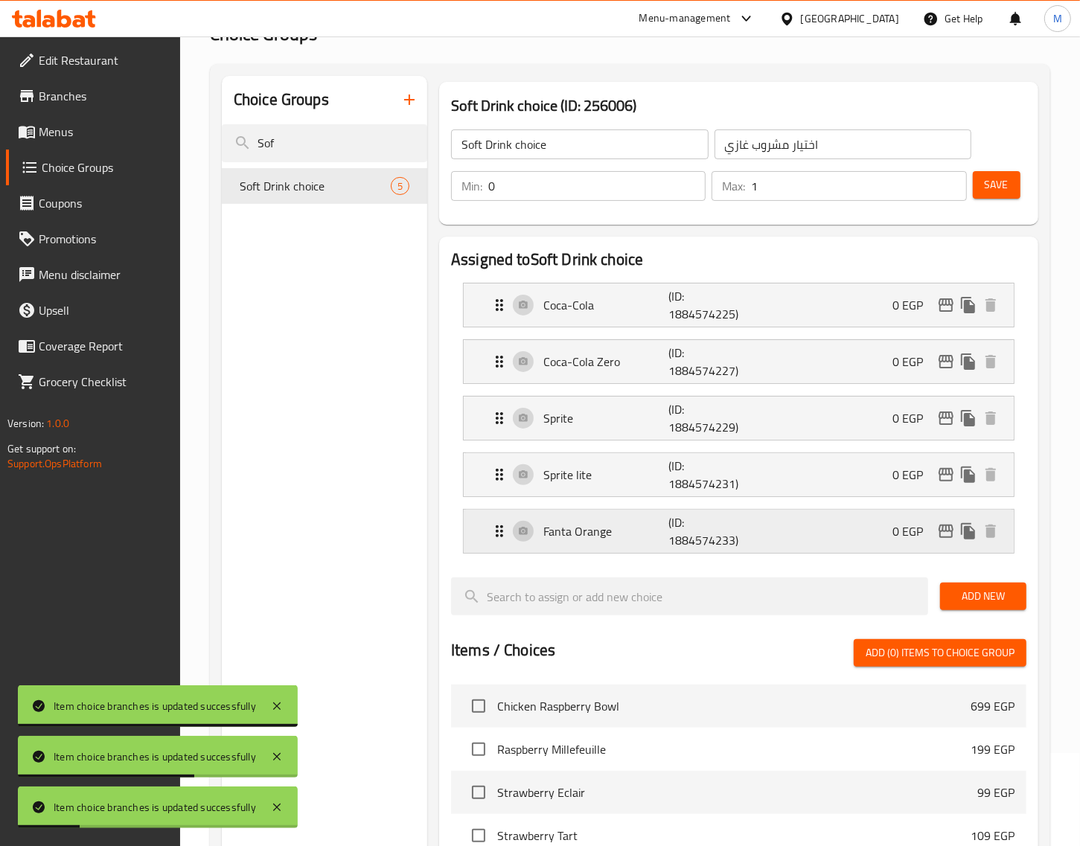
click at [942, 538] on icon "edit" at bounding box center [946, 531] width 15 height 13
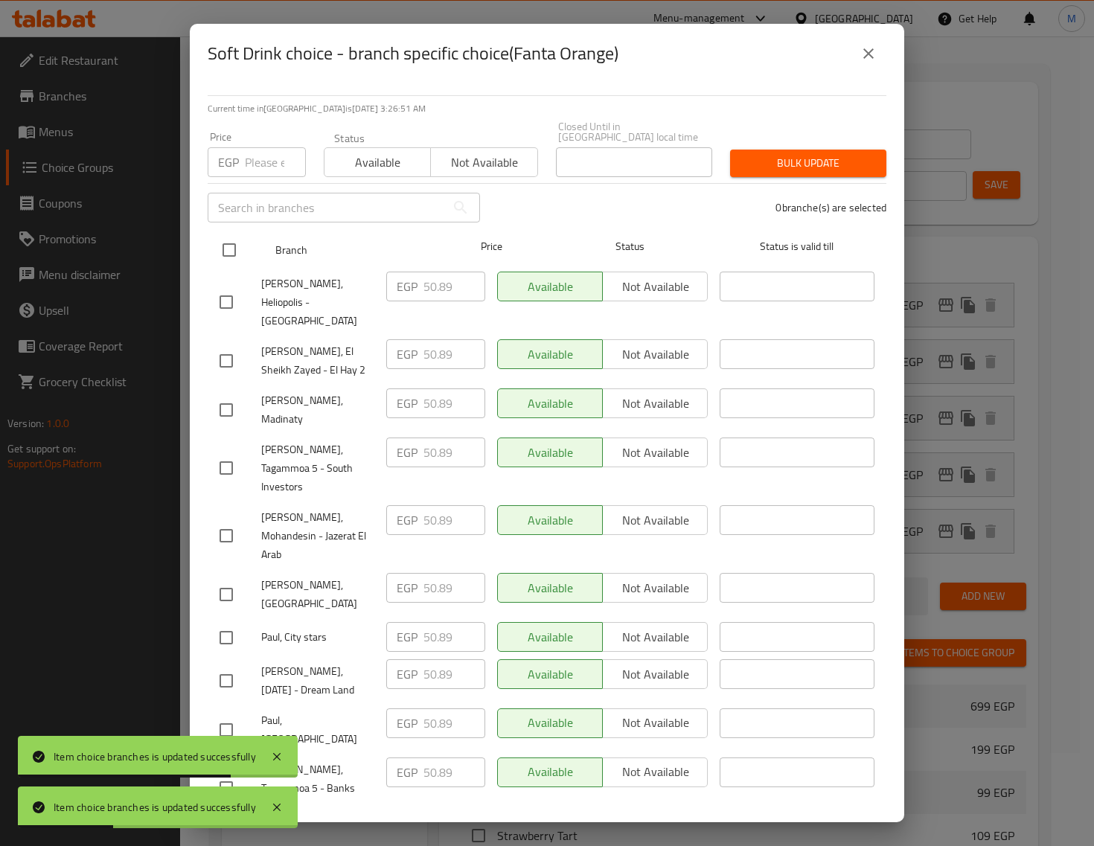
click at [232, 266] on input "checkbox" at bounding box center [229, 249] width 31 height 31
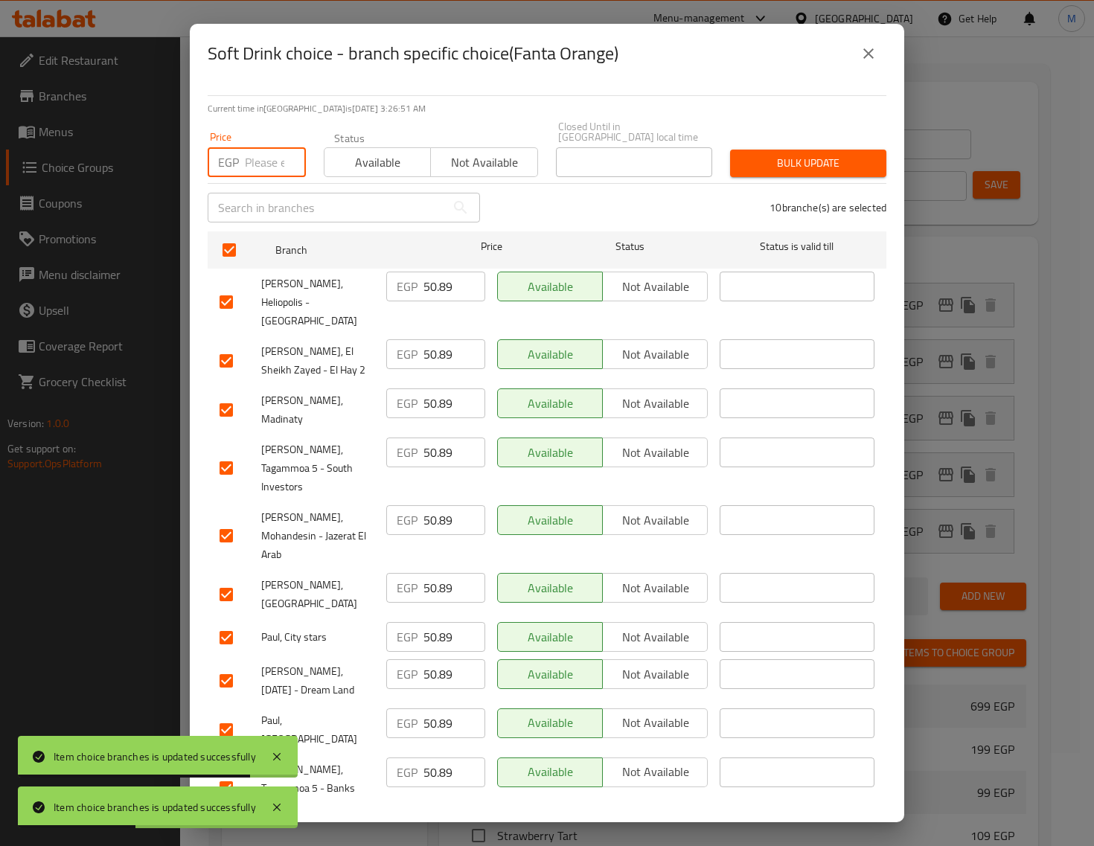
click at [268, 177] on input "number" at bounding box center [275, 162] width 61 height 30
paste input "52.00"
click at [799, 217] on div "10 branche(s) are selected" at bounding box center [692, 208] width 406 height 54
click at [799, 177] on button "Bulk update" at bounding box center [808, 164] width 156 height 28
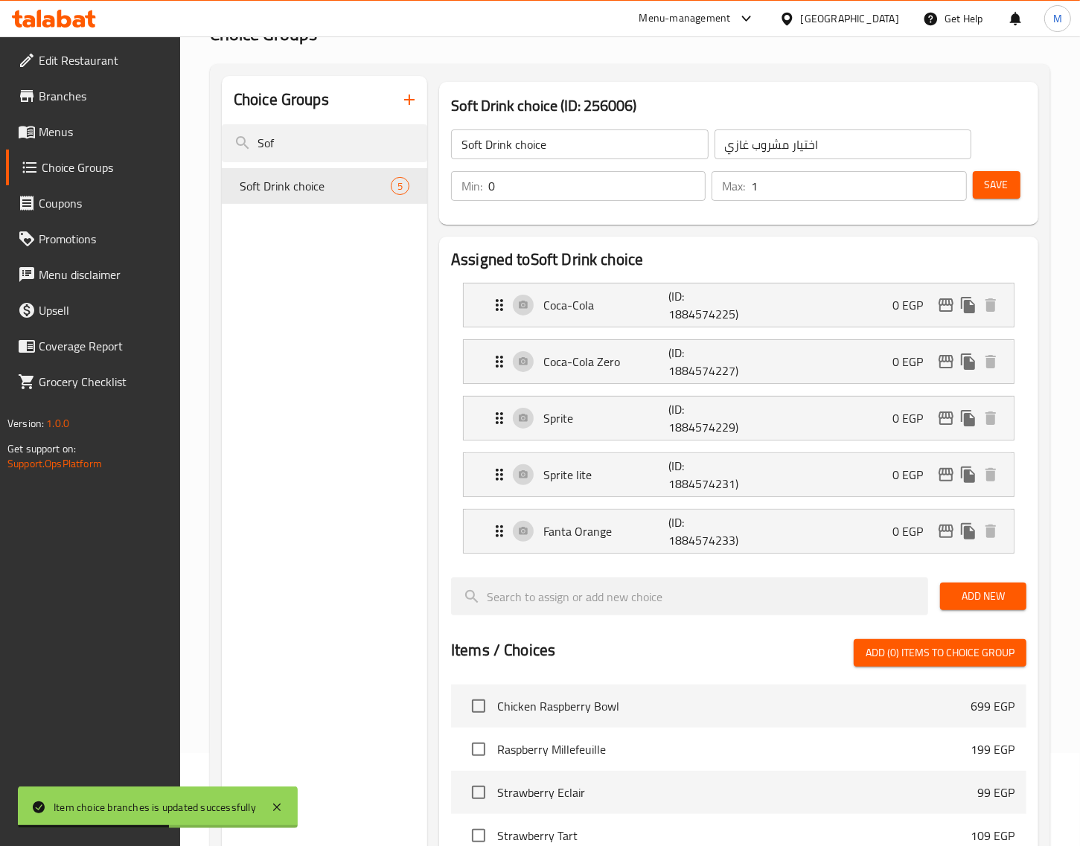
click at [1000, 185] on span "Save" at bounding box center [997, 185] width 24 height 19
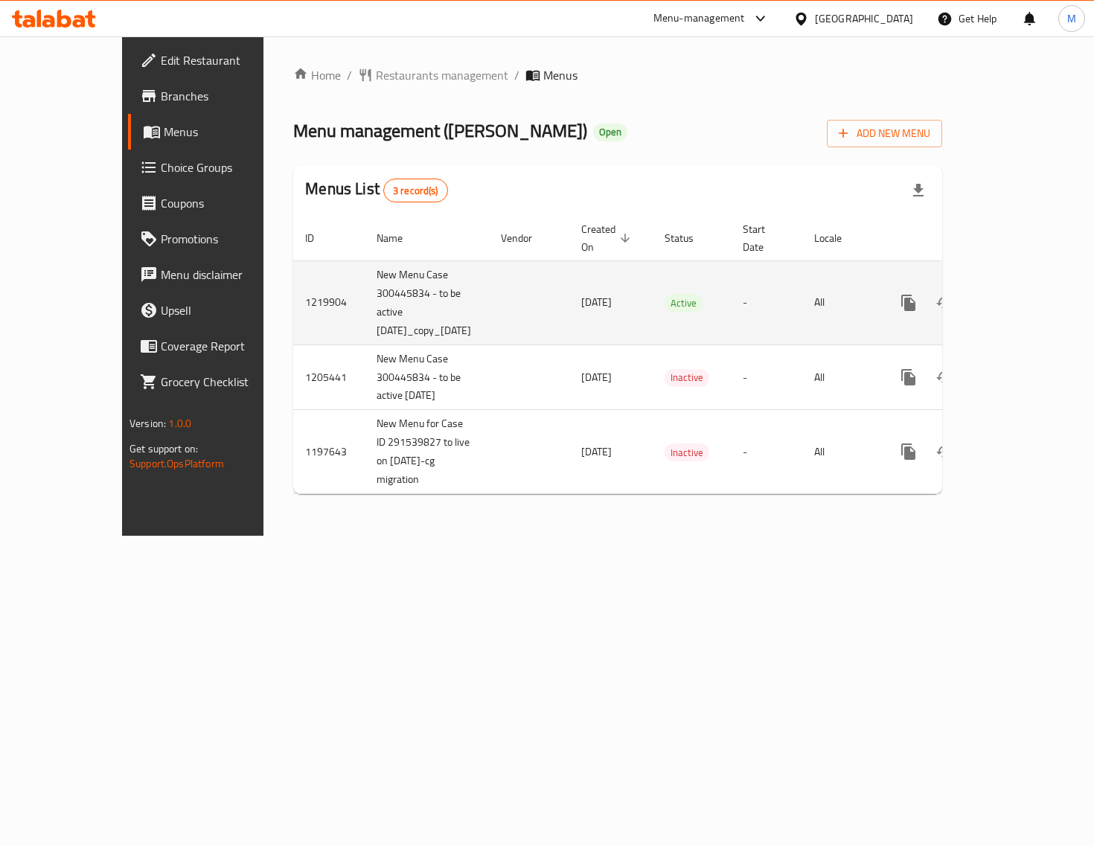
click at [1025, 294] on icon "enhanced table" at bounding box center [1016, 303] width 18 height 18
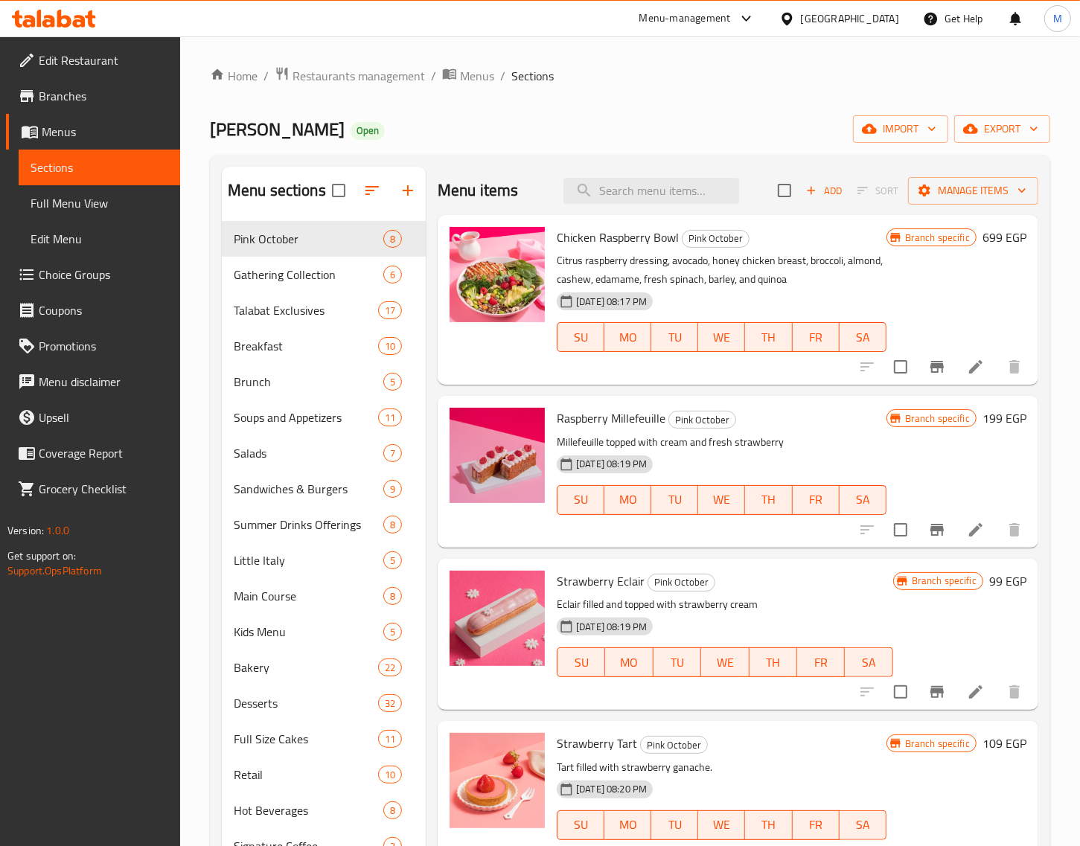
click at [95, 202] on span "Full Menu View" at bounding box center [100, 203] width 138 height 18
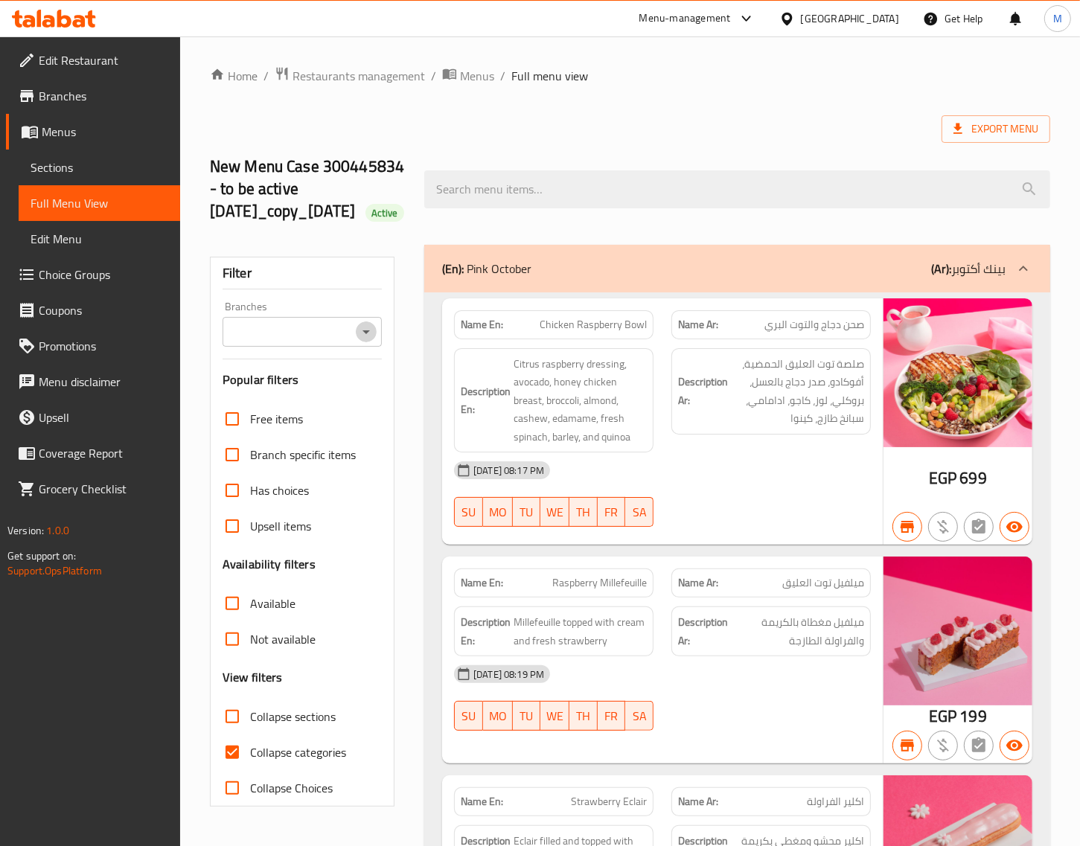
click at [374, 341] on icon "Open" at bounding box center [366, 332] width 18 height 18
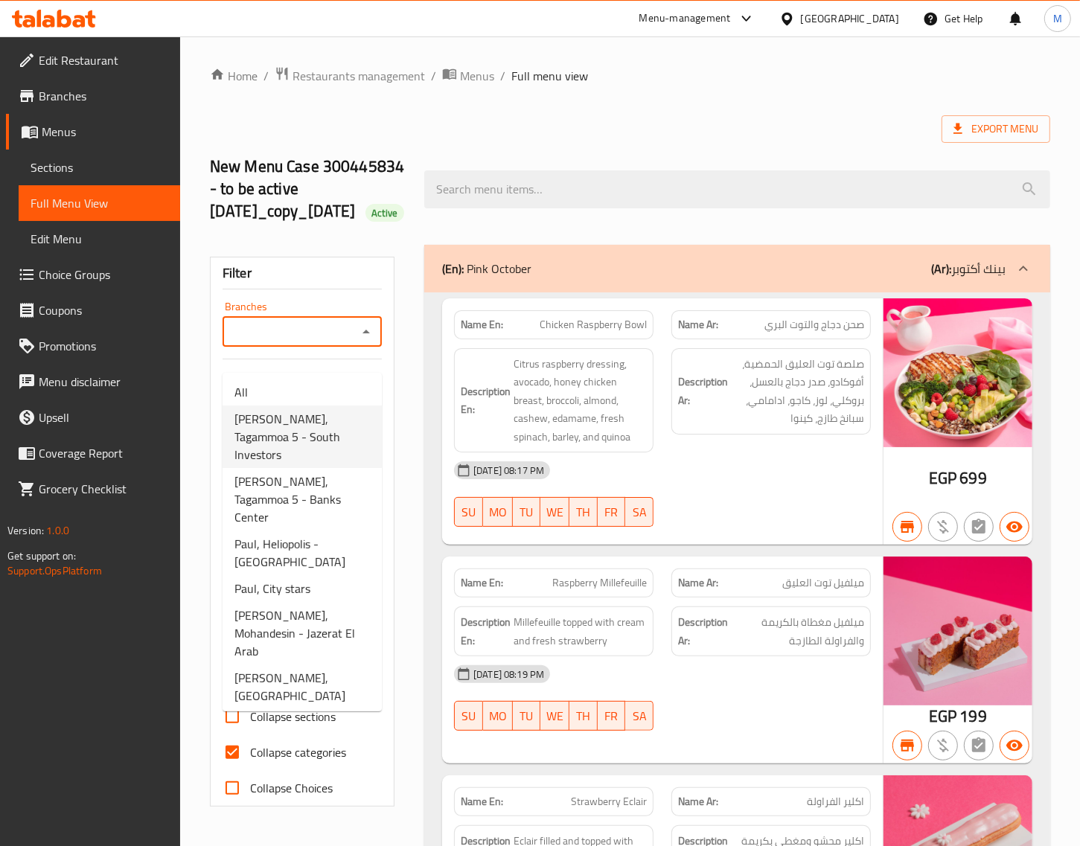
click at [298, 437] on span "[PERSON_NAME], Tagammoa 5 - South Investors" at bounding box center [301, 437] width 135 height 54
type input "[PERSON_NAME], Tagammoa 5 - South Investors"
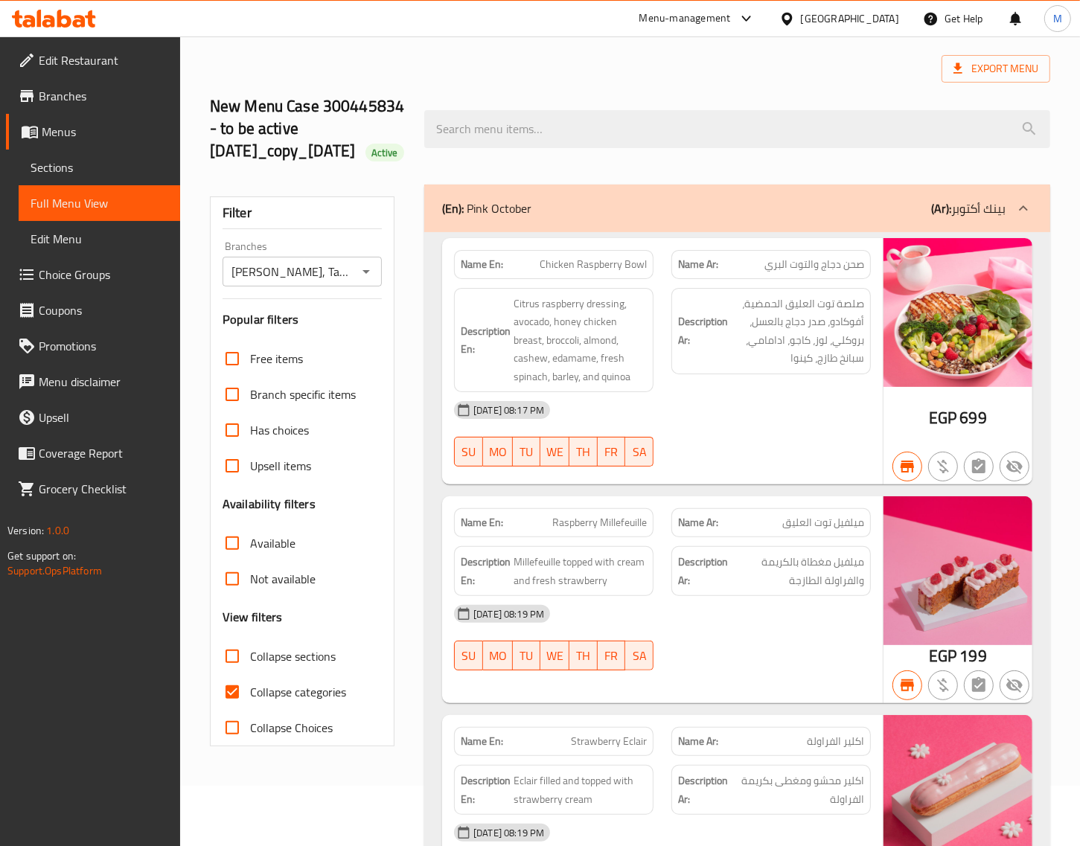
scroll to position [93, 0]
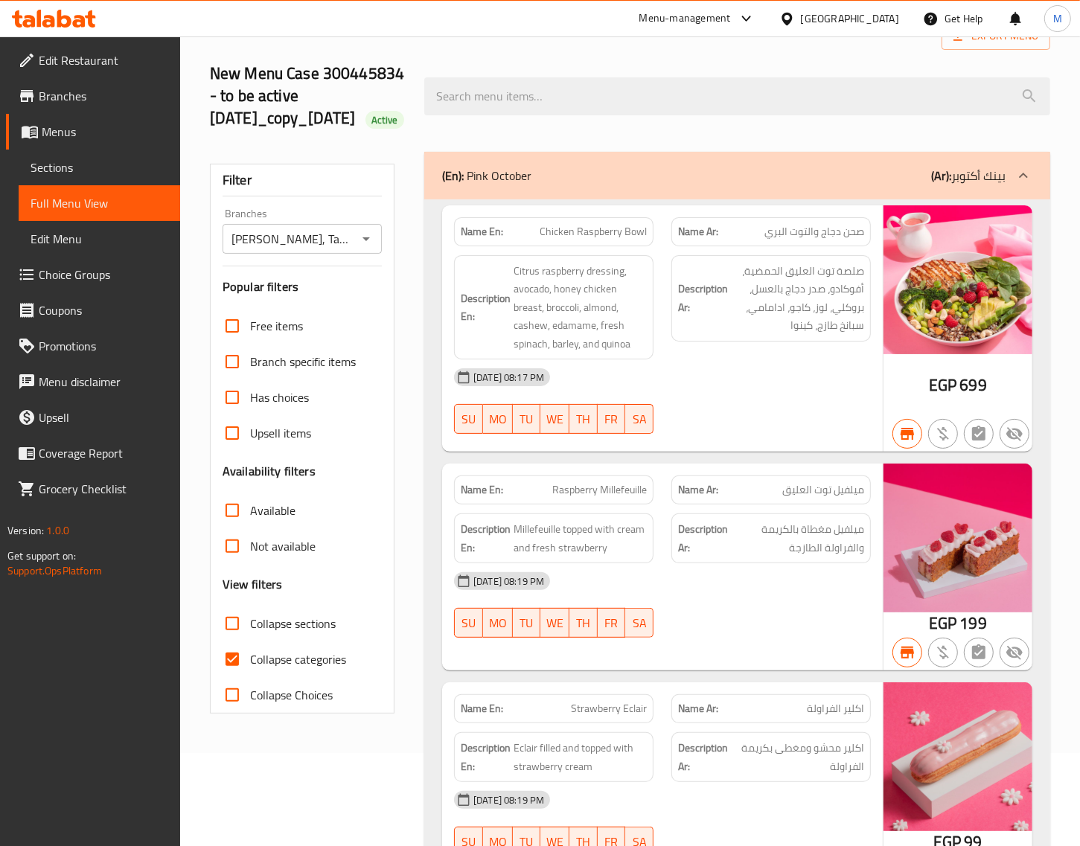
click at [239, 676] on input "Collapse categories" at bounding box center [232, 660] width 36 height 36
checkbox input "false"
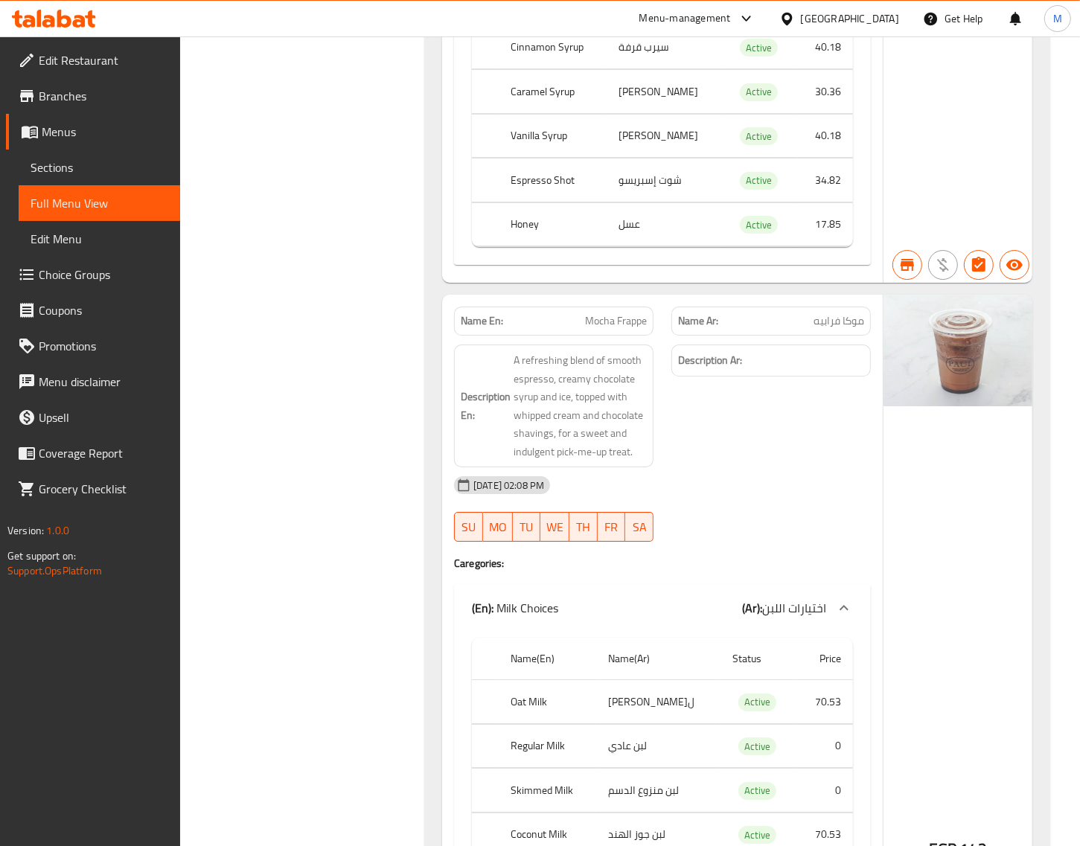
scroll to position [107508, 0]
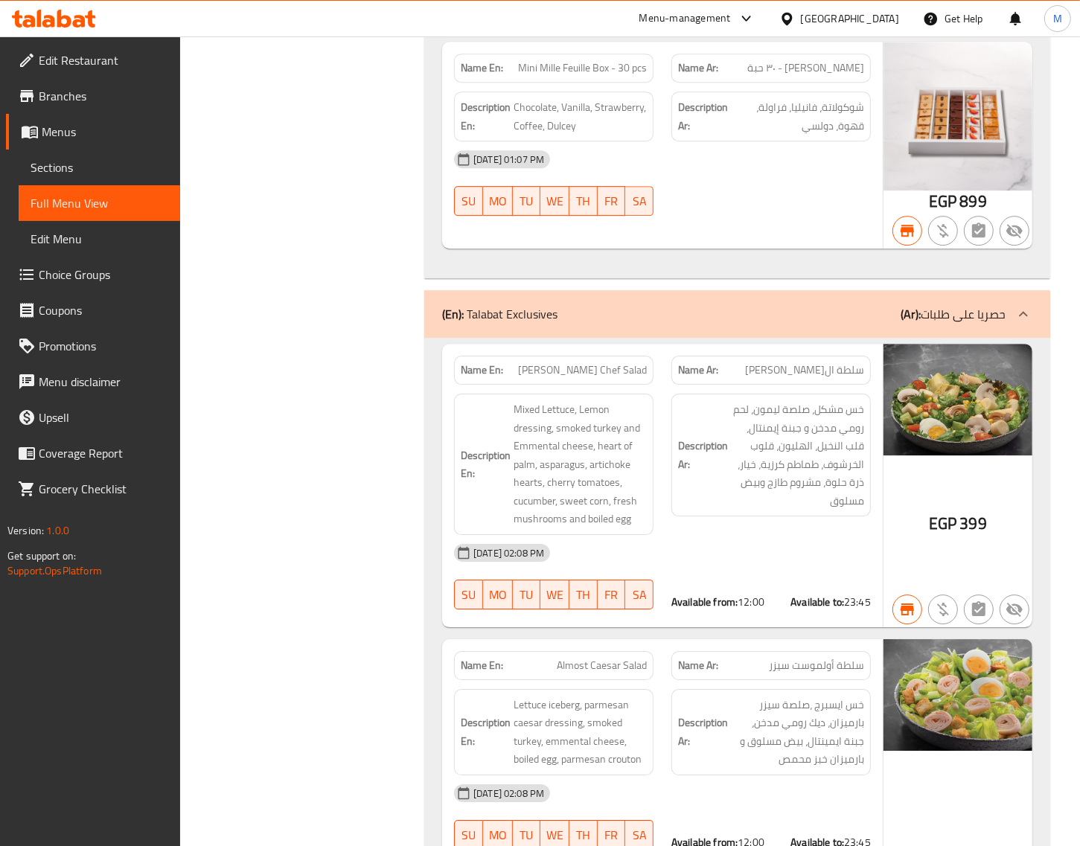
scroll to position [3349, 0]
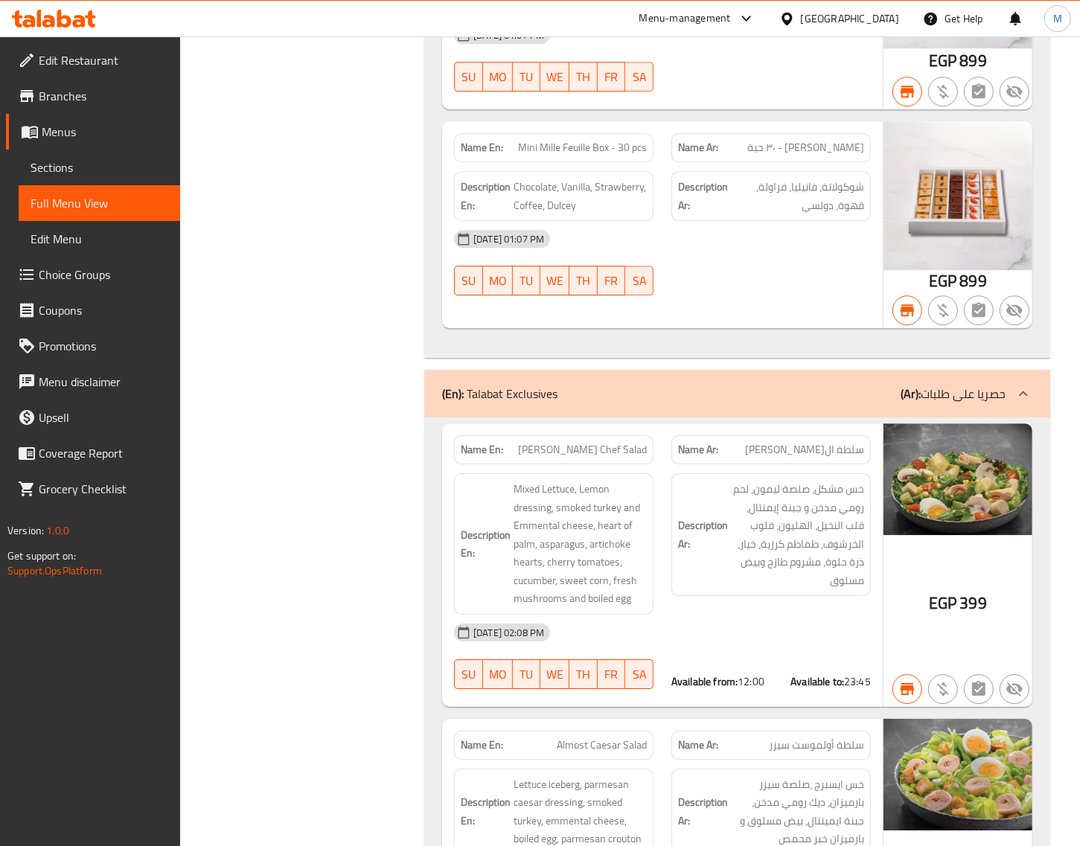
click at [743, 385] on div "(En): Talabat Exclusives (Ar): حصريا على طلبات" at bounding box center [723, 394] width 563 height 18
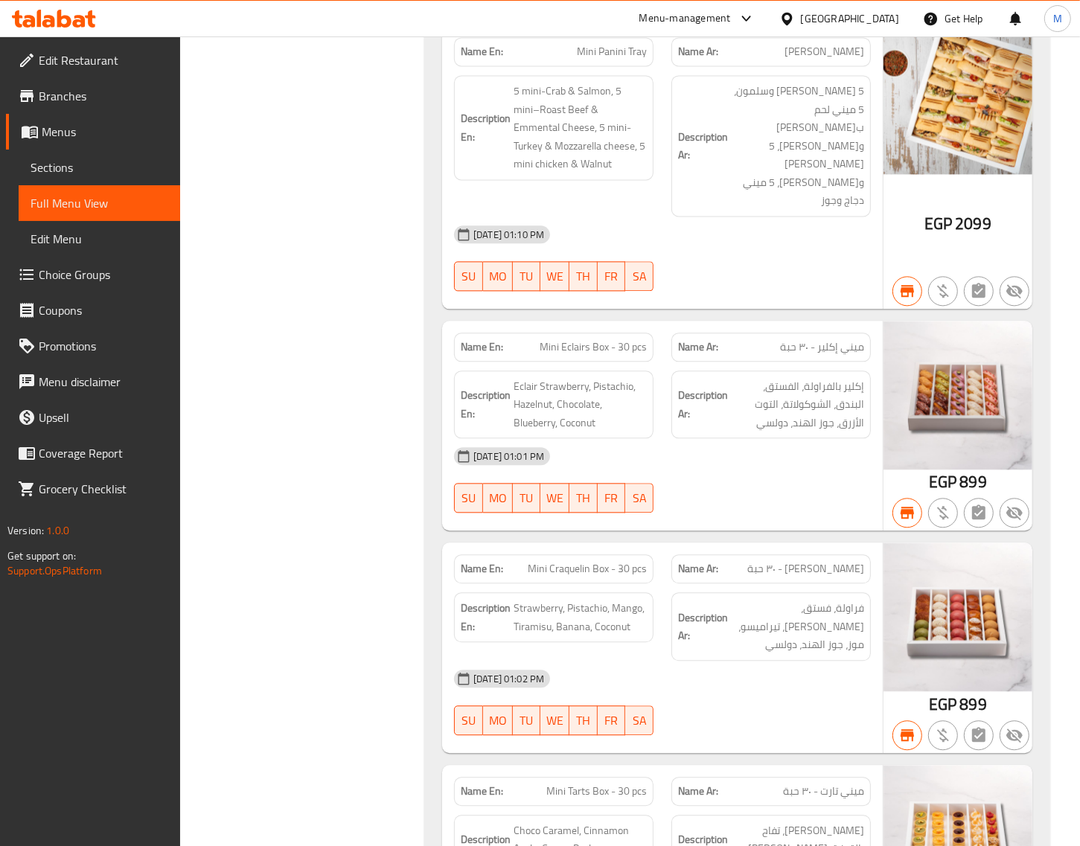
scroll to position [2047, 0]
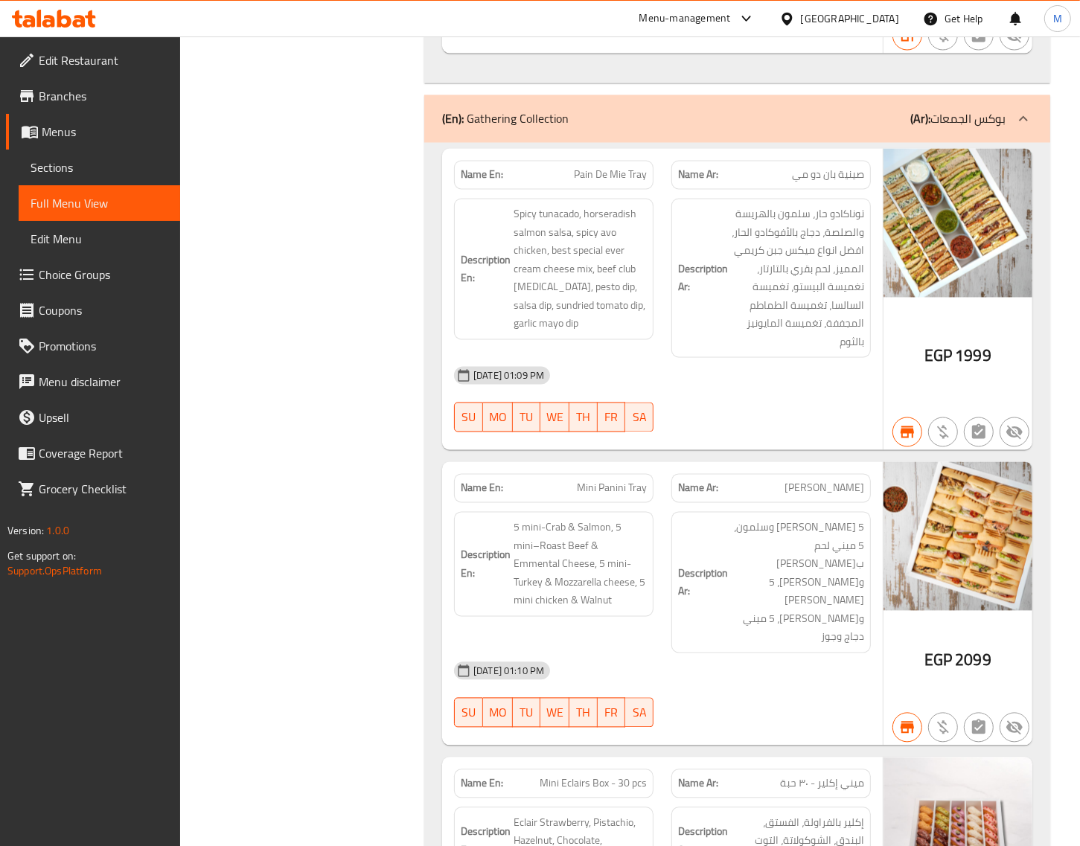
click at [787, 143] on div "(En): Gathering Collection (Ar): بوكس الجمعات" at bounding box center [737, 119] width 626 height 48
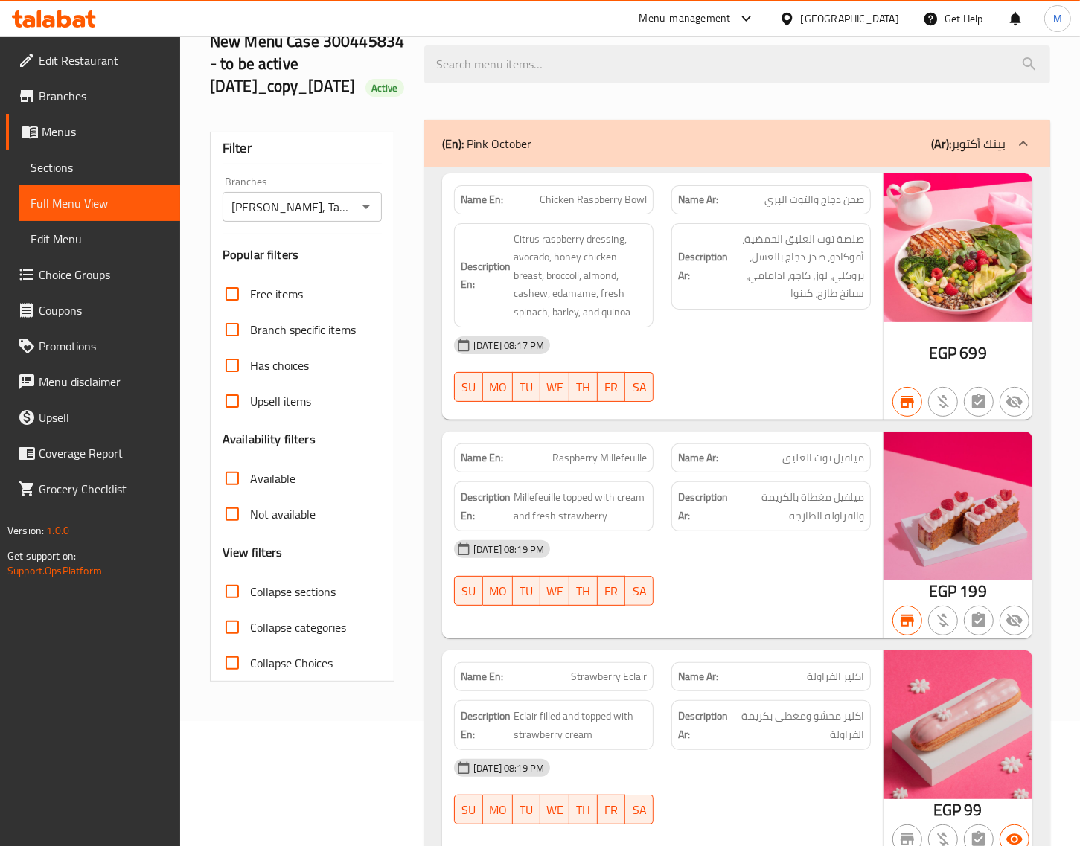
scroll to position [93, 0]
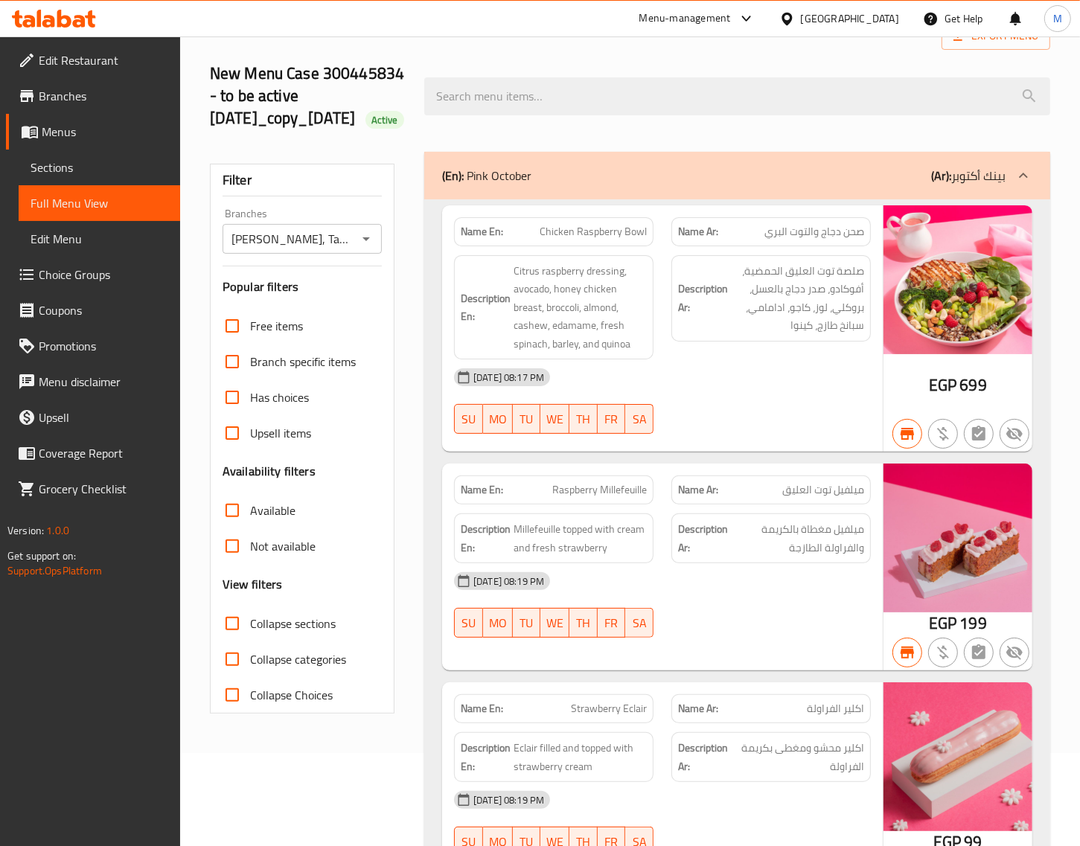
click at [716, 185] on div "(En): Pink October (Ar): بينك أكتوبر" at bounding box center [723, 176] width 563 height 18
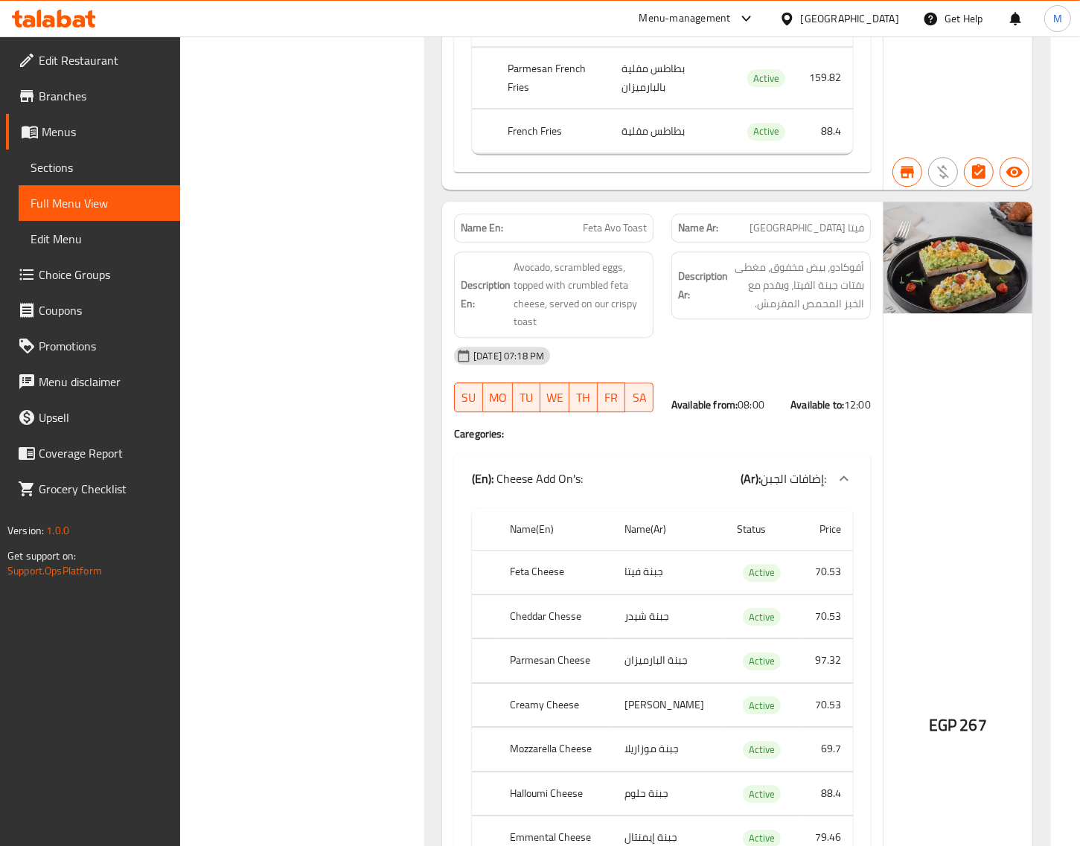
scroll to position [0, 0]
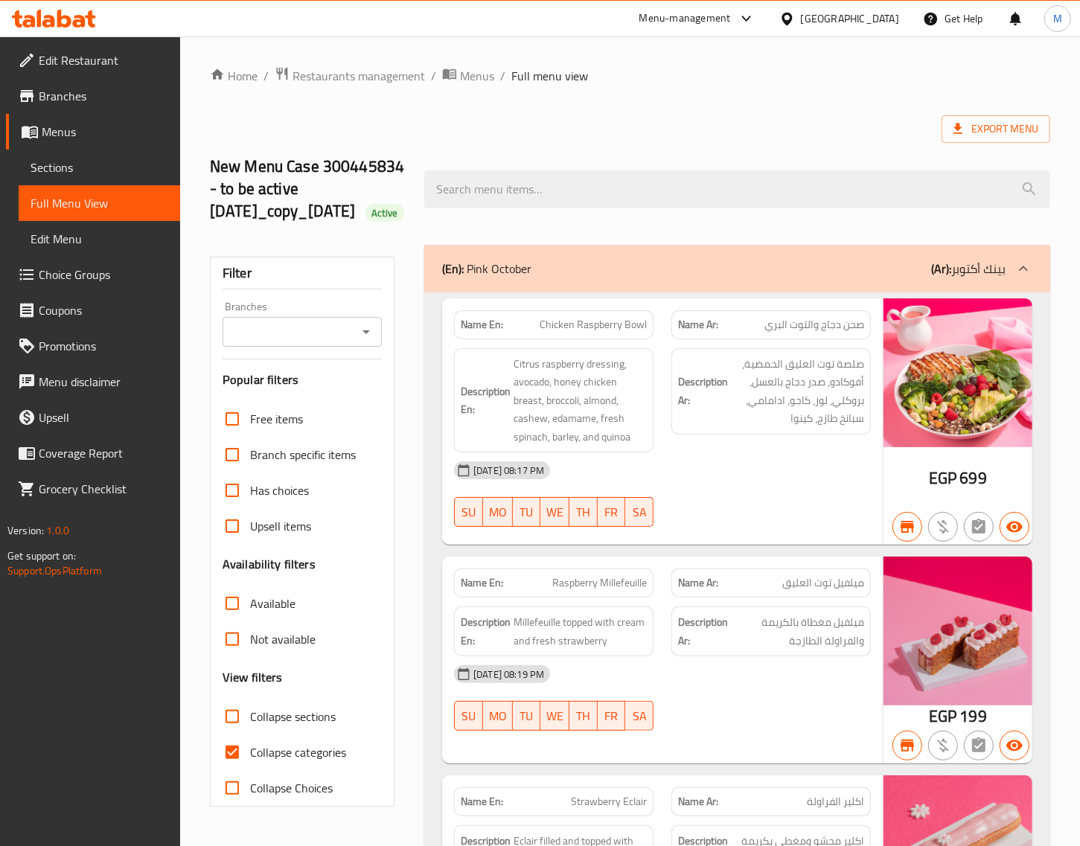
click at [376, 347] on div "Branches" at bounding box center [302, 332] width 159 height 30
click at [372, 341] on icon "Open" at bounding box center [366, 332] width 18 height 18
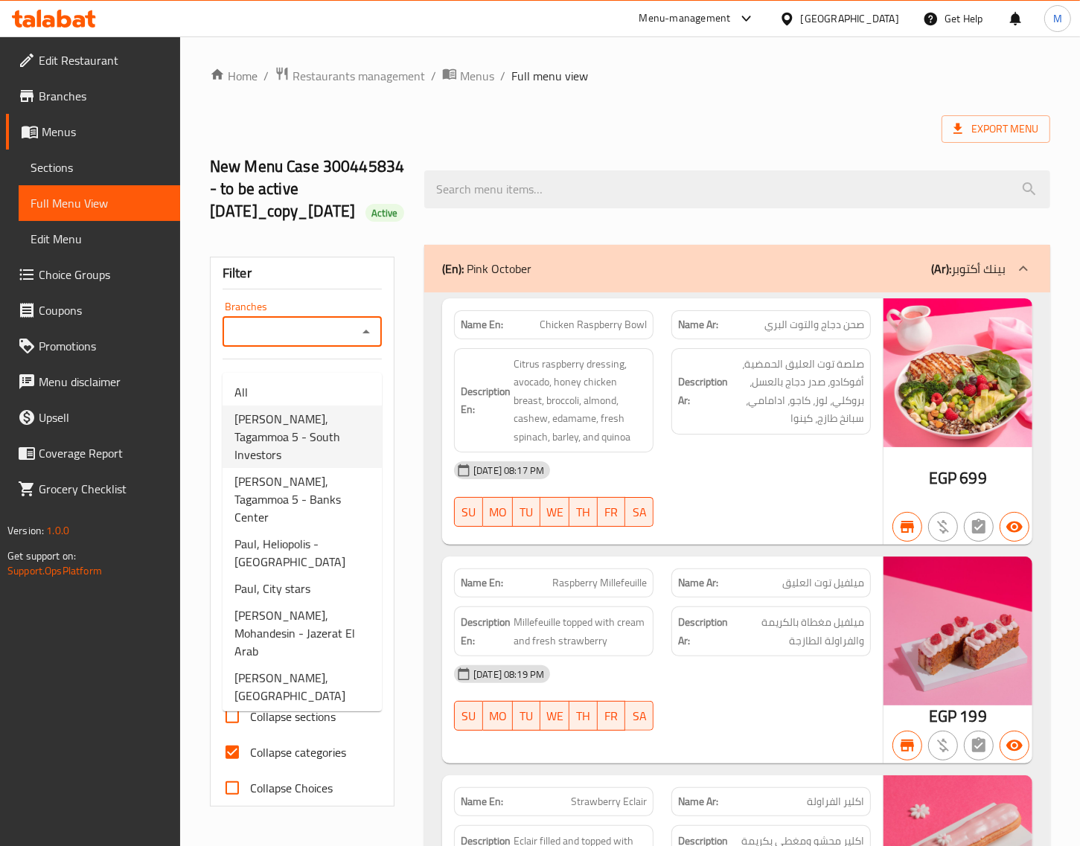
click at [298, 423] on span "[PERSON_NAME], Tagammoa 5 - South Investors" at bounding box center [301, 437] width 135 height 54
type input "[PERSON_NAME], Tagammoa 5 - South Investors"
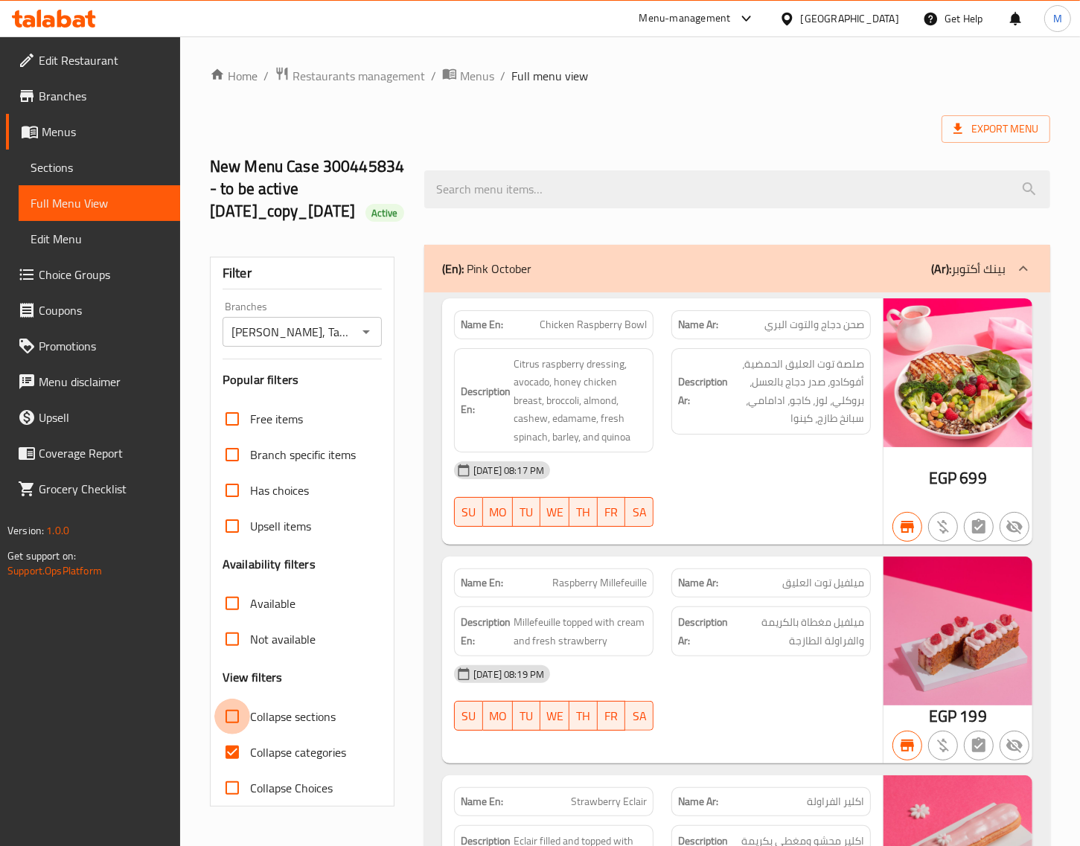
click at [240, 735] on input "Collapse sections" at bounding box center [232, 717] width 36 height 36
checkbox input "true"
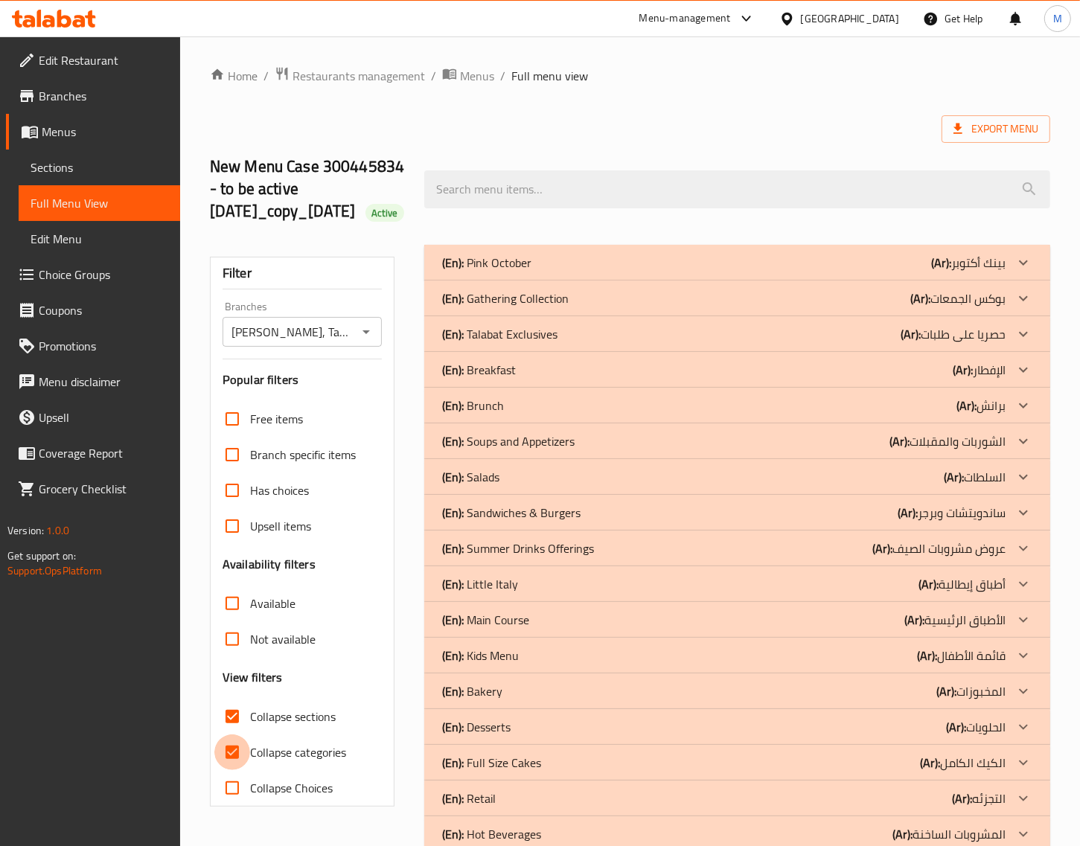
click at [235, 770] on input "Collapse categories" at bounding box center [232, 753] width 36 height 36
checkbox input "false"
click at [612, 379] on div "(En): Breakfast (Ar): الإفطار" at bounding box center [723, 370] width 563 height 18
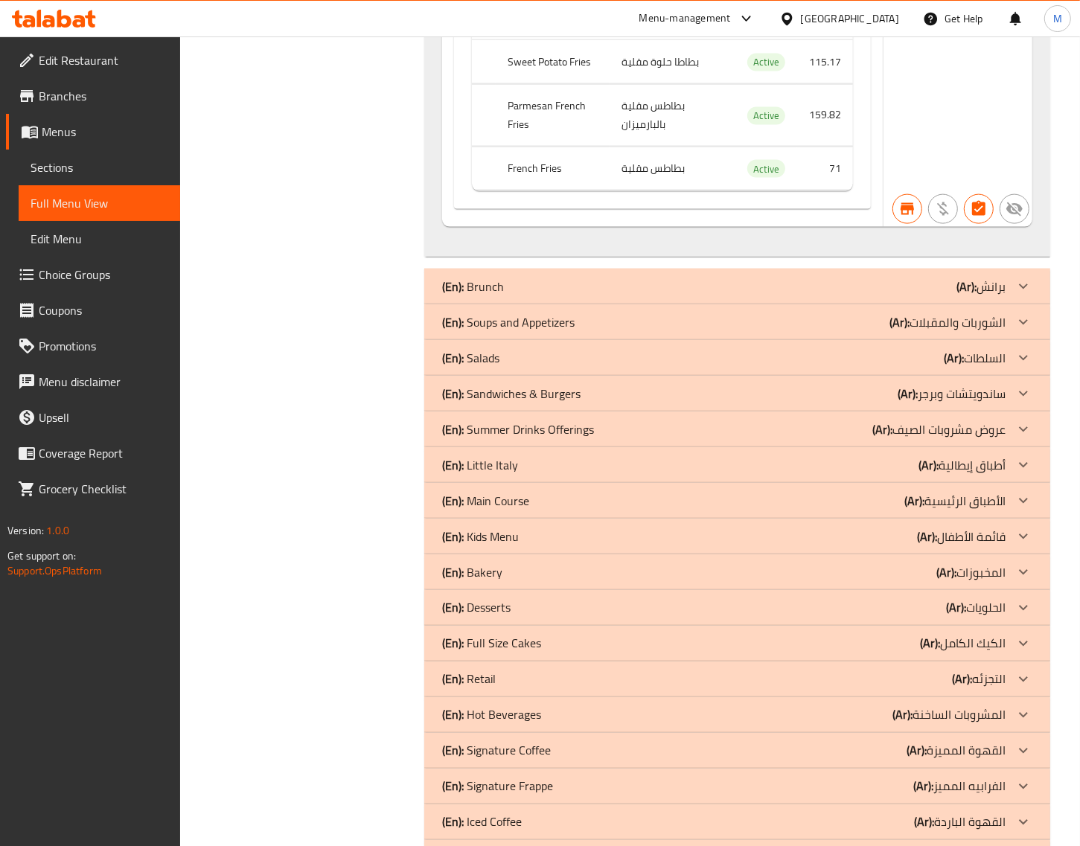
scroll to position [10391, 0]
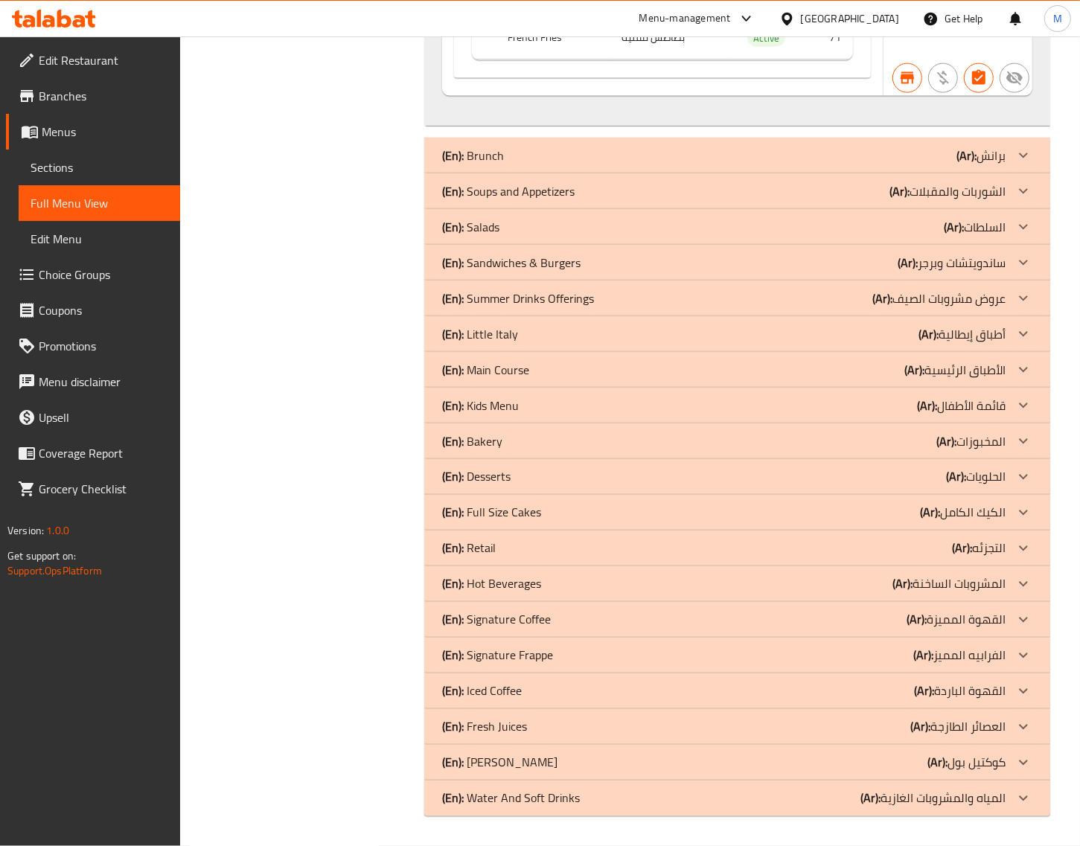
click at [826, 150] on div "(En): Brunch (Ar): برانش" at bounding box center [723, 156] width 563 height 18
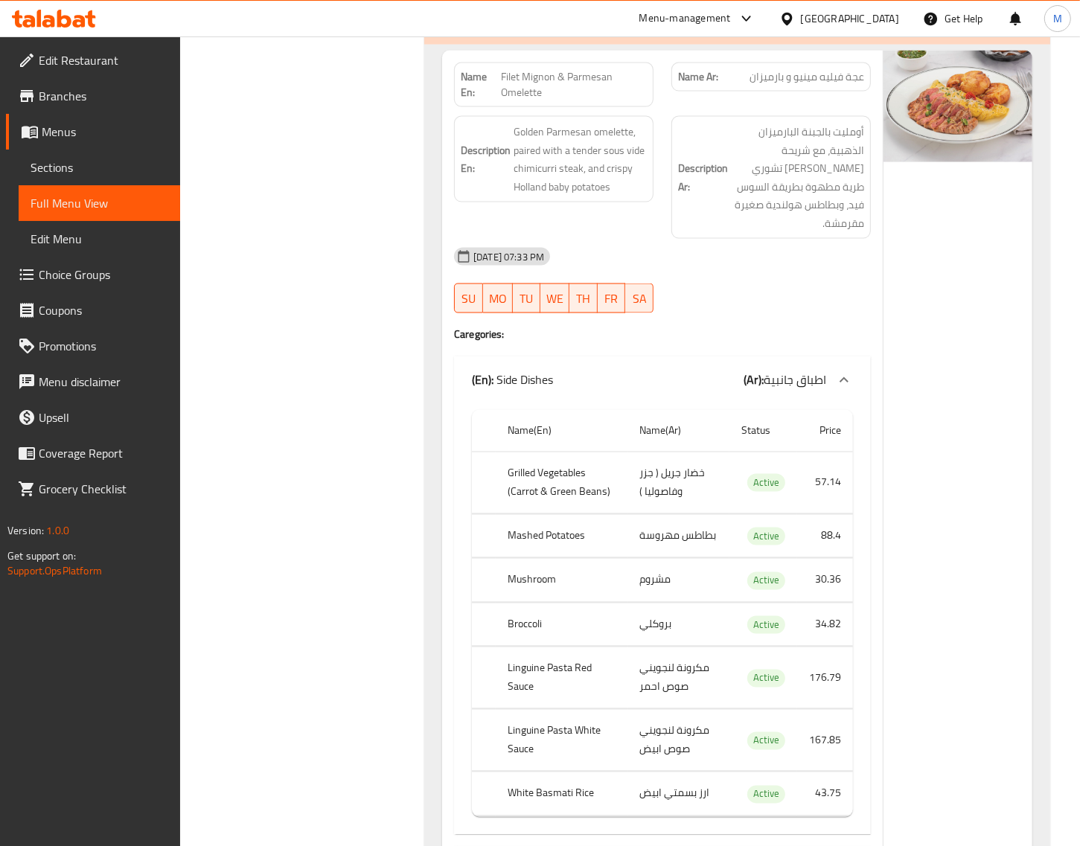
scroll to position [10763, 0]
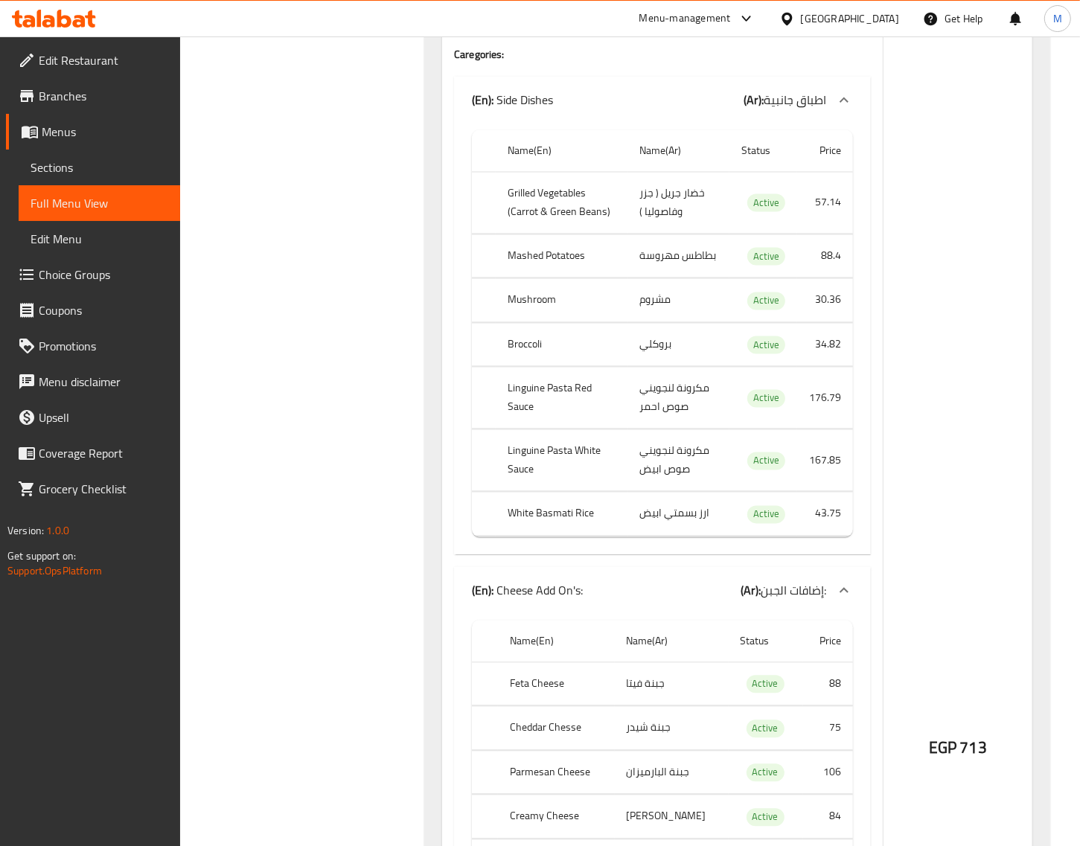
click at [878, 243] on div "Name En: Filet Mignon & Parmesan Omelette Name Ar: عجة فيليه مينيو و بارميزان D…" at bounding box center [662, 711] width 441 height 1880
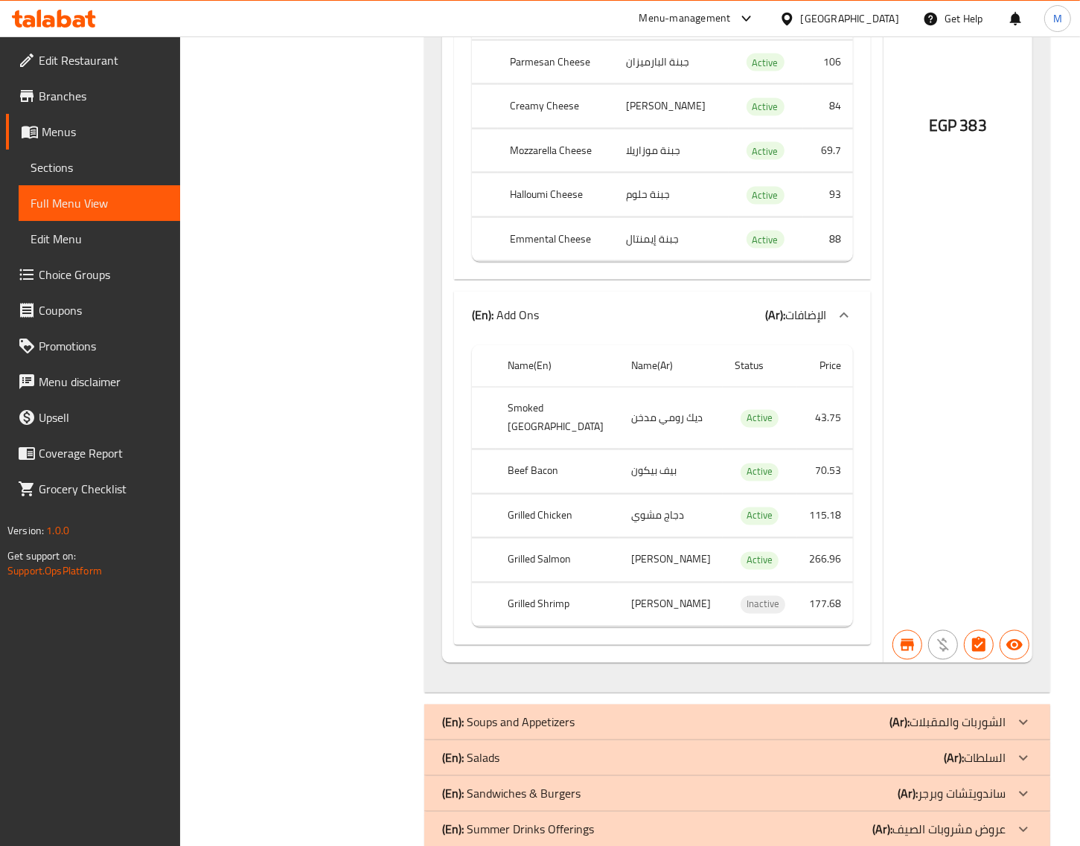
scroll to position [14865, 0]
drag, startPoint x: 659, startPoint y: 732, endPoint x: 621, endPoint y: 417, distance: 317.0
click at [656, 728] on div "(En): Soups and Appetizers (Ar): الشوربات والمقبلات" at bounding box center [723, 721] width 563 height 18
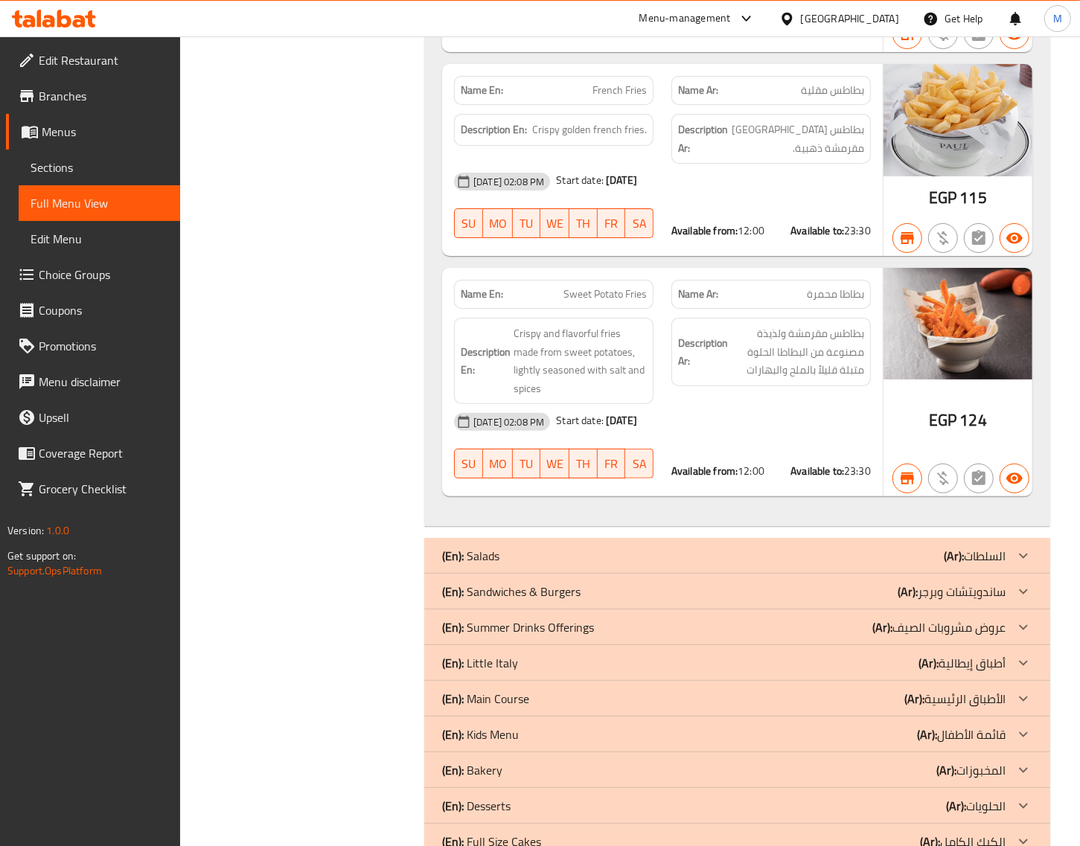
scroll to position [21843, 0]
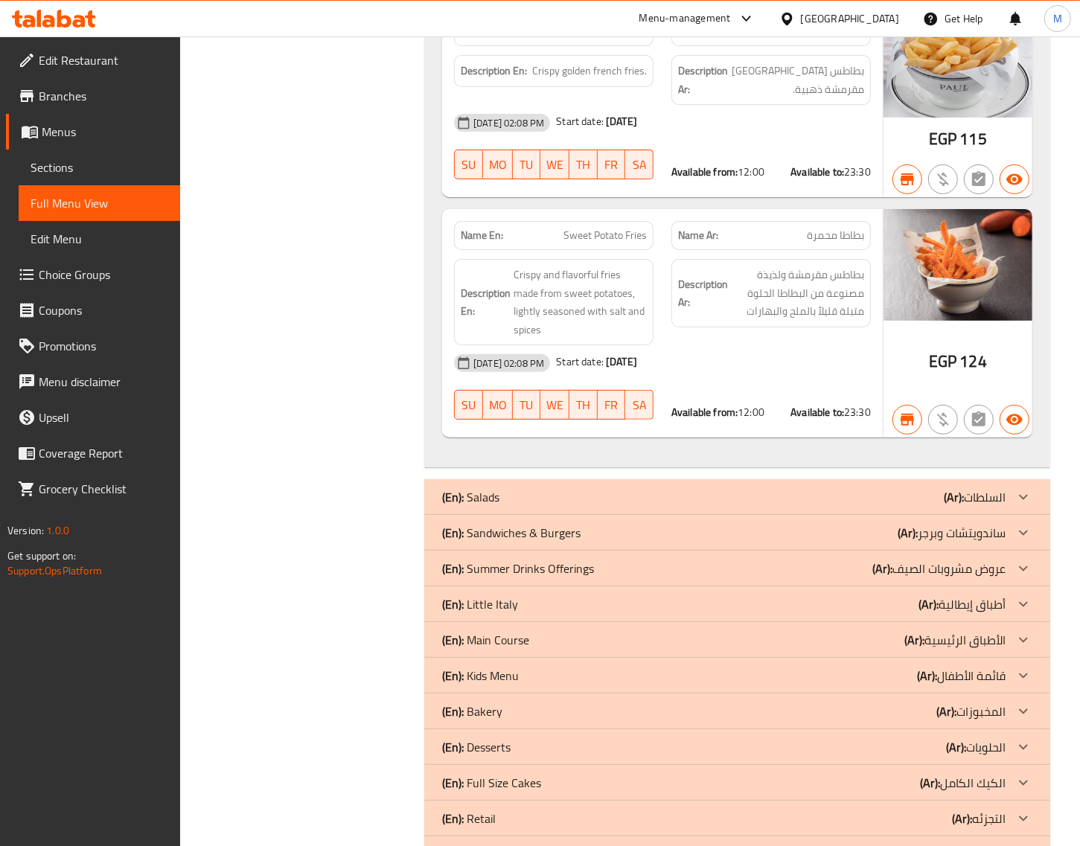
click at [603, 488] on div "(En): Salads (Ar): السلطات" at bounding box center [723, 497] width 563 height 18
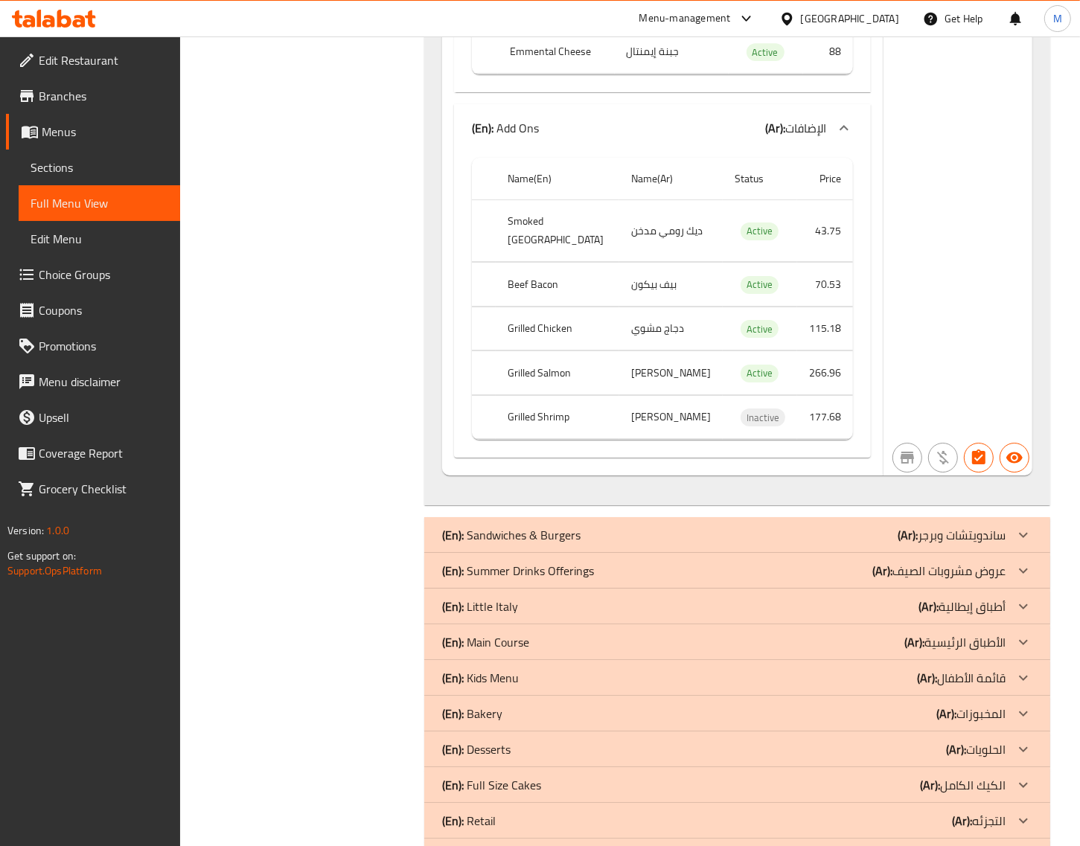
scroll to position [29702, 0]
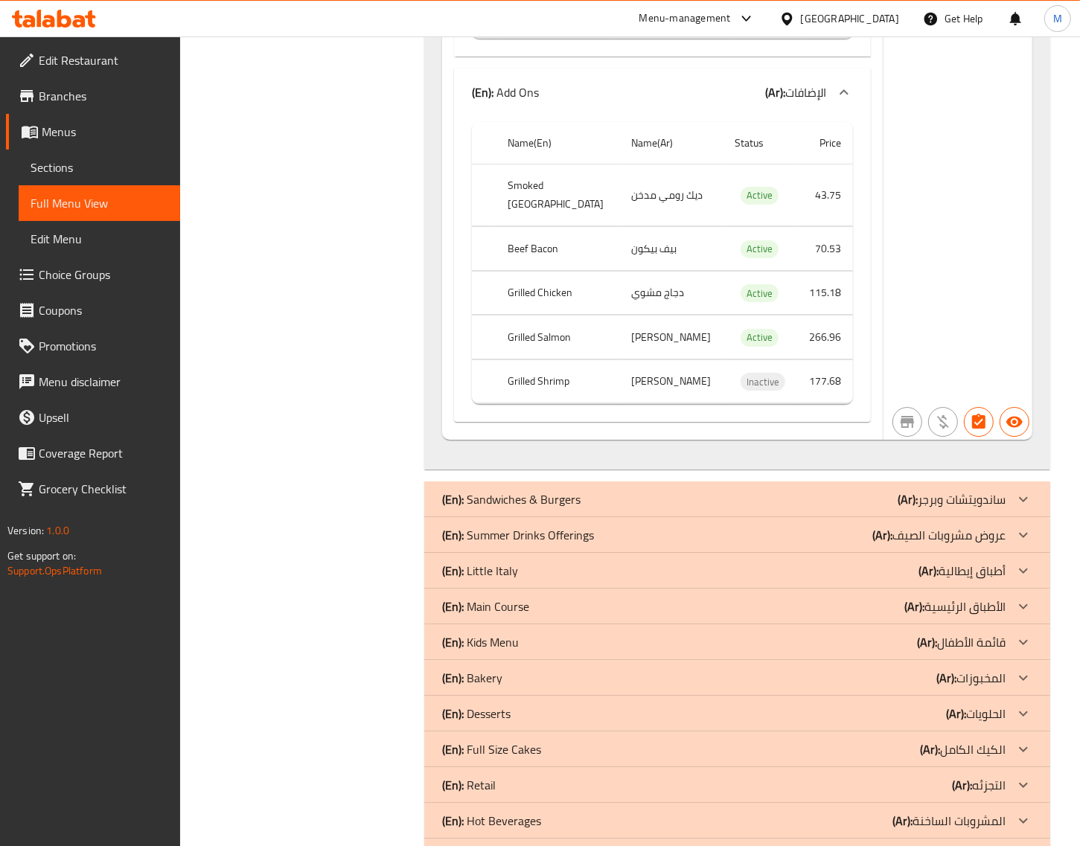
click at [609, 490] on div "(En): Sandwiches & Burgers (Ar): ساندويتشات وبرجر" at bounding box center [723, 499] width 563 height 18
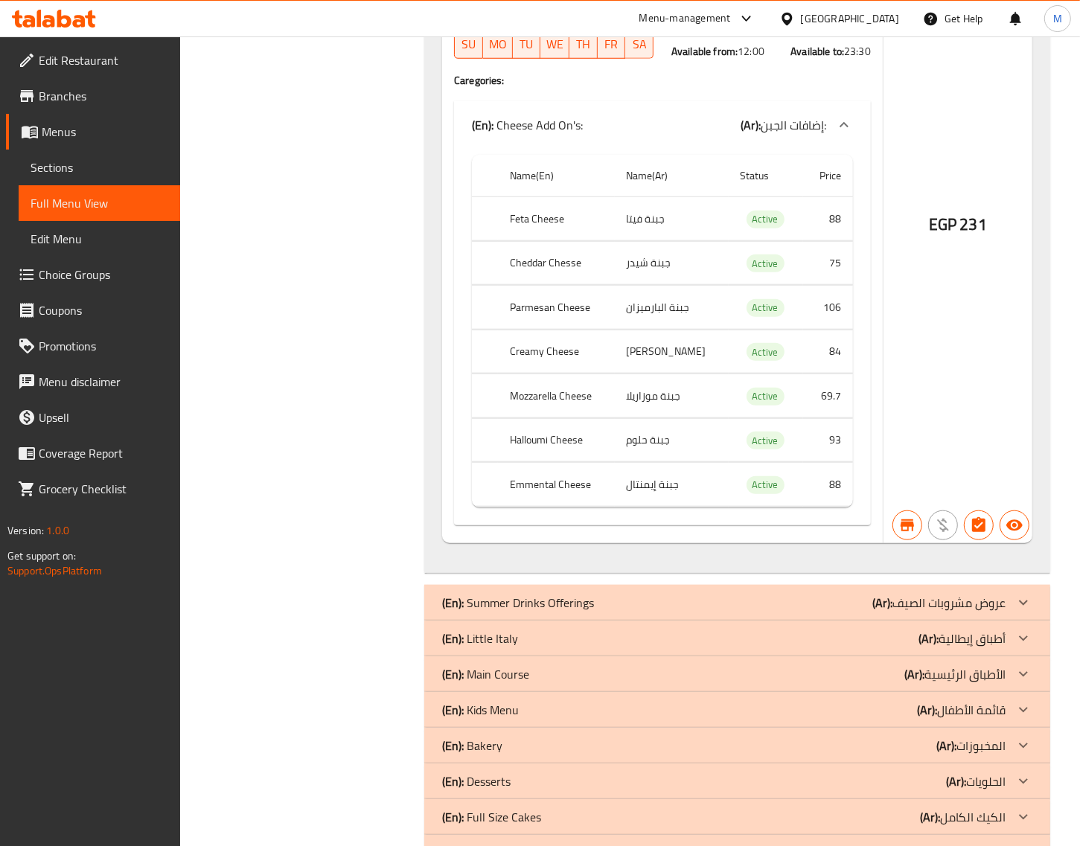
scroll to position [35563, 0]
drag, startPoint x: 537, startPoint y: 447, endPoint x: 473, endPoint y: 417, distance: 70.9
click at [536, 592] on p "(En): Summer Drinks Offerings" at bounding box center [518, 601] width 152 height 18
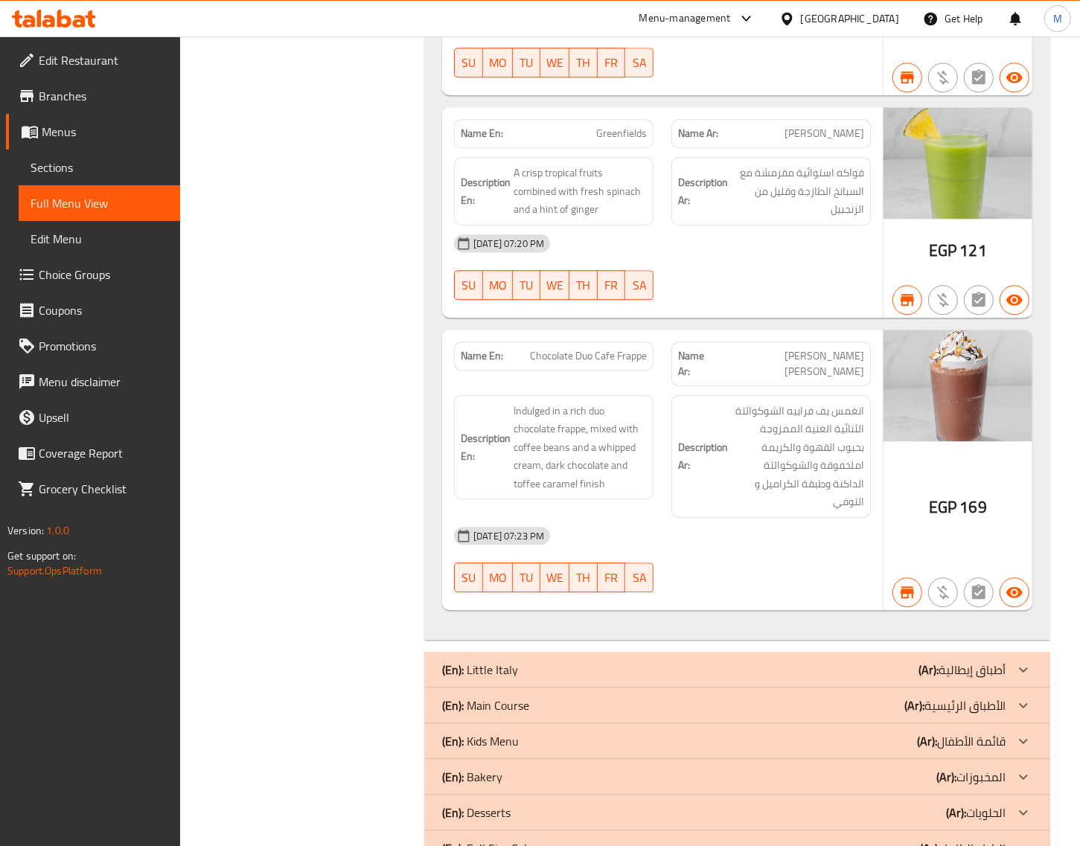
scroll to position [37652, 0]
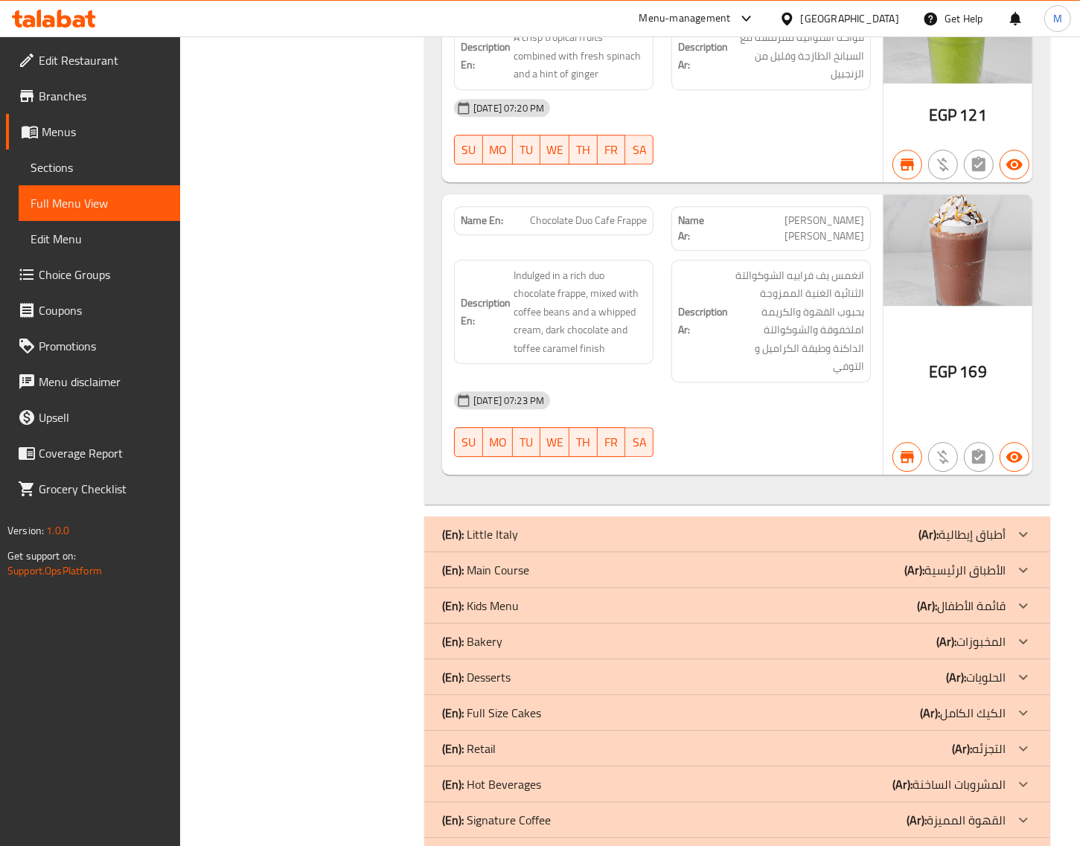
click at [637, 517] on div "(En): Little Italy (Ar): أطباق إيطالية" at bounding box center [737, 535] width 626 height 36
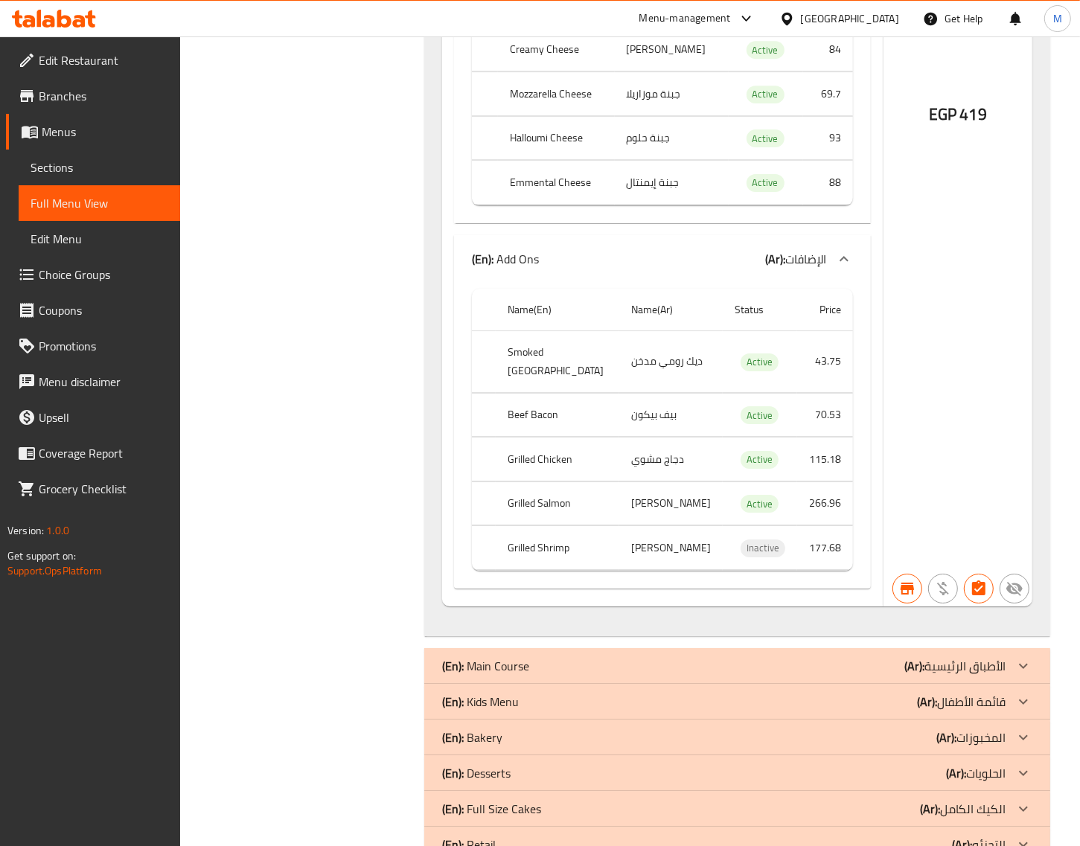
scroll to position [42583, 0]
click at [564, 647] on div "(En): Main Course (Ar): الأطباق الرئيسية" at bounding box center [737, 665] width 626 height 36
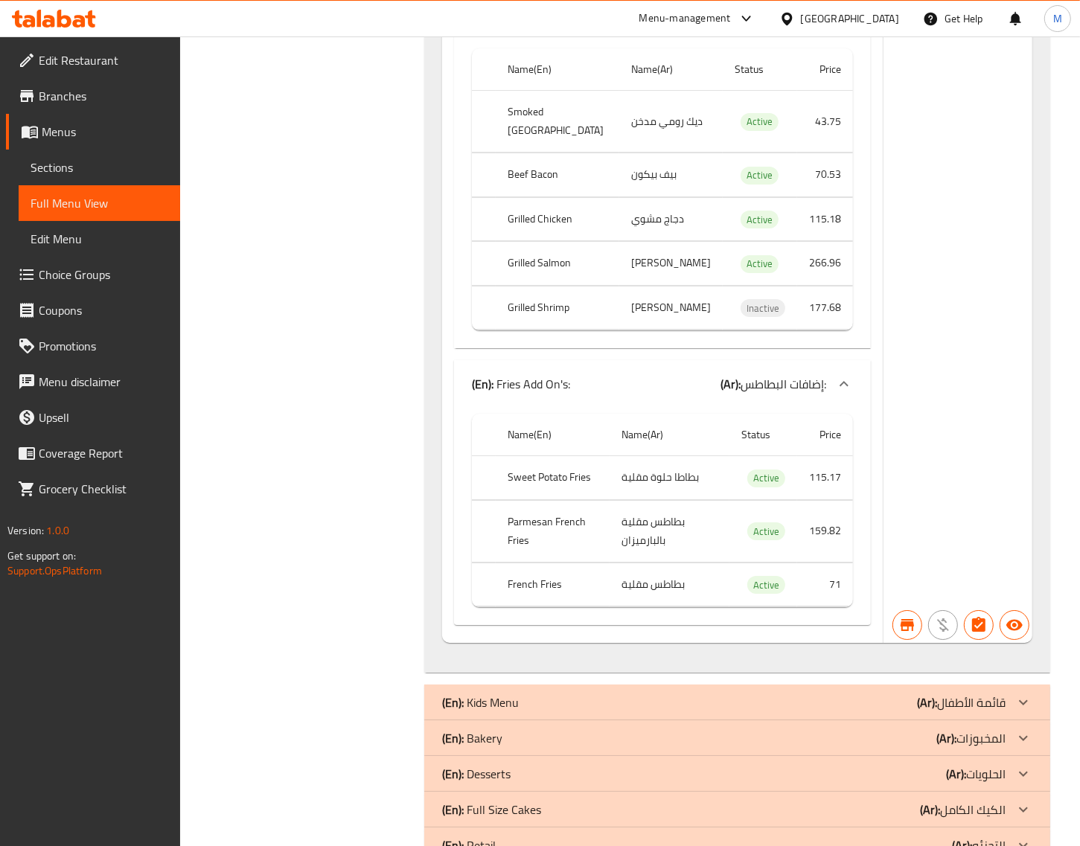
scroll to position [55724, 0]
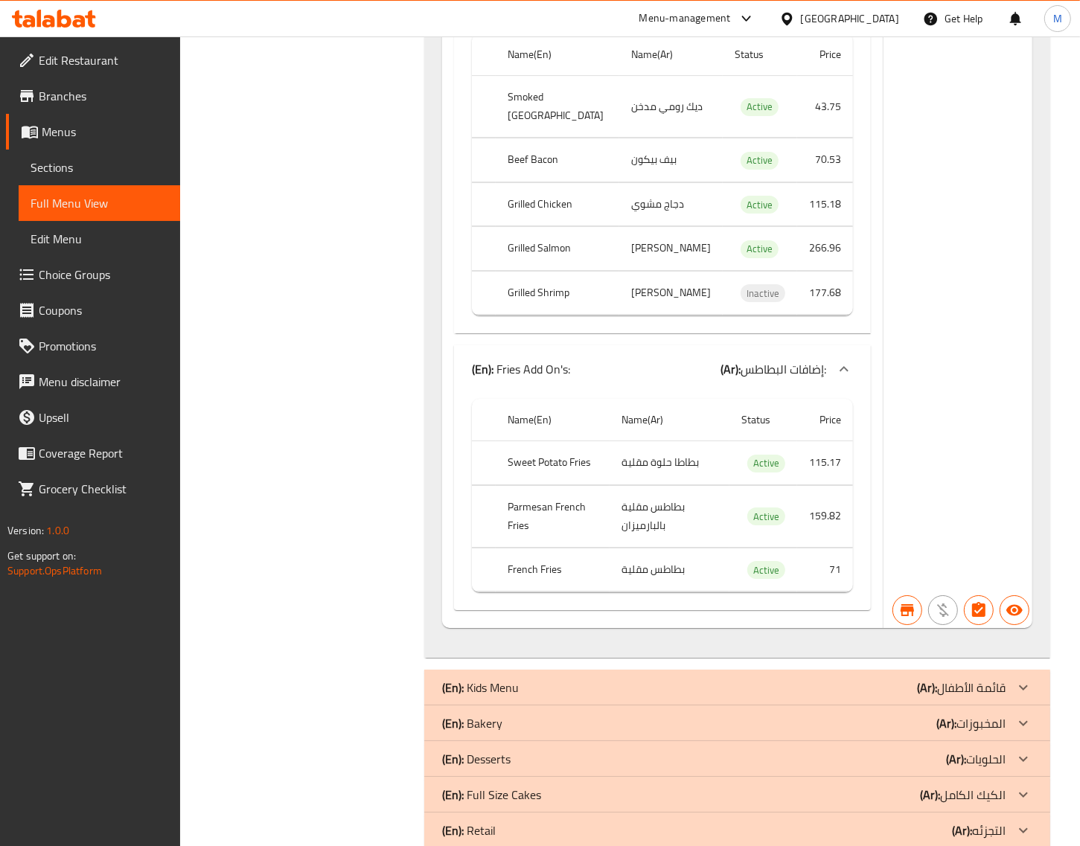
click at [656, 679] on div "(En): Kids Menu (Ar): قائمة الأطفال" at bounding box center [723, 688] width 563 height 18
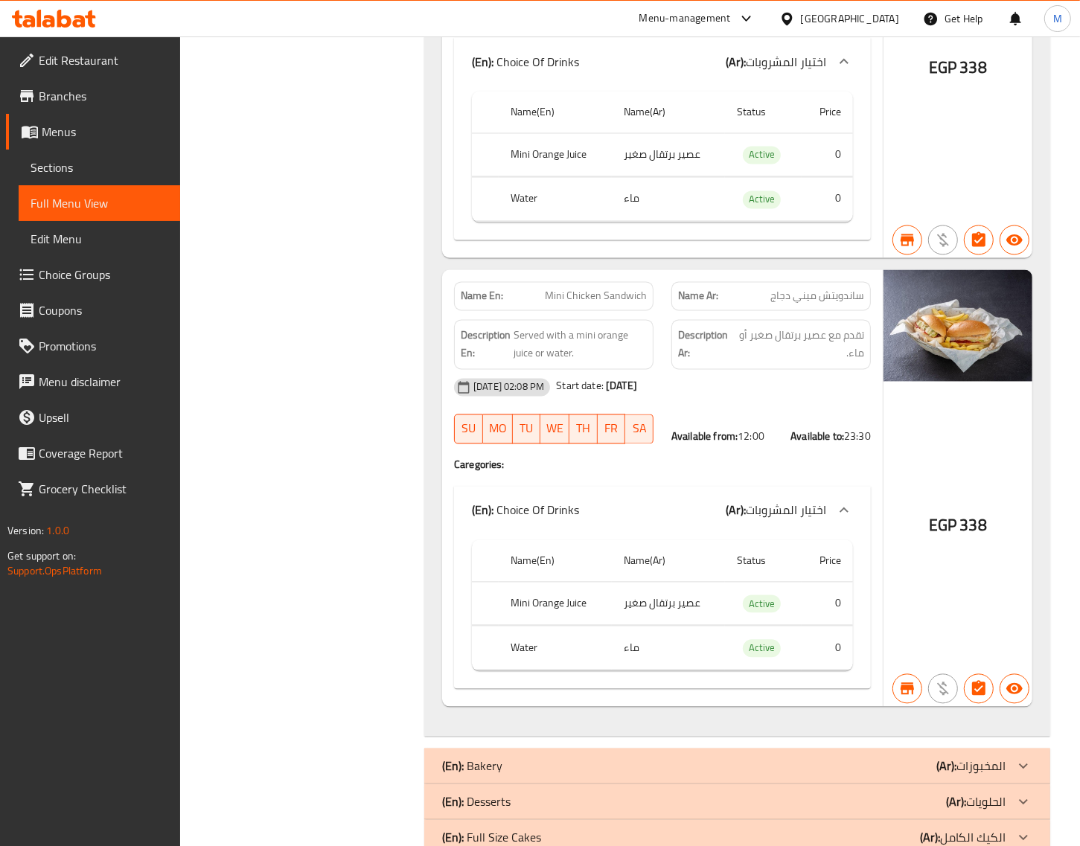
scroll to position [58335, 0]
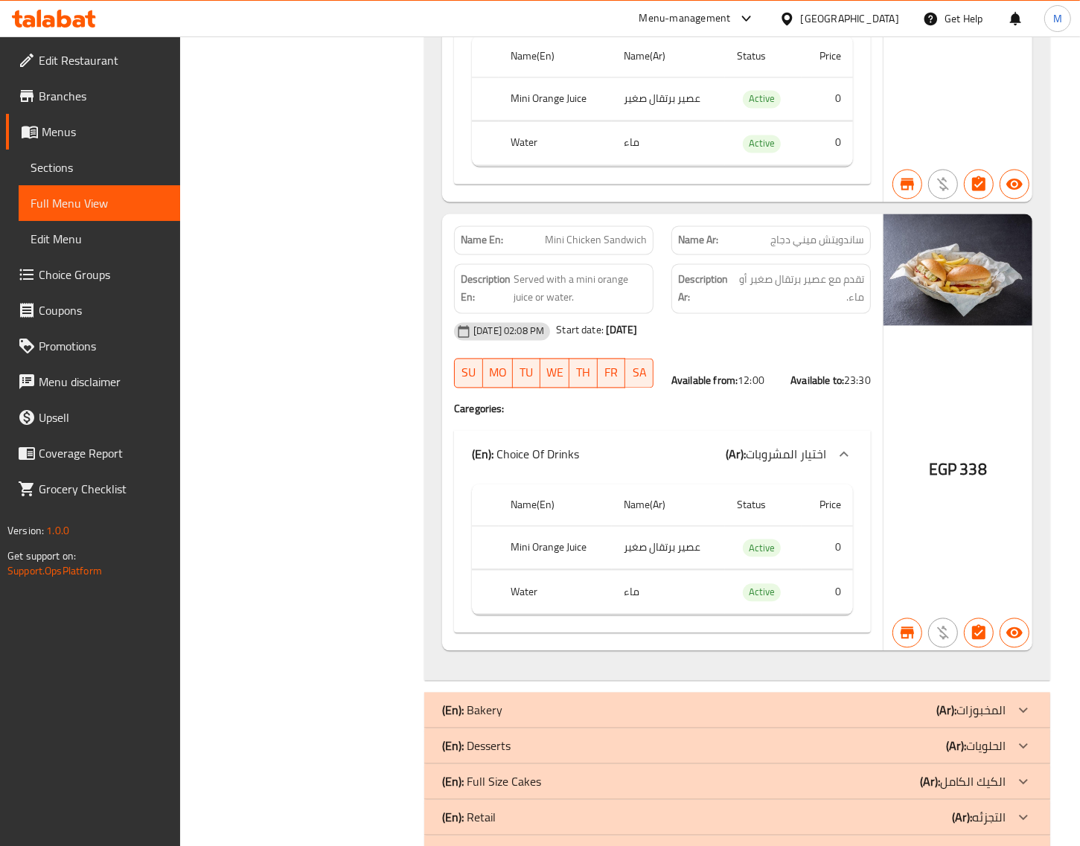
click at [563, 702] on div "(En): Bakery (Ar): المخبوزات" at bounding box center [723, 711] width 563 height 18
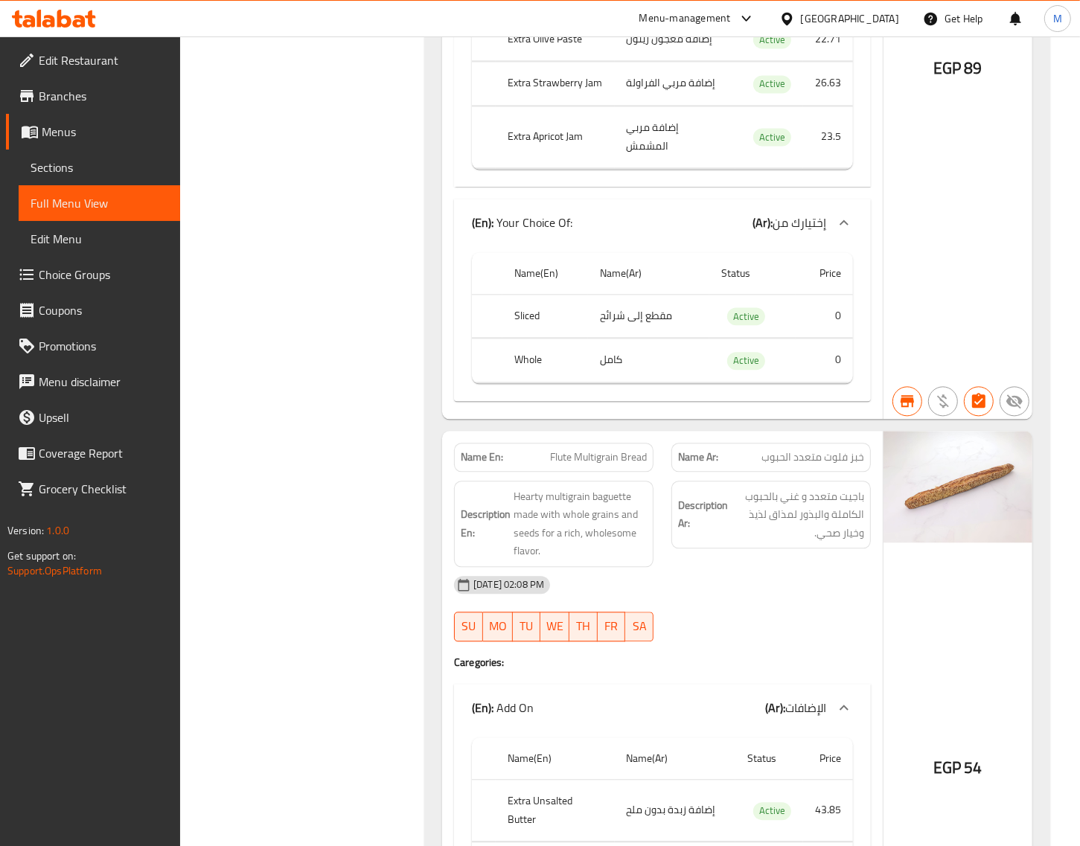
scroll to position [67221, 0]
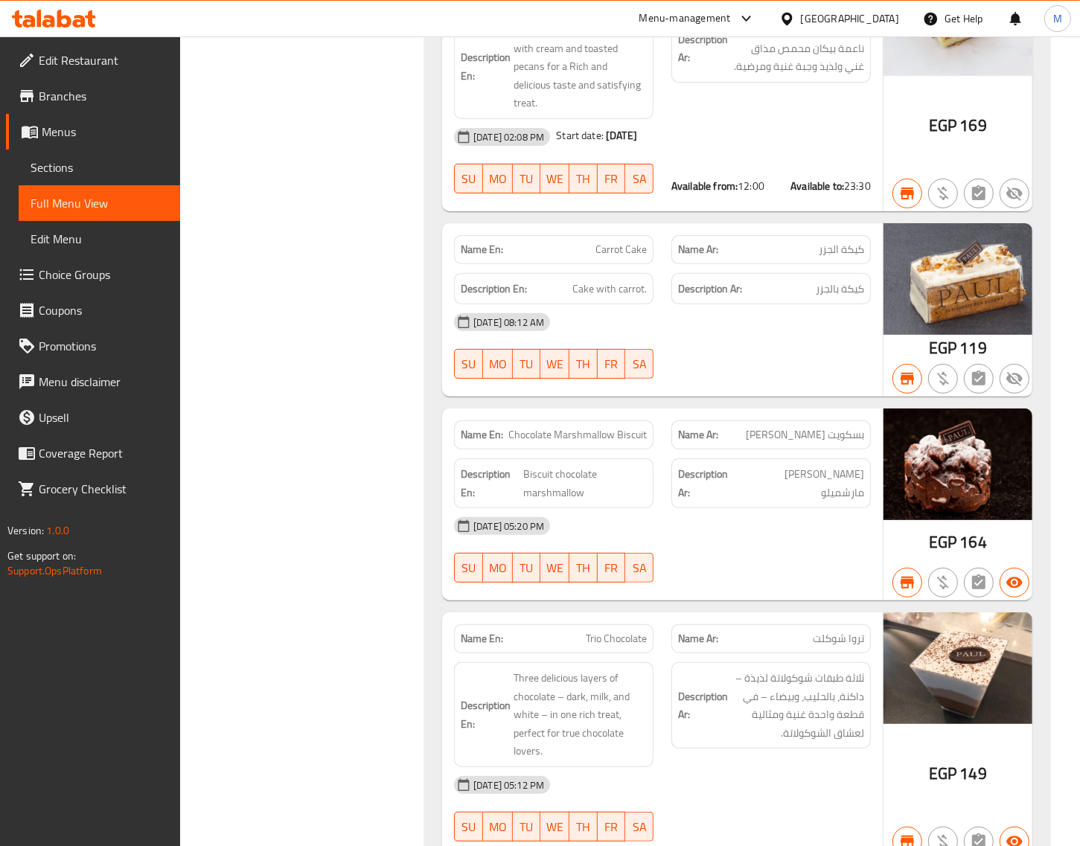
scroll to position [73761, 0]
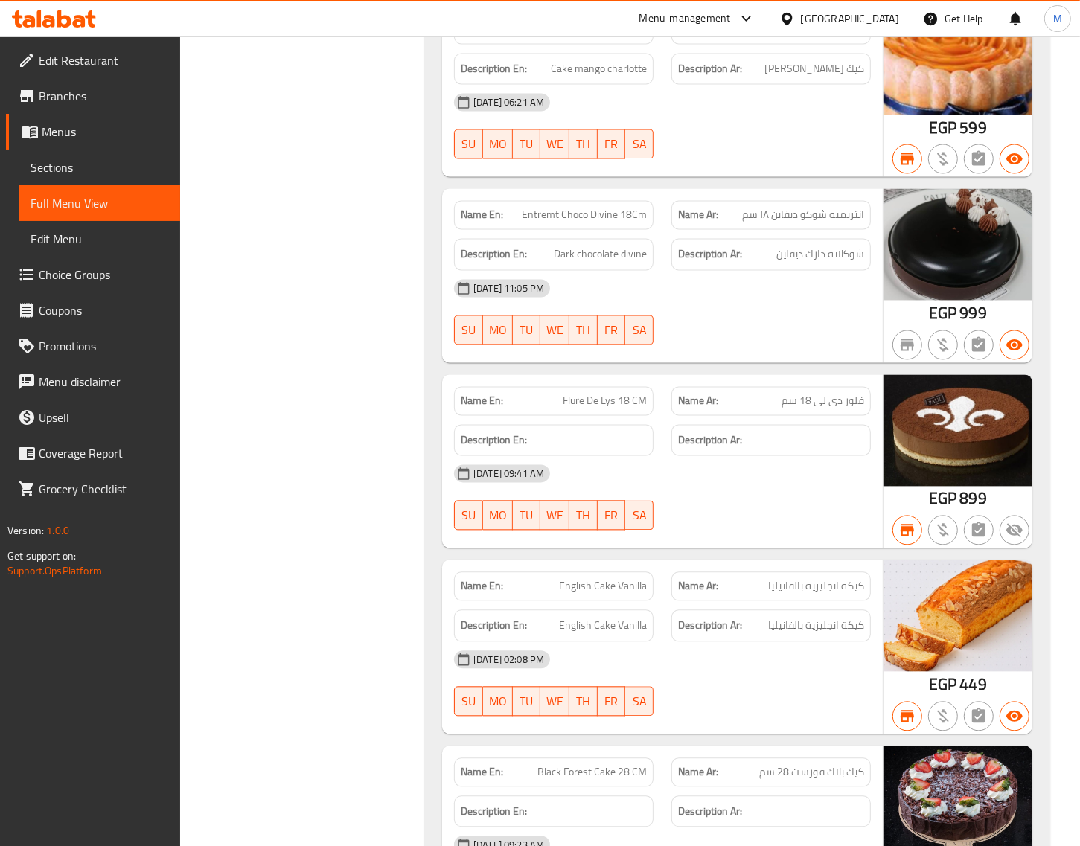
scroll to position [75876, 0]
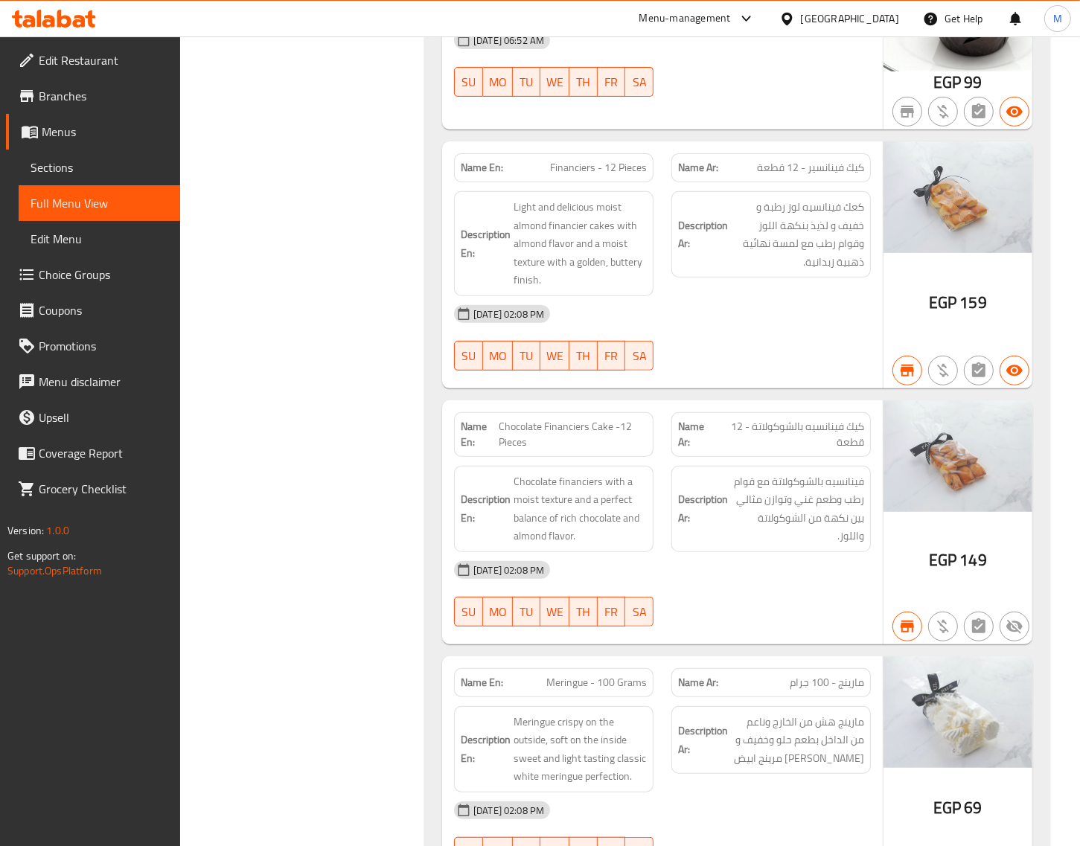
scroll to position [78191, 0]
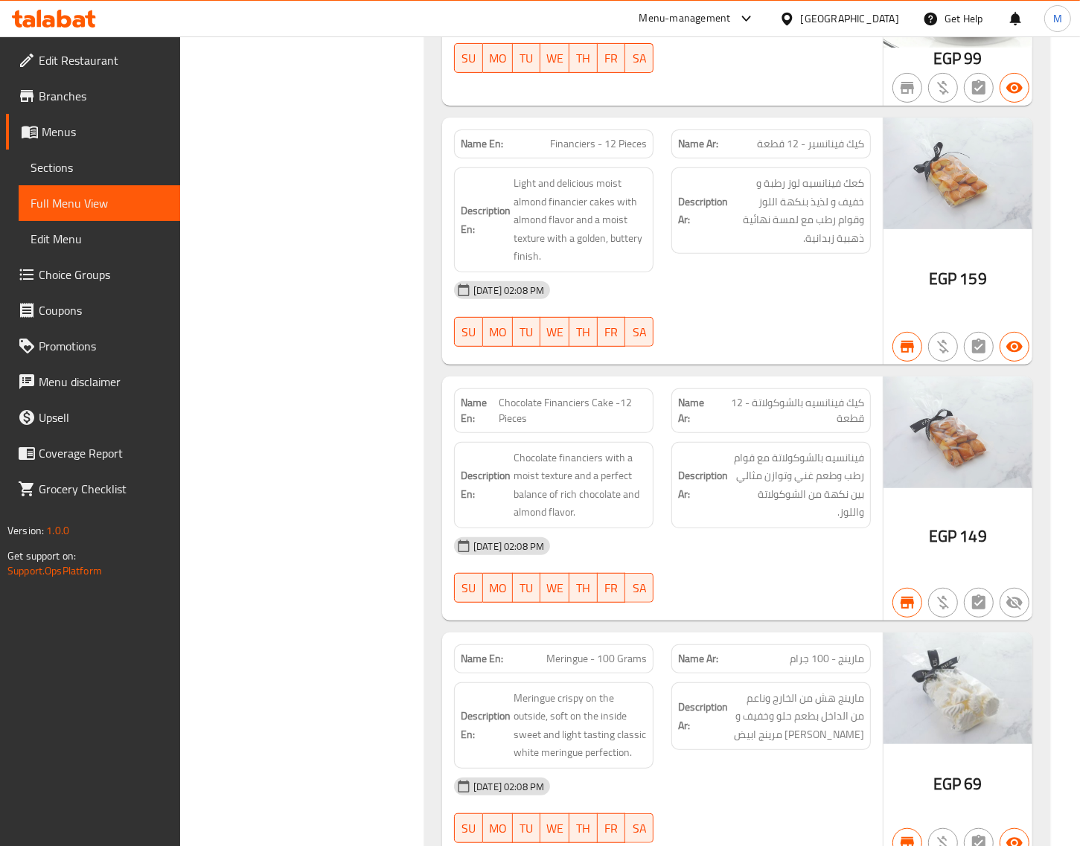
drag, startPoint x: 552, startPoint y: 578, endPoint x: 344, endPoint y: 317, distance: 333.1
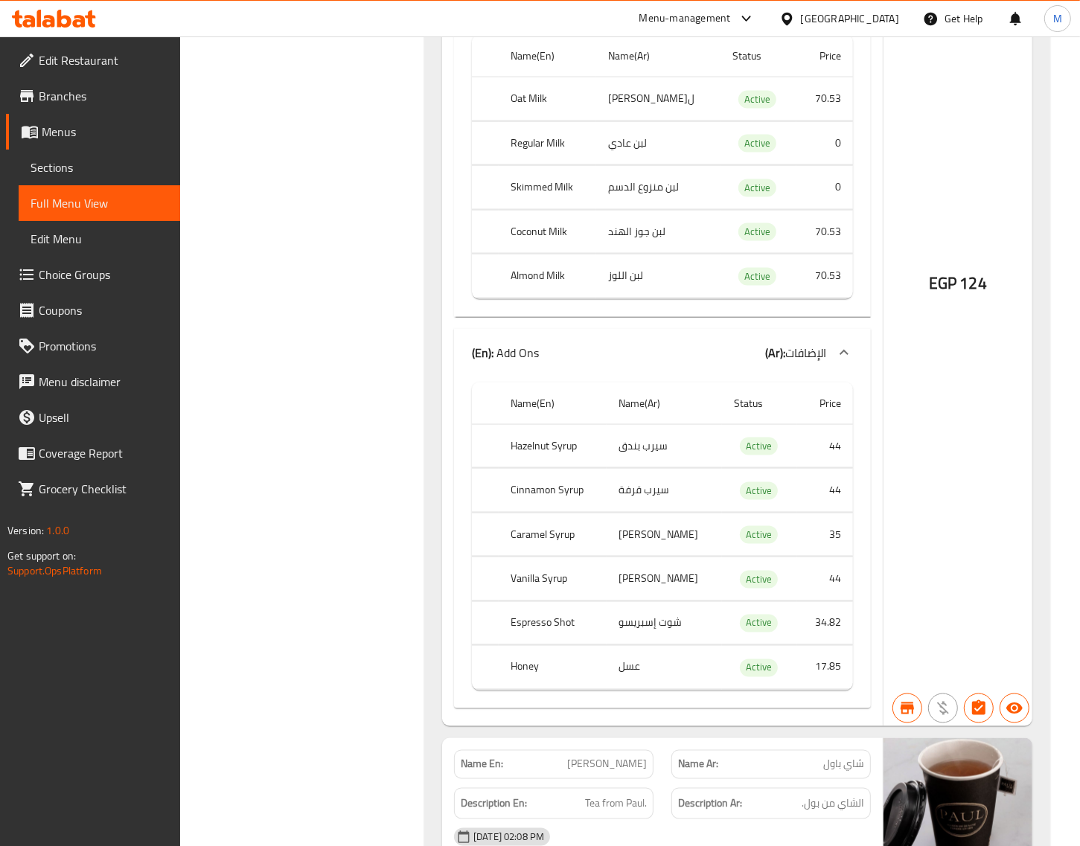
scroll to position [83669, 0]
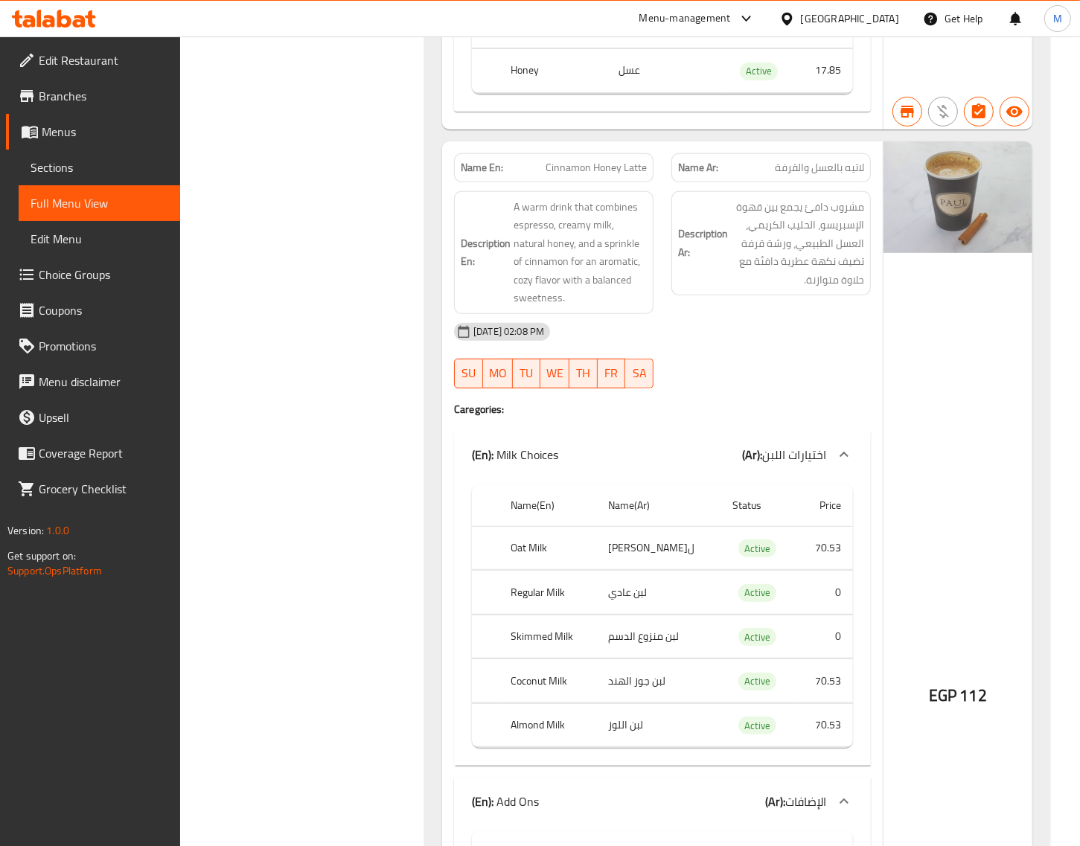
scroll to position [86900, 0]
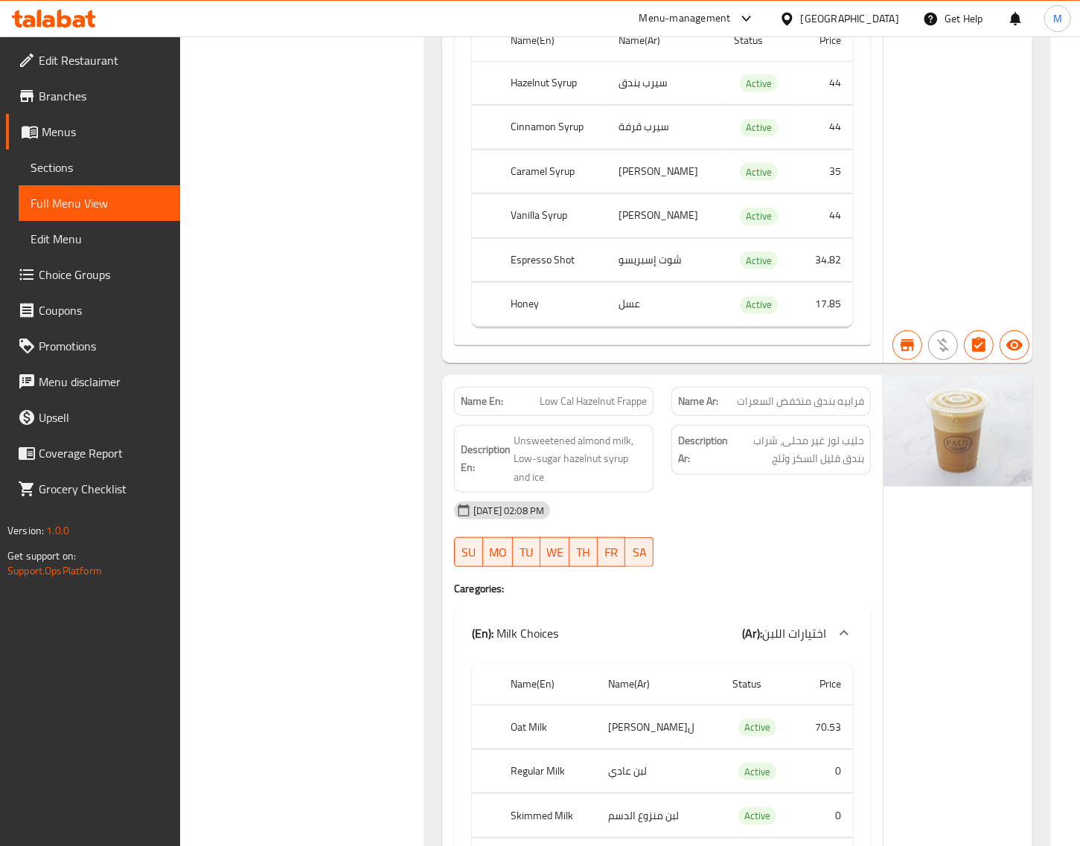
scroll to position [92006, 0]
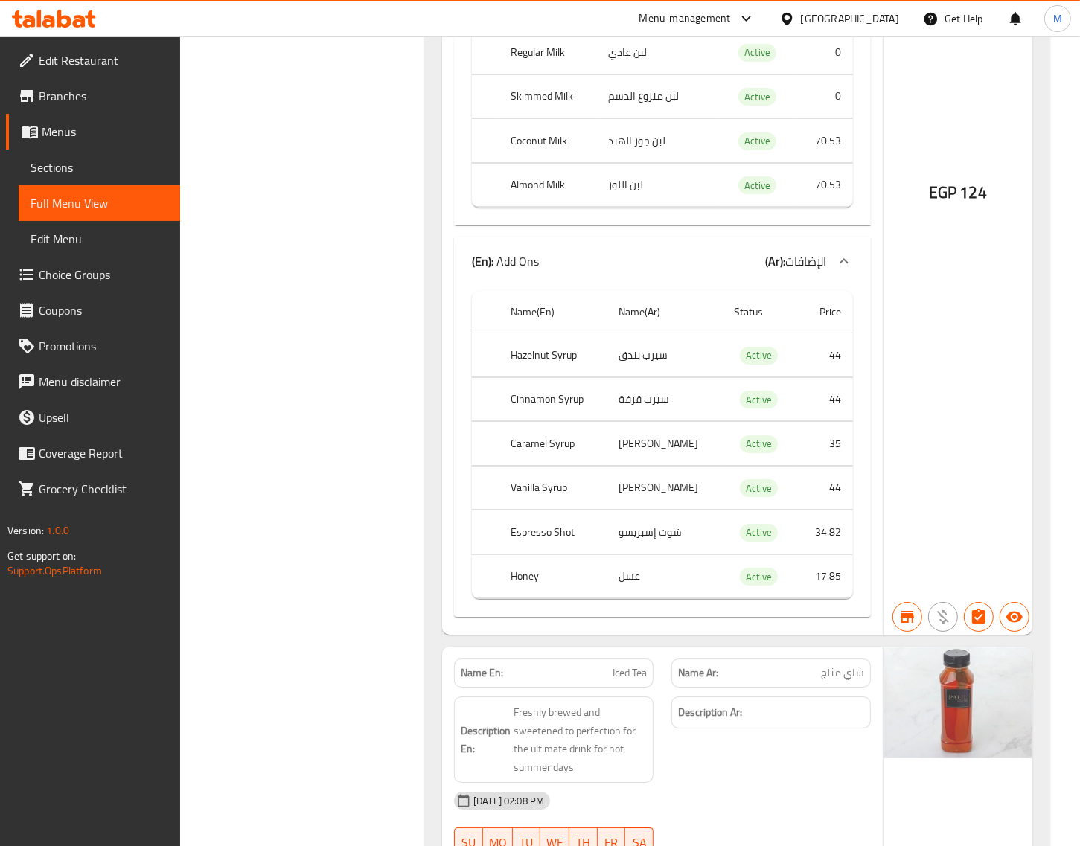
scroll to position [94748, 0]
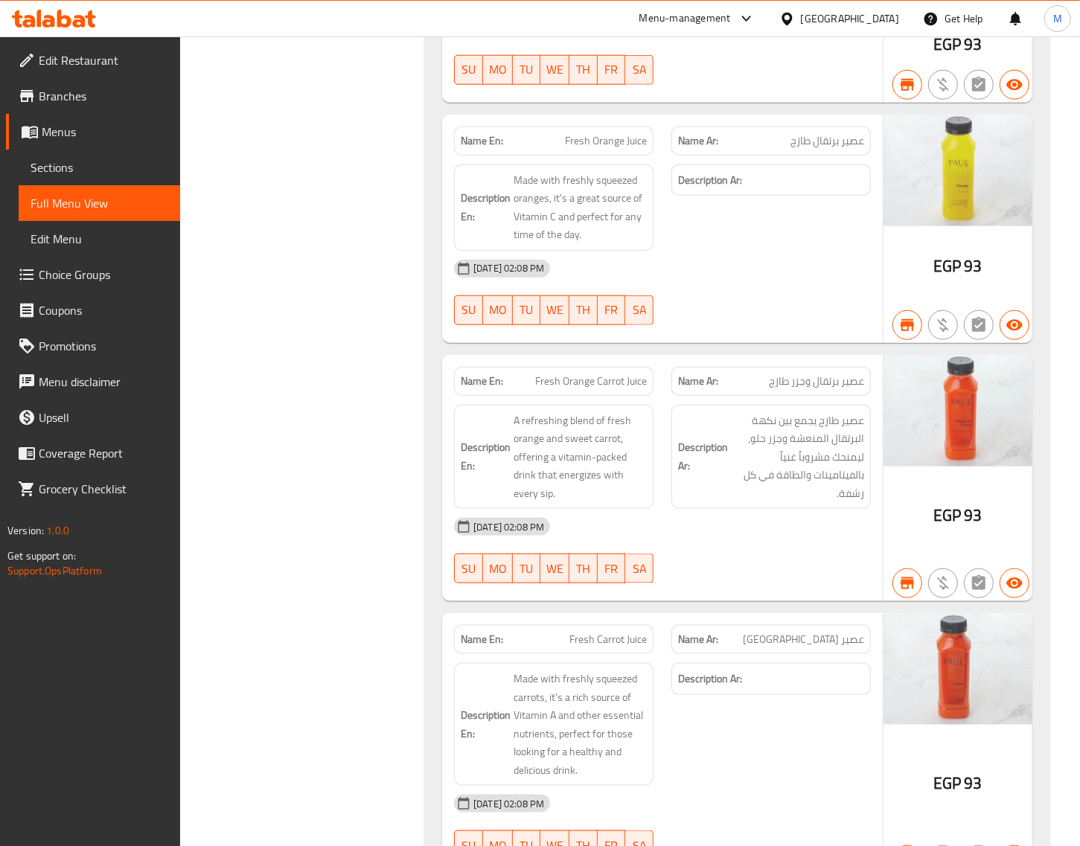
scroll to position [96464, 0]
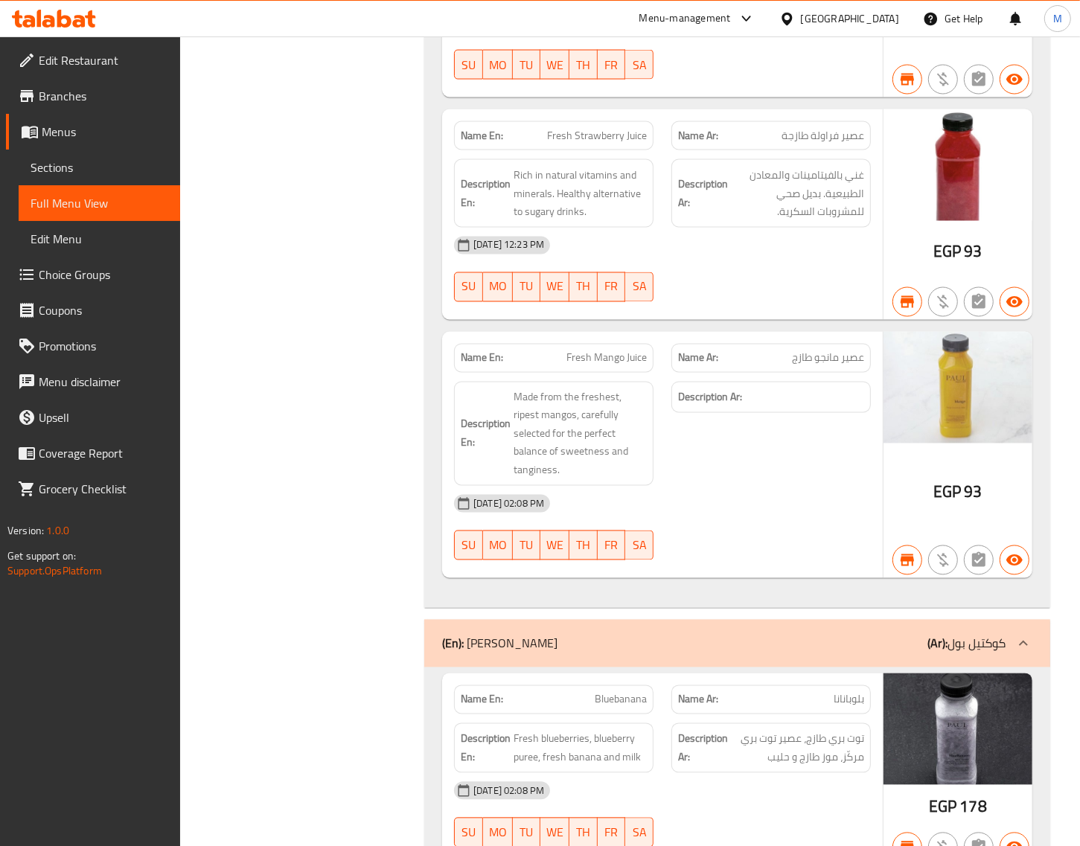
scroll to position [97126, 0]
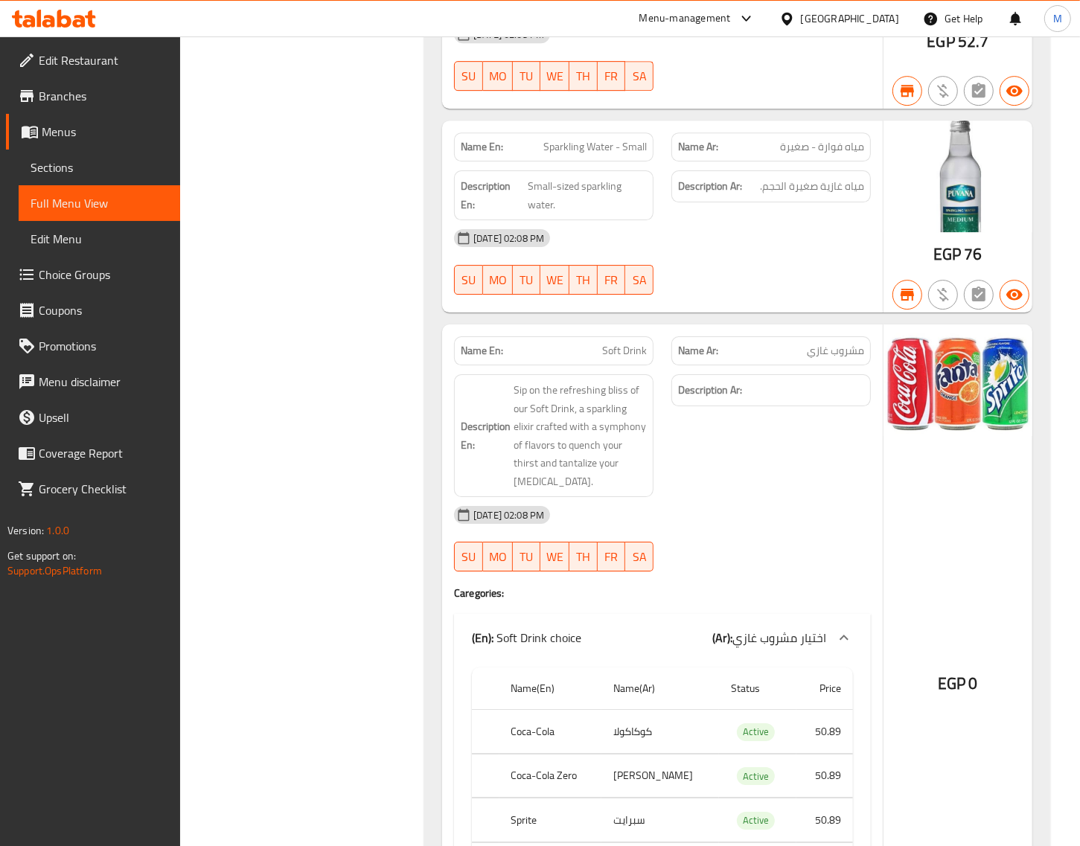
scroll to position [98707, 0]
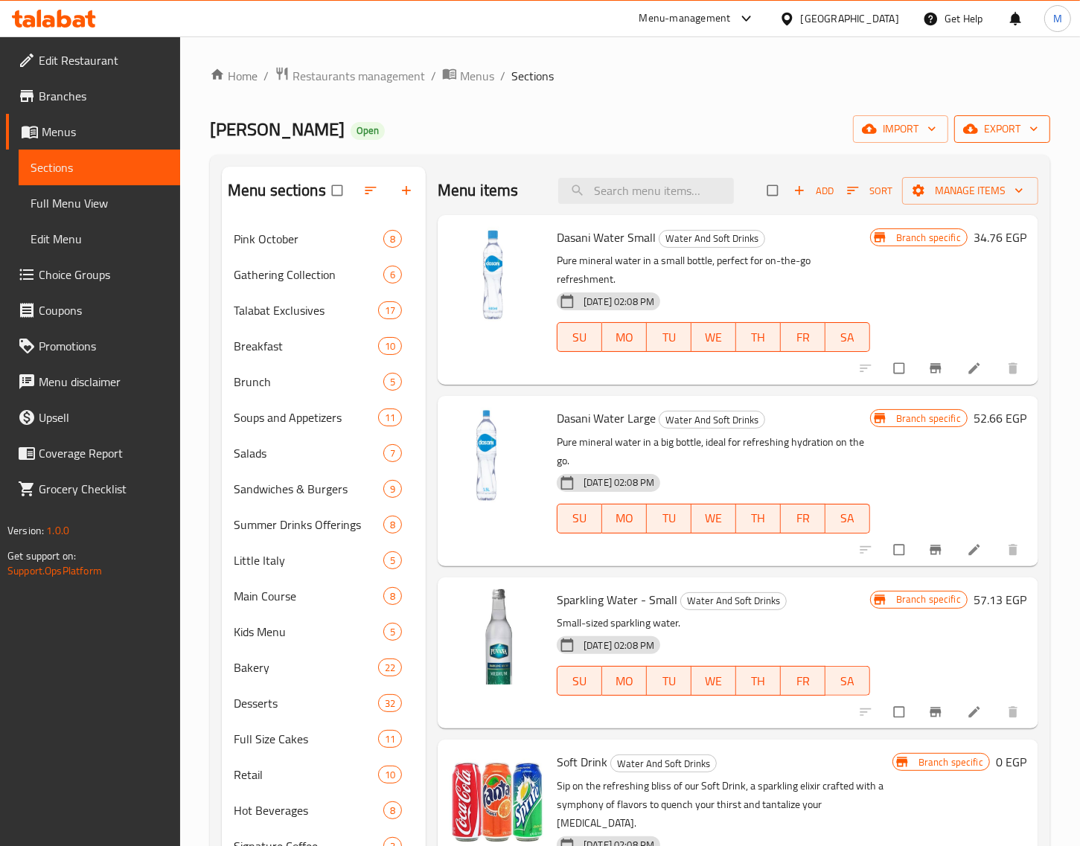
click at [1003, 135] on span "export" at bounding box center [1002, 129] width 72 height 19
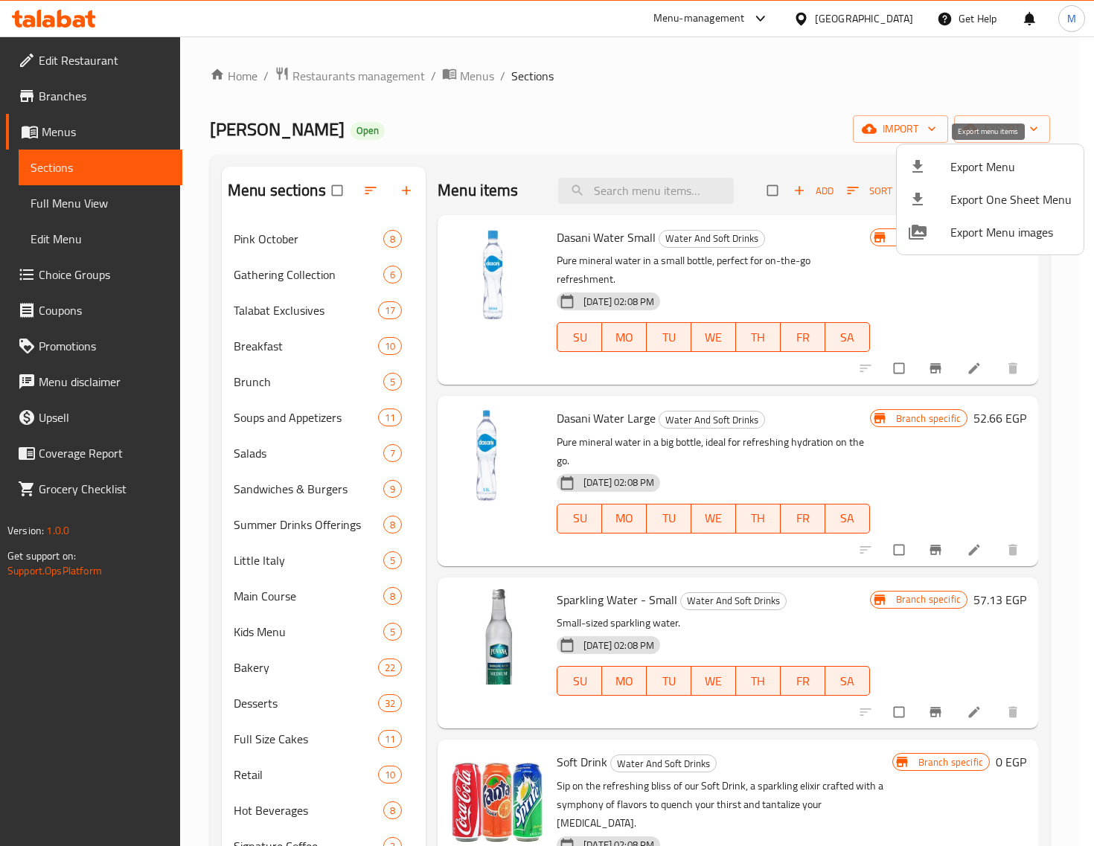
click at [972, 161] on span "Export Menu" at bounding box center [1010, 167] width 121 height 18
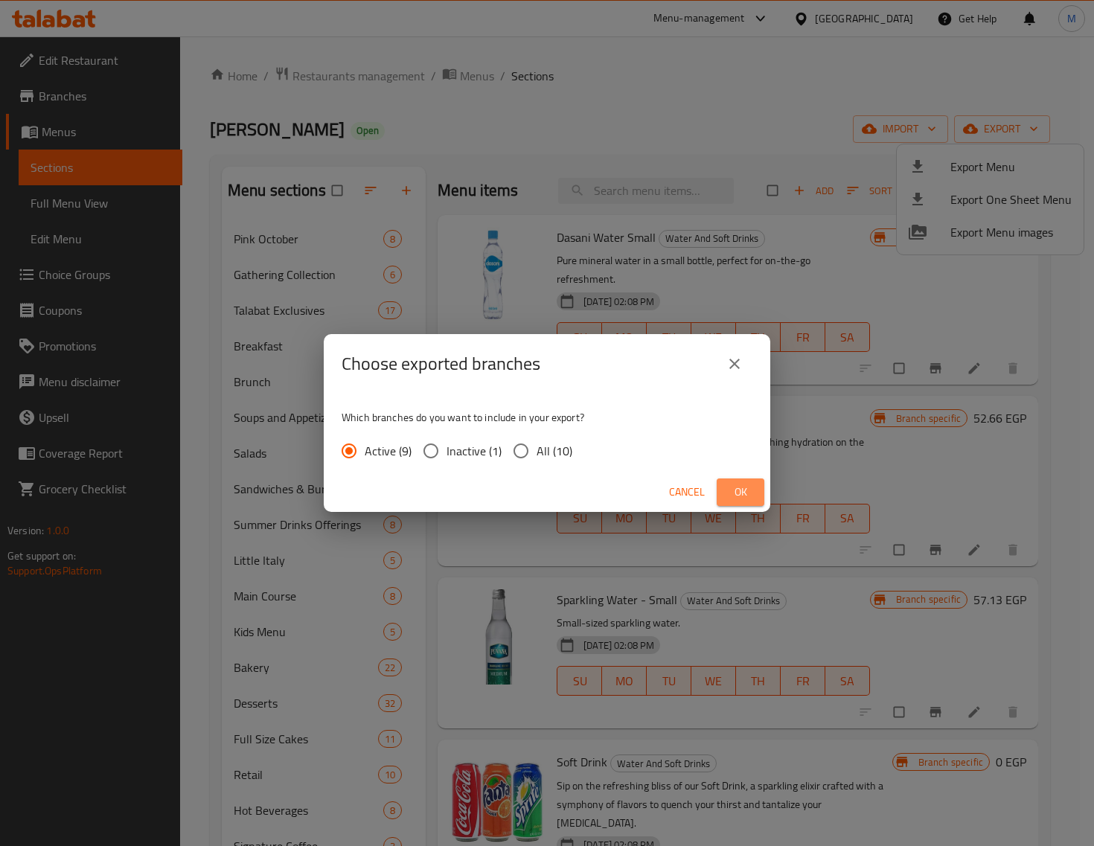
click at [750, 493] on span "Ok" at bounding box center [741, 492] width 24 height 19
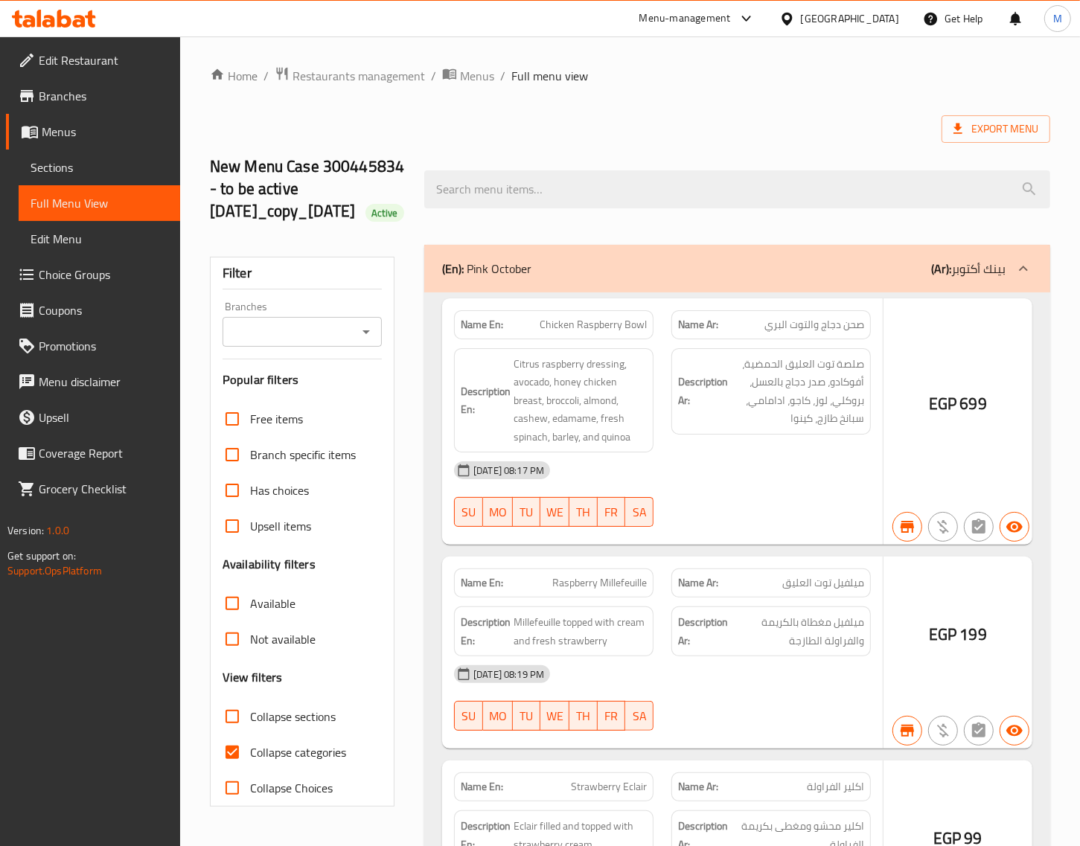
click at [368, 351] on div at bounding box center [540, 423] width 1080 height 846
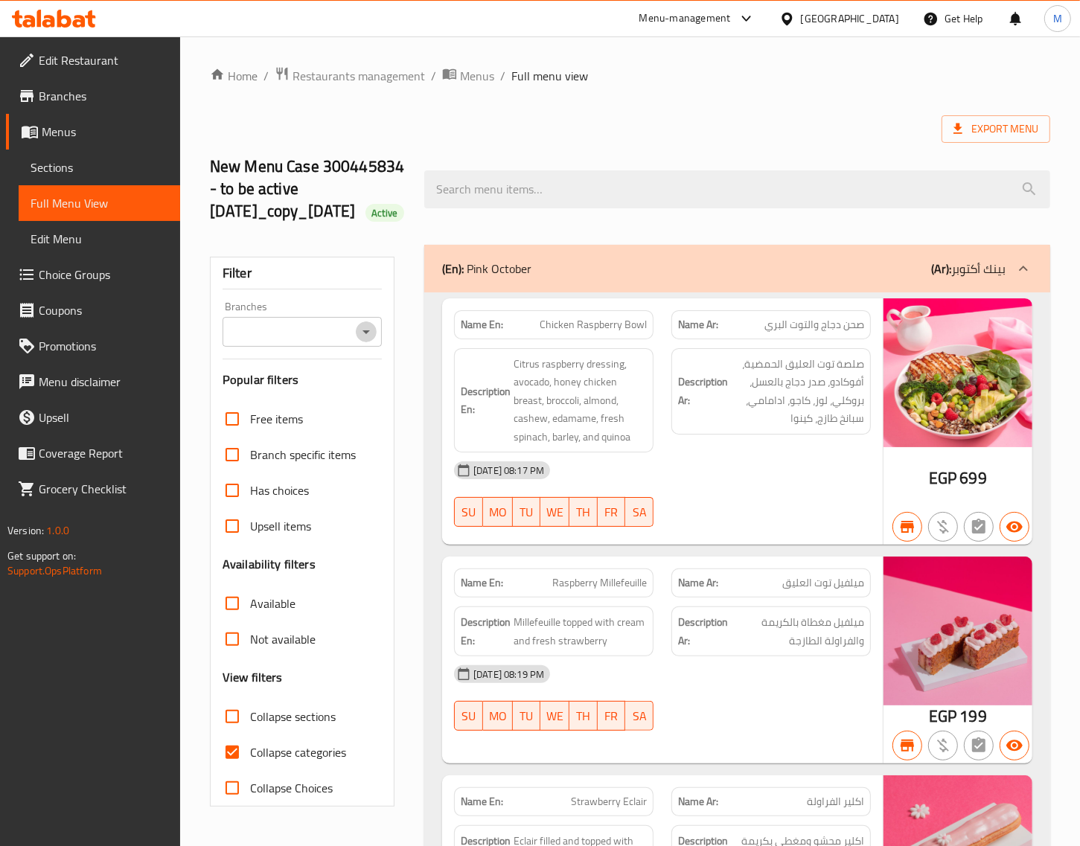
click at [368, 341] on icon "Open" at bounding box center [366, 332] width 18 height 18
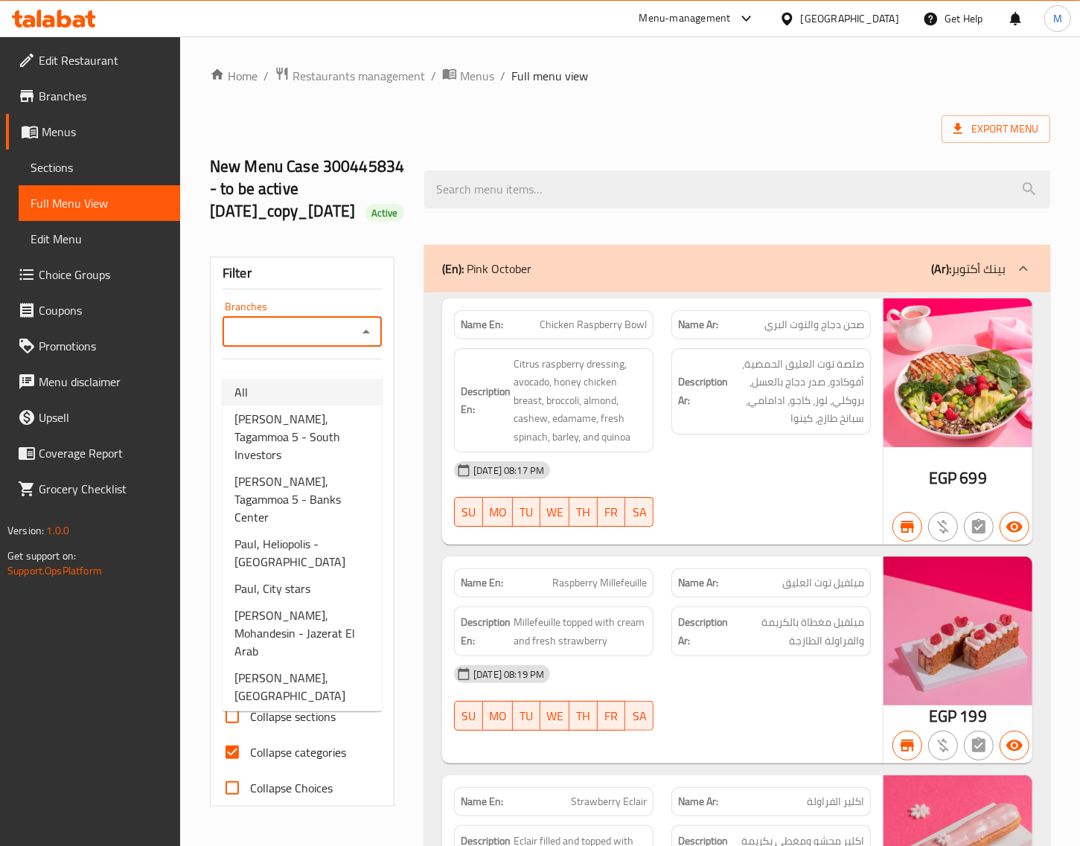
click at [325, 411] on span "[PERSON_NAME], Tagammoa 5 - South Investors" at bounding box center [301, 437] width 135 height 54
type input "[PERSON_NAME], Tagammoa 5 - South Investors"
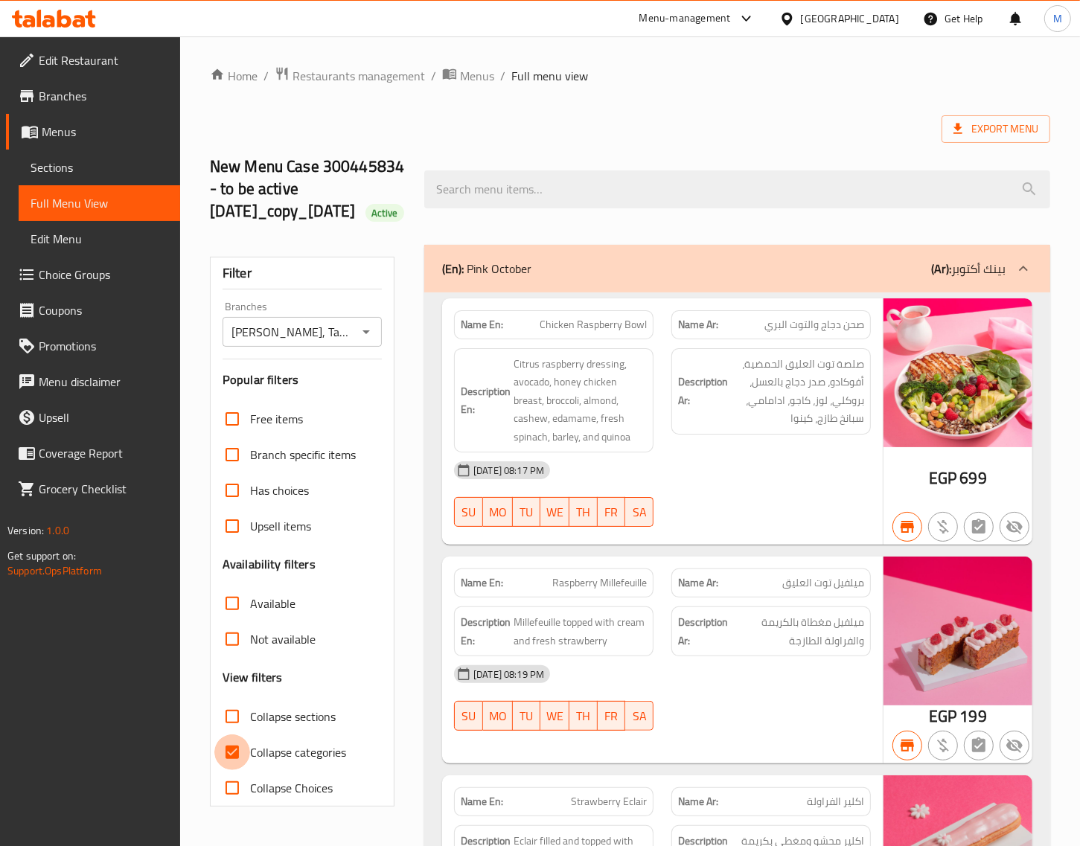
click at [233, 770] on input "Collapse categories" at bounding box center [232, 753] width 36 height 36
checkbox input "false"
click at [577, 278] on div "(En): Pink October (Ar): بينك أكتوبر" at bounding box center [723, 269] width 563 height 18
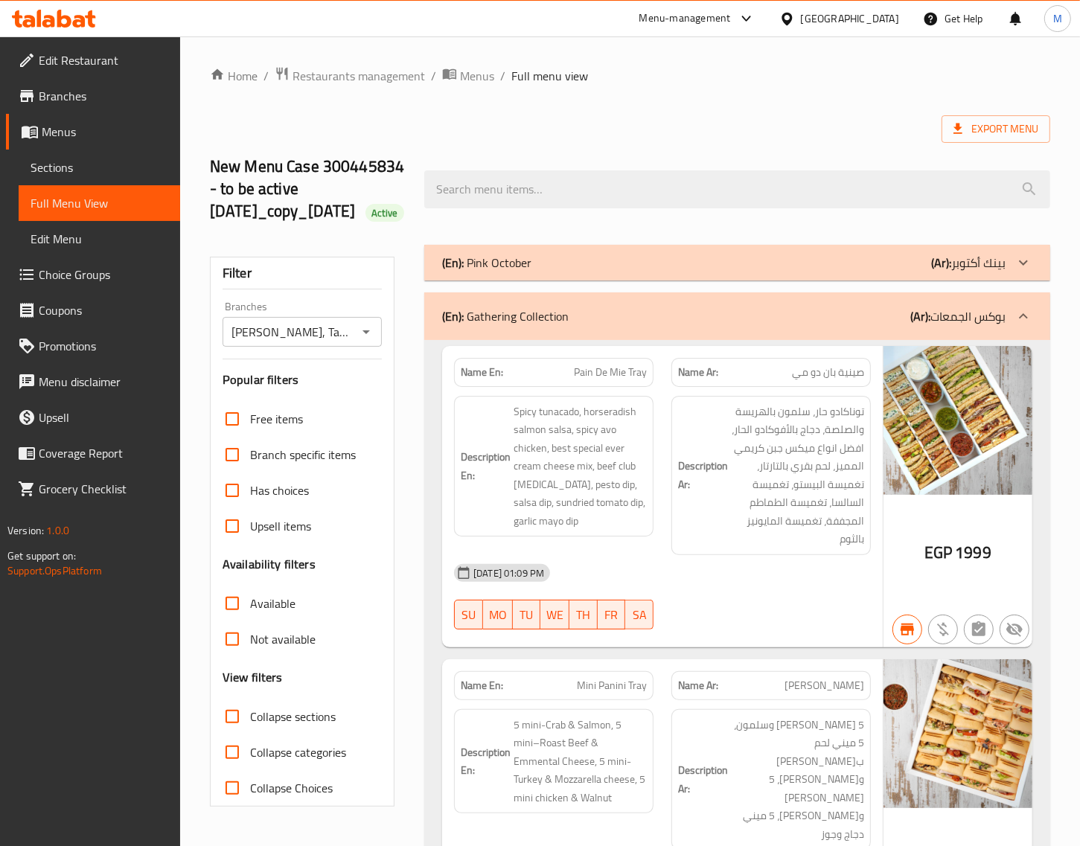
click at [604, 325] on div "(En): Gathering Collection (Ar): بوكس الجمعات" at bounding box center [723, 316] width 563 height 18
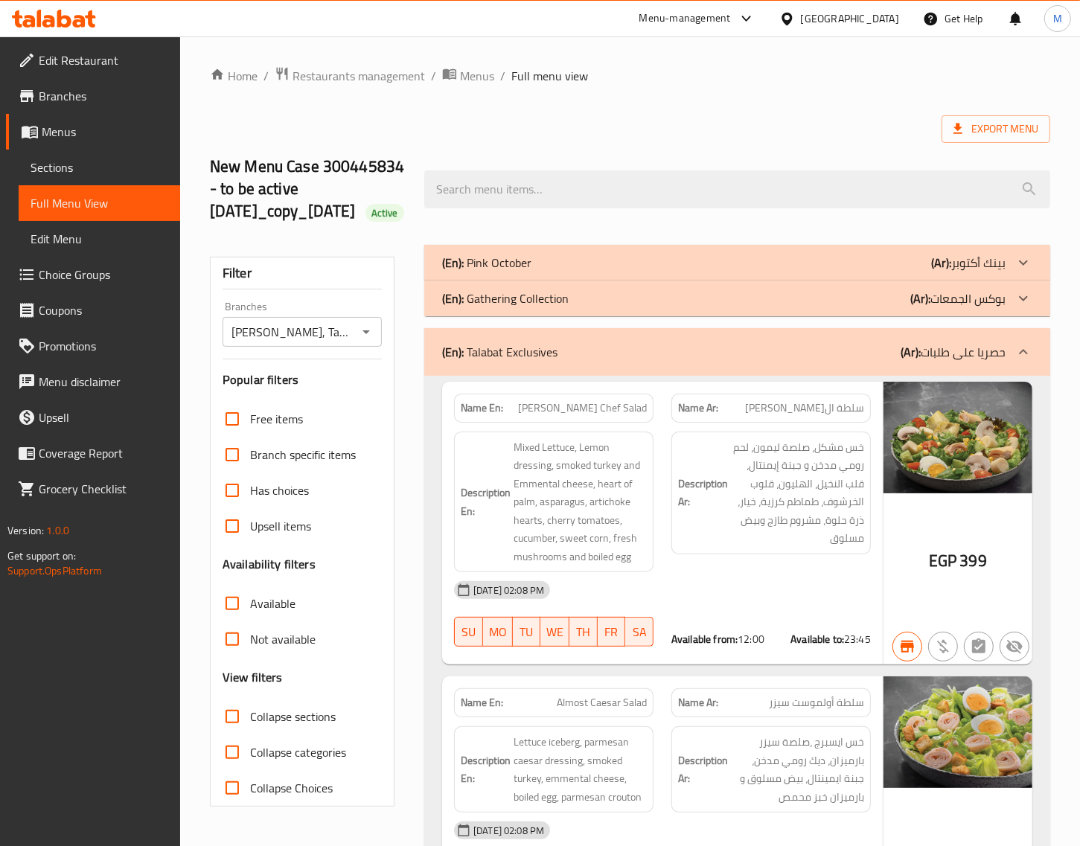
click at [592, 376] on div "(En): Talabat Exclusives (Ar): حصريا على طلبات" at bounding box center [737, 352] width 626 height 48
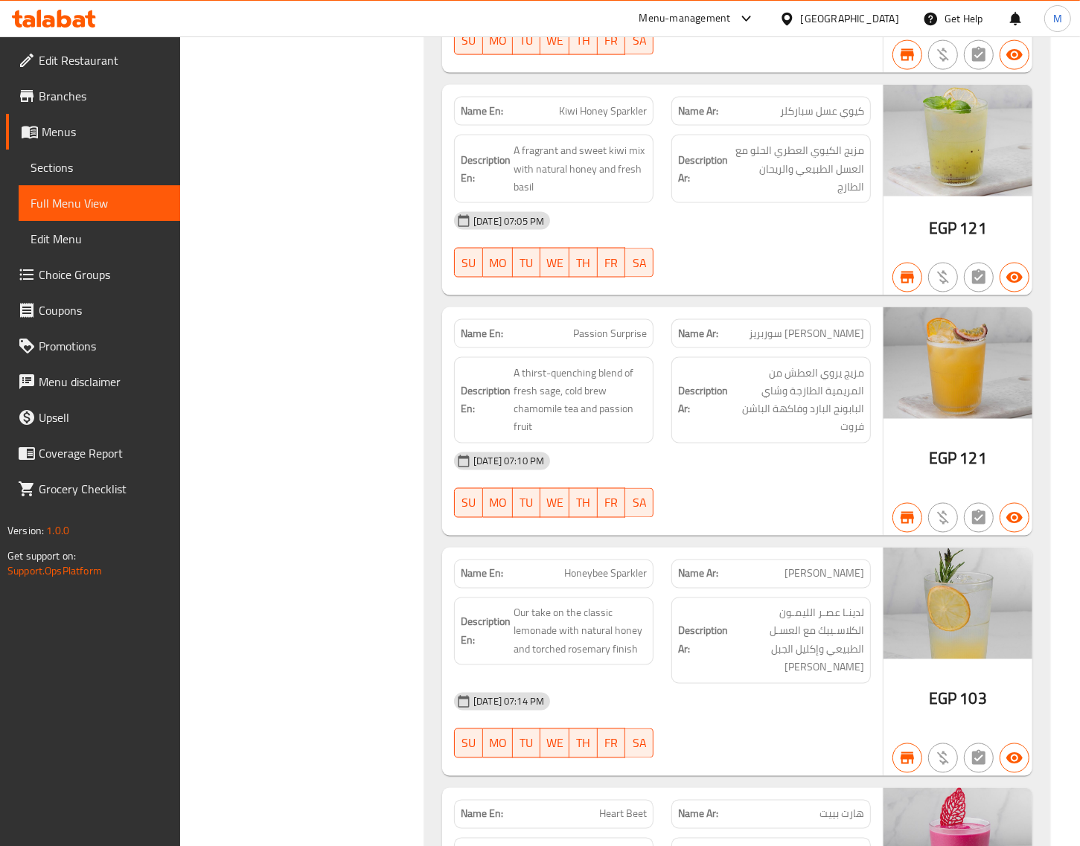
scroll to position [79228, 0]
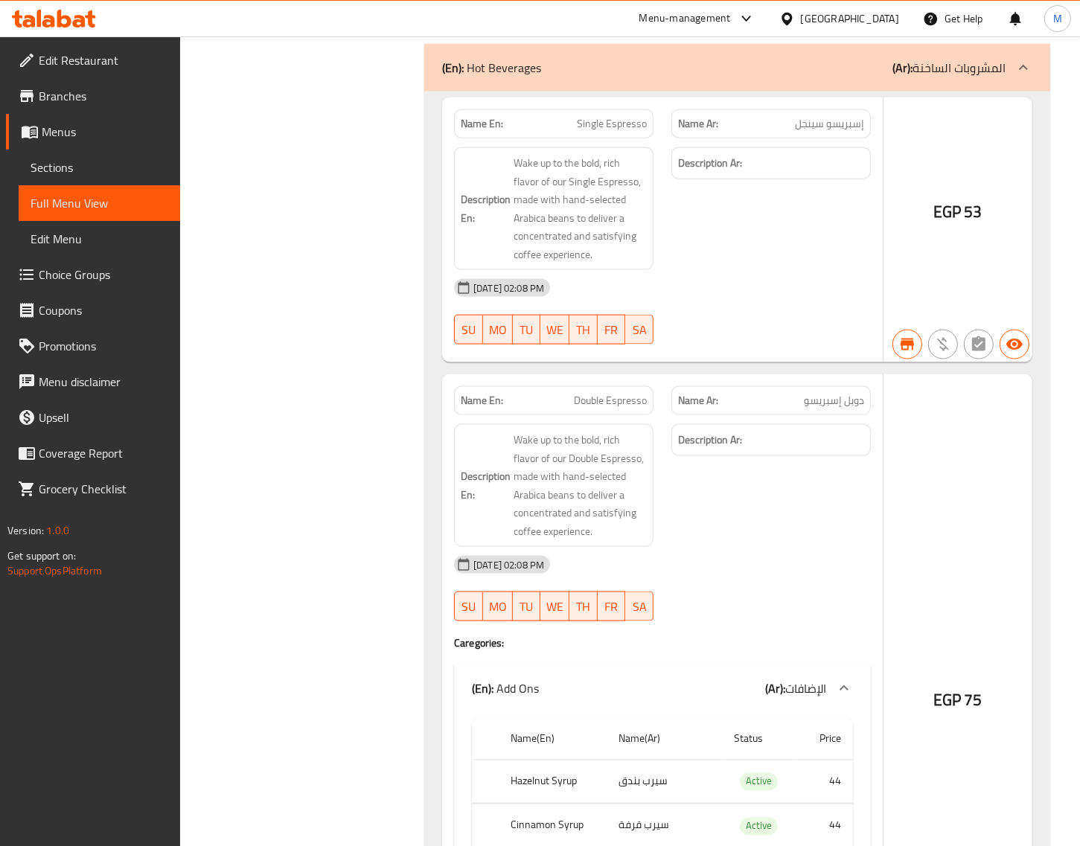
click at [927, 374] on div "EGP 75" at bounding box center [957, 717] width 149 height 687
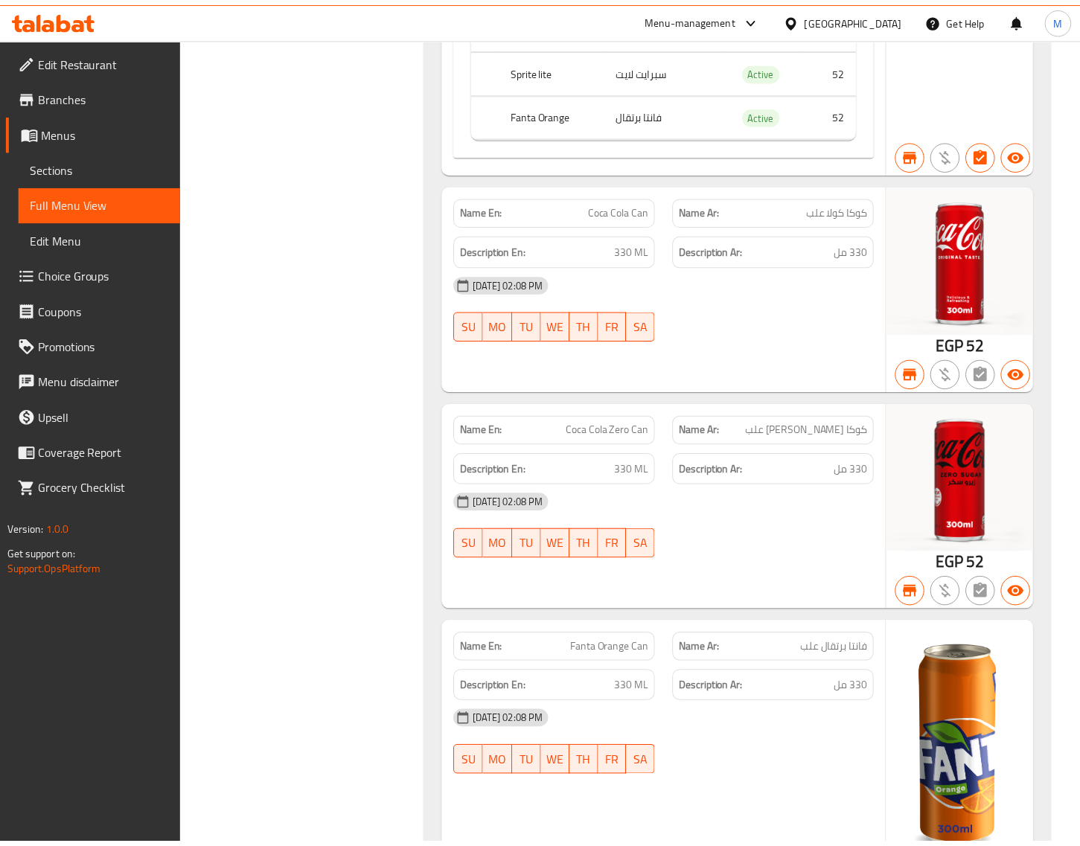
scroll to position [99392, 0]
